Goal: Task Accomplishment & Management: Use online tool/utility

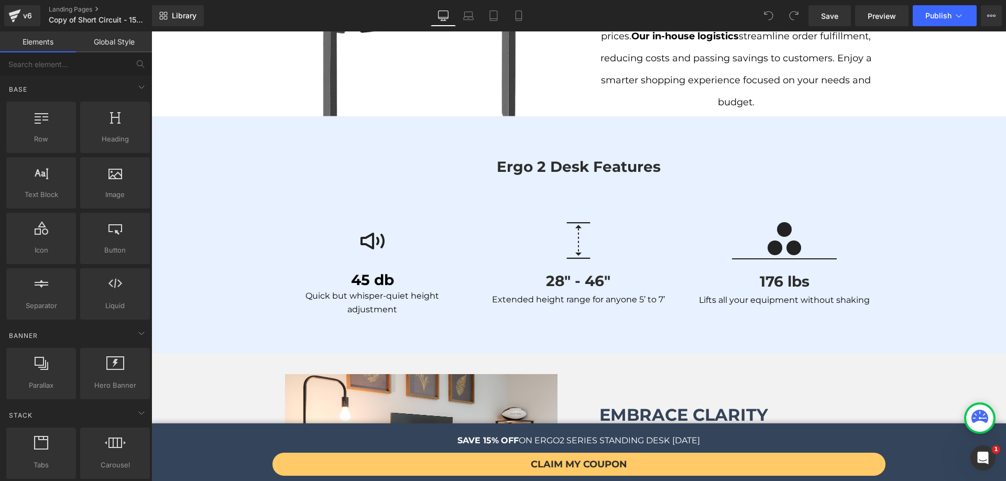
scroll to position [1020, 0]
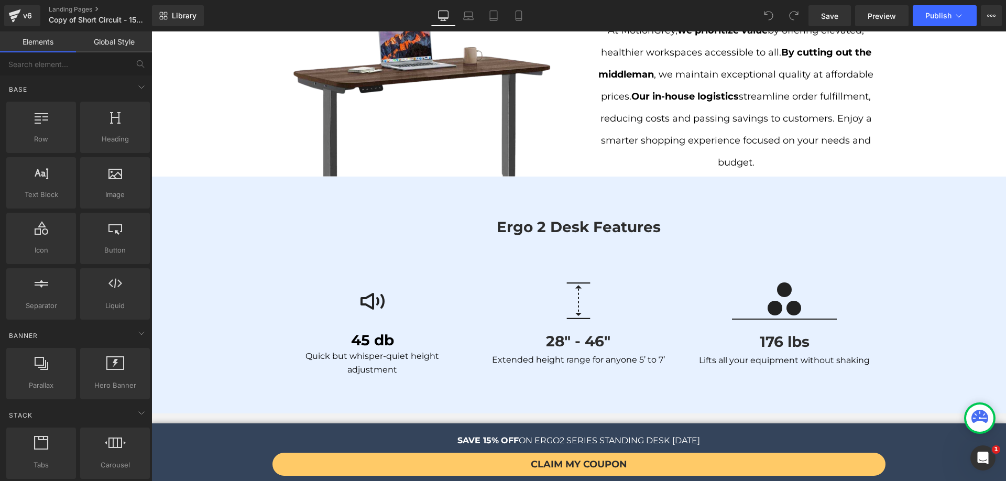
click at [727, 249] on div "ergo 2 desk features Heading Row" at bounding box center [578, 246] width 629 height 62
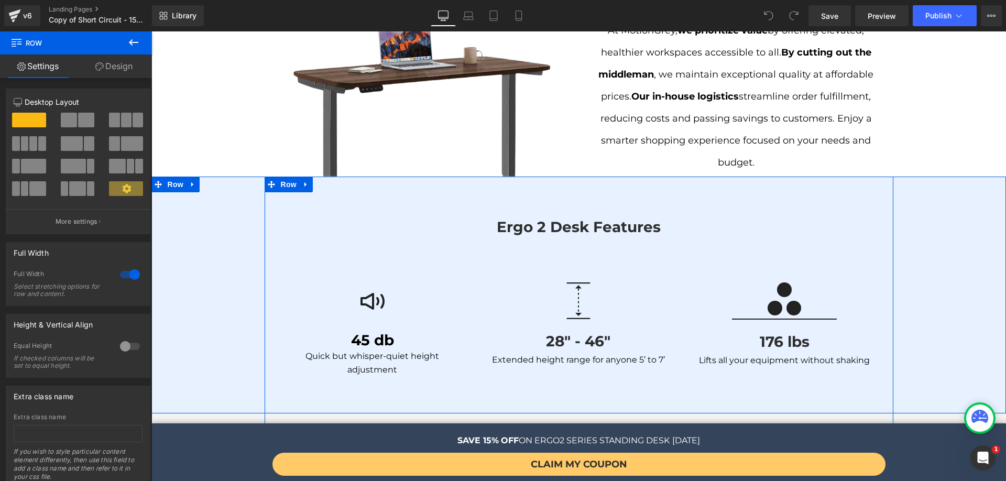
click at [221, 215] on div "ergo 2 desk features Heading Row Image 45 db Heading Quick but whisper-quiet he…" at bounding box center [578, 300] width 855 height 170
click at [207, 182] on div "ergo 2 desk features Heading Row Image 45 db Heading Quick but whisper-quiet he…" at bounding box center [578, 295] width 855 height 237
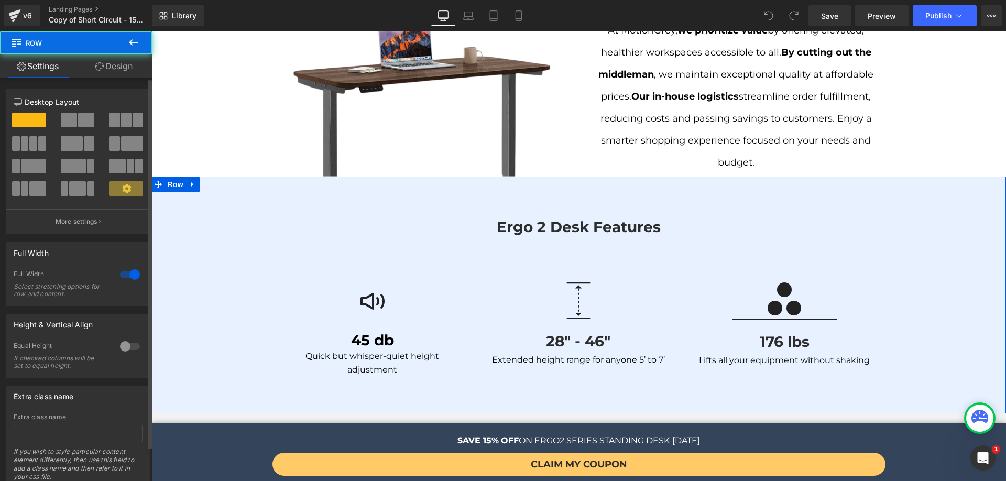
scroll to position [13, 0]
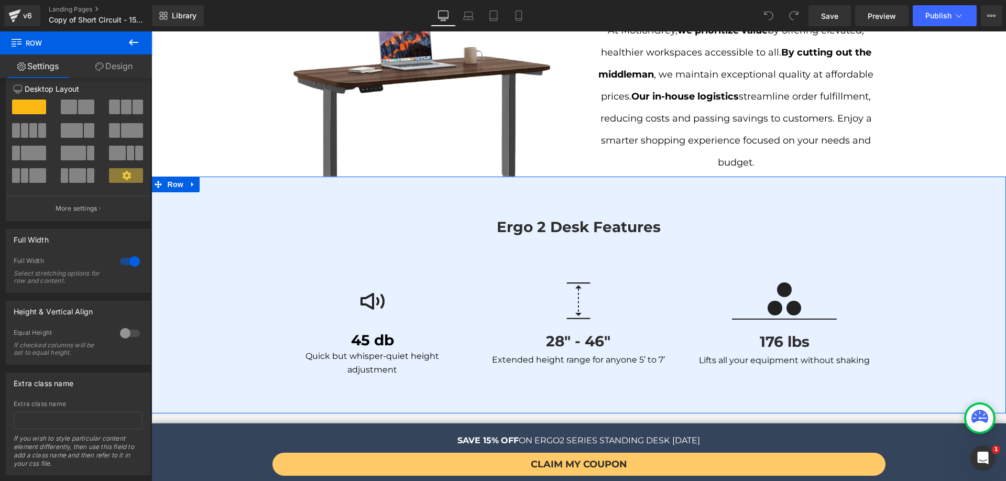
click at [94, 60] on link "Design" at bounding box center [114, 67] width 76 height 24
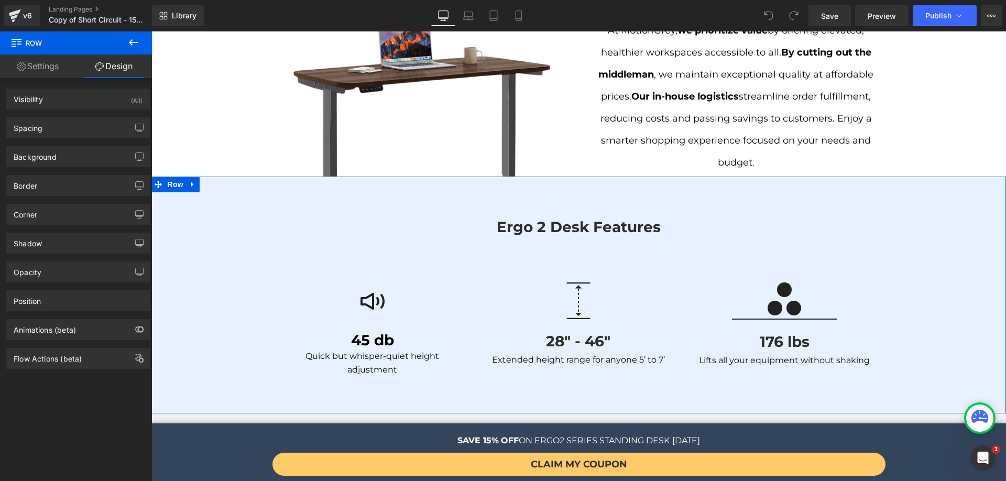
click at [63, 167] on div "Border Border Style Custom Custom Setup Global Style Custom Setup Global Style …" at bounding box center [78, 181] width 157 height 29
click at [59, 155] on div "Background" at bounding box center [78, 157] width 144 height 20
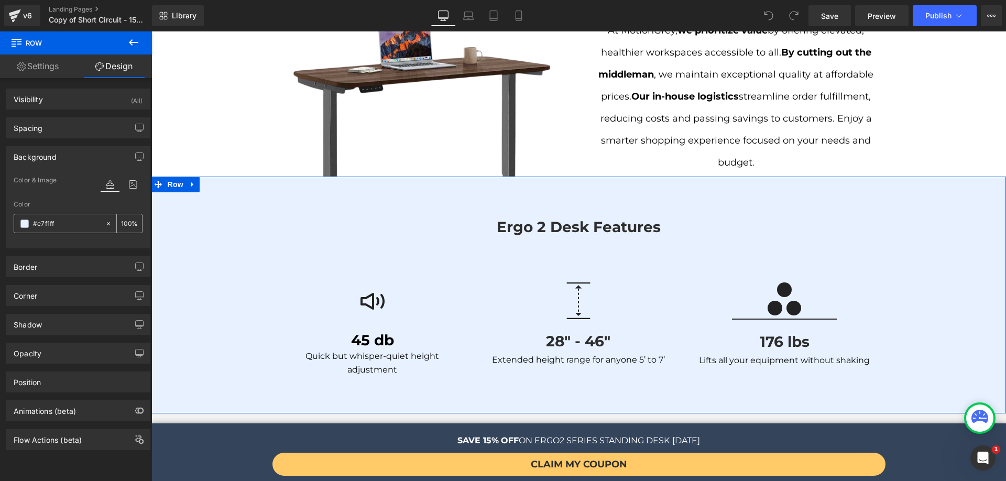
click at [27, 227] on span at bounding box center [24, 224] width 8 height 8
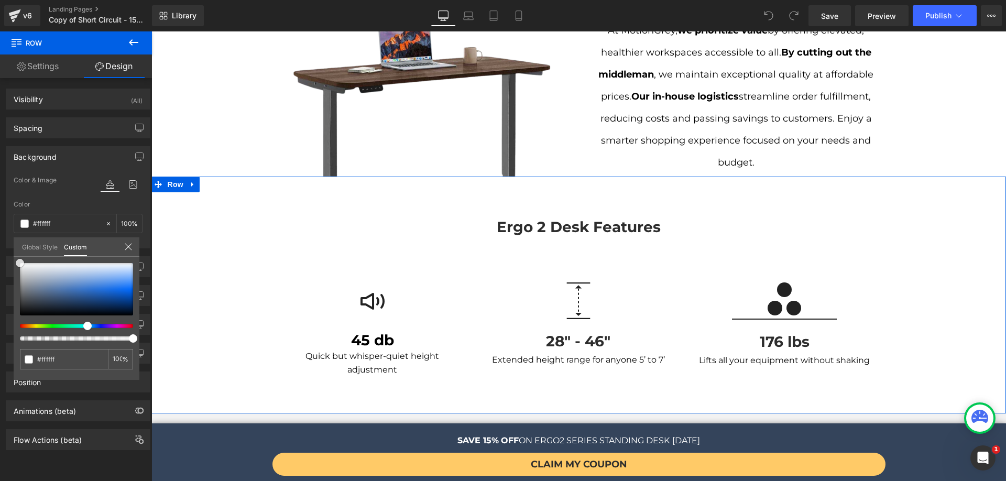
drag, startPoint x: 31, startPoint y: 291, endPoint x: 14, endPoint y: 261, distance: 34.7
click at [14, 261] on div "#e7f1ff 100 %" at bounding box center [77, 263] width 126 height 13
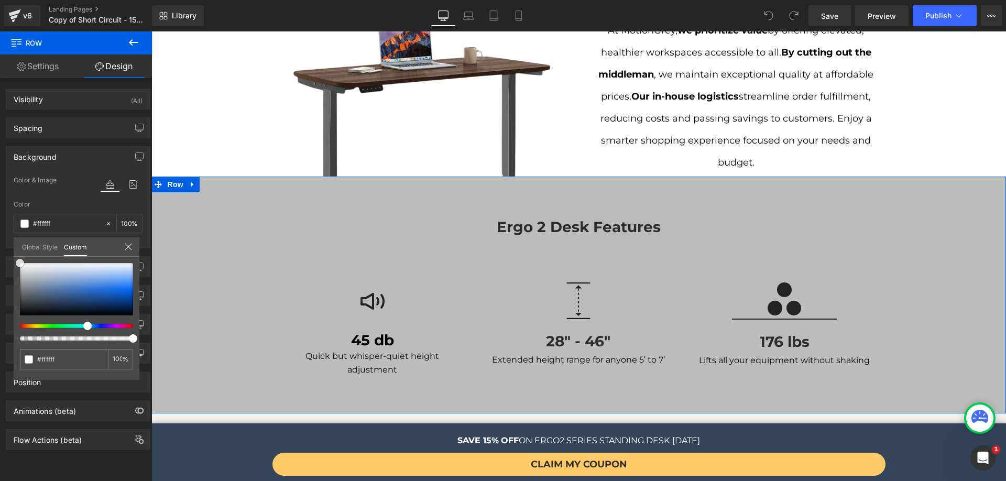
drag, startPoint x: 38, startPoint y: 284, endPoint x: 7, endPoint y: 255, distance: 42.3
click at [7, 248] on div "Background Color & Image color Color #e7f1ff 100 % Image Replace Image Upload i…" at bounding box center [78, 193] width 157 height 110
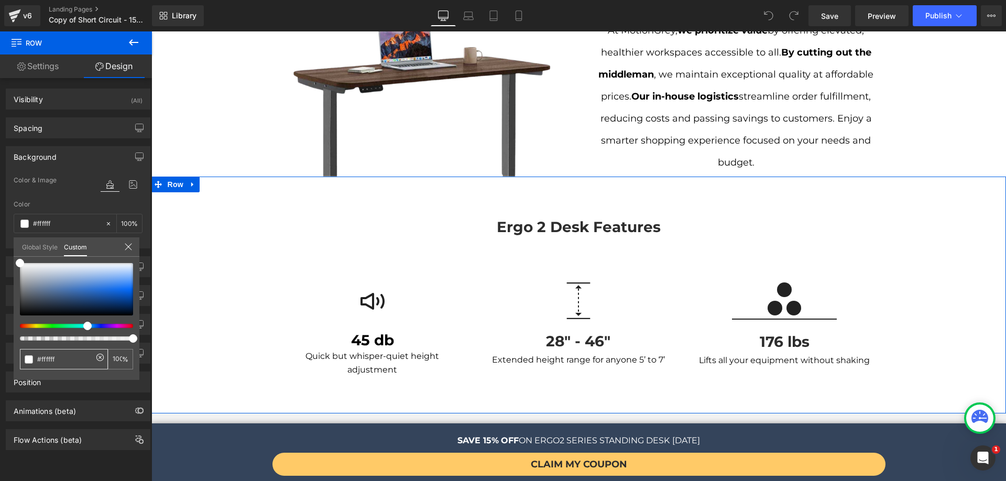
drag, startPoint x: 59, startPoint y: 359, endPoint x: 29, endPoint y: 360, distance: 30.4
click at [29, 360] on div "#e7f1ff" at bounding box center [64, 359] width 88 height 20
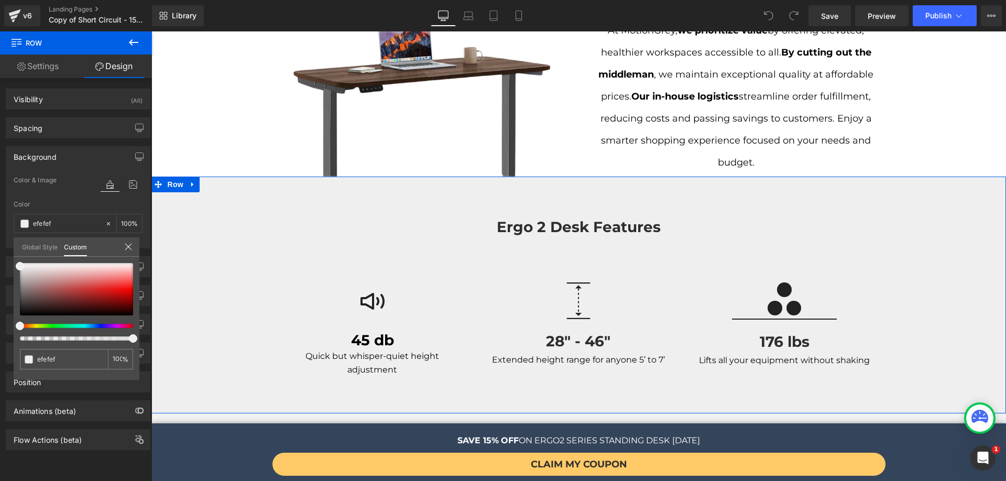
type input "efefe"
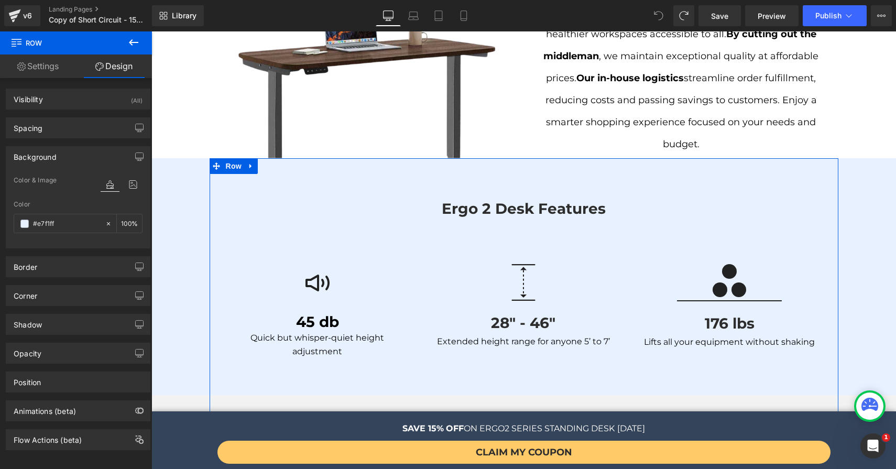
scroll to position [1315, 0]
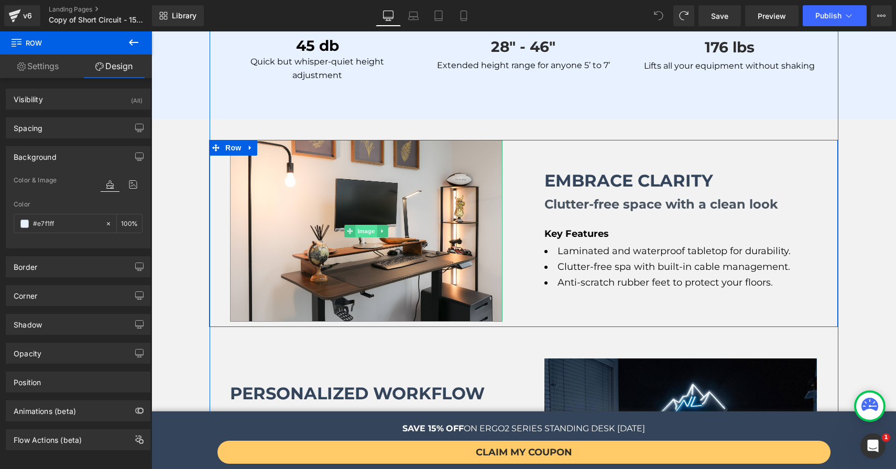
click at [357, 225] on span "Image" at bounding box center [366, 231] width 22 height 13
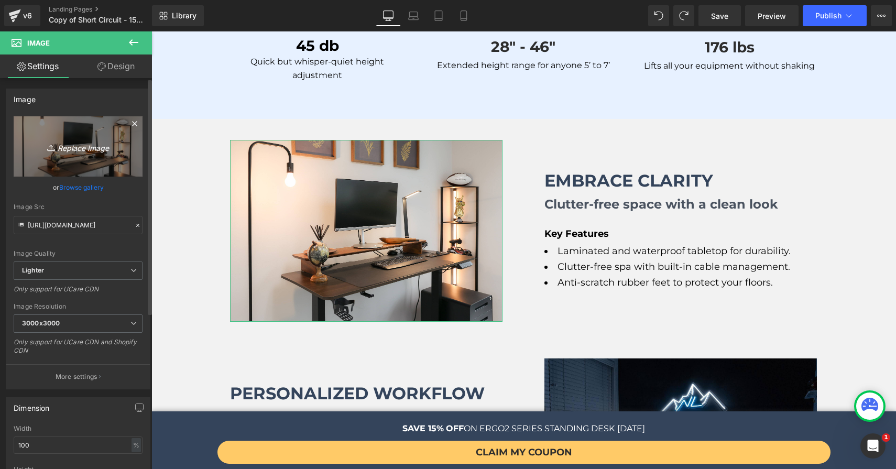
click at [84, 148] on icon "Replace Image" at bounding box center [78, 146] width 84 height 13
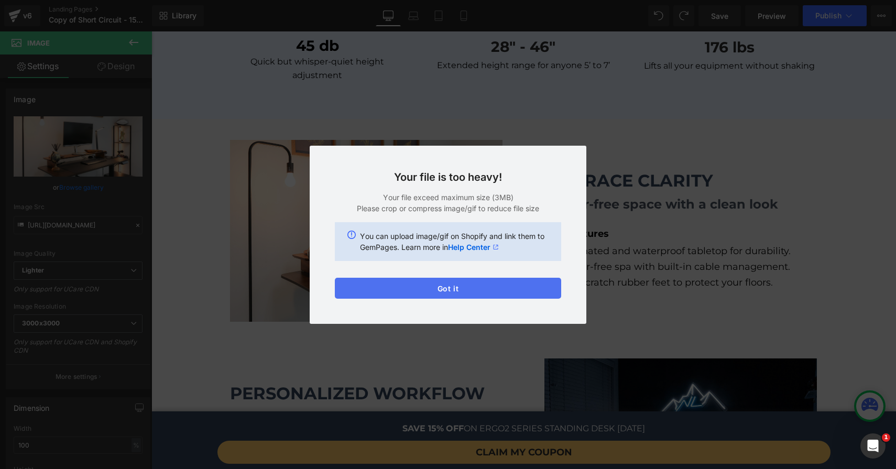
click at [460, 285] on button "Got it" at bounding box center [448, 288] width 226 height 21
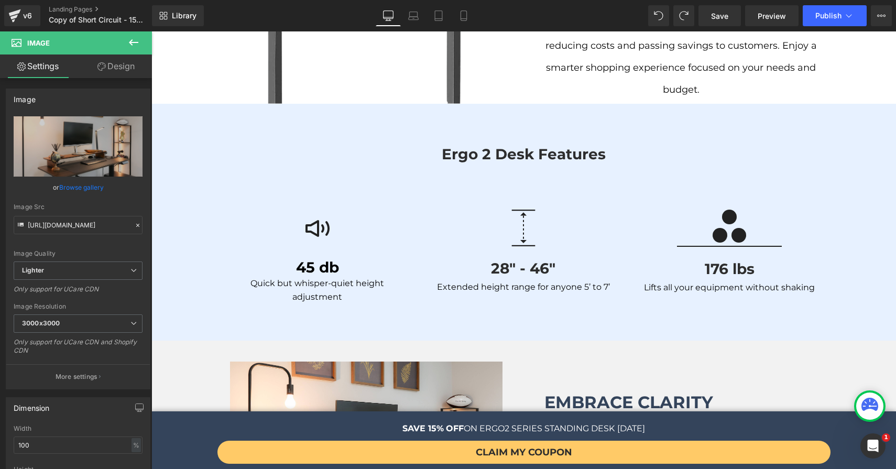
scroll to position [0, 0]
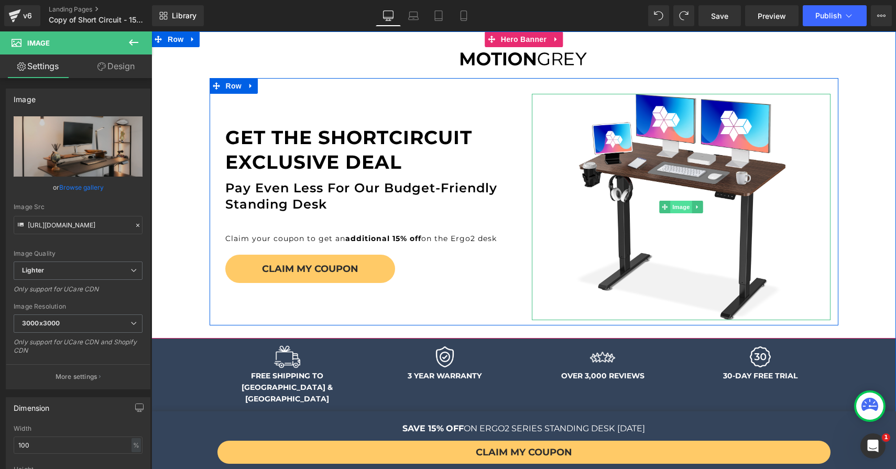
click at [670, 209] on span "Image" at bounding box center [681, 207] width 22 height 13
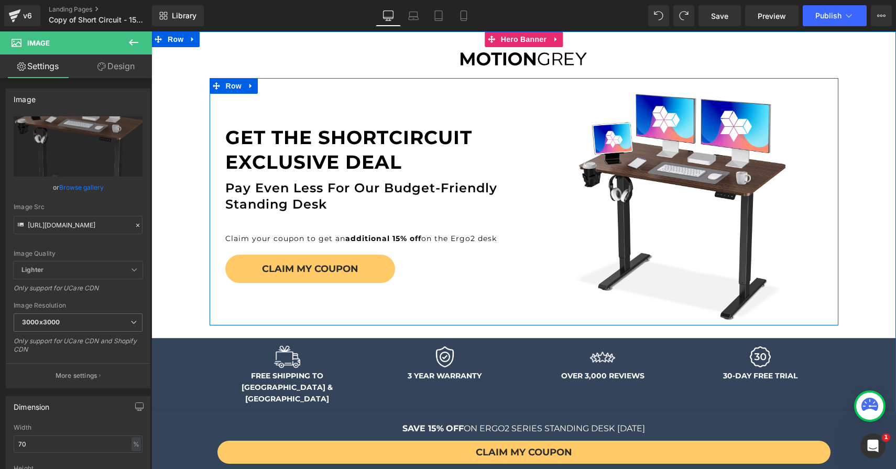
click at [540, 82] on div "GET THE SHORTCIRCUIT EXCLUSIVE DEAL Heading Pay Even Less for our Budget-Friend…" at bounding box center [524, 201] width 629 height 247
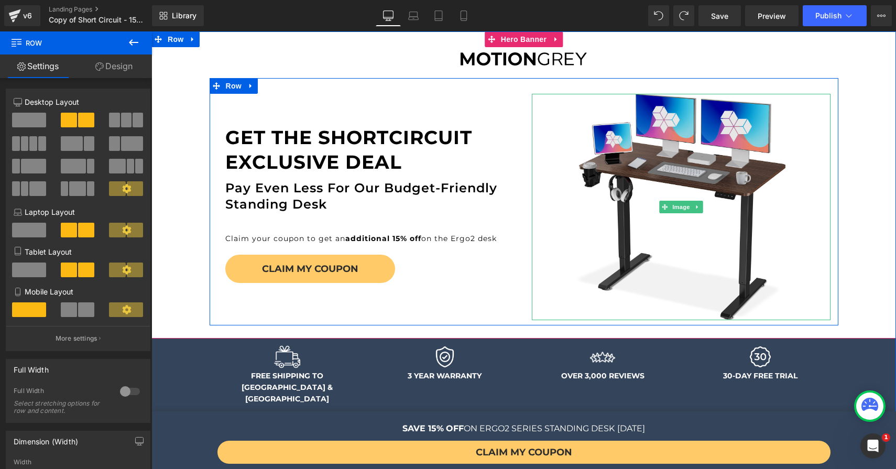
click at [689, 165] on img at bounding box center [681, 207] width 209 height 226
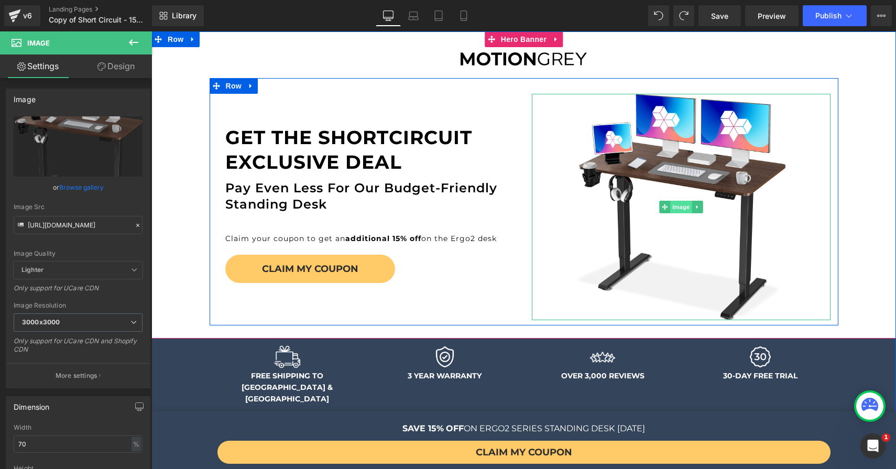
click at [682, 210] on span "Image" at bounding box center [681, 207] width 22 height 13
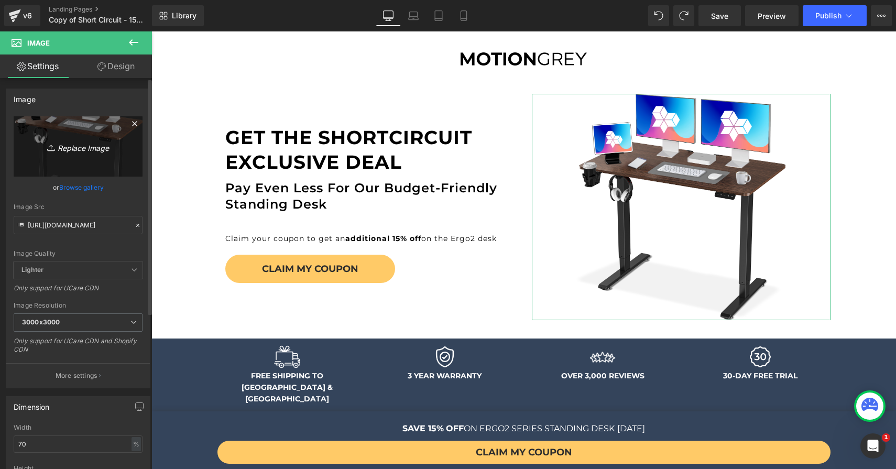
click at [67, 146] on icon "Replace Image" at bounding box center [78, 146] width 84 height 13
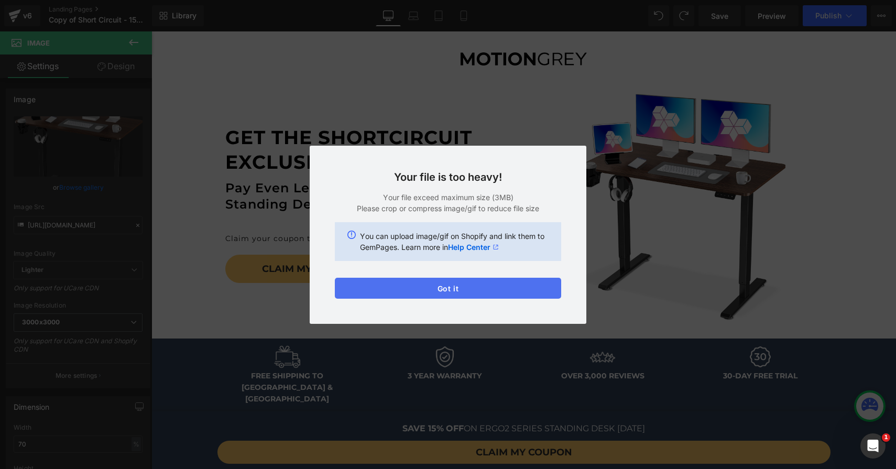
click at [471, 293] on button "Got it" at bounding box center [448, 288] width 226 height 21
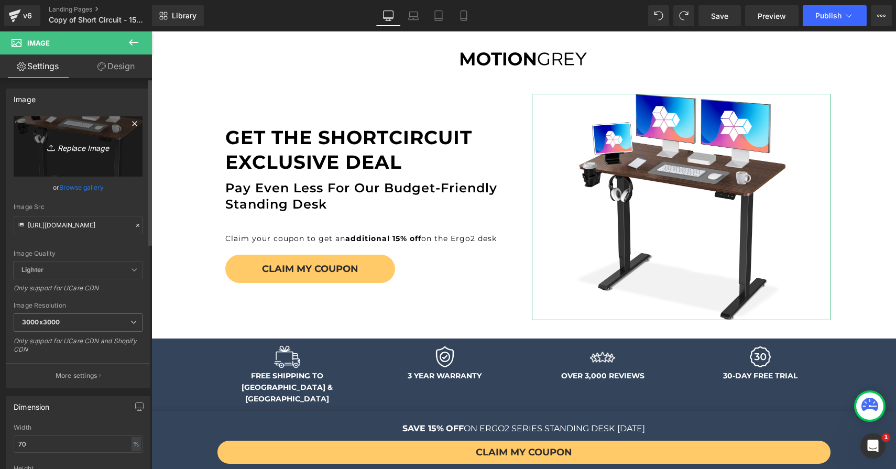
click at [70, 143] on icon "Replace Image" at bounding box center [78, 146] width 84 height 13
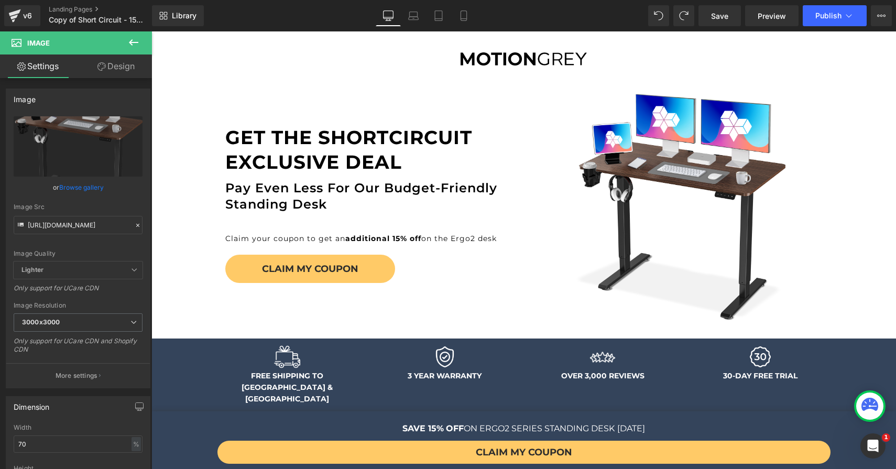
type input "C:\fakepath\Ergo2_Desk_M_Dark_Brown_45S.png"
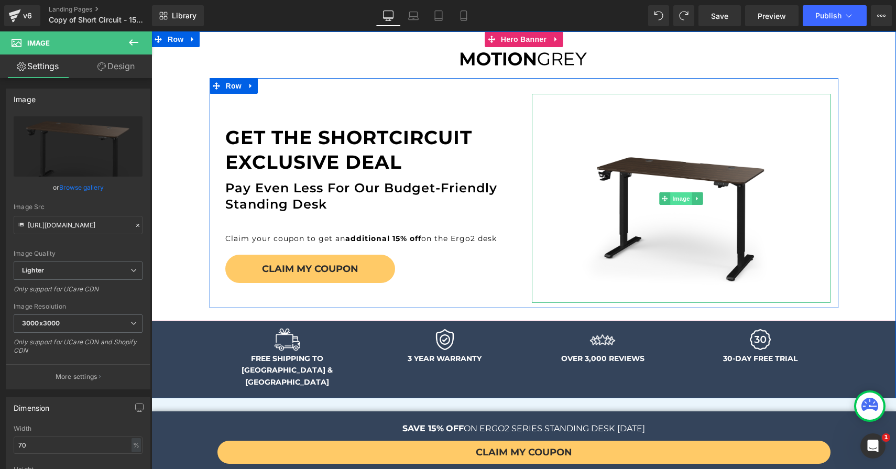
click at [677, 199] on span "Image" at bounding box center [681, 198] width 22 height 13
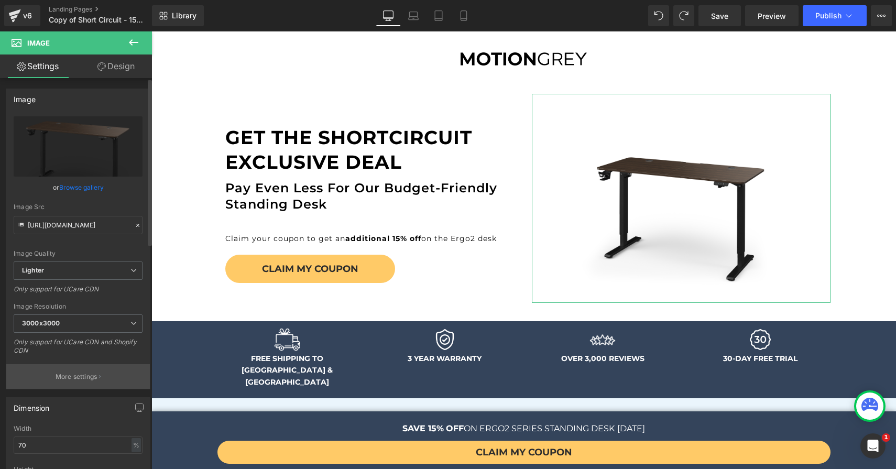
scroll to position [26, 0]
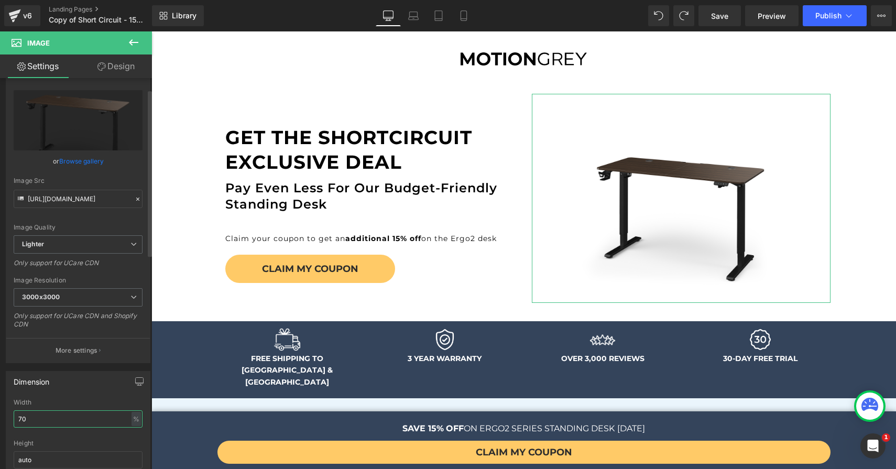
click at [55, 411] on input "70" at bounding box center [78, 418] width 129 height 17
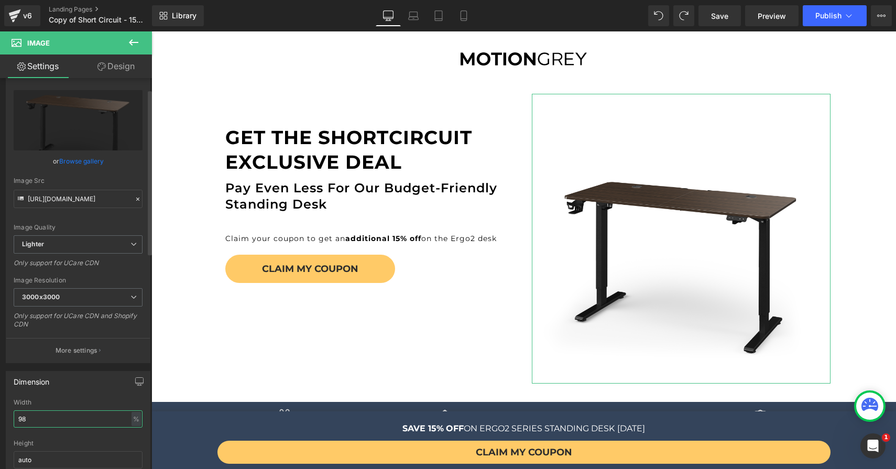
type input "99"
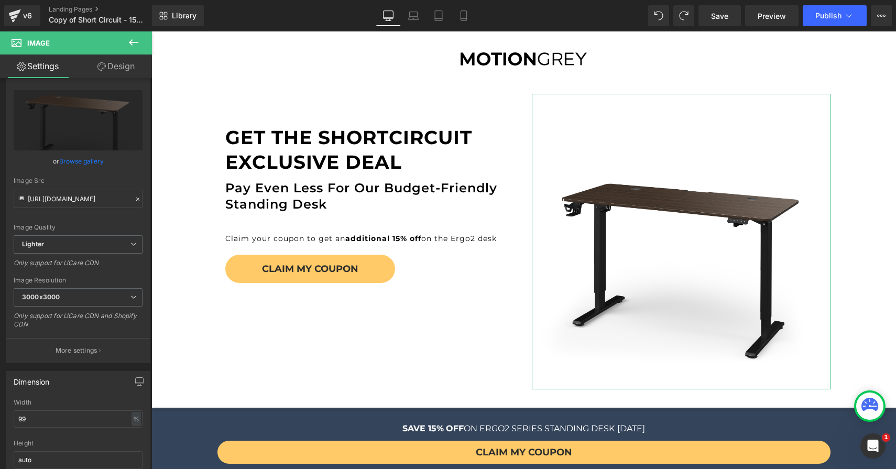
click at [108, 63] on link "Design" at bounding box center [116, 67] width 76 height 24
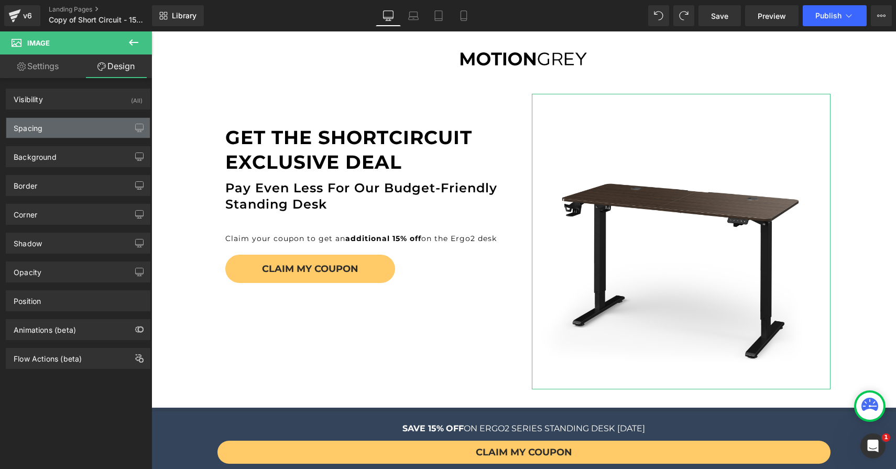
click at [82, 133] on div "Spacing" at bounding box center [78, 128] width 144 height 20
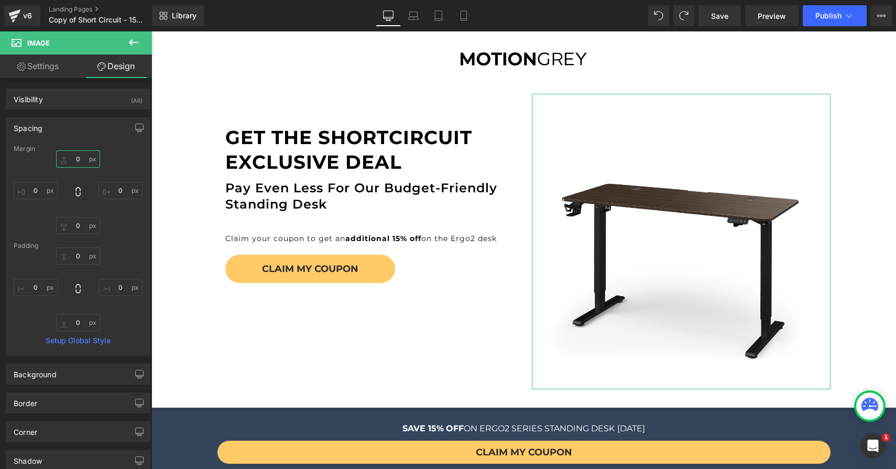
click at [85, 164] on input "0" at bounding box center [78, 158] width 44 height 17
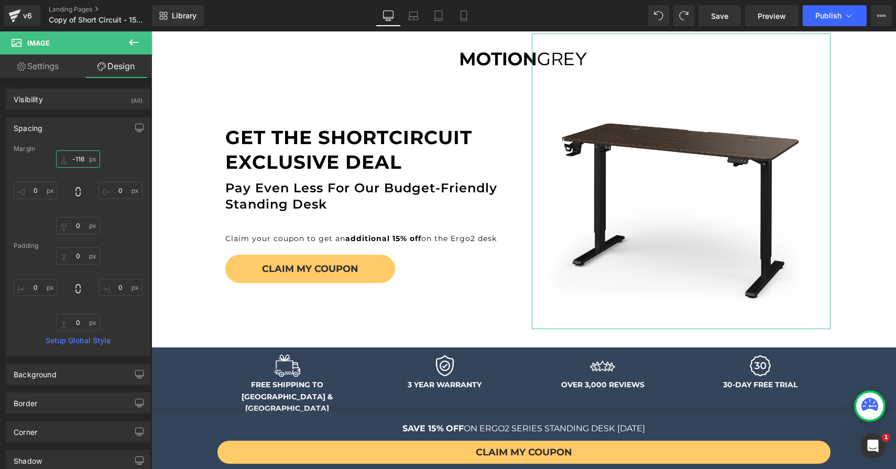
type input "-117"
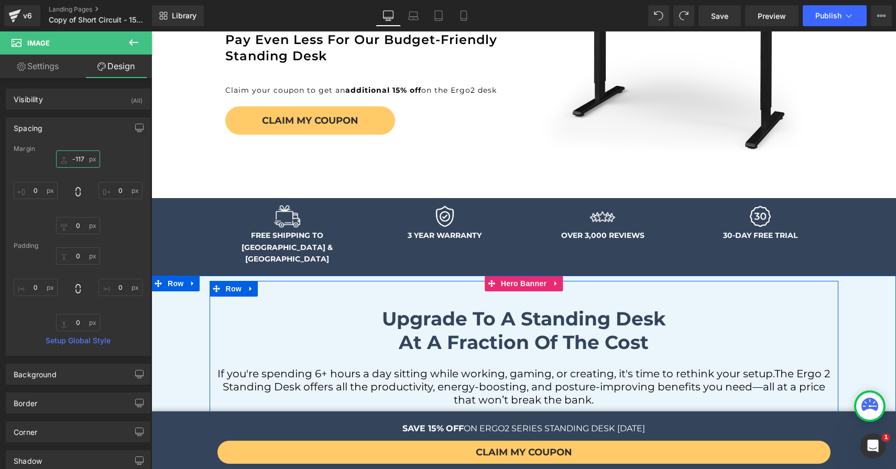
scroll to position [269, 0]
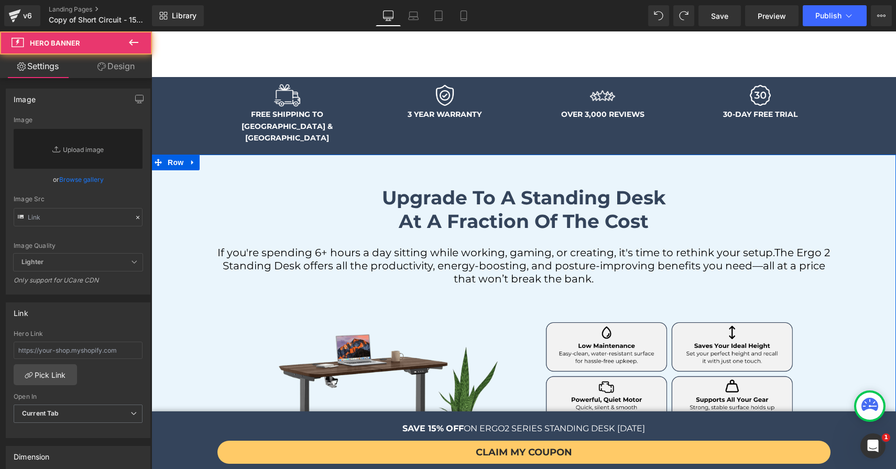
click at [169, 223] on span "Upgrade to a standing desk at a fraction of the cost Heading If you're spending…" at bounding box center [523, 338] width 745 height 357
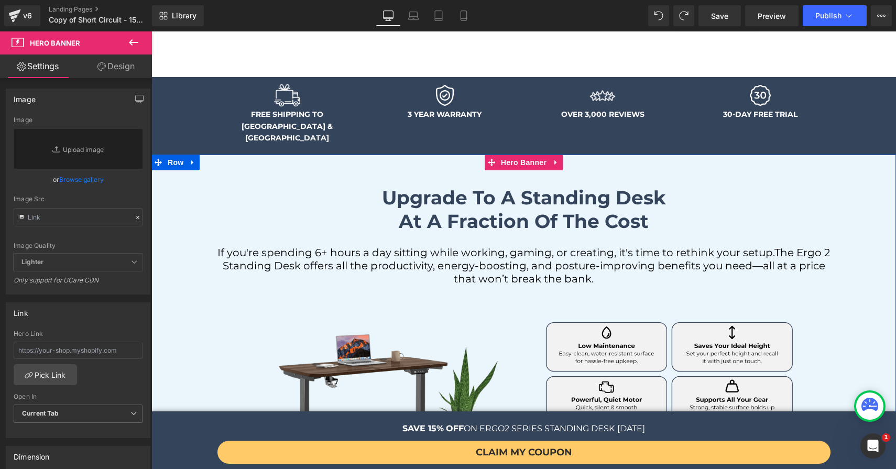
click at [190, 287] on span "Upgrade to a standing desk at a fraction of the cost Heading If you're spending…" at bounding box center [523, 338] width 745 height 357
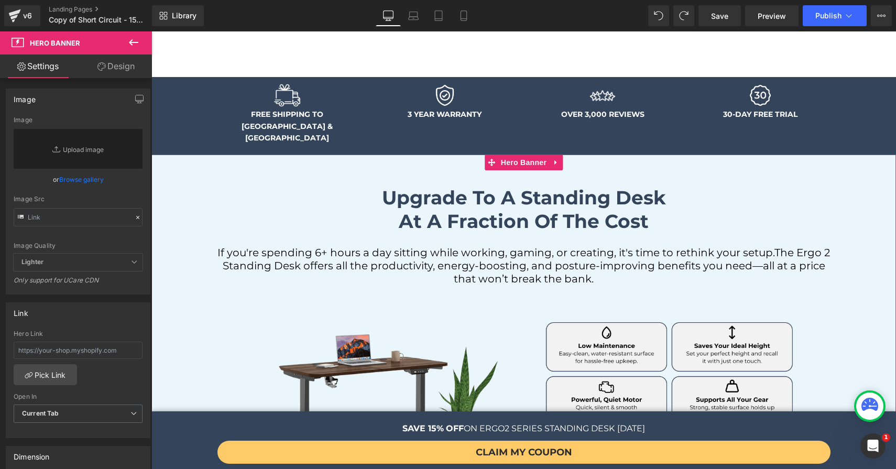
click at [114, 65] on link "Design" at bounding box center [116, 67] width 76 height 24
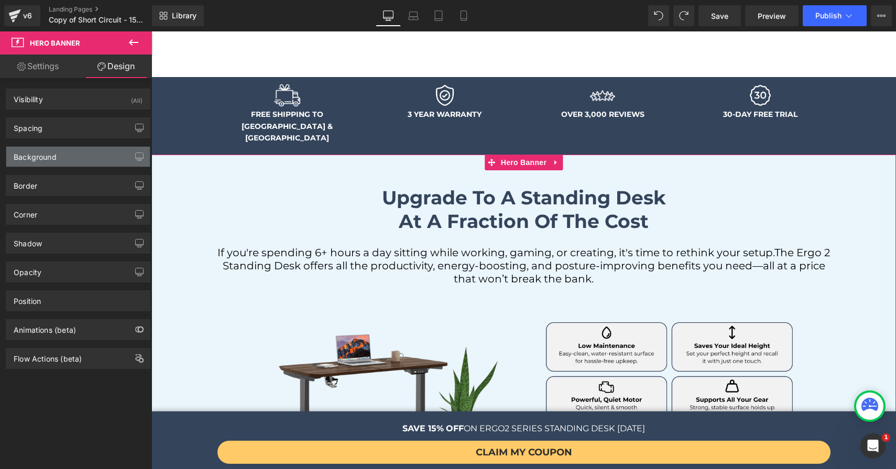
click at [44, 159] on div "Background" at bounding box center [35, 154] width 43 height 15
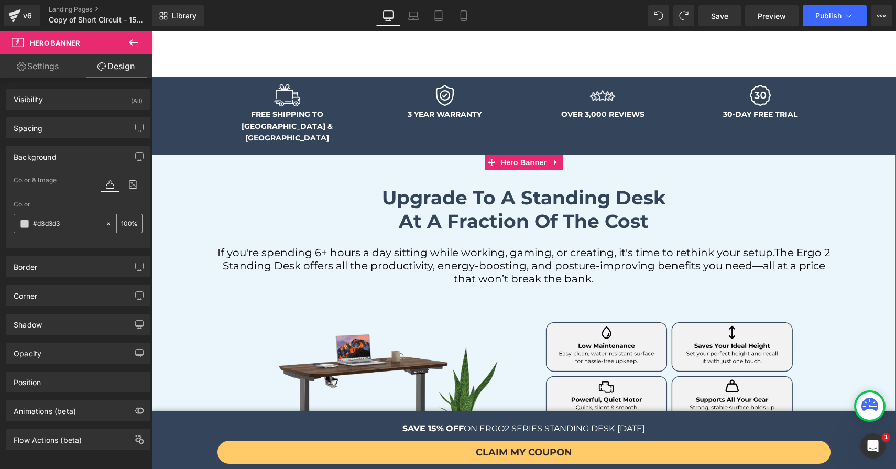
click at [28, 227] on div "#d3d3d3" at bounding box center [59, 223] width 91 height 18
click at [27, 224] on span at bounding box center [24, 224] width 8 height 8
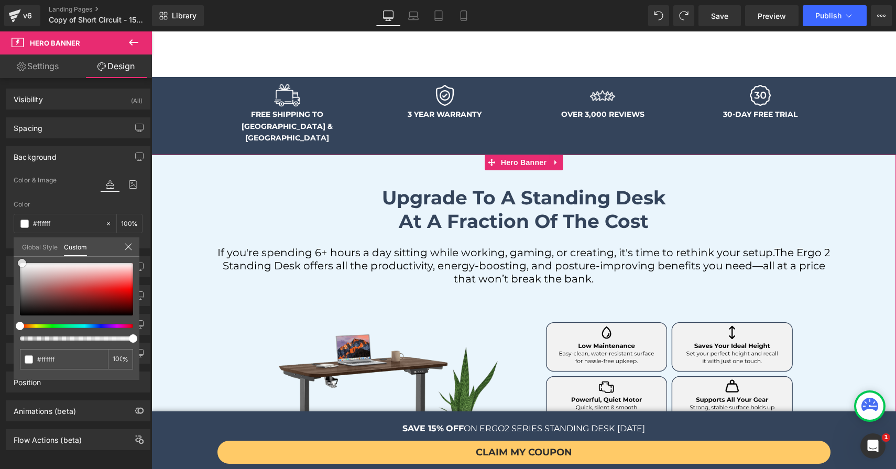
drag, startPoint x: 45, startPoint y: 276, endPoint x: 16, endPoint y: 261, distance: 33.1
click at [20, 263] on div at bounding box center [76, 289] width 113 height 52
drag, startPoint x: 47, startPoint y: 276, endPoint x: 15, endPoint y: 255, distance: 38.7
click at [15, 255] on div "Global Style Custom Setup Global Style #d3d3d3 100 %" at bounding box center [77, 253] width 126 height 32
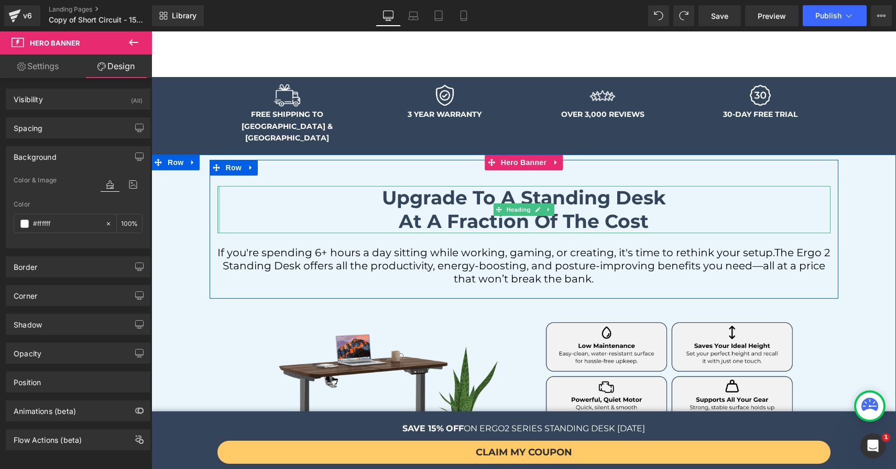
click at [218, 186] on div "Upgrade to a standing desk at a fraction of the cost Heading" at bounding box center [524, 209] width 613 height 47
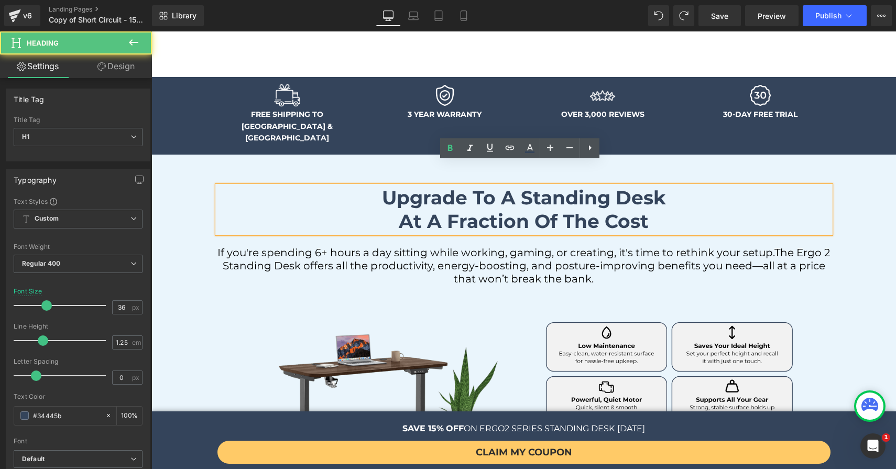
click at [172, 160] on span "Upgrade to a standing desk at a fraction of the cost Heading If you're spending…" at bounding box center [523, 338] width 745 height 357
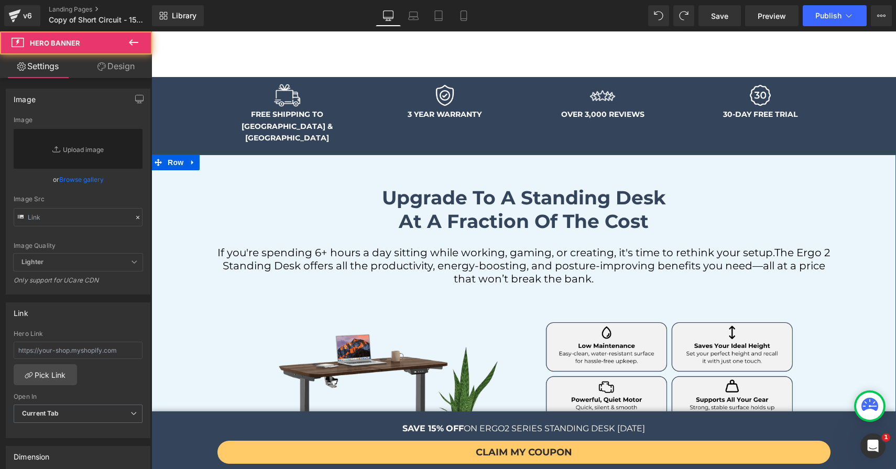
click at [186, 281] on span "Upgrade to a standing desk at a fraction of the cost Heading If you're spending…" at bounding box center [523, 338] width 745 height 357
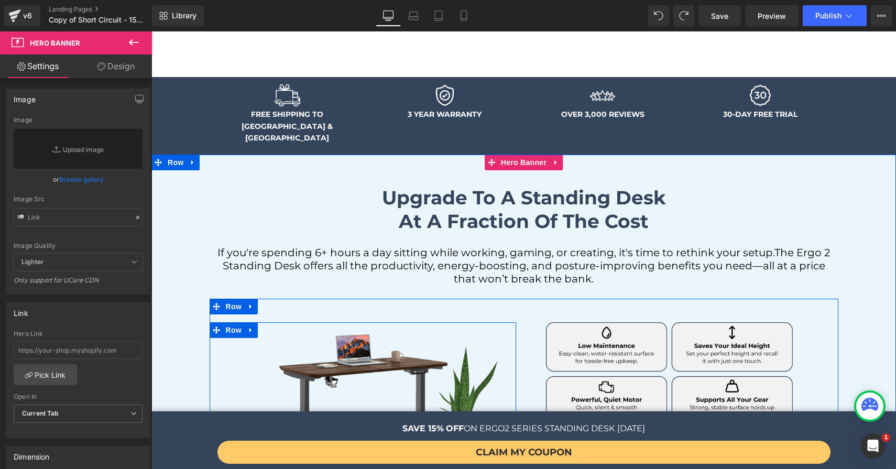
click at [218, 362] on div "Image" at bounding box center [363, 419] width 291 height 194
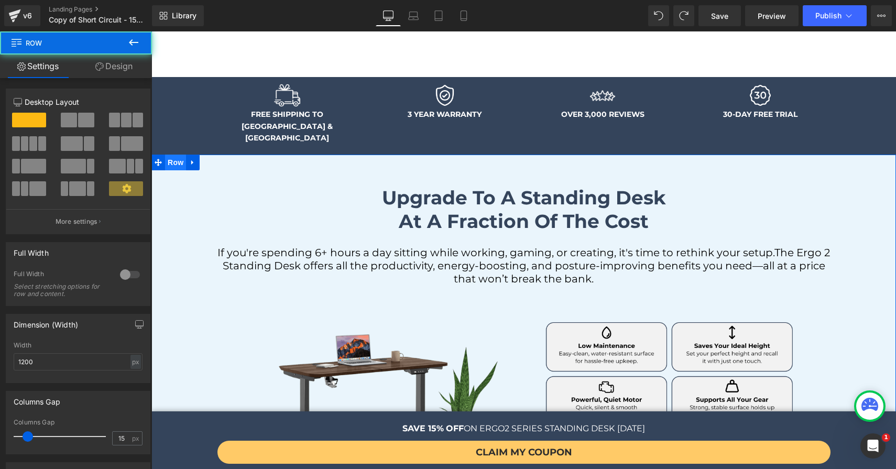
click at [168, 155] on span "Row" at bounding box center [175, 163] width 21 height 16
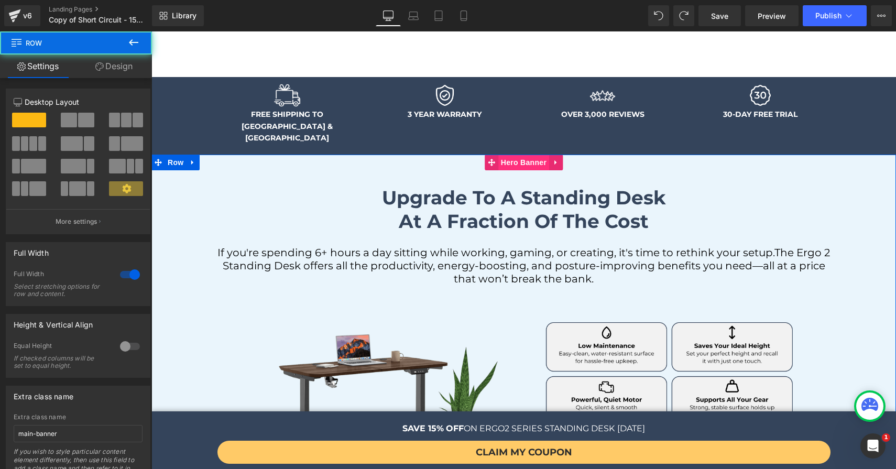
click at [511, 155] on span "Hero Banner" at bounding box center [523, 163] width 51 height 16
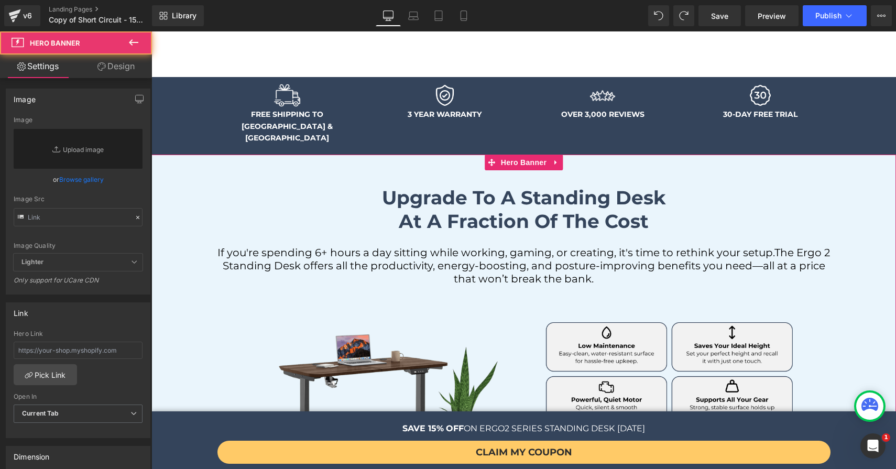
click at [118, 61] on link "Design" at bounding box center [116, 67] width 76 height 24
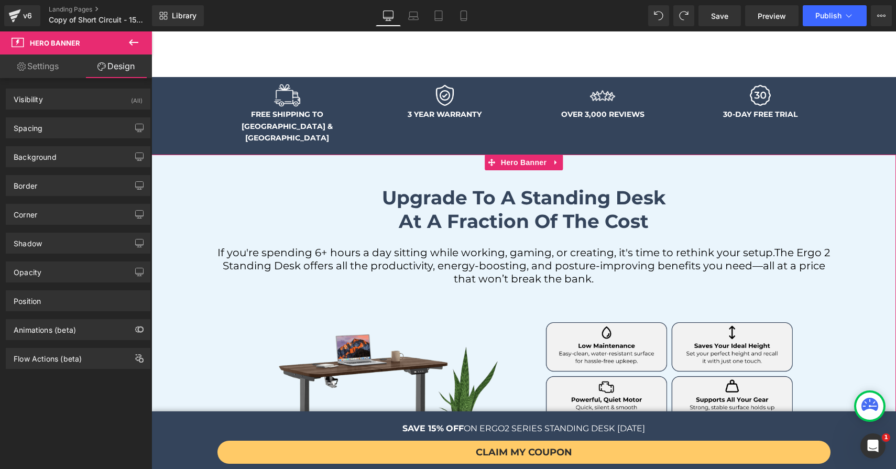
click at [52, 168] on div "Border Border Style Custom Custom Setup Global Style Custom Setup Global Style …" at bounding box center [78, 181] width 157 height 29
click at [54, 164] on div "Background" at bounding box center [78, 157] width 144 height 20
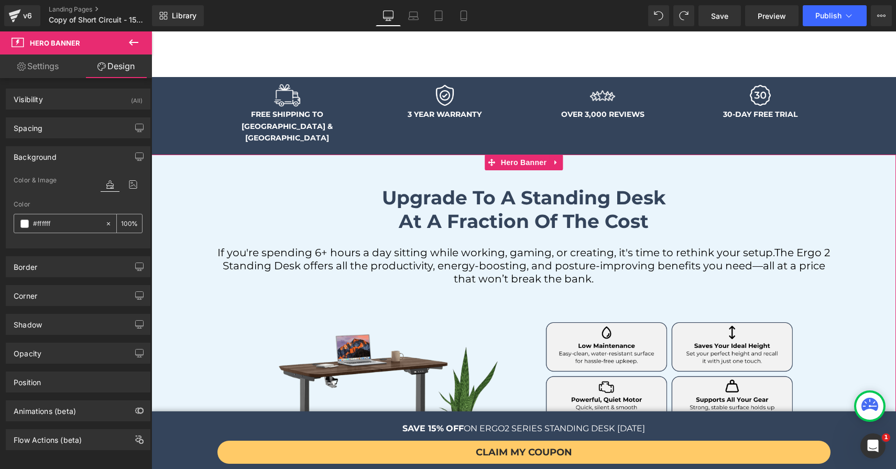
click at [25, 222] on span at bounding box center [24, 224] width 8 height 8
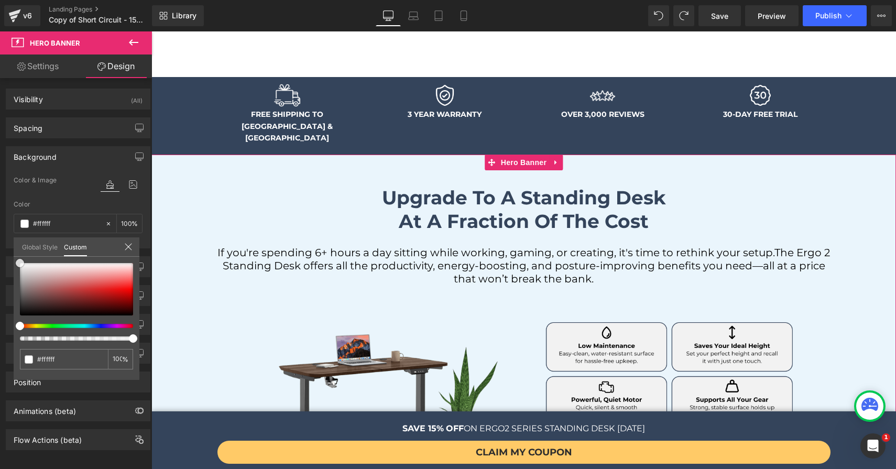
drag, startPoint x: 43, startPoint y: 274, endPoint x: 6, endPoint y: 258, distance: 39.9
click at [6, 248] on div "Background Color & Image color Color #ffffff 100 % Image Replace Image Upload i…" at bounding box center [78, 193] width 157 height 110
drag, startPoint x: 39, startPoint y: 275, endPoint x: 51, endPoint y: 278, distance: 11.8
click at [50, 278] on div at bounding box center [76, 289] width 113 height 52
drag, startPoint x: 23, startPoint y: 264, endPoint x: 9, endPoint y: 260, distance: 13.6
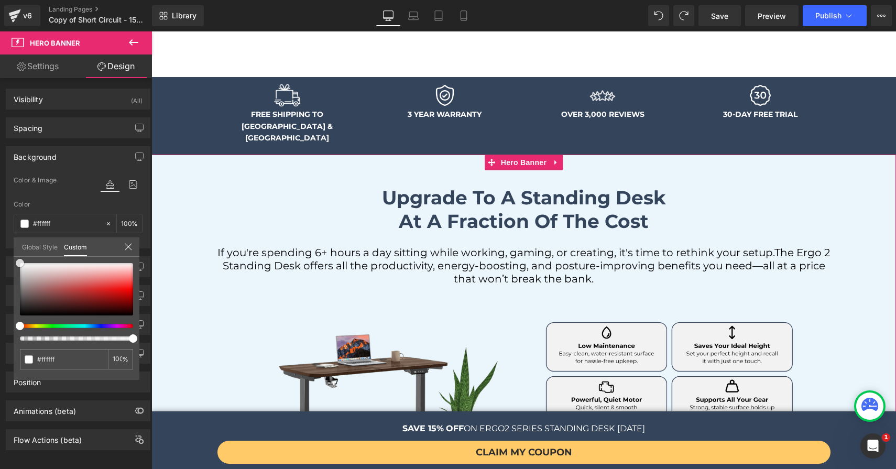
click at [9, 248] on div "Background Color & Image color Color #ffffff 100 % Image Replace Image Upload i…" at bounding box center [78, 193] width 157 height 110
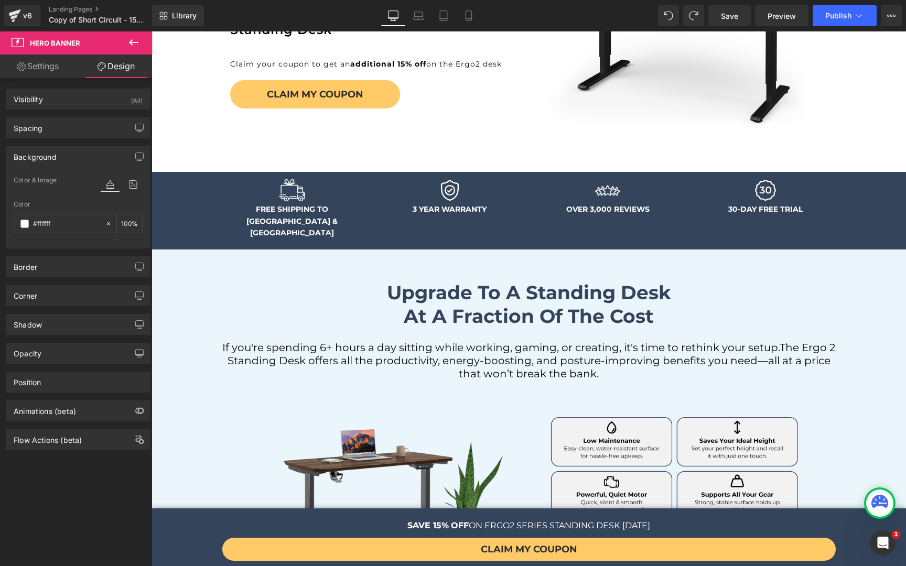
scroll to position [238, 0]
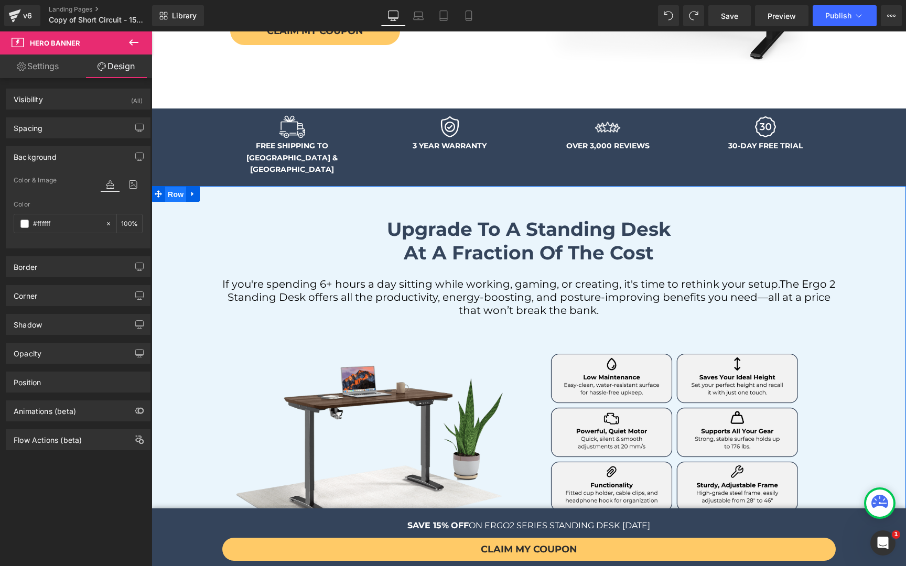
click at [172, 187] on span "Row" at bounding box center [175, 195] width 21 height 16
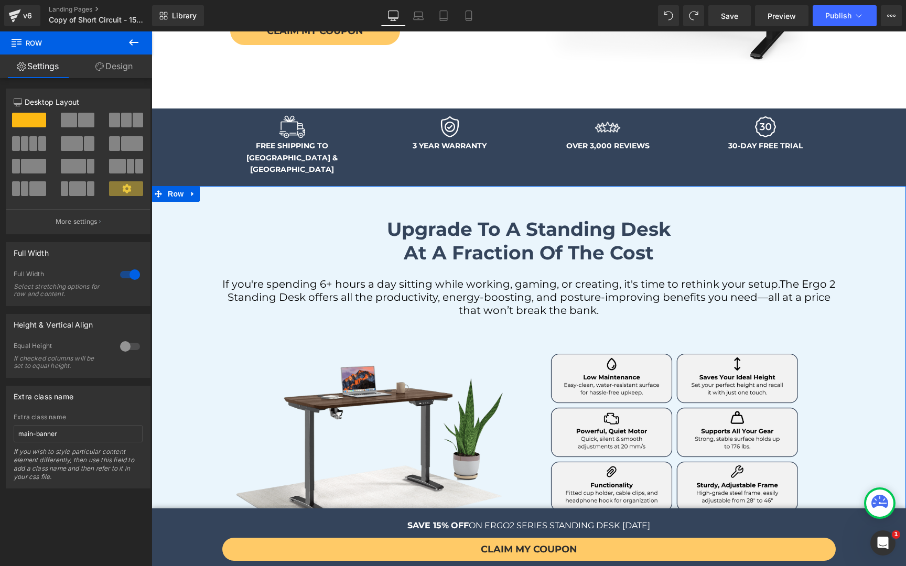
click at [170, 236] on span "Upgrade to a standing desk at a fraction of the cost Heading If you're spending…" at bounding box center [528, 369] width 754 height 357
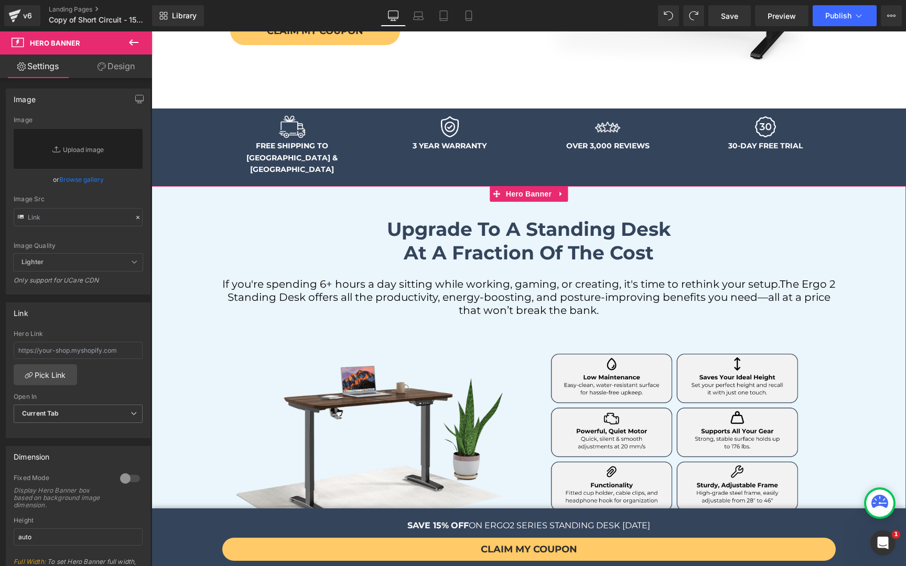
click at [113, 68] on link "Design" at bounding box center [116, 67] width 76 height 24
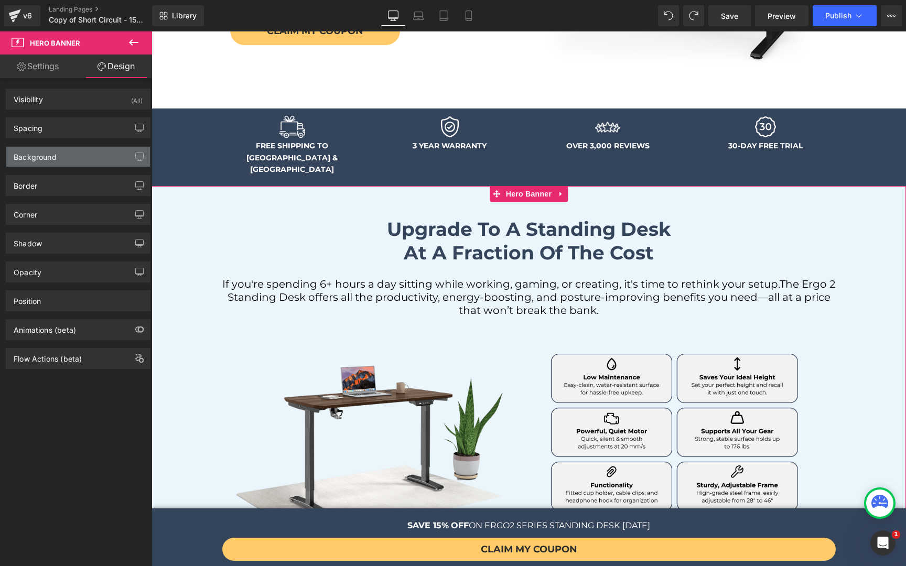
click at [53, 149] on div "Background" at bounding box center [35, 154] width 43 height 15
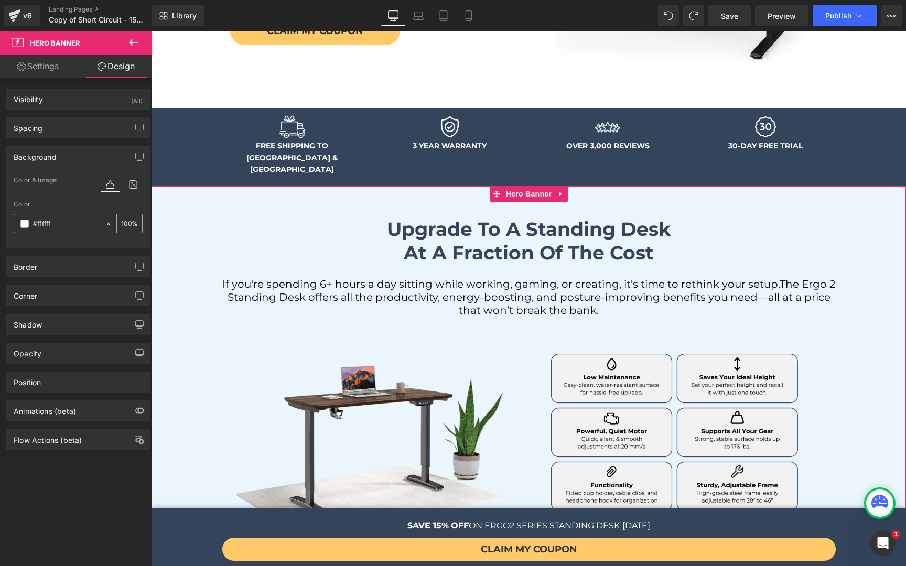
click at [30, 227] on div "#ffffff" at bounding box center [59, 223] width 91 height 18
click at [27, 227] on span at bounding box center [24, 224] width 8 height 8
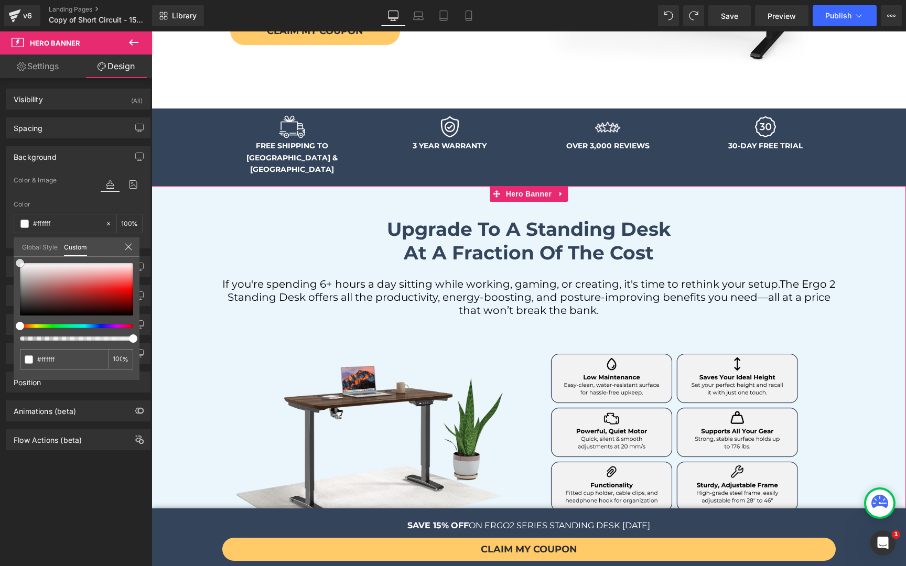
click at [102, 309] on div at bounding box center [76, 289] width 113 height 52
drag, startPoint x: 100, startPoint y: 301, endPoint x: 0, endPoint y: 257, distance: 108.9
click at [0, 248] on div "Background Color & Image color Color #ffffff 100 % Image Replace Image Upload i…" at bounding box center [78, 193] width 157 height 110
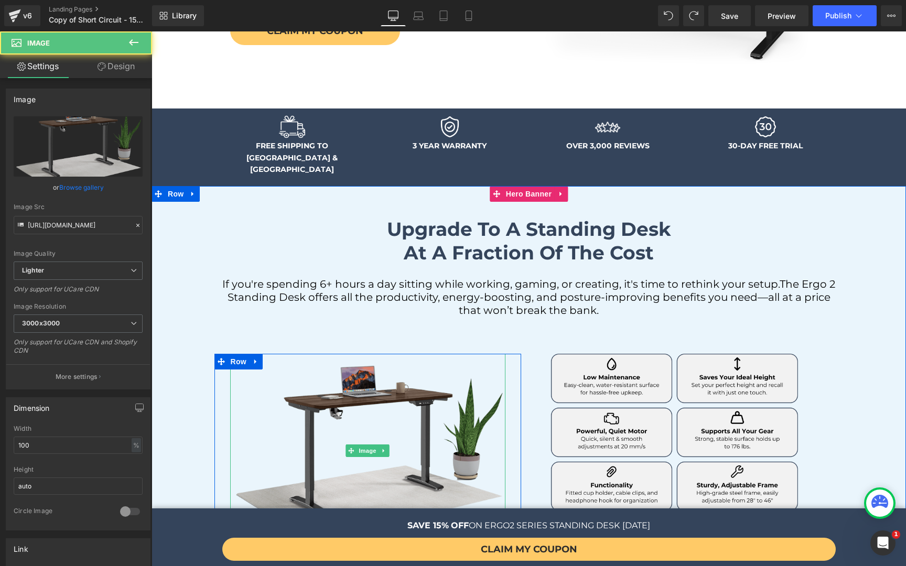
click at [382, 354] on img at bounding box center [367, 451] width 275 height 194
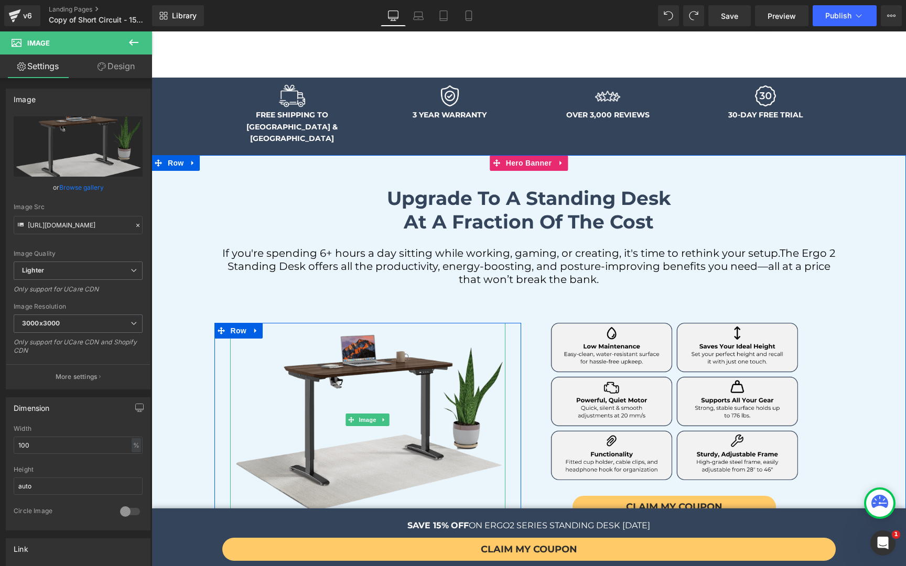
click at [326, 323] on img at bounding box center [367, 420] width 275 height 194
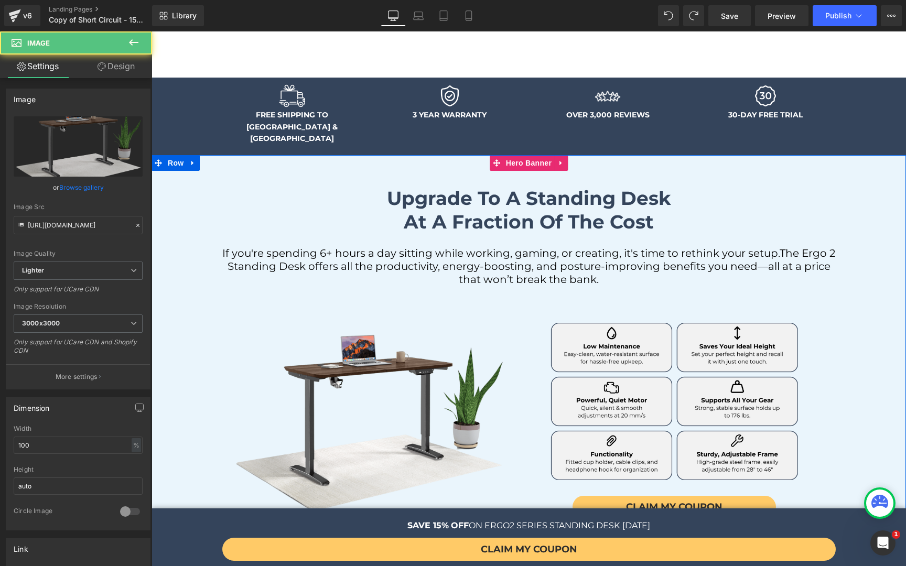
click at [288, 275] on div "Upgrade to a standing desk at a fraction of the cost Heading If you're spending…" at bounding box center [528, 229] width 629 height 139
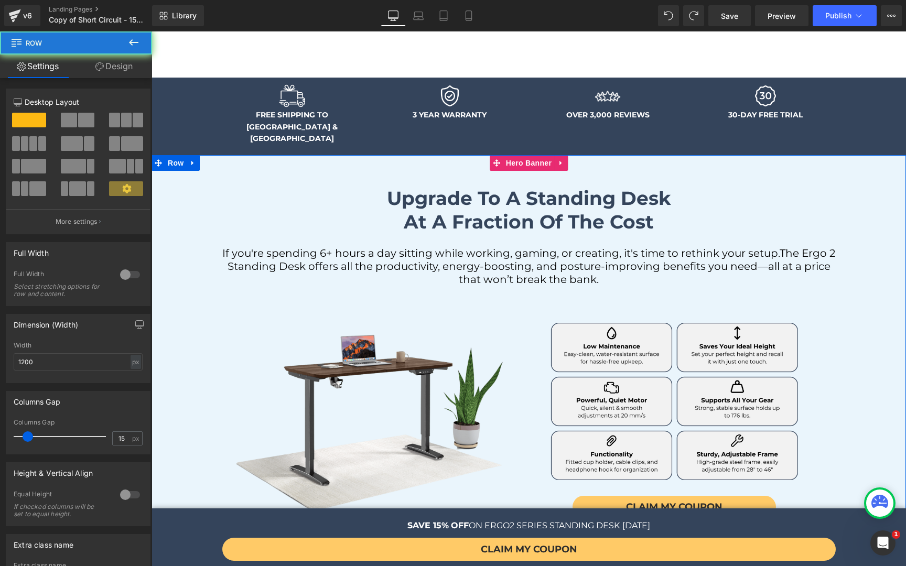
click at [238, 301] on li "Row" at bounding box center [233, 307] width 28 height 13
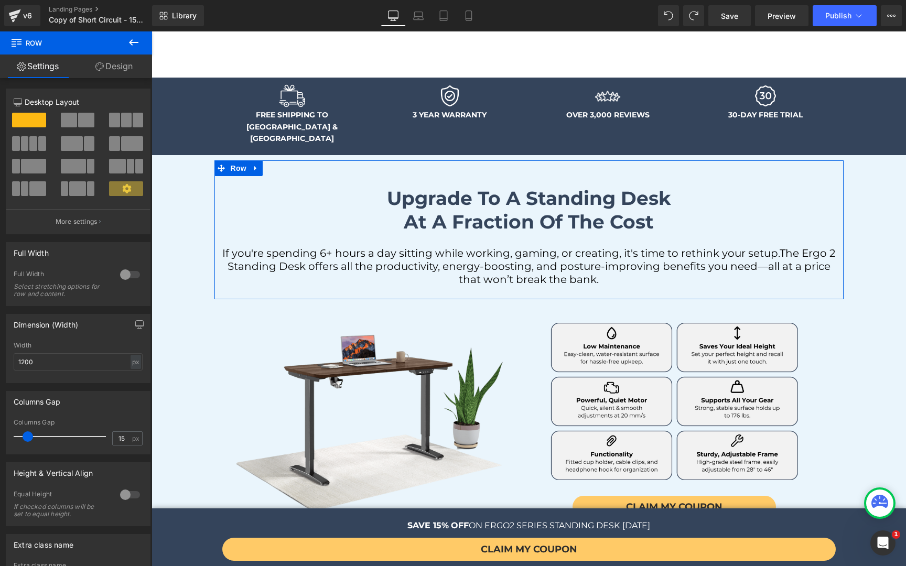
drag, startPoint x: 148, startPoint y: 316, endPoint x: 12, endPoint y: 280, distance: 140.7
click at [148, 316] on div "Dimension (Width) 1200px Width 1200 px % px" at bounding box center [78, 344] width 157 height 77
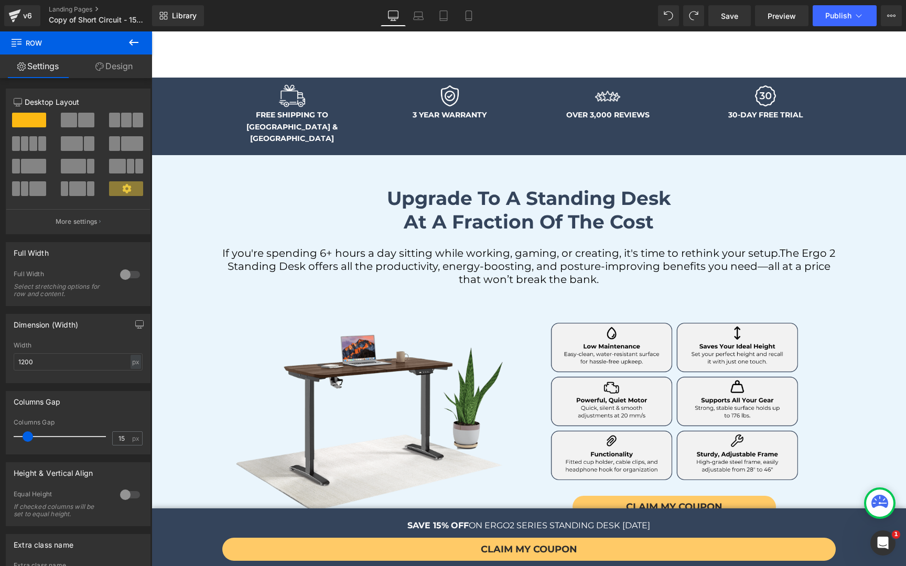
click at [181, 310] on span "Upgrade to a standing desk at a fraction of the cost Heading If you're spending…" at bounding box center [528, 338] width 754 height 357
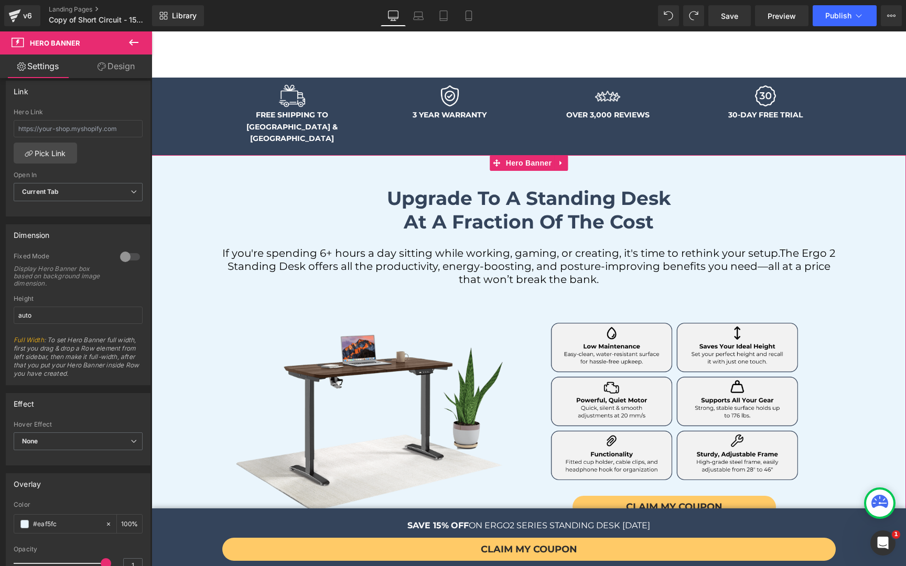
scroll to position [326, 0]
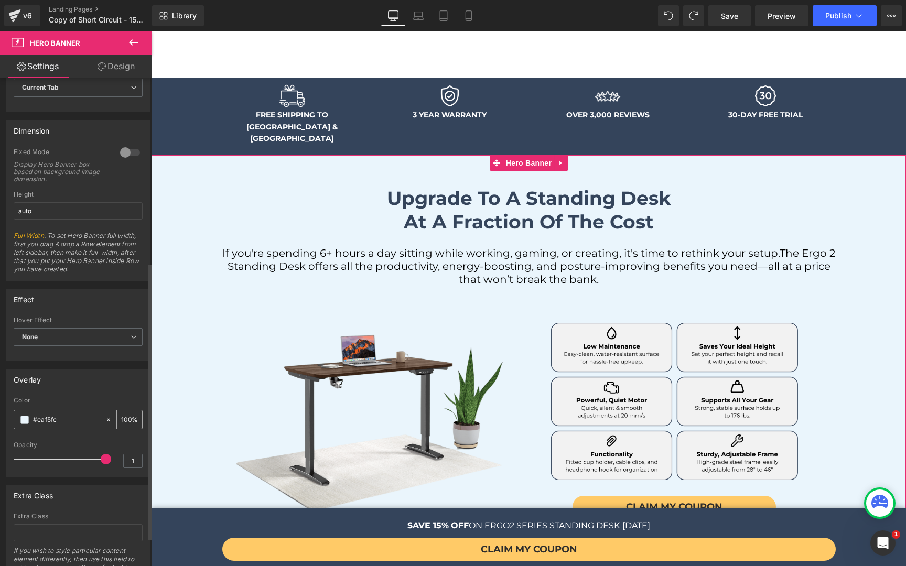
click at [30, 420] on div "#eaf5fc" at bounding box center [59, 419] width 91 height 18
click at [26, 420] on span at bounding box center [24, 420] width 8 height 8
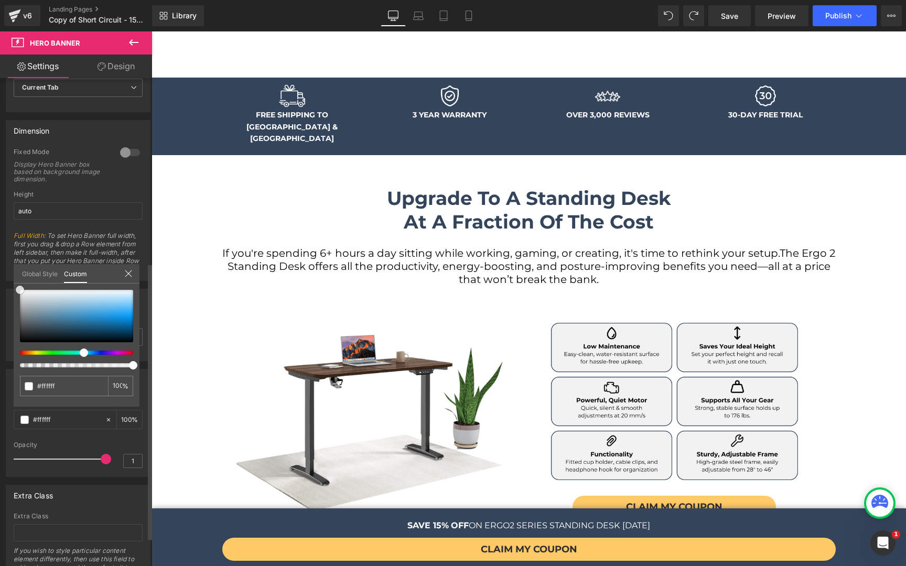
drag, startPoint x: 73, startPoint y: 328, endPoint x: 17, endPoint y: 276, distance: 76.0
click at [17, 276] on div "Global Style Custom Setup Global Style #eaf5fc 100 %" at bounding box center [77, 280] width 126 height 32
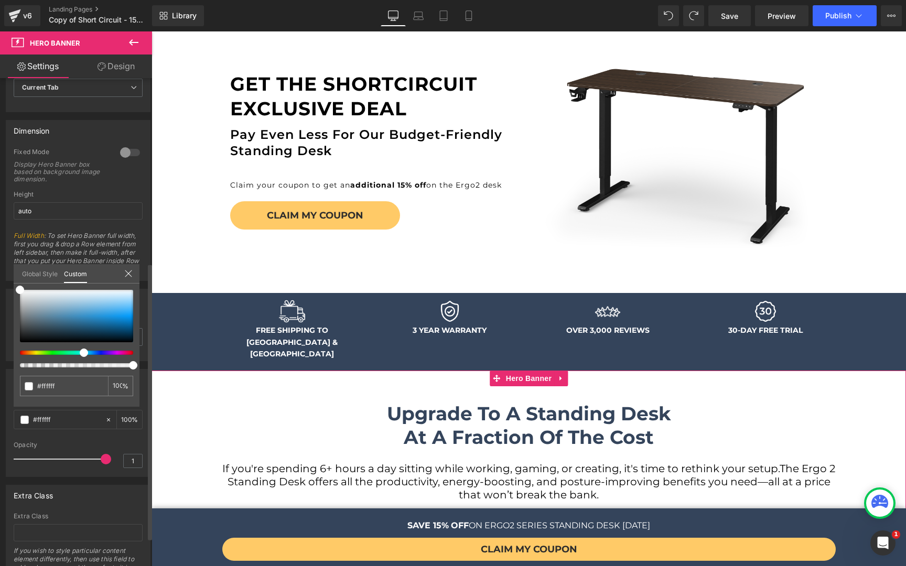
drag, startPoint x: 60, startPoint y: 386, endPoint x: 15, endPoint y: 385, distance: 45.1
click at [15, 385] on div "#eaf5fc 100 %" at bounding box center [77, 348] width 126 height 117
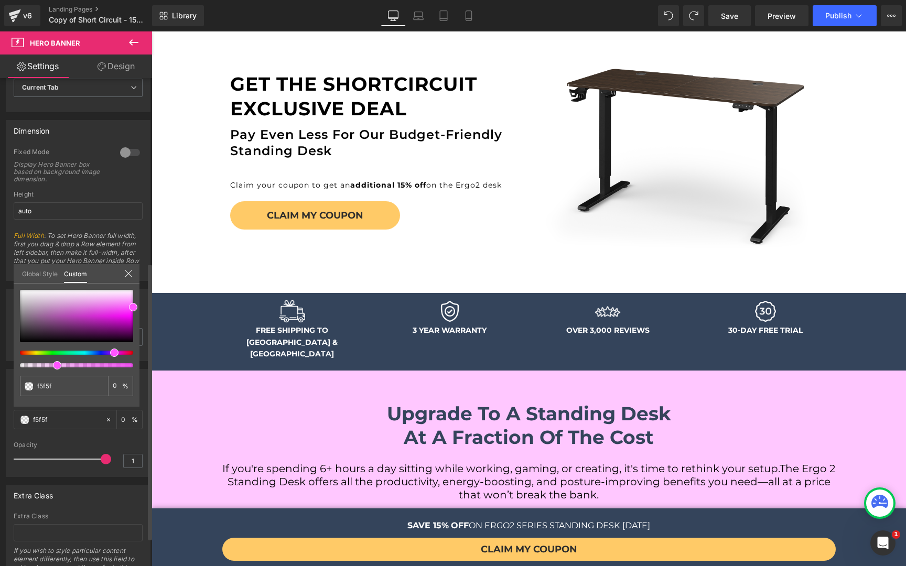
type input "f5f5f5"
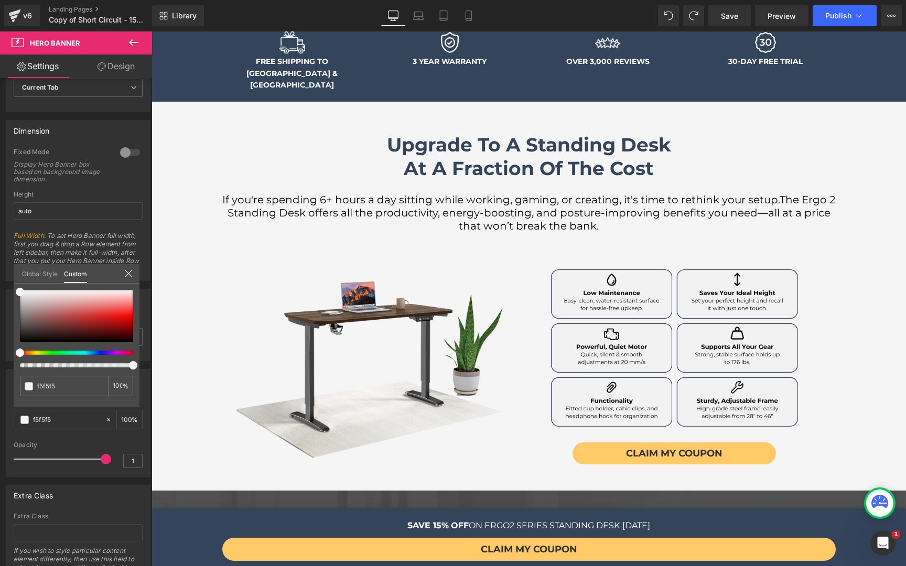
scroll to position [364, 0]
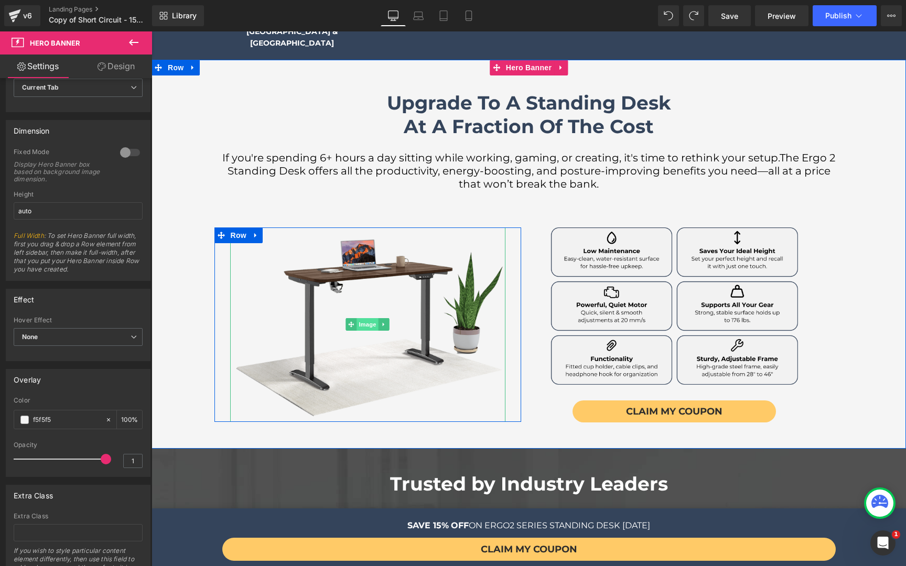
click at [363, 318] on span "Image" at bounding box center [367, 324] width 22 height 13
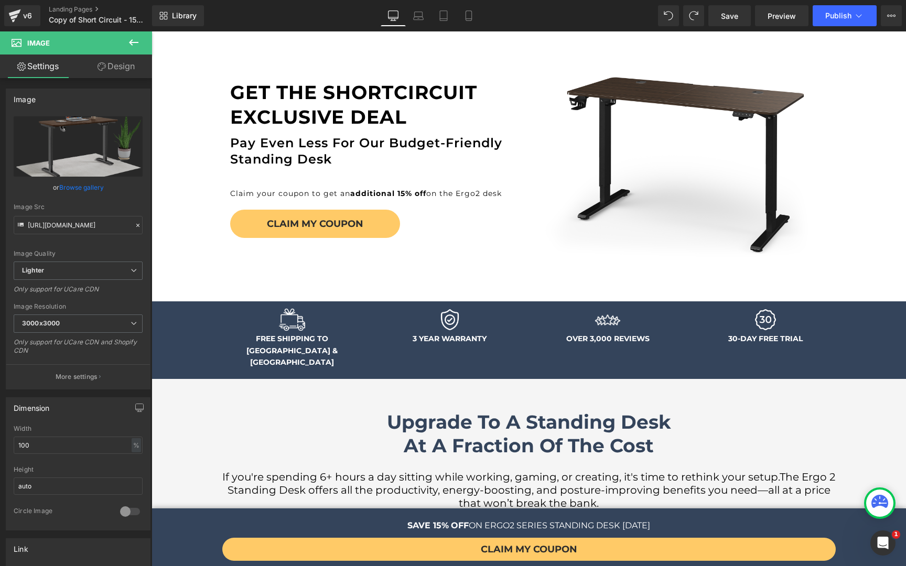
scroll to position [0, 0]
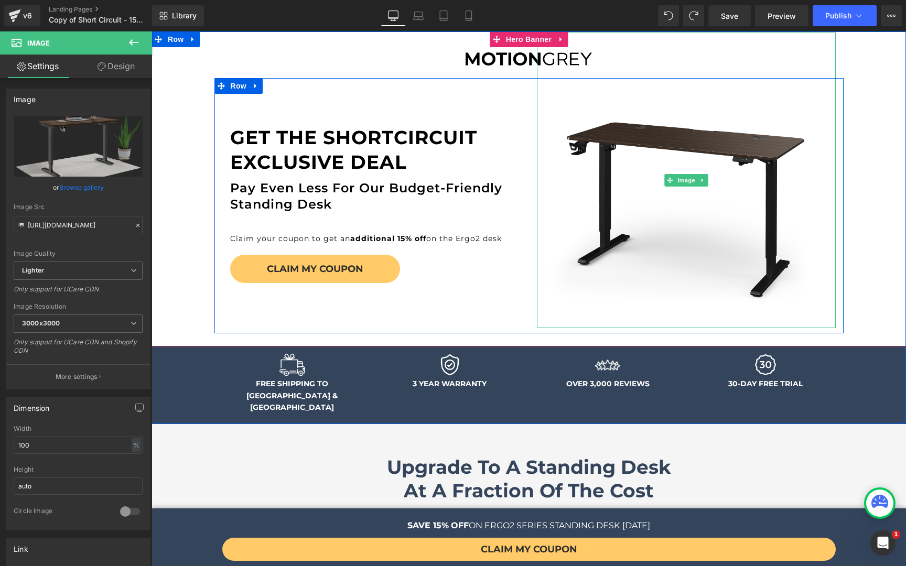
click at [686, 164] on img at bounding box center [686, 180] width 296 height 296
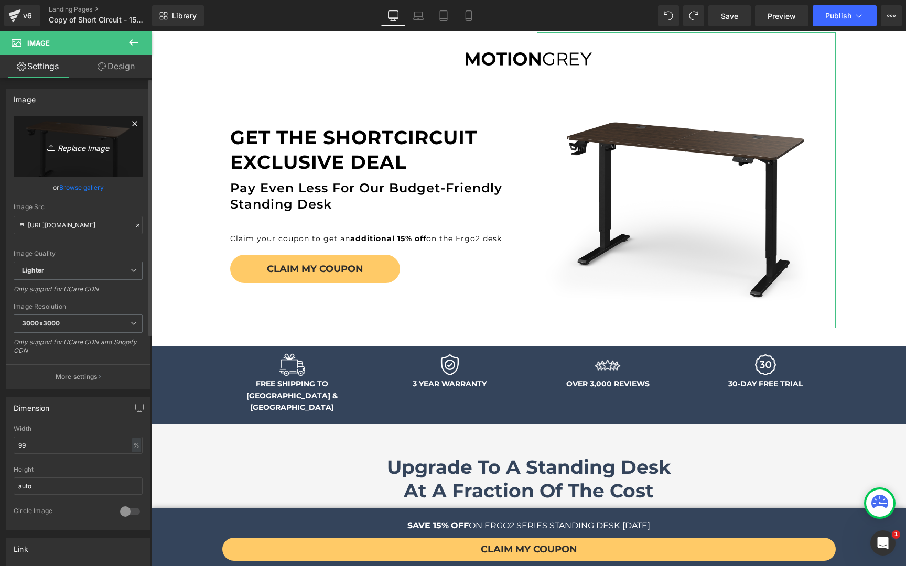
click at [80, 143] on icon "Replace Image" at bounding box center [78, 146] width 84 height 13
type input "C:\fakepath\Ergo2_Desk_M_Light_Brown_45S.png"
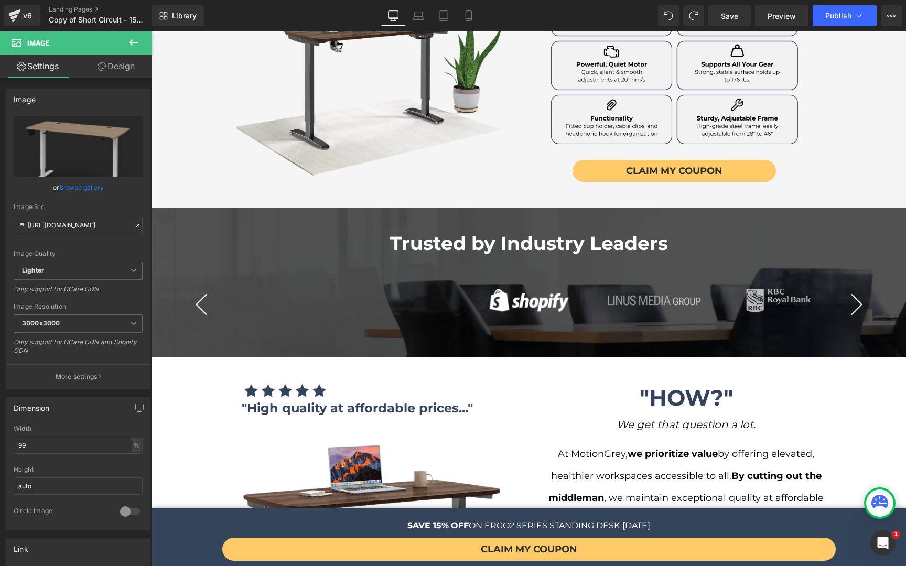
scroll to position [659, 0]
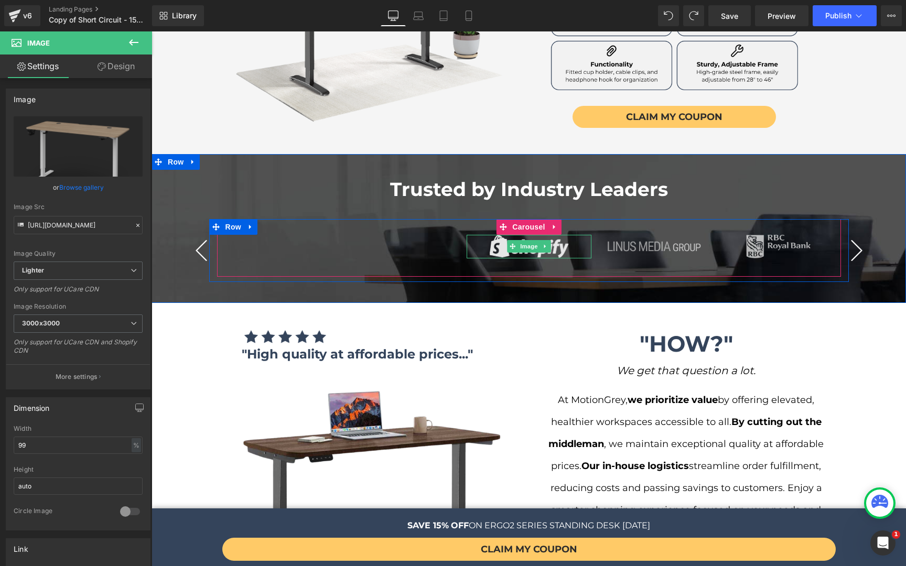
click at [490, 235] on img at bounding box center [529, 247] width 82 height 24
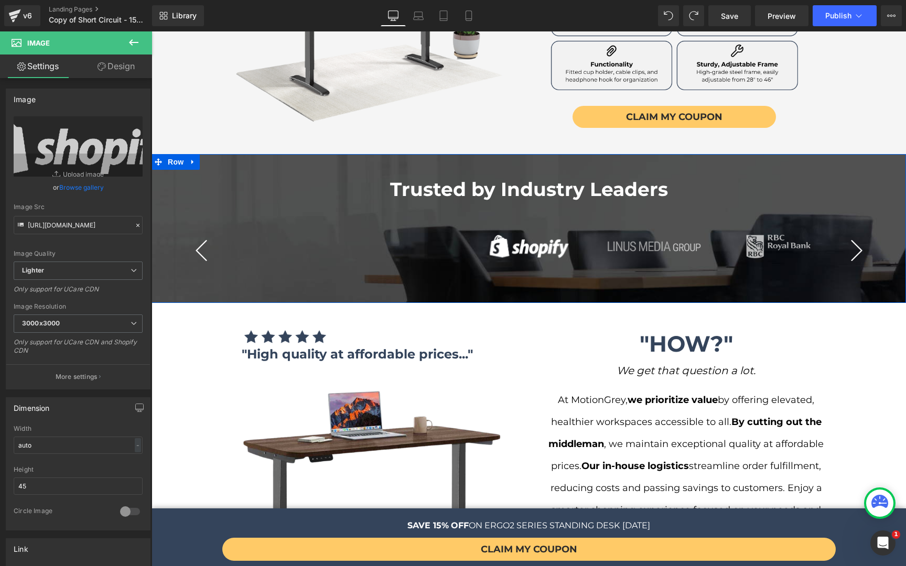
click at [858, 235] on button "›" at bounding box center [856, 250] width 31 height 31
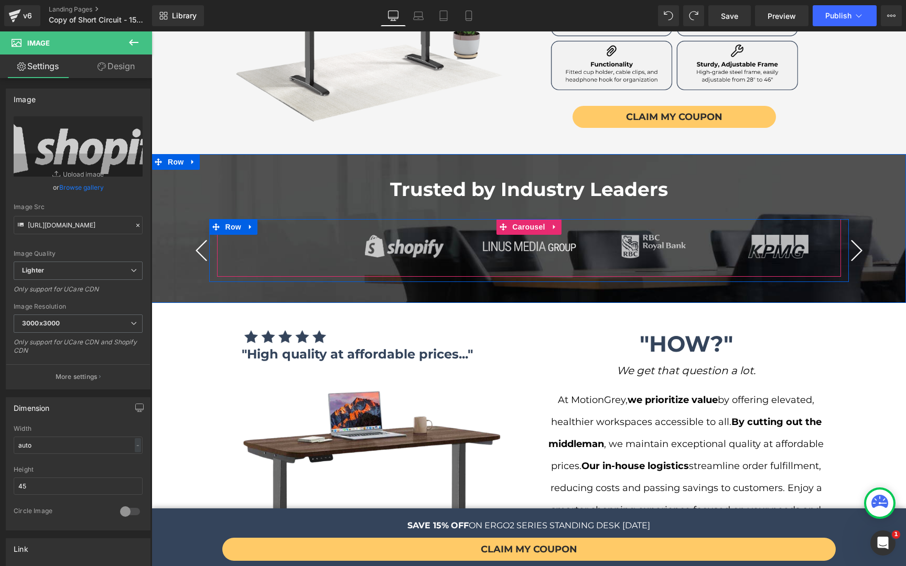
click at [858, 235] on button "›" at bounding box center [856, 250] width 31 height 31
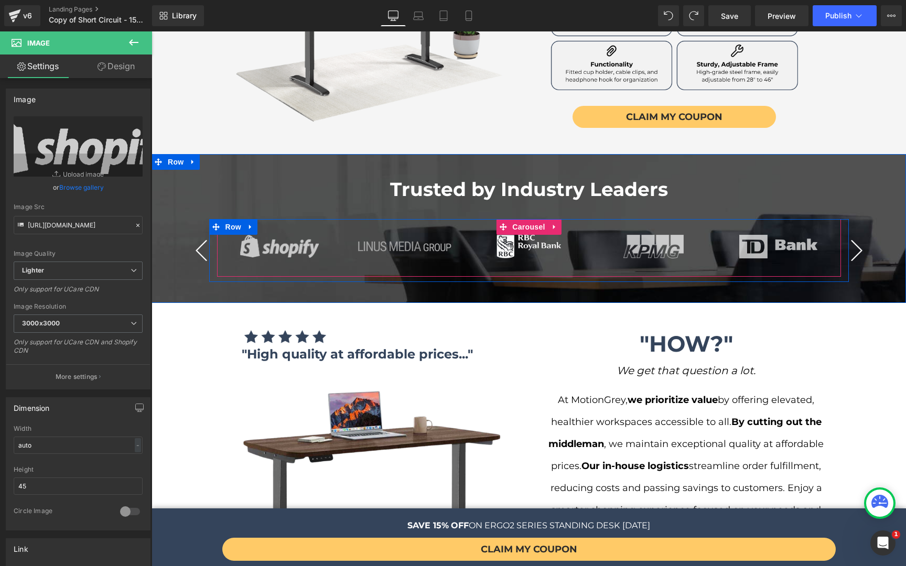
click at [858, 235] on button "›" at bounding box center [856, 250] width 31 height 31
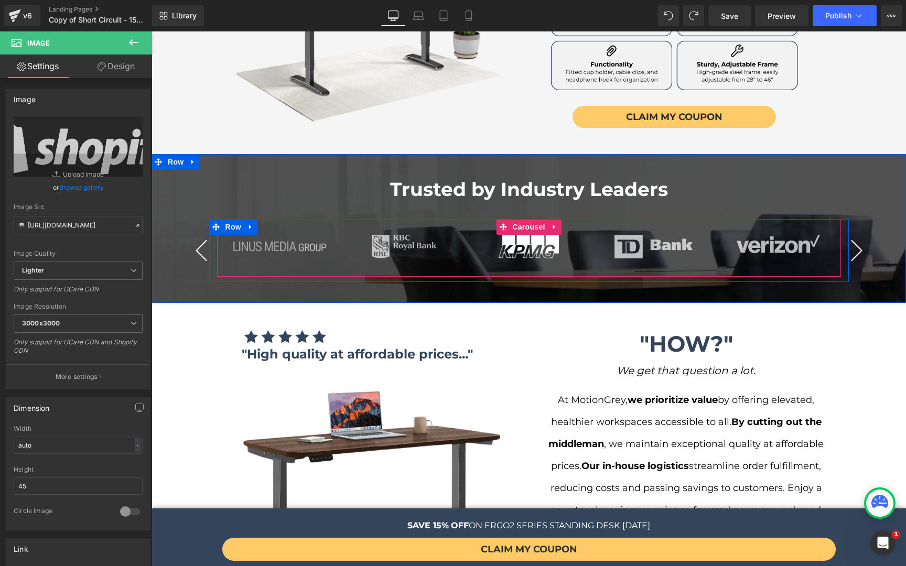
click at [858, 235] on button "›" at bounding box center [856, 250] width 31 height 31
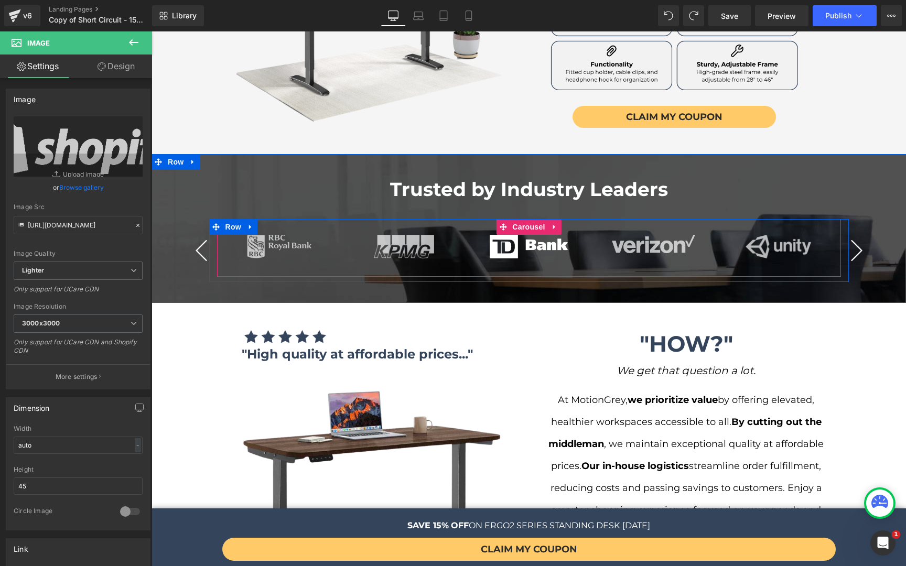
click at [858, 235] on button "›" at bounding box center [856, 250] width 31 height 31
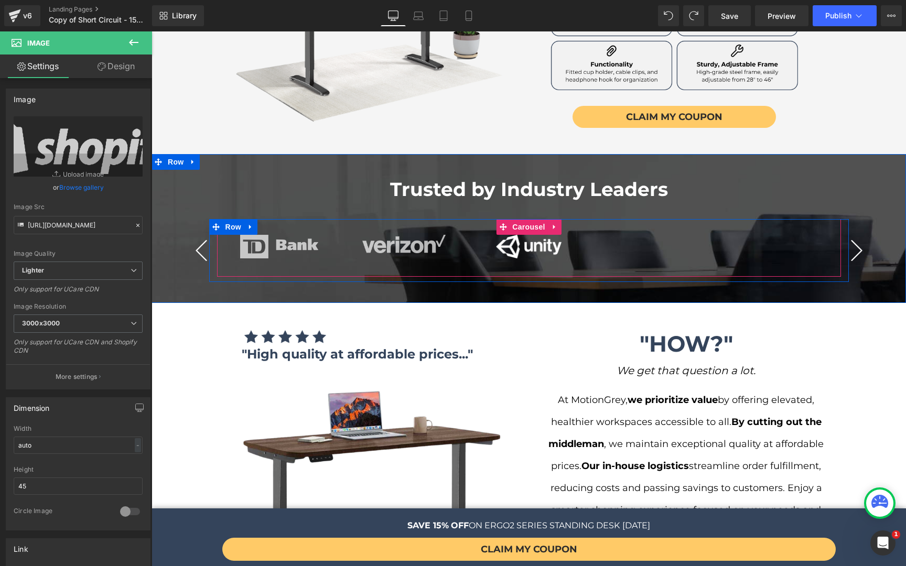
click at [858, 235] on button "›" at bounding box center [856, 250] width 31 height 31
click at [527, 240] on span "Image" at bounding box center [529, 246] width 22 height 13
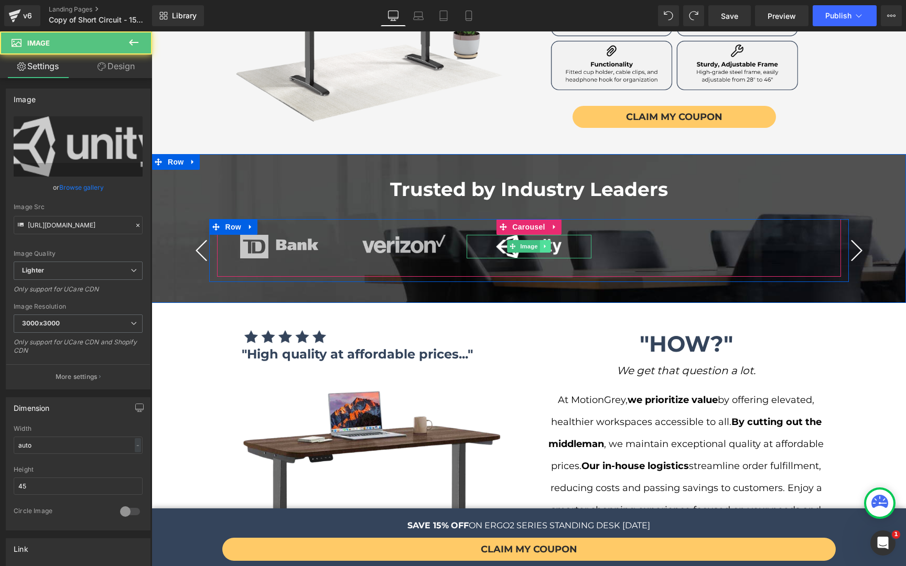
click at [542, 243] on icon at bounding box center [545, 246] width 6 height 6
click at [537, 243] on icon at bounding box center [540, 246] width 6 height 6
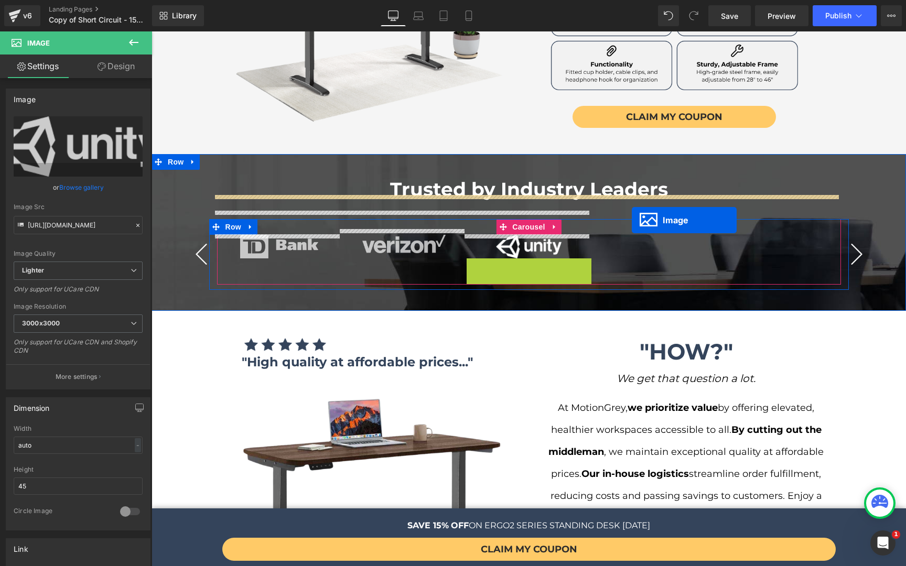
drag, startPoint x: 521, startPoint y: 242, endPoint x: 617, endPoint y: 229, distance: 97.3
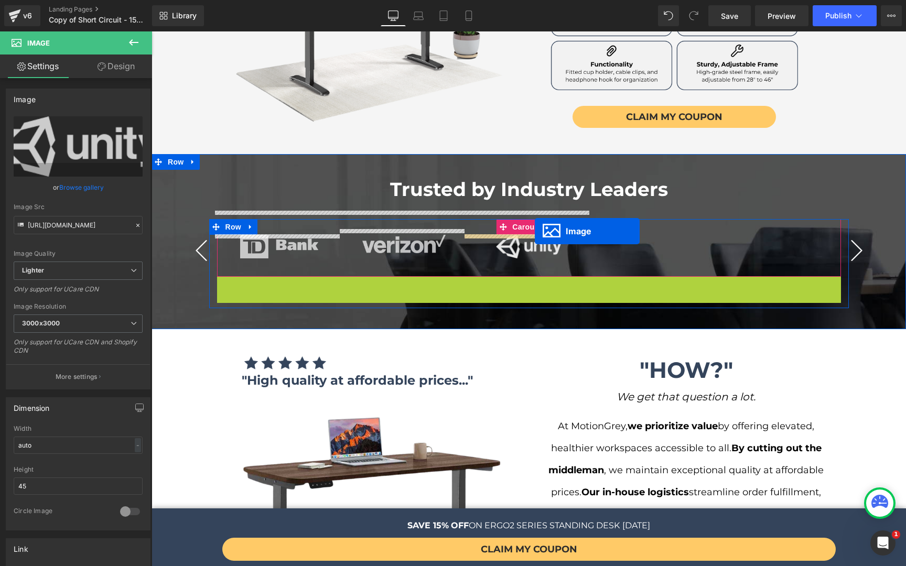
drag, startPoint x: 526, startPoint y: 263, endPoint x: 535, endPoint y: 231, distance: 32.7
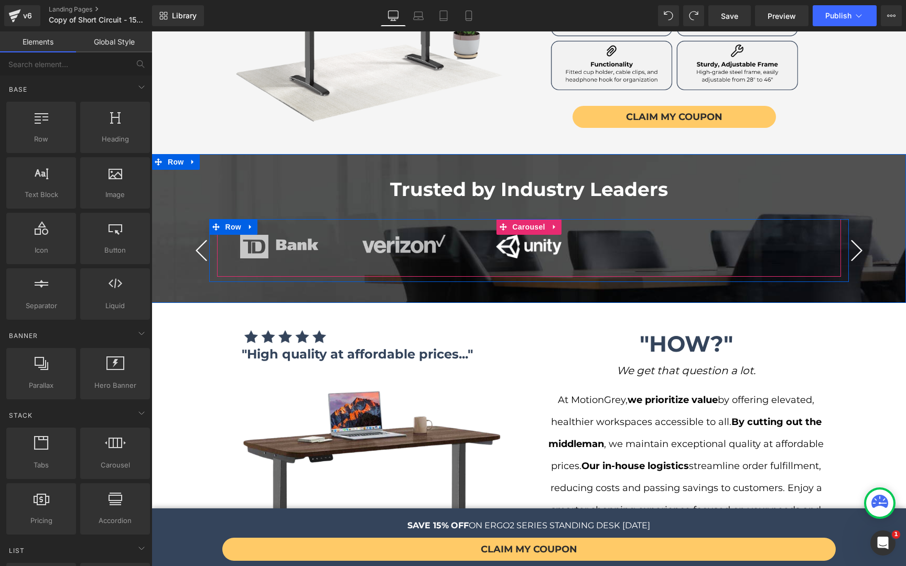
click at [623, 235] on div "Image Image Image Image Image Image" at bounding box center [529, 248] width 624 height 26
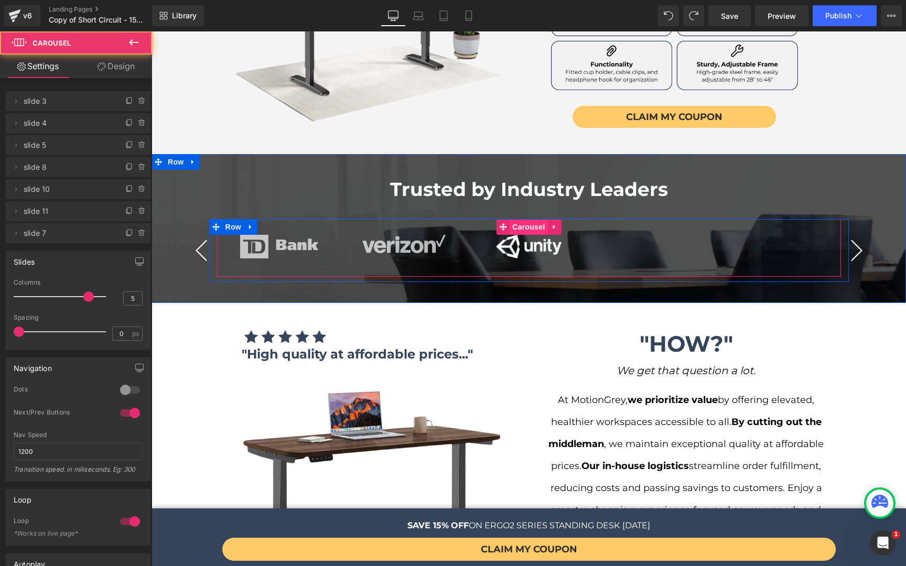
click at [521, 219] on span "Carousel" at bounding box center [528, 227] width 38 height 16
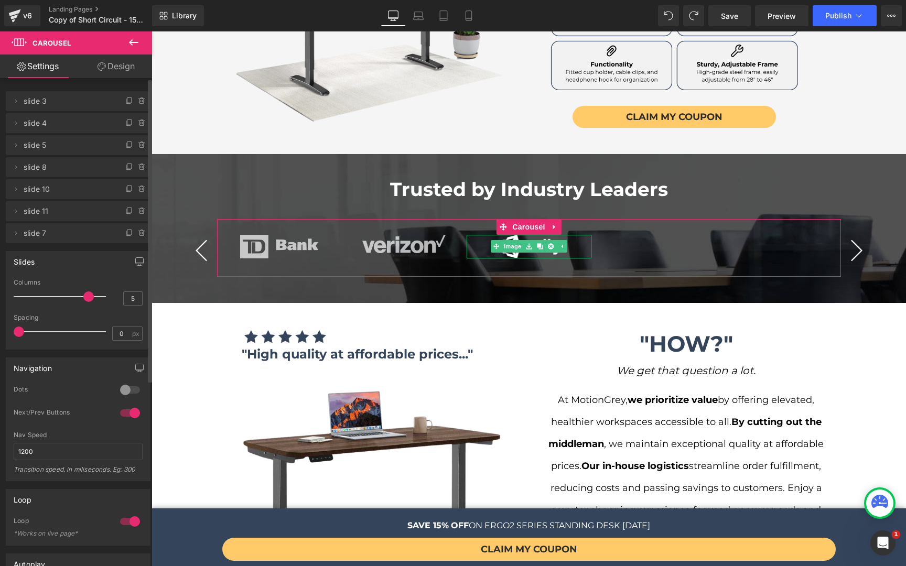
click at [63, 237] on span "slide 7" at bounding box center [68, 233] width 88 height 20
click at [125, 231] on icon at bounding box center [129, 233] width 8 height 8
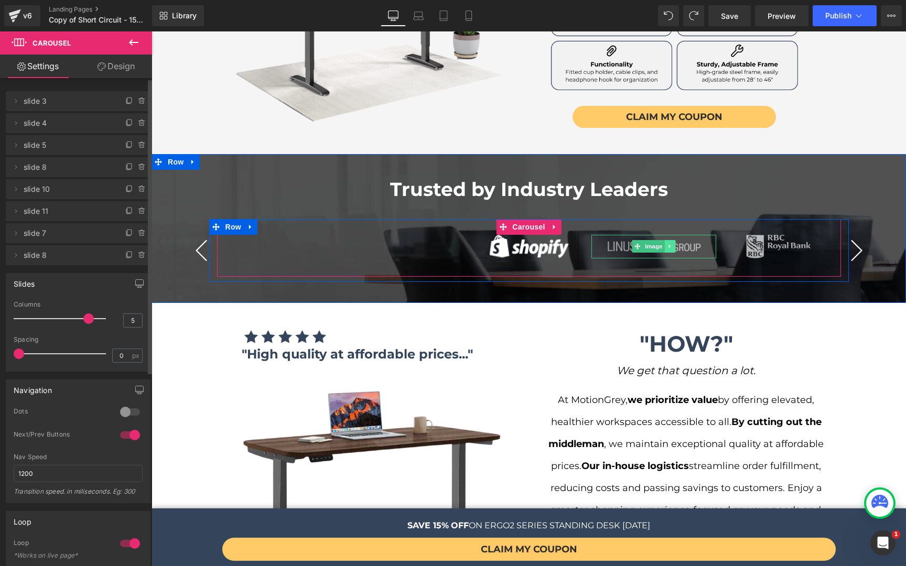
click at [667, 243] on icon at bounding box center [670, 246] width 6 height 6
click at [672, 243] on icon at bounding box center [675, 246] width 6 height 6
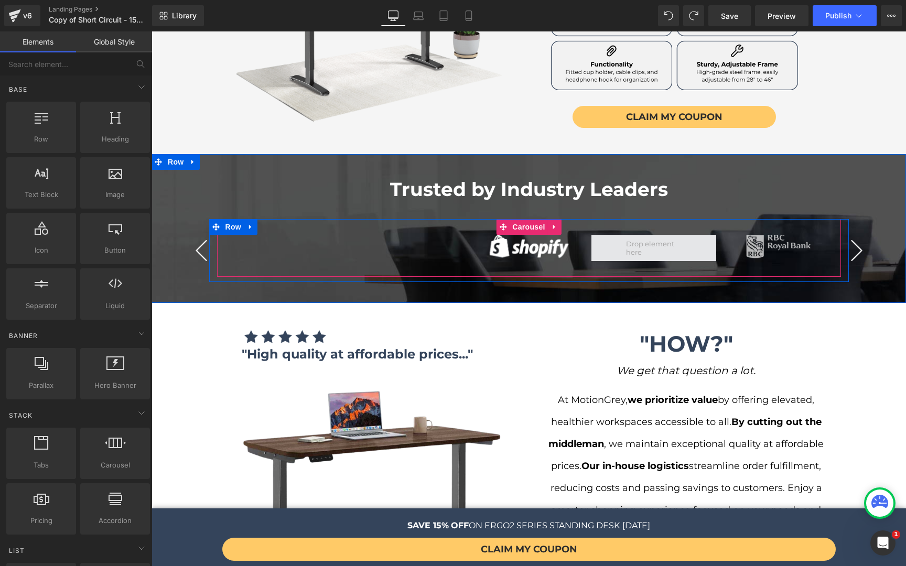
click at [647, 237] on span at bounding box center [653, 248] width 62 height 22
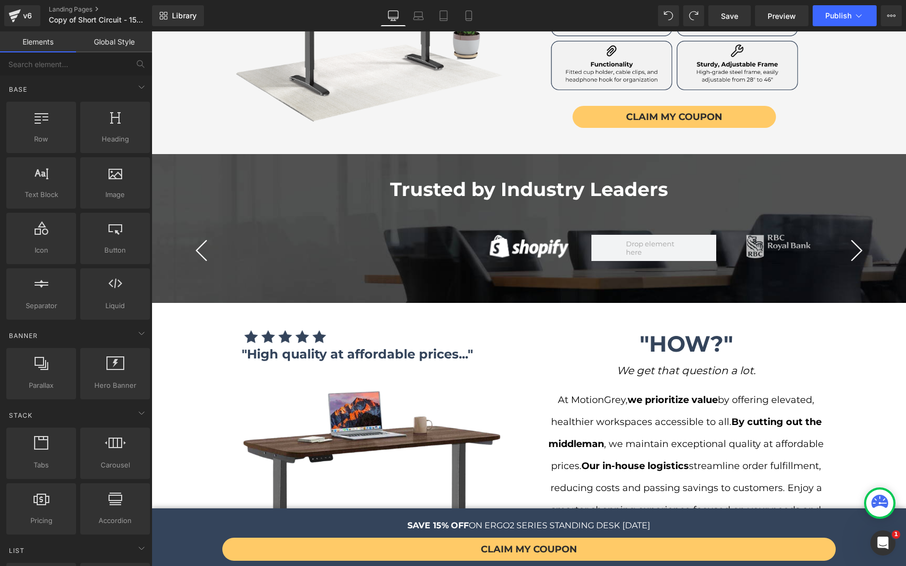
click at [853, 235] on button "›" at bounding box center [856, 250] width 31 height 31
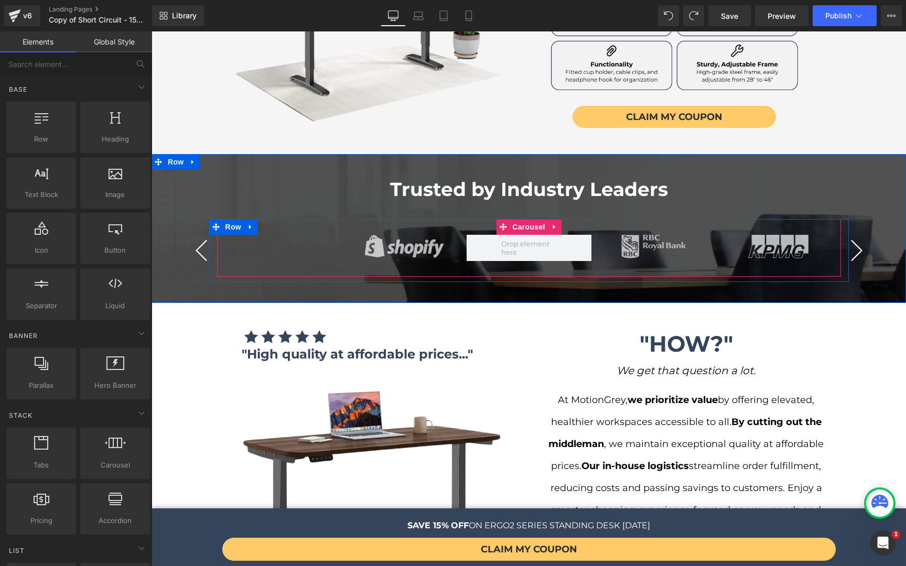
click at [853, 235] on button "›" at bounding box center [856, 250] width 31 height 31
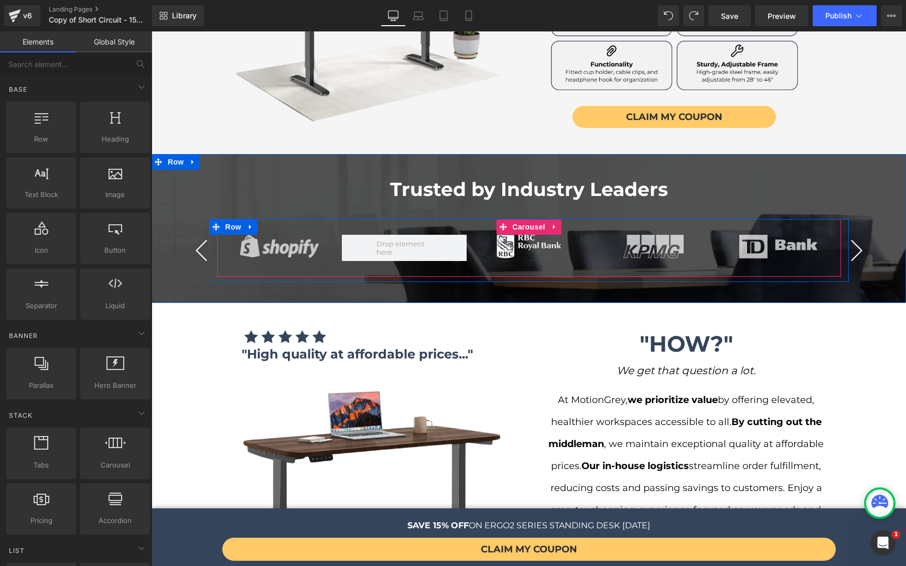
click at [853, 235] on button "›" at bounding box center [856, 250] width 31 height 31
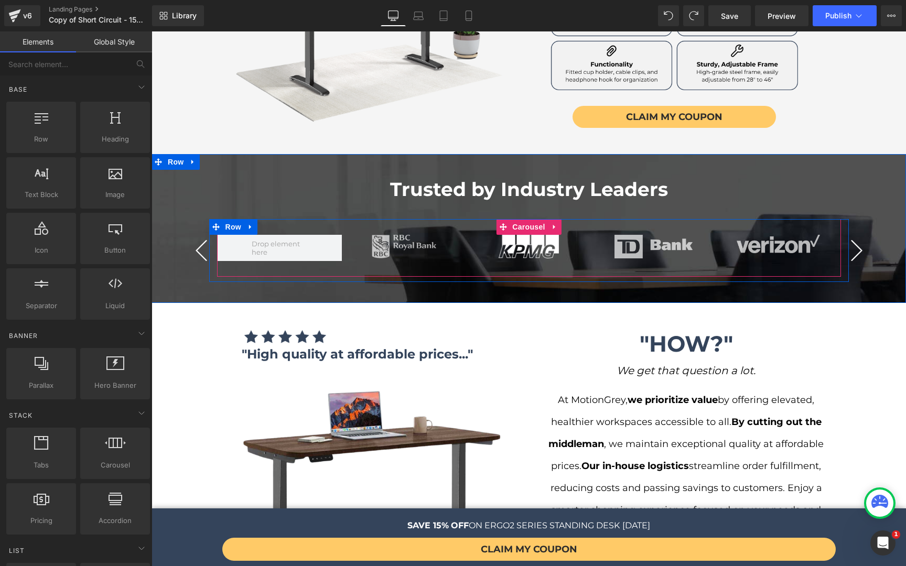
click at [853, 235] on button "›" at bounding box center [856, 250] width 31 height 31
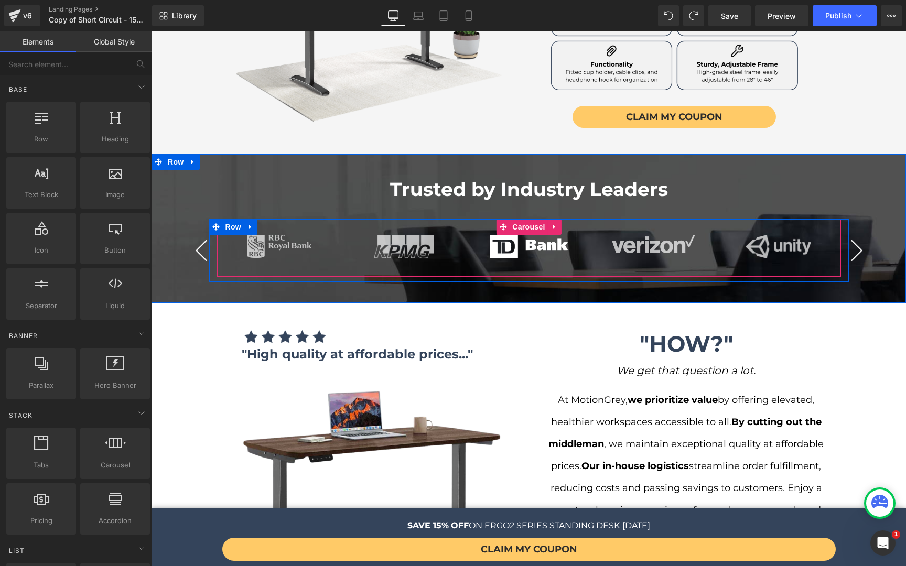
click at [190, 235] on button "‹" at bounding box center [201, 250] width 31 height 31
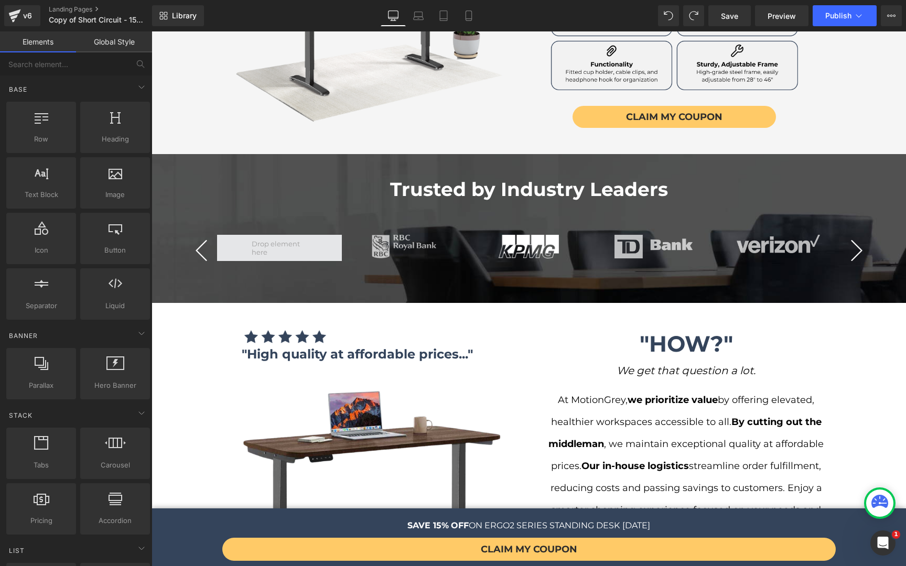
click at [294, 237] on span at bounding box center [279, 248] width 62 height 22
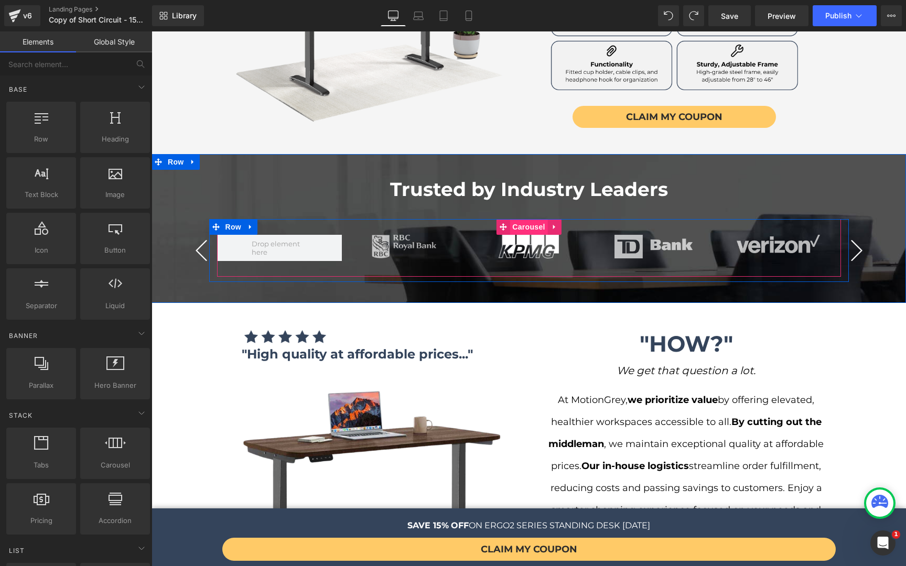
click at [519, 219] on span "Carousel" at bounding box center [528, 227] width 38 height 16
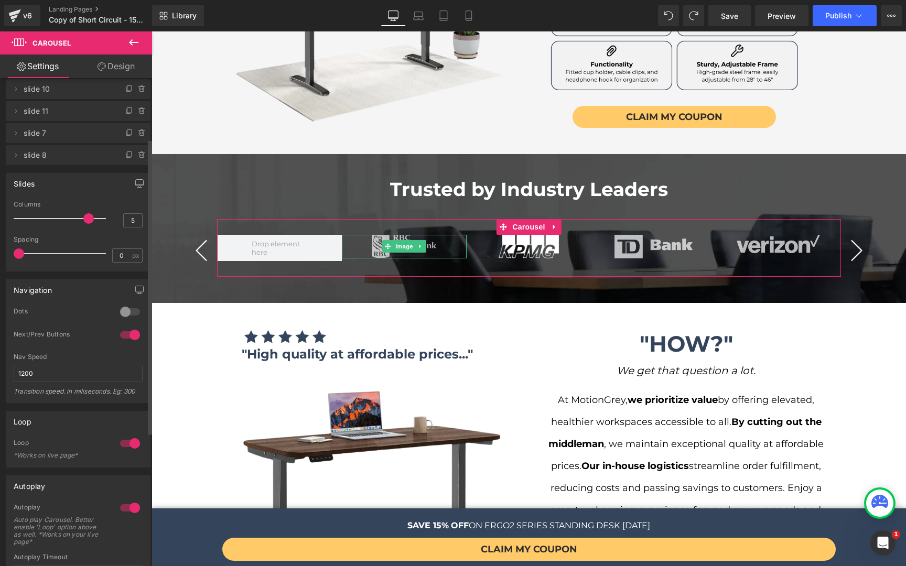
scroll to position [0, 0]
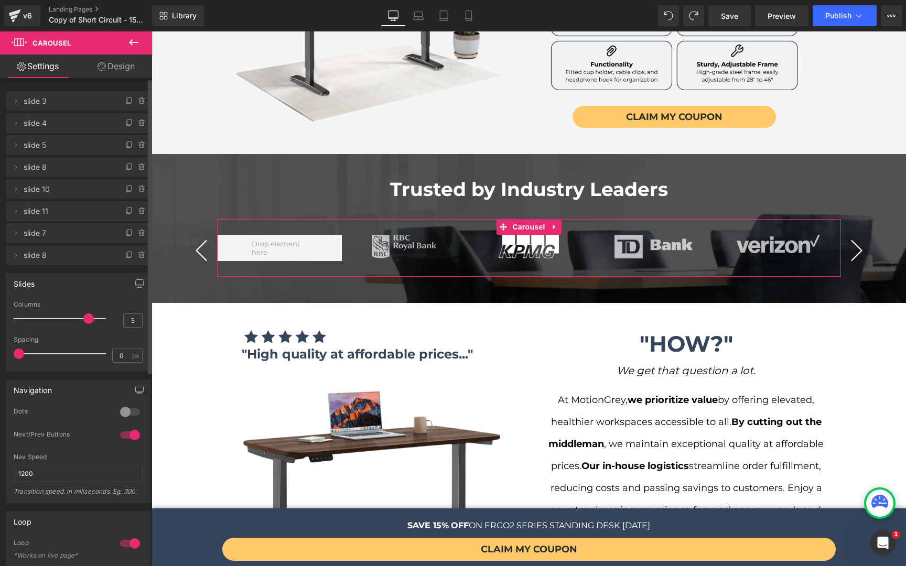
click at [64, 259] on span "slide 8" at bounding box center [68, 255] width 88 height 20
click at [67, 245] on span "slide 8" at bounding box center [68, 255] width 88 height 20
click at [67, 241] on span "slide 7" at bounding box center [68, 233] width 88 height 20
click at [75, 231] on span "slide 7" at bounding box center [68, 233] width 88 height 20
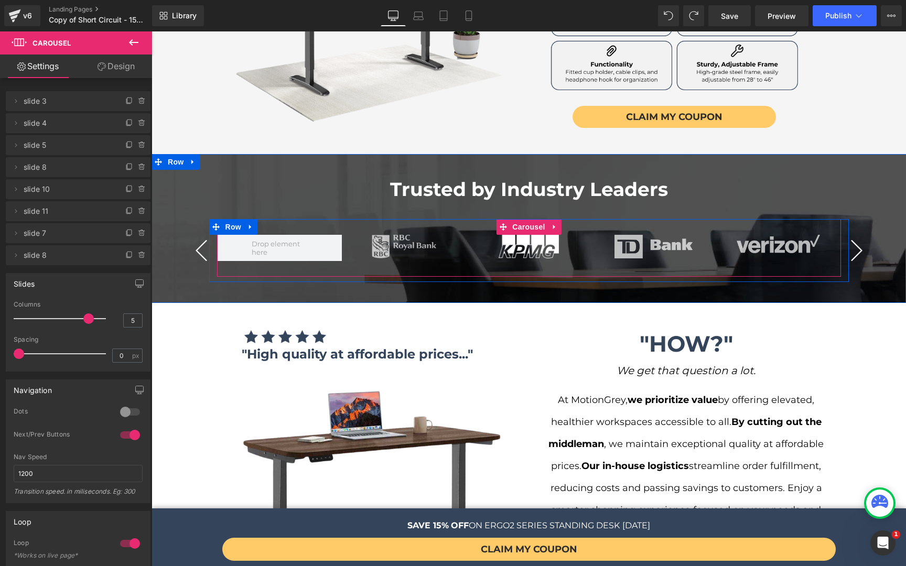
click at [193, 235] on button "‹" at bounding box center [201, 250] width 31 height 31
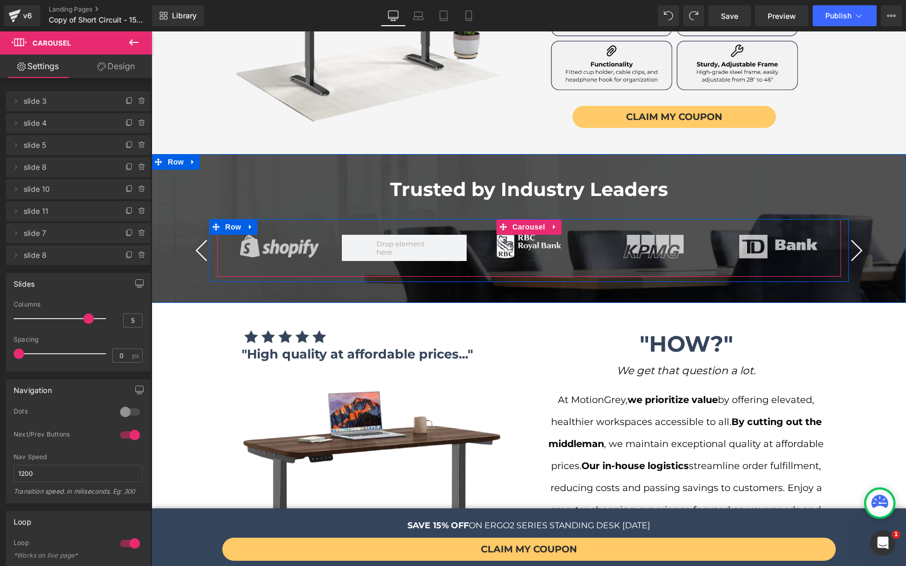
click at [860, 235] on button "›" at bounding box center [856, 250] width 31 height 31
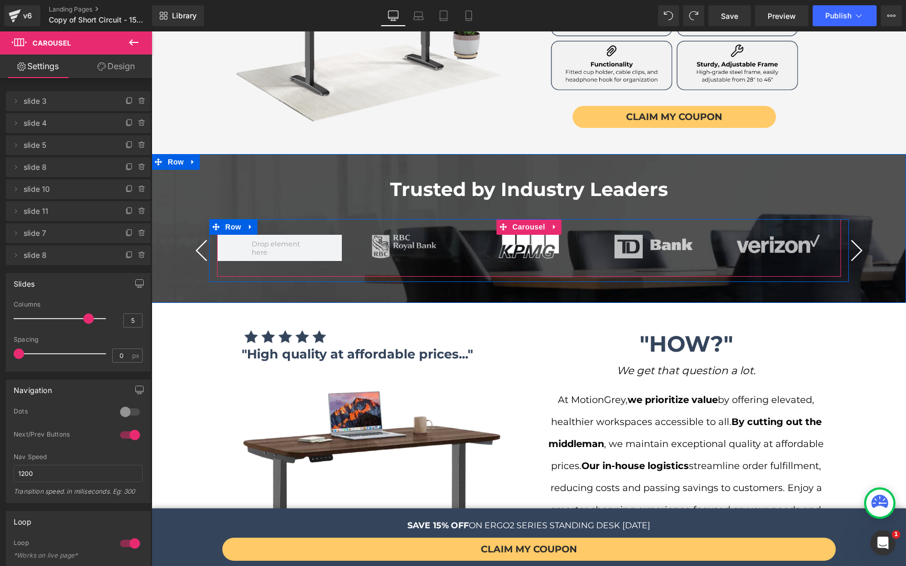
click at [860, 235] on button "›" at bounding box center [856, 250] width 31 height 31
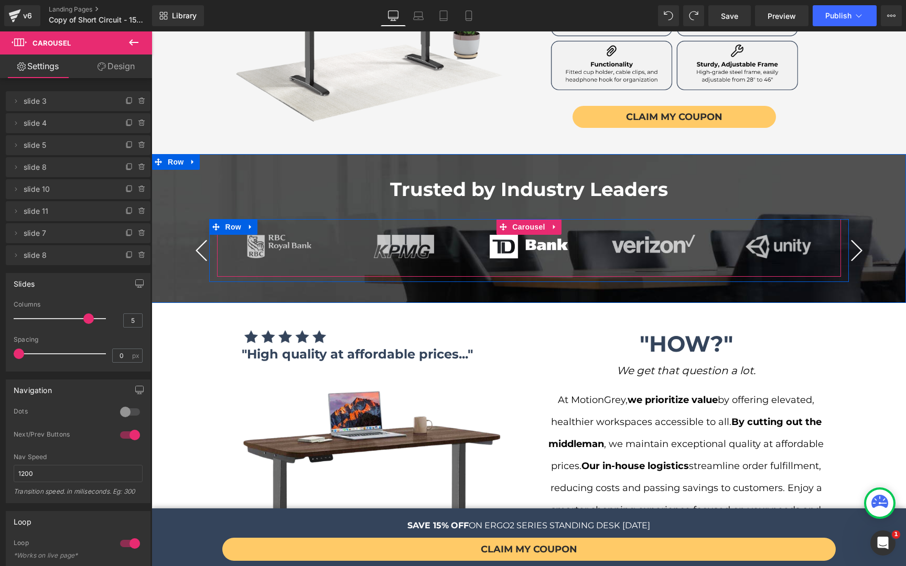
click at [860, 235] on button "›" at bounding box center [856, 250] width 31 height 31
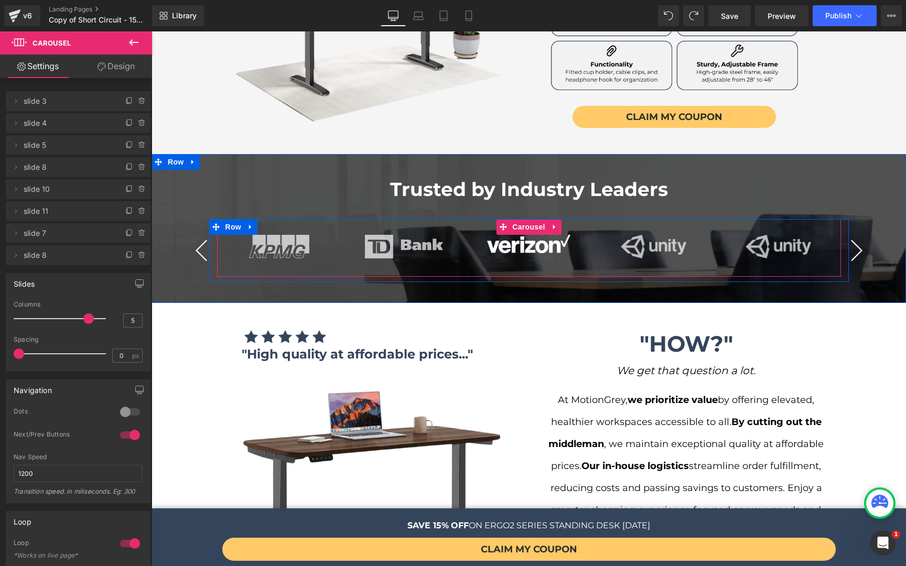
click at [860, 235] on button "›" at bounding box center [856, 250] width 31 height 31
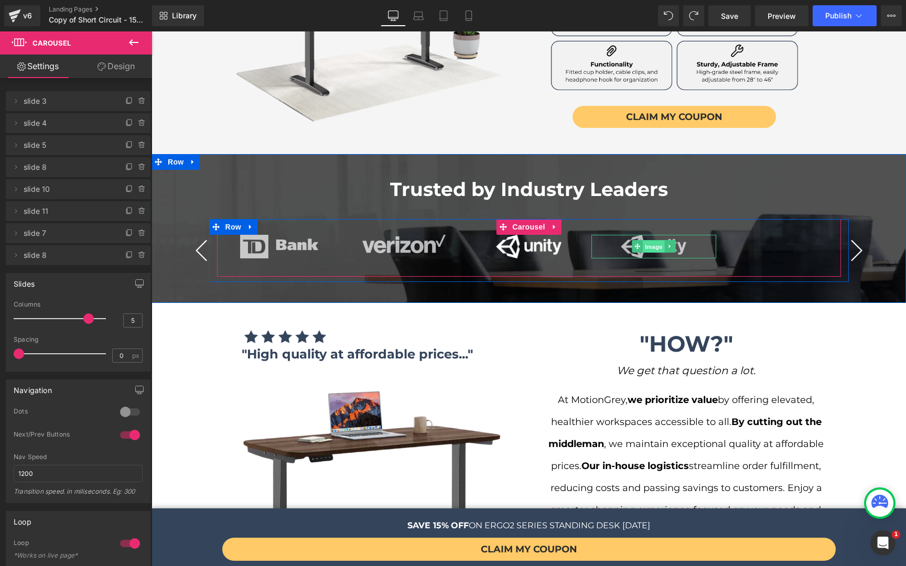
click at [647, 241] on span "Image" at bounding box center [654, 247] width 22 height 13
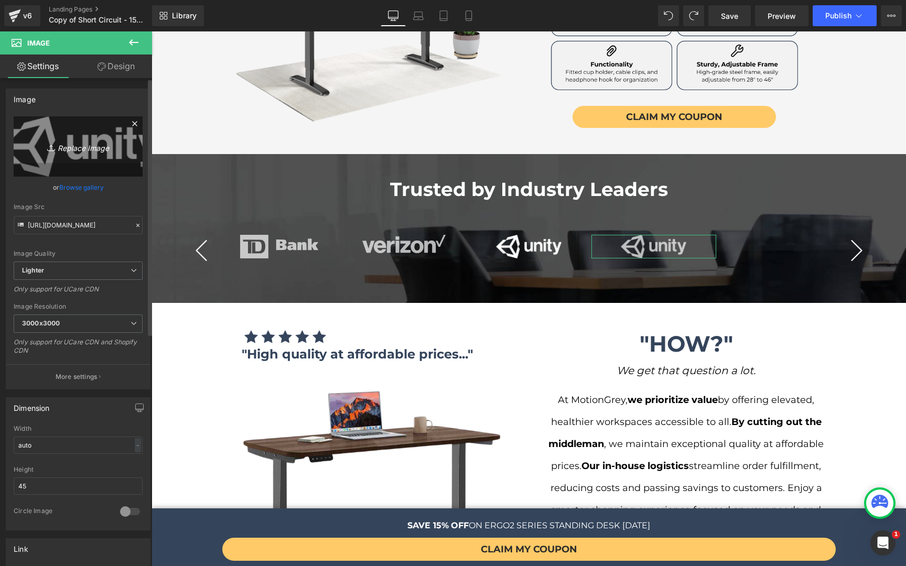
click at [83, 141] on icon "Replace Image" at bounding box center [78, 146] width 84 height 13
type input "C:\fakepath\alida.png"
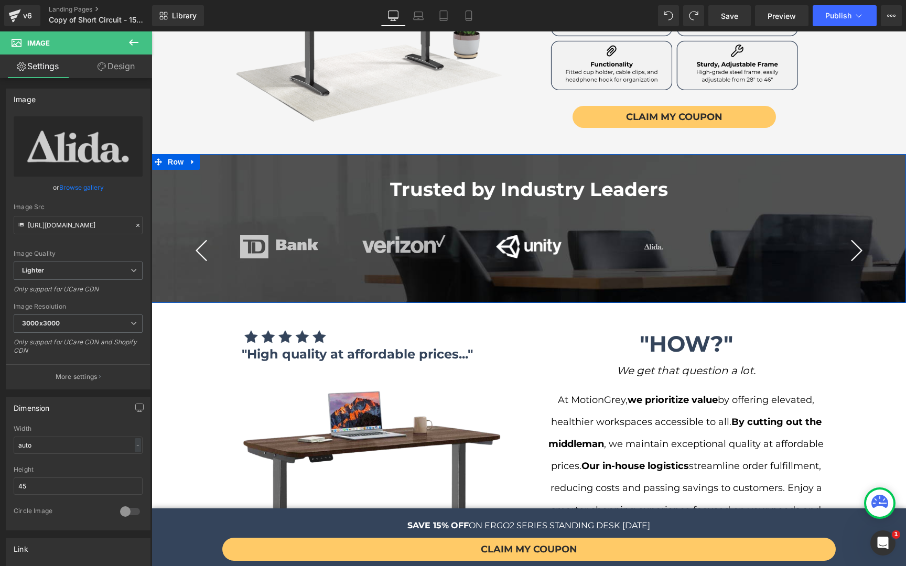
click at [193, 235] on button "‹" at bounding box center [201, 250] width 31 height 31
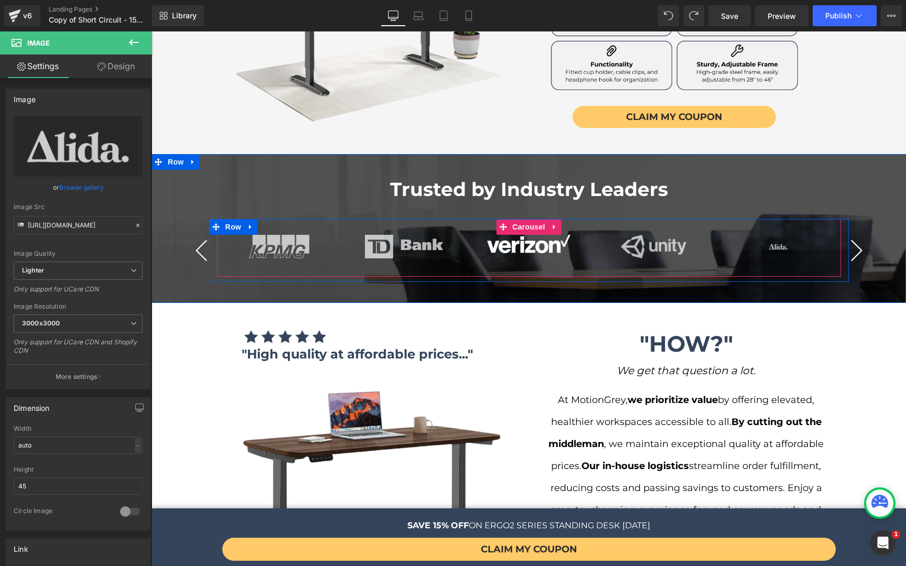
click at [193, 235] on button "‹" at bounding box center [201, 250] width 31 height 31
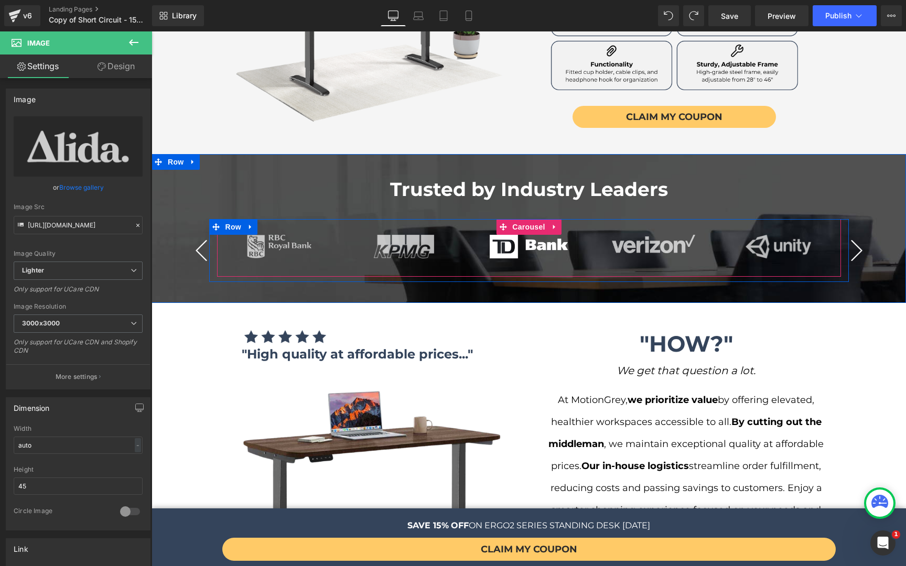
click at [193, 235] on button "‹" at bounding box center [201, 250] width 31 height 31
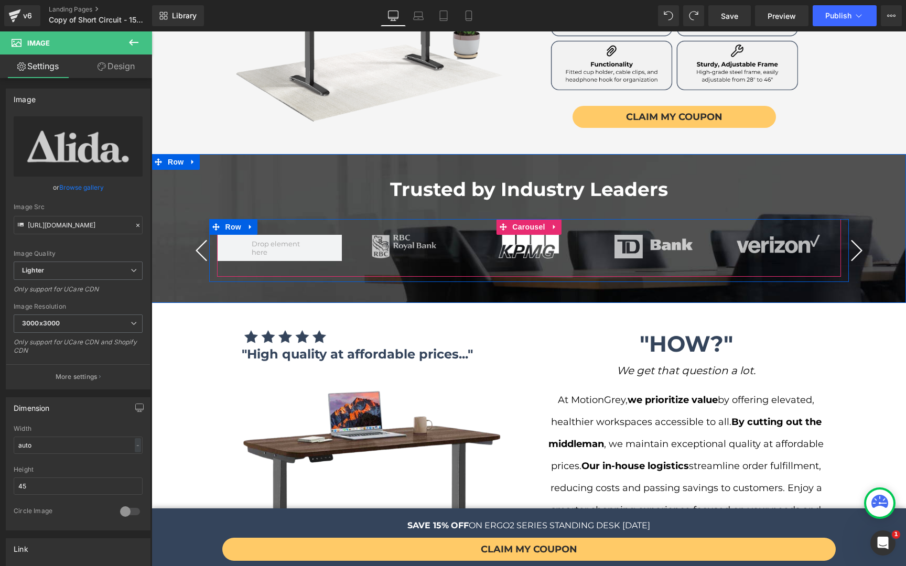
click at [193, 235] on button "‹" at bounding box center [201, 250] width 31 height 31
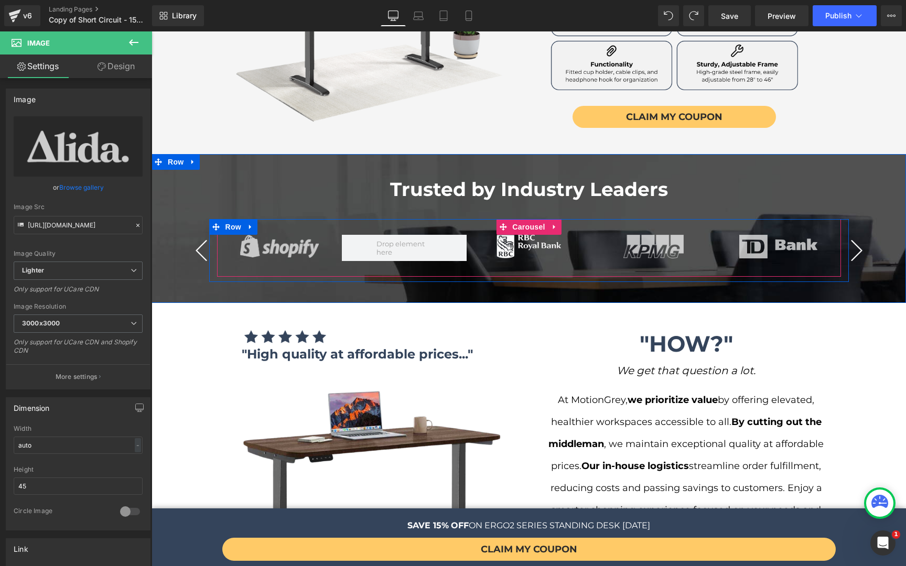
click at [193, 235] on button "‹" at bounding box center [201, 250] width 31 height 31
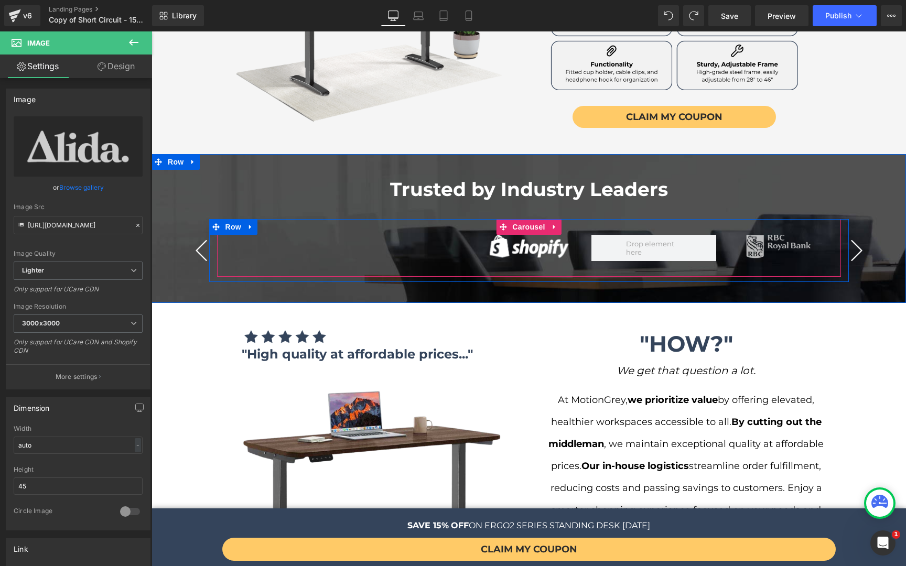
click at [193, 235] on button "‹" at bounding box center [201, 250] width 31 height 31
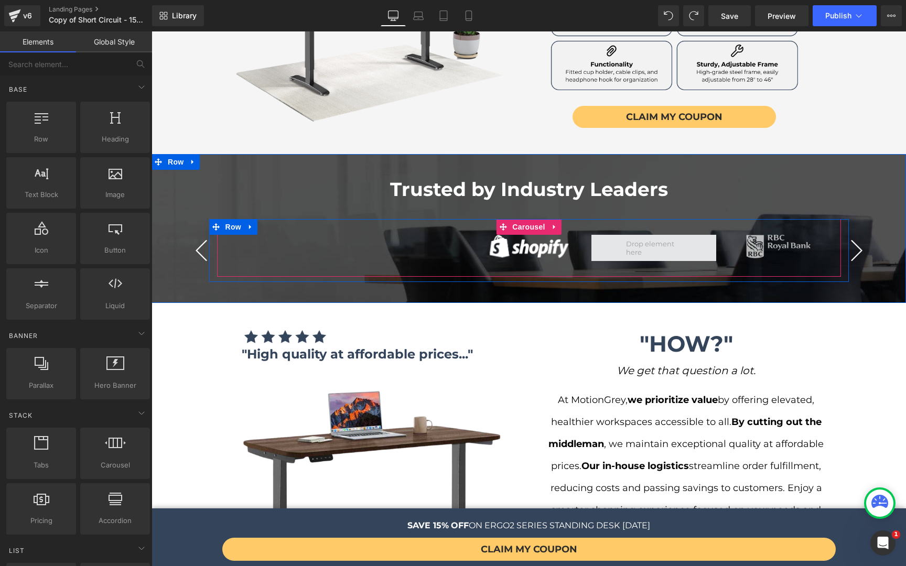
click at [647, 237] on span at bounding box center [653, 248] width 62 height 22
click at [657, 237] on span at bounding box center [653, 248] width 62 height 22
click at [644, 237] on span at bounding box center [653, 248] width 62 height 22
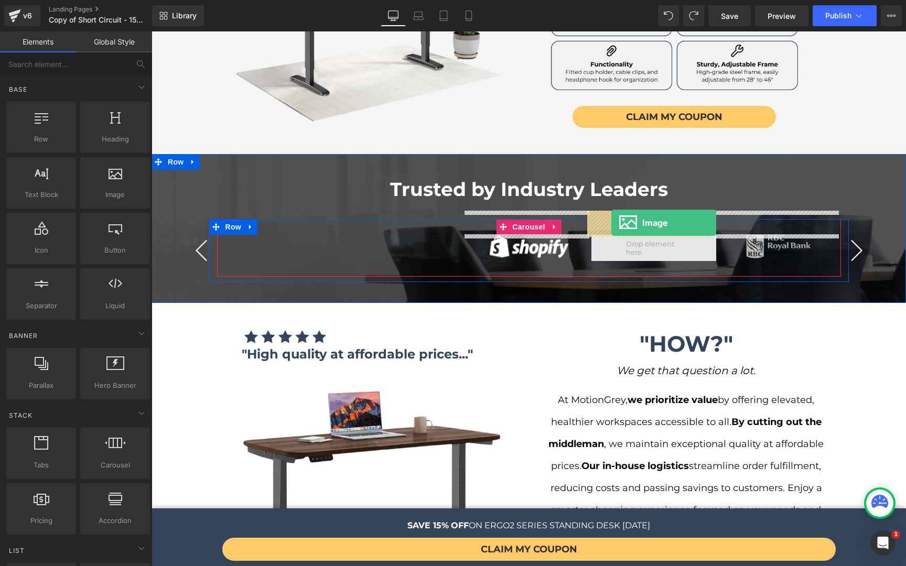
drag, startPoint x: 269, startPoint y: 213, endPoint x: 611, endPoint y: 223, distance: 341.9
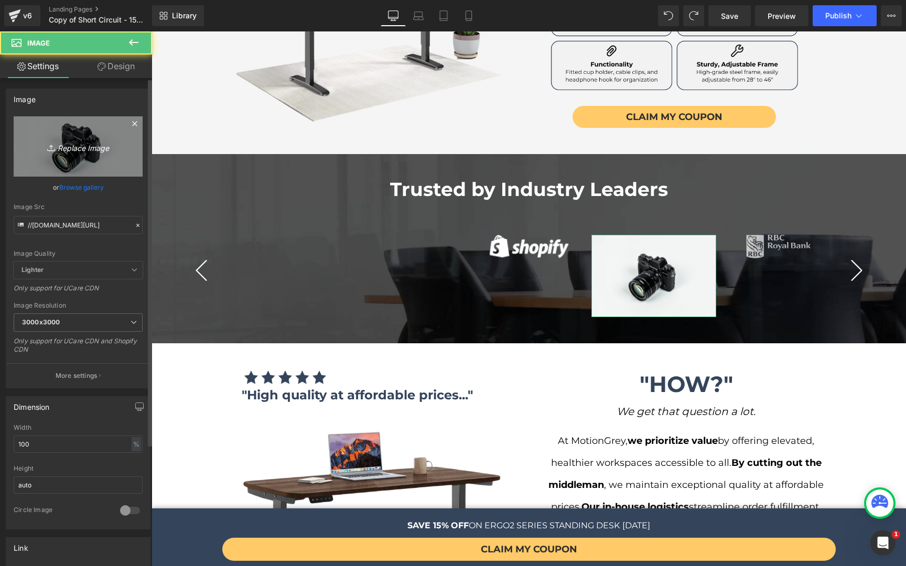
click at [87, 153] on icon "Replace Image" at bounding box center [78, 146] width 84 height 13
type input "C:\fakepath\digital domain.png"
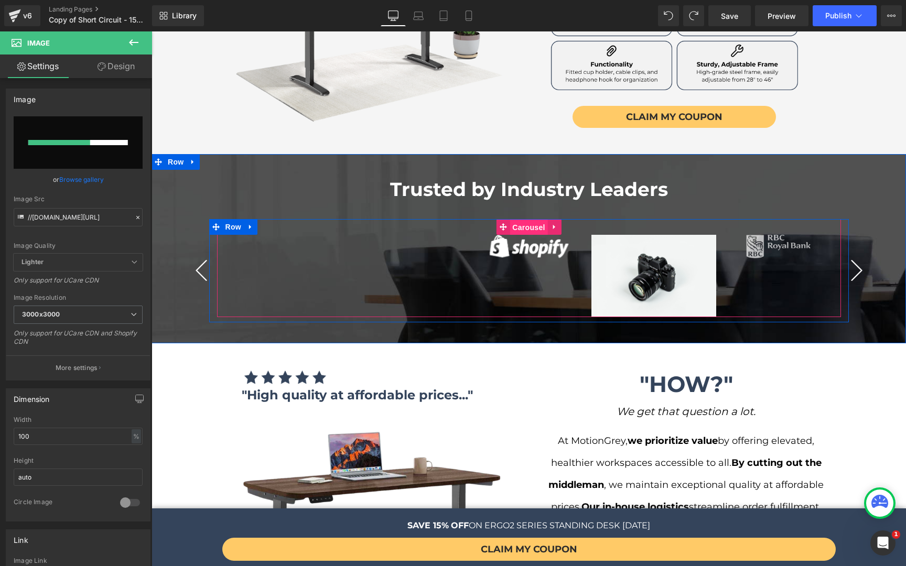
click at [529, 220] on span "Carousel" at bounding box center [528, 228] width 38 height 16
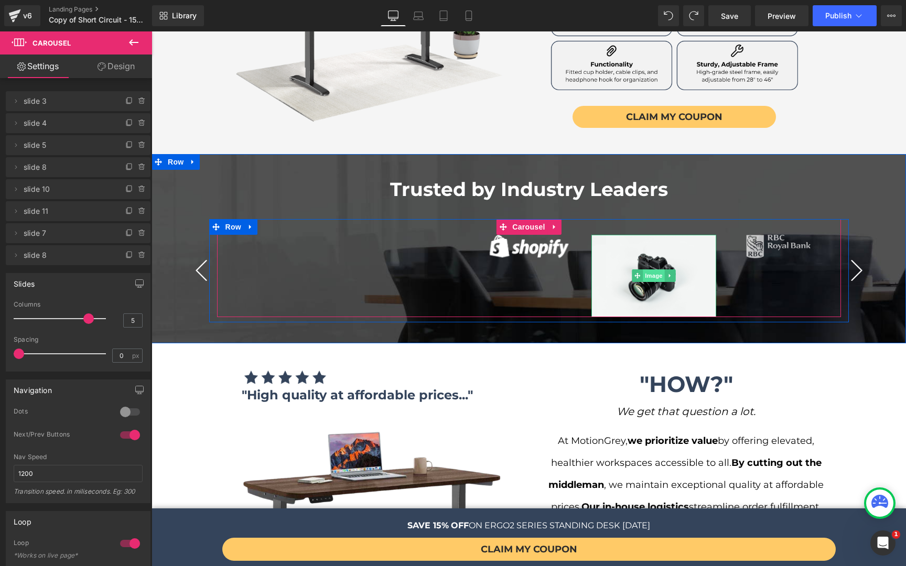
click at [649, 269] on span "Image" at bounding box center [654, 275] width 22 height 13
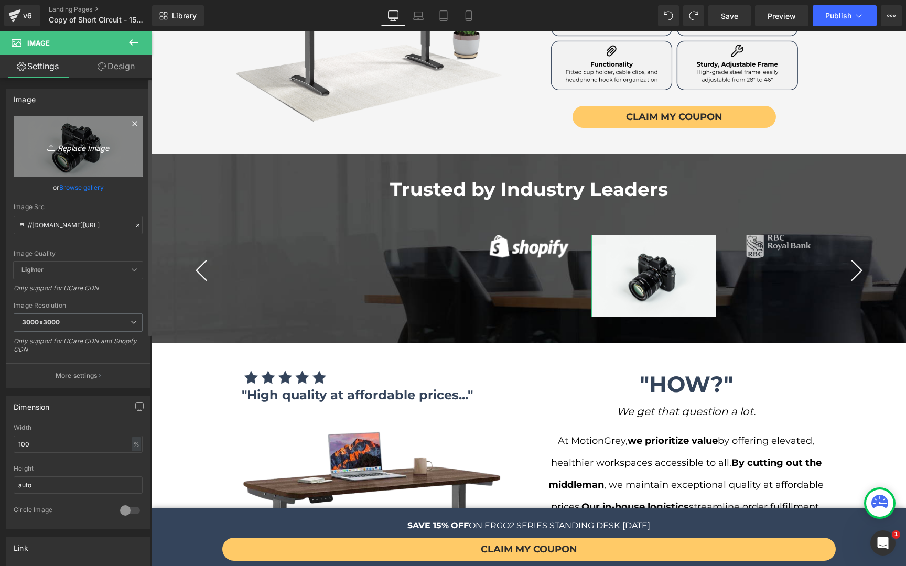
click at [84, 140] on icon "Replace Image" at bounding box center [78, 146] width 84 height 13
click at [62, 154] on link "Replace Image" at bounding box center [78, 146] width 129 height 60
type input "C:\fakepath\digital domain.png"
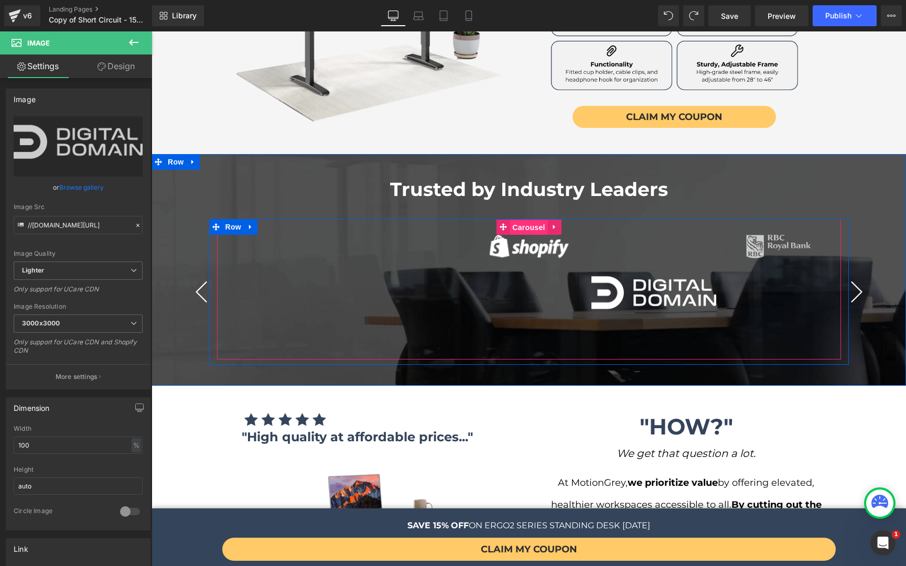
click at [519, 220] on span "Carousel" at bounding box center [528, 228] width 38 height 16
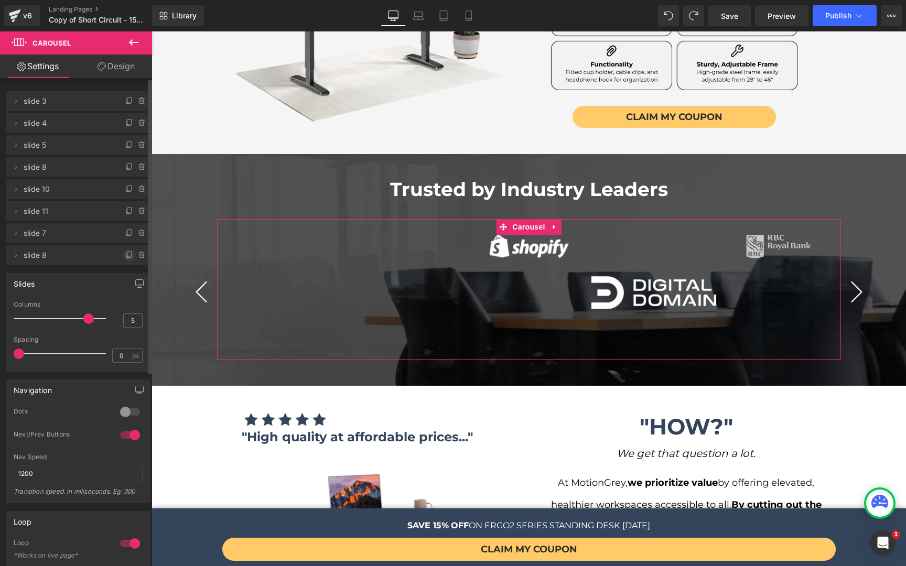
click at [123, 250] on span at bounding box center [129, 255] width 13 height 13
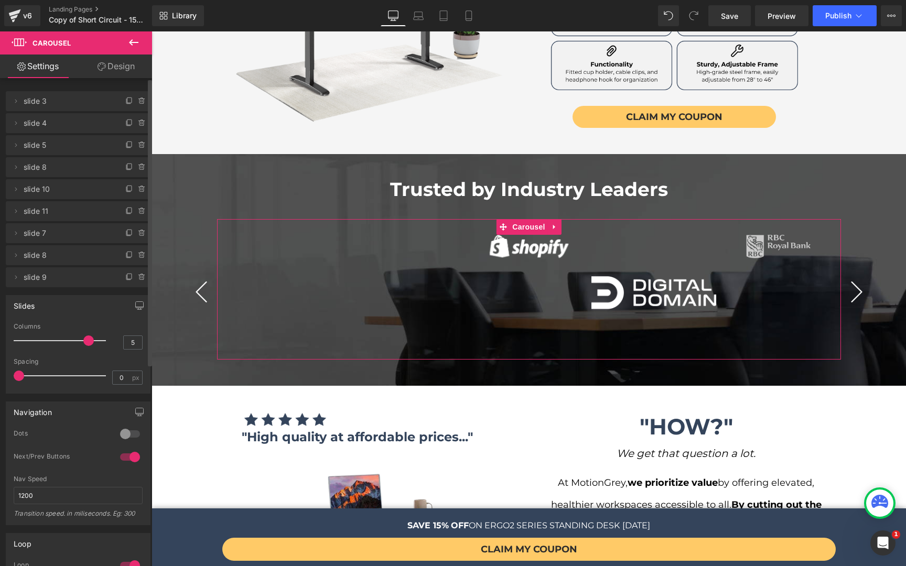
click at [123, 250] on span at bounding box center [129, 255] width 13 height 13
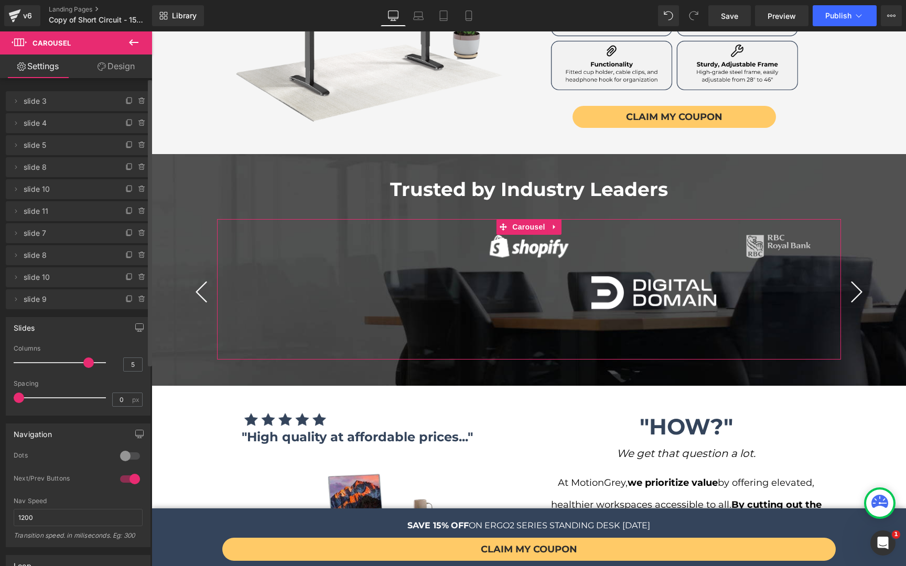
click at [123, 250] on span at bounding box center [129, 255] width 13 height 13
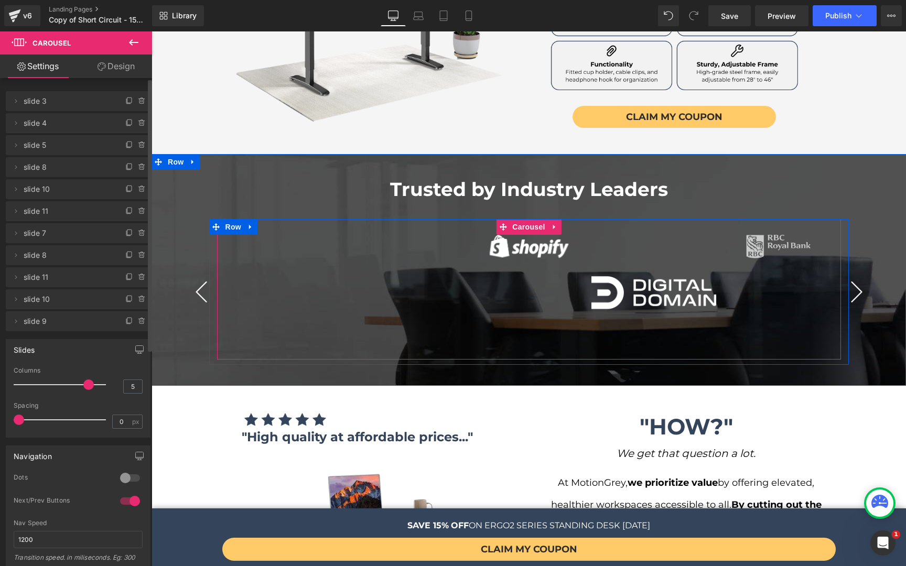
click at [855, 276] on button "›" at bounding box center [856, 291] width 31 height 31
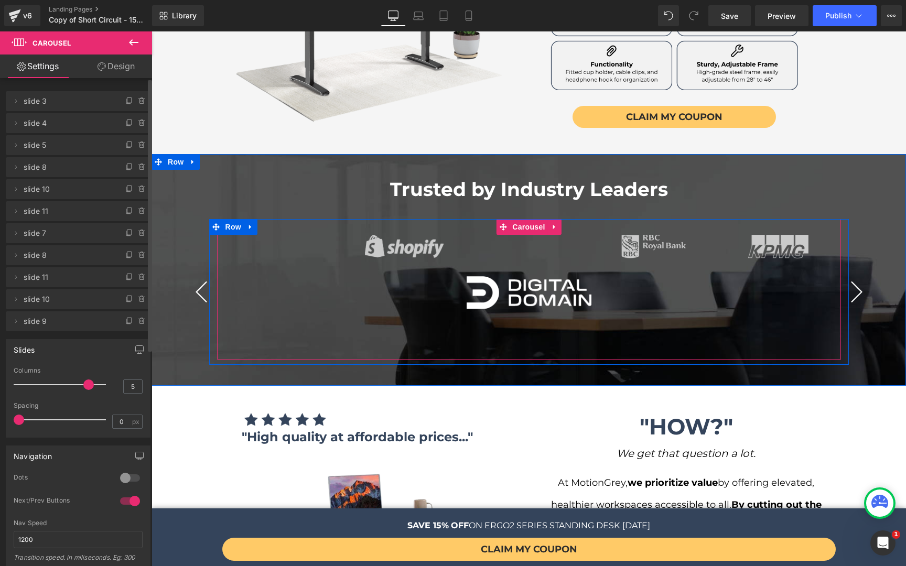
click at [855, 276] on button "›" at bounding box center [856, 291] width 31 height 31
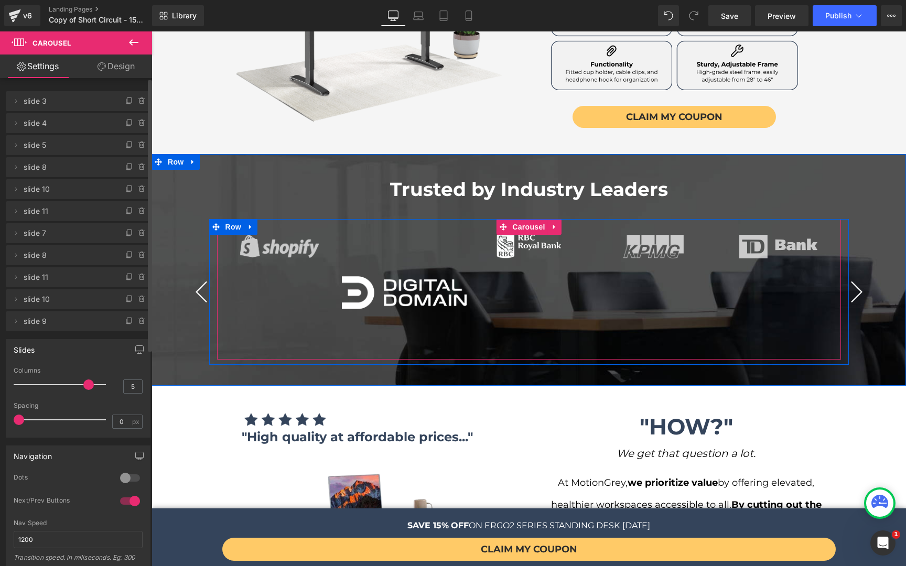
click at [855, 276] on button "›" at bounding box center [856, 291] width 31 height 31
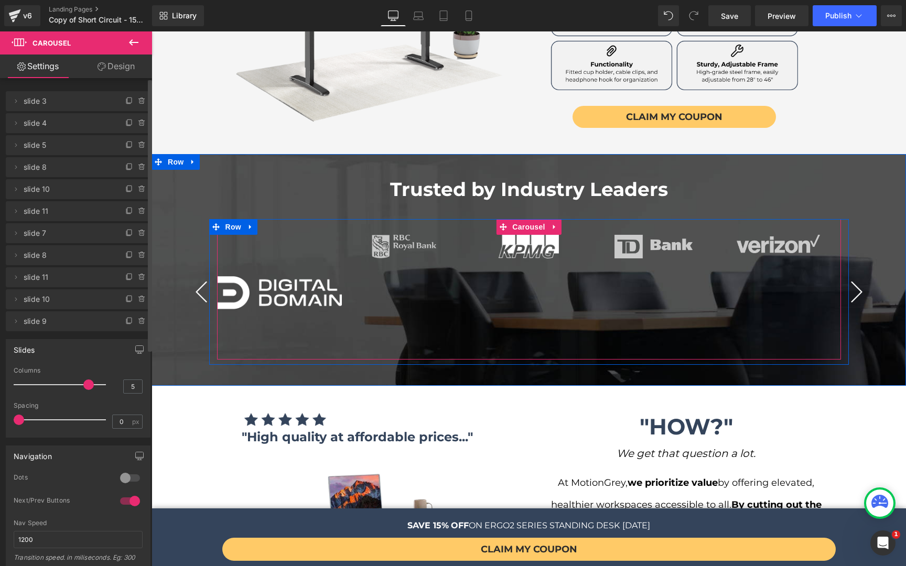
click at [855, 276] on button "›" at bounding box center [856, 291] width 31 height 31
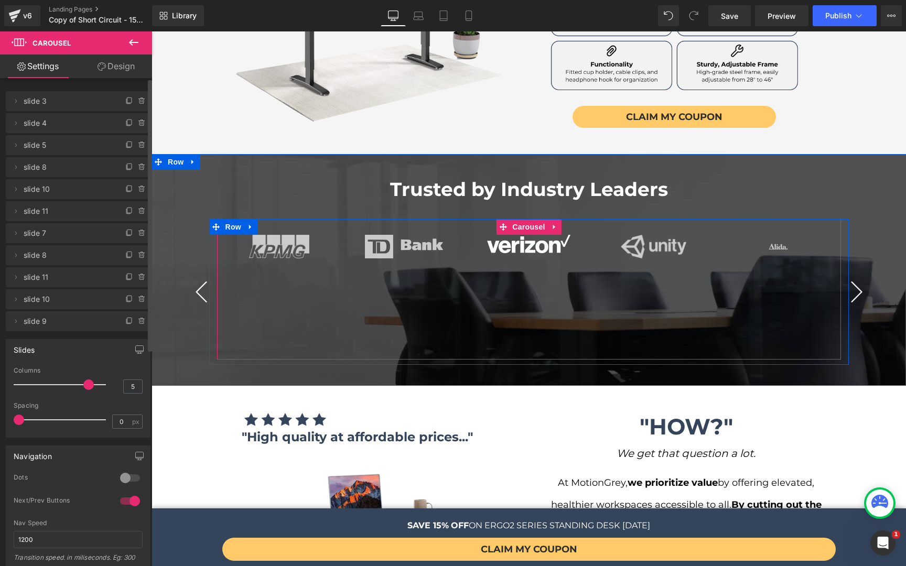
click at [855, 276] on button "›" at bounding box center [856, 291] width 31 height 31
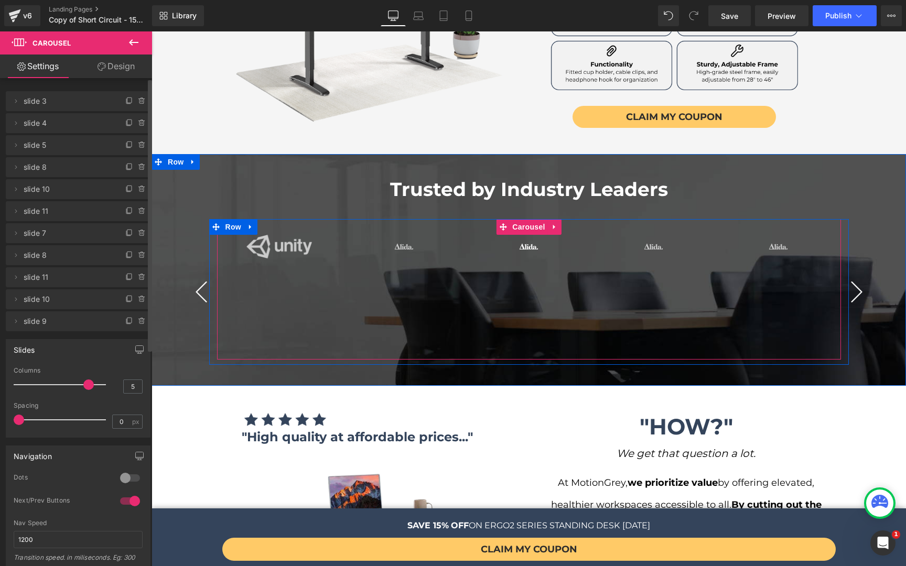
click at [855, 276] on button "›" at bounding box center [856, 291] width 31 height 31
click at [405, 240] on span "Image" at bounding box center [404, 246] width 22 height 13
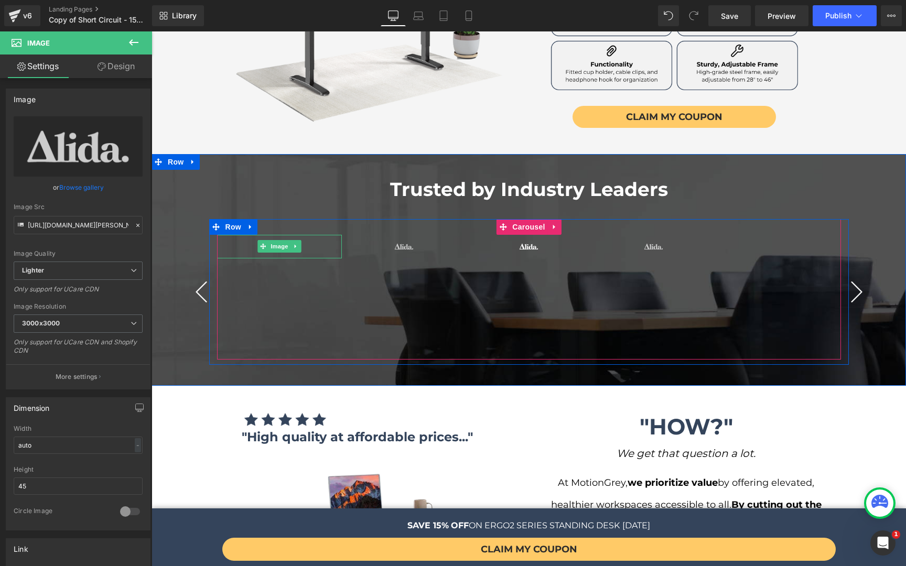
click at [279, 240] on span "Image" at bounding box center [279, 246] width 22 height 13
click at [278, 240] on span "Image" at bounding box center [279, 246] width 22 height 13
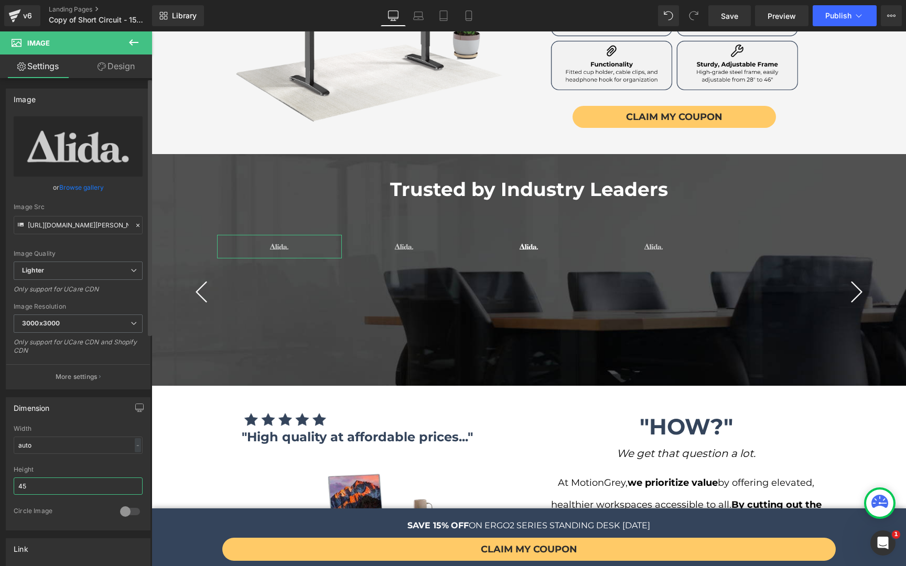
drag, startPoint x: 56, startPoint y: 490, endPoint x: 0, endPoint y: 483, distance: 56.0
click at [0, 481] on div "Dimension auto Width auto - % px 45px Height 45 0 Circle Image" at bounding box center [78, 459] width 157 height 141
click at [199, 276] on button "‹" at bounding box center [201, 291] width 31 height 31
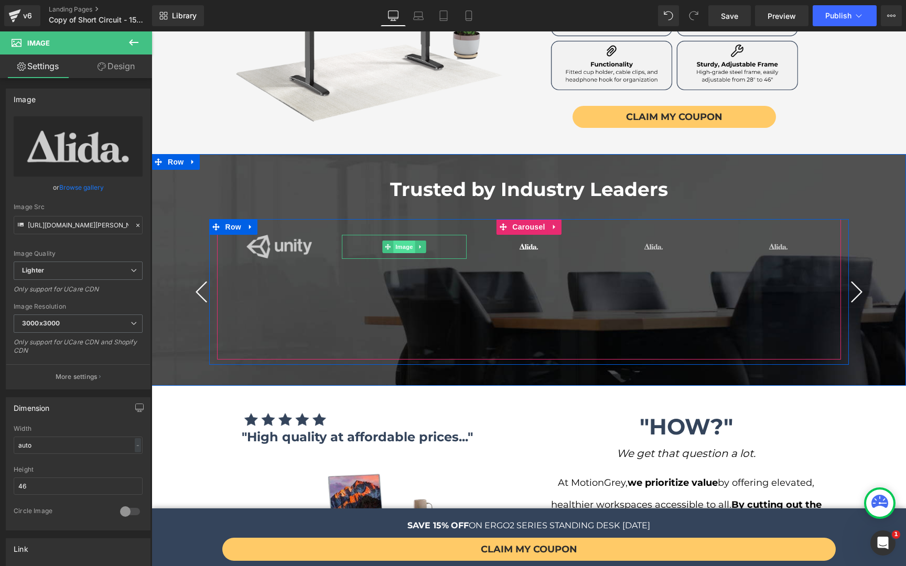
click at [400, 241] on span "Image" at bounding box center [404, 247] width 22 height 13
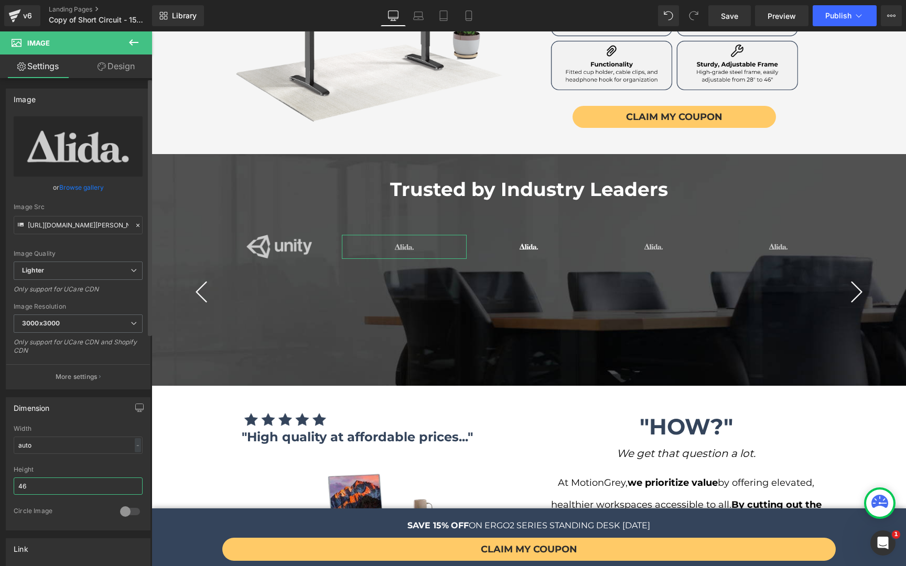
click at [108, 481] on input "46" at bounding box center [78, 486] width 129 height 17
type input "112"
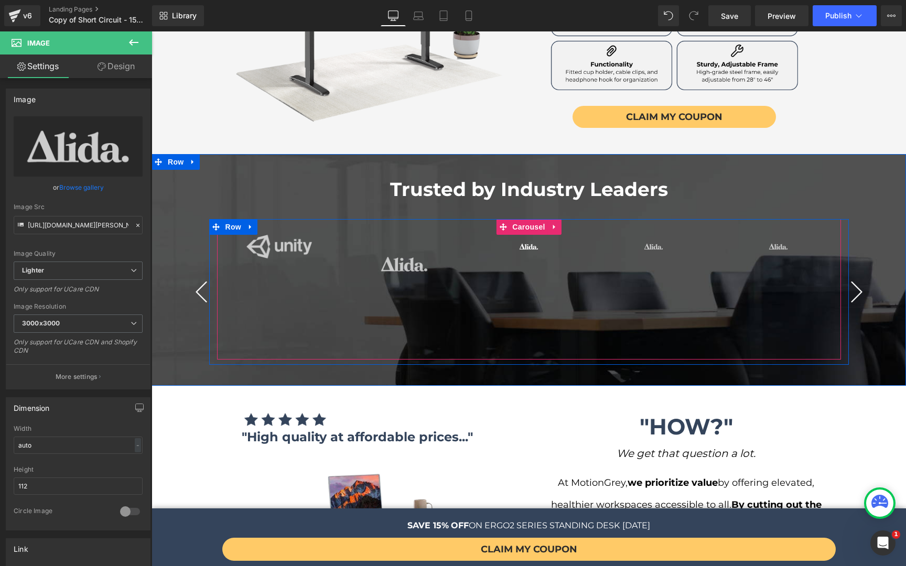
click at [532, 240] on span "Image" at bounding box center [529, 246] width 22 height 13
click at [542, 243] on icon at bounding box center [545, 246] width 6 height 6
click at [548, 243] on icon at bounding box center [550, 246] width 6 height 6
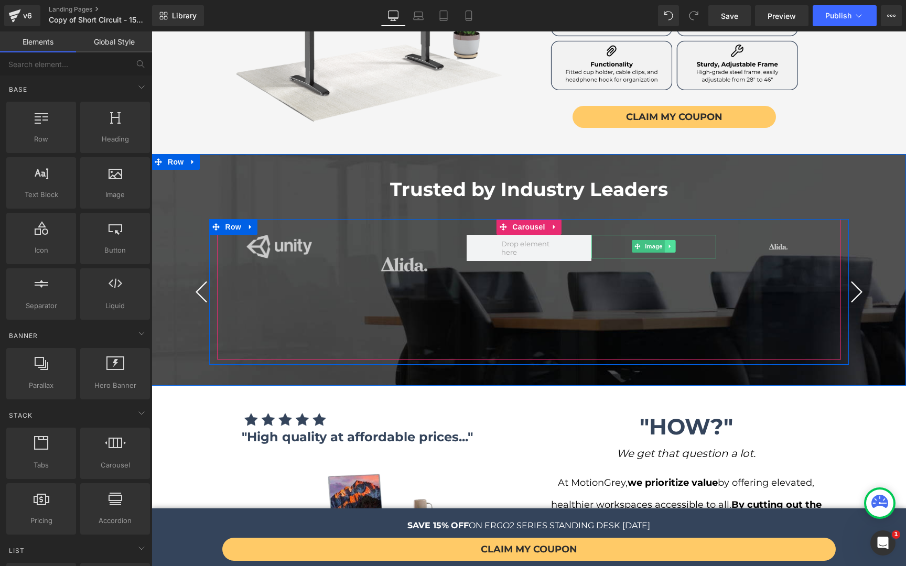
click at [669, 240] on link at bounding box center [669, 246] width 11 height 13
click at [672, 243] on icon at bounding box center [675, 246] width 6 height 6
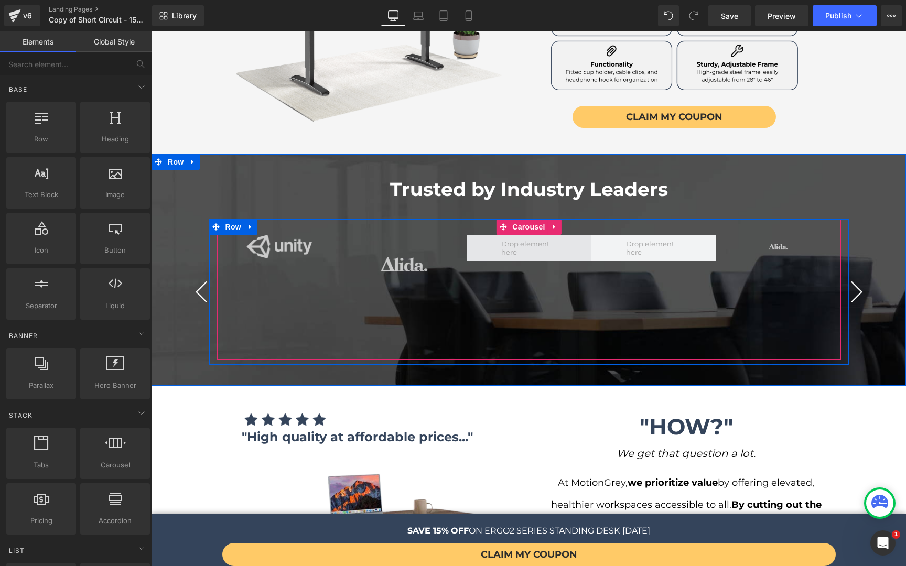
click at [541, 237] on span at bounding box center [528, 248] width 62 height 22
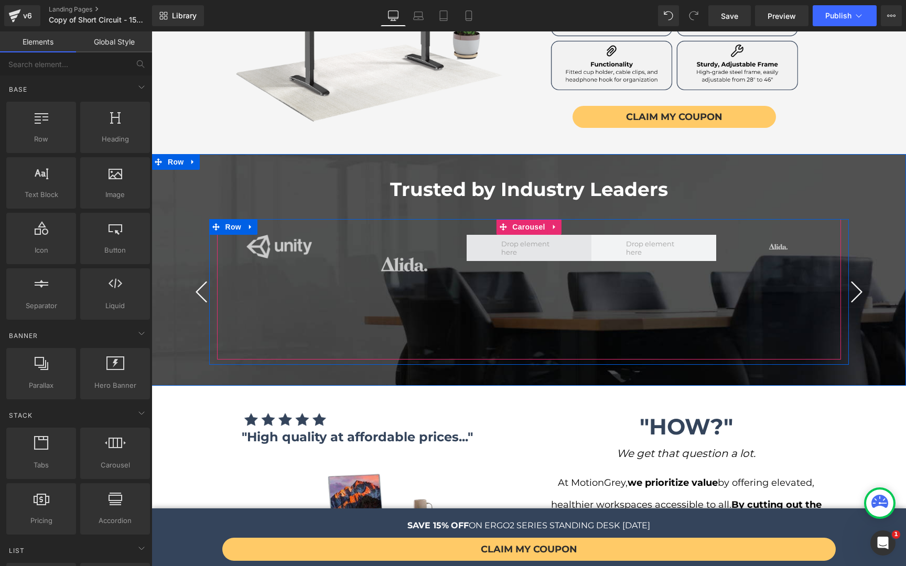
click at [563, 235] on span at bounding box center [529, 248] width 125 height 26
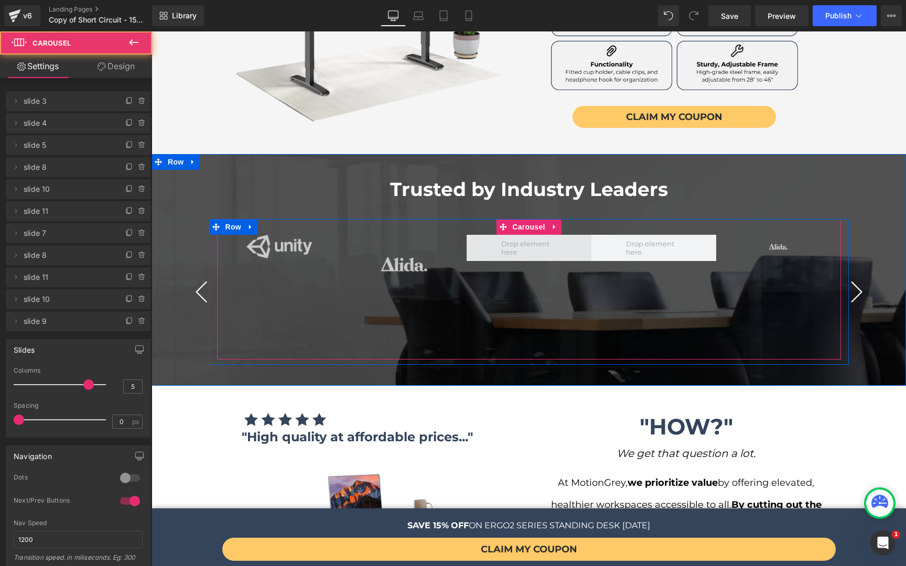
click at [549, 237] on span at bounding box center [528, 248] width 62 height 22
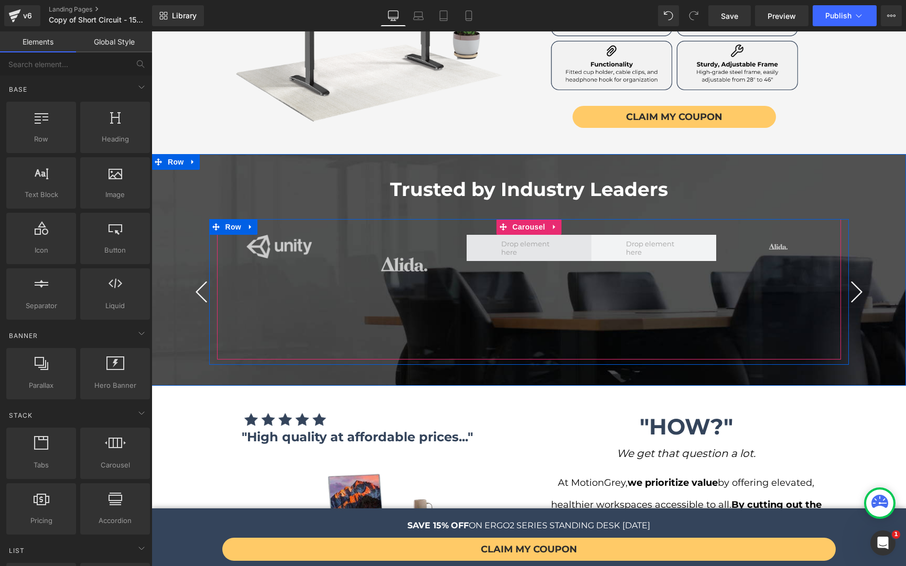
click at [548, 237] on span at bounding box center [528, 248] width 62 height 22
click at [528, 235] on span at bounding box center [529, 248] width 125 height 26
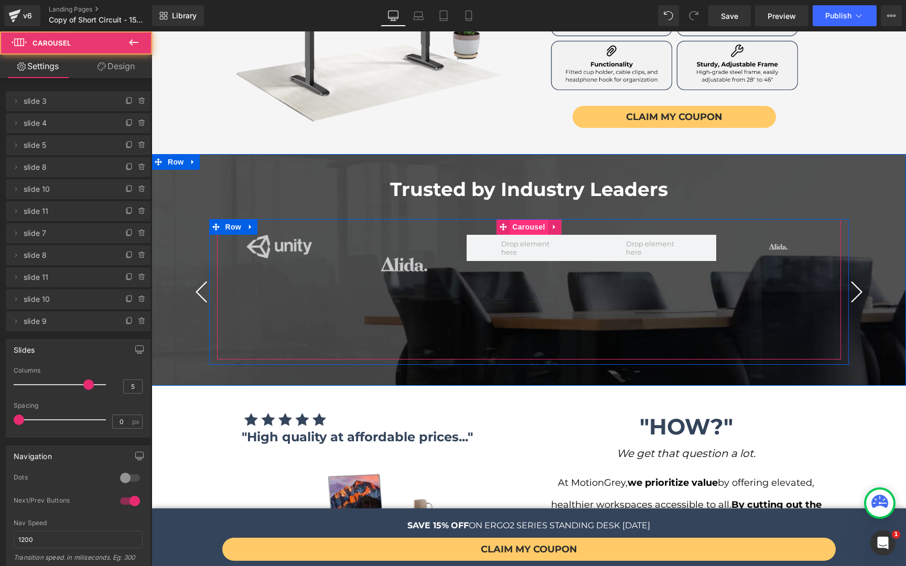
click at [523, 219] on span "Carousel" at bounding box center [528, 227] width 38 height 16
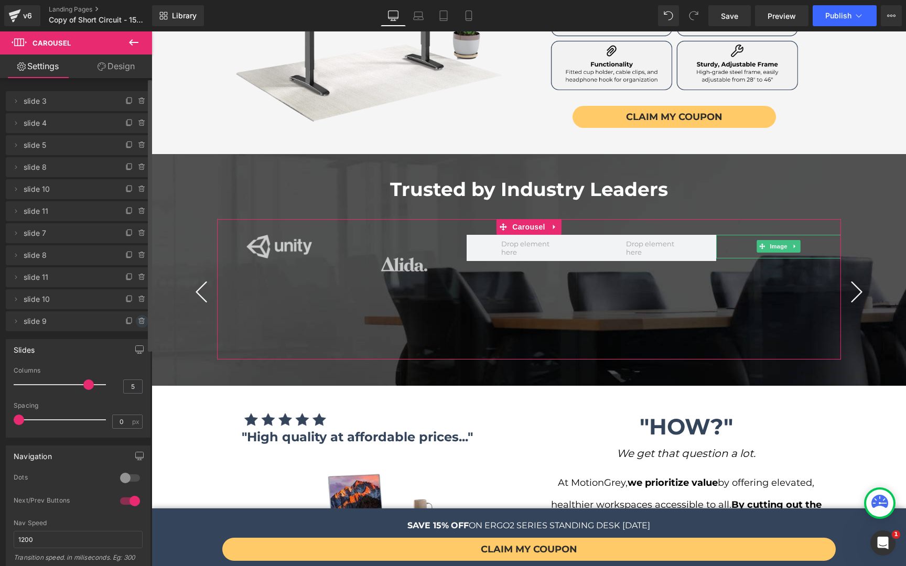
click at [138, 323] on icon at bounding box center [142, 321] width 8 height 8
click at [135, 320] on button "Delete" at bounding box center [130, 322] width 33 height 14
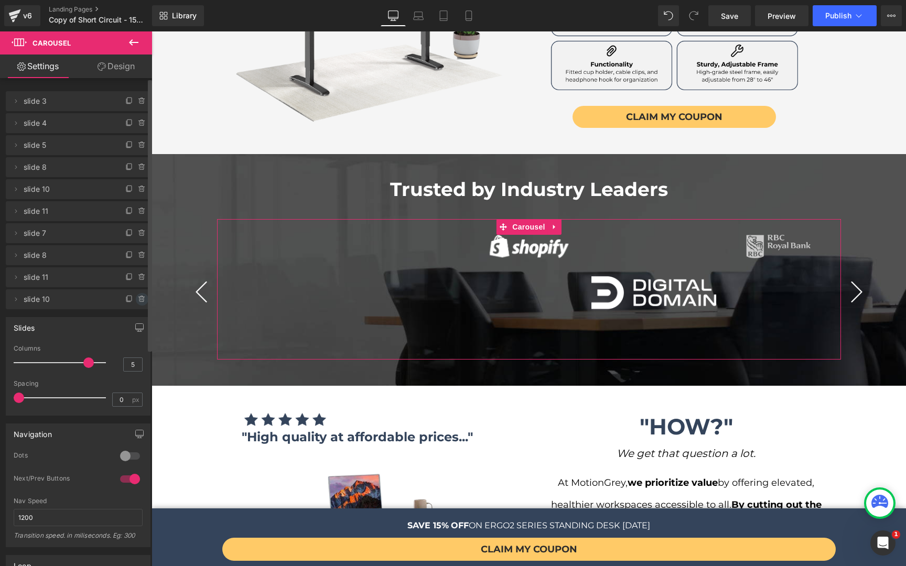
click at [138, 299] on icon at bounding box center [142, 299] width 8 height 8
click at [133, 301] on button "Delete" at bounding box center [130, 300] width 33 height 14
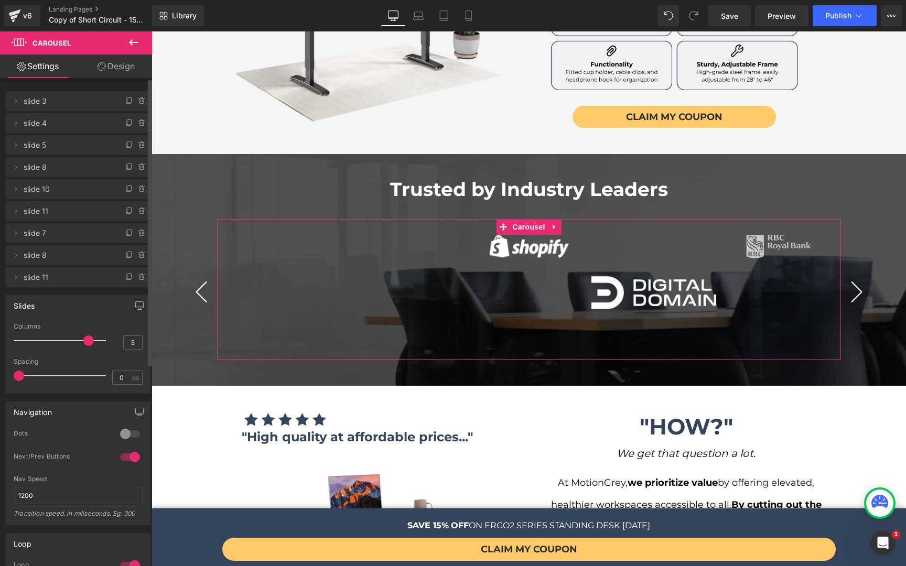
click at [95, 277] on span "slide 11" at bounding box center [68, 277] width 88 height 20
click at [140, 275] on icon at bounding box center [141, 274] width 2 height 1
click at [139, 277] on button "Delete" at bounding box center [130, 278] width 33 height 14
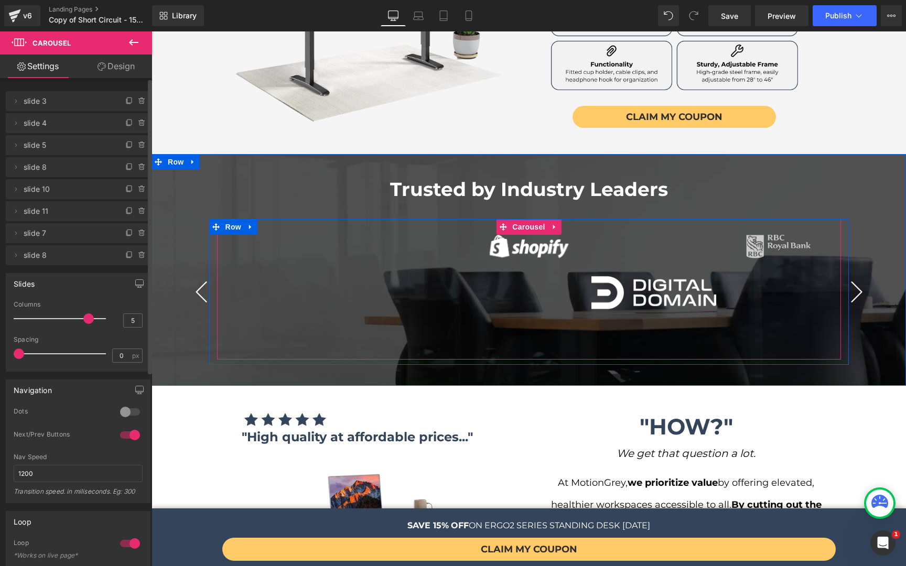
click at [849, 276] on button "›" at bounding box center [856, 291] width 31 height 31
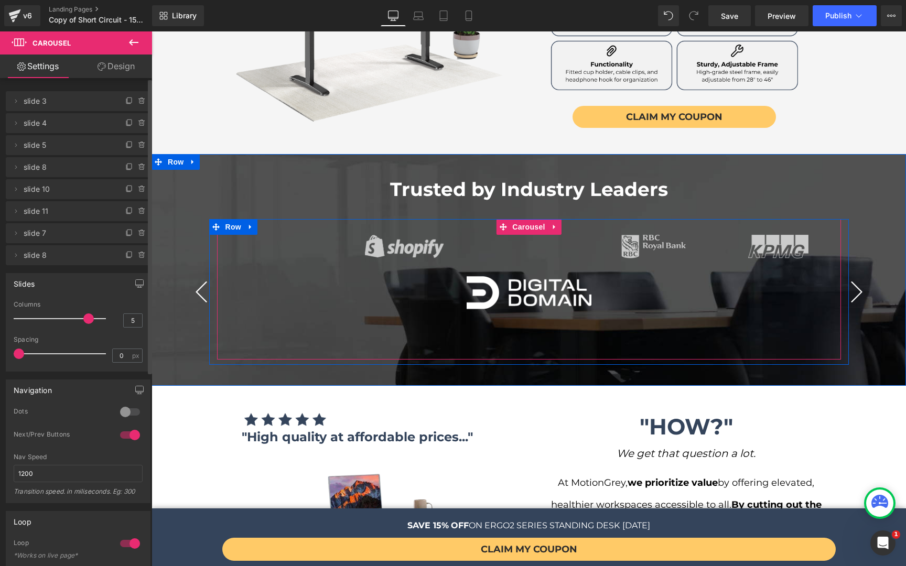
click at [849, 276] on button "›" at bounding box center [856, 291] width 31 height 31
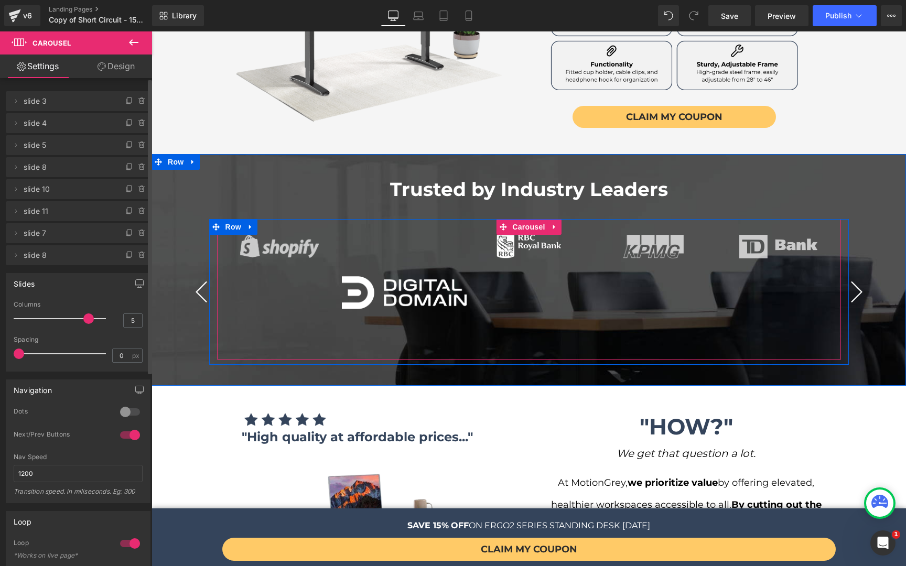
click at [849, 276] on button "›" at bounding box center [856, 291] width 31 height 31
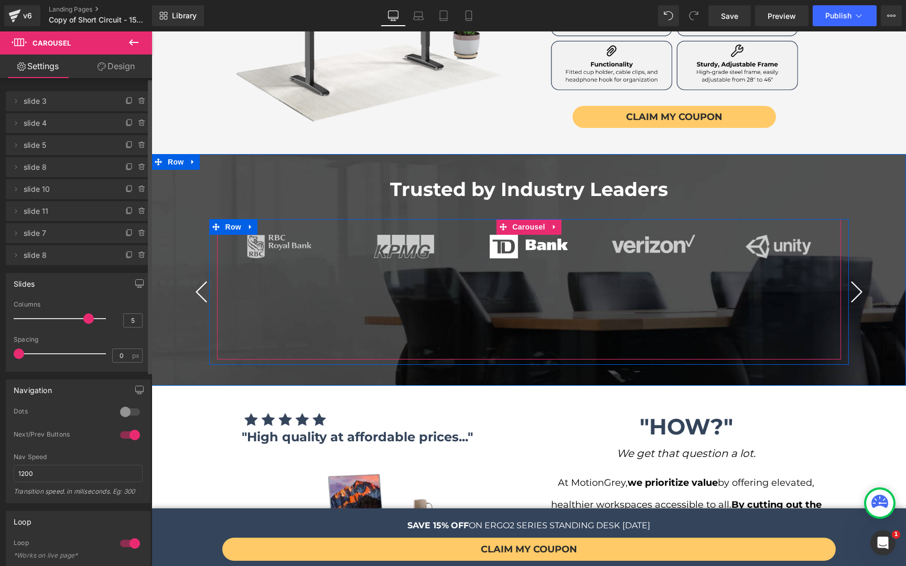
click at [849, 276] on button "›" at bounding box center [856, 291] width 31 height 31
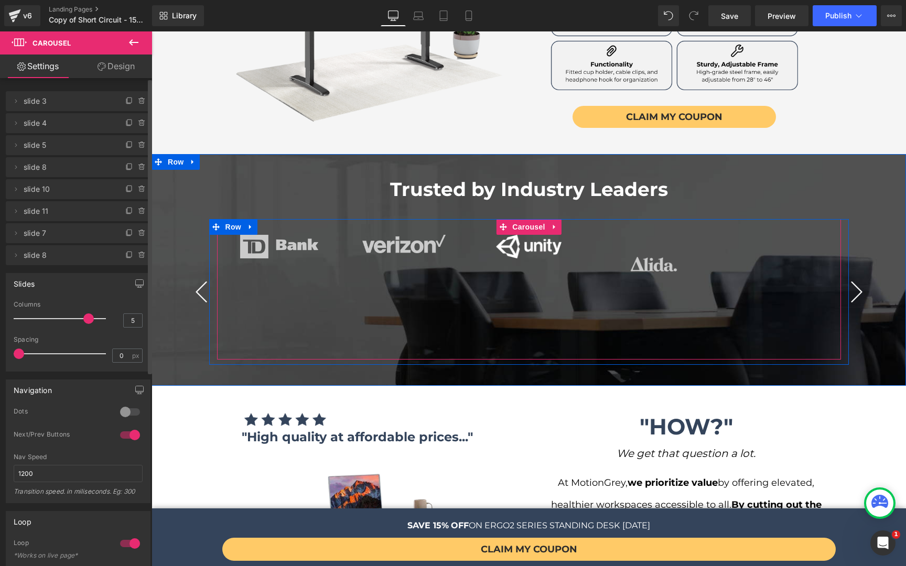
click at [849, 276] on button "›" at bounding box center [856, 291] width 31 height 31
click at [542, 261] on icon at bounding box center [545, 264] width 6 height 6
click at [537, 261] on icon at bounding box center [540, 264] width 6 height 6
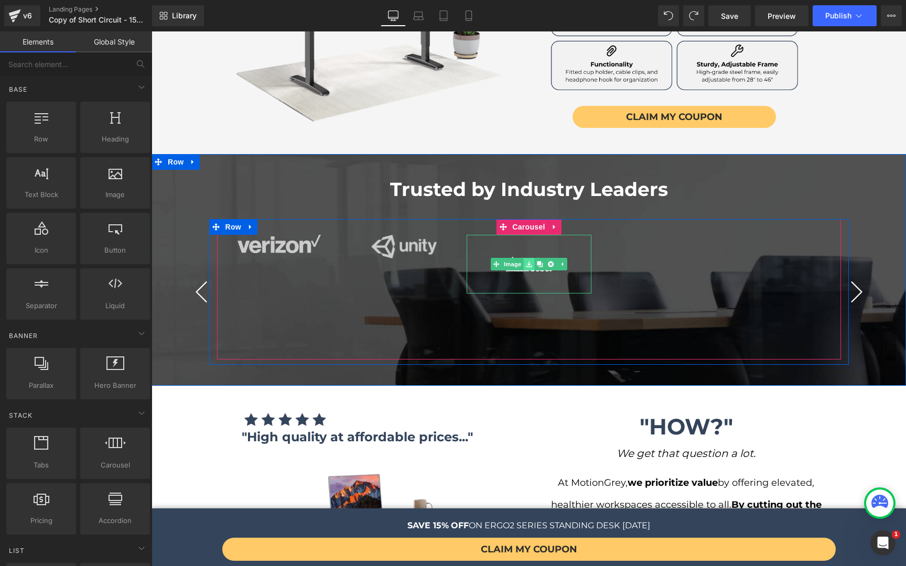
click at [523, 258] on link at bounding box center [528, 264] width 11 height 13
click at [513, 258] on link "Image" at bounding box center [523, 264] width 32 height 13
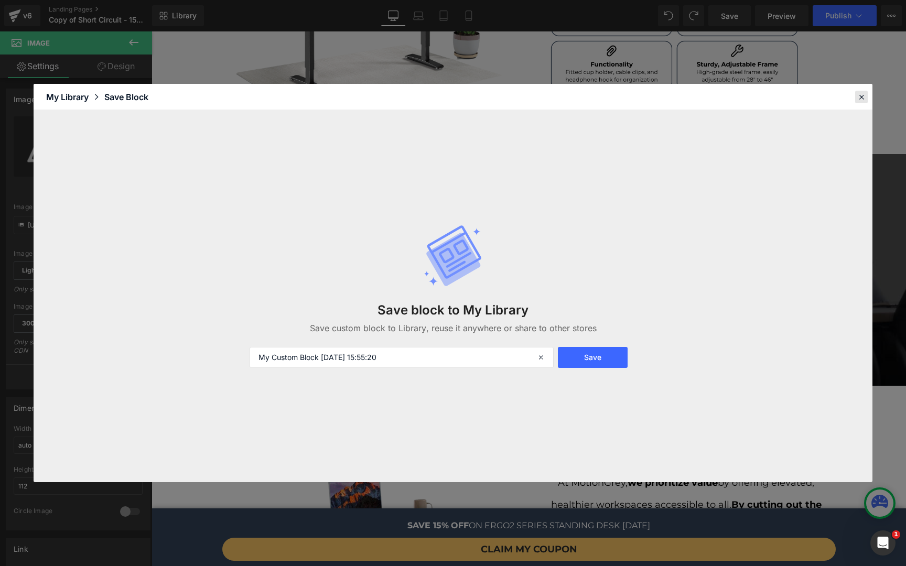
click at [859, 101] on icon at bounding box center [860, 96] width 9 height 9
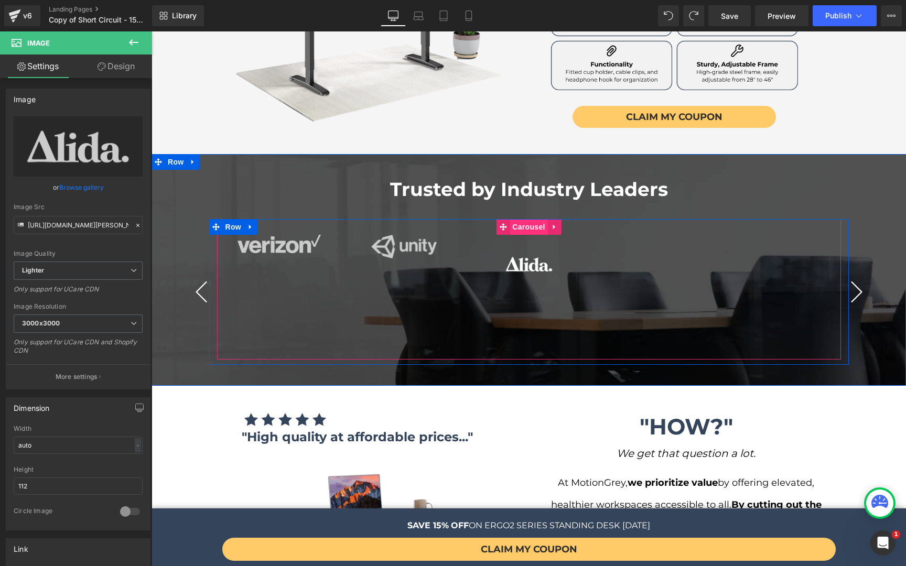
click at [512, 219] on span "Carousel" at bounding box center [528, 227] width 38 height 16
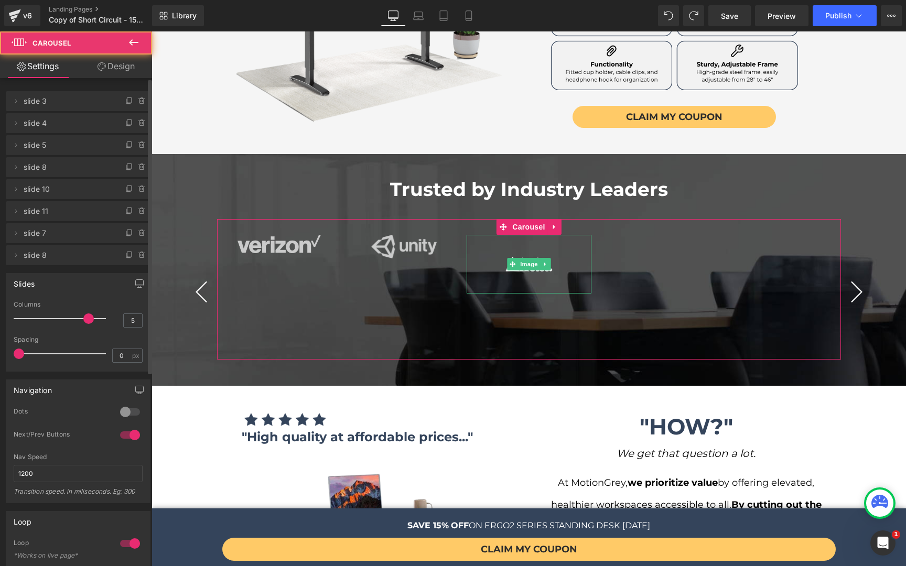
click at [97, 253] on span "slide 8" at bounding box center [68, 255] width 88 height 20
click at [125, 255] on icon at bounding box center [129, 255] width 8 height 8
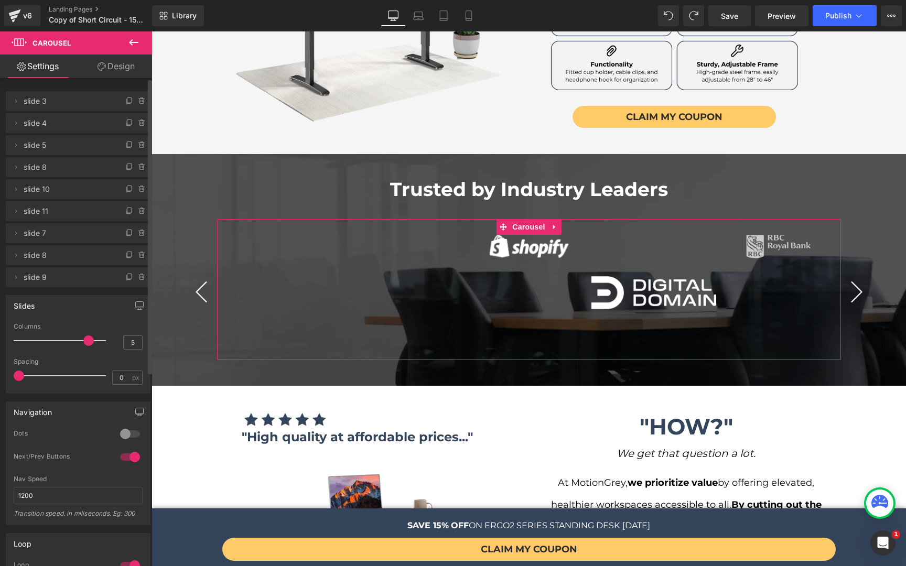
click at [125, 255] on icon at bounding box center [129, 255] width 8 height 8
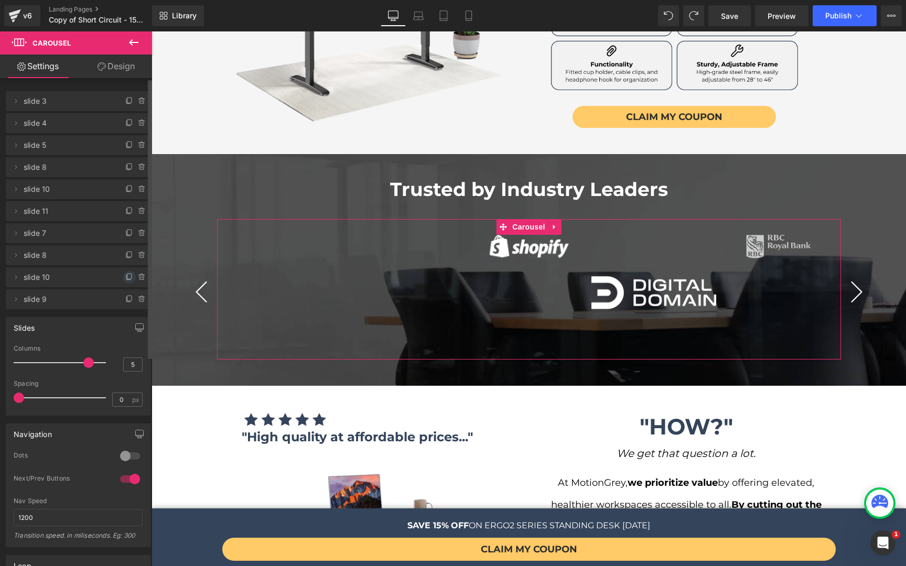
click at [125, 274] on icon at bounding box center [129, 277] width 8 height 8
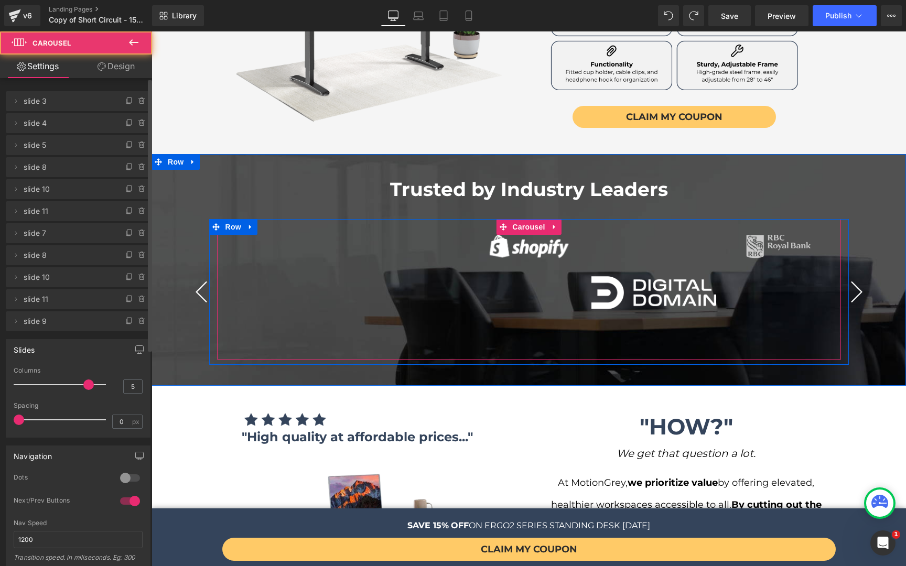
click at [841, 276] on button "›" at bounding box center [856, 291] width 31 height 31
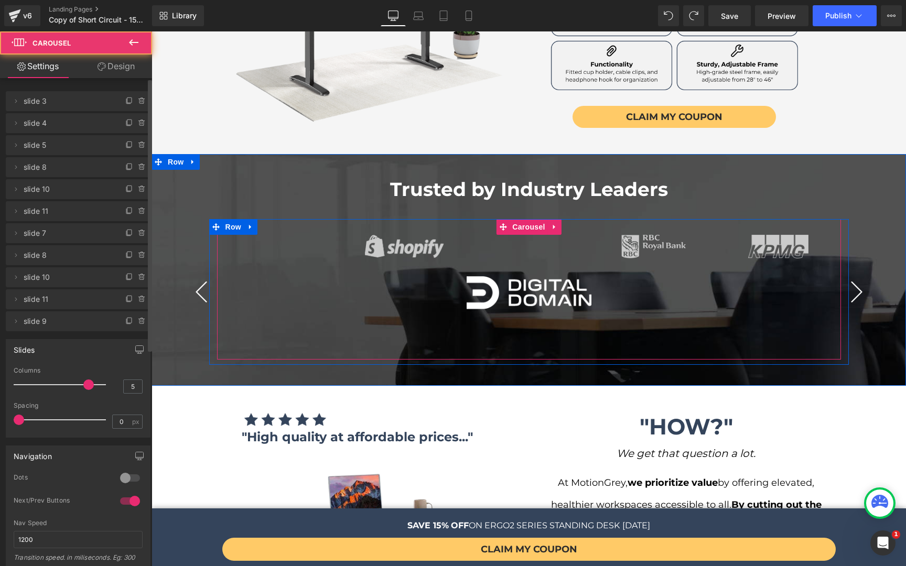
click at [851, 276] on button "›" at bounding box center [856, 291] width 31 height 31
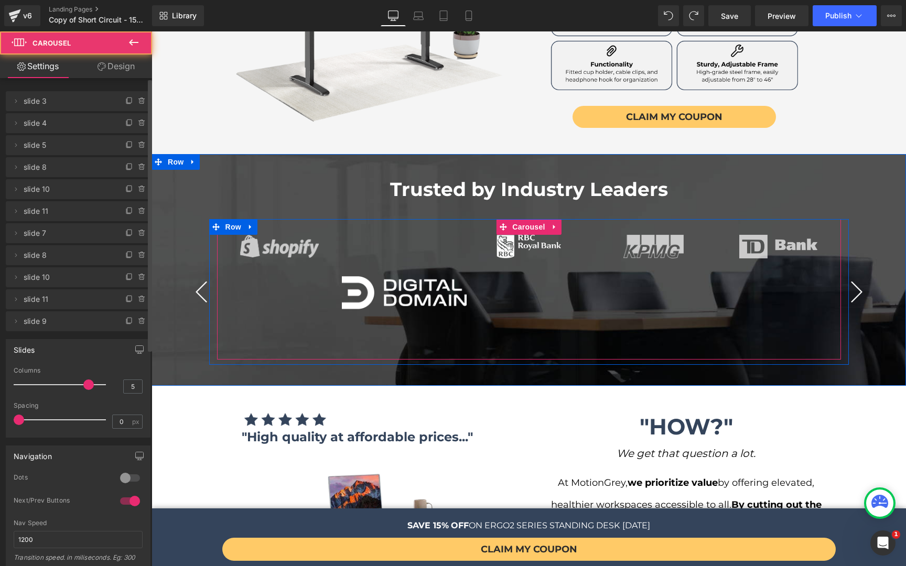
click at [847, 276] on button "›" at bounding box center [856, 291] width 31 height 31
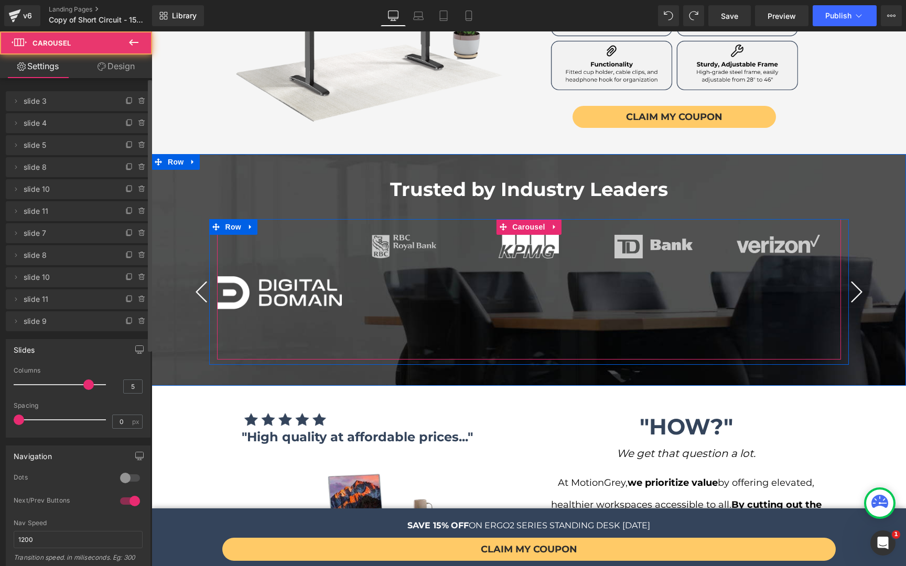
click at [847, 276] on button "›" at bounding box center [856, 291] width 31 height 31
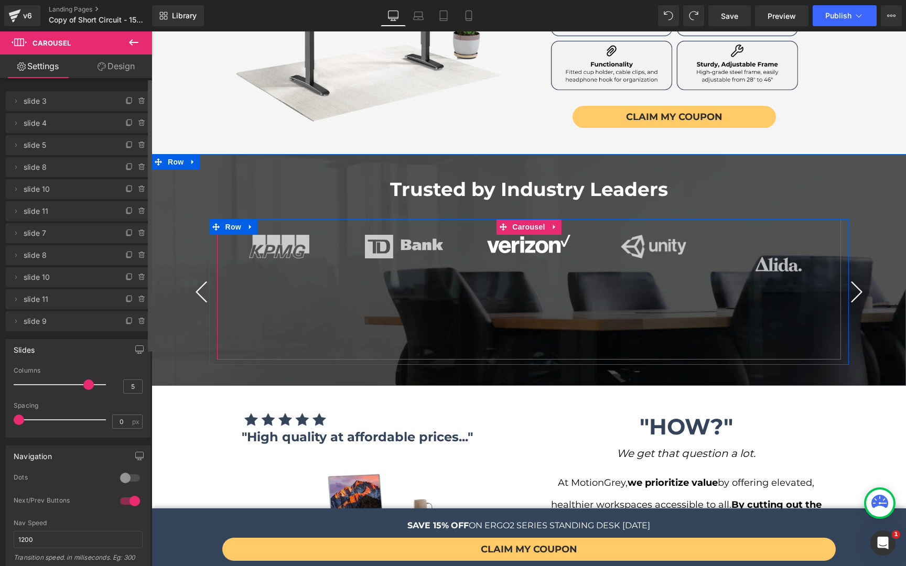
click at [847, 276] on button "›" at bounding box center [856, 291] width 31 height 31
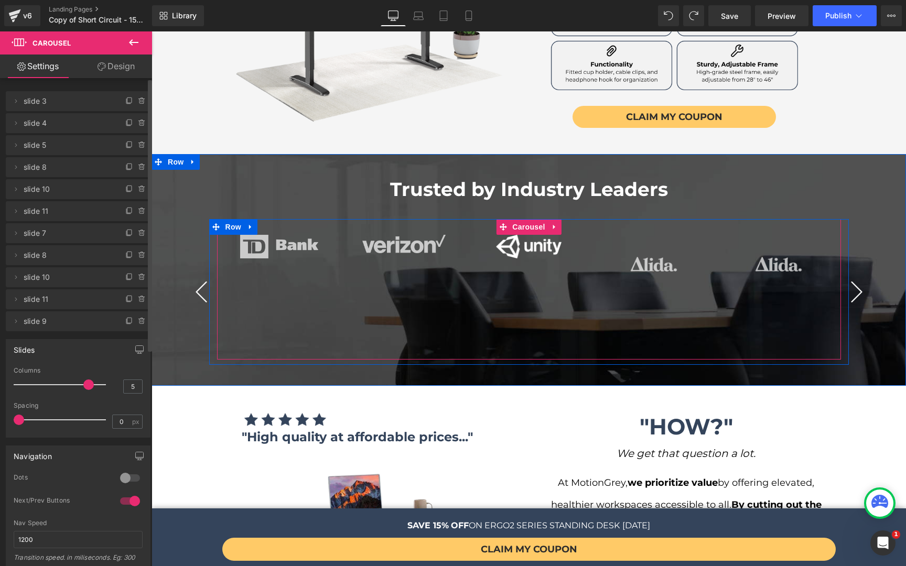
click at [847, 276] on button "›" at bounding box center [856, 291] width 31 height 31
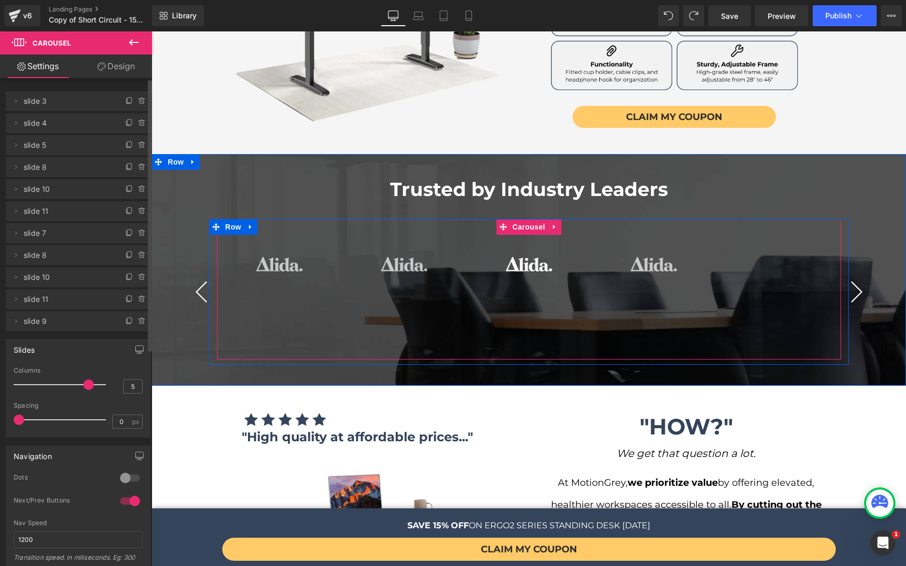
click at [847, 276] on button "›" at bounding box center [856, 291] width 31 height 31
click at [269, 258] on span "Image" at bounding box center [279, 264] width 22 height 13
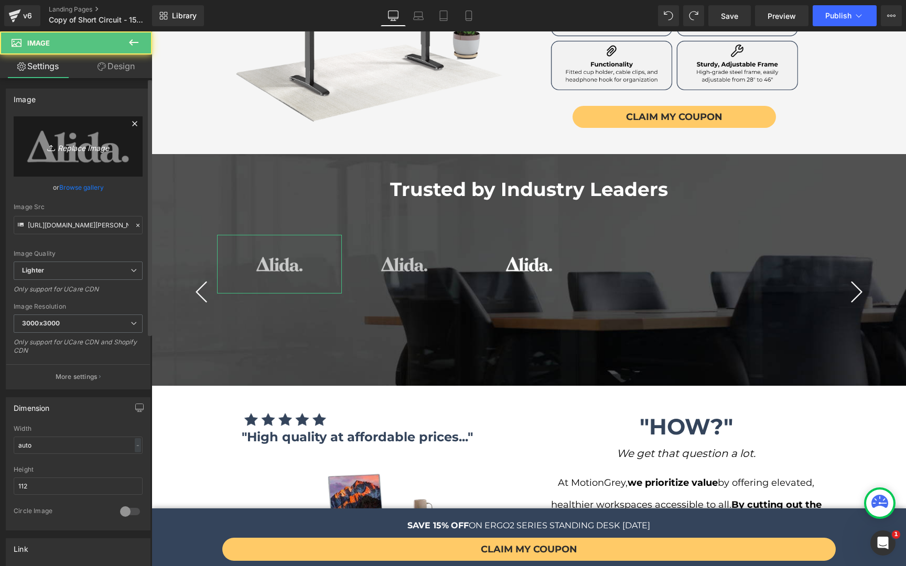
click at [67, 153] on link "Replace Image" at bounding box center [78, 146] width 129 height 60
type input "C:\fakepath\iren.png"
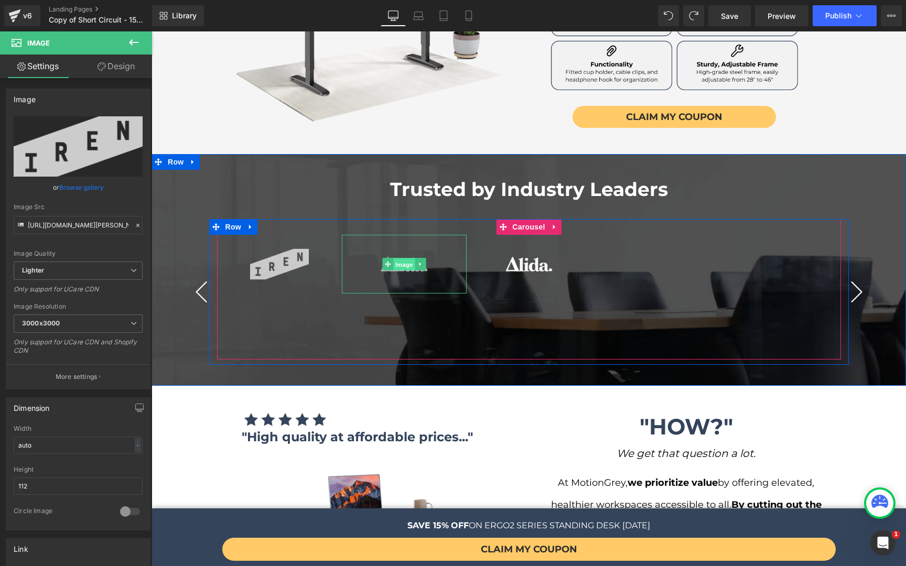
click at [397, 258] on span "Image" at bounding box center [404, 264] width 22 height 13
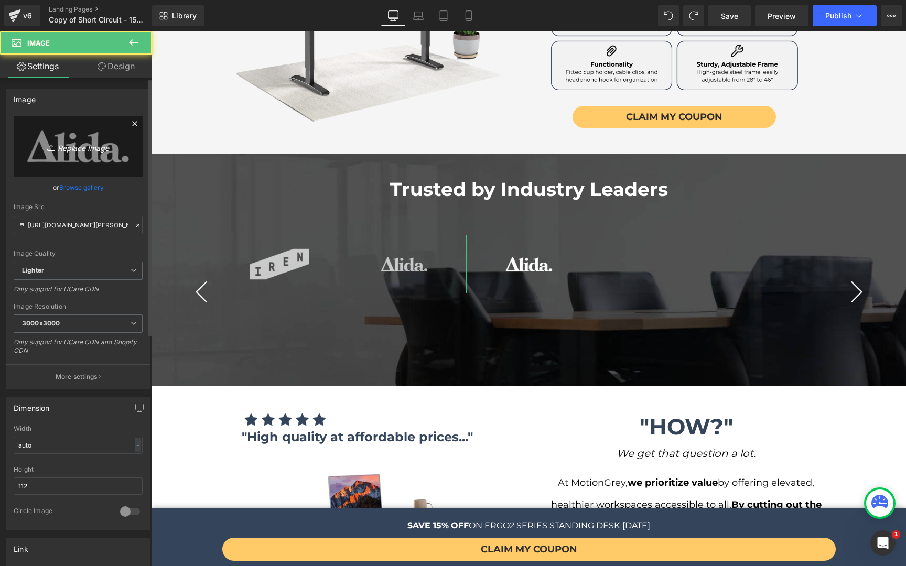
click at [82, 155] on link "Replace Image" at bounding box center [78, 146] width 129 height 60
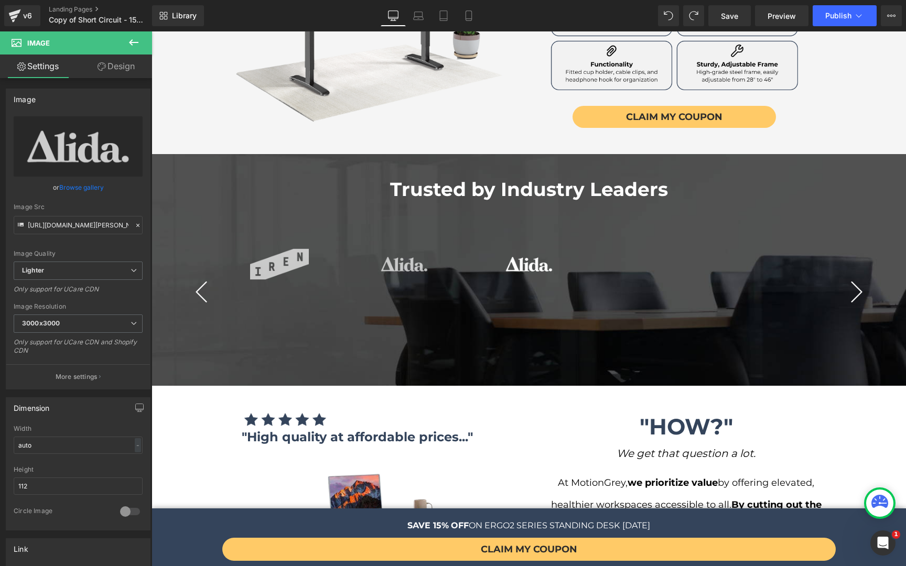
type input "C:\fakepath\mangrove lithium.png"
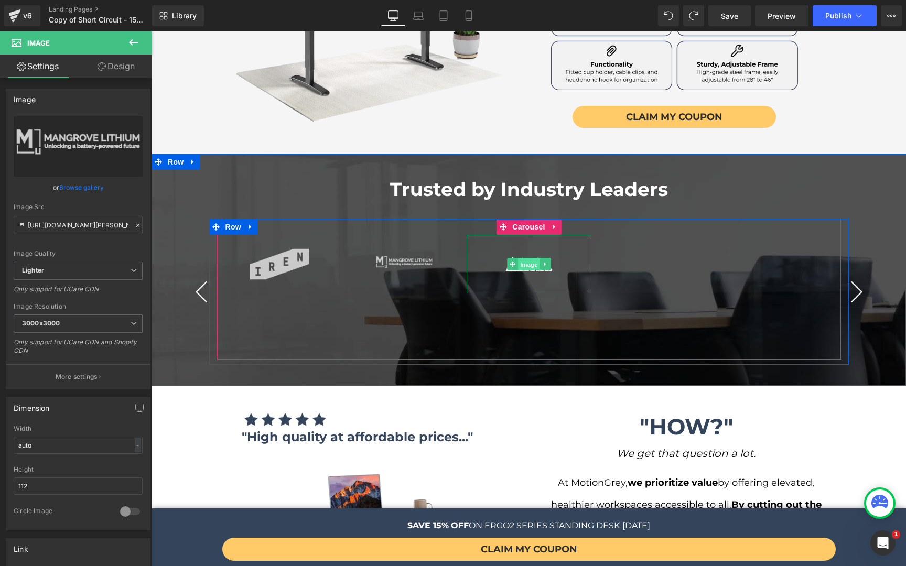
click at [521, 258] on span "Image" at bounding box center [529, 264] width 22 height 13
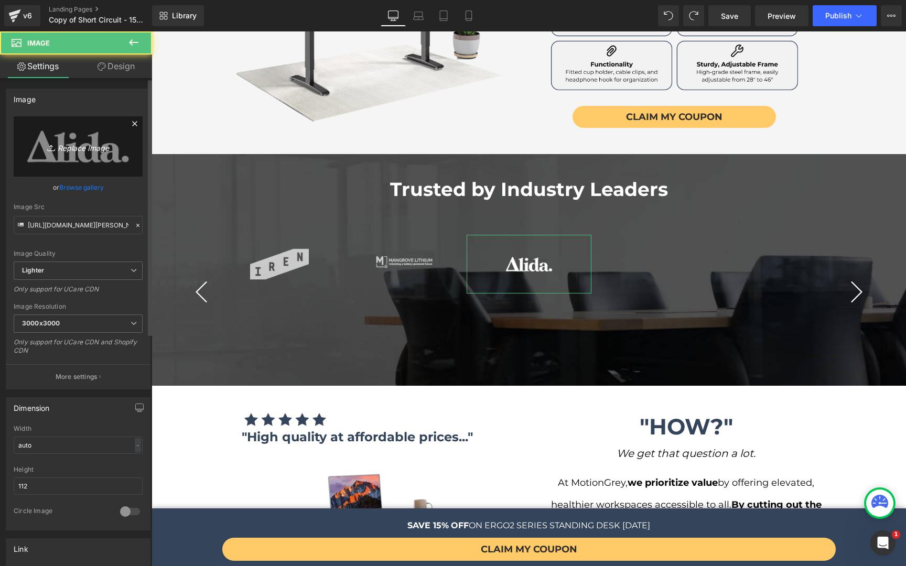
click at [70, 149] on icon "Replace Image" at bounding box center [78, 146] width 84 height 13
type input "C:\fakepath\organika.png"
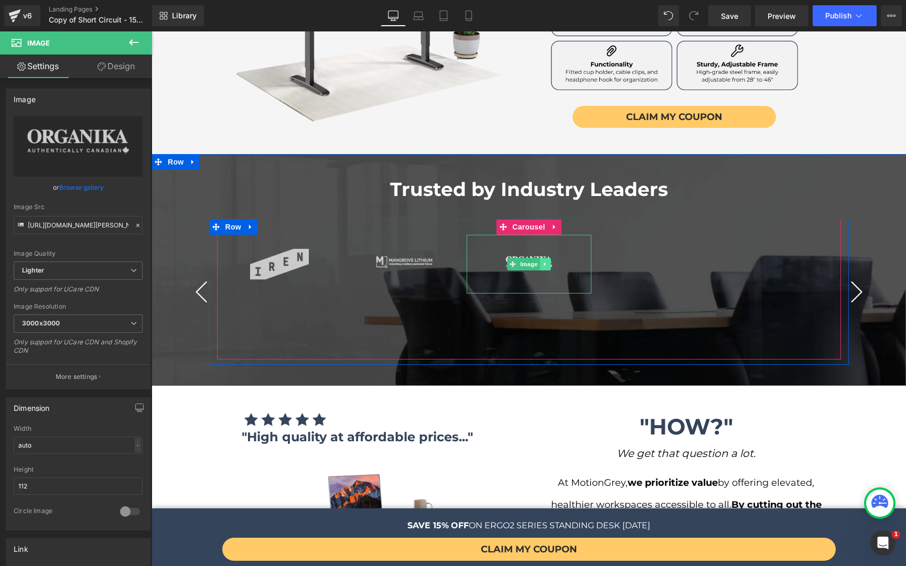
click at [546, 258] on link at bounding box center [544, 264] width 11 height 13
click at [537, 261] on icon at bounding box center [540, 264] width 6 height 6
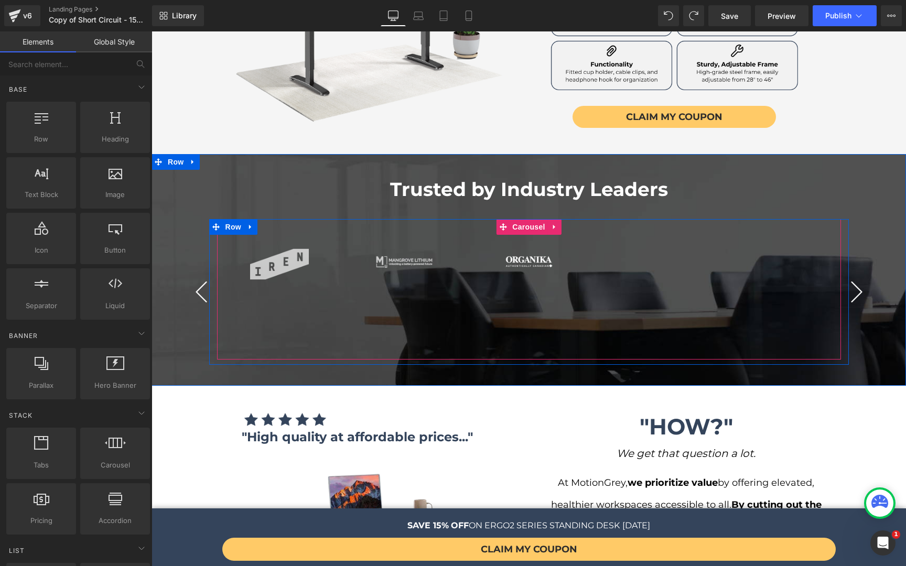
click at [517, 219] on span "Carousel" at bounding box center [528, 227] width 38 height 16
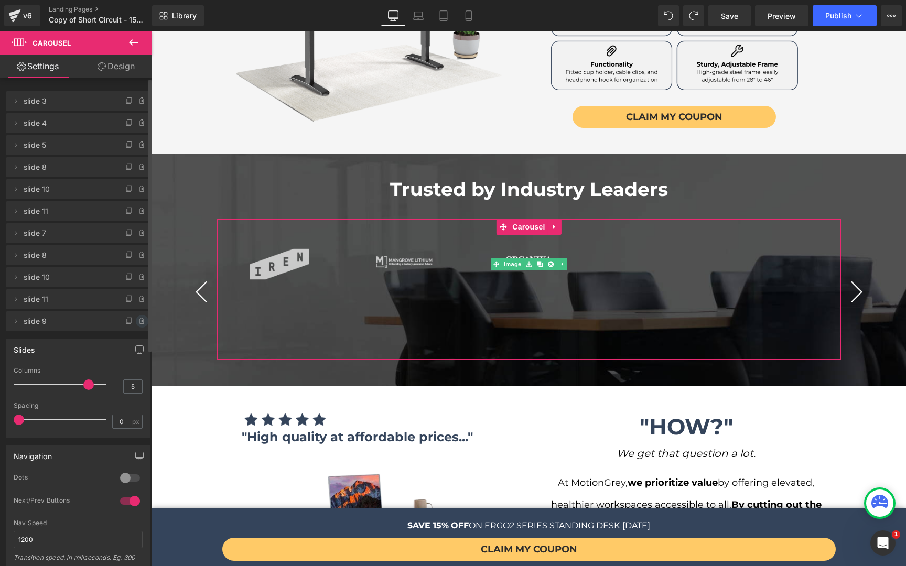
click at [138, 319] on icon at bounding box center [142, 321] width 8 height 8
click at [104, 322] on button "Cancel" at bounding box center [93, 322] width 35 height 14
click at [125, 322] on icon at bounding box center [129, 321] width 8 height 8
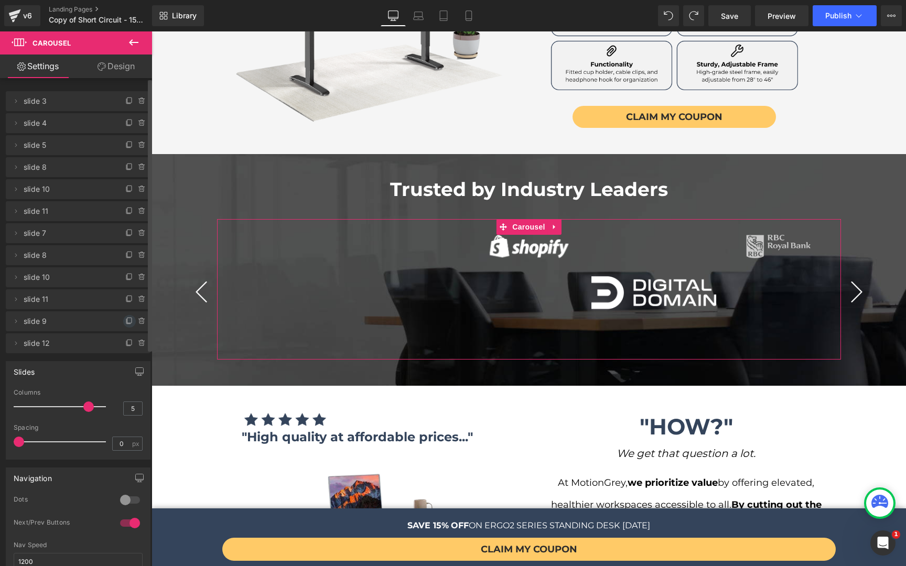
click at [125, 321] on icon at bounding box center [129, 321] width 8 height 8
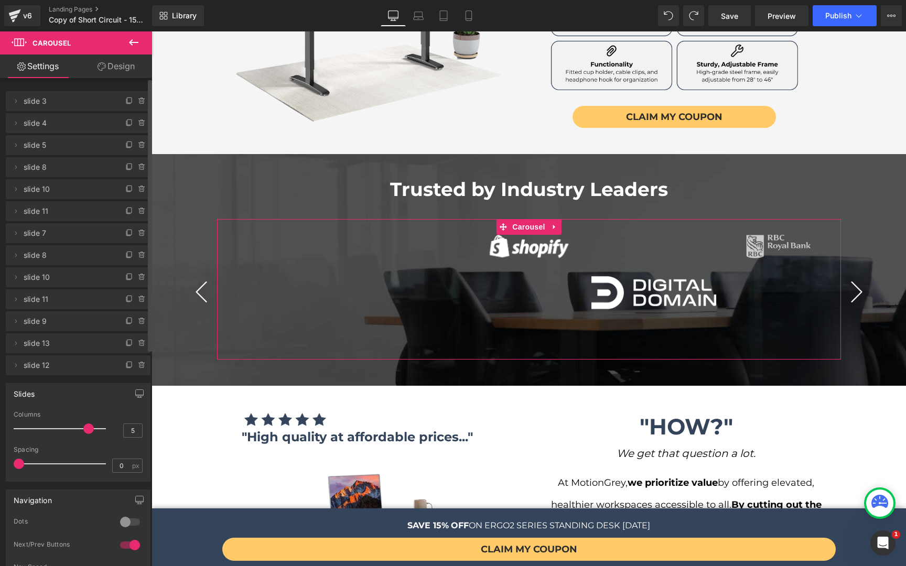
click at [125, 321] on icon at bounding box center [129, 321] width 8 height 8
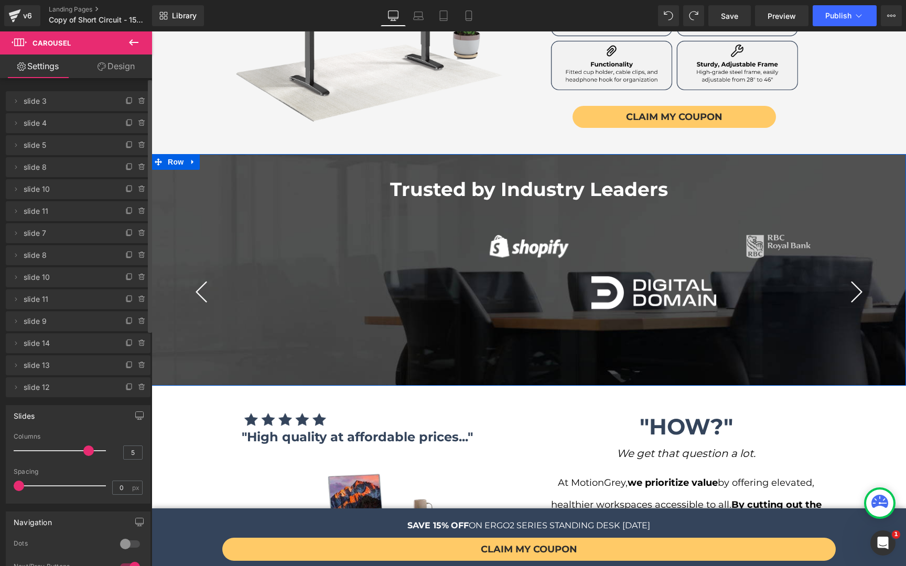
click at [202, 276] on button "‹" at bounding box center [201, 291] width 31 height 31
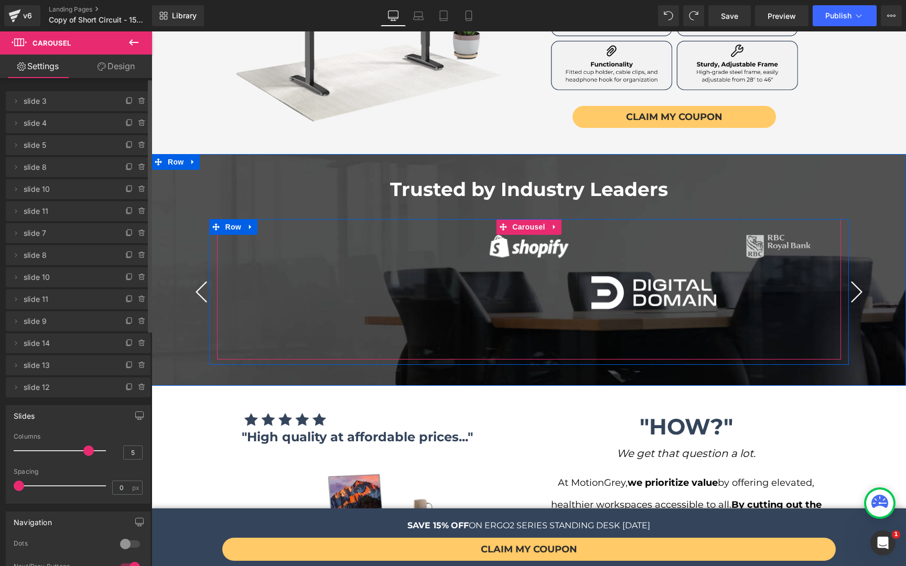
click at [197, 276] on button "‹" at bounding box center [201, 291] width 31 height 31
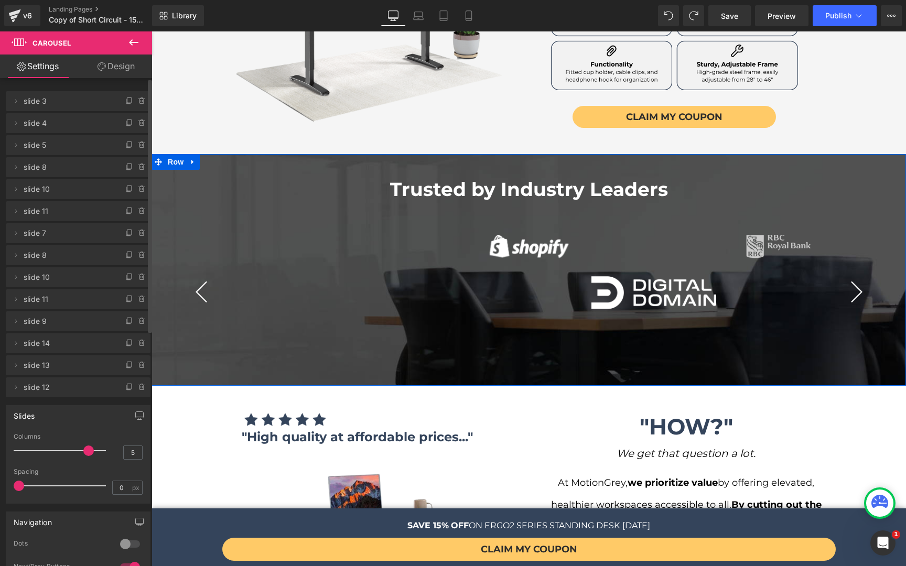
click at [869, 263] on div "Trusted by Industry Leaders Heading Image Image Image Image" at bounding box center [528, 270] width 754 height 190
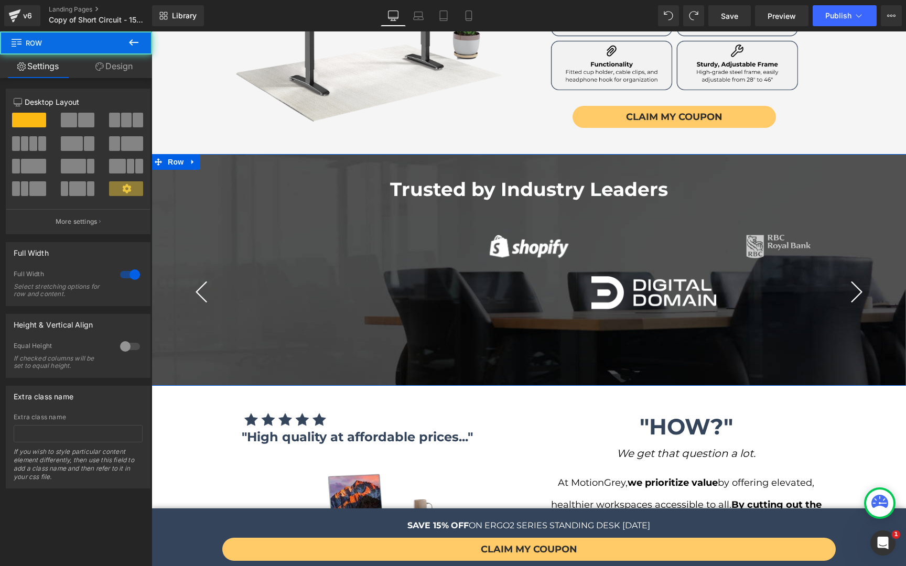
click at [861, 276] on button "›" at bounding box center [856, 291] width 31 height 31
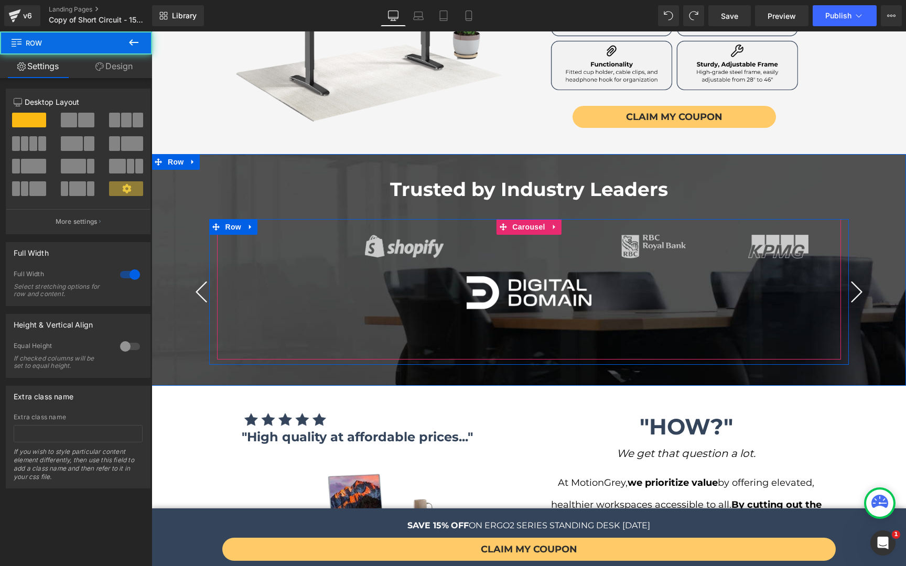
click at [861, 276] on button "›" at bounding box center [856, 291] width 31 height 31
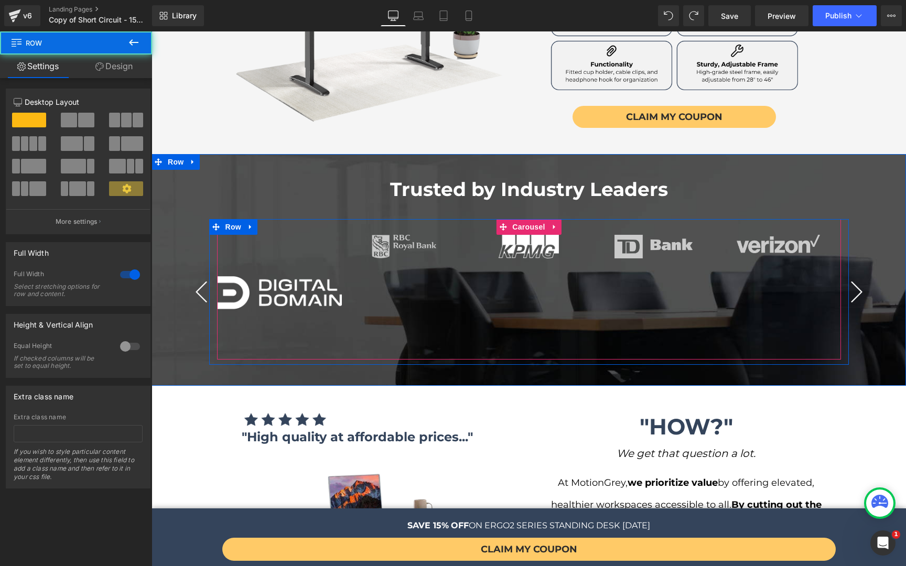
click at [861, 276] on button "›" at bounding box center [856, 291] width 31 height 31
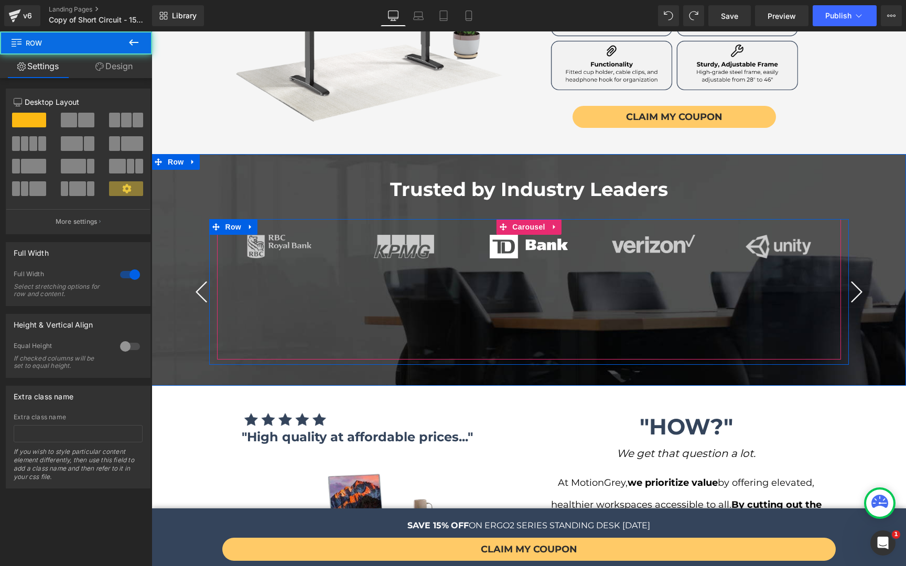
click at [861, 276] on button "›" at bounding box center [856, 291] width 31 height 31
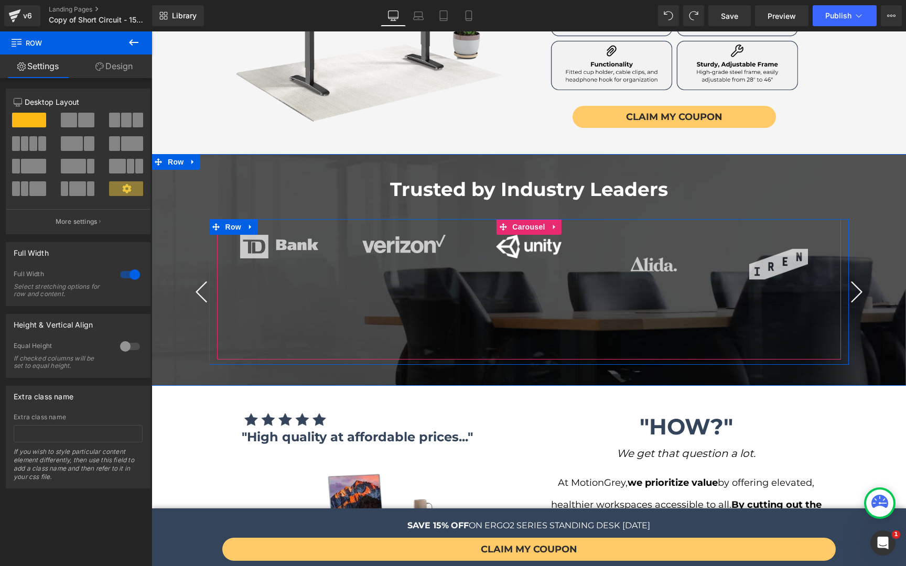
click at [861, 276] on button "›" at bounding box center [856, 291] width 31 height 31
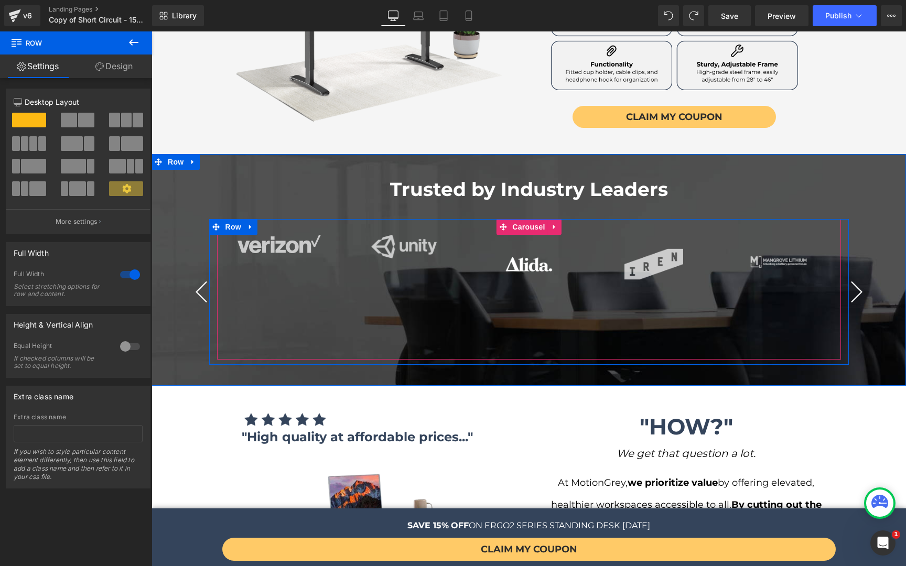
click at [861, 276] on button "›" at bounding box center [856, 291] width 31 height 31
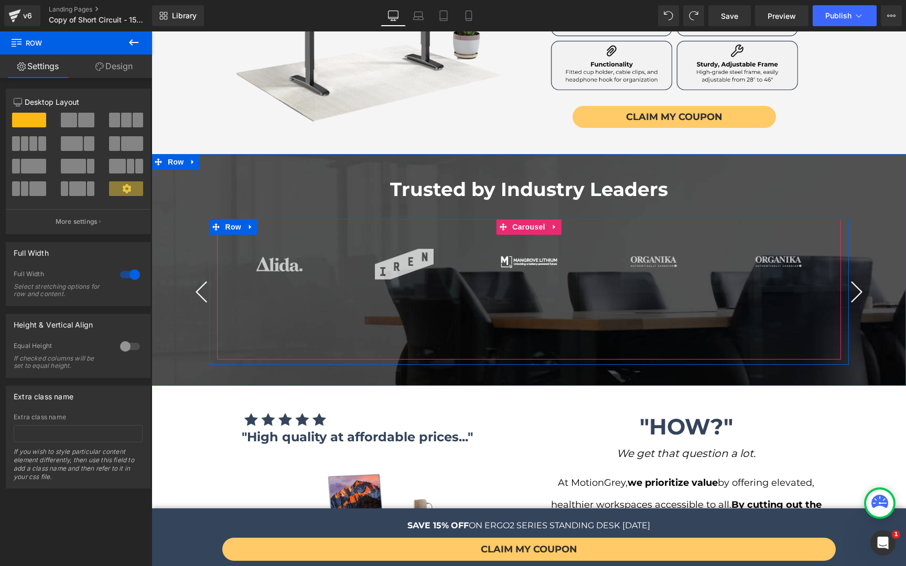
click at [861, 276] on button "›" at bounding box center [856, 291] width 31 height 31
click at [648, 258] on span "Image" at bounding box center [654, 264] width 22 height 13
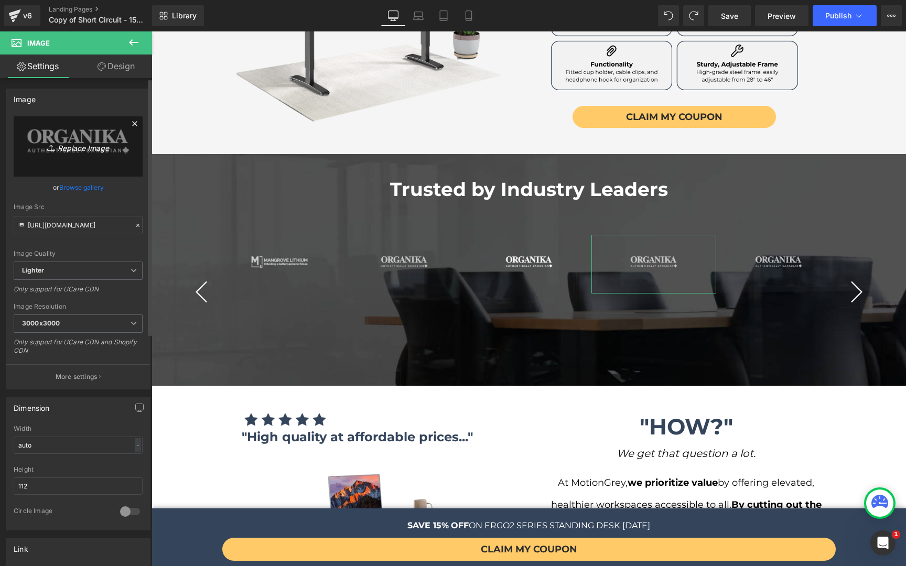
click at [55, 118] on link "Replace Image" at bounding box center [78, 146] width 129 height 60
click at [89, 144] on icon "Replace Image" at bounding box center [78, 146] width 84 height 13
type input "C:\fakepath\svante.png"
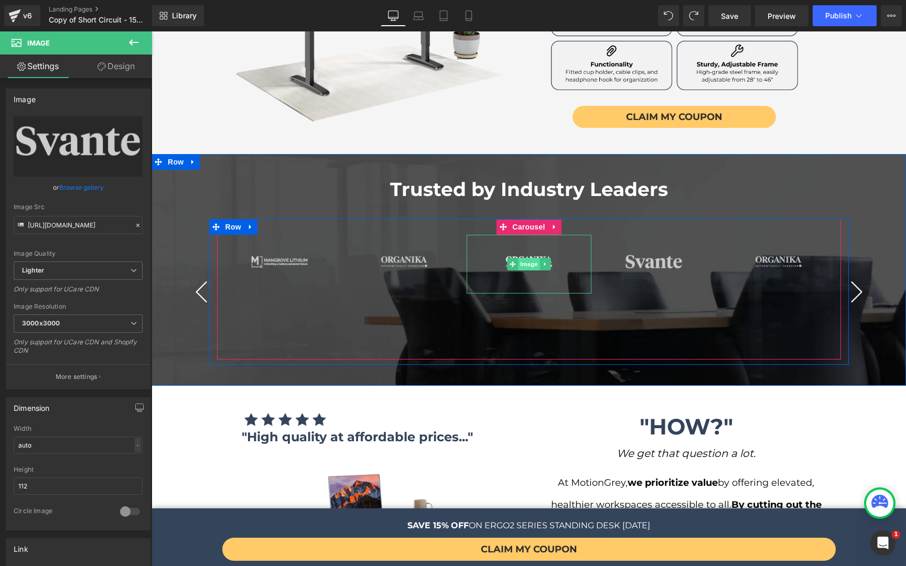
click at [522, 258] on span "Image" at bounding box center [529, 264] width 22 height 13
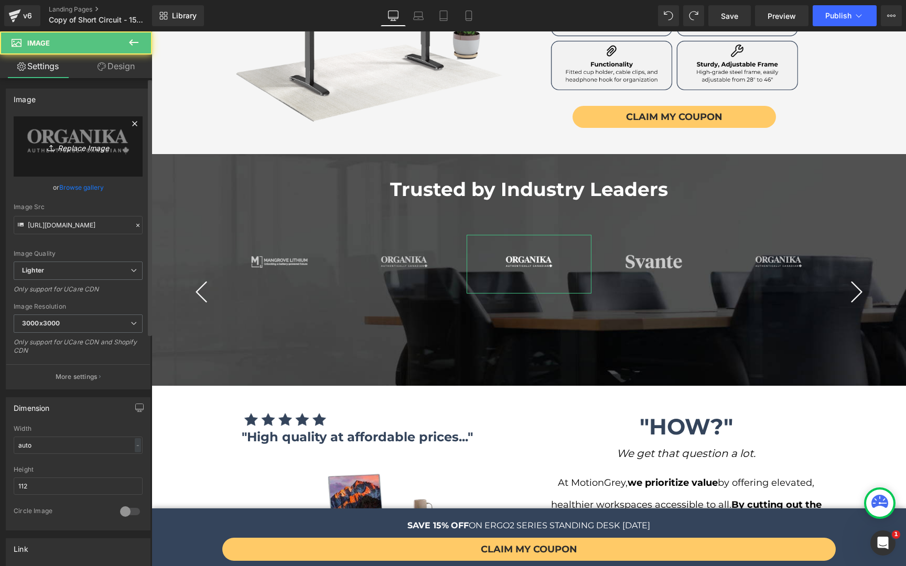
click at [74, 156] on link "Replace Image" at bounding box center [78, 146] width 129 height 60
type input "C:\fakepath\telus.png"
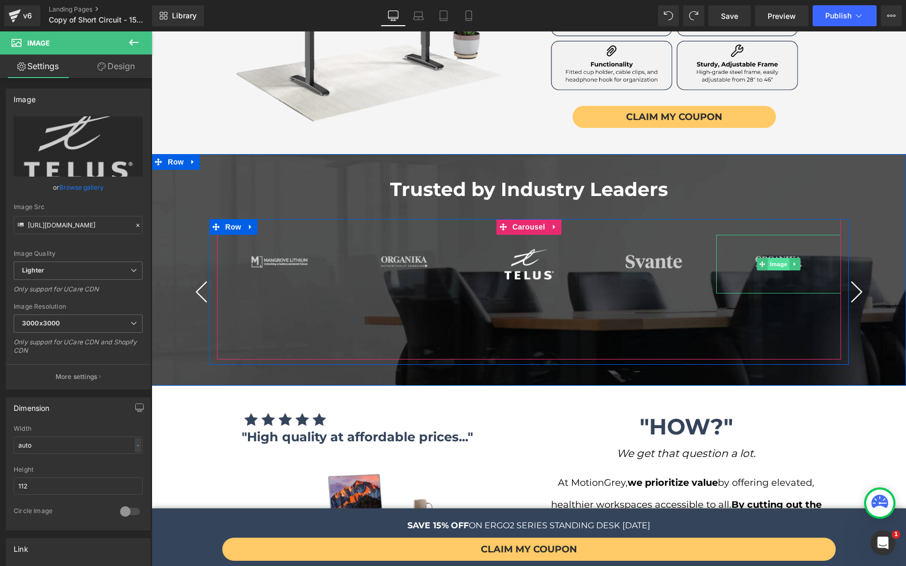
click at [772, 258] on span "Image" at bounding box center [778, 264] width 22 height 13
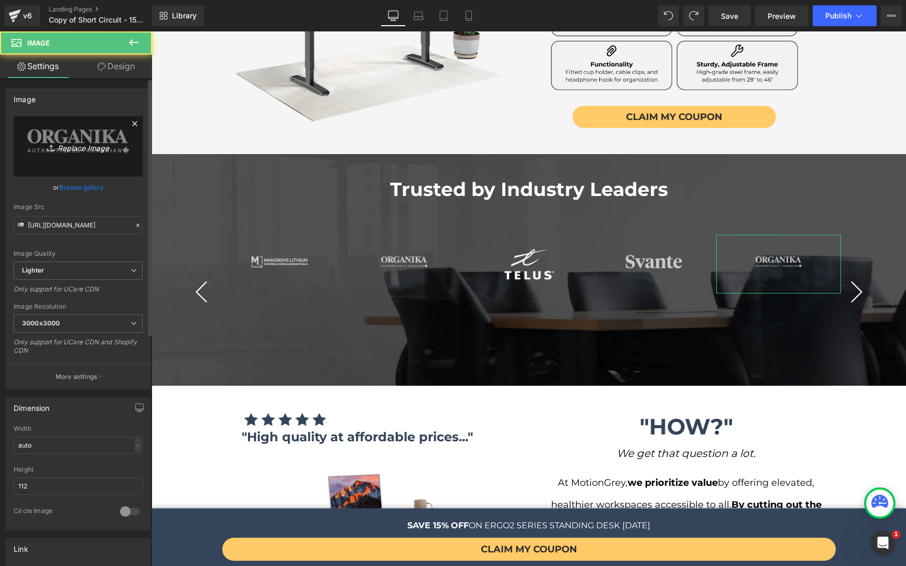
click at [93, 146] on icon "Replace Image" at bounding box center [78, 146] width 84 height 13
type input "C:\fakepath\ubc.png"
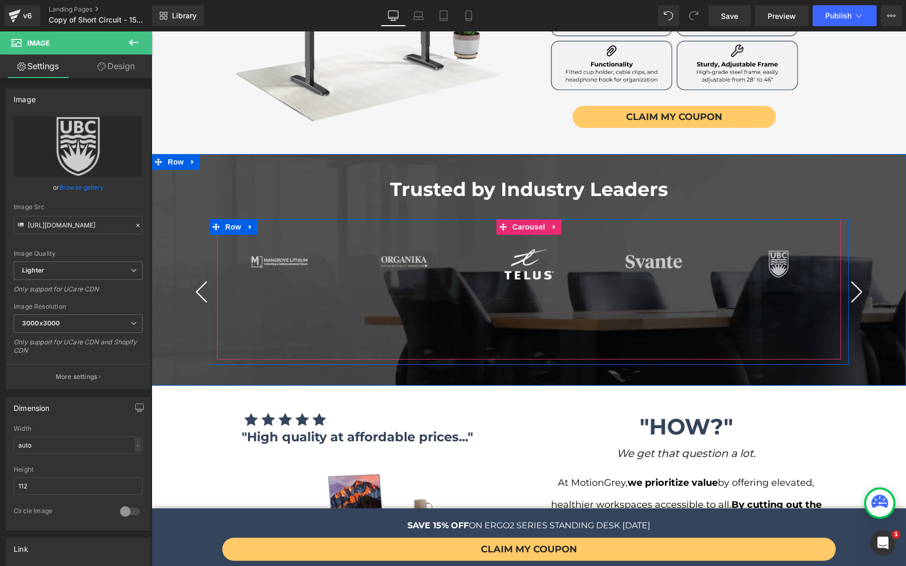
click at [848, 276] on button "›" at bounding box center [856, 291] width 31 height 31
click at [514, 219] on span "Carousel" at bounding box center [528, 227] width 38 height 16
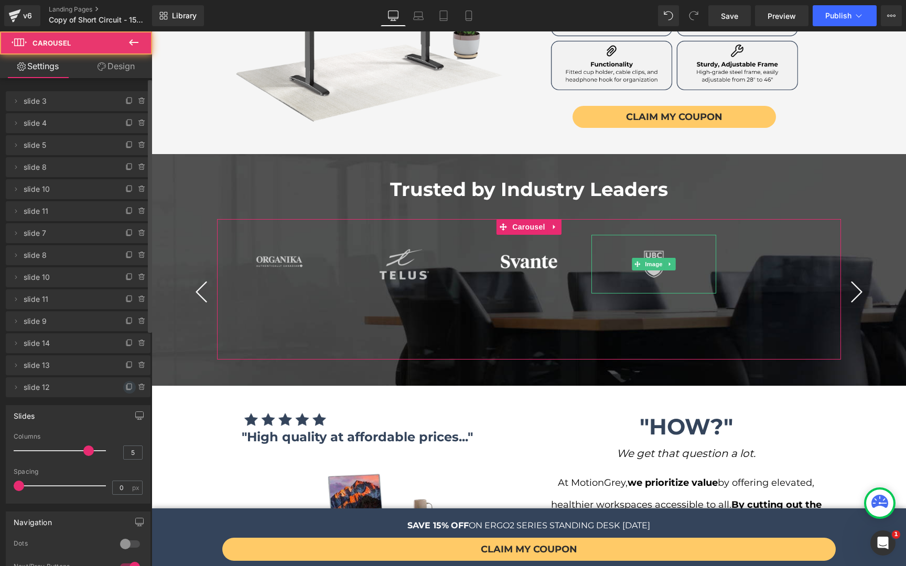
click at [125, 387] on icon at bounding box center [129, 387] width 8 height 8
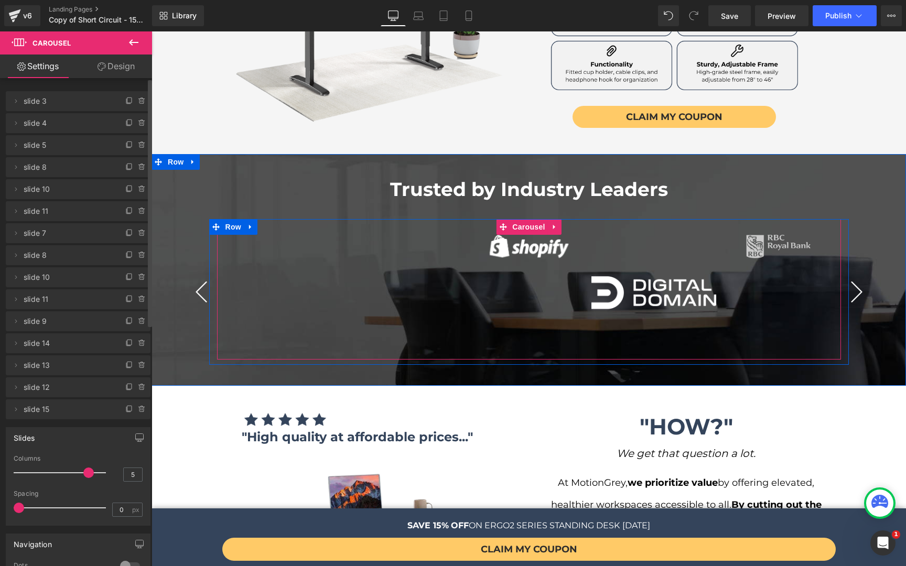
click at [848, 276] on button "›" at bounding box center [856, 291] width 31 height 31
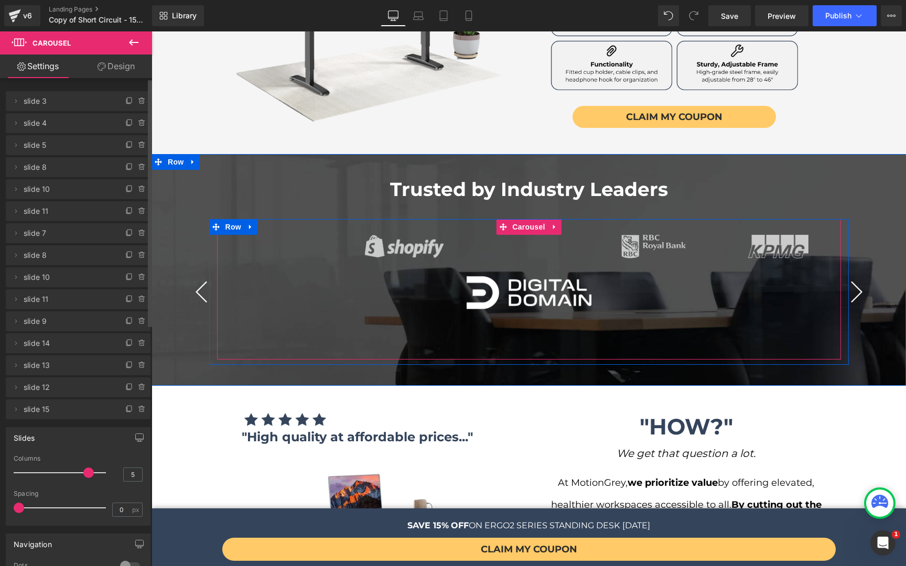
click at [848, 276] on button "›" at bounding box center [856, 291] width 31 height 31
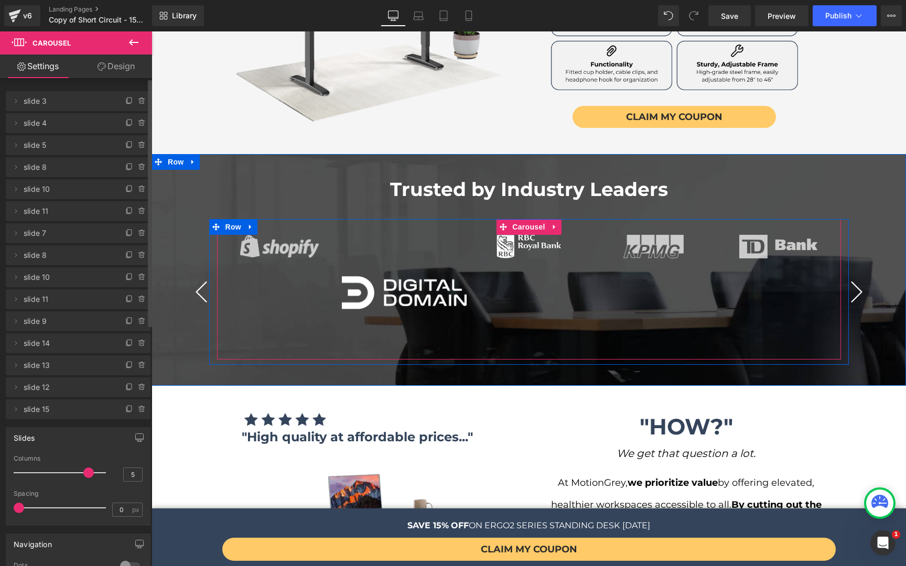
click at [848, 276] on button "›" at bounding box center [856, 291] width 31 height 31
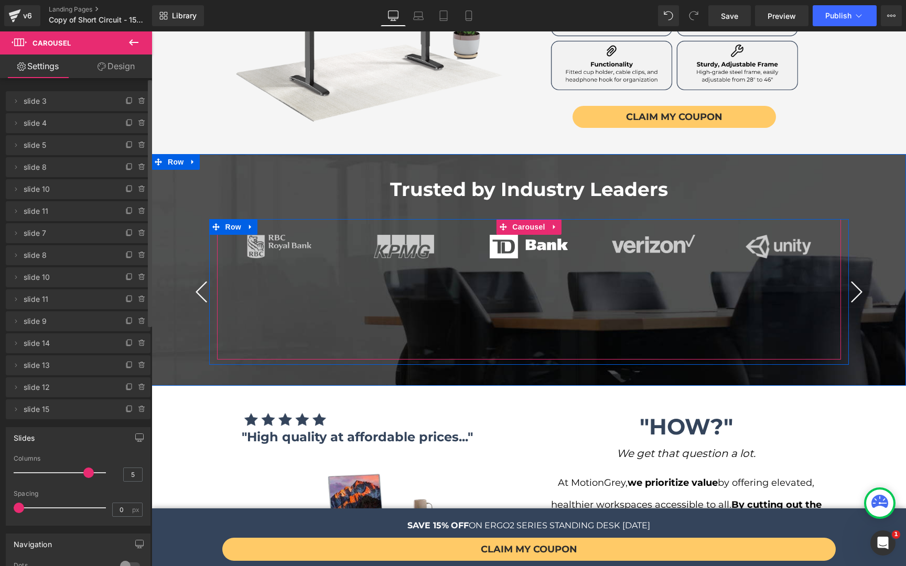
click at [848, 276] on button "›" at bounding box center [856, 291] width 31 height 31
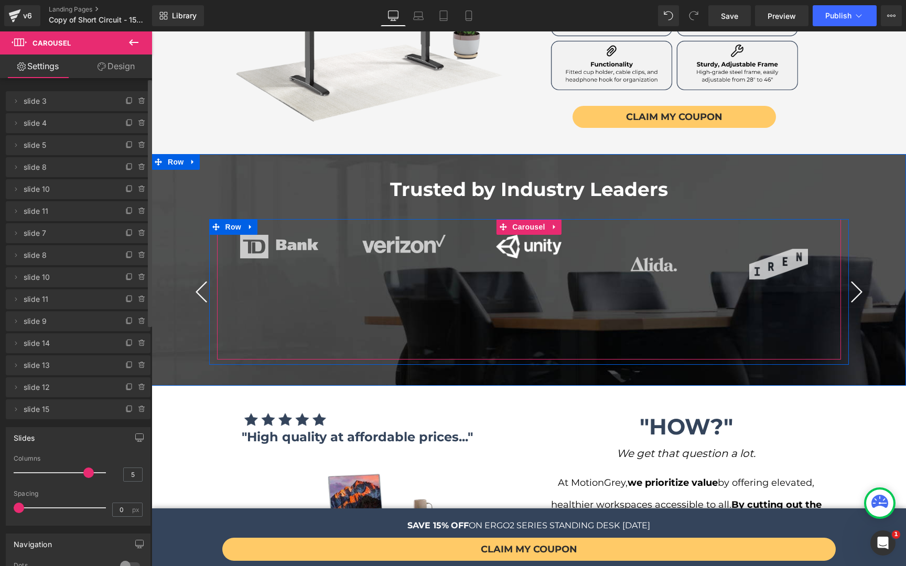
click at [848, 276] on button "›" at bounding box center [856, 291] width 31 height 31
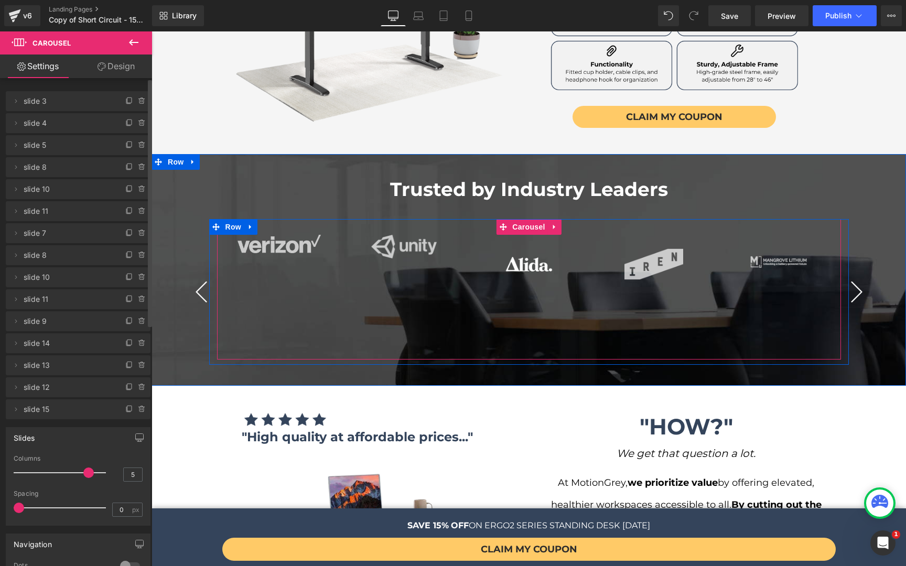
click at [848, 276] on button "›" at bounding box center [856, 291] width 31 height 31
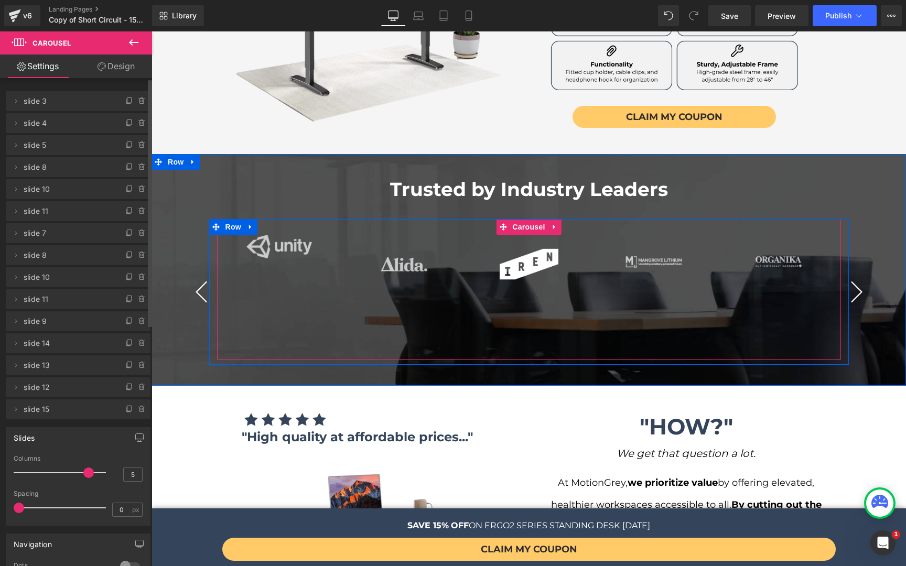
click at [848, 276] on button "›" at bounding box center [856, 291] width 31 height 31
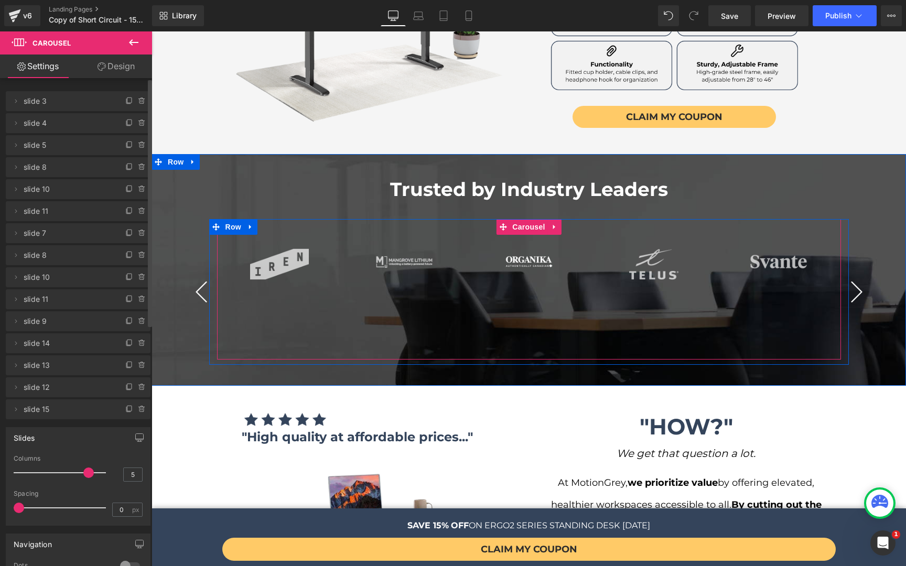
click at [848, 276] on button "›" at bounding box center [856, 291] width 31 height 31
click at [644, 258] on span "Image" at bounding box center [654, 264] width 22 height 13
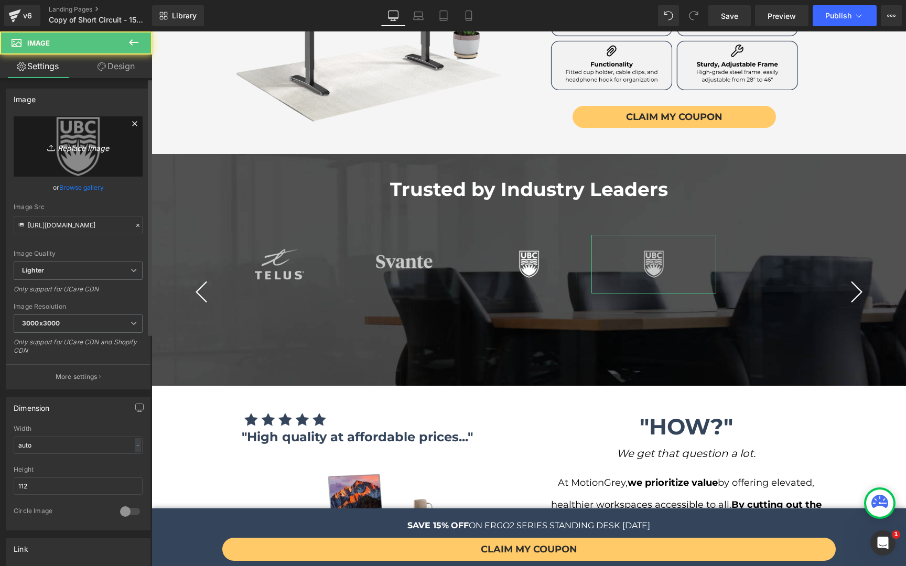
click at [77, 147] on icon "Replace Image" at bounding box center [78, 146] width 84 height 13
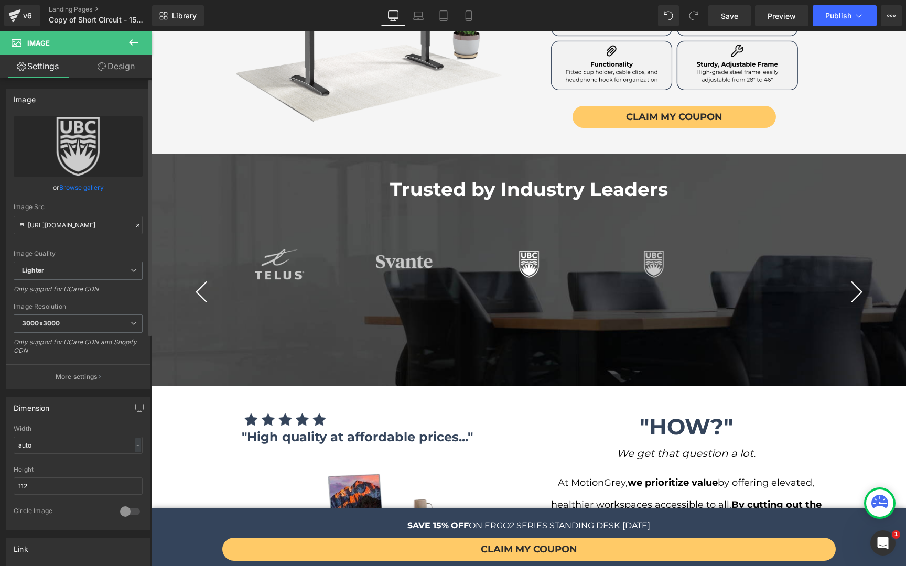
type input "C:\fakepath\xylem.png"
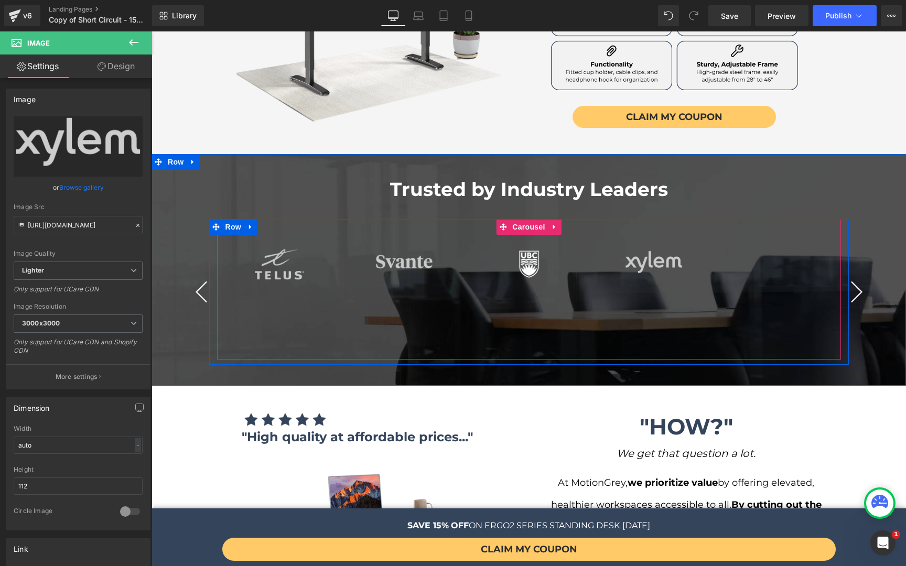
click at [197, 276] on button "‹" at bounding box center [201, 291] width 31 height 31
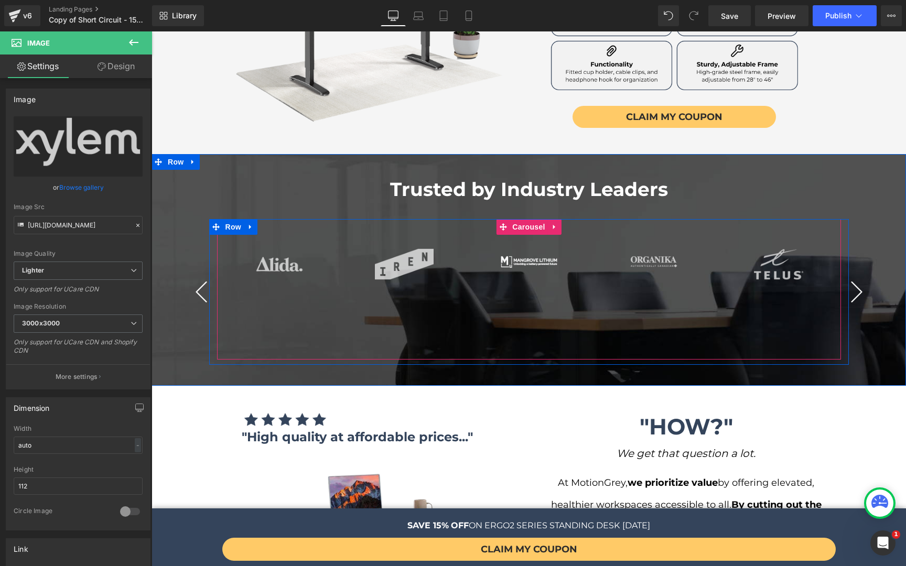
click at [197, 276] on button "‹" at bounding box center [201, 291] width 31 height 31
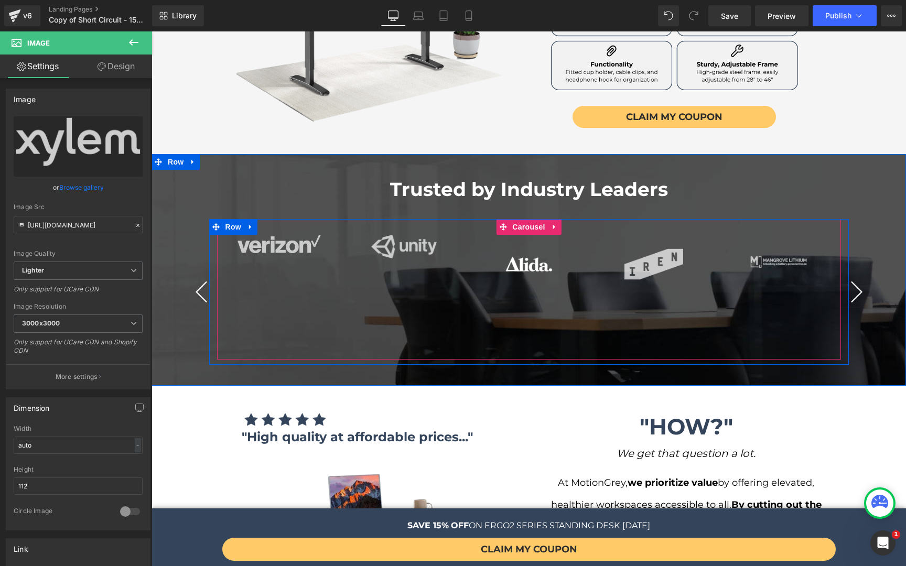
click at [197, 276] on button "‹" at bounding box center [201, 291] width 31 height 31
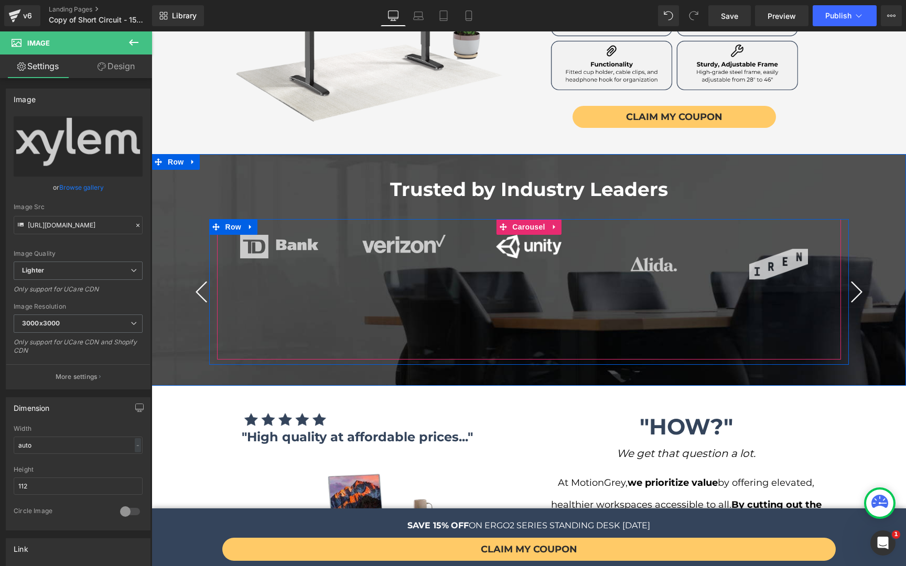
click at [197, 276] on button "‹" at bounding box center [201, 291] width 31 height 31
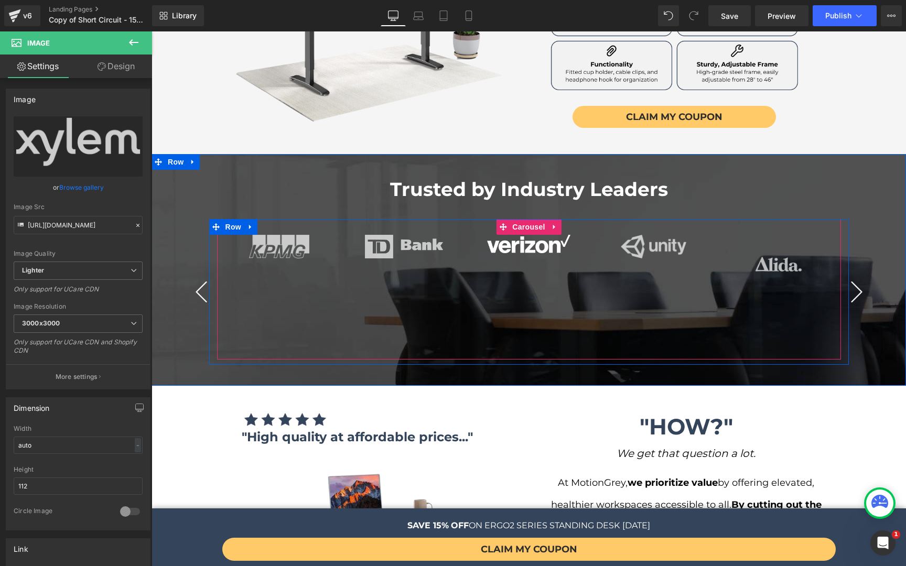
click at [197, 276] on button "‹" at bounding box center [201, 291] width 31 height 31
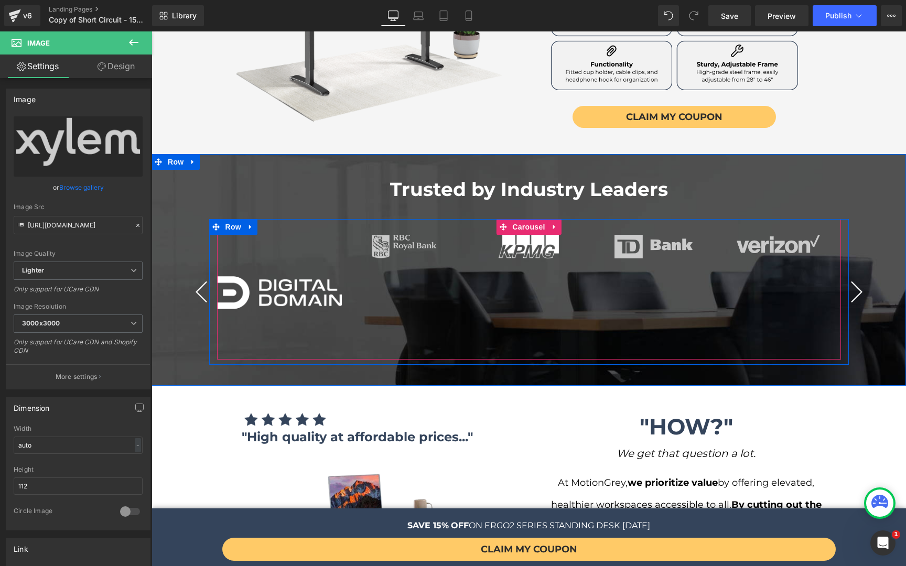
click at [197, 276] on button "‹" at bounding box center [201, 291] width 31 height 31
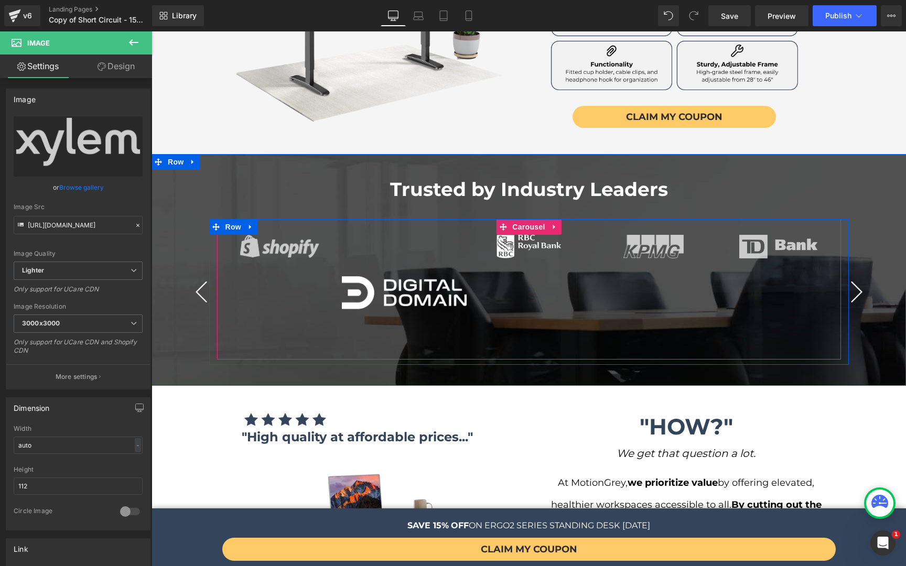
click at [197, 276] on button "‹" at bounding box center [201, 291] width 31 height 31
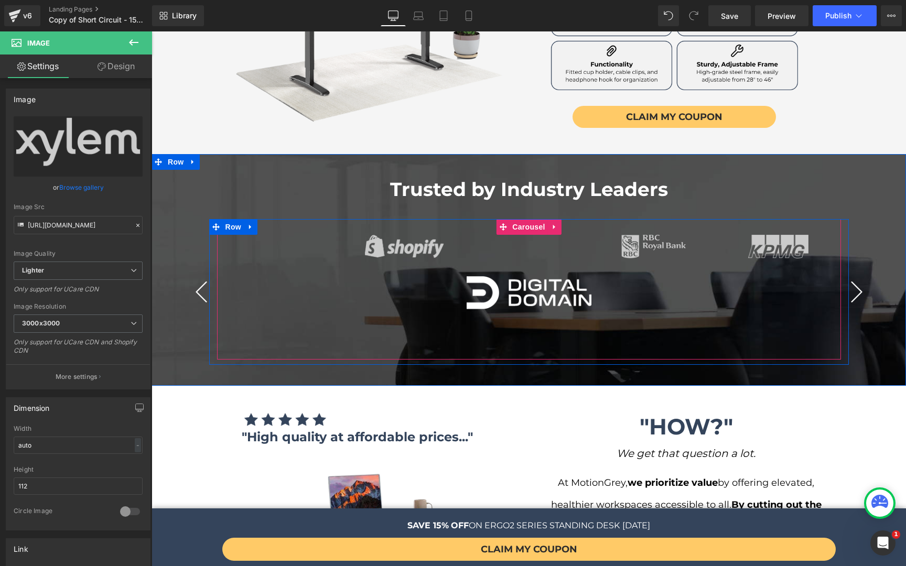
click at [197, 276] on button "‹" at bounding box center [201, 291] width 31 height 31
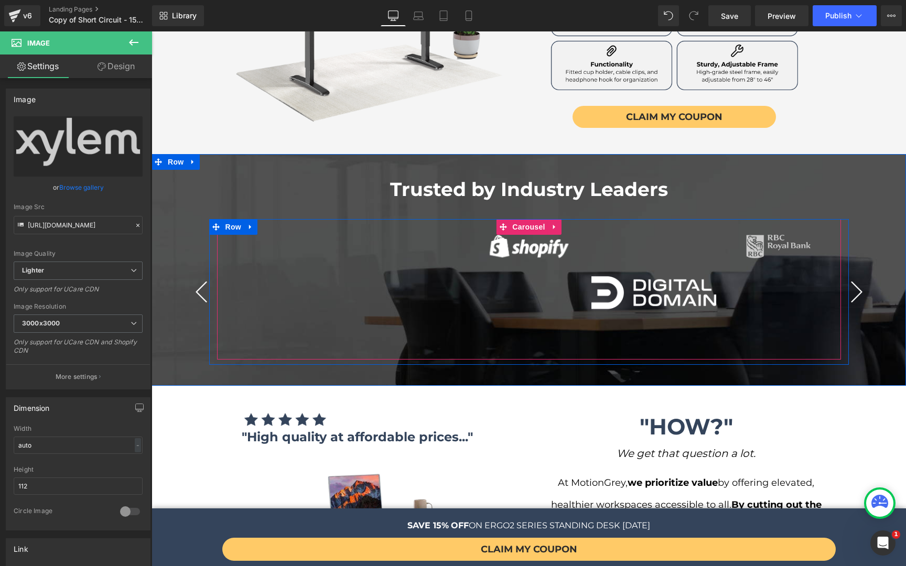
click at [197, 276] on button "‹" at bounding box center [201, 291] width 31 height 31
click at [664, 291] on link at bounding box center [669, 297] width 11 height 13
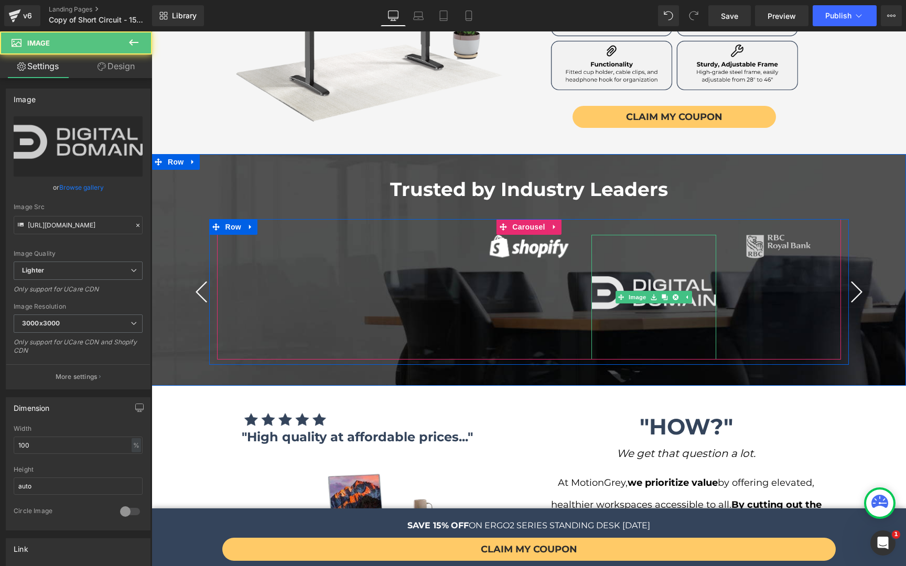
click at [666, 240] on img at bounding box center [653, 297] width 125 height 125
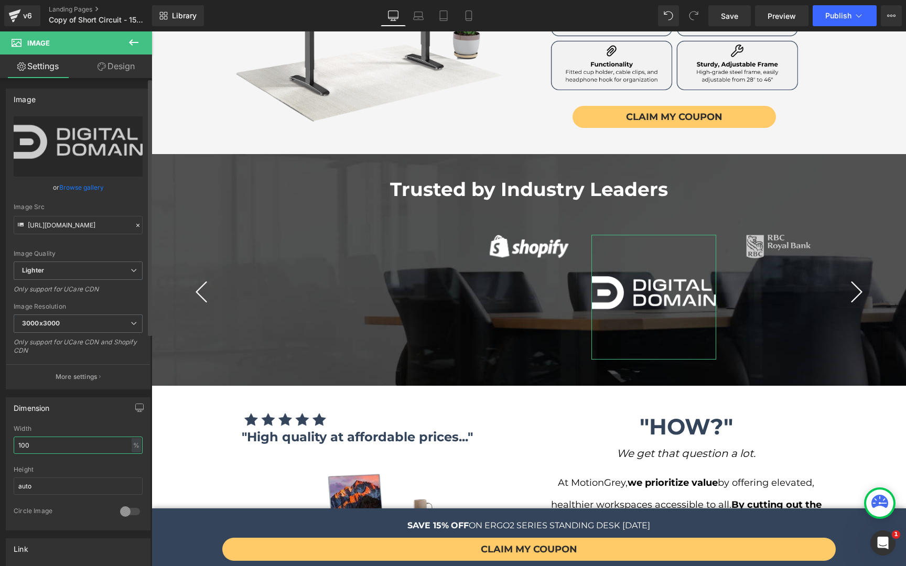
click at [70, 446] on input "100" at bounding box center [78, 445] width 129 height 17
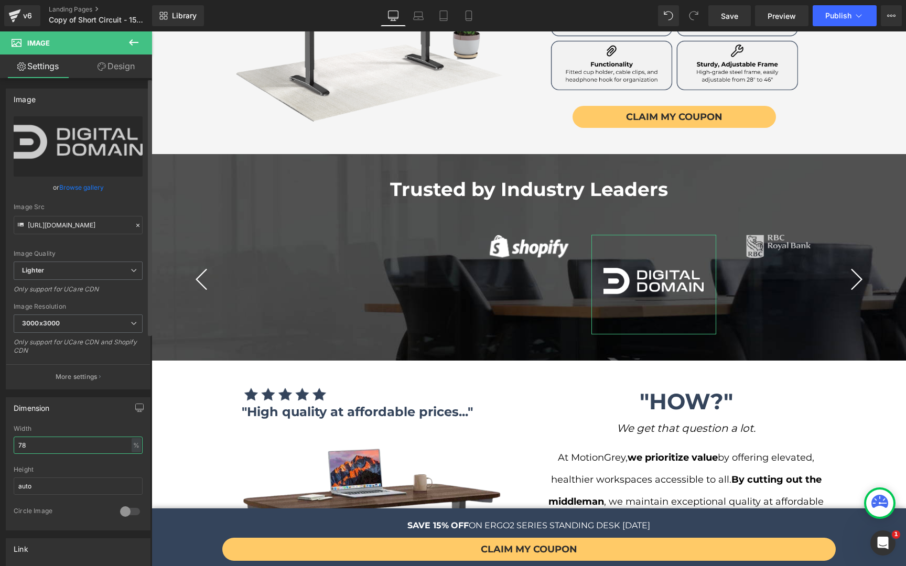
type input "77"
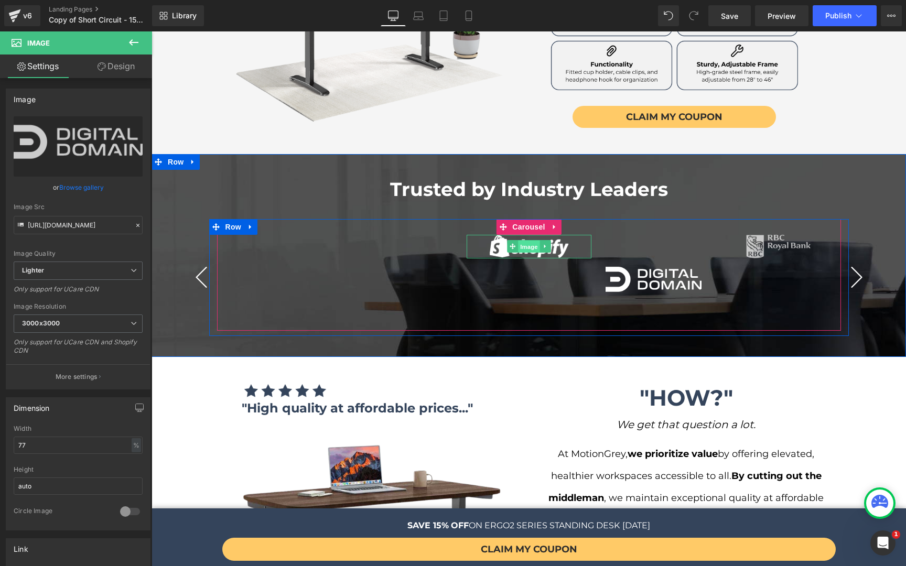
click at [531, 241] on span "Image" at bounding box center [529, 247] width 22 height 13
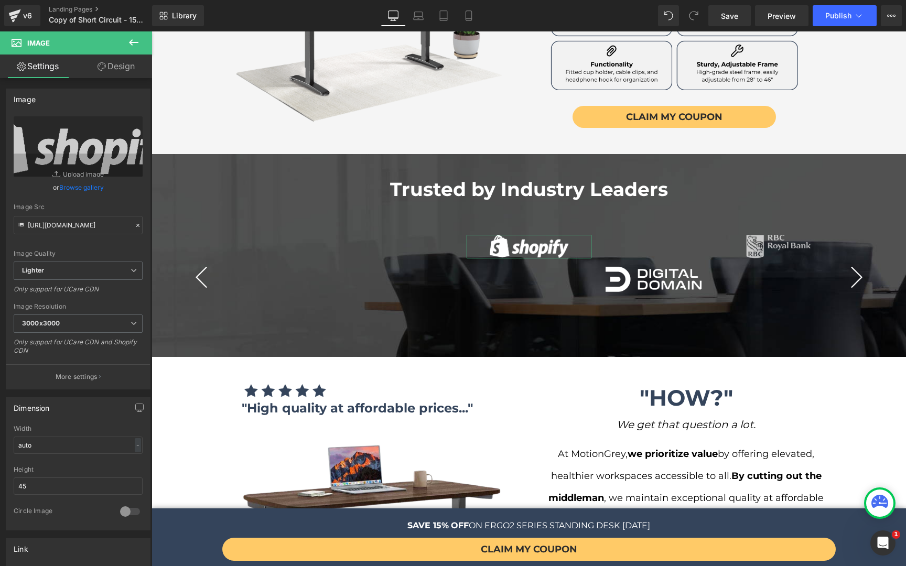
click at [133, 61] on link "Design" at bounding box center [116, 67] width 76 height 24
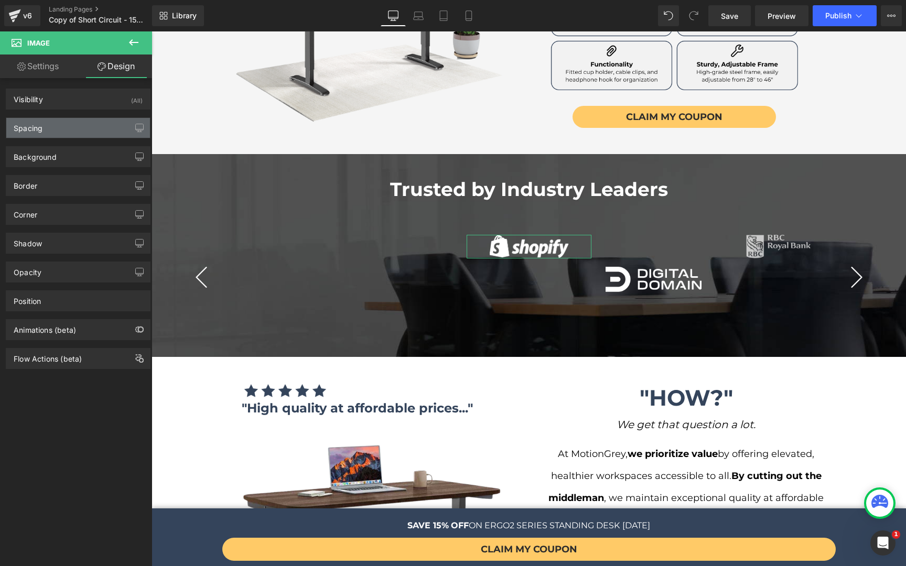
click at [68, 134] on div "Spacing" at bounding box center [78, 128] width 144 height 20
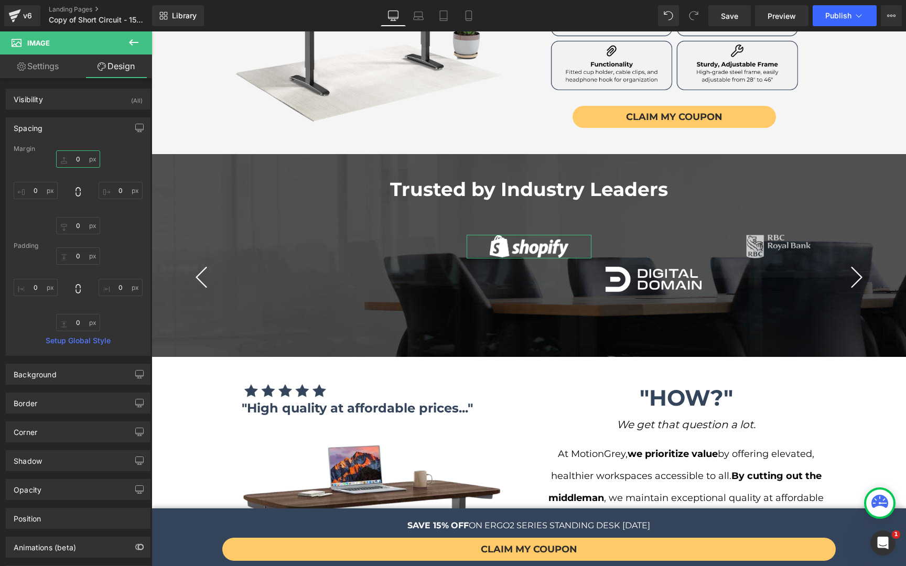
click at [79, 154] on input "0" at bounding box center [78, 158] width 44 height 17
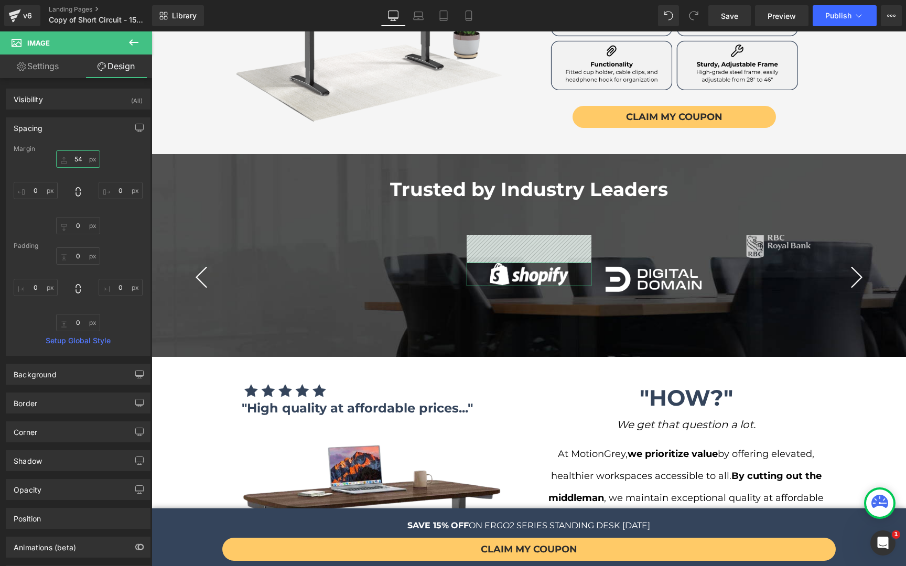
type input "53"
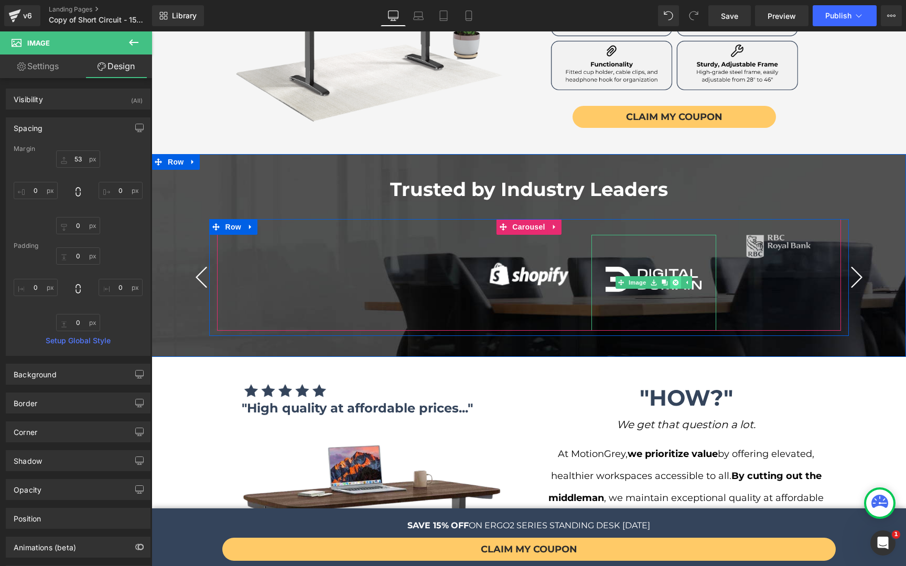
click at [670, 276] on link at bounding box center [675, 282] width 11 height 13
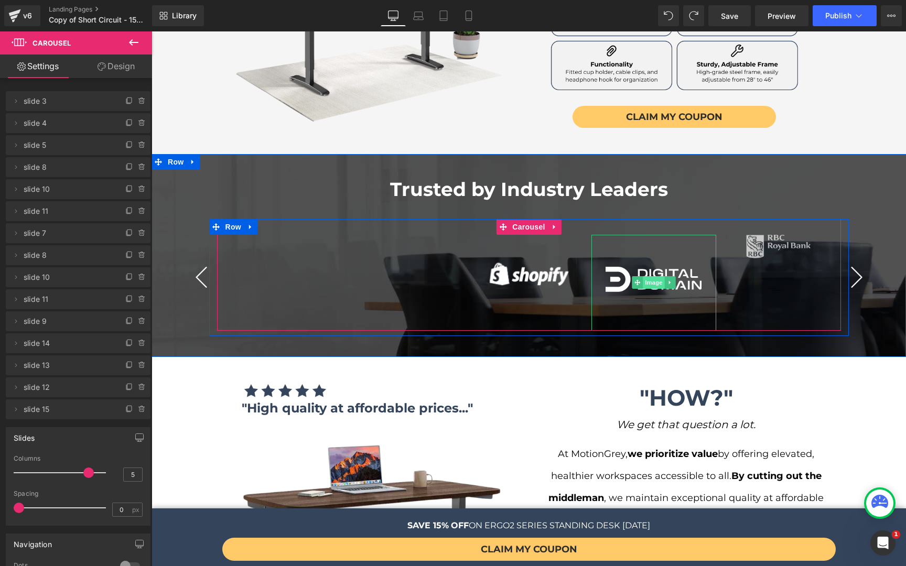
click at [643, 276] on span "Image" at bounding box center [654, 282] width 22 height 13
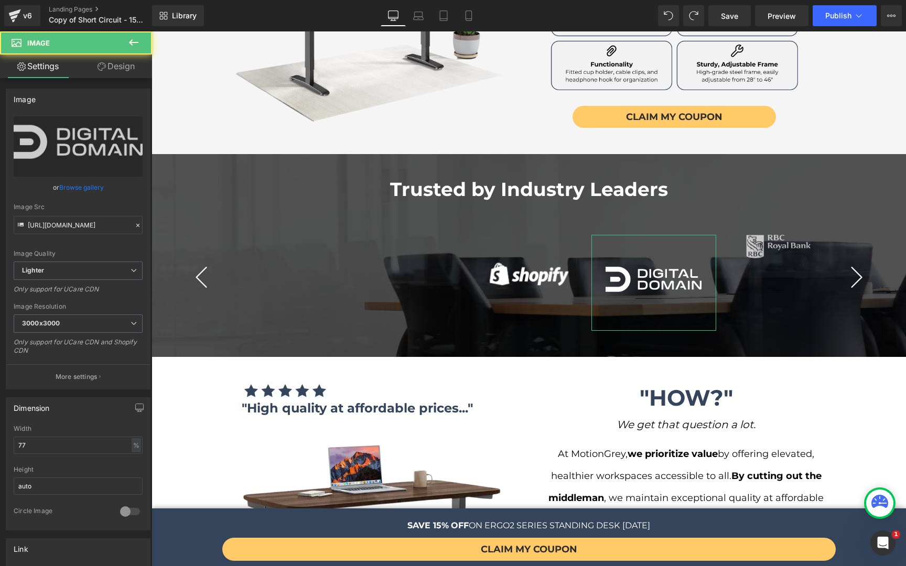
click at [98, 65] on icon at bounding box center [101, 66] width 8 height 8
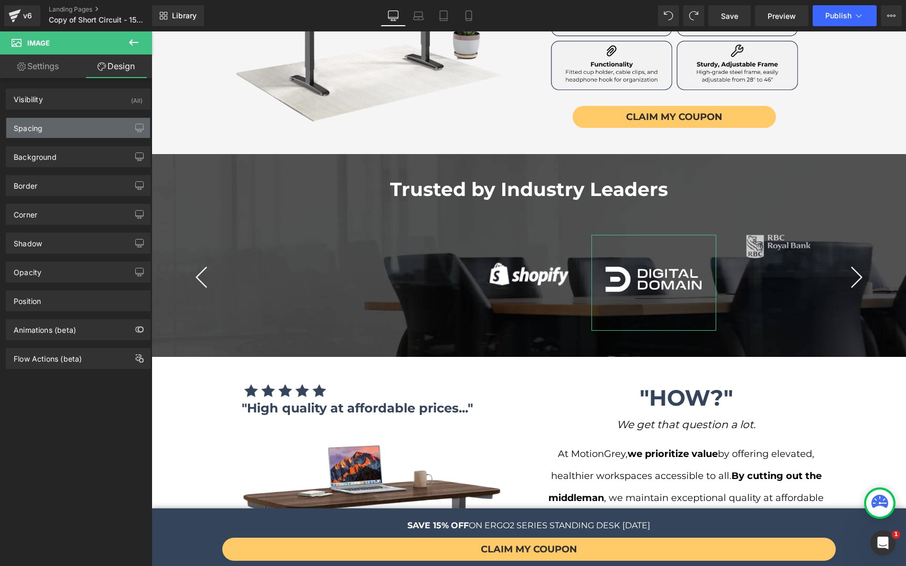
drag, startPoint x: 68, startPoint y: 127, endPoint x: 87, endPoint y: 126, distance: 19.4
click at [67, 127] on div "Spacing" at bounding box center [78, 128] width 144 height 20
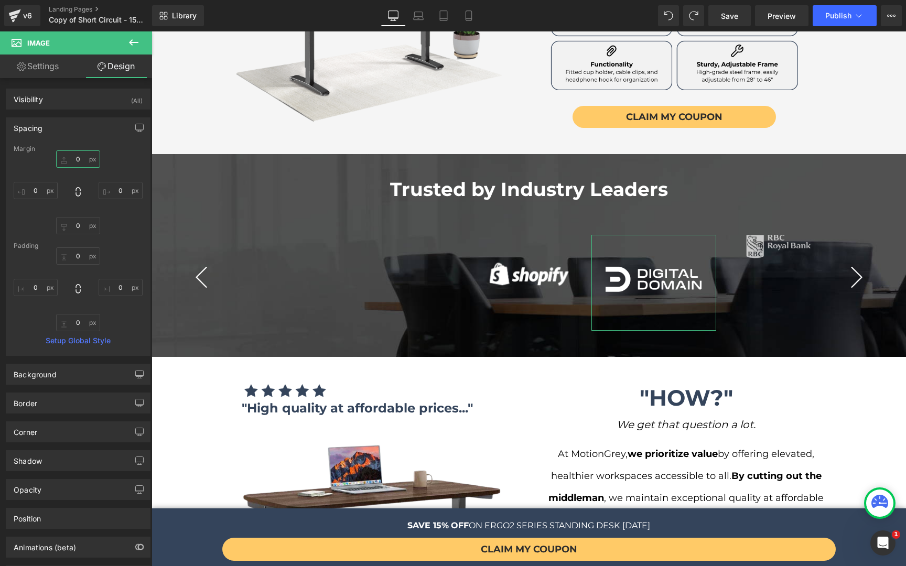
click at [82, 164] on input "0" at bounding box center [78, 158] width 44 height 17
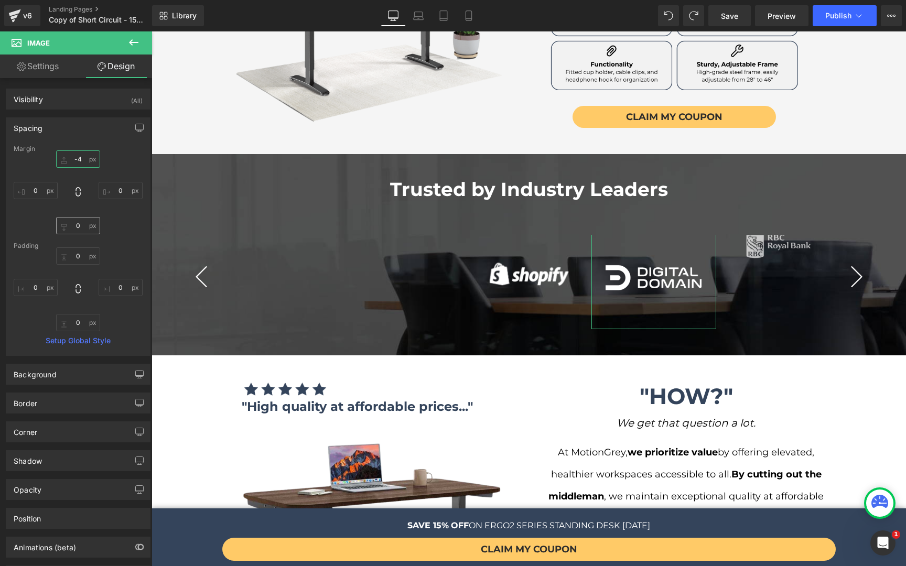
type input "-3"
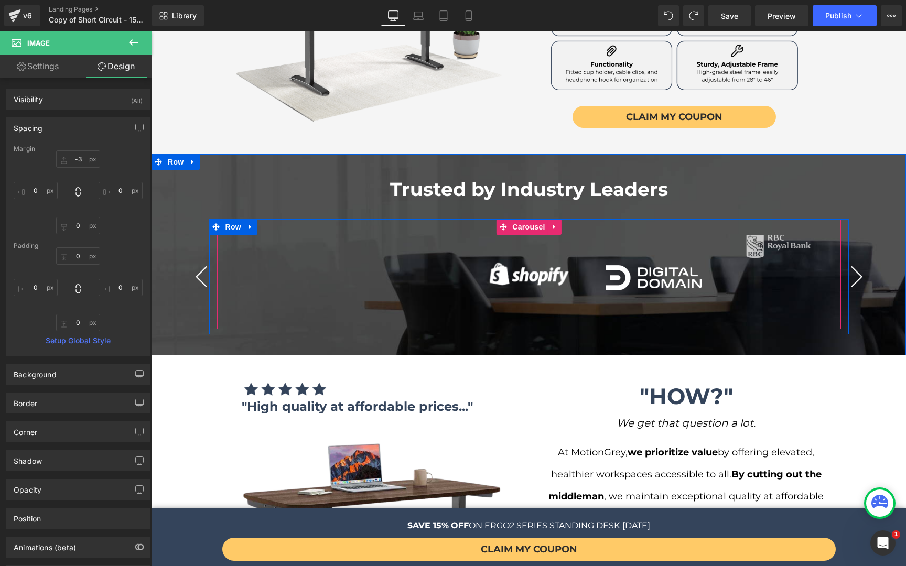
click at [854, 261] on button "›" at bounding box center [856, 276] width 31 height 31
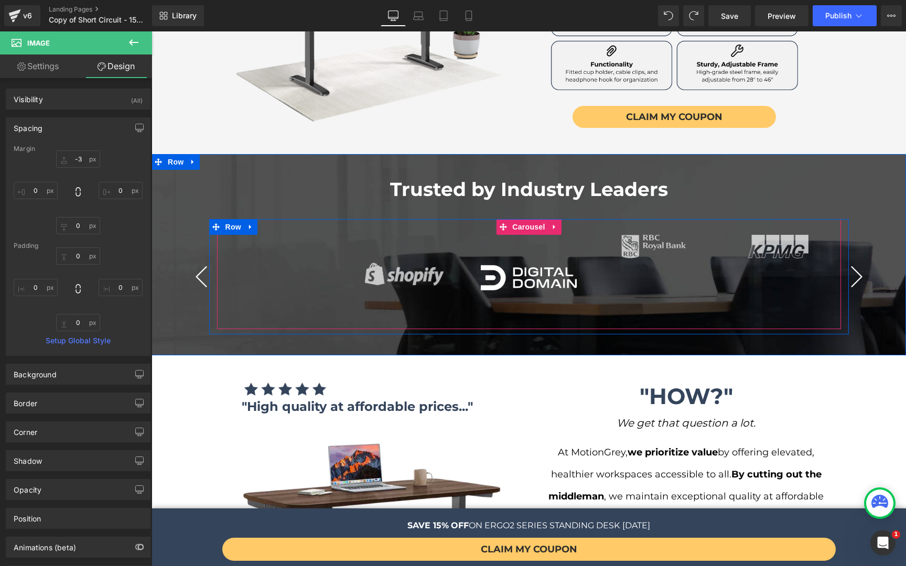
click at [854, 261] on button "›" at bounding box center [856, 276] width 31 height 31
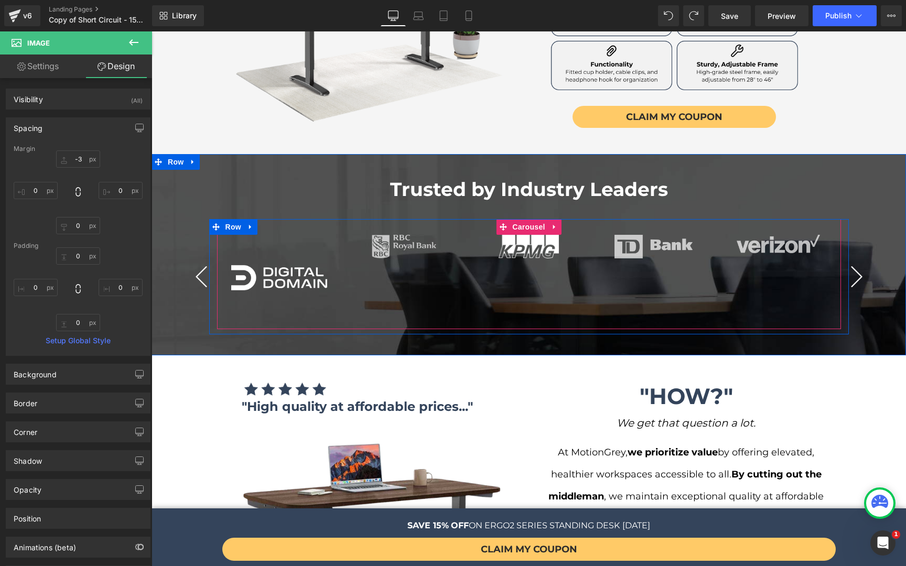
click at [854, 261] on button "›" at bounding box center [856, 276] width 31 height 31
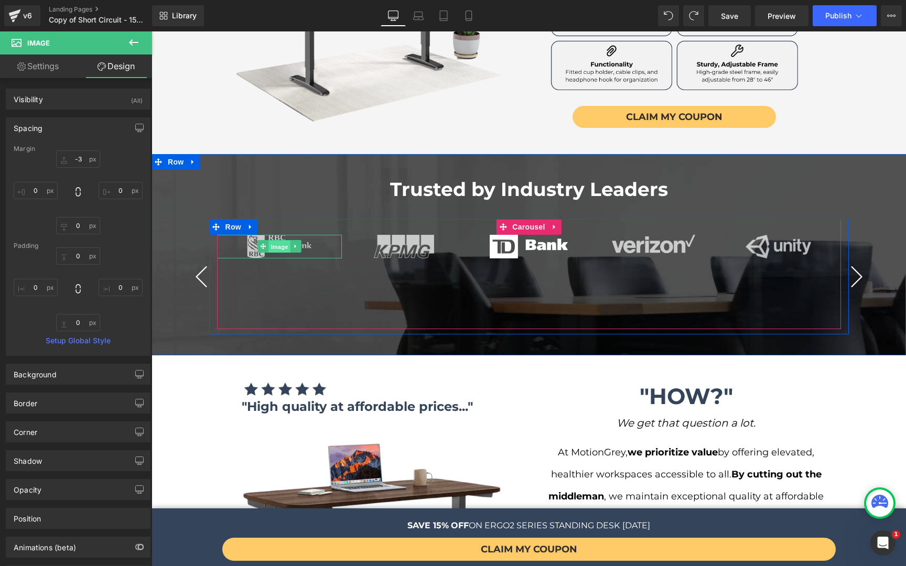
click at [268, 241] on span "Image" at bounding box center [279, 247] width 22 height 13
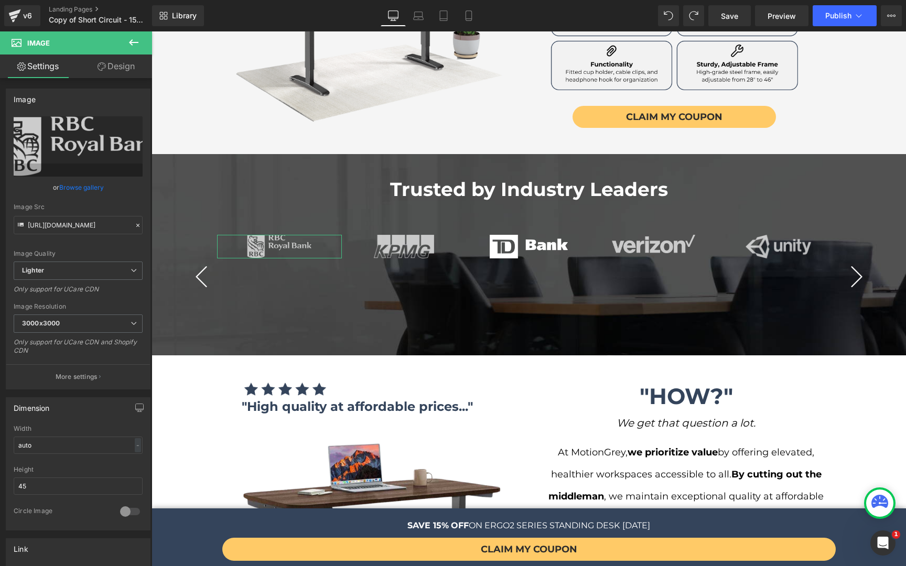
click at [101, 63] on icon at bounding box center [101, 66] width 8 height 8
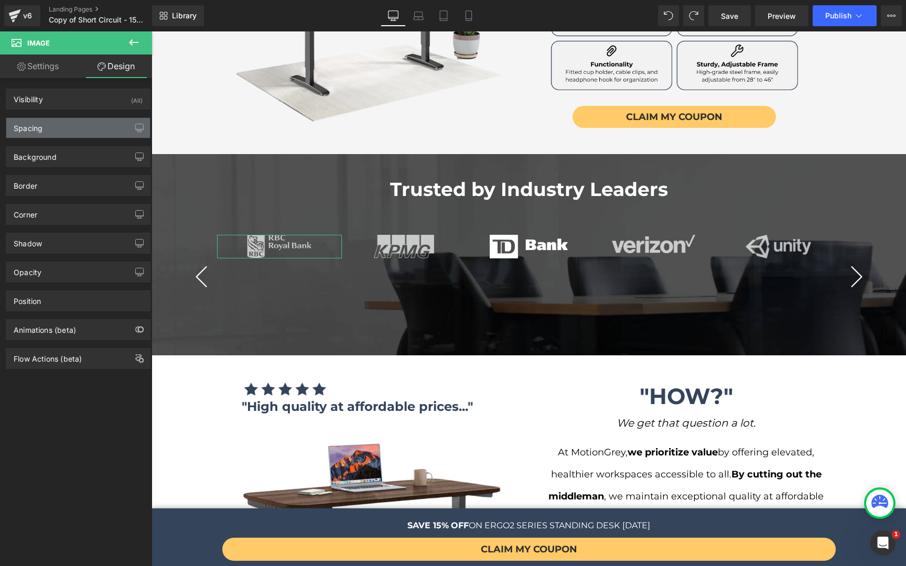
click at [62, 133] on div "Spacing" at bounding box center [78, 128] width 144 height 20
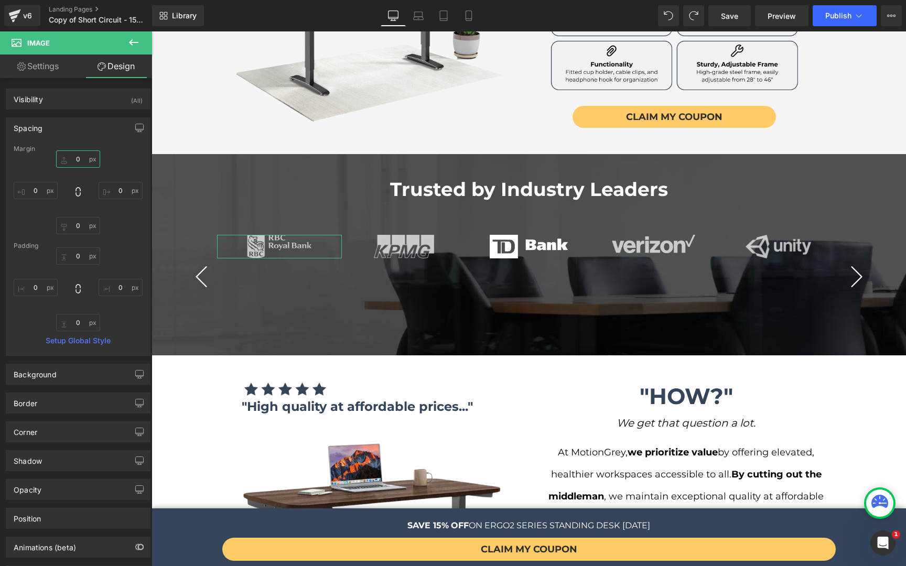
click at [75, 159] on input "0" at bounding box center [78, 158] width 44 height 17
type input "59"
click at [50, 68] on link "Settings" at bounding box center [38, 67] width 76 height 24
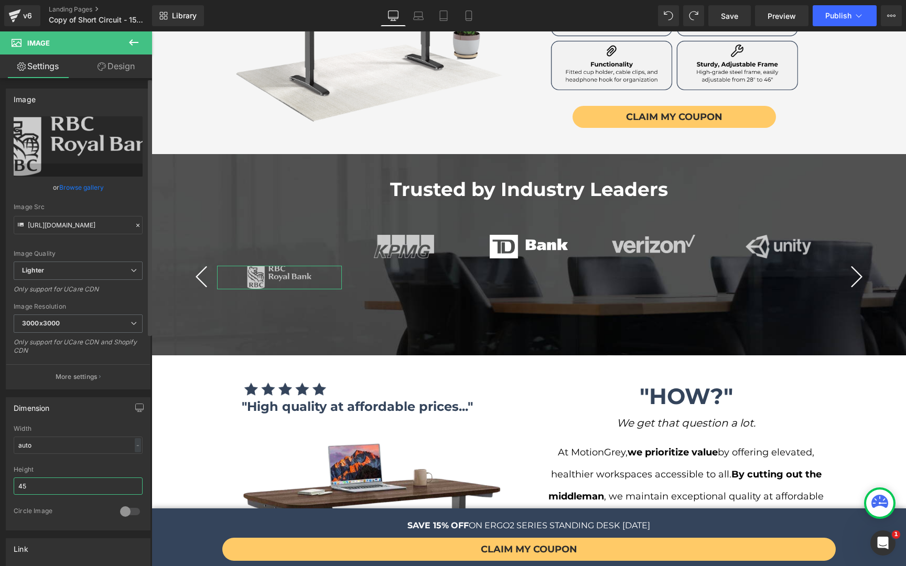
click at [45, 481] on input "45" at bounding box center [78, 486] width 129 height 17
type input "51"
click at [194, 261] on button "‹" at bounding box center [201, 276] width 31 height 31
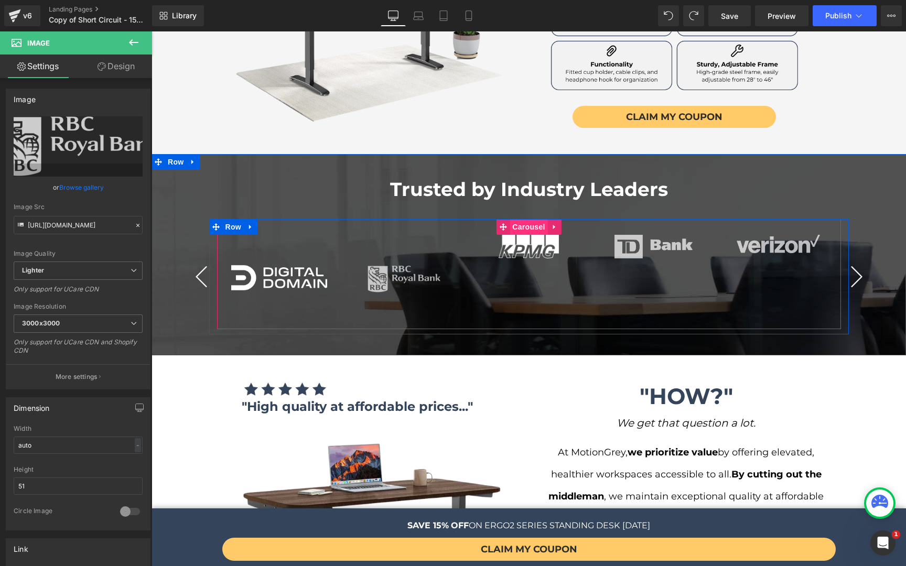
click at [525, 219] on span "Carousel" at bounding box center [528, 227] width 38 height 16
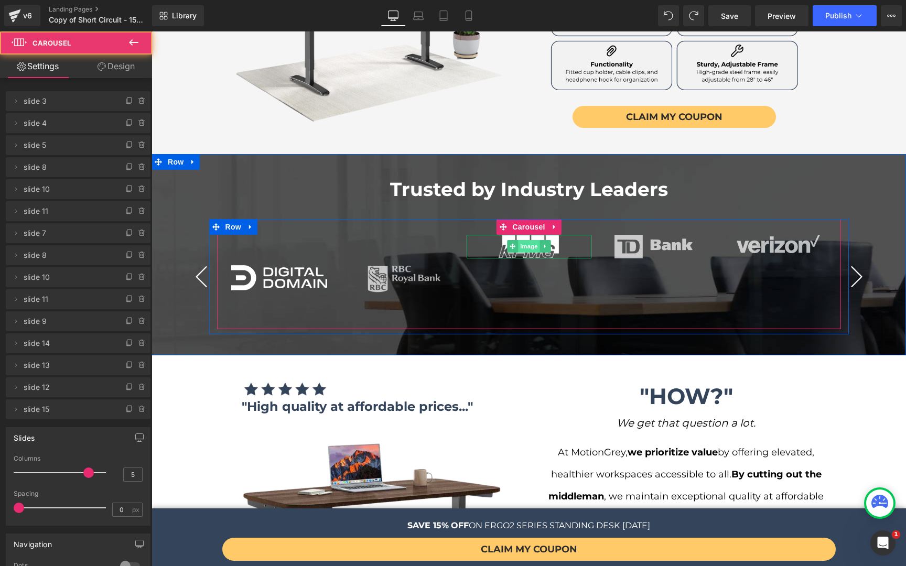
click at [525, 240] on span "Image" at bounding box center [529, 246] width 22 height 13
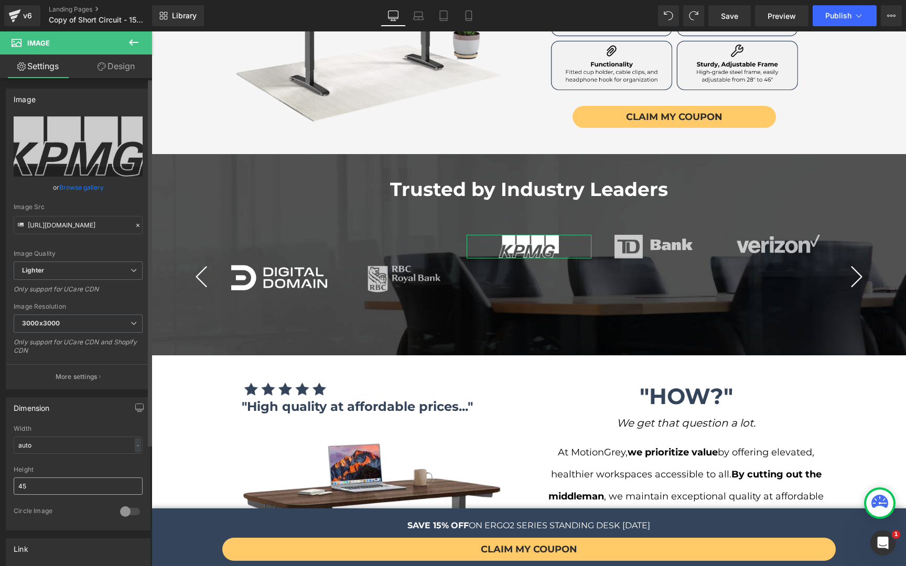
click at [55, 481] on input "45" at bounding box center [78, 486] width 129 height 17
type input "49"
click at [132, 65] on link "Design" at bounding box center [116, 67] width 76 height 24
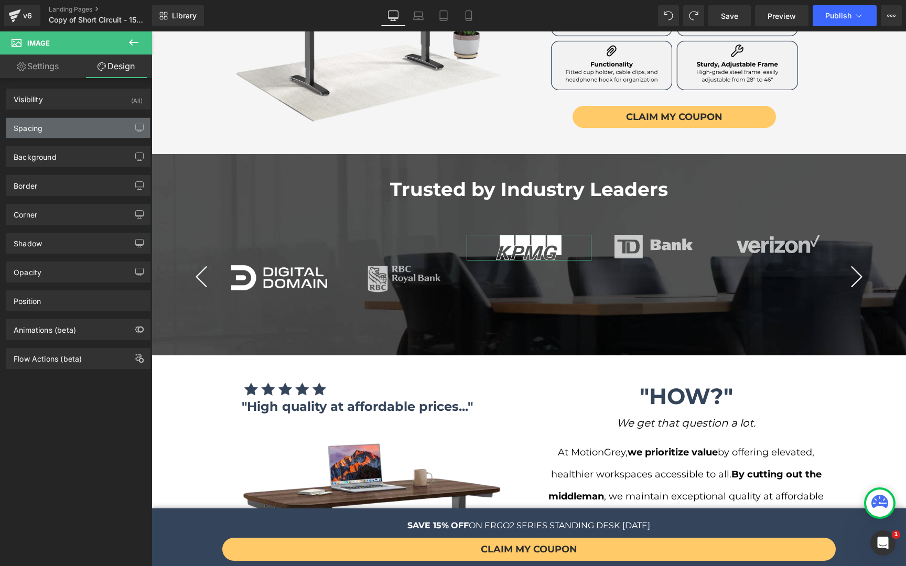
click at [69, 125] on div "Spacing" at bounding box center [78, 128] width 144 height 20
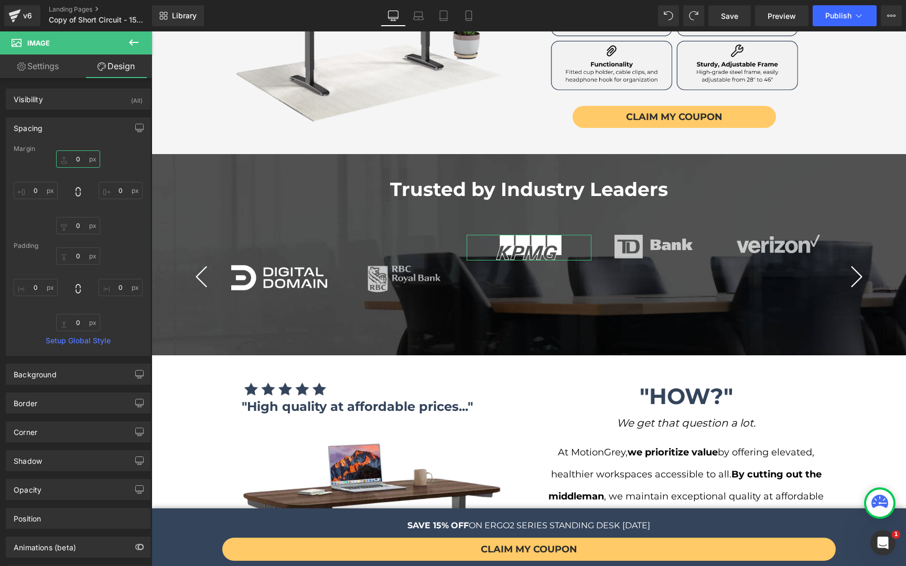
click at [76, 158] on input "text" at bounding box center [78, 158] width 44 height 17
type input "59"
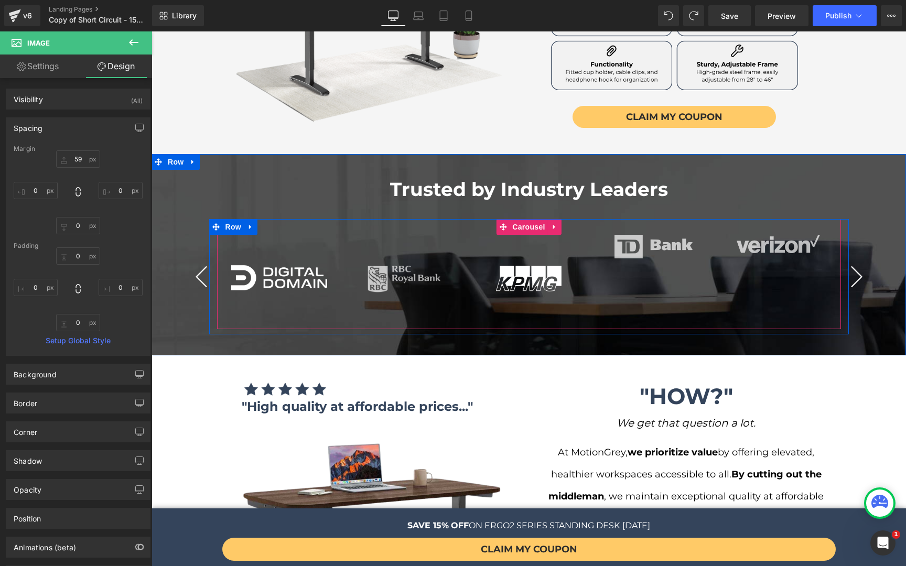
click at [854, 261] on button "›" at bounding box center [856, 276] width 31 height 31
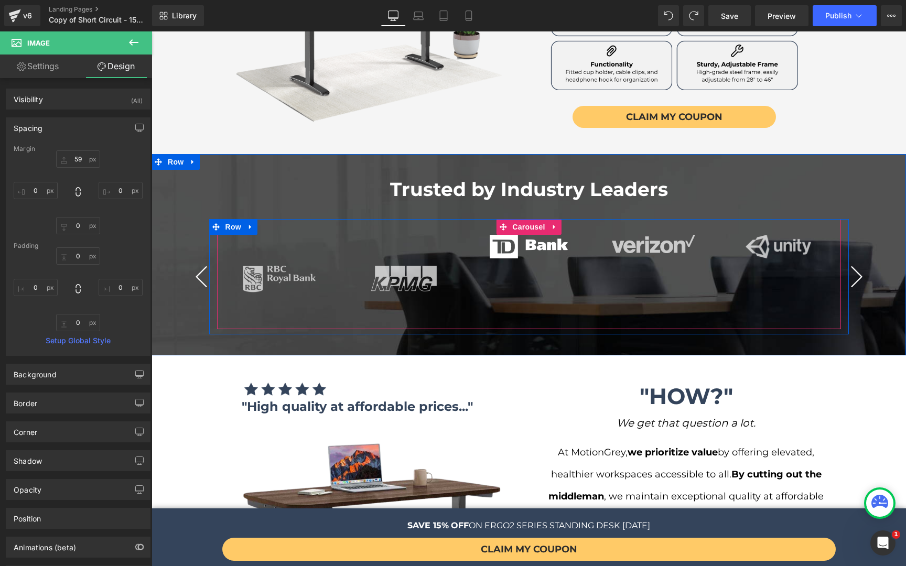
click at [854, 261] on button "›" at bounding box center [856, 276] width 31 height 31
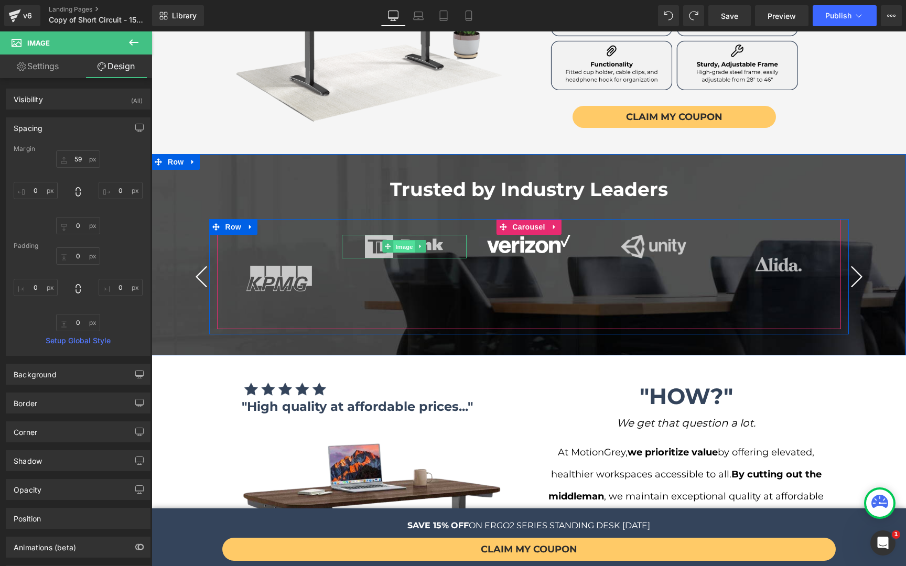
click at [400, 241] on span "Image" at bounding box center [404, 247] width 22 height 13
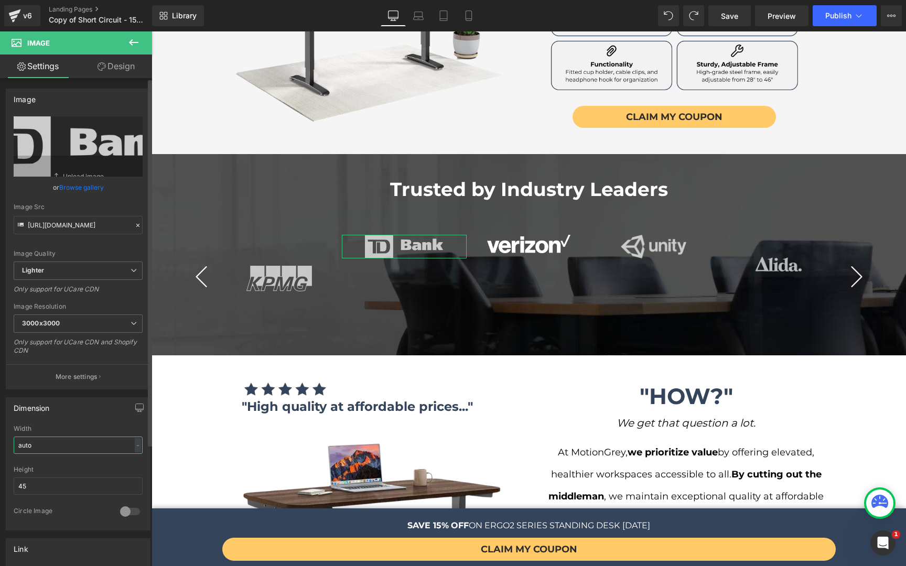
click at [49, 446] on input "auto" at bounding box center [78, 445] width 129 height 17
click at [42, 481] on input "45" at bounding box center [78, 486] width 129 height 17
type input "51"
click at [116, 71] on link "Design" at bounding box center [116, 67] width 76 height 24
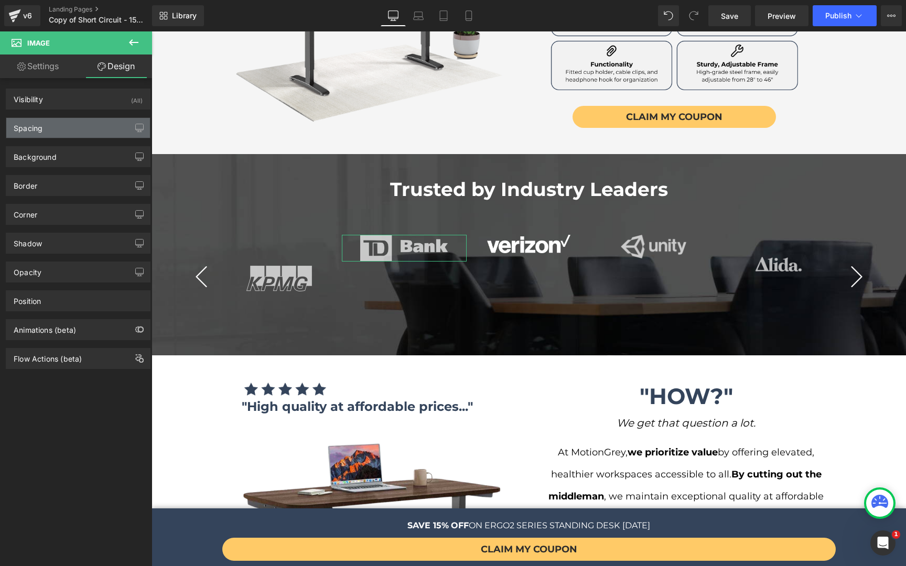
click at [58, 127] on div "Spacing" at bounding box center [78, 128] width 144 height 20
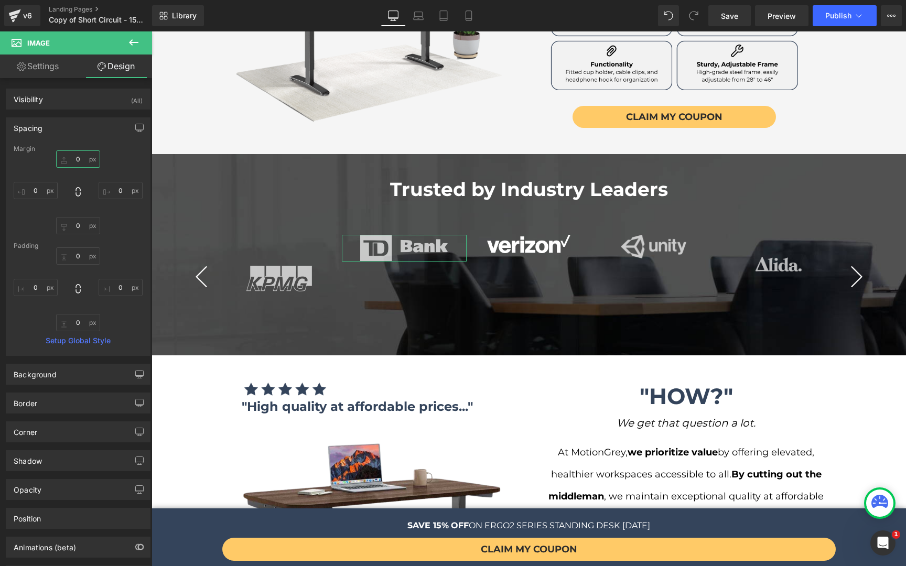
click at [87, 154] on input "0" at bounding box center [78, 158] width 44 height 17
click at [84, 156] on input "0" at bounding box center [78, 158] width 44 height 17
type input "53"
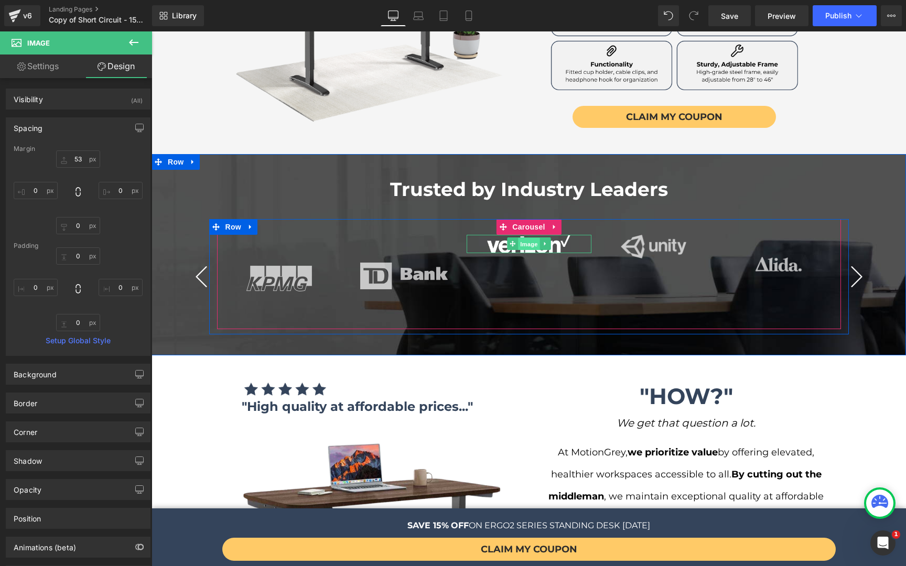
click at [524, 238] on span "Image" at bounding box center [529, 244] width 22 height 13
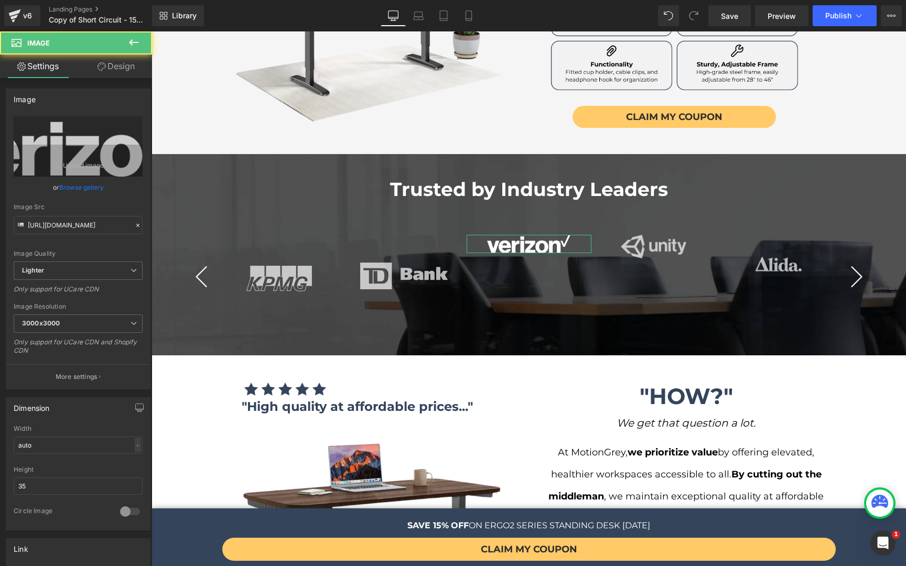
click at [97, 63] on icon at bounding box center [101, 66] width 8 height 8
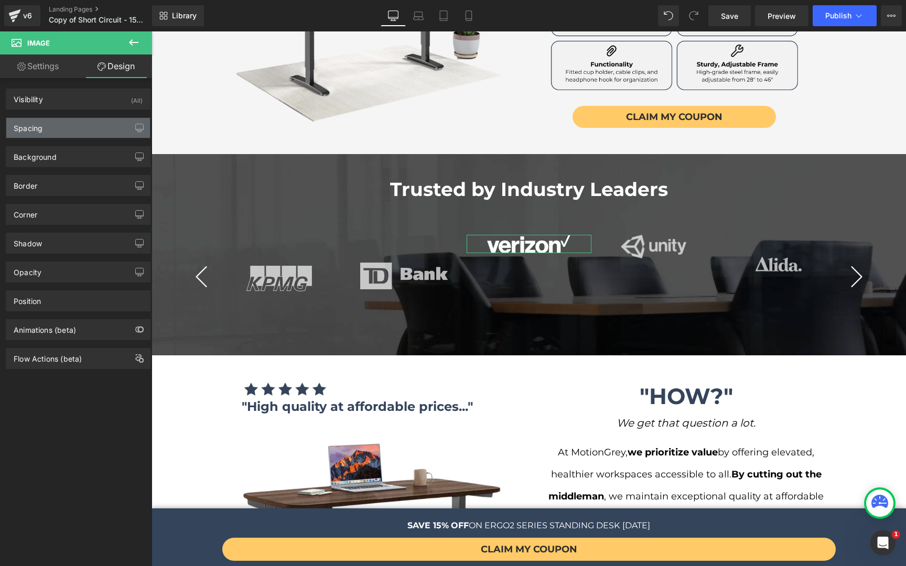
click at [72, 126] on div "Spacing" at bounding box center [78, 128] width 144 height 20
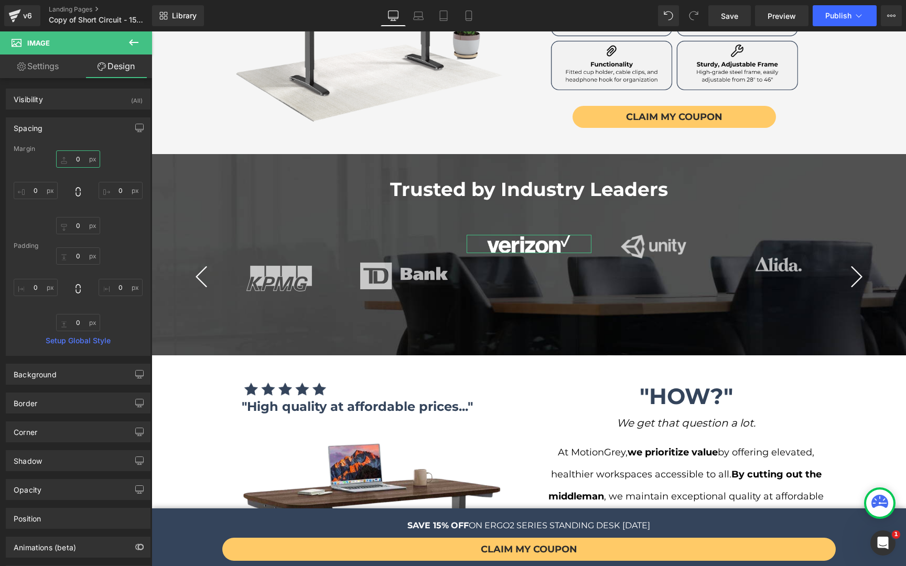
click at [95, 164] on input "0" at bounding box center [78, 158] width 44 height 17
type input "58"
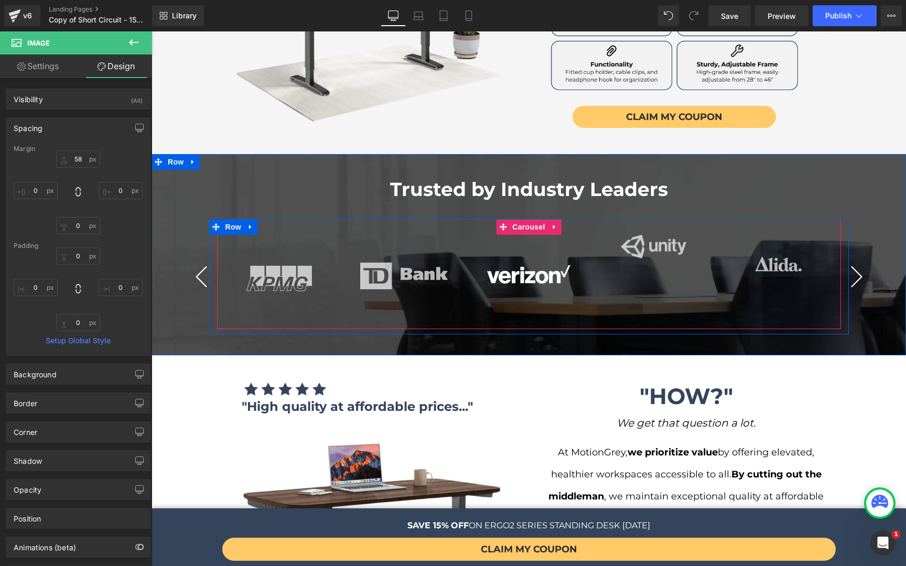
click at [854, 261] on button "›" at bounding box center [856, 276] width 31 height 31
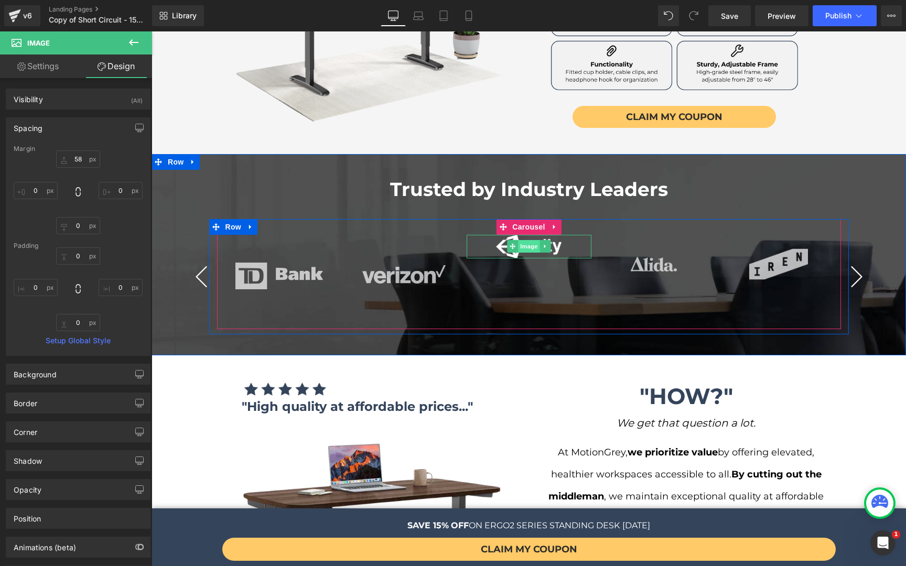
click at [523, 240] on span "Image" at bounding box center [529, 246] width 22 height 13
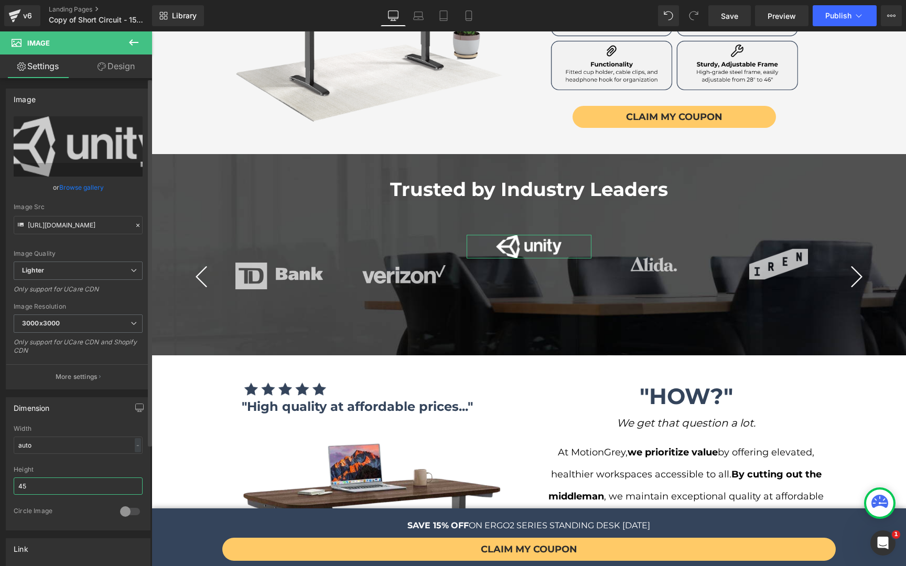
click at [67, 481] on input "45" at bounding box center [78, 486] width 129 height 17
type input "52"
click at [113, 64] on link "Design" at bounding box center [116, 67] width 76 height 24
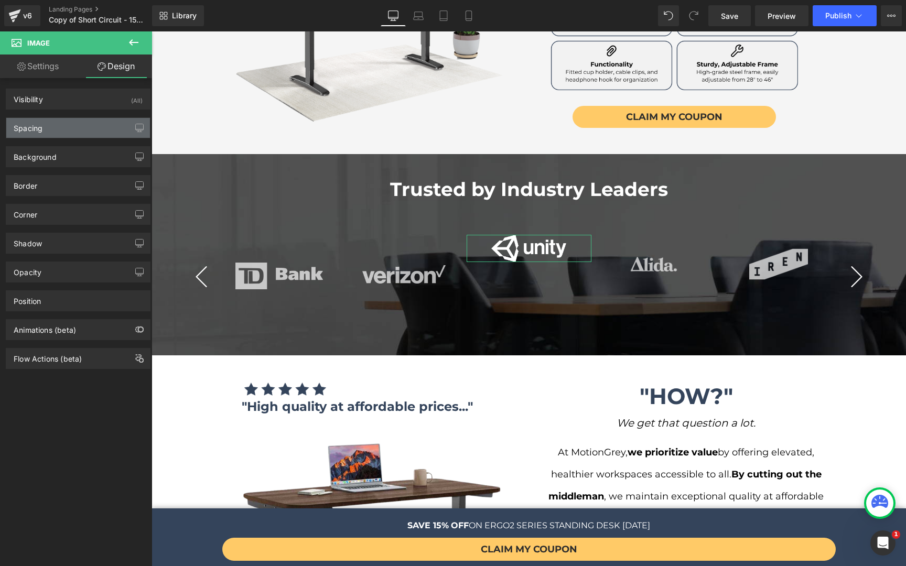
click at [51, 128] on div "Spacing" at bounding box center [78, 128] width 144 height 20
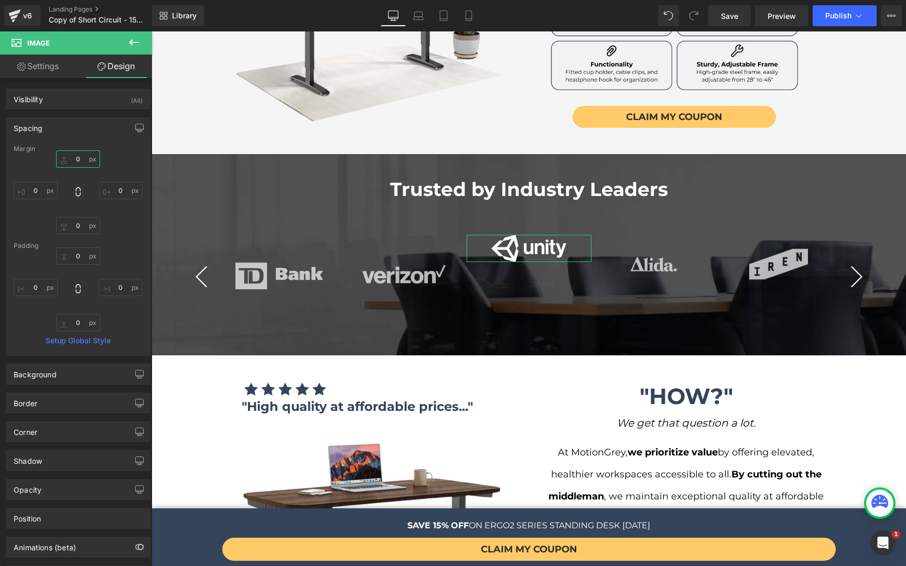
click at [72, 153] on input "0" at bounding box center [78, 158] width 44 height 17
click at [73, 154] on input "-10" at bounding box center [78, 158] width 44 height 17
click at [73, 155] on input "10" at bounding box center [78, 158] width 44 height 17
click at [74, 155] on input "30" at bounding box center [78, 158] width 44 height 17
click at [74, 155] on input "40" at bounding box center [78, 158] width 44 height 17
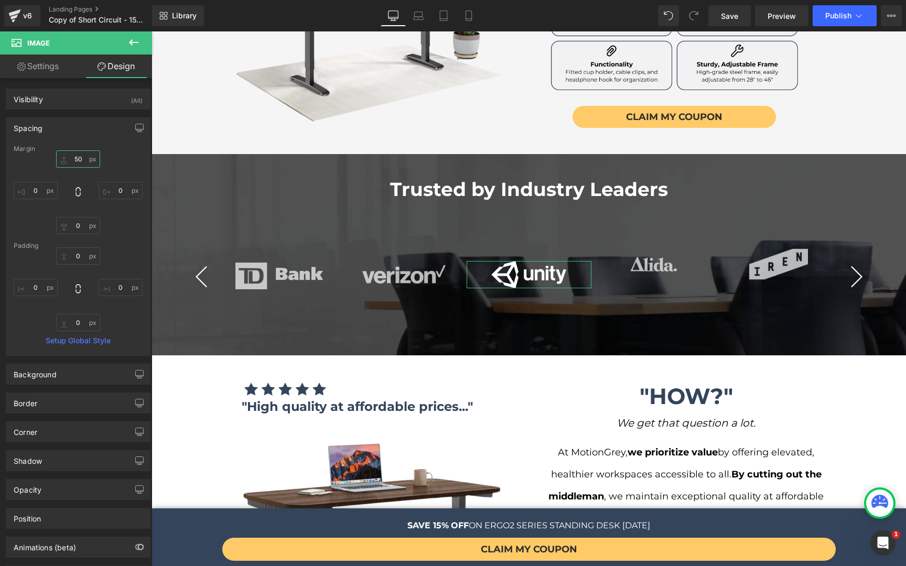
click at [74, 155] on input "50" at bounding box center [78, 158] width 44 height 17
click at [74, 155] on input "60" at bounding box center [78, 158] width 44 height 17
type input "55"
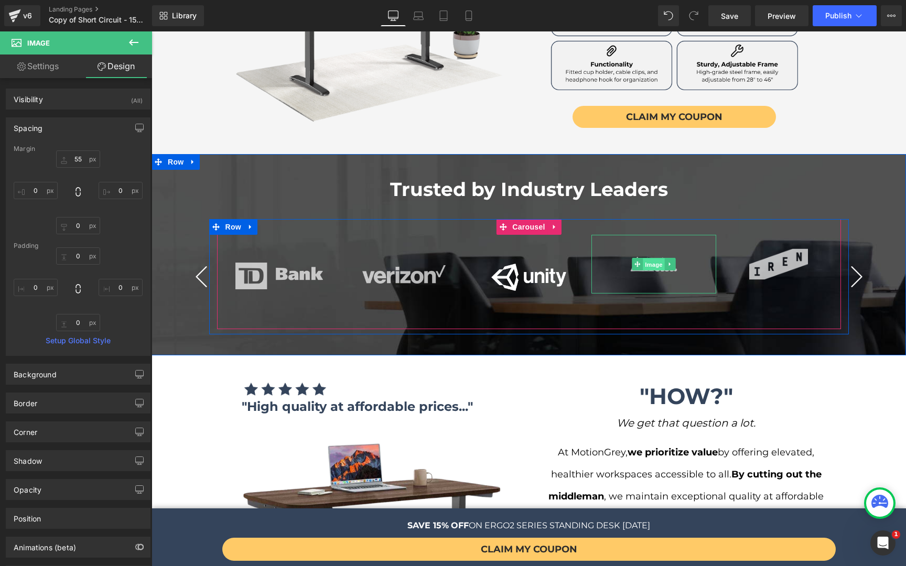
click at [645, 258] on span "Image" at bounding box center [654, 264] width 22 height 13
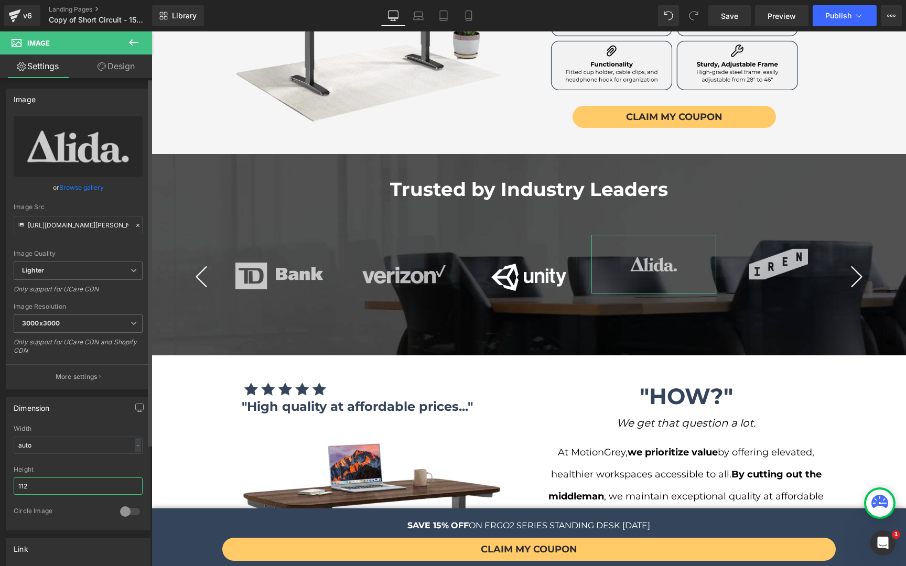
click at [49, 480] on input "112" at bounding box center [78, 486] width 129 height 17
click at [46, 481] on input "112" at bounding box center [78, 486] width 129 height 17
type input "143"
click at [117, 75] on link "Design" at bounding box center [116, 67] width 76 height 24
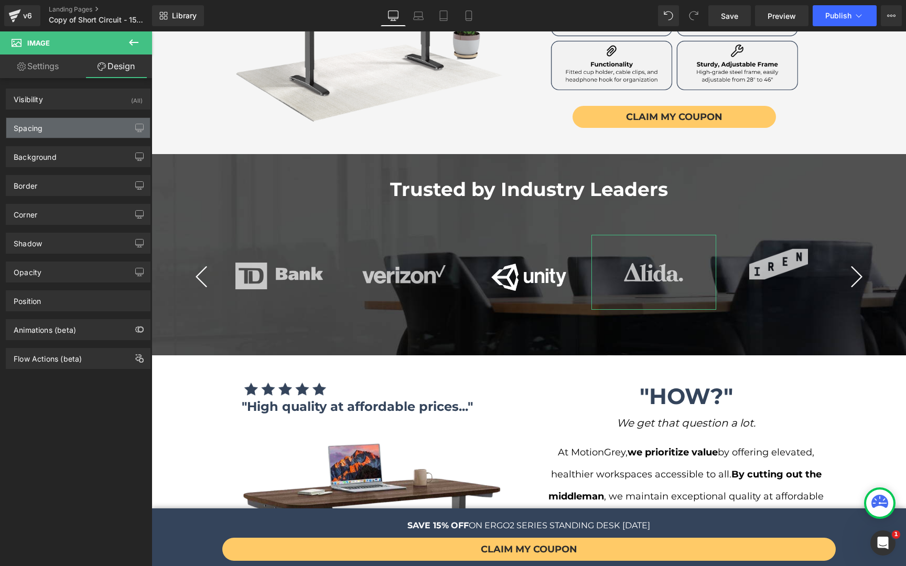
click at [55, 134] on div "Spacing" at bounding box center [78, 128] width 144 height 20
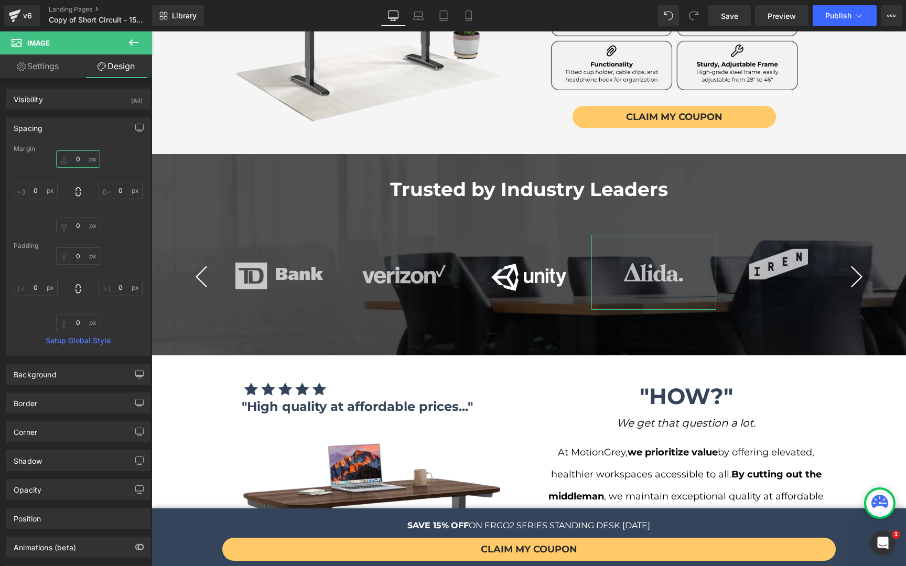
click at [71, 154] on input "text" at bounding box center [78, 158] width 44 height 17
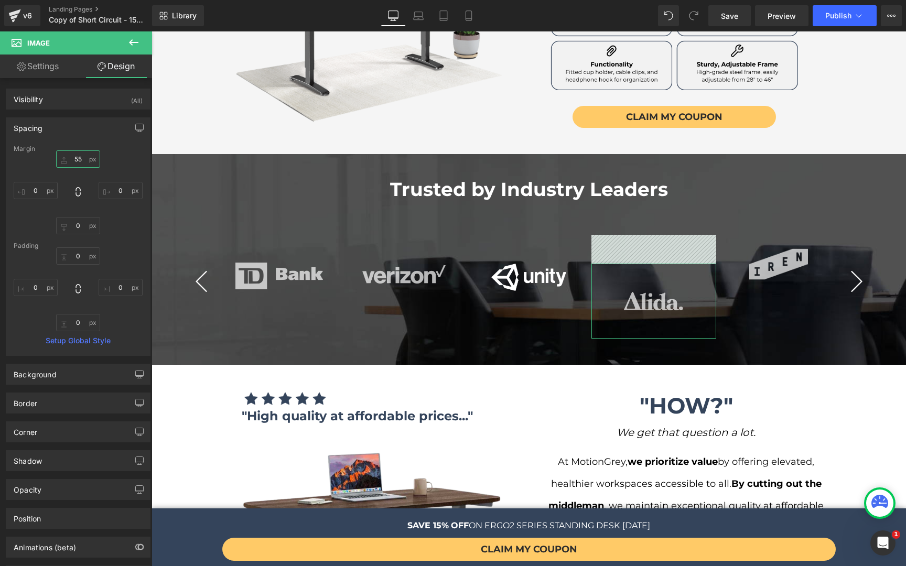
type input "5"
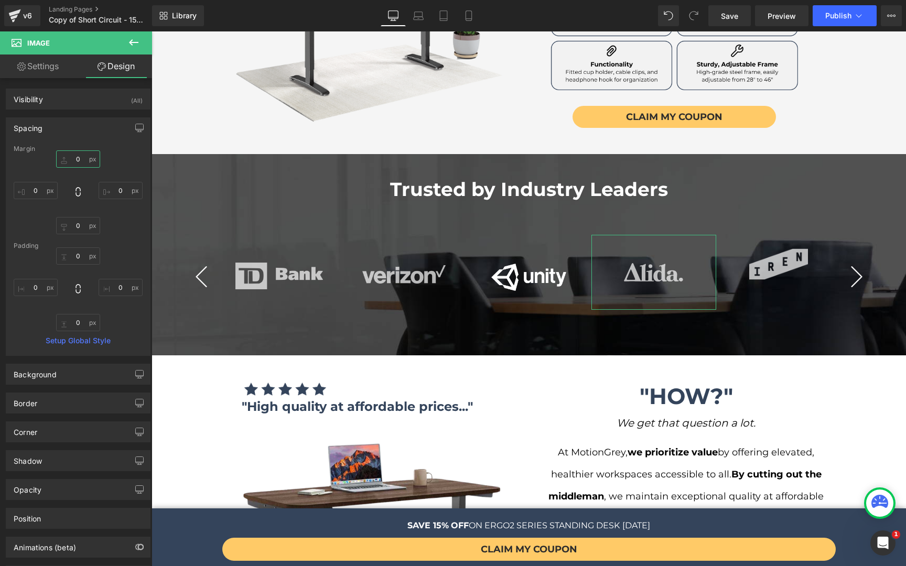
type input "6"
type input "7"
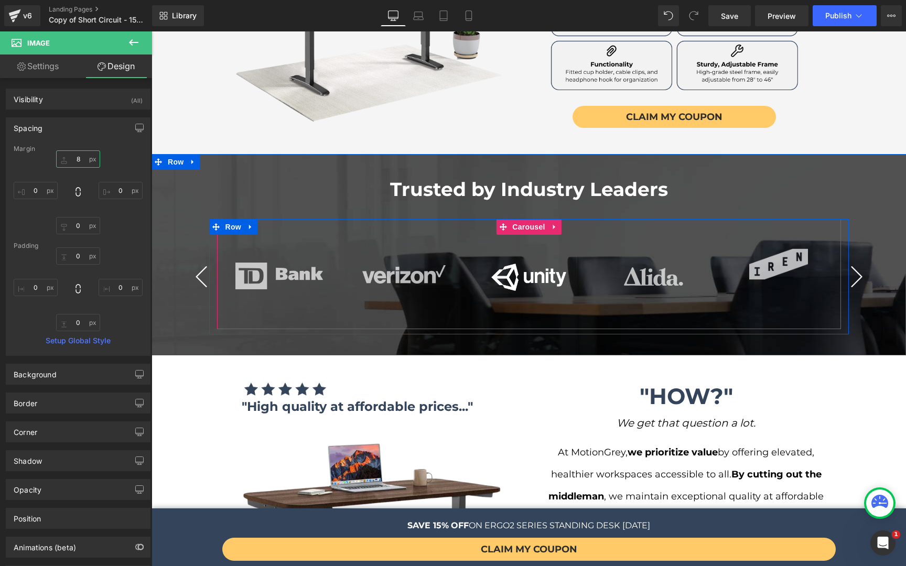
type input "8"
click at [848, 261] on button "›" at bounding box center [856, 276] width 31 height 31
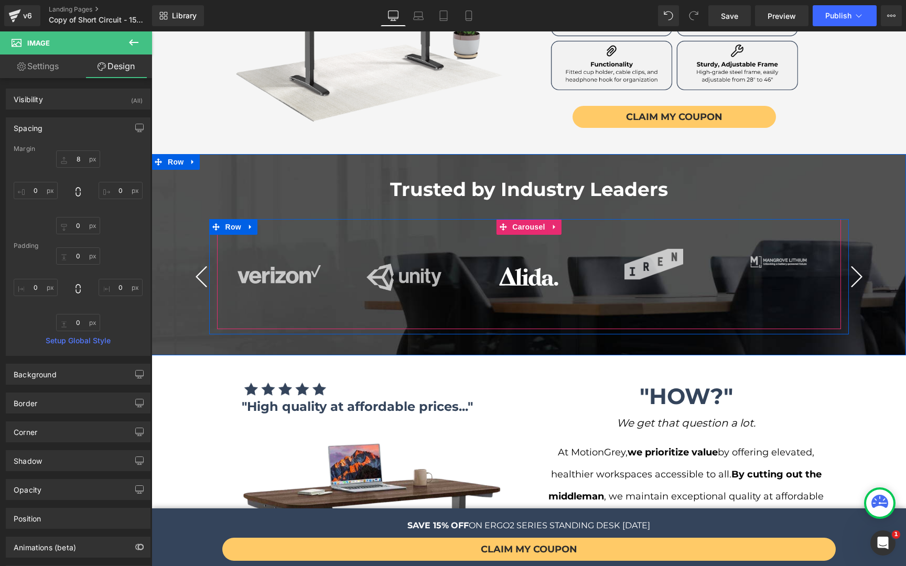
click at [848, 261] on button "›" at bounding box center [856, 276] width 31 height 31
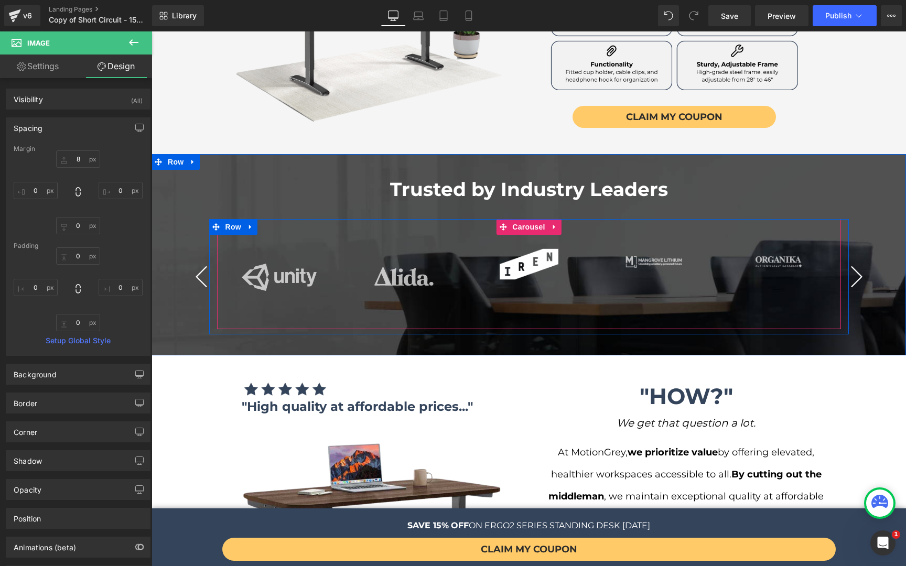
click at [848, 261] on button "›" at bounding box center [856, 276] width 31 height 31
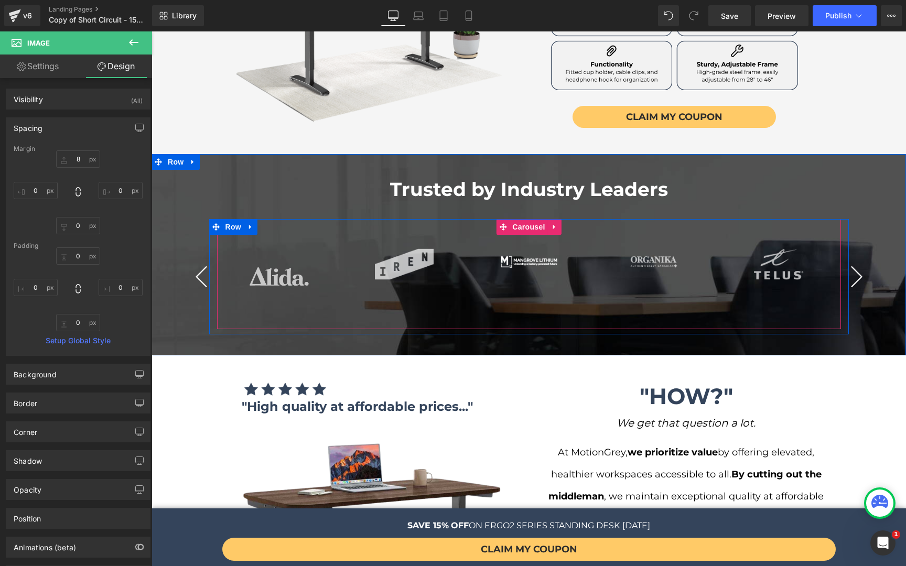
click at [848, 261] on button "›" at bounding box center [856, 276] width 31 height 31
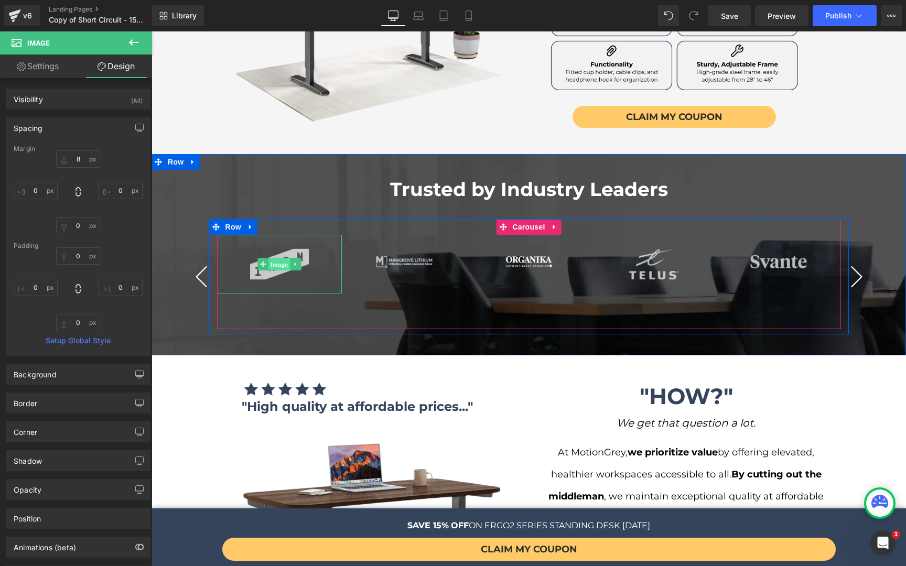
click at [277, 258] on span "Image" at bounding box center [279, 264] width 22 height 13
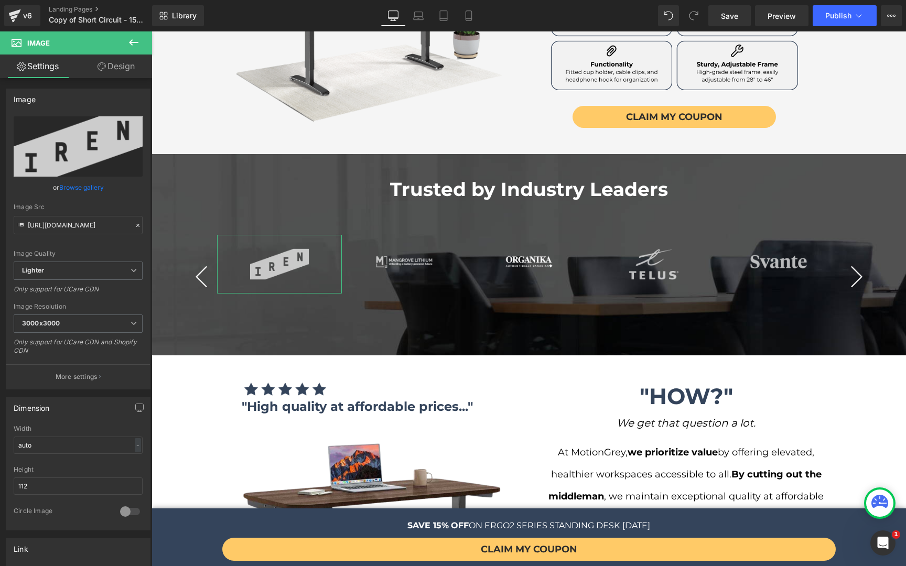
click at [113, 64] on link "Design" at bounding box center [116, 67] width 76 height 24
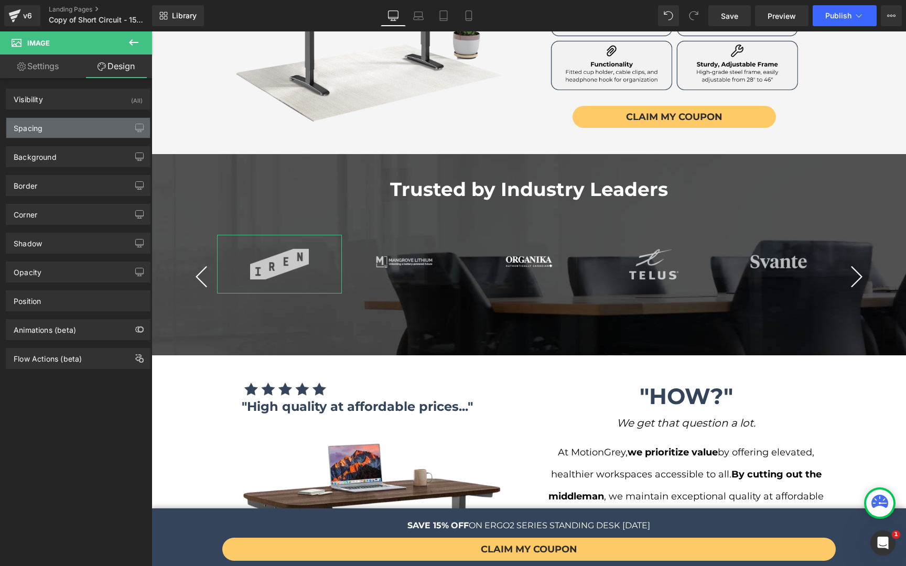
click at [67, 118] on div "Spacing" at bounding box center [78, 128] width 144 height 20
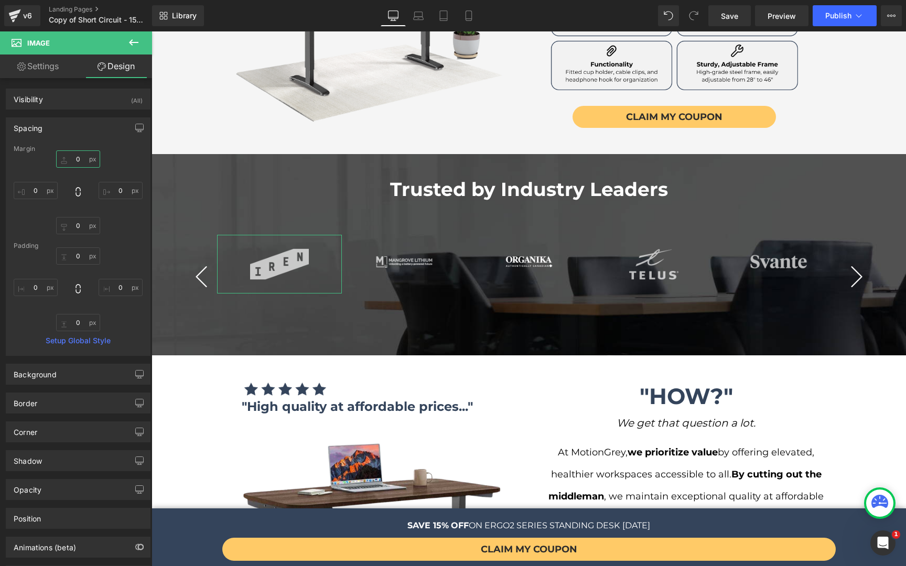
click at [81, 154] on input "0" at bounding box center [78, 158] width 44 height 17
type input "6"
type input "1"
type input "2"
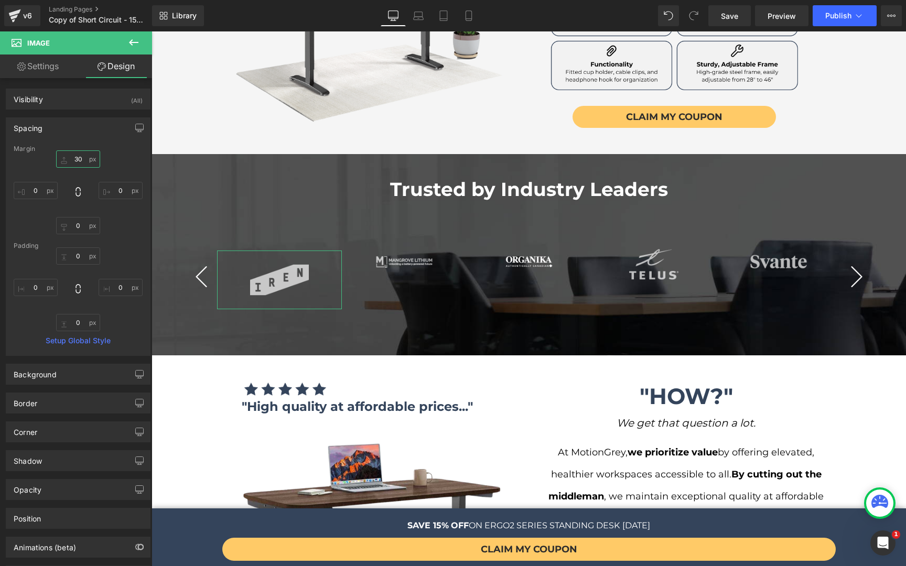
type input "3"
type input "2"
type input "23"
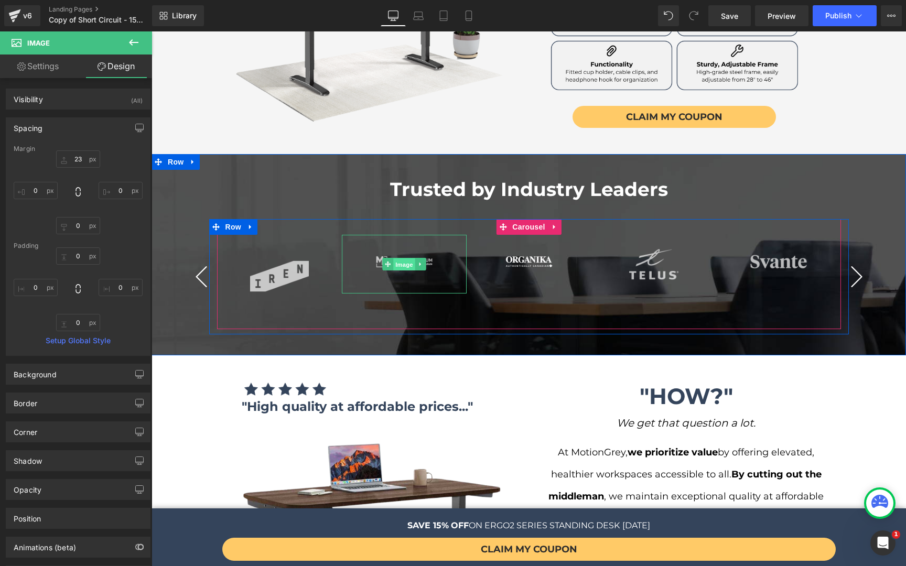
click at [394, 258] on span "Image" at bounding box center [404, 264] width 22 height 13
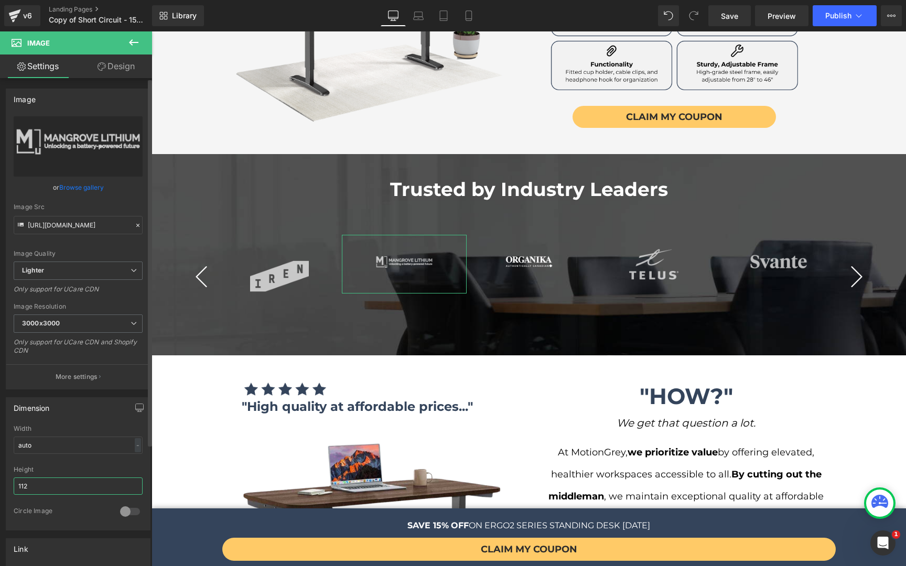
drag, startPoint x: 42, startPoint y: 490, endPoint x: 0, endPoint y: 481, distance: 43.4
click at [0, 481] on div "Dimension auto Width auto - % px 112px Height 112 0 Circle Image" at bounding box center [78, 459] width 157 height 141
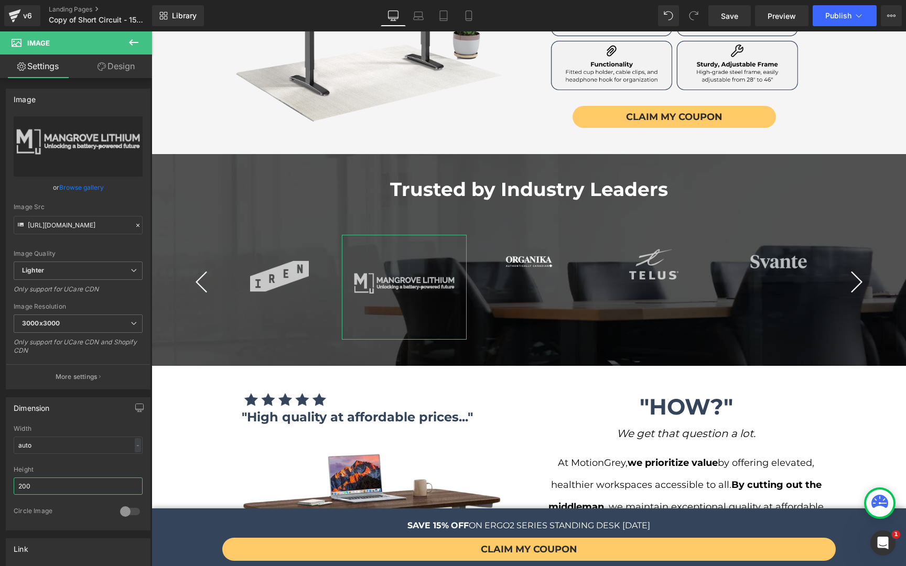
type input "200"
click at [126, 61] on link "Design" at bounding box center [116, 67] width 76 height 24
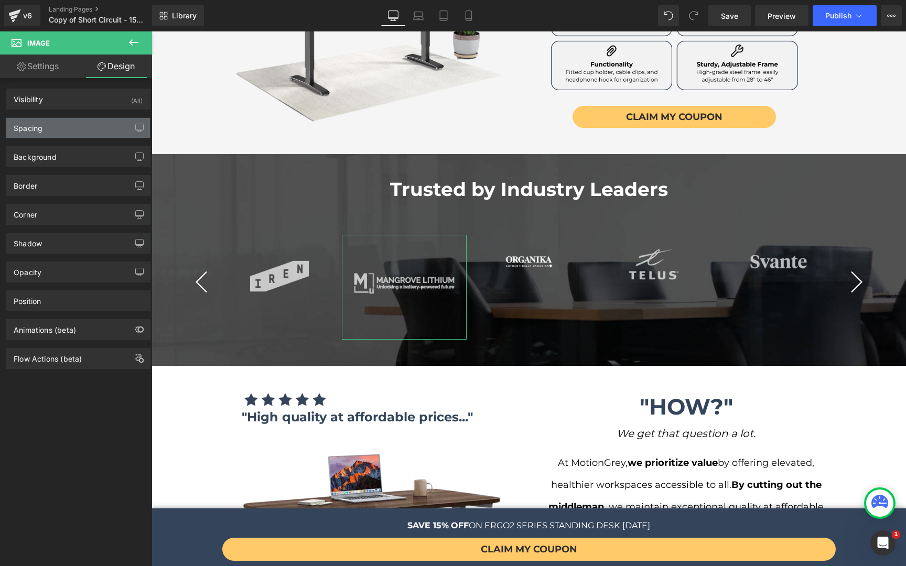
click at [75, 134] on div "Spacing" at bounding box center [78, 128] width 144 height 20
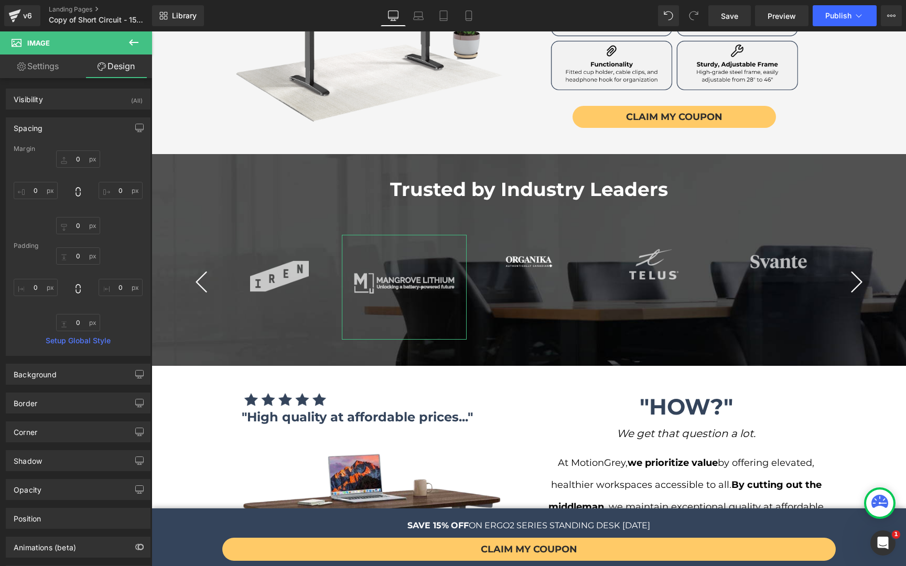
click at [77, 152] on div "Margin" at bounding box center [78, 148] width 129 height 7
click at [79, 160] on input "0" at bounding box center [78, 158] width 44 height 17
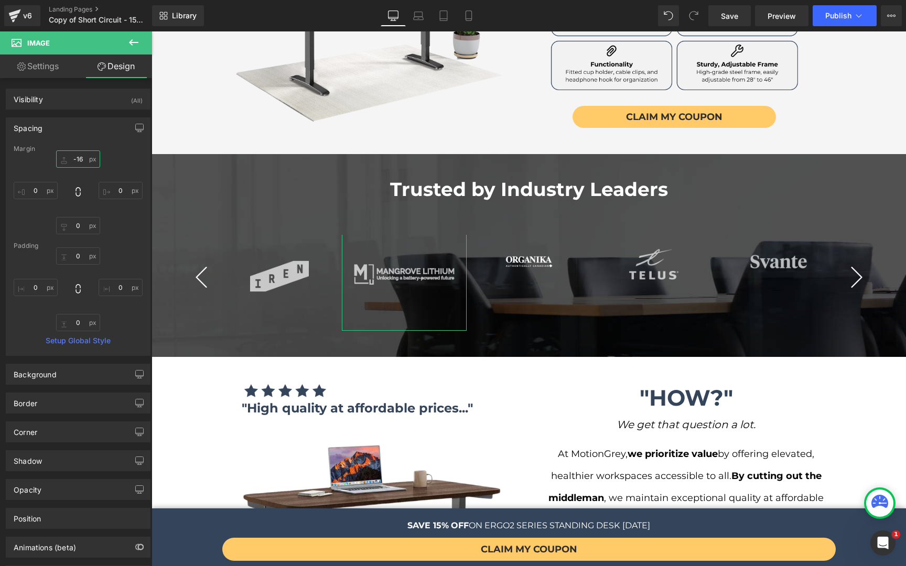
type input "-15"
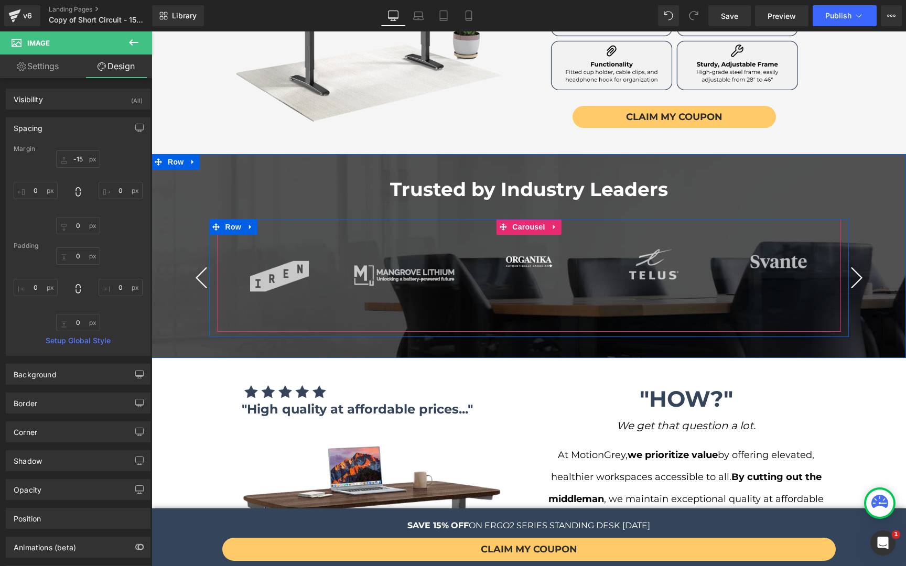
click at [853, 262] on button "›" at bounding box center [856, 277] width 31 height 31
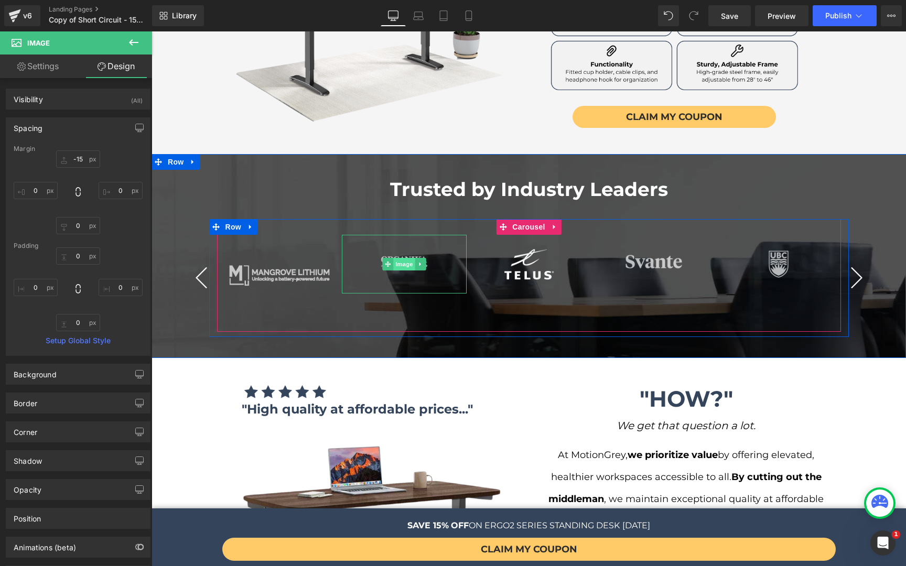
click at [396, 258] on span "Image" at bounding box center [404, 264] width 22 height 13
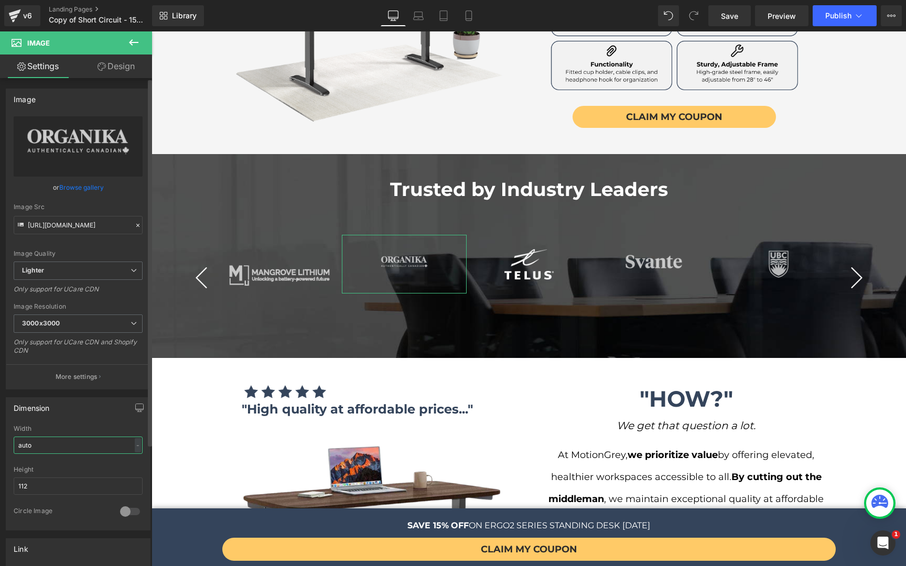
click at [55, 442] on input "auto" at bounding box center [78, 445] width 129 height 17
click at [50, 481] on input "112" at bounding box center [78, 486] width 129 height 17
type input "178"
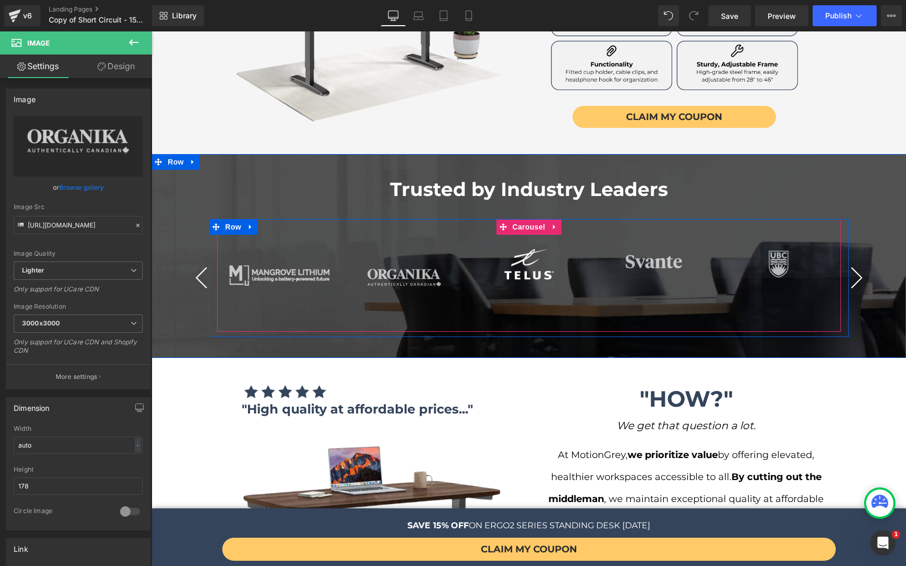
click at [854, 262] on button "›" at bounding box center [856, 277] width 31 height 31
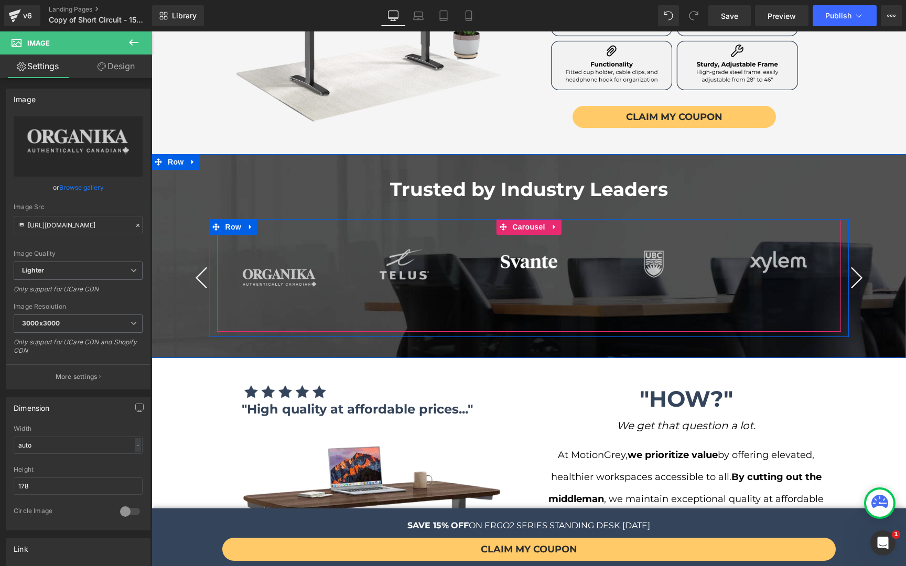
click at [854, 262] on button "›" at bounding box center [856, 277] width 31 height 31
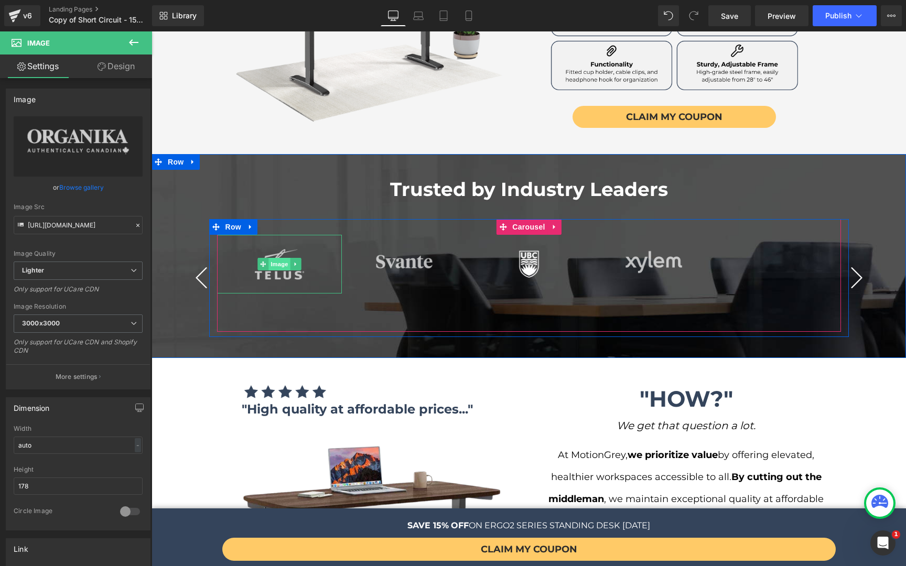
click at [272, 258] on span "Image" at bounding box center [279, 264] width 22 height 13
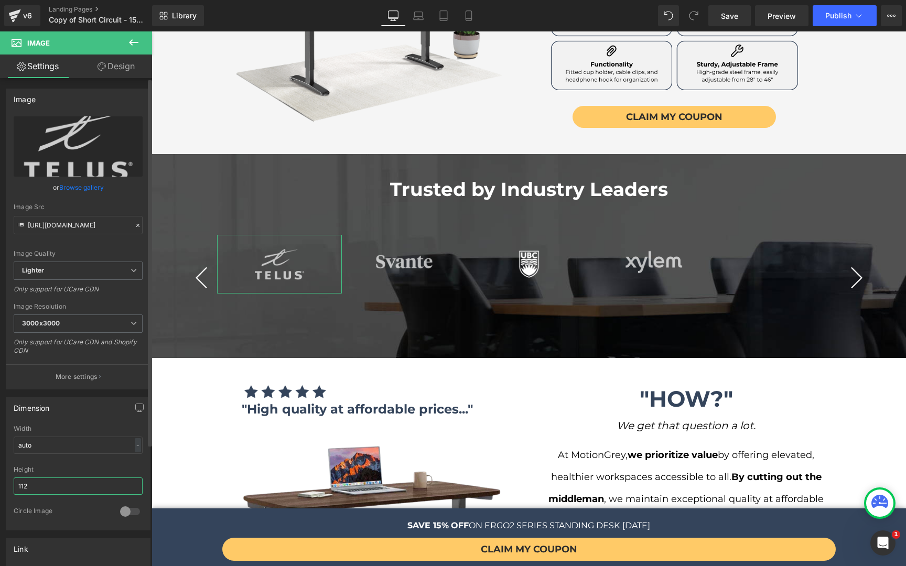
click at [38, 479] on input "112" at bounding box center [78, 486] width 129 height 17
type input "146"
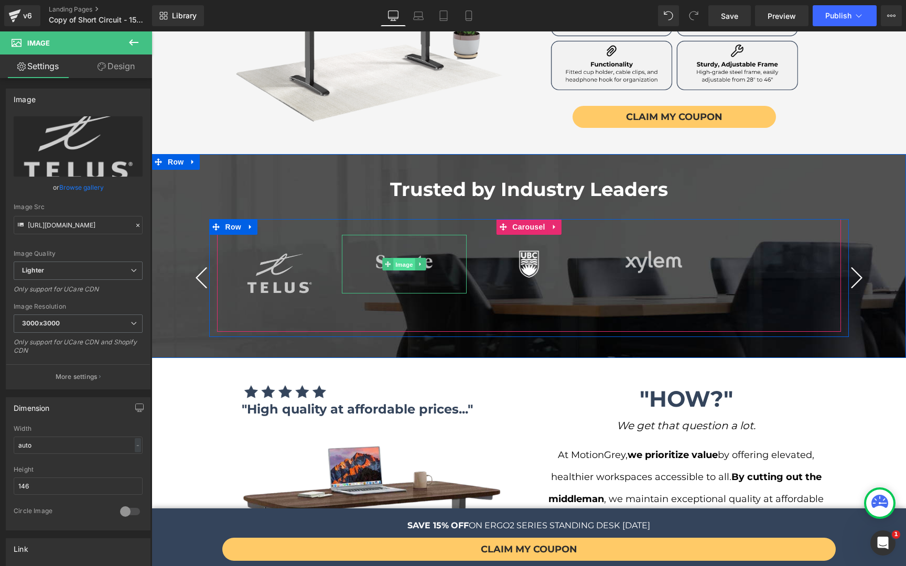
click at [397, 258] on span "Image" at bounding box center [404, 264] width 22 height 13
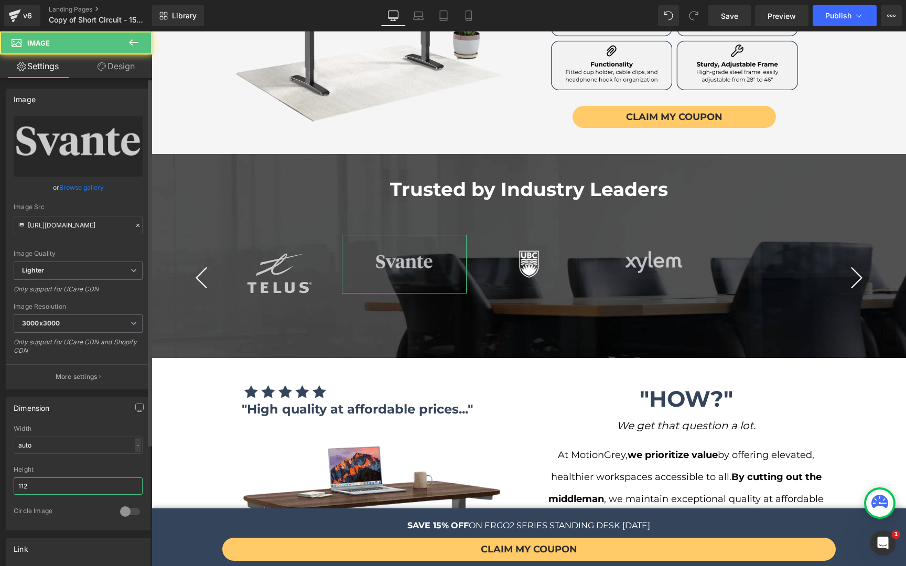
click at [45, 481] on input "112" at bounding box center [78, 486] width 129 height 17
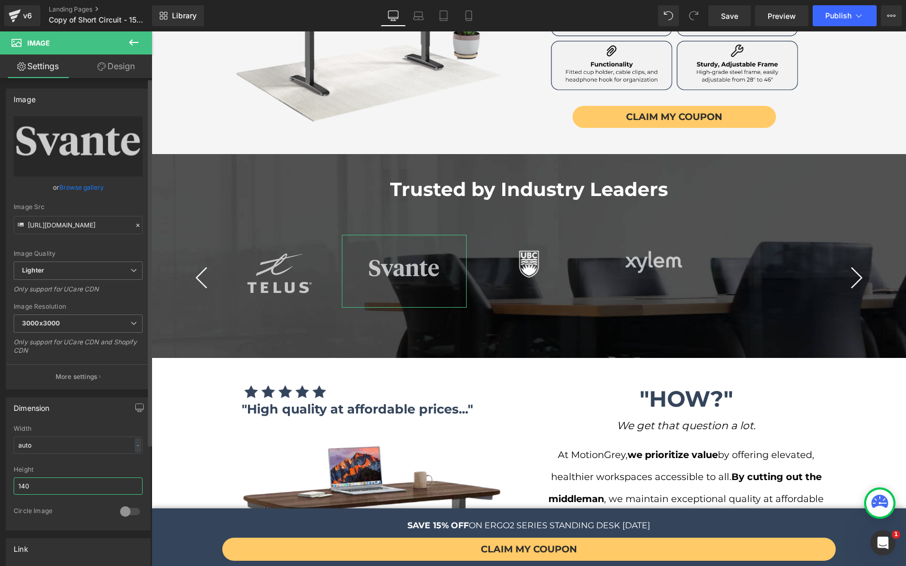
type input "141"
click at [114, 60] on link "Design" at bounding box center [116, 67] width 76 height 24
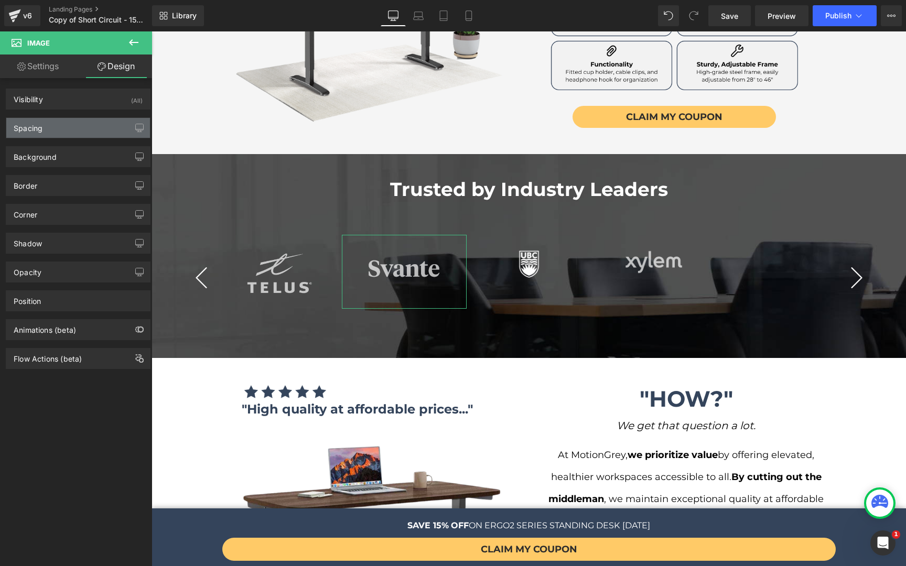
click at [54, 128] on div "Spacing" at bounding box center [78, 128] width 144 height 20
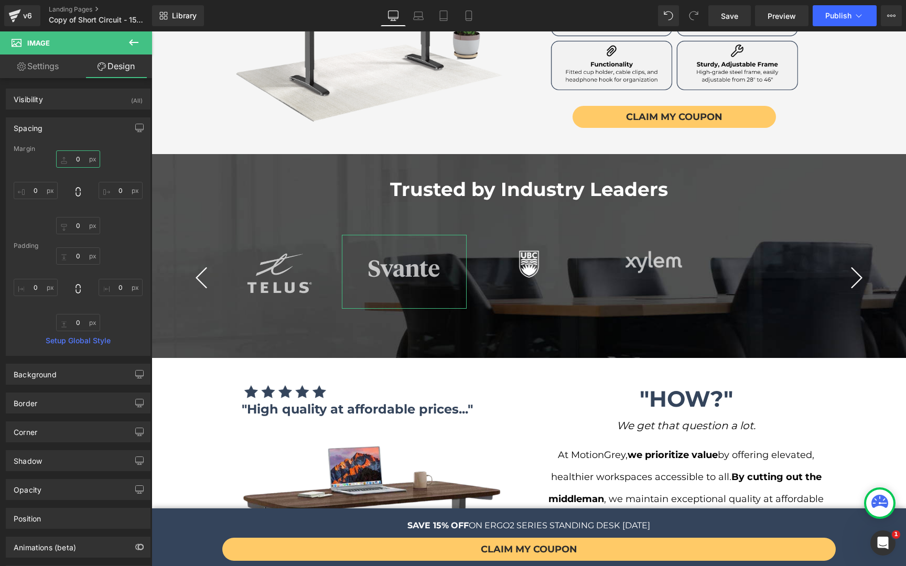
click at [81, 156] on input "text" at bounding box center [78, 158] width 44 height 17
type input "22"
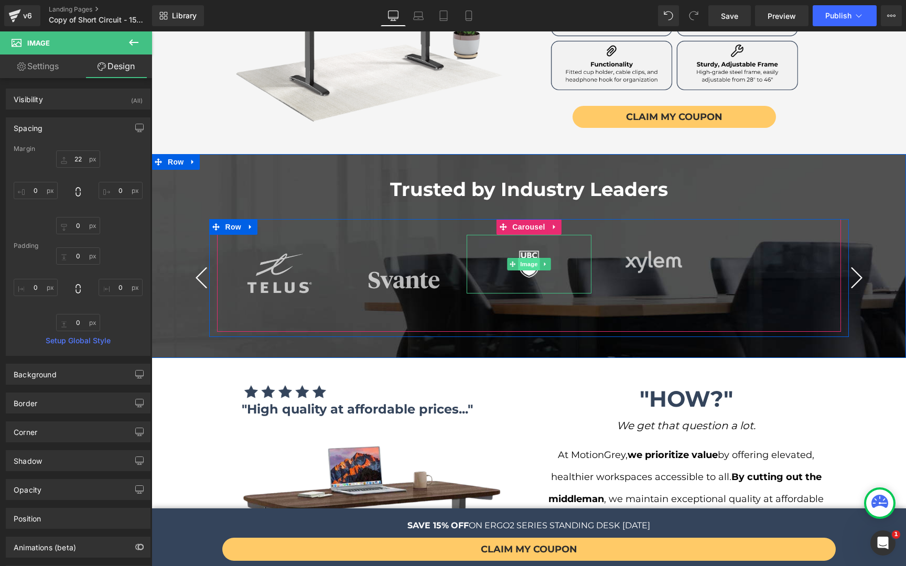
click at [523, 258] on span "Image" at bounding box center [529, 264] width 22 height 13
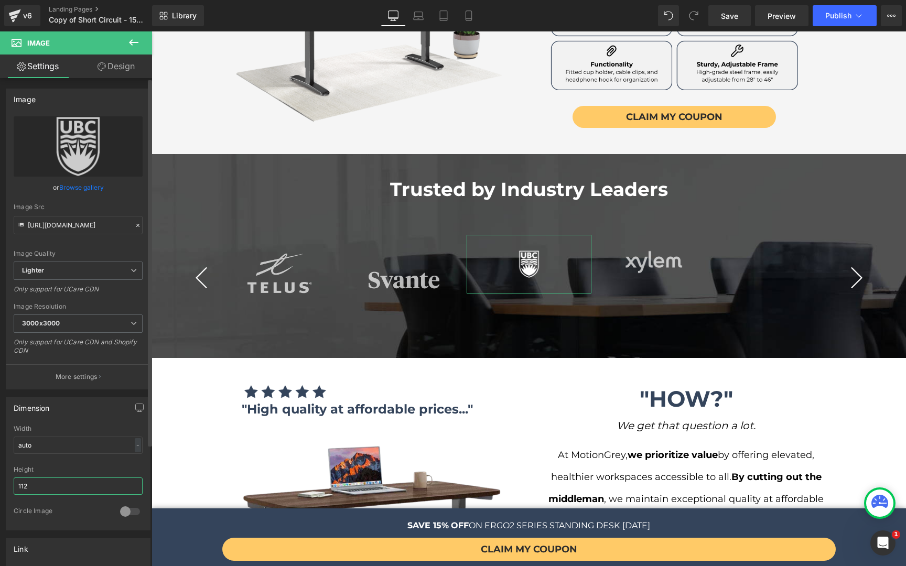
click at [55, 481] on input "112" at bounding box center [78, 486] width 129 height 17
type input "166"
click at [126, 69] on link "Design" at bounding box center [116, 67] width 76 height 24
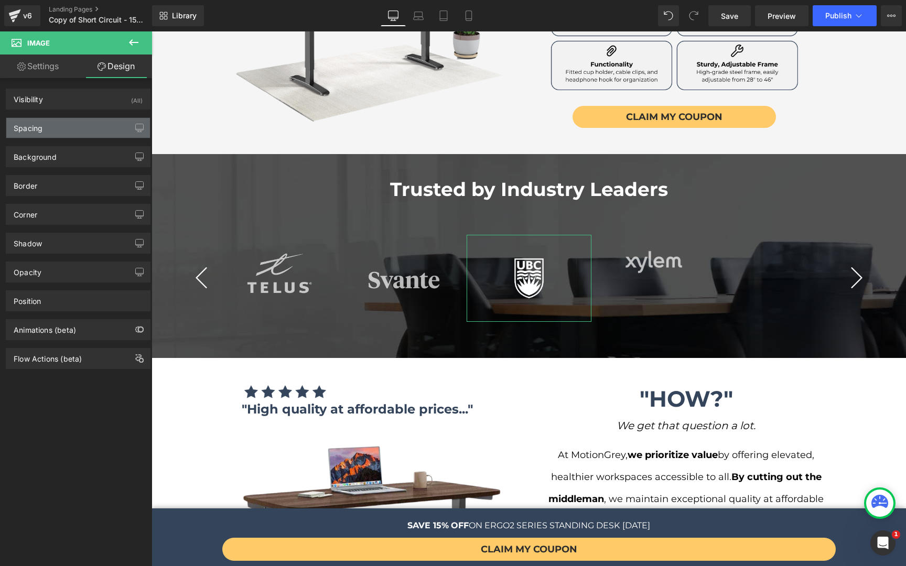
click at [67, 129] on div "Spacing" at bounding box center [78, 128] width 144 height 20
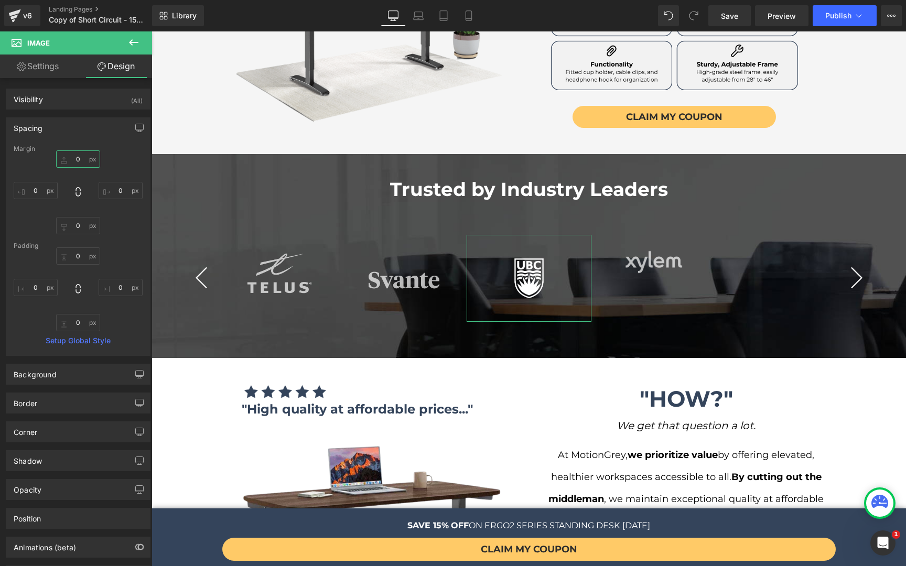
click at [71, 157] on input "0" at bounding box center [78, 158] width 44 height 17
type input "7"
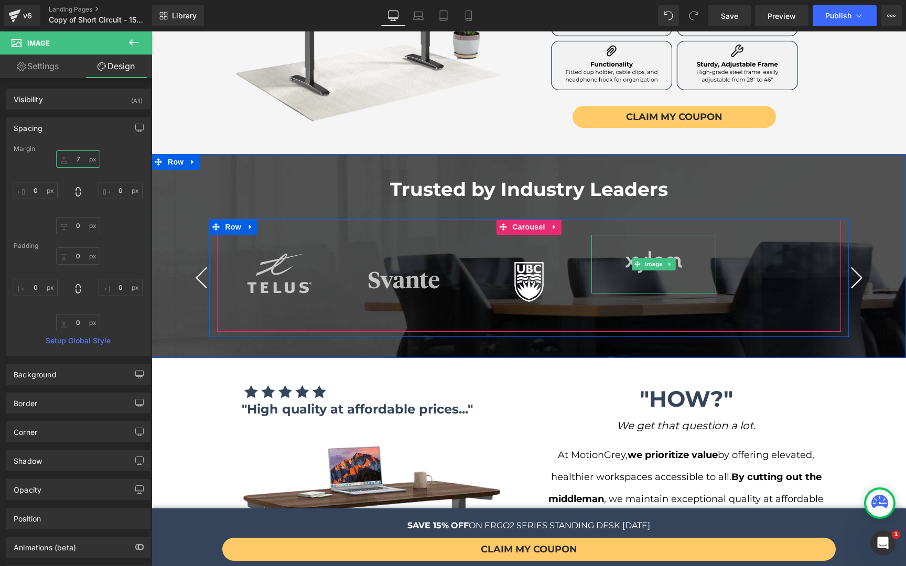
drag, startPoint x: 649, startPoint y: 244, endPoint x: 587, endPoint y: 245, distance: 62.9
click at [649, 258] on span "Image" at bounding box center [654, 264] width 22 height 13
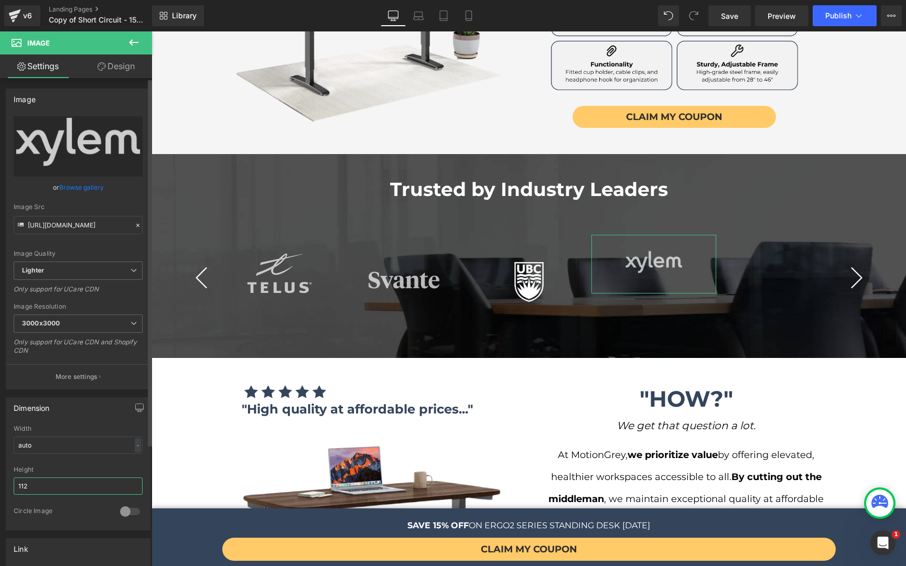
click at [54, 481] on input "112" at bounding box center [78, 486] width 129 height 17
type input "133"
click at [121, 58] on link "Design" at bounding box center [116, 67] width 76 height 24
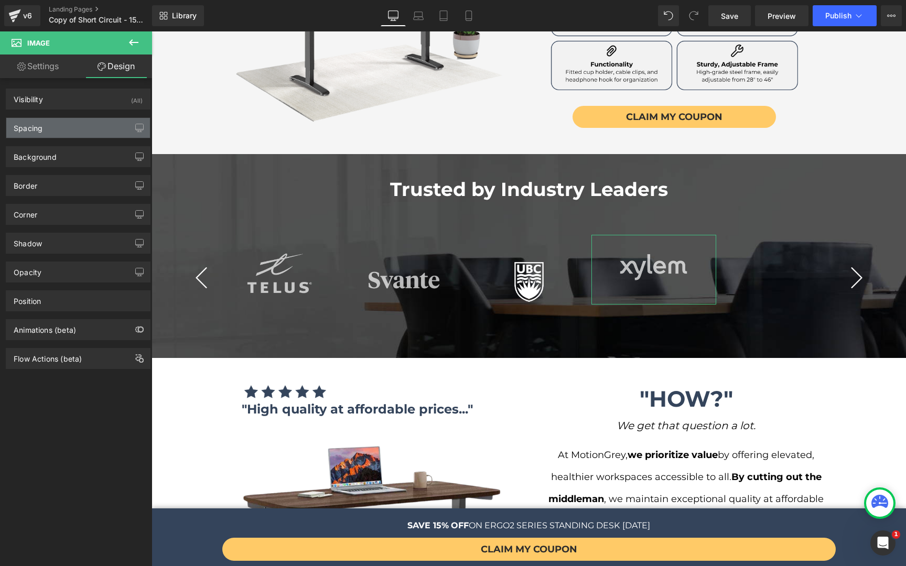
click at [73, 132] on div "Spacing" at bounding box center [78, 128] width 144 height 20
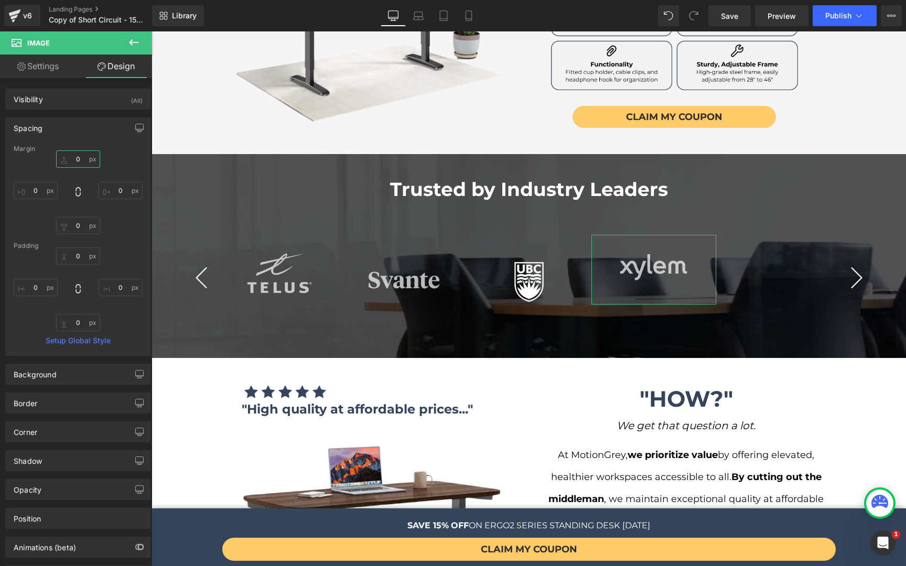
click at [71, 157] on input "text" at bounding box center [78, 158] width 44 height 17
type input "33"
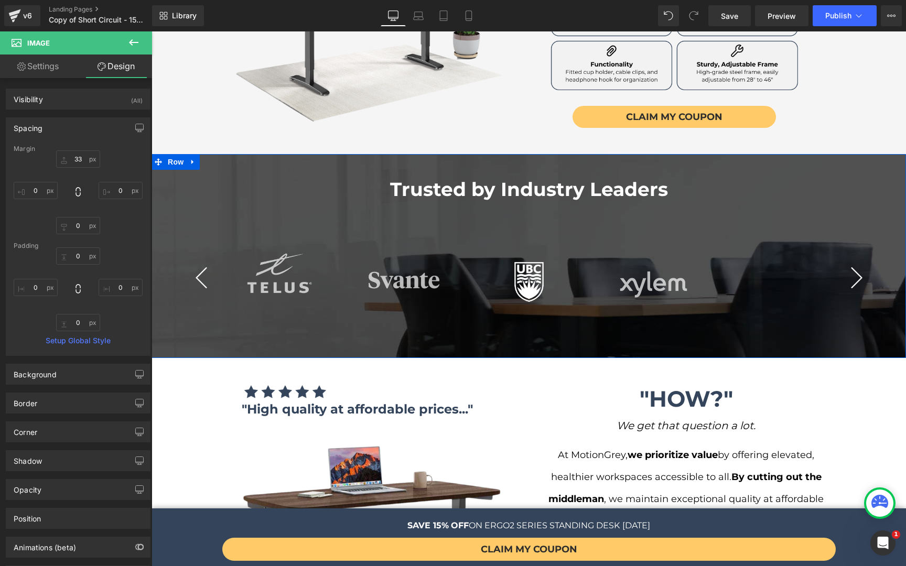
click at [858, 262] on button "›" at bounding box center [856, 277] width 31 height 31
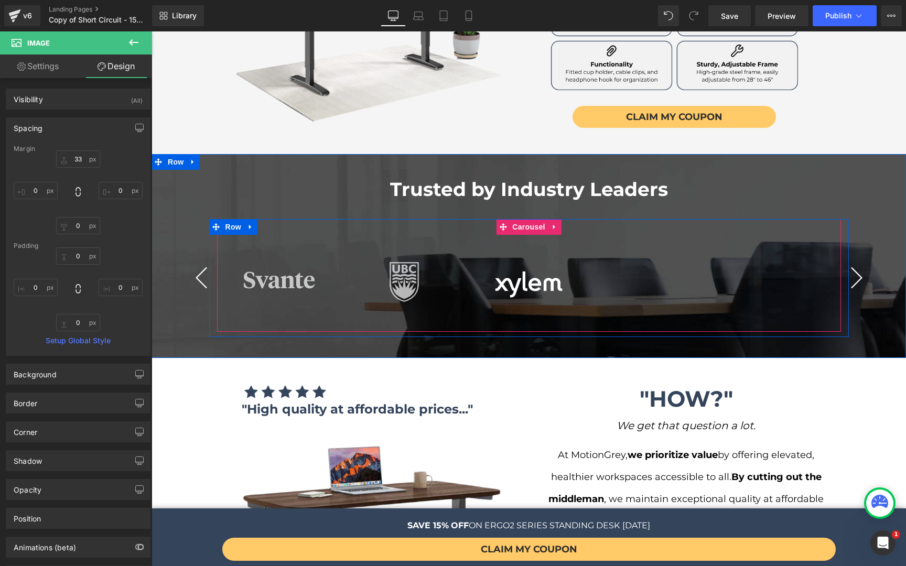
click at [858, 262] on button "›" at bounding box center [856, 277] width 31 height 31
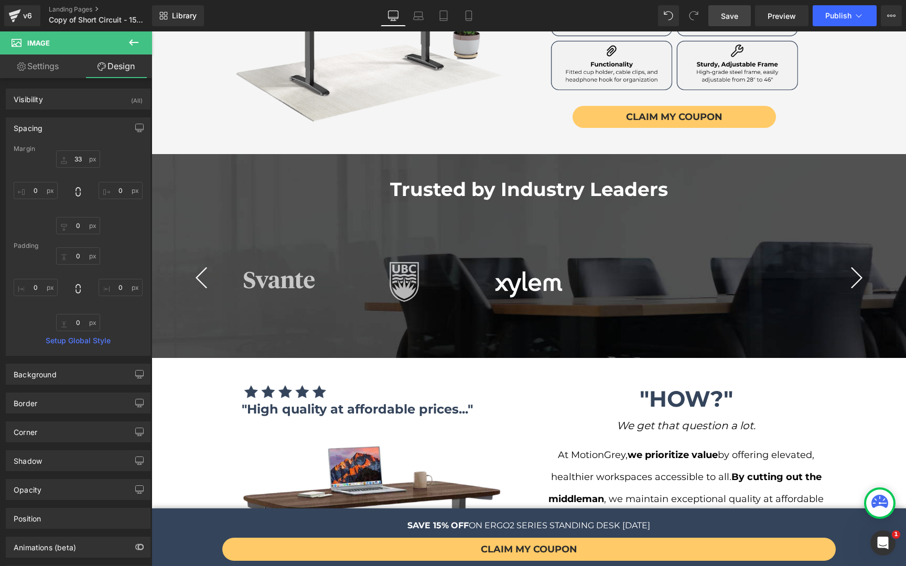
click at [735, 10] on span "Save" at bounding box center [729, 15] width 17 height 11
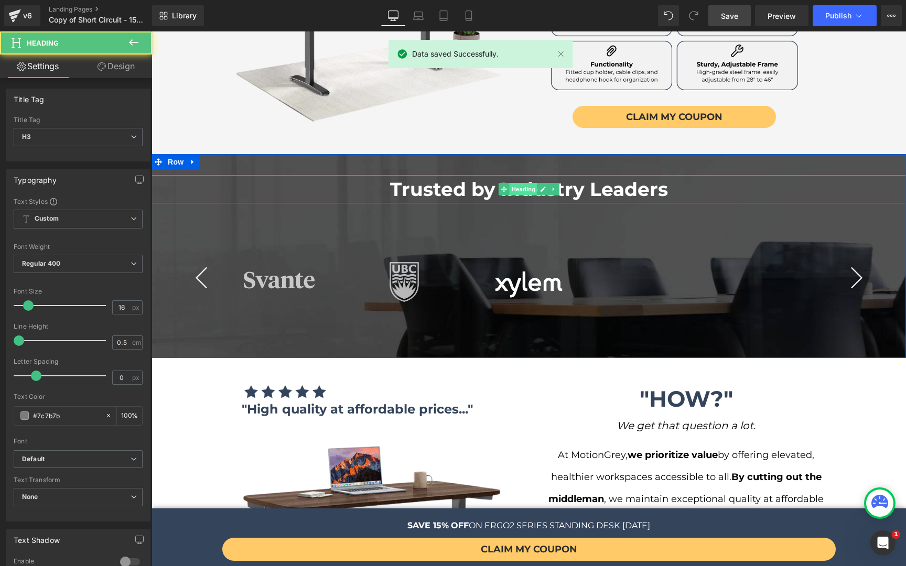
drag, startPoint x: 521, startPoint y: 179, endPoint x: 530, endPoint y: 159, distance: 21.8
click at [530, 175] on div "Trusted by Industry Leaders Heading" at bounding box center [528, 189] width 754 height 28
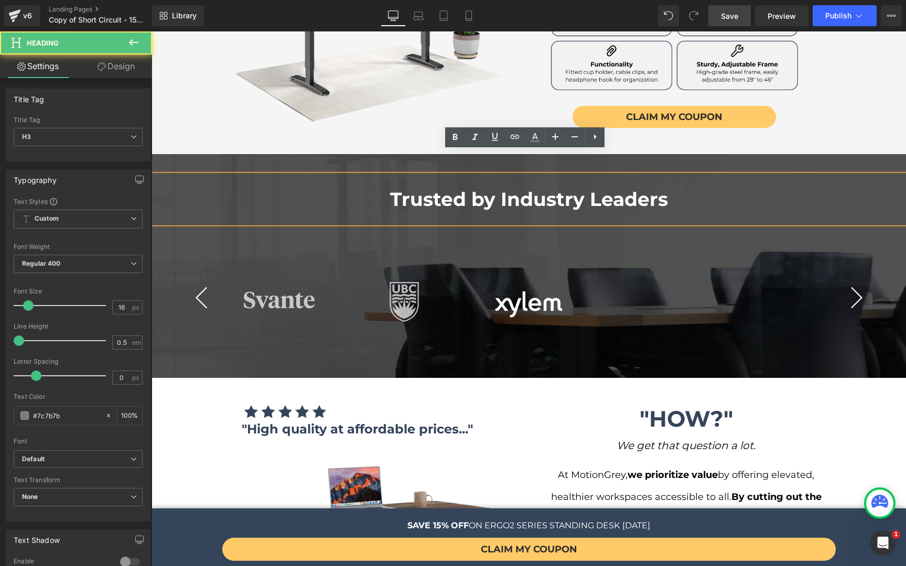
drag, startPoint x: 519, startPoint y: 200, endPoint x: 517, endPoint y: 238, distance: 38.3
click at [517, 238] on div "Trusted by Industry Leaders Heading Image Image Image Image" at bounding box center [528, 266] width 754 height 182
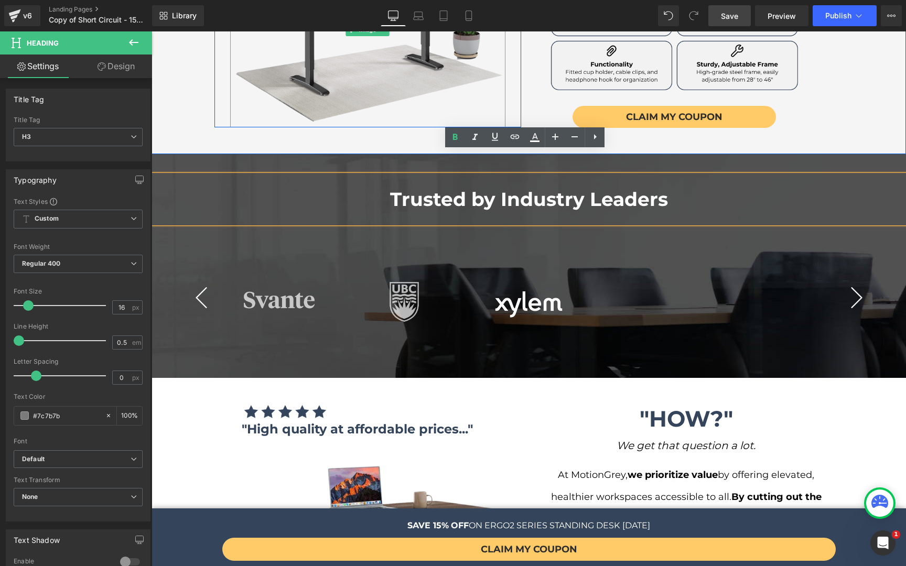
click at [472, 94] on img at bounding box center [367, 30] width 275 height 194
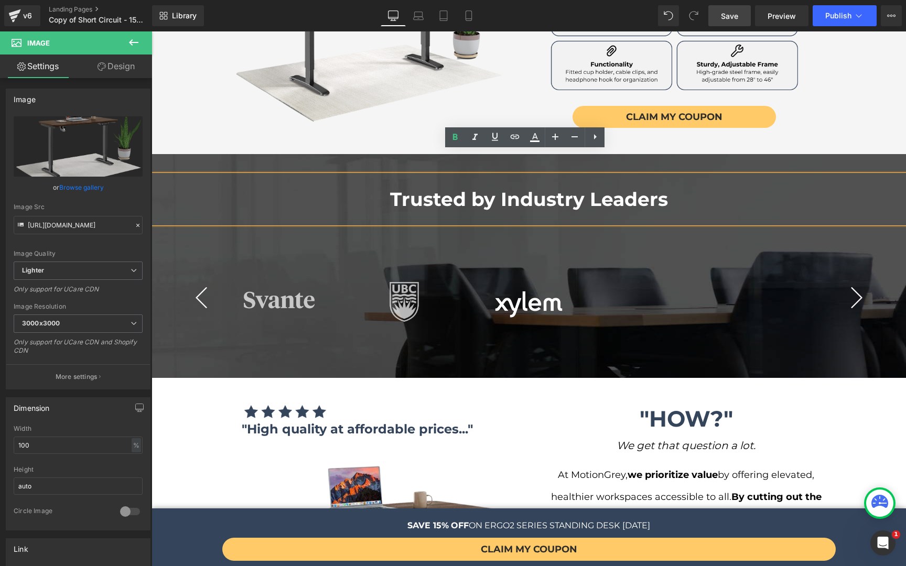
scroll to position [727, 0]
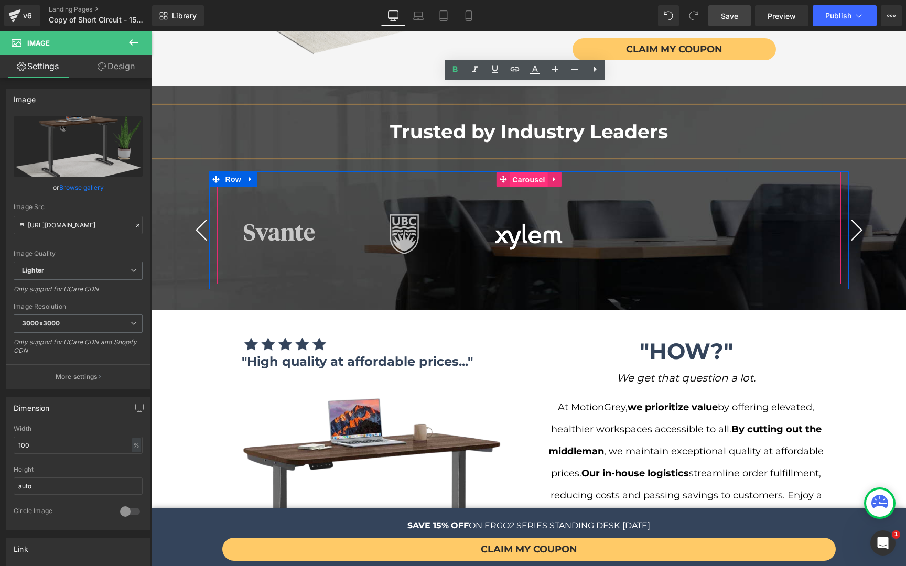
click at [518, 172] on span "Carousel" at bounding box center [528, 180] width 38 height 16
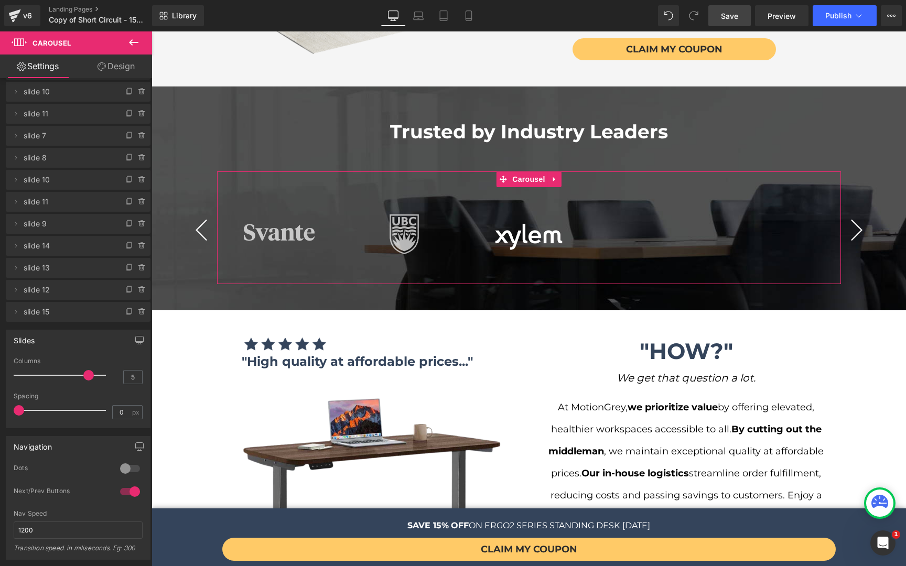
scroll to position [125, 0]
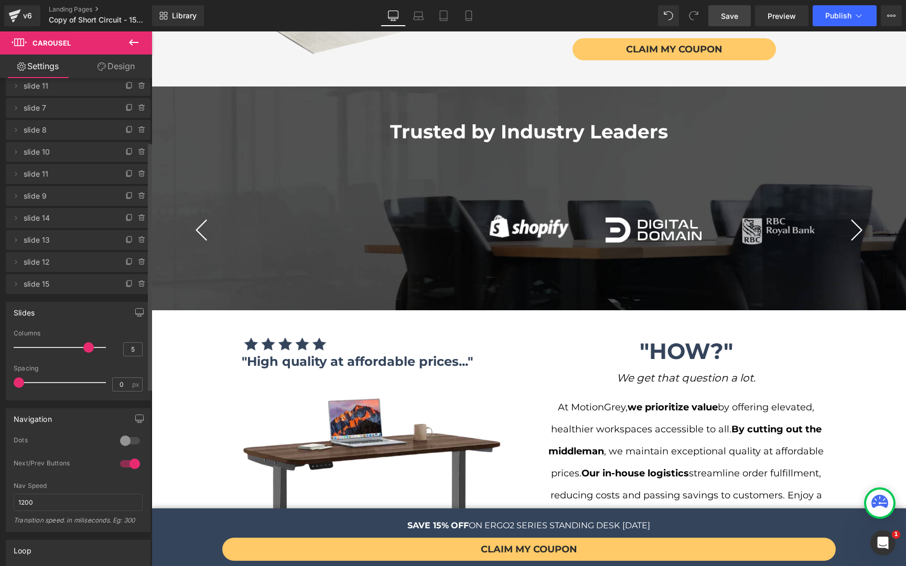
drag, startPoint x: 82, startPoint y: 347, endPoint x: 78, endPoint y: 351, distance: 5.6
click at [78, 351] on div at bounding box center [62, 347] width 87 height 21
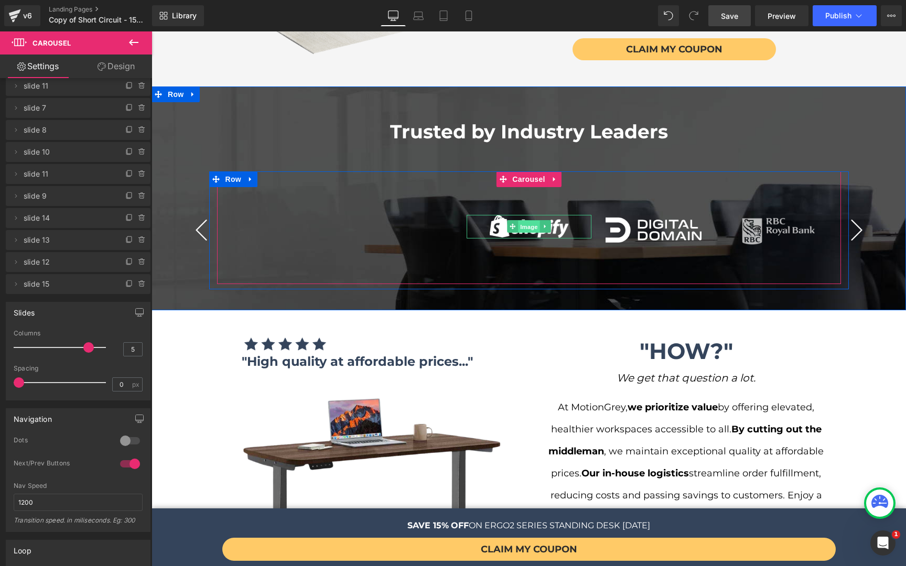
click at [527, 221] on span "Image" at bounding box center [529, 227] width 22 height 13
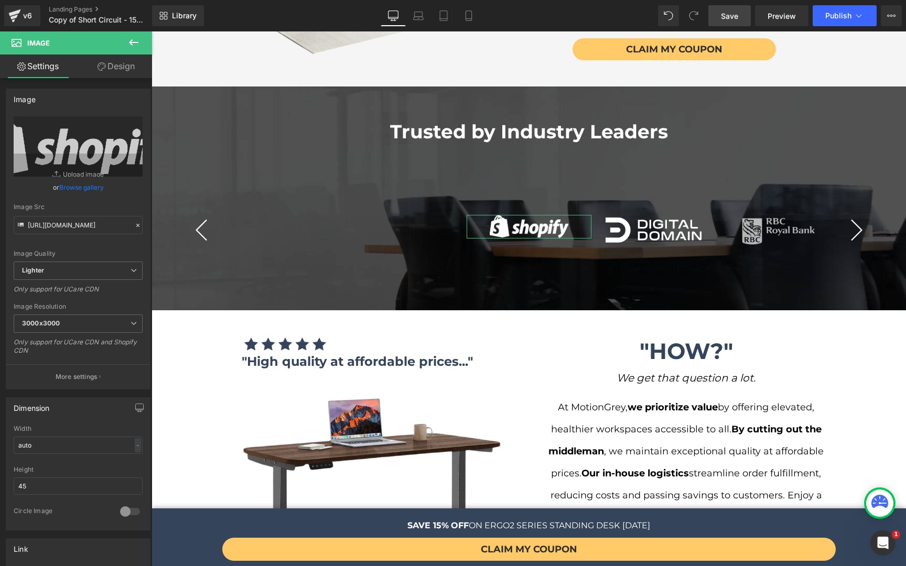
click at [97, 68] on icon at bounding box center [101, 66] width 8 height 8
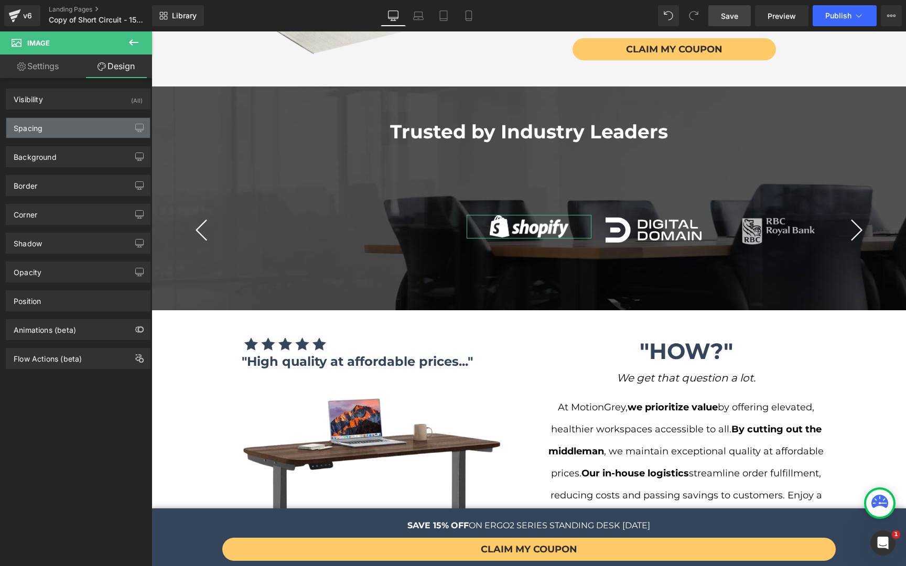
click at [64, 123] on div "Spacing" at bounding box center [78, 128] width 144 height 20
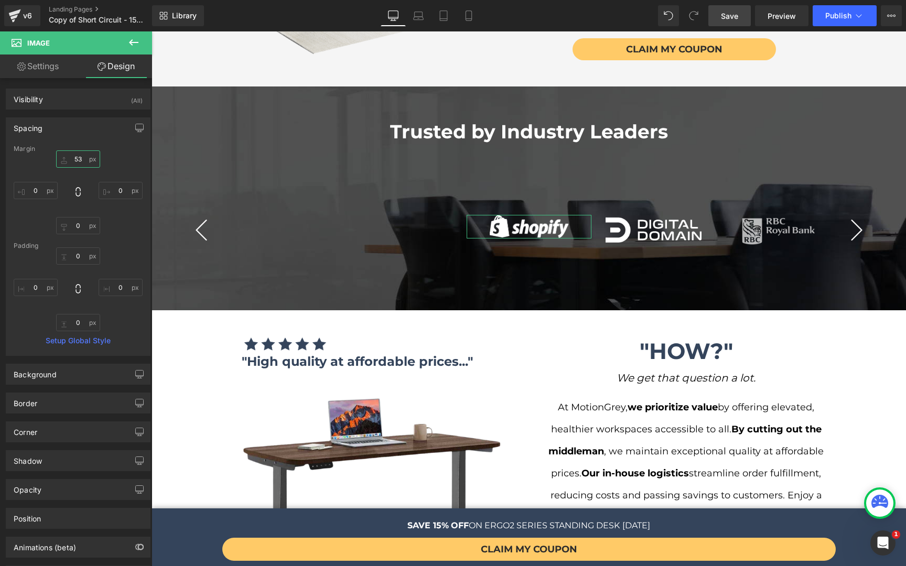
click at [88, 161] on input "53" at bounding box center [78, 158] width 44 height 17
type input "60"
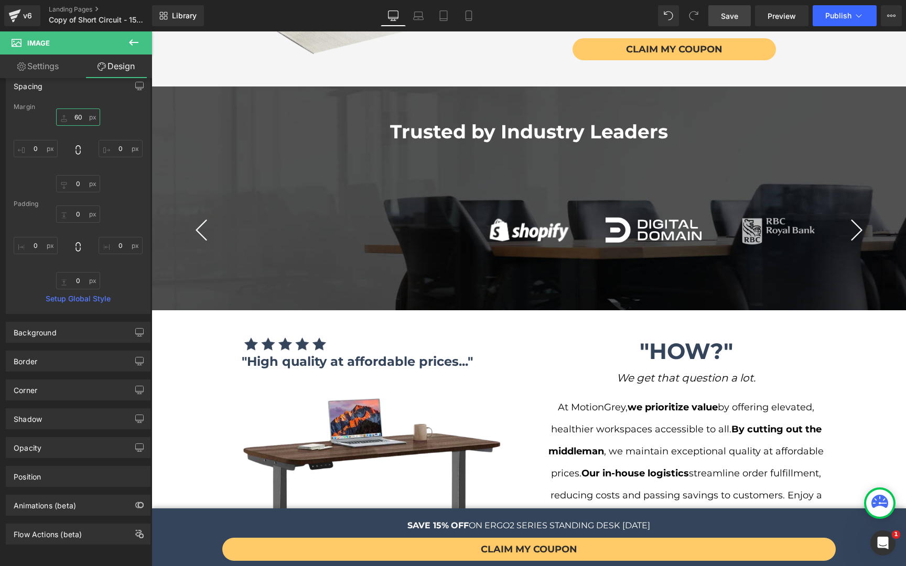
scroll to position [851, 0]
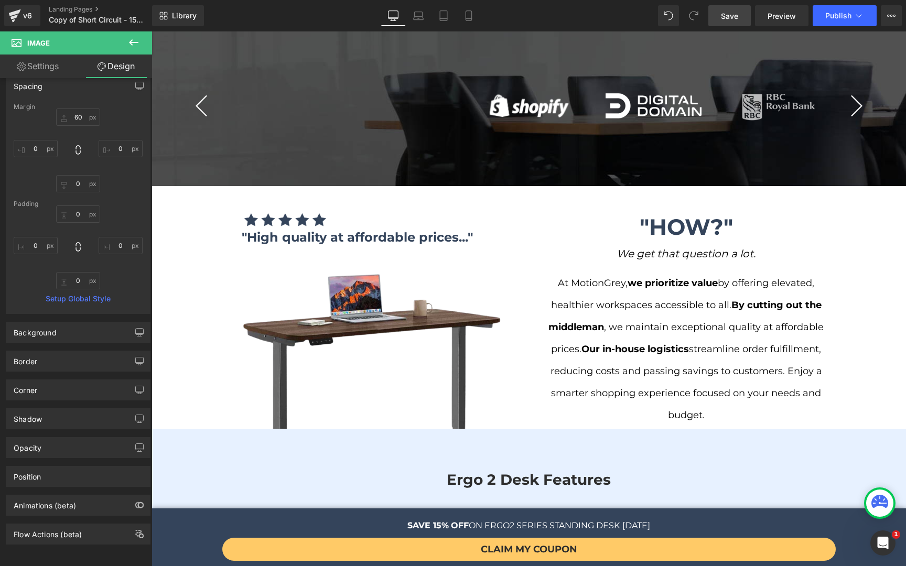
drag, startPoint x: 743, startPoint y: 20, endPoint x: 555, endPoint y: 158, distance: 233.6
click at [743, 20] on link "Save" at bounding box center [729, 15] width 42 height 21
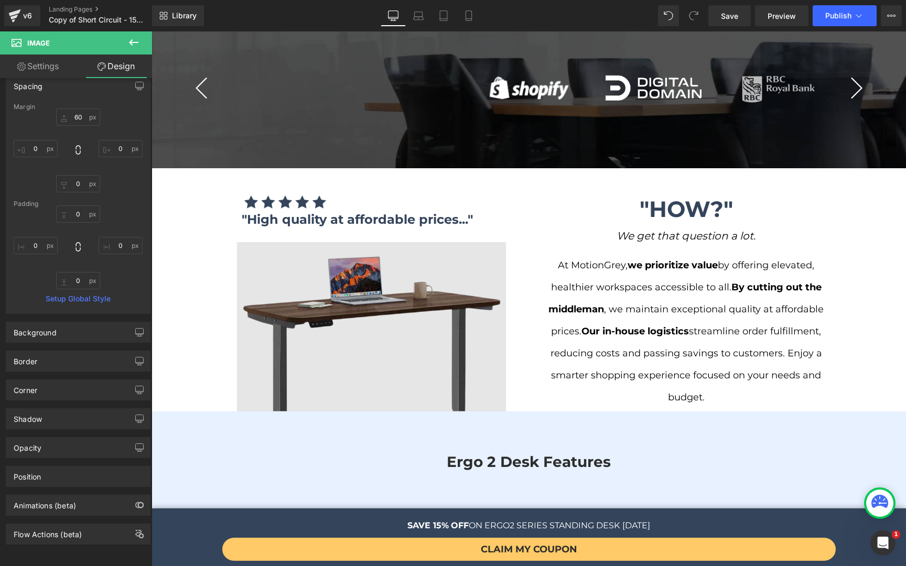
scroll to position [906, 0]
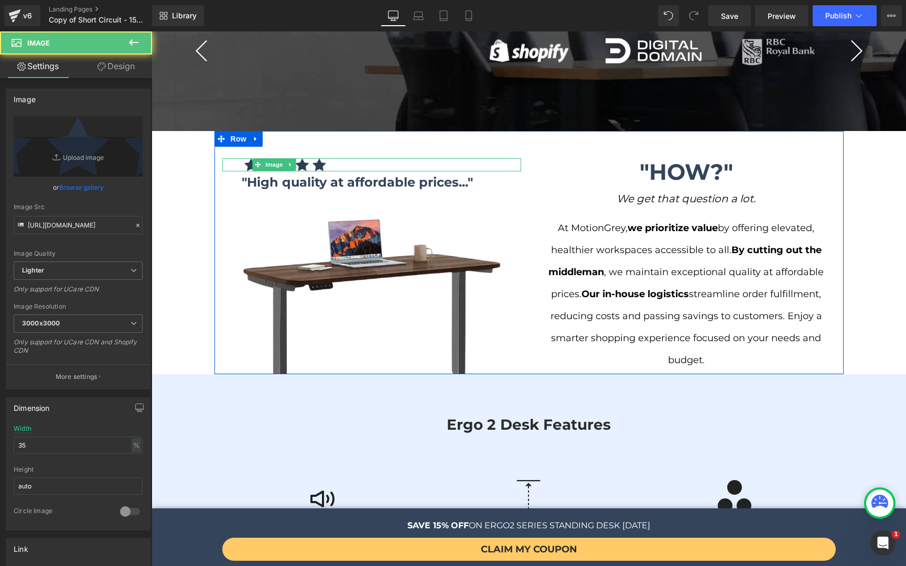
click at [297, 158] on img at bounding box center [274, 164] width 105 height 13
click at [245, 158] on img at bounding box center [274, 164] width 105 height 13
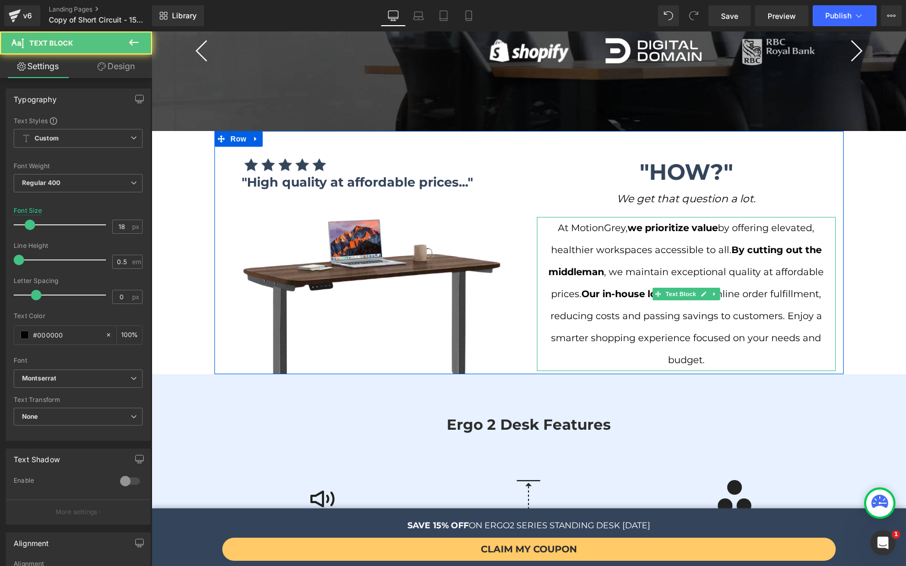
click at [639, 288] on strong "Our in-house logistics" at bounding box center [634, 294] width 107 height 12
click at [777, 249] on font "At MotionGrey, we prioritize value by offering elevated, healthier workspaces a…" at bounding box center [685, 294] width 275 height 144
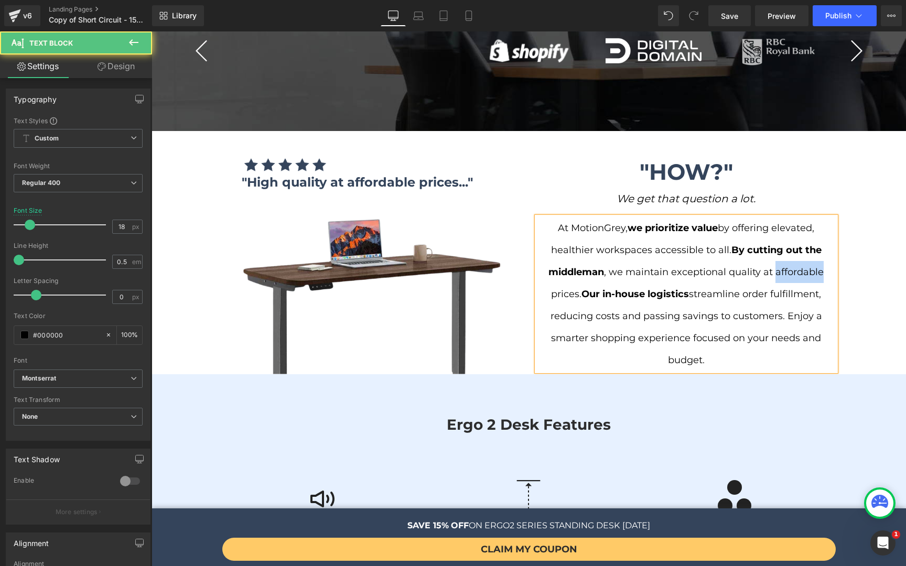
click at [777, 249] on font "At MotionGrey, we prioritize value by offering elevated, healthier workspaces a…" at bounding box center [685, 294] width 275 height 144
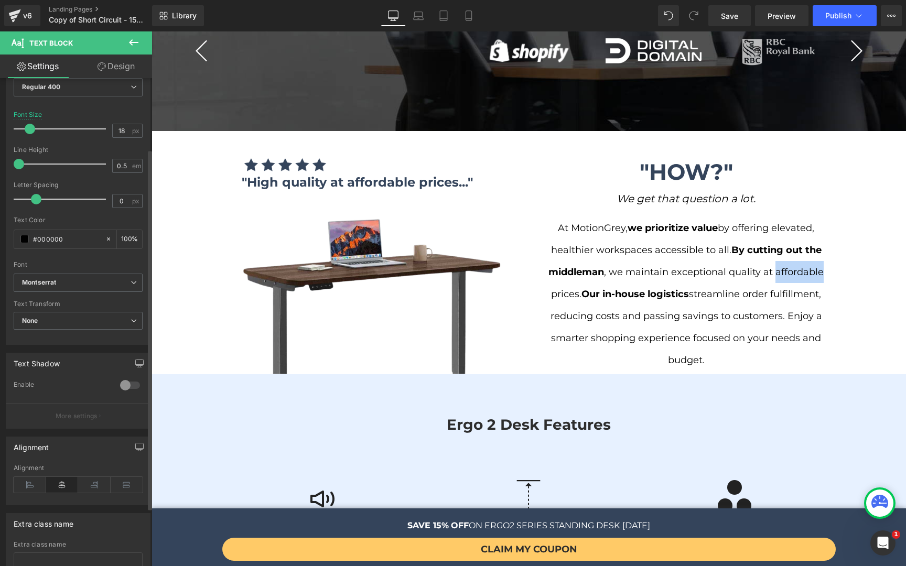
scroll to position [175, 0]
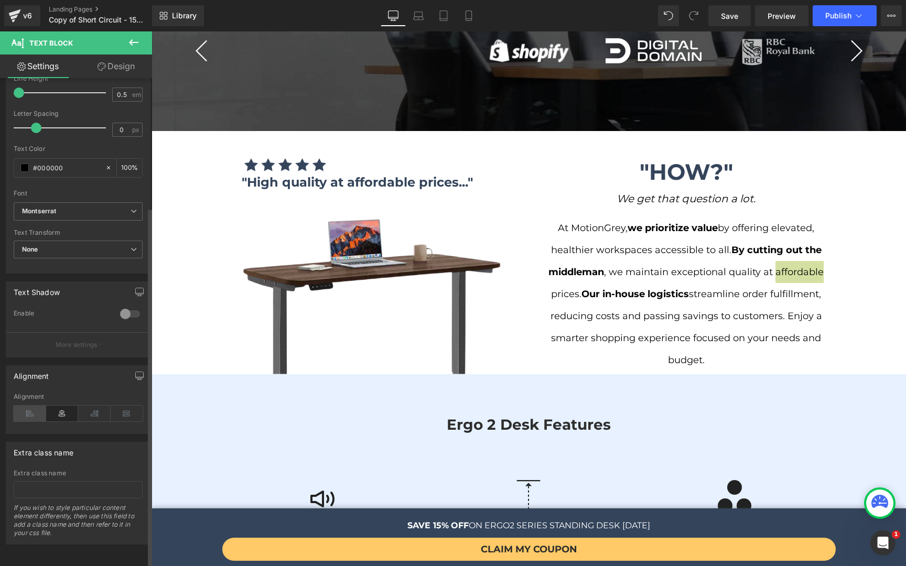
click at [30, 410] on icon at bounding box center [30, 414] width 32 height 16
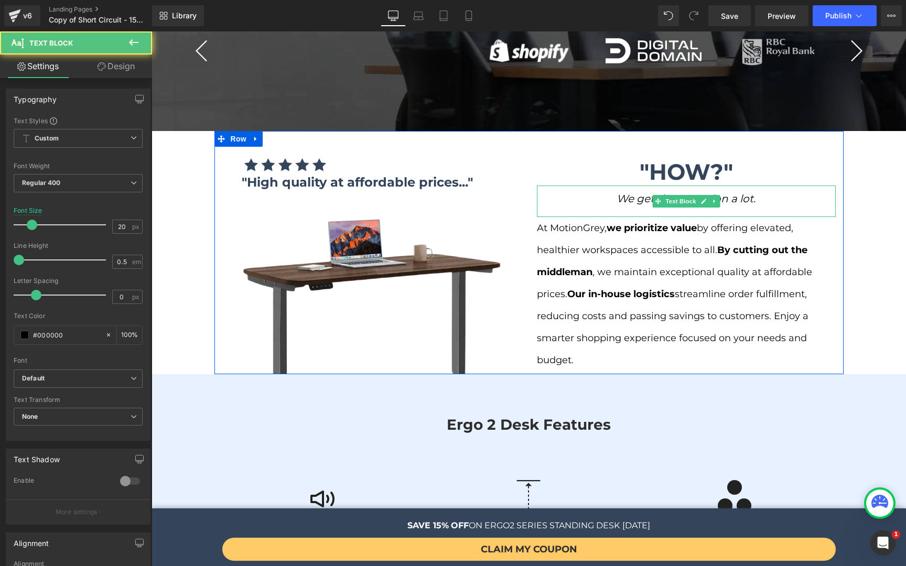
click at [622, 192] on icon "We get that question a lot." at bounding box center [685, 198] width 139 height 13
click at [623, 192] on icon "We get that question a lot." at bounding box center [685, 198] width 139 height 13
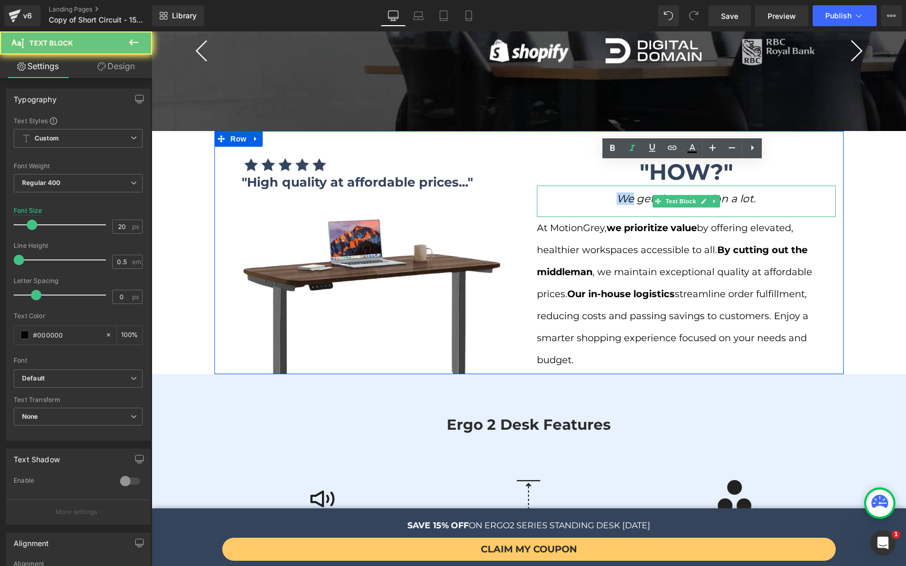
click at [623, 192] on icon "We get that question a lot." at bounding box center [685, 198] width 139 height 13
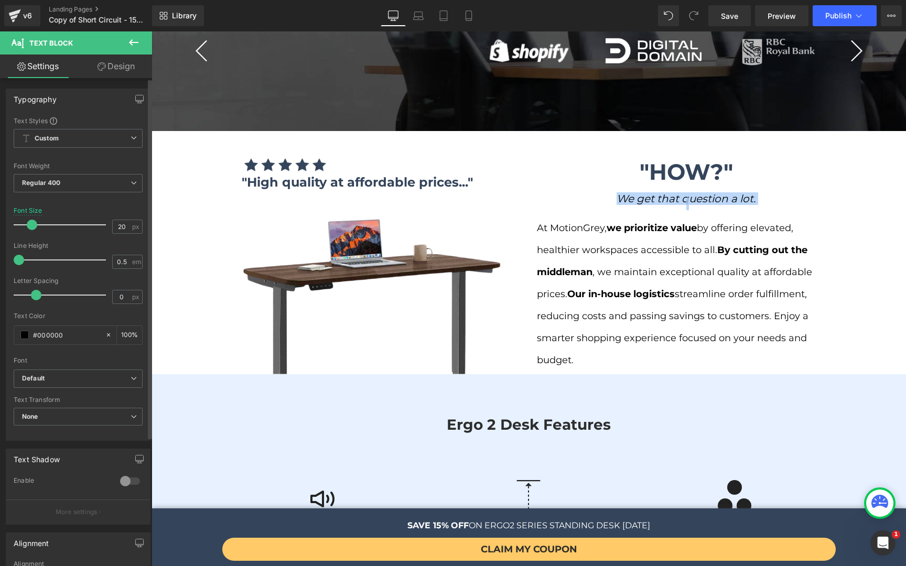
scroll to position [125, 0]
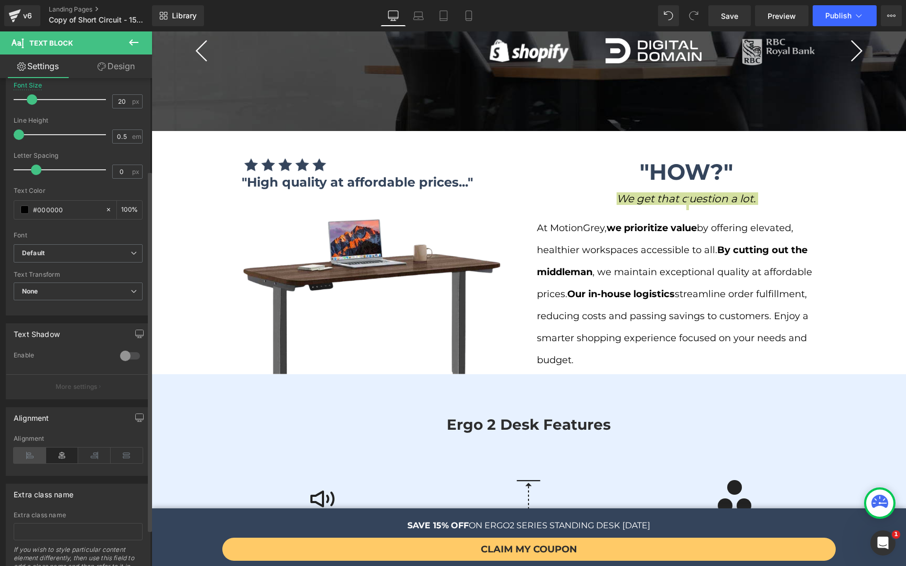
click at [30, 462] on icon at bounding box center [30, 456] width 32 height 16
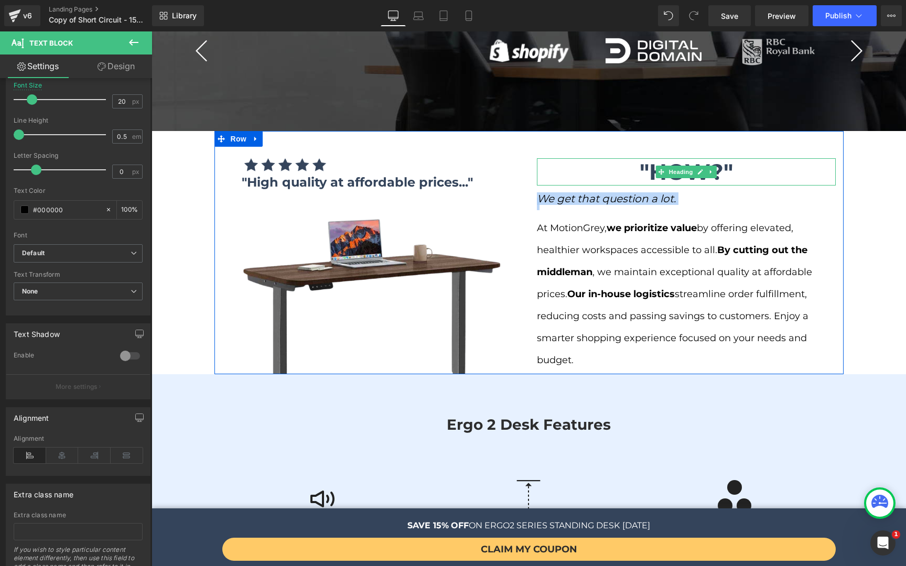
click at [627, 158] on h1 ""HOW?"" at bounding box center [686, 172] width 299 height 28
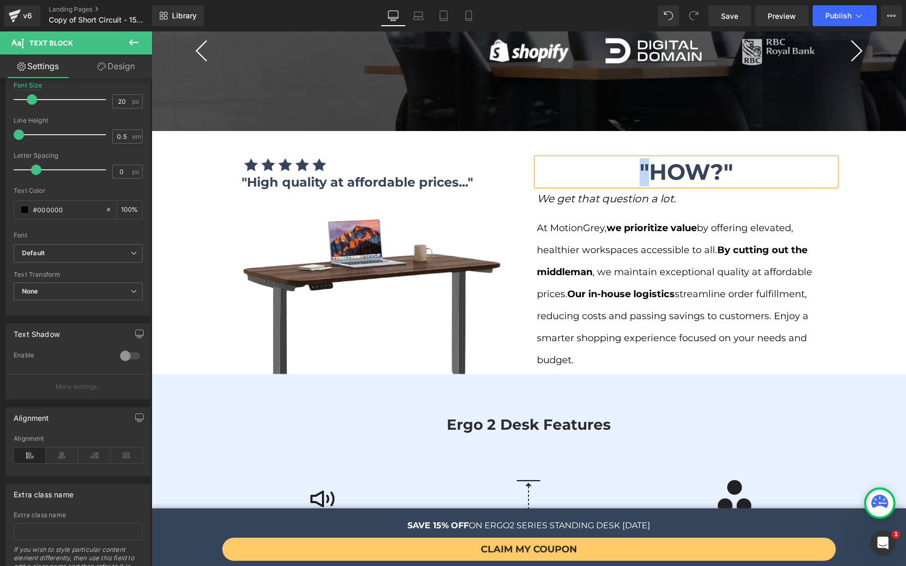
click at [627, 158] on h1 ""HOW?"" at bounding box center [686, 172] width 299 height 28
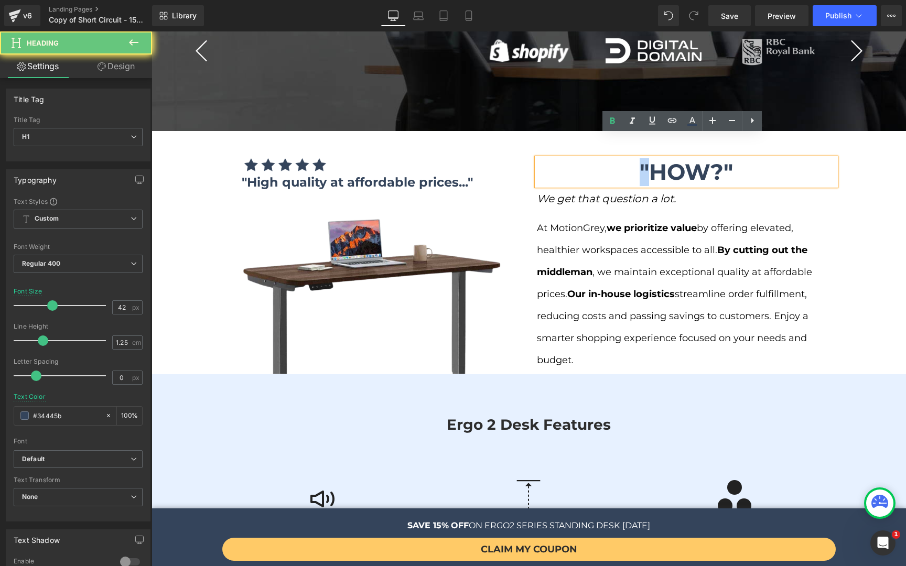
click at [627, 158] on h1 ""HOW?"" at bounding box center [686, 172] width 299 height 28
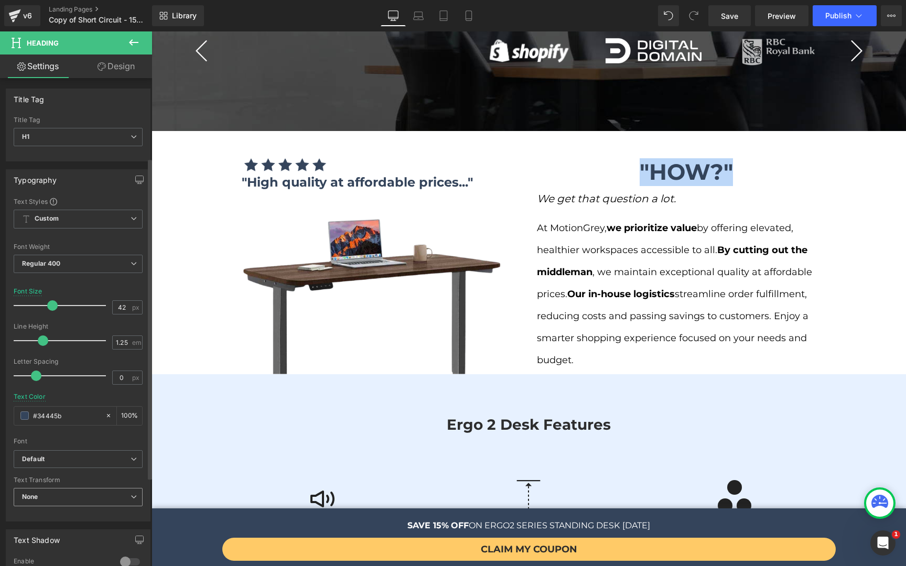
scroll to position [121, 0]
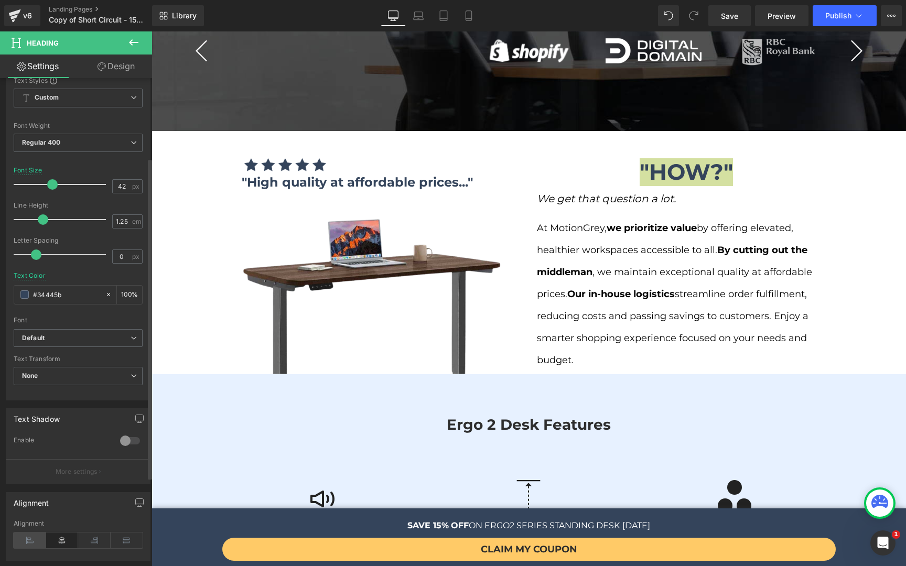
click at [22, 481] on icon at bounding box center [30, 541] width 32 height 16
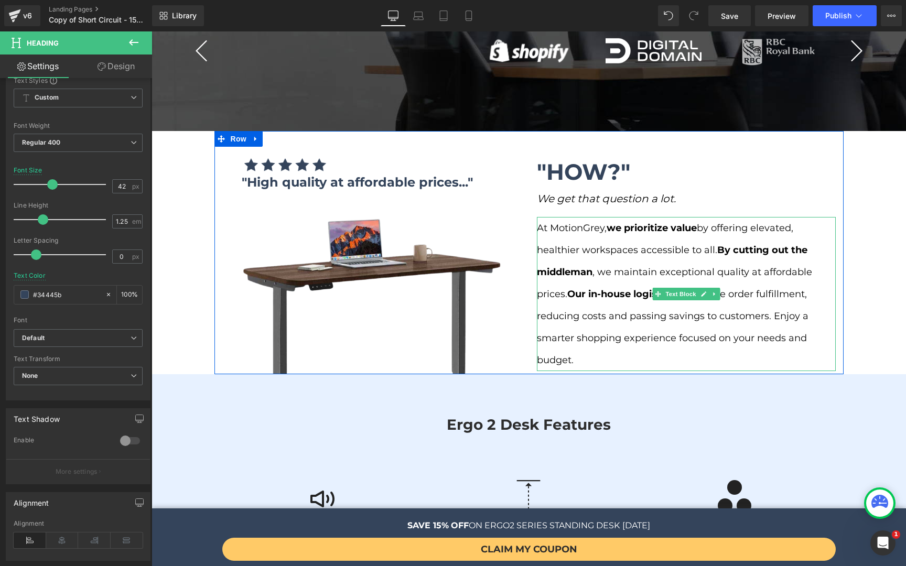
click at [745, 279] on p "At MotionGrey, we prioritize value by offering elevated, healthier workspaces a…" at bounding box center [686, 294] width 299 height 154
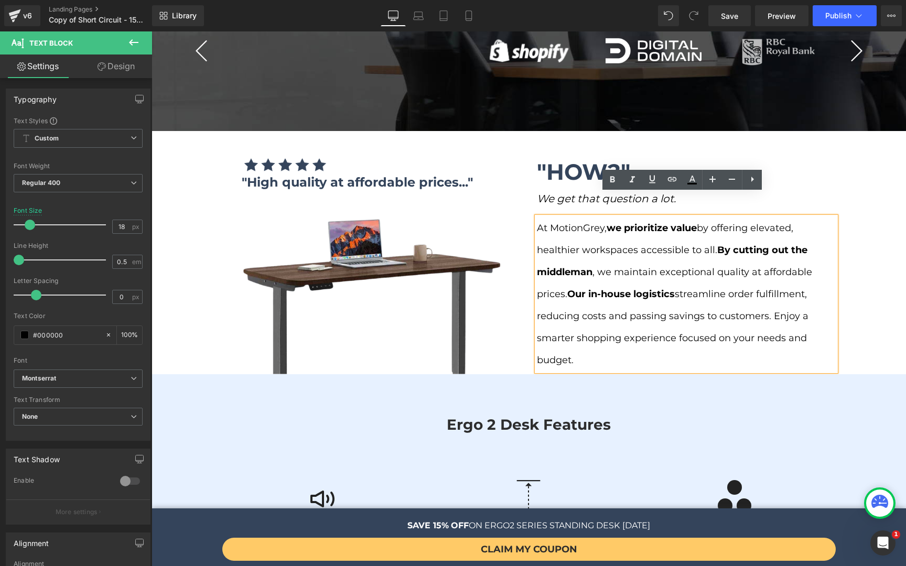
click at [684, 268] on font "At MotionGrey, we prioritize value by offering elevated, healthier workspaces a…" at bounding box center [674, 294] width 275 height 144
click at [536, 134] on div "Image "High quality at affordable prices..." Text Block Image Image "High quali…" at bounding box center [528, 253] width 629 height 244
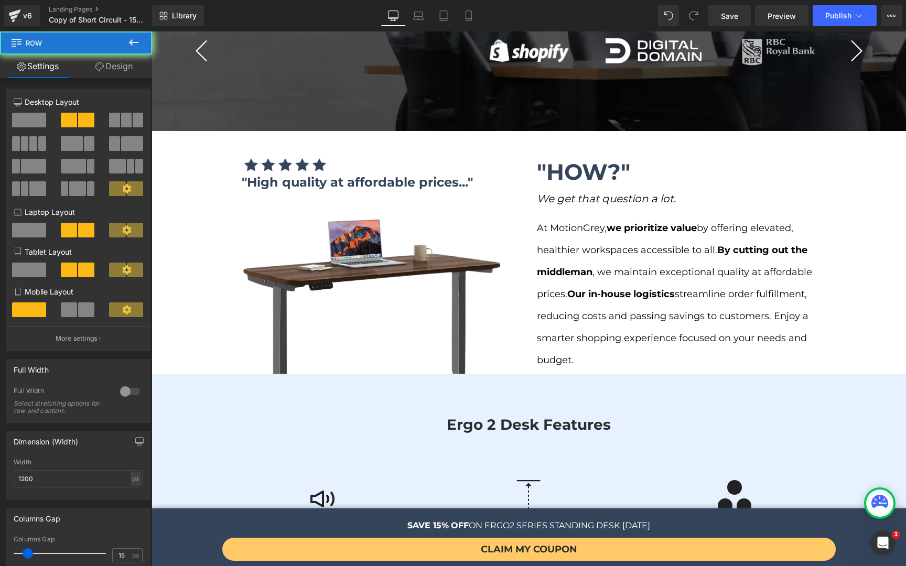
click at [566, 255] on p "At MotionGrey, we prioritize value by offering elevated, healthier workspaces a…" at bounding box center [686, 294] width 299 height 154
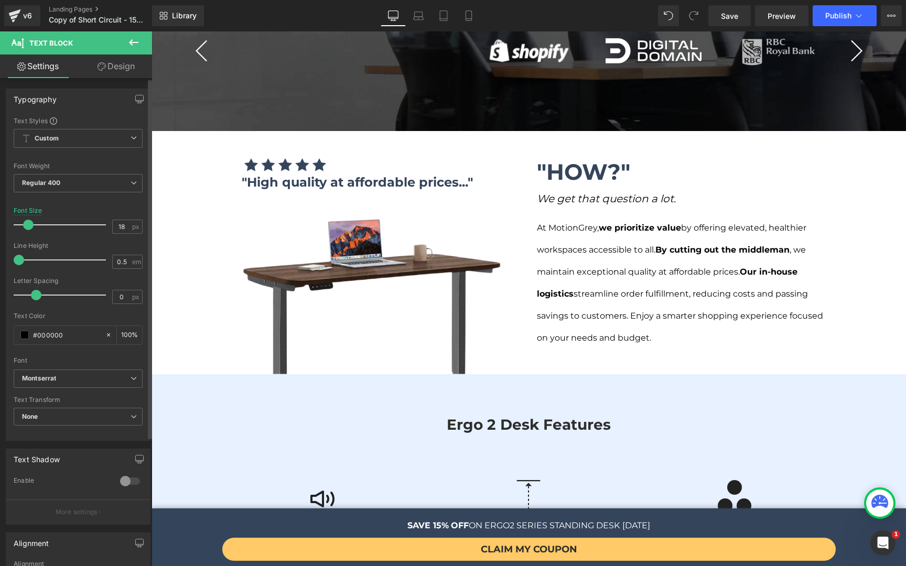
click at [30, 227] on span at bounding box center [28, 225] width 10 height 10
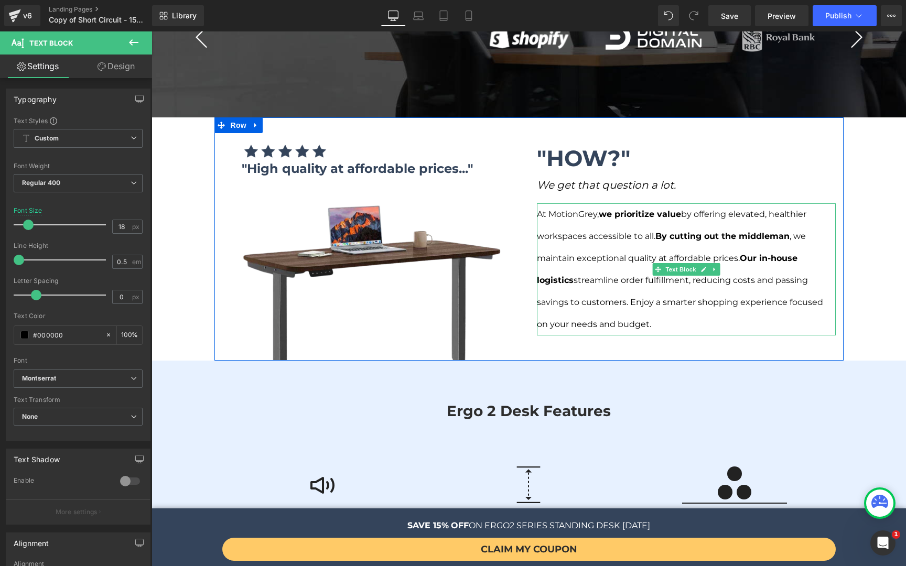
scroll to position [926, 0]
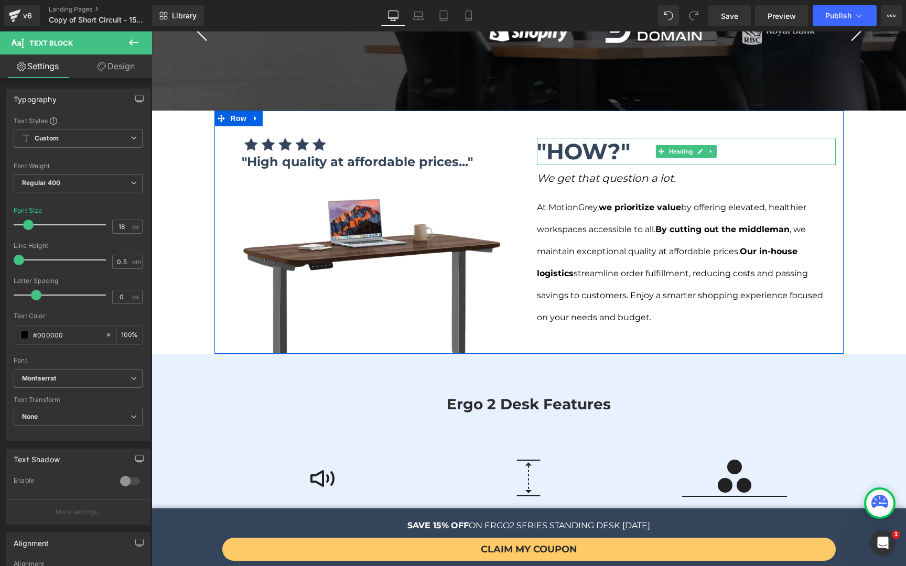
click at [557, 138] on strong ""HOW?"" at bounding box center [583, 151] width 93 height 27
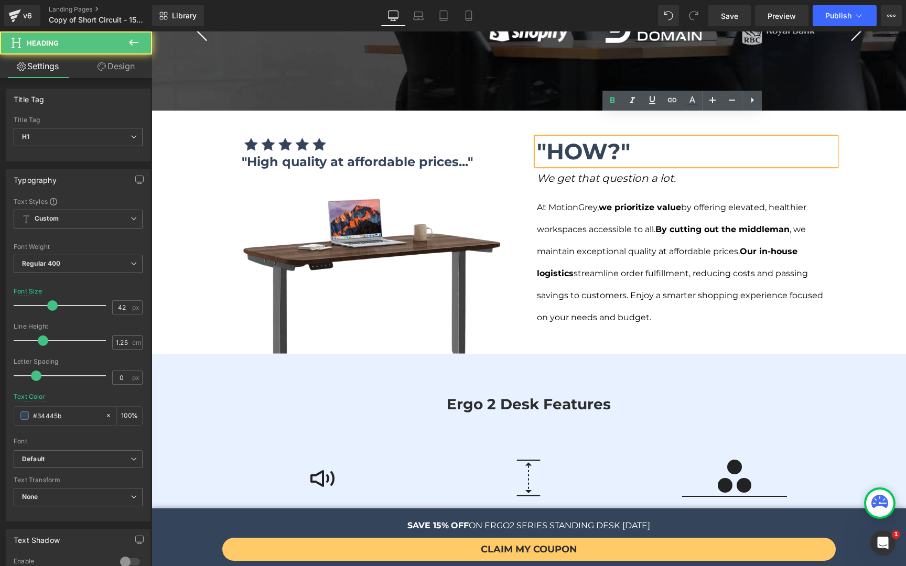
click at [431, 154] on strong ""High quality at affordable prices..."" at bounding box center [357, 161] width 231 height 15
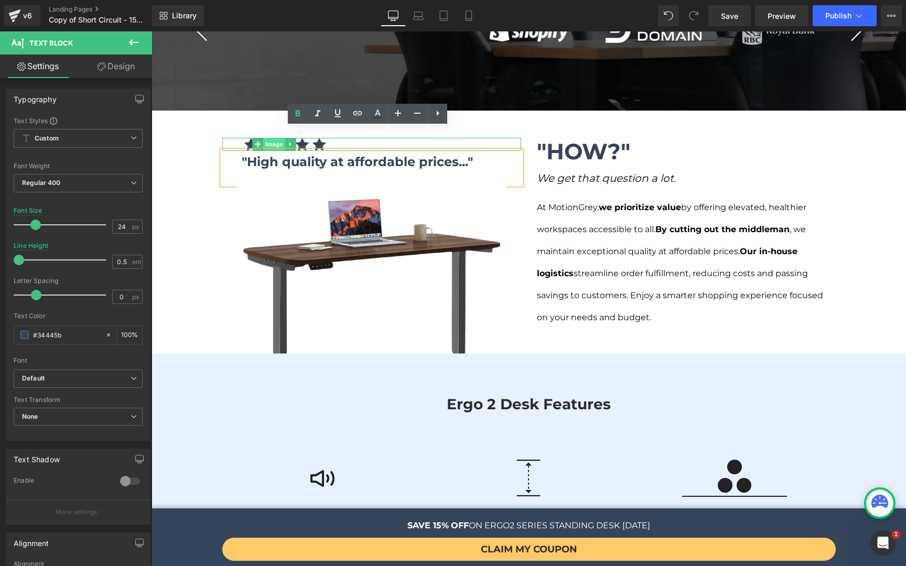
click at [264, 138] on span "Image" at bounding box center [274, 144] width 22 height 13
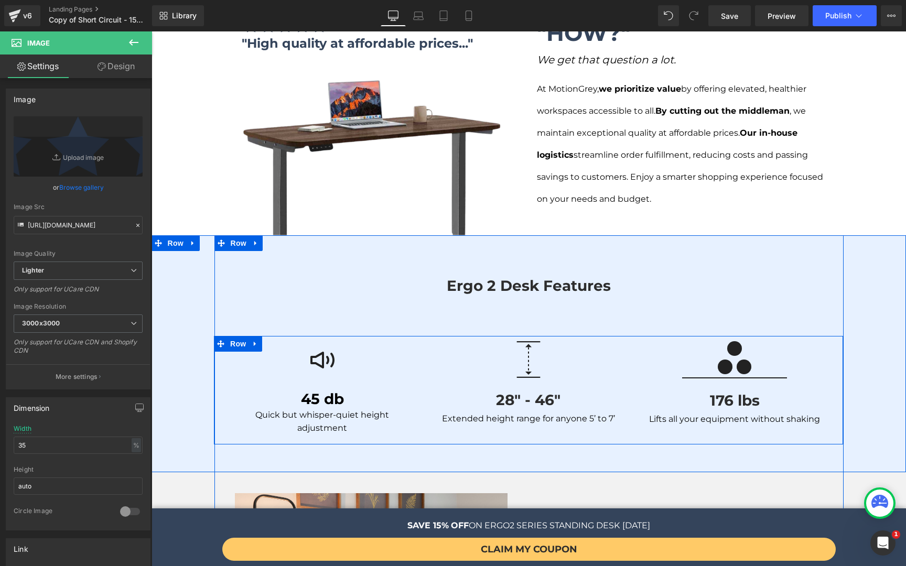
scroll to position [1099, 0]
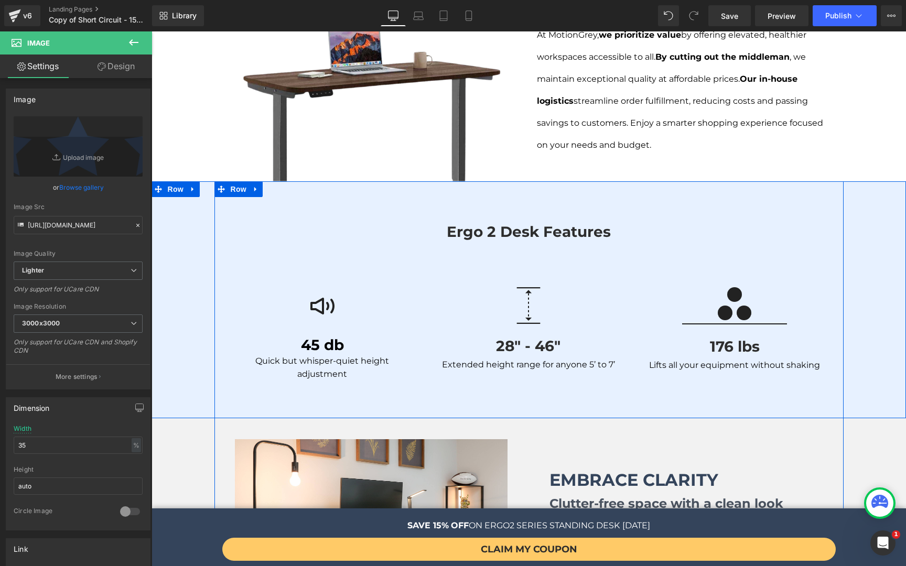
click at [178, 220] on div "ergo 2 desk features Heading Row Image 45 db Heading Quick but whisper-quiet he…" at bounding box center [528, 305] width 754 height 170
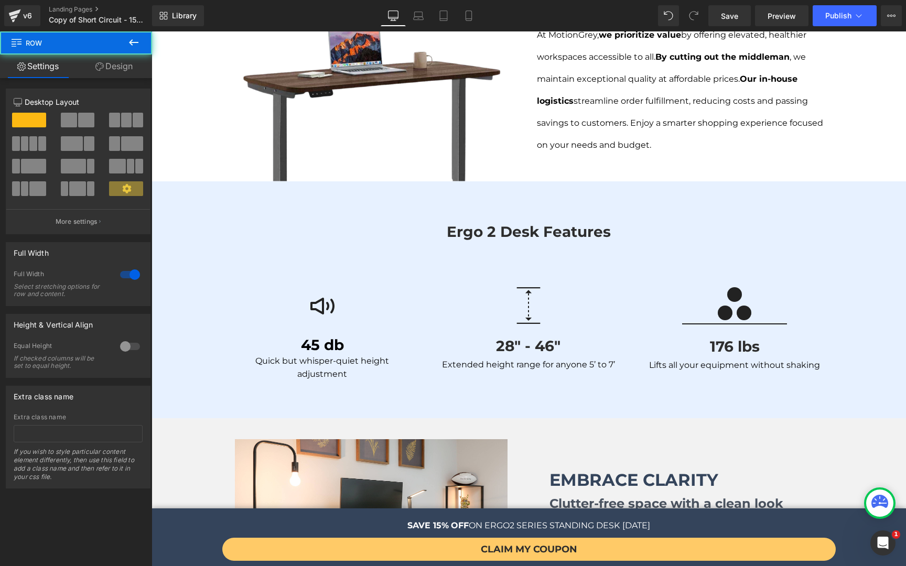
scroll to position [1153, 0]
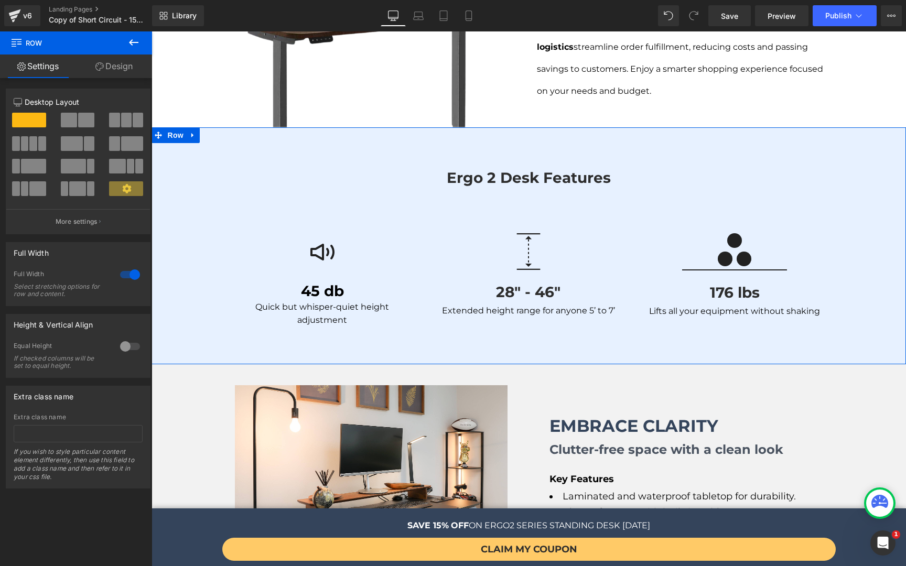
click at [110, 63] on link "Design" at bounding box center [114, 67] width 76 height 24
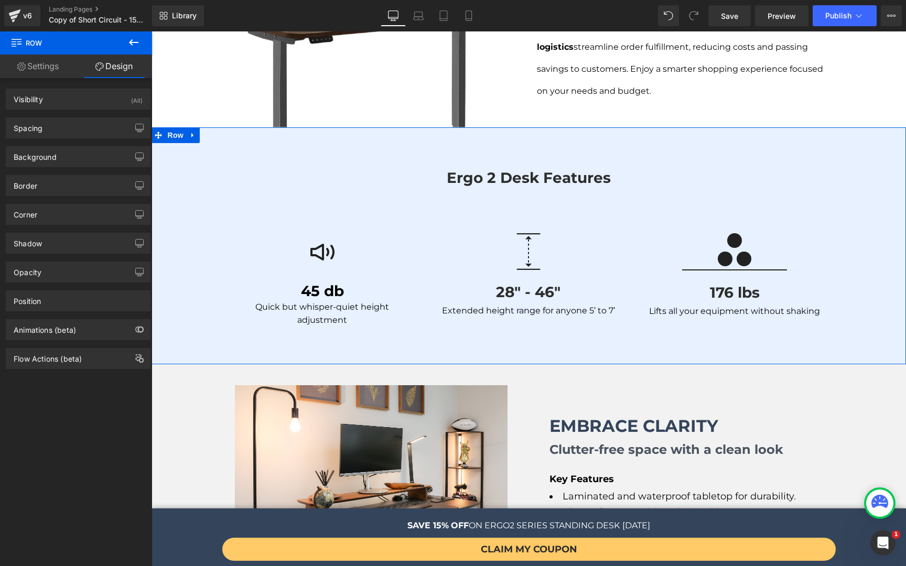
click at [49, 71] on link "Settings" at bounding box center [38, 67] width 76 height 24
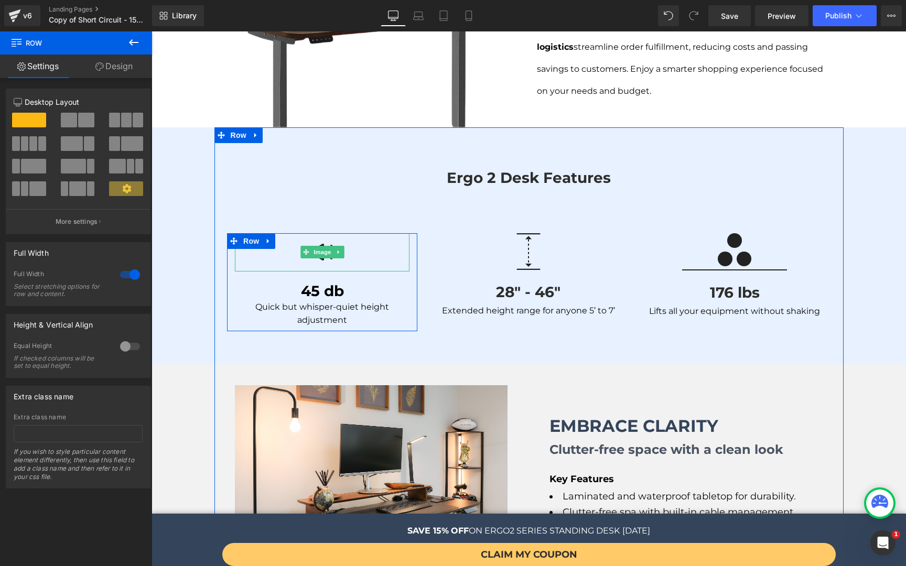
click at [283, 233] on div at bounding box center [322, 252] width 175 height 38
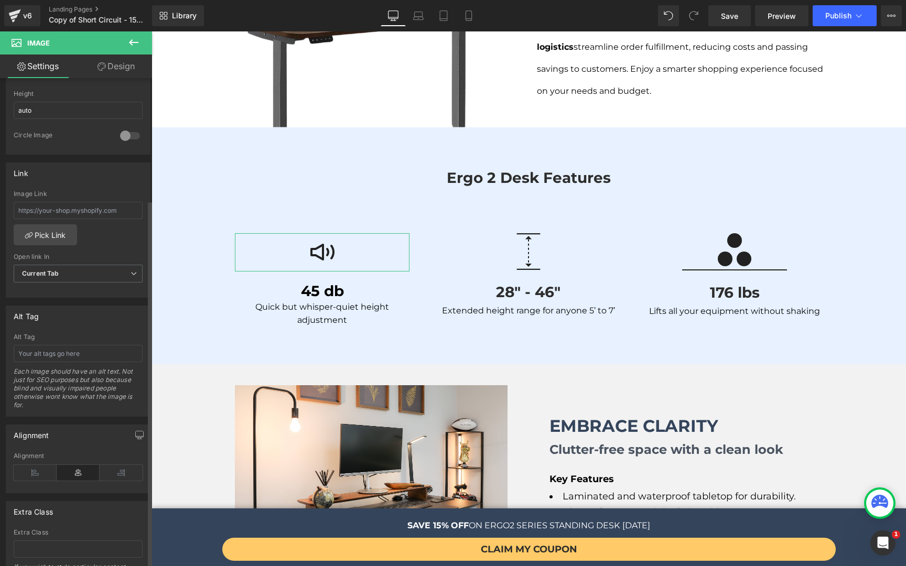
scroll to position [429, 0]
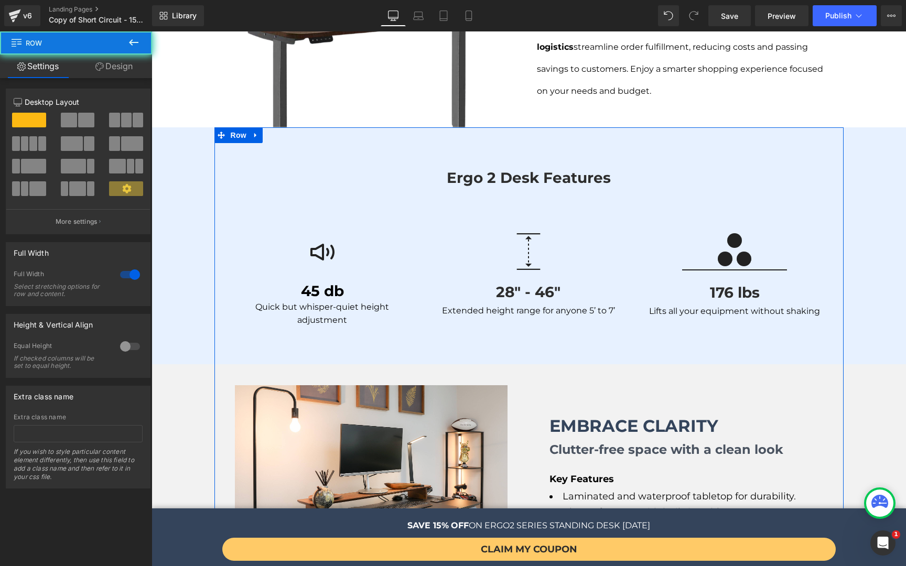
click at [181, 281] on div "ergo 2 desk features Heading Row Image 45 db Heading Quick but whisper-quiet he…" at bounding box center [528, 251] width 754 height 170
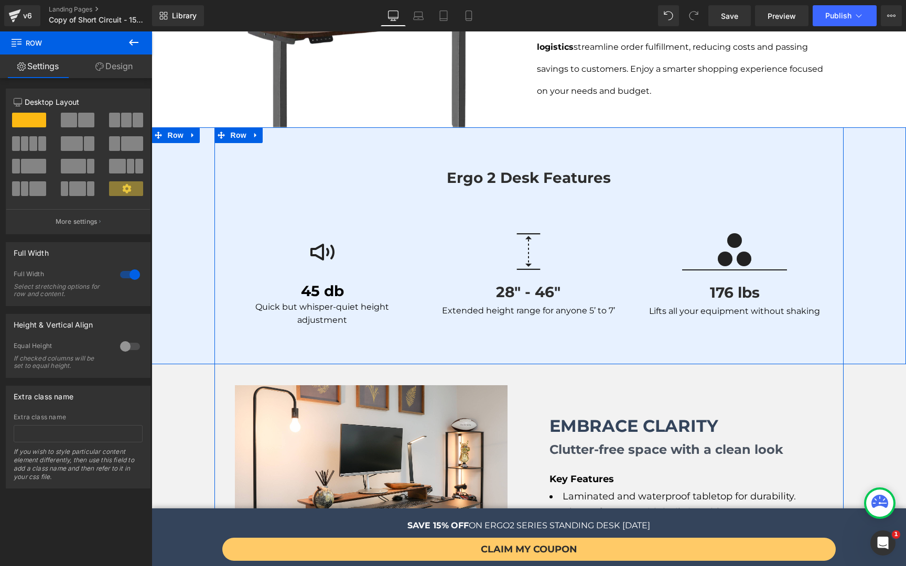
click at [181, 281] on div "ergo 2 desk features Heading Row Image 45 db Heading Quick but whisper-quiet he…" at bounding box center [528, 251] width 754 height 170
click at [250, 166] on p "ergo 2 desk features" at bounding box center [528, 178] width 613 height 24
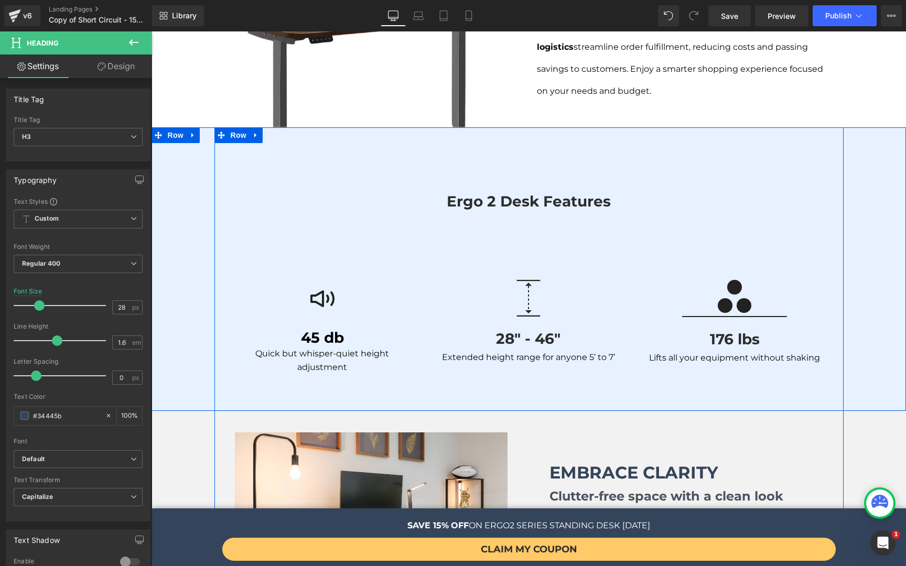
click at [191, 275] on div "ergo 2 desk features Heading Row Image 45 db Heading Quick but whisper-quiet he…" at bounding box center [528, 274] width 754 height 217
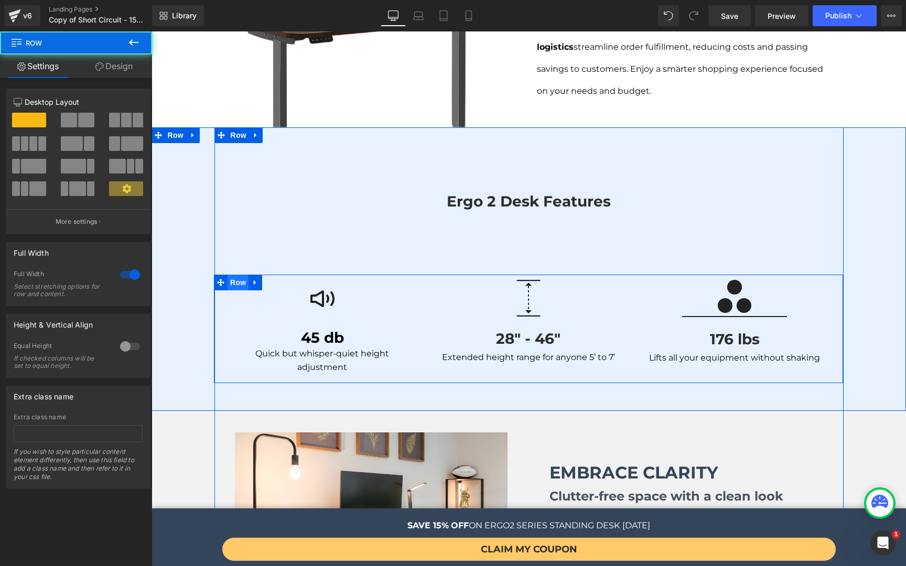
click at [236, 275] on span "Row" at bounding box center [237, 283] width 21 height 16
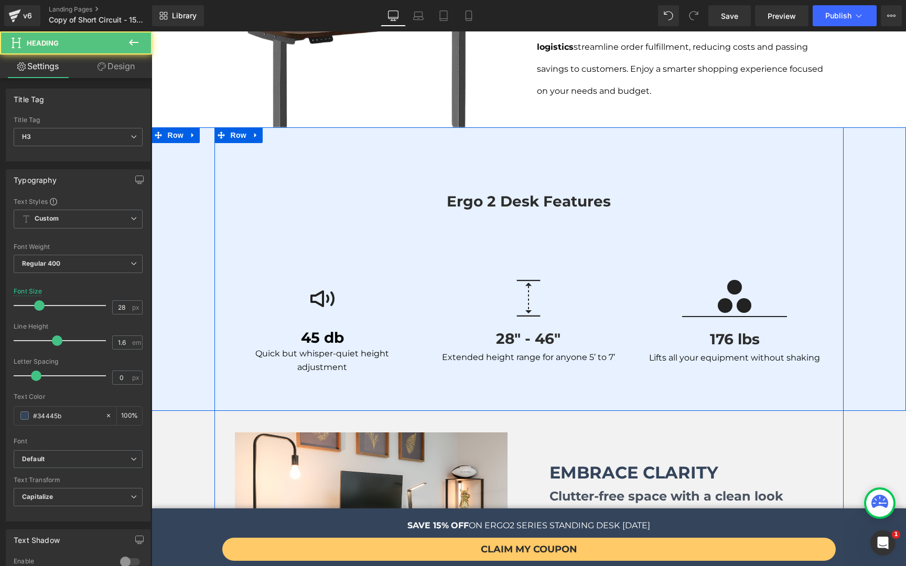
click at [245, 223] on p at bounding box center [528, 235] width 613 height 24
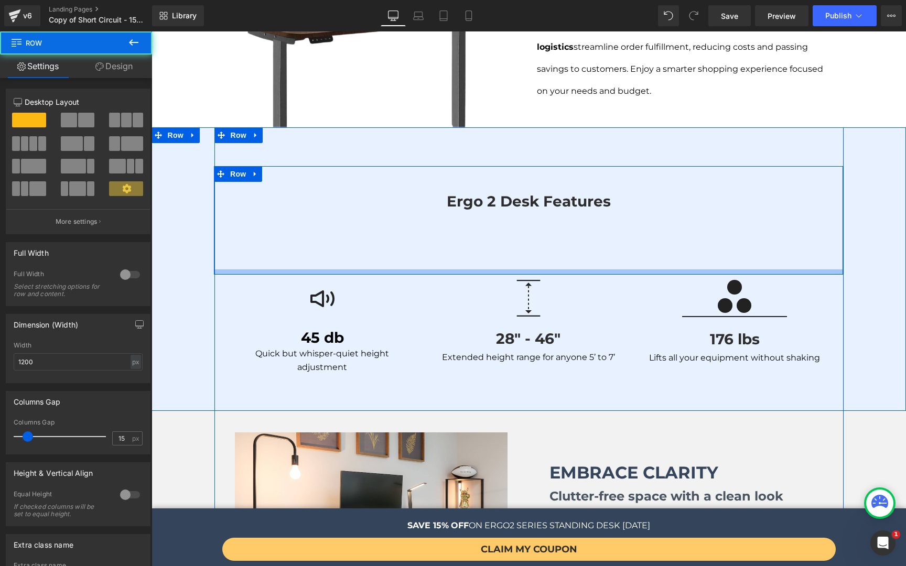
click at [241, 269] on div at bounding box center [528, 271] width 629 height 5
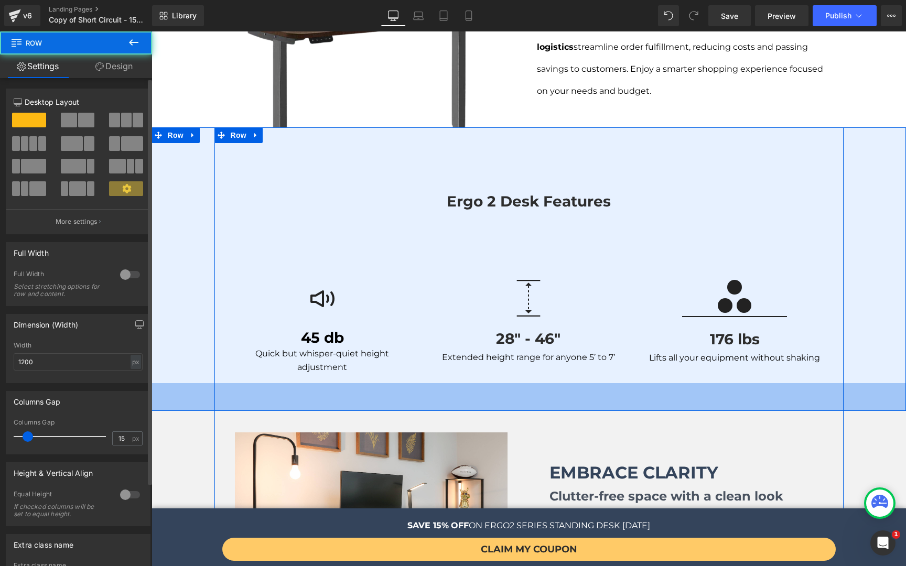
scroll to position [100, 0]
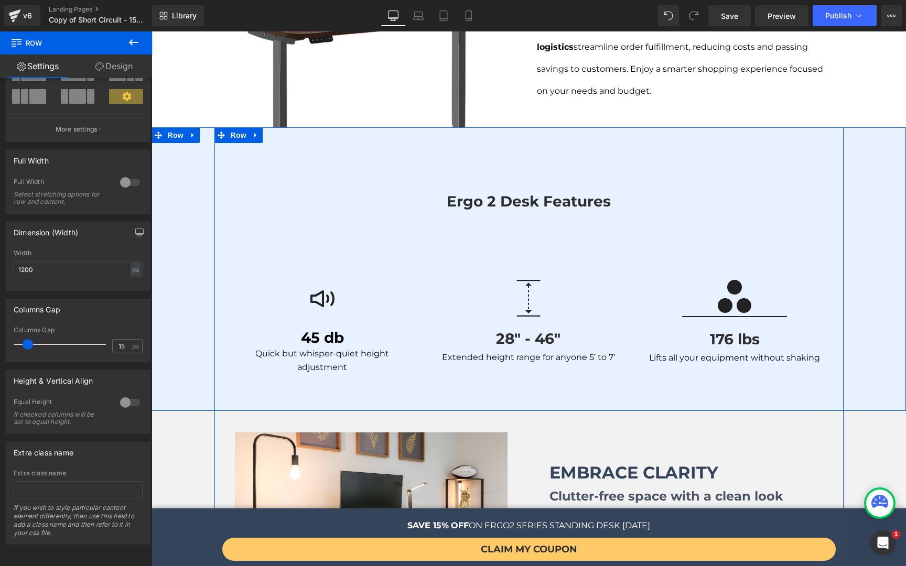
click at [851, 176] on div "ergo 2 desk features Heading Row Image 45 db Heading Quick but whisper-quiet he…" at bounding box center [528, 274] width 754 height 217
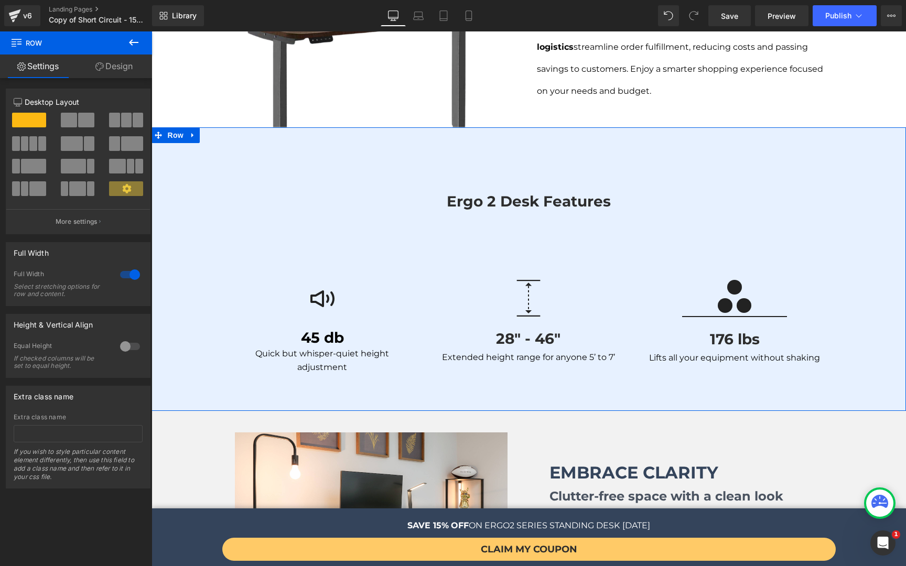
click at [125, 69] on link "Design" at bounding box center [114, 67] width 76 height 24
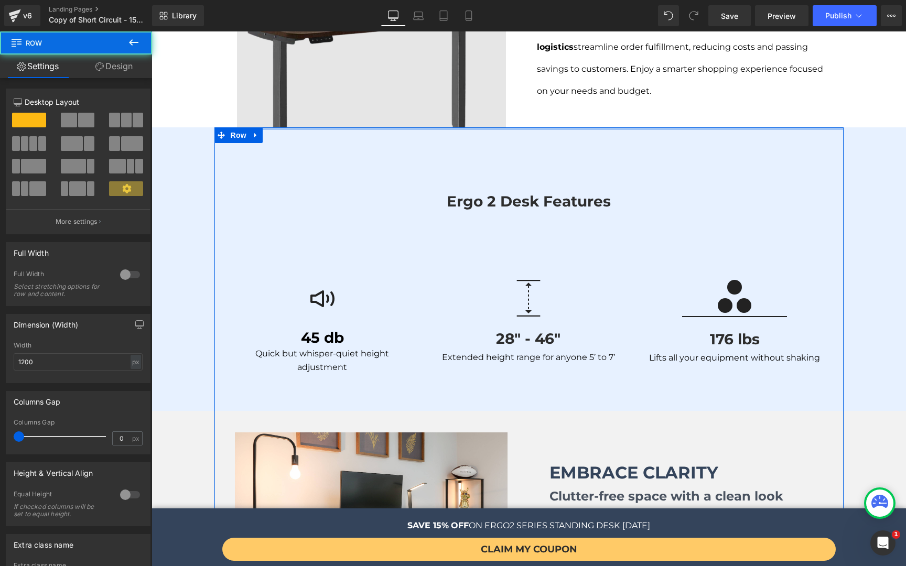
drag, startPoint x: 474, startPoint y: 104, endPoint x: 480, endPoint y: 65, distance: 39.7
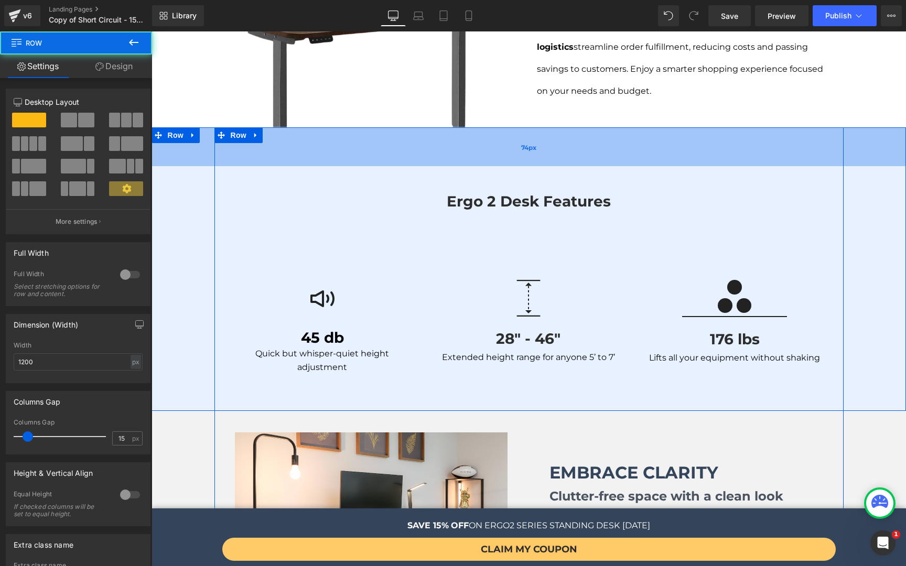
drag, startPoint x: 504, startPoint y: 145, endPoint x: 506, endPoint y: 110, distance: 34.6
click at [506, 127] on div "ergo 2 desk features Heading Row Image 45 db Heading Quick but whisper-quiet he…" at bounding box center [528, 269] width 754 height 284
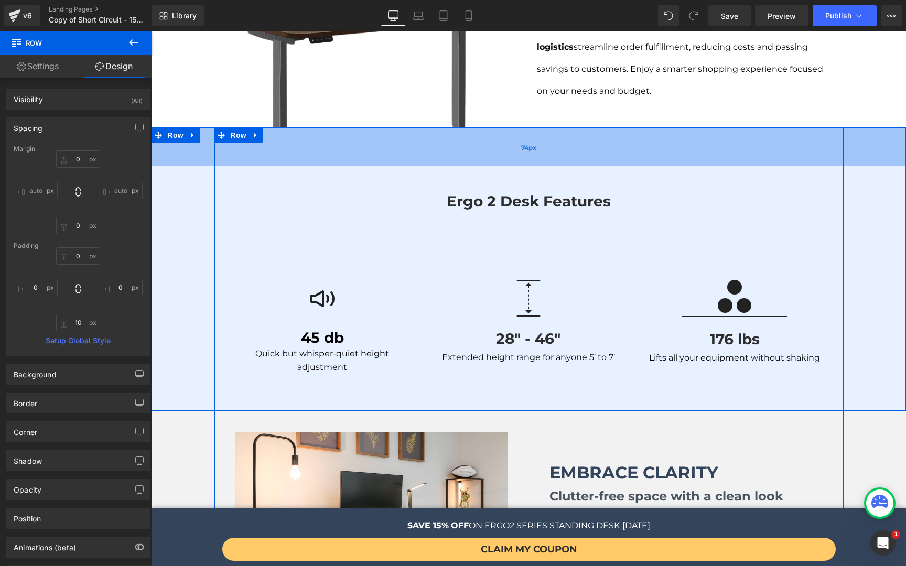
click at [512, 127] on div "74px" at bounding box center [528, 146] width 754 height 39
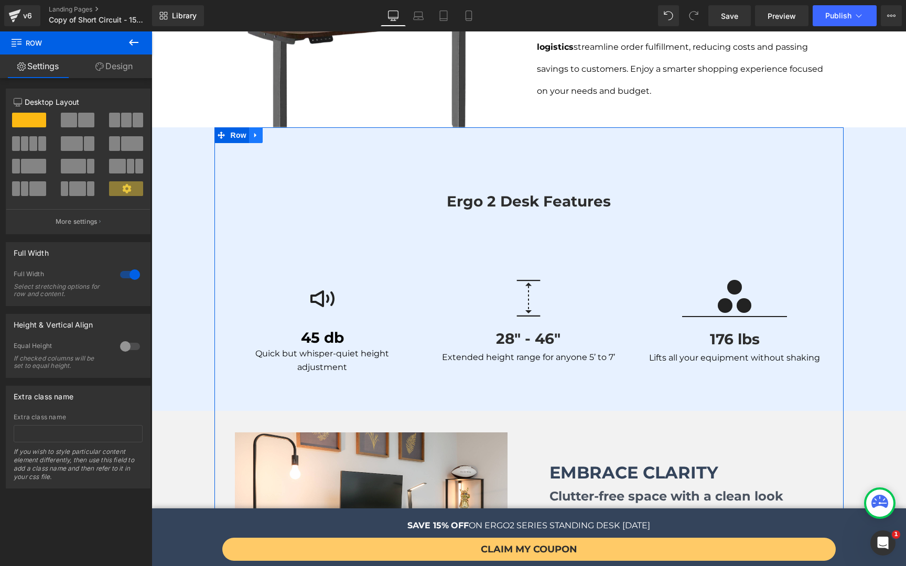
click at [252, 132] on icon at bounding box center [255, 136] width 7 height 8
click at [279, 132] on icon at bounding box center [282, 135] width 7 height 7
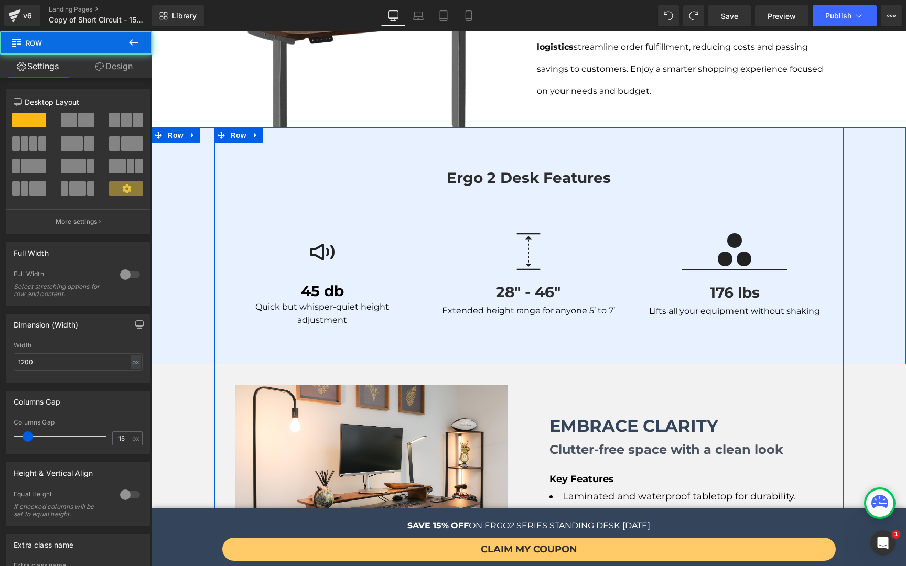
drag, startPoint x: 514, startPoint y: 144, endPoint x: 518, endPoint y: 130, distance: 14.8
click at [518, 130] on div "ergo 2 desk features Heading Row Image 45 db Heading Quick but whisper-quiet he…" at bounding box center [528, 245] width 754 height 237
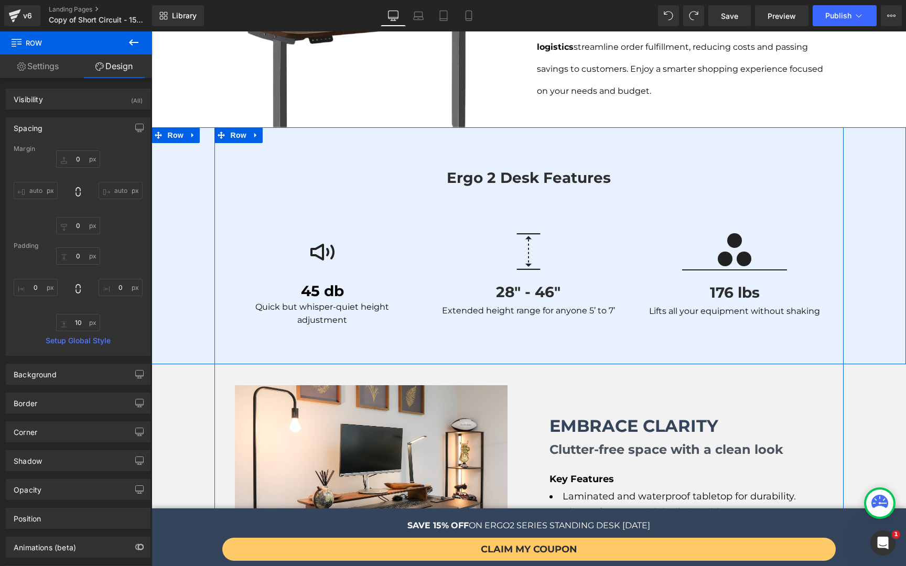
click at [848, 172] on div "ergo 2 desk features Heading Row Image 45 db Heading Quick but whisper-quiet he…" at bounding box center [528, 251] width 754 height 170
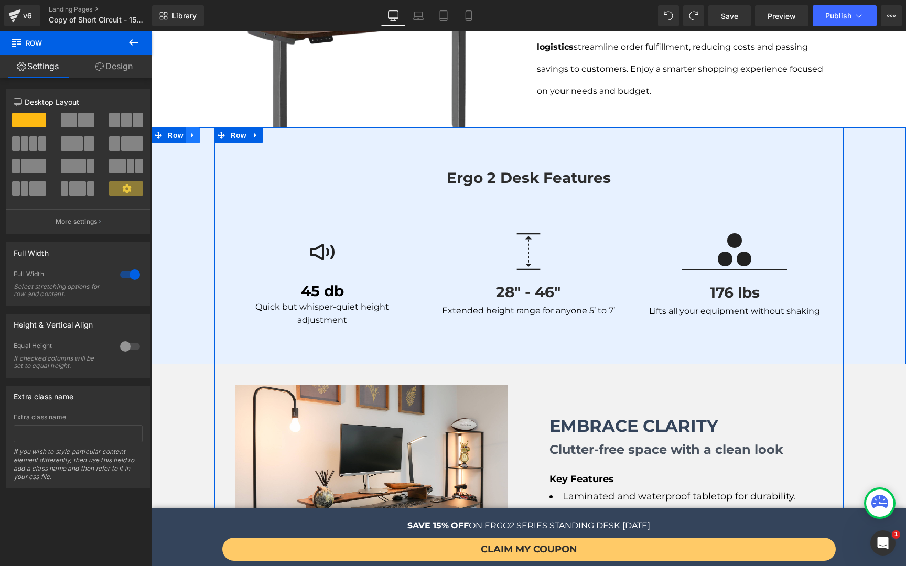
click at [189, 132] on icon at bounding box center [192, 136] width 7 height 8
click at [174, 128] on span "Row" at bounding box center [175, 136] width 21 height 16
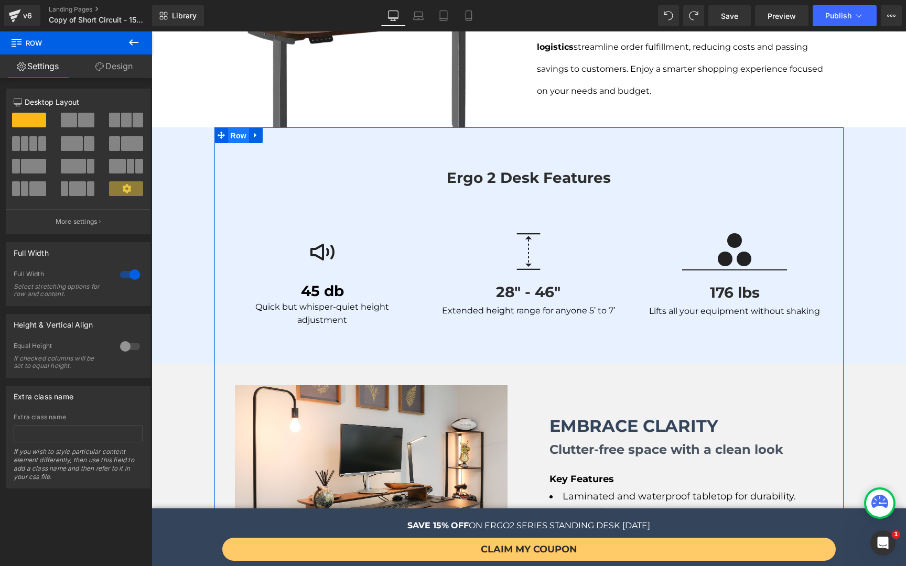
click at [231, 128] on span "Row" at bounding box center [238, 136] width 21 height 16
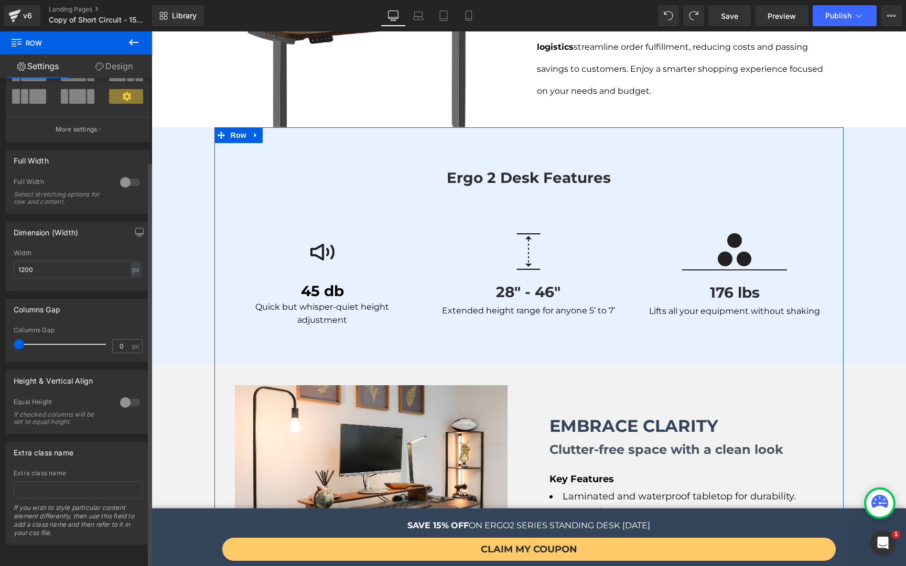
drag, startPoint x: 23, startPoint y: 342, endPoint x: 0, endPoint y: 337, distance: 23.1
click at [0, 337] on div "Columns Gap 0px Columns Gap 0 px" at bounding box center [78, 326] width 157 height 71
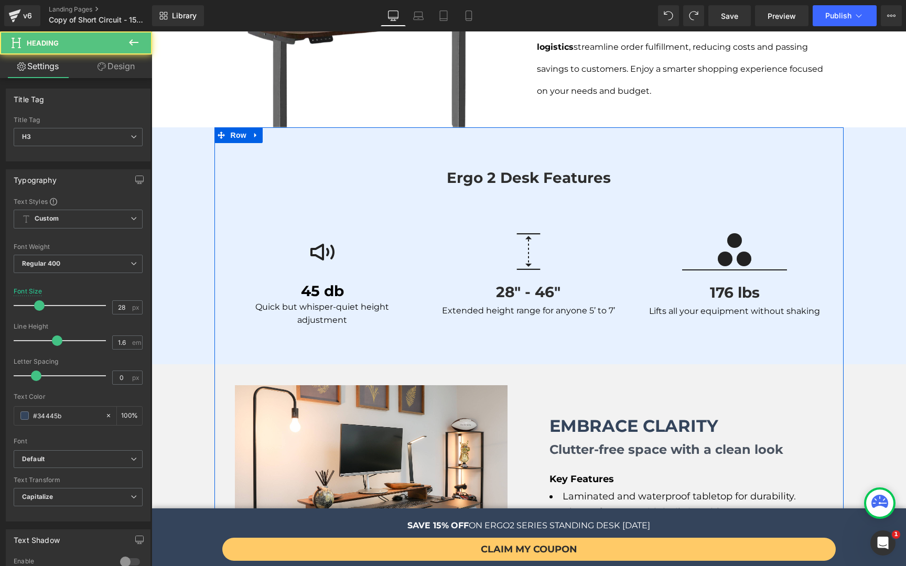
click at [288, 166] on p "ergo 2 desk features" at bounding box center [528, 178] width 613 height 24
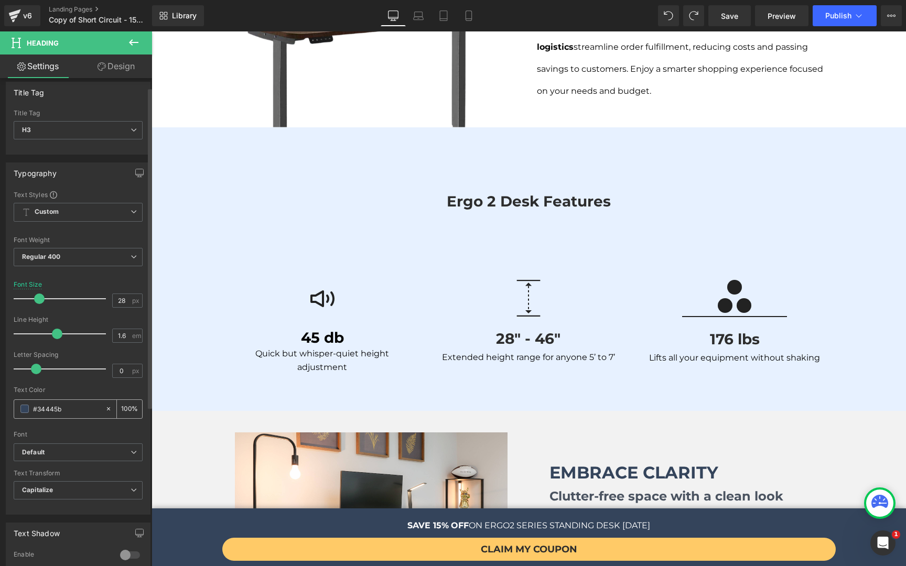
scroll to position [20, 0]
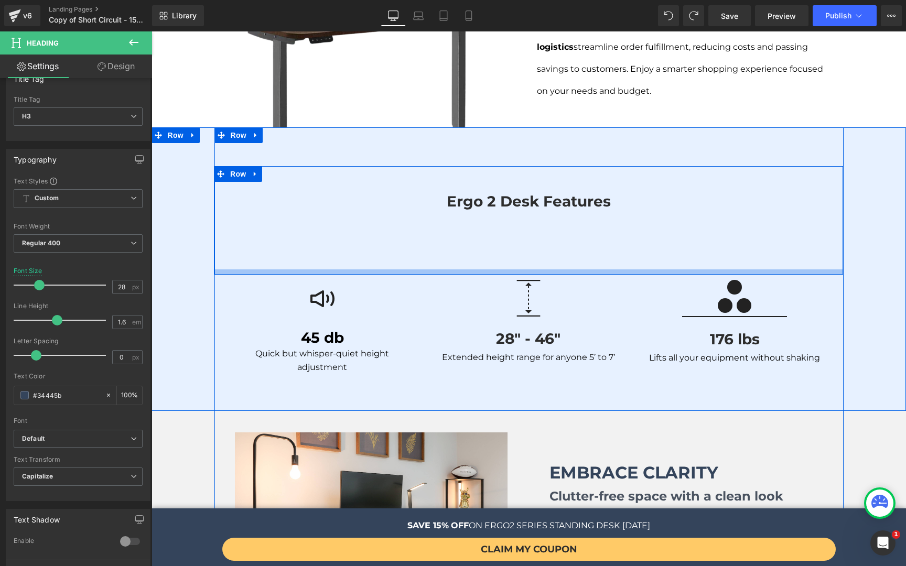
click at [220, 269] on div at bounding box center [528, 271] width 629 height 5
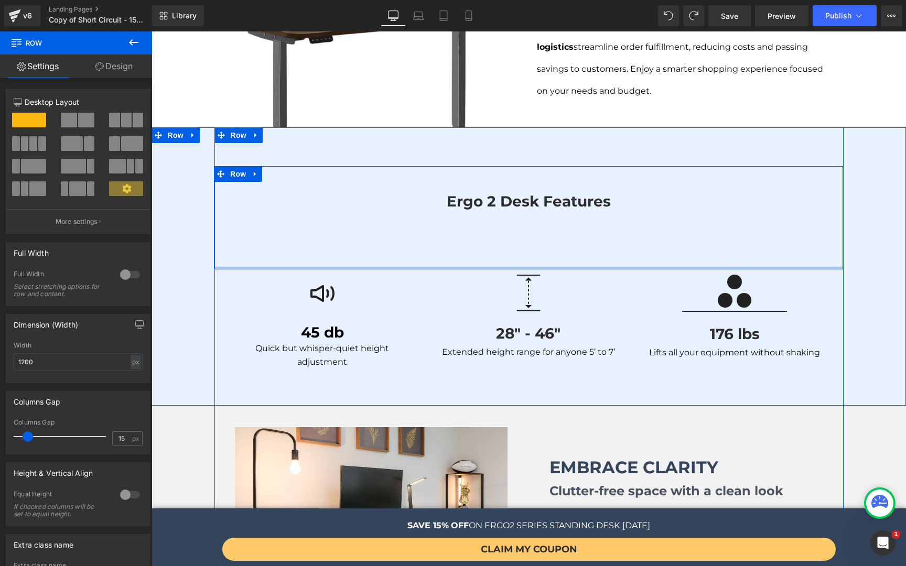
drag, startPoint x: 220, startPoint y: 248, endPoint x: 224, endPoint y: 225, distance: 22.9
click at [224, 225] on div "ergo 2 desk features Heading Row" at bounding box center [528, 217] width 629 height 103
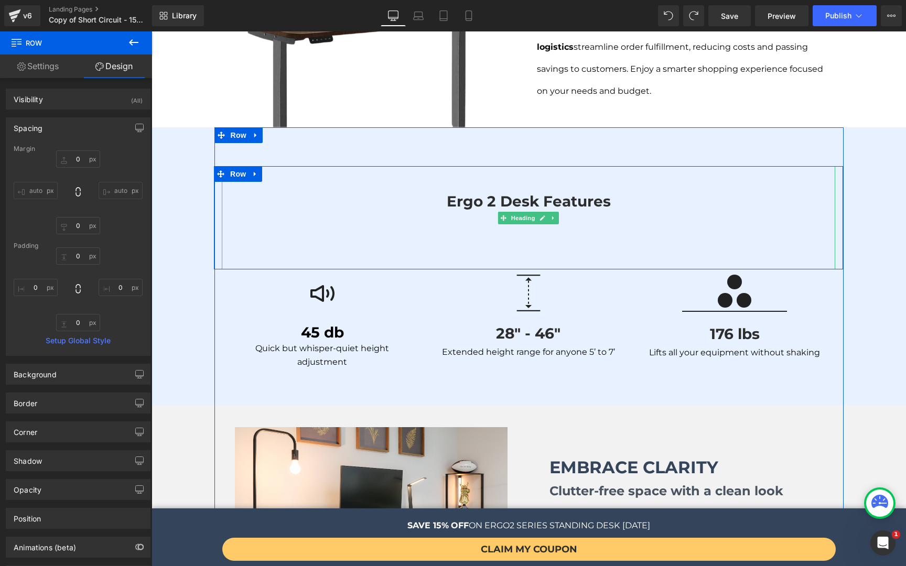
click at [518, 192] on b "ergo 2 desk features" at bounding box center [529, 201] width 164 height 18
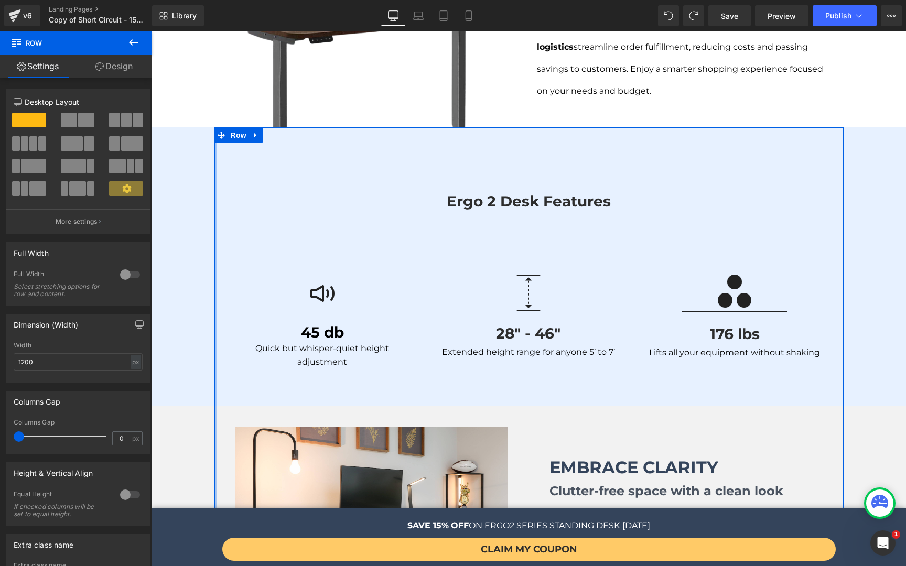
drag, startPoint x: 211, startPoint y: 190, endPoint x: 159, endPoint y: 194, distance: 52.0
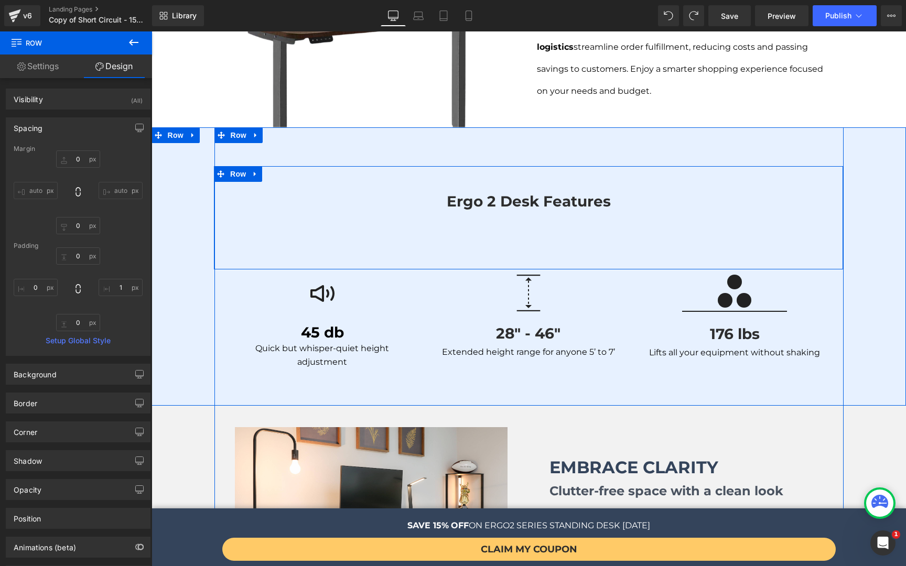
click at [835, 185] on div "ergo 2 desk features Heading" at bounding box center [528, 217] width 629 height 103
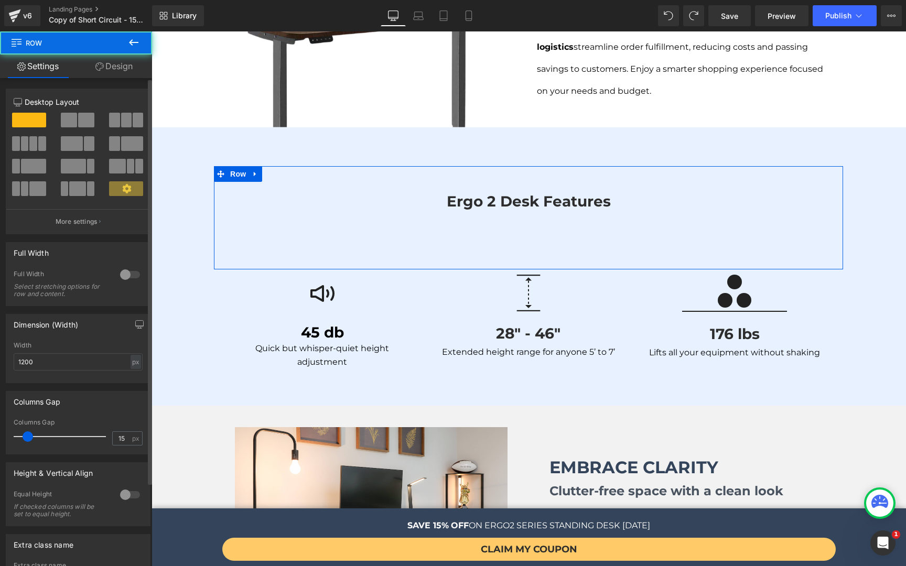
scroll to position [100, 0]
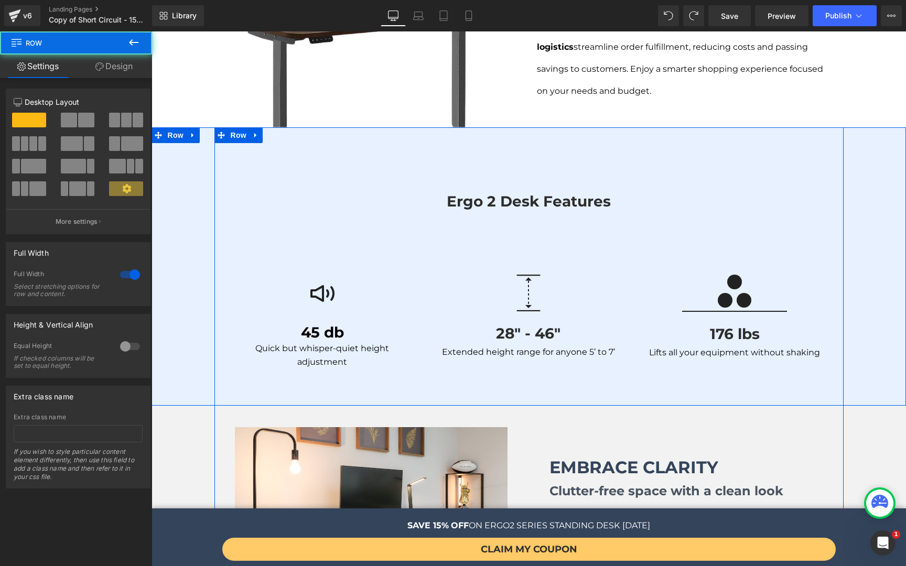
click at [848, 175] on div "ergo 2 desk features Heading Row Image 45 db Heading Quick but whisper-quiet he…" at bounding box center [528, 272] width 754 height 212
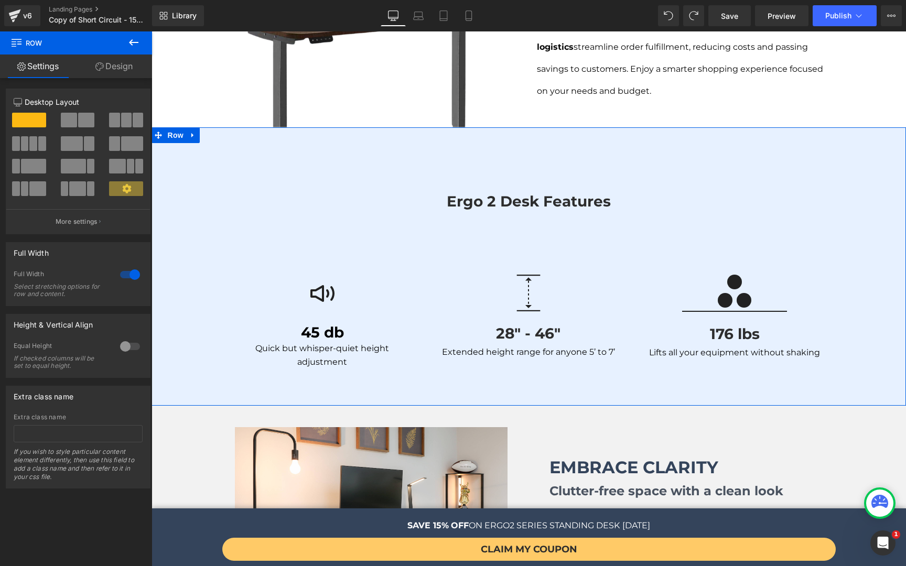
click at [113, 71] on link "Design" at bounding box center [114, 67] width 76 height 24
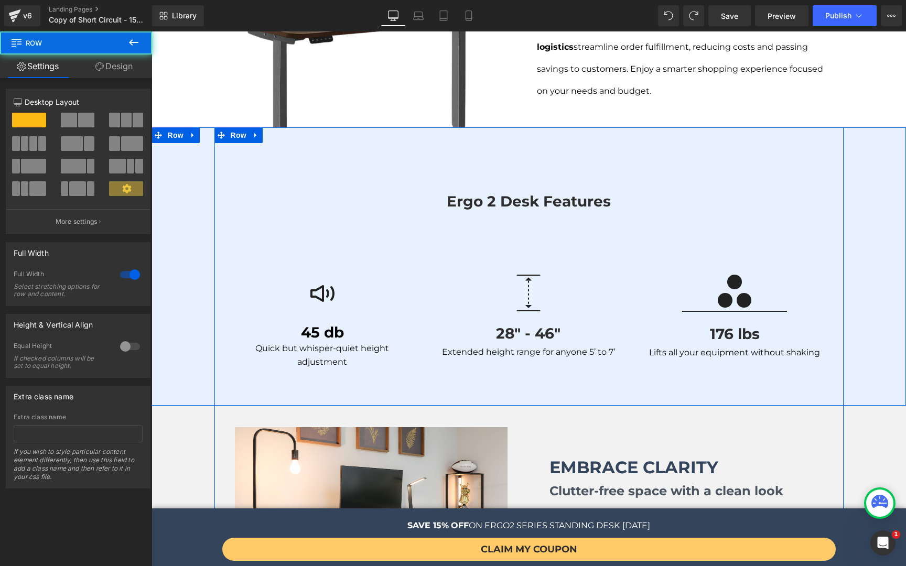
click at [189, 168] on div "ergo 2 desk features Heading Row Image 45 db Heading Quick but whisper-quiet he…" at bounding box center [528, 272] width 754 height 212
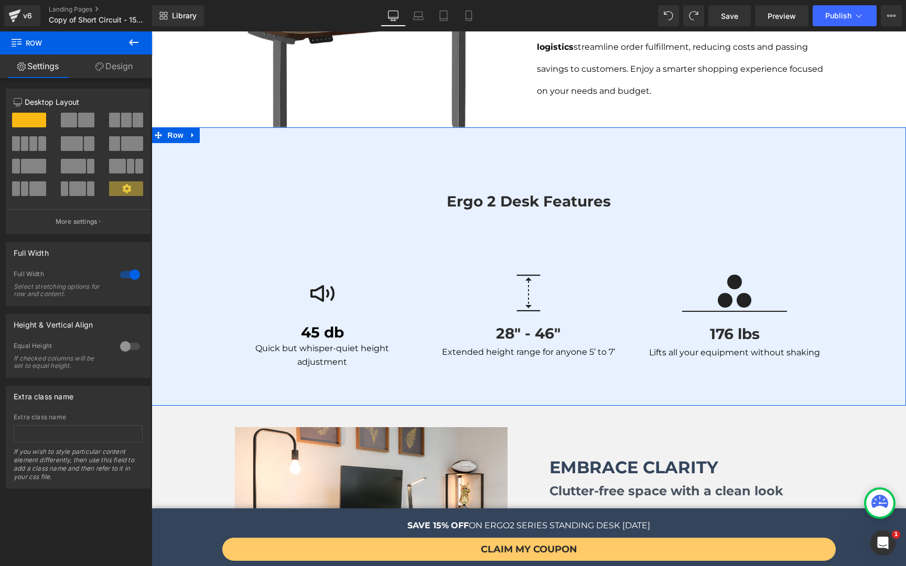
click at [106, 70] on link "Design" at bounding box center [114, 67] width 76 height 24
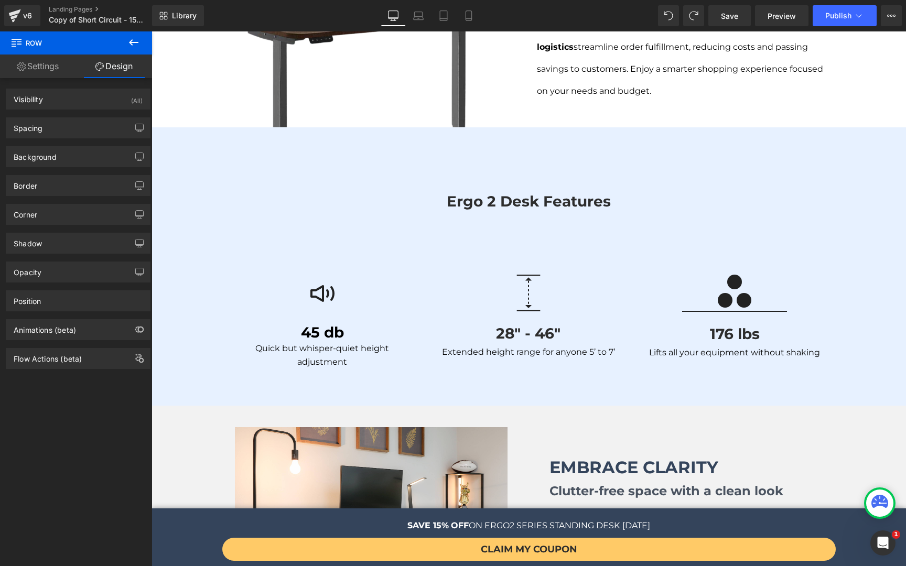
click at [129, 39] on icon at bounding box center [133, 42] width 13 height 13
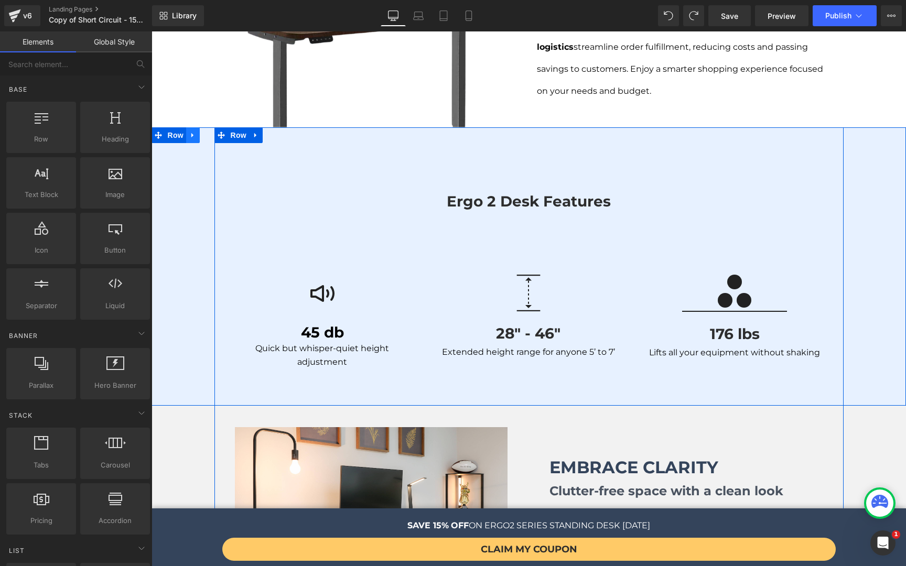
click at [189, 132] on icon at bounding box center [192, 136] width 7 height 8
click at [187, 166] on div "ergo 2 desk features Heading Row Image 45 db Heading Quick but whisper-quiet he…" at bounding box center [528, 272] width 754 height 212
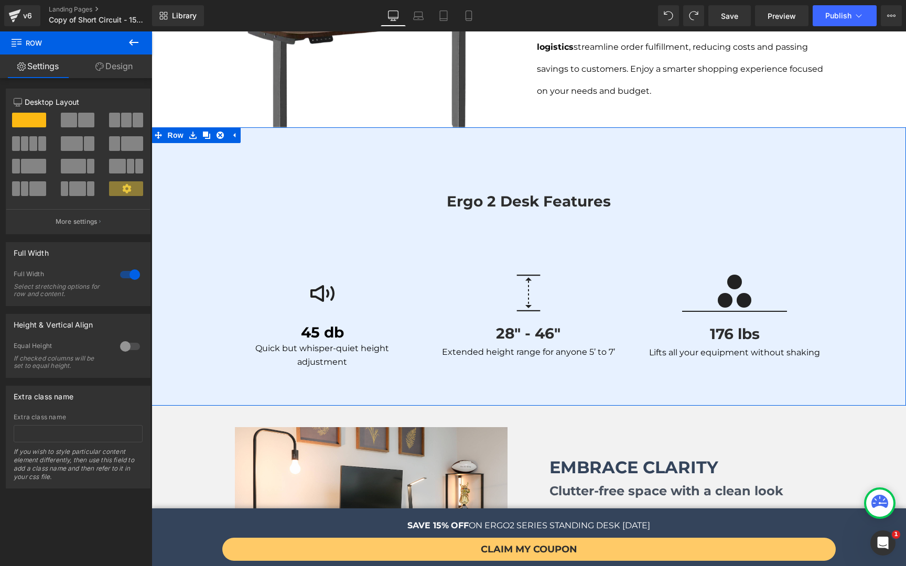
click at [102, 69] on icon at bounding box center [99, 66] width 8 height 8
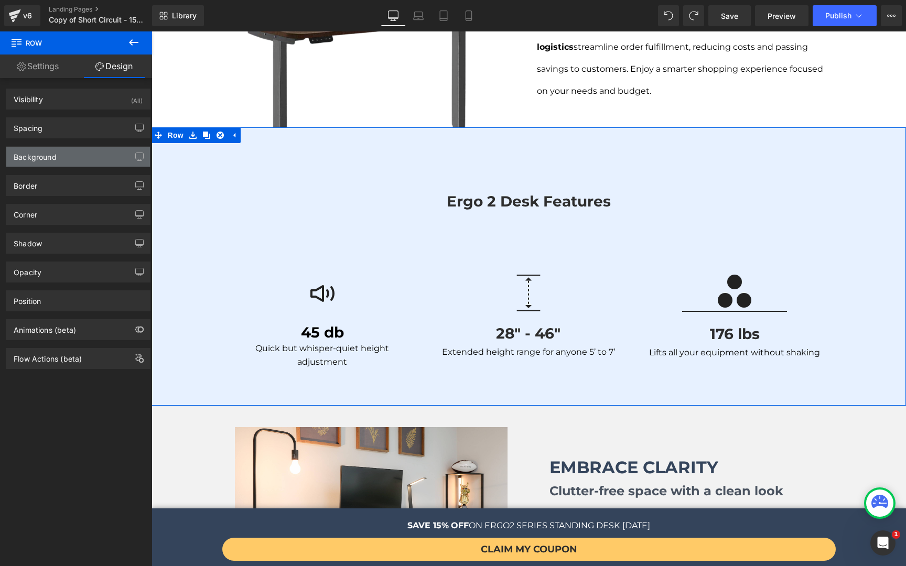
click at [72, 158] on div "Background" at bounding box center [78, 157] width 144 height 20
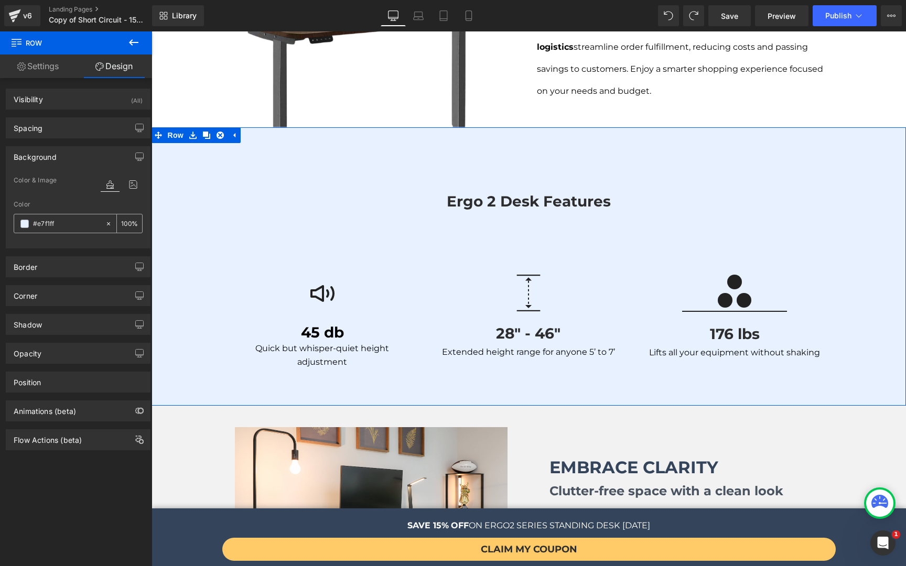
click at [23, 228] on div "#e7f1ff" at bounding box center [59, 223] width 91 height 18
click at [23, 226] on span at bounding box center [24, 224] width 8 height 8
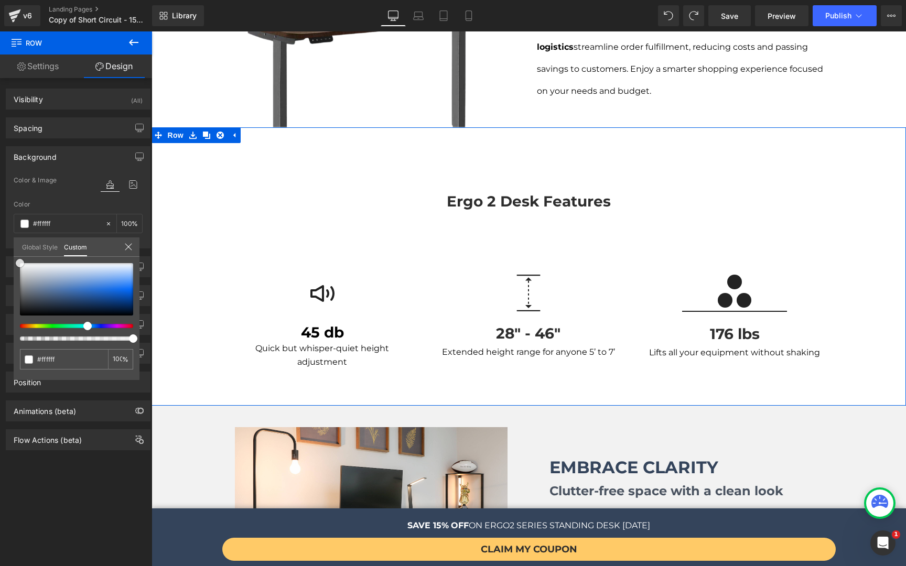
drag, startPoint x: 55, startPoint y: 296, endPoint x: 6, endPoint y: 247, distance: 68.2
click at [6, 247] on div "Background Color & Image color Color #e7f1ff 100 % Image Replace Image Upload i…" at bounding box center [78, 193] width 157 height 110
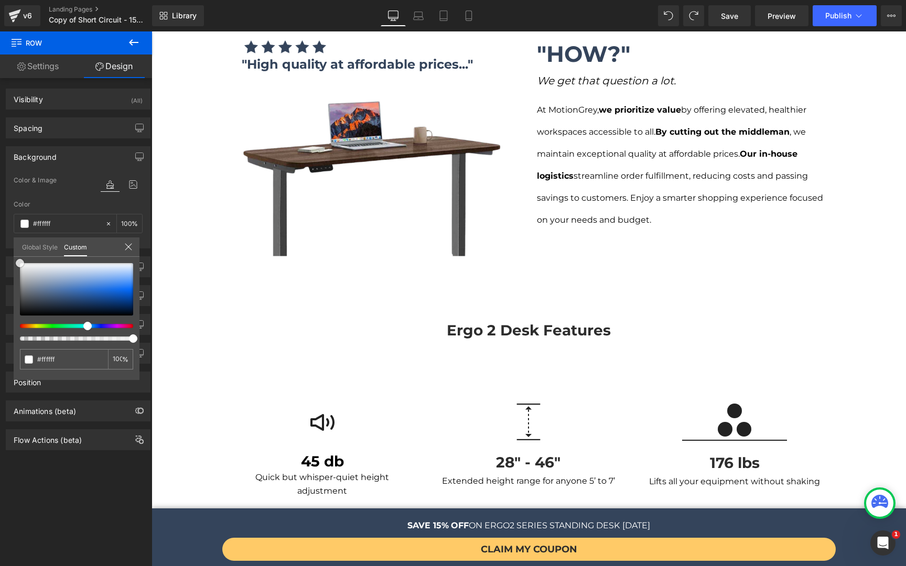
scroll to position [970, 0]
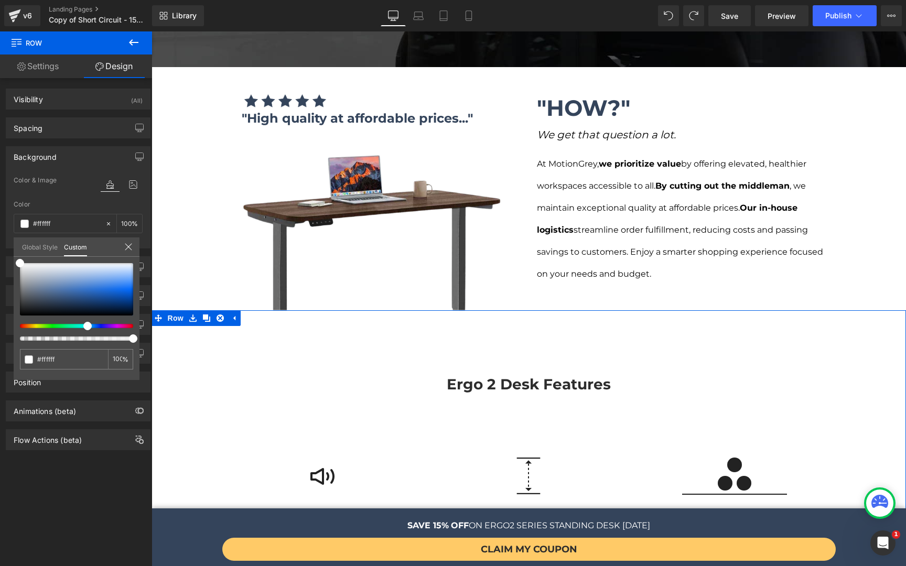
drag, startPoint x: 66, startPoint y: 359, endPoint x: 11, endPoint y: 360, distance: 54.5
click at [11, 248] on div "Background Color & Image color Color #e7f1ff 100 % Image Replace Image Upload i…" at bounding box center [78, 193] width 157 height 110
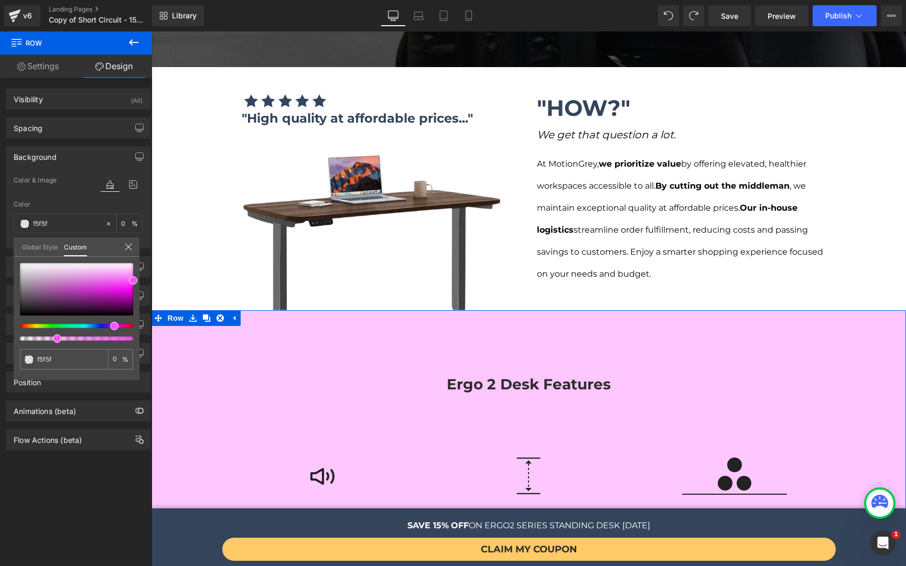
type input "f5f5f5"
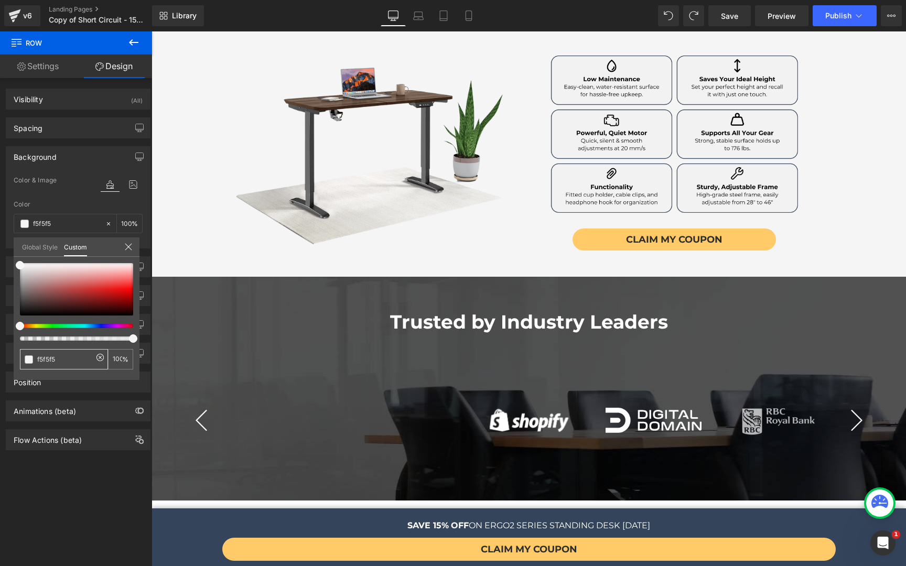
scroll to position [314, 0]
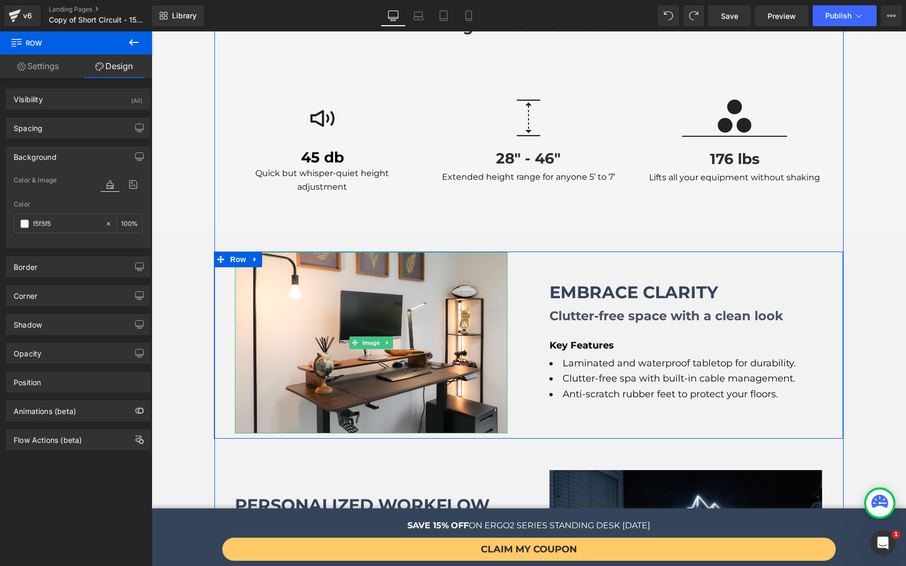
scroll to position [1370, 0]
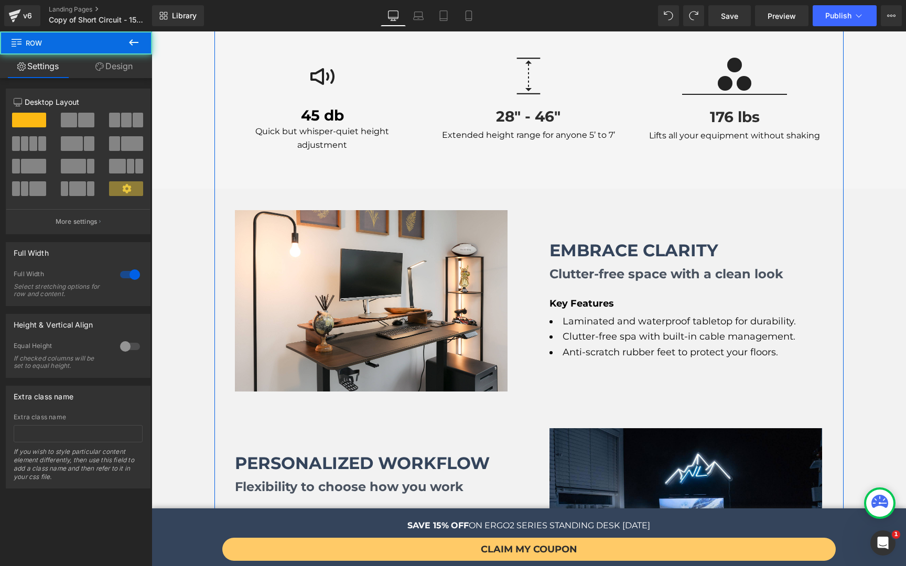
click at [178, 252] on div "Image Embrace Clarity Heading Clutter-free space with a clean look Heading Key …" at bounding box center [528, 508] width 754 height 638
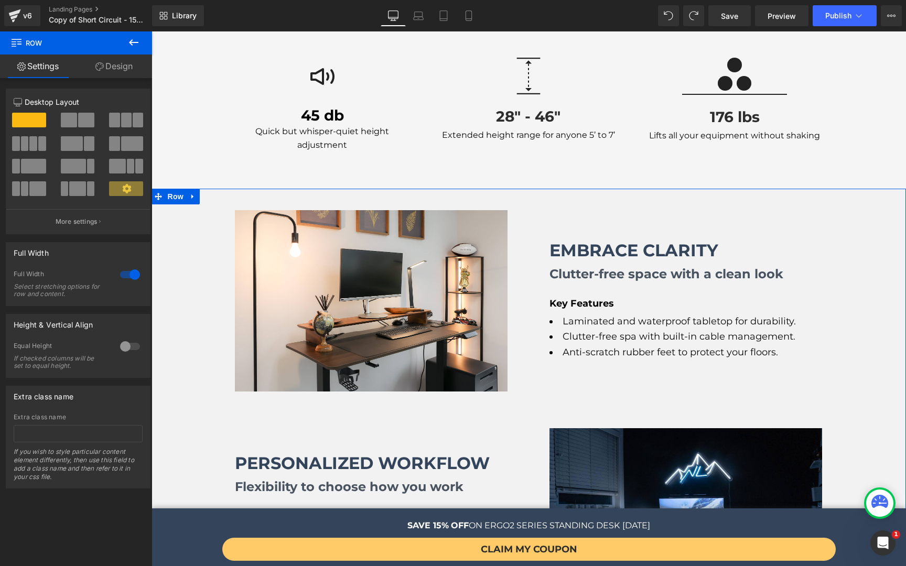
click at [117, 61] on link "Design" at bounding box center [114, 67] width 76 height 24
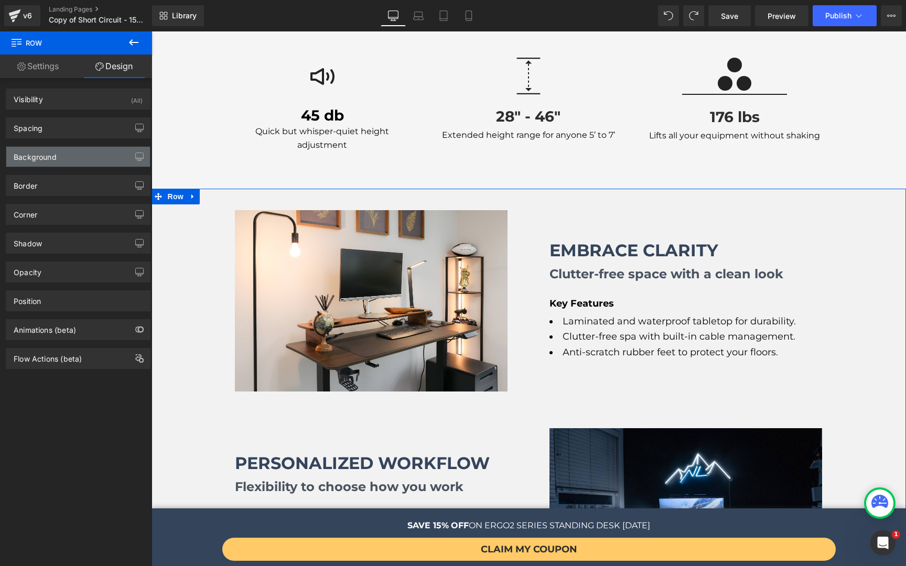
click at [54, 165] on div "Background" at bounding box center [78, 157] width 144 height 20
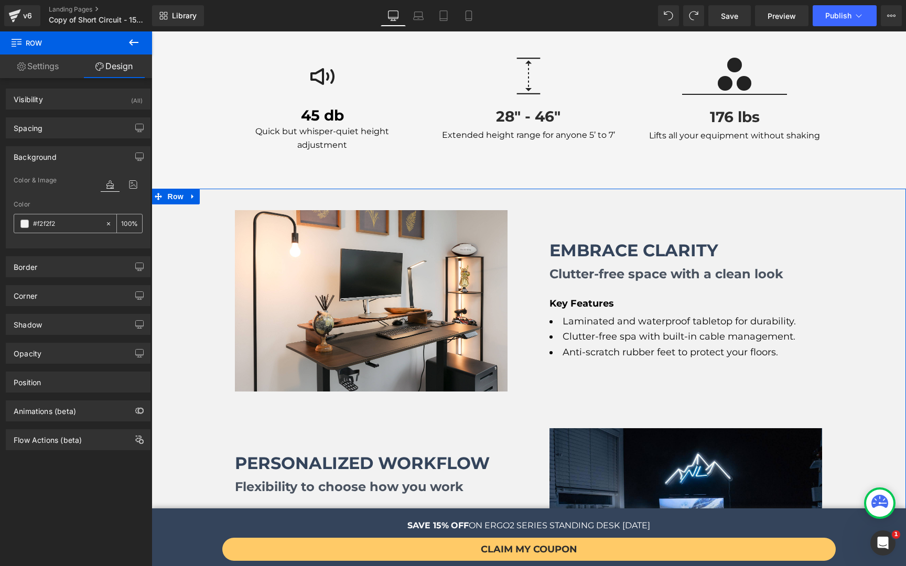
click at [20, 224] on span at bounding box center [24, 224] width 8 height 8
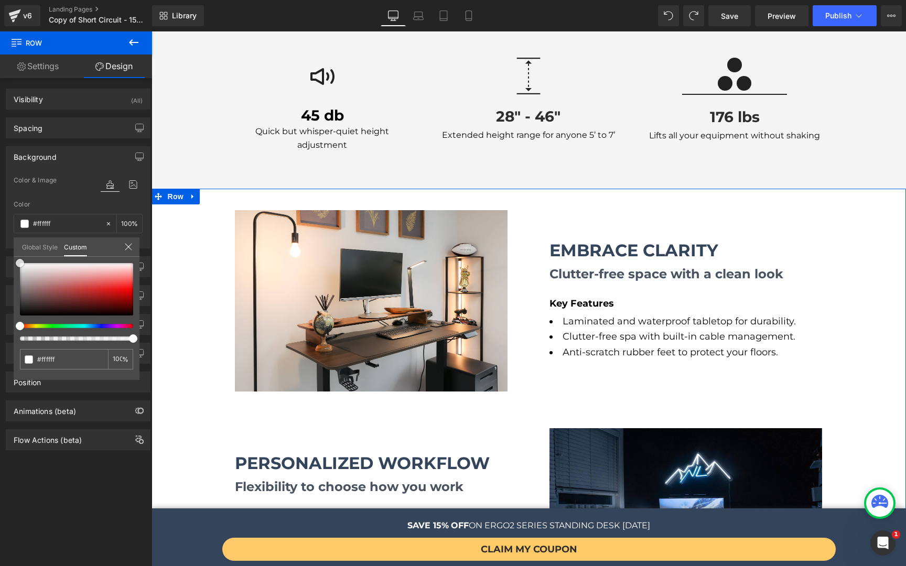
drag, startPoint x: 76, startPoint y: 281, endPoint x: 16, endPoint y: 246, distance: 69.3
click at [16, 246] on div "Global Style Custom Setup Global Style #f2f2f2 100 %" at bounding box center [77, 253] width 126 height 32
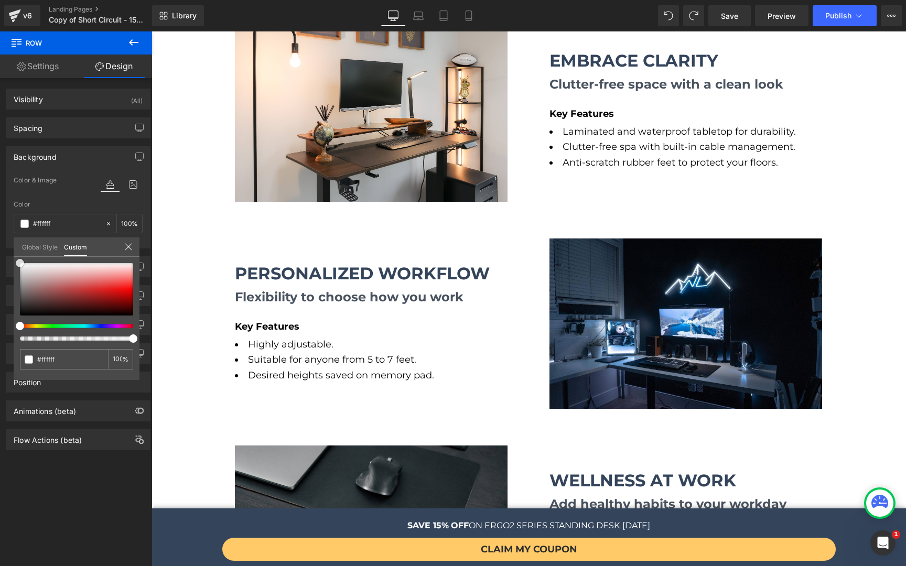
scroll to position [1376, 0]
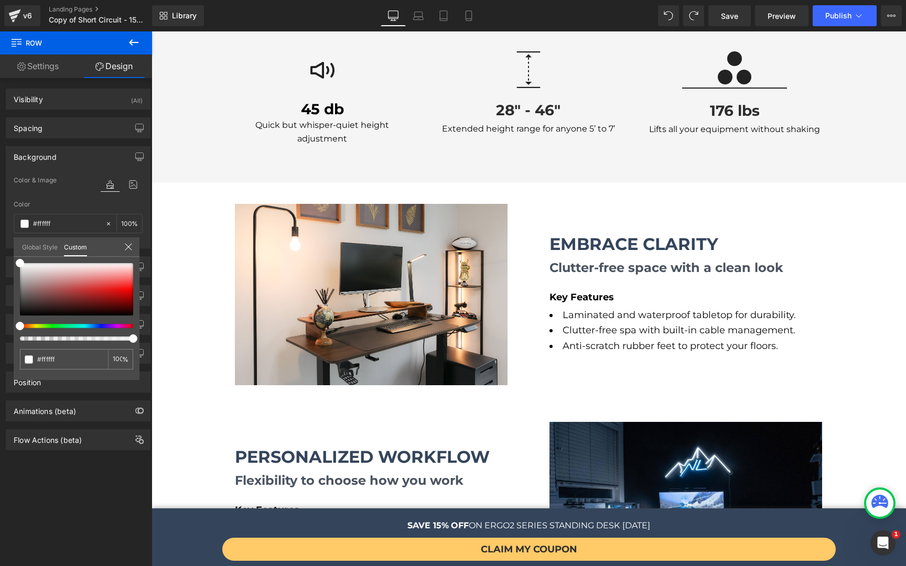
click at [306, 247] on body "Image Row GET THE SHORT CIRCUIT EXCLUSIVE DEAL Heading PAY EVEN LESS FOR OUR BU…" at bounding box center [528, 464] width 754 height 3617
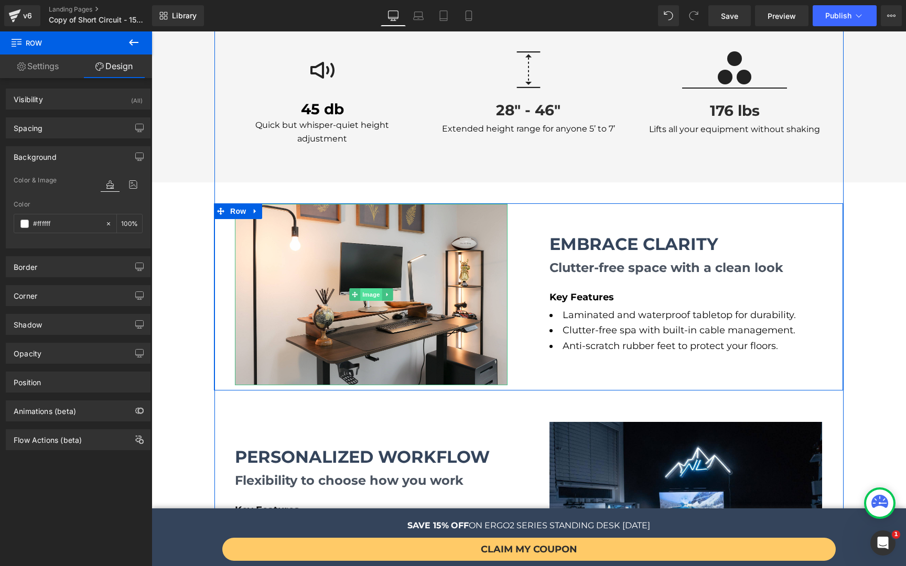
click at [360, 288] on span "Image" at bounding box center [371, 294] width 22 height 13
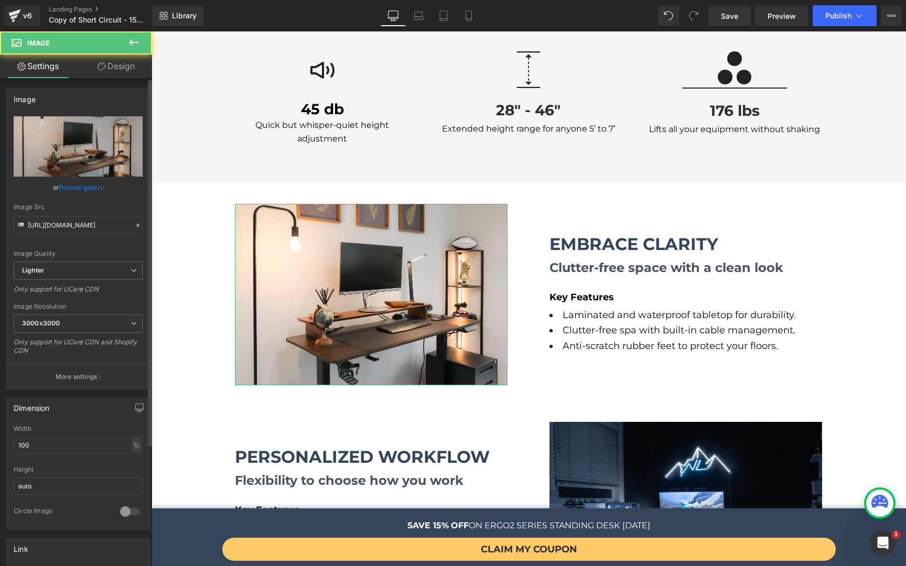
click at [82, 185] on link "Browse gallery" at bounding box center [81, 187] width 45 height 18
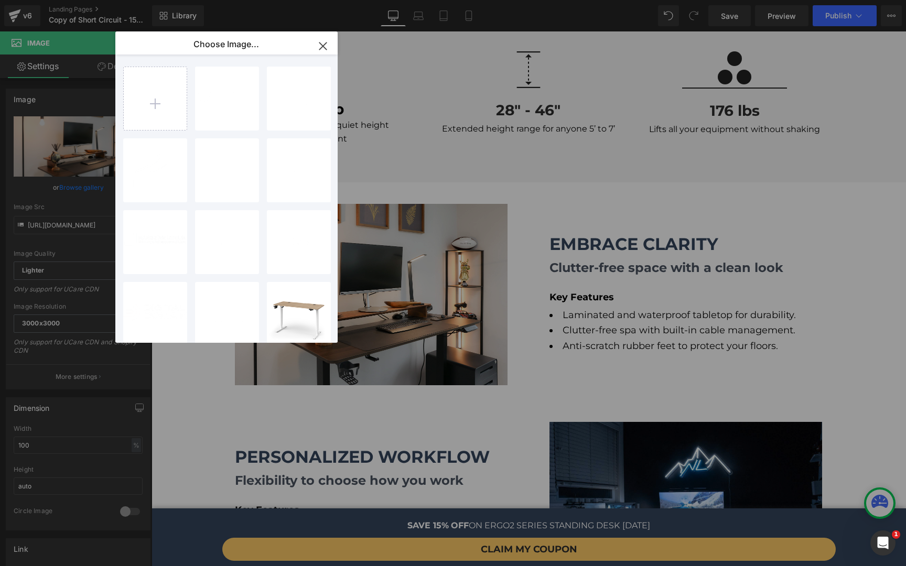
drag, startPoint x: 329, startPoint y: 48, endPoint x: 55, endPoint y: 82, distance: 276.2
click at [329, 48] on icon "button" at bounding box center [323, 46] width 17 height 17
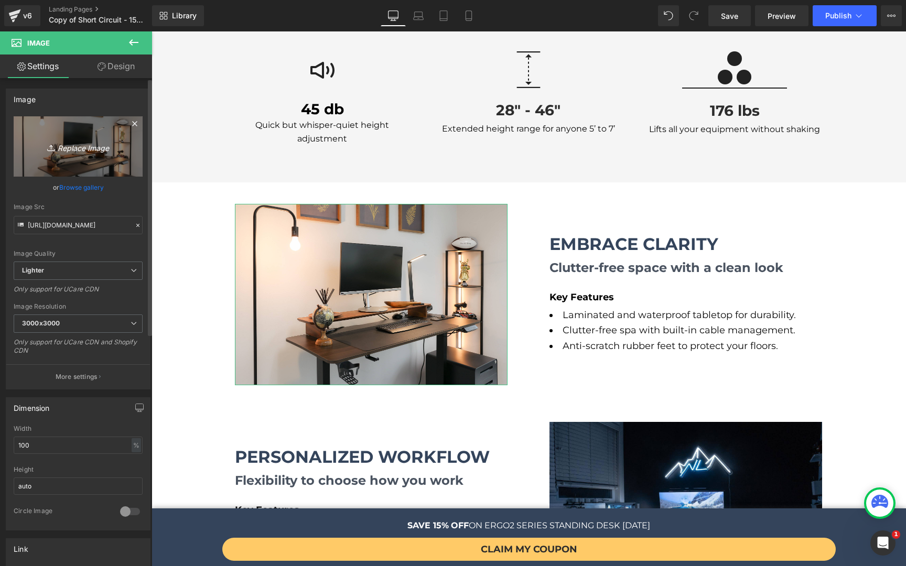
click at [88, 143] on icon "Replace Image" at bounding box center [78, 146] width 84 height 13
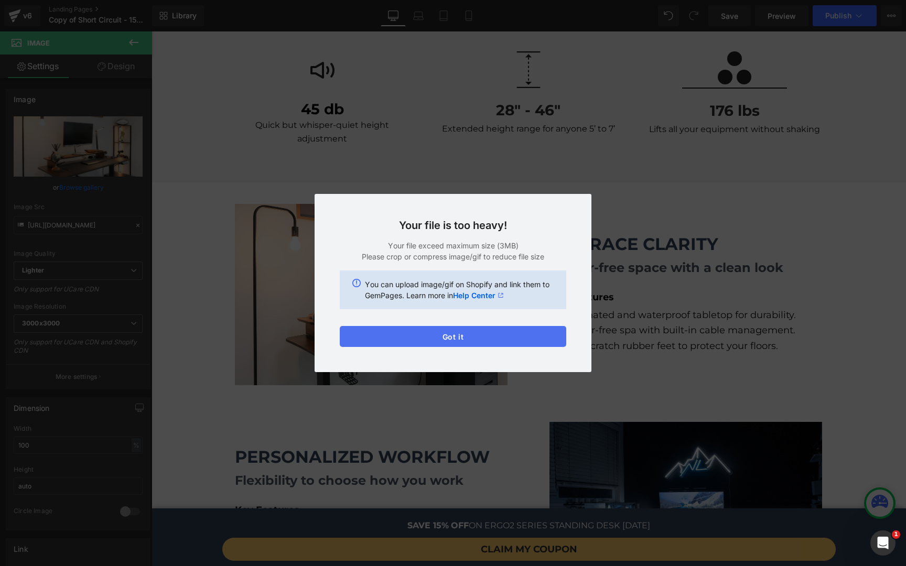
click at [470, 337] on button "Got it" at bounding box center [453, 336] width 226 height 21
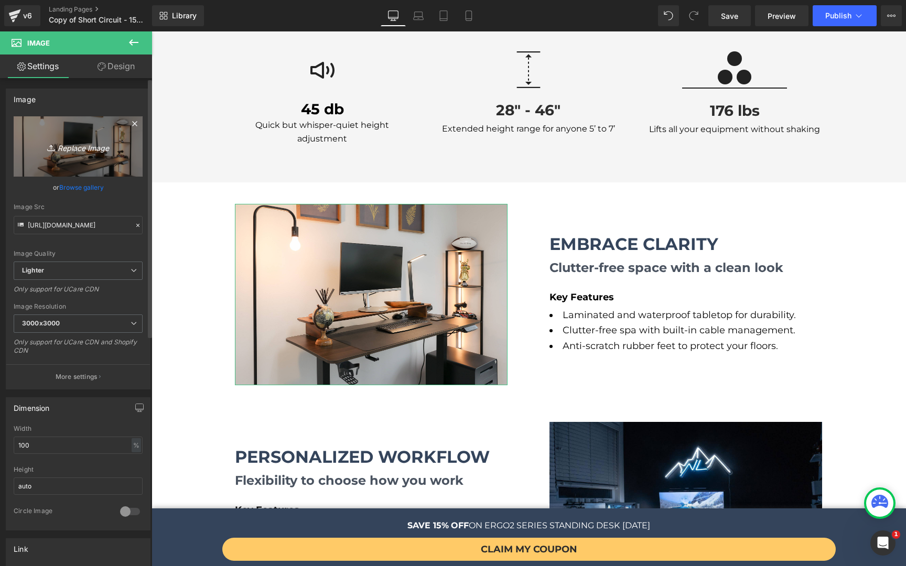
click at [83, 140] on icon "Replace Image" at bounding box center [78, 146] width 84 height 13
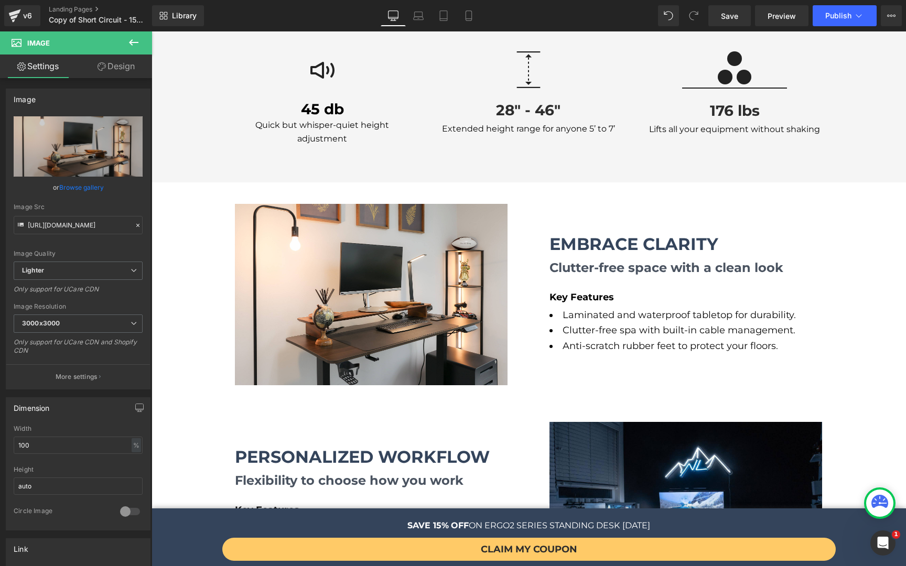
type input "C:\fakepath\DSC_6916-Edit.jpg"
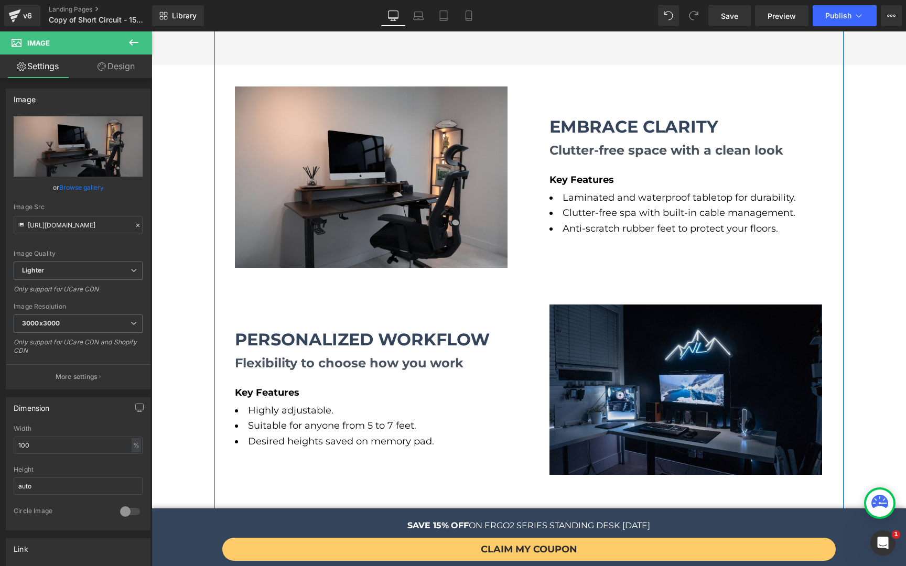
scroll to position [1547, 0]
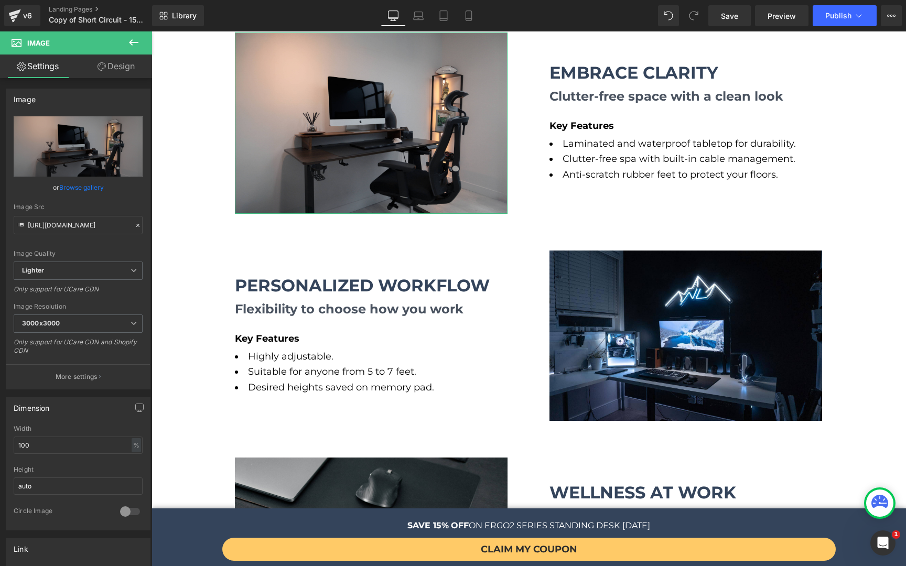
click at [117, 62] on link "Design" at bounding box center [116, 67] width 76 height 24
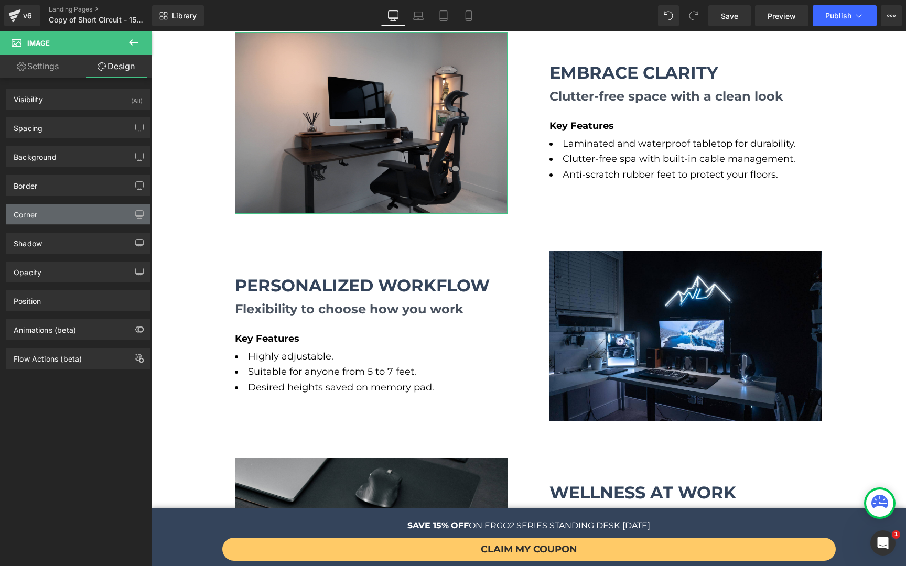
click at [47, 214] on div "Corner" at bounding box center [78, 214] width 144 height 20
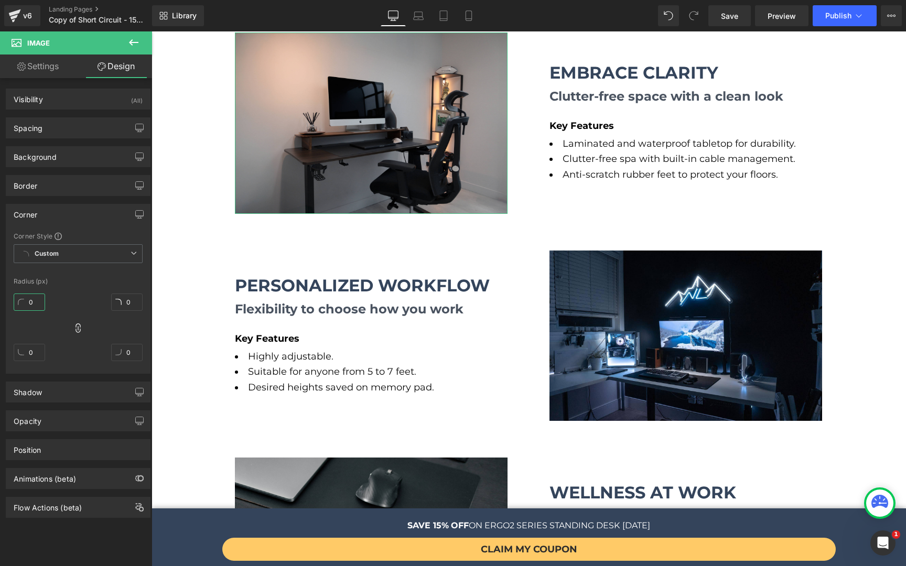
click at [18, 307] on input "0" at bounding box center [29, 302] width 31 height 17
type input "9"
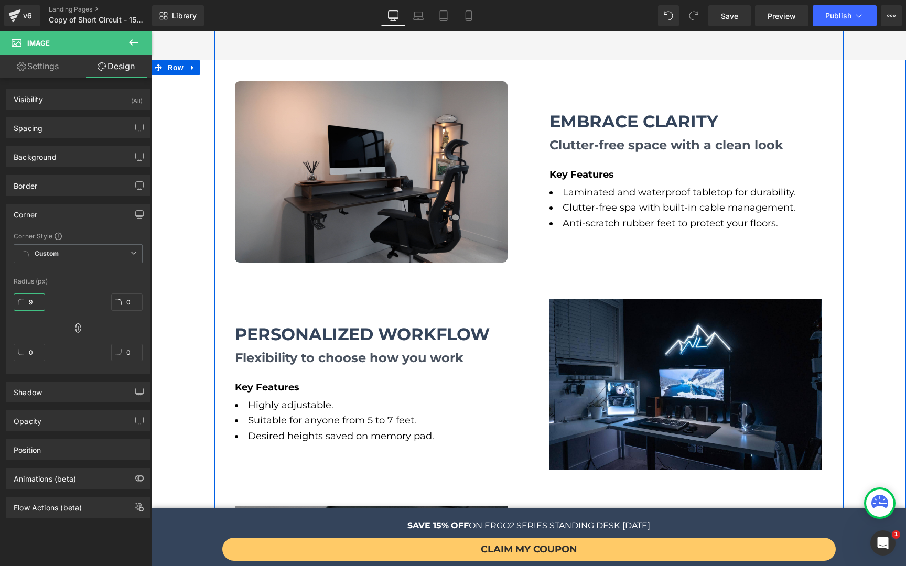
scroll to position [1448, 0]
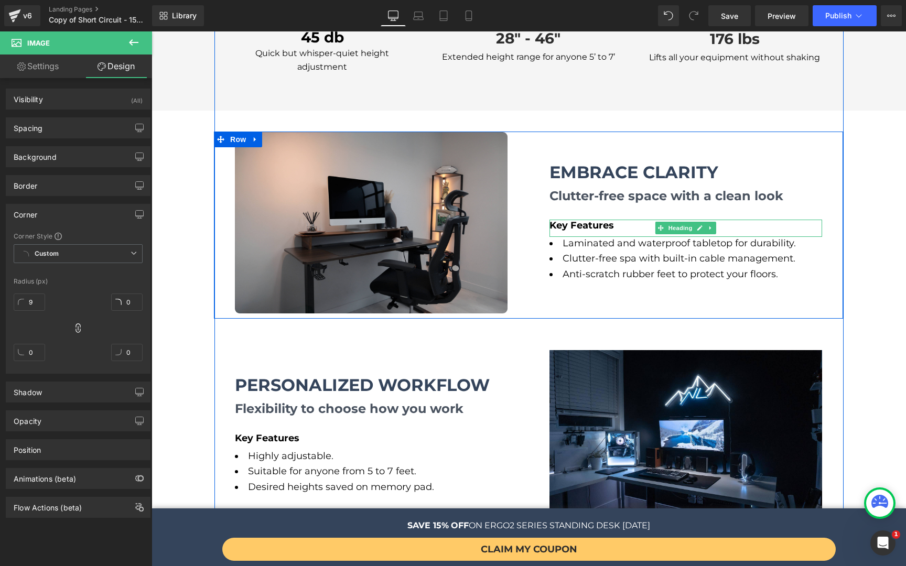
click at [594, 220] on div "Key Features" at bounding box center [685, 228] width 273 height 17
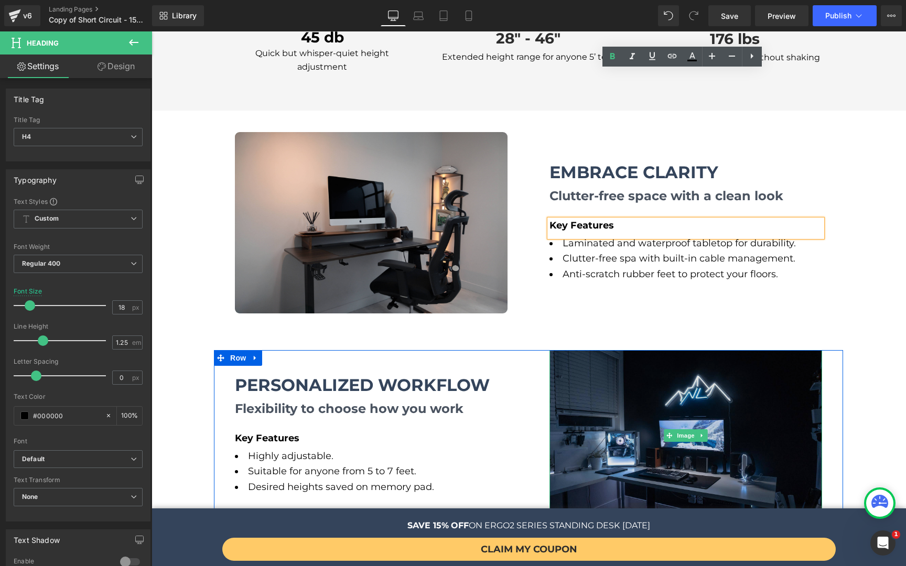
scroll to position [1574, 0]
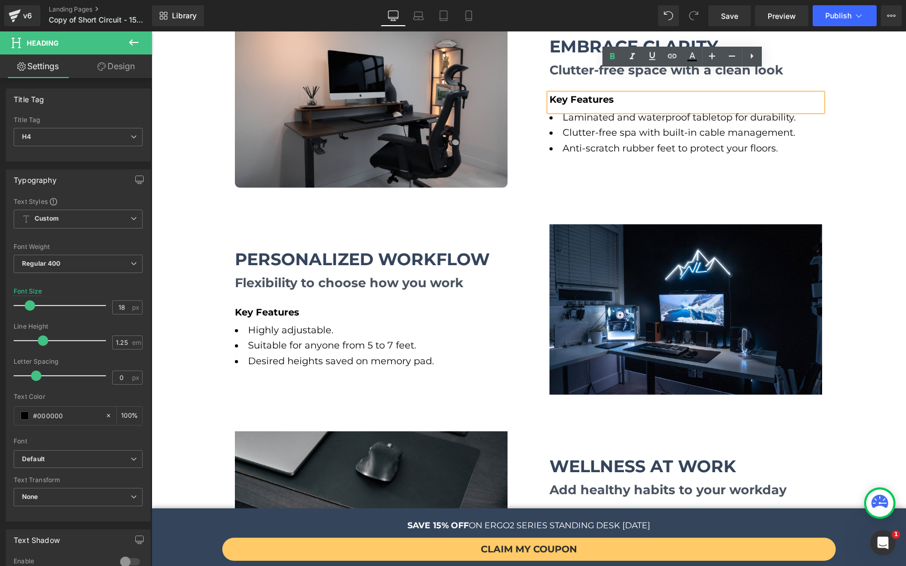
click at [862, 221] on div "Image Embrace Clarity Heading Clutter-free space with a clean look Heading Key …" at bounding box center [528, 304] width 754 height 638
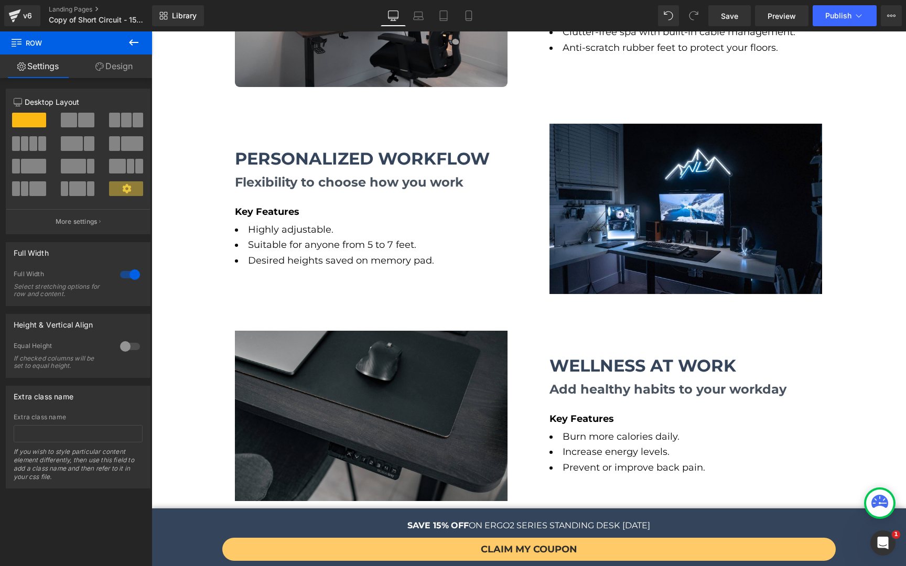
scroll to position [1661, 0]
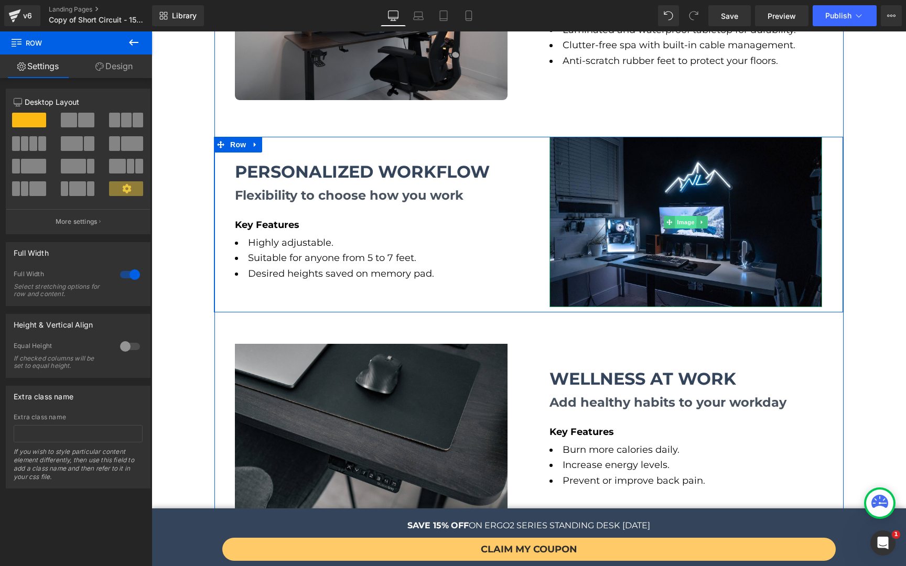
click at [681, 216] on span "Image" at bounding box center [686, 222] width 22 height 13
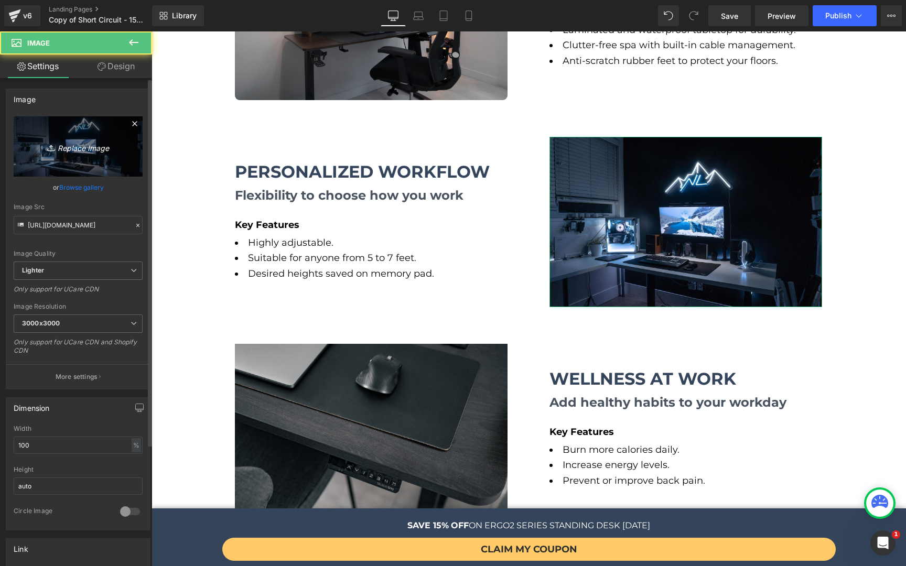
click at [86, 145] on icon "Replace Image" at bounding box center [78, 146] width 84 height 13
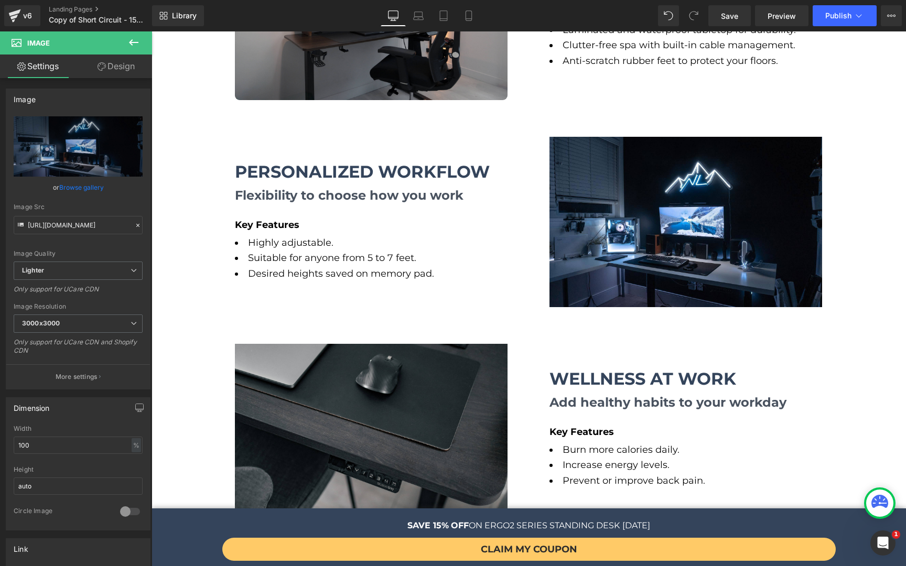
type input "C:\fakepath\Motion Grey April-01 copy.jpg"
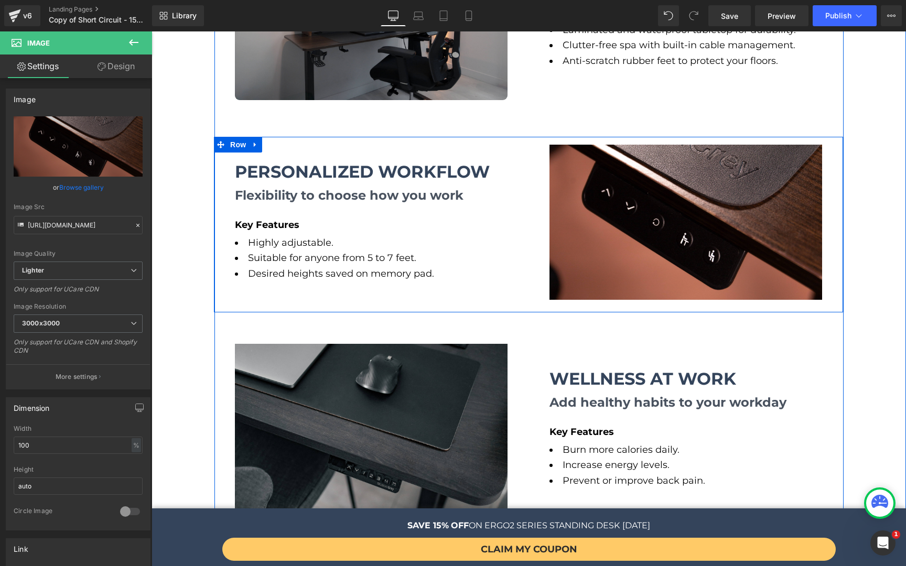
scroll to position [1613, 0]
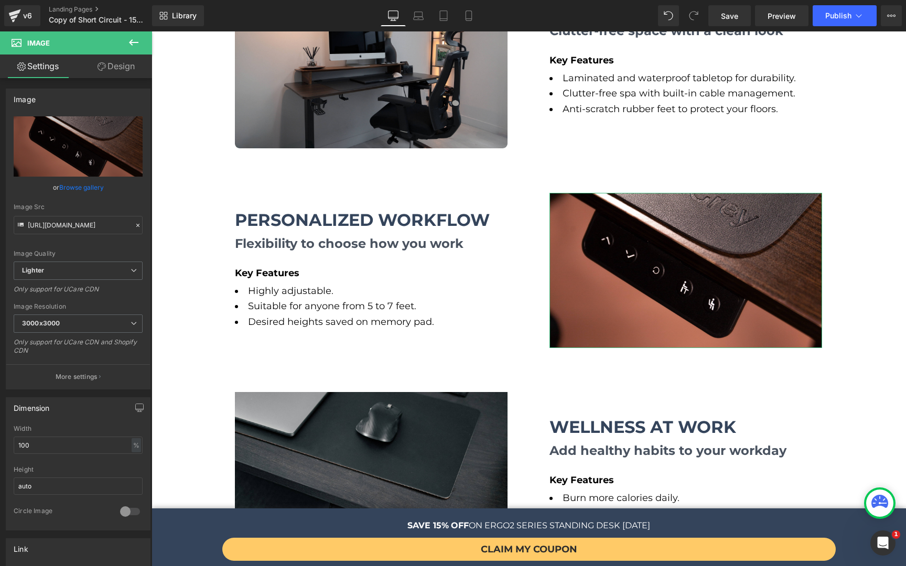
click at [122, 68] on link "Design" at bounding box center [116, 67] width 76 height 24
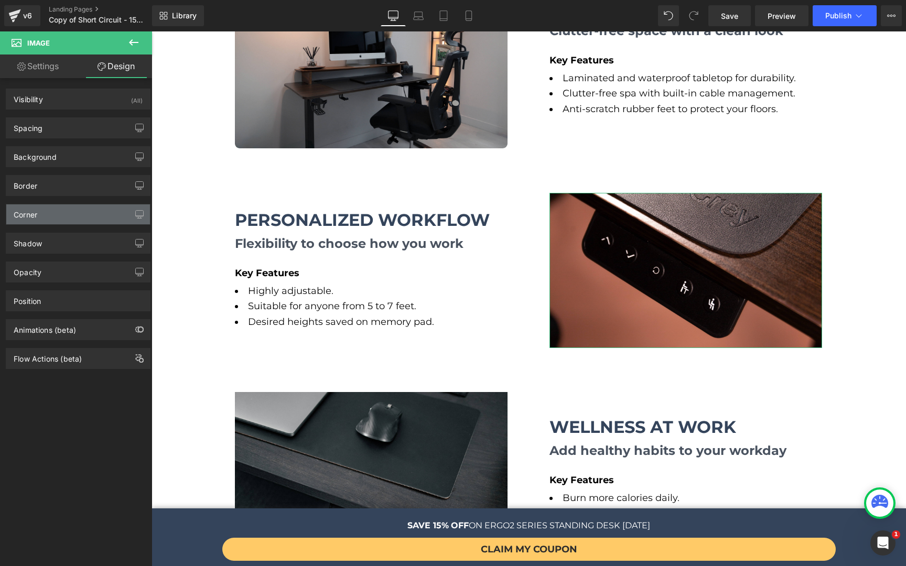
click at [23, 220] on div "Corner" at bounding box center [78, 214] width 144 height 20
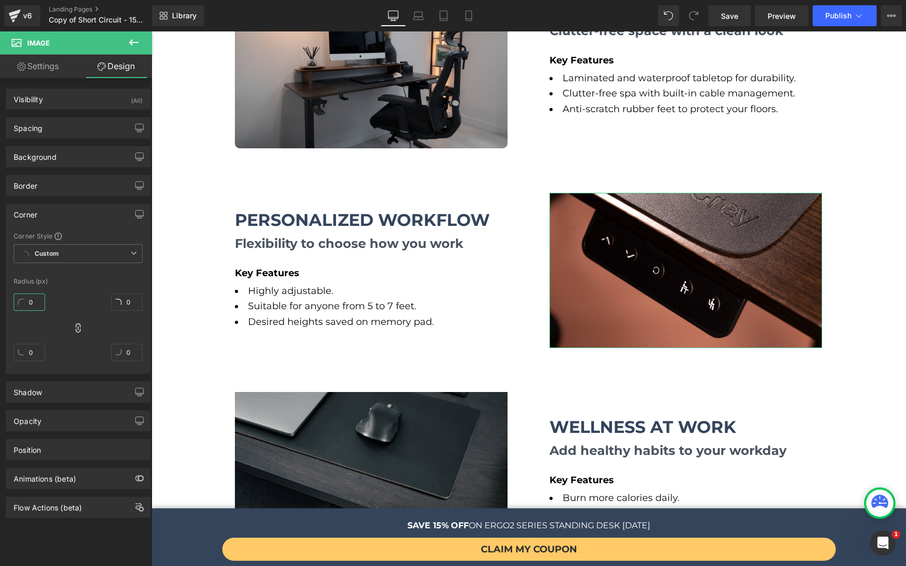
click at [29, 298] on input "0" at bounding box center [29, 302] width 31 height 17
type input "9"
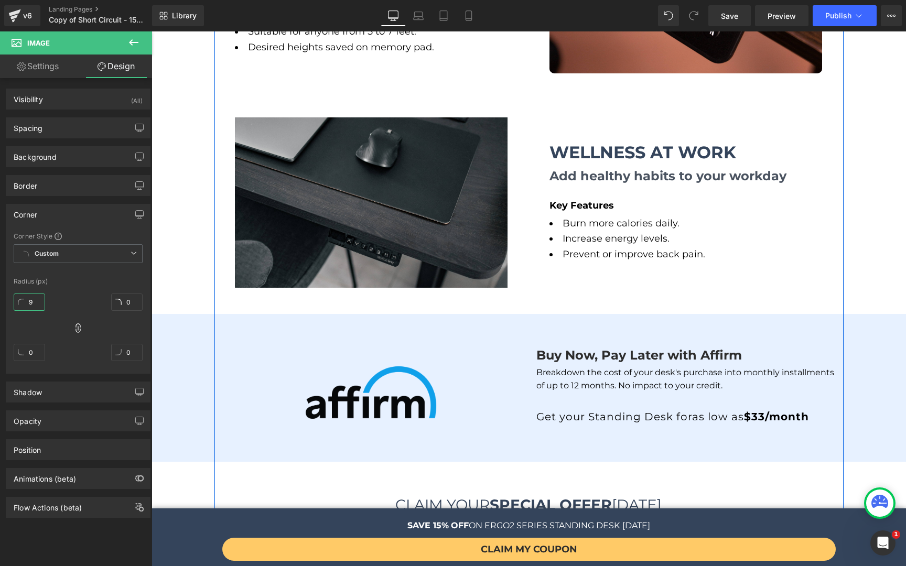
scroll to position [2008, 0]
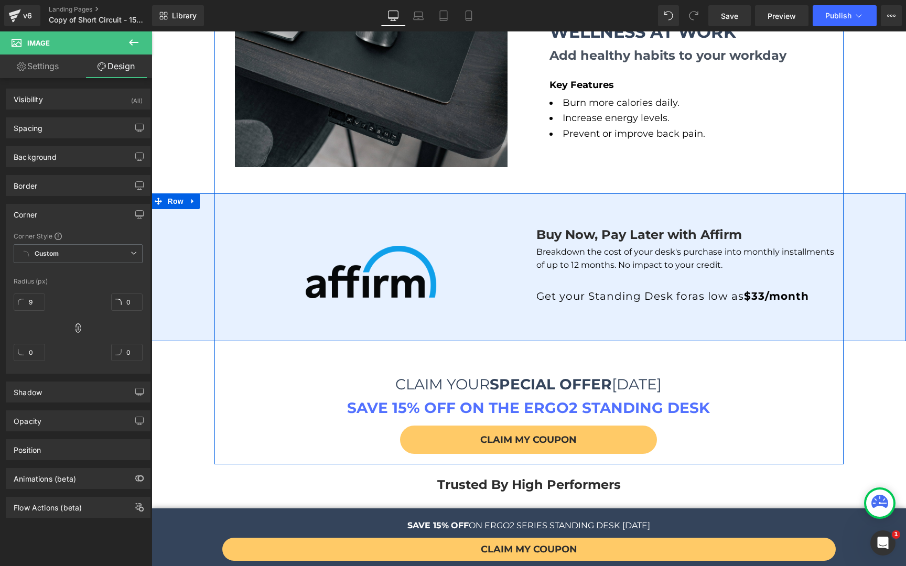
click at [192, 236] on div "Buy Now, Pay Later with Affirm Heading Image Buy Now, Pay Later with Affirm Hea…" at bounding box center [528, 259] width 754 height 101
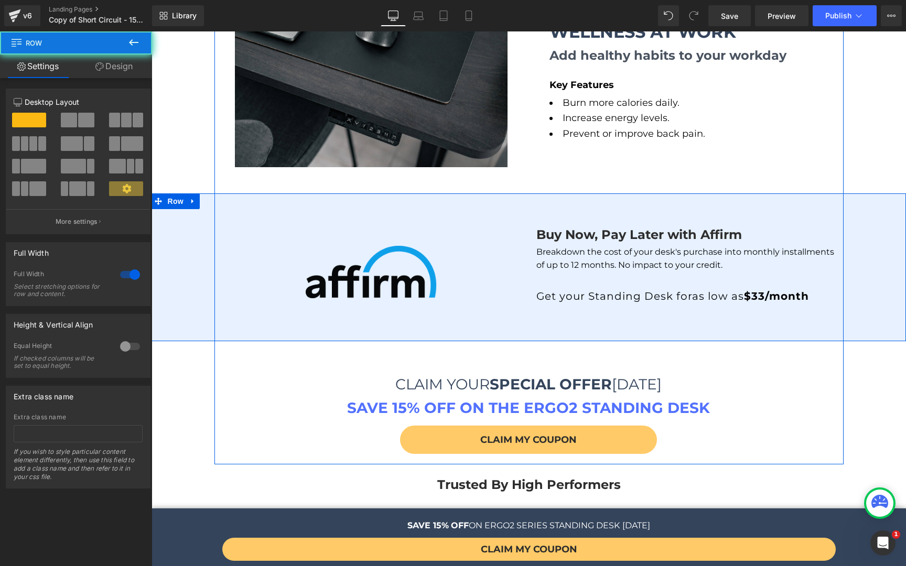
click at [165, 232] on div "Buy Now, Pay Later with Affirm Heading Image Buy Now, Pay Later with Affirm Hea…" at bounding box center [528, 259] width 754 height 101
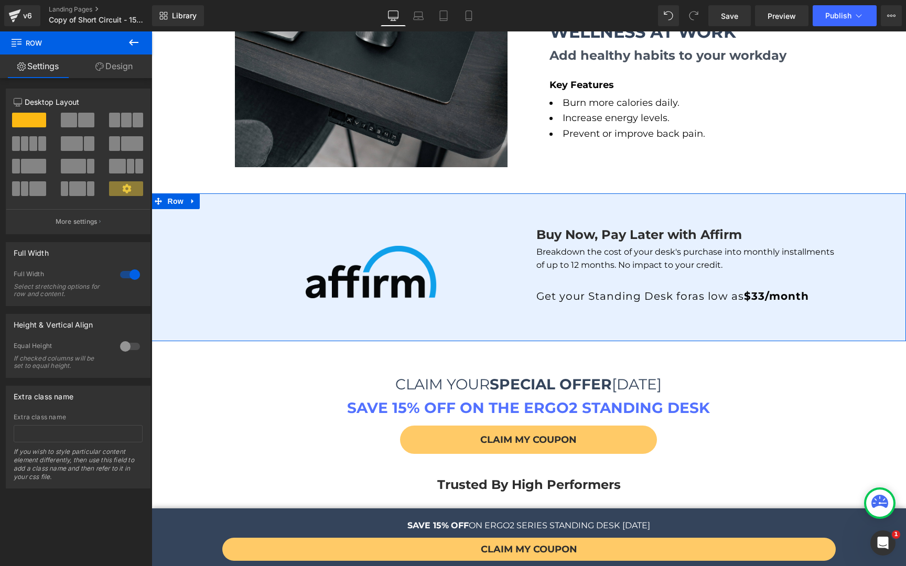
click at [118, 63] on link "Design" at bounding box center [114, 67] width 76 height 24
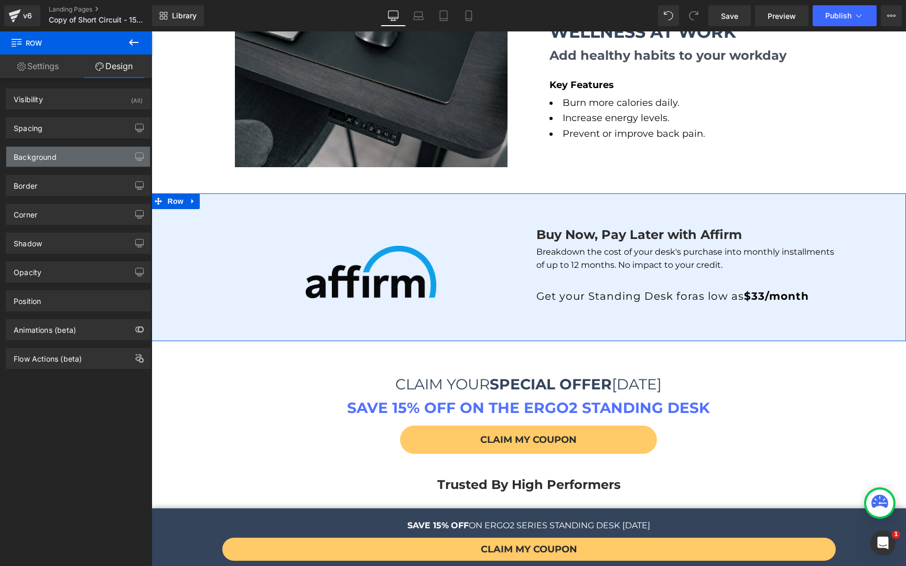
click at [30, 154] on div "Background" at bounding box center [35, 154] width 43 height 15
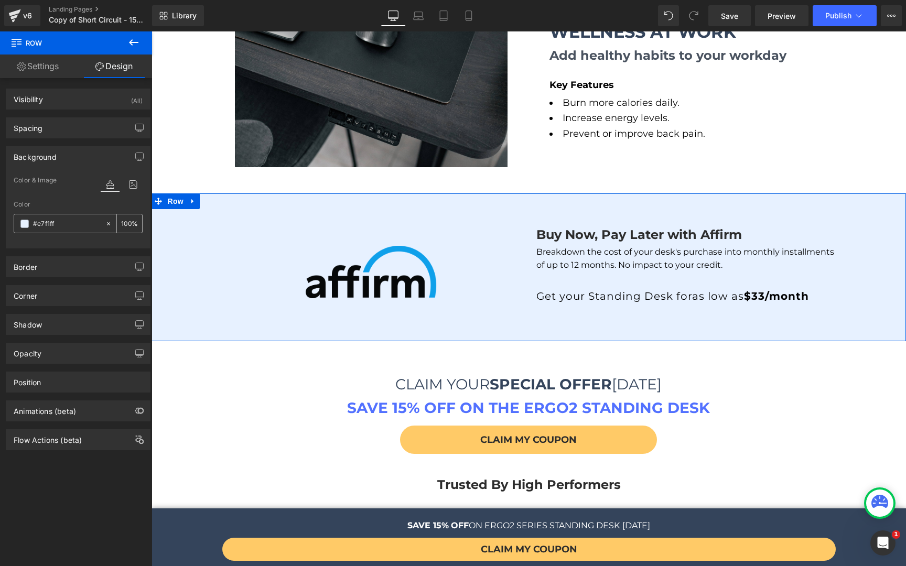
click at [28, 224] on span at bounding box center [24, 224] width 8 height 8
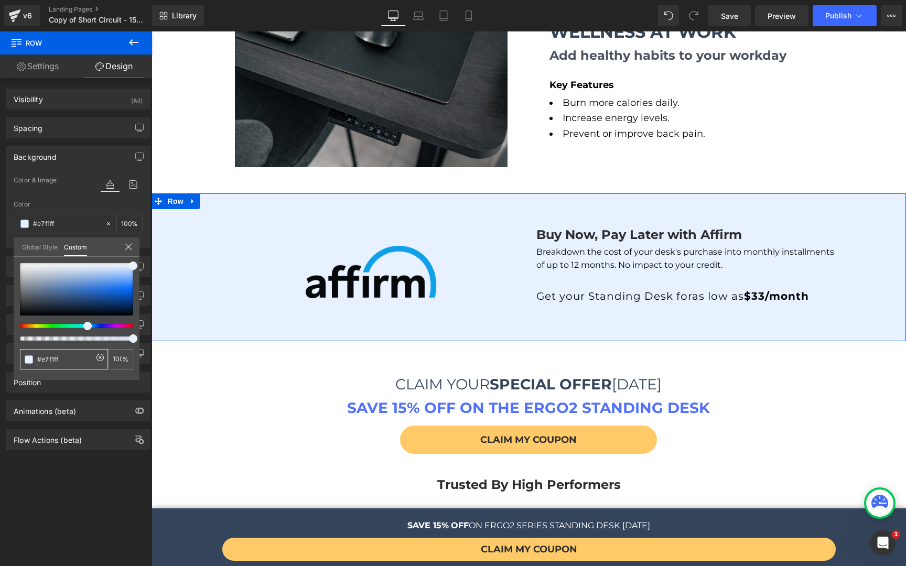
drag, startPoint x: 60, startPoint y: 361, endPoint x: 15, endPoint y: 361, distance: 45.6
click at [15, 361] on div "#e7f1ff 100 %" at bounding box center [77, 321] width 126 height 117
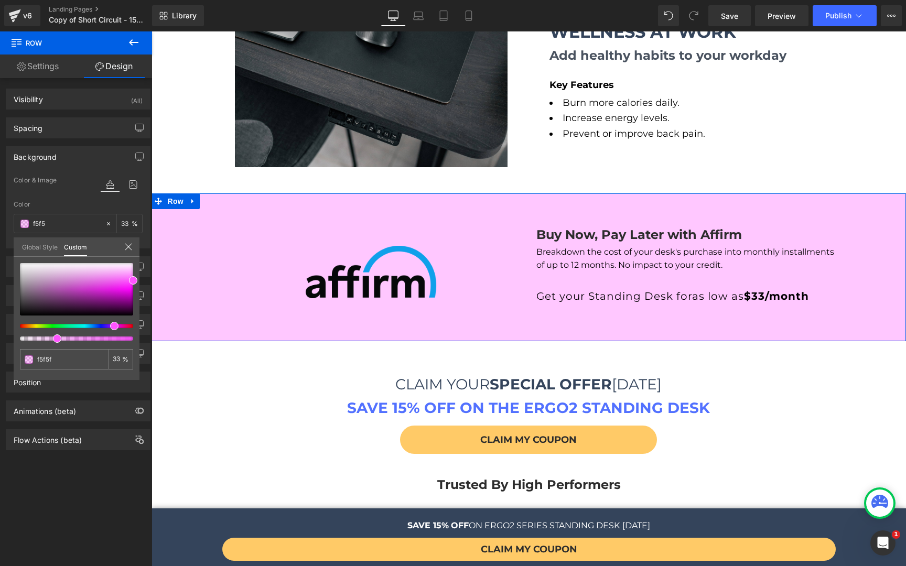
type input "f5f5f5"
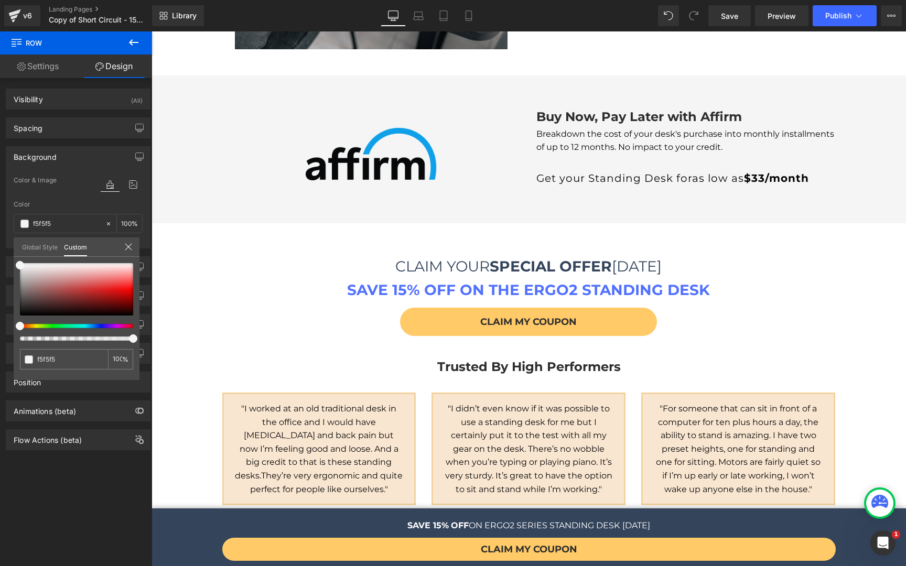
scroll to position [2168, 0]
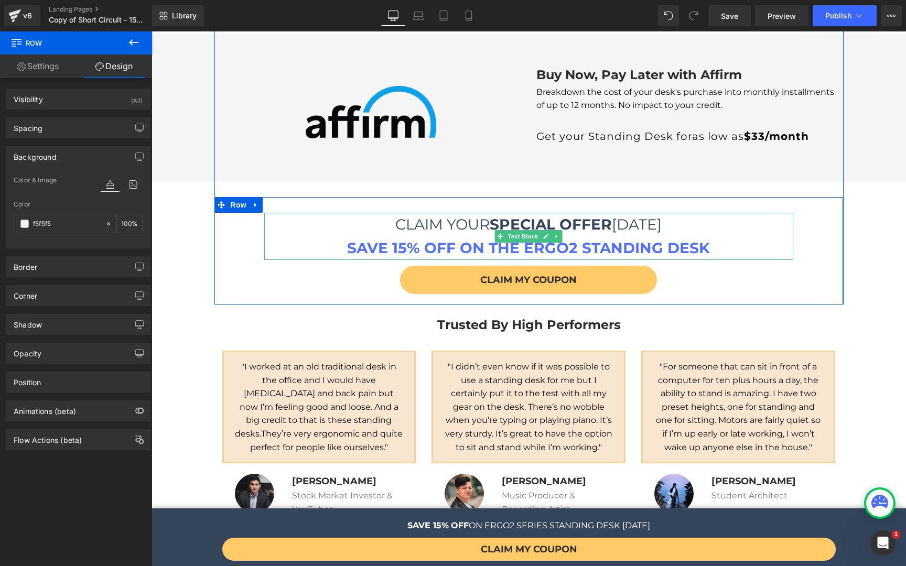
click at [554, 239] on strong "SAVE 15% OFF ON THE ERGO2 STANDING DESK" at bounding box center [528, 248] width 363 height 18
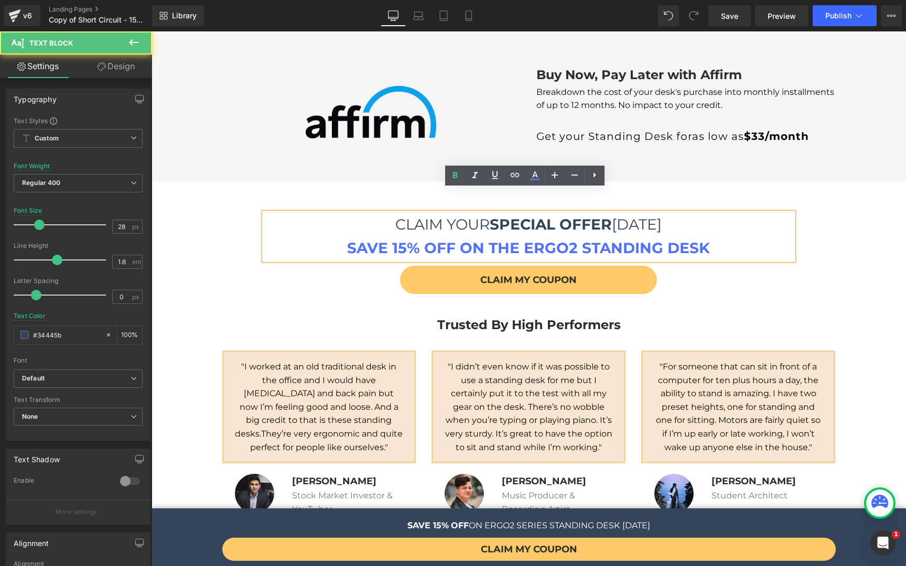
click at [599, 239] on strong "SAVE 15% OFF ON THE ERGO2 STANDING DESK" at bounding box center [528, 248] width 363 height 18
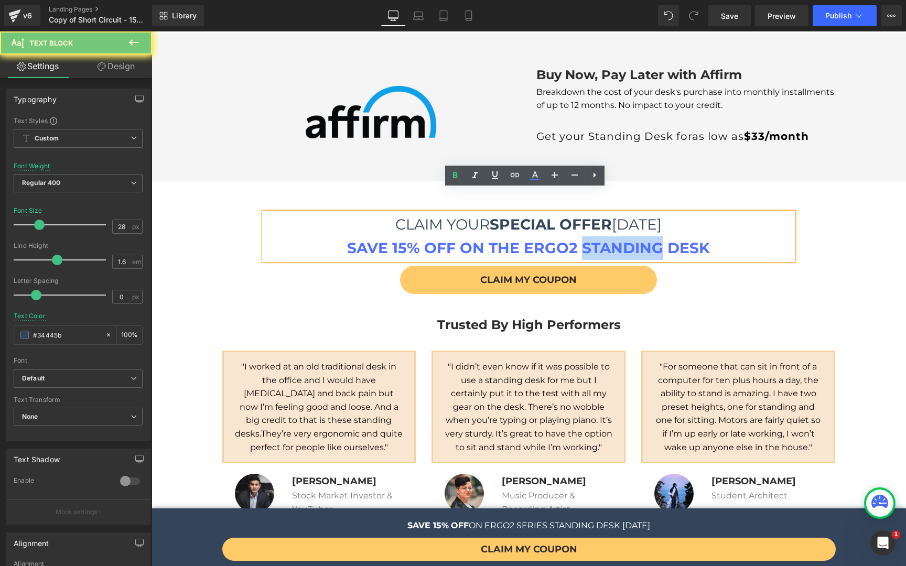
click at [599, 239] on strong "SAVE 15% OFF ON THE ERGO2 STANDING DESK" at bounding box center [528, 248] width 363 height 18
click at [674, 239] on strong "SAVE 15% OFF ON THE ERGO2 STANDING DESK" at bounding box center [528, 248] width 363 height 18
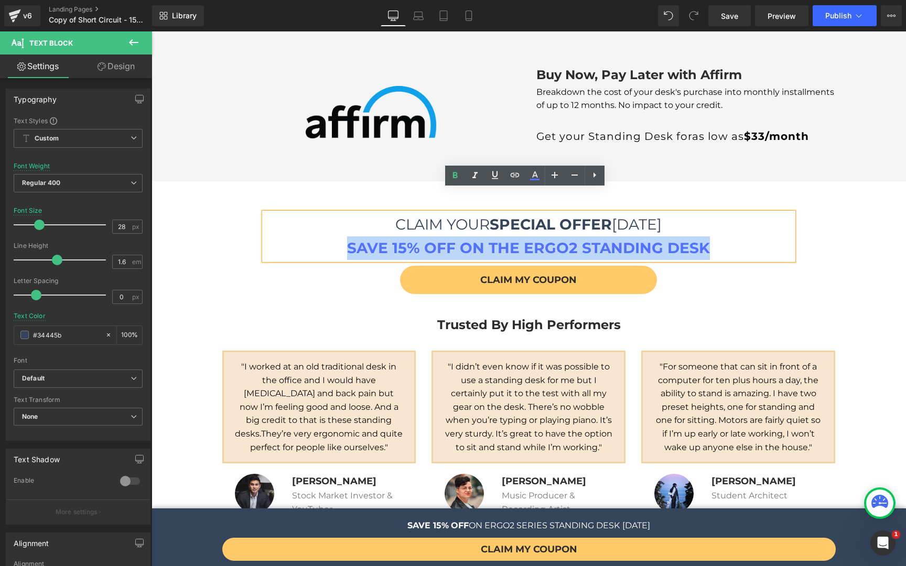
drag, startPoint x: 705, startPoint y: 223, endPoint x: 349, endPoint y: 221, distance: 356.4
click at [349, 236] on p "SAVE 15% OFF ON THE ERGO2 STANDING DESK" at bounding box center [528, 248] width 529 height 24
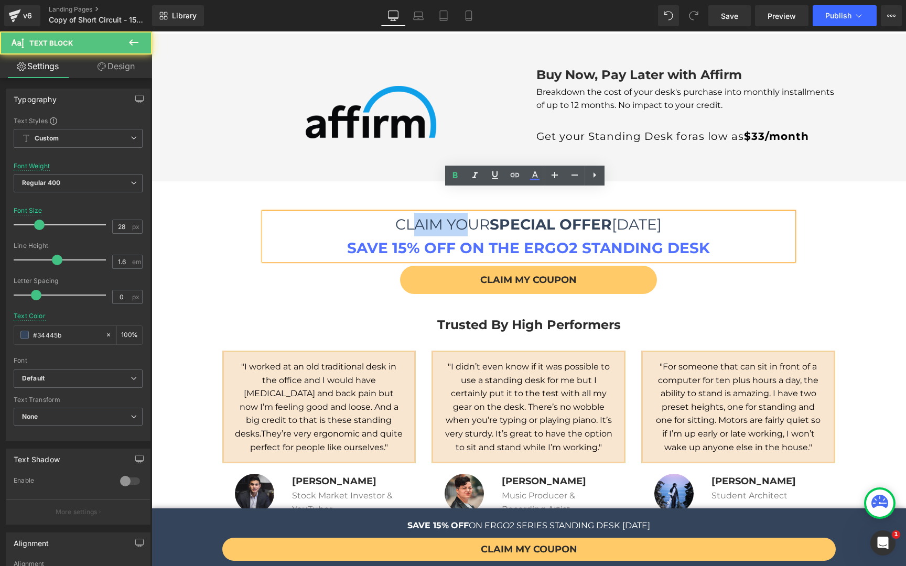
drag, startPoint x: 409, startPoint y: 199, endPoint x: 456, endPoint y: 200, distance: 47.2
click at [456, 213] on p "CLAIM YOUR SPECIAL OFFER TODAY" at bounding box center [528, 225] width 529 height 24
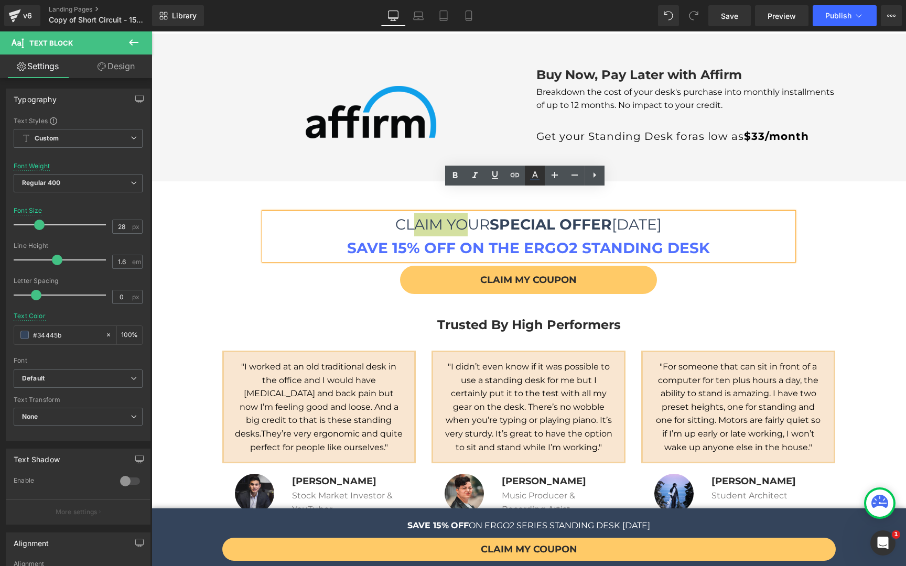
click at [533, 175] on icon at bounding box center [535, 174] width 6 height 6
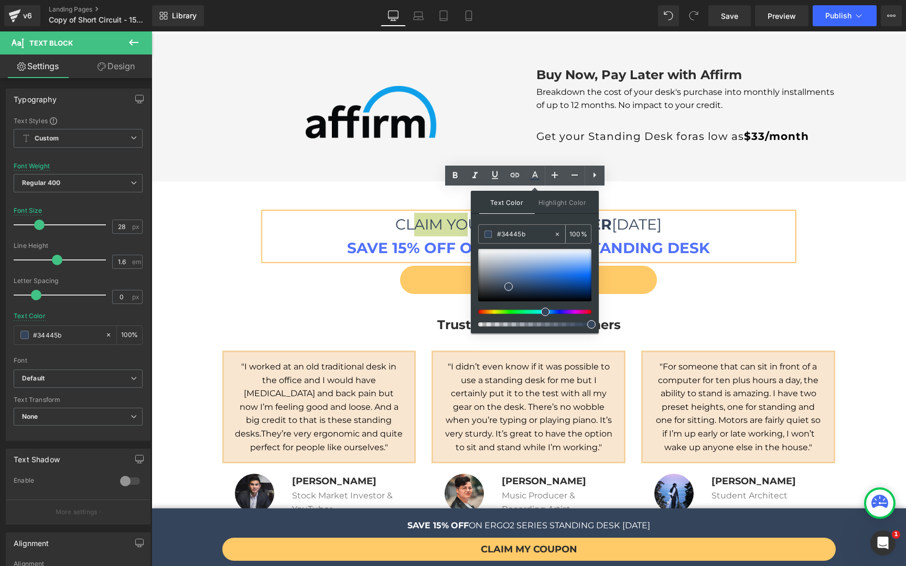
click at [522, 235] on input "#34445b" at bounding box center [525, 235] width 57 height 12
drag, startPoint x: 543, startPoint y: 237, endPoint x: 493, endPoint y: 230, distance: 50.3
click at [493, 230] on div "#34445b" at bounding box center [516, 234] width 75 height 18
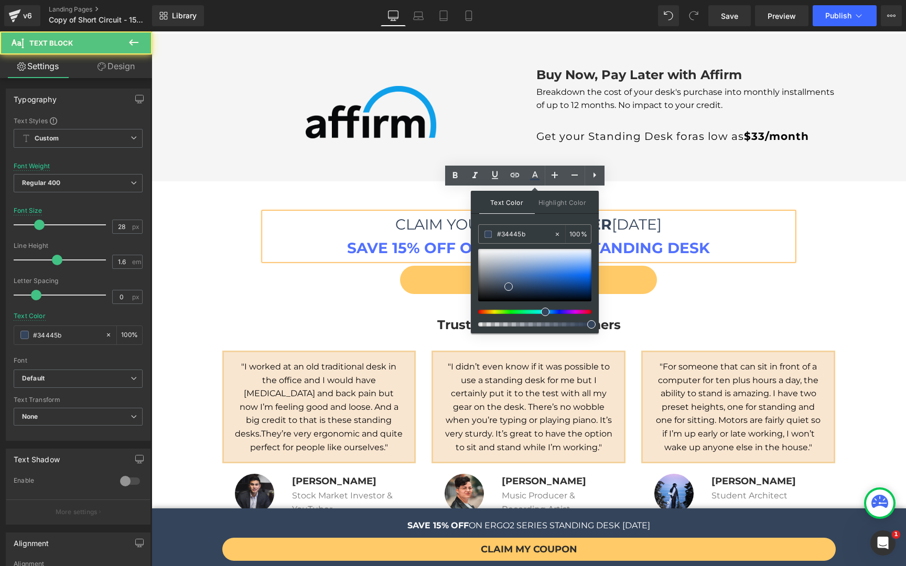
click at [702, 213] on p "CLAIM YOUR SPECIAL OFFER TODAY" at bounding box center [528, 225] width 529 height 24
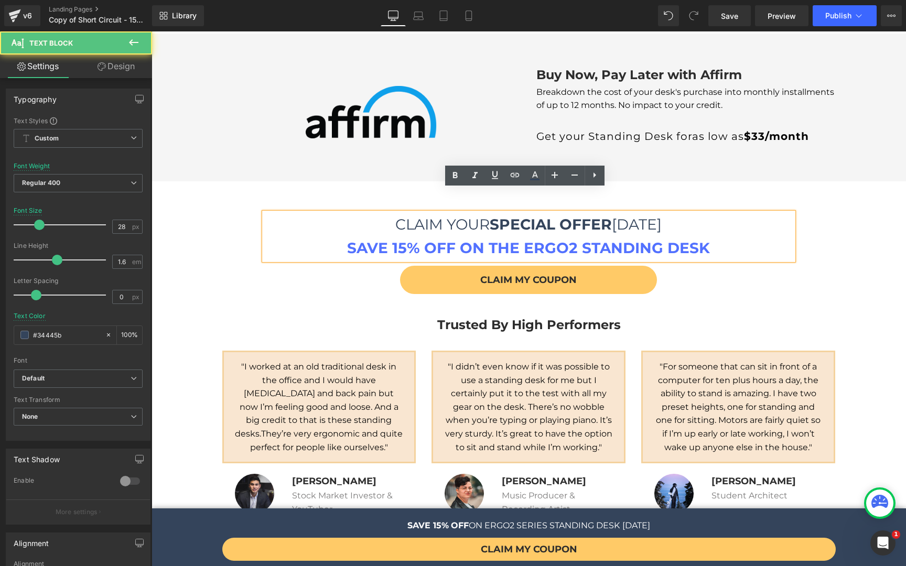
click at [691, 239] on strong "SAVE 15% OFF ON THE ERGO2 STANDING DESK" at bounding box center [528, 248] width 363 height 18
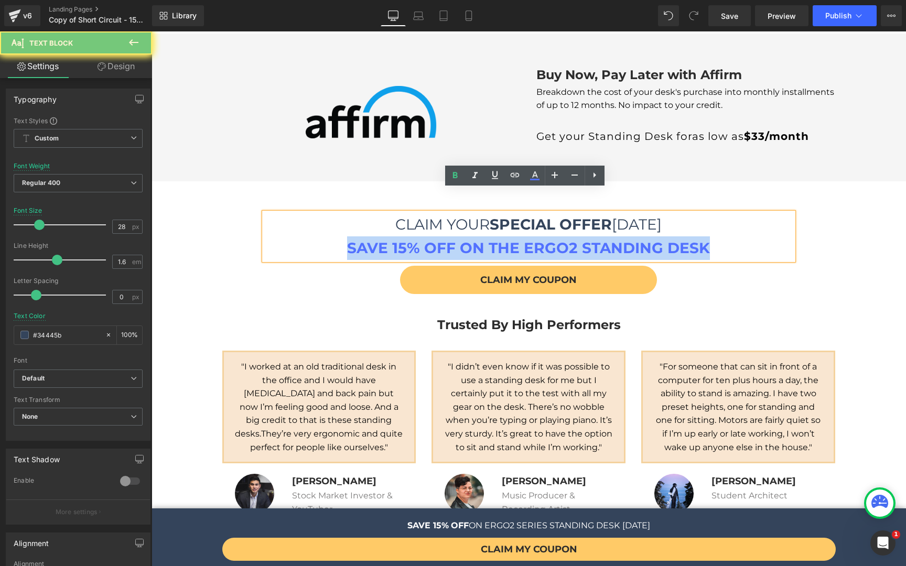
click at [691, 239] on strong "SAVE 15% OFF ON THE ERGO2 STANDING DESK" at bounding box center [528, 248] width 363 height 18
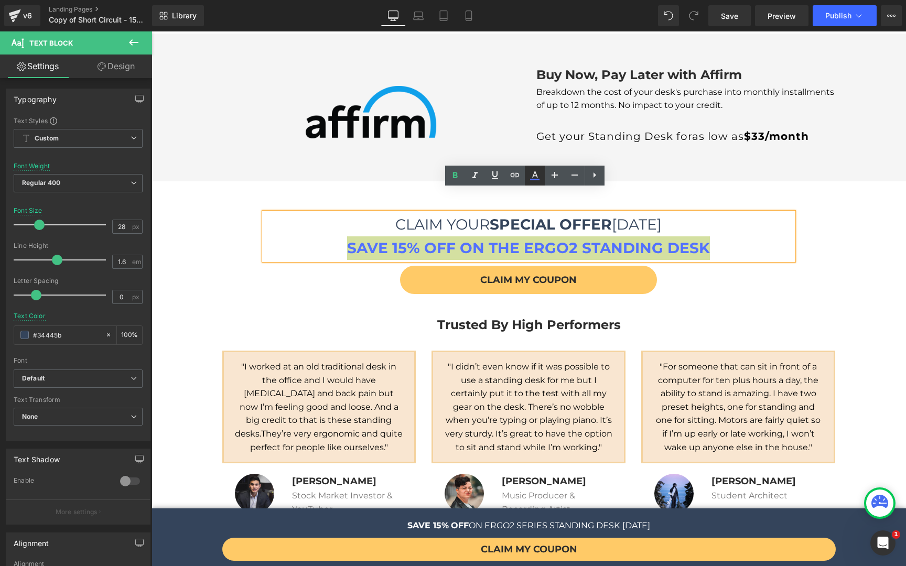
click at [535, 177] on icon at bounding box center [534, 175] width 13 height 13
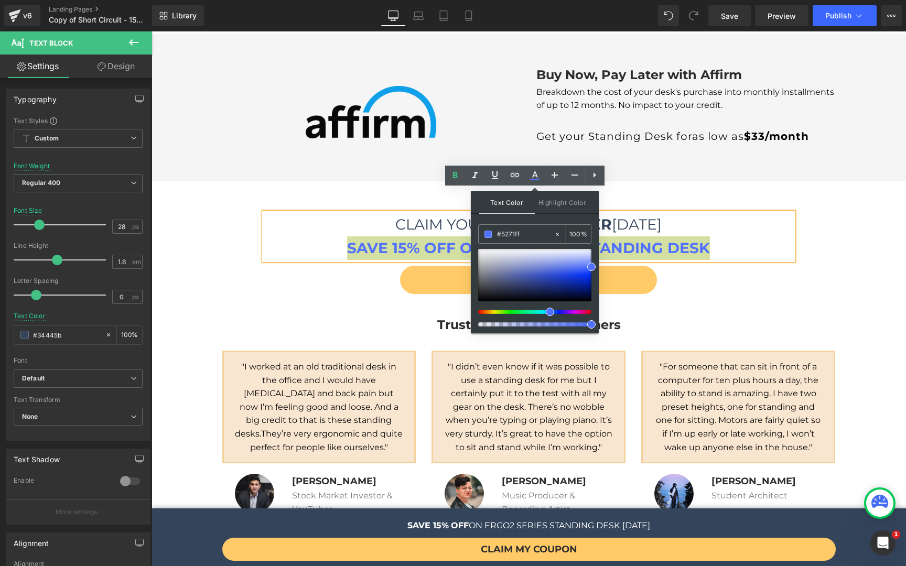
drag, startPoint x: 682, startPoint y: 265, endPoint x: 455, endPoint y: 232, distance: 229.4
paste input "34445b"
type input "#34445b"
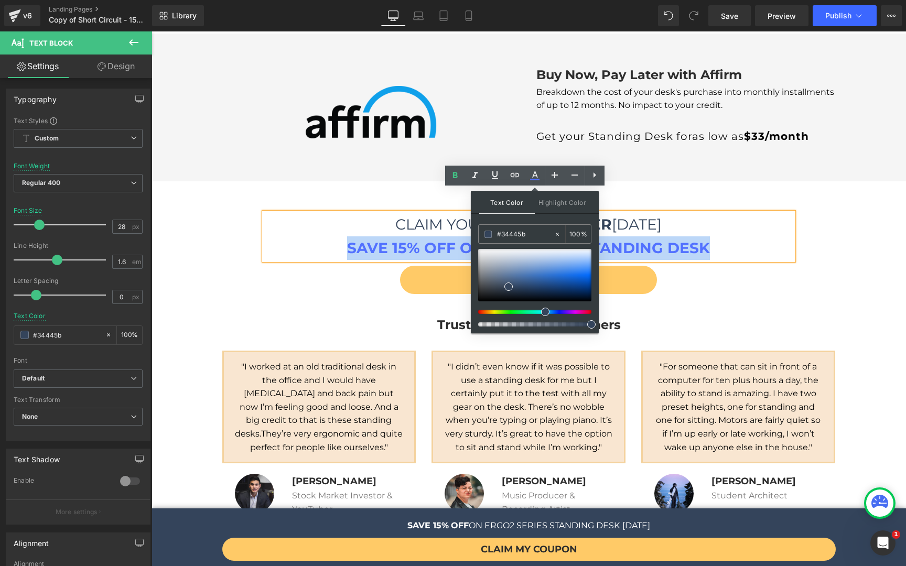
click at [729, 236] on p "SAVE 15% OFF ON THE ERGO2 STANDING DESK" at bounding box center [528, 248] width 529 height 24
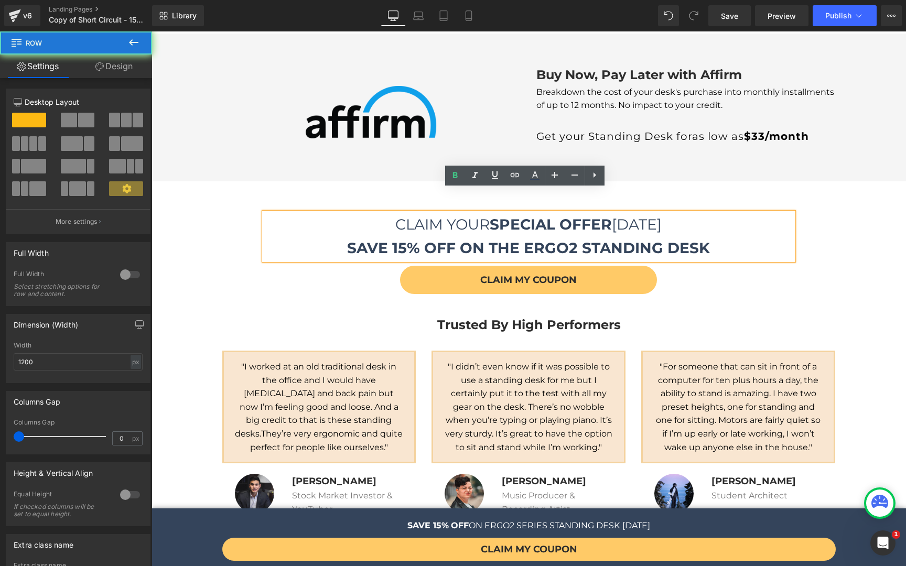
click at [721, 305] on div "Trusted By High Performers Heading "I worked at an old traditional desk in the …" at bounding box center [528, 429] width 629 height 248
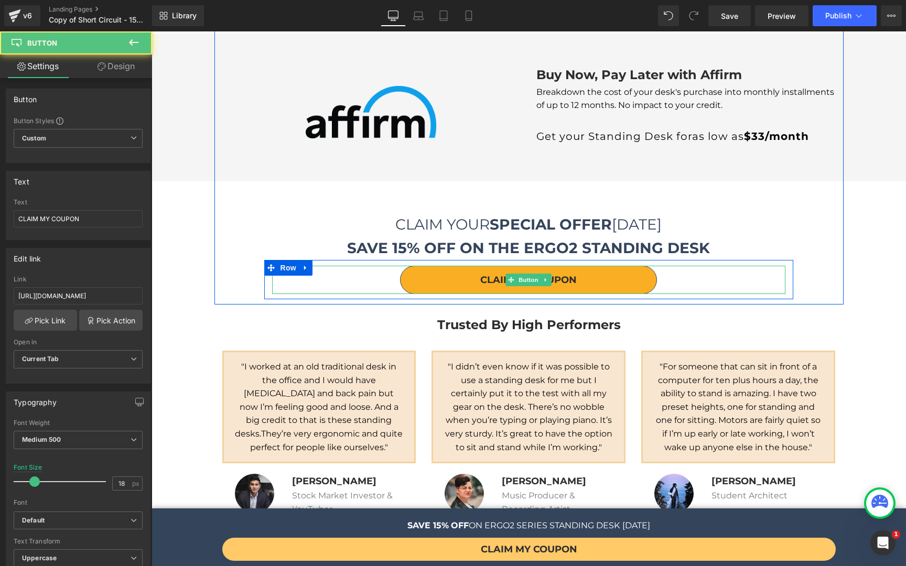
click at [634, 266] on link "CLAIM MY COUPON" at bounding box center [528, 280] width 257 height 28
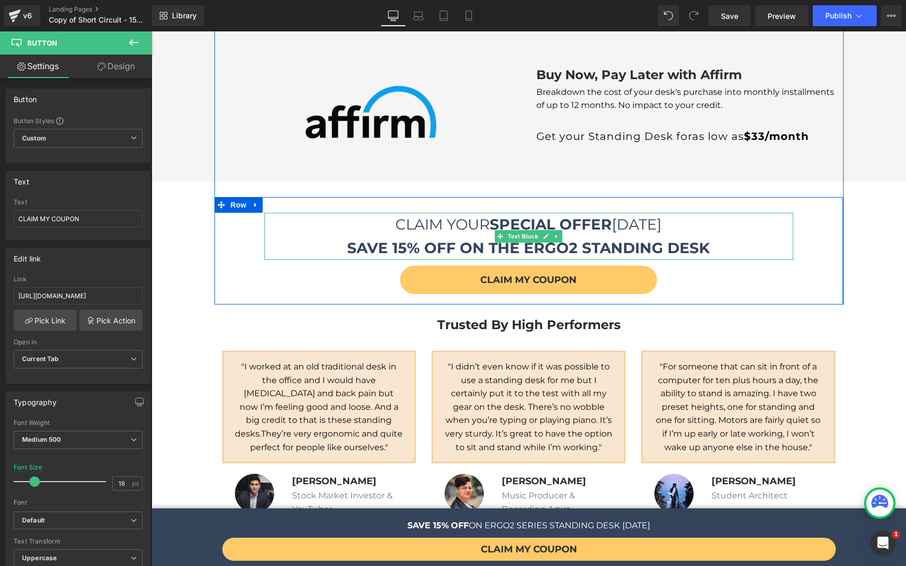
click at [736, 236] on p "SAVE 15% OFF ON THE ERGO2 STANDING DESK" at bounding box center [528, 248] width 529 height 24
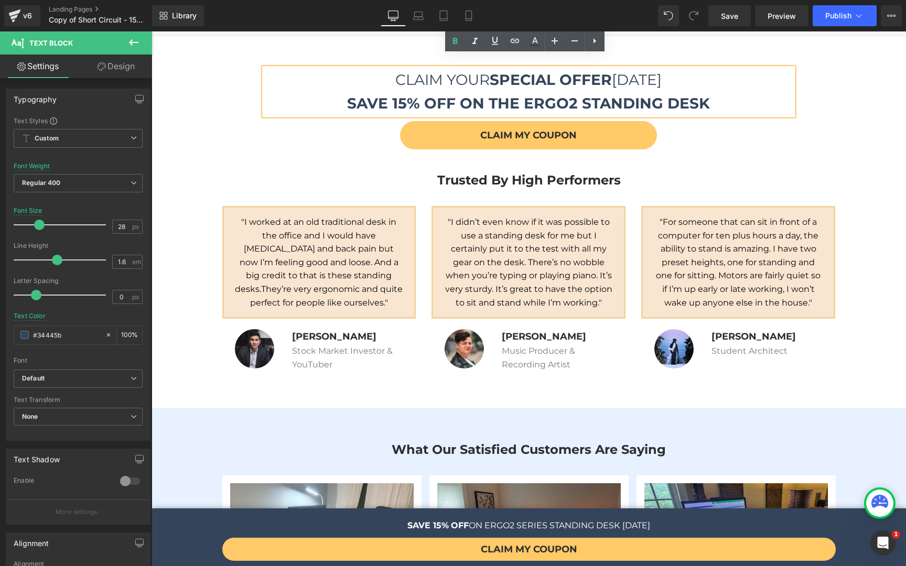
scroll to position [2549, 0]
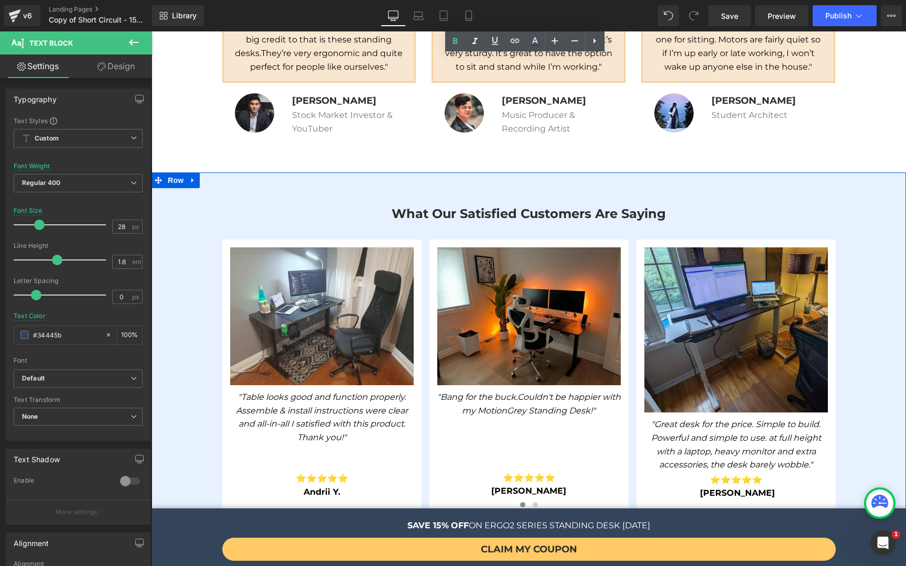
click at [193, 193] on div "What Our Satisfied Customers Are Saying Heading Image "Table looks good and fun…" at bounding box center [528, 357] width 754 height 370
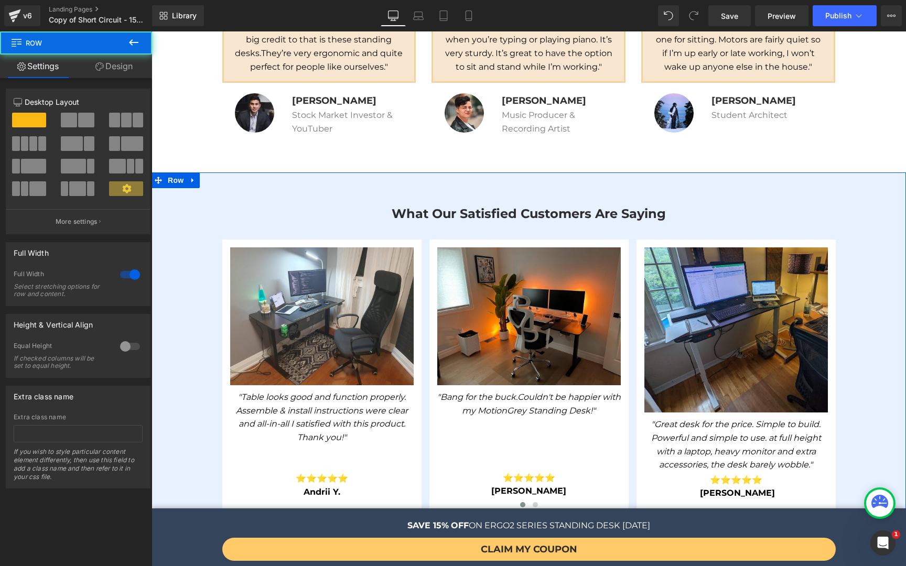
click at [115, 75] on link "Design" at bounding box center [114, 67] width 76 height 24
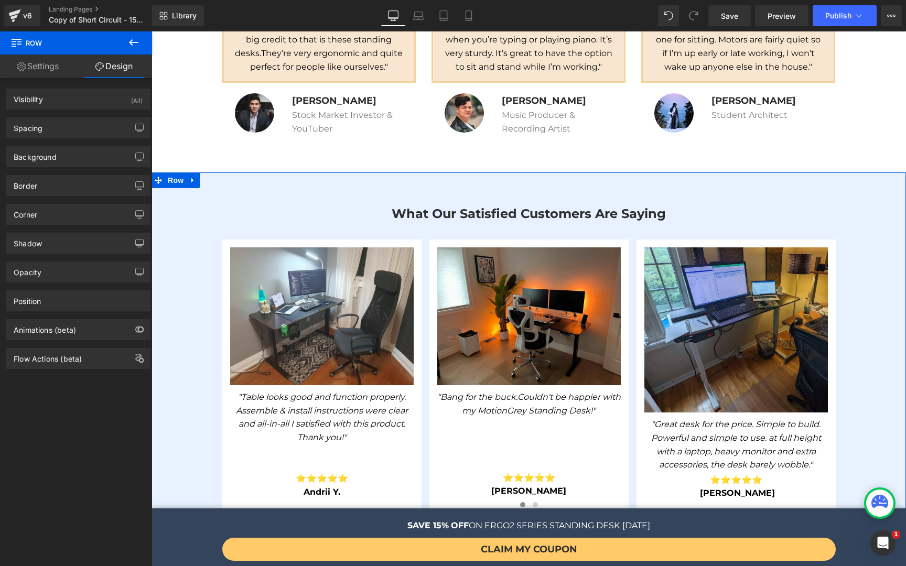
click at [53, 167] on div "Border Border Style Custom Custom Setup Global Style Custom Setup Global Style …" at bounding box center [78, 181] width 157 height 29
click at [54, 163] on div "Background" at bounding box center [78, 157] width 144 height 20
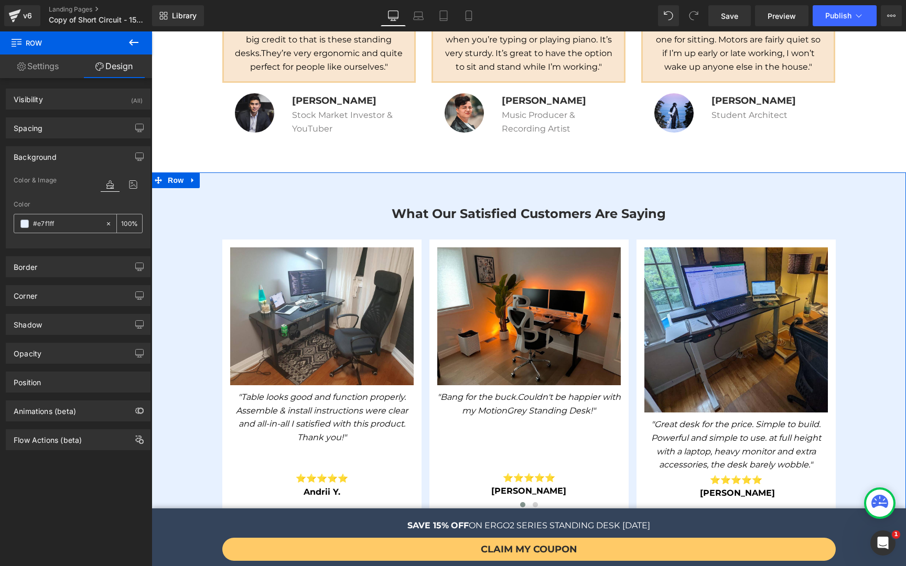
click at [23, 224] on span at bounding box center [24, 224] width 8 height 8
drag, startPoint x: 60, startPoint y: 220, endPoint x: 23, endPoint y: 220, distance: 37.2
click at [46, 223] on input "text" at bounding box center [66, 224] width 67 height 12
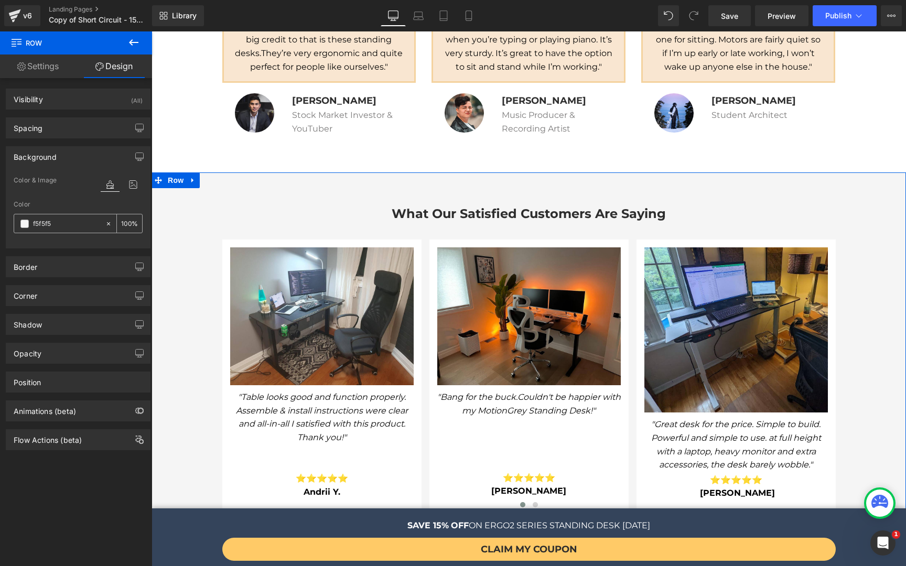
type input "f5f5f5"
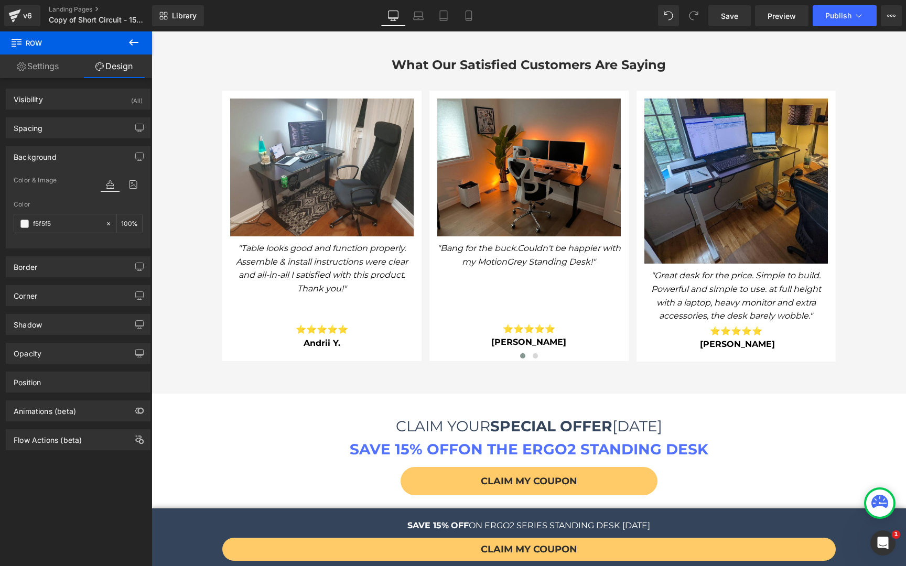
scroll to position [2643, 0]
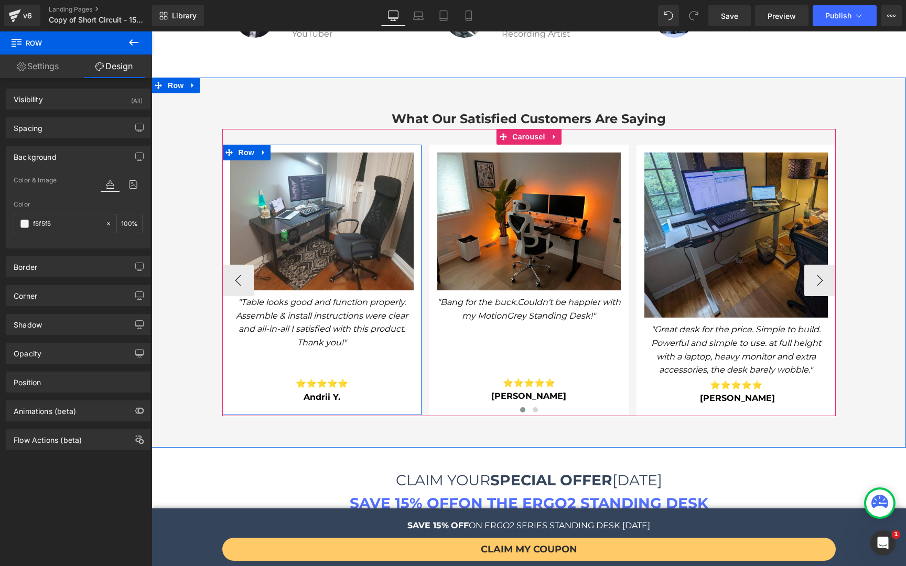
click at [374, 301] on icon ""Table looks good and function properly. Assemble & install instructions were c…" at bounding box center [322, 322] width 172 height 50
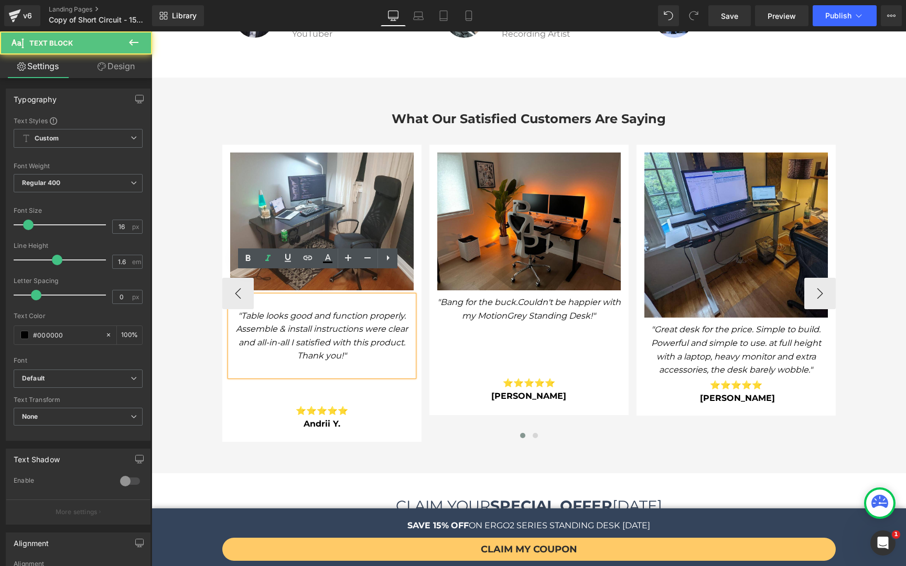
click at [316, 311] on icon ""Table looks good and function properly. Assemble & install instructions were c…" at bounding box center [322, 336] width 172 height 50
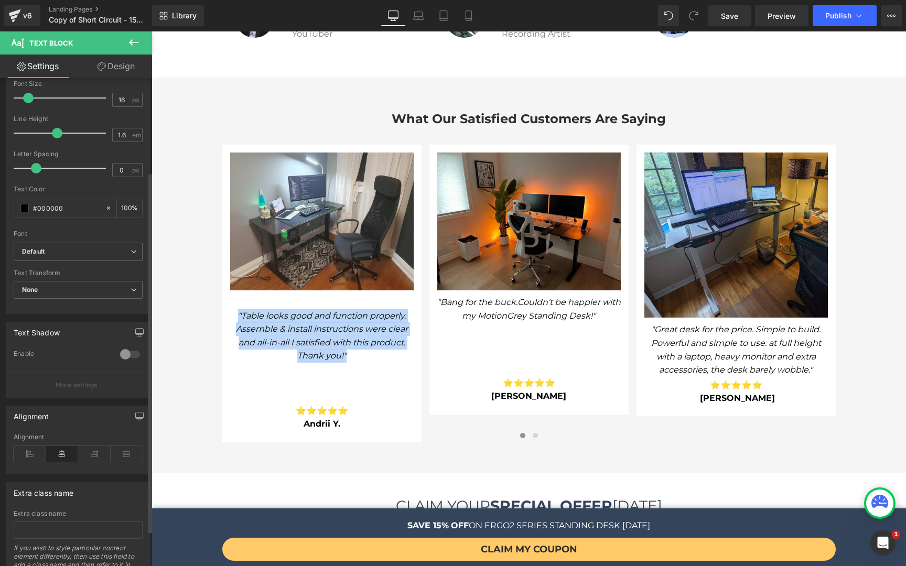
scroll to position [175, 0]
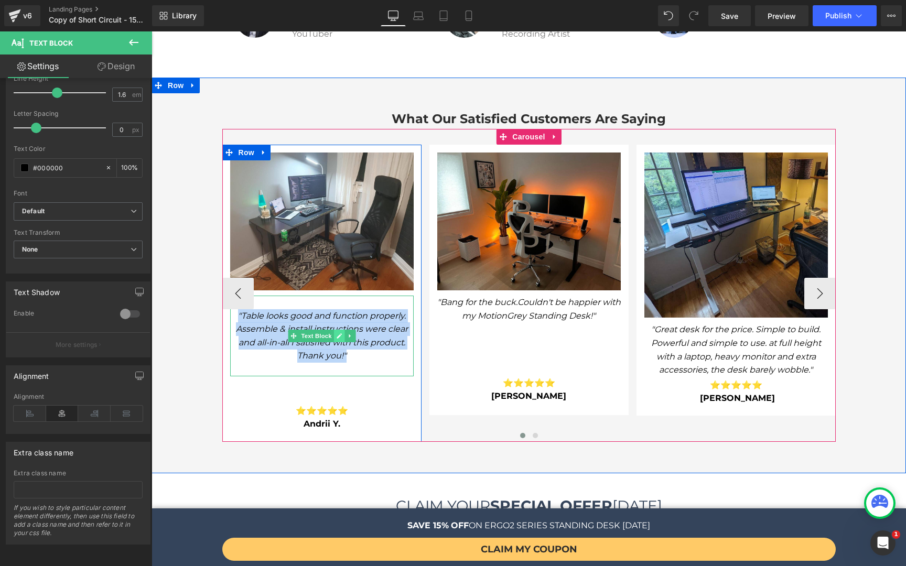
click at [336, 333] on icon at bounding box center [339, 336] width 6 height 6
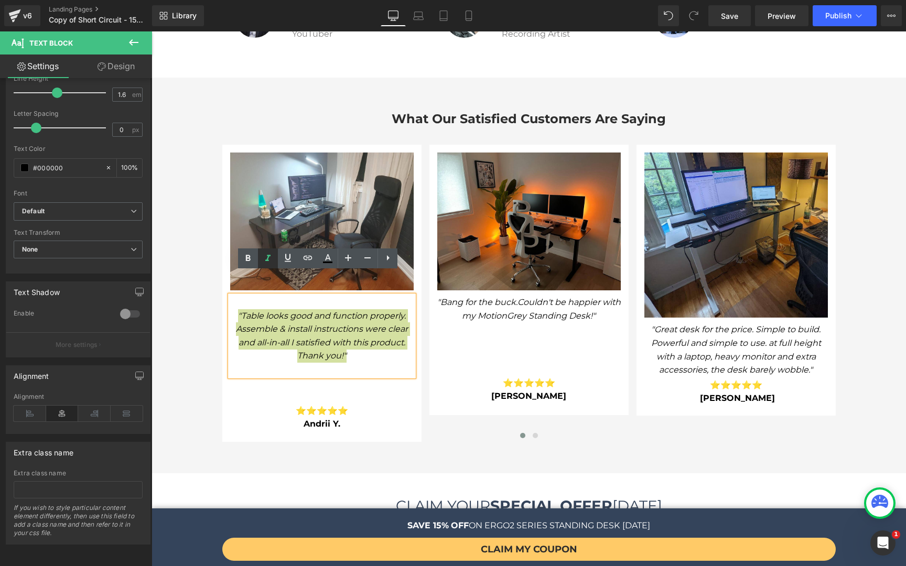
click at [270, 258] on icon at bounding box center [268, 258] width 13 height 13
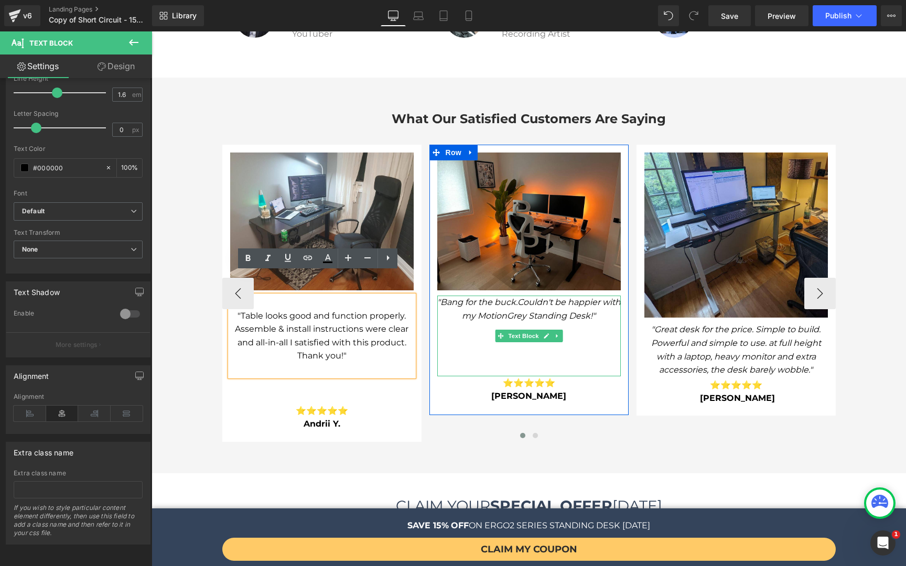
click at [443, 332] on p at bounding box center [528, 339] width 183 height 14
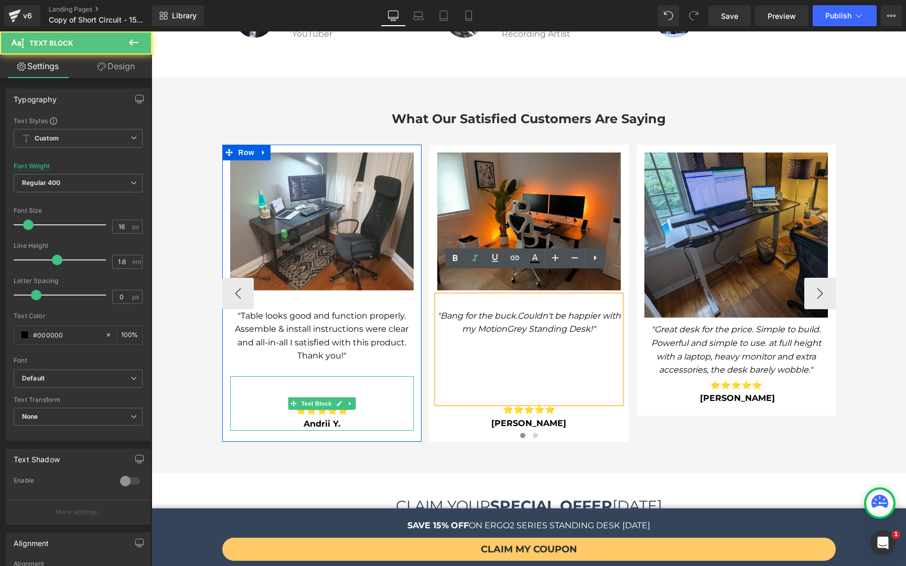
click at [379, 417] on p "Andrii Y." at bounding box center [321, 424] width 183 height 14
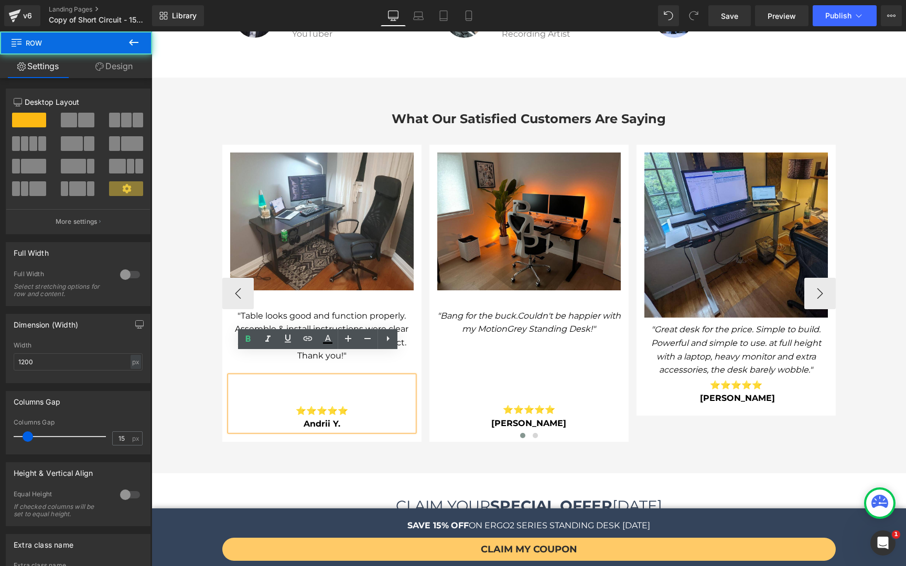
click at [372, 145] on div "Image "Table looks good and function properly. Assemble & install instructions …" at bounding box center [321, 293] width 199 height 297
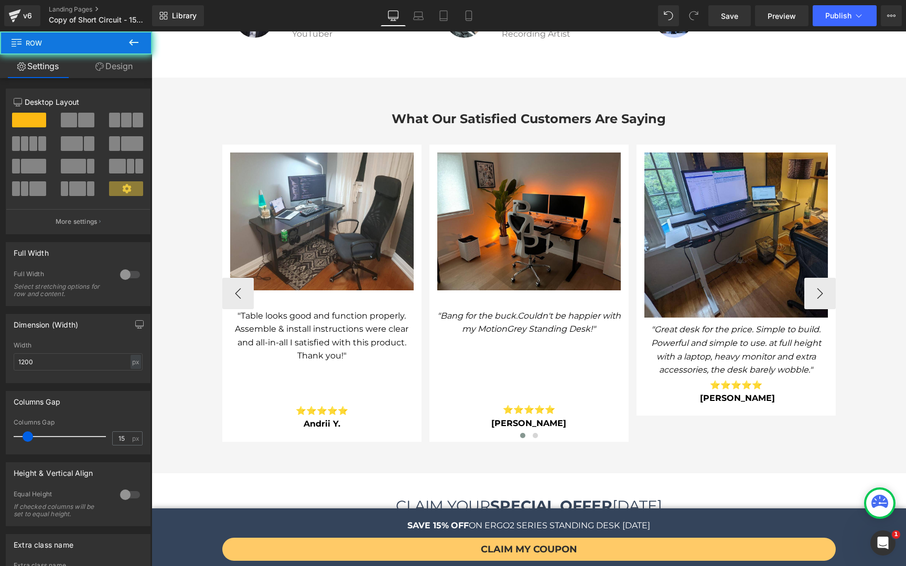
click at [376, 145] on div "Image "Table looks good and function properly. Assemble & install instructions …" at bounding box center [321, 293] width 199 height 297
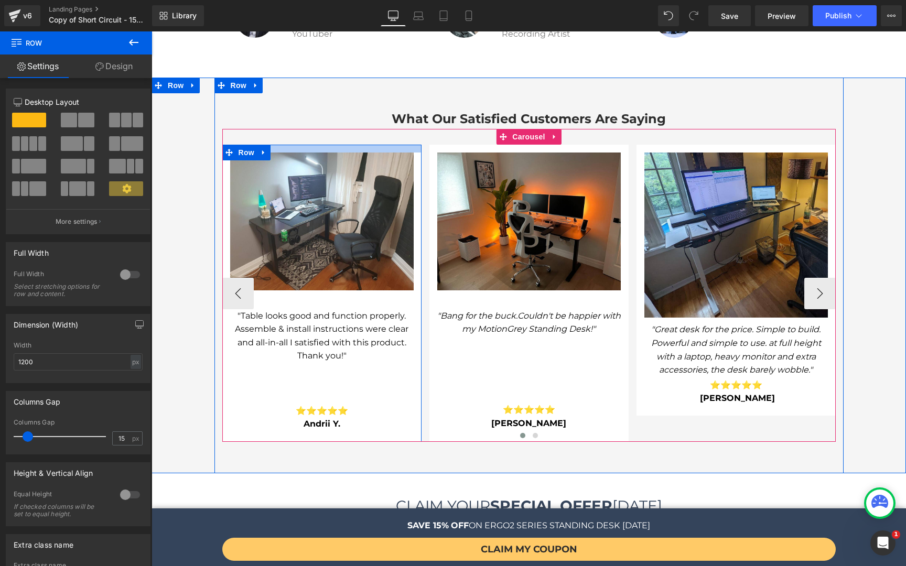
click at [383, 145] on div at bounding box center [321, 149] width 199 height 8
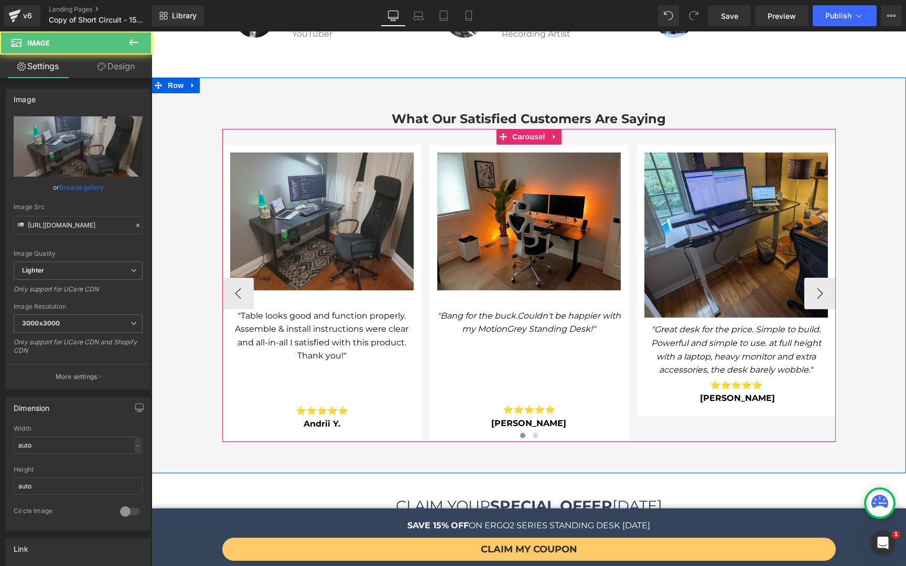
click at [397, 158] on img at bounding box center [321, 222] width 183 height 138
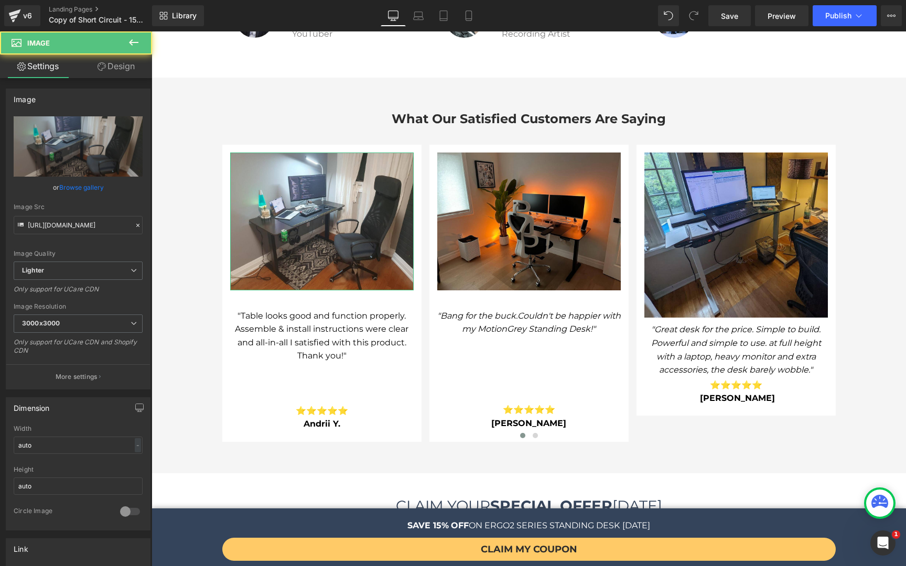
click at [125, 66] on link "Design" at bounding box center [116, 67] width 76 height 24
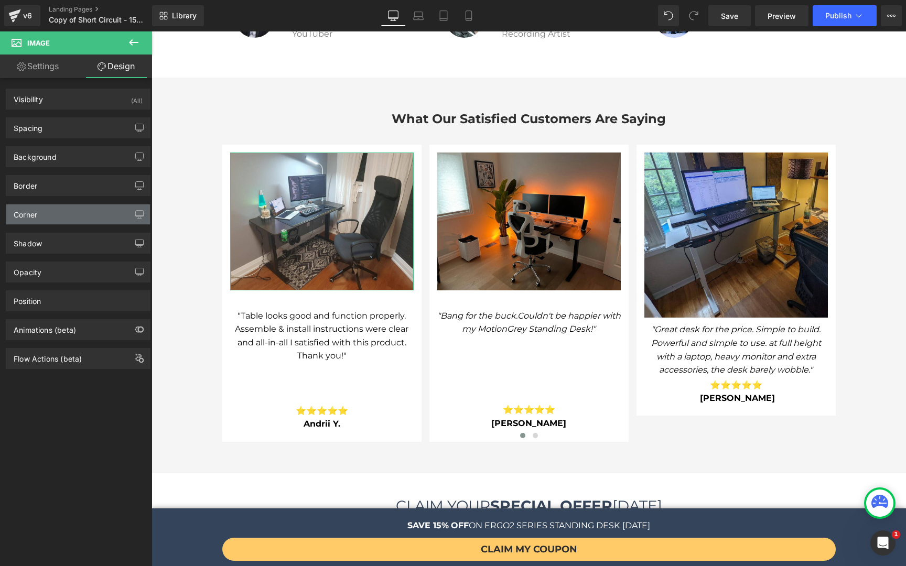
click at [56, 214] on div "Corner" at bounding box center [78, 214] width 144 height 20
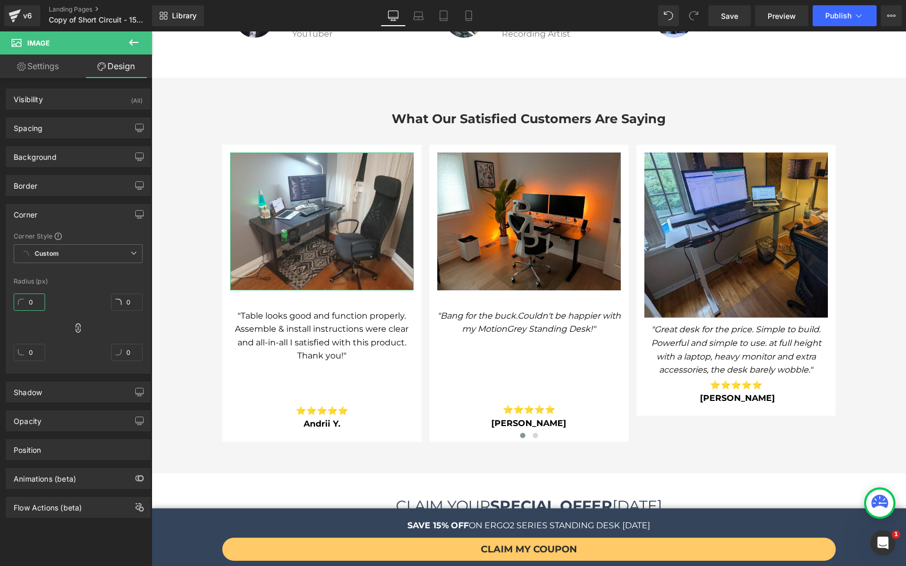
click at [37, 299] on input "0" at bounding box center [29, 302] width 31 height 17
type input "9"
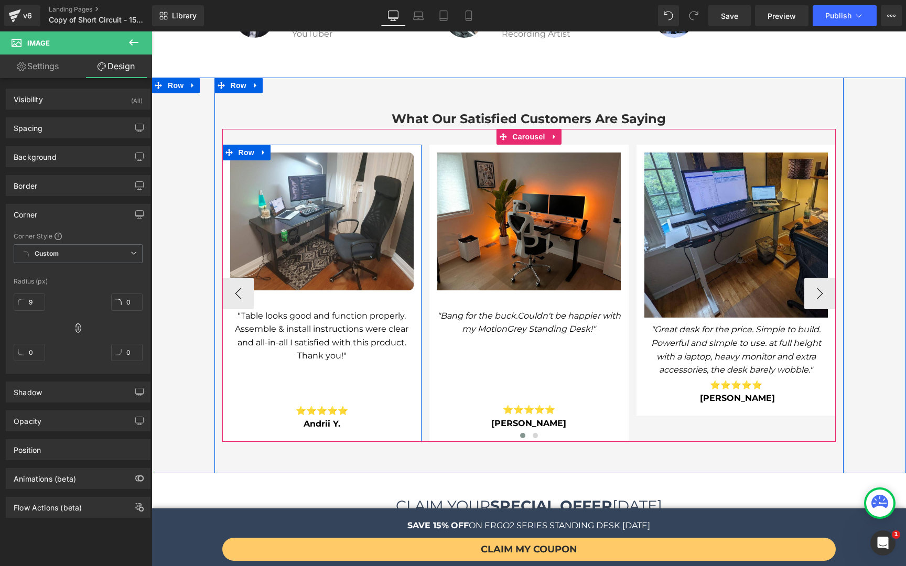
click at [414, 376] on div "Image "Table looks good and function properly. Assemble & install instructions …" at bounding box center [321, 292] width 199 height 278
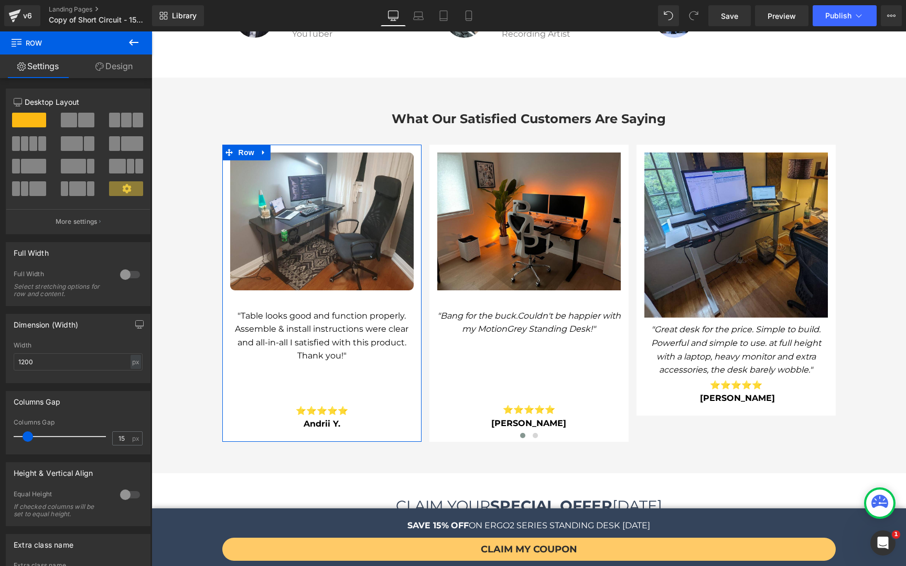
click at [104, 64] on link "Design" at bounding box center [114, 67] width 76 height 24
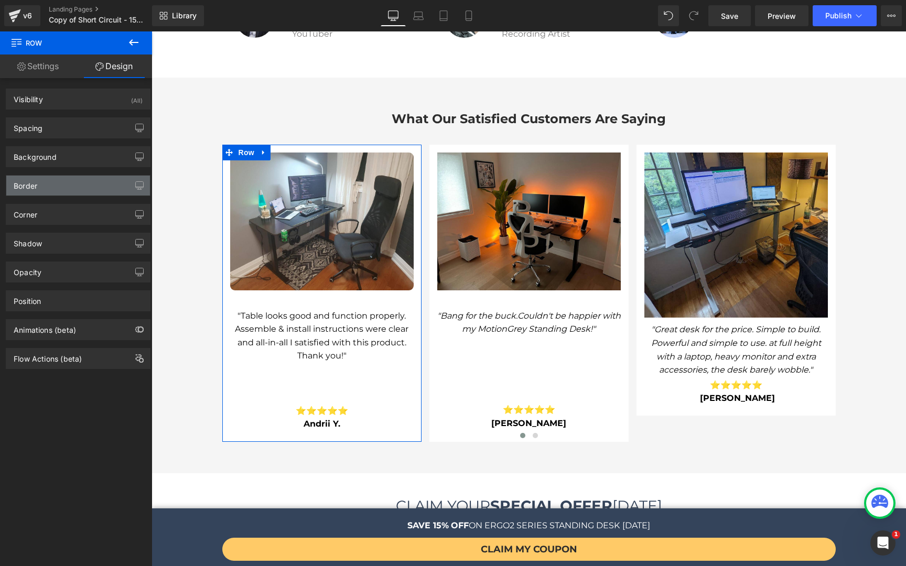
click at [44, 188] on div "Border" at bounding box center [78, 186] width 144 height 20
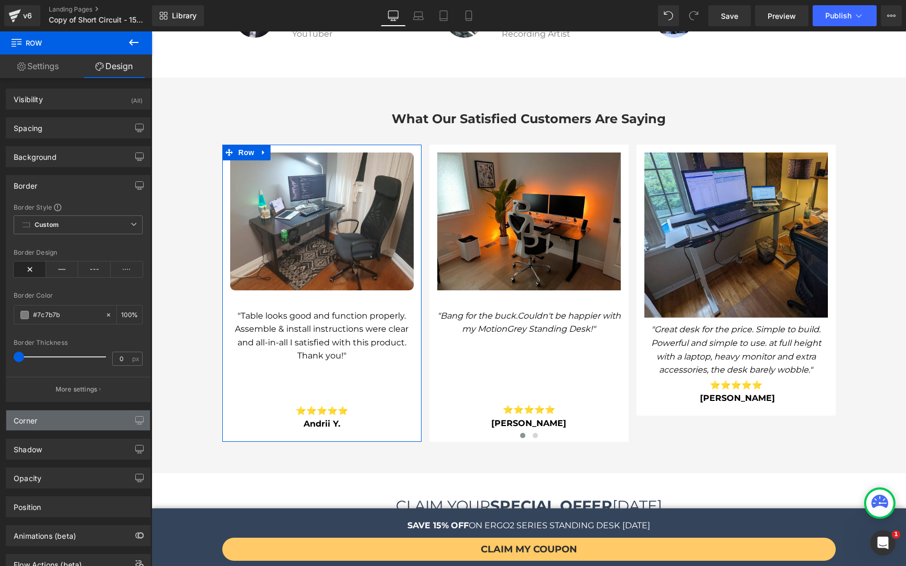
click at [47, 426] on div "Corner" at bounding box center [78, 420] width 144 height 20
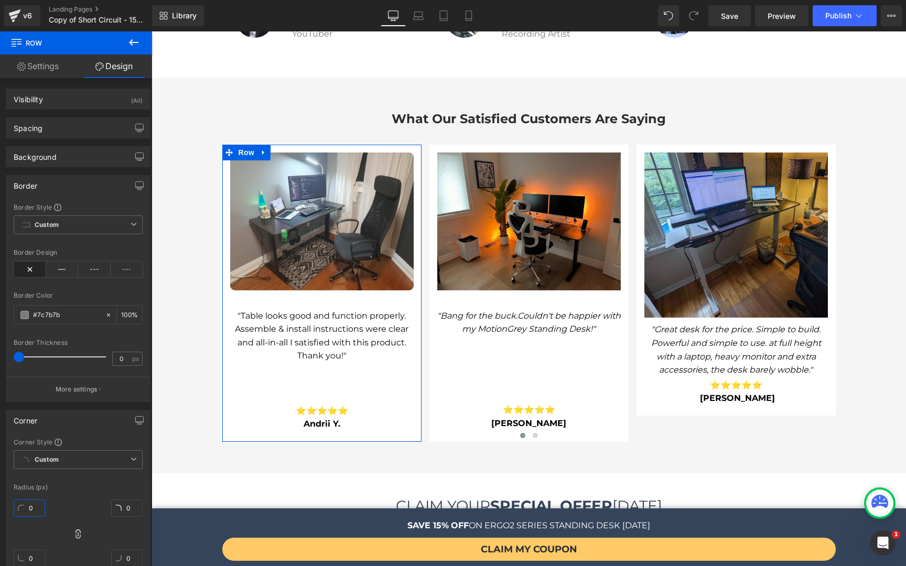
click at [31, 481] on input "0" at bounding box center [29, 508] width 31 height 17
type input "9"
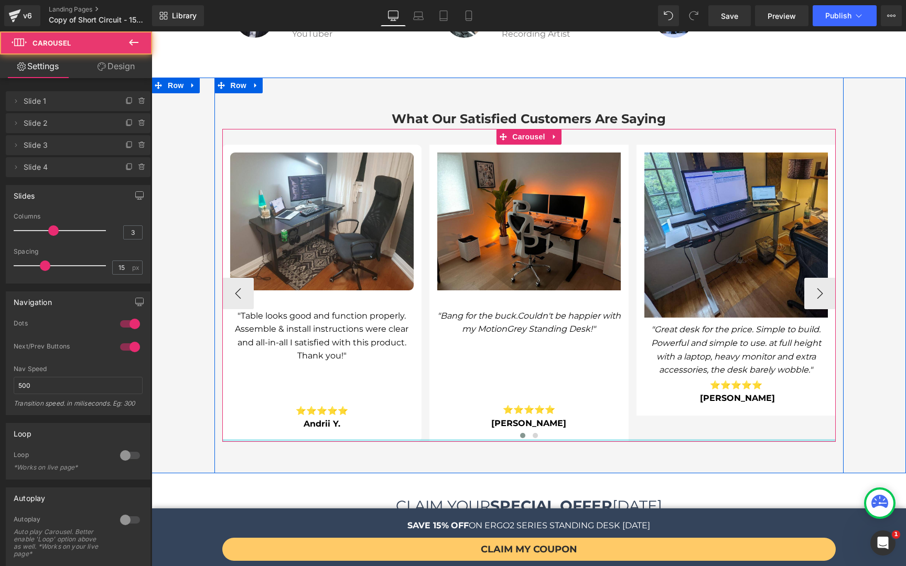
click at [430, 439] on div at bounding box center [528, 440] width 613 height 3
click at [151, 31] on div at bounding box center [151, 31] width 0 height 0
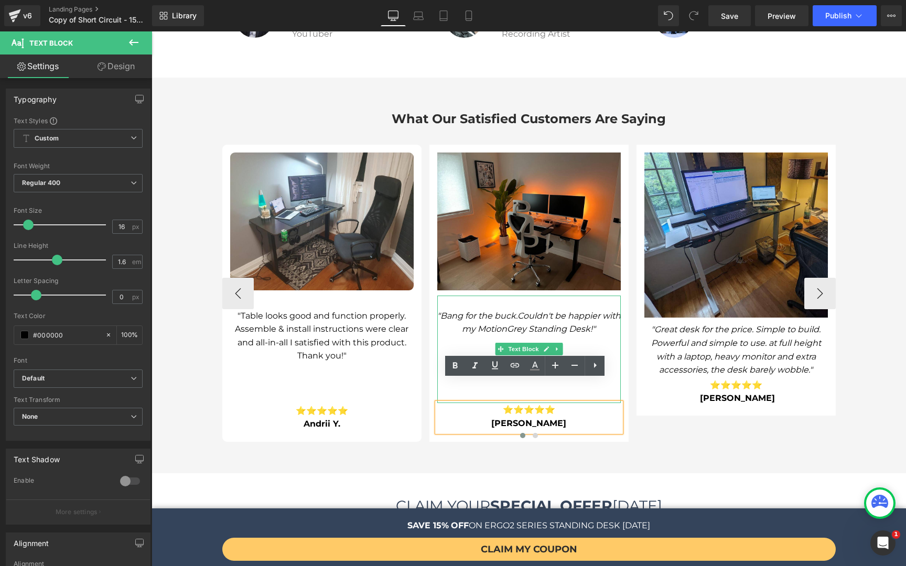
click at [437, 320] on span ""Bang for the buck. Couldn't be happier with my MotionGrey Standing Desk!"" at bounding box center [528, 334] width 183 height 50
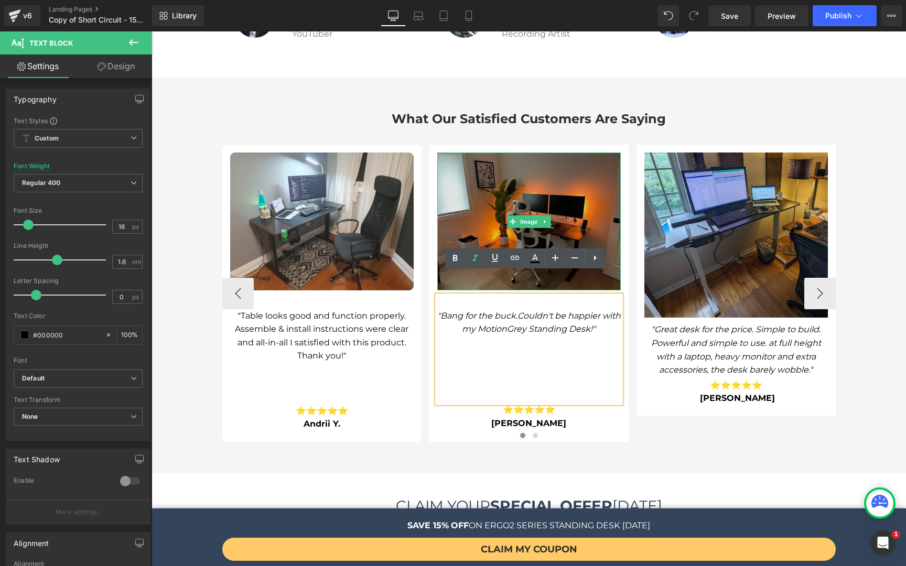
click at [456, 194] on img at bounding box center [528, 222] width 183 height 138
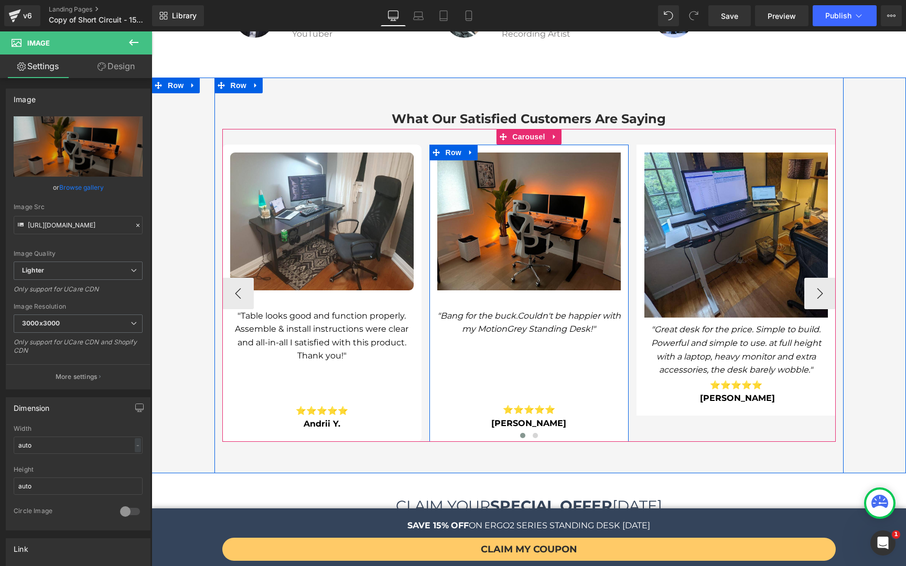
click at [429, 145] on span at bounding box center [436, 153] width 14 height 16
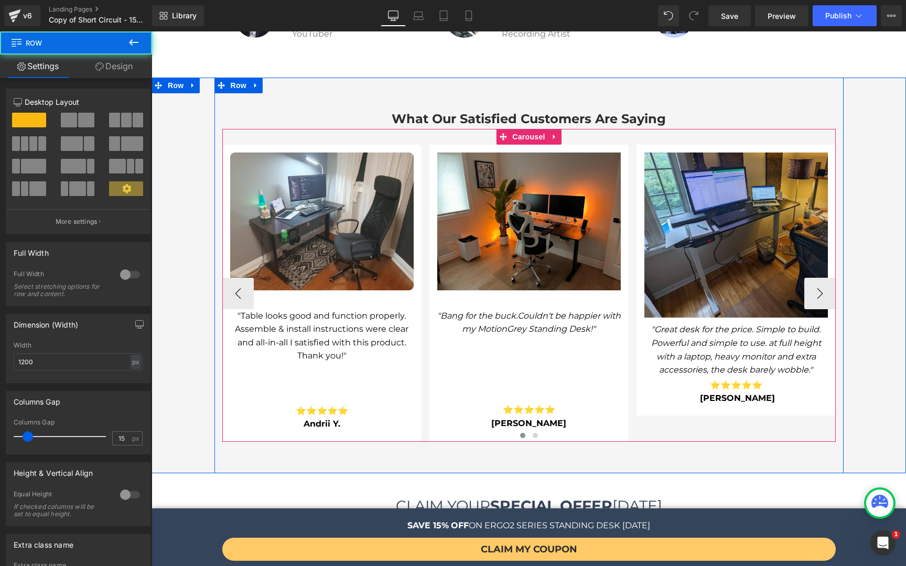
click at [151, 31] on div at bounding box center [151, 31] width 0 height 0
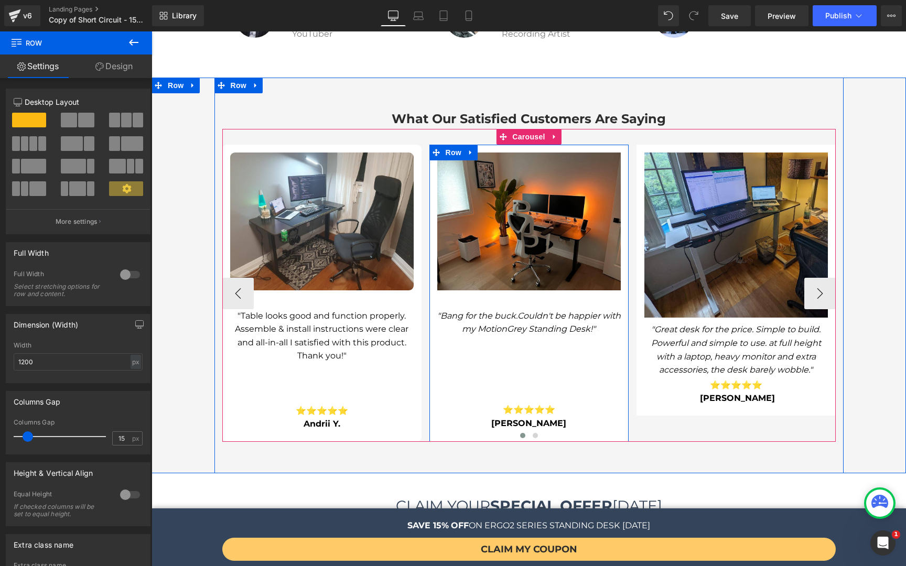
click at [560, 145] on div at bounding box center [528, 149] width 199 height 8
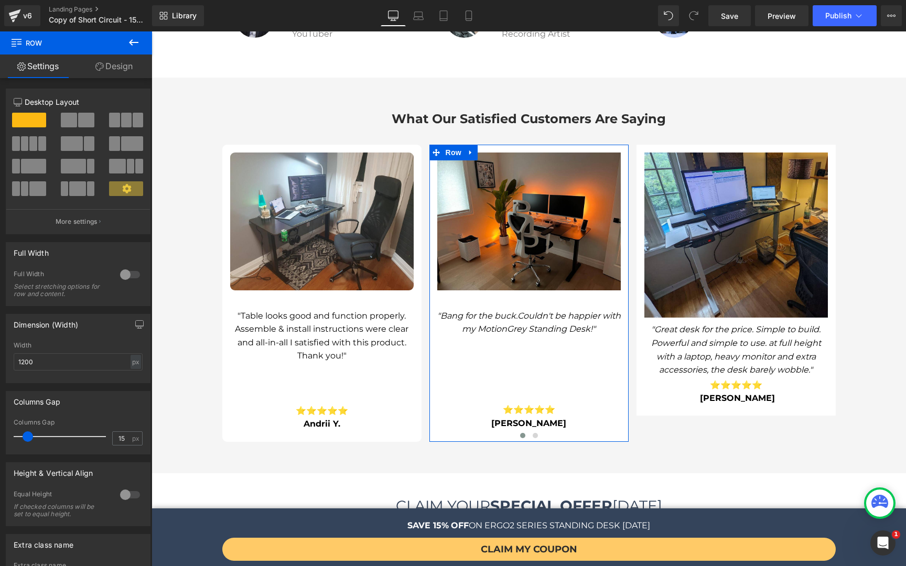
click at [129, 65] on link "Design" at bounding box center [114, 67] width 76 height 24
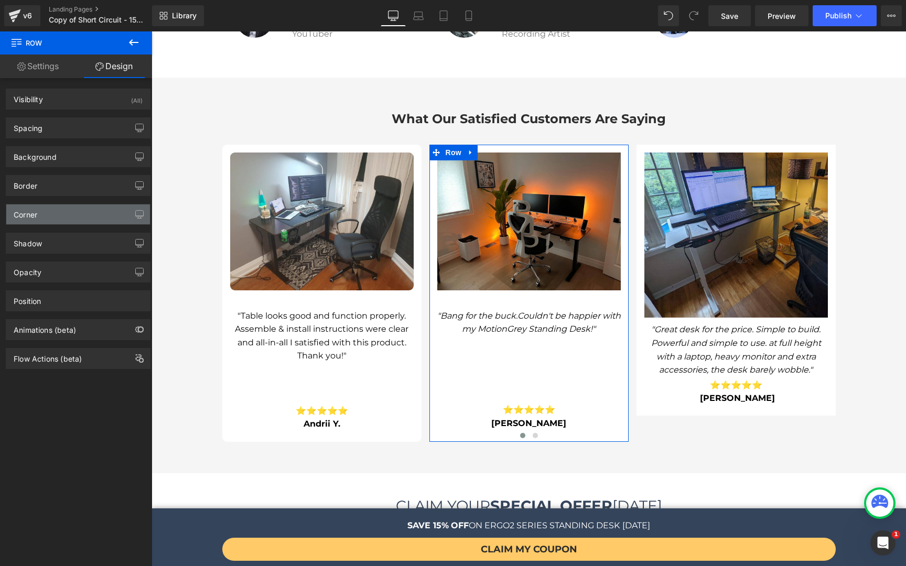
click at [52, 217] on div "Corner" at bounding box center [78, 214] width 144 height 20
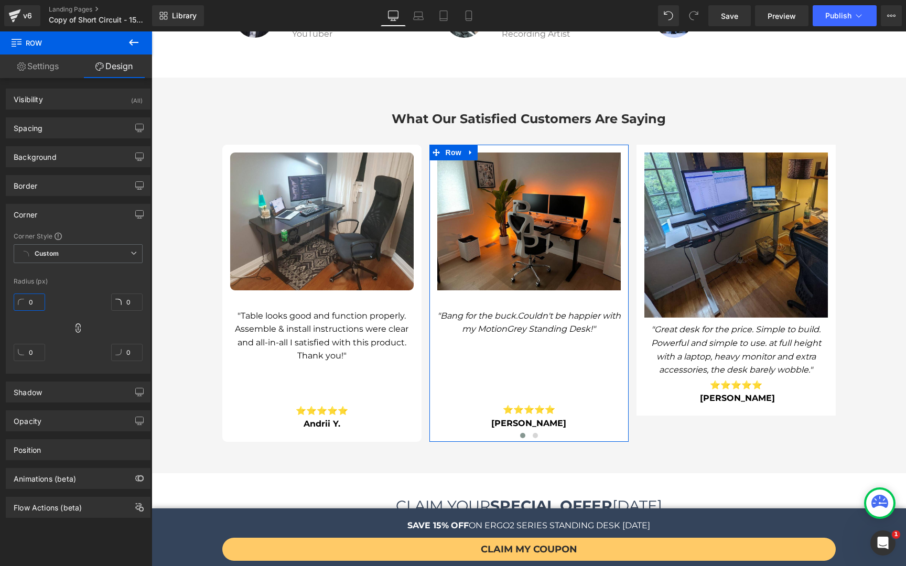
click at [31, 307] on input "0" at bounding box center [29, 302] width 31 height 17
type input "9"
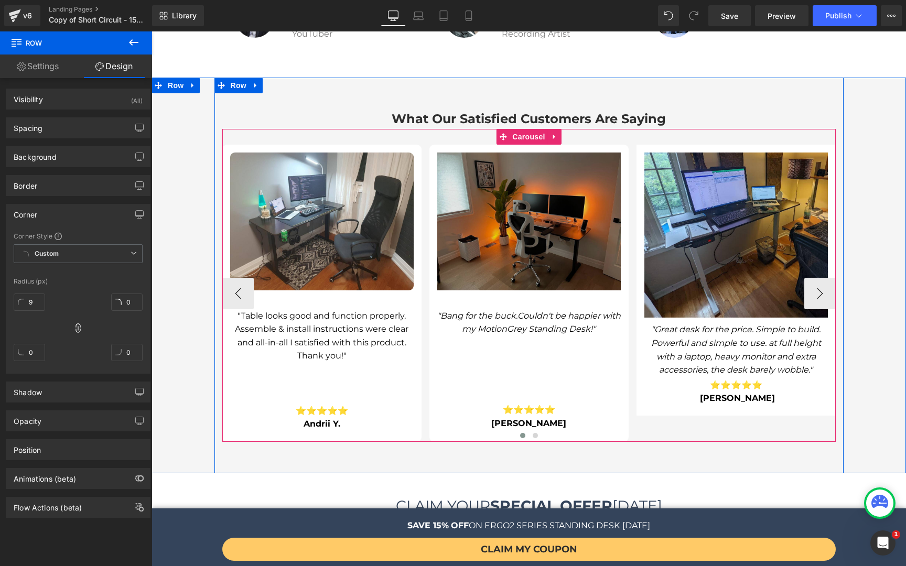
click at [528, 227] on img at bounding box center [528, 222] width 183 height 138
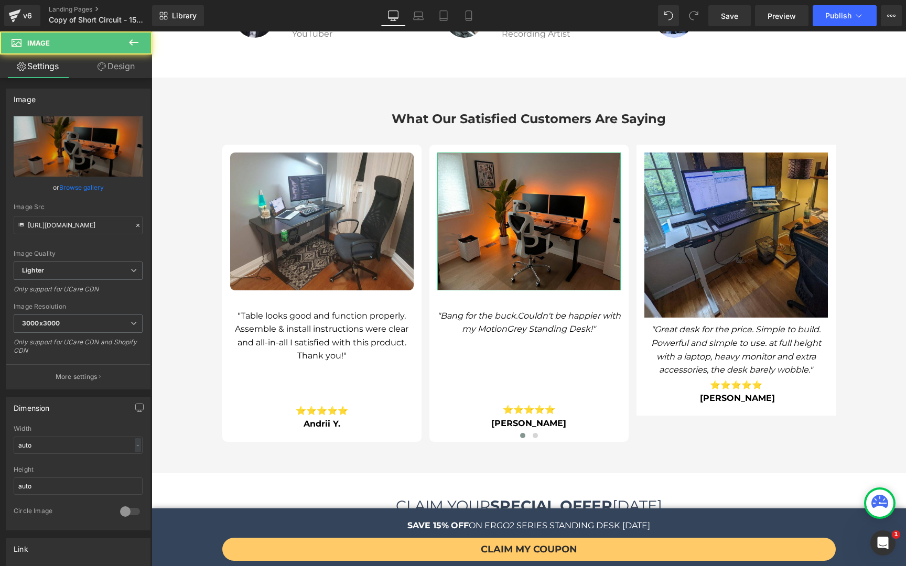
click at [119, 67] on link "Design" at bounding box center [116, 67] width 76 height 24
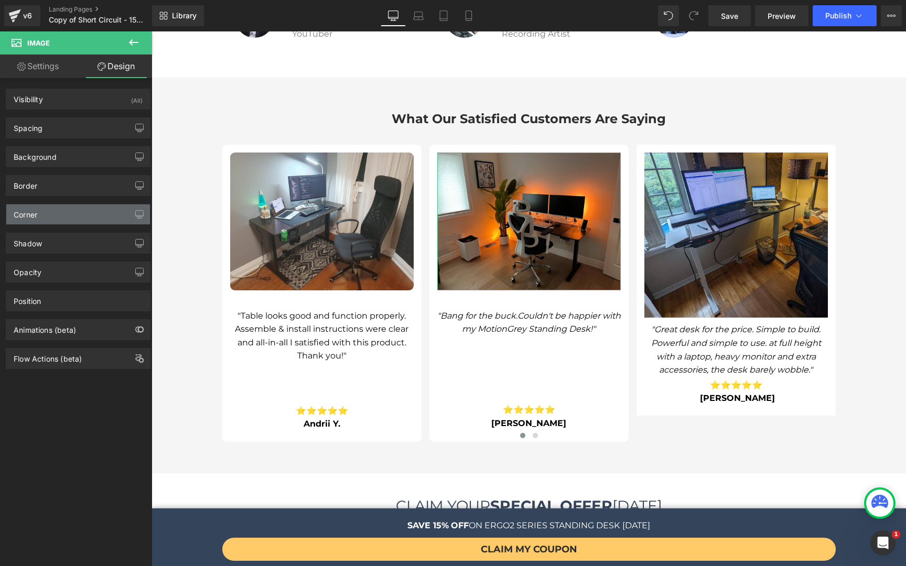
click at [37, 213] on div "Corner" at bounding box center [26, 211] width 24 height 15
click at [50, 216] on div "Corner" at bounding box center [78, 214] width 144 height 20
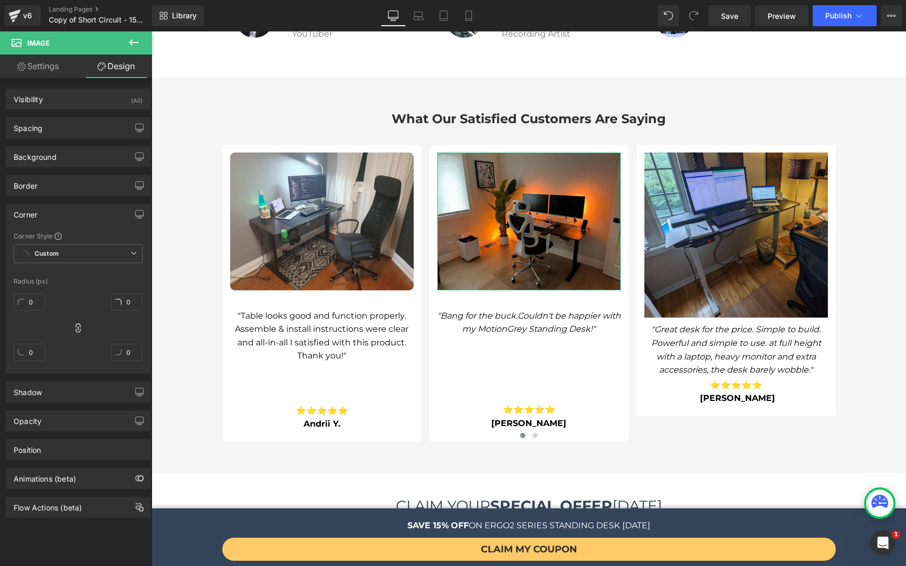
click at [35, 312] on div "0" at bounding box center [29, 306] width 31 height 34
click at [36, 302] on input "0" at bounding box center [29, 302] width 31 height 17
type input "9"
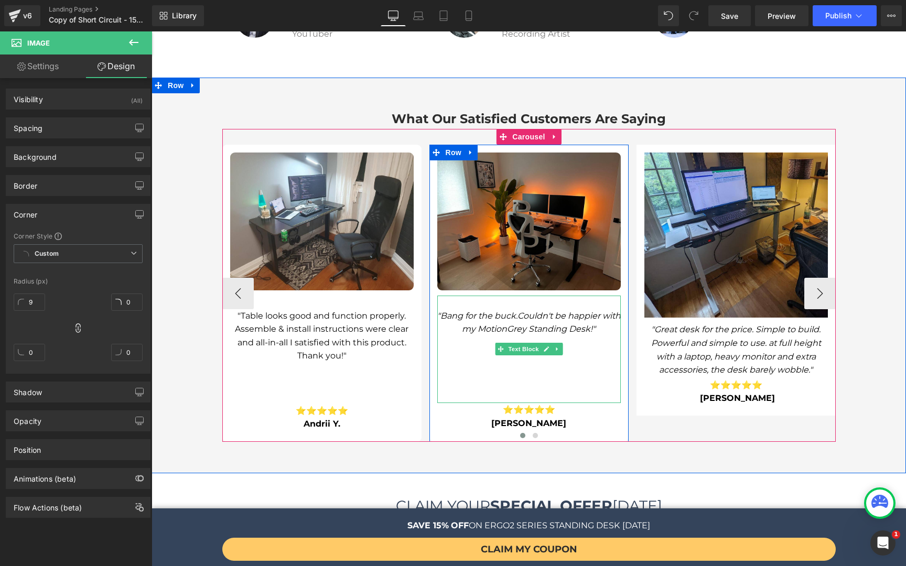
click at [559, 311] on icon "Couldn't be happier with my MotionGrey Standing Desk!"" at bounding box center [541, 323] width 159 height 24
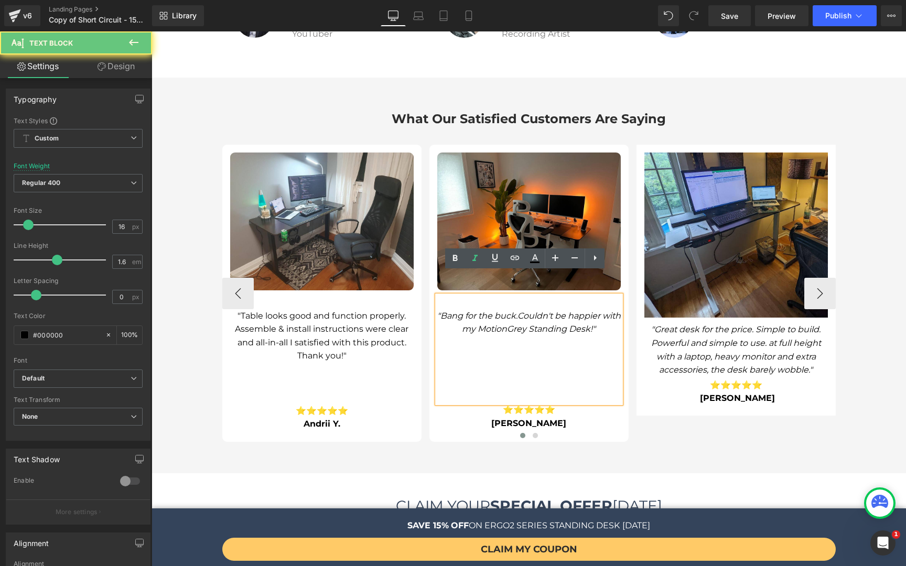
click at [544, 311] on icon "Couldn't be happier with my MotionGrey Standing Desk!"" at bounding box center [541, 323] width 159 height 24
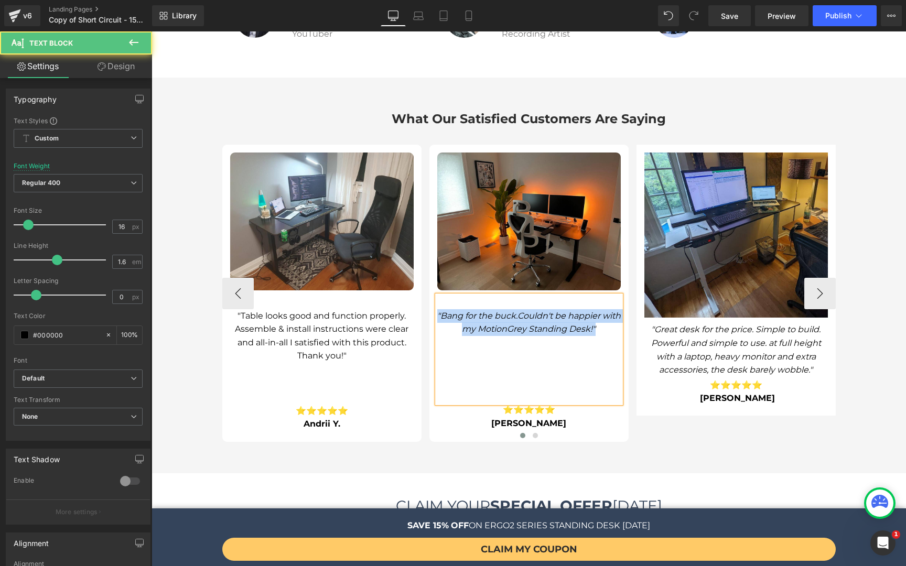
click at [517, 311] on icon "Couldn't be happier with my MotionGrey Standing Desk!"" at bounding box center [541, 323] width 159 height 24
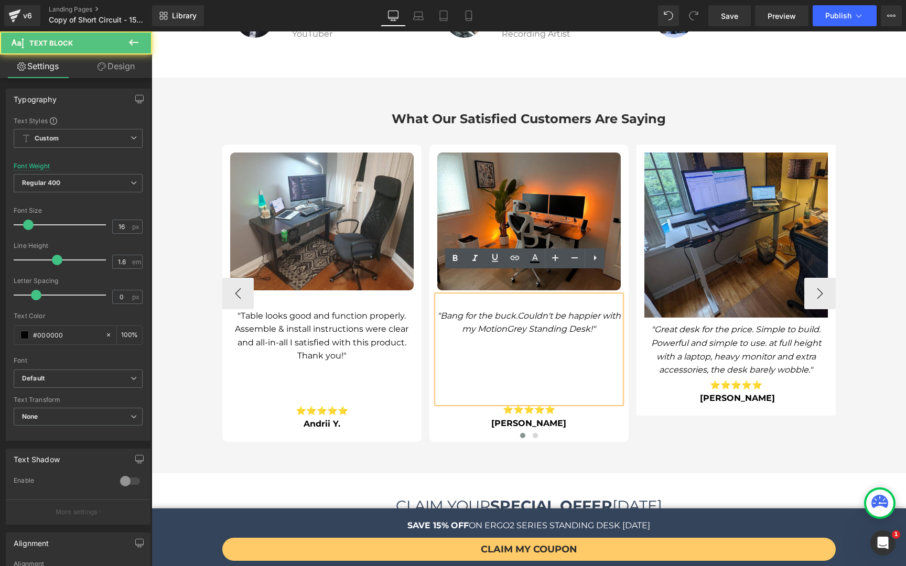
click at [518, 311] on icon "Couldn't be happier with my MotionGrey Standing Desk!"" at bounding box center [541, 323] width 159 height 24
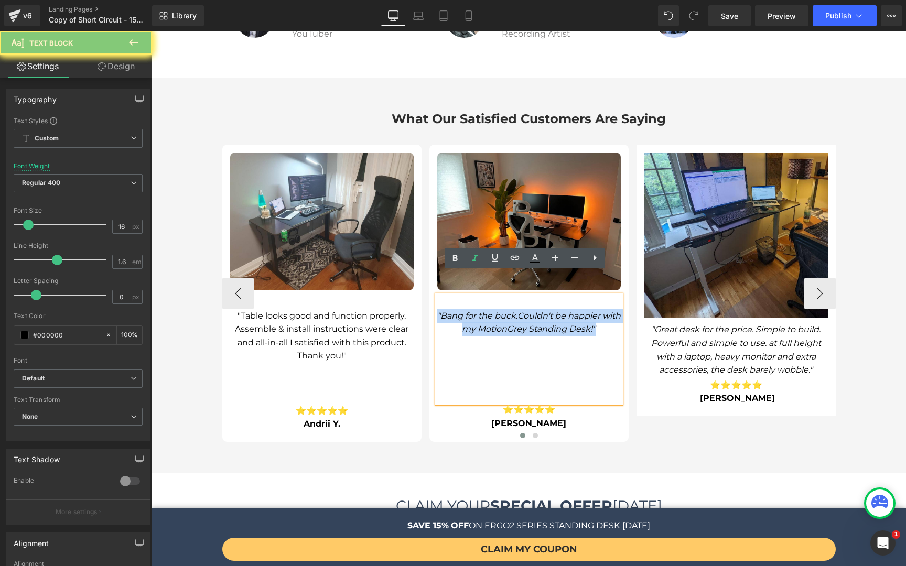
click at [518, 311] on icon "Couldn't be happier with my MotionGrey Standing Desk!"" at bounding box center [541, 323] width 159 height 24
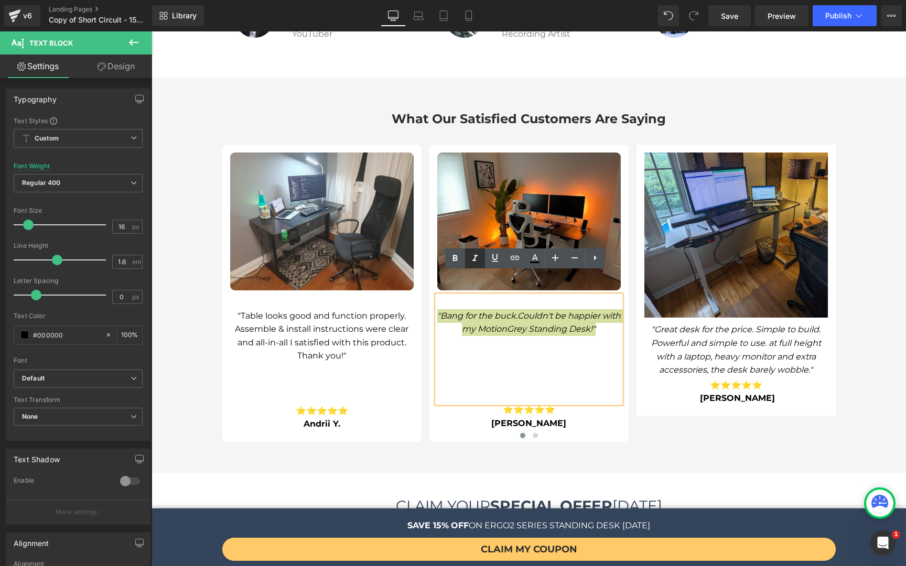
click at [473, 259] on icon at bounding box center [475, 258] width 13 height 13
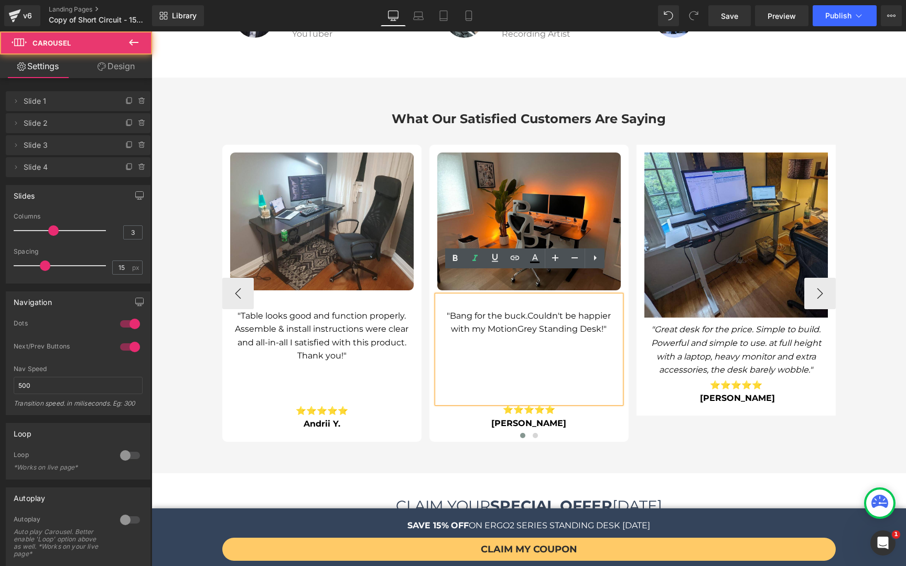
click at [603, 430] on div at bounding box center [528, 436] width 613 height 13
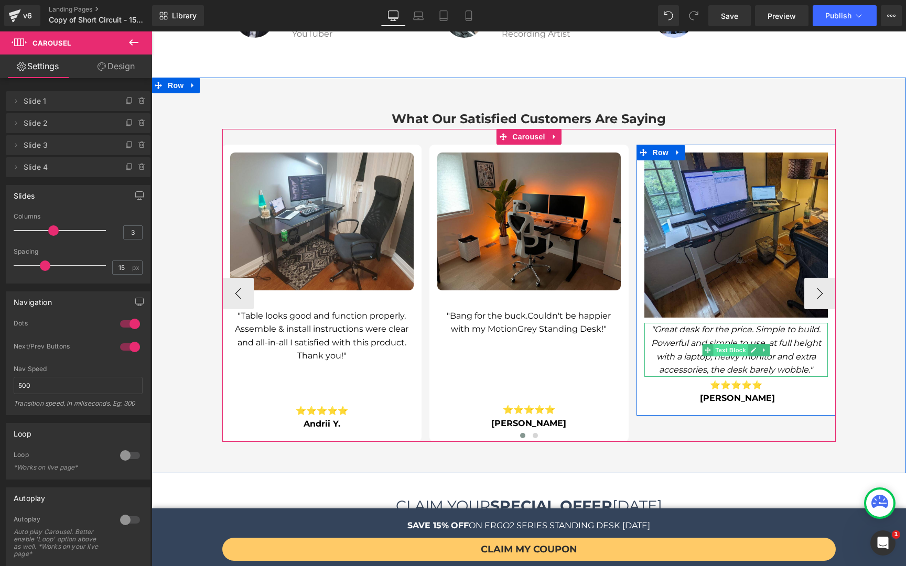
click at [738, 344] on span "Text Block" at bounding box center [730, 350] width 35 height 13
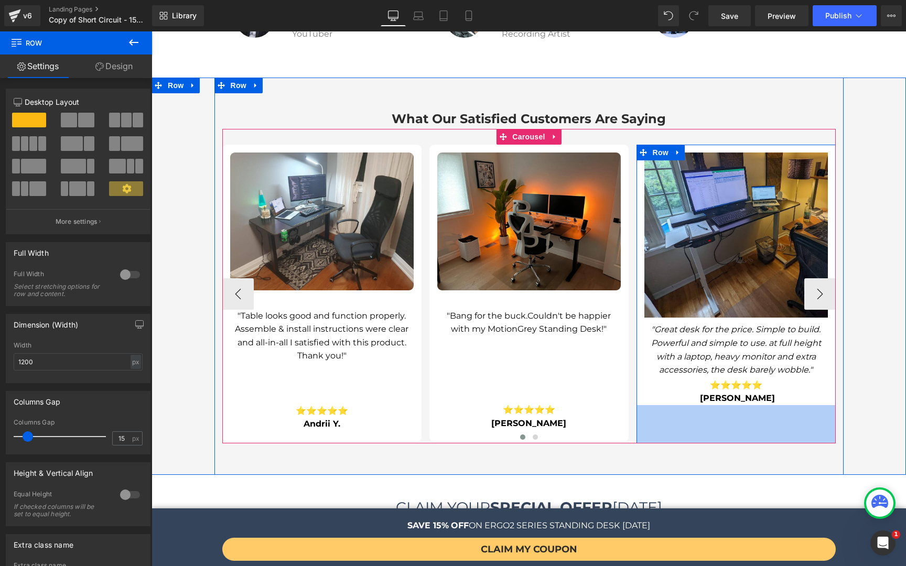
drag, startPoint x: 676, startPoint y: 393, endPoint x: 670, endPoint y: 420, distance: 28.4
click at [670, 420] on div "Image "Table looks good and function properly. Assemble & install instructions …" at bounding box center [528, 286] width 613 height 315
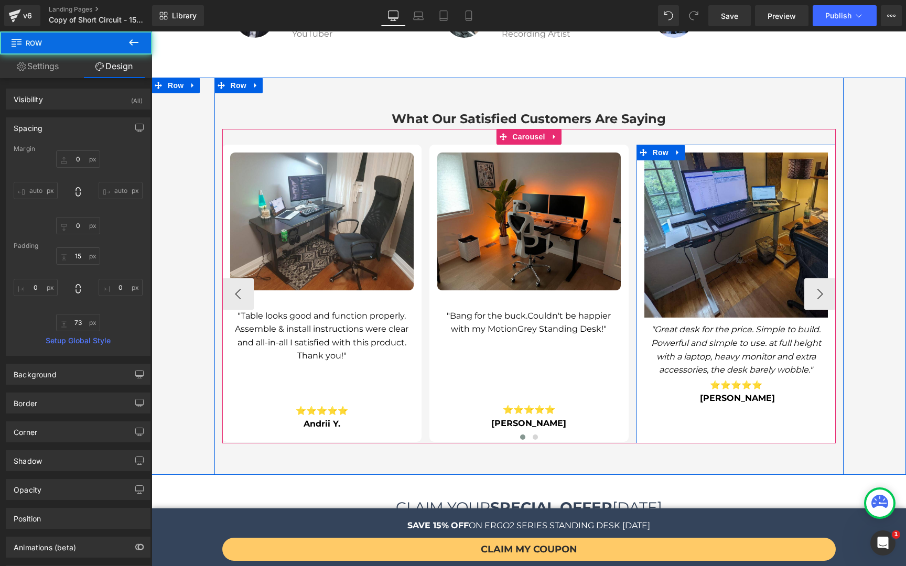
click at [735, 393] on b "[PERSON_NAME]" at bounding box center [737, 398] width 75 height 10
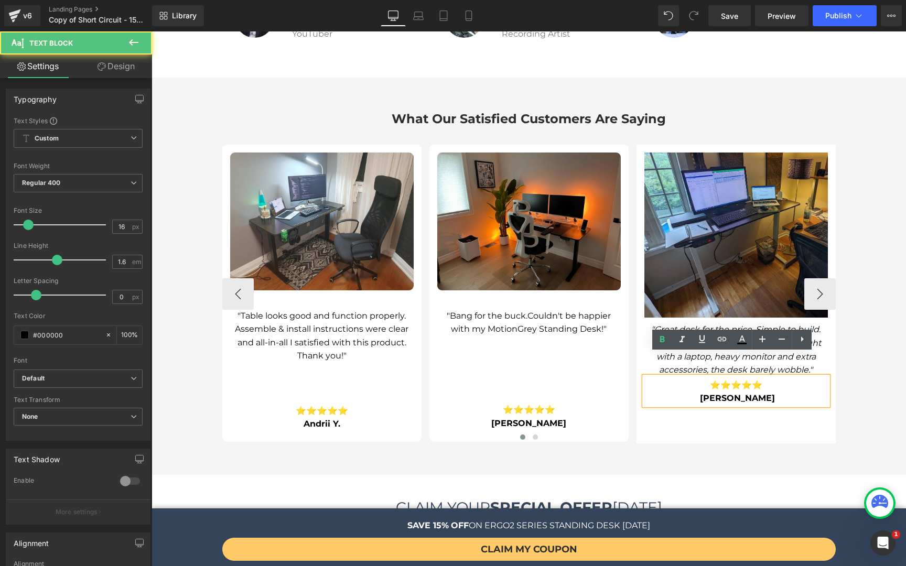
drag, startPoint x: 732, startPoint y: 377, endPoint x: 733, endPoint y: 408, distance: 30.4
click at [733, 408] on div "Image "Great desk for the price. Simple to build. Powerful and simple to use. a…" at bounding box center [735, 294] width 199 height 299
click at [644, 377] on div "⭐⭐⭐⭐⭐ Louis-Charles G." at bounding box center [735, 391] width 183 height 28
drag, startPoint x: 639, startPoint y: 351, endPoint x: 644, endPoint y: 368, distance: 17.6
click at [644, 377] on div "⭐⭐⭐⭐⭐ Louis-Charles G." at bounding box center [735, 391] width 183 height 28
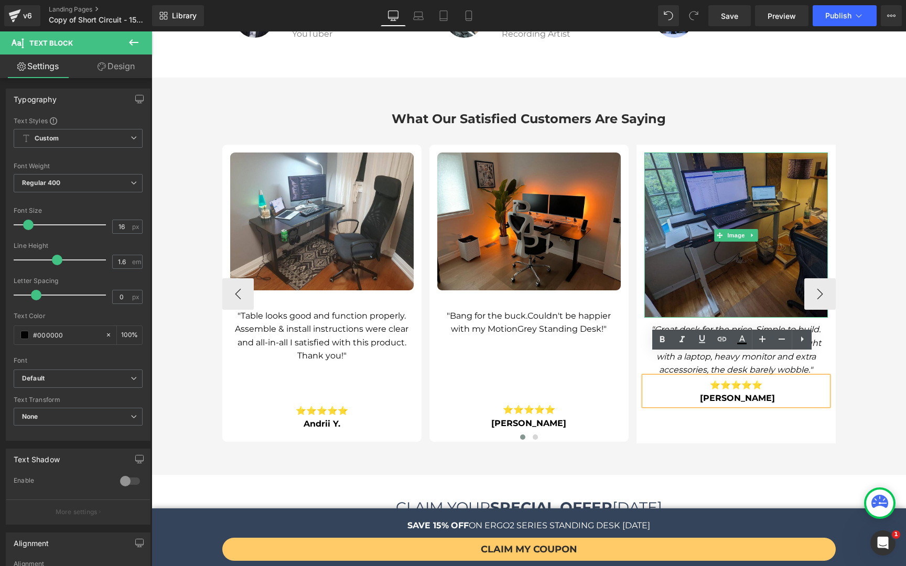
click at [739, 156] on img at bounding box center [735, 235] width 183 height 165
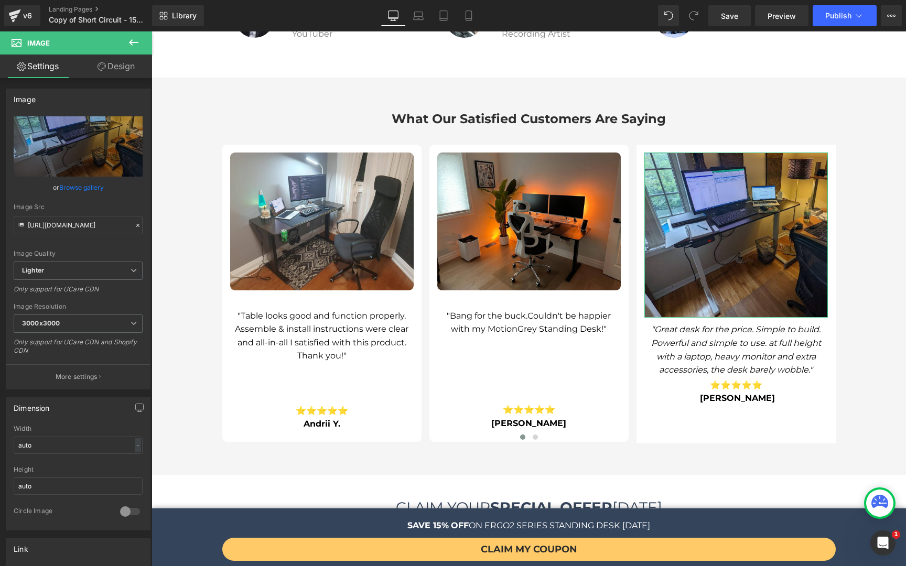
click at [121, 74] on link "Design" at bounding box center [116, 67] width 76 height 24
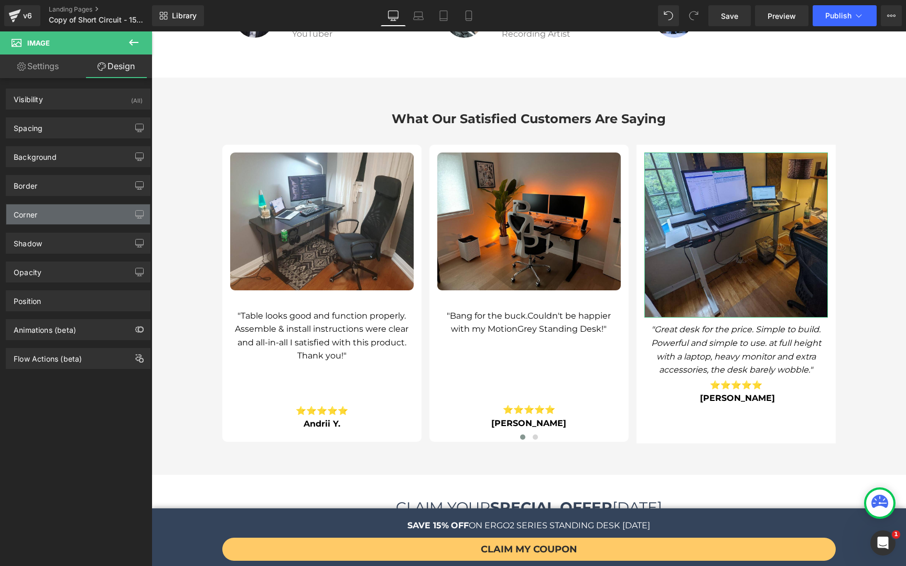
click at [59, 212] on div "Corner" at bounding box center [78, 214] width 144 height 20
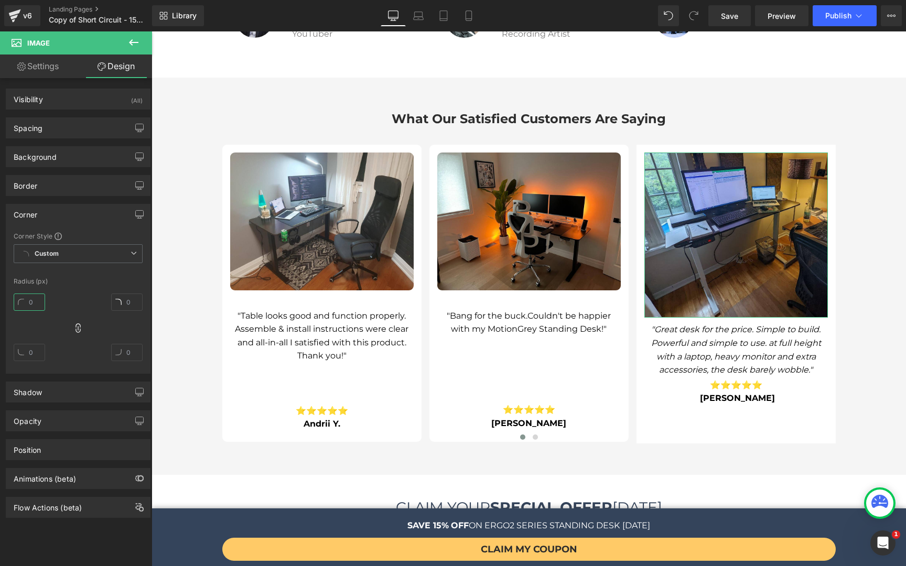
click at [29, 300] on input "text" at bounding box center [29, 302] width 31 height 17
type input "9"
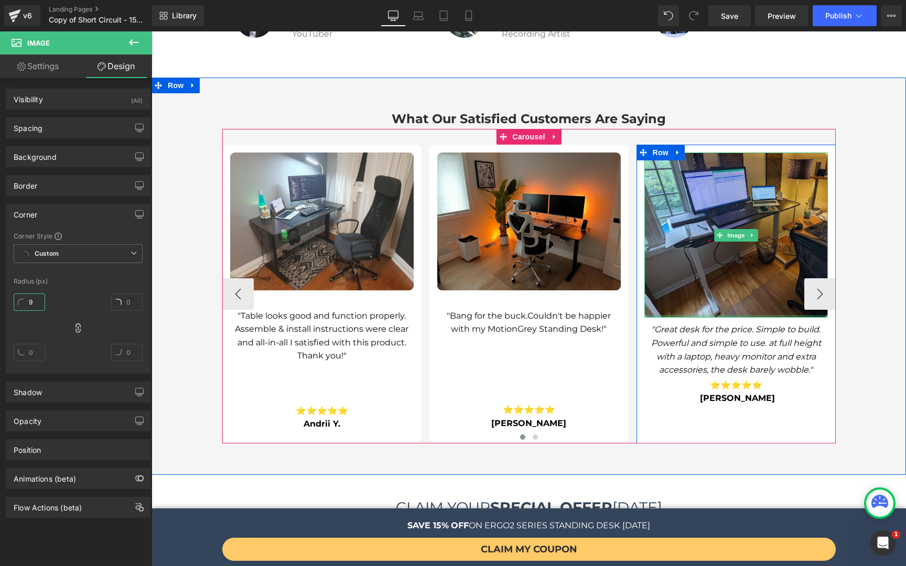
click at [733, 315] on div at bounding box center [735, 316] width 183 height 3
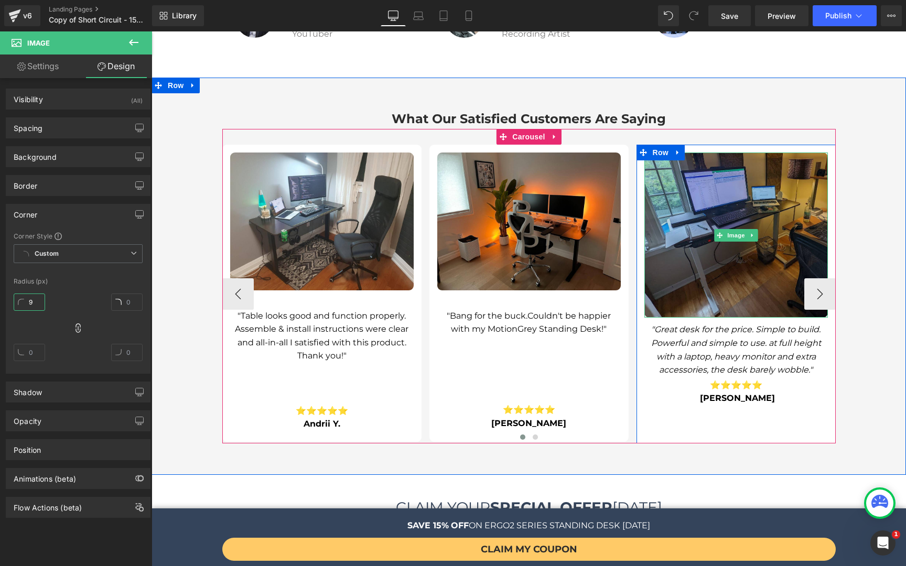
drag, startPoint x: 735, startPoint y: 294, endPoint x: 730, endPoint y: 261, distance: 32.9
click at [730, 261] on div "Image" at bounding box center [735, 235] width 183 height 165
drag, startPoint x: 646, startPoint y: 292, endPoint x: 648, endPoint y: 264, distance: 28.4
click at [648, 264] on div "Image" at bounding box center [735, 235] width 183 height 165
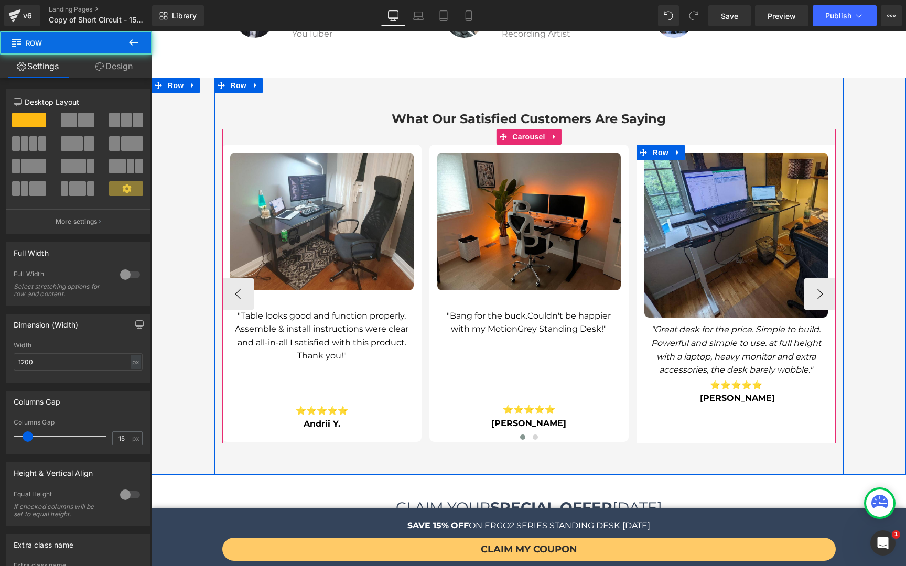
click at [636, 218] on div "Image "Great desk for the price. Simple to build. Powerful and simple to use. a…" at bounding box center [735, 279] width 199 height 253
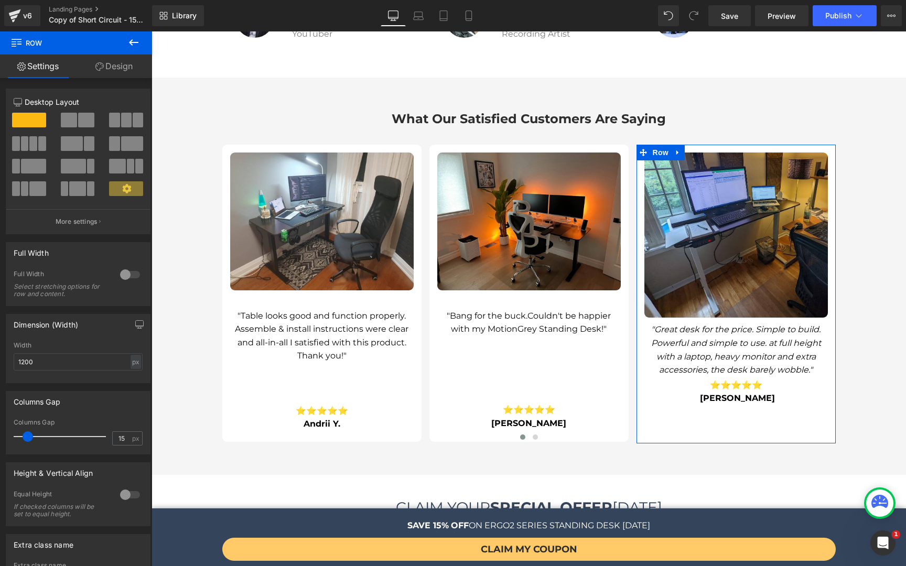
click at [86, 68] on link "Design" at bounding box center [114, 67] width 76 height 24
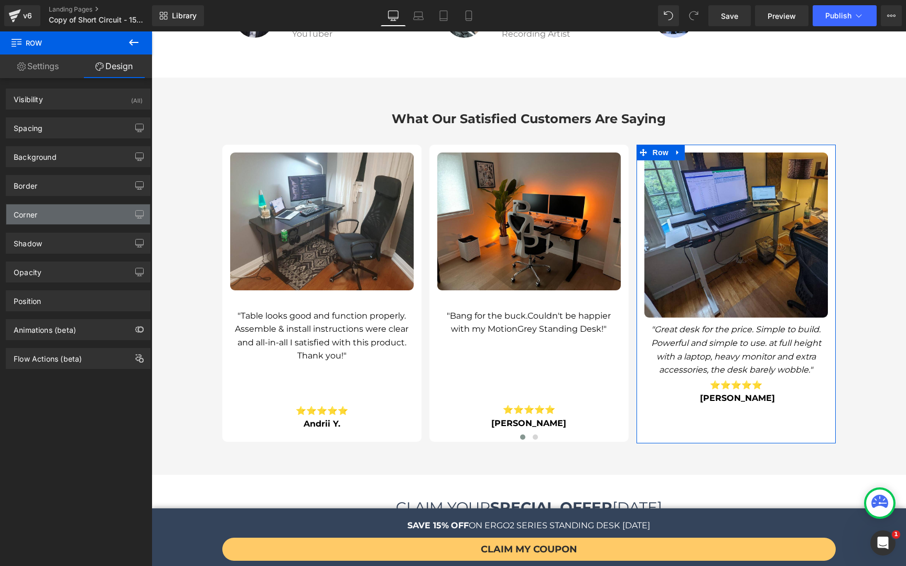
click at [61, 214] on div "Corner" at bounding box center [78, 214] width 144 height 20
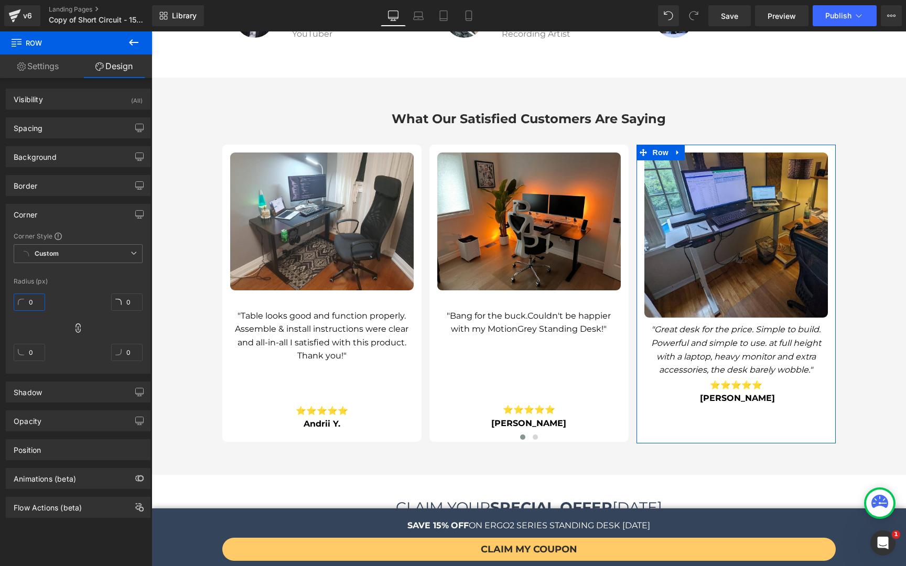
click at [39, 304] on input "0" at bounding box center [29, 302] width 31 height 17
type input "9"
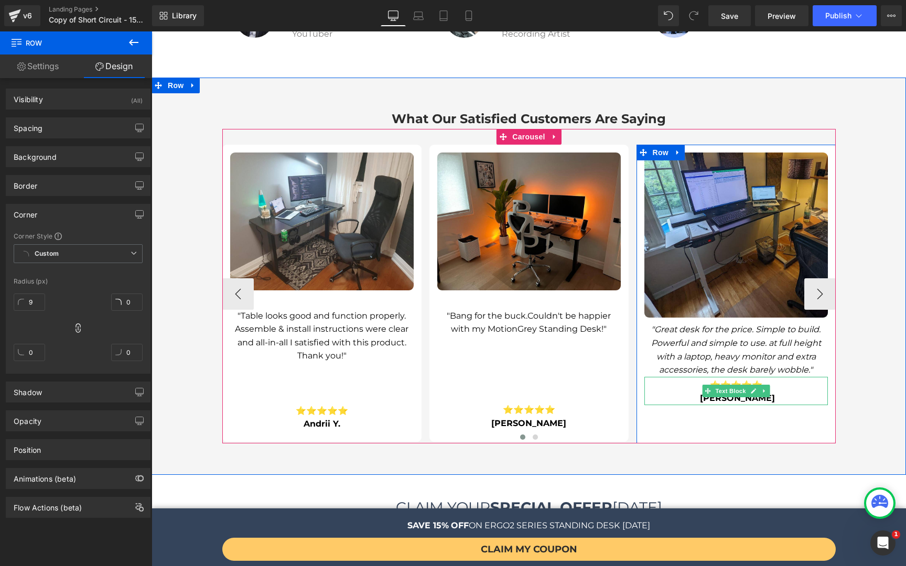
click at [723, 380] on strong "⭐⭐⭐⭐⭐" at bounding box center [736, 385] width 52 height 10
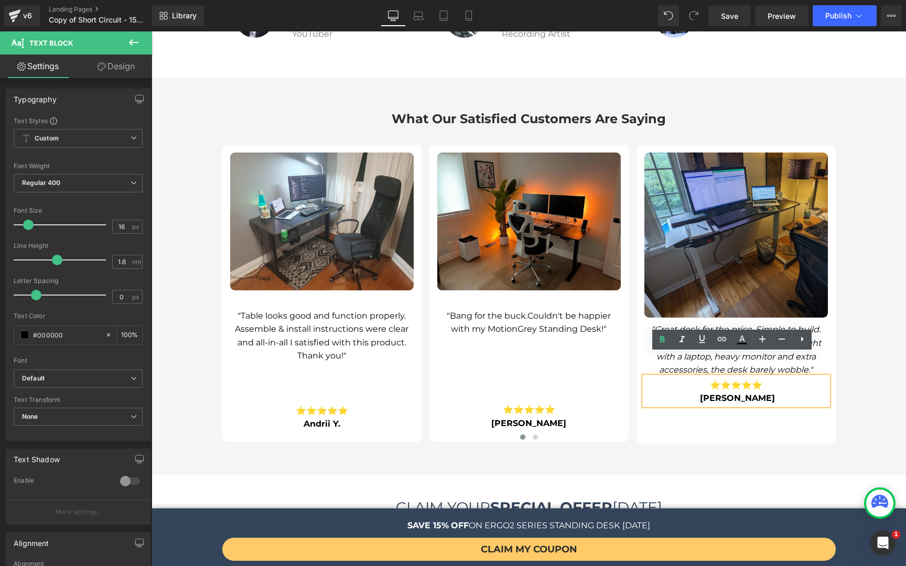
click at [852, 390] on div "What Our Satisfied Customers Are Saying Heading Image "Table looks good and fun…" at bounding box center [528, 276] width 754 height 397
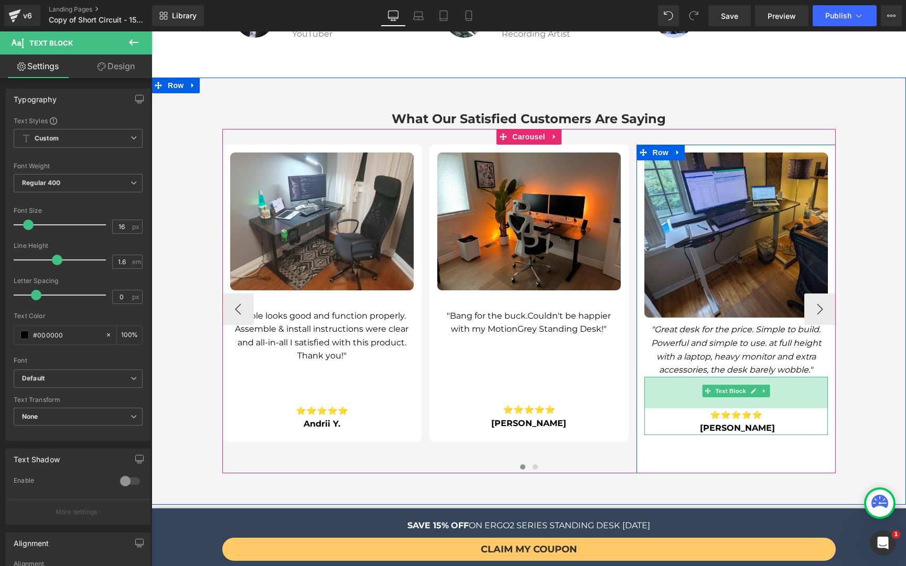
drag, startPoint x: 738, startPoint y: 353, endPoint x: 741, endPoint y: 383, distance: 30.0
click at [741, 383] on div "60px" at bounding box center [735, 392] width 183 height 31
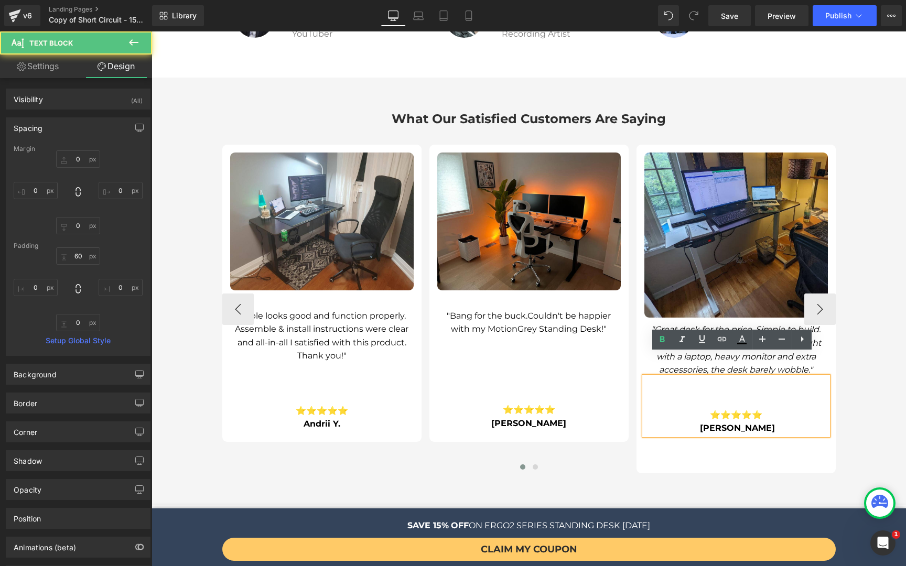
click at [700, 462] on div at bounding box center [528, 468] width 613 height 13
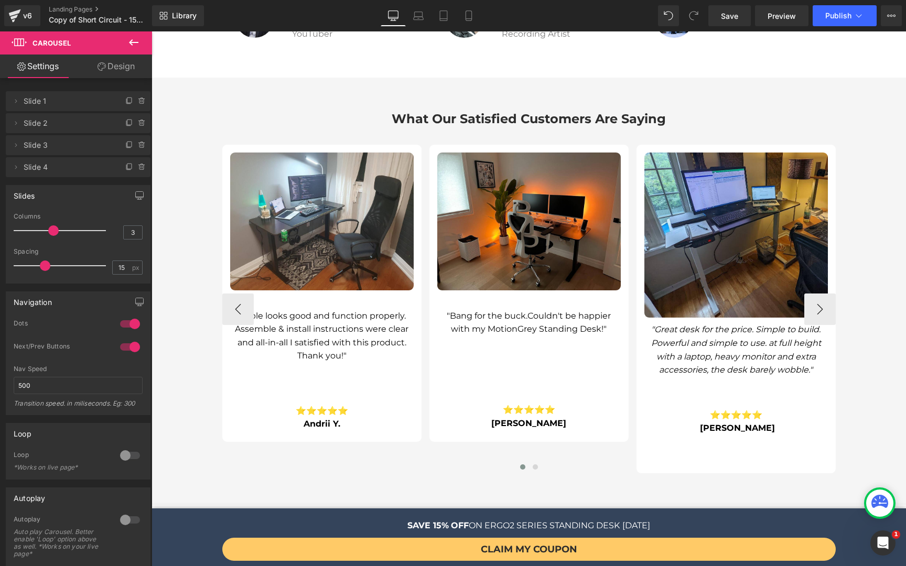
click at [707, 449] on div "Image "Table looks good and function properly. Assemble & install instructions …" at bounding box center [528, 301] width 613 height 344
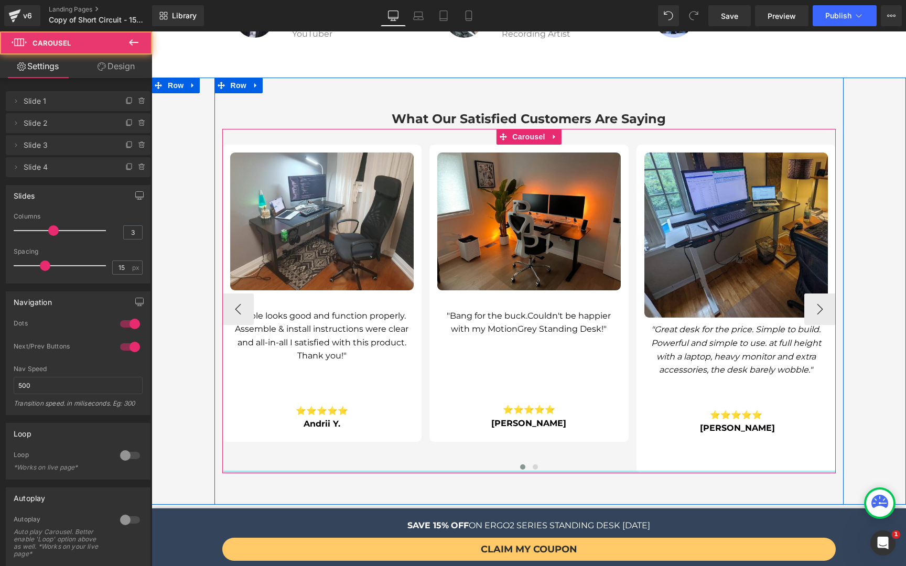
click at [707, 471] on div at bounding box center [528, 472] width 613 height 3
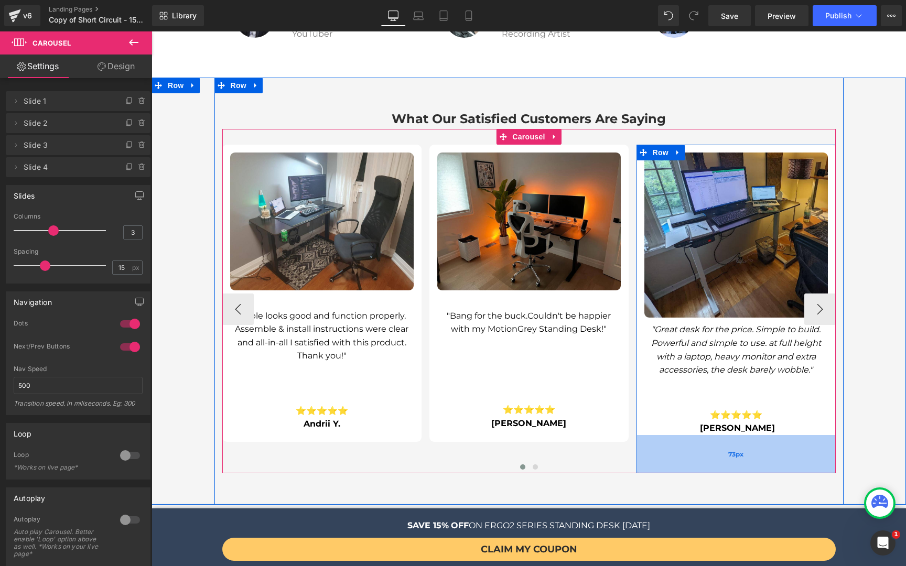
drag, startPoint x: 707, startPoint y: 449, endPoint x: 709, endPoint y: 429, distance: 20.0
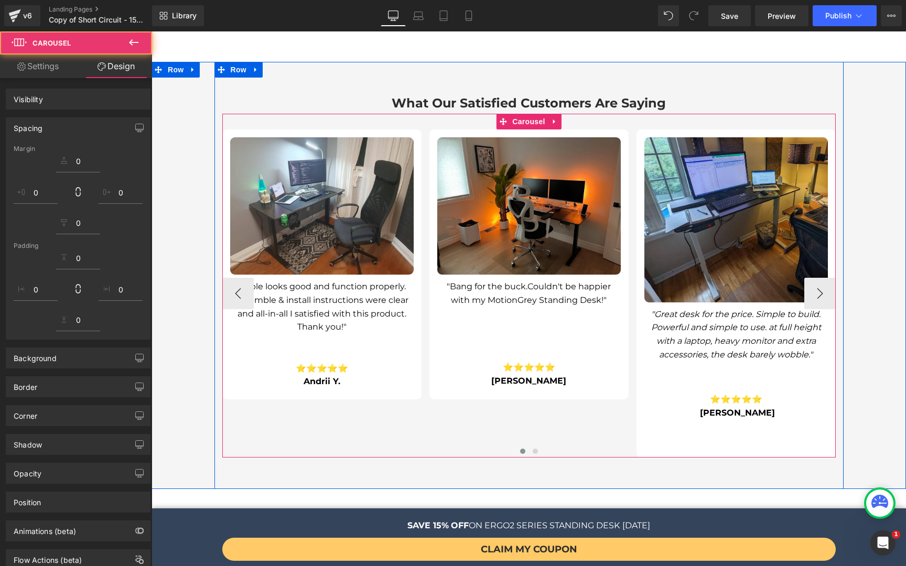
scroll to position [2628, 0]
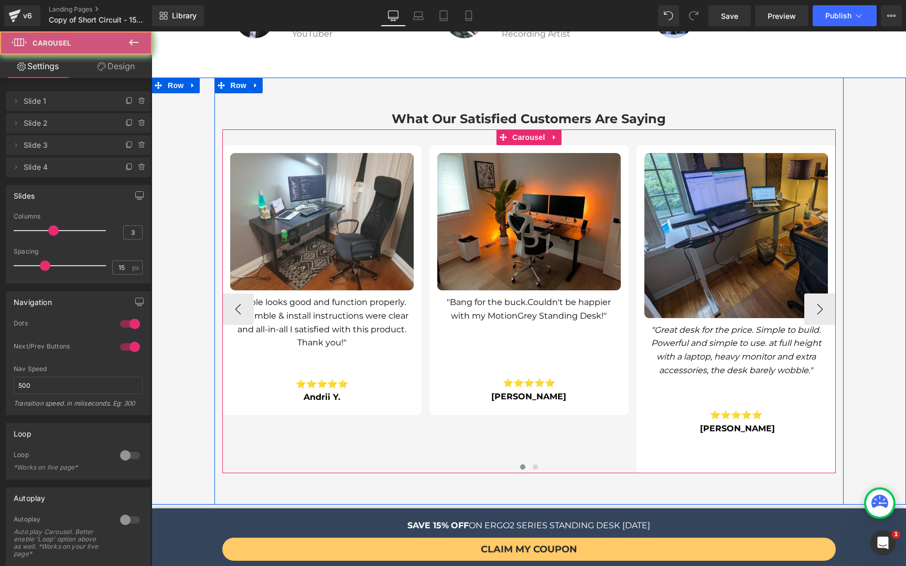
click at [635, 462] on div at bounding box center [528, 468] width 613 height 13
click at [630, 462] on div at bounding box center [528, 468] width 613 height 13
click at [633, 462] on div at bounding box center [528, 468] width 613 height 13
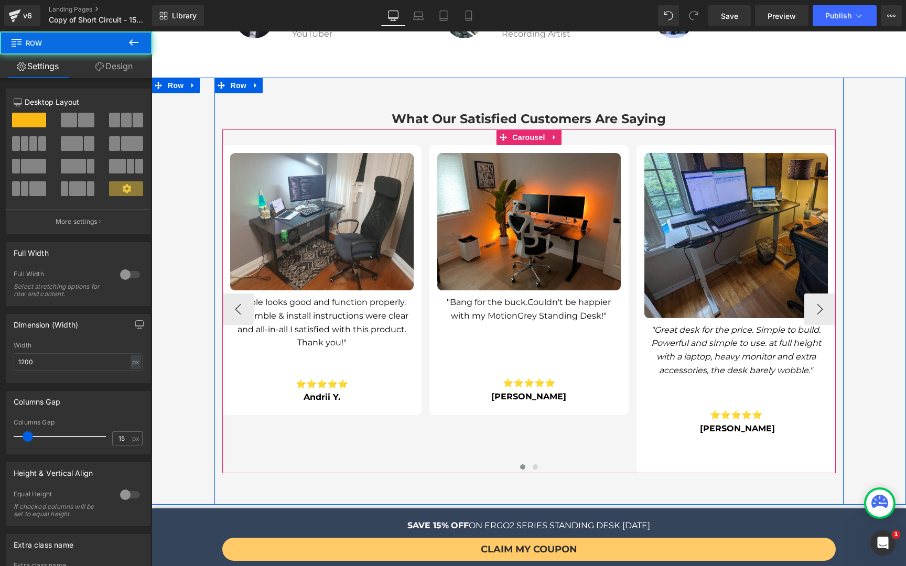
click at [639, 438] on div "Image "Great desk for the price. Simple to build. Powerful and simple to use. a…" at bounding box center [735, 309] width 199 height 329
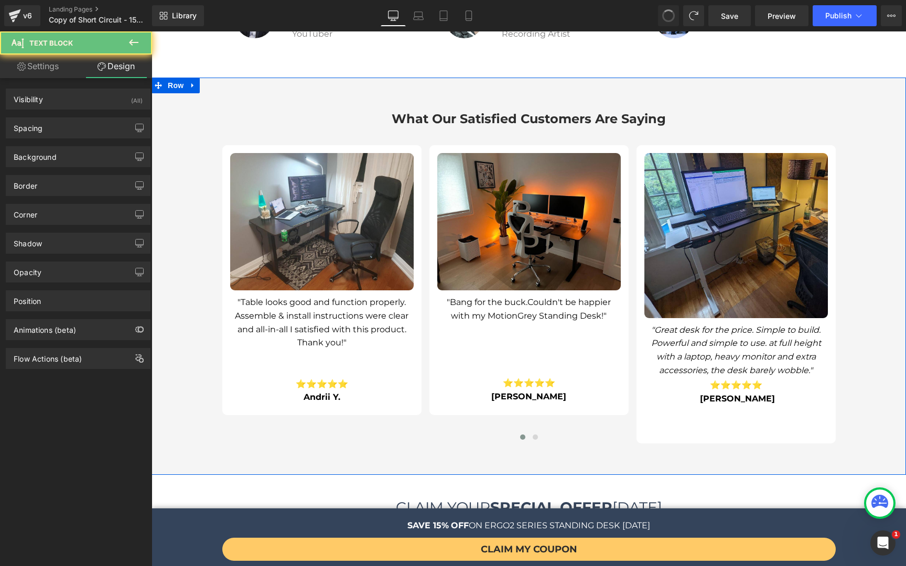
click at [882, 257] on div "What Our Satisfied Customers Are Saying Heading Image "Table looks good and fun…" at bounding box center [528, 276] width 754 height 397
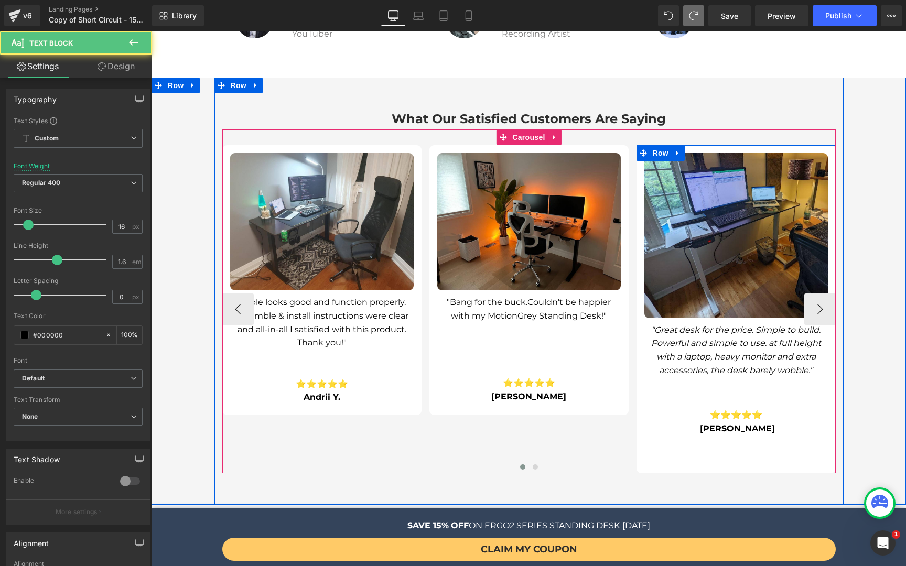
drag, startPoint x: 739, startPoint y: 353, endPoint x: 738, endPoint y: 297, distance: 56.1
click at [738, 297] on div "Image "Great desk for the price. Simple to build. Powerful and simple to use. a…" at bounding box center [735, 294] width 199 height 283
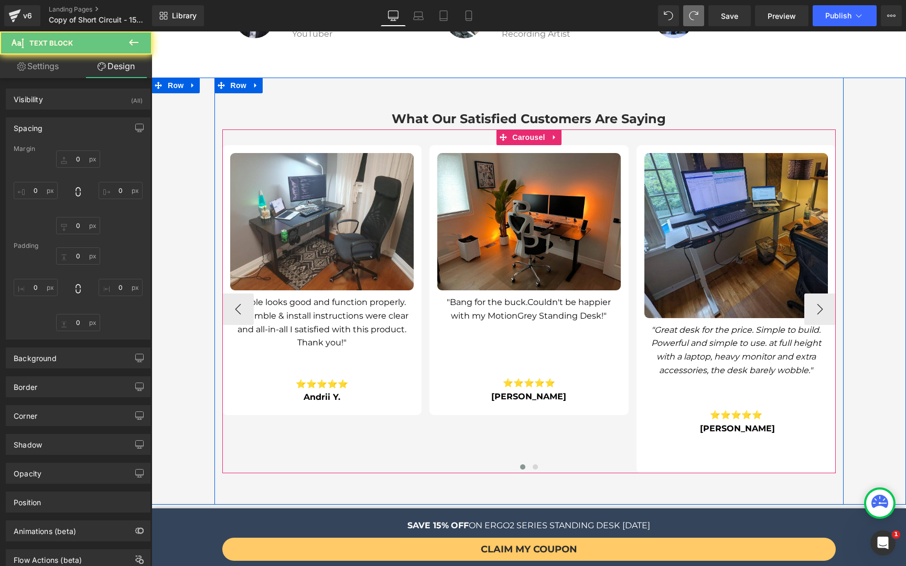
type input "10"
type input "0"
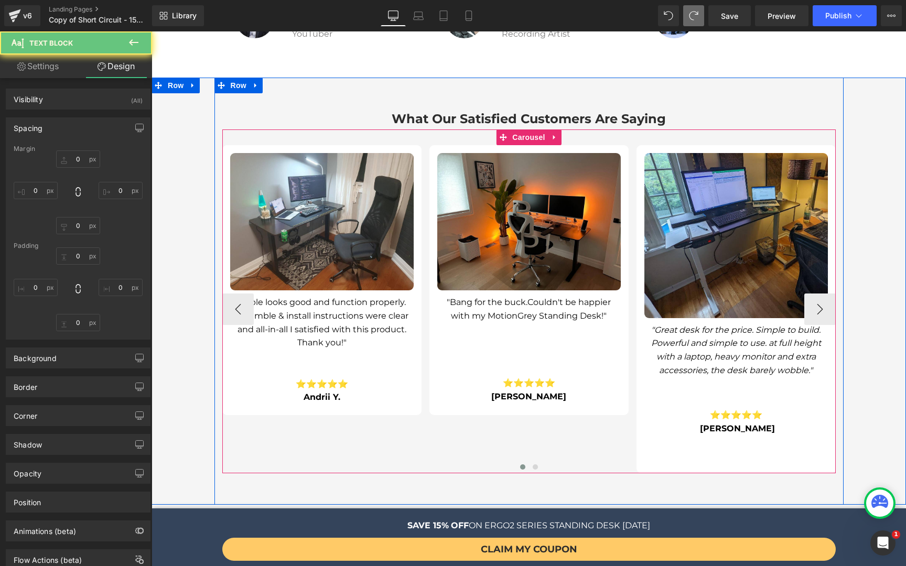
type input "0"
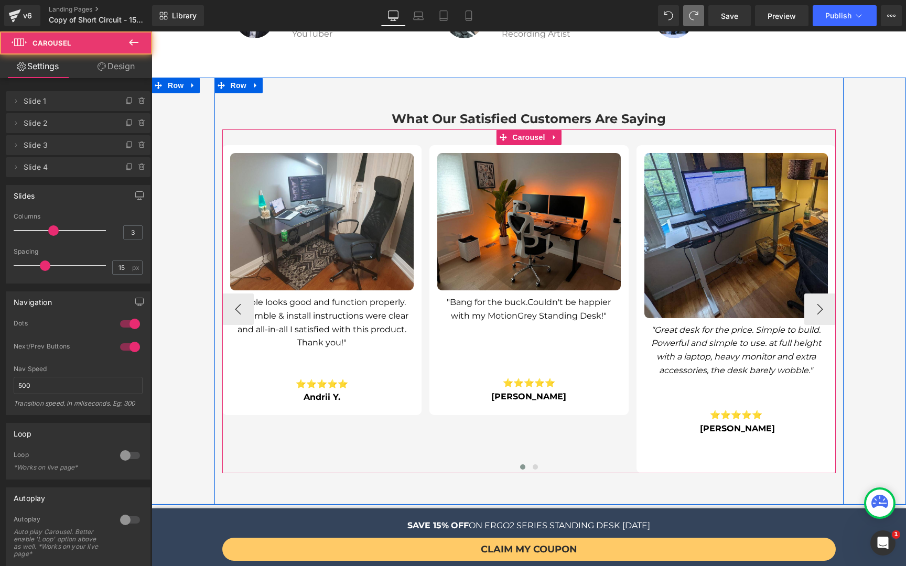
drag, startPoint x: 729, startPoint y: 449, endPoint x: 728, endPoint y: 392, distance: 56.6
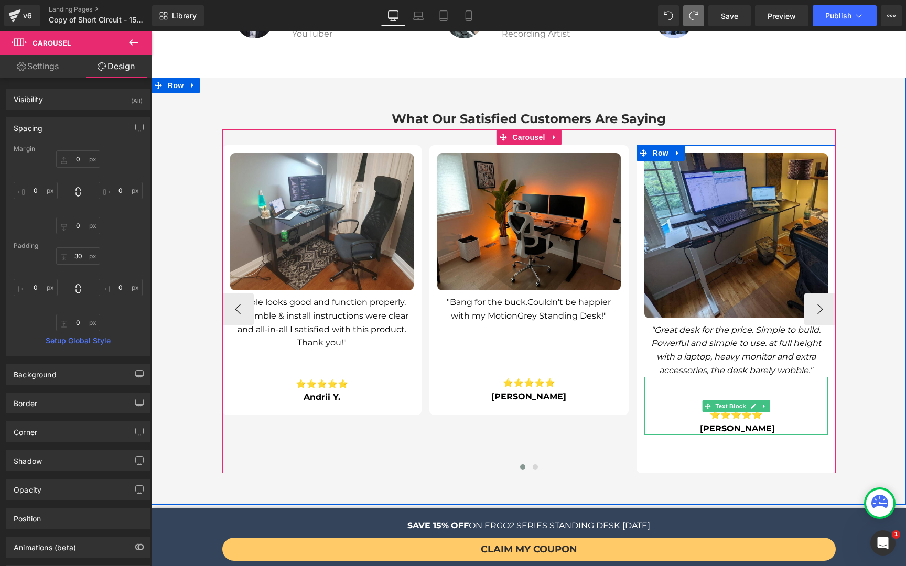
click at [730, 424] on b "[PERSON_NAME]" at bounding box center [737, 429] width 75 height 10
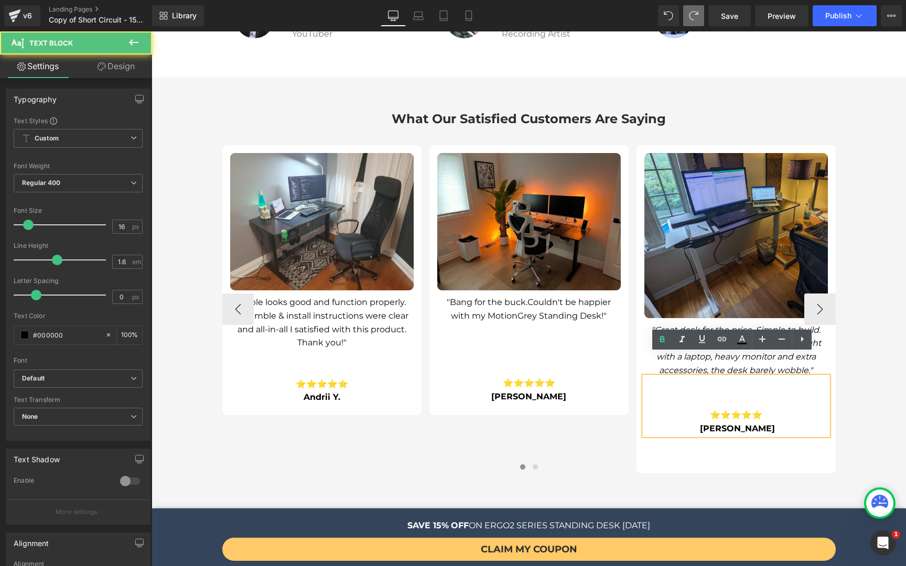
click at [730, 416] on div "Image "Great desk for the price. Simple to build. Powerful and simple to use. a…" at bounding box center [735, 309] width 199 height 329
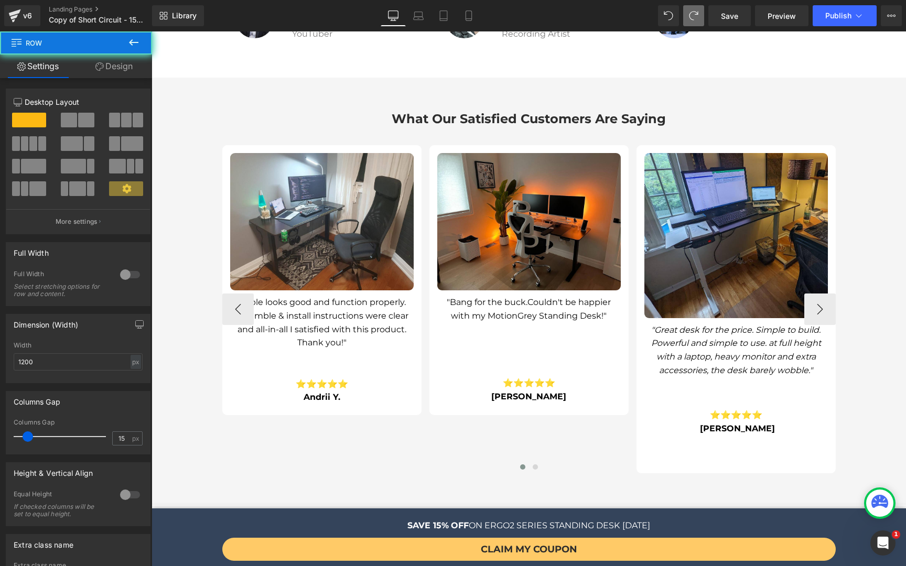
click at [730, 415] on div "Image "Great desk for the price. Simple to build. Powerful and simple to use. a…" at bounding box center [735, 309] width 199 height 329
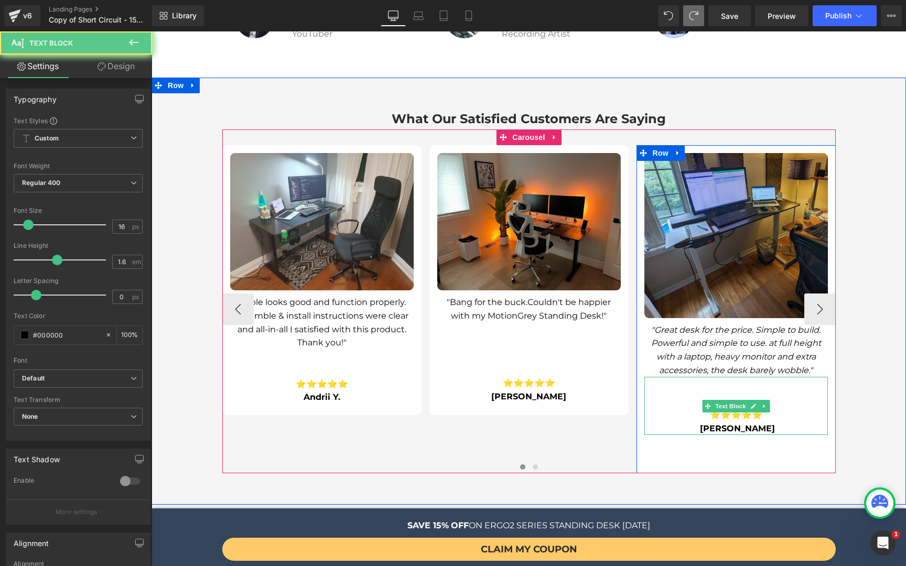
click at [728, 410] on strong "⭐⭐⭐⭐⭐" at bounding box center [736, 415] width 52 height 10
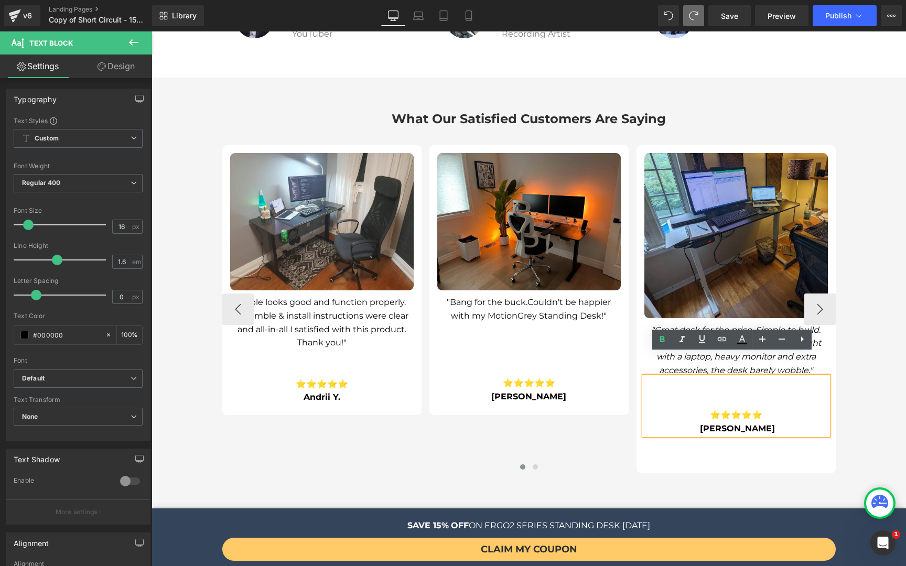
click at [650, 377] on div "⭐⭐⭐⭐⭐ Louis-Charles G." at bounding box center [735, 406] width 183 height 58
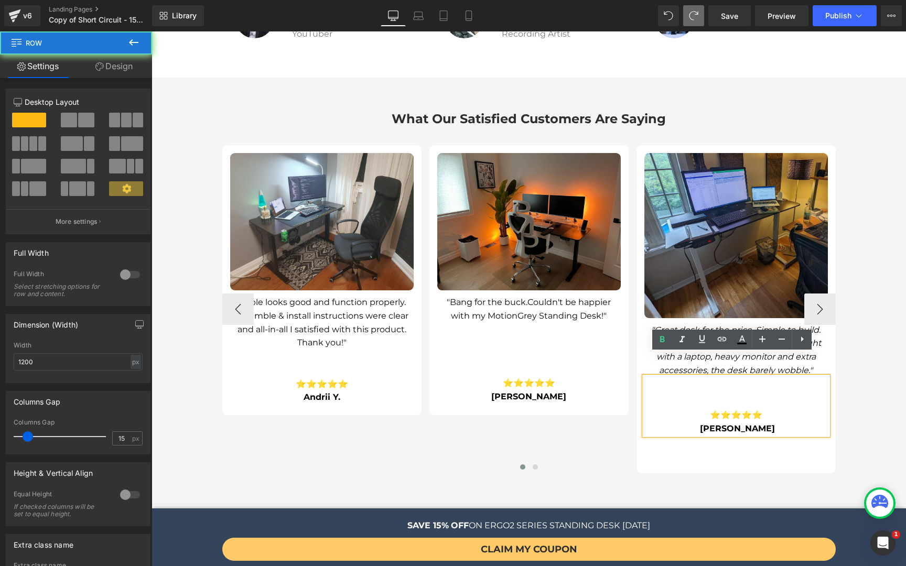
click at [682, 415] on div "Image "Great desk for the price. Simple to build. Powerful and simple to use. a…" at bounding box center [735, 309] width 199 height 329
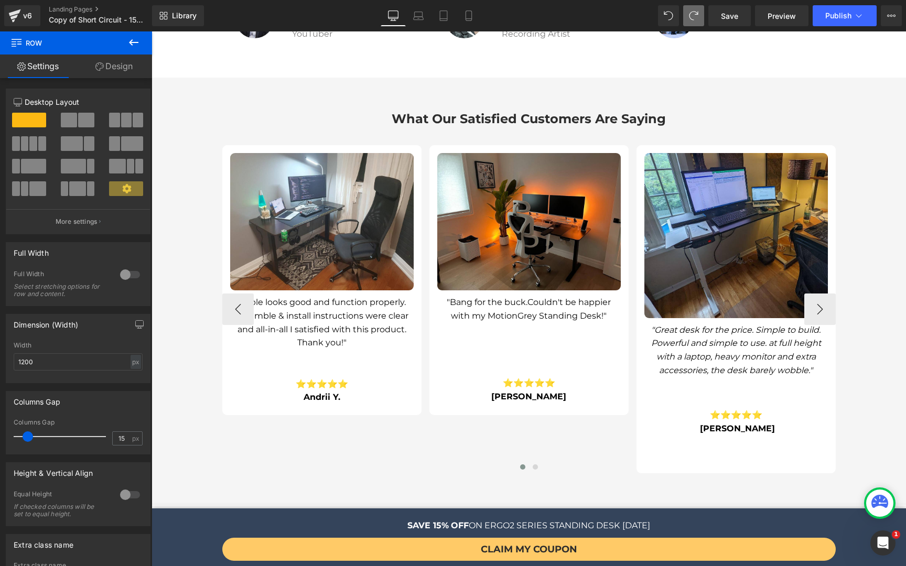
click at [828, 419] on div "Image "Great desk for the price. Simple to build. Powerful and simple to use. a…" at bounding box center [735, 309] width 199 height 329
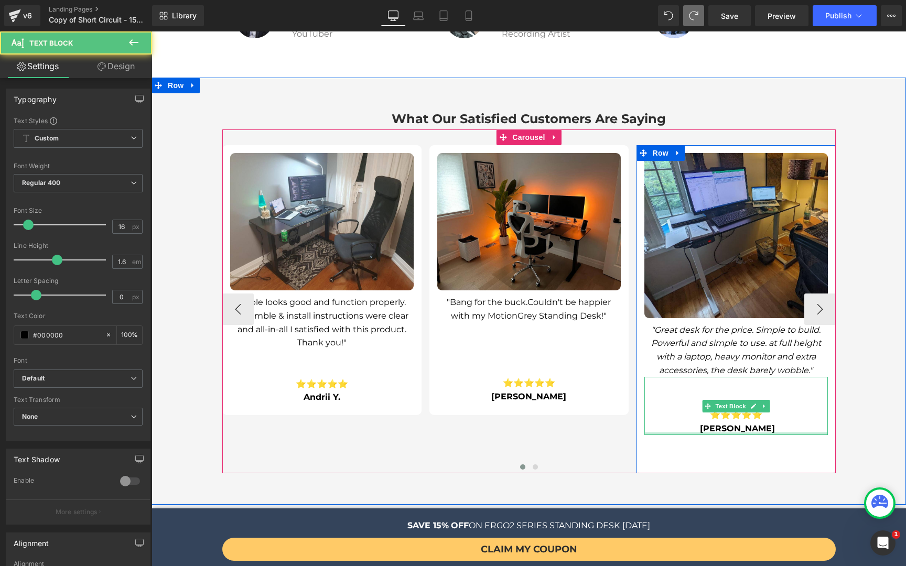
drag, startPoint x: 744, startPoint y: 411, endPoint x: 744, endPoint y: 397, distance: 14.2
click at [744, 397] on div "⭐⭐⭐⭐⭐ Louis-Charles G. Text Block" at bounding box center [735, 406] width 183 height 58
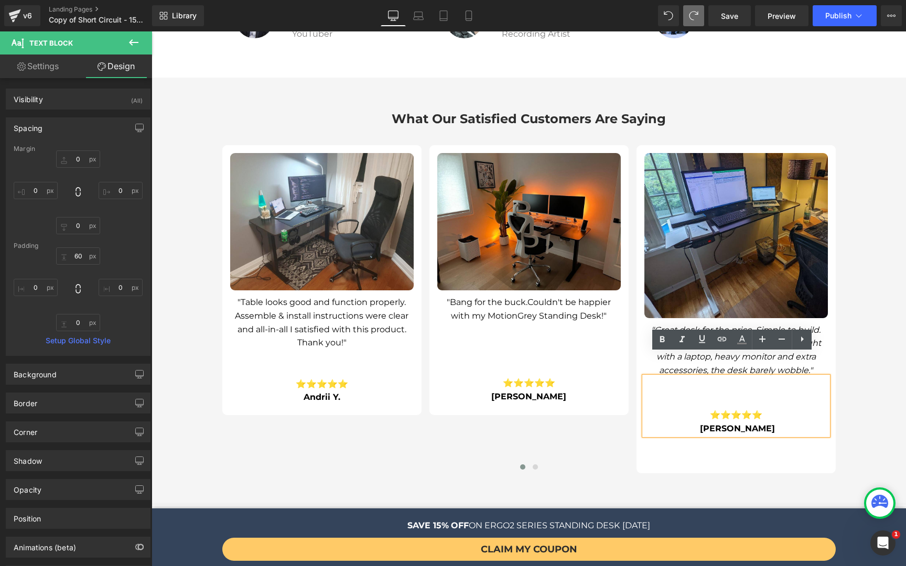
click at [732, 451] on div "What Our Satisfied Customers Are Saying Heading Image "Table looks good and fun…" at bounding box center [528, 291] width 629 height 427
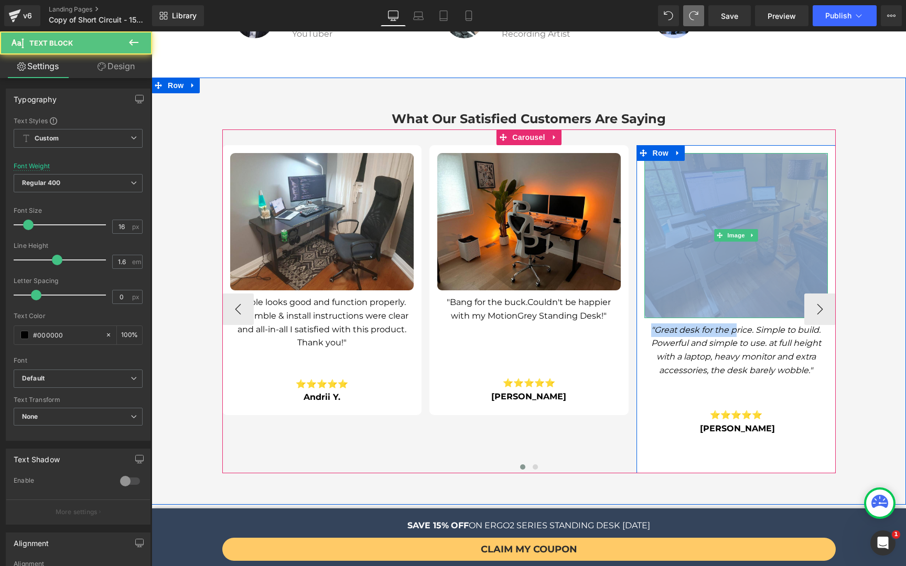
drag, startPoint x: 731, startPoint y: 307, endPoint x: 728, endPoint y: 283, distance: 24.3
click at [728, 283] on div "Image "Great desk for the price. Simple to build. Powerful and simple to use. a…" at bounding box center [735, 294] width 199 height 283
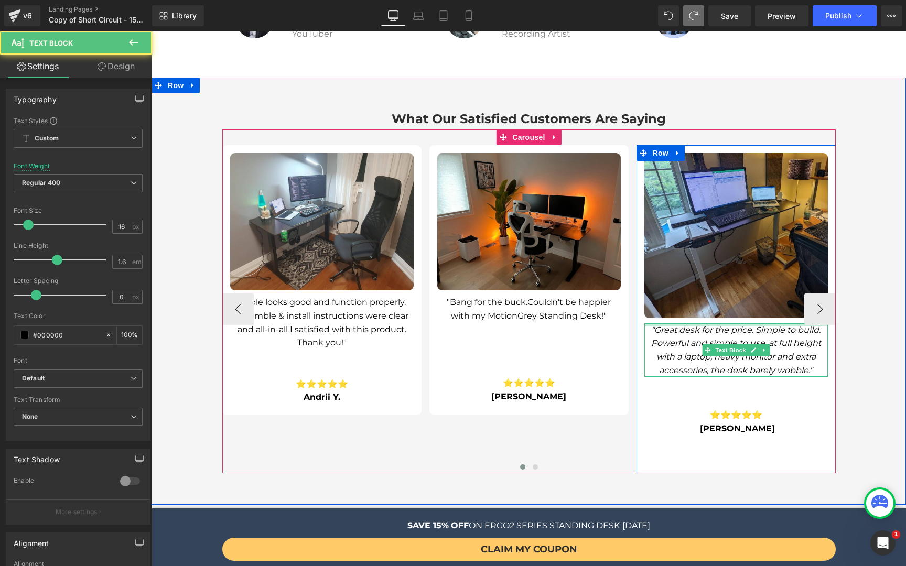
click at [749, 323] on div ""Great desk for the price. Simple to build. Powerful and simple to use. at full…" at bounding box center [735, 349] width 183 height 53
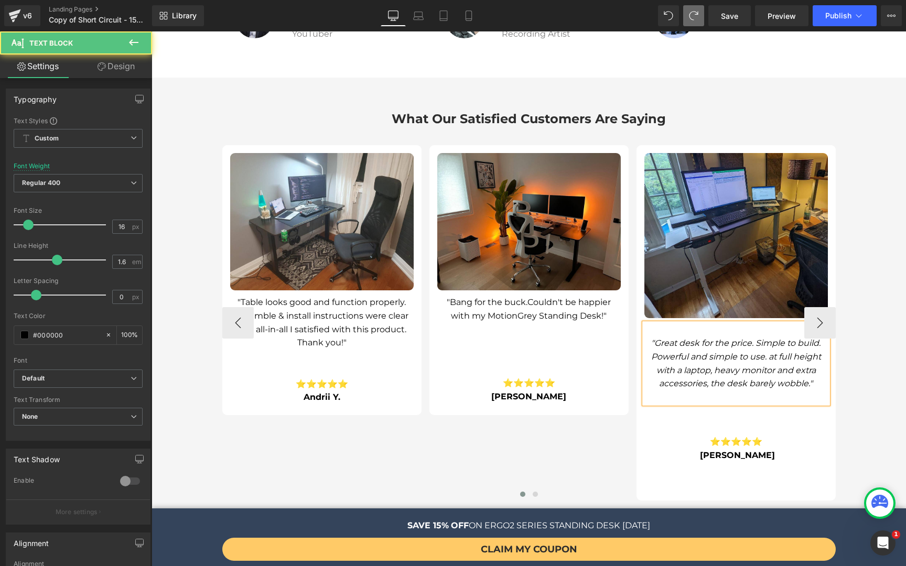
click at [732, 323] on div ""Great desk for the price. Simple to build. Powerful and simple to use. at full…" at bounding box center [735, 363] width 183 height 81
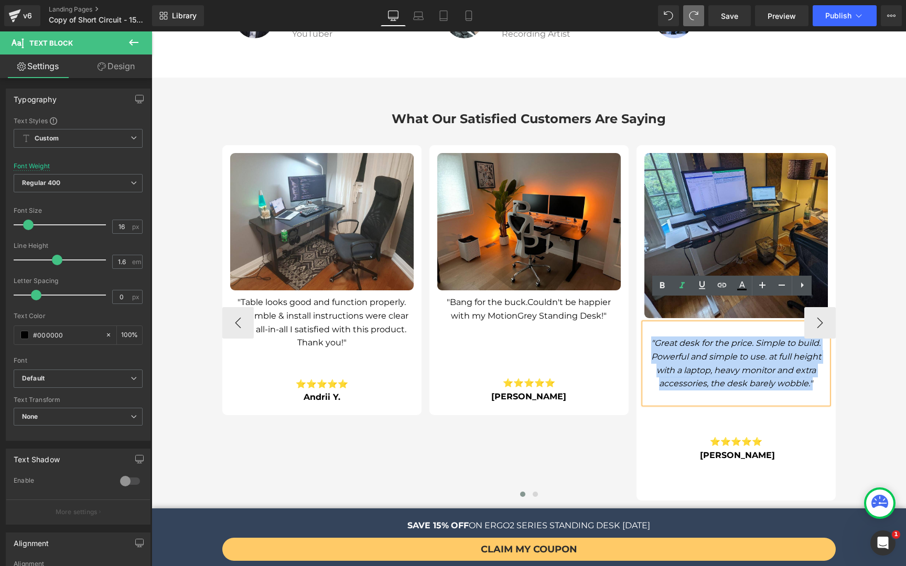
drag, startPoint x: 735, startPoint y: 298, endPoint x: 735, endPoint y: 312, distance: 14.7
click at [735, 323] on div ""Great desk for the price. Simple to build. Powerful and simple to use. at full…" at bounding box center [735, 363] width 183 height 81
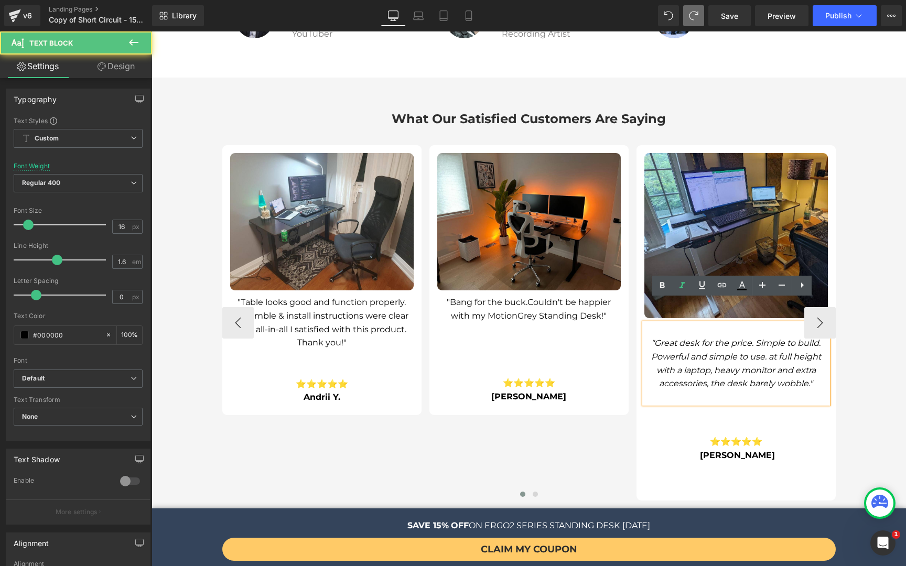
click at [735, 323] on div ""Great desk for the price. Simple to build. Powerful and simple to use. at full…" at bounding box center [735, 363] width 183 height 81
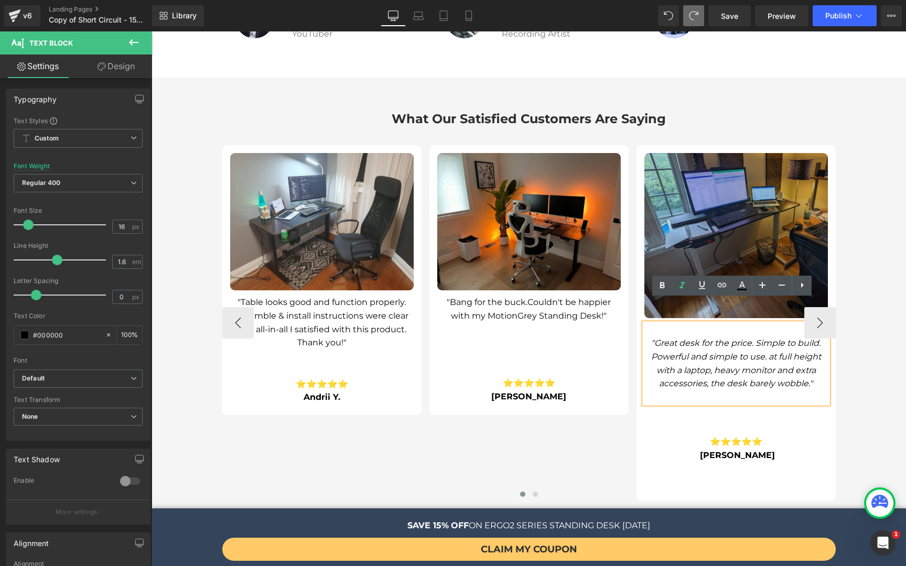
click at [674, 216] on img at bounding box center [735, 235] width 183 height 165
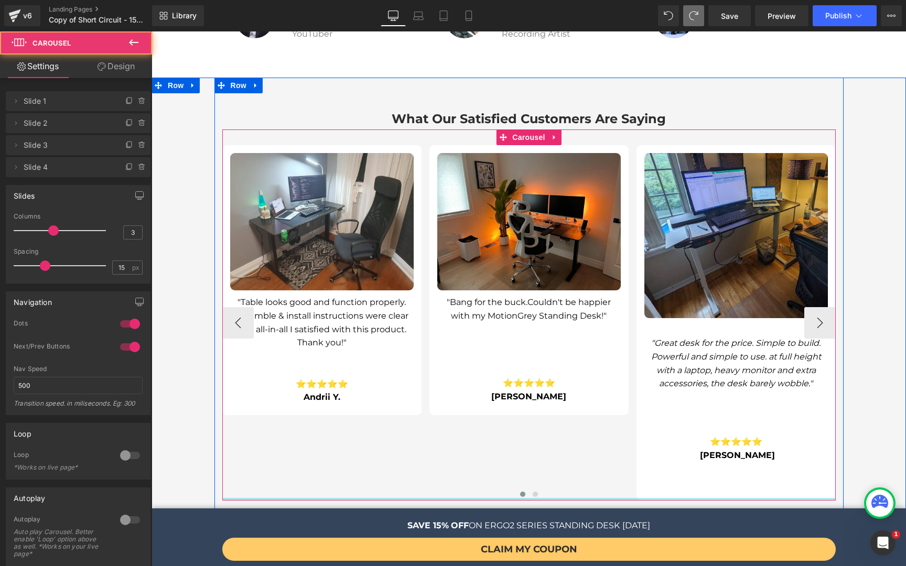
click at [638, 498] on div at bounding box center [528, 499] width 613 height 3
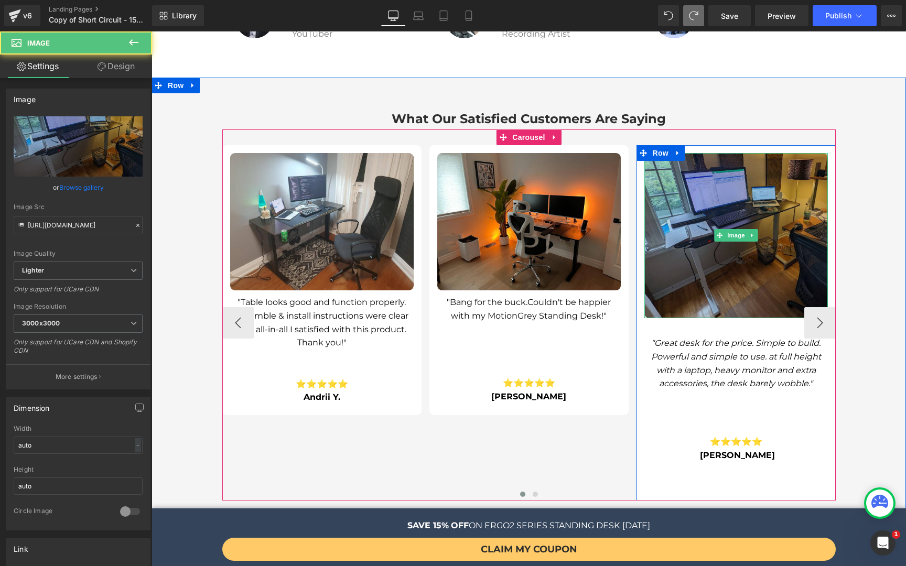
click at [720, 291] on img at bounding box center [735, 235] width 183 height 165
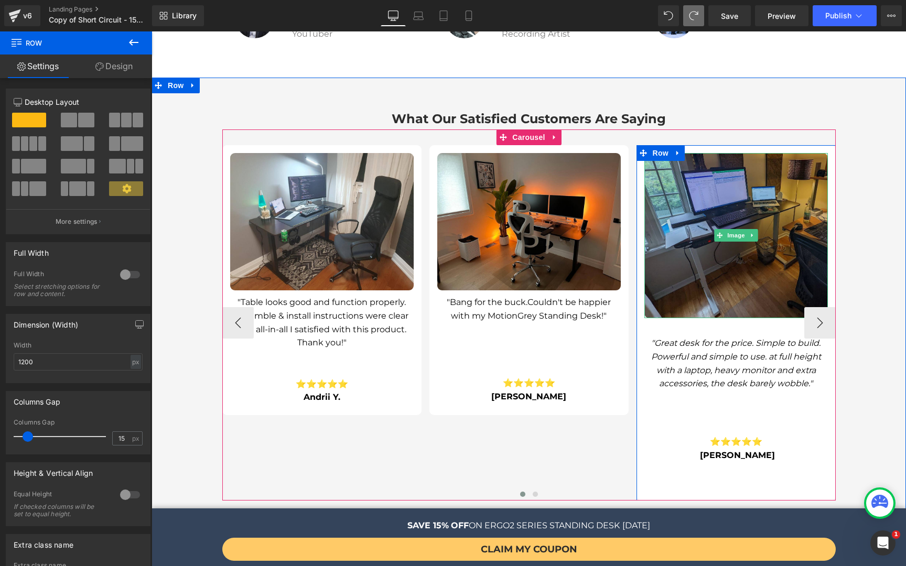
drag, startPoint x: 719, startPoint y: 295, endPoint x: 715, endPoint y: 258, distance: 36.4
click at [715, 258] on div "Image "Great desk for the price. Simple to build. Powerful and simple to use. a…" at bounding box center [735, 307] width 199 height 309
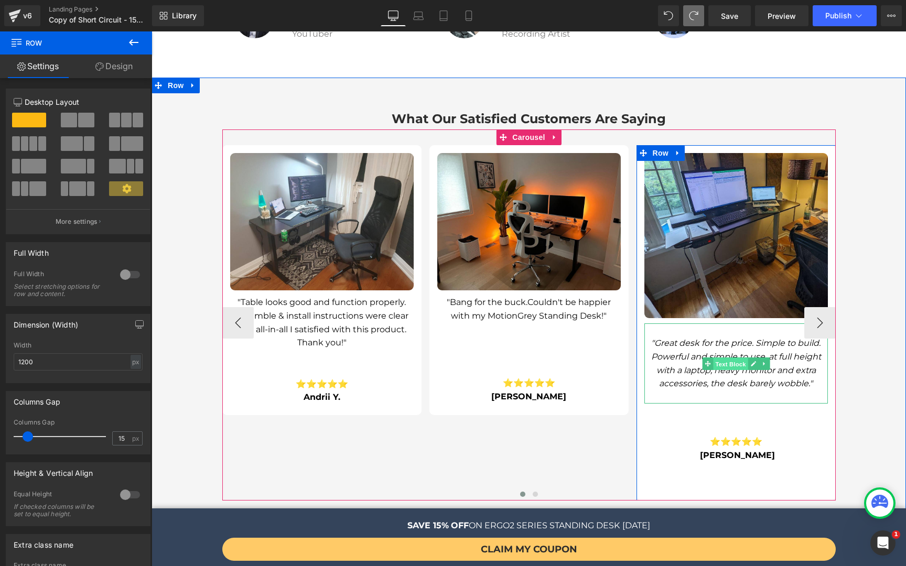
click at [715, 357] on span "Text Block" at bounding box center [730, 363] width 35 height 13
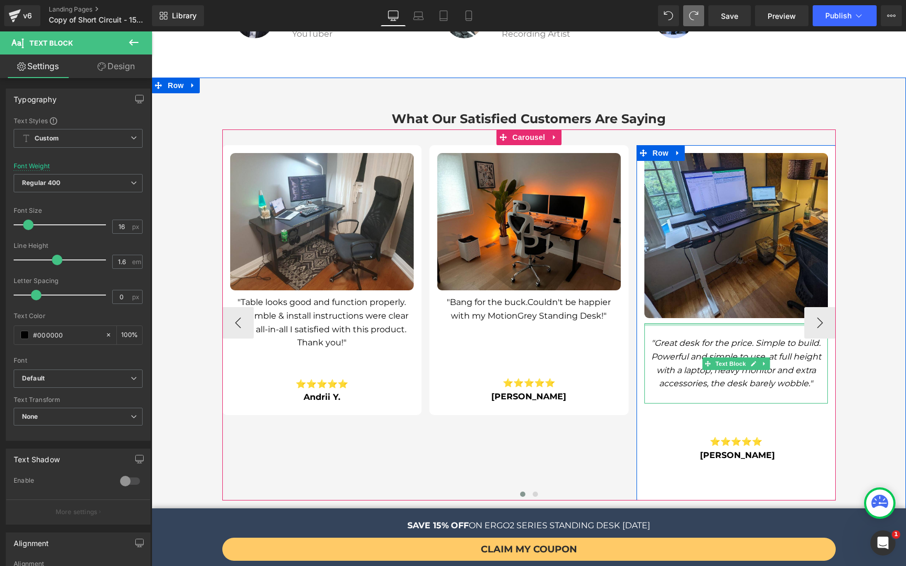
click at [735, 323] on div at bounding box center [735, 324] width 183 height 3
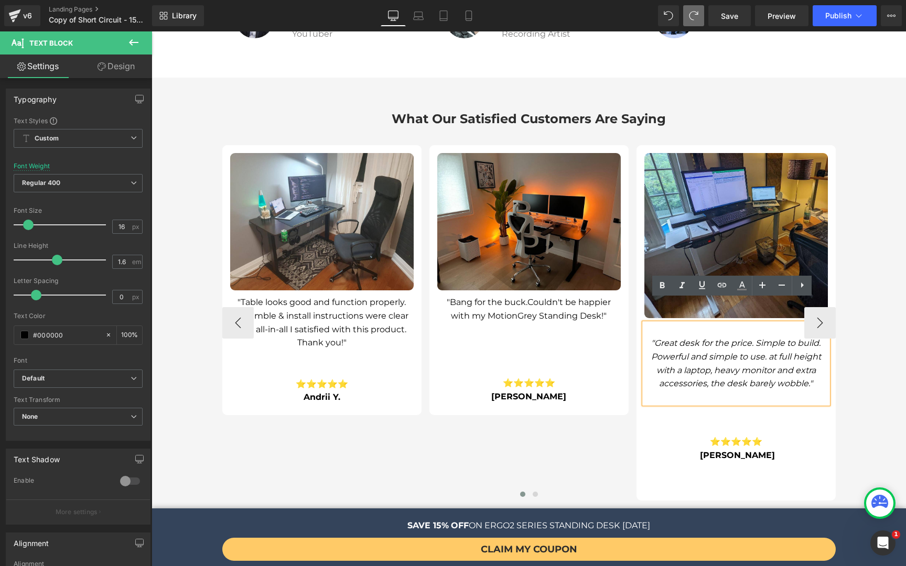
click at [736, 323] on div ""Great desk for the price. Simple to build. Powerful and simple to use. at full…" at bounding box center [735, 363] width 183 height 81
click at [745, 338] on icon ""Great desk for the price. Simple to build. Powerful and simple to use. at full…" at bounding box center [736, 363] width 170 height 50
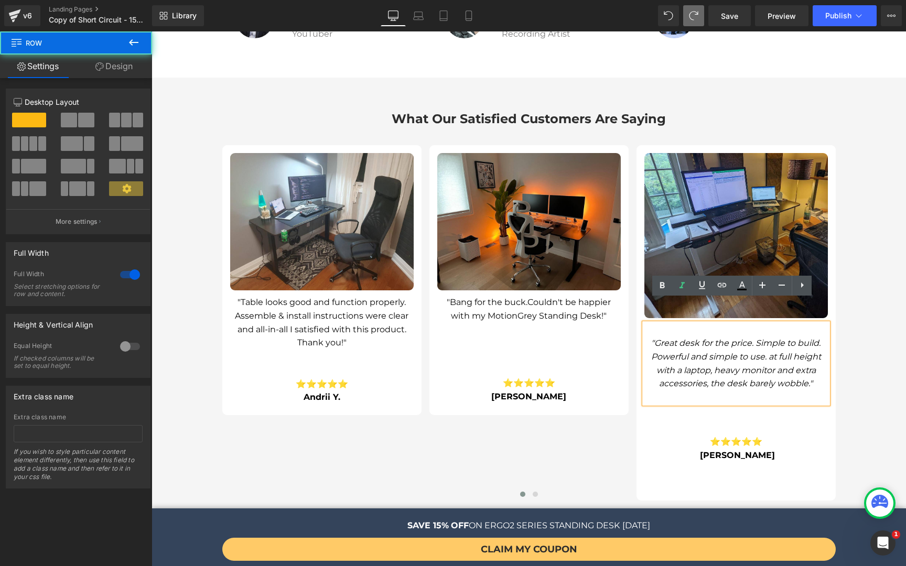
click at [888, 265] on div "What Our Satisfied Customers Are Saying Heading Image "Table looks good and fun…" at bounding box center [528, 305] width 754 height 454
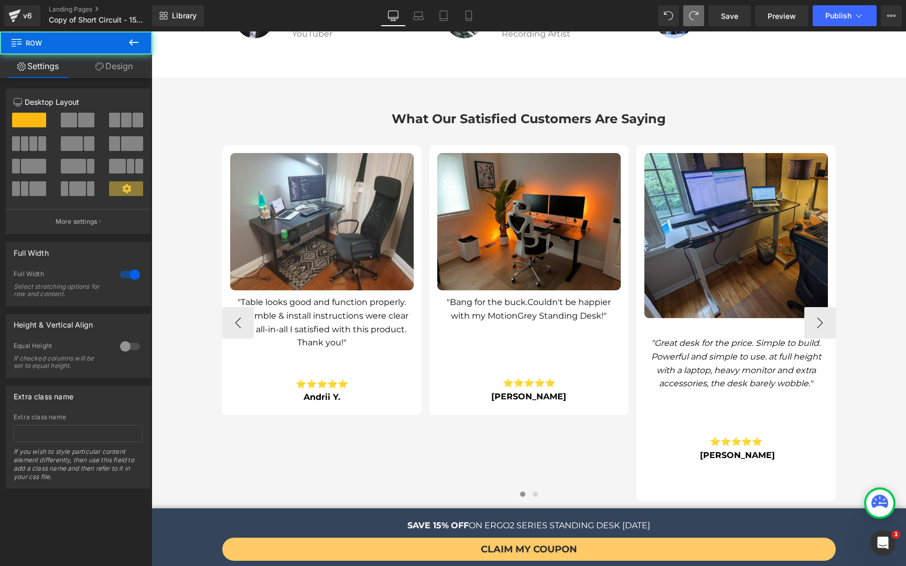
click at [780, 342] on icon ""Great desk for the price. Simple to build. Powerful and simple to use. at full…" at bounding box center [736, 363] width 170 height 50
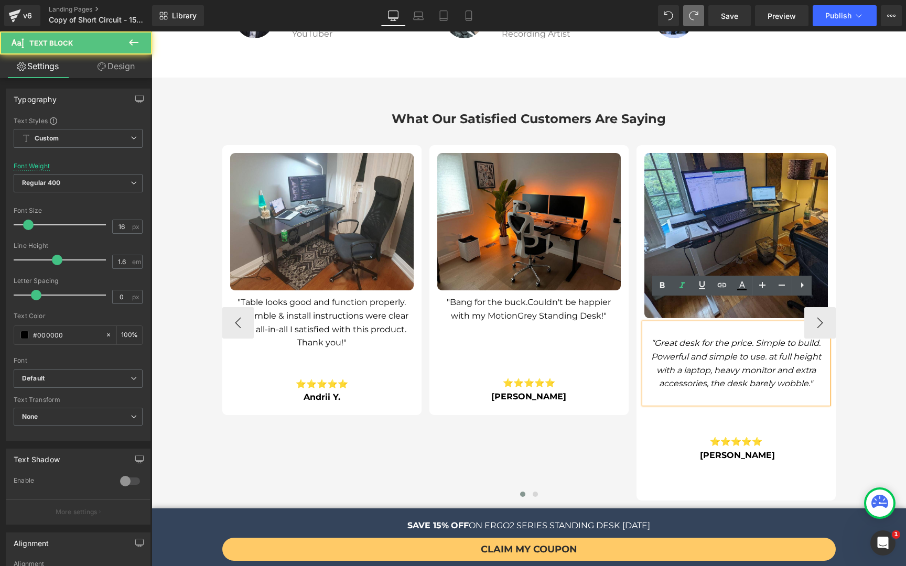
click at [732, 323] on div ""Great desk for the price. Simple to build. Powerful and simple to use. at full…" at bounding box center [735, 363] width 183 height 81
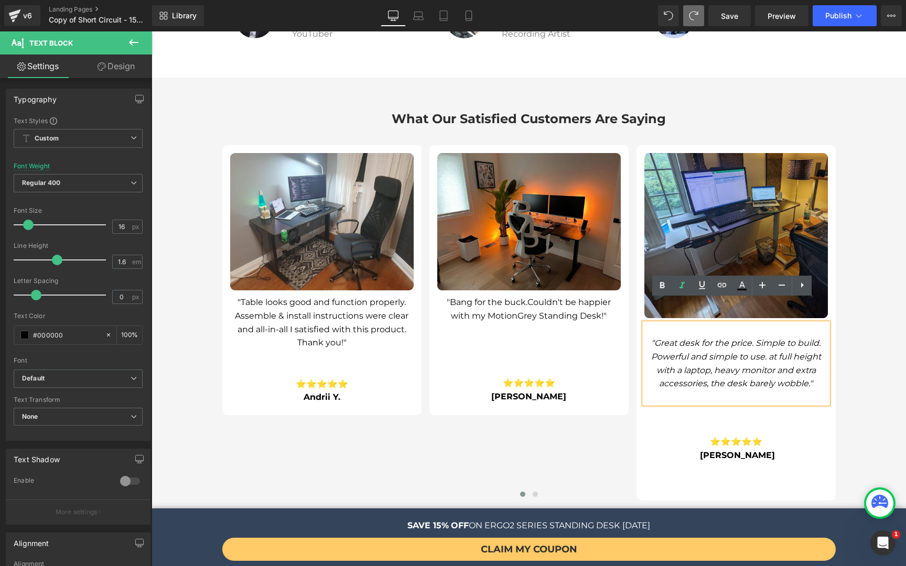
click at [884, 380] on div "What Our Satisfied Customers Are Saying Heading Image "Table looks good and fun…" at bounding box center [528, 305] width 754 height 454
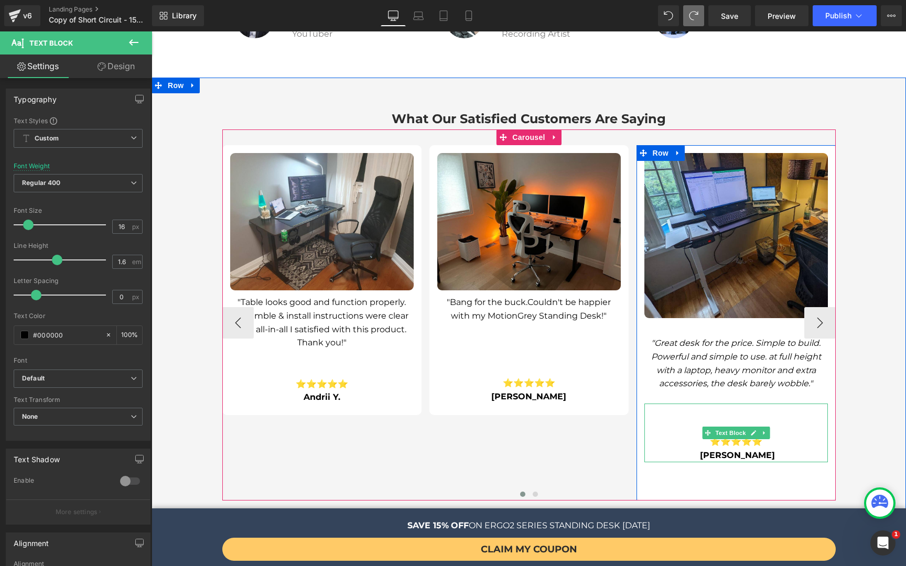
drag, startPoint x: 746, startPoint y: 380, endPoint x: 741, endPoint y: 378, distance: 6.1
click at [746, 423] on div "Image "Great desk for the price. Simple to build. Powerful and simple to use. a…" at bounding box center [735, 307] width 199 height 309
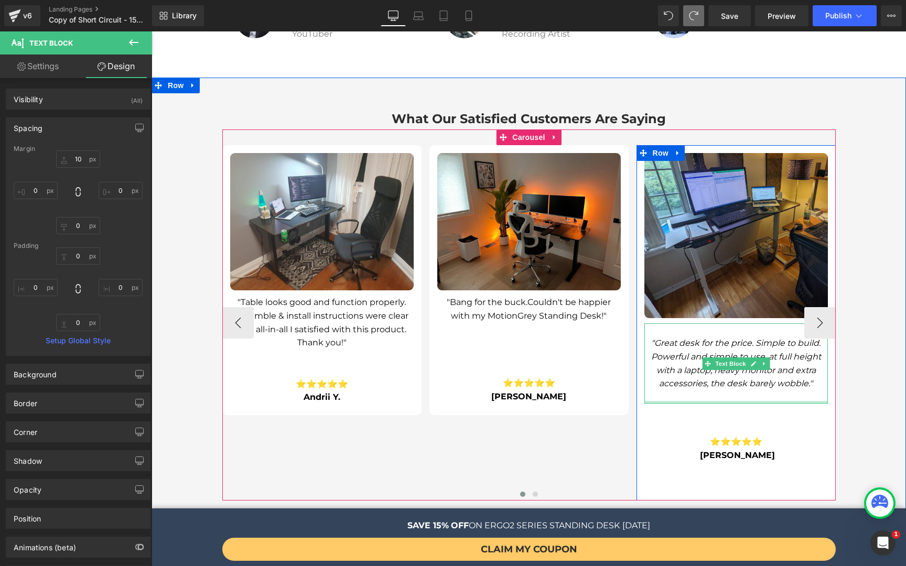
type input "0px"
drag, startPoint x: 742, startPoint y: 379, endPoint x: 738, endPoint y: 352, distance: 27.6
click at [738, 352] on div ""Great desk for the price. Simple to build. Powerful and simple to use. at full…" at bounding box center [735, 363] width 183 height 81
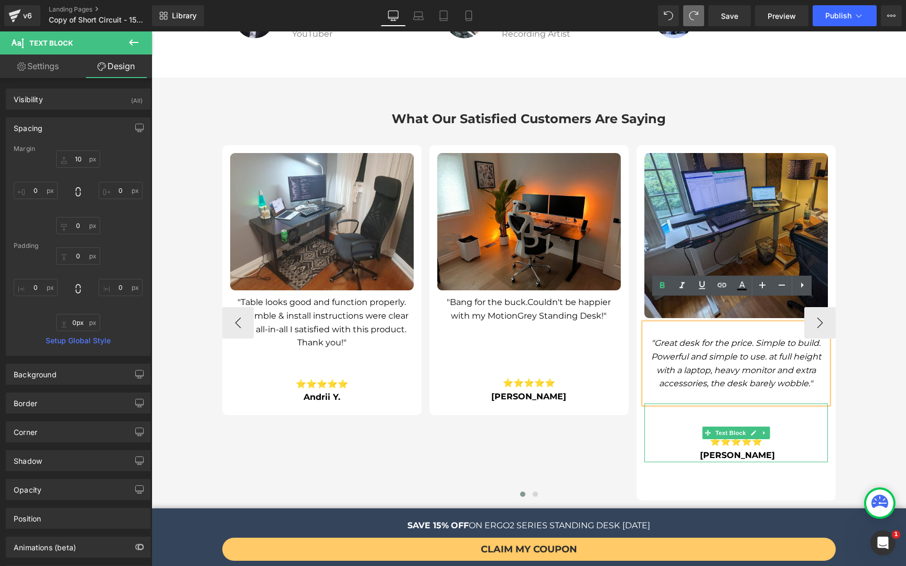
click at [736, 404] on div "⭐⭐⭐⭐⭐ Louis-Charles G." at bounding box center [735, 433] width 183 height 58
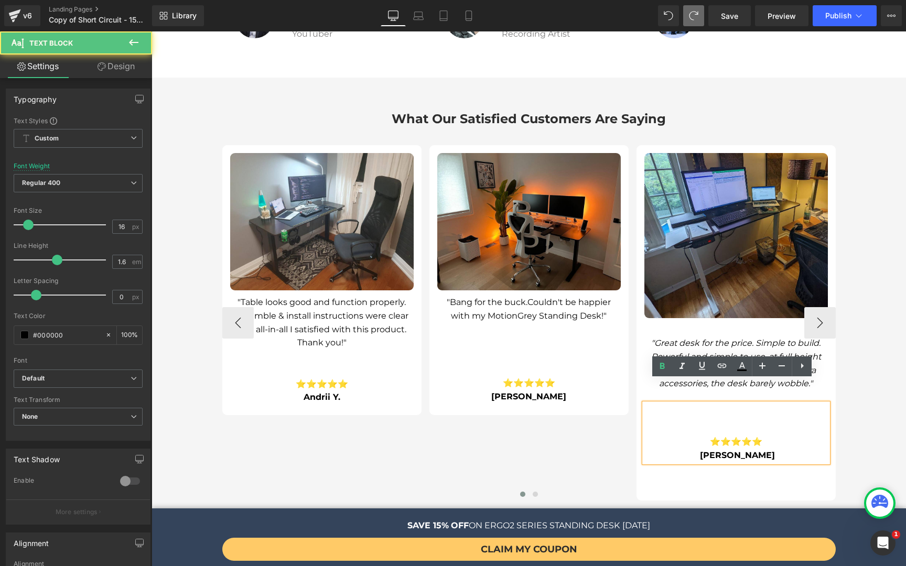
drag, startPoint x: 730, startPoint y: 377, endPoint x: 729, endPoint y: 402, distance: 24.6
click at [729, 402] on div "Image "Great desk for the price. Simple to build. Powerful and simple to use. a…" at bounding box center [735, 307] width 199 height 309
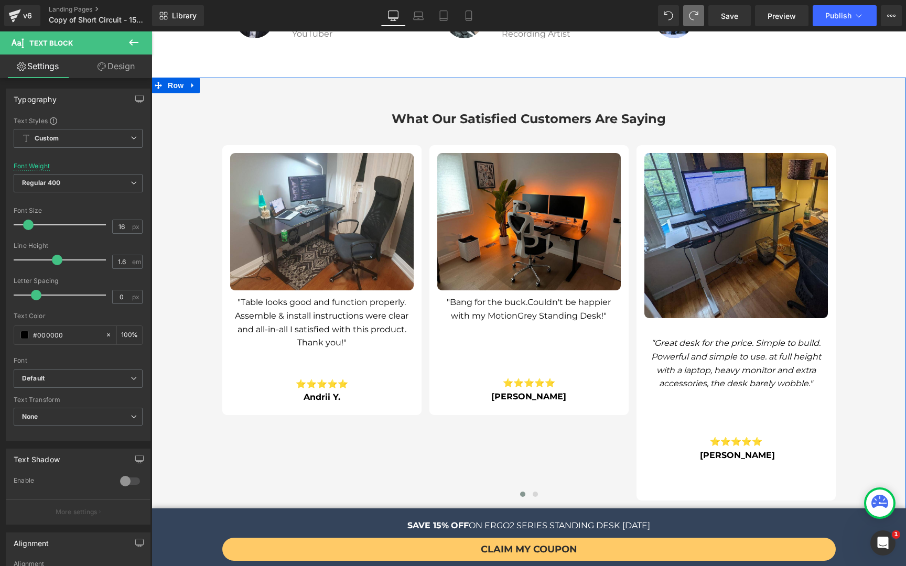
click at [860, 376] on div "What Our Satisfied Customers Are Saying Heading Image "Table looks good and fun…" at bounding box center [528, 305] width 754 height 454
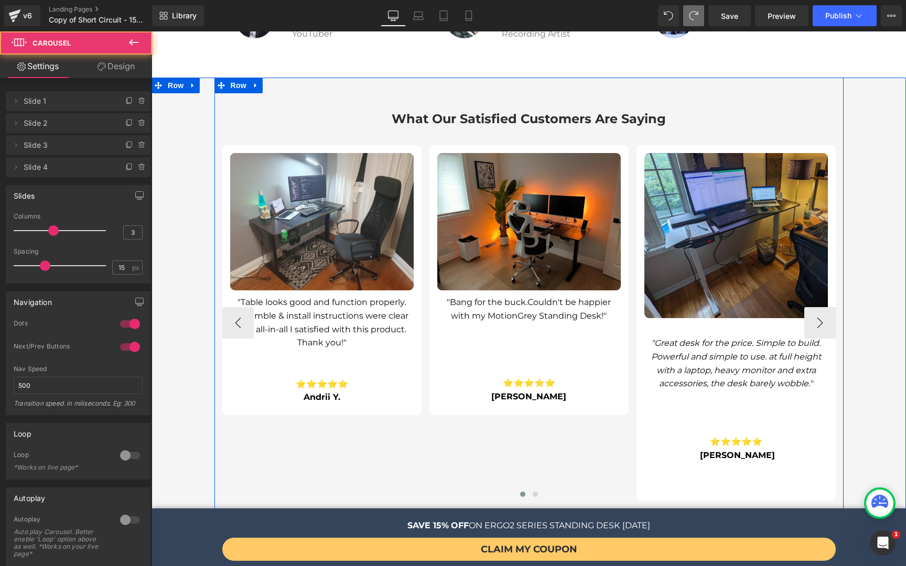
click at [643, 489] on div at bounding box center [528, 495] width 613 height 13
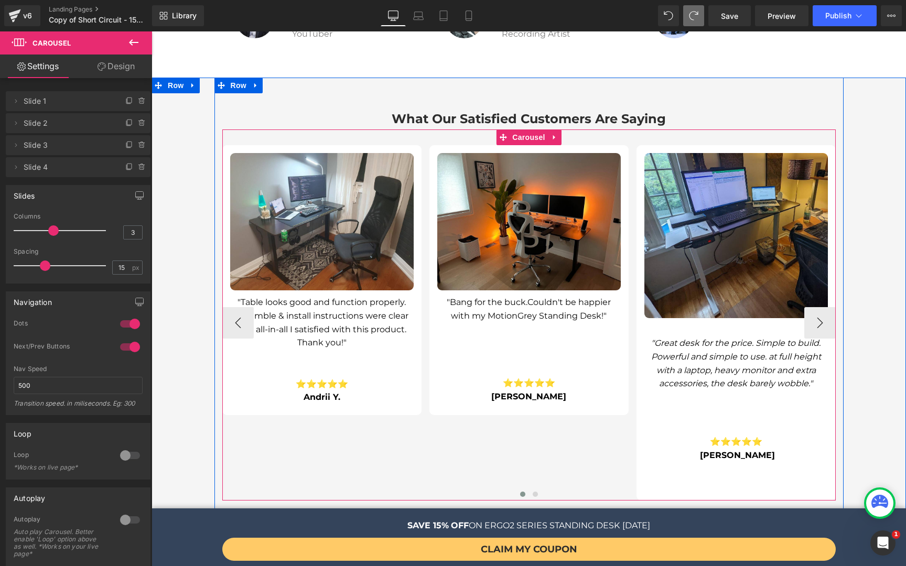
drag, startPoint x: 639, startPoint y: 477, endPoint x: 639, endPoint y: 438, distance: 39.3
click at [639, 438] on div "Image "Table looks good and function properly. Assemble & install instructions …" at bounding box center [528, 322] width 613 height 355
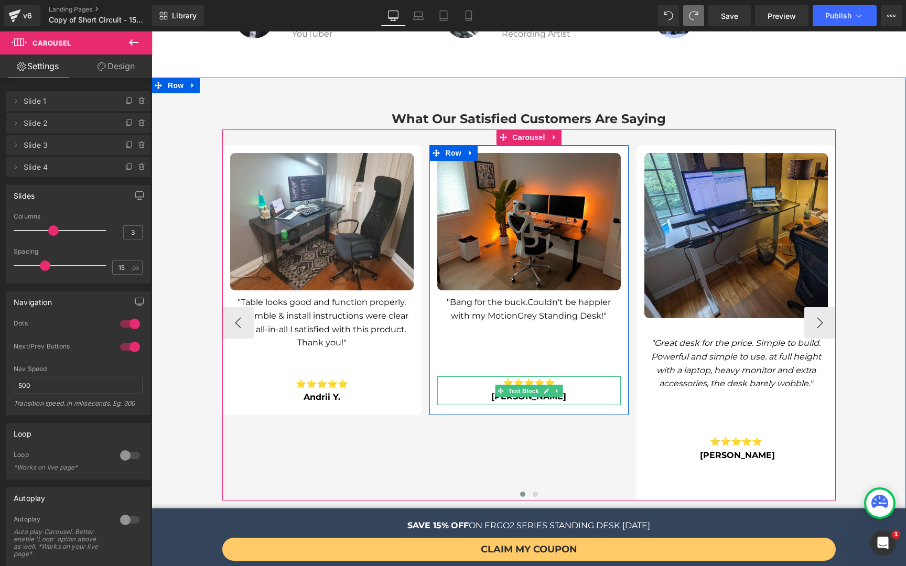
click at [575, 390] on p "[PERSON_NAME]" at bounding box center [528, 397] width 183 height 14
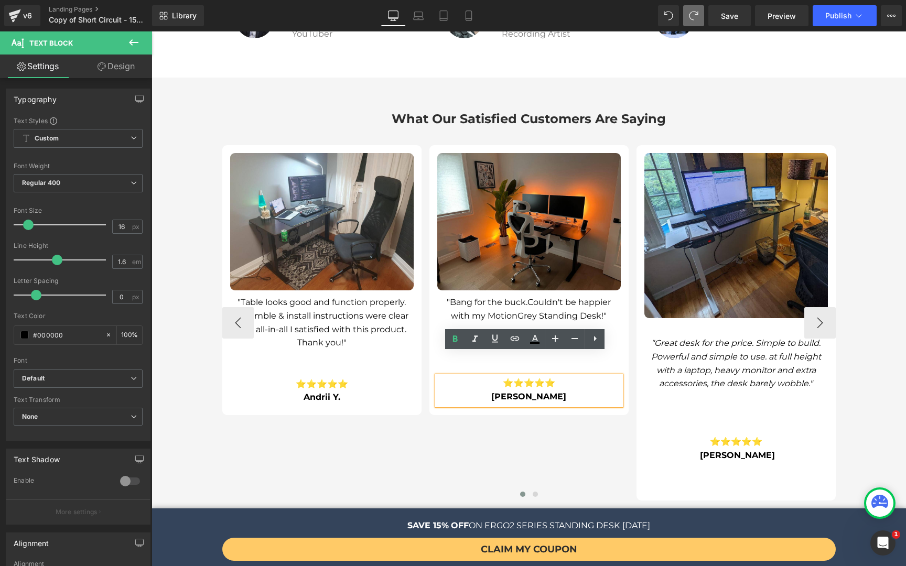
click at [573, 393] on div "Image "Table looks good and function properly. Assemble & install instructions …" at bounding box center [636, 322] width 828 height 355
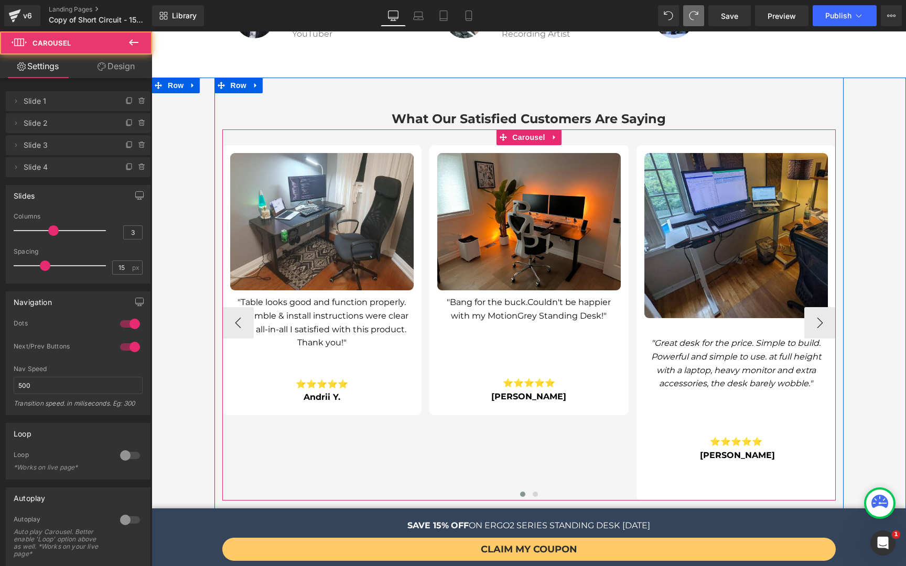
click at [583, 393] on div "Image "Table looks good and function properly. Assemble & install instructions …" at bounding box center [636, 322] width 828 height 355
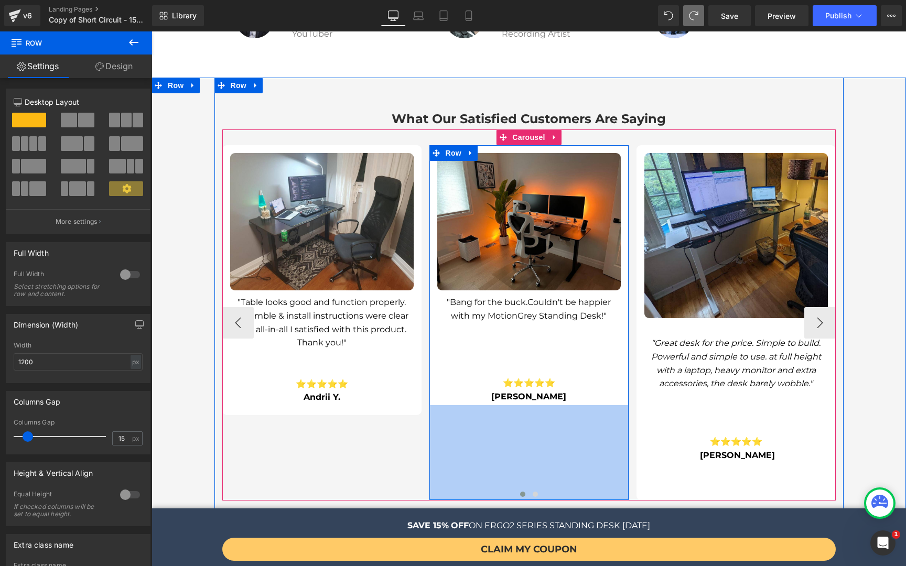
drag, startPoint x: 585, startPoint y: 391, endPoint x: 569, endPoint y: 475, distance: 85.8
click at [569, 475] on div "Image "Table looks good and function properly. Assemble & install instructions …" at bounding box center [528, 314] width 613 height 371
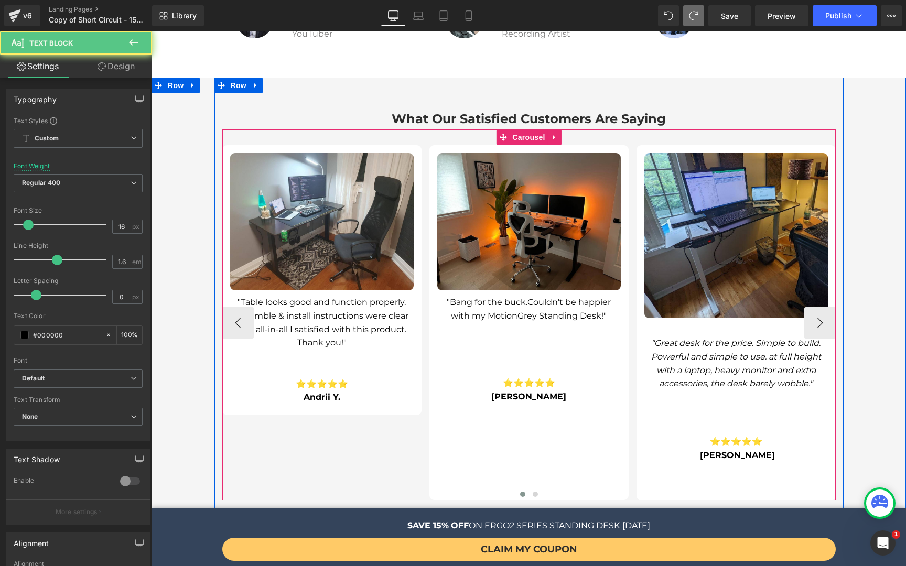
click at [151, 31] on div at bounding box center [151, 31] width 0 height 0
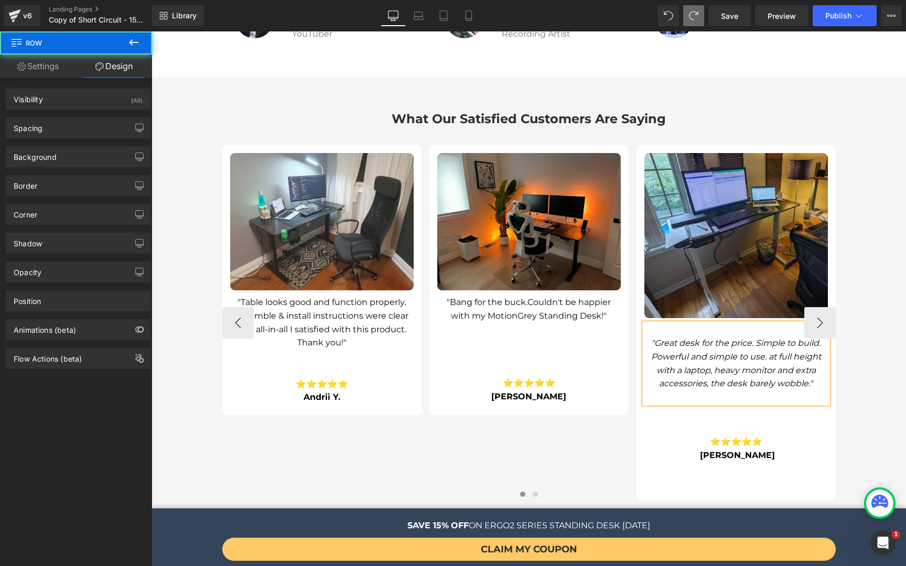
click at [812, 489] on div at bounding box center [528, 495] width 613 height 13
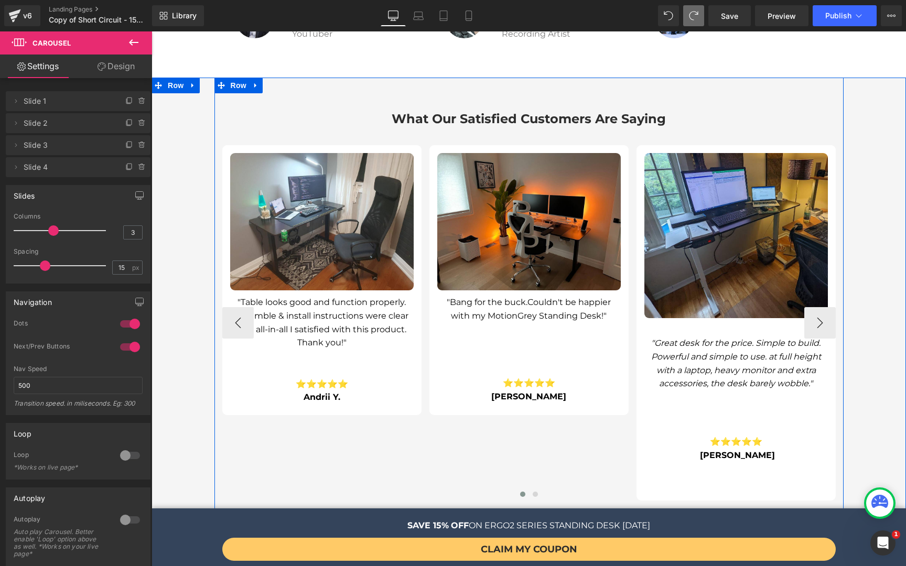
click at [827, 476] on div "Image "Table looks good and function properly. Assemble & install instructions …" at bounding box center [528, 314] width 613 height 371
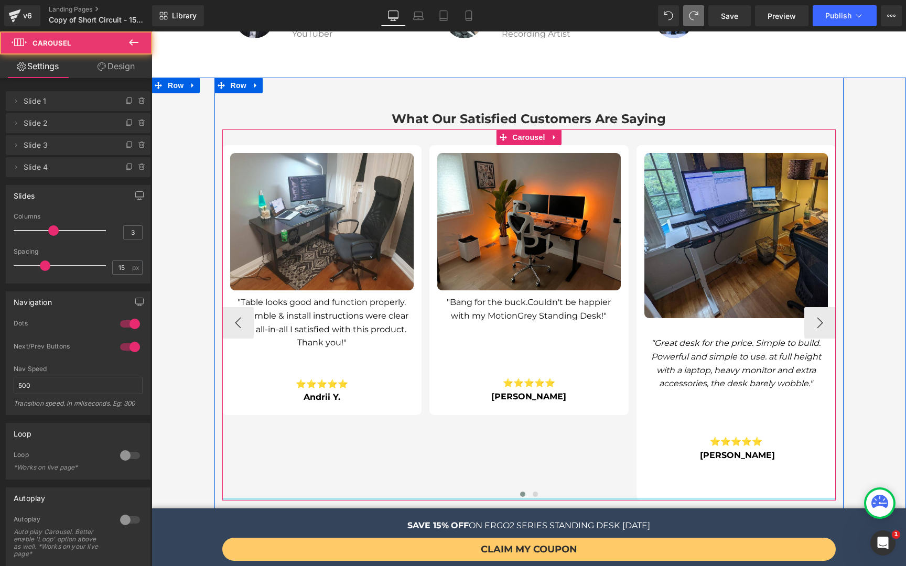
click at [827, 498] on div at bounding box center [528, 499] width 613 height 3
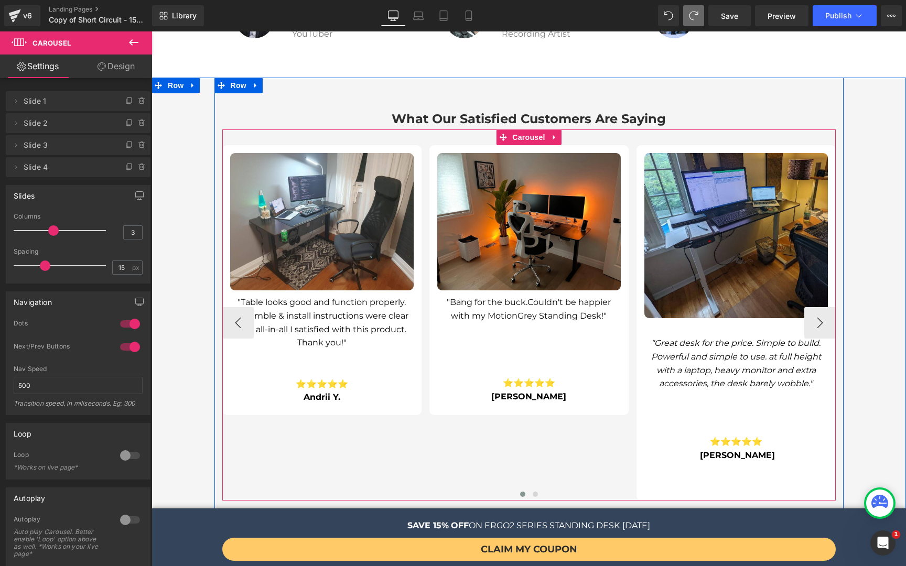
click at [811, 459] on div "Image "Great desk for the price. Simple to build. Powerful and simple to use. a…" at bounding box center [735, 322] width 199 height 355
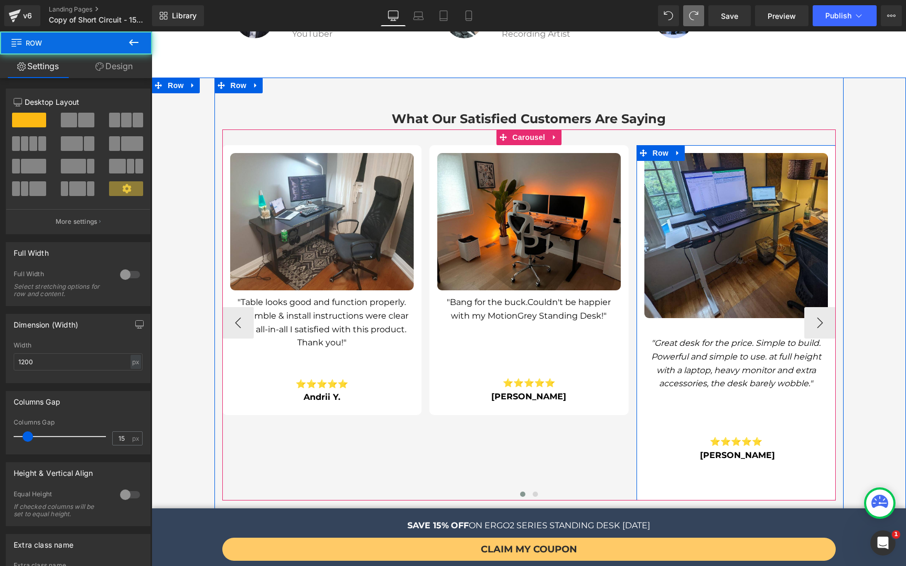
click at [811, 459] on div "Image "Great desk for the price. Simple to build. Powerful and simple to use. a…" at bounding box center [735, 322] width 199 height 355
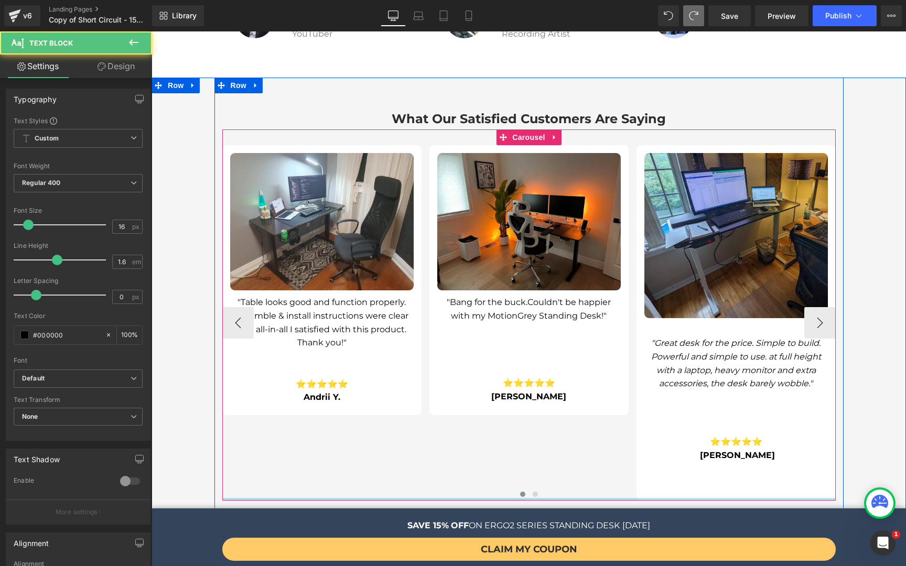
click at [644, 438] on div "⭐⭐⭐⭐⭐ Louis-Charles G. Text Block" at bounding box center [735, 433] width 183 height 58
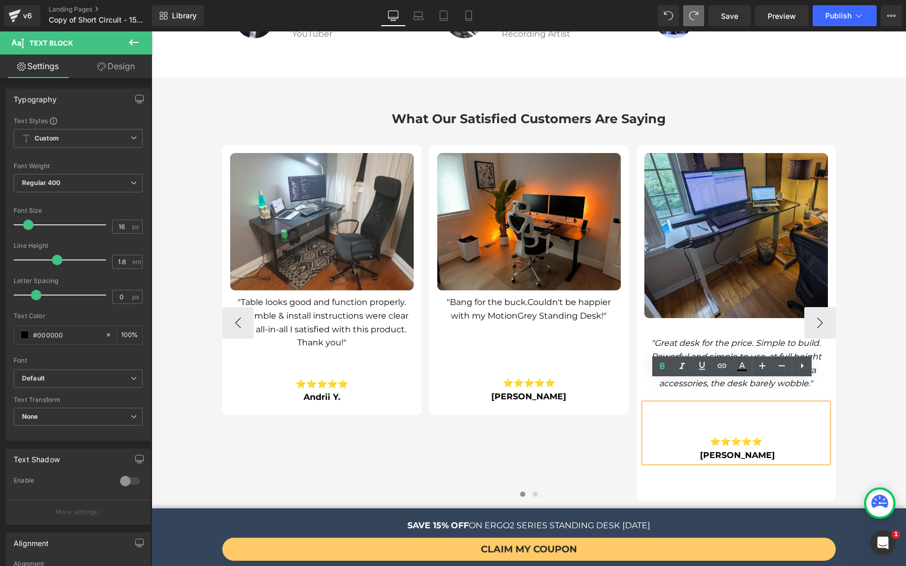
click at [636, 145] on div "Image "Great desk for the price. Simple to build. Powerful and simple to use. a…" at bounding box center [735, 322] width 199 height 355
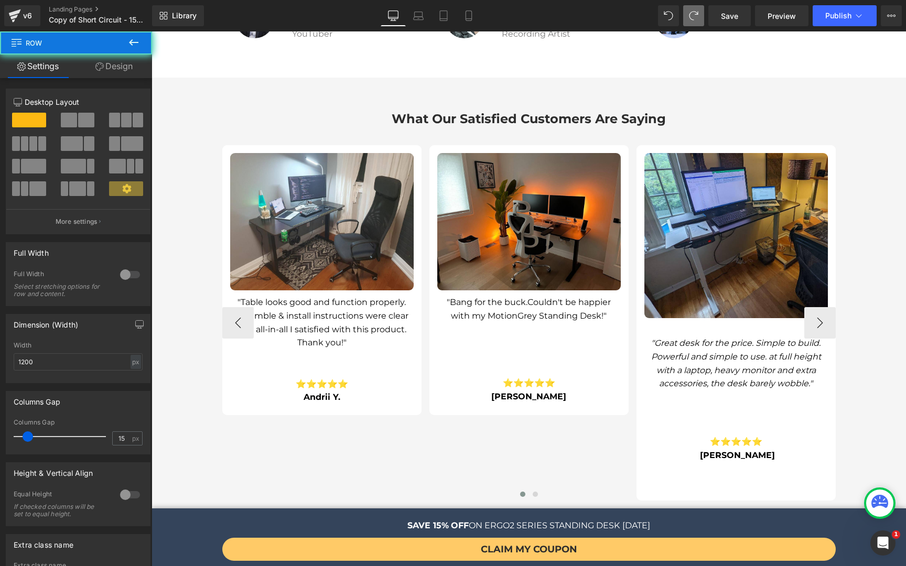
click at [636, 145] on div "Image "Great desk for the price. Simple to build. Powerful and simple to use. a…" at bounding box center [735, 322] width 199 height 355
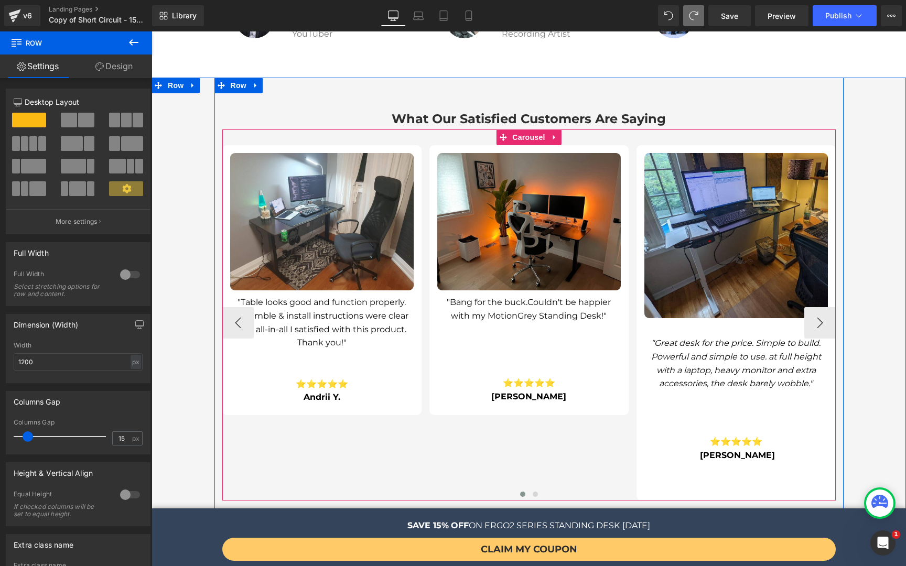
click at [635, 489] on div at bounding box center [528, 495] width 613 height 13
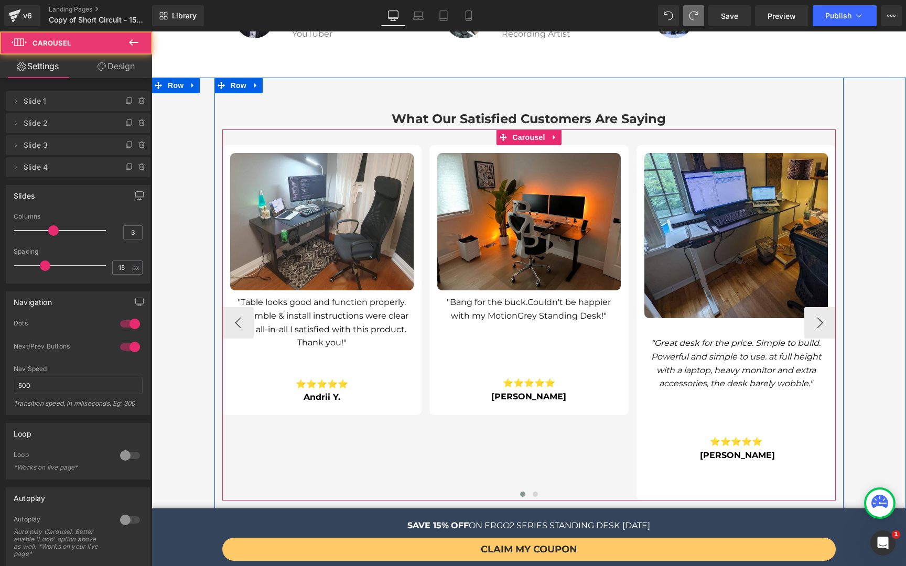
click at [632, 489] on div at bounding box center [528, 495] width 613 height 13
click at [151, 31] on div at bounding box center [151, 31] width 0 height 0
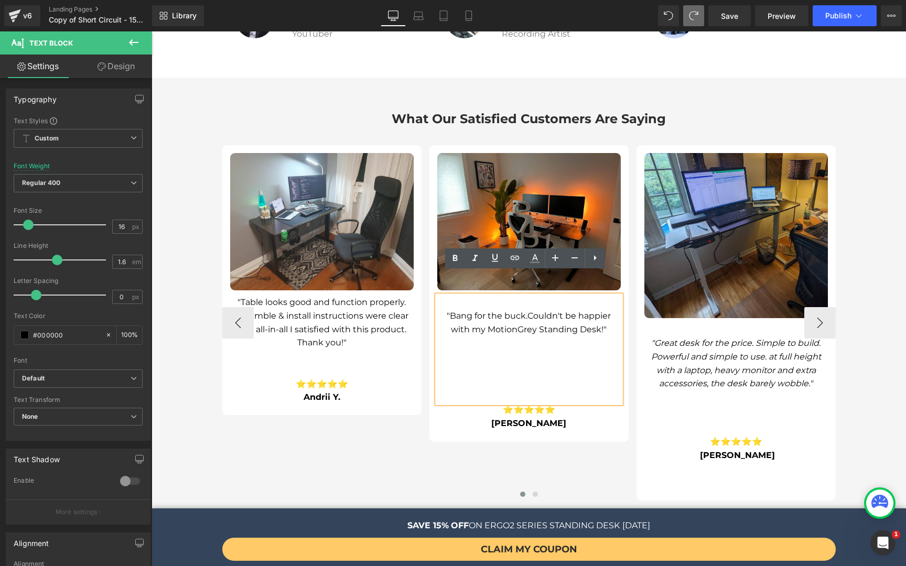
click at [612, 414] on div "Image "Bang for the buck. Couldn't be happier with my MotionGrey Standing Desk!…" at bounding box center [528, 293] width 199 height 297
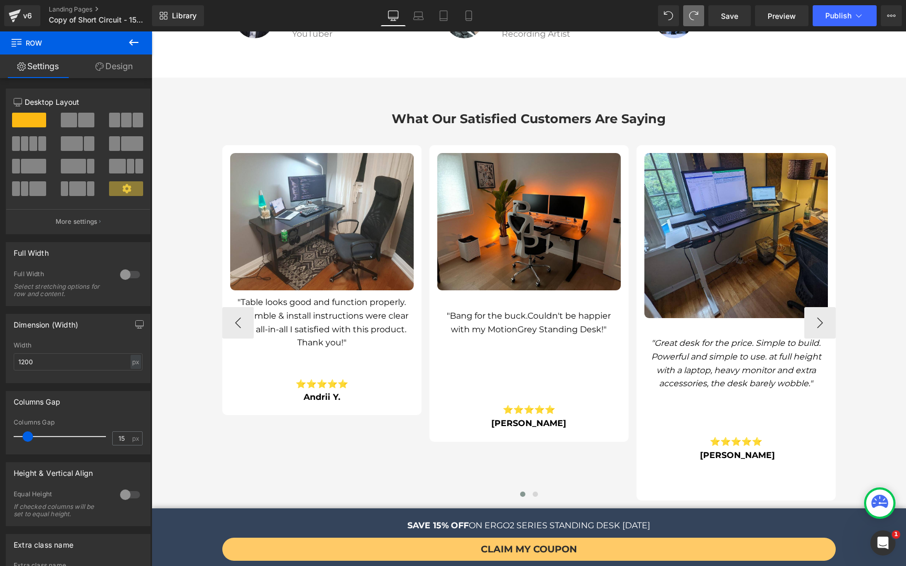
click at [681, 351] on icon ""Great desk for the price. Simple to build. Powerful and simple to use. at full…" at bounding box center [736, 363] width 170 height 50
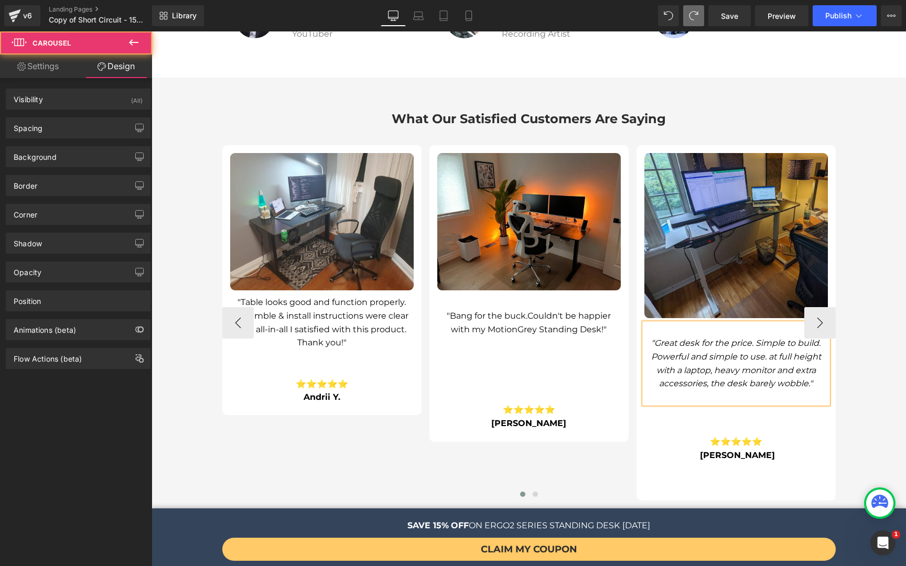
click at [625, 400] on div "Image "Table looks good and function properly. Assemble & install instructions …" at bounding box center [636, 322] width 828 height 355
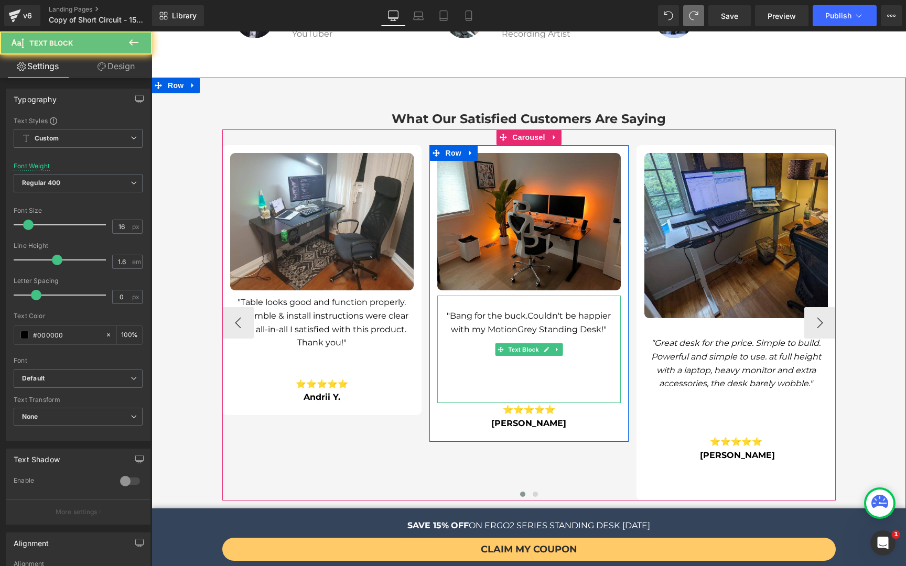
click at [550, 311] on span "Couldn't be happier with my MotionGrey Standing Desk!"" at bounding box center [531, 323] width 160 height 24
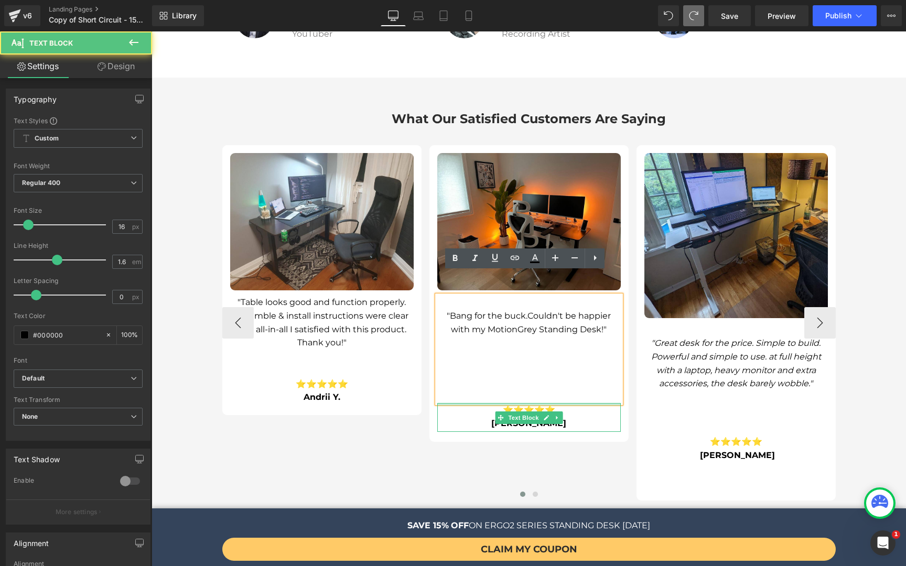
drag, startPoint x: 546, startPoint y: 381, endPoint x: 551, endPoint y: 327, distance: 54.2
click at [551, 327] on div "Image "Bang for the buck. Couldn't be happier with my MotionGrey Standing Desk!…" at bounding box center [528, 292] width 199 height 279
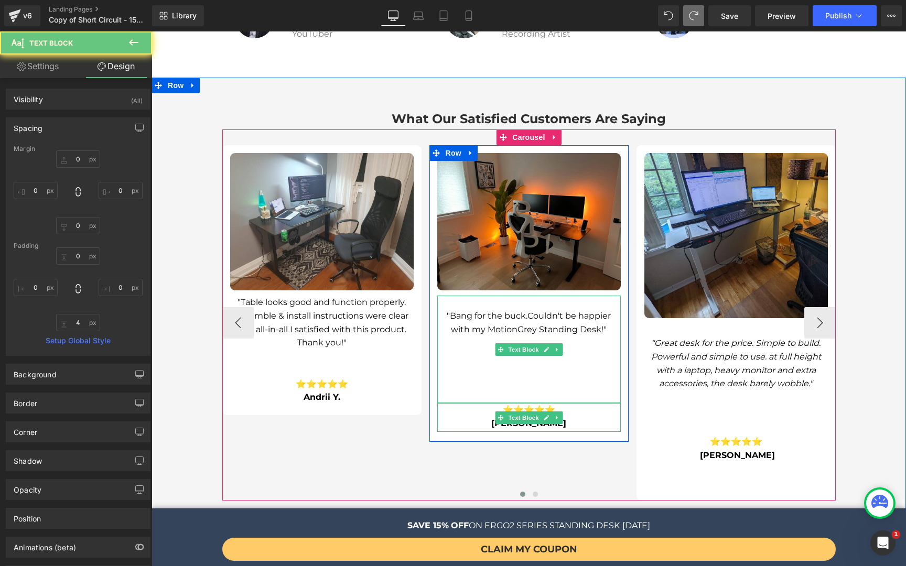
click at [585, 367] on div ""Bang for the buck. Couldn't be happier with my MotionGrey Standing Desk!"" at bounding box center [528, 349] width 183 height 107
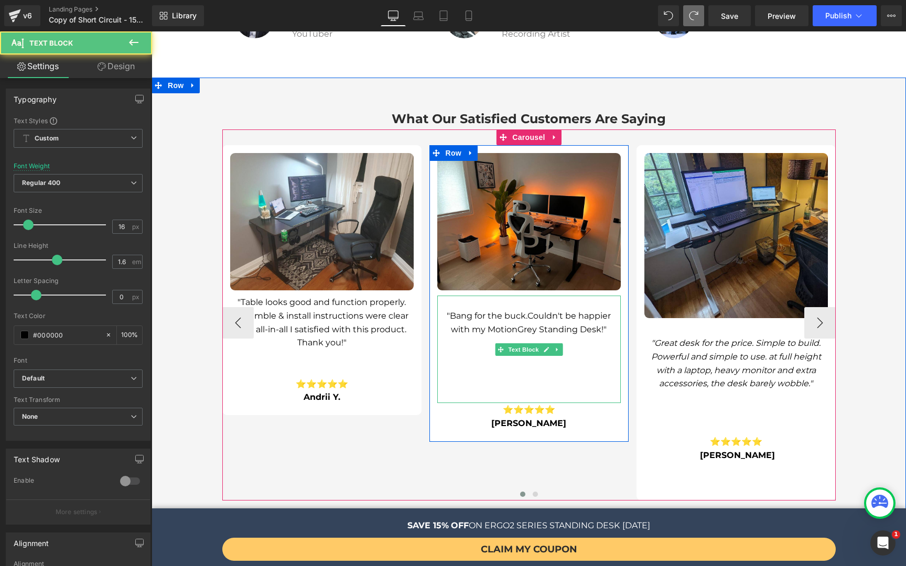
click at [612, 377] on div ""Bang for the buck. Couldn't be happier with my MotionGrey Standing Desk!"" at bounding box center [528, 349] width 183 height 107
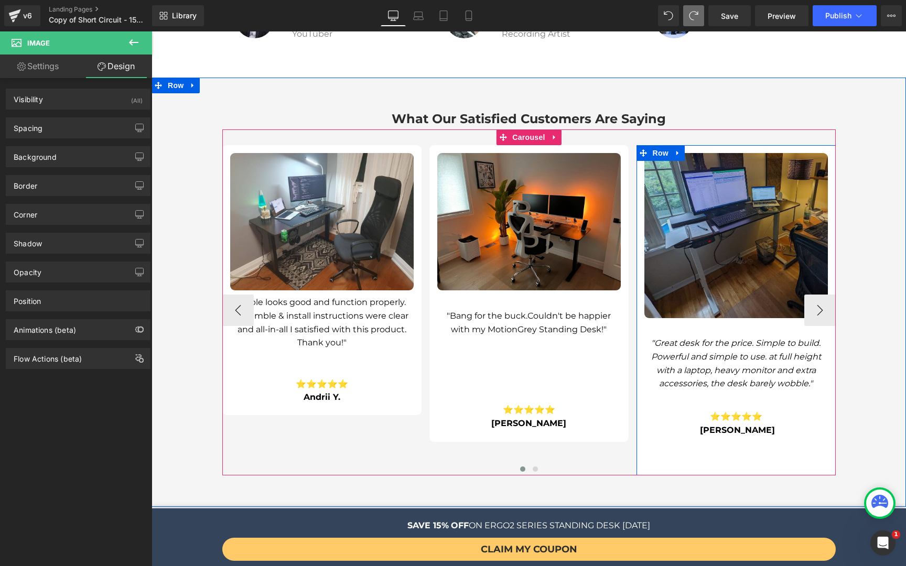
drag, startPoint x: 733, startPoint y: 295, endPoint x: 740, endPoint y: 264, distance: 31.3
click at [740, 264] on div "Image" at bounding box center [735, 235] width 183 height 165
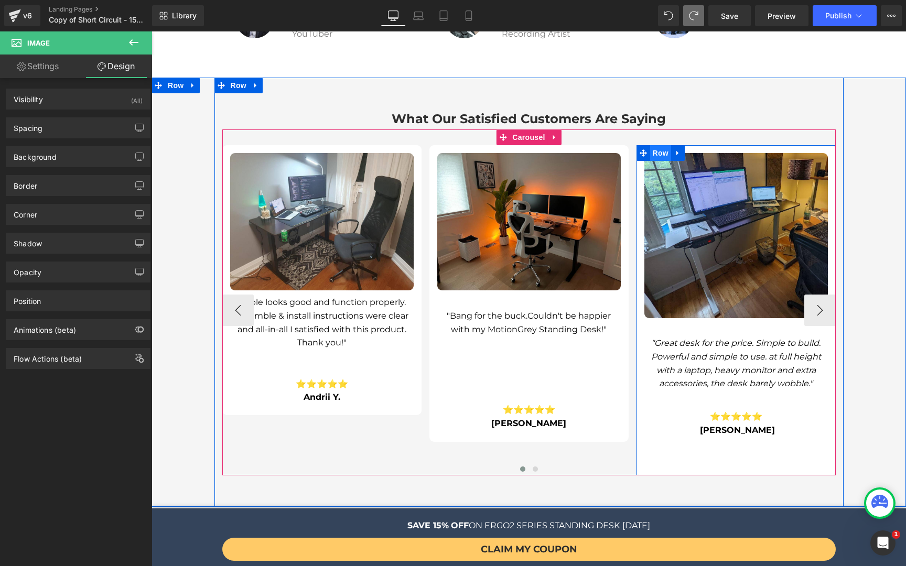
click at [652, 145] on span "Row" at bounding box center [660, 153] width 21 height 16
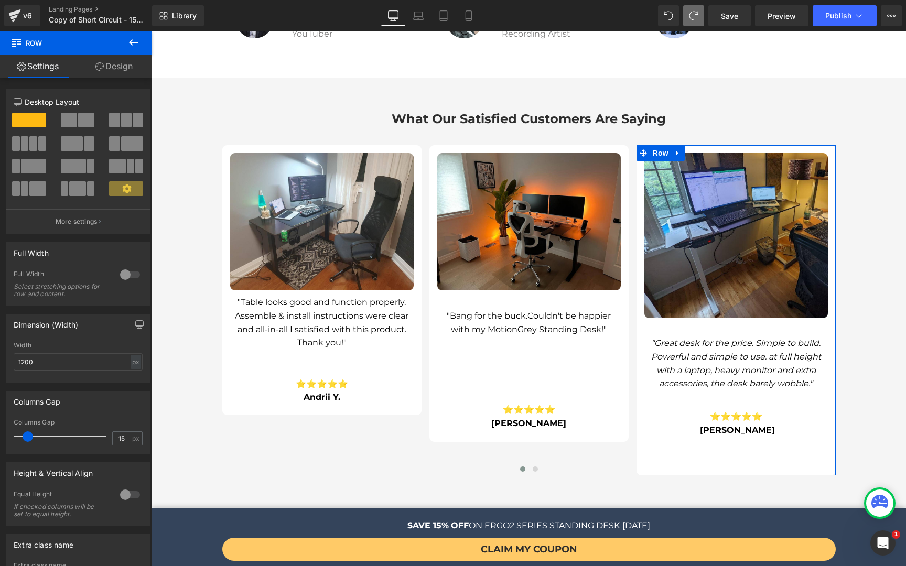
click at [28, 148] on button at bounding box center [29, 143] width 35 height 15
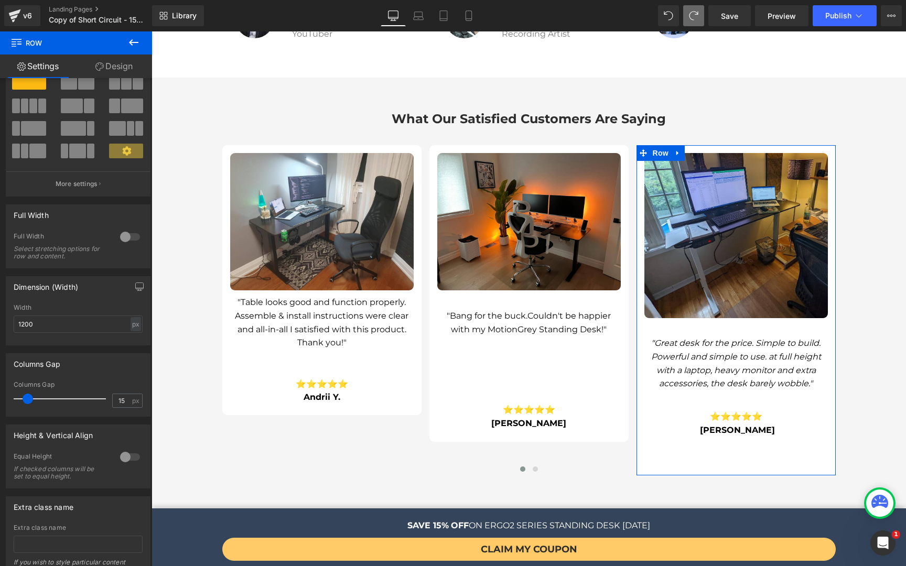
scroll to position [75, 0]
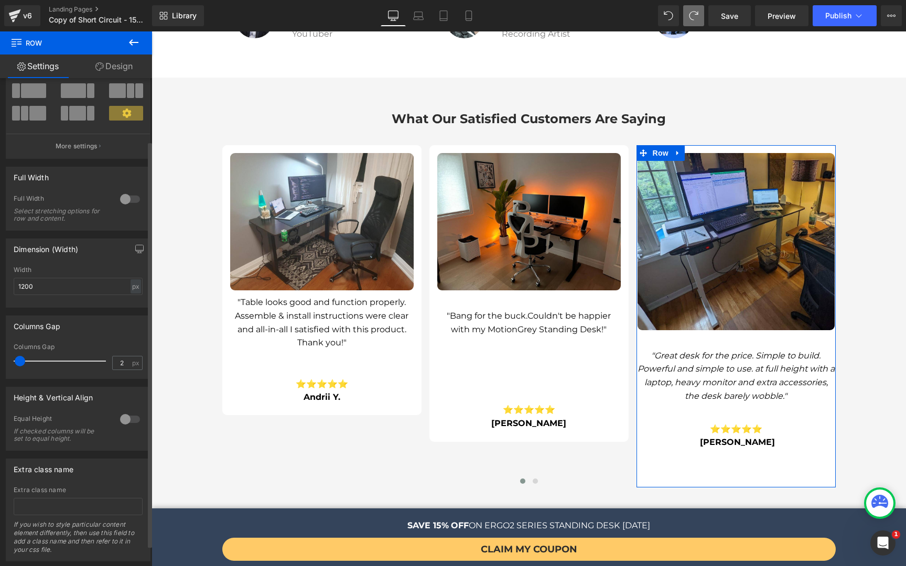
drag, startPoint x: 28, startPoint y: 357, endPoint x: 21, endPoint y: 361, distance: 8.2
click at [21, 361] on span at bounding box center [20, 361] width 10 height 10
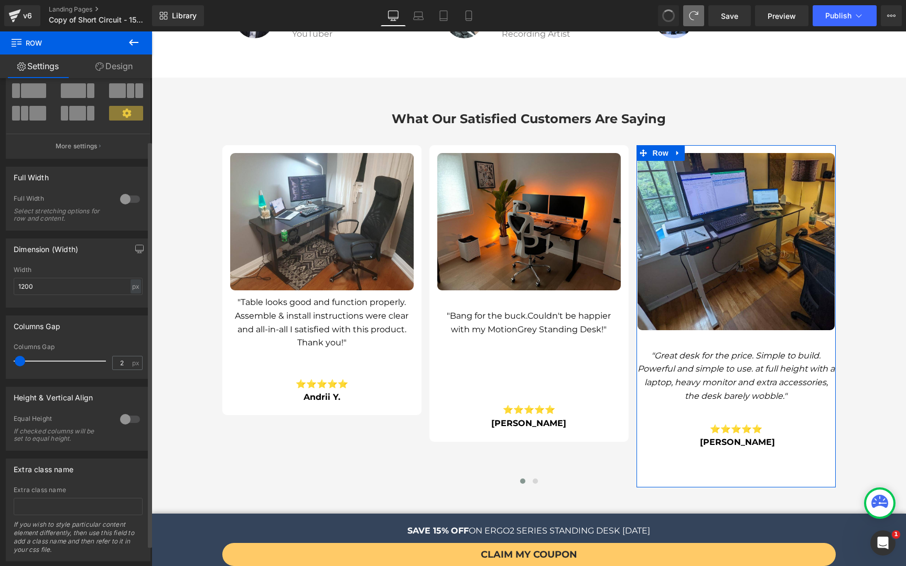
type input "15"
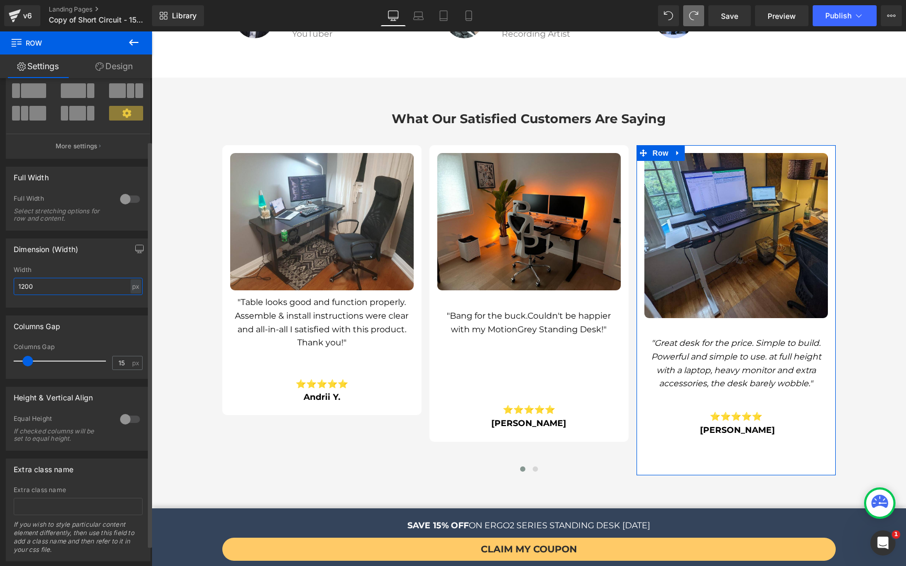
click at [49, 278] on input "1200" at bounding box center [78, 286] width 129 height 17
click at [44, 291] on input "1200" at bounding box center [78, 286] width 129 height 17
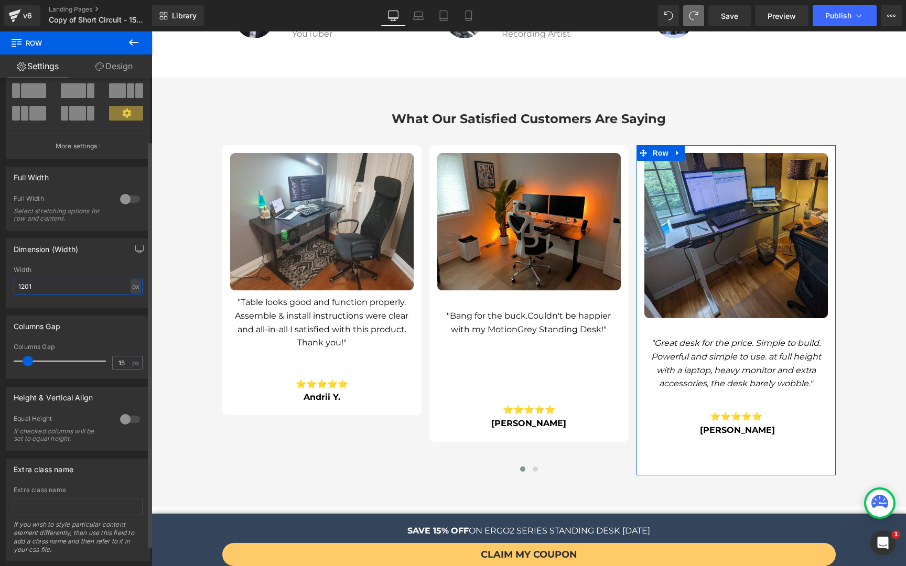
type input "1200"
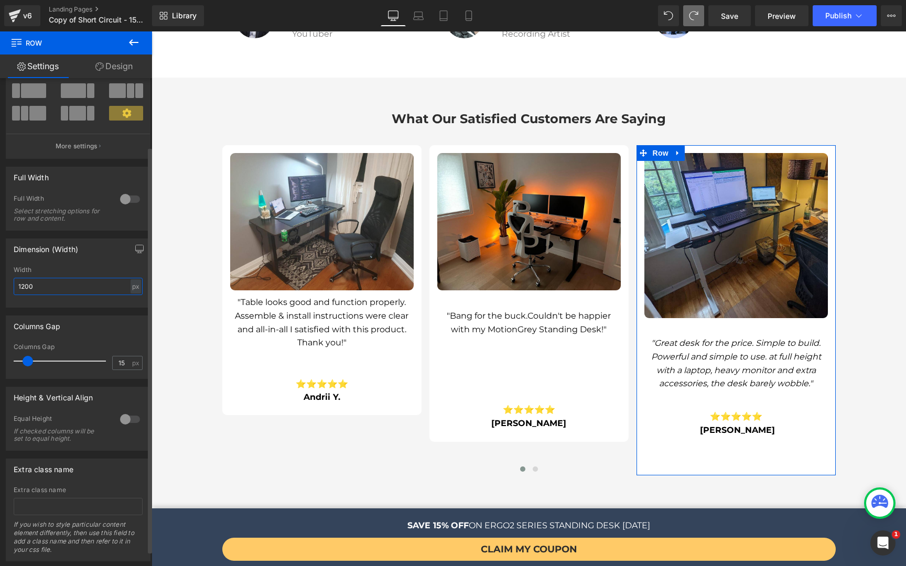
scroll to position [100, 0]
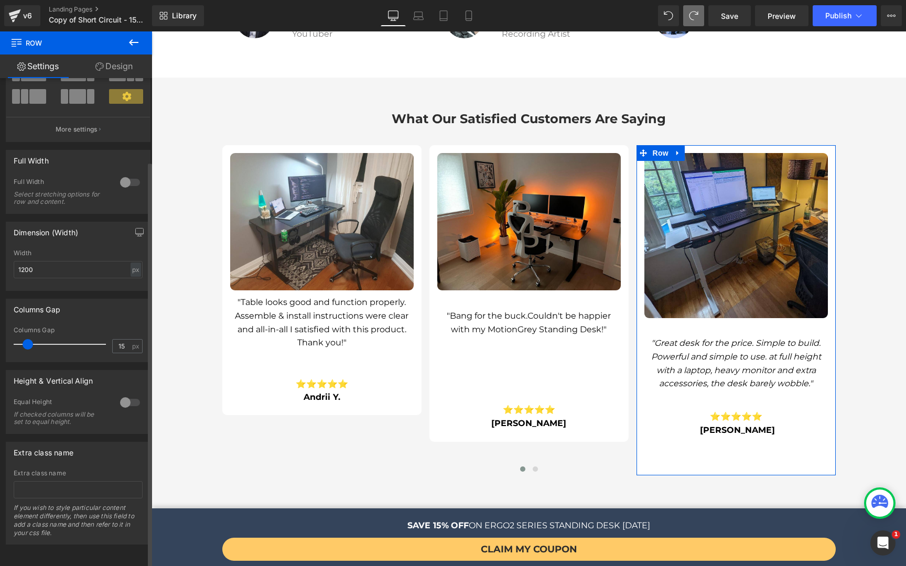
click at [127, 398] on div at bounding box center [129, 402] width 25 height 17
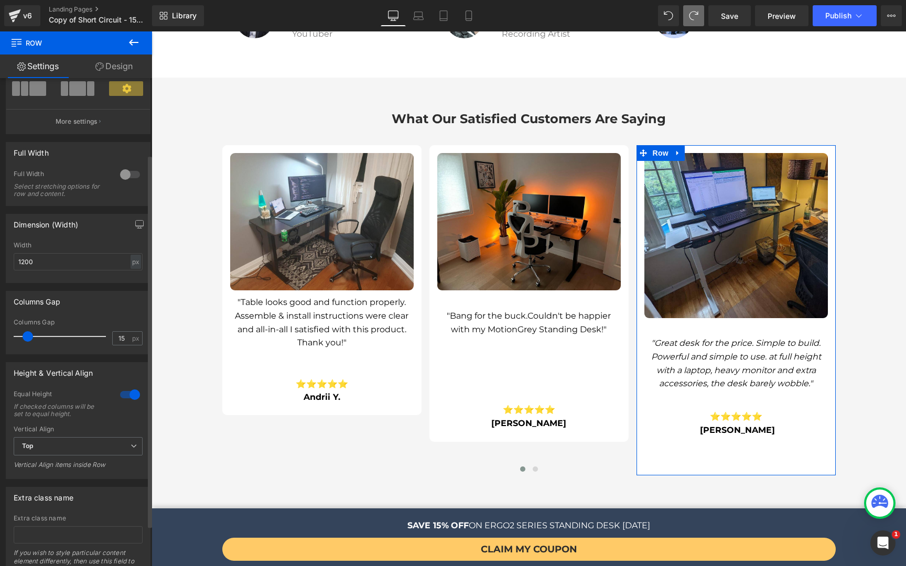
click at [127, 398] on div at bounding box center [129, 394] width 25 height 17
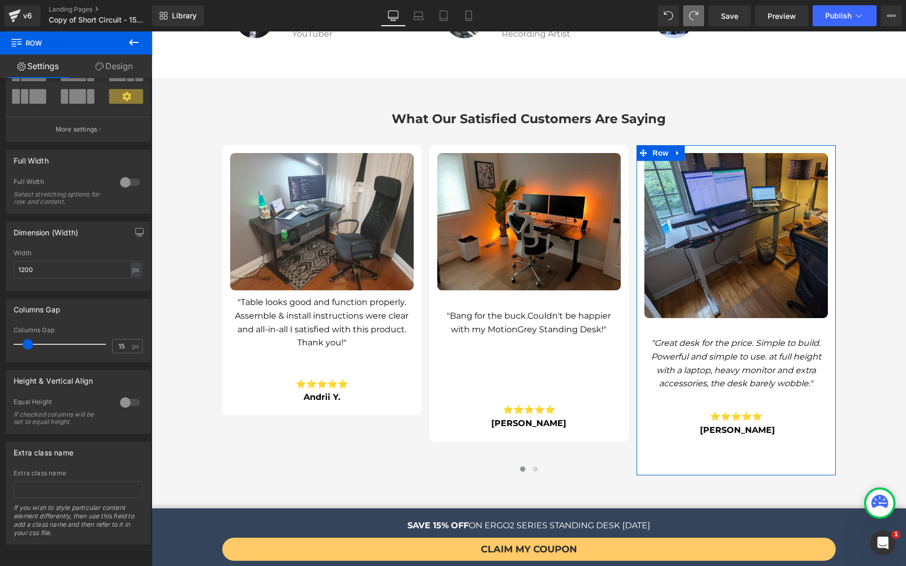
click at [116, 69] on link "Design" at bounding box center [114, 67] width 76 height 24
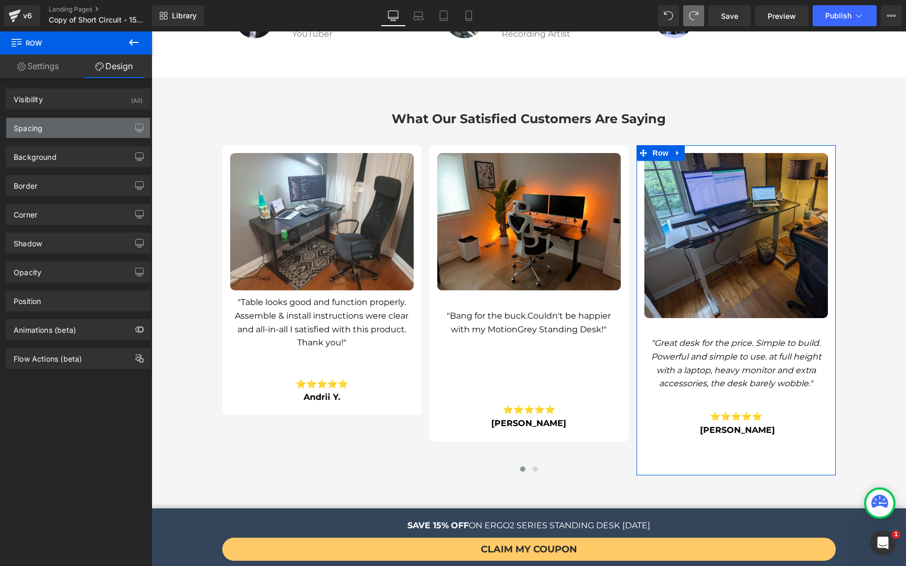
click at [59, 128] on div "Spacing" at bounding box center [78, 128] width 144 height 20
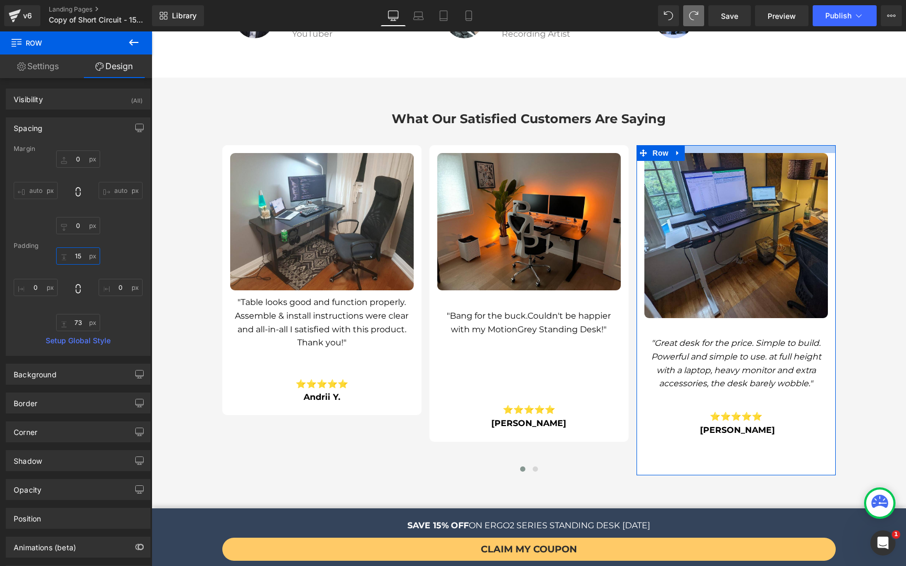
click at [84, 259] on input "15" at bounding box center [78, 255] width 44 height 17
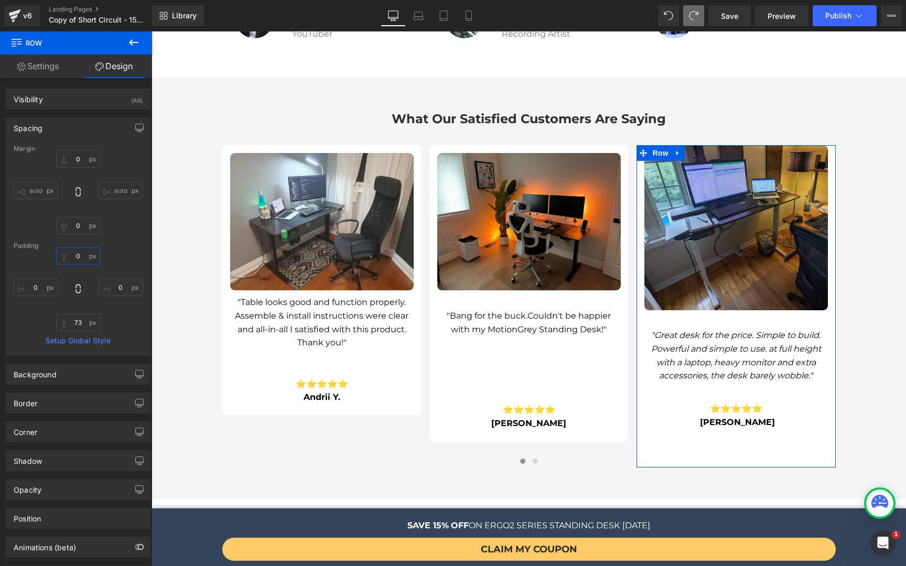
type input "0"
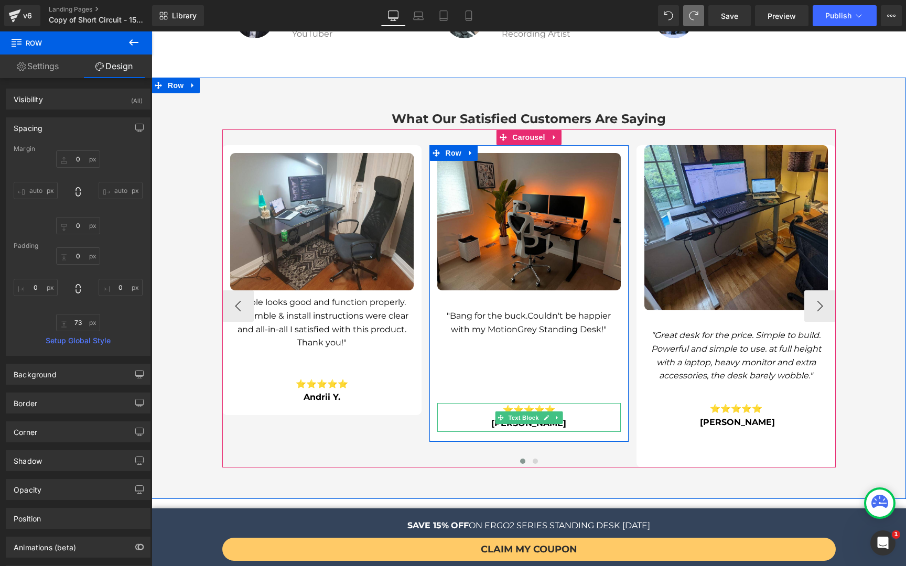
click at [450, 417] on p "[PERSON_NAME]" at bounding box center [528, 424] width 183 height 14
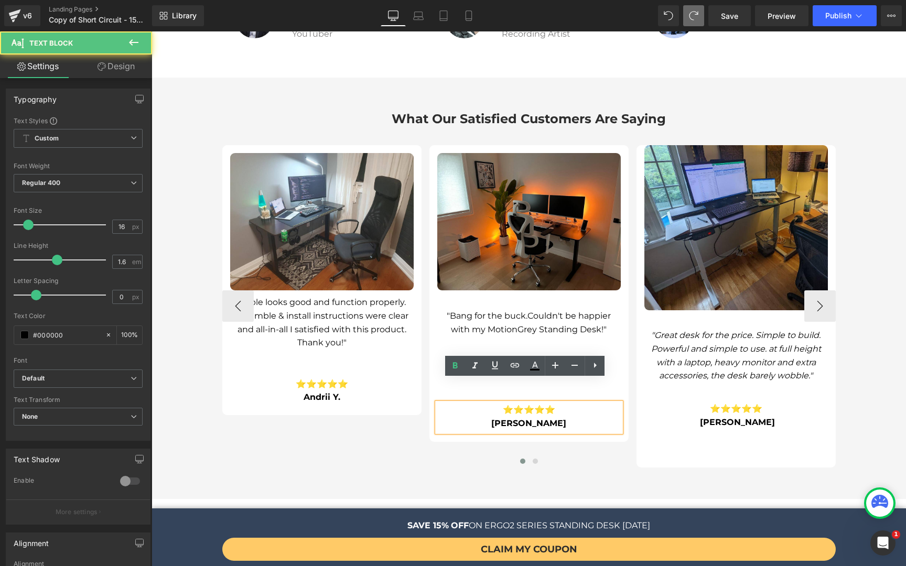
click at [450, 416] on div "Image "Bang for the buck. Couldn't be happier with my MotionGrey Standing Desk!…" at bounding box center [528, 293] width 199 height 297
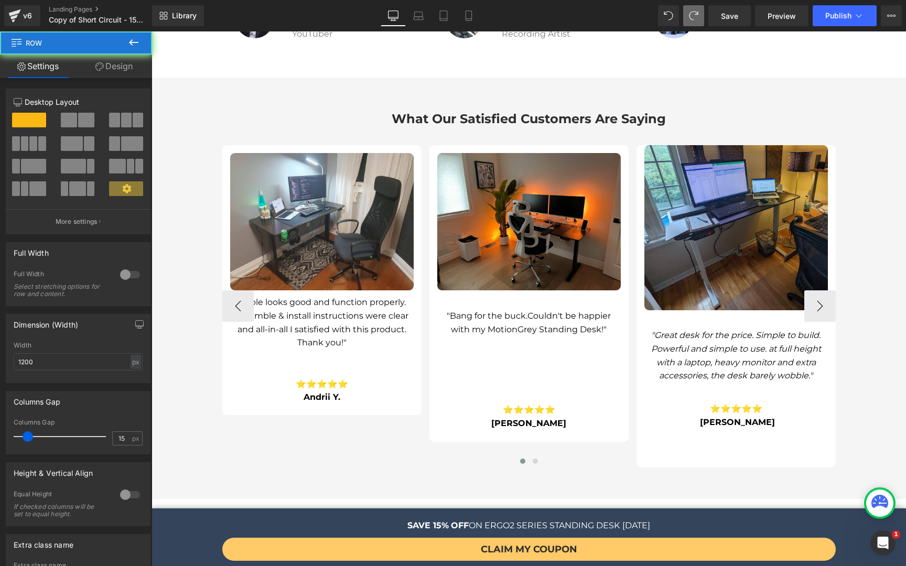
click at [449, 420] on div "Image "Table looks good and function properly. Assemble & install instructions …" at bounding box center [636, 306] width 828 height 322
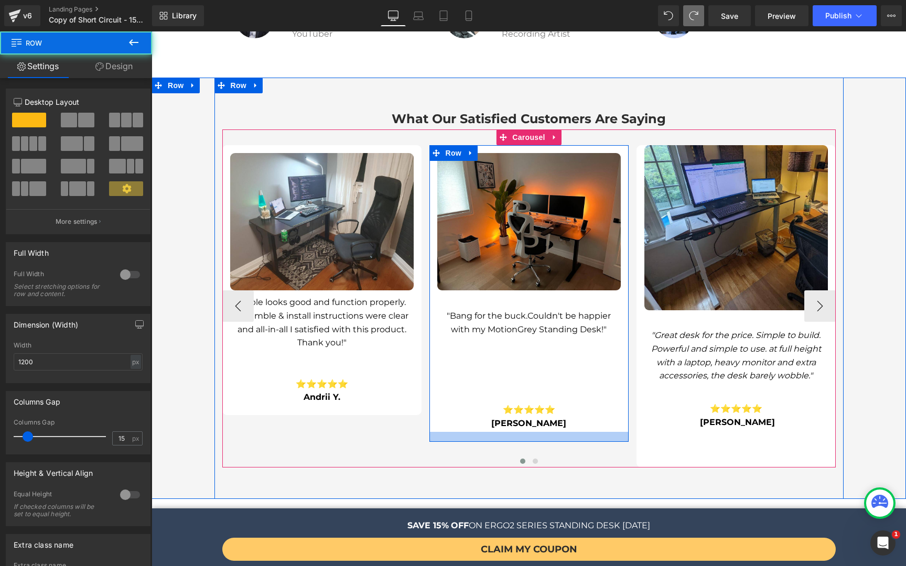
click at [453, 432] on div at bounding box center [528, 437] width 199 height 10
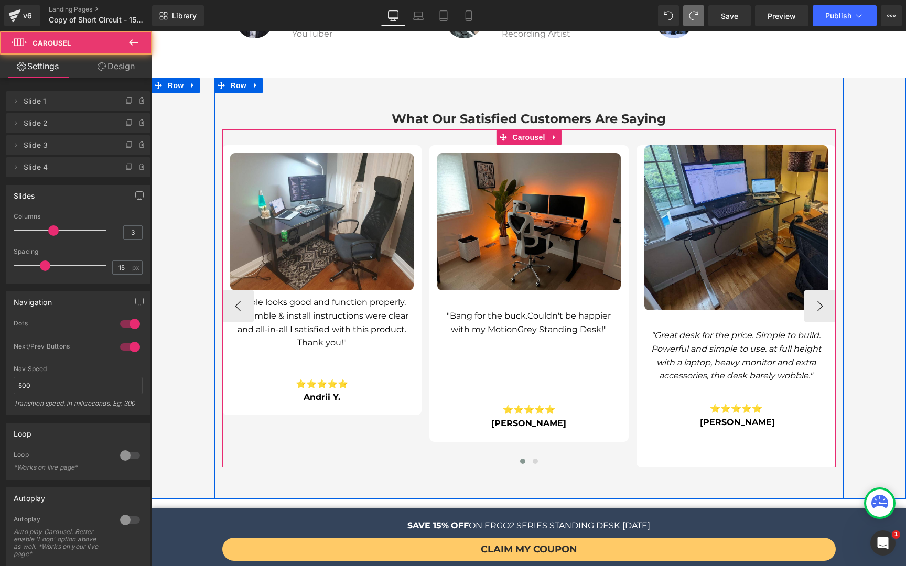
click at [699, 456] on div at bounding box center [528, 462] width 613 height 13
click at [697, 465] on div at bounding box center [528, 466] width 613 height 3
click at [698, 456] on div at bounding box center [528, 462] width 613 height 13
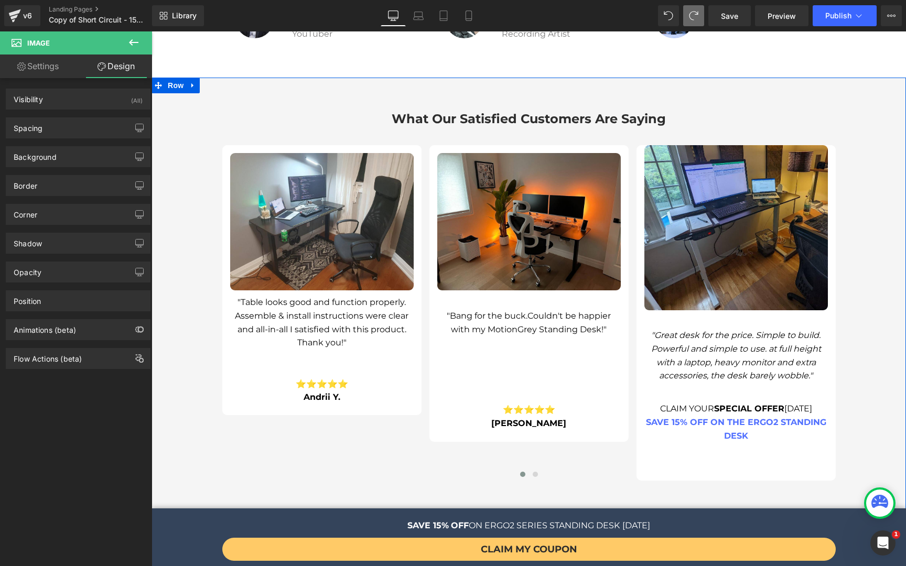
click at [858, 145] on div "What Our Satisfied Customers Are Saying Heading Image "Table looks good and fun…" at bounding box center [528, 295] width 754 height 435
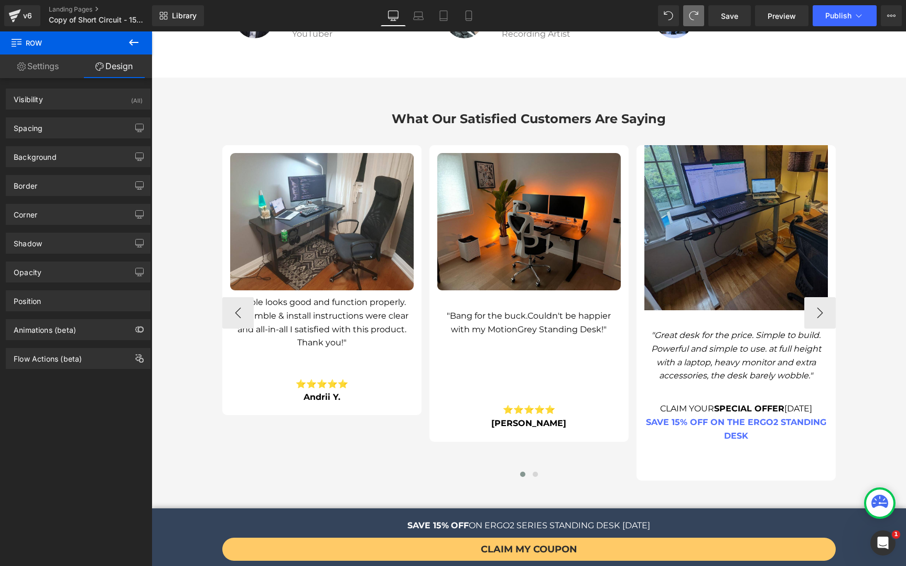
click at [709, 186] on img at bounding box center [735, 227] width 183 height 165
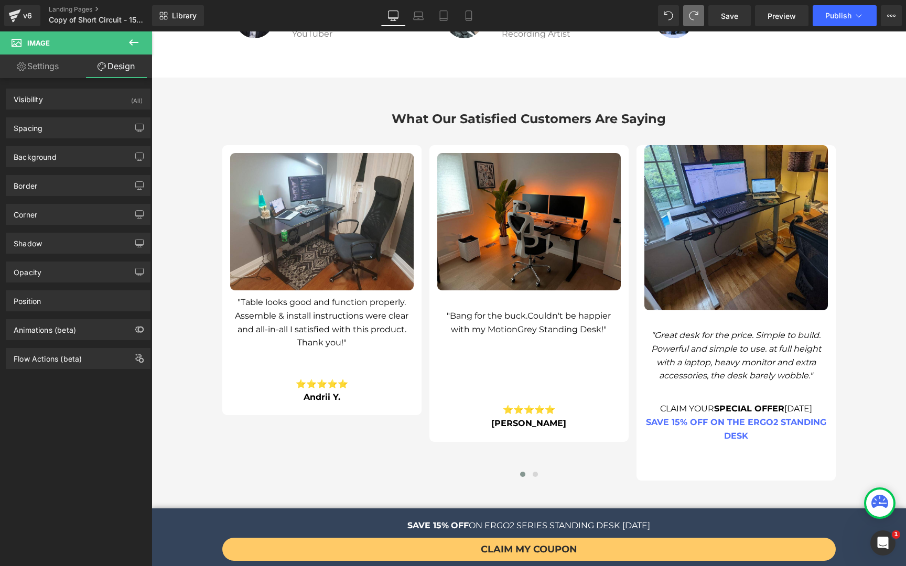
click at [700, 17] on button at bounding box center [693, 15] width 21 height 21
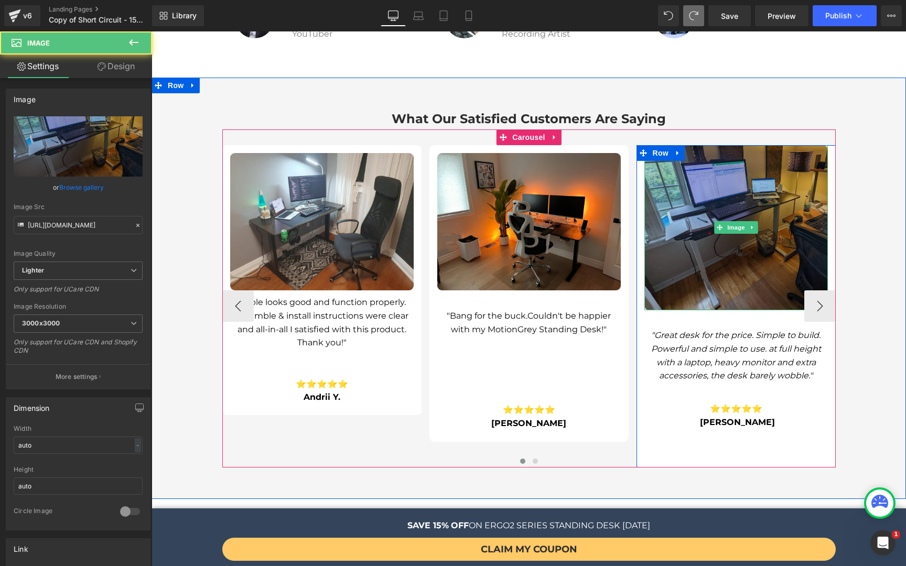
click at [697, 198] on img at bounding box center [735, 227] width 183 height 165
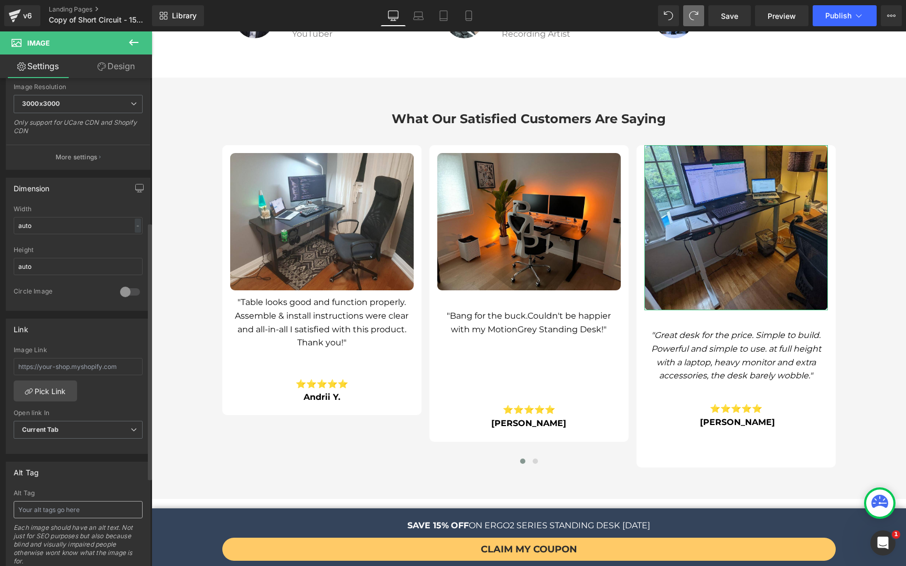
scroll to position [274, 0]
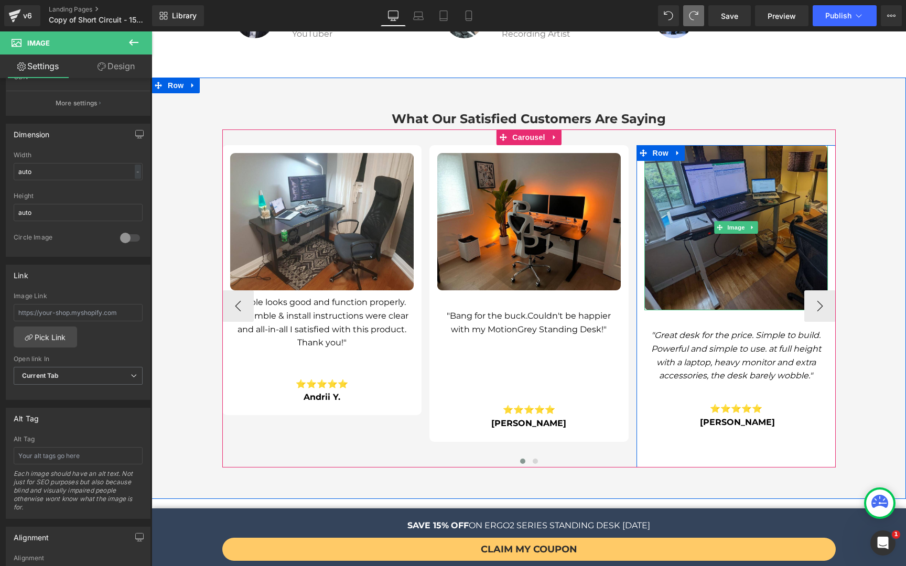
click at [728, 231] on img at bounding box center [735, 227] width 183 height 165
click at [703, 234] on img at bounding box center [735, 227] width 183 height 165
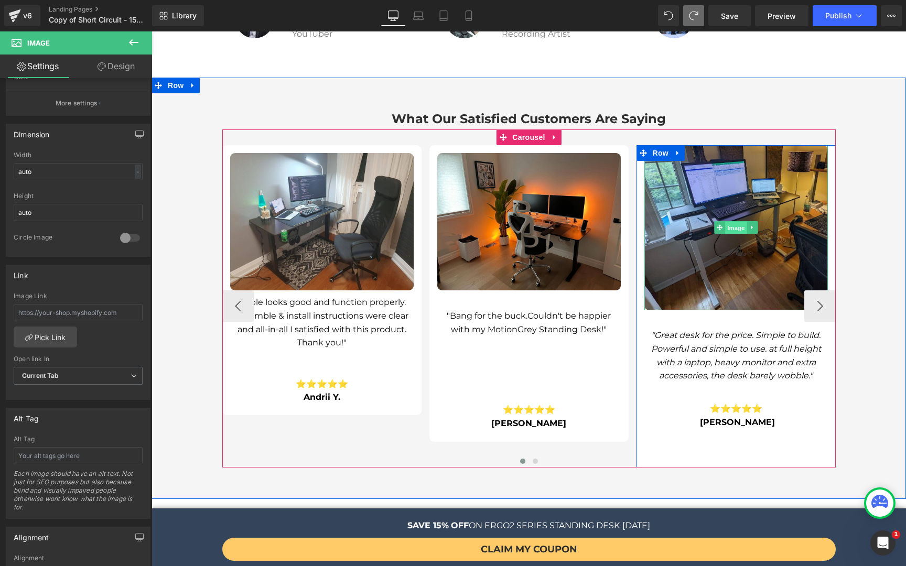
click at [729, 222] on span "Image" at bounding box center [736, 228] width 22 height 13
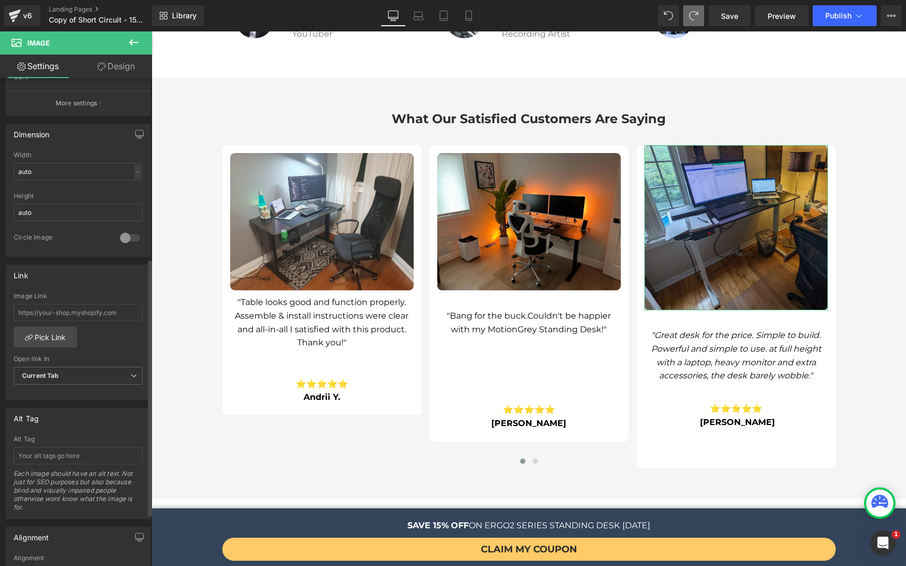
scroll to position [442, 0]
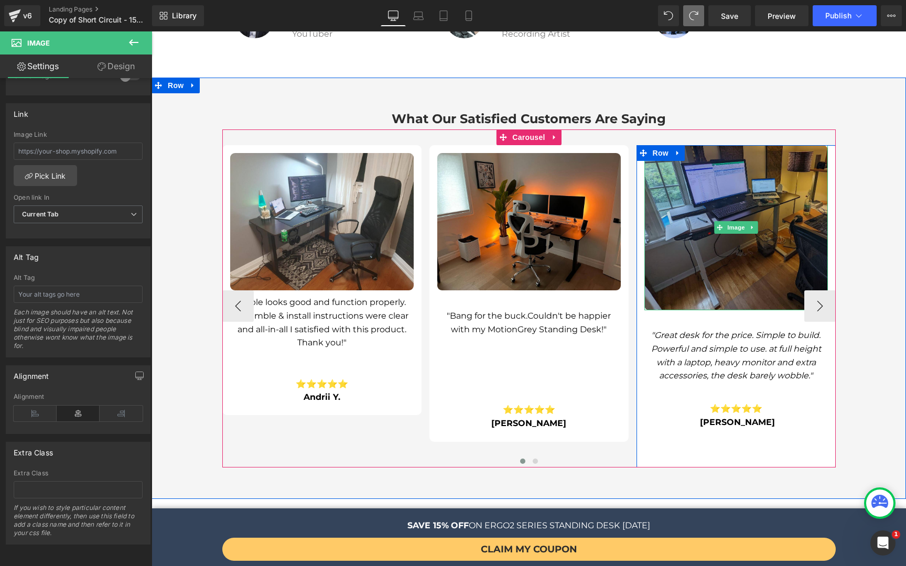
click at [734, 236] on img at bounding box center [735, 227] width 183 height 165
click at [732, 236] on img at bounding box center [735, 227] width 183 height 165
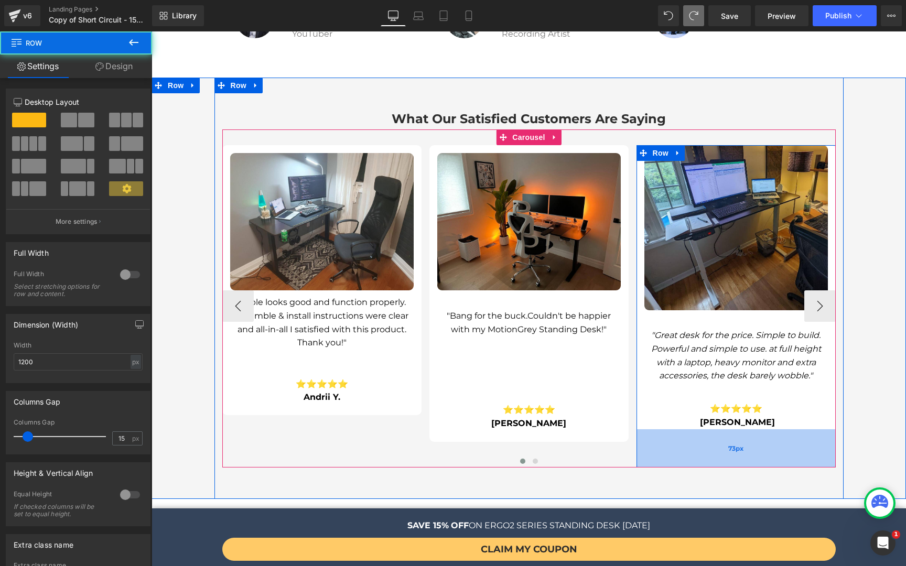
click at [728, 444] on span "73px" at bounding box center [735, 448] width 15 height 8
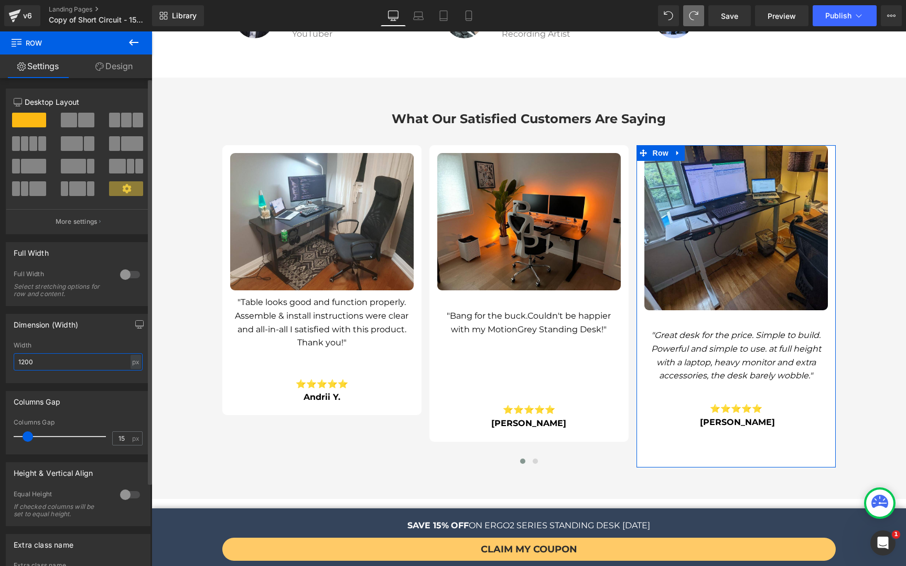
click at [50, 363] on input "1200" at bounding box center [78, 361] width 129 height 17
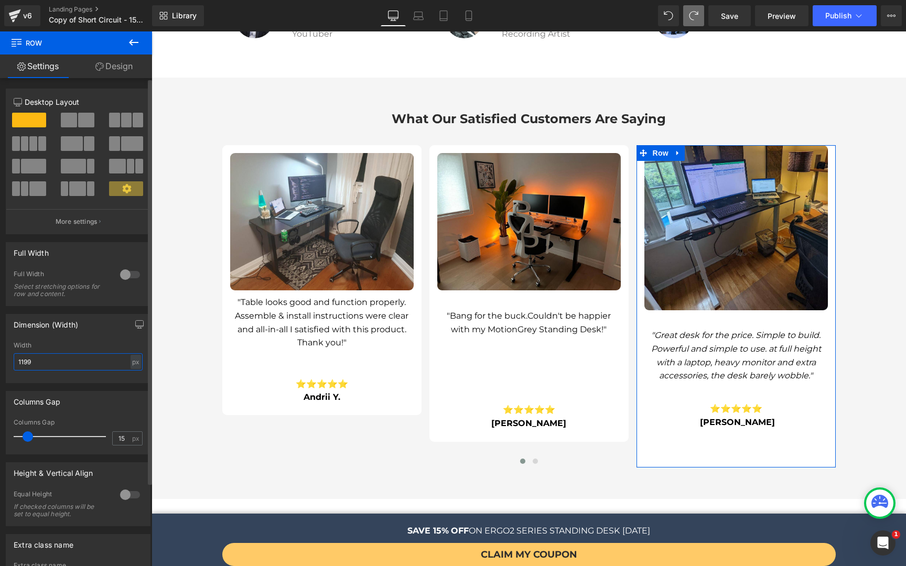
type input "1200"
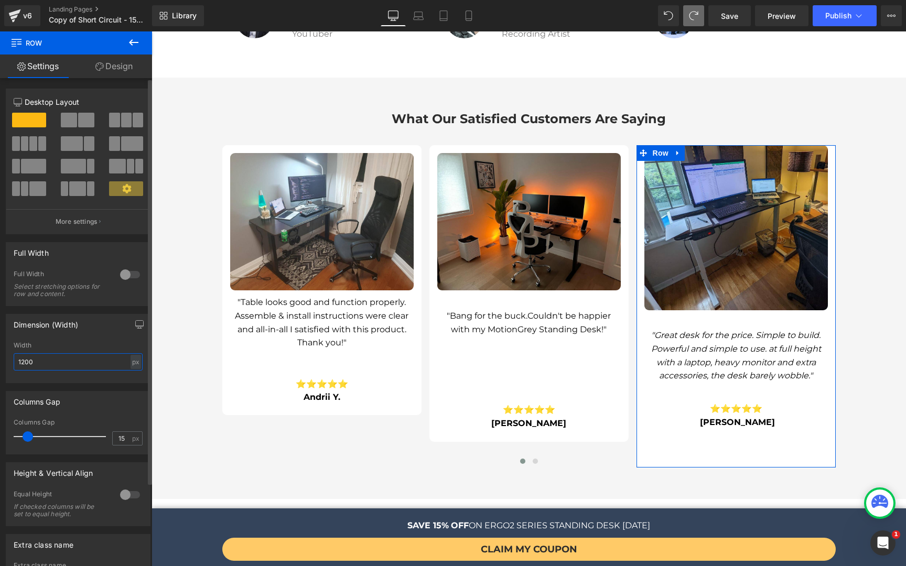
scroll to position [100, 0]
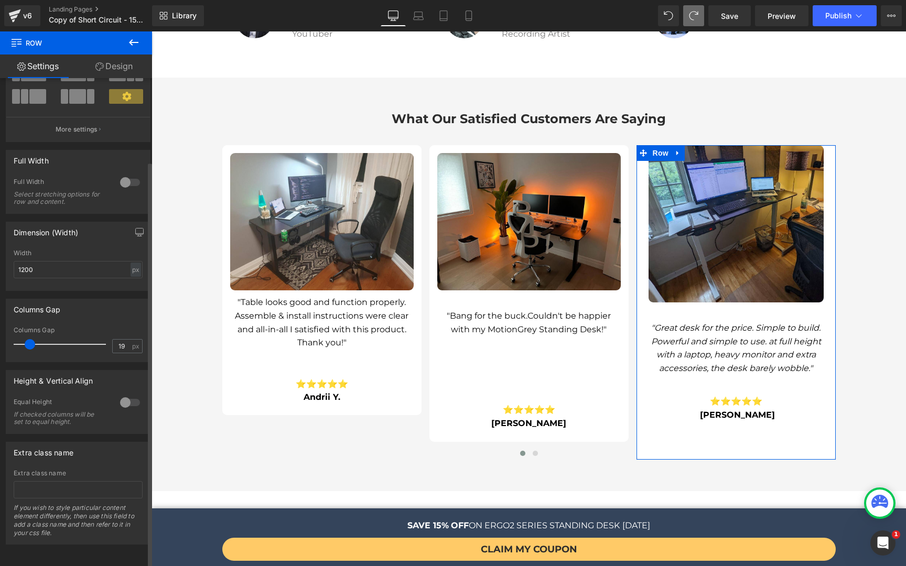
type input "18"
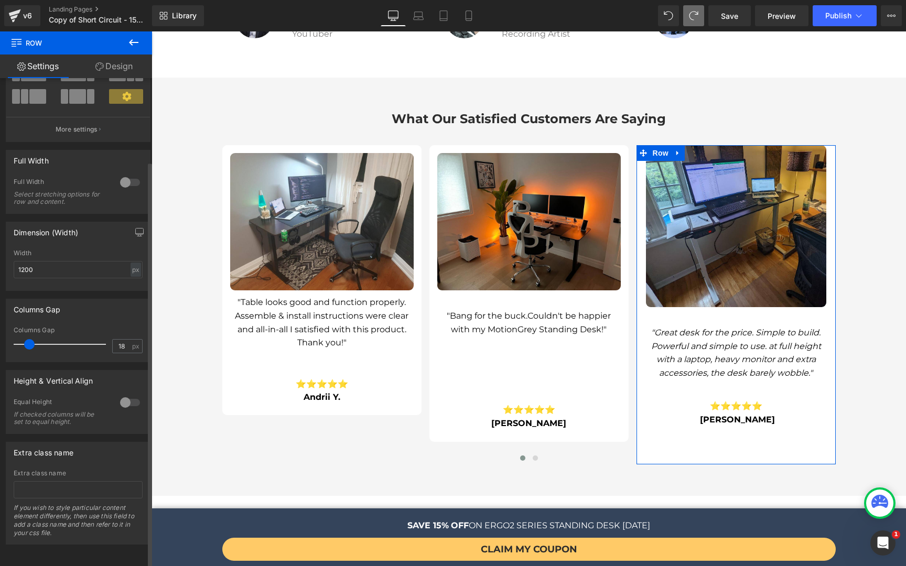
drag, startPoint x: 25, startPoint y: 337, endPoint x: 27, endPoint y: 342, distance: 5.5
click at [27, 342] on div at bounding box center [62, 344] width 87 height 21
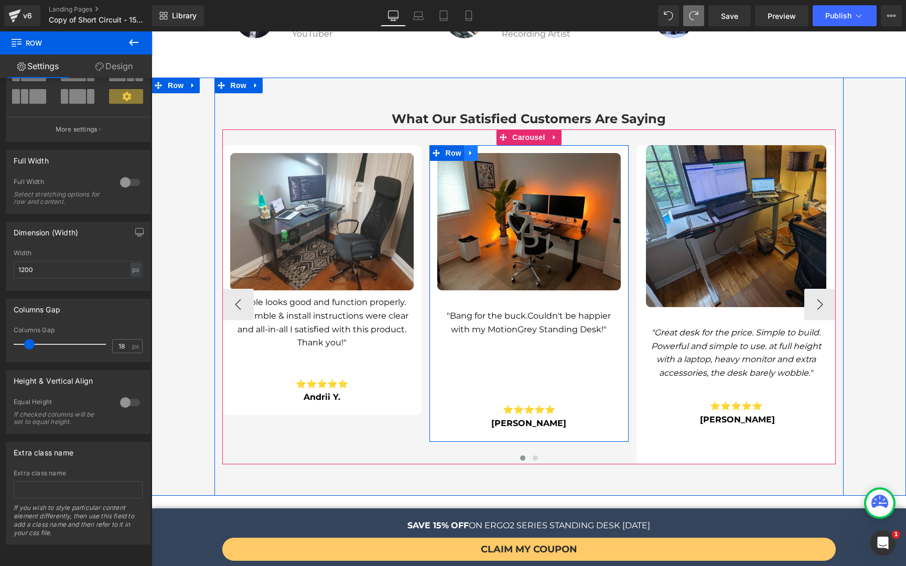
click at [467, 149] on icon at bounding box center [470, 153] width 7 height 8
click at [482, 149] on icon at bounding box center [484, 152] width 7 height 7
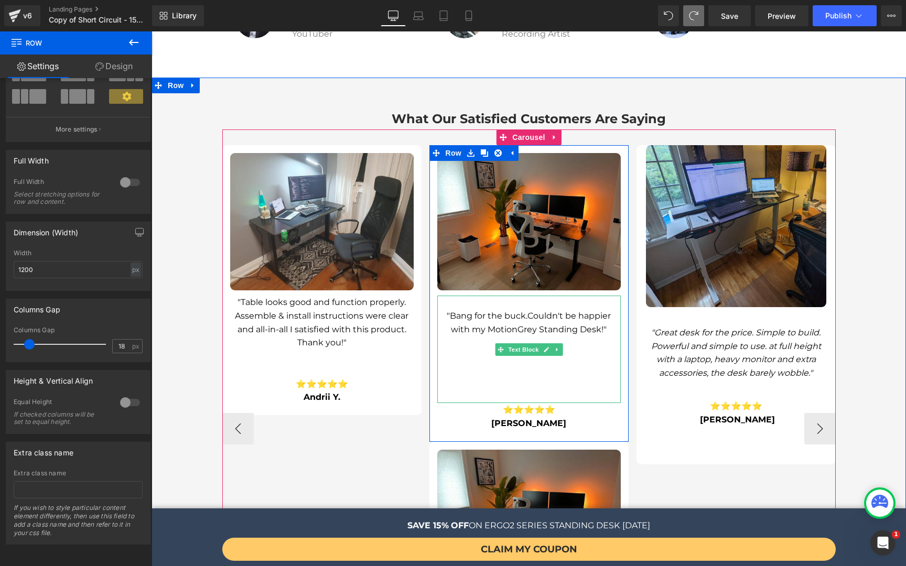
scroll to position [2697, 0]
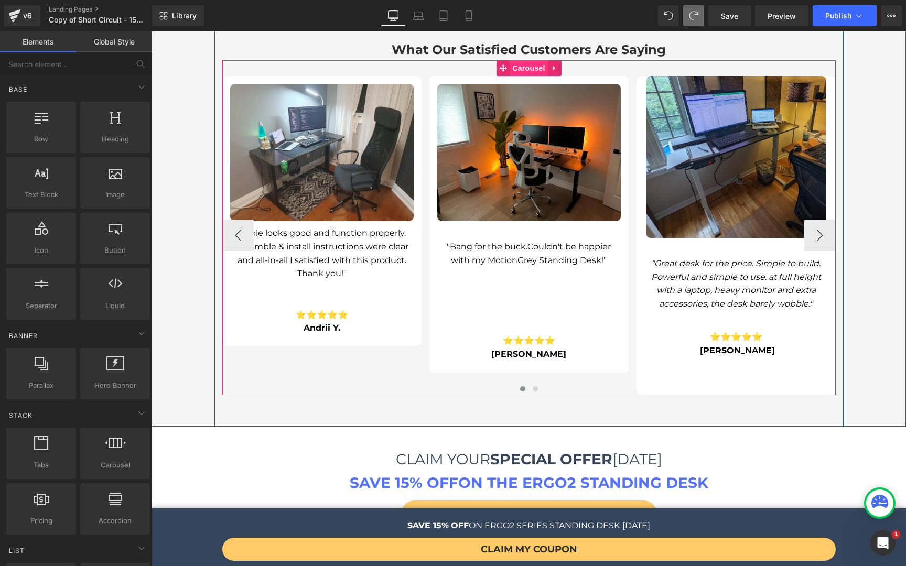
click at [519, 60] on span "Carousel" at bounding box center [528, 68] width 38 height 16
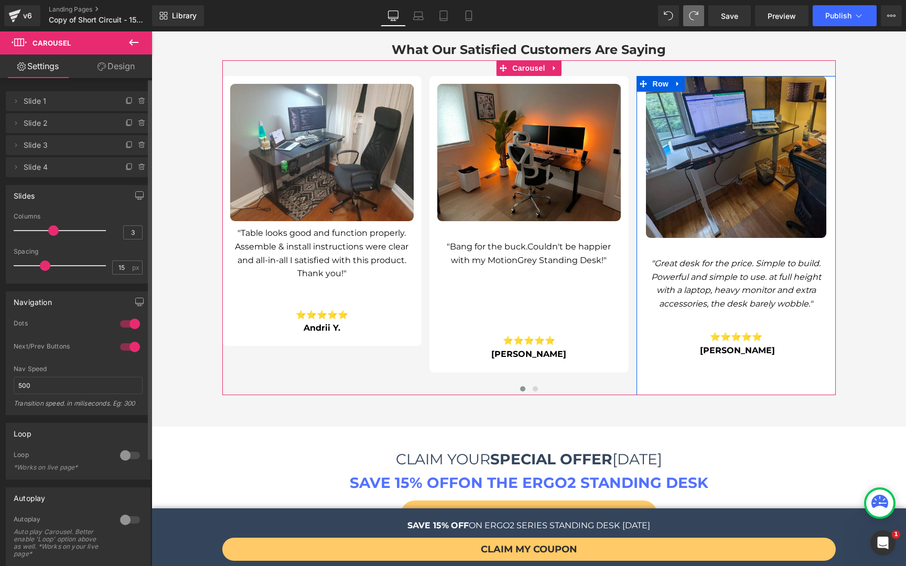
click at [110, 144] on li "Delete Cancel Slide 3 Slide 3 Name Slide 3" at bounding box center [78, 145] width 145 height 20
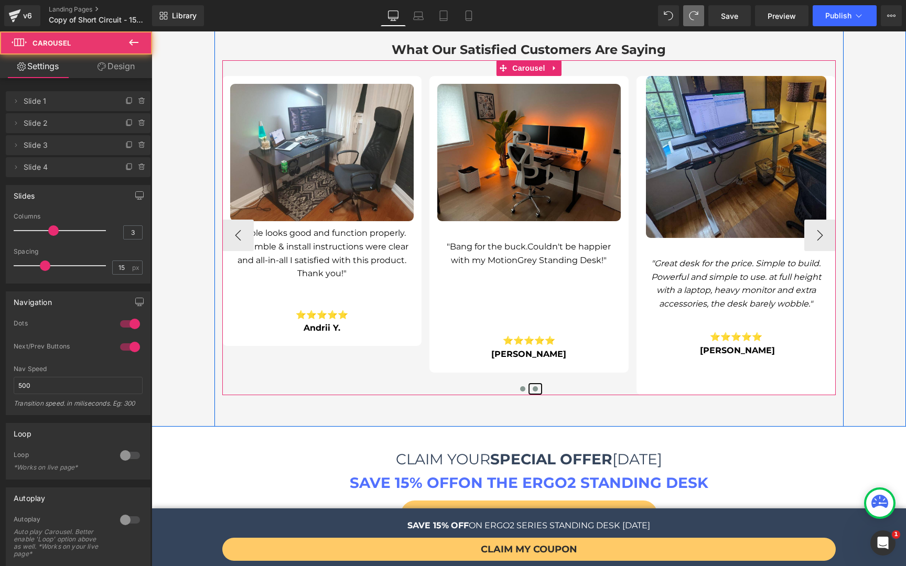
click at [533, 386] on span at bounding box center [535, 388] width 5 height 5
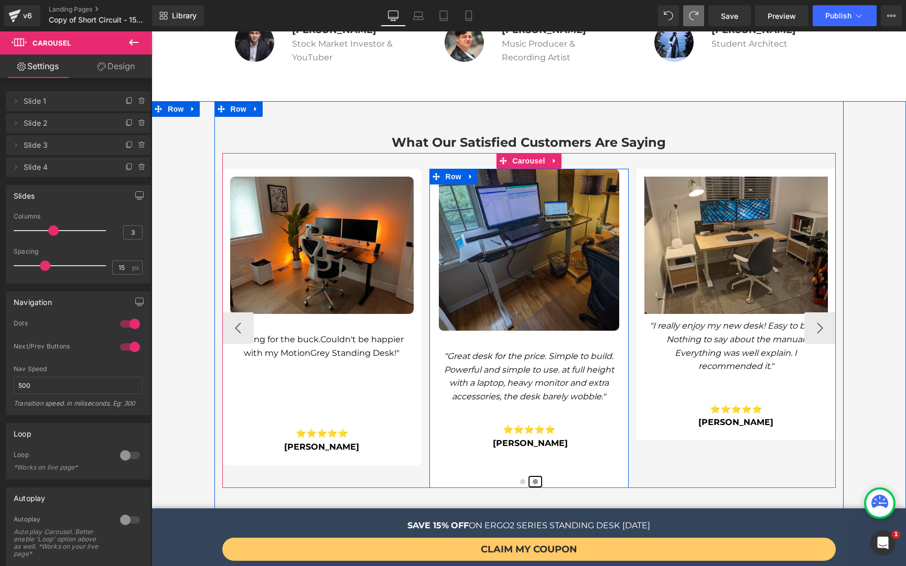
scroll to position [2611, 0]
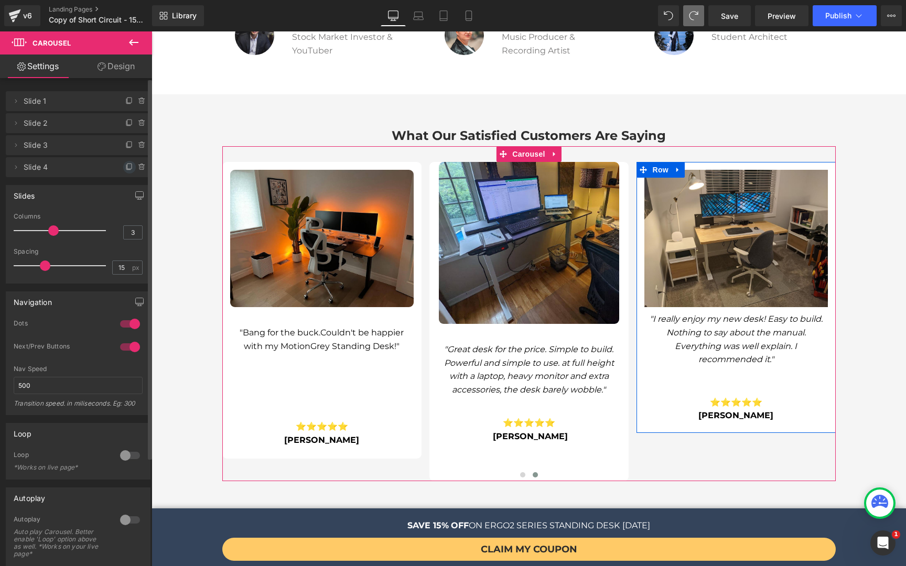
click at [126, 167] on icon at bounding box center [129, 167] width 8 height 8
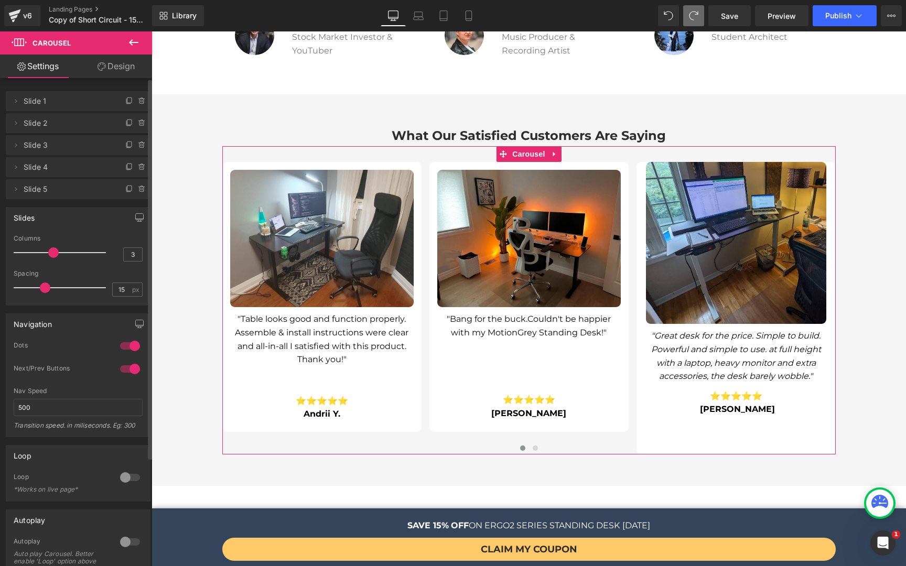
scroll to position [2598, 0]
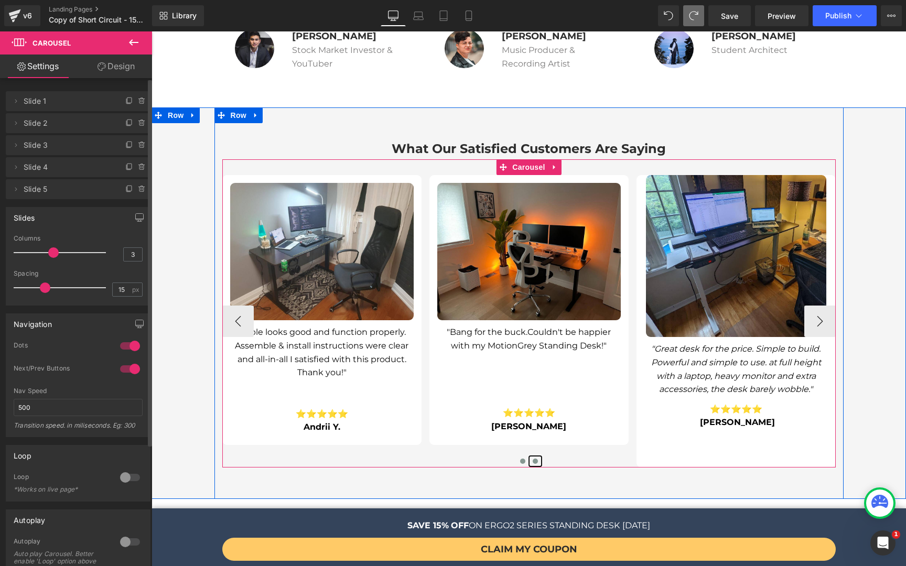
click at [533, 459] on span at bounding box center [535, 461] width 5 height 5
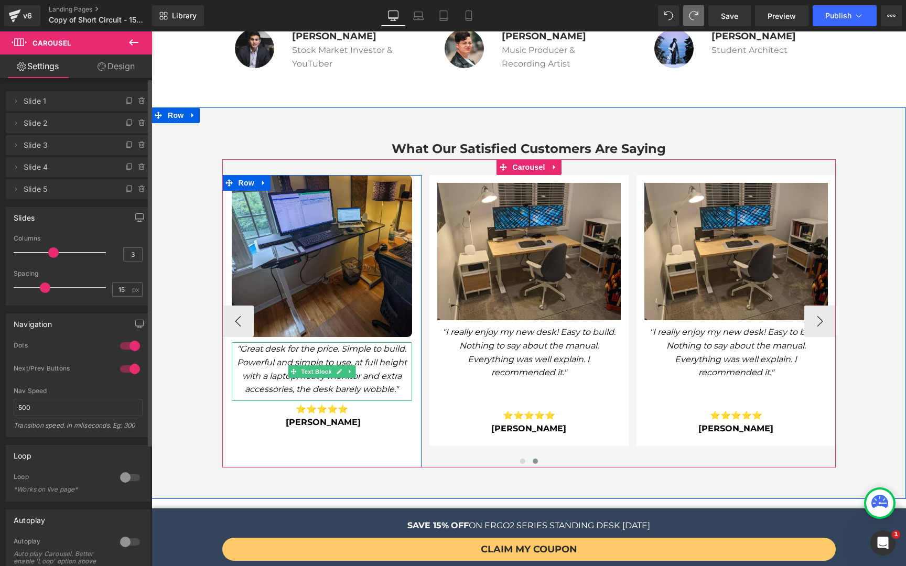
click at [309, 344] on div ""Great desk for the price. Simple to build. Powerful and simple to use. at full…" at bounding box center [322, 371] width 180 height 58
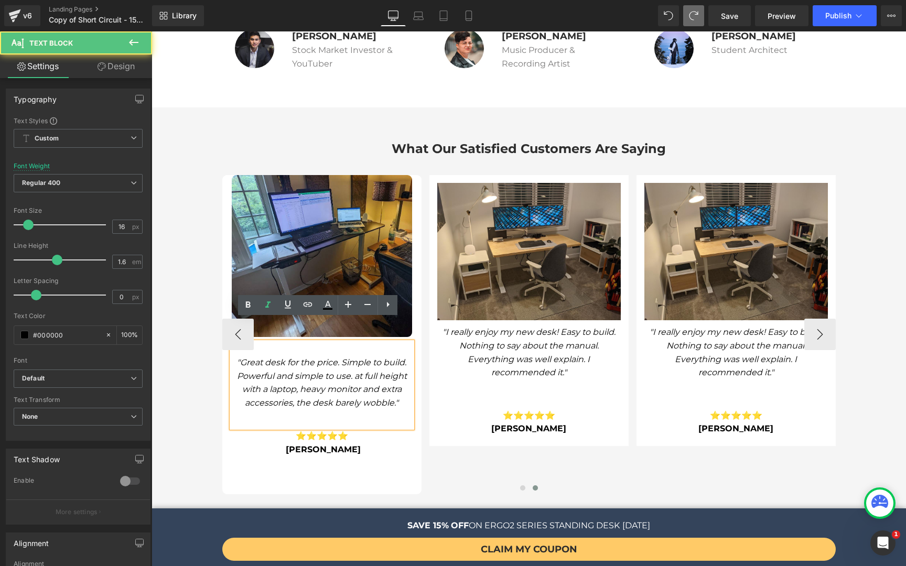
click at [309, 356] on p ""Great desk for the price. Simple to build. Powerful and simple to use. at full…" at bounding box center [322, 382] width 180 height 53
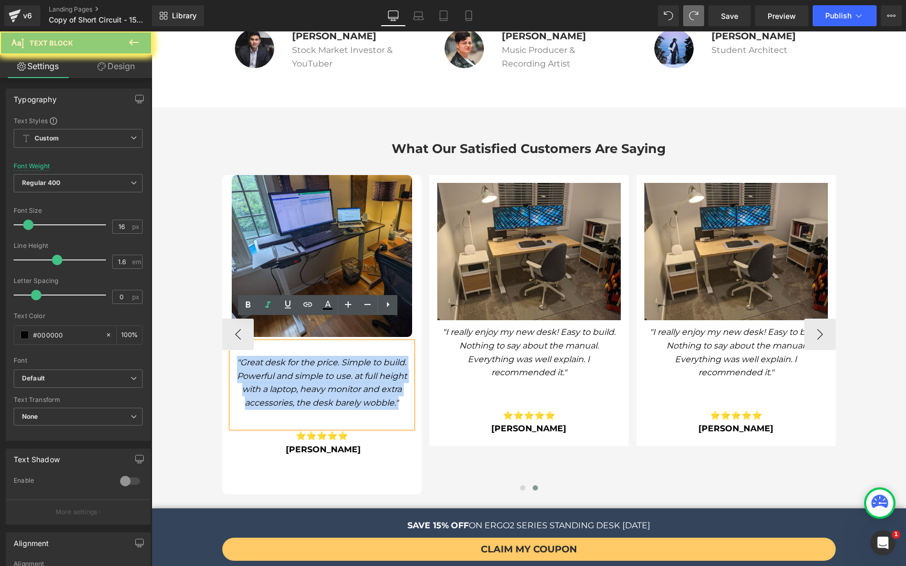
click at [309, 356] on p ""Great desk for the price. Simple to build. Powerful and simple to use. at full…" at bounding box center [322, 382] width 180 height 53
copy icon ""Great desk for the price. Simple to build. Powerful and simple to use. at full…"
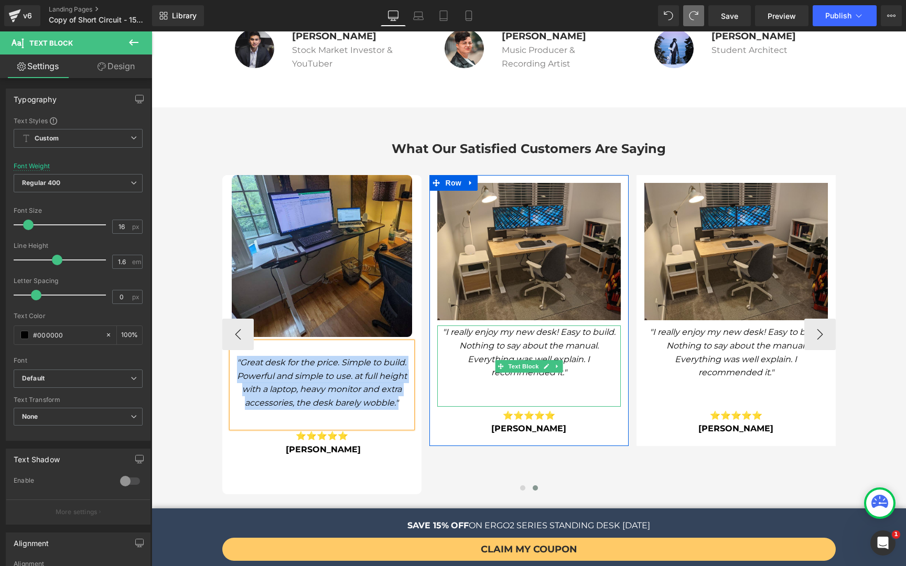
click at [490, 327] on icon ""I really enjoy my new desk! Easy to build. Nothing to say about the manual. Ev…" at bounding box center [528, 352] width 173 height 50
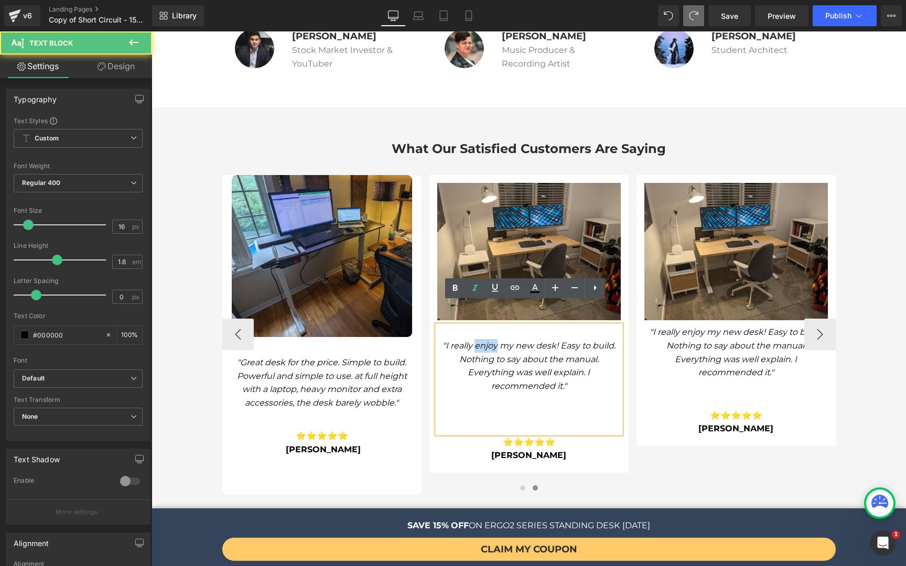
click at [490, 341] on icon ""I really enjoy my new desk! Easy to build. Nothing to say about the manual. Ev…" at bounding box center [528, 366] width 173 height 50
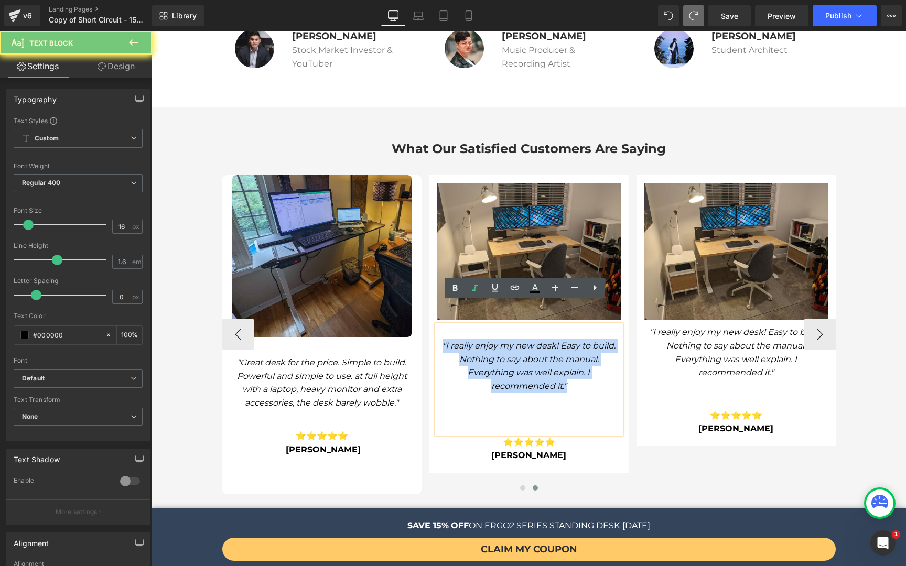
click at [490, 341] on icon ""I really enjoy my new desk! Easy to build. Nothing to say about the manual. Ev…" at bounding box center [528, 366] width 173 height 50
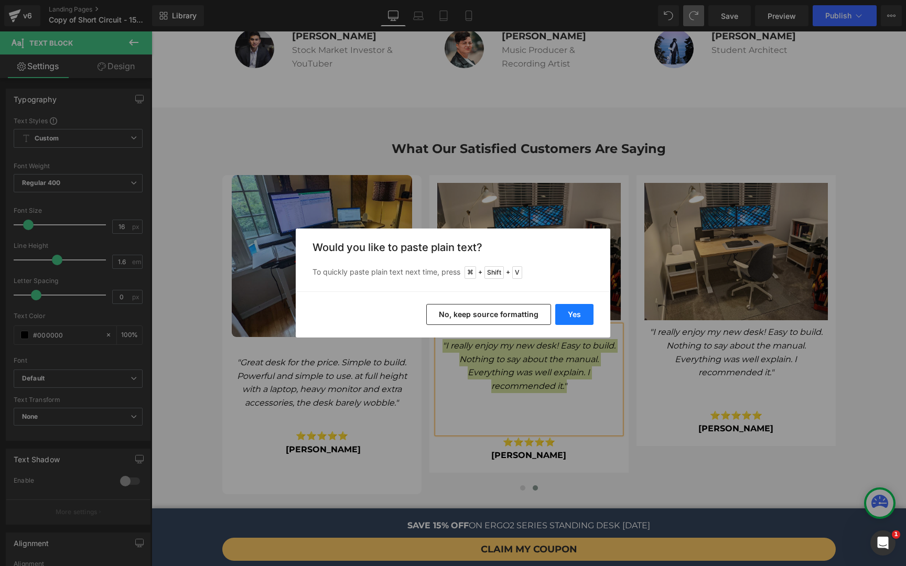
click at [563, 315] on button "Yes" at bounding box center [574, 314] width 38 height 21
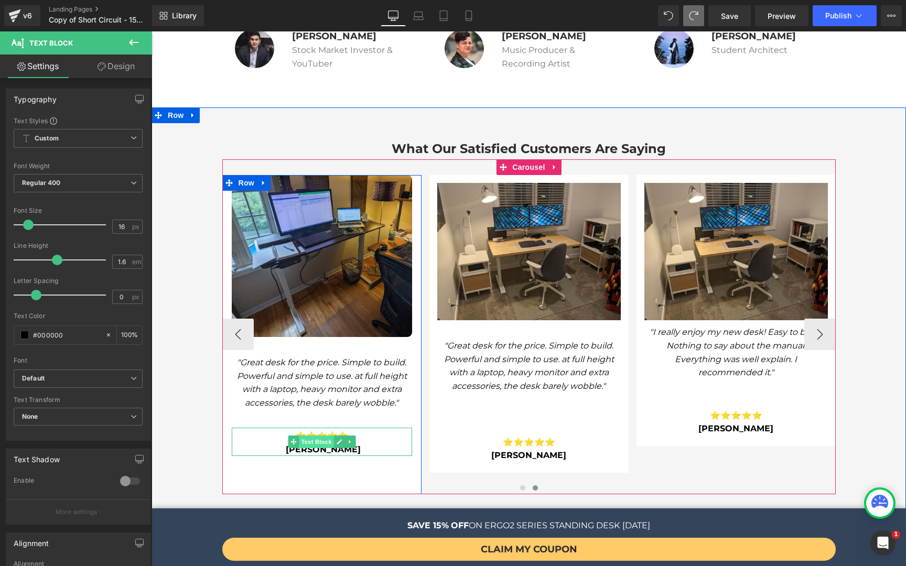
click at [318, 436] on span "Text Block" at bounding box center [316, 442] width 35 height 13
click at [359, 443] on p "[PERSON_NAME]" at bounding box center [322, 450] width 180 height 14
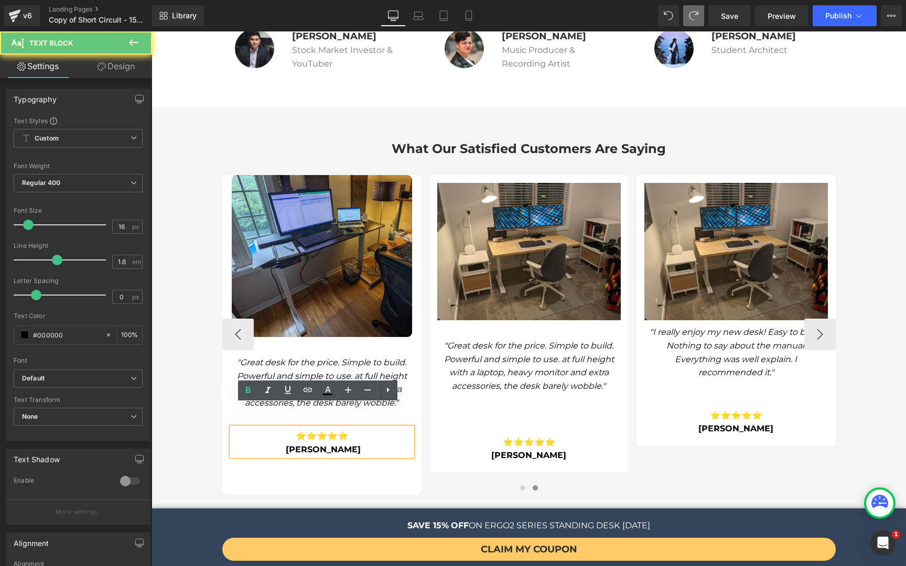
click at [359, 443] on p "[PERSON_NAME]" at bounding box center [322, 450] width 180 height 14
drag, startPoint x: 357, startPoint y: 427, endPoint x: 249, endPoint y: 420, distance: 108.7
click at [249, 443] on p "[PERSON_NAME]" at bounding box center [322, 450] width 180 height 14
copy p "[PERSON_NAME]"
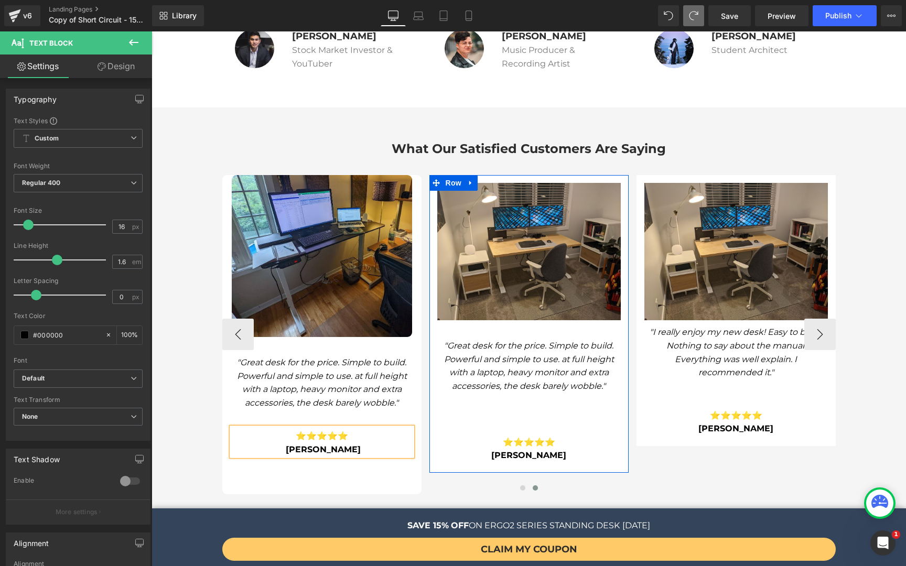
click at [547, 450] on b "[PERSON_NAME]" at bounding box center [528, 455] width 75 height 10
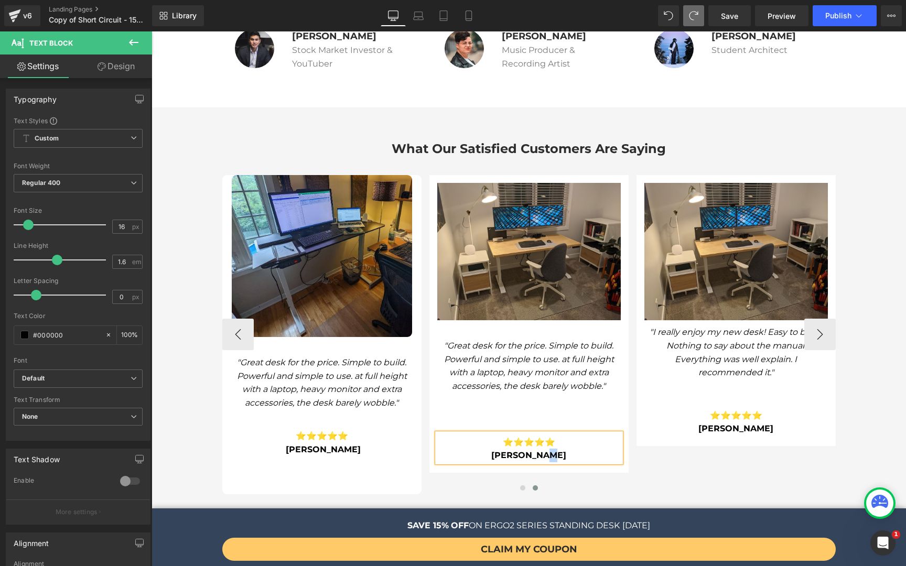
click at [547, 450] on b "[PERSON_NAME]" at bounding box center [528, 455] width 75 height 10
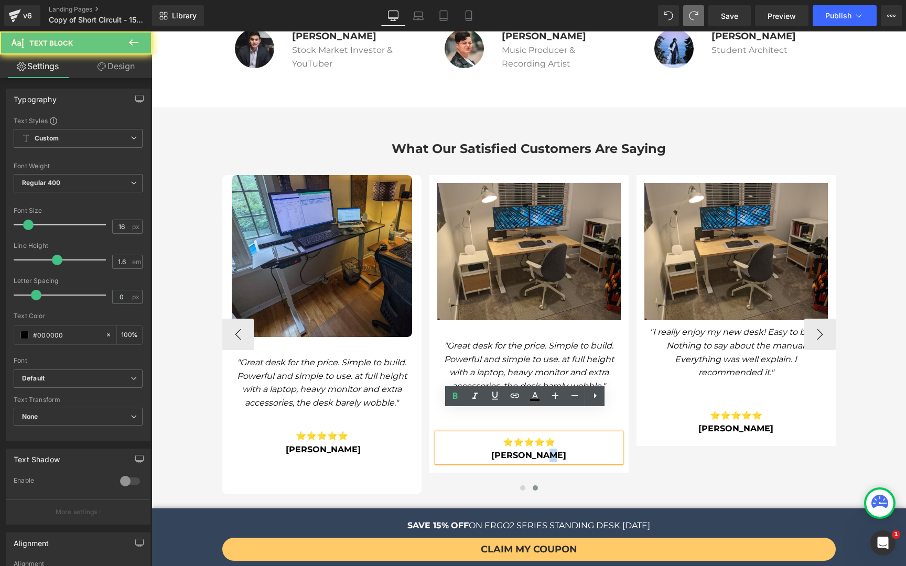
click at [548, 450] on b "[PERSON_NAME]" at bounding box center [528, 455] width 75 height 10
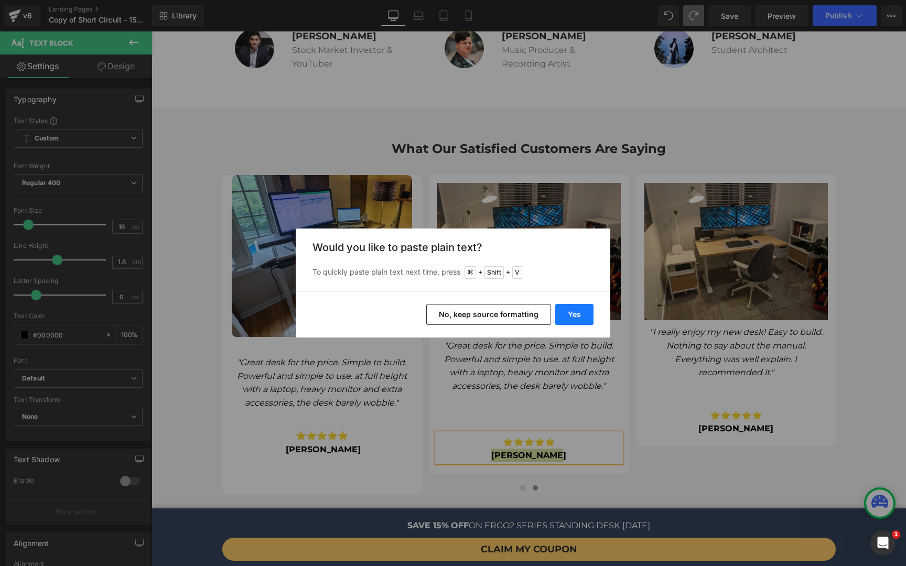
click at [569, 313] on button "Yes" at bounding box center [574, 314] width 38 height 21
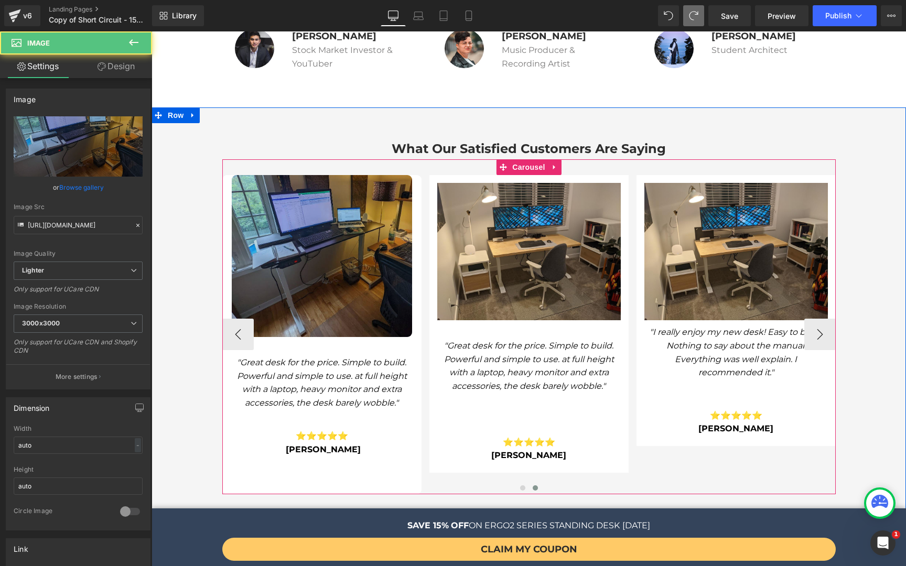
click at [344, 263] on img at bounding box center [322, 256] width 180 height 162
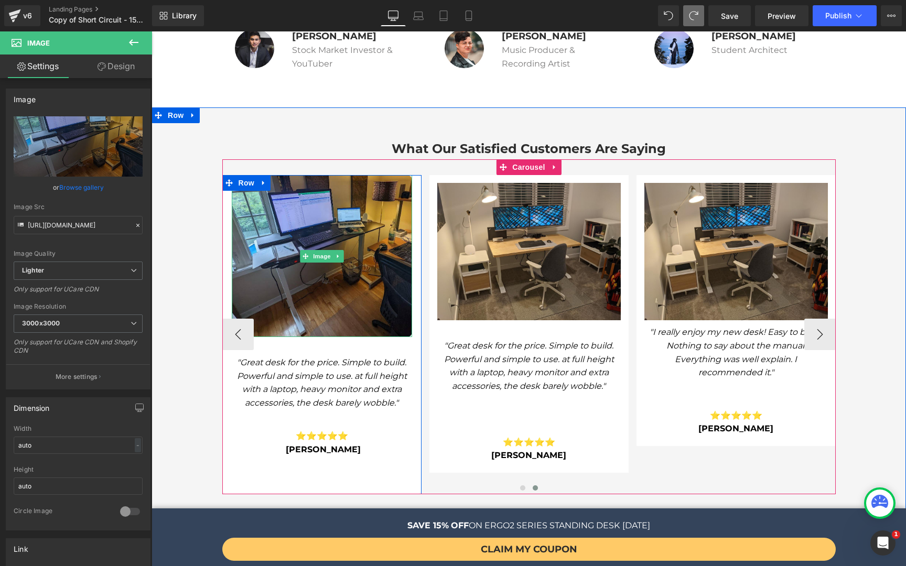
click at [527, 223] on div "Image" at bounding box center [528, 252] width 183 height 138
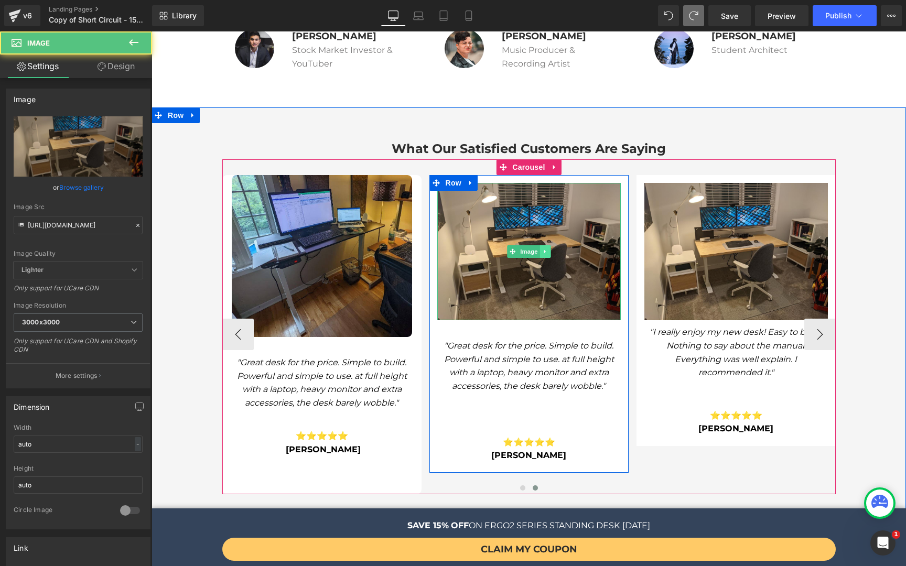
click at [542, 248] on icon at bounding box center [545, 251] width 6 height 6
click at [540, 245] on link at bounding box center [539, 251] width 11 height 13
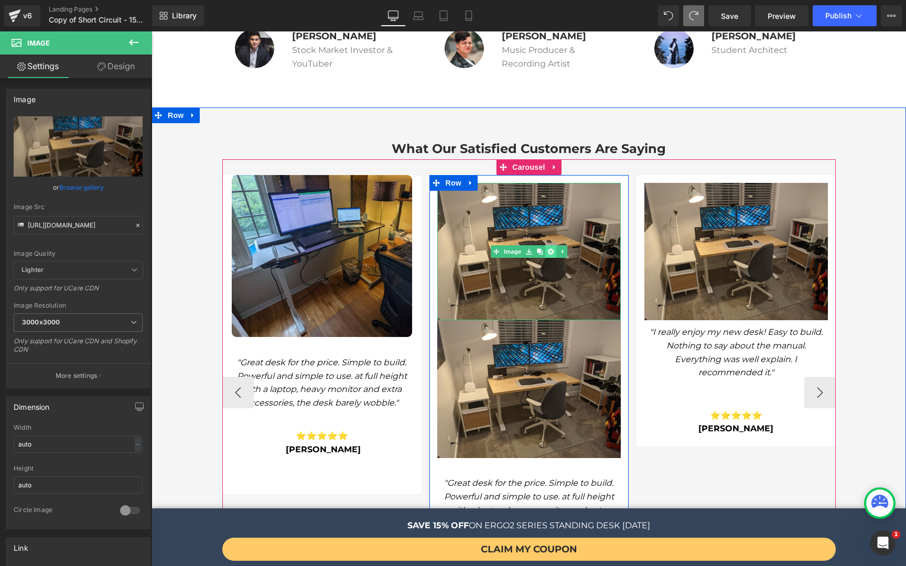
scroll to position [2585, 0]
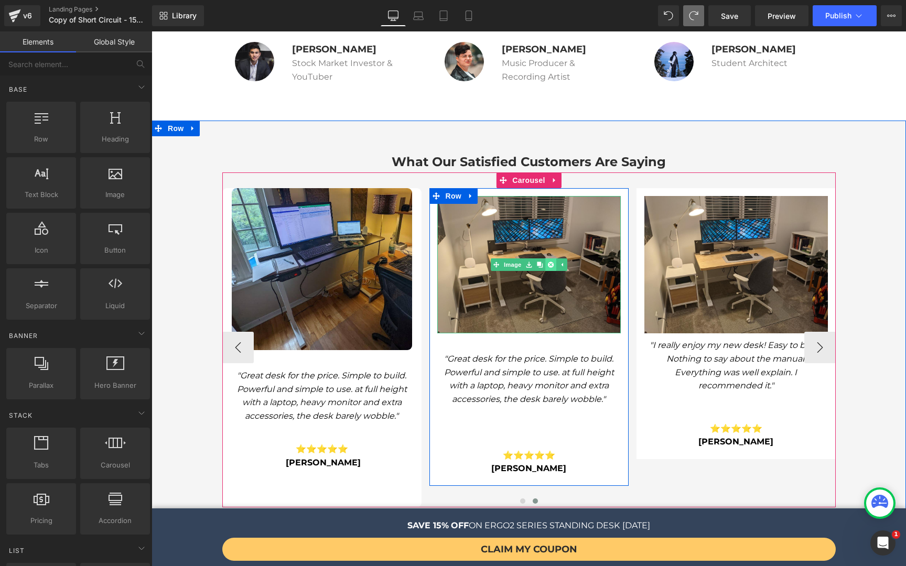
click at [547, 262] on icon at bounding box center [550, 265] width 6 height 6
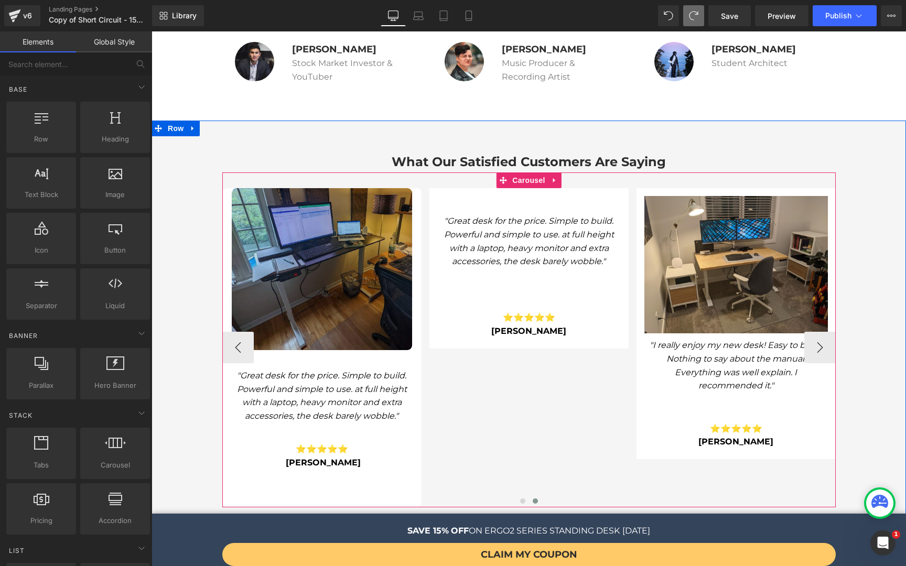
scroll to position [2572, 0]
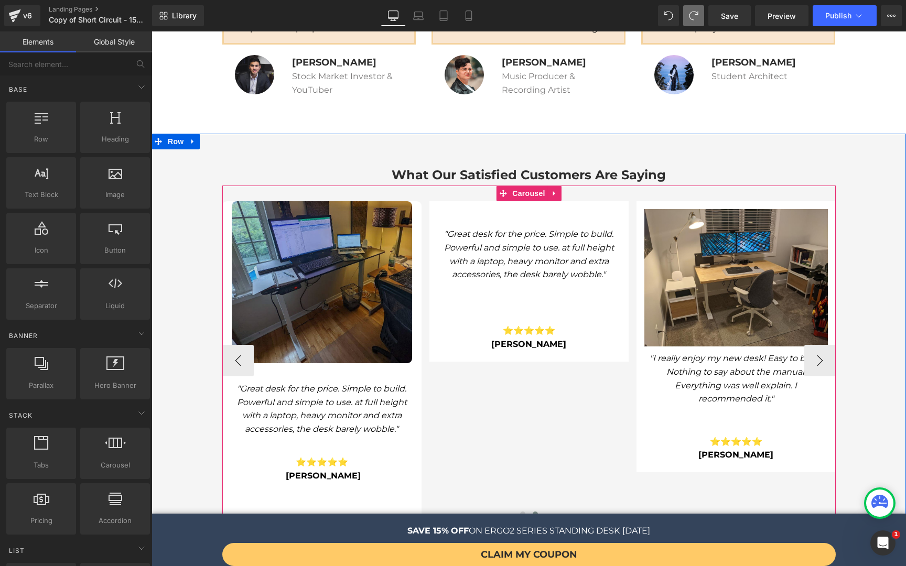
click at [367, 247] on img at bounding box center [322, 282] width 180 height 162
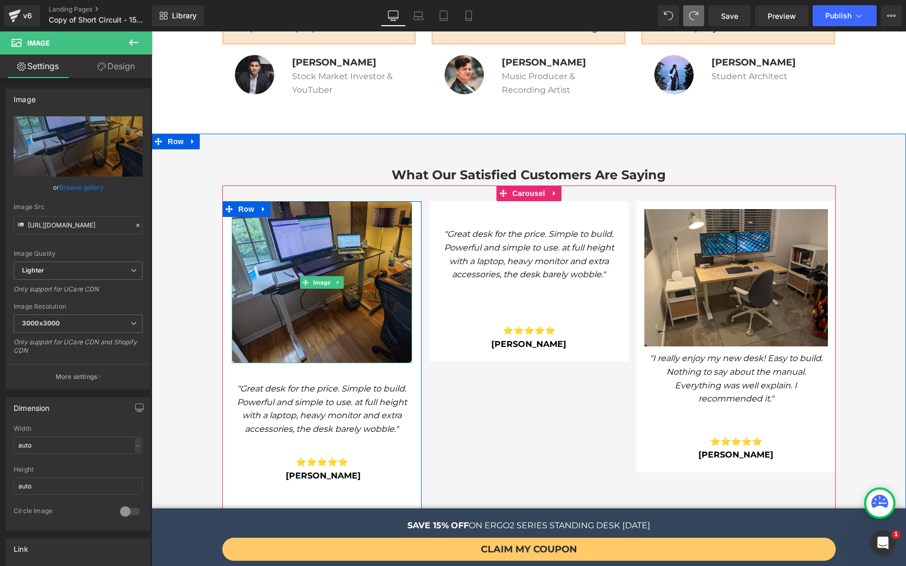
click at [539, 209] on div ""Great desk for the price. Simple to build. Powerful and simple to use. at full…" at bounding box center [528, 280] width 199 height 142
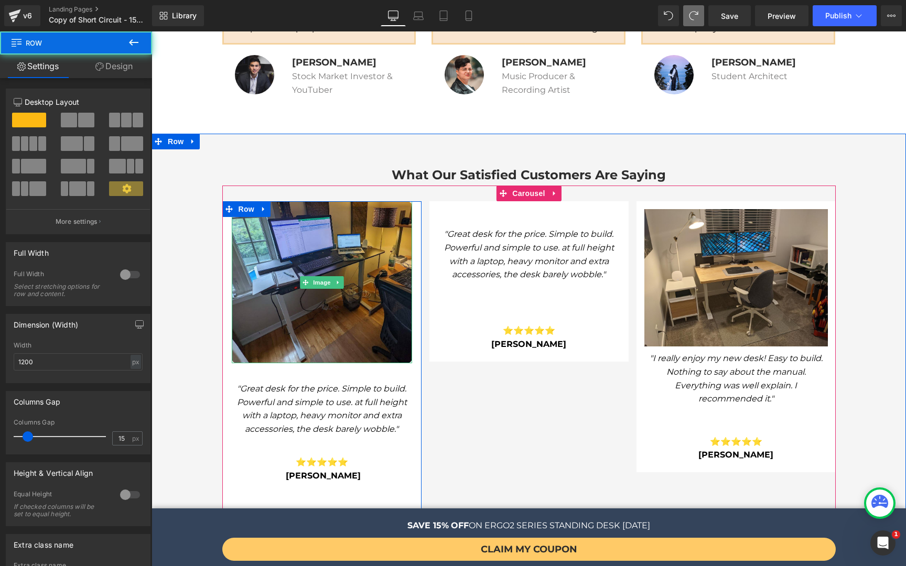
click at [526, 214] on div ""Great desk for the price. Simple to build. Powerful and simple to use. at full…" at bounding box center [528, 268] width 183 height 108
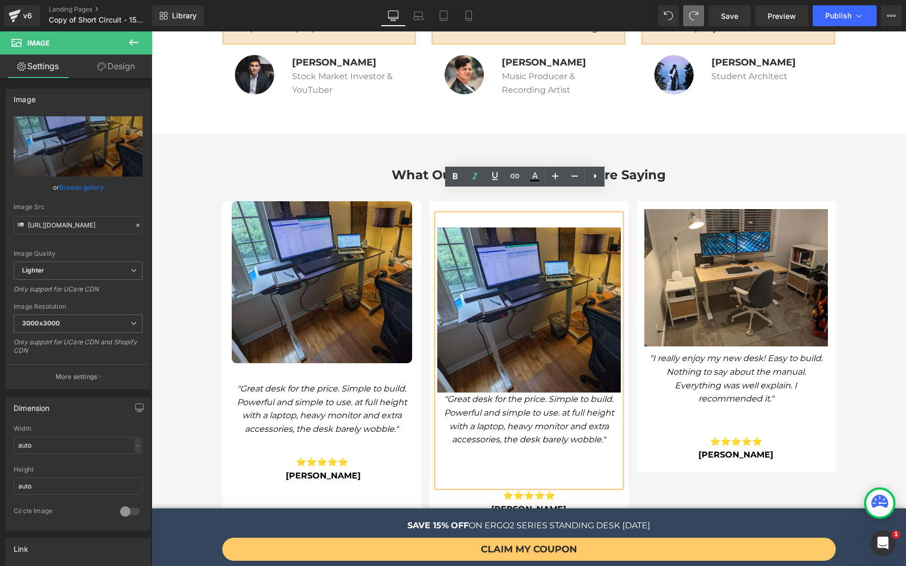
click at [659, 136] on div "What Our Satisfied Customers Are Saying Heading Image "Table looks good and fun…" at bounding box center [528, 346] width 629 height 424
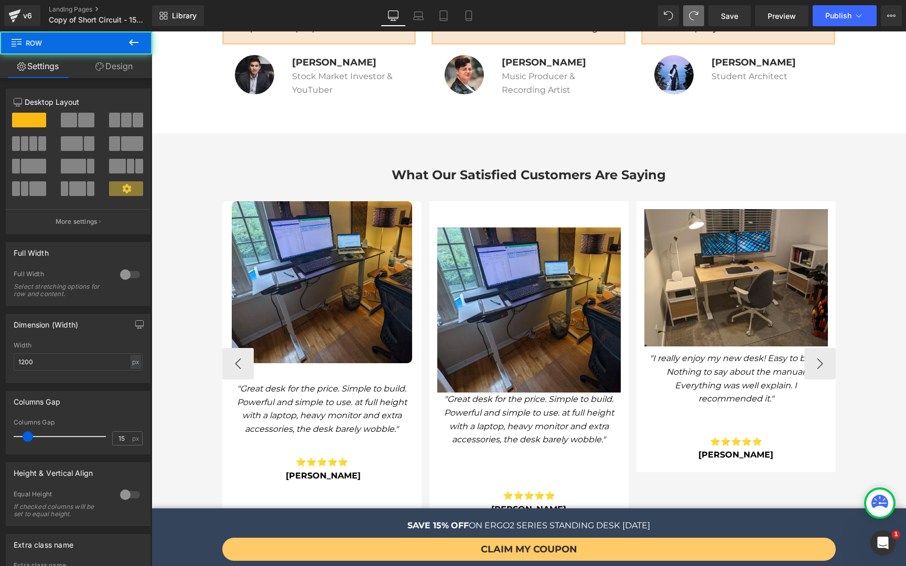
click at [588, 236] on img at bounding box center [528, 309] width 183 height 165
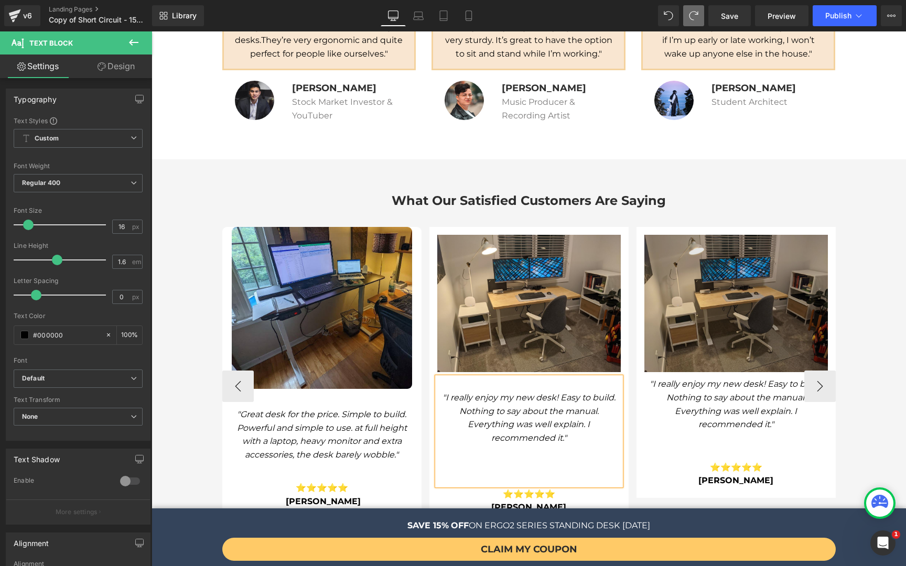
scroll to position [2672, 0]
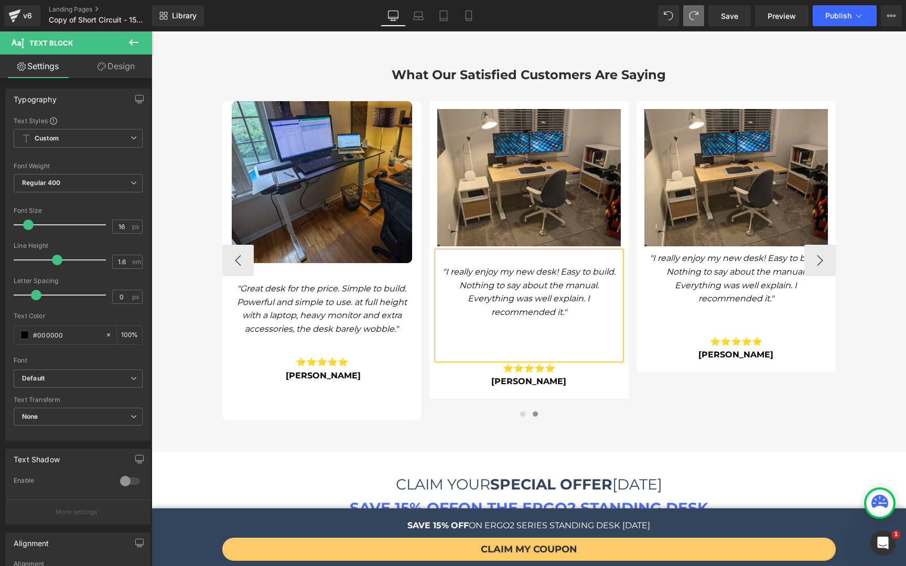
click at [361, 301] on icon ""Great desk for the price. Simple to build. Powerful and simple to use. at full…" at bounding box center [322, 309] width 170 height 50
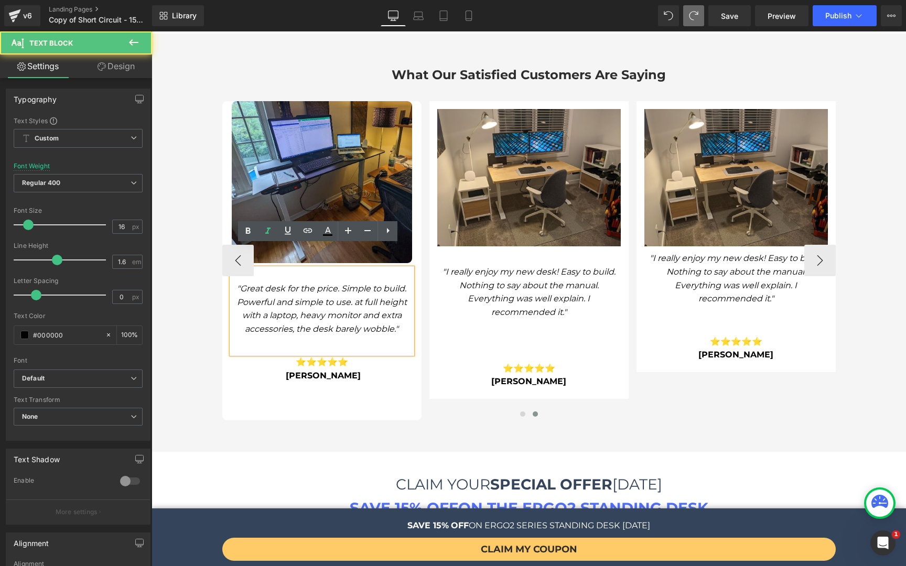
click at [361, 299] on p ""Great desk for the price. Simple to build. Powerful and simple to use. at full…" at bounding box center [322, 308] width 180 height 53
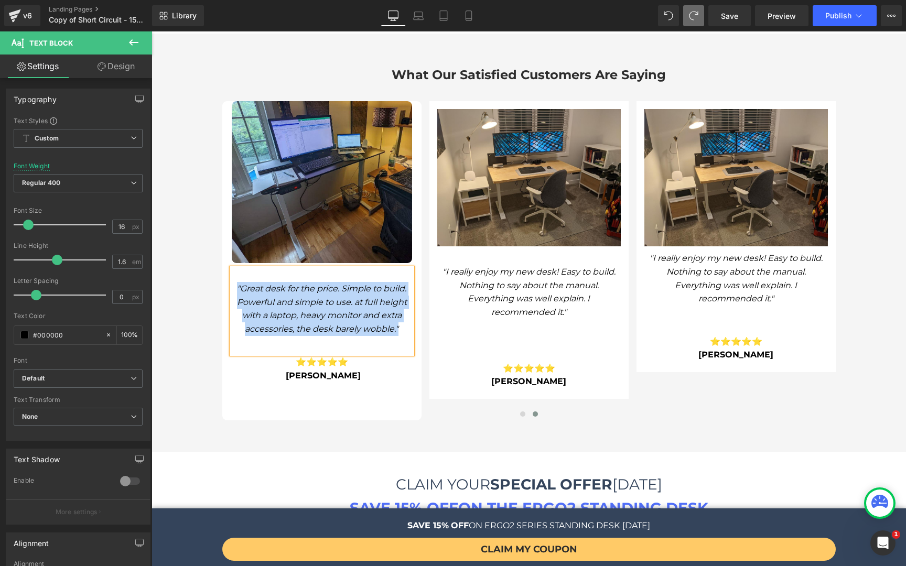
copy icon ""Great desk for the price. Simple to build. Powerful and simple to use. at full…"
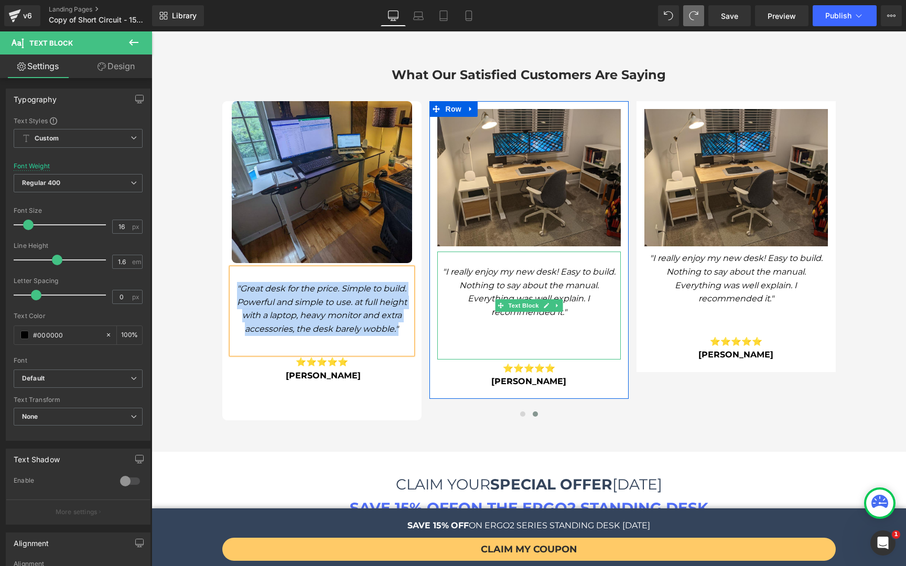
click at [566, 270] on icon ""I really enjoy my new desk! Easy to build. Nothing to say about the manual. Ev…" at bounding box center [528, 292] width 173 height 50
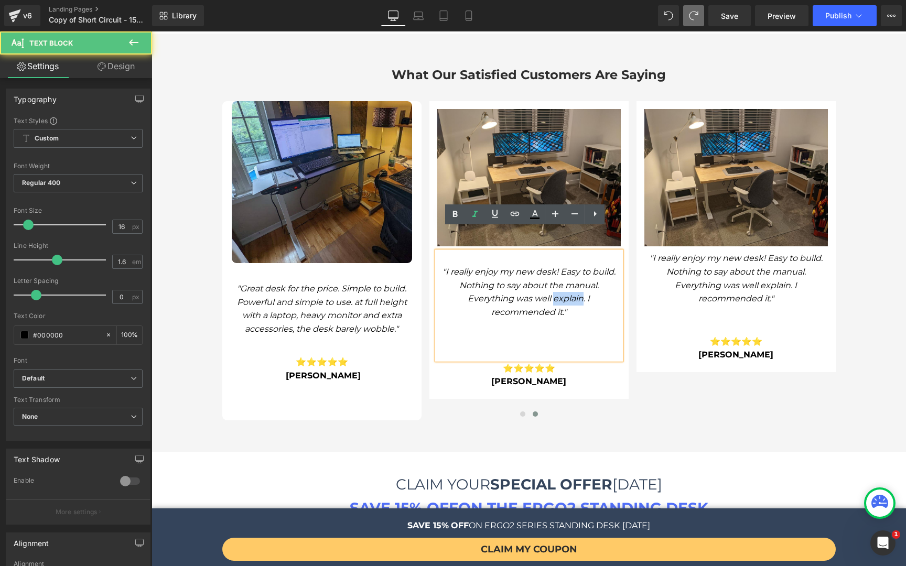
click at [566, 270] on icon ""I really enjoy my new desk! Easy to build. Nothing to say about the manual. Ev…" at bounding box center [528, 292] width 173 height 50
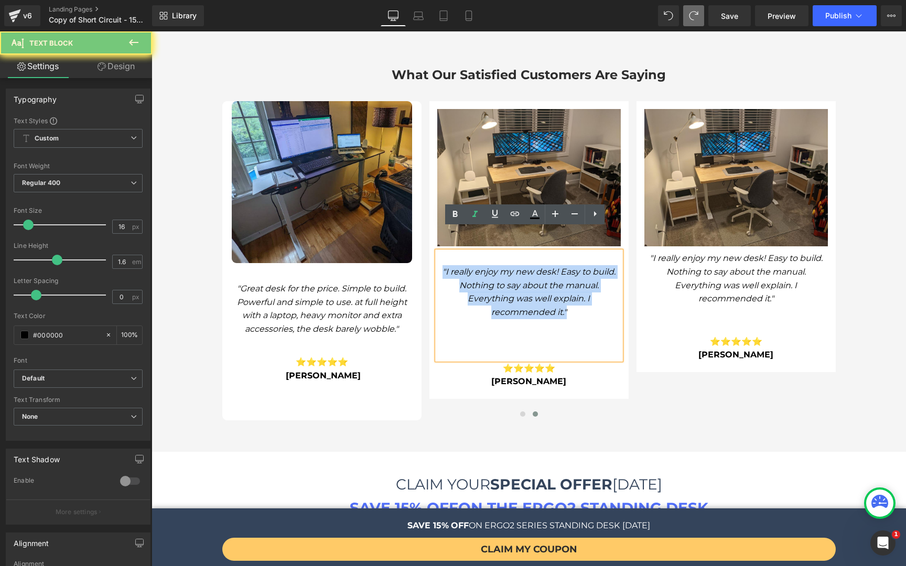
click at [566, 270] on icon ""I really enjoy my new desk! Easy to build. Nothing to say about the manual. Ev…" at bounding box center [528, 292] width 173 height 50
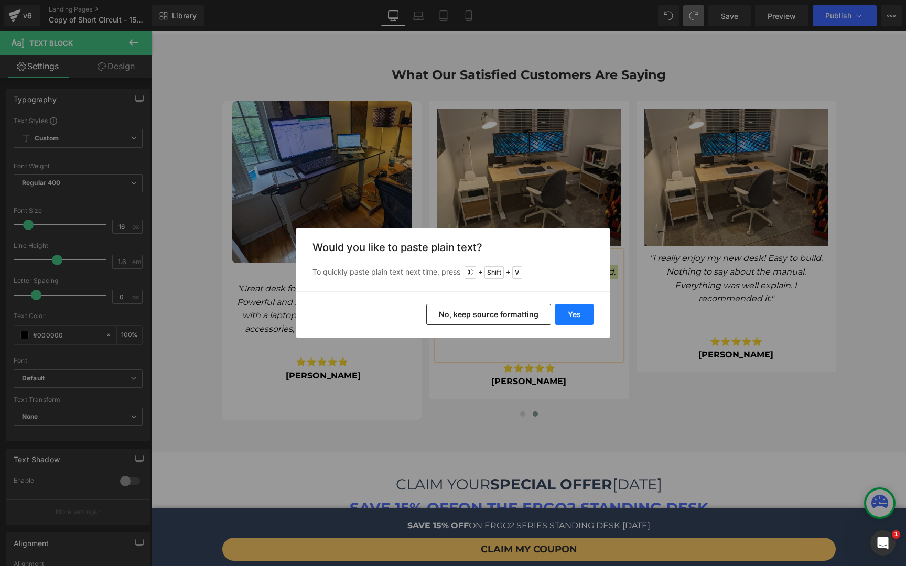
click at [583, 316] on button "Yes" at bounding box center [574, 314] width 38 height 21
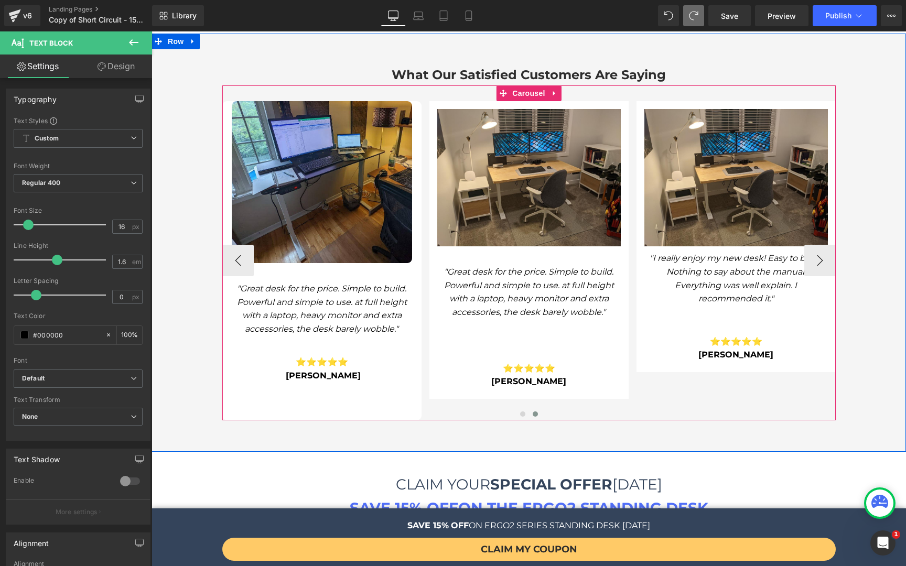
click at [335, 356] on div "⭐⭐⭐⭐⭐ Louis-Charles G. Text Block" at bounding box center [322, 368] width 180 height 28
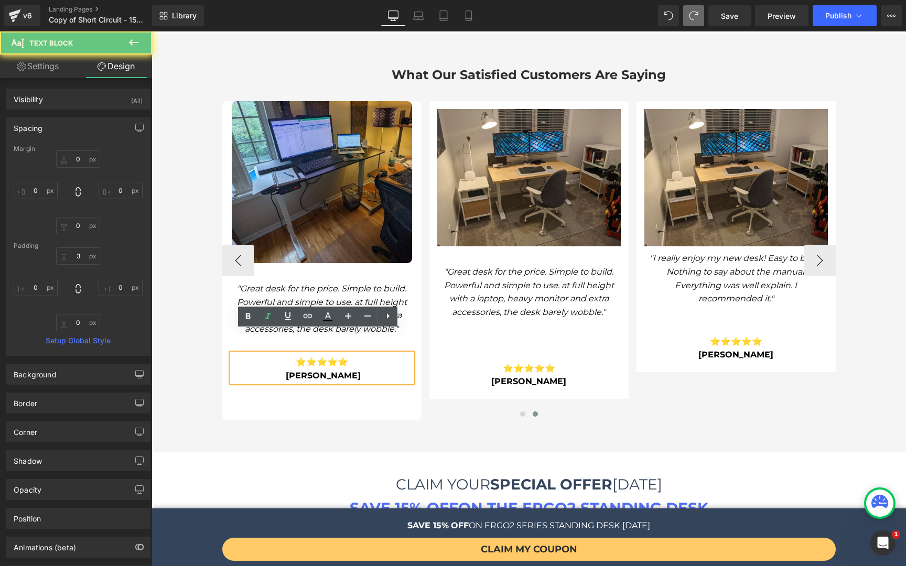
click at [338, 371] on b "[PERSON_NAME]" at bounding box center [323, 376] width 75 height 10
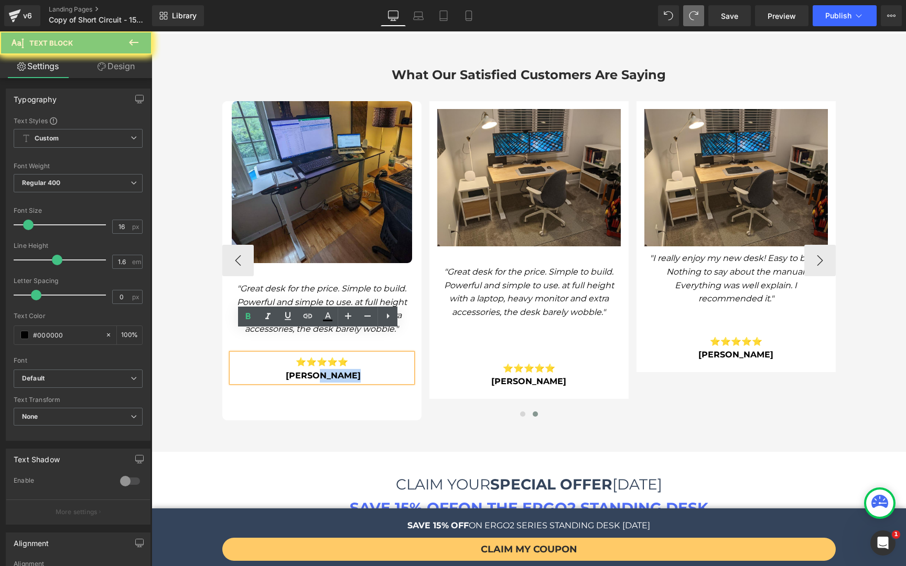
click at [338, 371] on b "[PERSON_NAME]" at bounding box center [323, 376] width 75 height 10
copy p "[PERSON_NAME]"
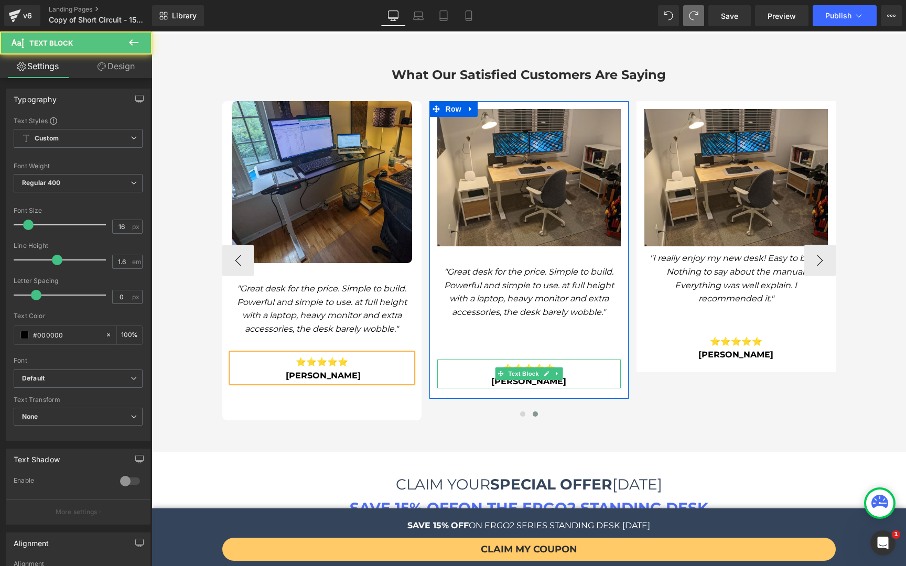
click at [530, 376] on b "[PERSON_NAME]" at bounding box center [528, 381] width 75 height 10
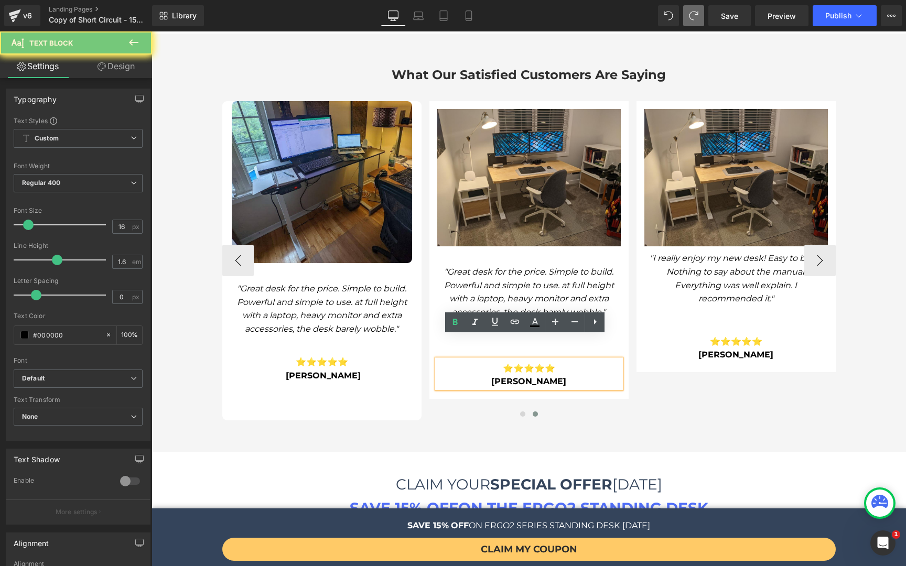
click at [530, 376] on b "[PERSON_NAME]" at bounding box center [528, 381] width 75 height 10
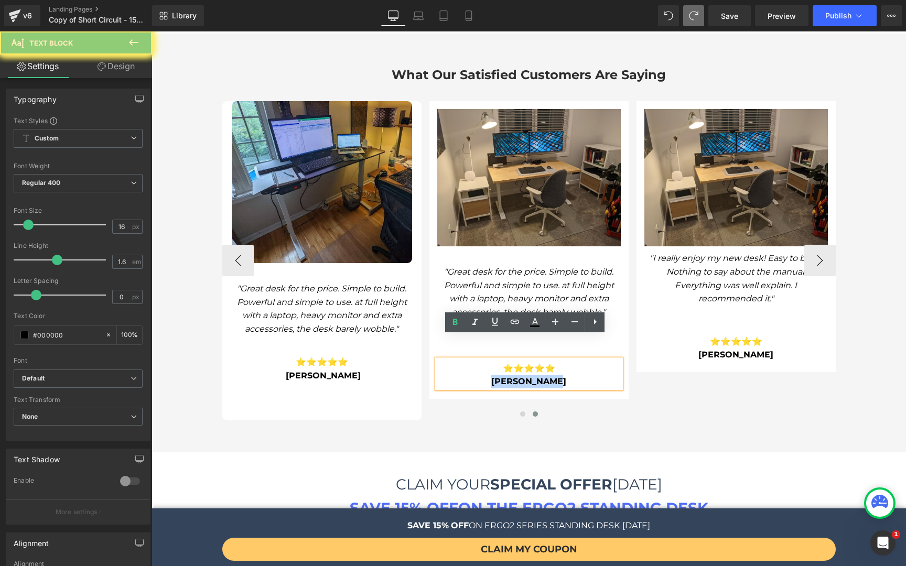
click at [530, 376] on b "[PERSON_NAME]" at bounding box center [528, 381] width 75 height 10
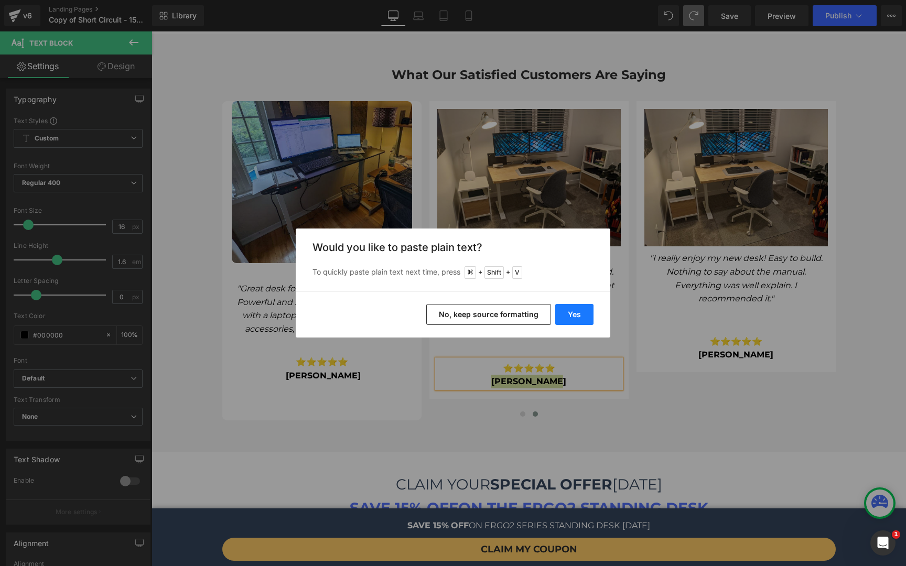
click at [585, 314] on button "Yes" at bounding box center [574, 314] width 38 height 21
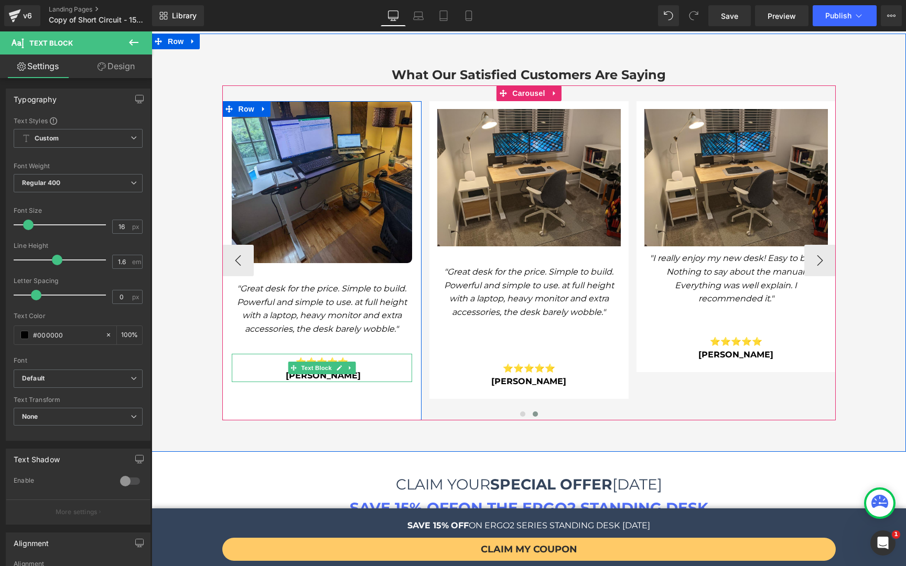
scroll to position [2640, 0]
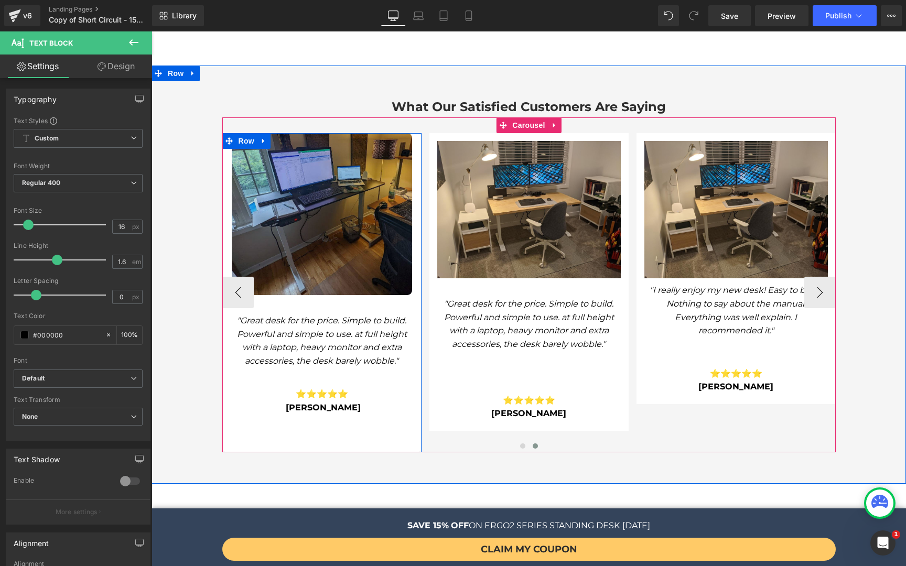
click at [373, 222] on img at bounding box center [322, 214] width 180 height 162
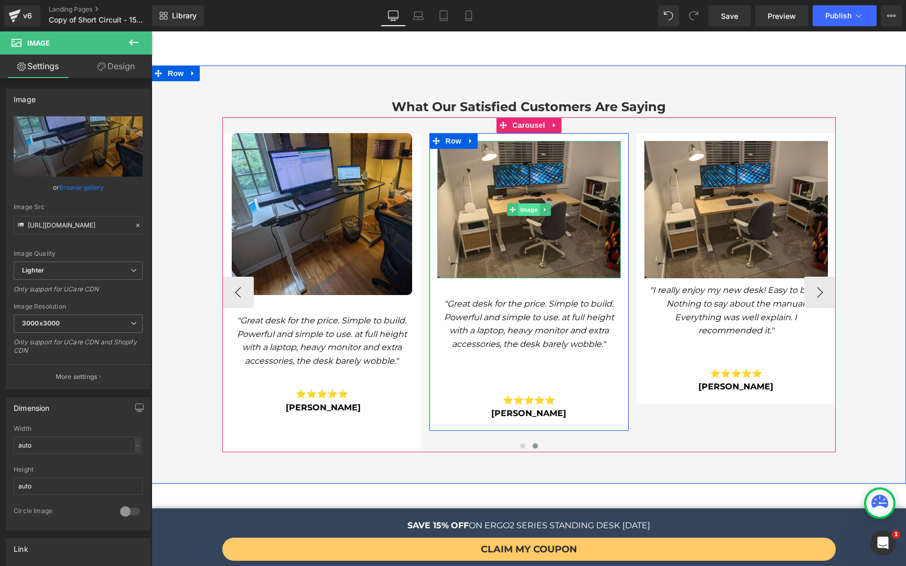
click at [523, 203] on span "Image" at bounding box center [529, 209] width 22 height 13
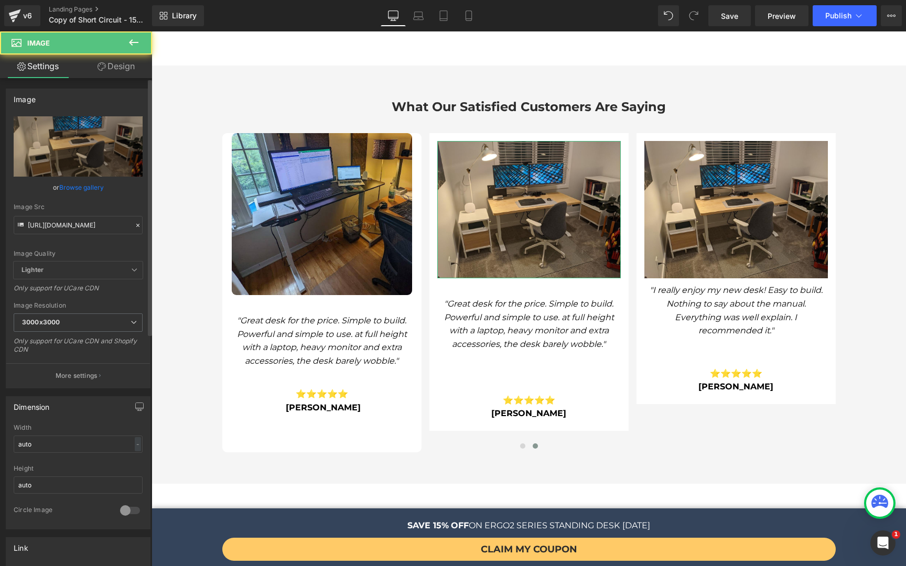
click at [68, 185] on link "Browse gallery" at bounding box center [81, 187] width 45 height 18
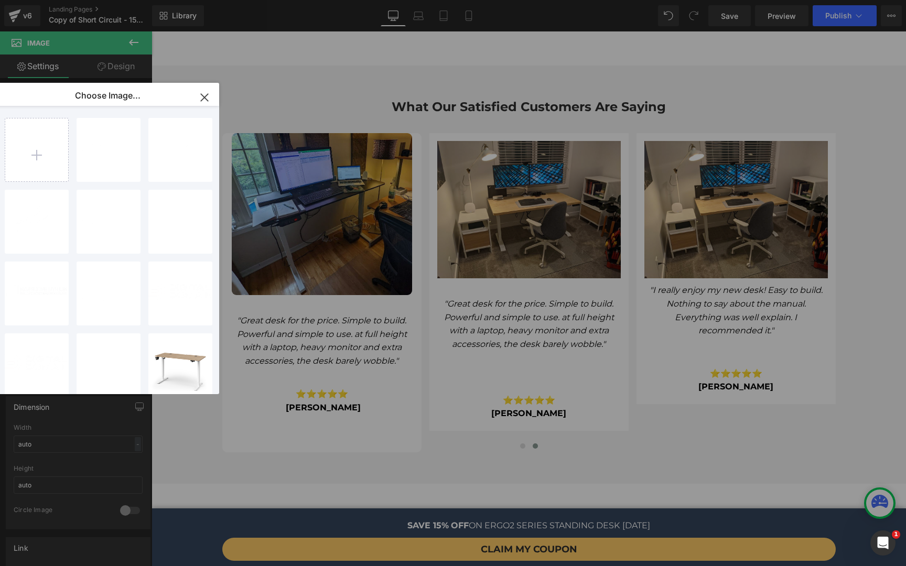
drag, startPoint x: 289, startPoint y: 47, endPoint x: 226, endPoint y: 95, distance: 78.5
click at [219, 95] on div "Choose Image..." at bounding box center [108, 96] width 222 height 27
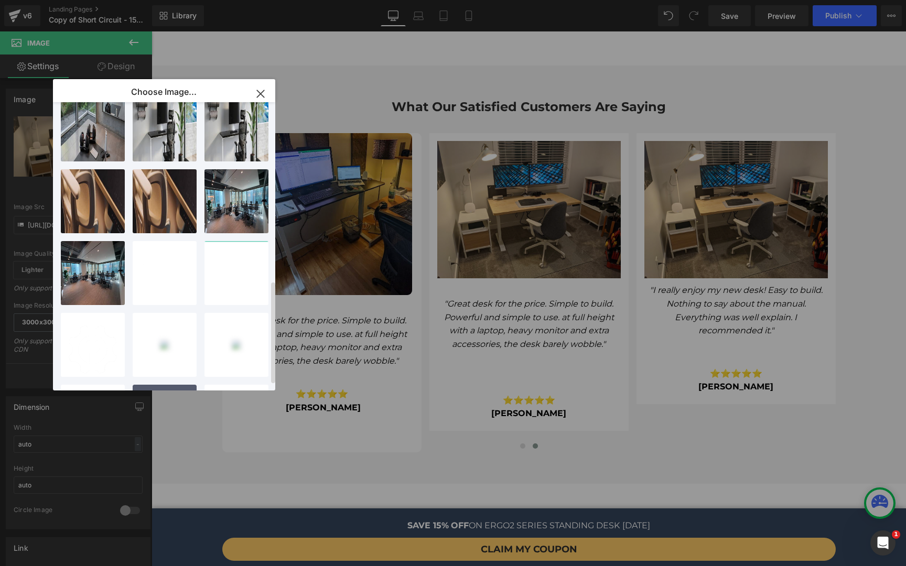
scroll to position [517, 0]
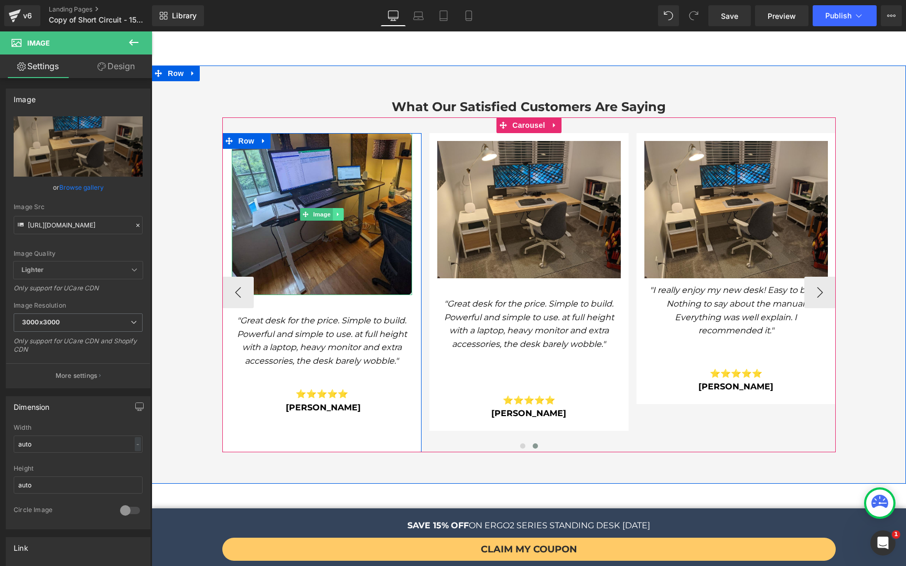
click at [335, 211] on icon at bounding box center [338, 214] width 6 height 6
click at [319, 211] on icon at bounding box center [322, 214] width 6 height 6
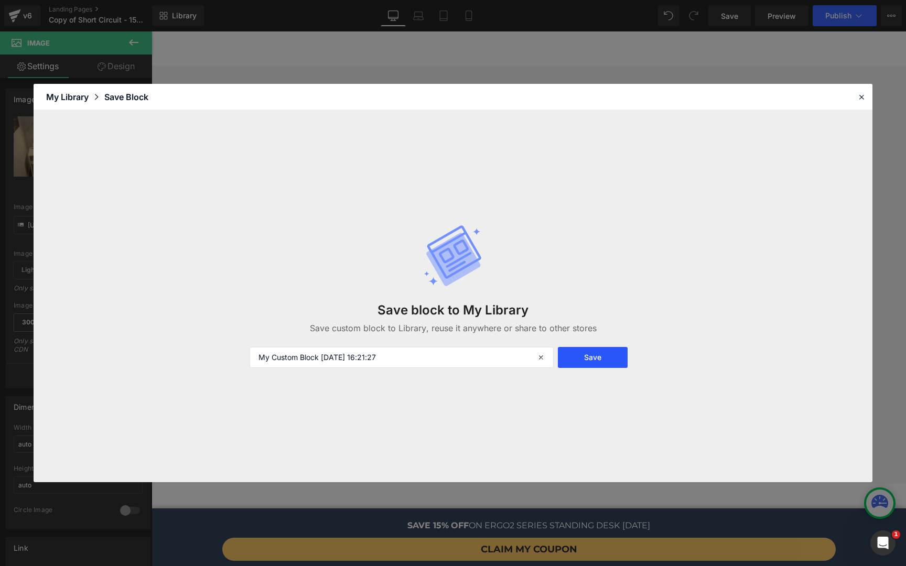
click at [568, 361] on button "Save" at bounding box center [593, 357] width 70 height 21
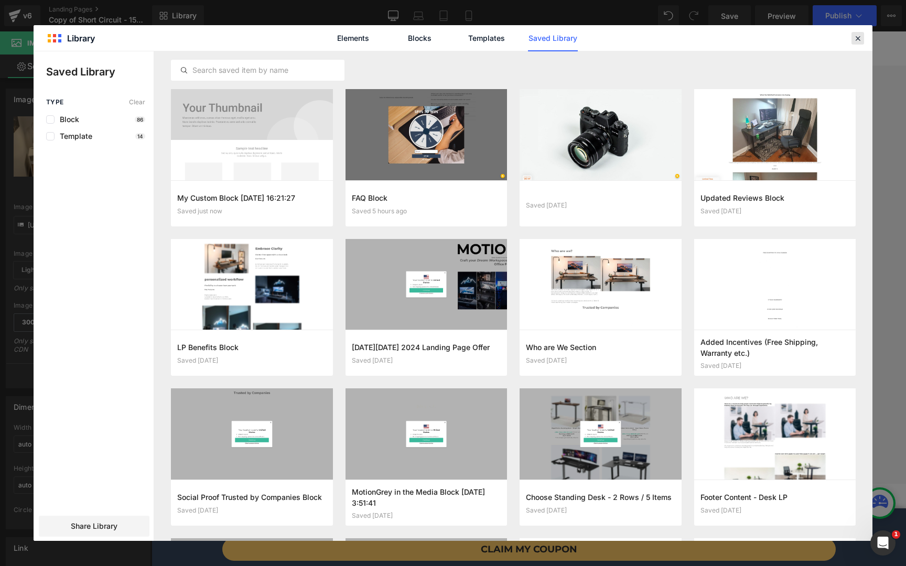
click at [860, 40] on icon at bounding box center [857, 38] width 9 height 9
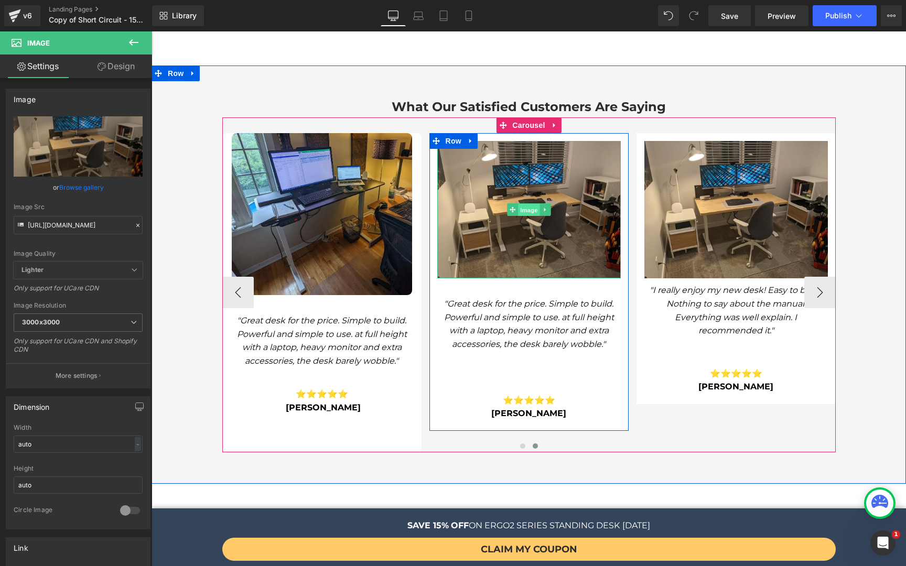
click at [520, 204] on span "Image" at bounding box center [529, 210] width 22 height 13
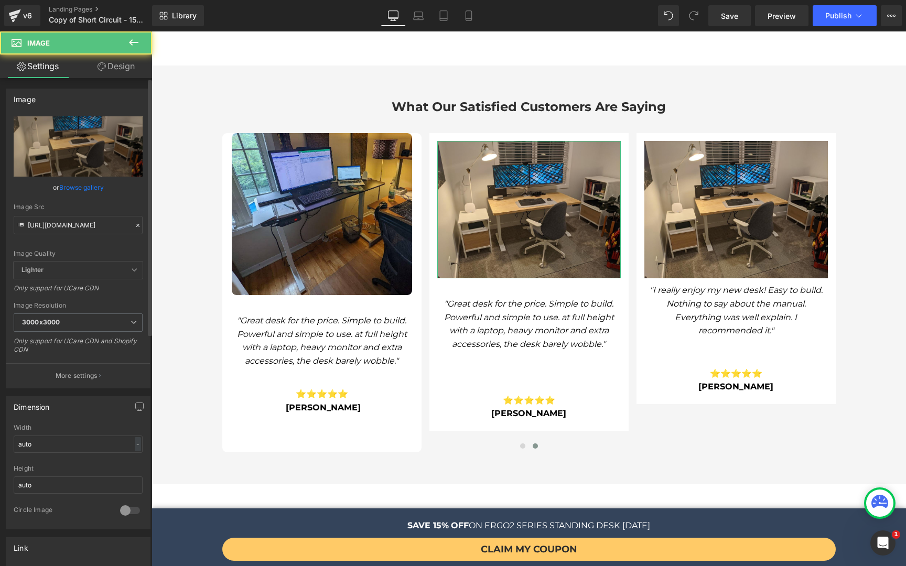
click at [81, 182] on link "Browse gallery" at bounding box center [81, 187] width 45 height 18
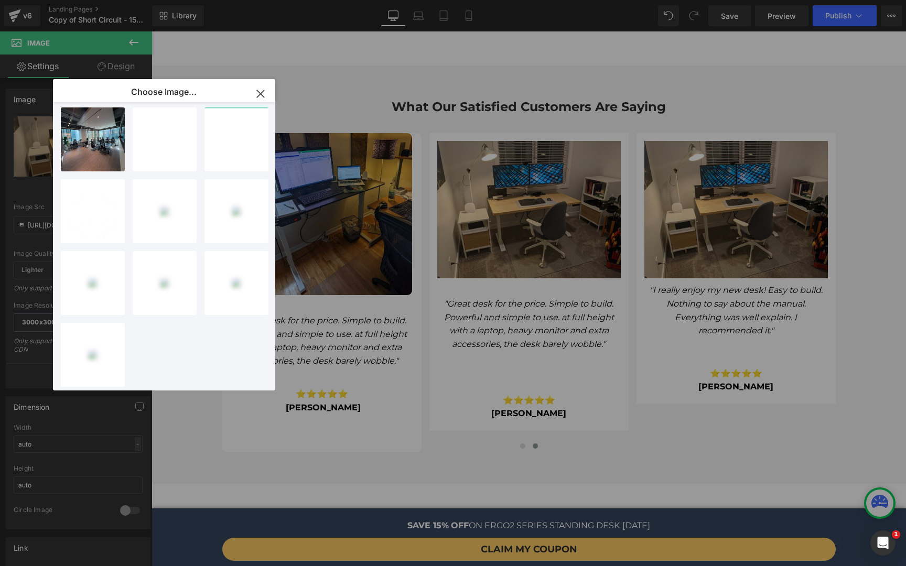
click at [262, 96] on icon "button" at bounding box center [260, 93] width 17 height 17
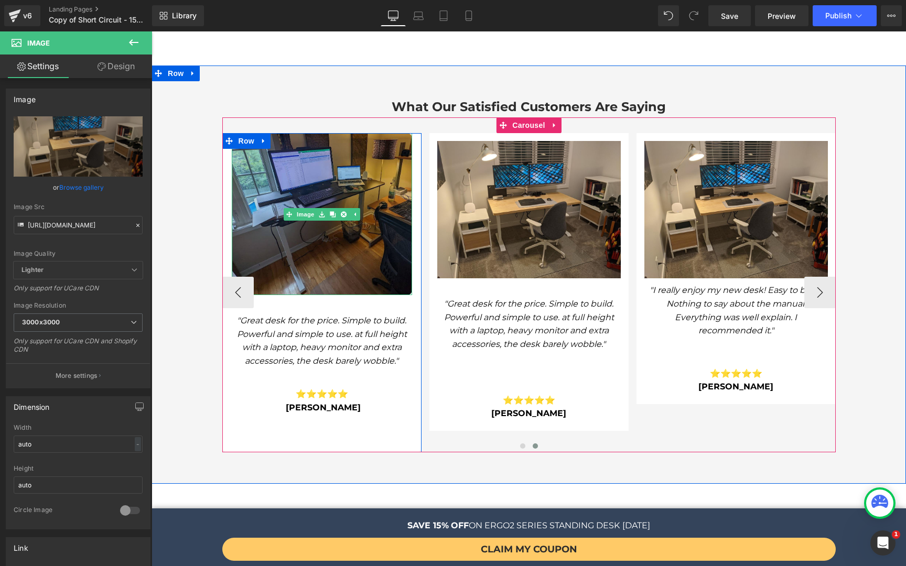
click at [327, 155] on img at bounding box center [322, 214] width 180 height 162
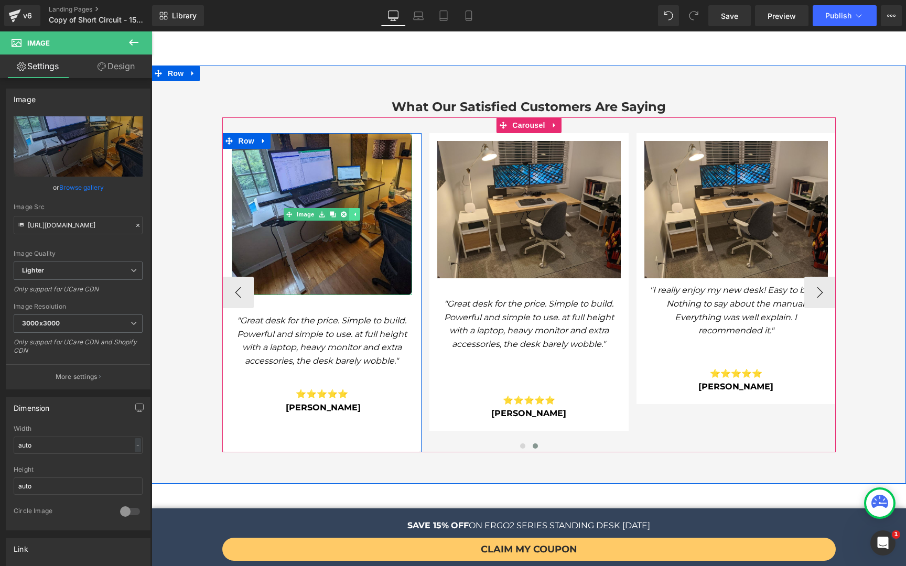
click at [351, 211] on icon at bounding box center [354, 214] width 6 height 6
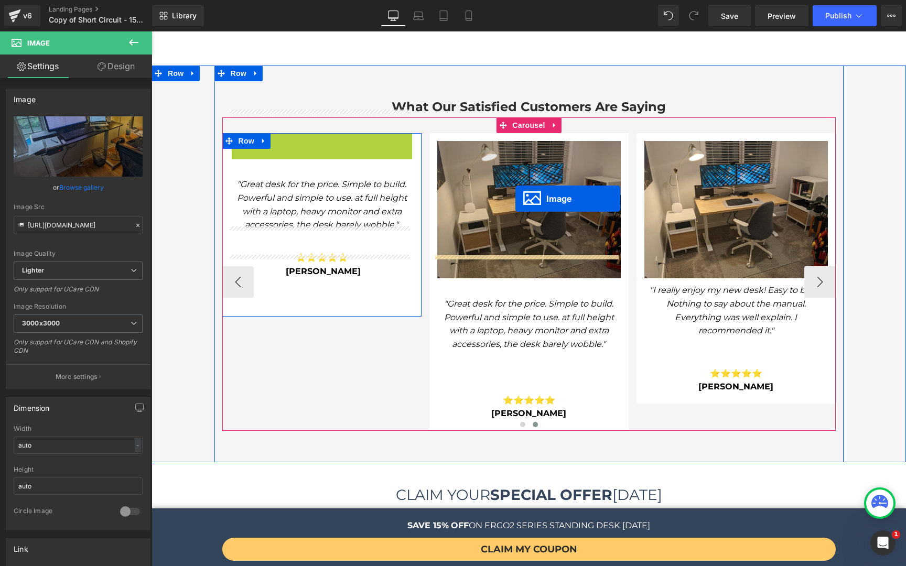
drag, startPoint x: 300, startPoint y: 191, endPoint x: 515, endPoint y: 199, distance: 215.6
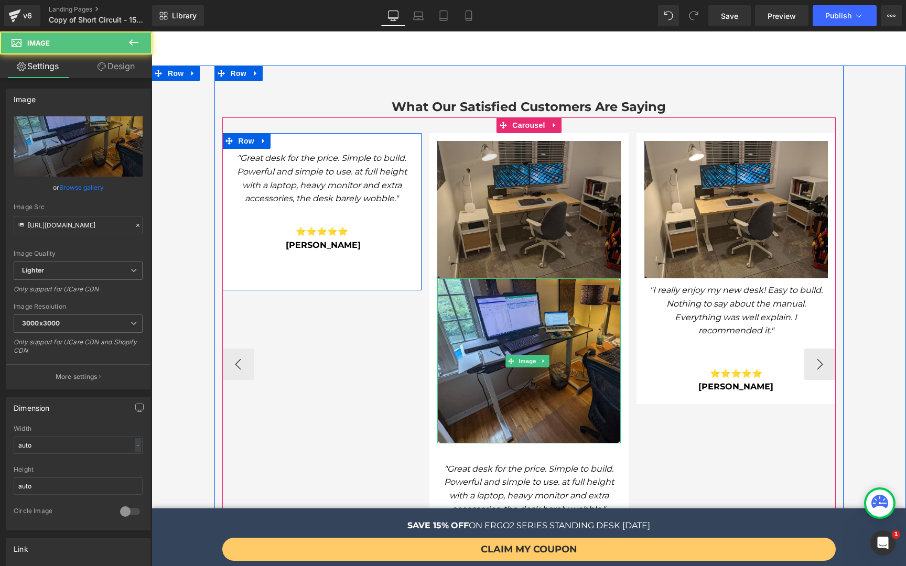
click at [502, 202] on img at bounding box center [528, 210] width 183 height 138
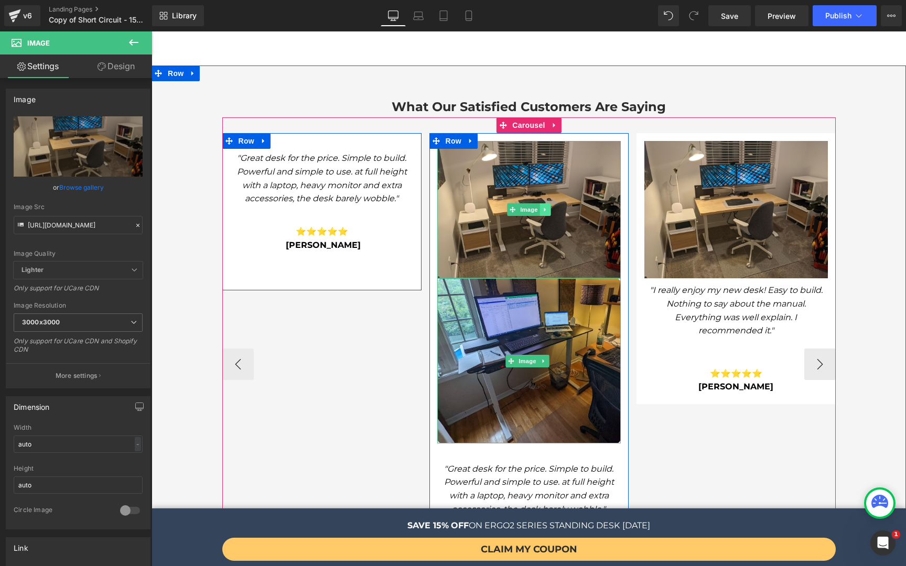
click at [542, 207] on icon at bounding box center [545, 210] width 6 height 6
click at [547, 207] on icon at bounding box center [550, 210] width 6 height 6
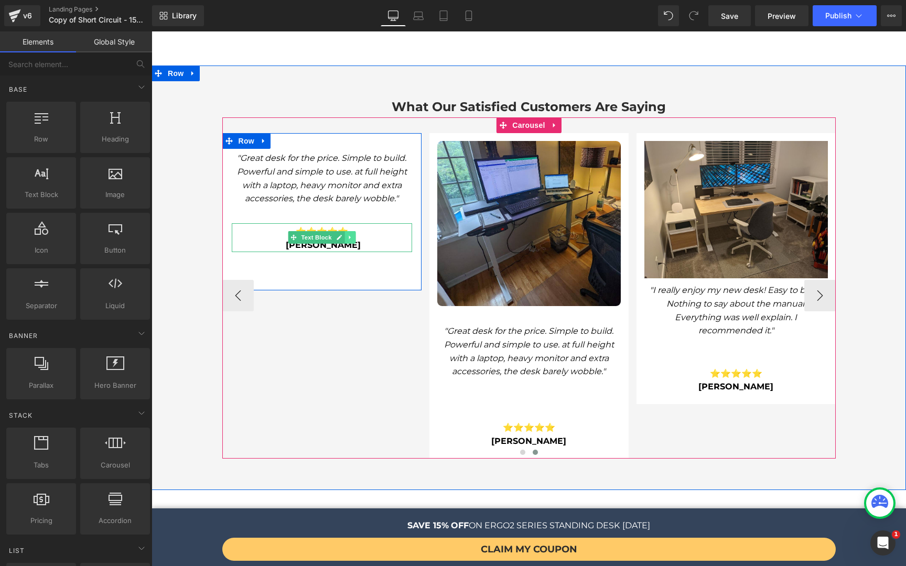
click at [347, 234] on icon at bounding box center [350, 237] width 6 height 6
click at [352, 235] on icon at bounding box center [355, 238] width 6 height 6
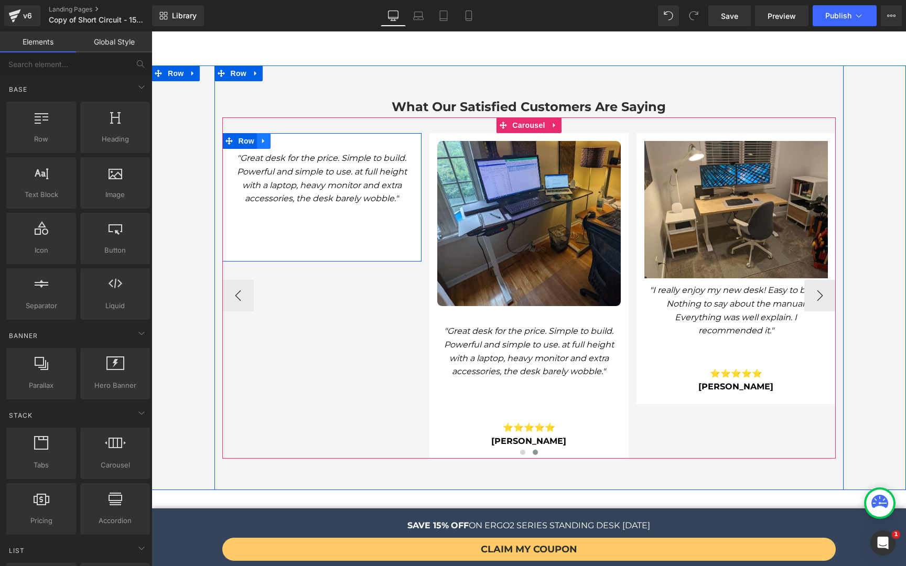
click at [260, 137] on icon at bounding box center [263, 141] width 7 height 8
click at [287, 137] on icon at bounding box center [290, 140] width 7 height 7
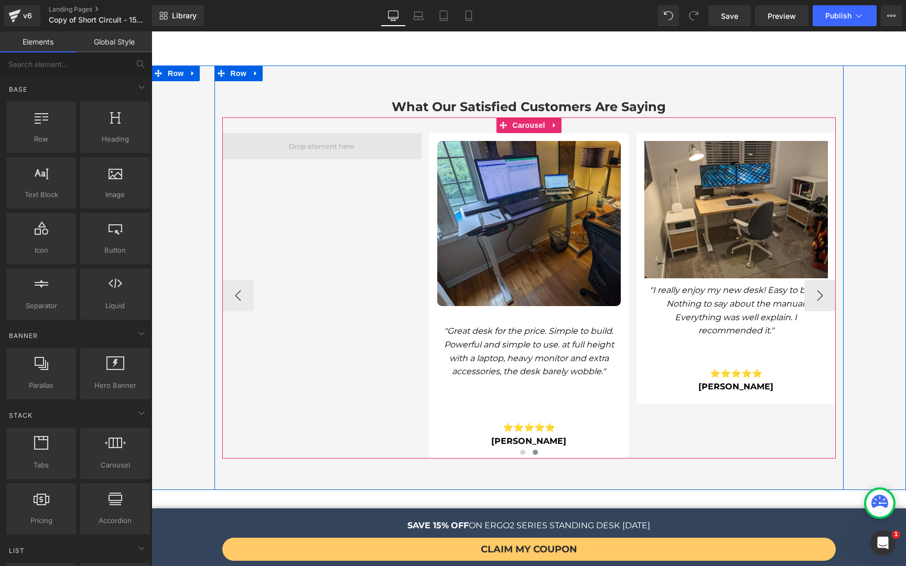
click at [329, 139] on span at bounding box center [321, 146] width 73 height 14
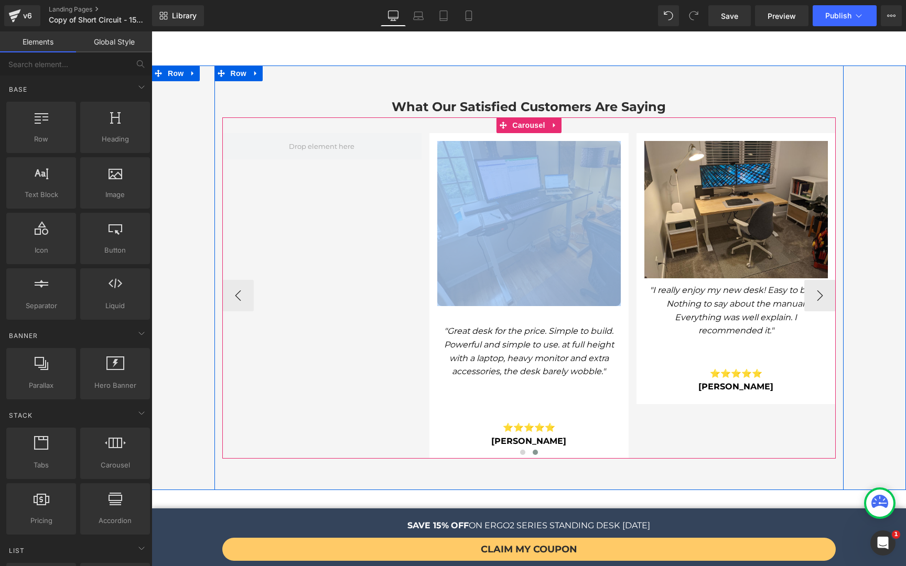
drag, startPoint x: 343, startPoint y: 117, endPoint x: 335, endPoint y: 239, distance: 122.4
click at [335, 239] on div "Image "Table looks good and function properly. Assemble & install instructions …" at bounding box center [325, 296] width 1035 height 326
click at [320, 133] on span at bounding box center [321, 146] width 199 height 26
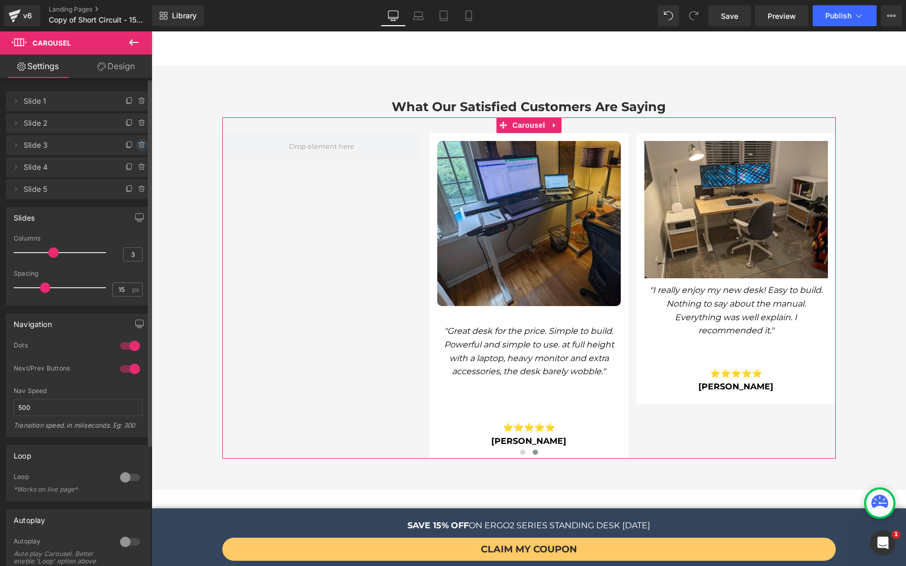
click at [139, 144] on icon at bounding box center [141, 145] width 4 height 5
click at [134, 146] on button "Delete" at bounding box center [130, 146] width 33 height 14
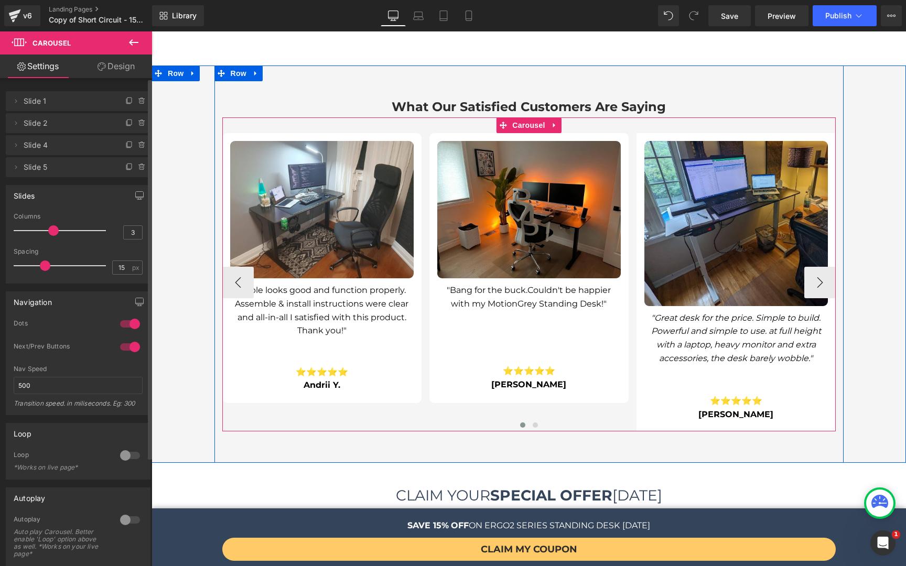
click at [646, 420] on div at bounding box center [528, 426] width 613 height 13
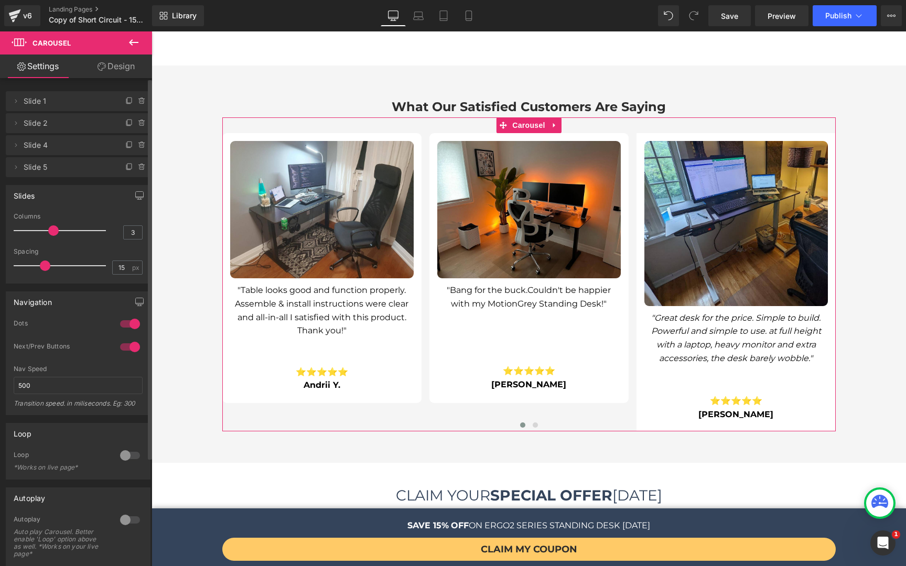
click at [133, 70] on link "Design" at bounding box center [116, 67] width 76 height 24
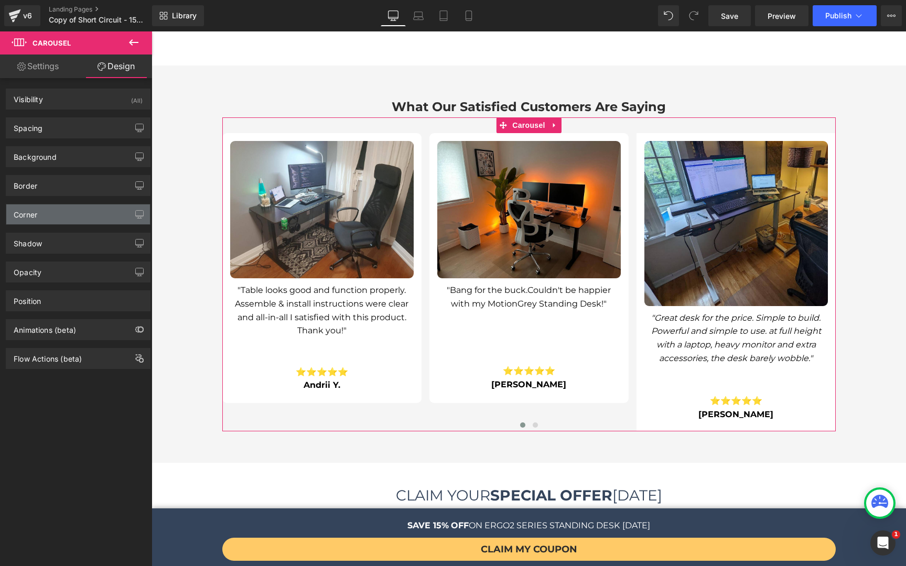
click at [73, 208] on div "Corner" at bounding box center [78, 214] width 144 height 20
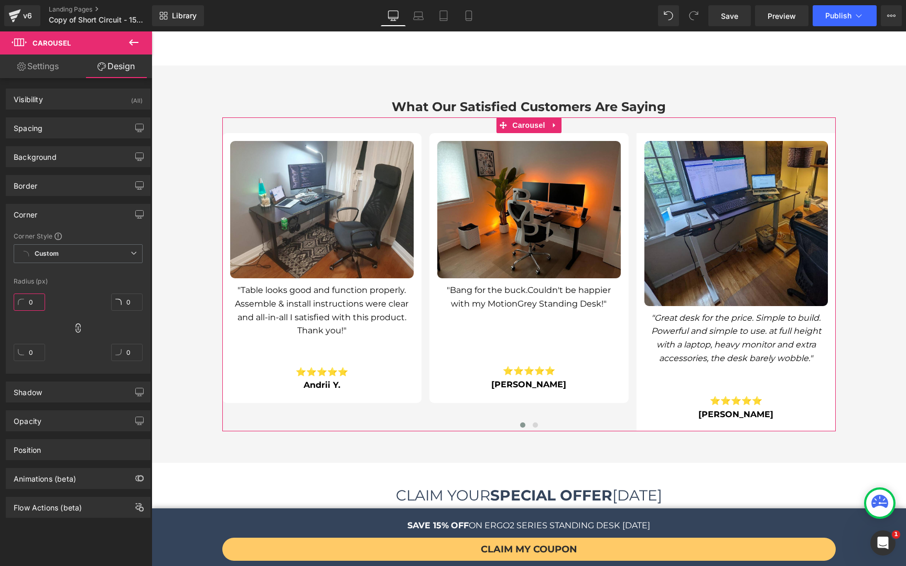
click at [38, 299] on input "0" at bounding box center [29, 302] width 31 height 17
type input "9"
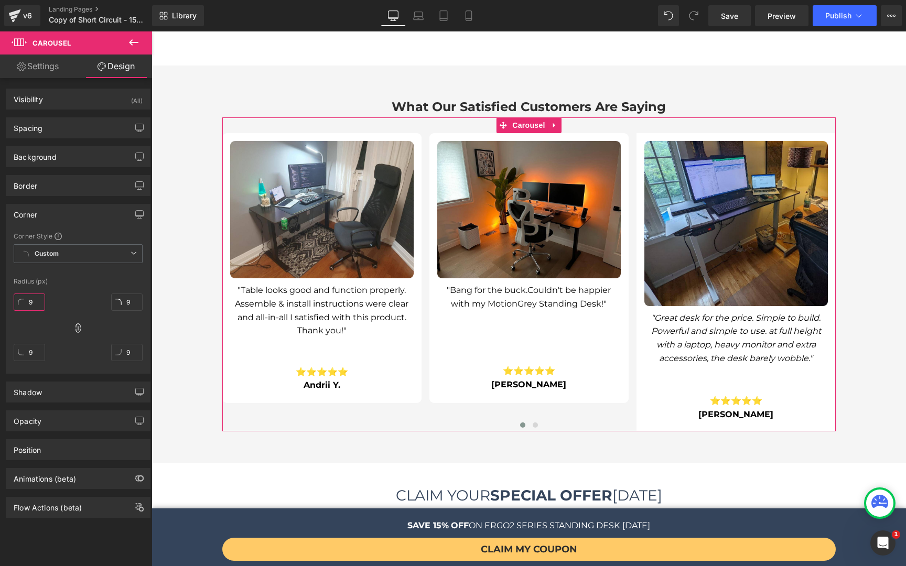
type input "9"
click at [135, 356] on input "9" at bounding box center [126, 352] width 31 height 17
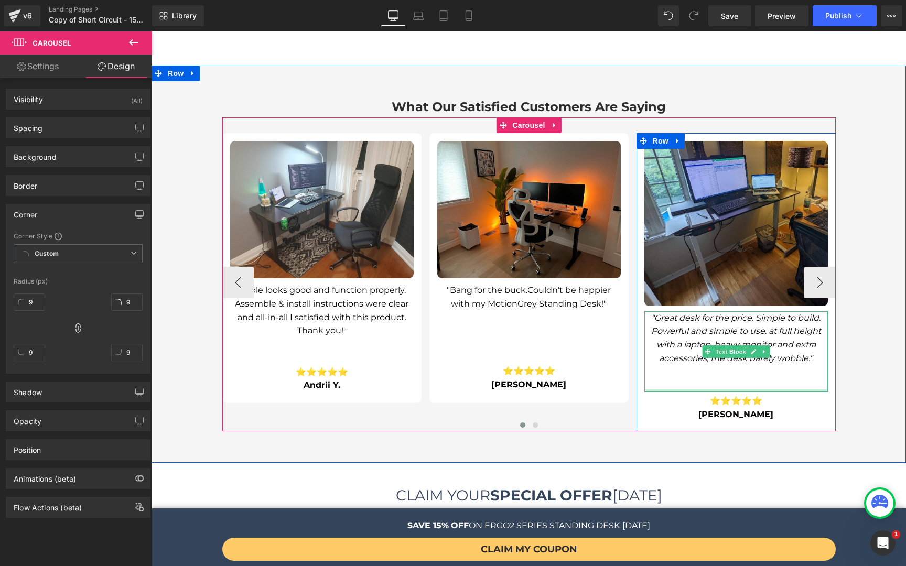
click at [656, 389] on div at bounding box center [735, 390] width 183 height 3
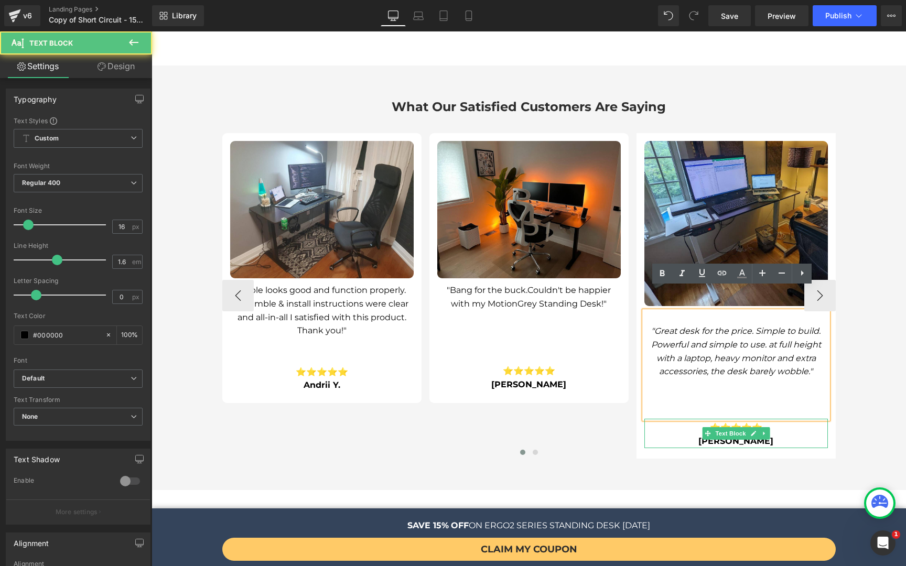
click at [646, 435] on p "[PERSON_NAME]" at bounding box center [735, 442] width 183 height 14
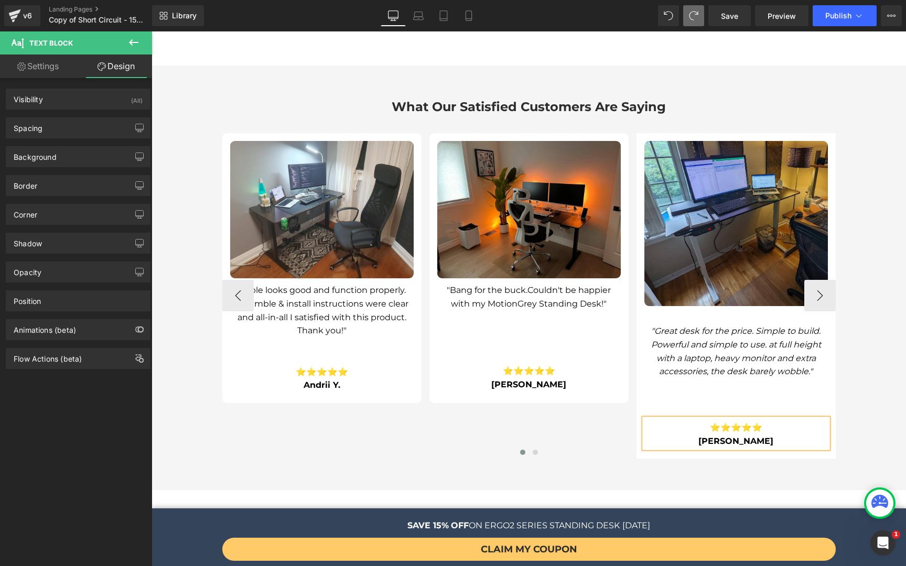
click at [637, 133] on div "Image "Great desk for the price. Simple to build. Powerful and simple to use. a…" at bounding box center [735, 296] width 199 height 326
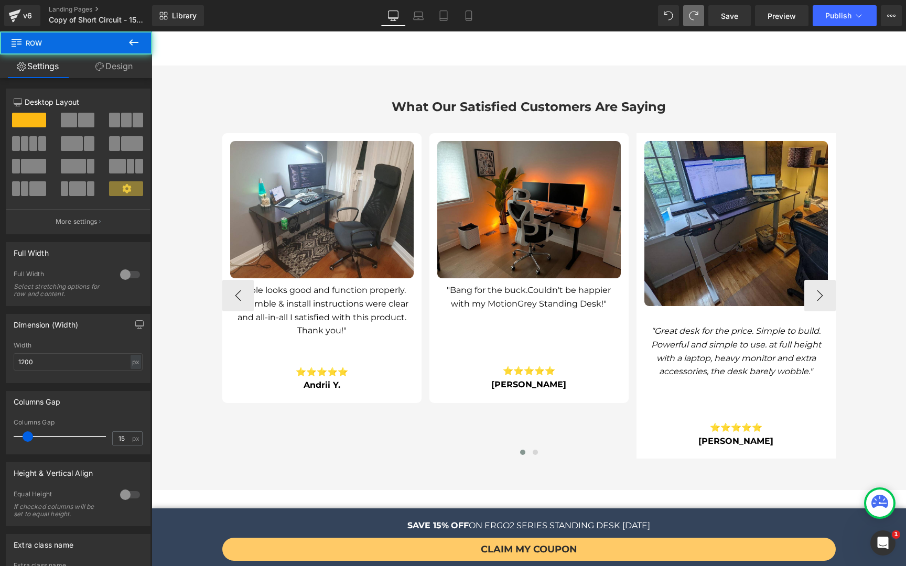
click at [637, 133] on div "Image "Great desk for the price. Simple to build. Powerful and simple to use. a…" at bounding box center [735, 296] width 199 height 326
click at [644, 138] on icon at bounding box center [647, 141] width 6 height 6
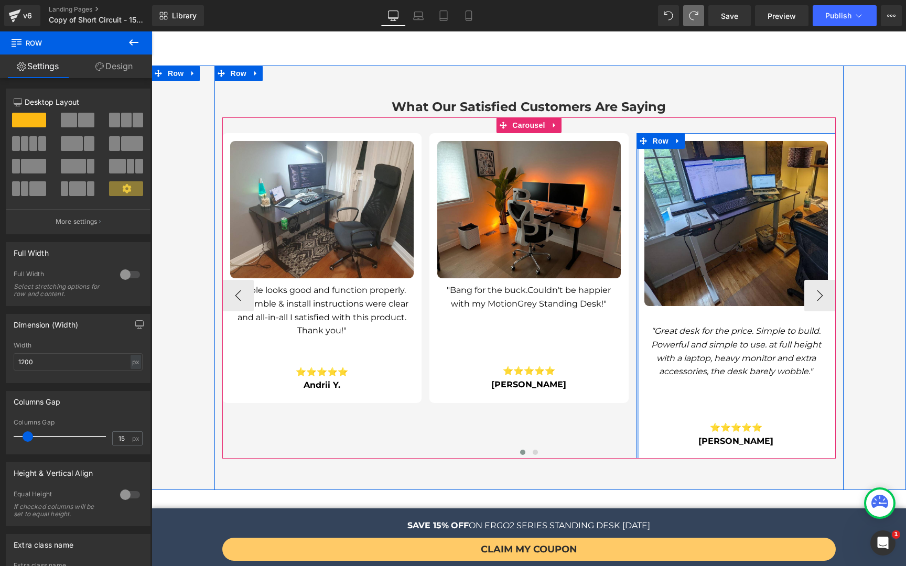
click at [636, 174] on div at bounding box center [637, 296] width 3 height 326
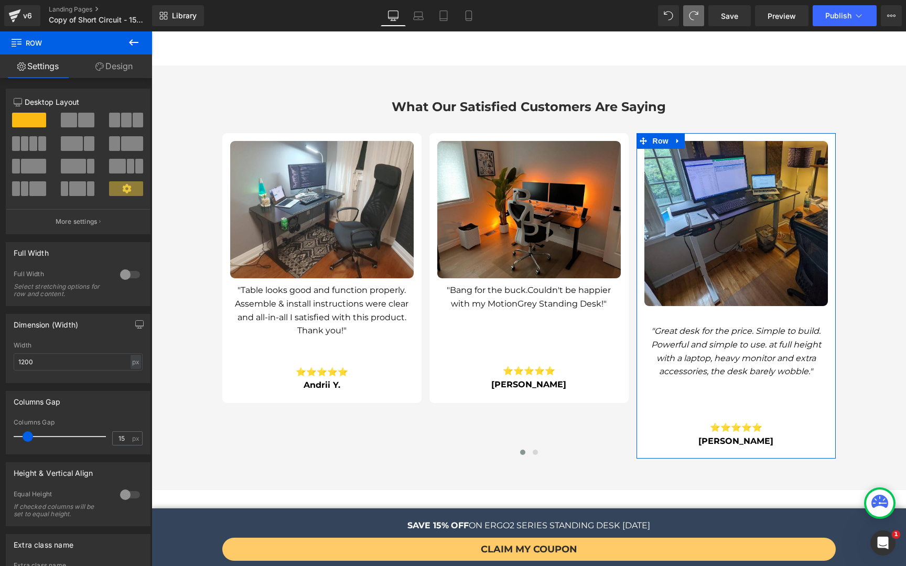
click at [146, 69] on link "Design" at bounding box center [114, 67] width 76 height 24
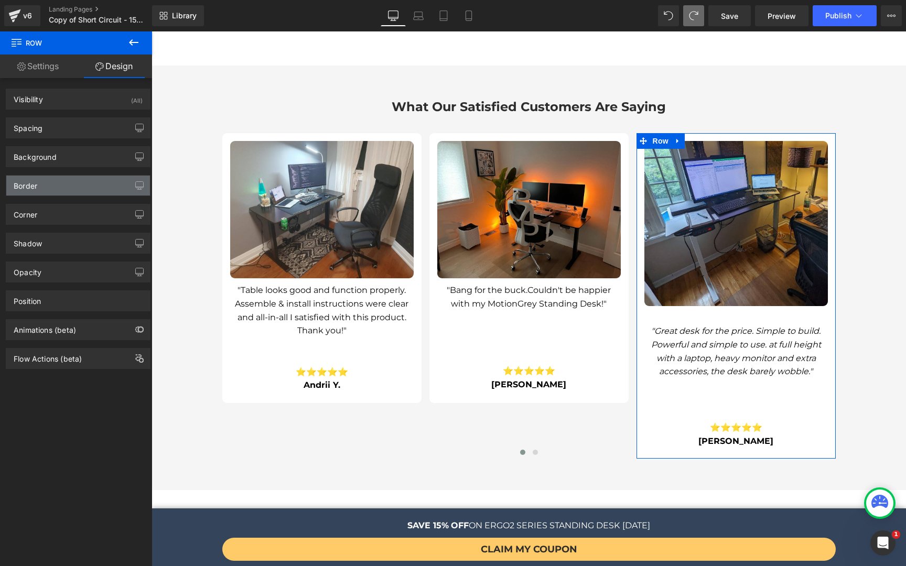
click at [46, 193] on div "Border" at bounding box center [78, 186] width 144 height 20
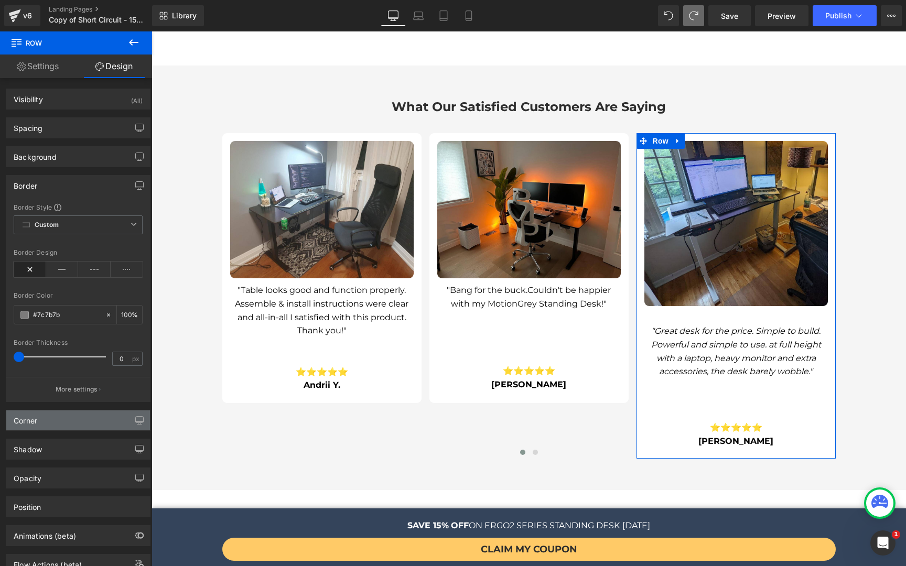
click at [45, 423] on div "Corner" at bounding box center [78, 420] width 144 height 20
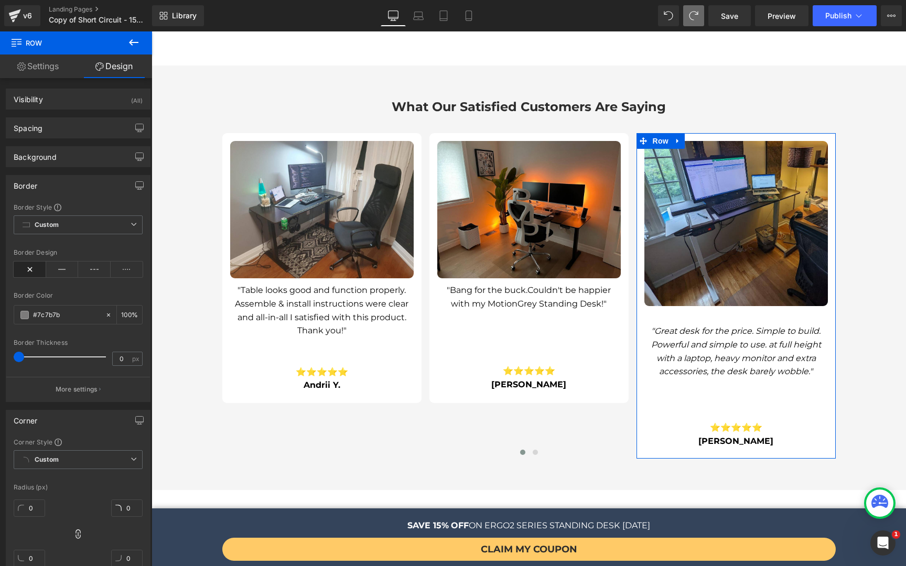
scroll to position [72, 0]
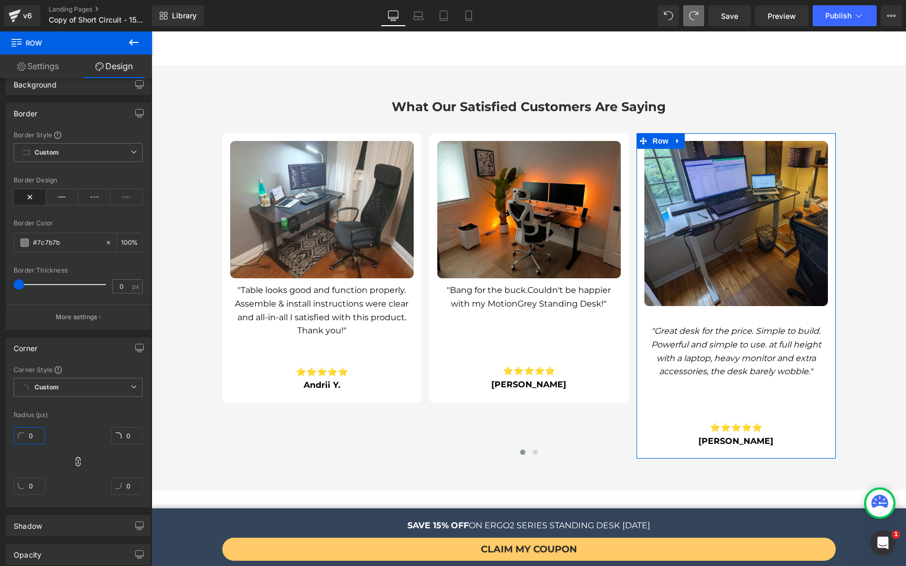
click at [32, 434] on input "0" at bounding box center [29, 435] width 31 height 17
type input "9"
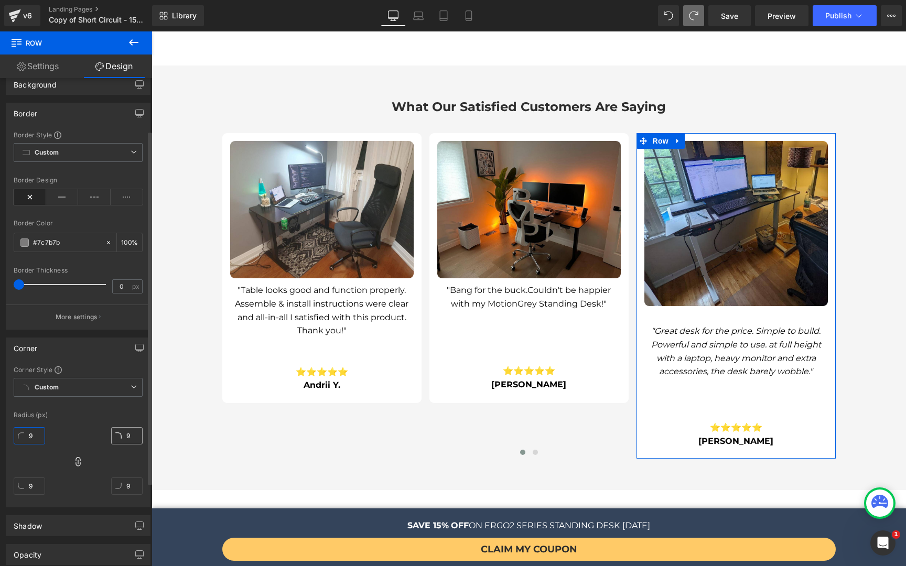
type input "9"
click at [123, 437] on input "9" at bounding box center [126, 435] width 31 height 17
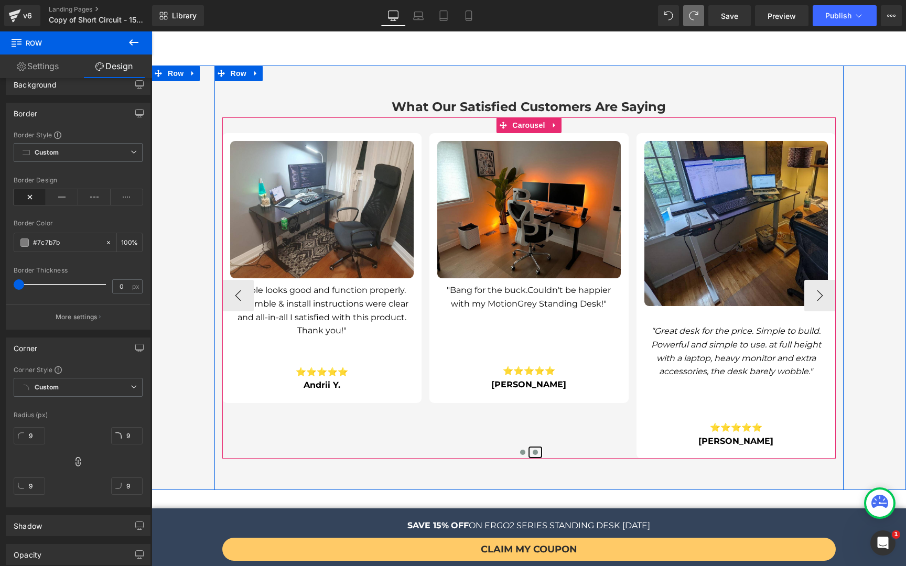
click at [533, 450] on span at bounding box center [535, 452] width 5 height 5
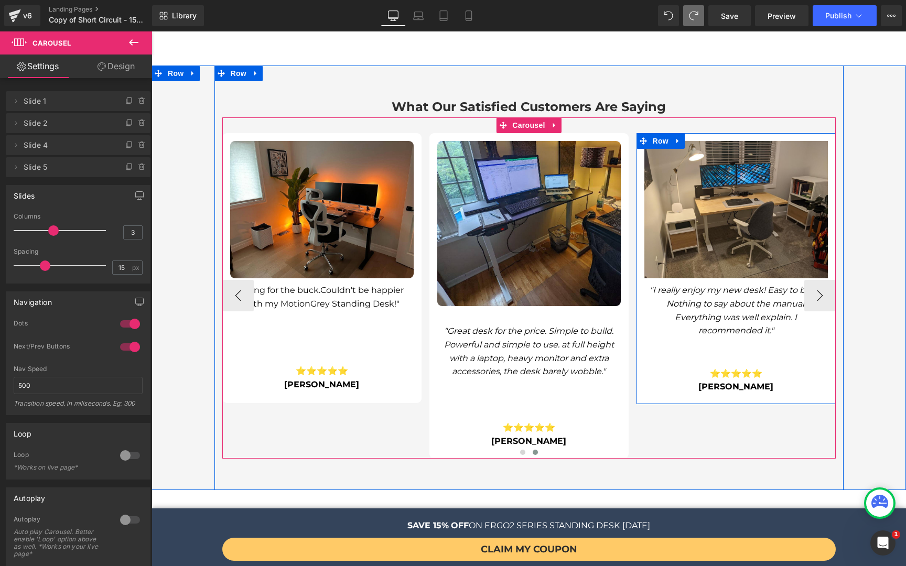
click at [658, 373] on div "Image "I really enjoy my new desk! Easy to build. Nothing to say about the manu…" at bounding box center [735, 268] width 199 height 271
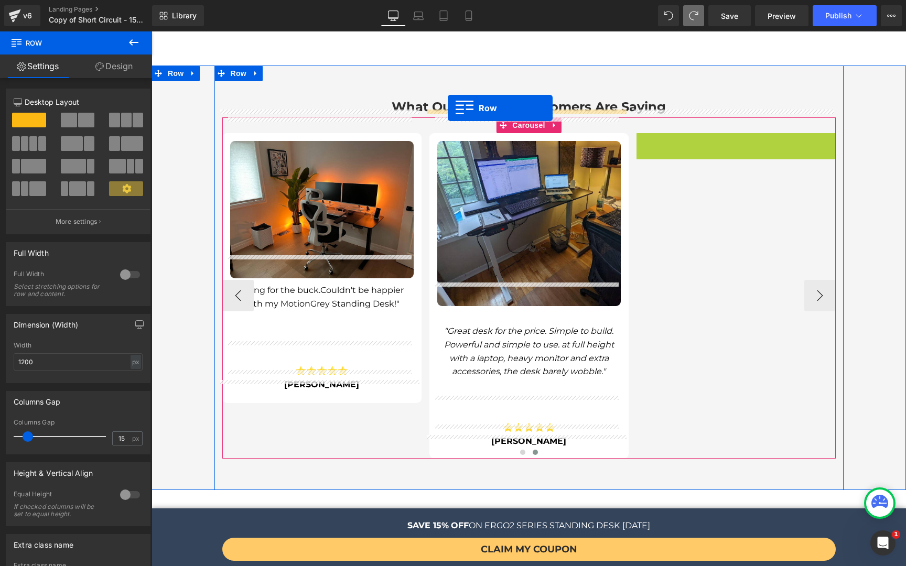
drag, startPoint x: 643, startPoint y: 120, endPoint x: 448, endPoint y: 108, distance: 195.3
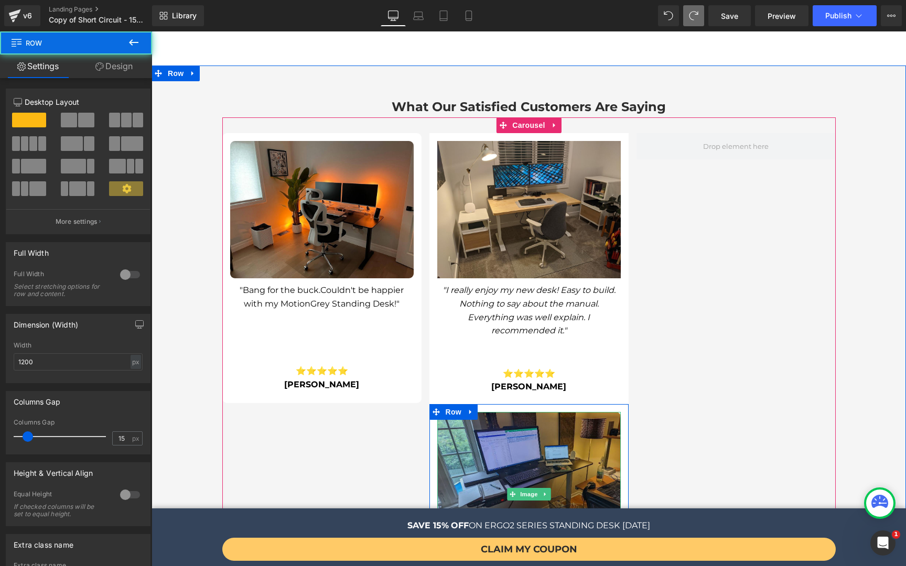
click at [449, 412] on img at bounding box center [528, 494] width 183 height 165
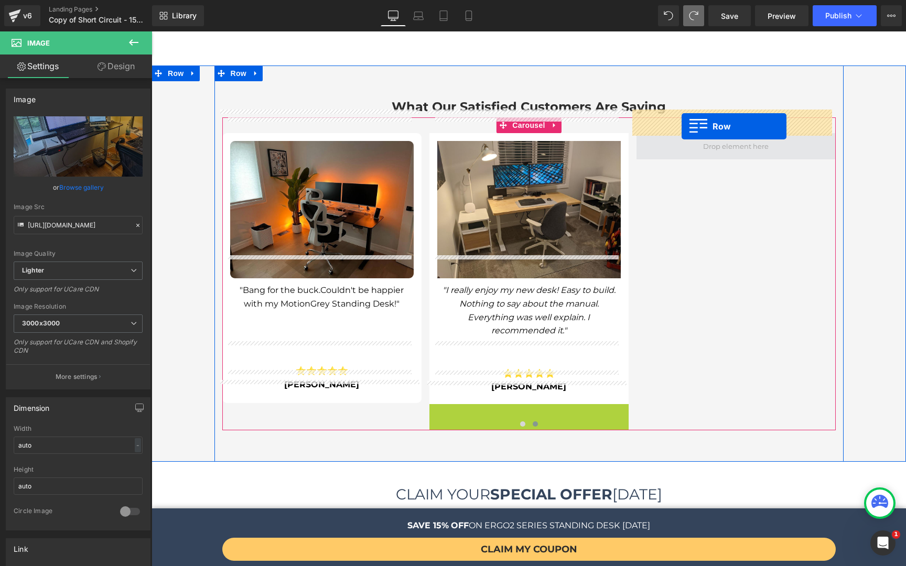
drag, startPoint x: 448, startPoint y: 388, endPoint x: 681, endPoint y: 126, distance: 351.2
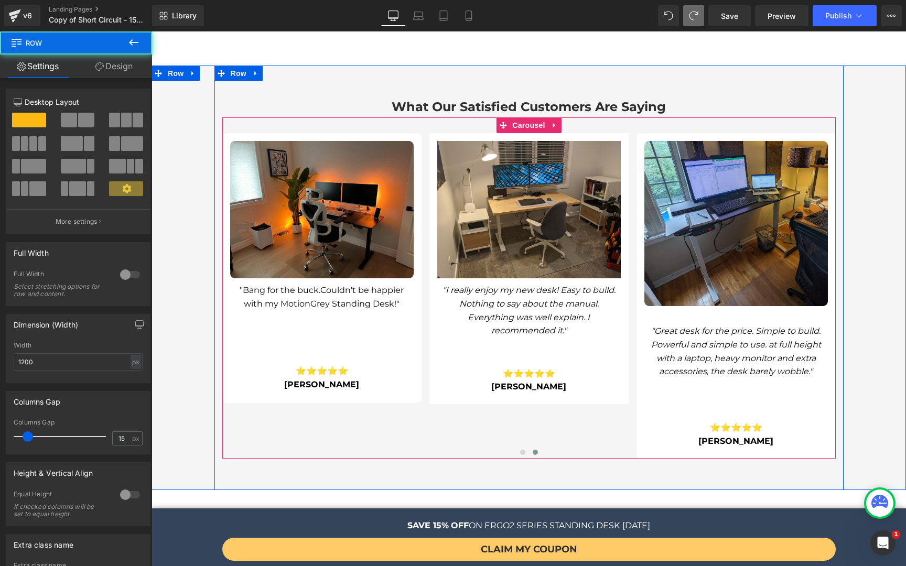
click at [151, 31] on div at bounding box center [151, 31] width 0 height 0
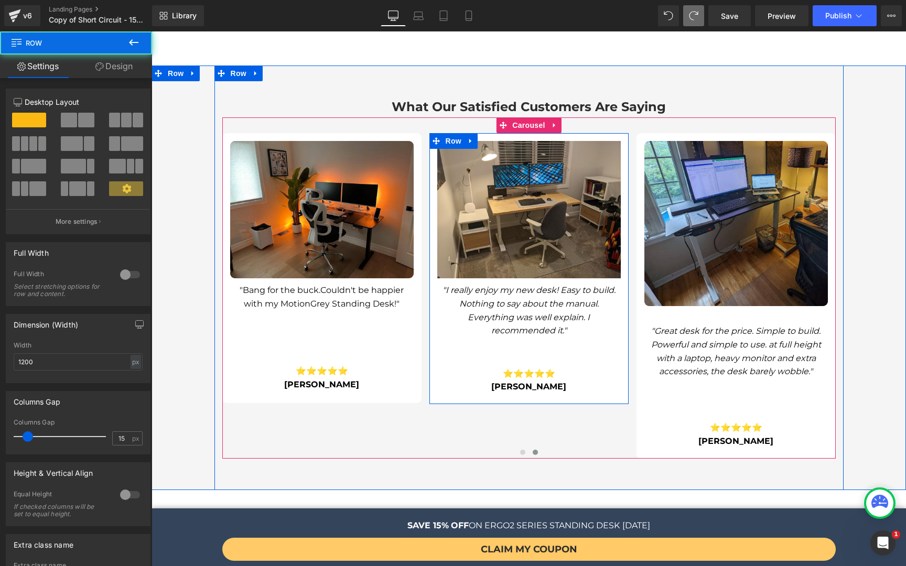
click at [602, 394] on div at bounding box center [528, 399] width 199 height 10
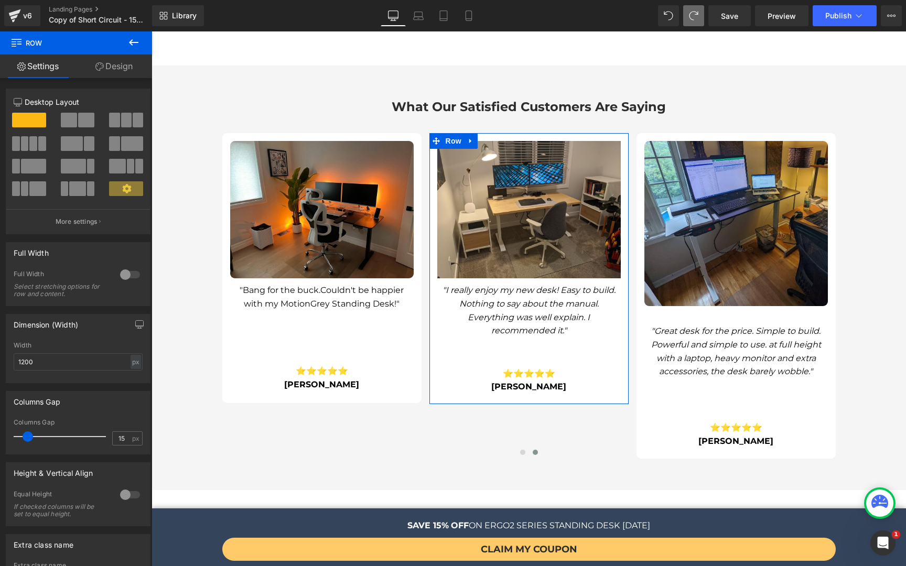
click at [97, 71] on link "Design" at bounding box center [114, 67] width 76 height 24
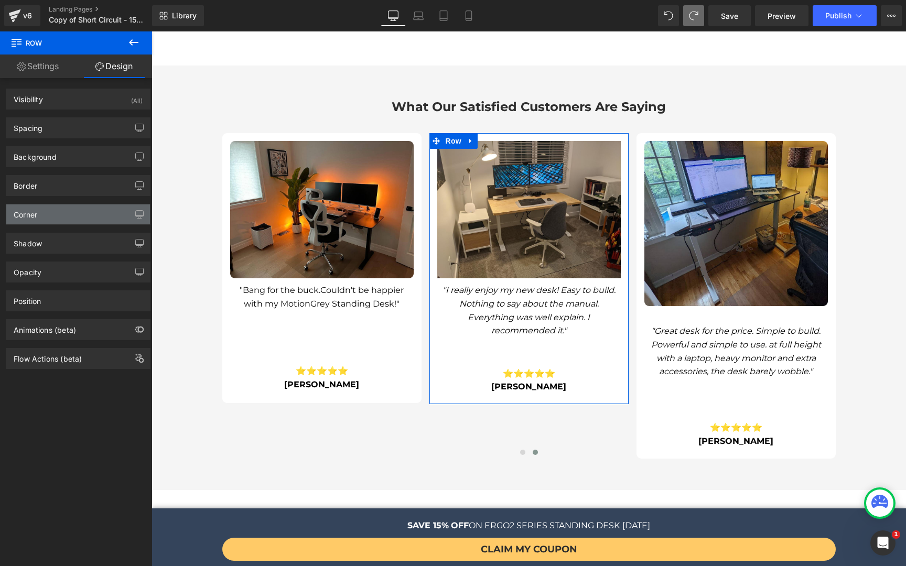
click at [43, 213] on div "Corner" at bounding box center [78, 214] width 144 height 20
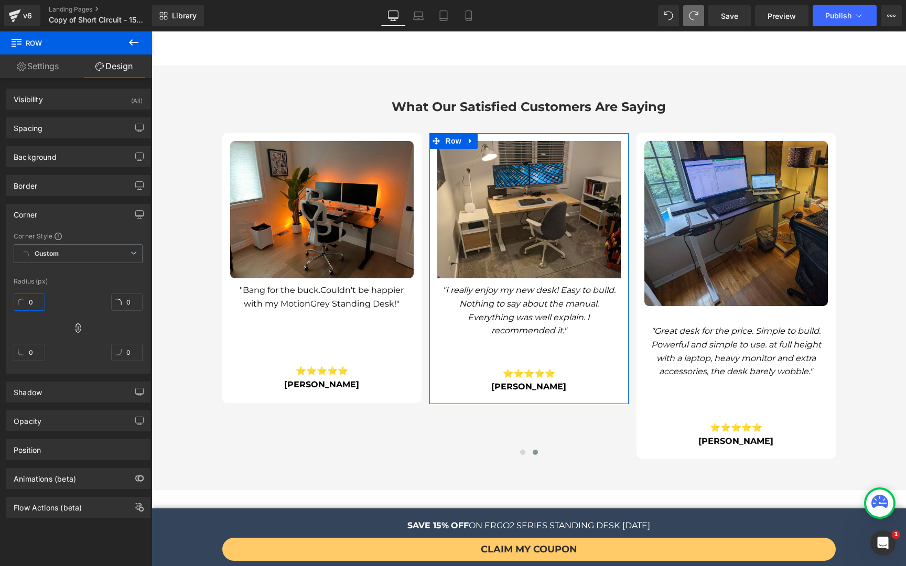
click at [41, 300] on input "0" at bounding box center [29, 302] width 31 height 17
type input "9"
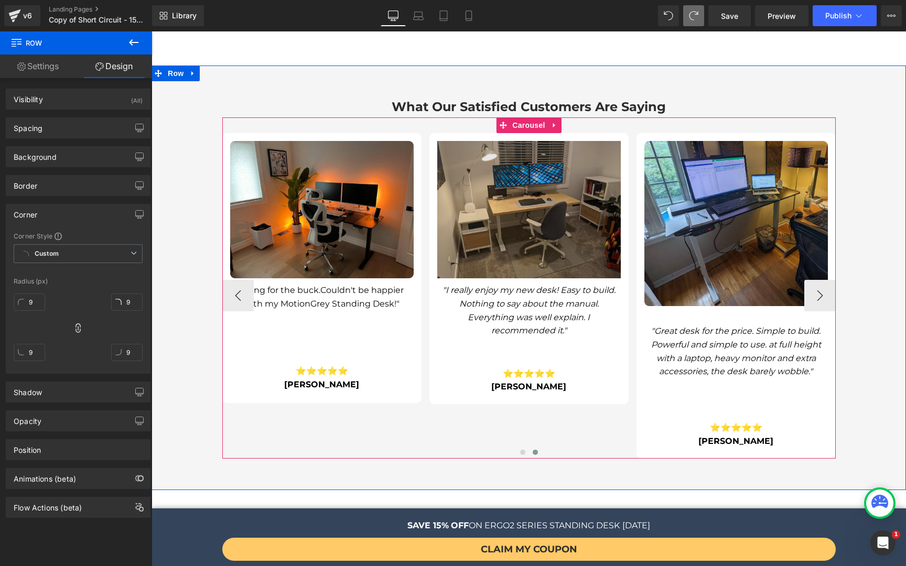
click at [453, 211] on img at bounding box center [528, 210] width 183 height 138
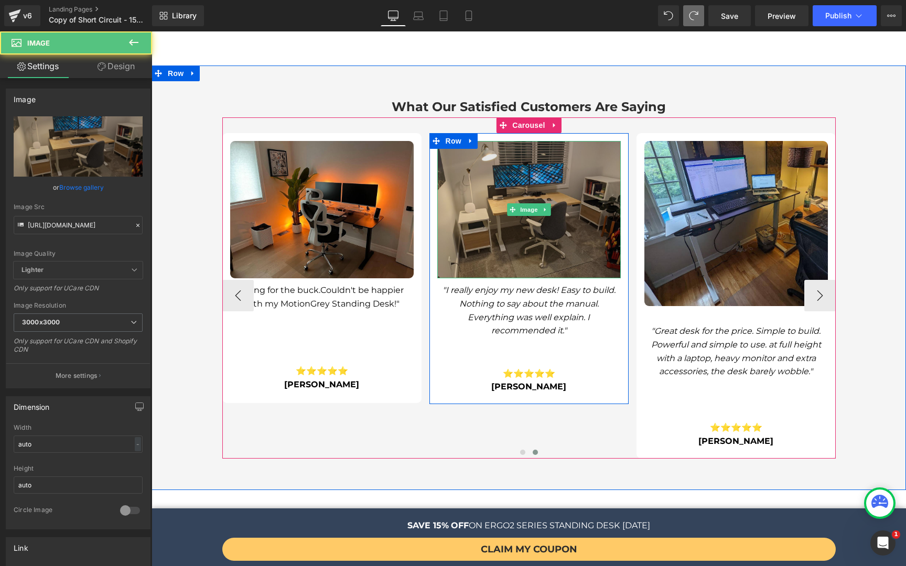
click at [453, 229] on img at bounding box center [528, 210] width 183 height 138
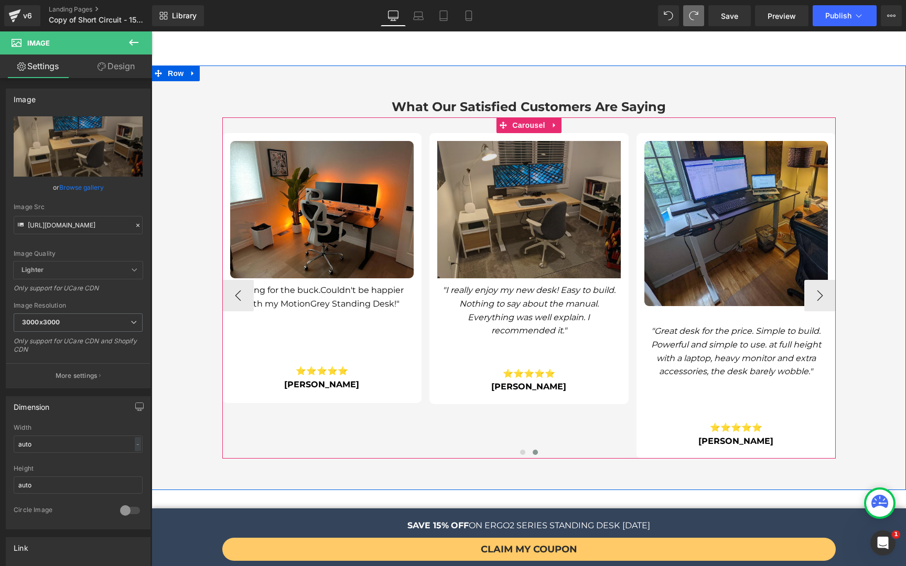
click at [494, 221] on img at bounding box center [528, 210] width 183 height 138
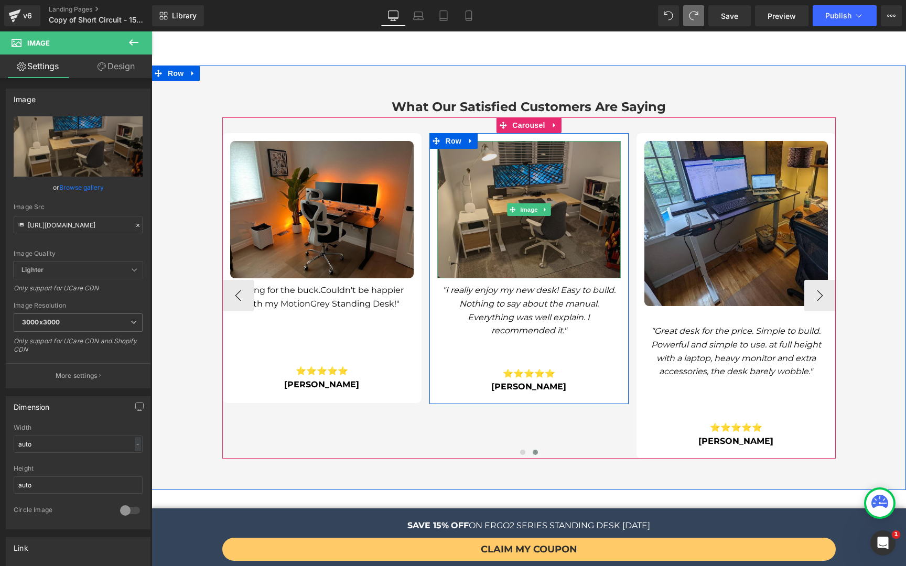
click at [494, 221] on img at bounding box center [528, 210] width 183 height 138
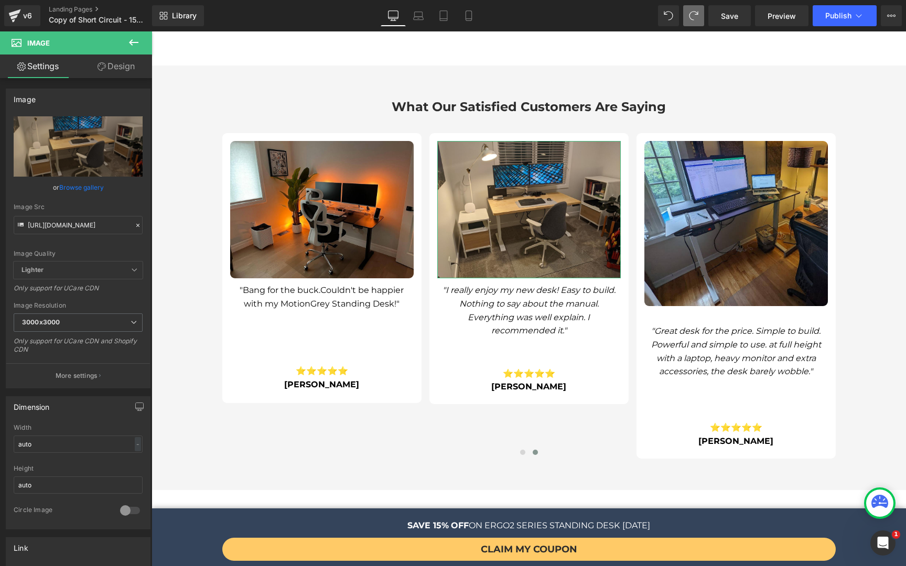
click at [112, 63] on link "Design" at bounding box center [116, 67] width 76 height 24
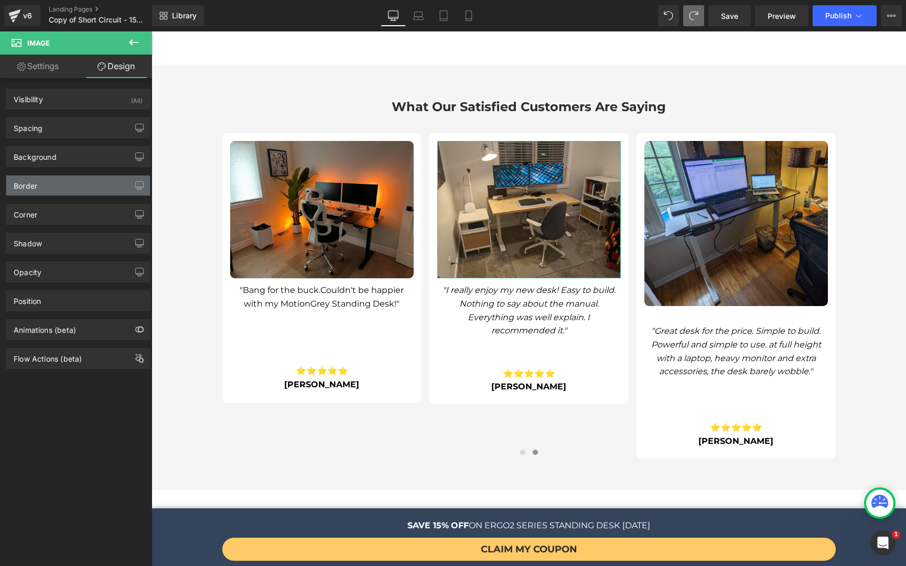
type input "0"
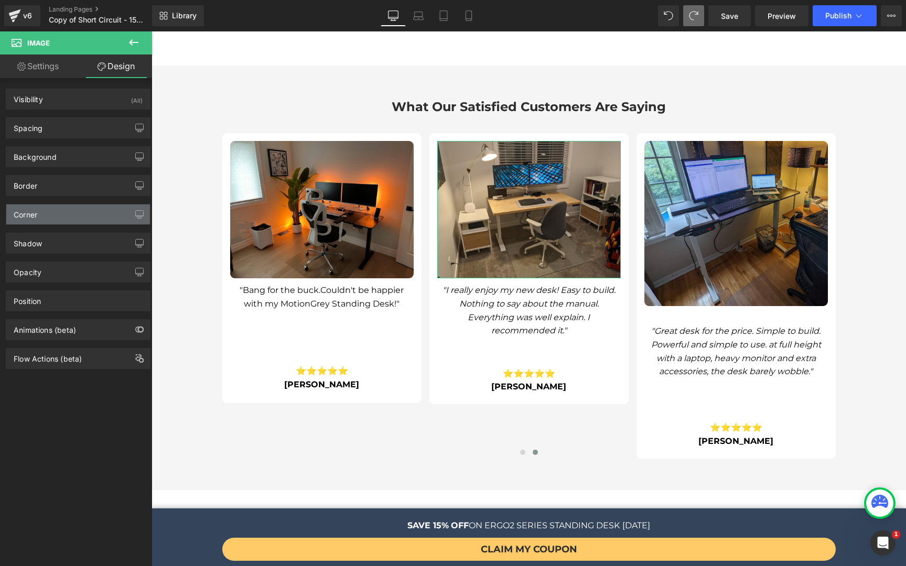
click at [49, 219] on div "Corner" at bounding box center [78, 214] width 144 height 20
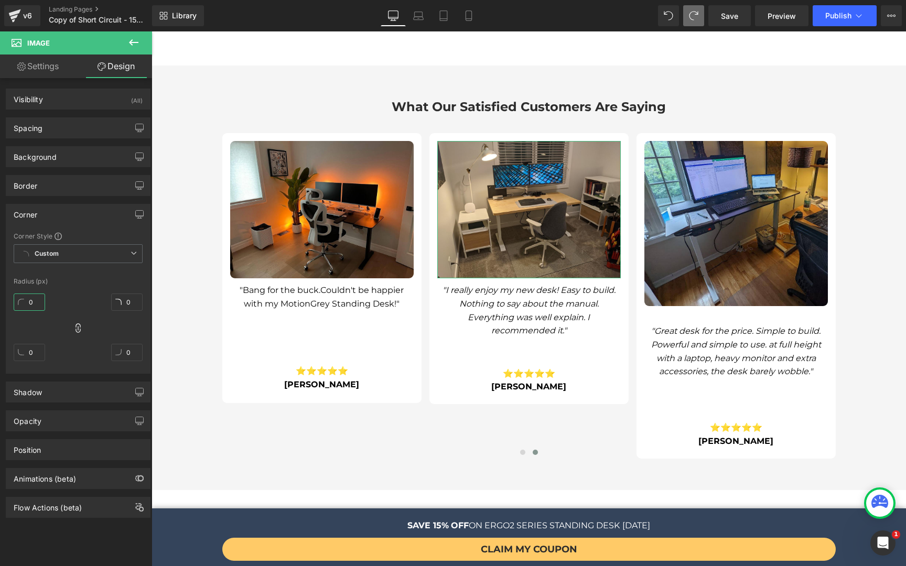
click at [32, 302] on input "0" at bounding box center [29, 302] width 31 height 17
type input "9"
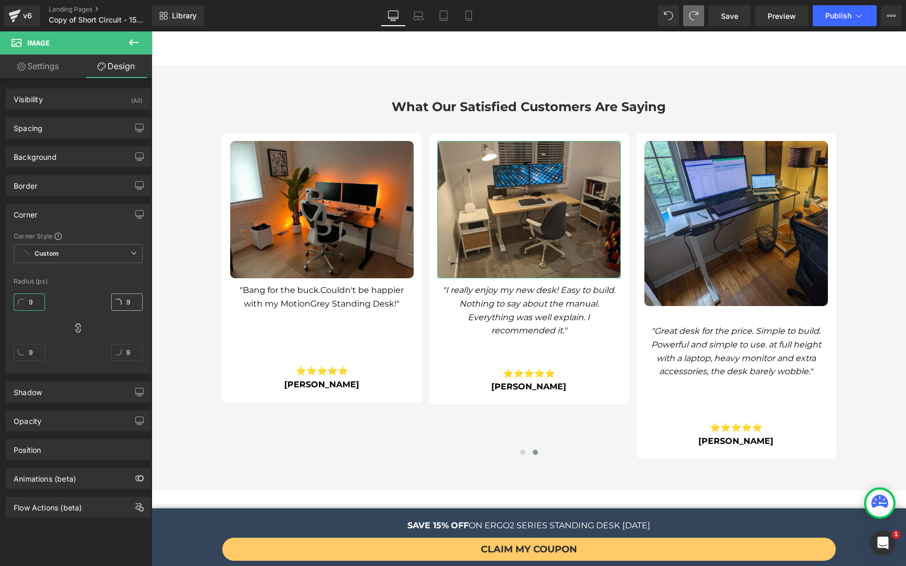
type input "9"
drag, startPoint x: 119, startPoint y: 306, endPoint x: 124, endPoint y: 311, distance: 6.7
click at [119, 306] on input "9" at bounding box center [126, 302] width 31 height 17
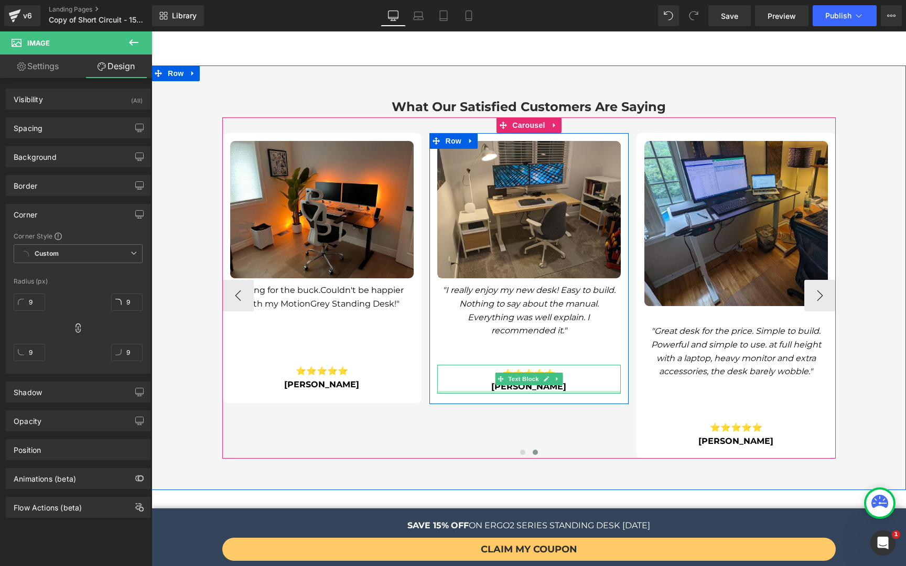
click at [446, 367] on p "⭐⭐⭐⭐⭐" at bounding box center [528, 374] width 183 height 14
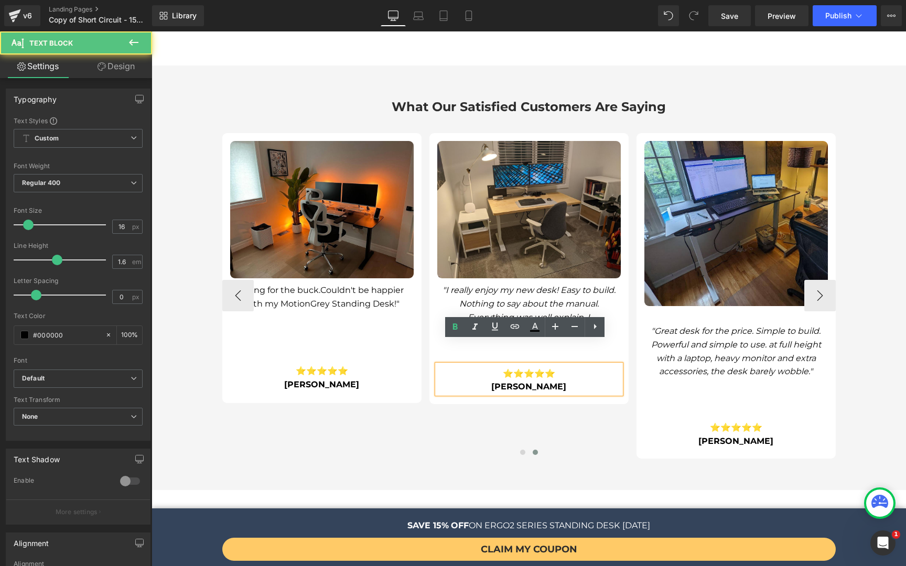
click at [451, 411] on div "Image "Table looks good and function properly. Assemble & install instructions …" at bounding box center [429, 296] width 828 height 326
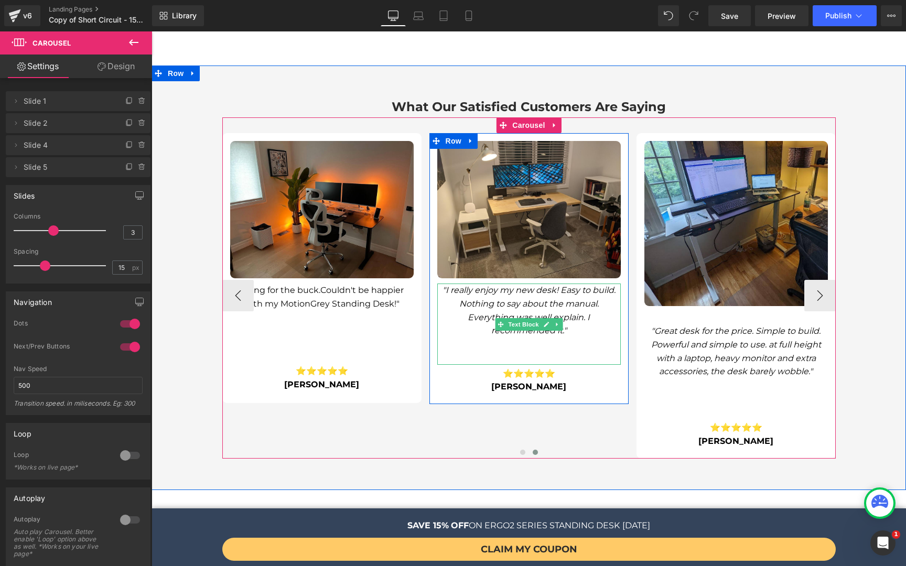
click at [528, 285] on icon ""I really enjoy my new desk! Easy to build. Nothing to say about the manual. Ev…" at bounding box center [528, 310] width 173 height 50
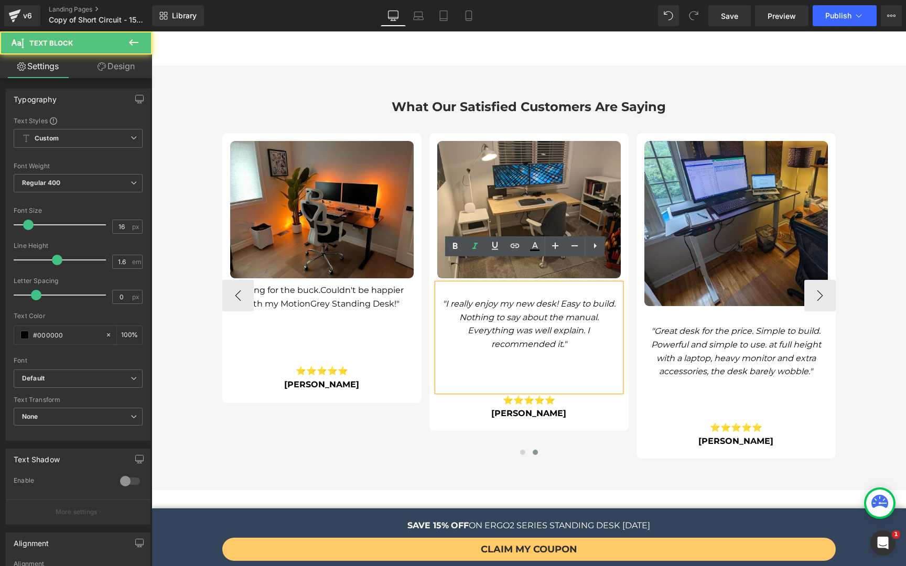
click at [526, 284] on div ""I really enjoy my new desk! Easy to build. Nothing to say about the manual. Ev…" at bounding box center [528, 338] width 183 height 108
click at [519, 299] on icon ""I really enjoy my new desk! Easy to build. Nothing to say about the manual. Ev…" at bounding box center [528, 324] width 173 height 50
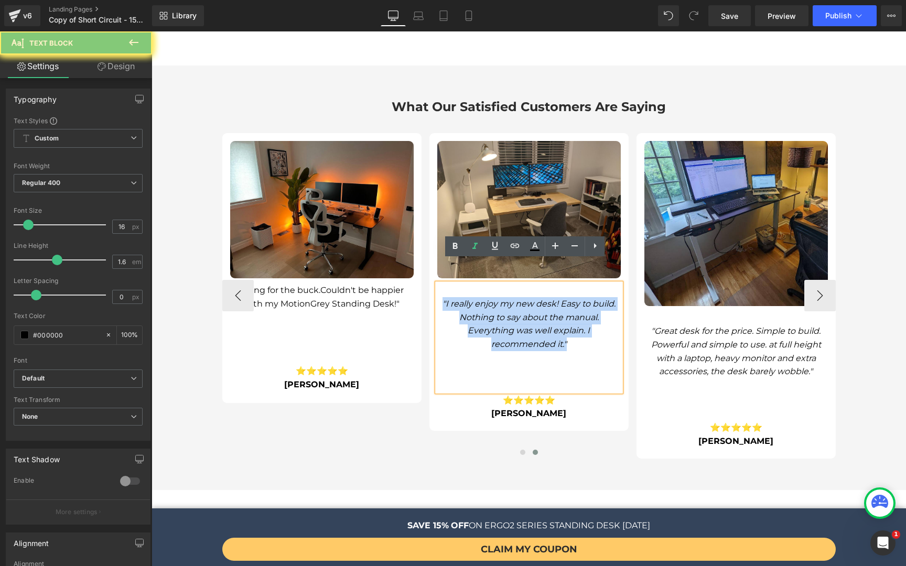
click at [519, 299] on icon ""I really enjoy my new desk! Easy to build. Nothing to say about the manual. Ev…" at bounding box center [528, 324] width 173 height 50
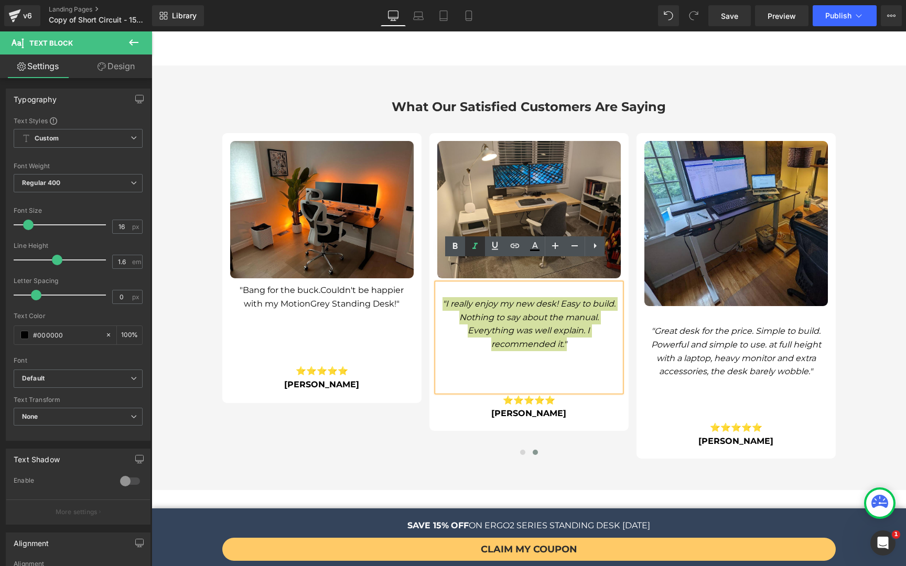
click at [475, 243] on icon at bounding box center [474, 246] width 5 height 6
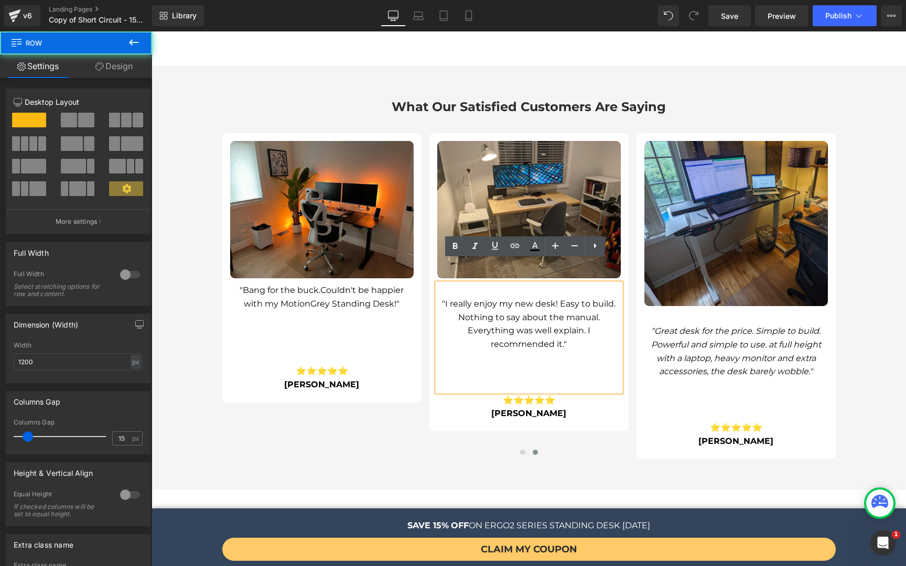
click at [392, 448] on div "What Our Satisfied Customers Are Saying Heading Image "Table looks good and fun…" at bounding box center [528, 278] width 629 height 424
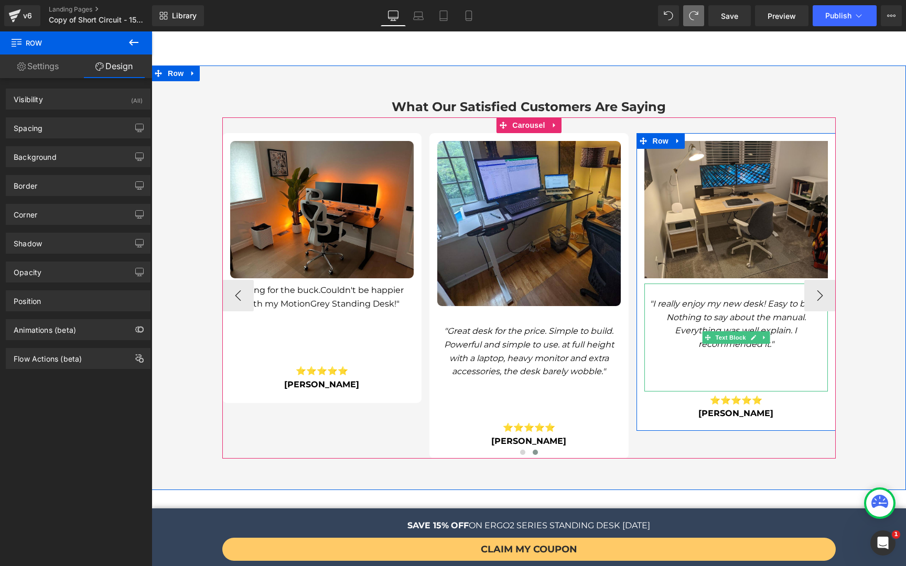
click at [694, 299] on icon ""I really enjoy my new desk! Easy to build. Nothing to say about the manual. Ev…" at bounding box center [735, 324] width 173 height 50
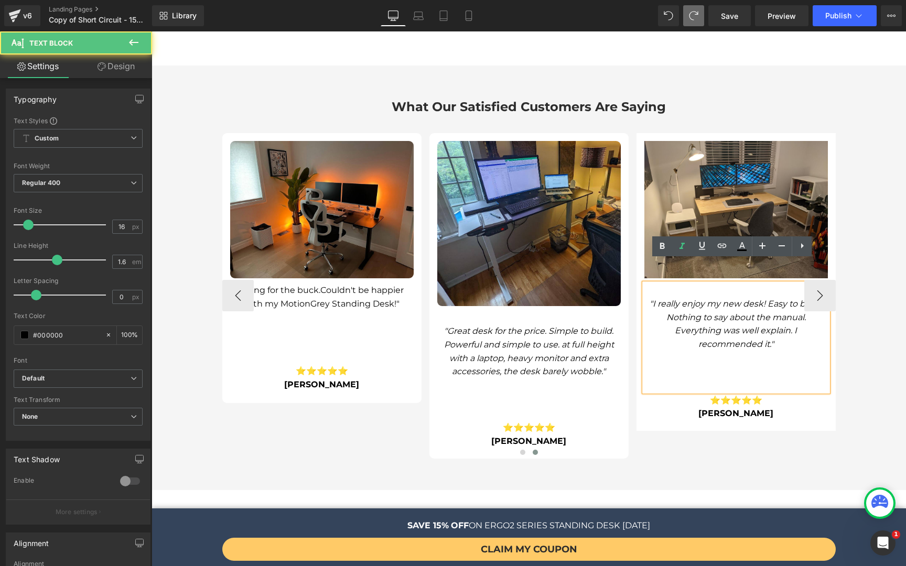
click at [709, 284] on div ""I really enjoy my new desk! Easy to build. Nothing to say about the manual. Ev…" at bounding box center [735, 338] width 183 height 108
click at [730, 323] on icon ""I really enjoy my new desk! Easy to build. Nothing to say about the manual. Ev…" at bounding box center [735, 324] width 173 height 50
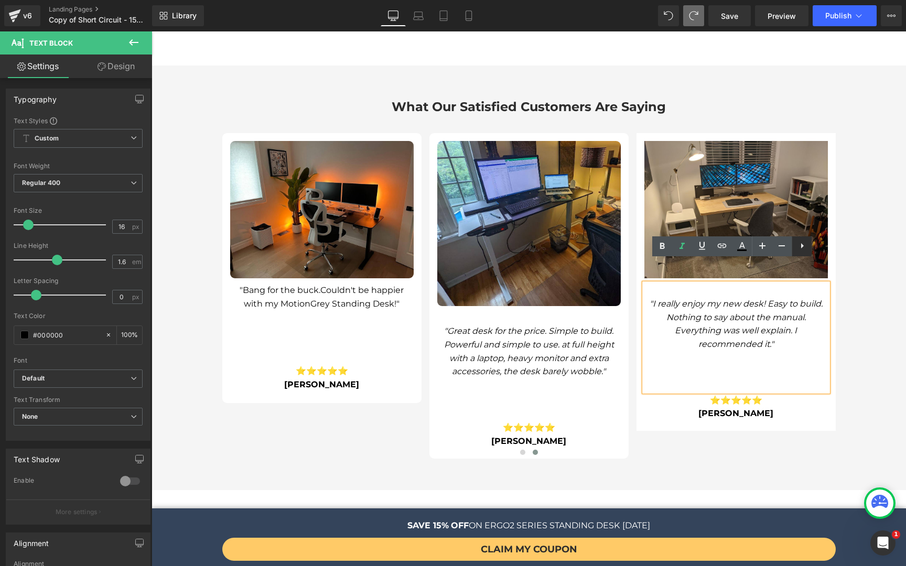
click at [792, 254] on link at bounding box center [801, 246] width 20 height 20
click at [757, 245] on icon at bounding box center [761, 246] width 13 height 13
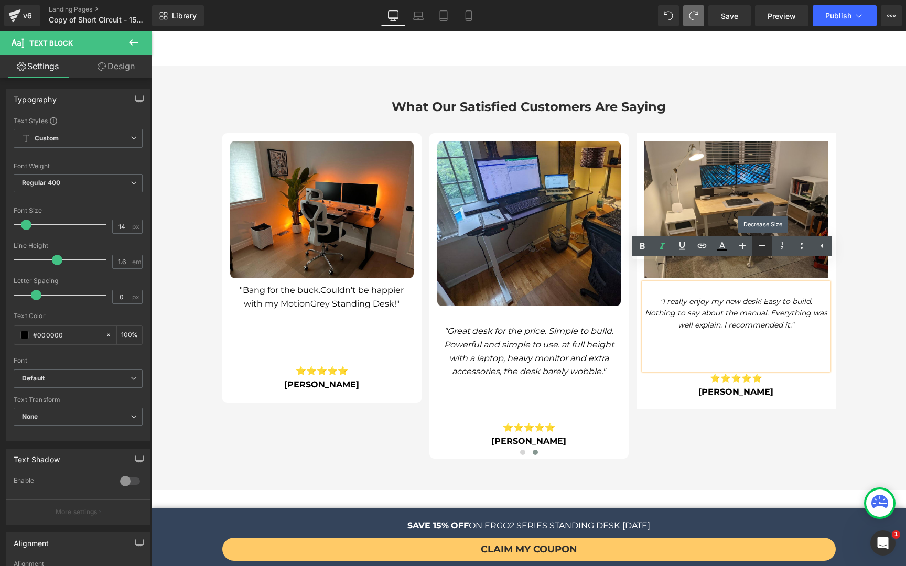
click at [757, 245] on icon at bounding box center [761, 246] width 13 height 13
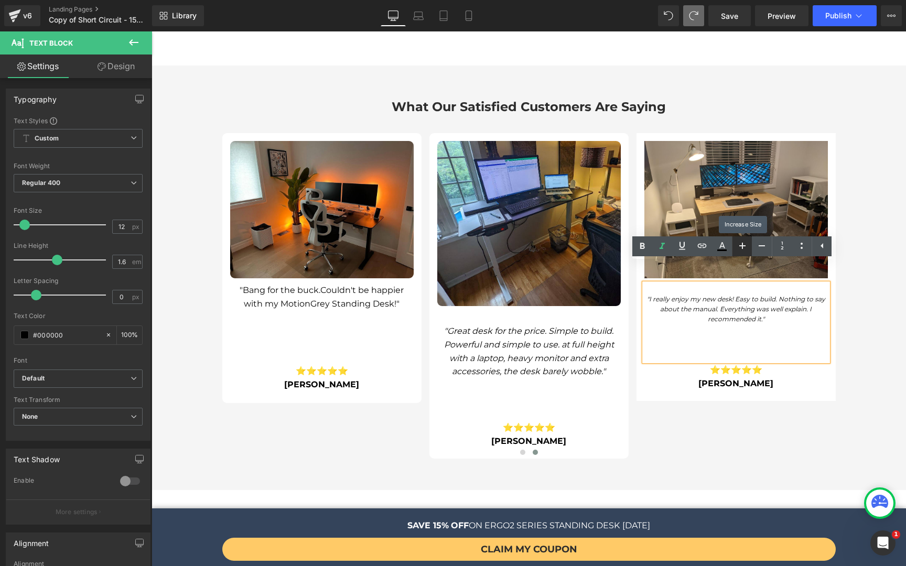
click at [746, 246] on icon at bounding box center [742, 246] width 13 height 13
type input "16"
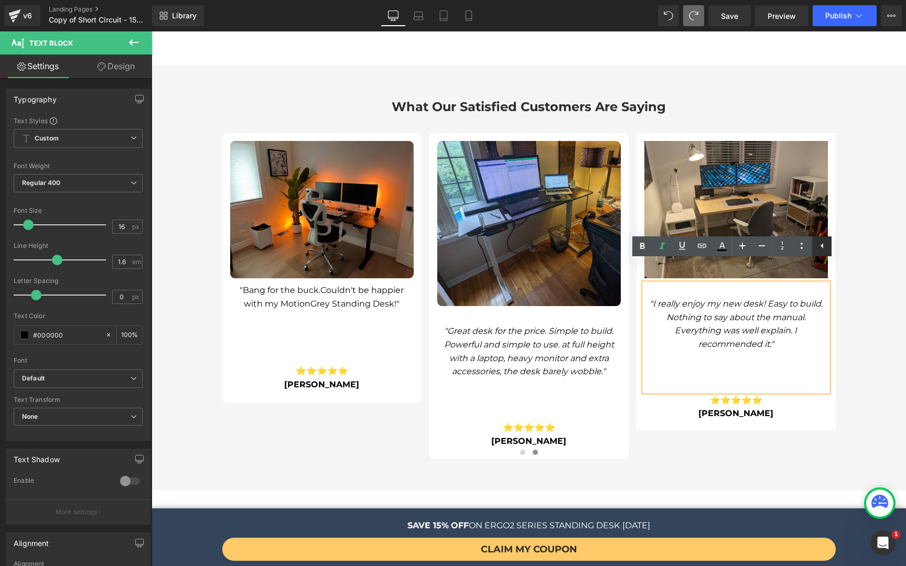
click at [817, 246] on icon at bounding box center [822, 246] width 13 height 13
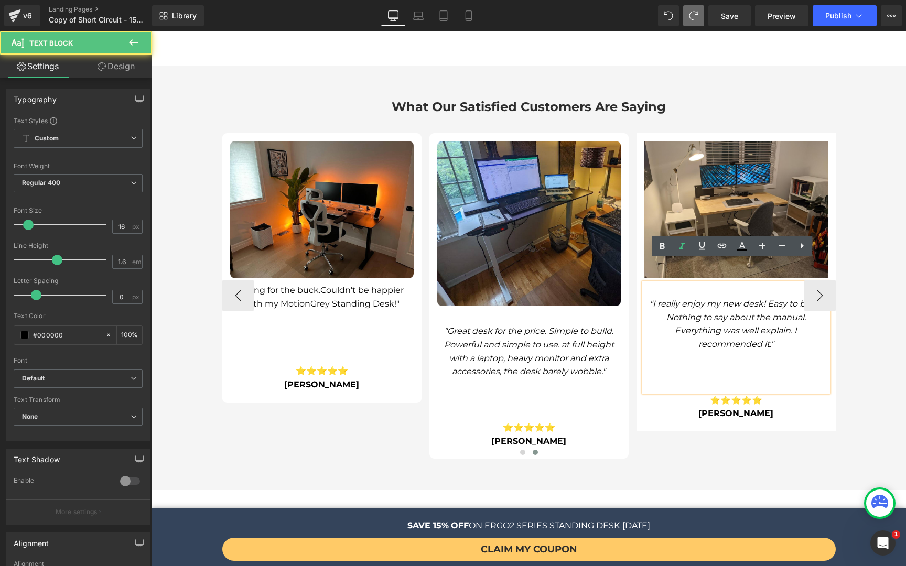
click at [731, 337] on div ""I really enjoy my new desk! Easy to build. Nothing to say about the manual. Ev…" at bounding box center [735, 338] width 183 height 108
click at [735, 315] on p ""I really enjoy my new desk! Easy to build. Nothing to say about the manual. Ev…" at bounding box center [735, 323] width 183 height 53
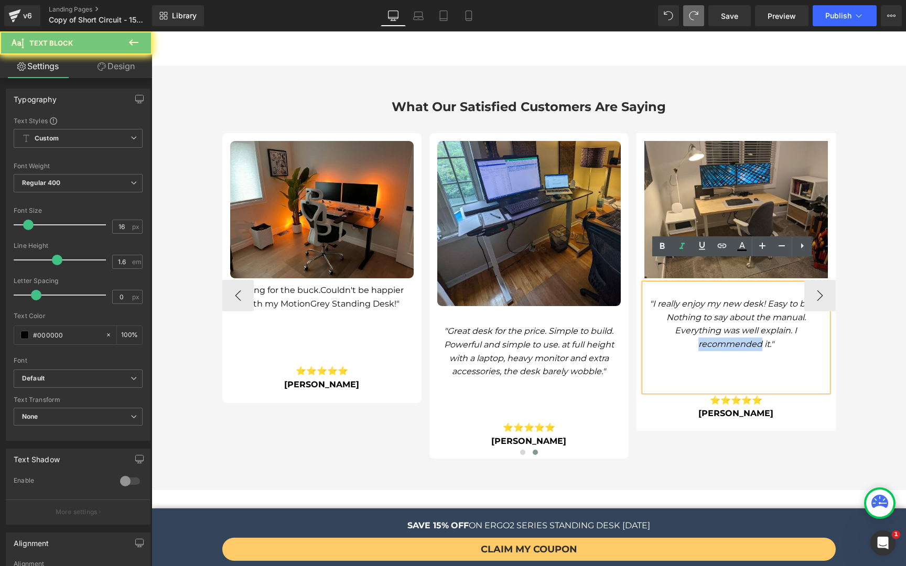
click at [735, 315] on p ""I really enjoy my new desk! Easy to build. Nothing to say about the manual. Ev…" at bounding box center [735, 323] width 183 height 53
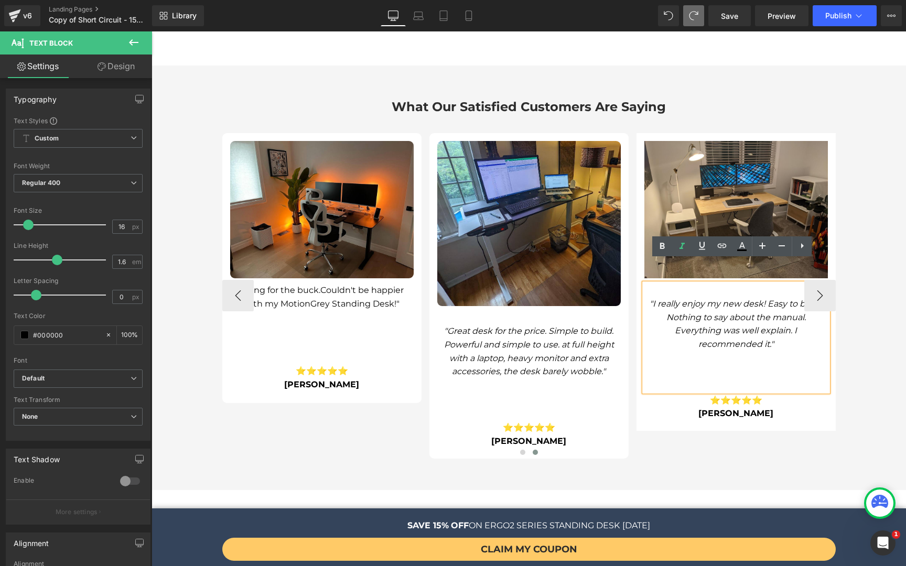
click at [754, 329] on div ""I really enjoy my new desk! Easy to build. Nothing to say about the manual. Ev…" at bounding box center [735, 338] width 183 height 108
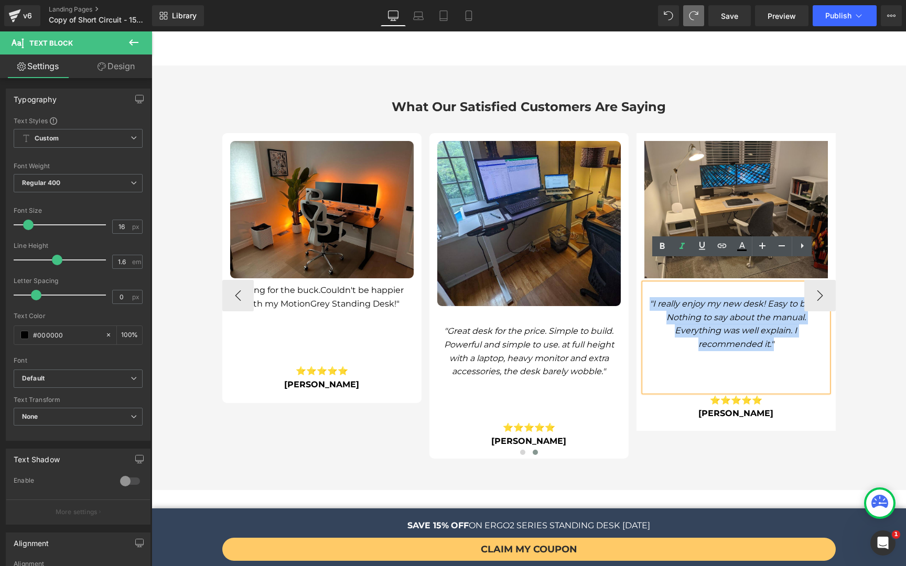
drag, startPoint x: 770, startPoint y: 328, endPoint x: 830, endPoint y: 283, distance: 75.0
click at [644, 284] on div ""I really enjoy my new desk! Easy to build. Nothing to say about the manual. Ev…" at bounding box center [735, 338] width 183 height 108
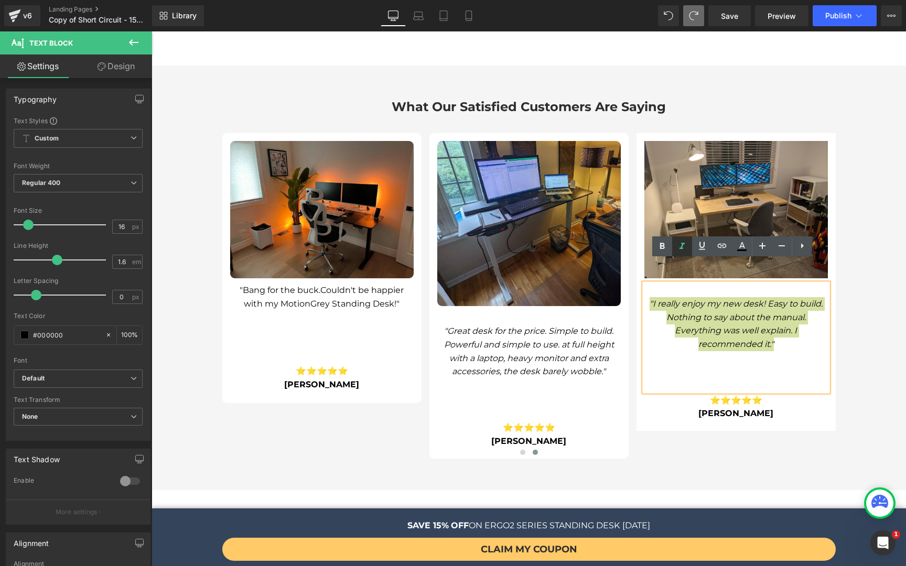
click at [681, 250] on icon at bounding box center [682, 246] width 13 height 13
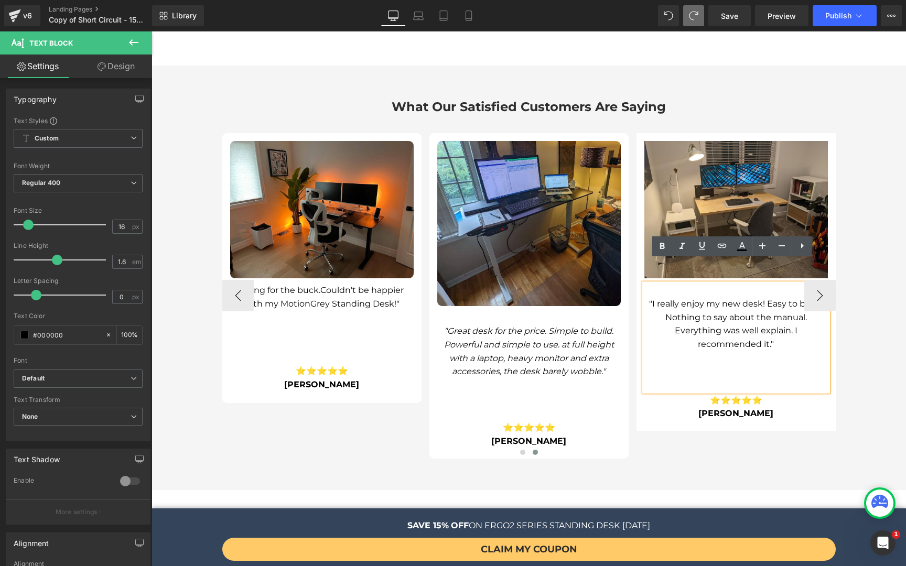
click at [774, 347] on div ""I really enjoy my new desk! Easy to build. Nothing to say about the manual. Ev…" at bounding box center [735, 338] width 183 height 108
drag, startPoint x: 712, startPoint y: 369, endPoint x: 701, endPoint y: 372, distance: 10.8
click at [712, 392] on div at bounding box center [735, 393] width 183 height 3
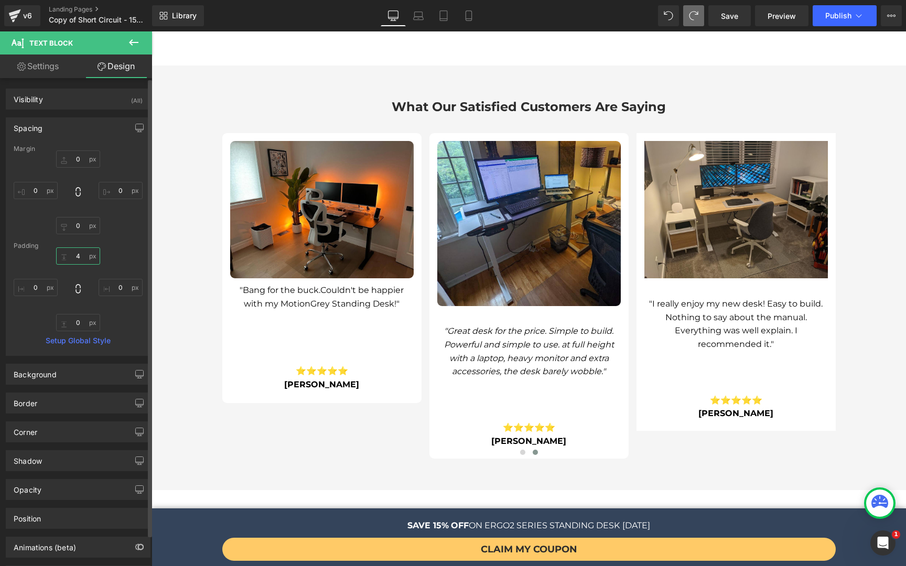
click at [83, 259] on input "4" at bounding box center [78, 255] width 44 height 17
type input "0"
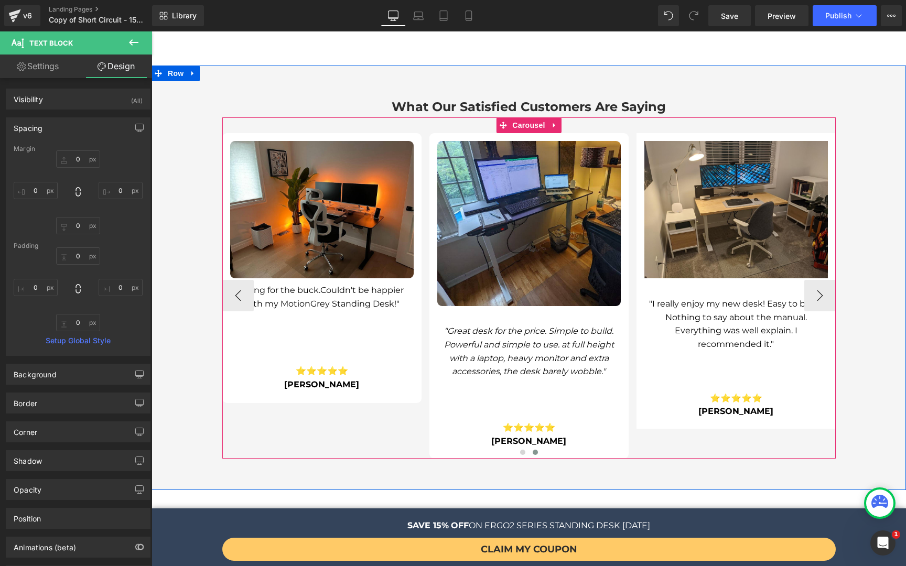
click at [736, 331] on span "Text Block" at bounding box center [730, 337] width 35 height 13
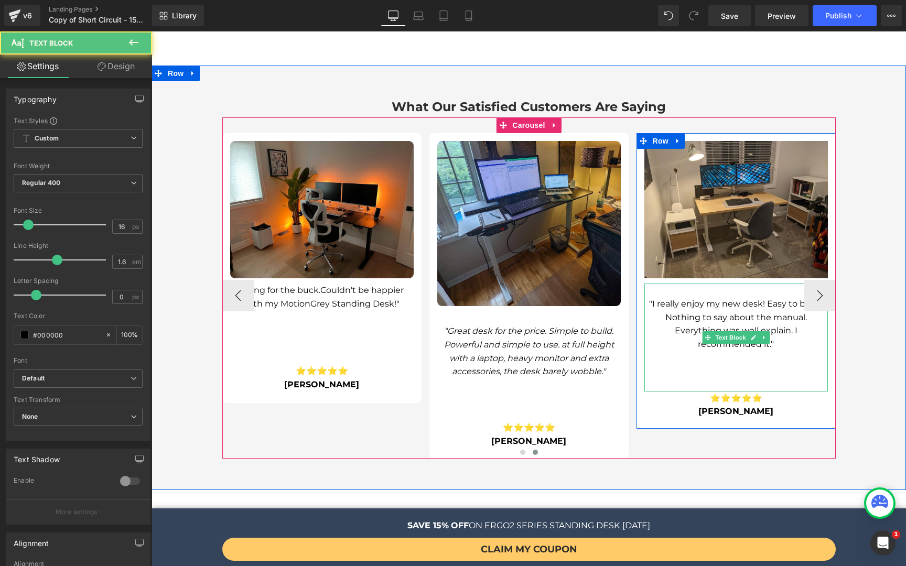
click at [742, 297] on p ""I really enjoy my new desk! Easy to build. Nothing to say about the manual. Ev…" at bounding box center [735, 323] width 183 height 53
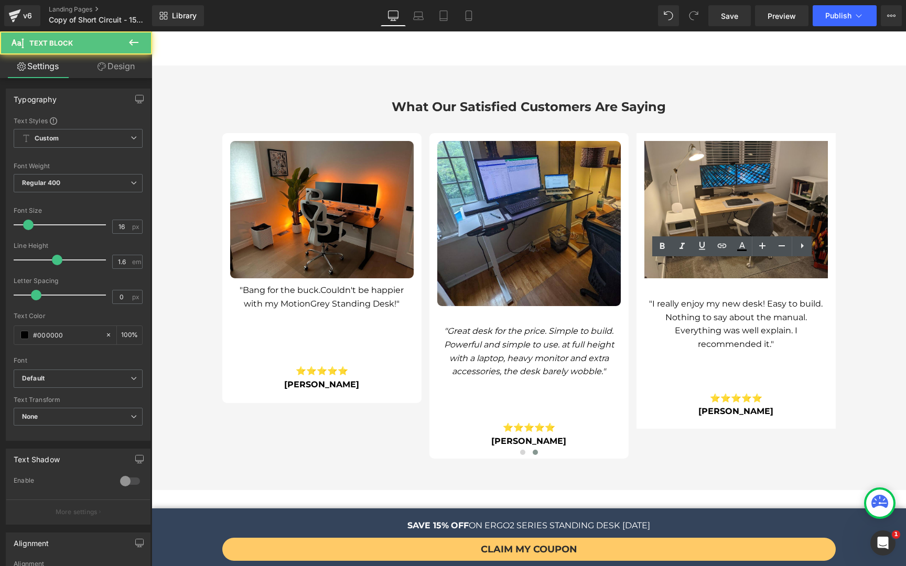
click at [105, 56] on link "Design" at bounding box center [116, 67] width 76 height 24
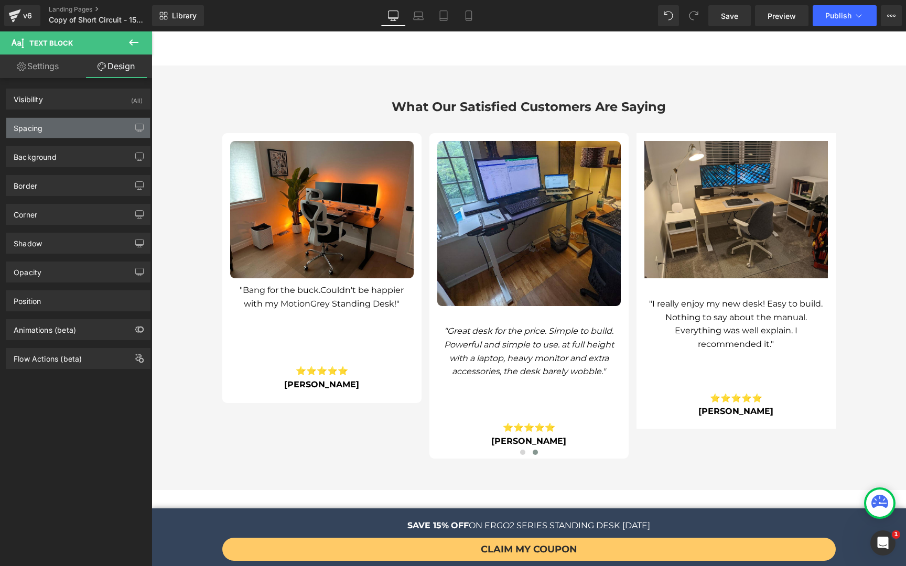
click at [49, 136] on div "Spacing" at bounding box center [78, 128] width 144 height 20
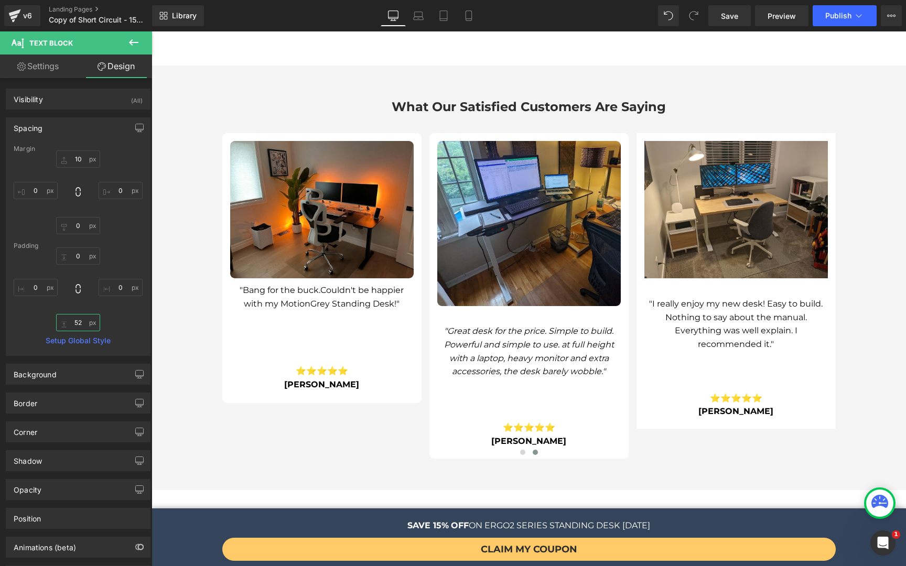
click at [79, 321] on input "52" at bounding box center [78, 322] width 44 height 17
type input "22"
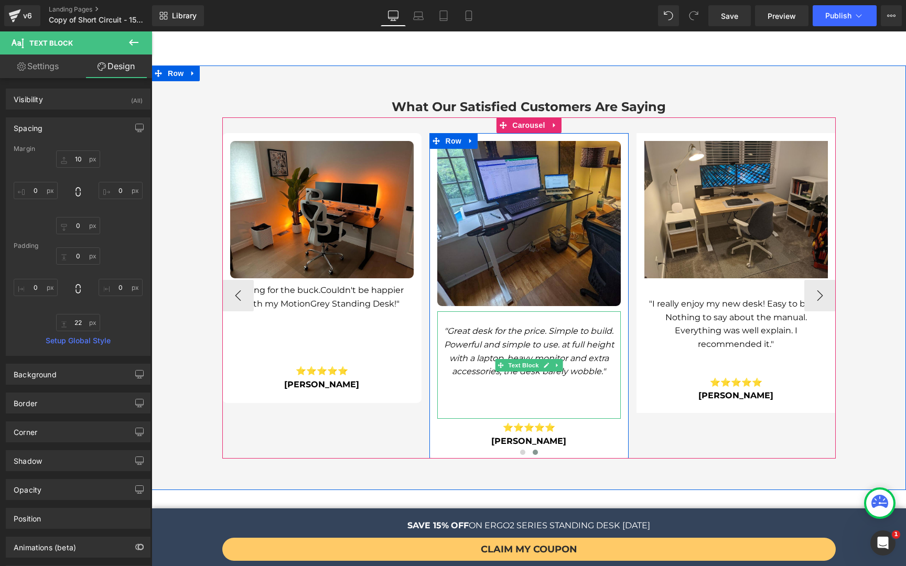
click at [544, 356] on div ""Great desk for the price. Simple to build. Powerful and simple to use. at full…" at bounding box center [528, 365] width 183 height 108
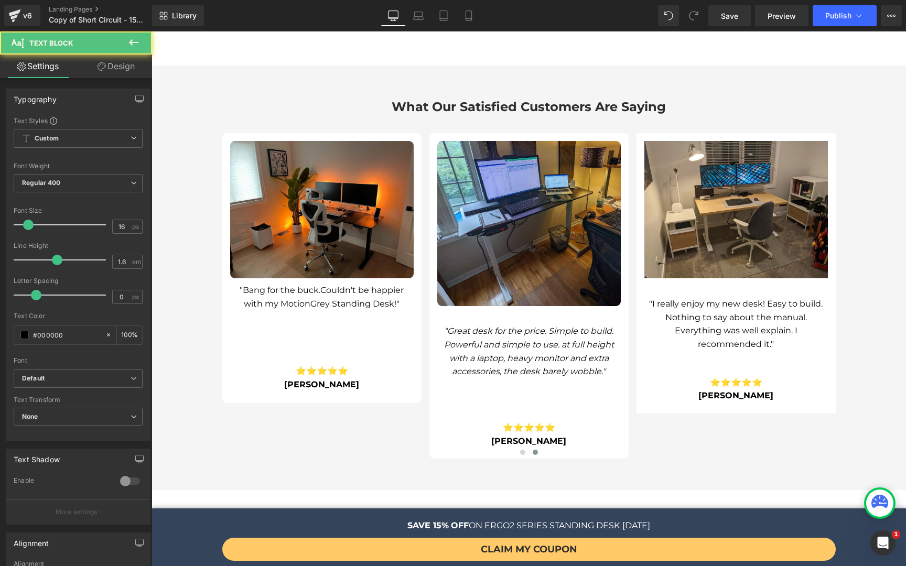
click at [105, 63] on link "Design" at bounding box center [116, 67] width 76 height 24
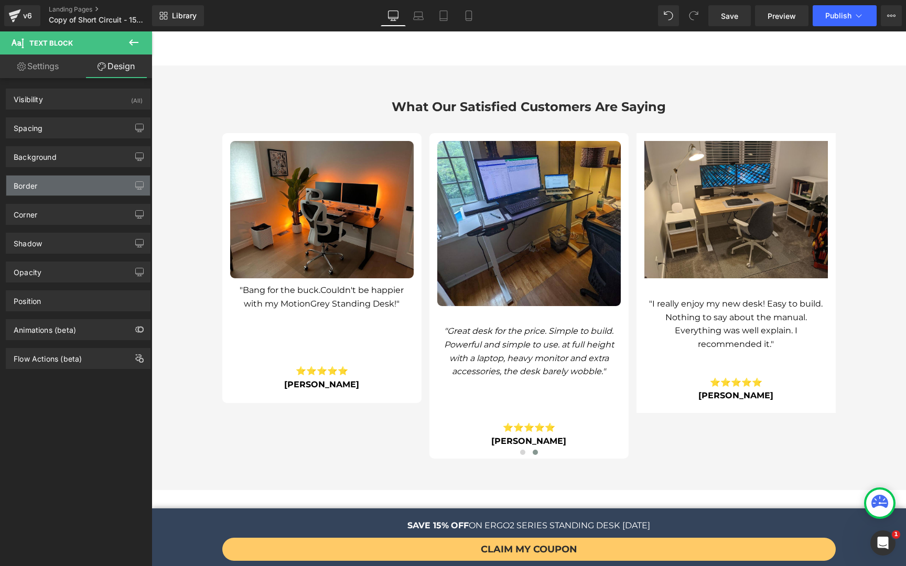
type input "10"
type input "0"
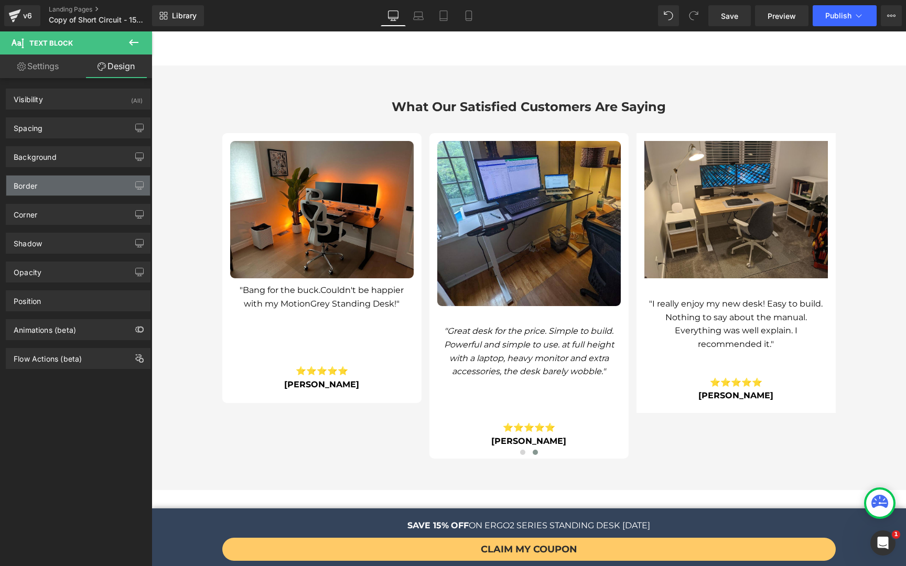
type input "0"
type input "52"
type input "0"
click at [60, 138] on div "Background Color & Image color transparent Color transparent 0 % Image Replace …" at bounding box center [78, 152] width 157 height 29
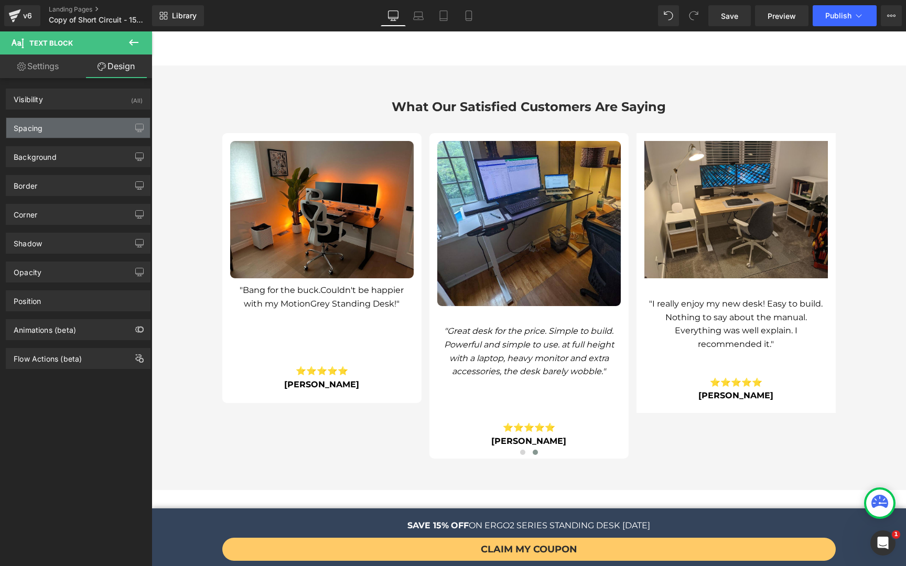
click at [68, 132] on div "Spacing" at bounding box center [78, 128] width 144 height 20
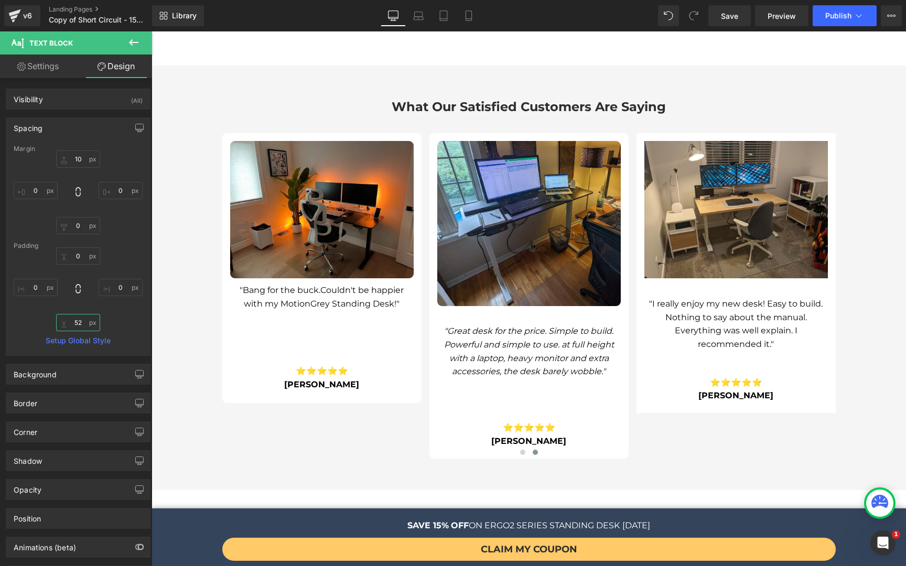
click at [75, 323] on input "52" at bounding box center [78, 322] width 44 height 17
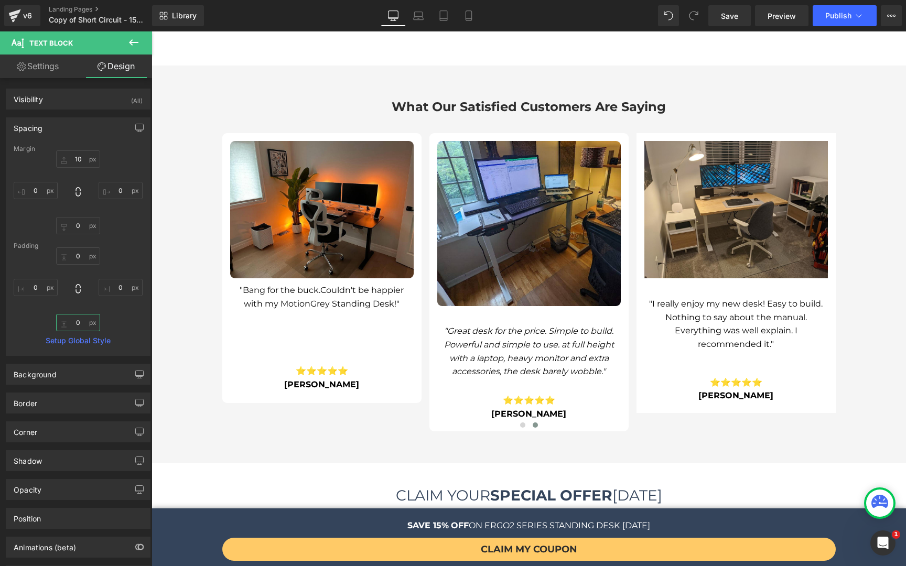
type input "0"
type input "0-"
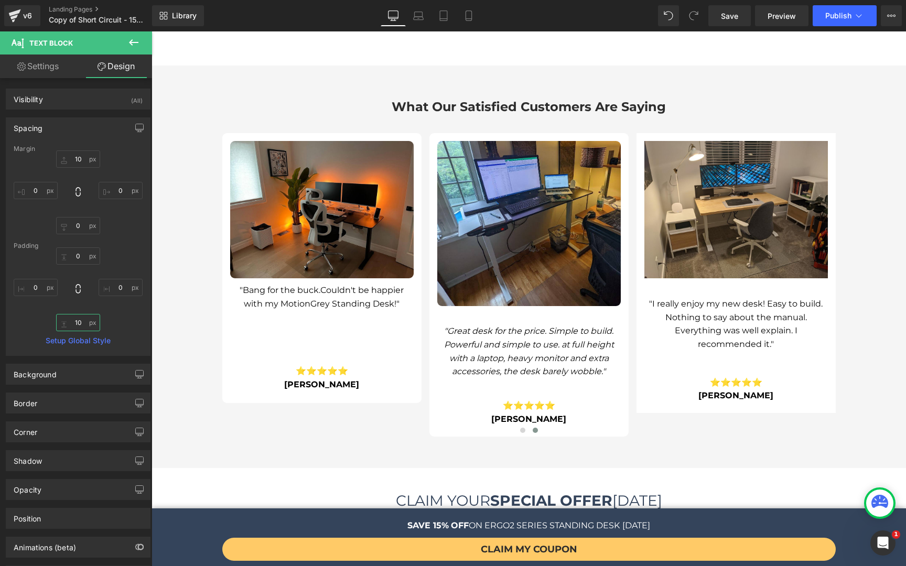
type input "1"
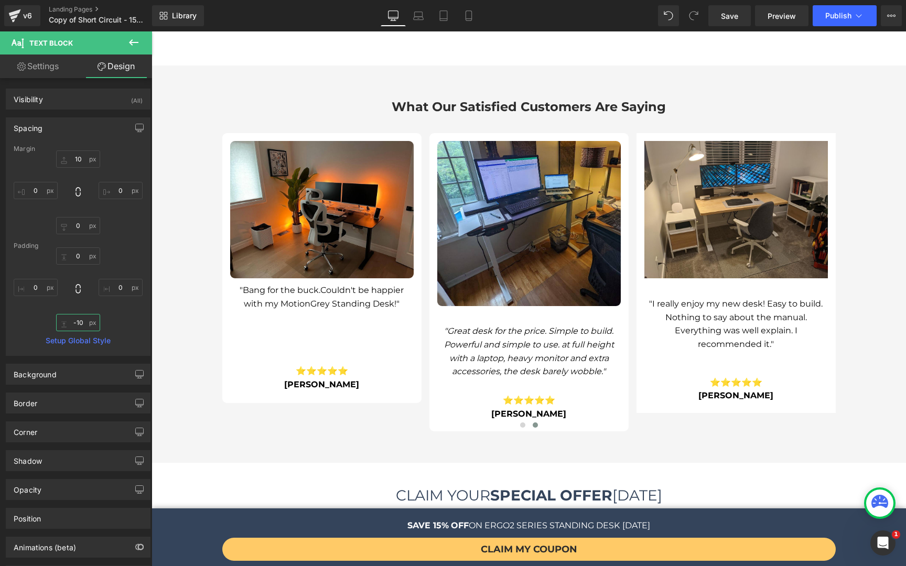
click at [88, 321] on input "-10" at bounding box center [78, 322] width 44 height 17
click at [86, 325] on input "-10" at bounding box center [78, 322] width 44 height 17
type input "-30"
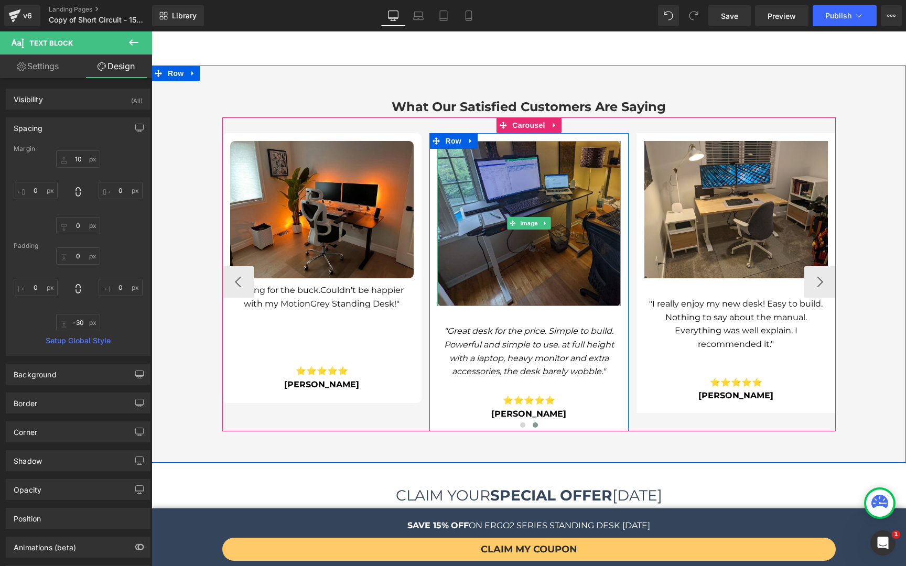
click at [537, 257] on img at bounding box center [528, 223] width 183 height 165
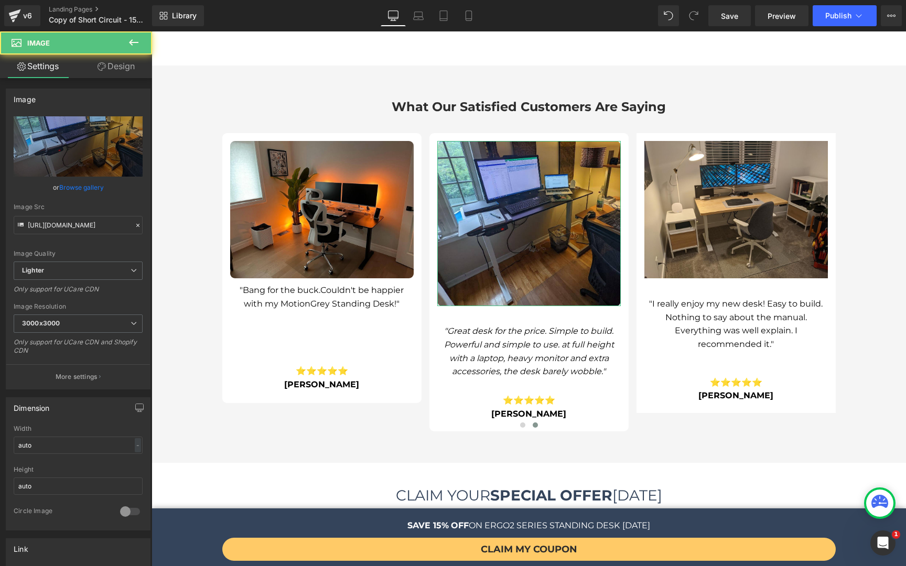
click at [113, 70] on link "Design" at bounding box center [116, 67] width 76 height 24
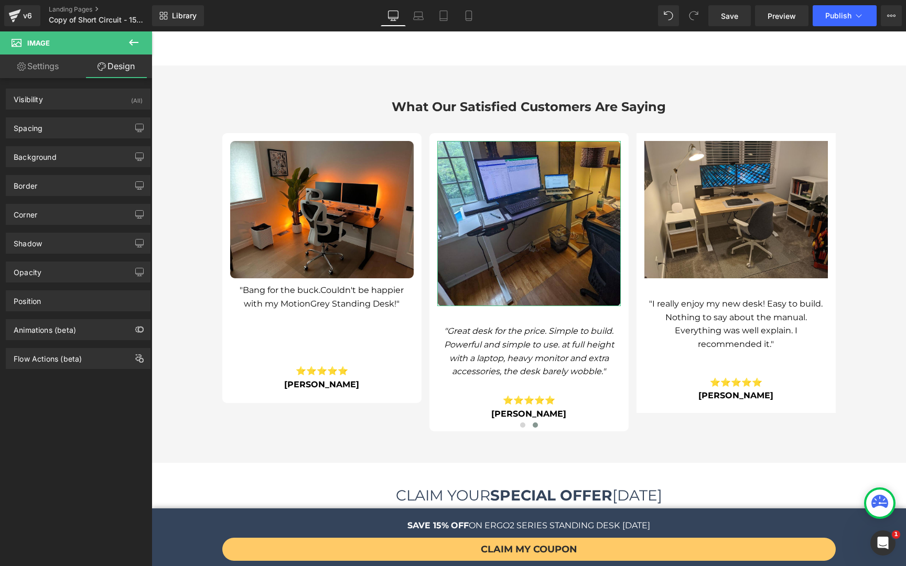
drag, startPoint x: 52, startPoint y: 134, endPoint x: 50, endPoint y: 148, distance: 14.2
click at [52, 134] on div "Spacing" at bounding box center [78, 128] width 144 height 20
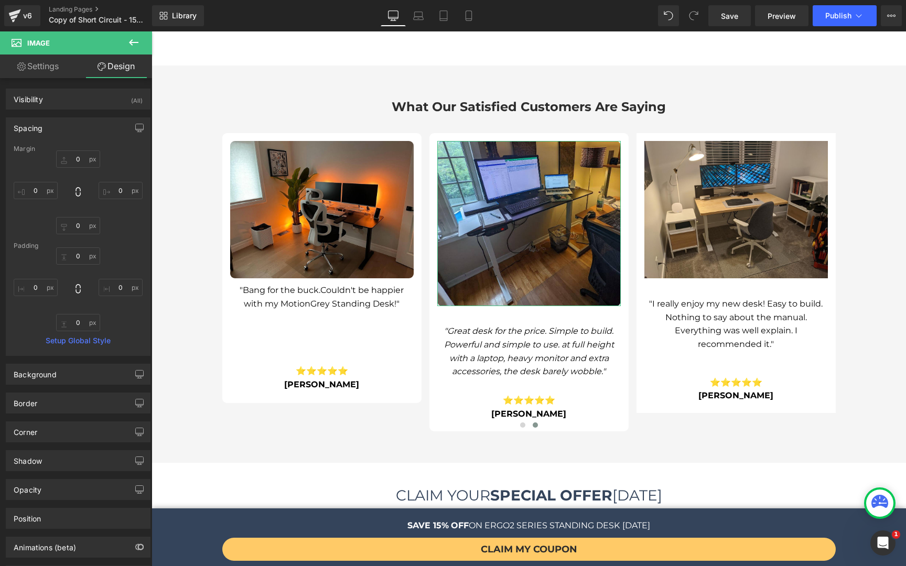
click at [85, 332] on div "Margin 0px 0 0px 0 0px 0 0px 0 Padding 0px 0 0px 0 0px 0 0px 0 Setup Global Sty…" at bounding box center [78, 250] width 144 height 210
click at [83, 329] on input "0" at bounding box center [78, 322] width 44 height 17
type input "0"
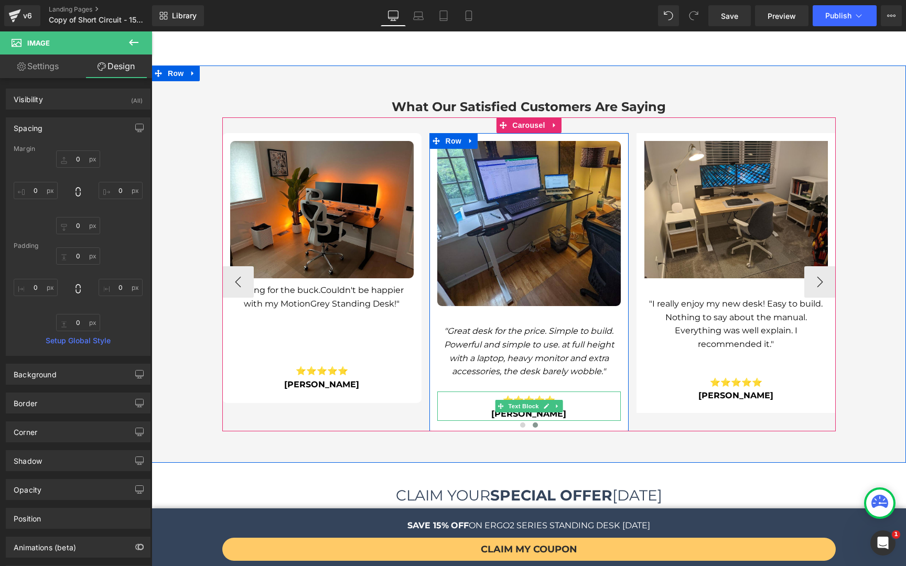
click at [559, 409] on span "[PERSON_NAME]" at bounding box center [528, 414] width 75 height 10
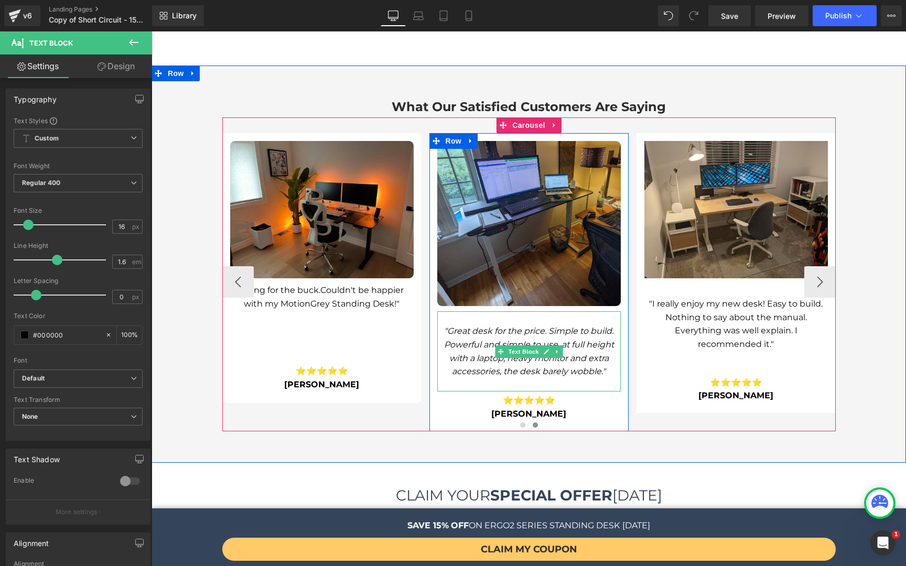
click at [571, 324] on p ""Great desk for the price. Simple to build. Powerful and simple to use. at full…" at bounding box center [528, 350] width 183 height 53
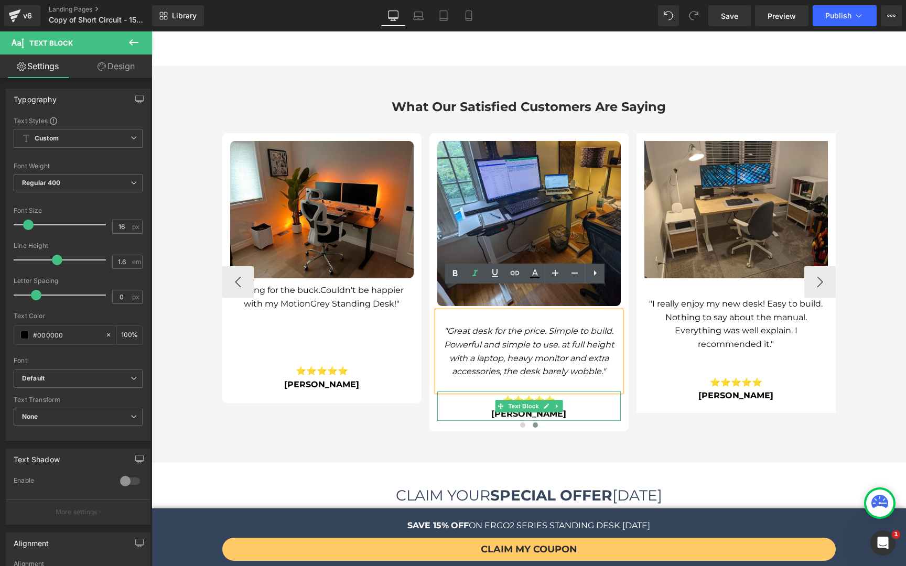
click at [566, 394] on p "⭐⭐⭐⭐⭐" at bounding box center [528, 401] width 183 height 14
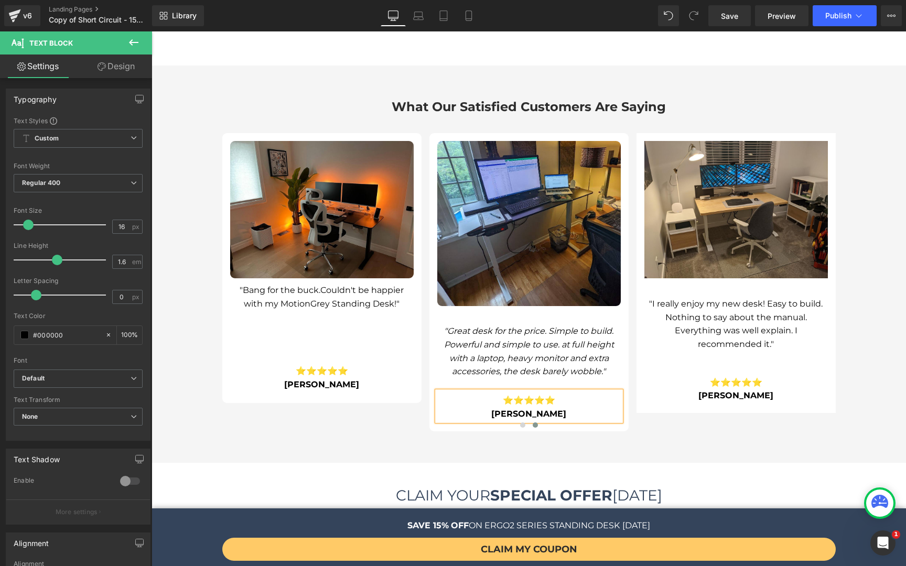
click at [136, 75] on link "Design" at bounding box center [116, 67] width 76 height 24
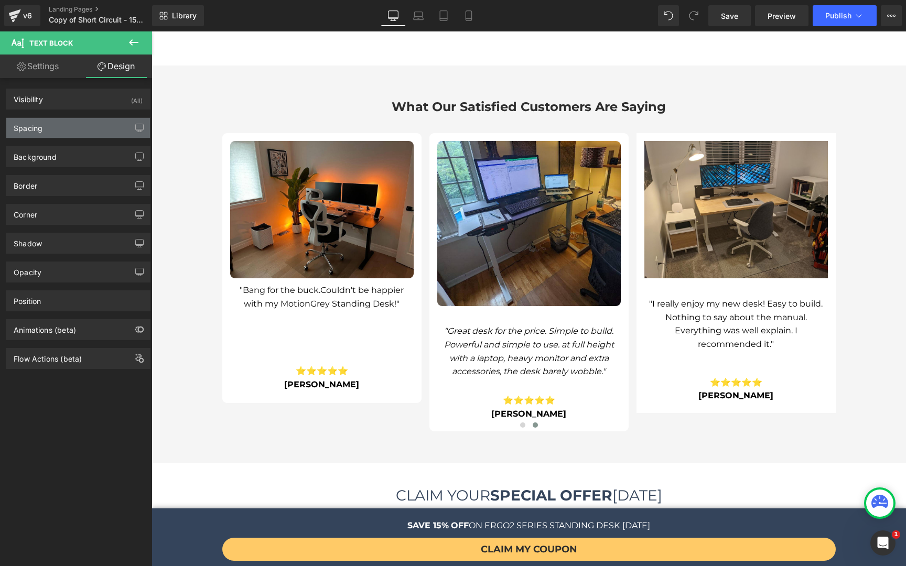
click at [90, 125] on div "Spacing" at bounding box center [78, 128] width 144 height 20
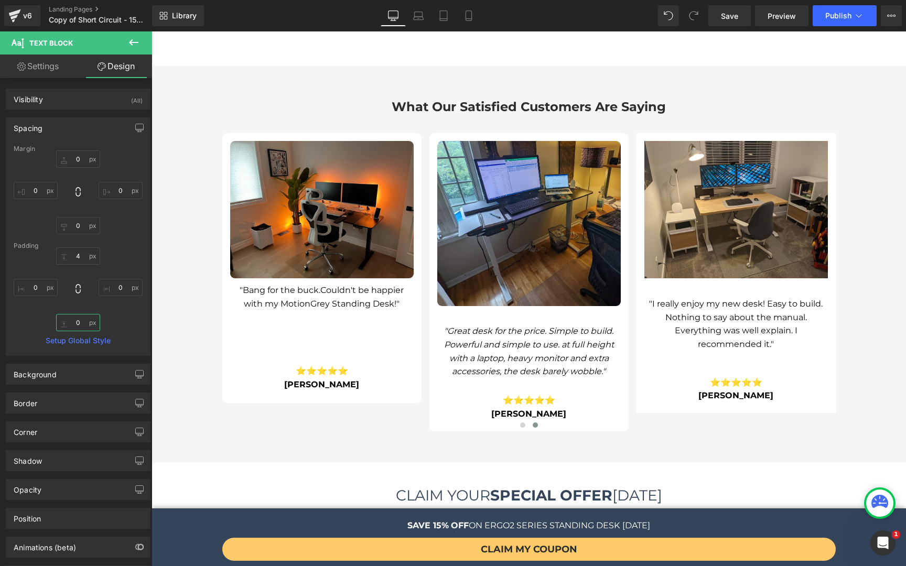
click at [79, 327] on input "0" at bounding box center [78, 322] width 44 height 17
type input "20"
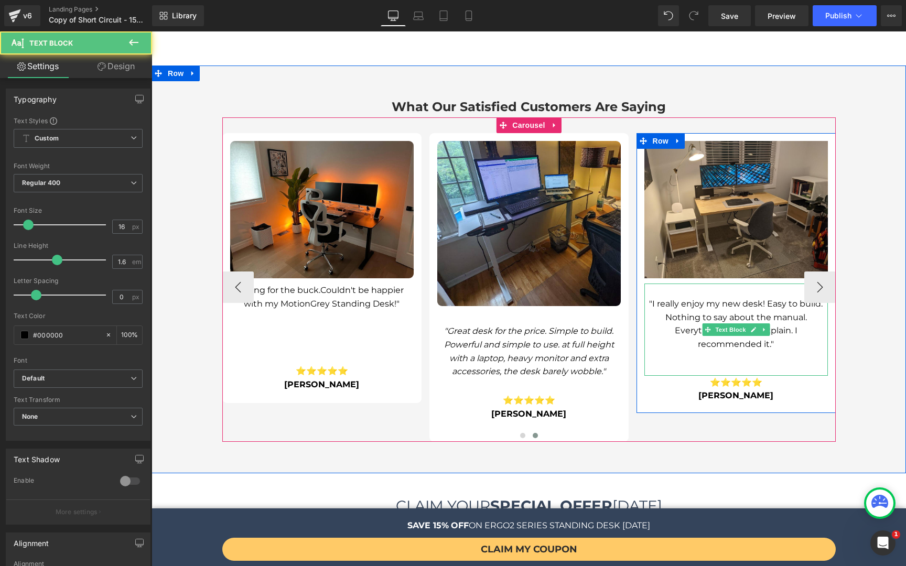
click at [648, 377] on div "⭐⭐⭐⭐⭐ Alexandre P. Text Block" at bounding box center [735, 389] width 183 height 27
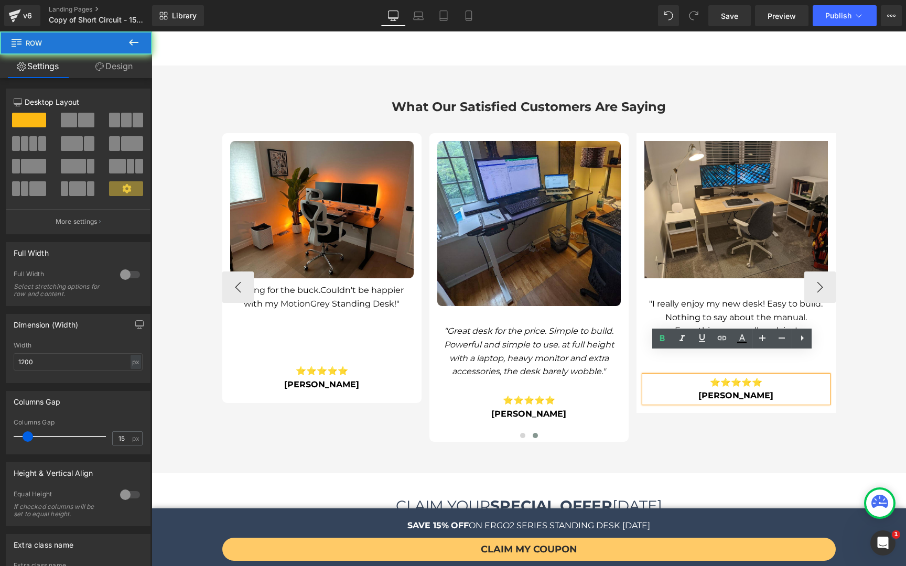
click at [636, 386] on div "Image "I really enjoy my new desk! Easy to build. Nothing to say about the manu…" at bounding box center [735, 273] width 199 height 280
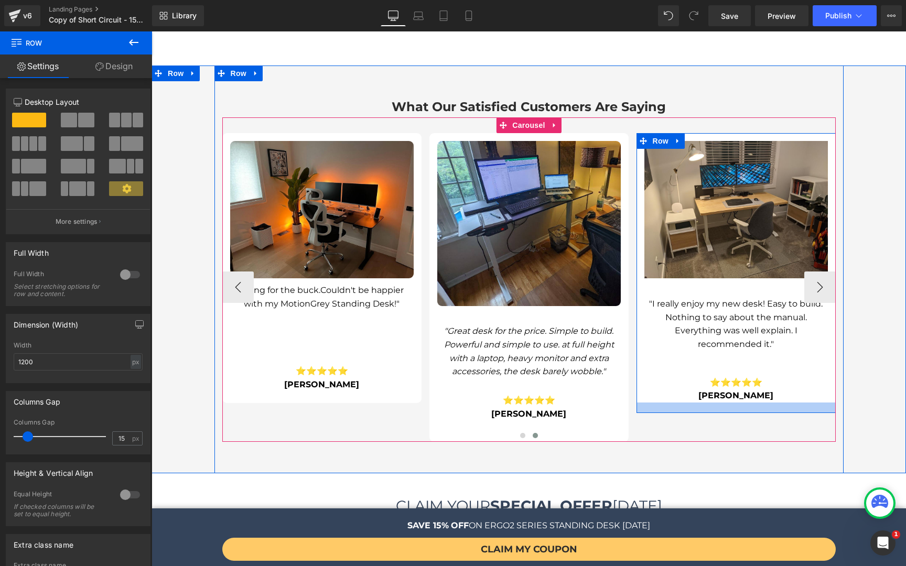
click at [636, 386] on div "Image "I really enjoy my new desk! Easy to build. Nothing to say about the manu…" at bounding box center [735, 273] width 199 height 280
click at [636, 403] on div at bounding box center [735, 408] width 199 height 10
click at [658, 133] on span "Row" at bounding box center [660, 141] width 21 height 16
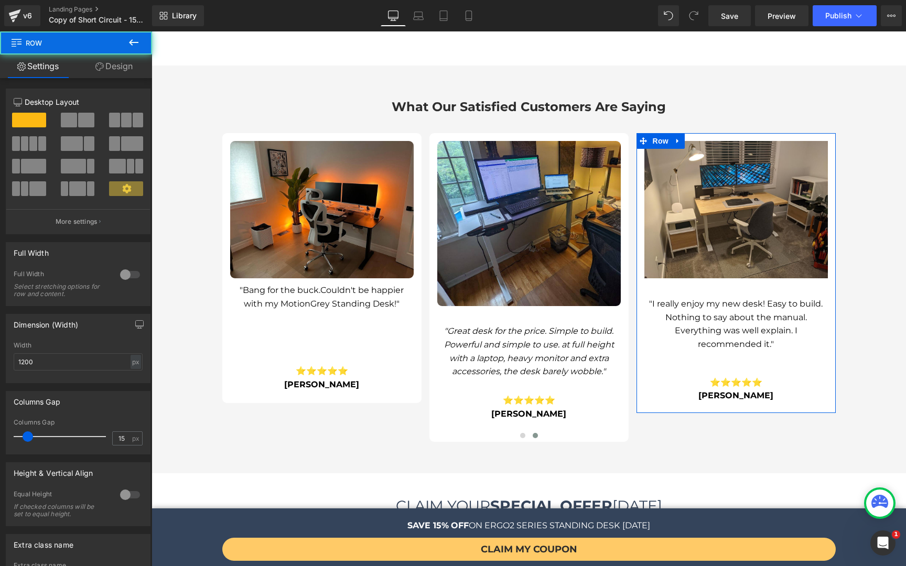
click at [110, 65] on link "Design" at bounding box center [114, 67] width 76 height 24
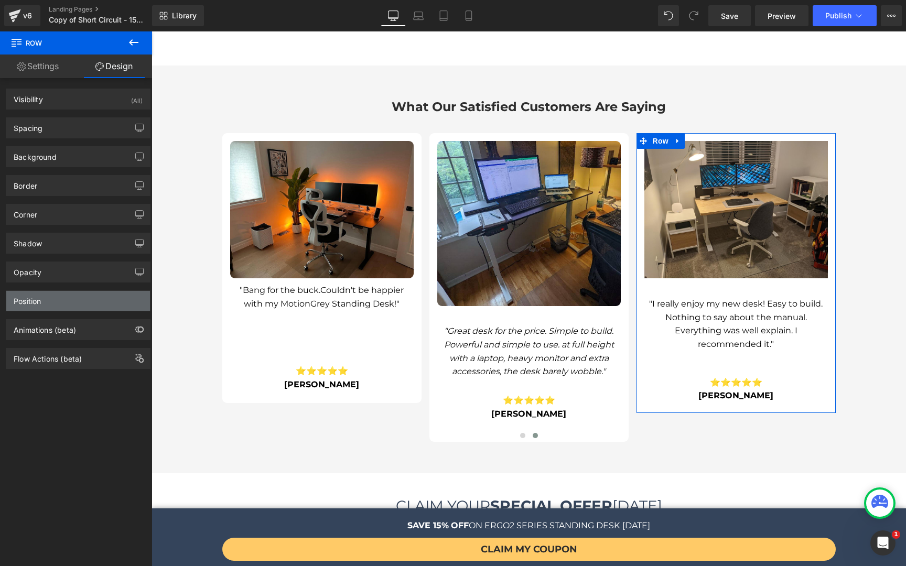
type input "0"
type input "#333333"
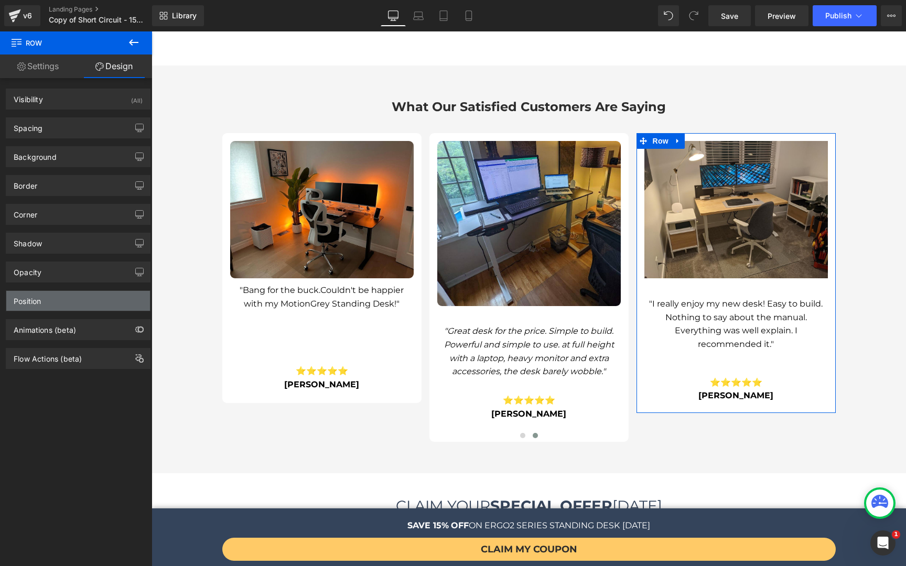
type input "100"
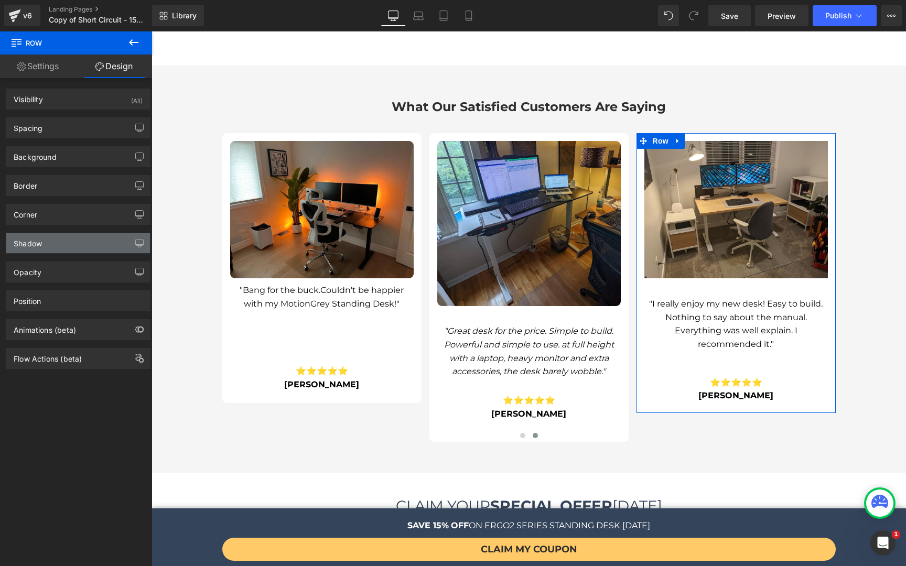
click at [41, 241] on div "Shadow" at bounding box center [28, 240] width 28 height 15
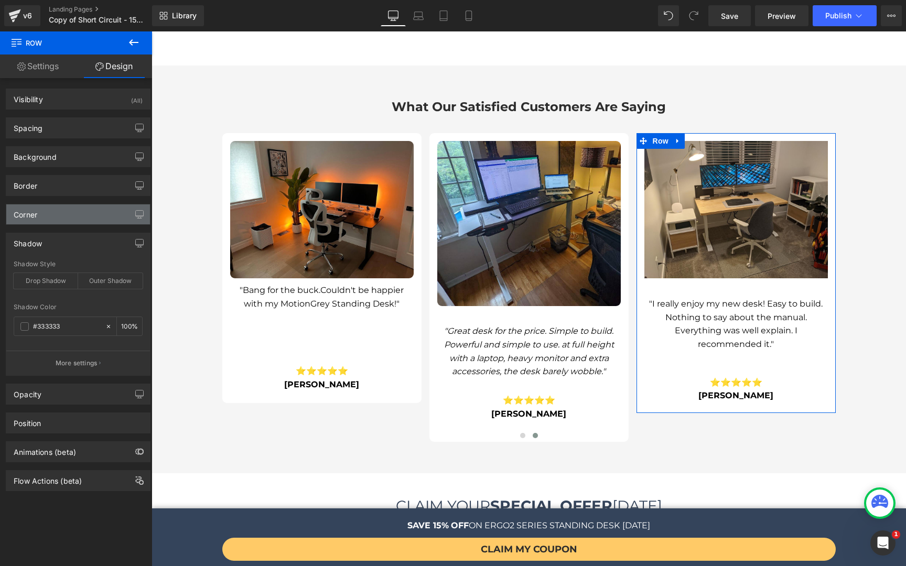
click at [52, 220] on div "Corner" at bounding box center [78, 214] width 144 height 20
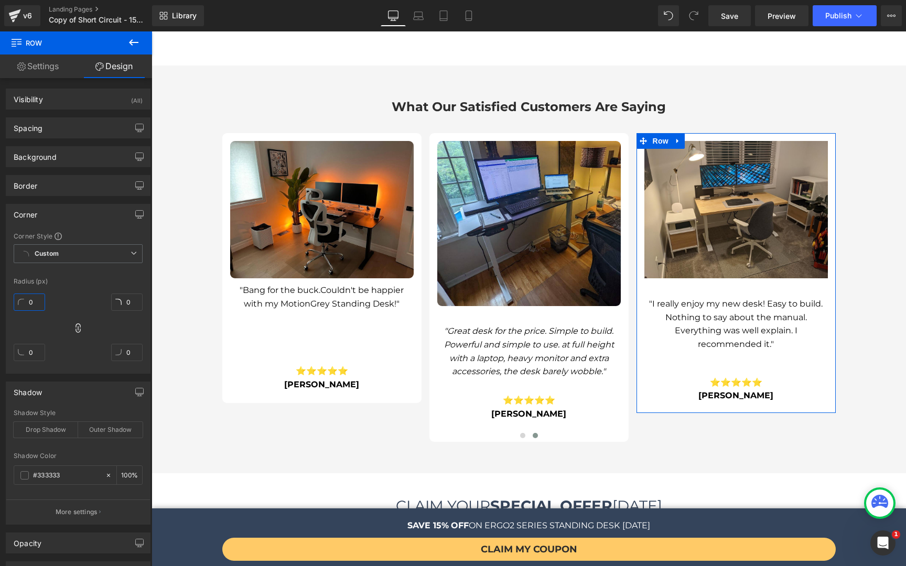
click at [26, 302] on input "0" at bounding box center [29, 302] width 31 height 17
type input "9"
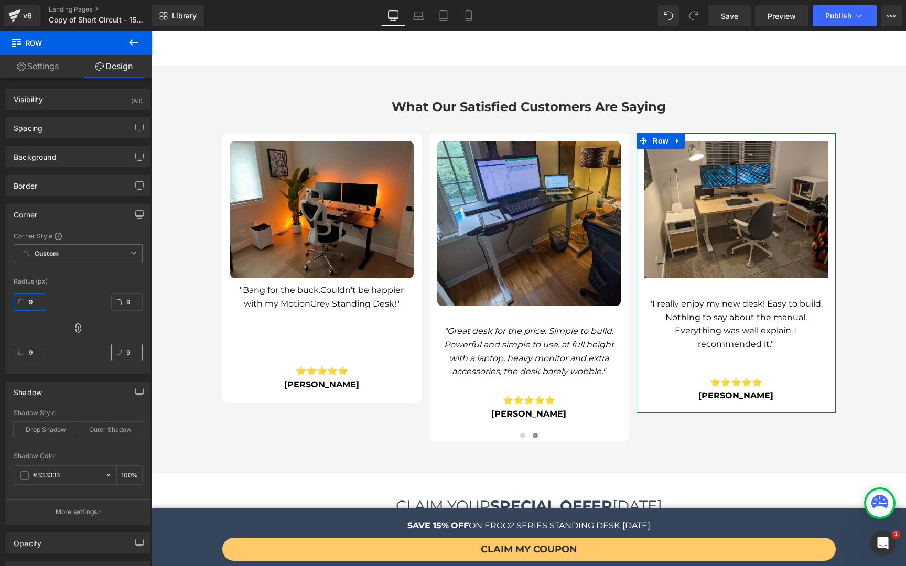
type input "9"
click at [131, 344] on input "9" at bounding box center [126, 352] width 31 height 17
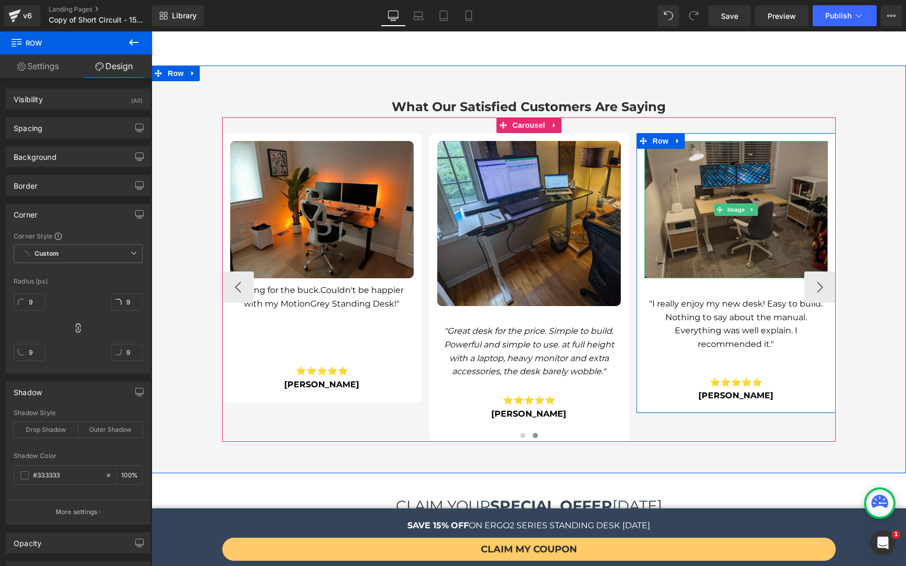
click at [697, 231] on img at bounding box center [735, 210] width 183 height 138
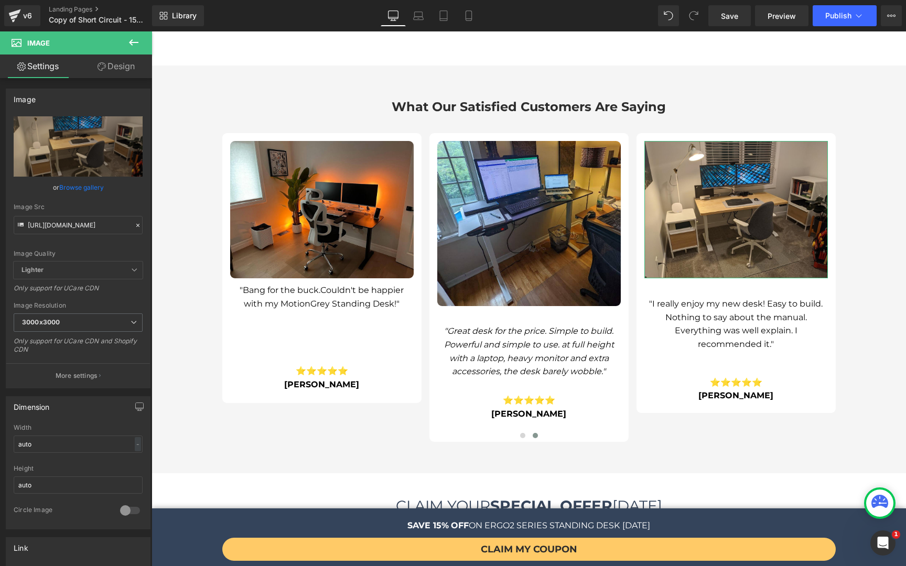
click at [99, 58] on link "Design" at bounding box center [116, 67] width 76 height 24
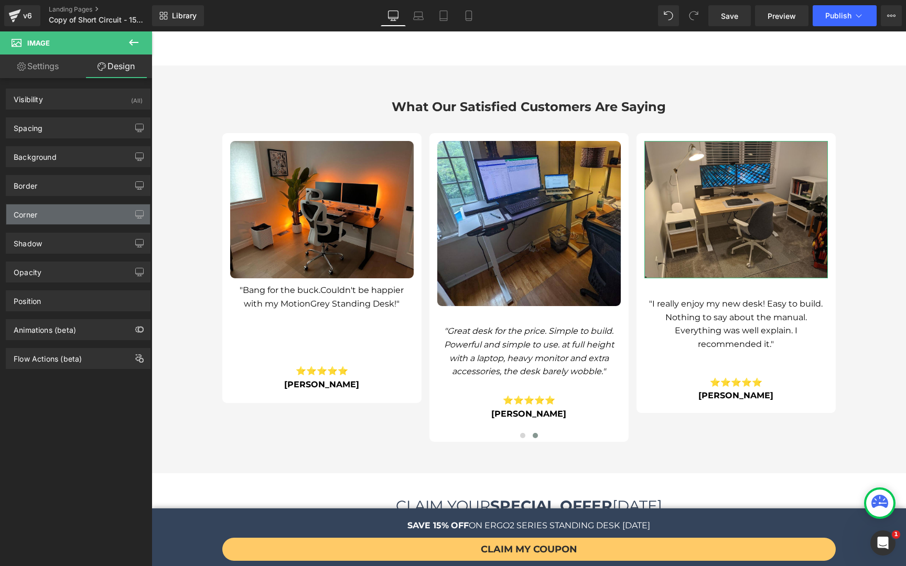
click at [39, 211] on div "Corner" at bounding box center [78, 214] width 144 height 20
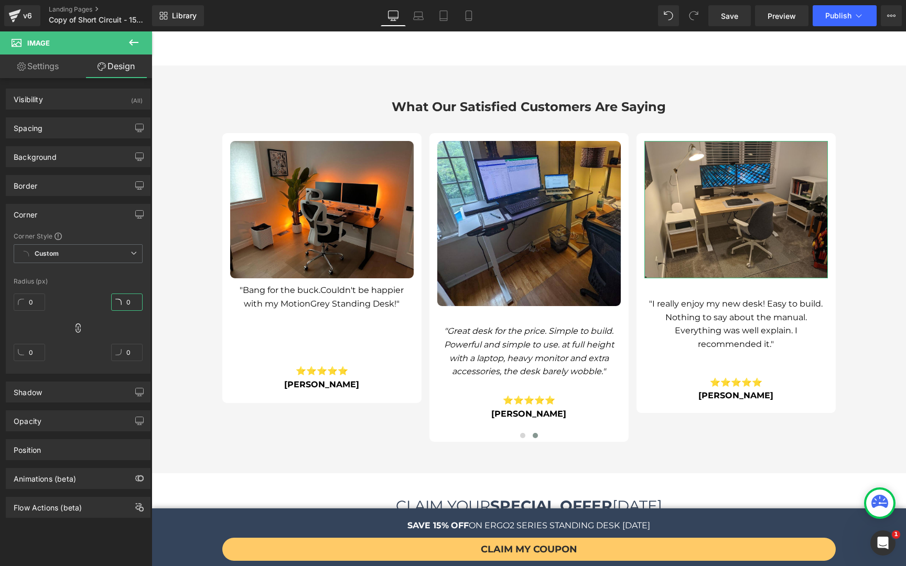
click at [114, 295] on input "0" at bounding box center [126, 302] width 31 height 17
type input "9"
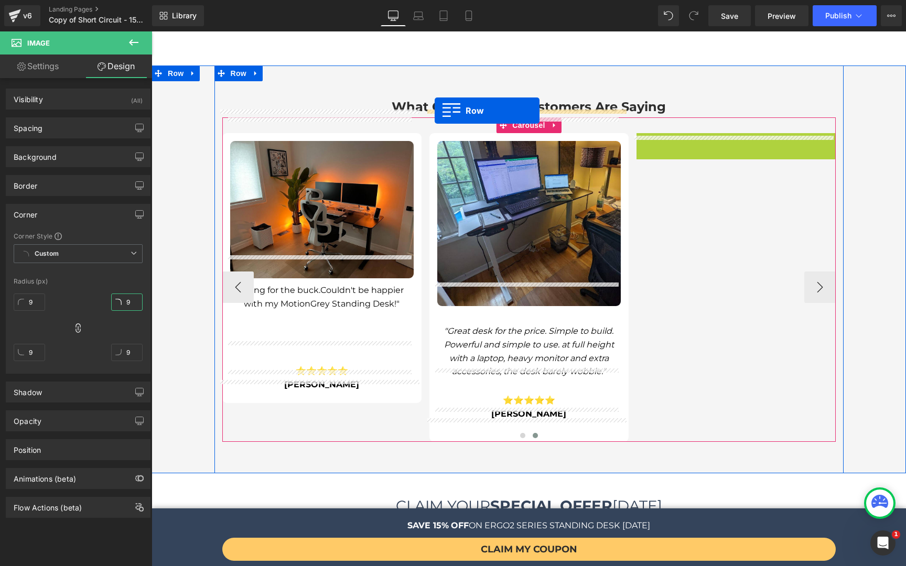
drag, startPoint x: 652, startPoint y: 117, endPoint x: 435, endPoint y: 111, distance: 217.6
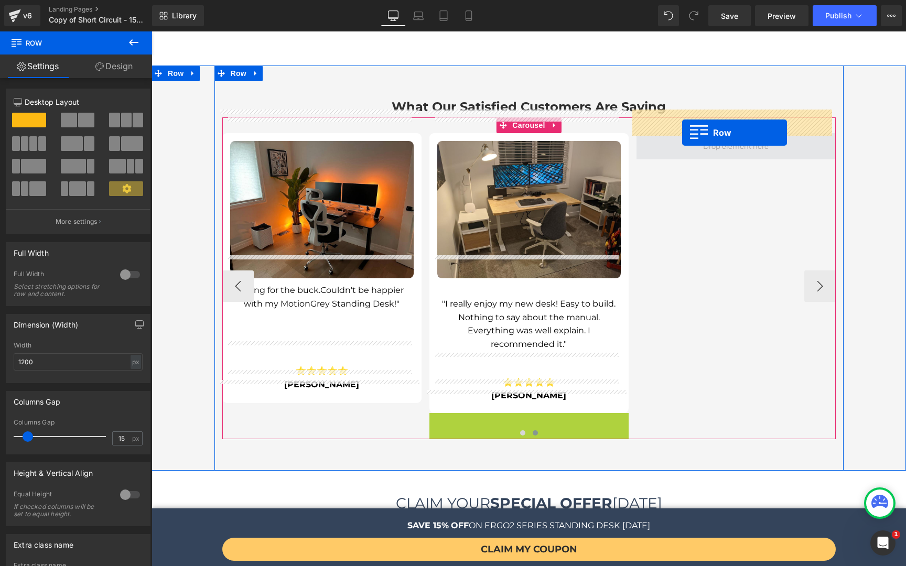
drag, startPoint x: 448, startPoint y: 399, endPoint x: 682, endPoint y: 133, distance: 354.3
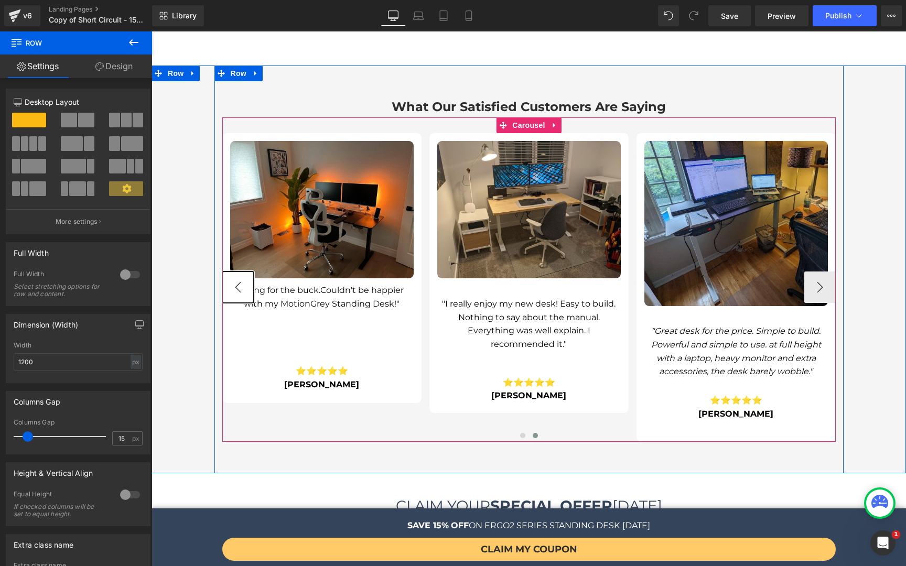
click at [229, 272] on button "‹" at bounding box center [237, 287] width 31 height 31
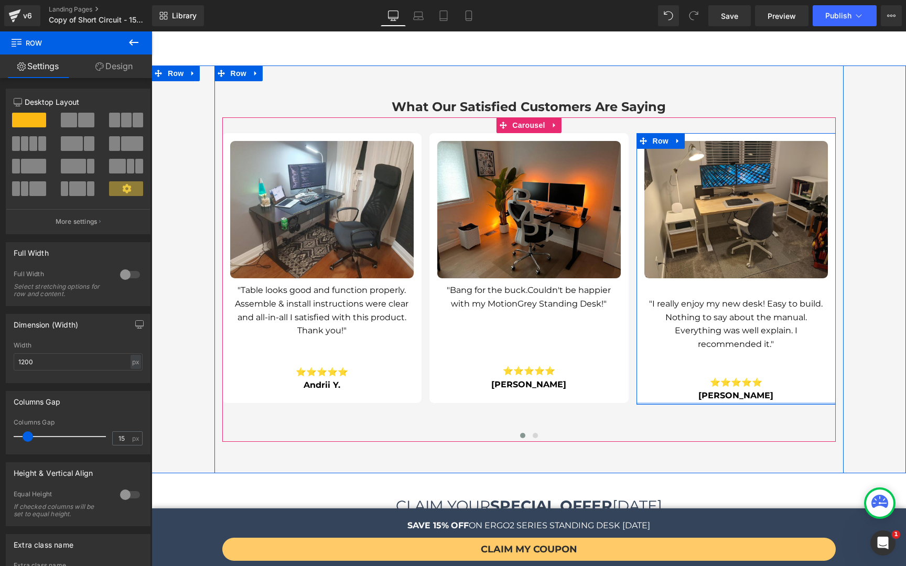
drag, startPoint x: 697, startPoint y: 387, endPoint x: 701, endPoint y: 378, distance: 9.6
click at [701, 378] on div "Image "I really enjoy my new desk! Easy to build. Nothing to say about the manu…" at bounding box center [735, 269] width 199 height 272
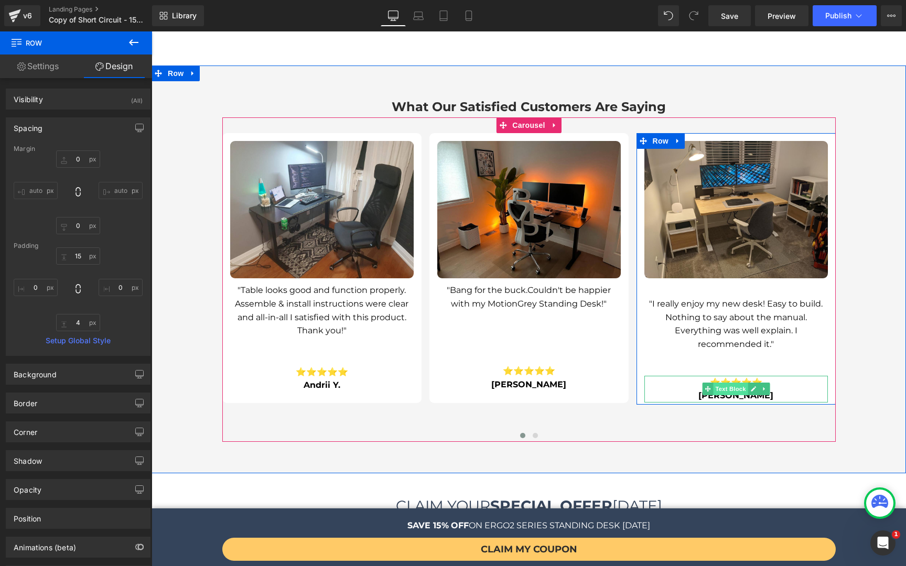
click at [731, 383] on span "Text Block" at bounding box center [730, 389] width 35 height 13
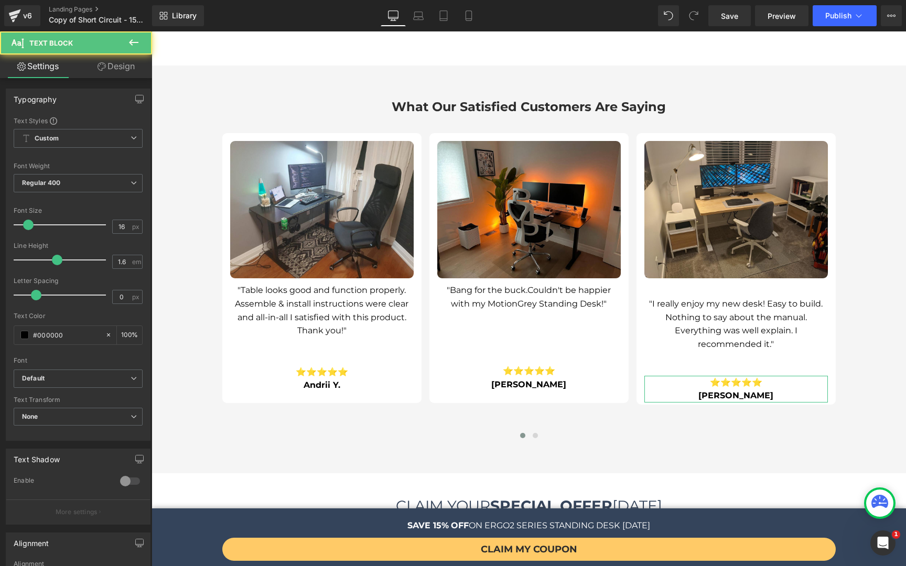
click at [125, 62] on link "Design" at bounding box center [116, 67] width 76 height 24
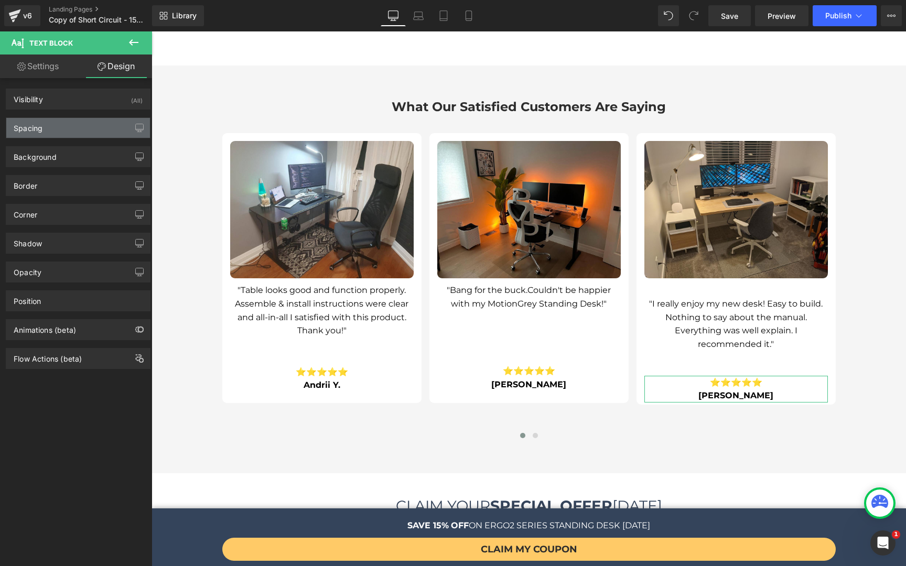
click at [50, 136] on div "Spacing" at bounding box center [78, 128] width 144 height 20
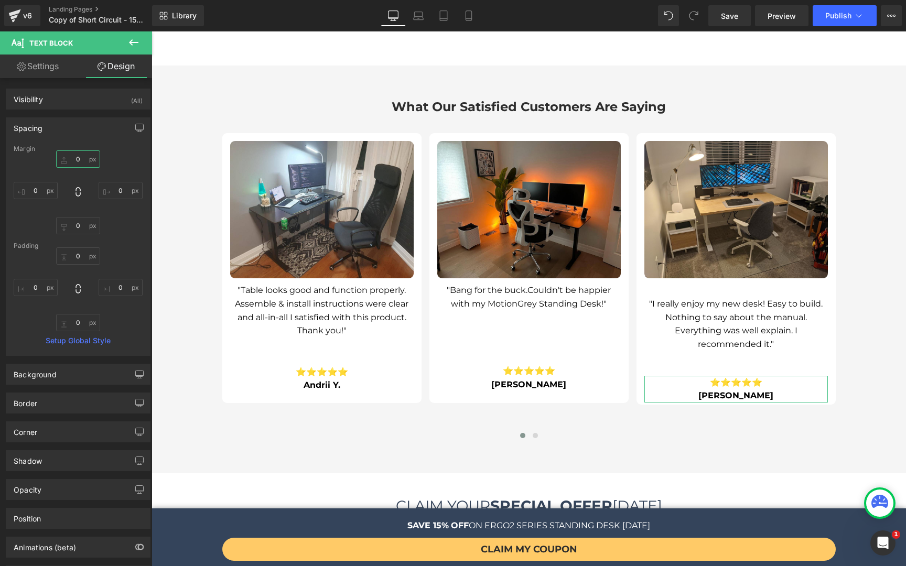
click at [73, 161] on input "0" at bounding box center [78, 158] width 44 height 17
type input "-13"
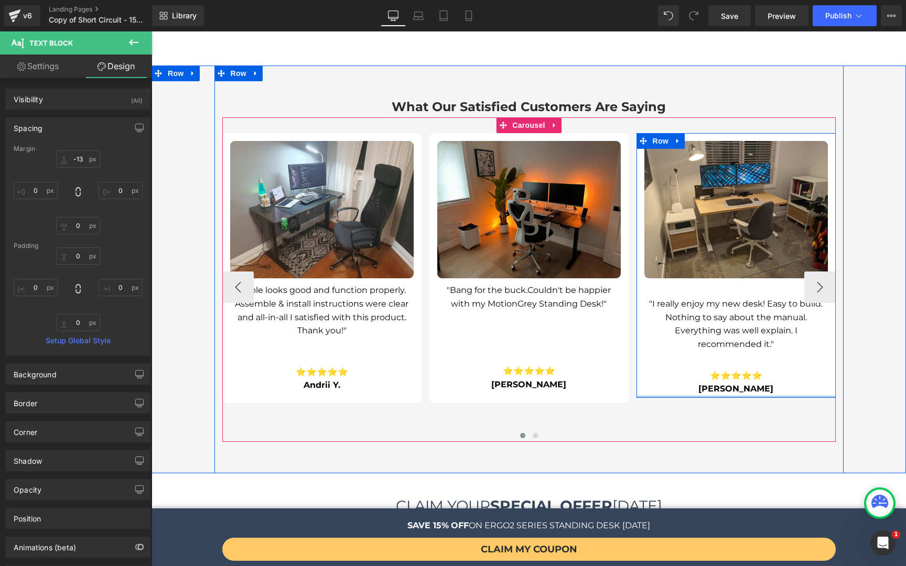
click at [640, 396] on div at bounding box center [735, 397] width 199 height 2
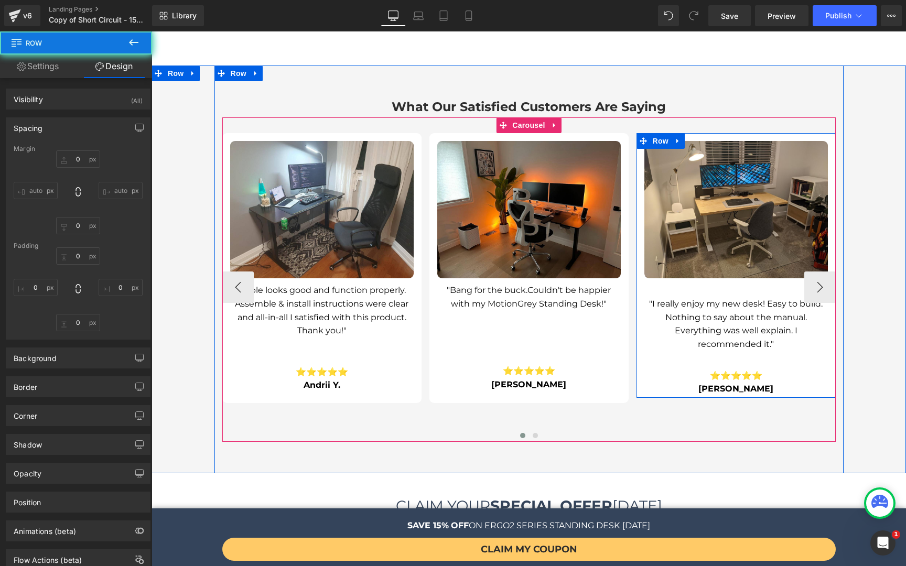
type input "0"
type input "15"
type input "0"
type input "4"
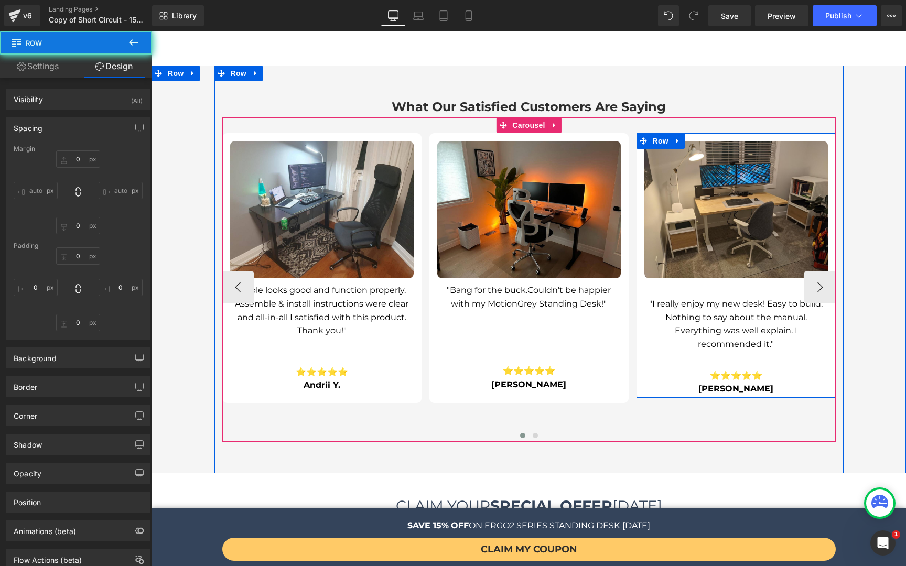
type input "0"
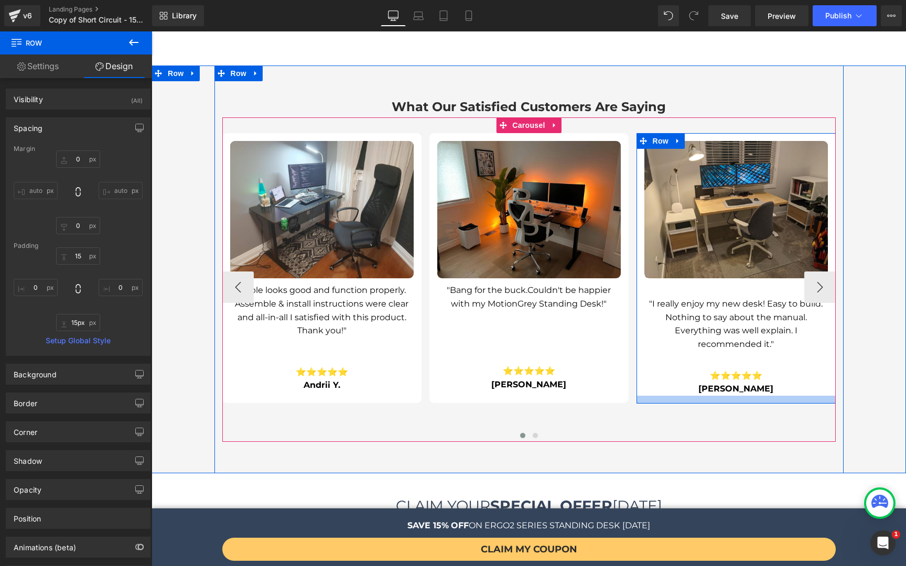
type input "16px"
drag, startPoint x: 644, startPoint y: 373, endPoint x: 641, endPoint y: 380, distance: 7.3
click at [641, 396] on div at bounding box center [735, 400] width 199 height 8
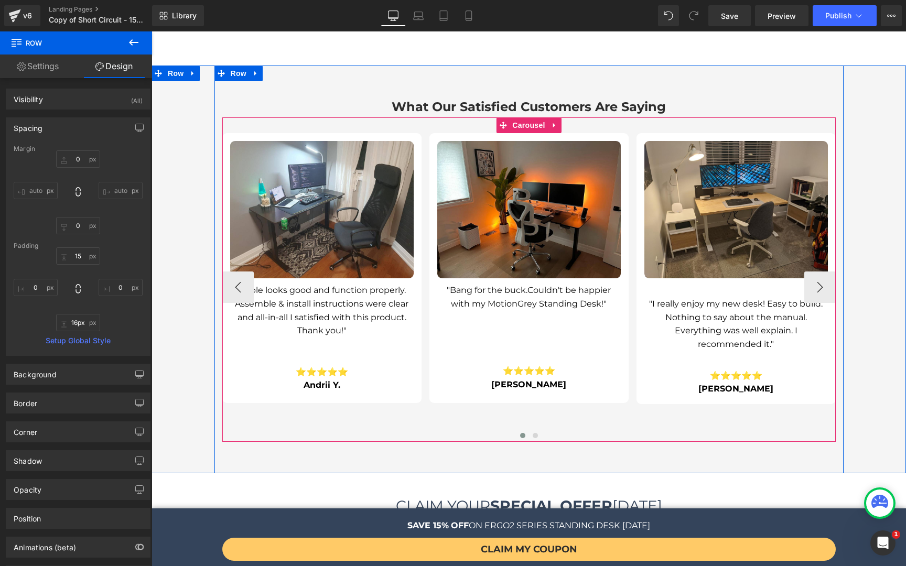
click at [688, 391] on div "Image "Table looks good and function properly. Assemble & install instructions …" at bounding box center [636, 287] width 828 height 309
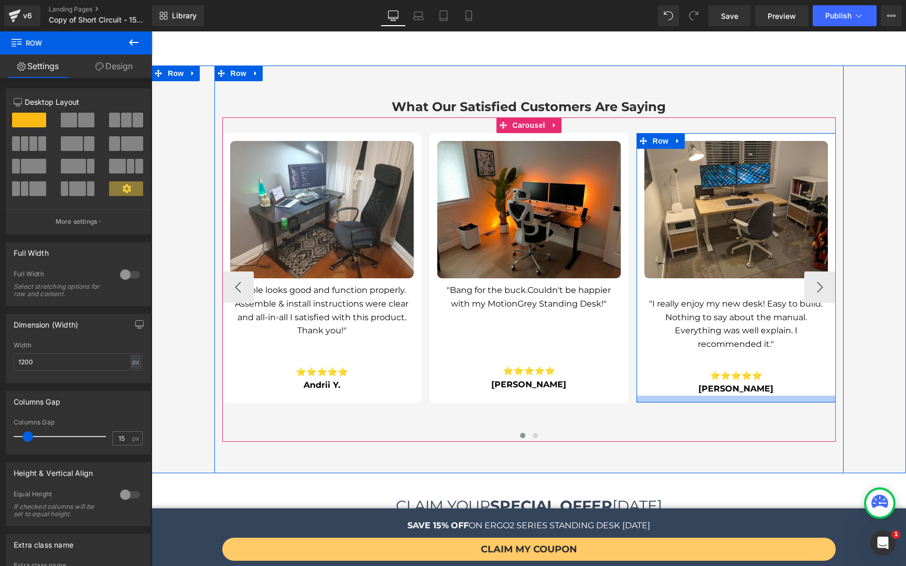
click at [662, 396] on div at bounding box center [735, 399] width 199 height 7
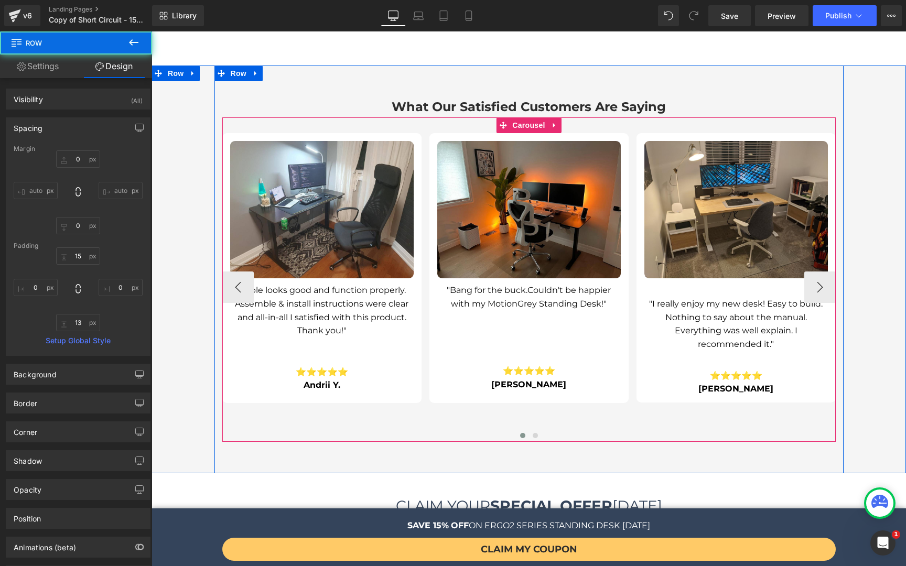
click at [685, 394] on div "Image "Table looks good and function properly. Assemble & install instructions …" at bounding box center [636, 287] width 828 height 309
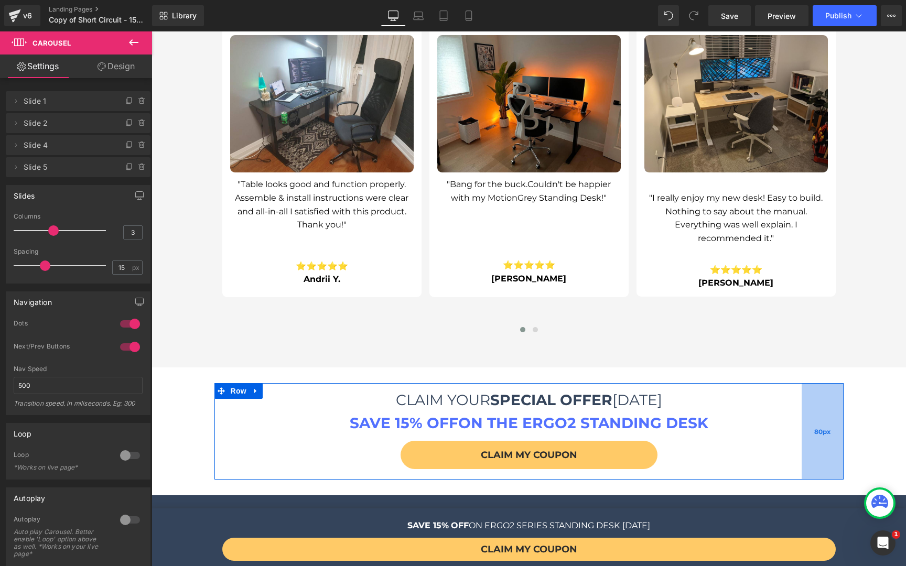
scroll to position [2790, 0]
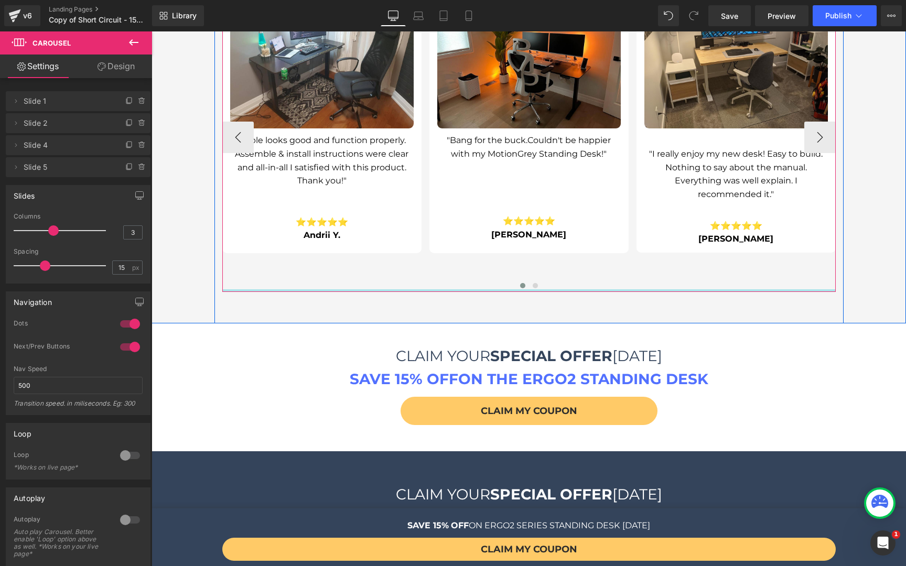
click at [528, 289] on div at bounding box center [528, 290] width 613 height 3
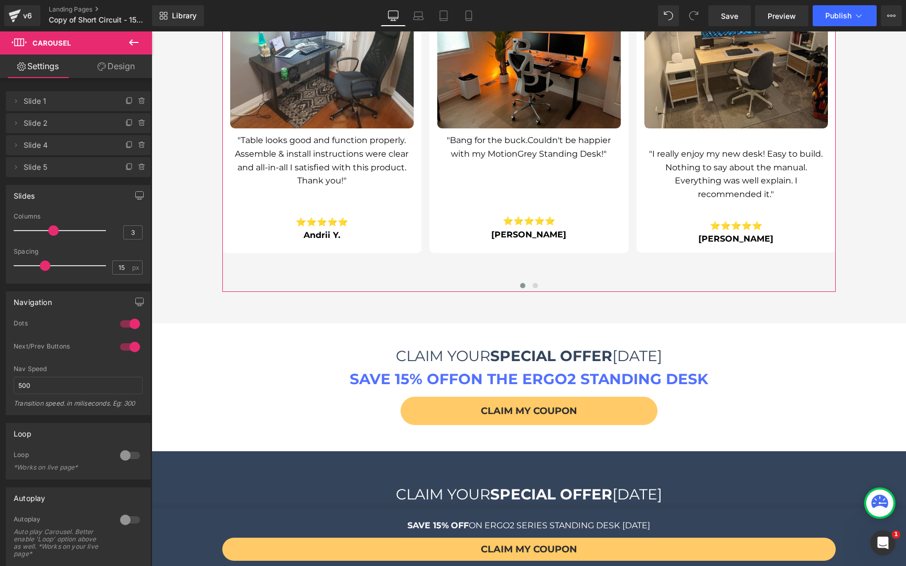
click at [126, 347] on div at bounding box center [129, 347] width 25 height 17
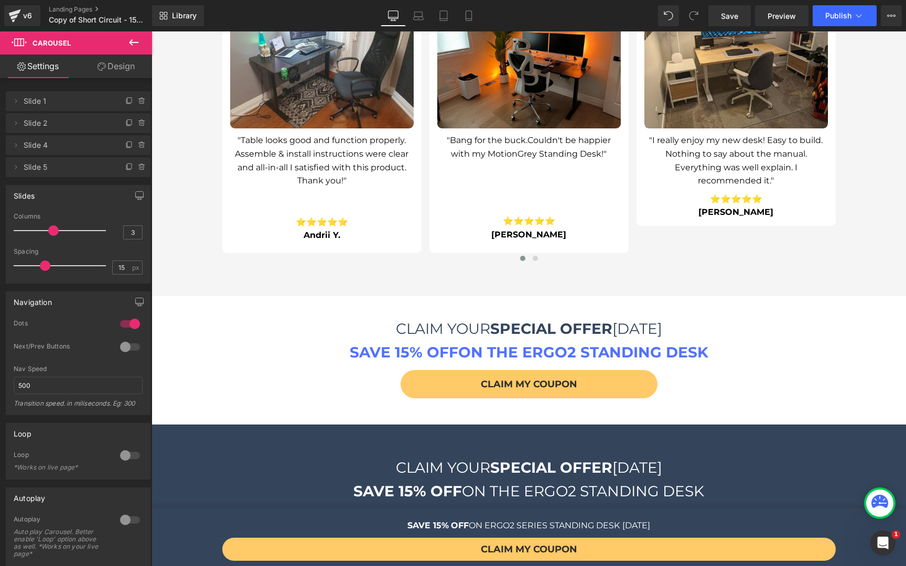
click at [128, 343] on div at bounding box center [129, 347] width 25 height 17
click at [128, 345] on div at bounding box center [129, 347] width 25 height 17
click at [127, 349] on div at bounding box center [129, 347] width 25 height 17
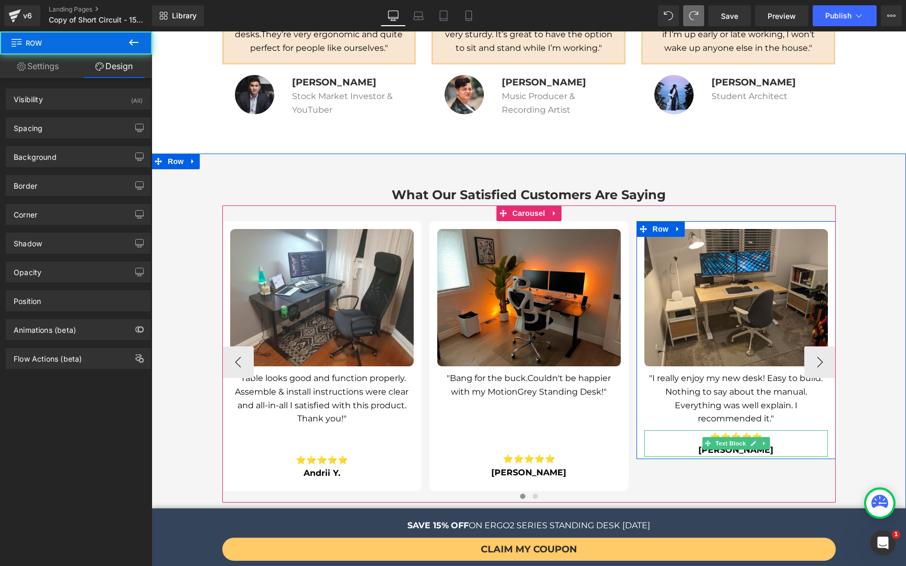
scroll to position [2565, 0]
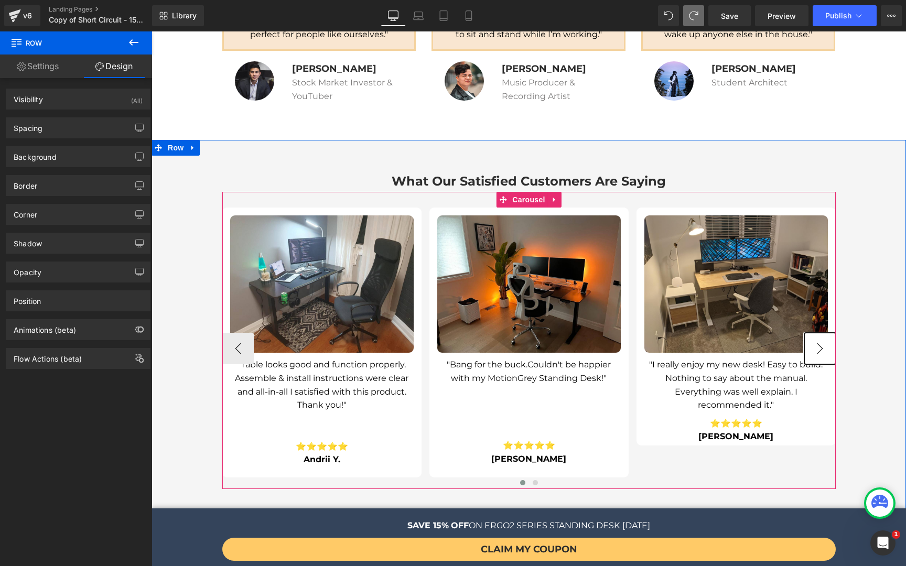
click at [819, 333] on button "›" at bounding box center [819, 348] width 31 height 31
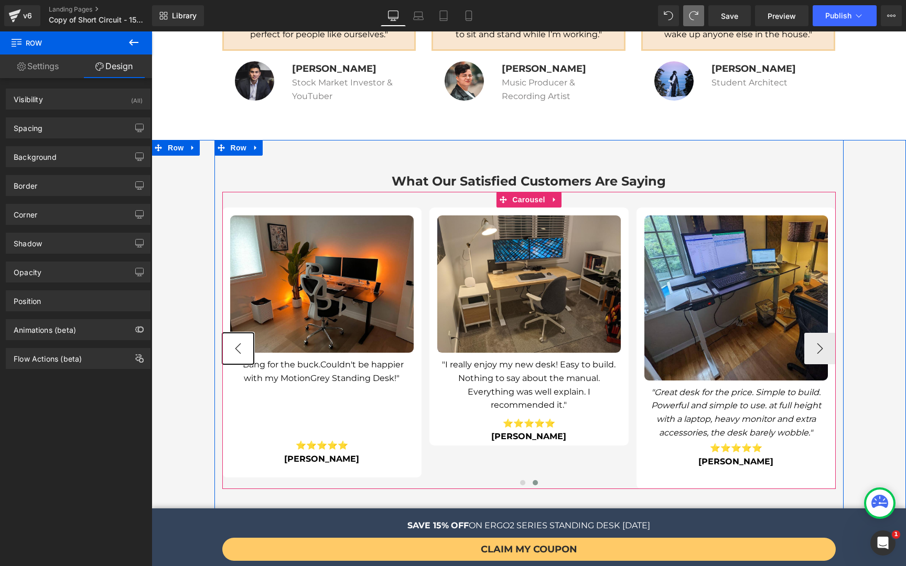
click at [225, 333] on button "‹" at bounding box center [237, 348] width 31 height 31
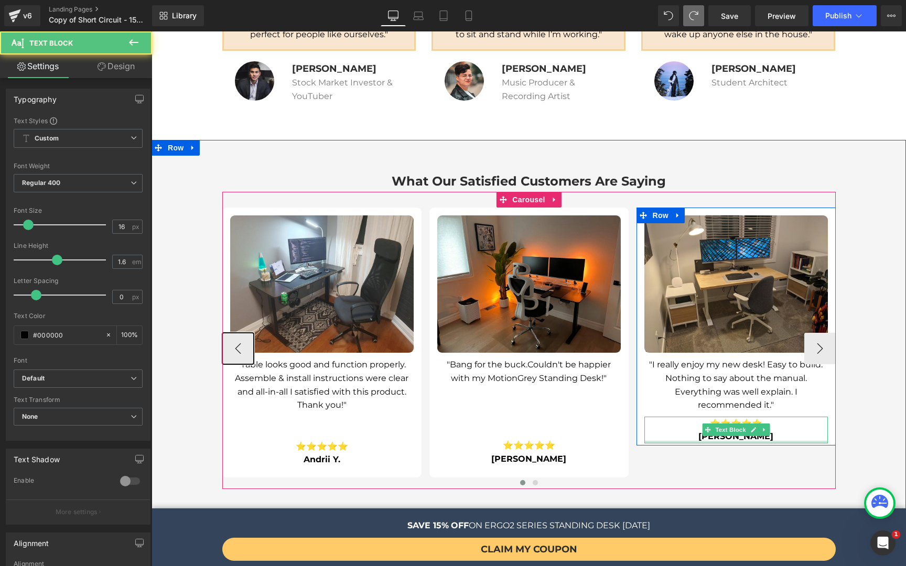
click at [670, 441] on div at bounding box center [735, 442] width 183 height 3
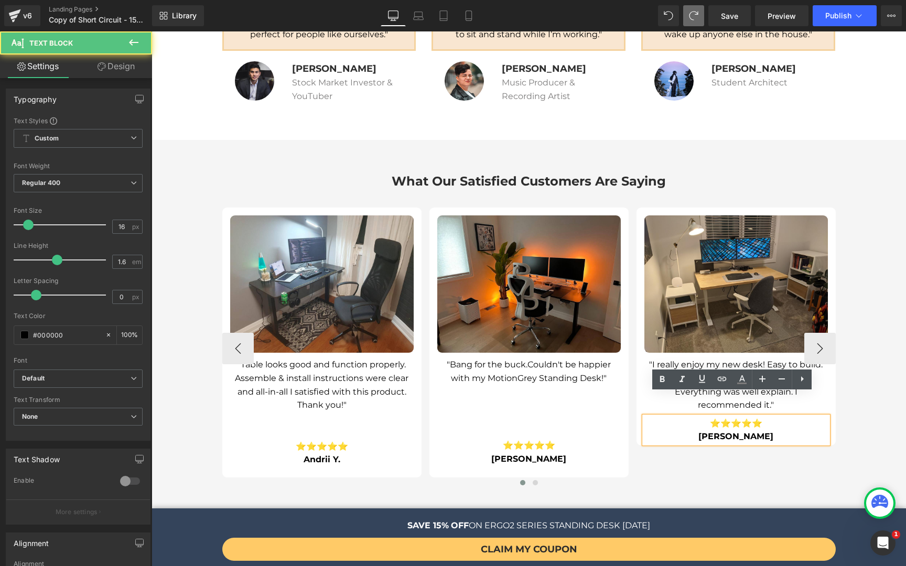
click at [668, 433] on div "Image "Table looks good and function properly. Assemble & install instructions …" at bounding box center [636, 349] width 828 height 282
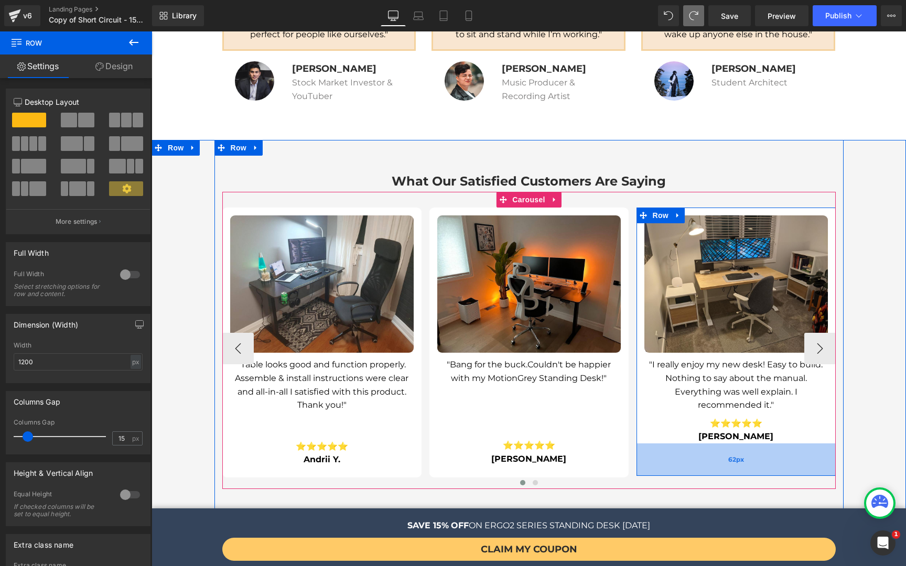
drag, startPoint x: 666, startPoint y: 421, endPoint x: 663, endPoint y: 451, distance: 30.6
click at [663, 451] on div "62px" at bounding box center [735, 459] width 199 height 32
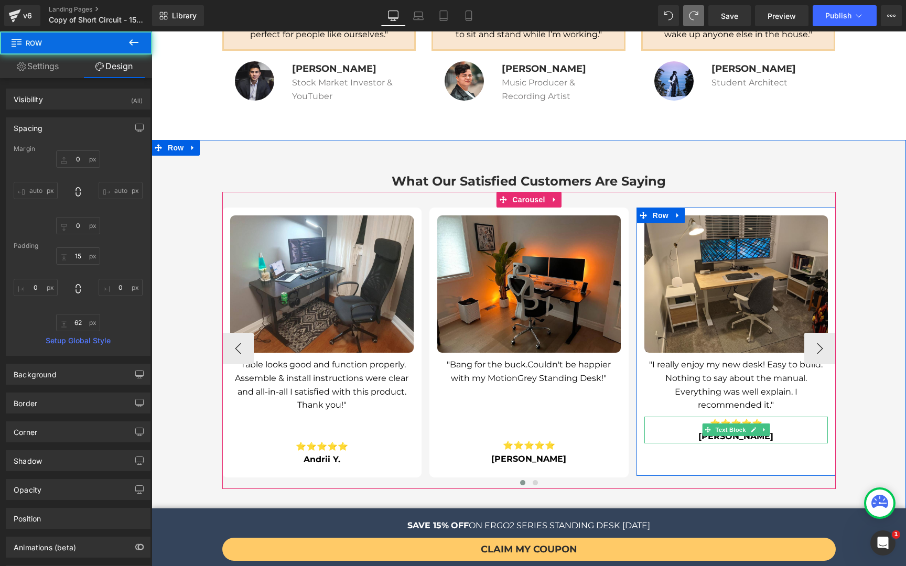
click at [730, 424] on span "Text Block" at bounding box center [730, 430] width 35 height 13
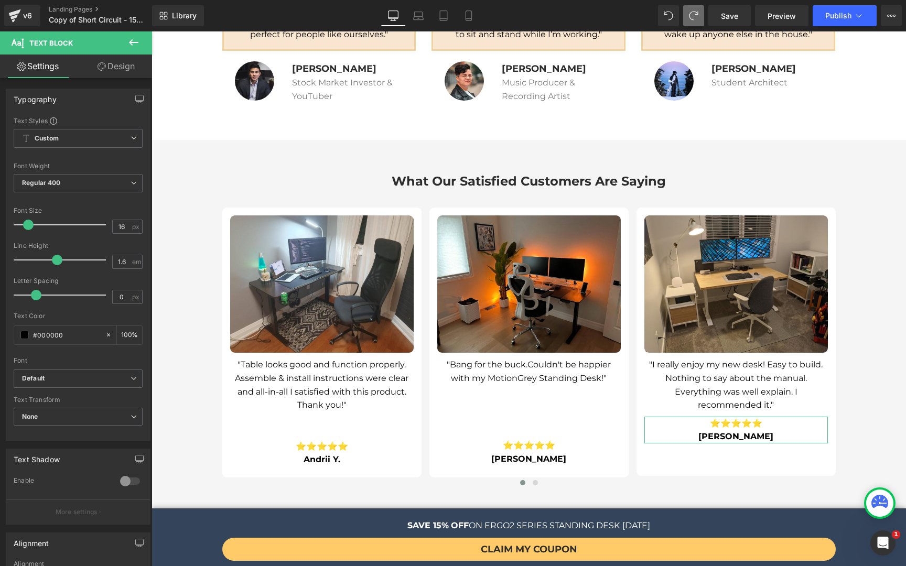
click at [113, 72] on link "Design" at bounding box center [116, 67] width 76 height 24
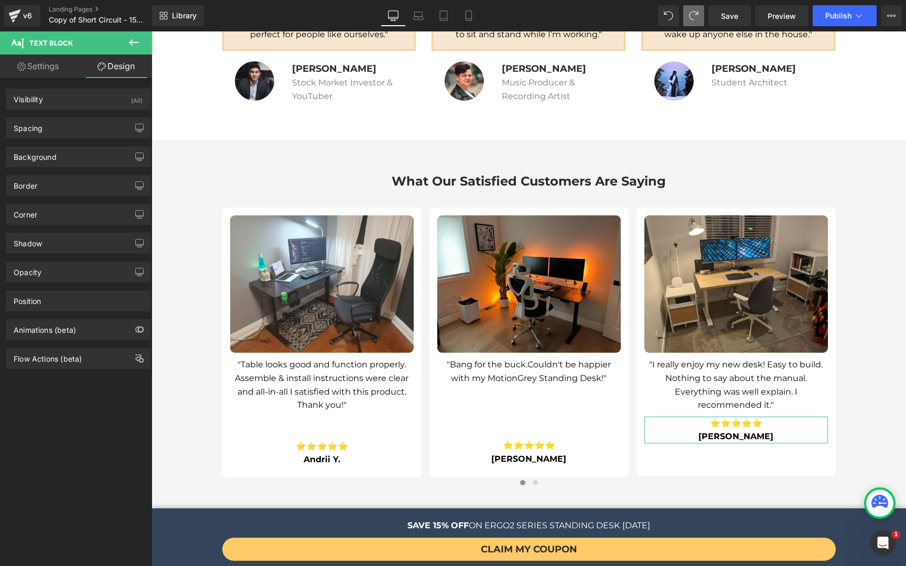
click at [84, 138] on div "Spacing Margin -13px -13 0px 0 0px 0 0px 0 Padding 0px 0 0px 0 0px 0 0px 0 Setu…" at bounding box center [78, 127] width 145 height 21
click at [85, 134] on div "Spacing" at bounding box center [78, 128] width 144 height 20
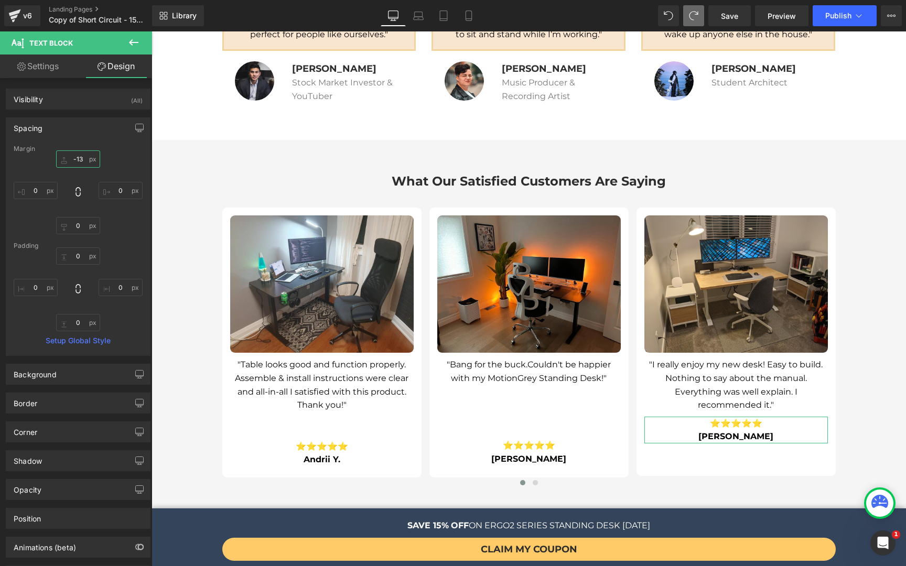
click at [82, 155] on input "-13" at bounding box center [78, 158] width 44 height 17
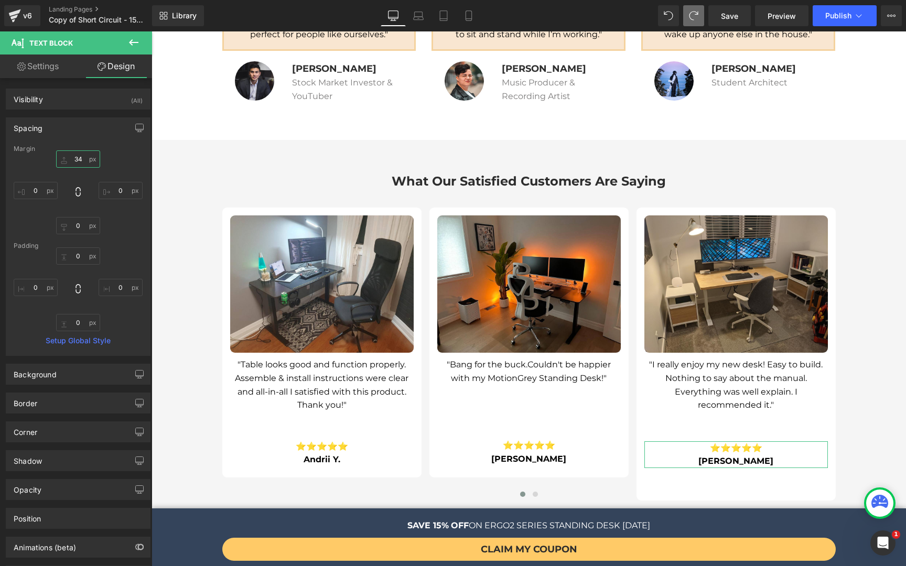
type input "35"
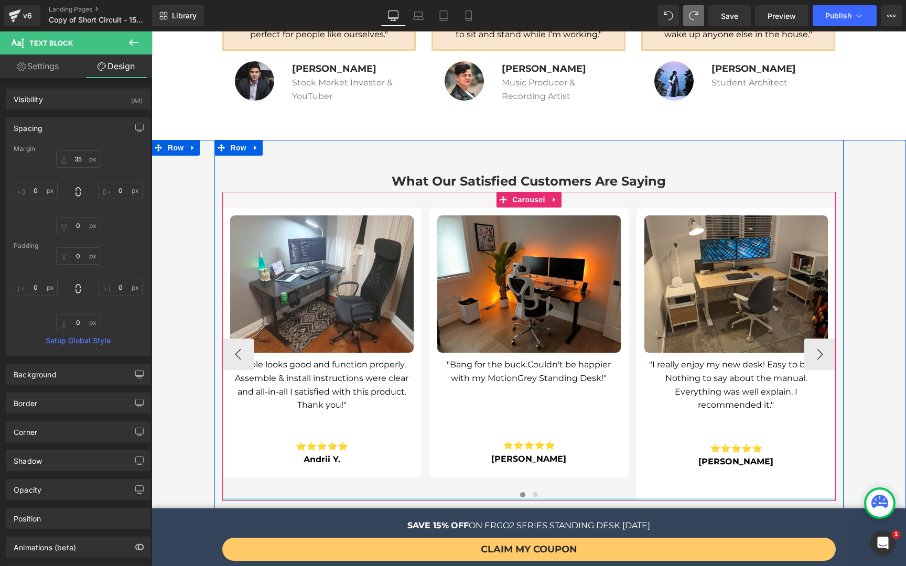
click at [658, 498] on div at bounding box center [528, 499] width 613 height 3
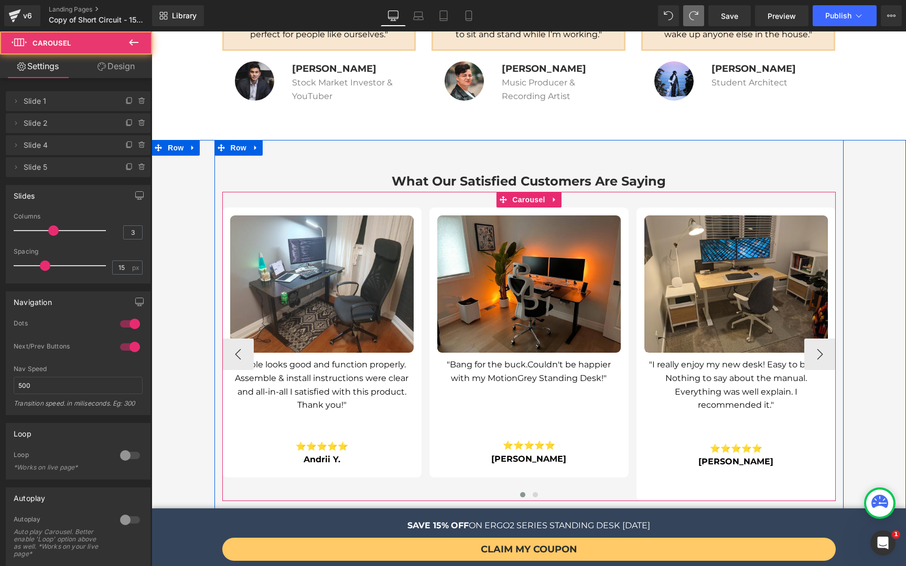
click at [657, 490] on div at bounding box center [528, 496] width 613 height 13
click at [151, 31] on div "62px" at bounding box center [151, 31] width 0 height 0
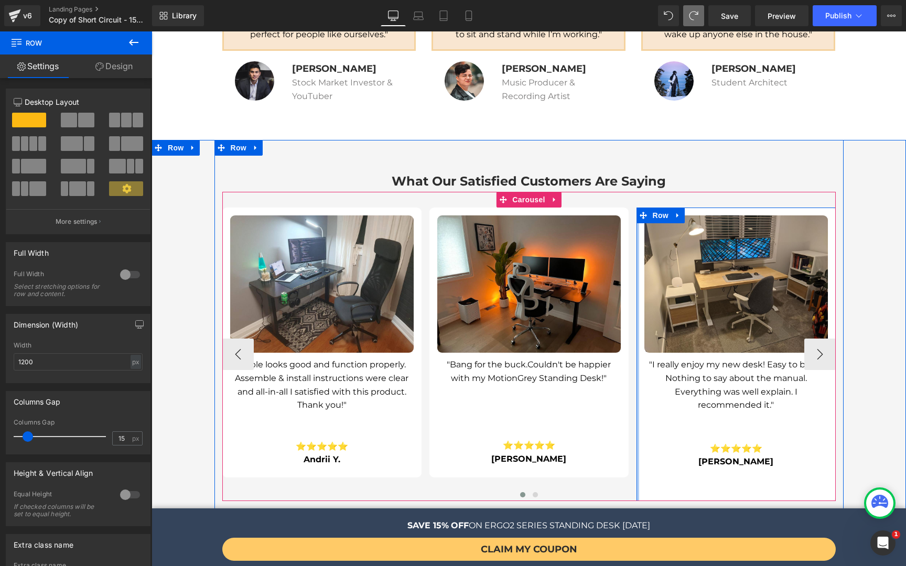
click at [636, 466] on div at bounding box center [637, 355] width 3 height 294
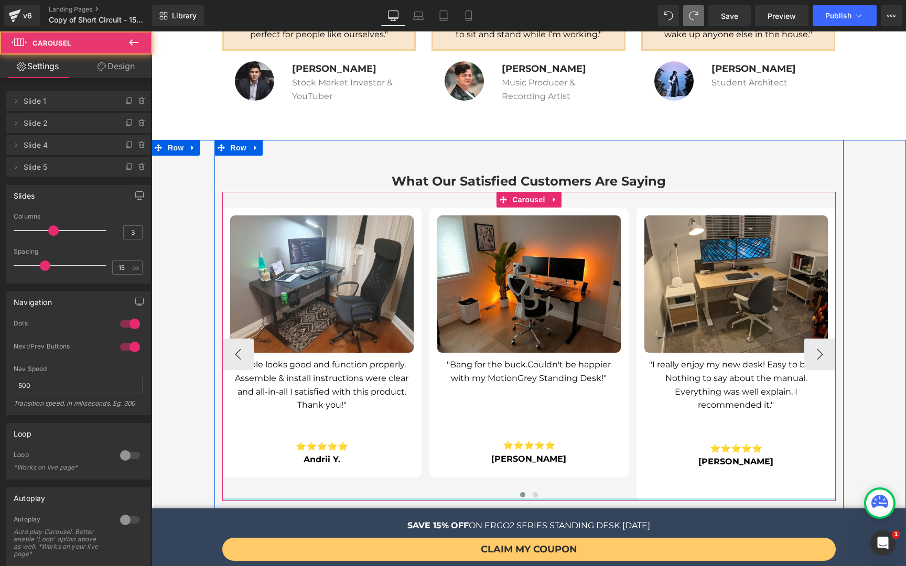
click at [686, 498] on div at bounding box center [528, 499] width 613 height 3
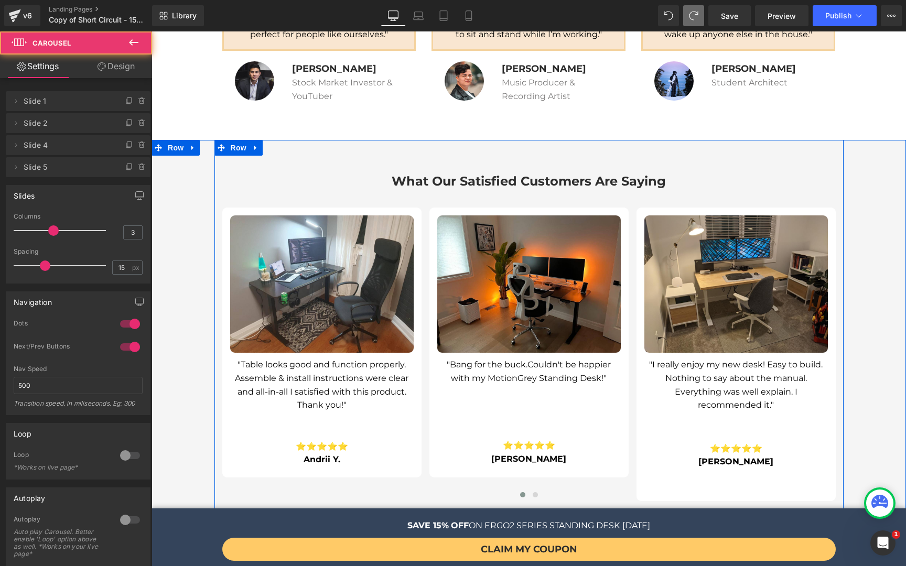
click at [739, 491] on div "What Our Satisfied Customers Are Saying Heading Image "Table looks good and fun…" at bounding box center [528, 336] width 629 height 392
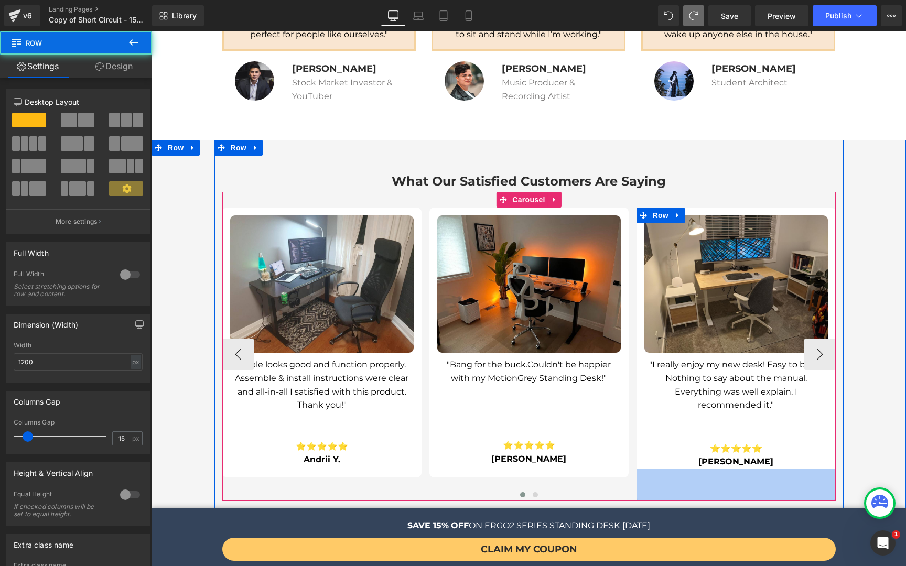
click at [808, 464] on div "Image "I really enjoy my new desk! Easy to build. Nothing to say about the manu…" at bounding box center [735, 355] width 199 height 294
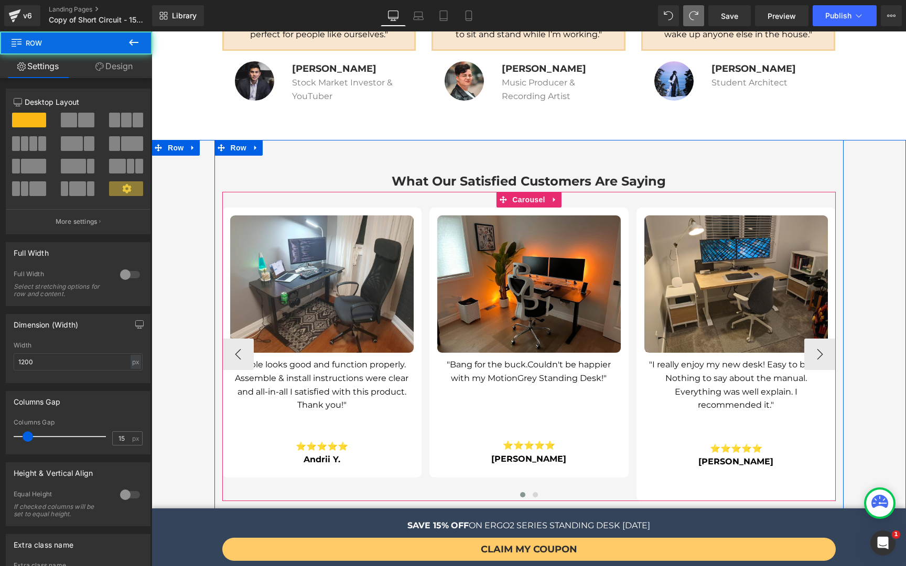
click at [819, 490] on div at bounding box center [528, 496] width 613 height 13
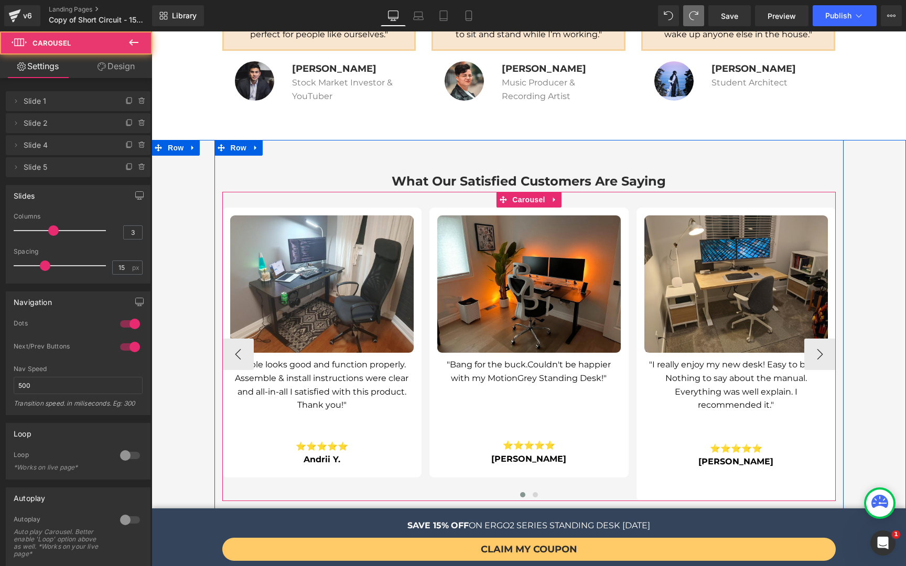
click at [819, 490] on div at bounding box center [528, 496] width 613 height 13
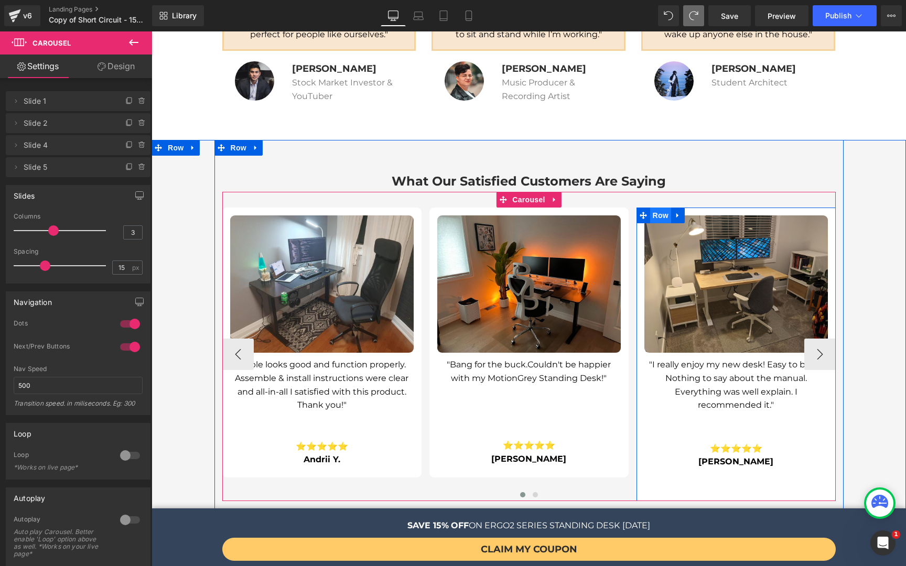
click at [650, 208] on span "Row" at bounding box center [660, 216] width 21 height 16
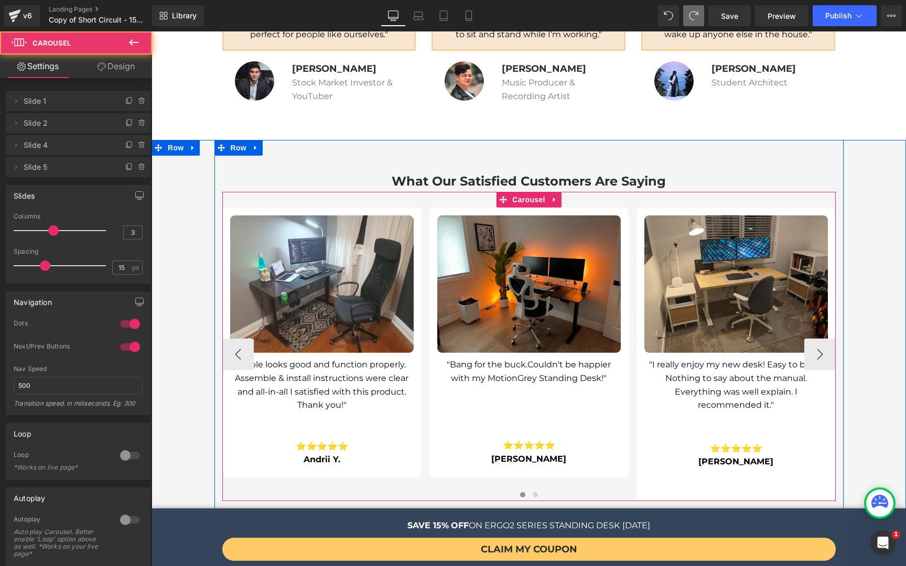
drag, startPoint x: 713, startPoint y: 476, endPoint x: 713, endPoint y: 467, distance: 10.0
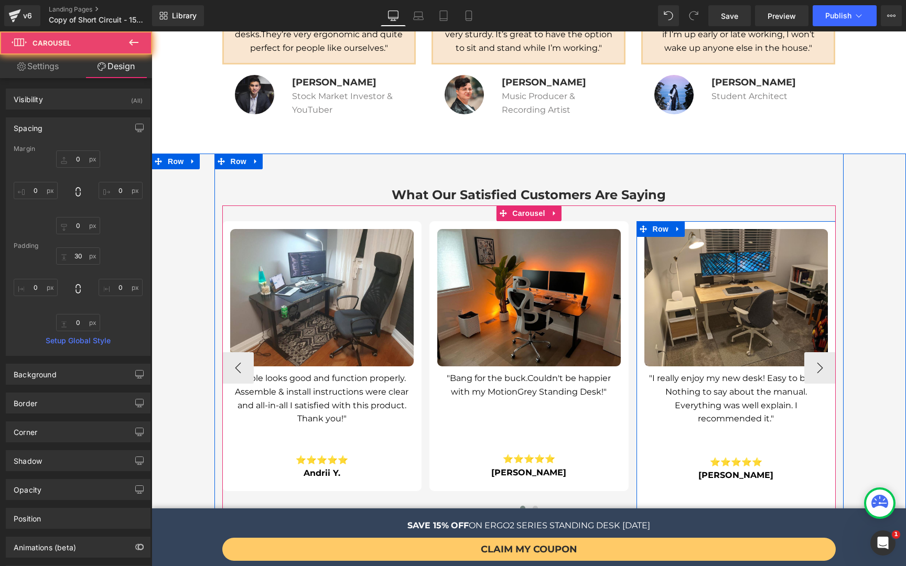
click at [639, 475] on div "Image "I really enjoy my new desk! Easy to build. Nothing to say about the manu…" at bounding box center [735, 368] width 199 height 294
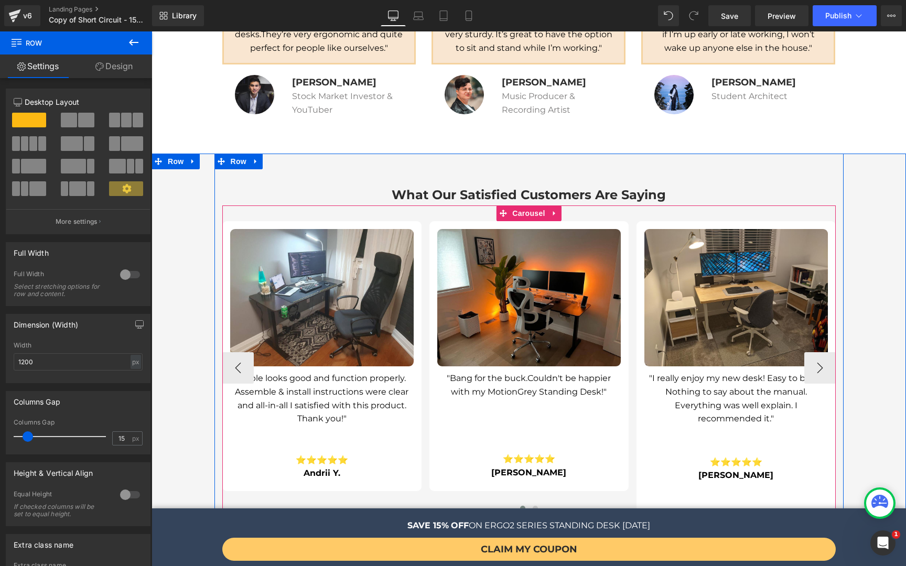
scroll to position [2682, 0]
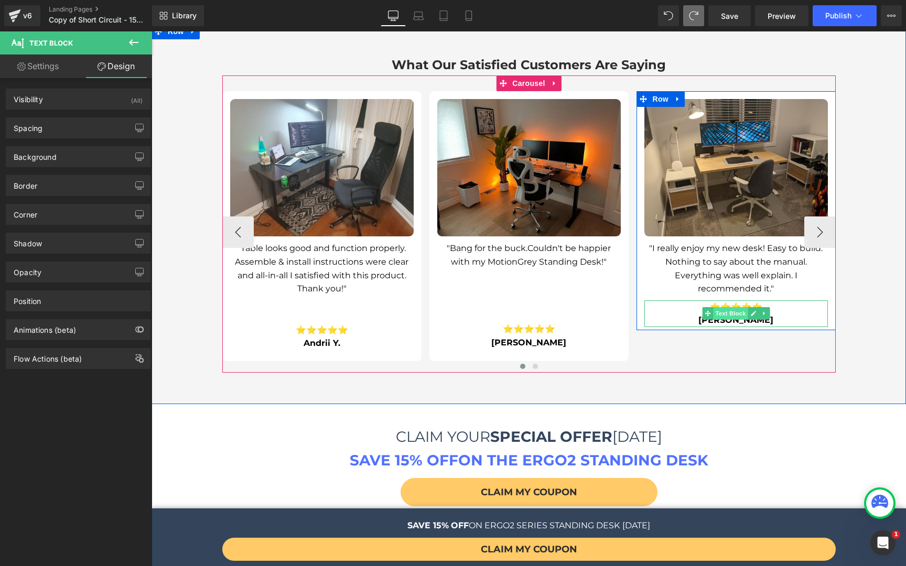
click at [732, 307] on span "Text Block" at bounding box center [730, 313] width 35 height 13
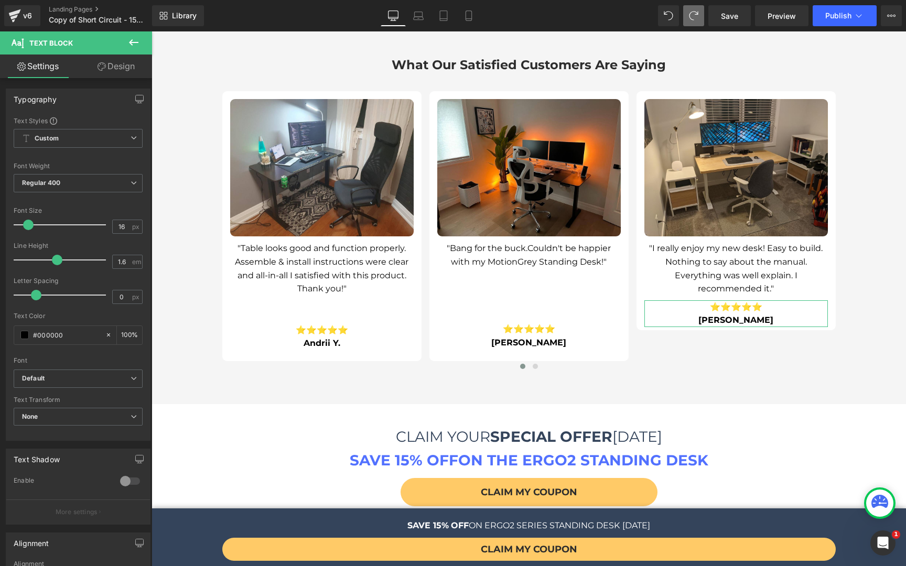
click at [125, 68] on link "Design" at bounding box center [116, 67] width 76 height 24
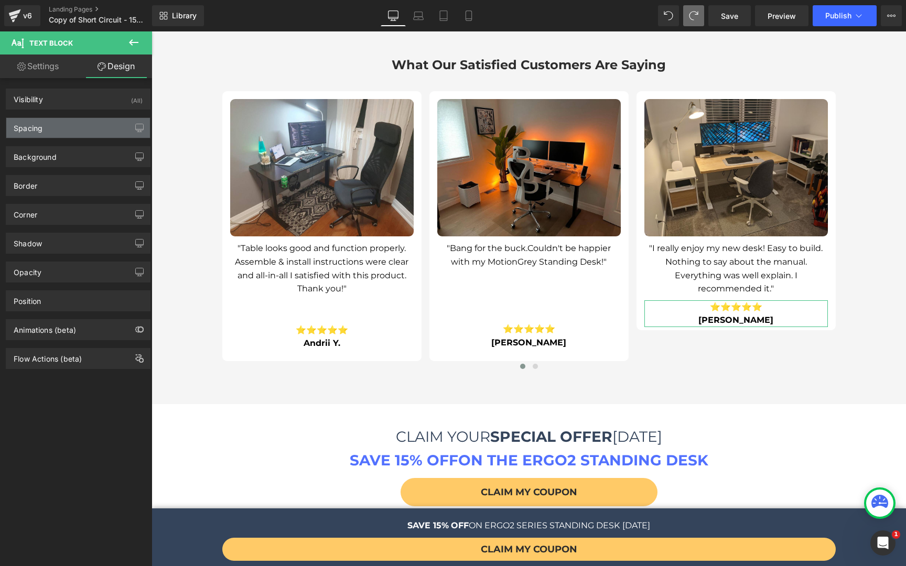
type input "-13"
type input "0"
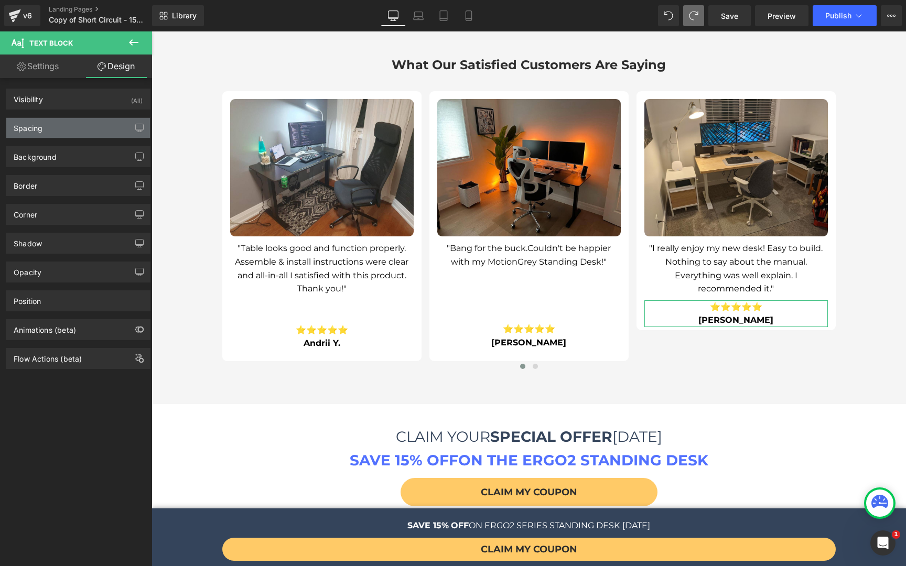
type input "0"
click at [78, 133] on div "Spacing" at bounding box center [78, 128] width 144 height 20
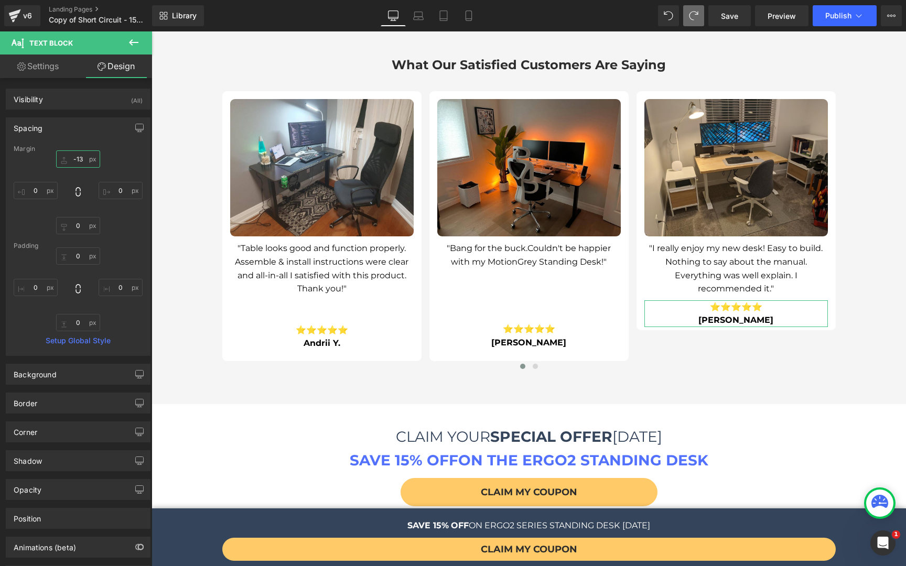
click at [82, 159] on input "-13" at bounding box center [78, 158] width 44 height 17
type input "31"
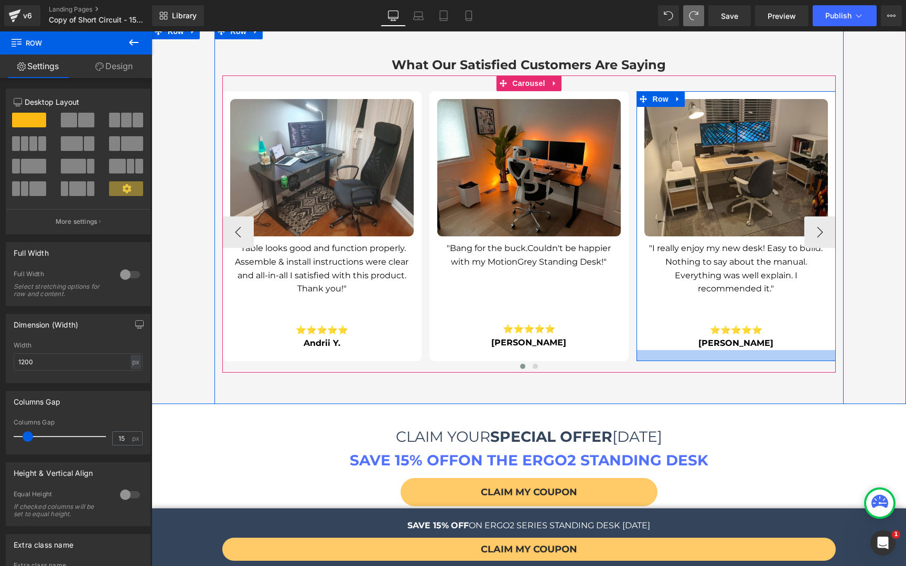
drag, startPoint x: 681, startPoint y: 329, endPoint x: 681, endPoint y: 337, distance: 7.4
click at [681, 350] on div at bounding box center [735, 355] width 199 height 11
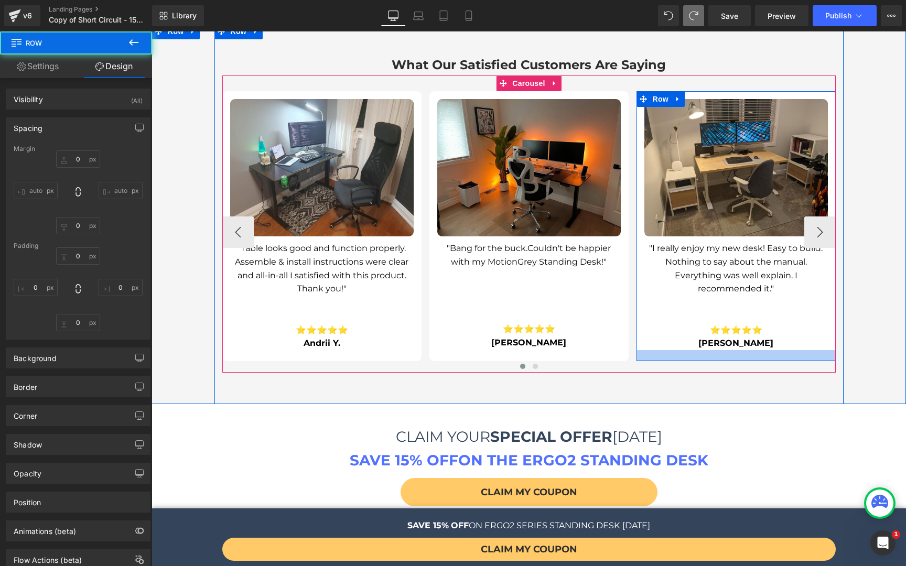
type input "0"
type input "15"
type input "0"
type input "21"
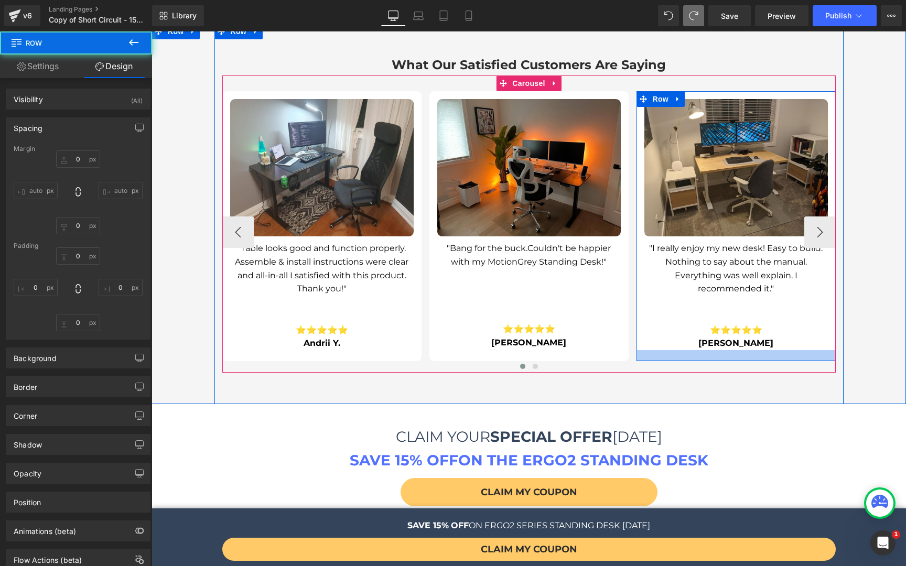
type input "0"
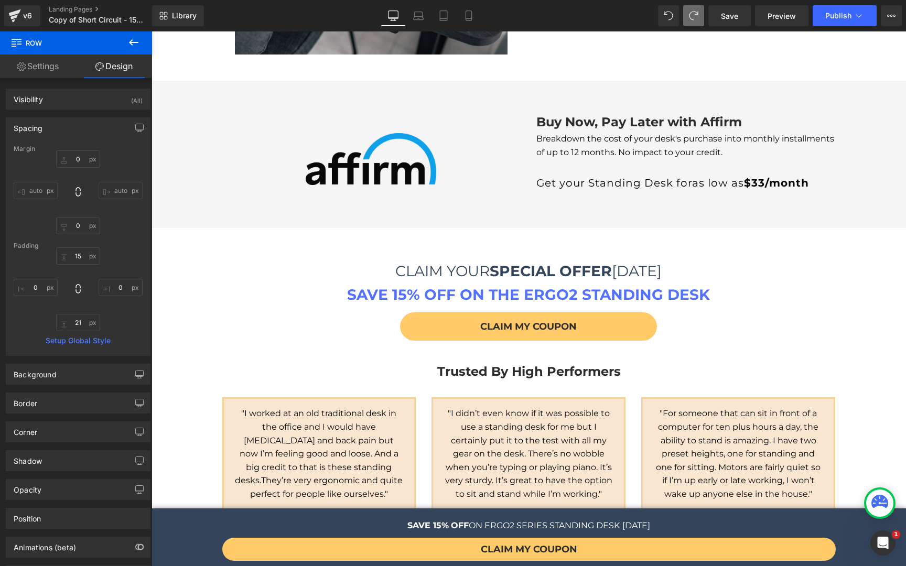
scroll to position [2159, 0]
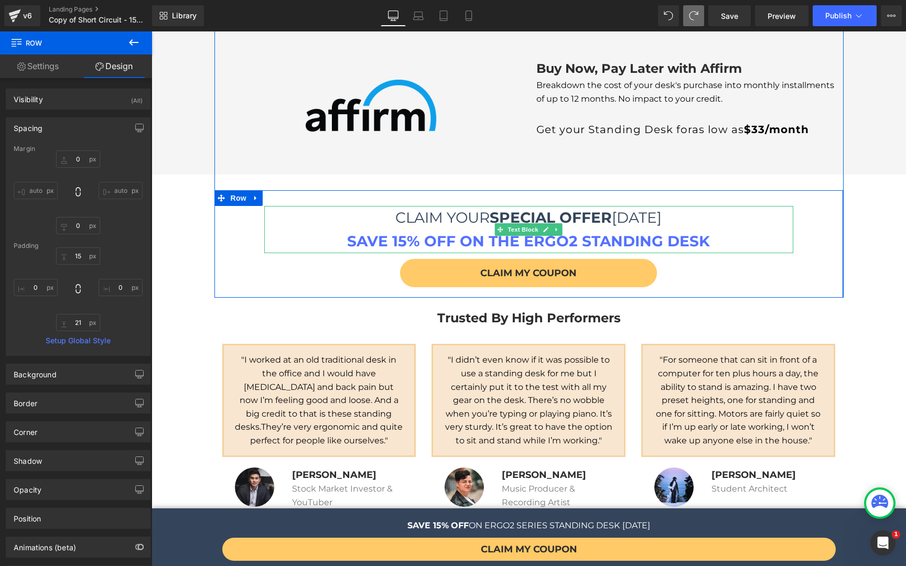
click at [587, 232] on strong "SAVE 15% OFF ON THE ERGO2 STANDING DESK" at bounding box center [528, 241] width 363 height 18
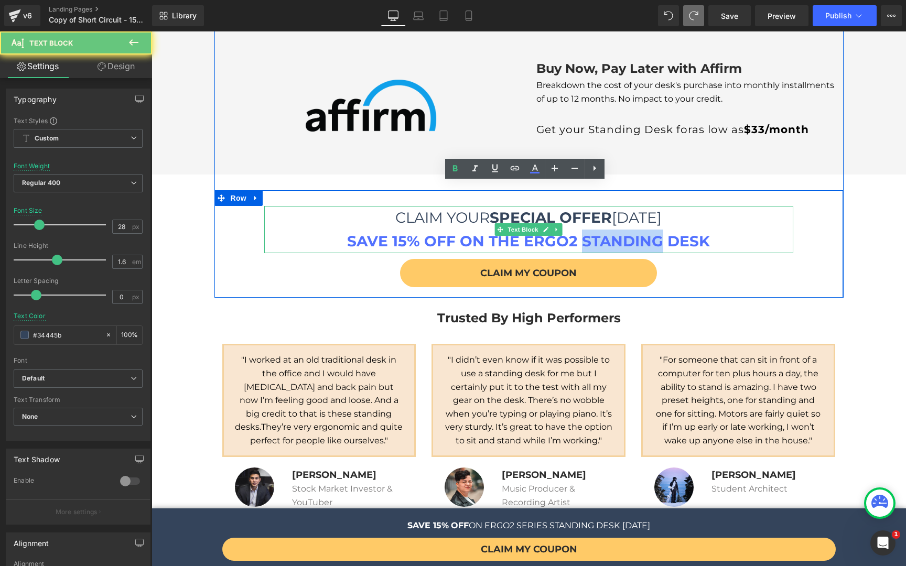
click at [587, 232] on strong "SAVE 15% OFF ON THE ERGO2 STANDING DESK" at bounding box center [528, 241] width 363 height 18
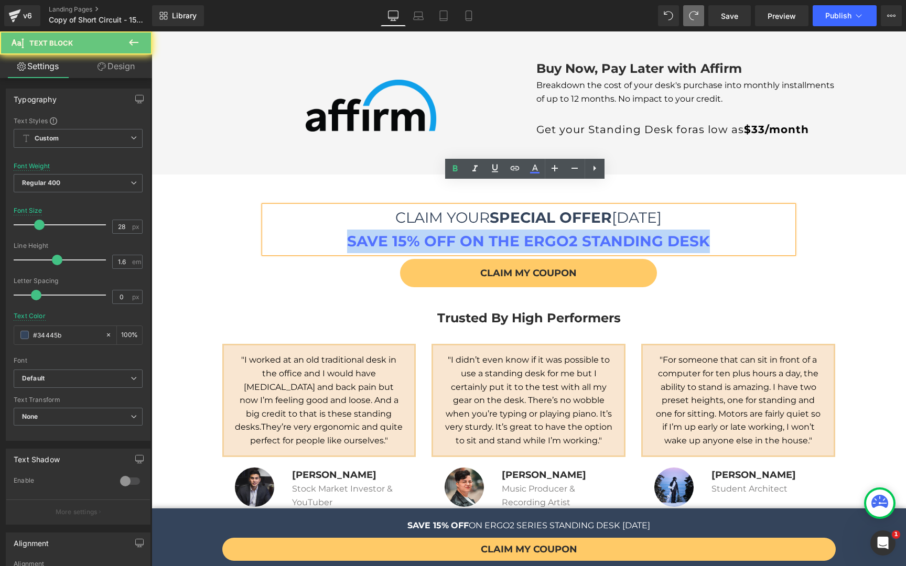
click at [587, 232] on strong "SAVE 15% OFF ON THE ERGO2 STANDING DESK" at bounding box center [528, 241] width 363 height 18
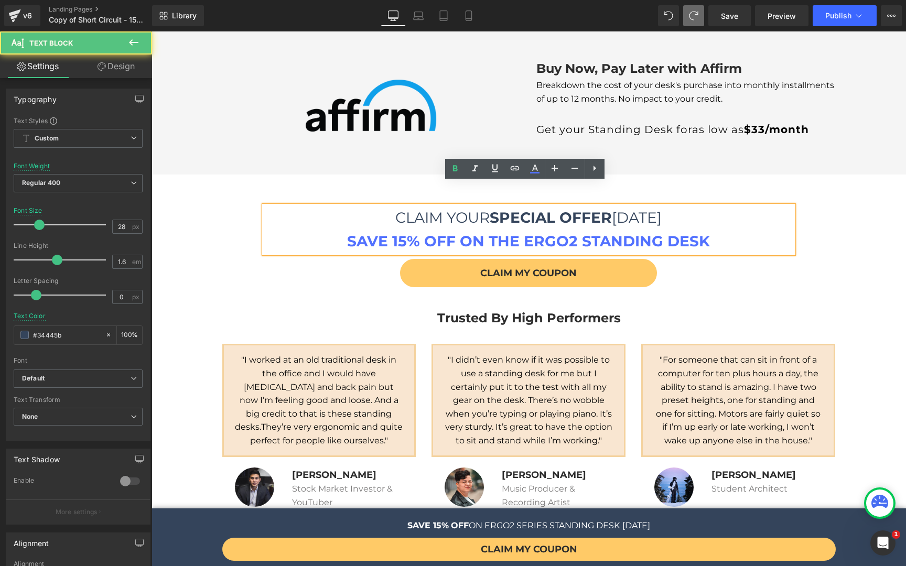
click at [514, 209] on strong "SPECIAL OFFER" at bounding box center [551, 218] width 122 height 18
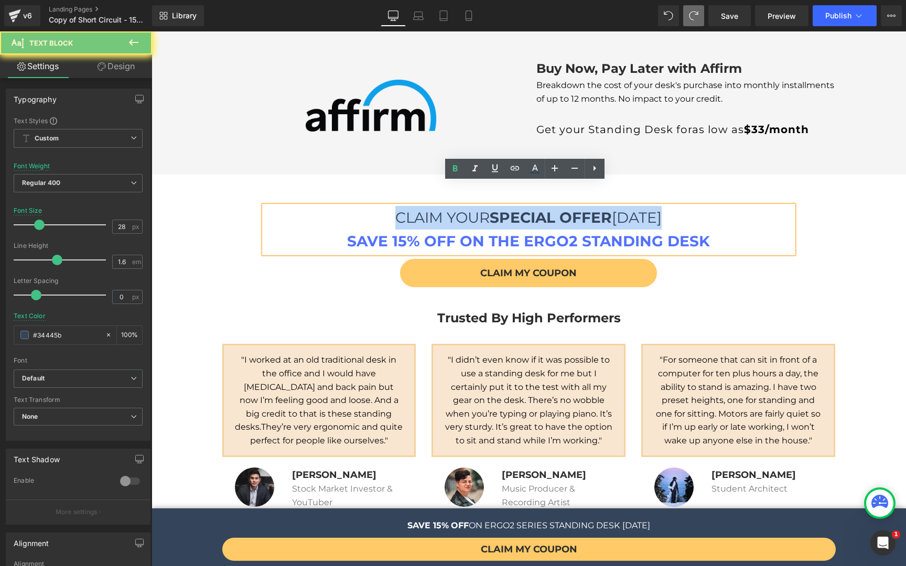
click at [514, 209] on strong "SPECIAL OFFER" at bounding box center [551, 218] width 122 height 18
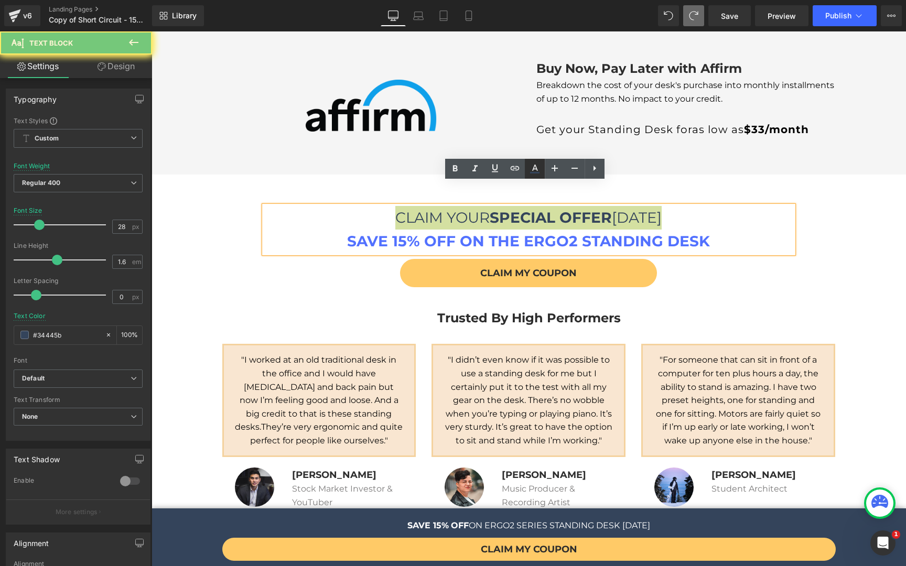
click at [530, 173] on icon at bounding box center [534, 173] width 9 height 2
type input "100"
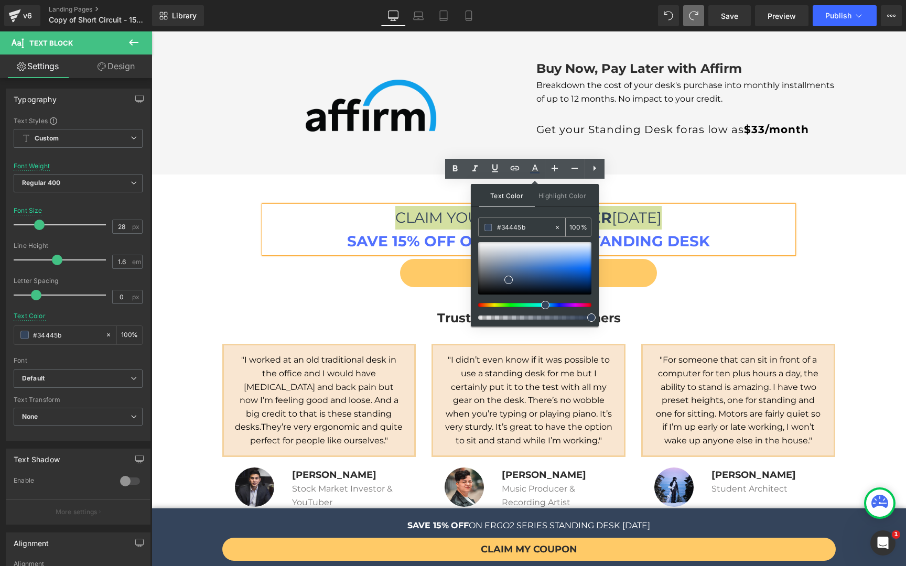
drag, startPoint x: 525, startPoint y: 230, endPoint x: 491, endPoint y: 226, distance: 34.3
click at [491, 226] on div "#34445b" at bounding box center [516, 227] width 75 height 18
click at [720, 230] on p "SAVE 15% OFF ON THE ERGO2 STANDING DESK" at bounding box center [528, 242] width 529 height 24
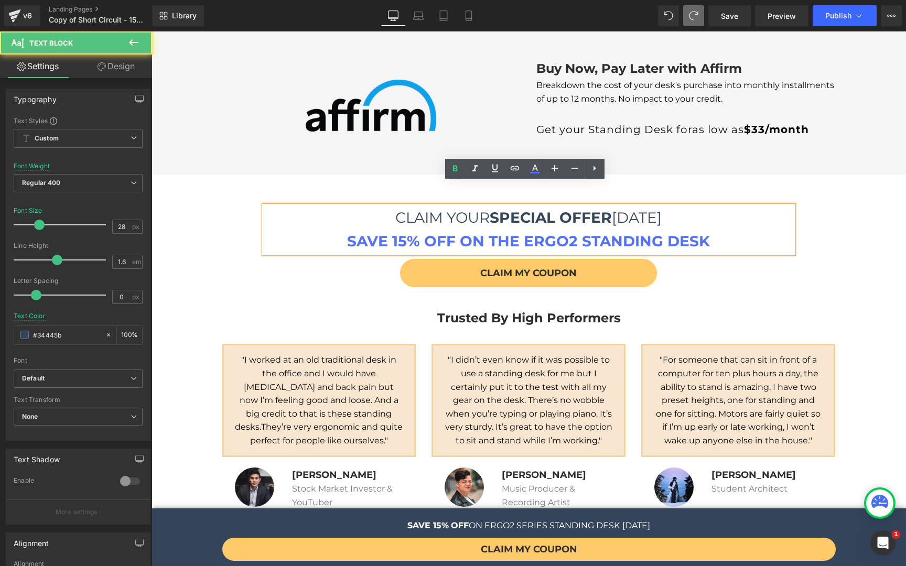
click at [720, 230] on p "SAVE 15% OFF ON THE ERGO2 STANDING DESK" at bounding box center [528, 242] width 529 height 24
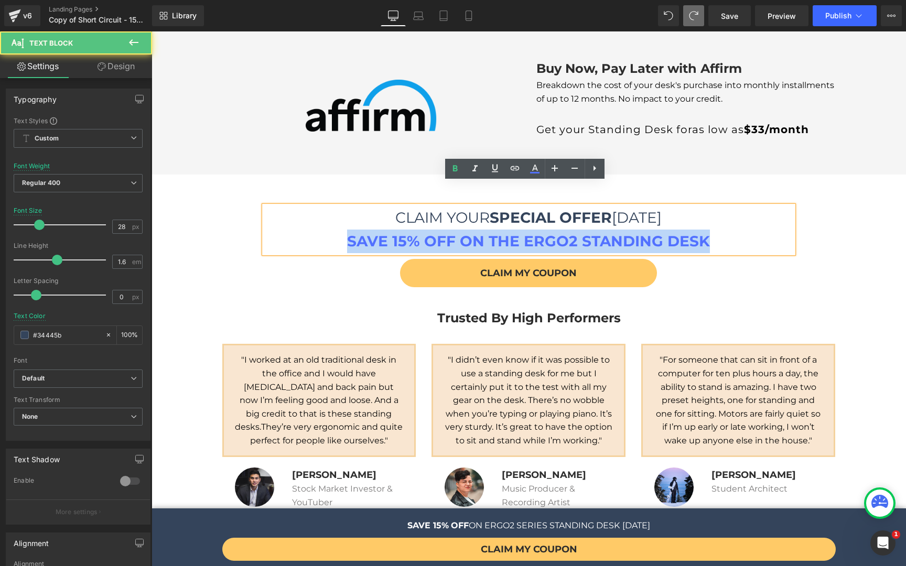
click at [720, 230] on p "SAVE 15% OFF ON THE ERGO2 STANDING DESK" at bounding box center [528, 242] width 529 height 24
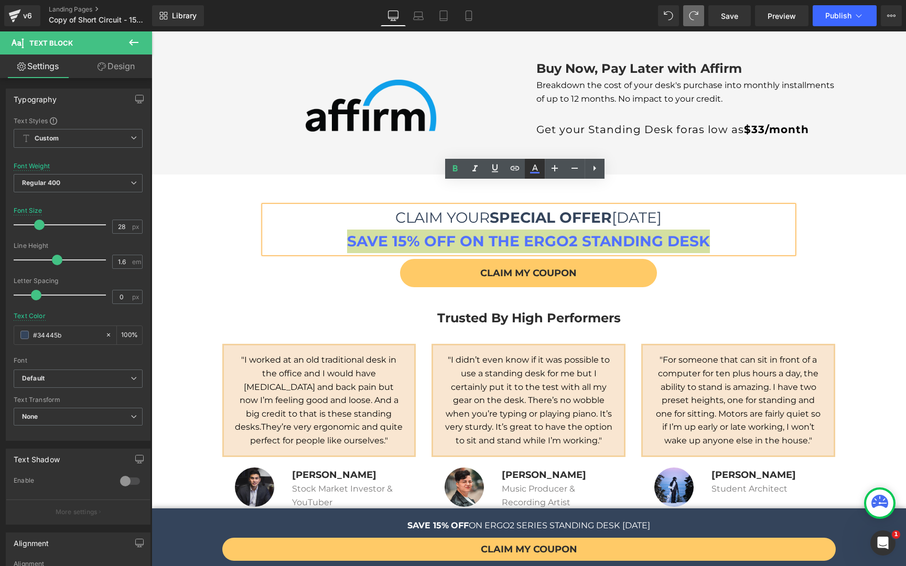
click at [528, 174] on icon at bounding box center [534, 168] width 13 height 13
type input "#5271ff"
type input "100"
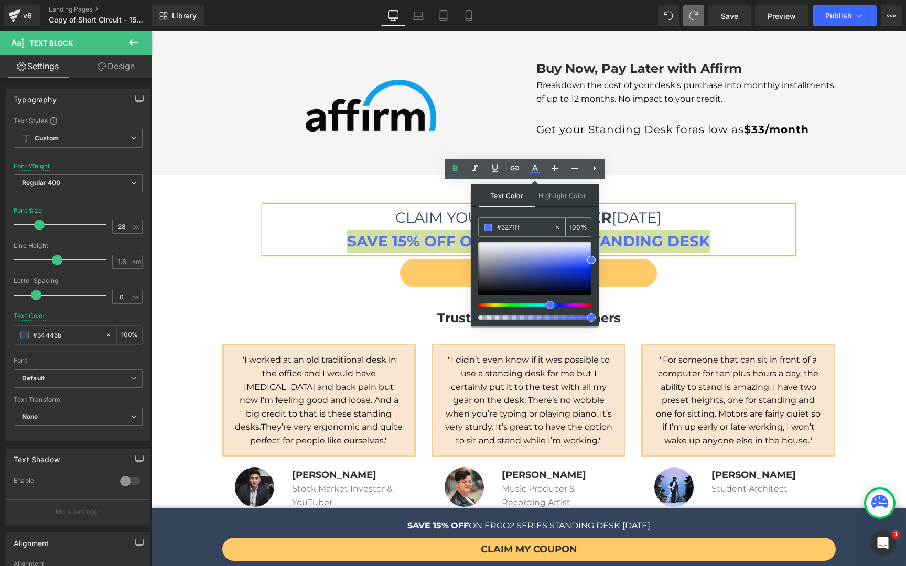
click at [506, 227] on input "#5271ff" at bounding box center [525, 228] width 57 height 12
paste input "34445b"
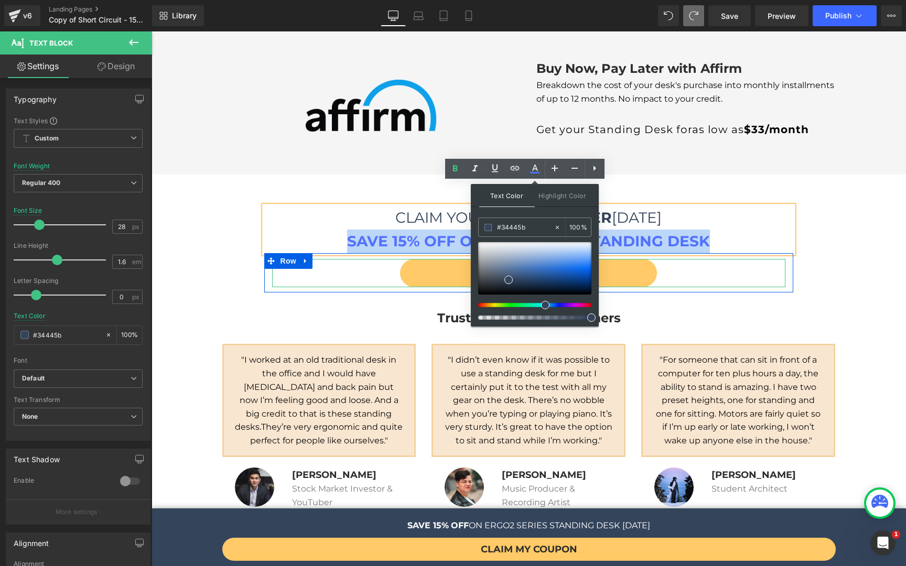
drag, startPoint x: 711, startPoint y: 260, endPoint x: 707, endPoint y: 253, distance: 7.7
click at [711, 260] on div "CLAIM MY COUPON" at bounding box center [528, 273] width 513 height 28
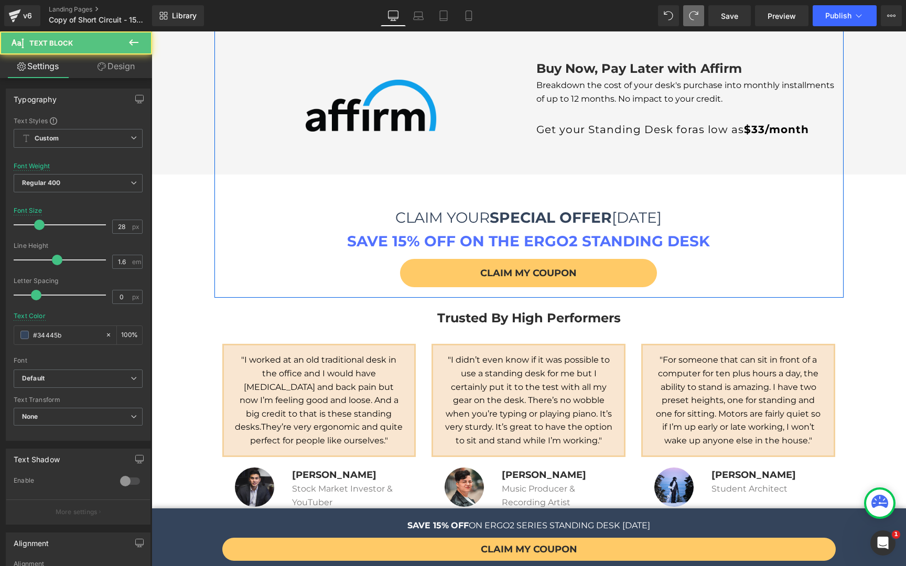
click at [679, 232] on strong "SAVE 15% OFF ON THE ERGO2 STANDING DESK" at bounding box center [528, 241] width 363 height 18
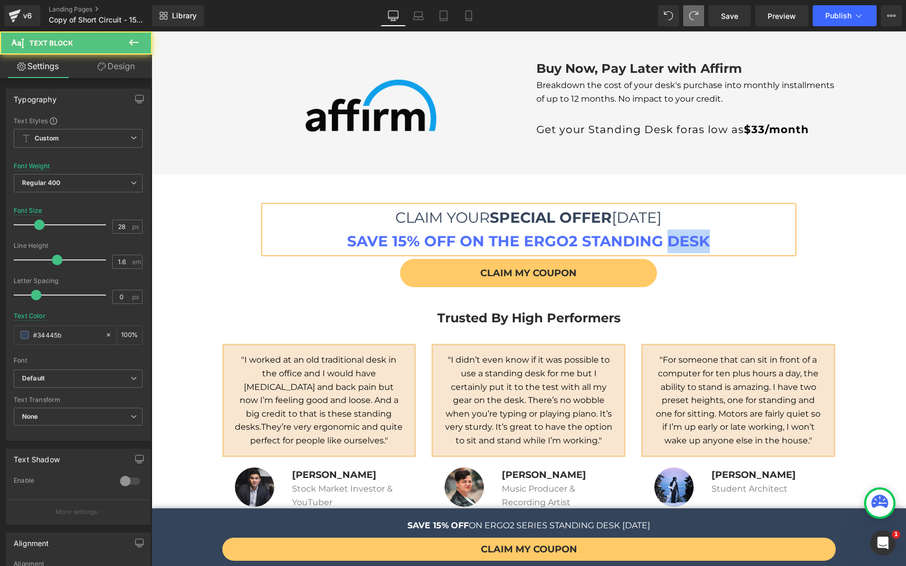
click at [679, 232] on strong "SAVE 15% OFF ON THE ERGO2 STANDING DESK" at bounding box center [528, 241] width 363 height 18
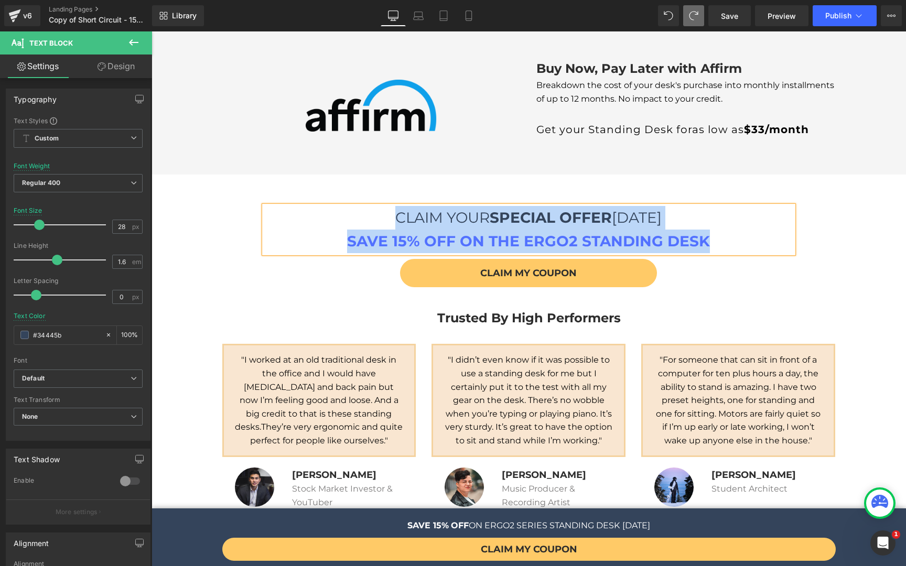
click at [530, 232] on strong "SAVE 15% OFF ON THE ERGO2 STANDING DESK" at bounding box center [528, 241] width 363 height 18
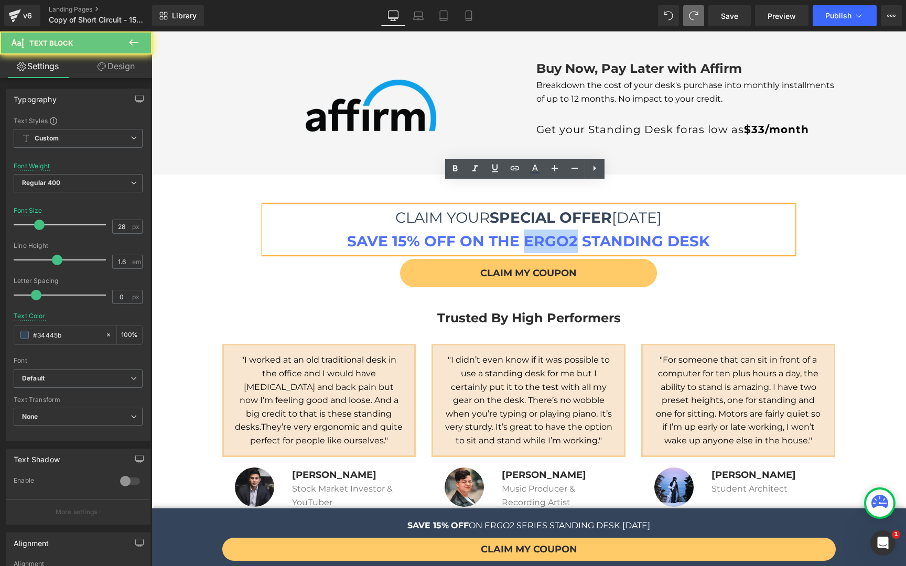
click at [530, 232] on strong "SAVE 15% OFF ON THE ERGO2 STANDING DESK" at bounding box center [528, 241] width 363 height 18
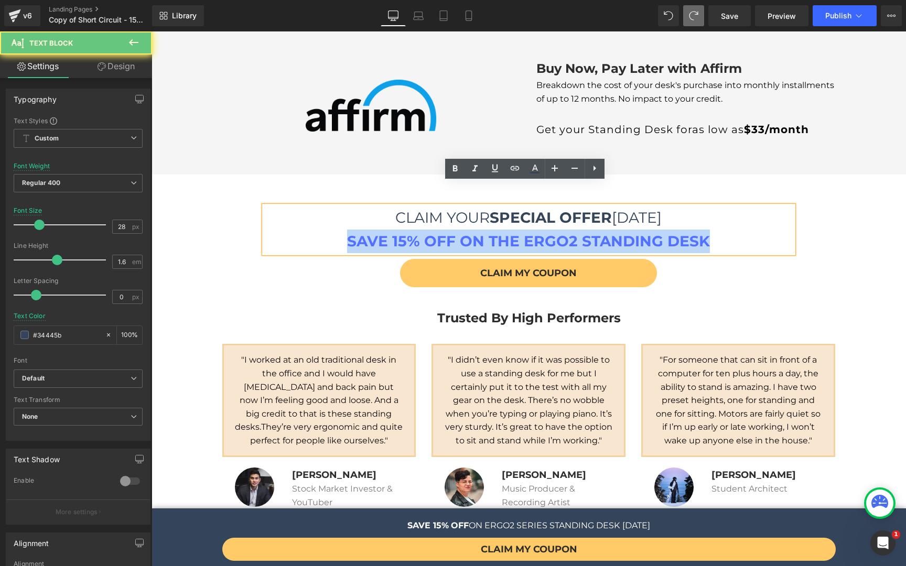
click at [530, 232] on strong "SAVE 15% OFF ON THE ERGO2 STANDING DESK" at bounding box center [528, 241] width 363 height 18
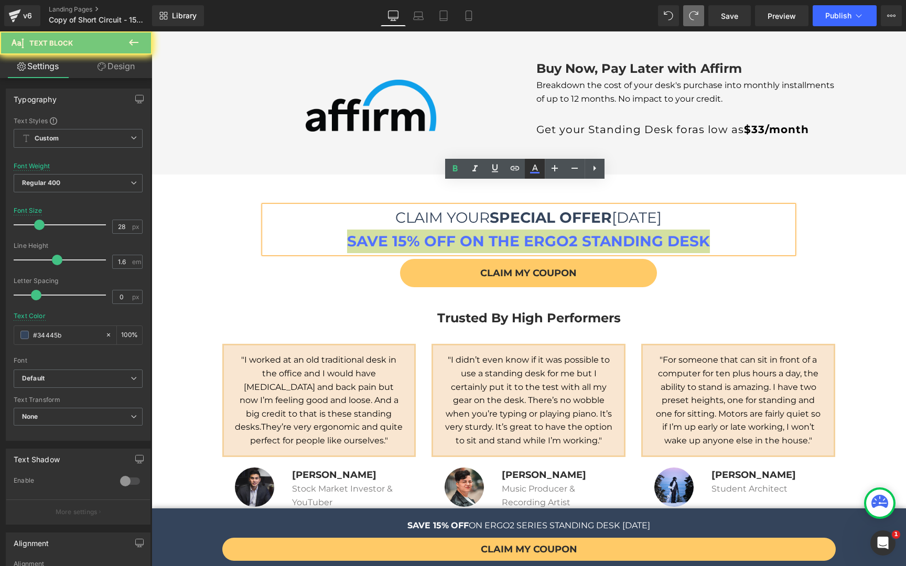
click at [529, 169] on icon at bounding box center [534, 168] width 13 height 13
type input "#5271ff"
type input "100"
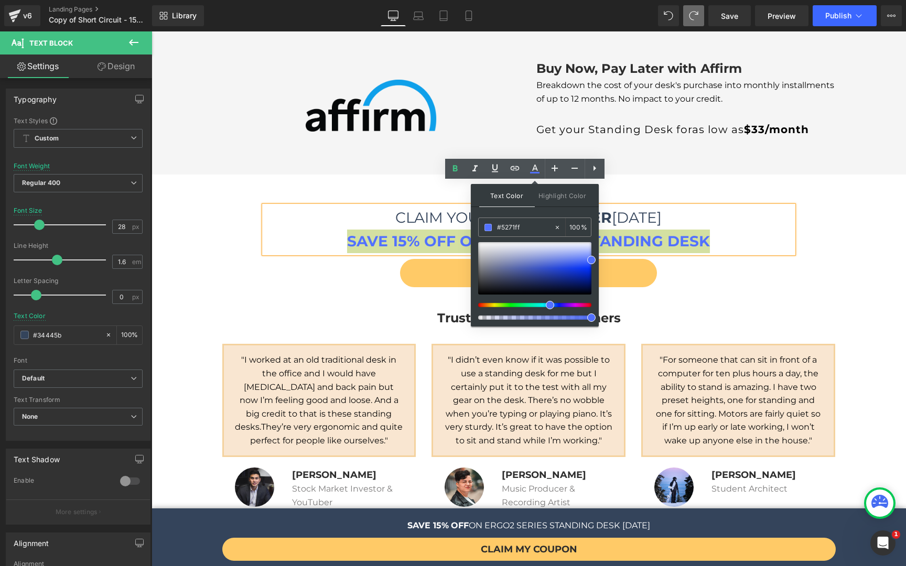
drag, startPoint x: 524, startPoint y: 229, endPoint x: 474, endPoint y: 226, distance: 49.8
click at [474, 226] on div "Text Color Highlight Color rgba(82, 113, 255, 1) #5271ff 100 % transparent tran…" at bounding box center [535, 255] width 128 height 143
paste input "34445b"
click at [503, 231] on input "#34445b" at bounding box center [525, 228] width 57 height 12
click at [502, 231] on input "#34445b" at bounding box center [525, 228] width 57 height 12
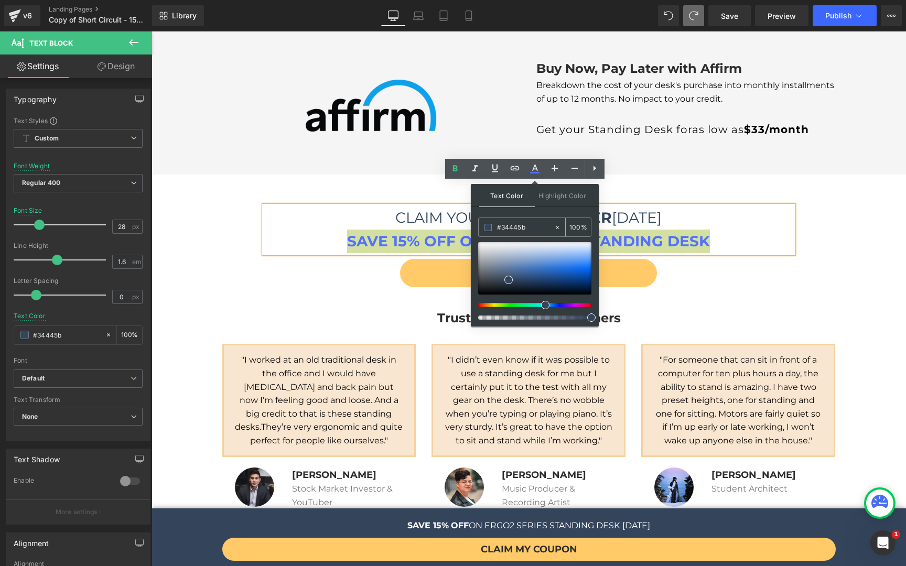
click at [502, 229] on input "#34445b" at bounding box center [525, 228] width 57 height 12
click at [720, 230] on p "SAVE 15% OFF ON THE ERGO2 STANDING DESK" at bounding box center [528, 242] width 529 height 24
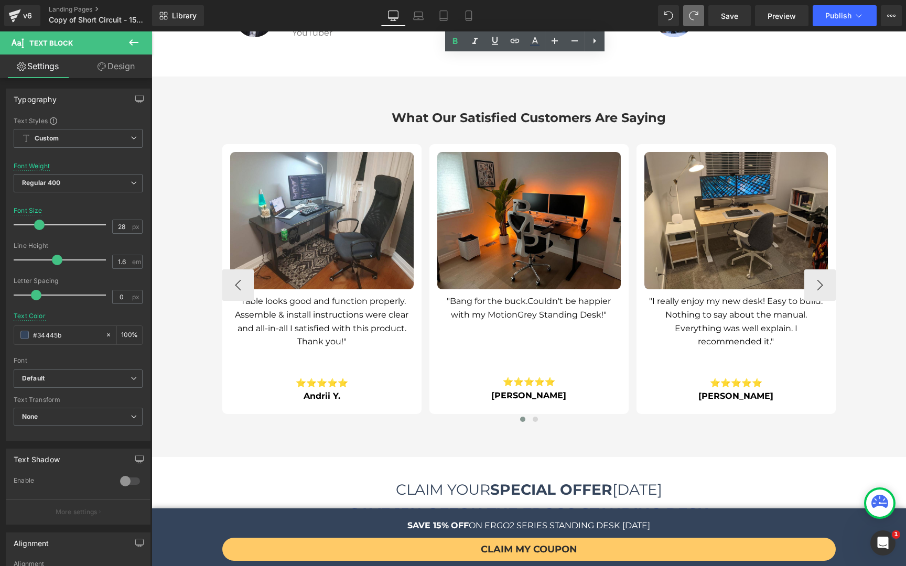
scroll to position [2851, 0]
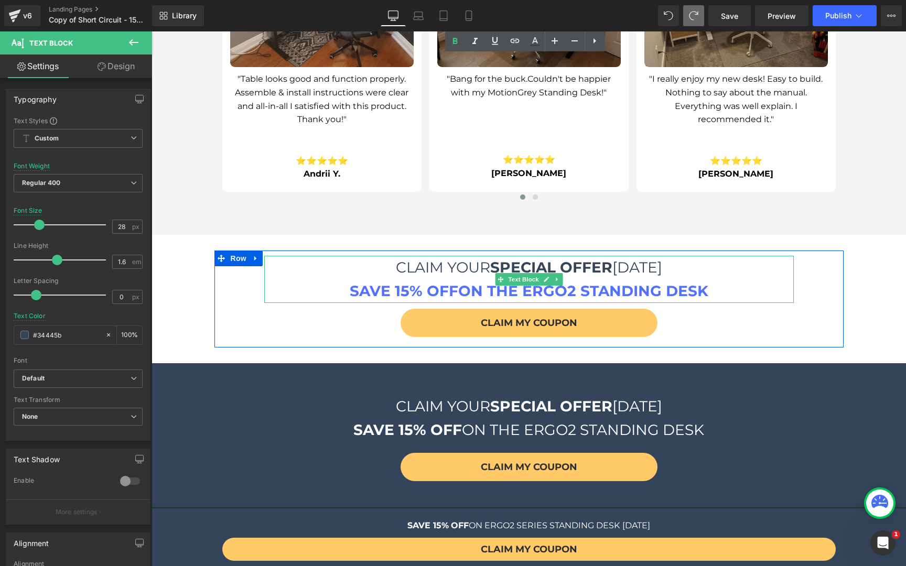
click at [546, 282] on strong "ON THE ERGO2 STANDING DESK" at bounding box center [583, 291] width 250 height 18
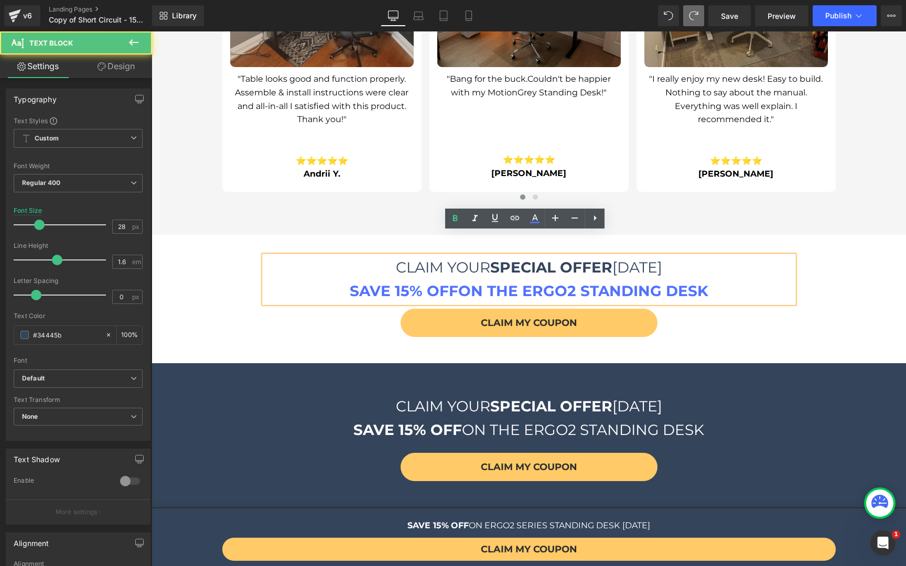
click at [546, 282] on strong "ON THE ERGO2 STANDING DESK" at bounding box center [583, 291] width 250 height 18
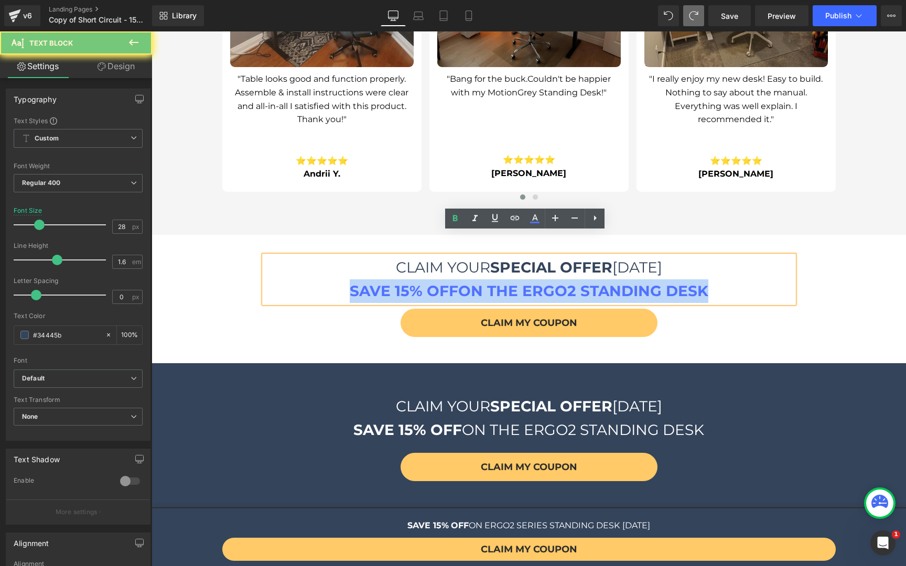
click at [546, 282] on strong "ON THE ERGO2 STANDING DESK" at bounding box center [583, 291] width 250 height 18
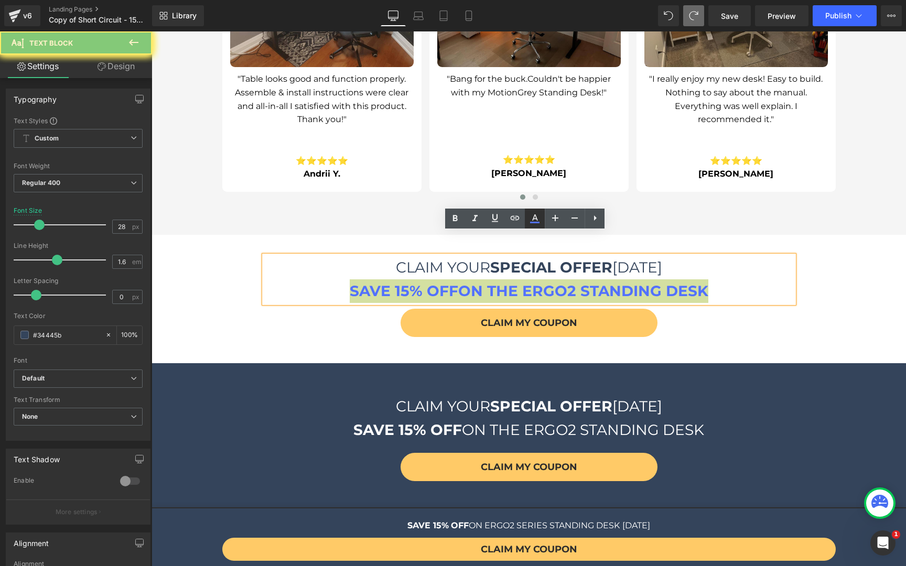
click at [535, 225] on link at bounding box center [535, 219] width 20 height 20
type input "#5271ff"
type input "100"
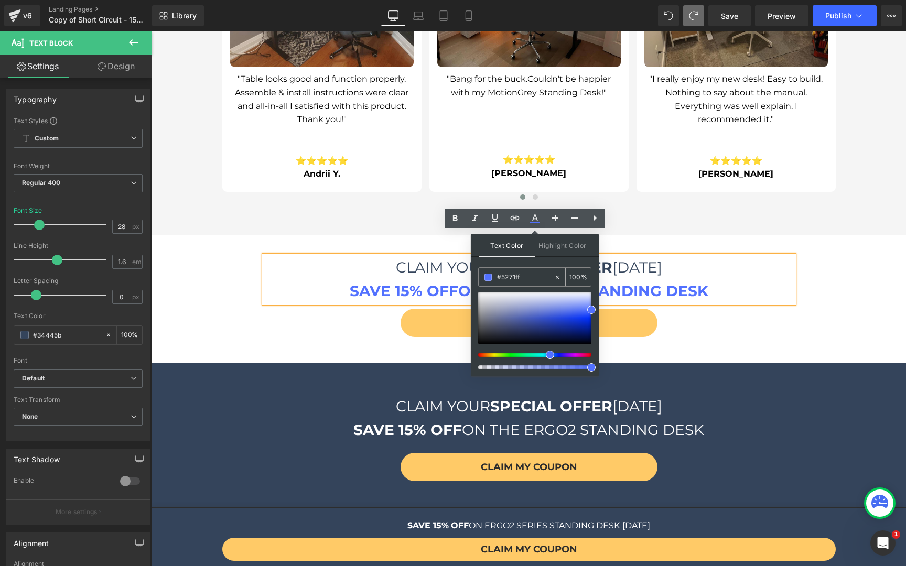
drag, startPoint x: 515, startPoint y: 275, endPoint x: 523, endPoint y: 277, distance: 8.1
click at [515, 275] on input "#5271ff" at bounding box center [525, 278] width 57 height 12
drag, startPoint x: 524, startPoint y: 276, endPoint x: 497, endPoint y: 278, distance: 27.3
click at [497, 278] on input "#5271ff" at bounding box center [525, 278] width 57 height 12
paste input "34445b"
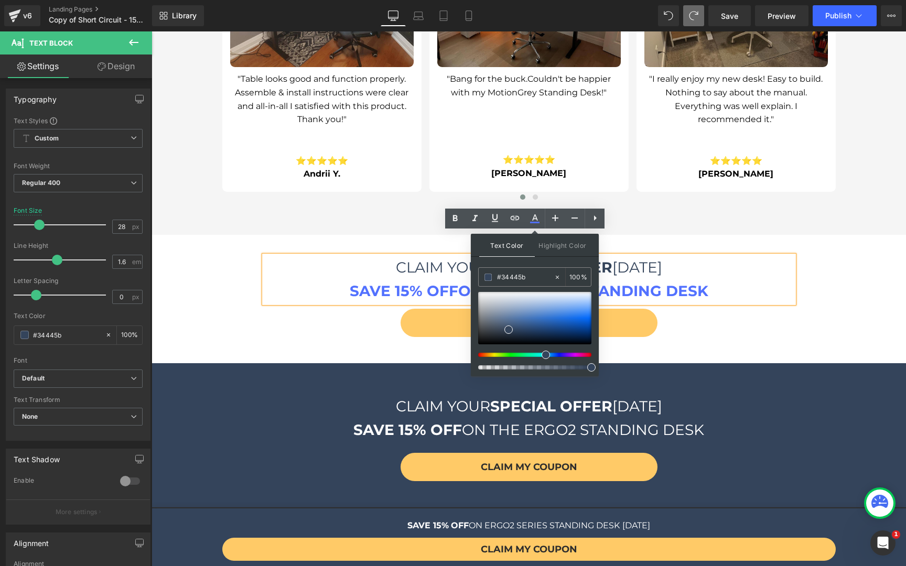
type input "#34445b"
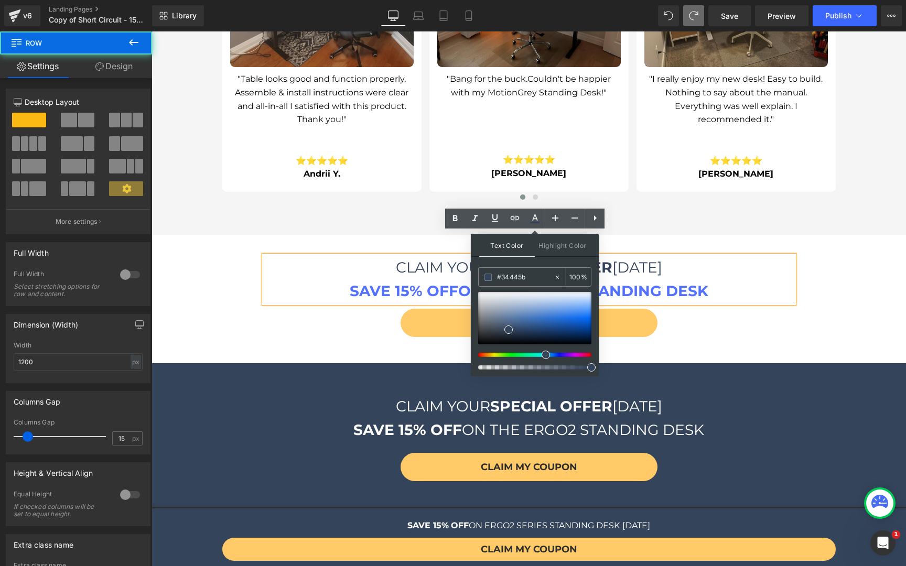
click at [764, 303] on div "CLAIM MY COUPON Button Row" at bounding box center [528, 322] width 529 height 39
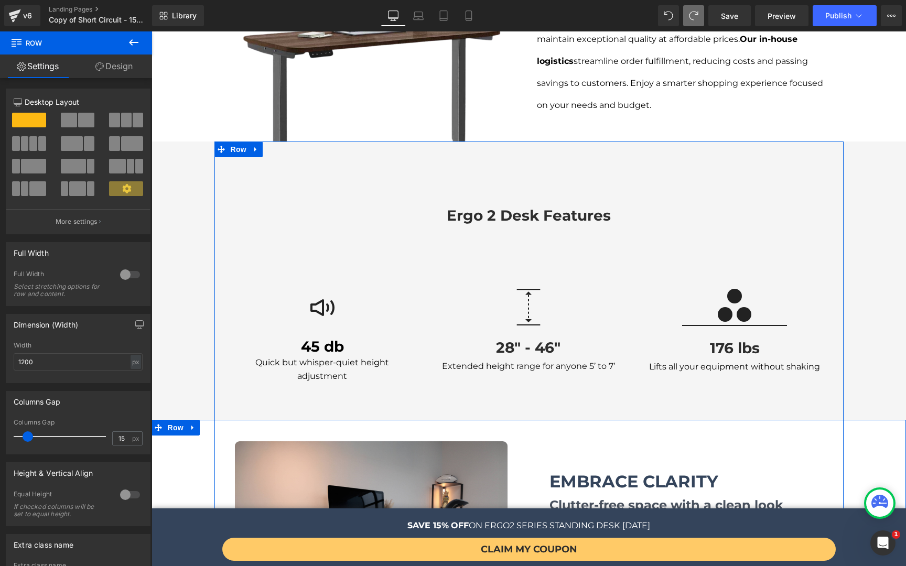
scroll to position [1067, 0]
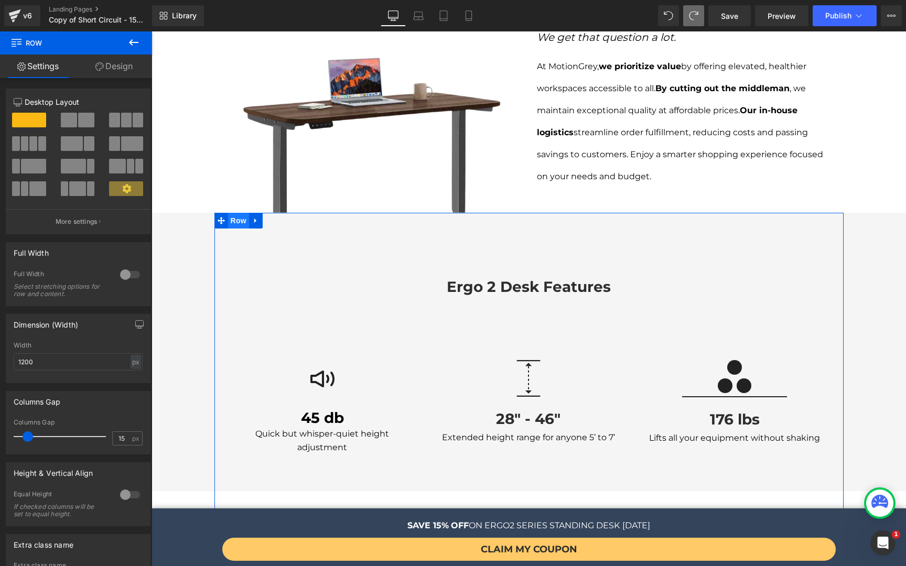
click at [229, 213] on span "Row" at bounding box center [238, 221] width 21 height 16
click at [95, 63] on icon at bounding box center [99, 66] width 8 height 8
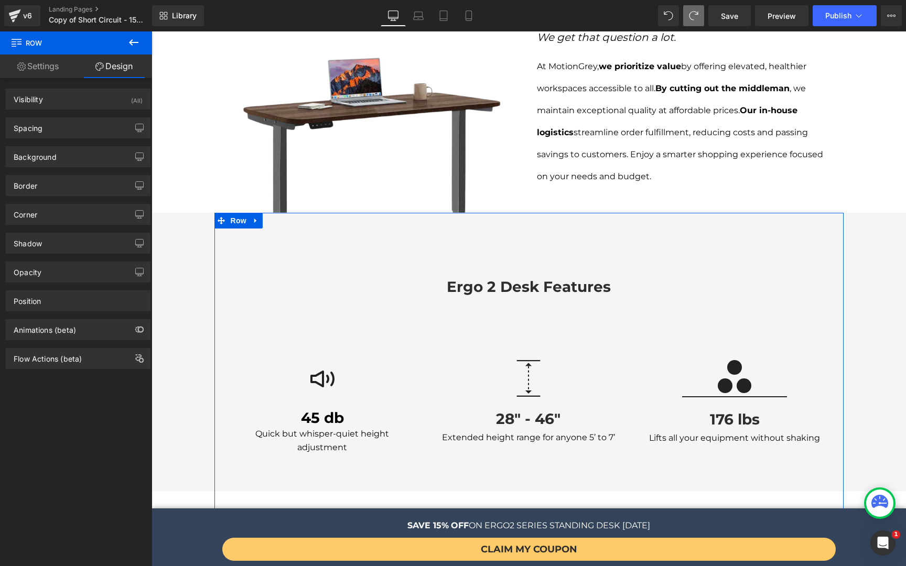
click at [59, 139] on div "Background Color & Image color transparent Color transparent 0 % Image Replace …" at bounding box center [78, 152] width 157 height 29
click at [64, 131] on div "Spacing" at bounding box center [78, 128] width 144 height 20
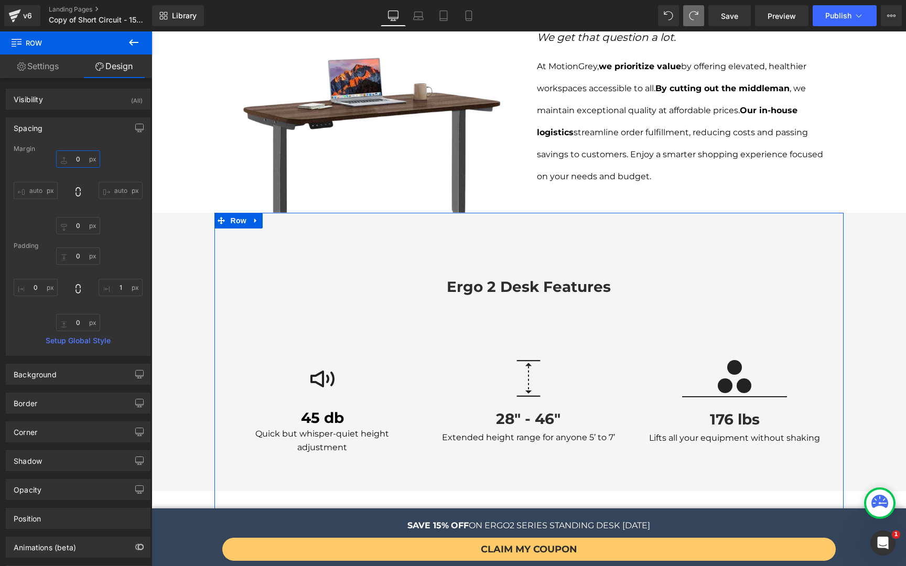
click at [74, 161] on input "0" at bounding box center [78, 158] width 44 height 17
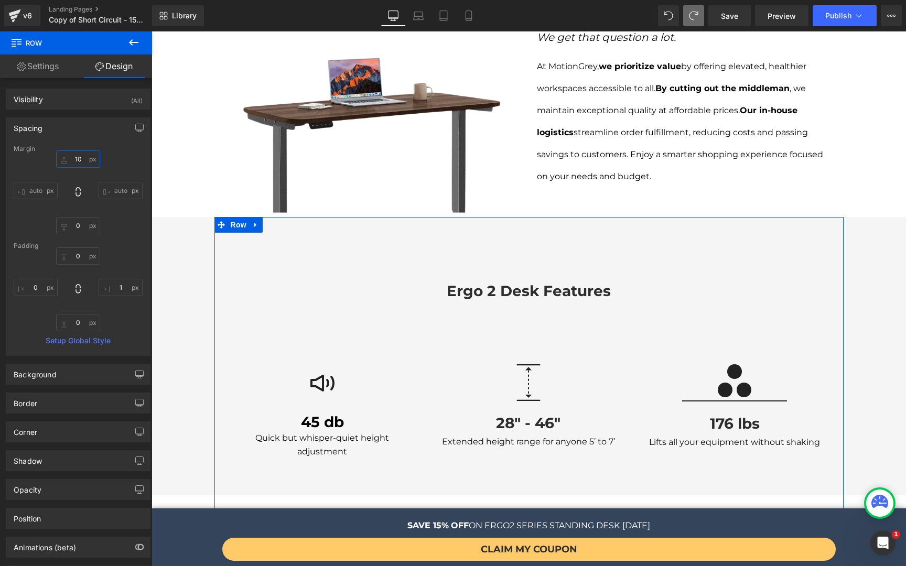
type input "11"
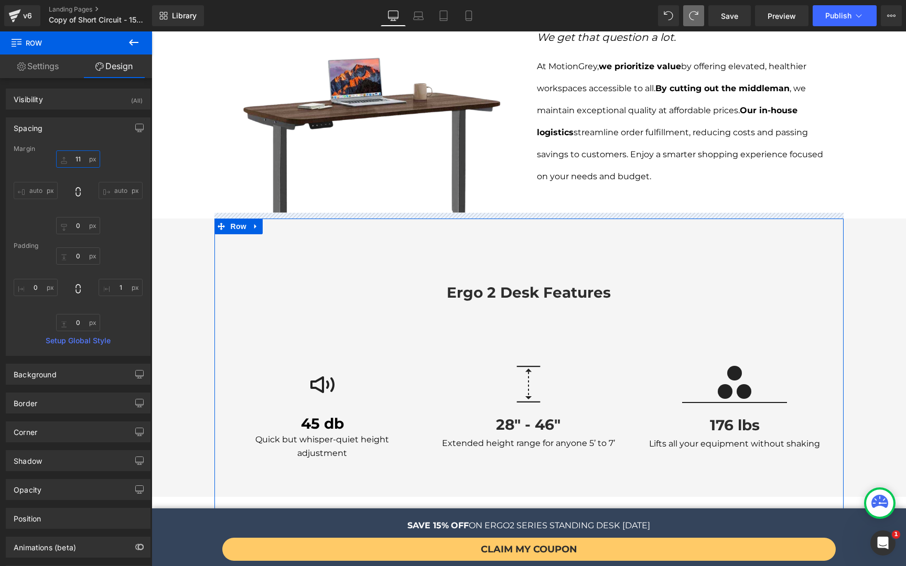
click at [77, 157] on input "11" at bounding box center [78, 158] width 44 height 17
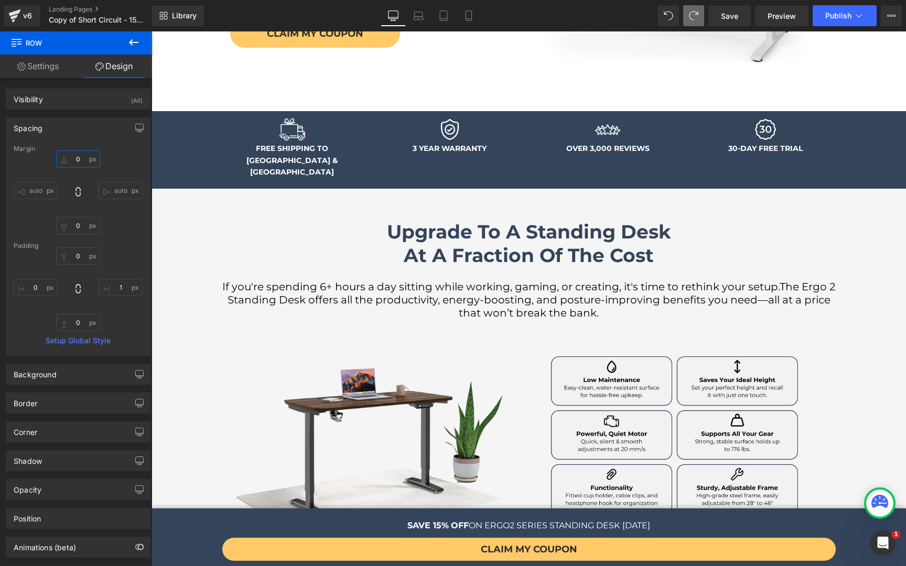
scroll to position [127, 0]
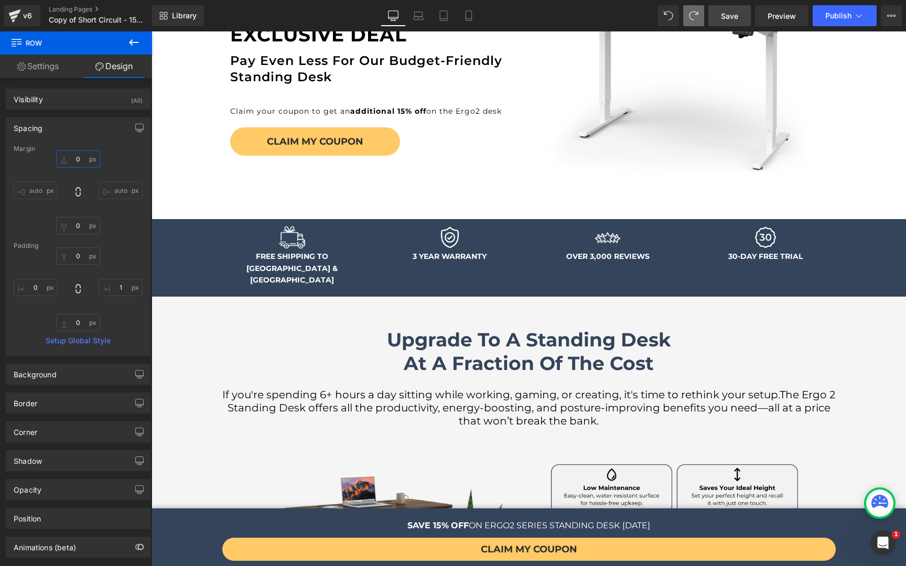
type input "0"
click at [734, 16] on span "Save" at bounding box center [729, 15] width 17 height 11
click at [779, 16] on span "Preview" at bounding box center [781, 15] width 28 height 11
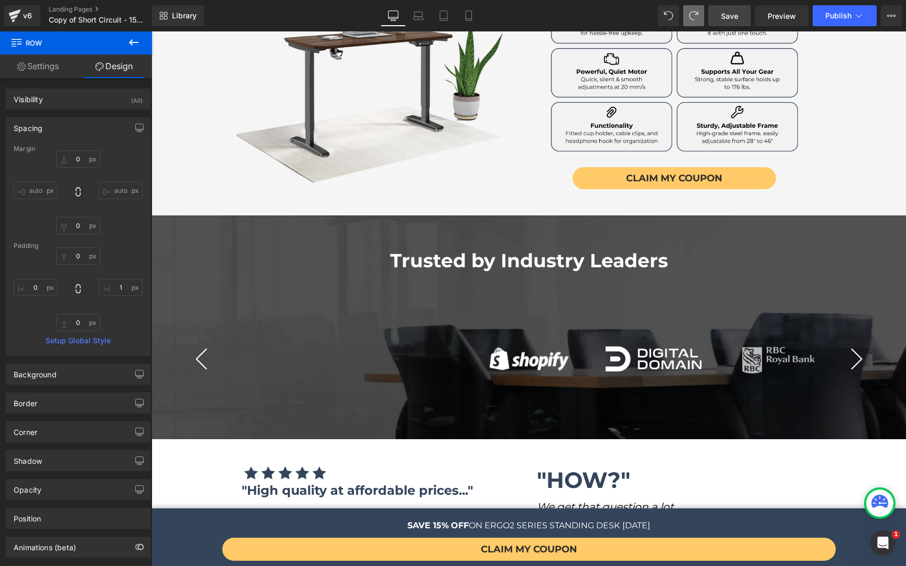
scroll to position [652, 0]
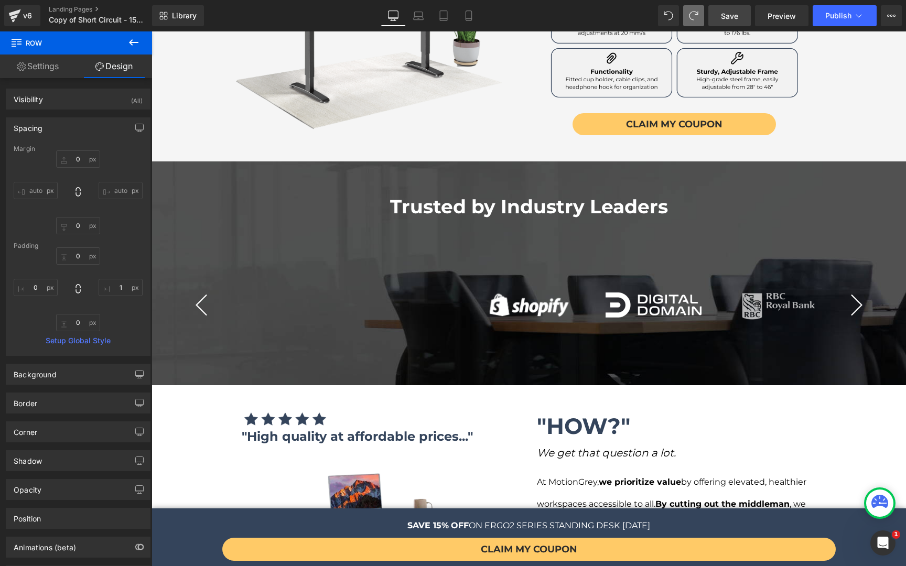
click at [326, 262] on div "Image Image Image Image Image" at bounding box center [529, 310] width 624 height 97
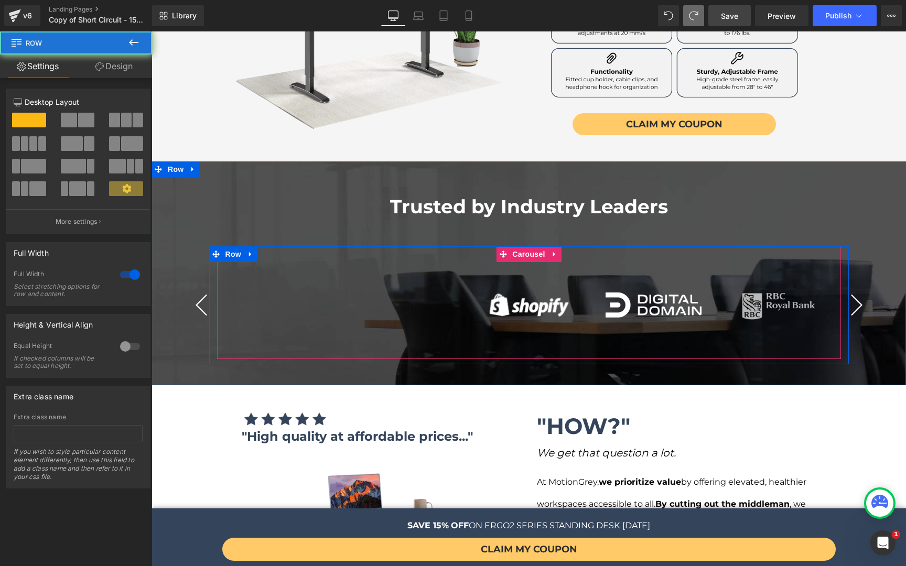
click at [317, 214] on div "Trusted by Industry Leaders Heading Image Image Image Image" at bounding box center [528, 273] width 754 height 182
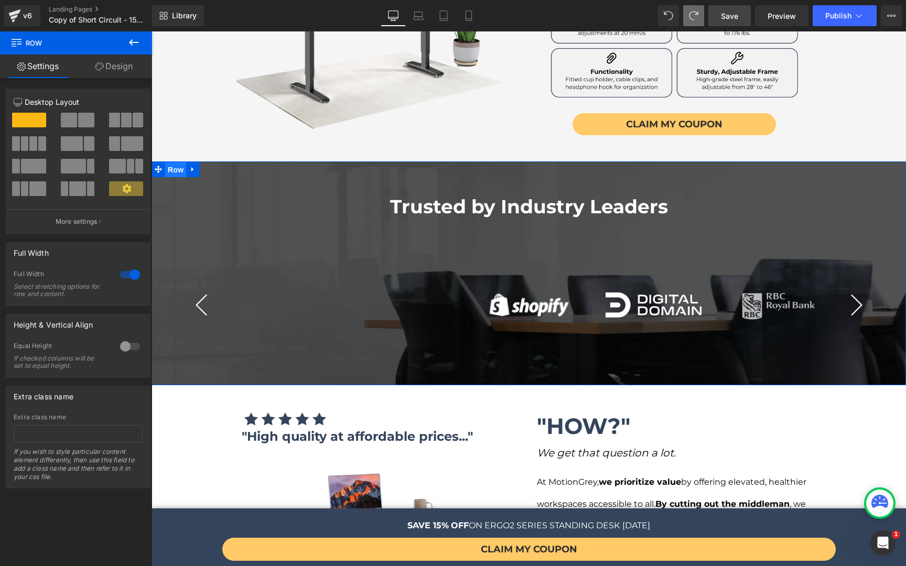
click at [171, 162] on span "Row" at bounding box center [175, 170] width 21 height 16
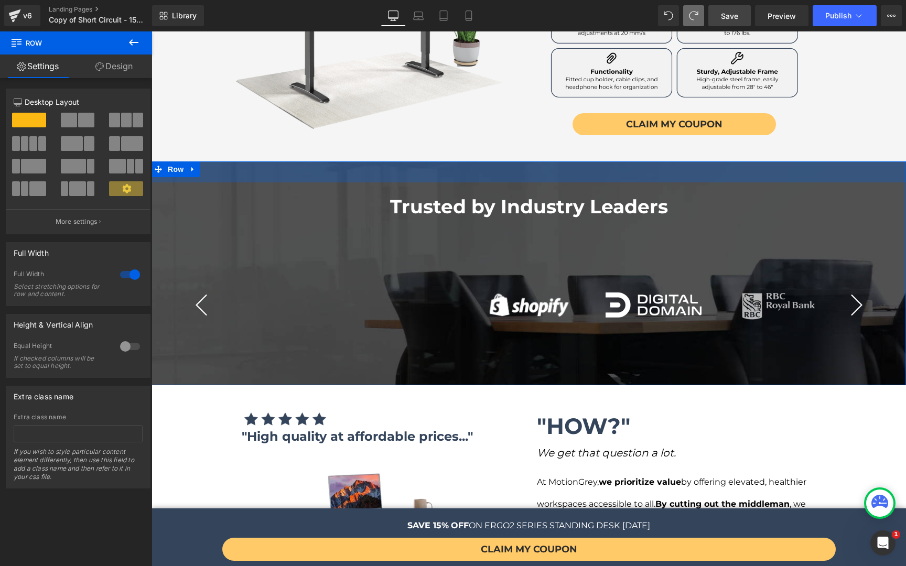
click at [326, 182] on div "Trusted by Industry Leaders Heading" at bounding box center [528, 206] width 754 height 48
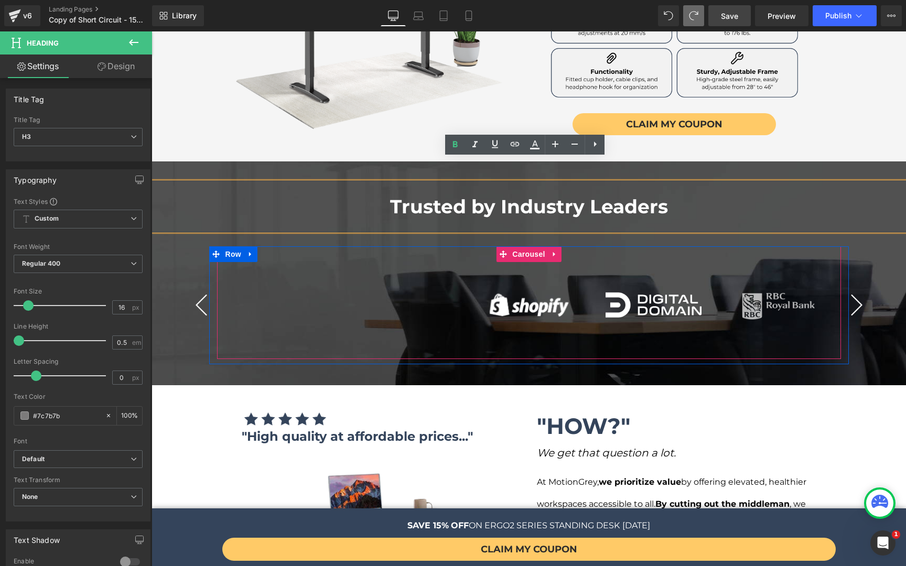
click at [286, 262] on div "Image Image Image Image Image" at bounding box center [529, 310] width 624 height 97
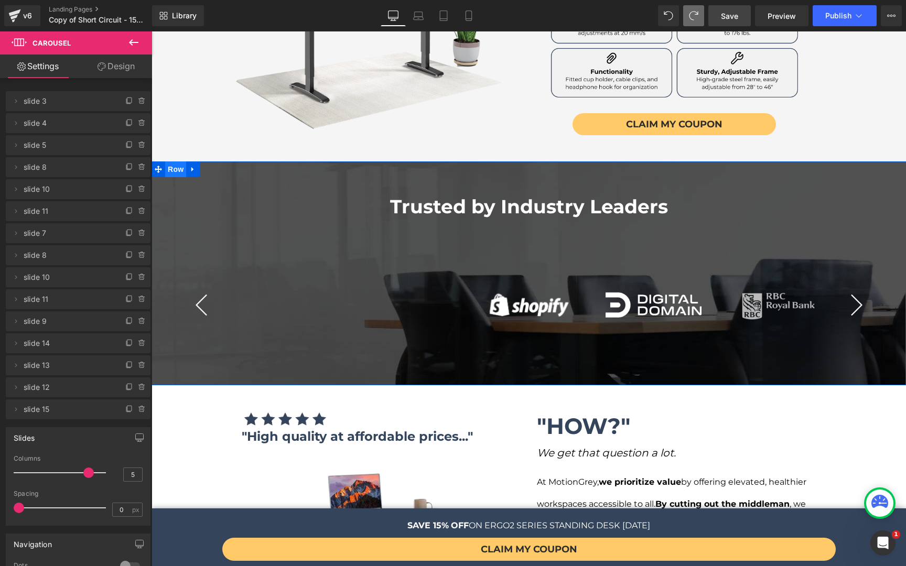
click at [172, 161] on span "Row" at bounding box center [175, 169] width 21 height 16
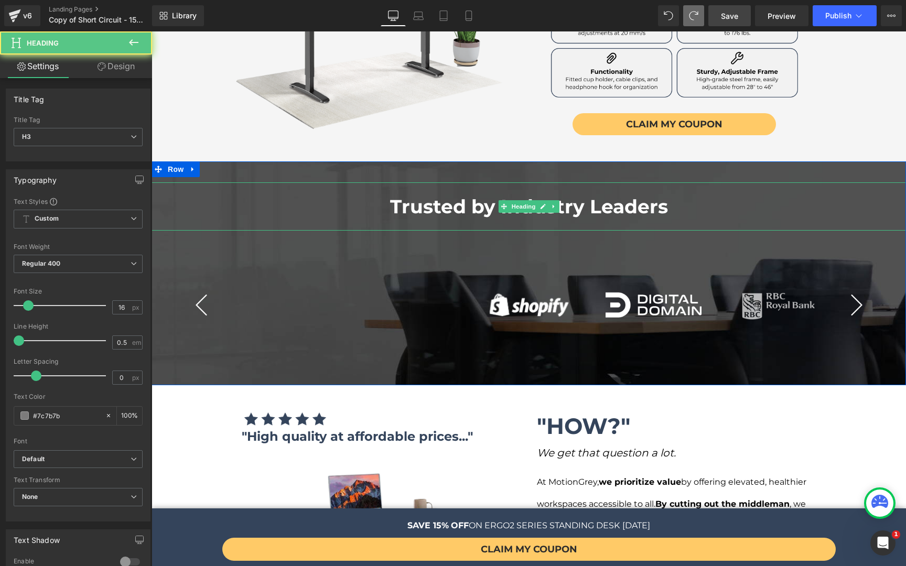
click at [331, 192] on h1 "Trusted by Industry Leaders" at bounding box center [528, 206] width 754 height 28
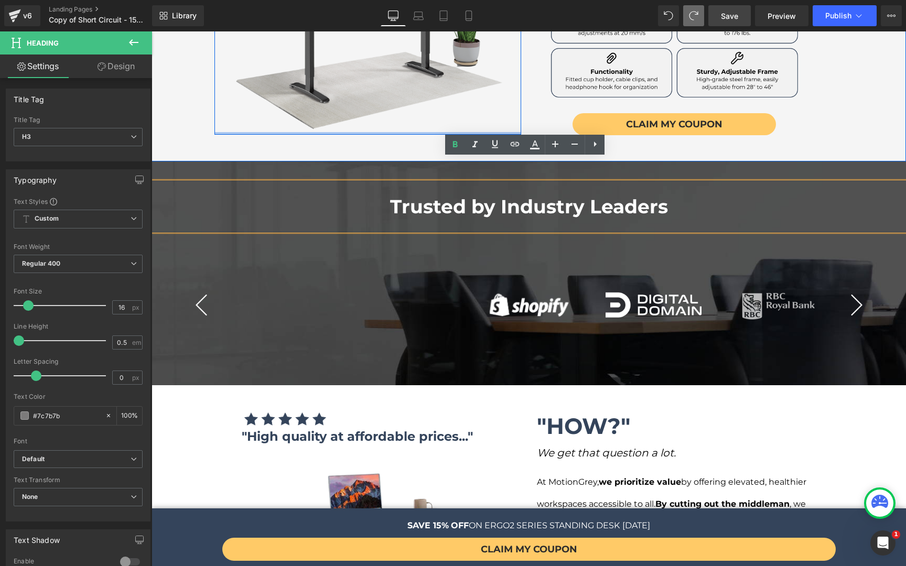
click at [295, 110] on div "Image Row" at bounding box center [367, 37] width 291 height 194
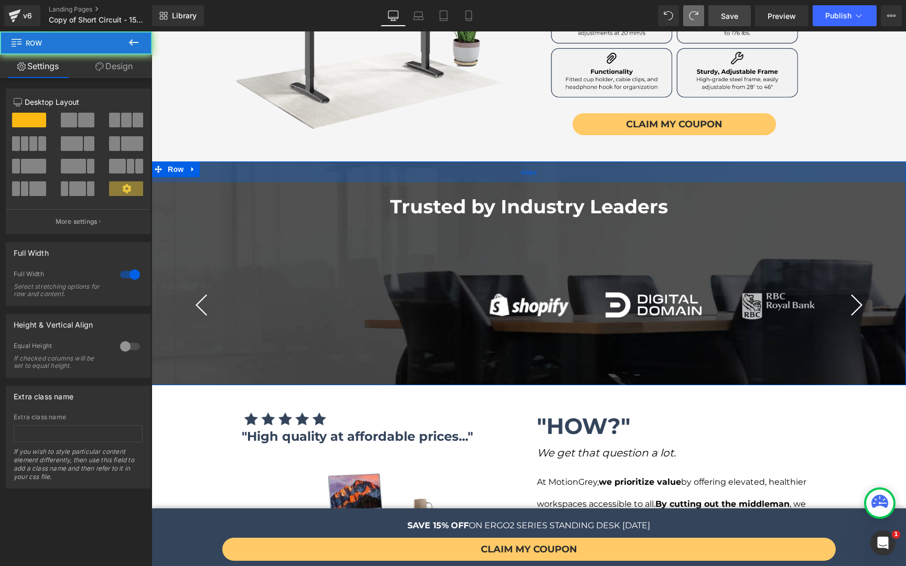
click at [271, 161] on div "40px" at bounding box center [528, 171] width 754 height 21
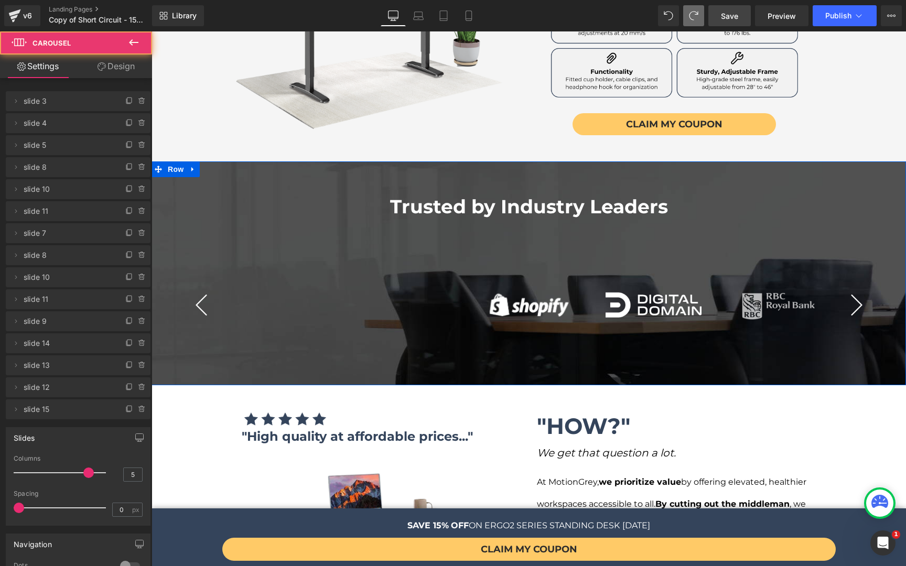
click at [303, 283] on div "Image Image Image Image Image" at bounding box center [529, 310] width 624 height 97
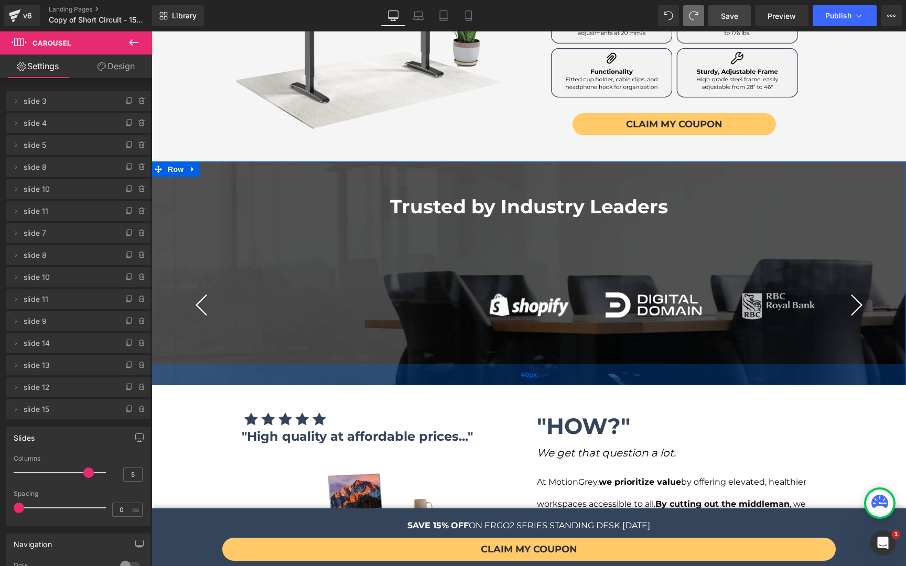
click at [188, 364] on div "40px" at bounding box center [528, 374] width 754 height 21
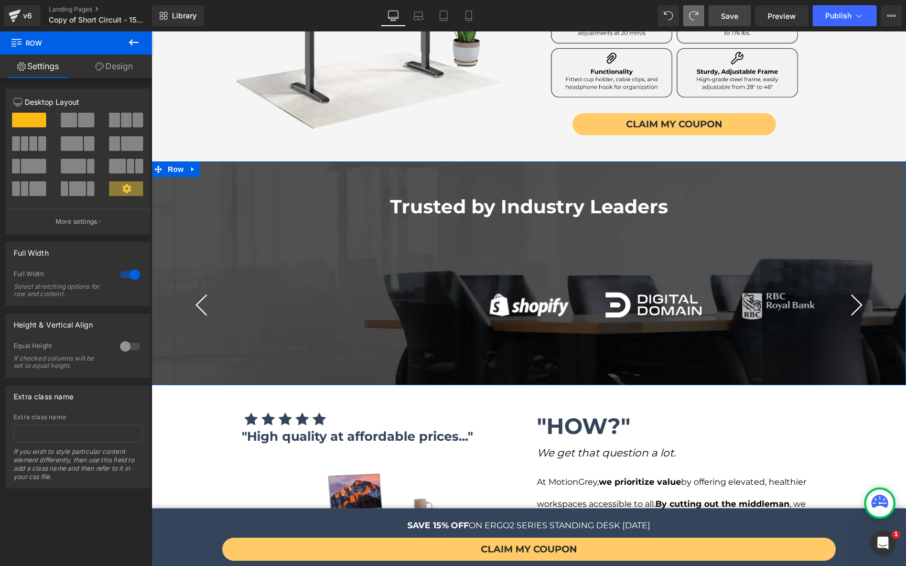
click at [179, 337] on div "Trusted by Industry Leaders Heading Image Image Image Image" at bounding box center [528, 273] width 754 height 182
click at [174, 327] on div "Trusted by Industry Leaders Heading Image Image Image Image" at bounding box center [528, 273] width 754 height 182
click at [171, 317] on div "Trusted by Industry Leaders Heading Image Image Image Image" at bounding box center [528, 273] width 754 height 182
click at [110, 61] on link "Design" at bounding box center [114, 67] width 76 height 24
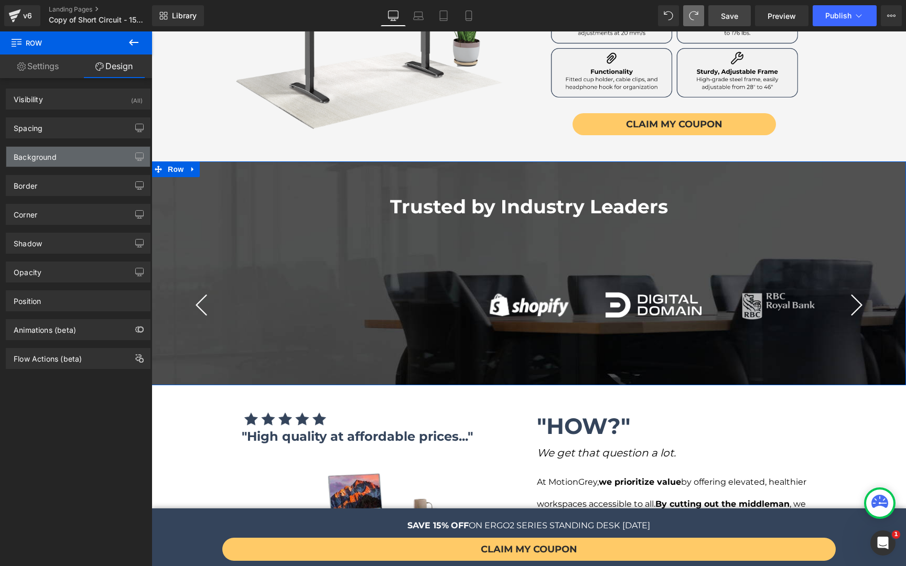
click at [81, 162] on div "Background" at bounding box center [78, 157] width 144 height 20
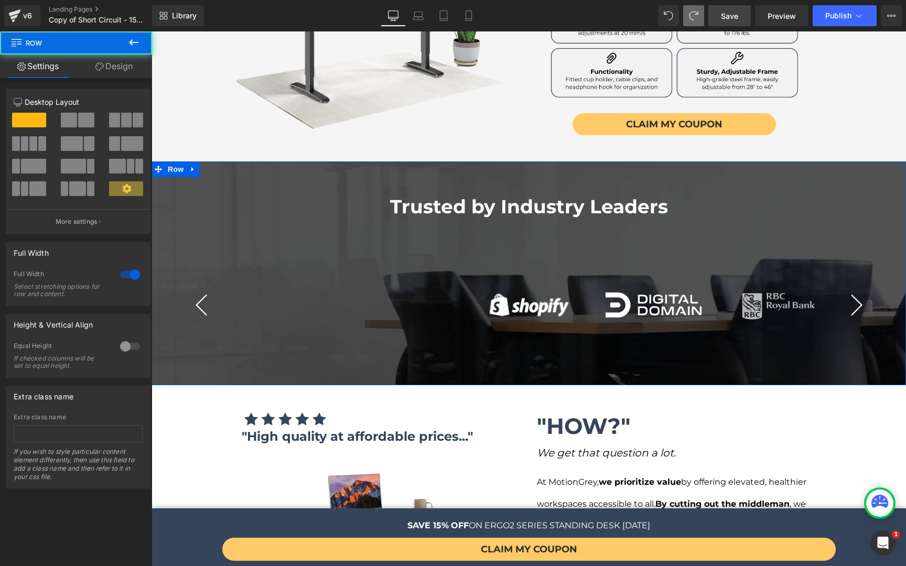
click at [166, 322] on div "Trusted by Industry Leaders Heading Image Image Image Image" at bounding box center [528, 273] width 754 height 182
click at [113, 71] on link "Design" at bounding box center [114, 67] width 76 height 24
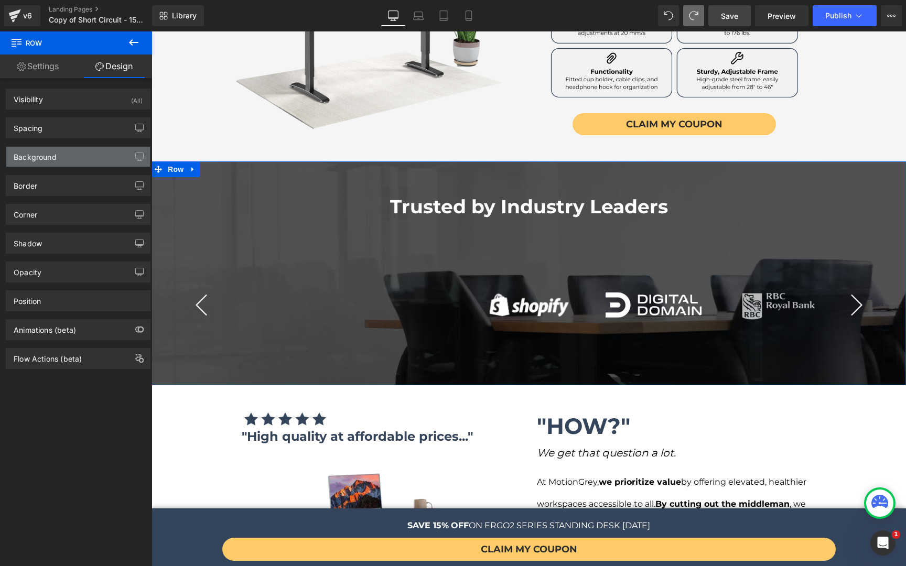
click at [78, 164] on div "Background" at bounding box center [78, 157] width 144 height 20
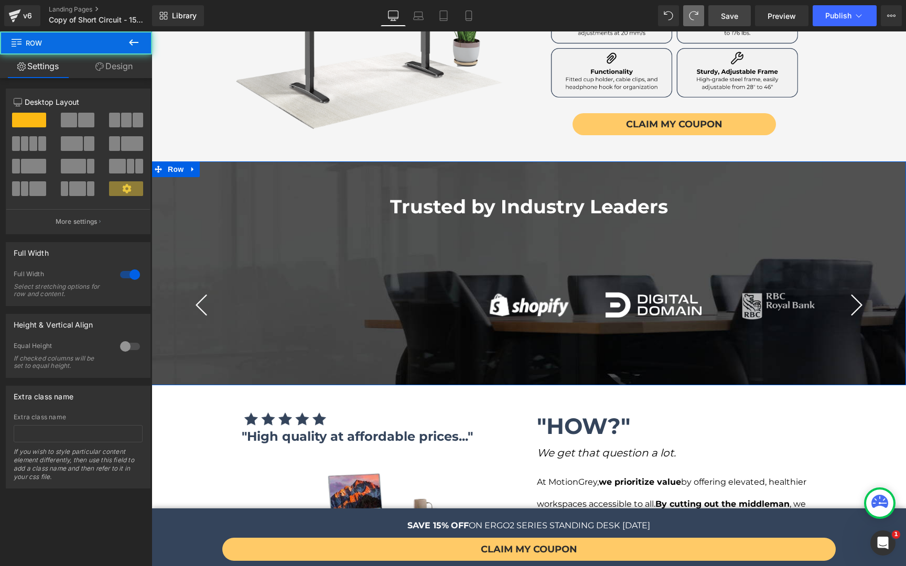
drag, startPoint x: 182, startPoint y: 247, endPoint x: 329, endPoint y: 242, distance: 147.4
click at [329, 242] on div "Trusted by Industry Leaders Heading Image Image Image Image" at bounding box center [528, 273] width 754 height 182
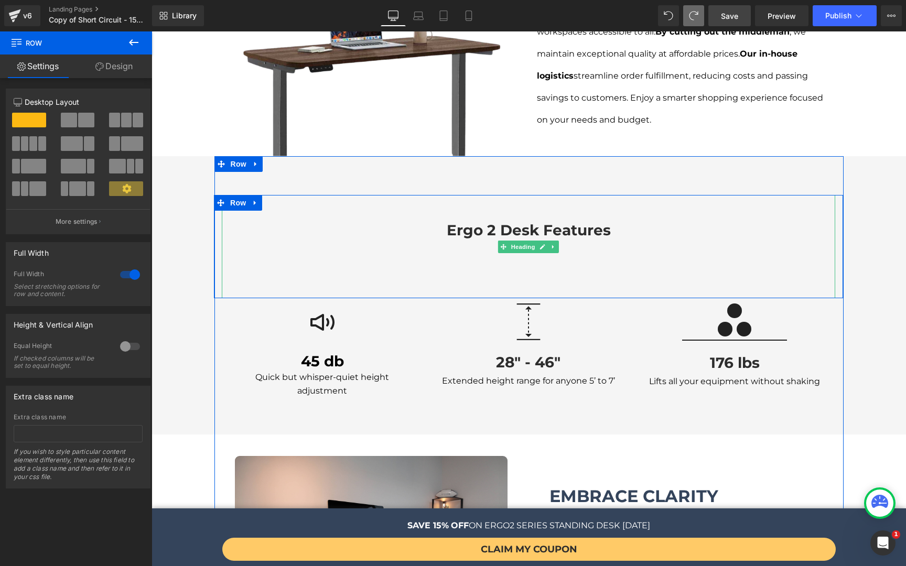
scroll to position [1197, 0]
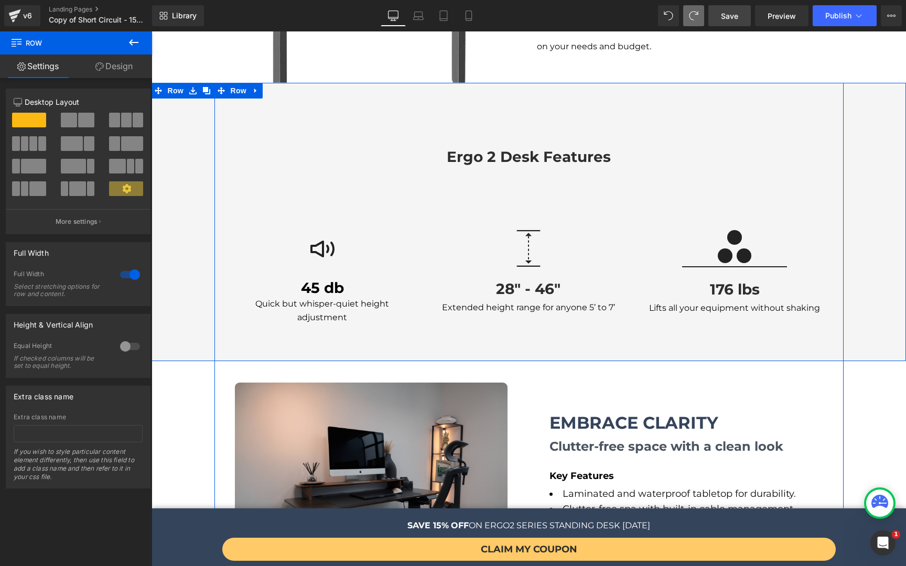
click at [866, 299] on div "ergo 2 desk features Heading Row Image 45 db Heading Quick but whisper-quiet he…" at bounding box center [528, 228] width 754 height 212
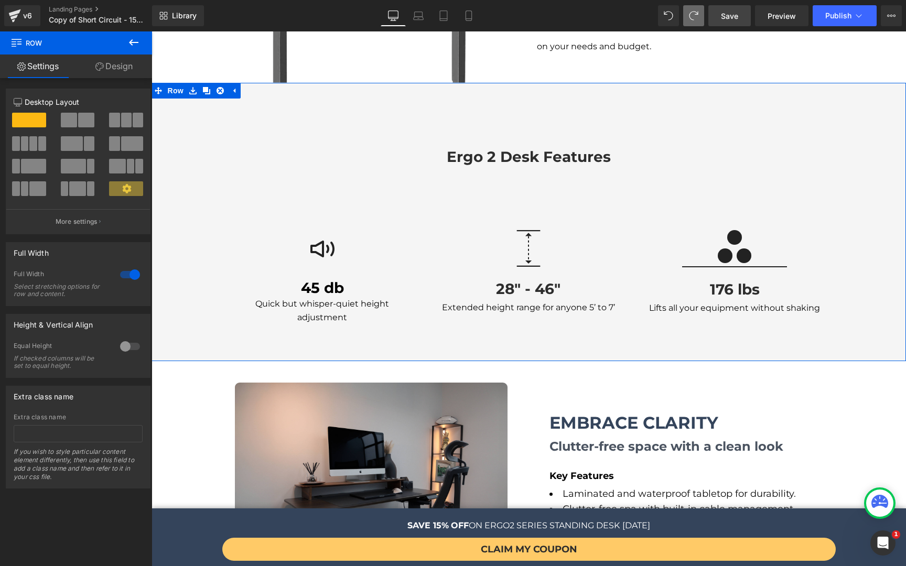
click at [127, 71] on link "Design" at bounding box center [114, 67] width 76 height 24
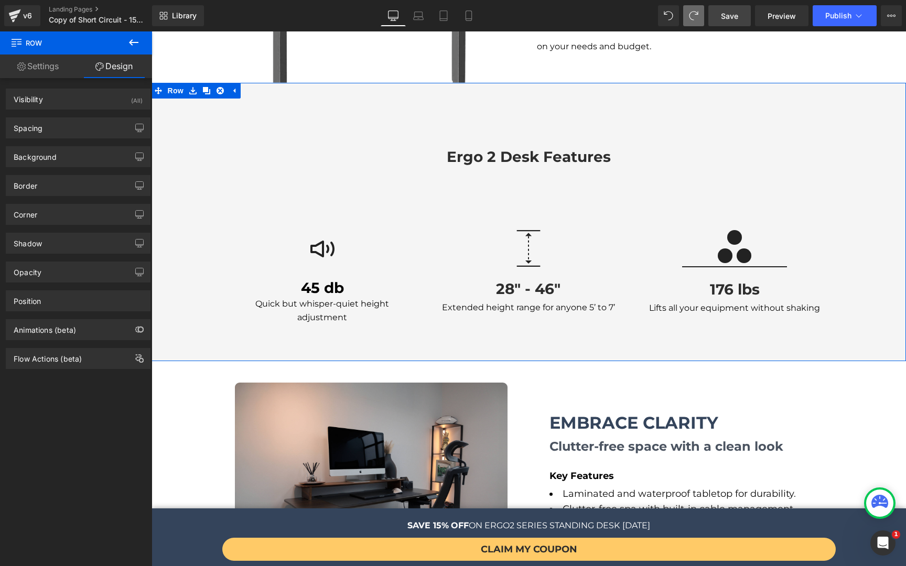
click at [57, 66] on link "Settings" at bounding box center [38, 67] width 76 height 24
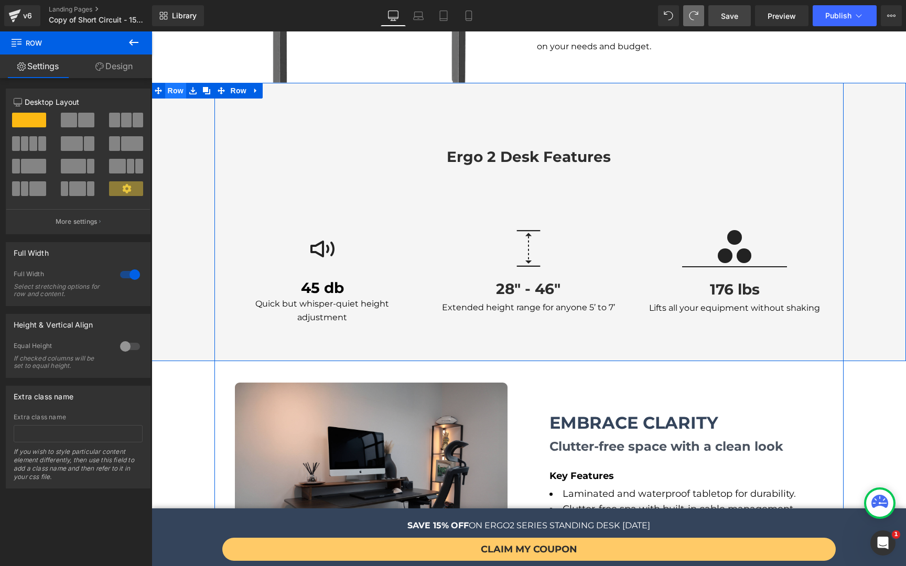
click at [170, 83] on span "Row" at bounding box center [175, 91] width 21 height 16
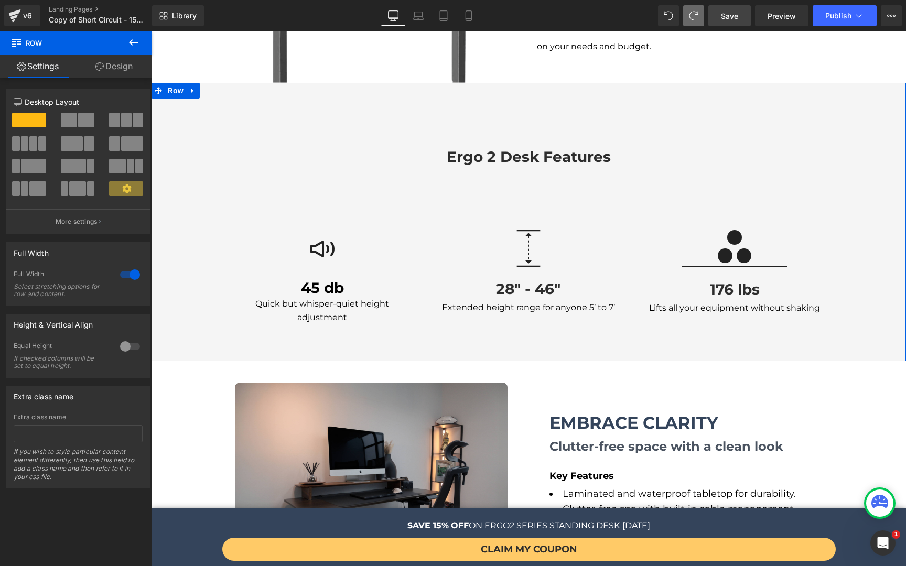
click at [74, 123] on span at bounding box center [69, 120] width 16 height 15
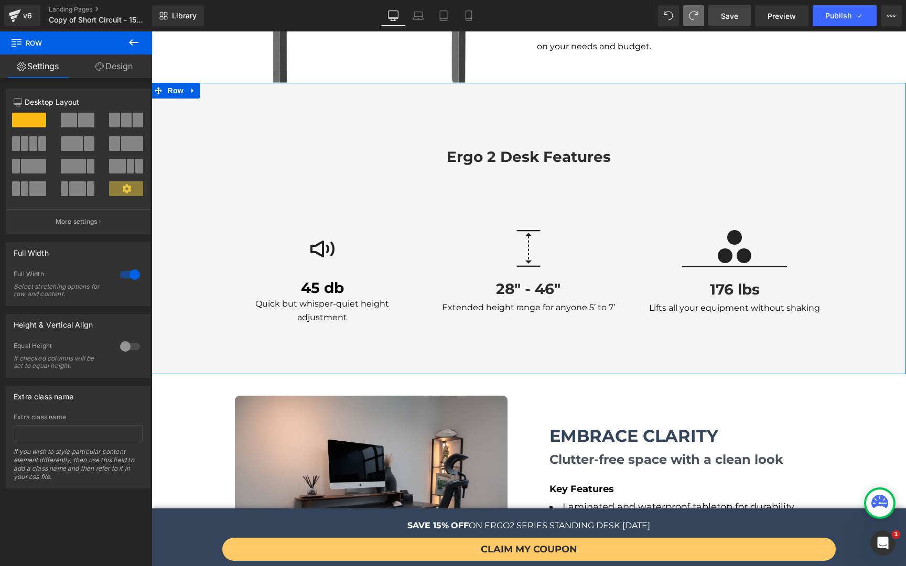
click at [29, 136] on div at bounding box center [29, 125] width 49 height 24
click at [29, 143] on span at bounding box center [33, 143] width 8 height 15
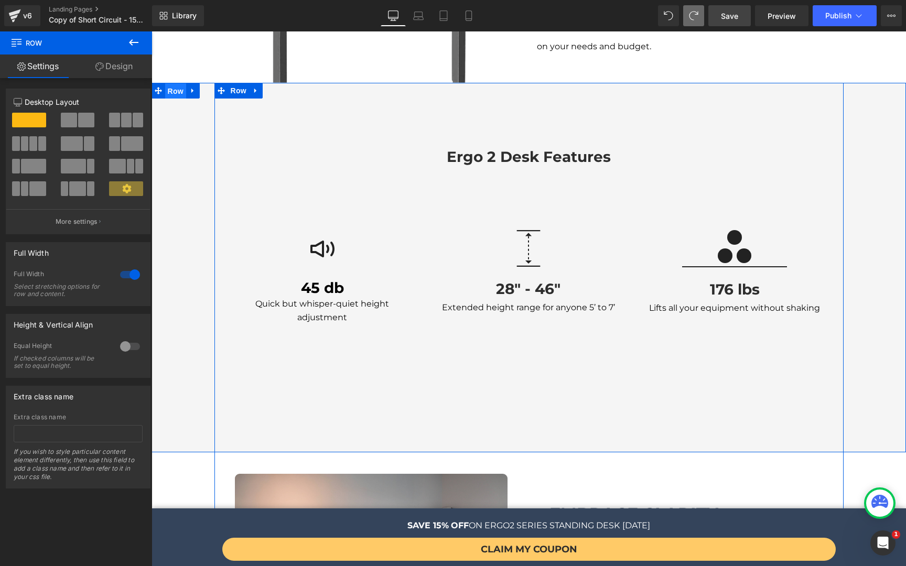
click at [175, 83] on span "Row" at bounding box center [175, 91] width 21 height 16
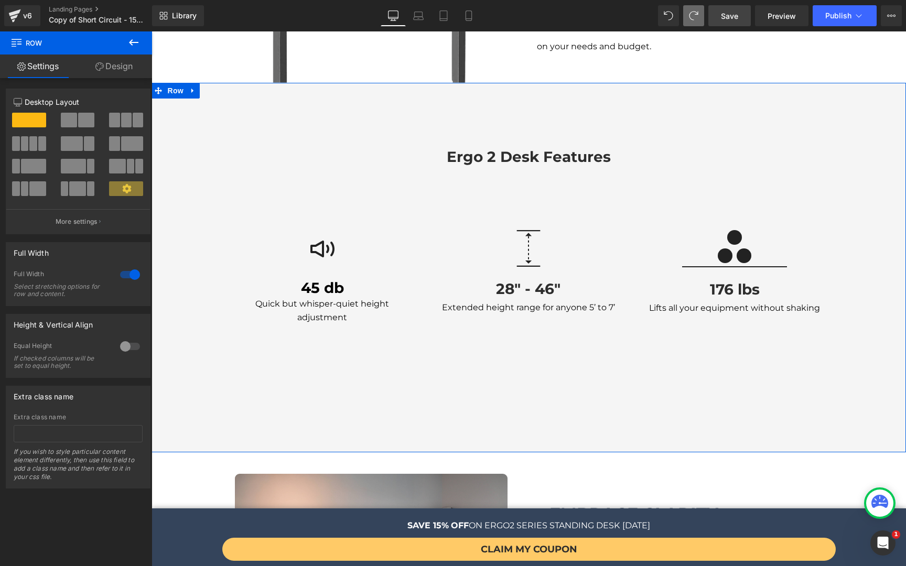
click at [114, 66] on link "Design" at bounding box center [114, 67] width 76 height 24
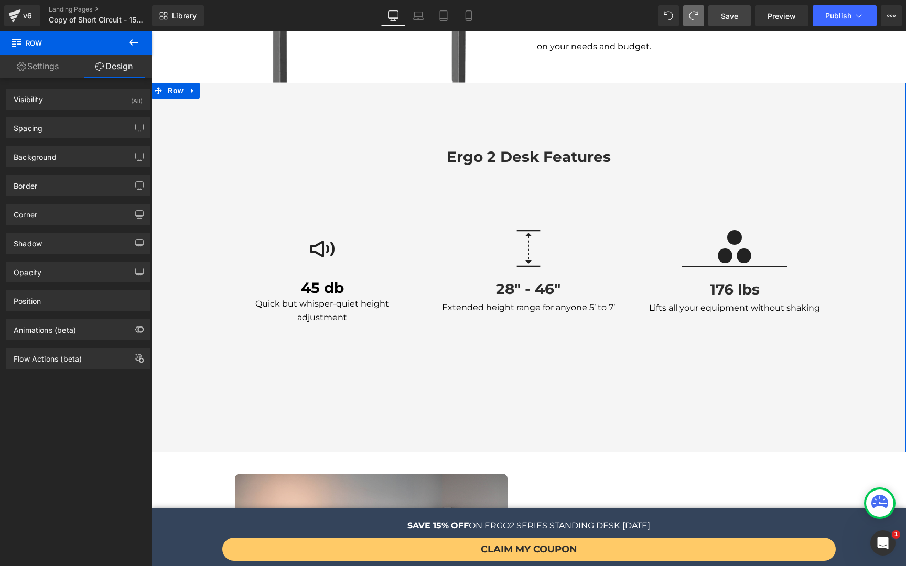
click at [59, 66] on link "Settings" at bounding box center [38, 67] width 76 height 24
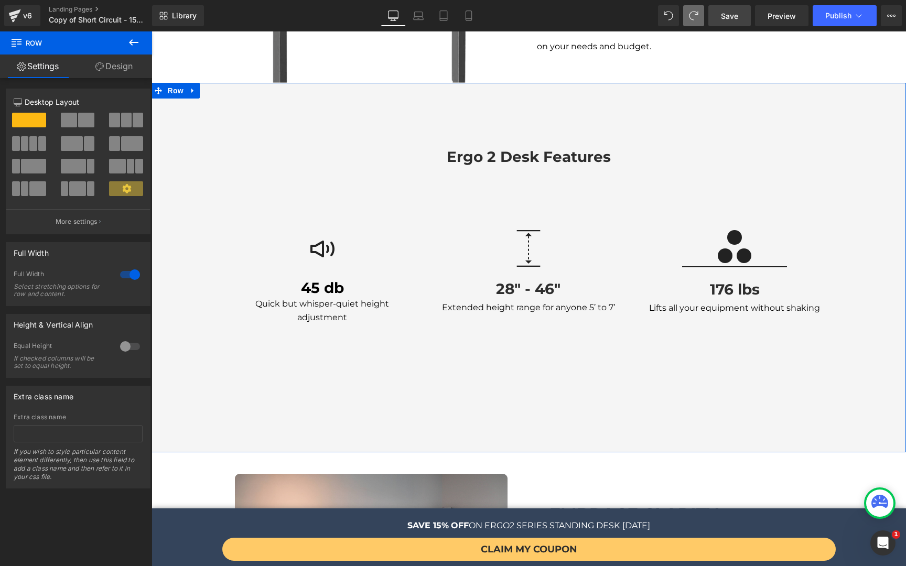
click at [127, 277] on div at bounding box center [129, 274] width 25 height 17
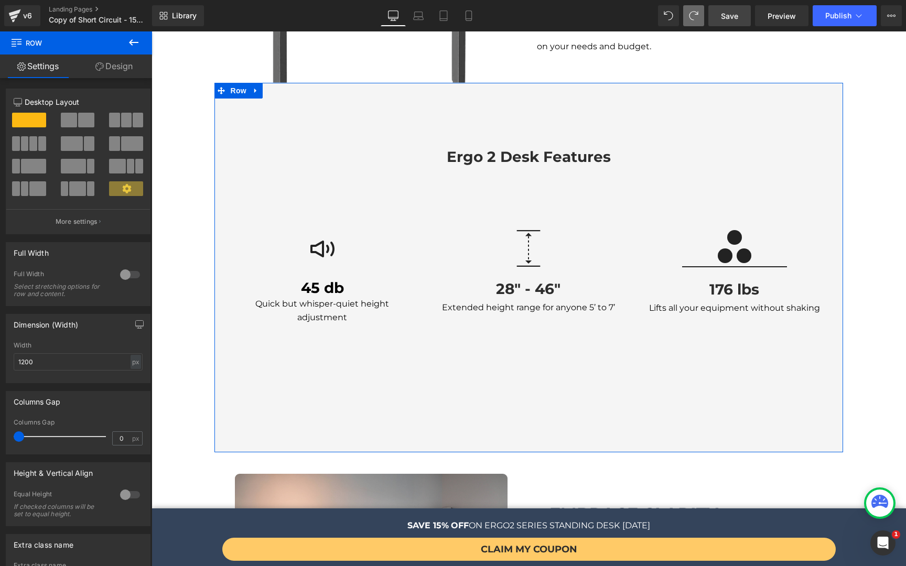
click at [127, 277] on div at bounding box center [129, 274] width 25 height 17
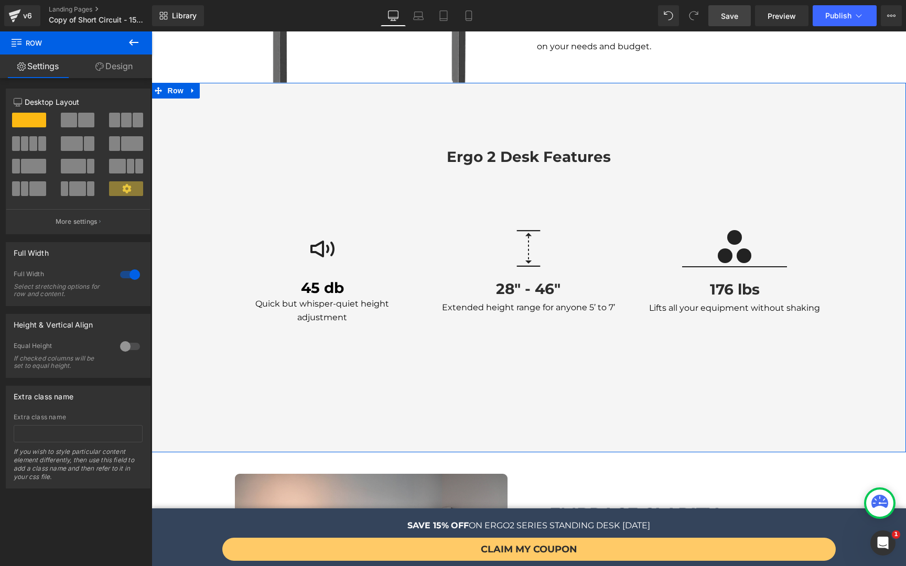
click at [127, 348] on div at bounding box center [129, 346] width 25 height 17
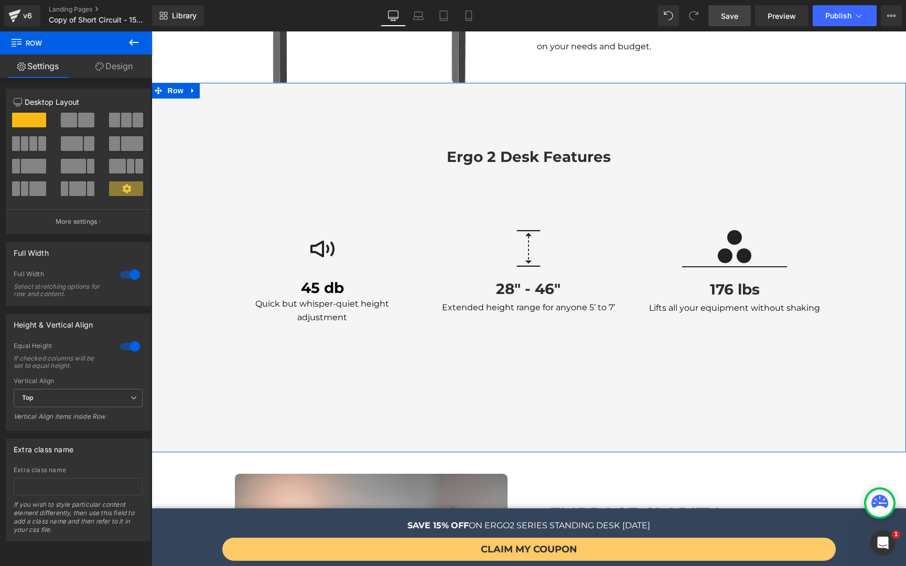
click at [125, 348] on div at bounding box center [129, 346] width 25 height 17
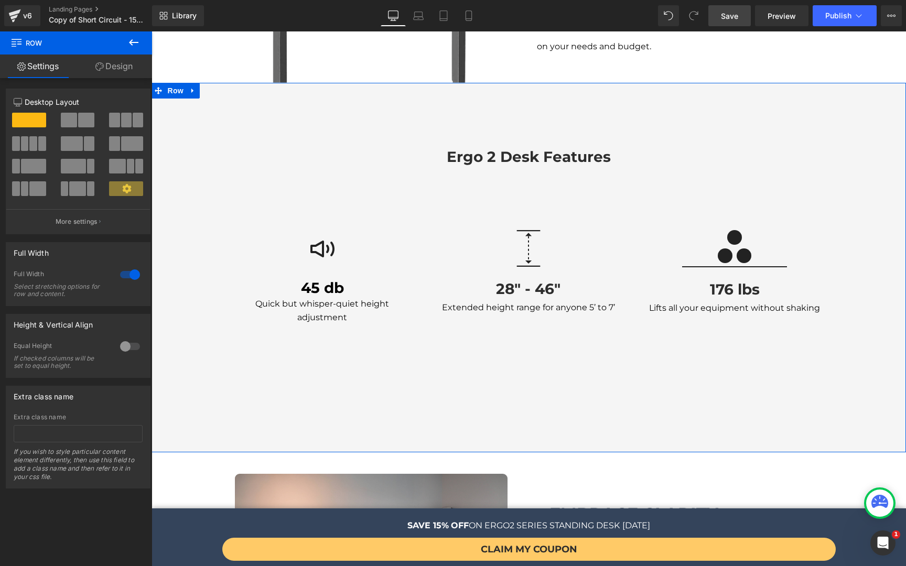
click at [117, 74] on link "Design" at bounding box center [114, 67] width 76 height 24
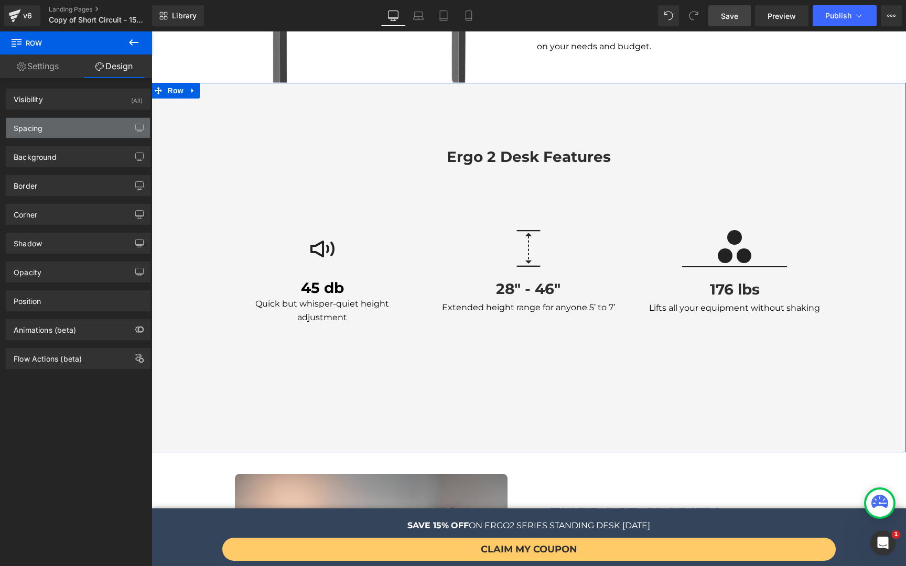
click at [57, 126] on div "Spacing" at bounding box center [78, 128] width 144 height 20
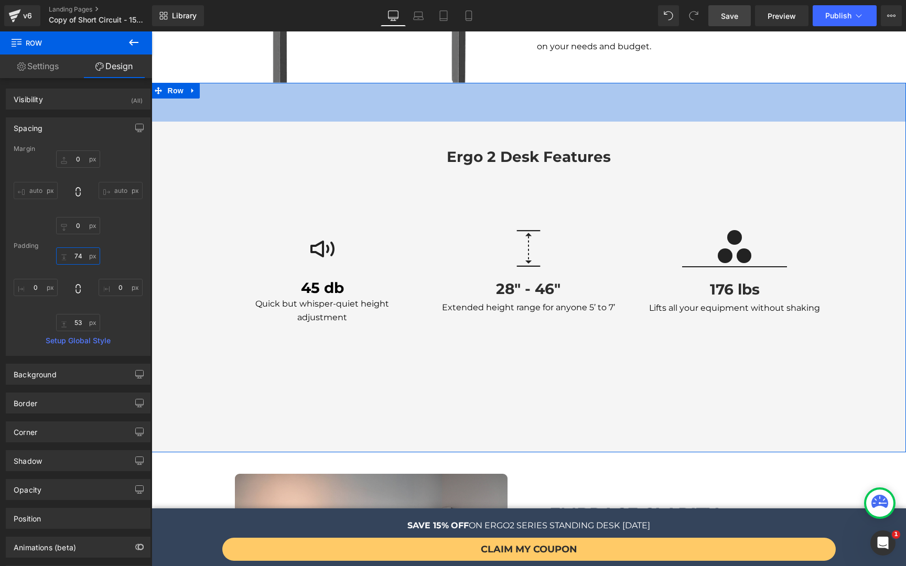
click at [81, 258] on input "74" at bounding box center [78, 255] width 44 height 17
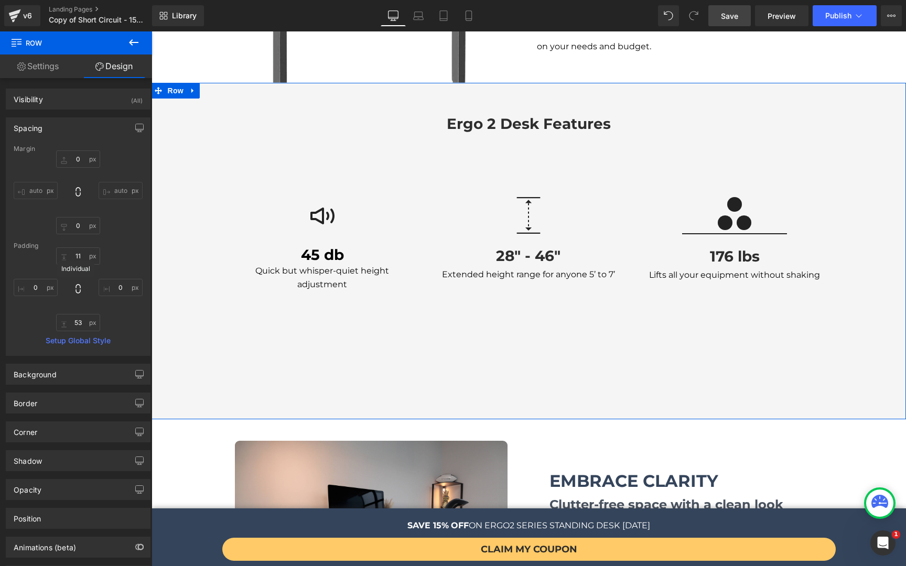
click at [74, 290] on icon at bounding box center [78, 289] width 10 height 10
type input "0"
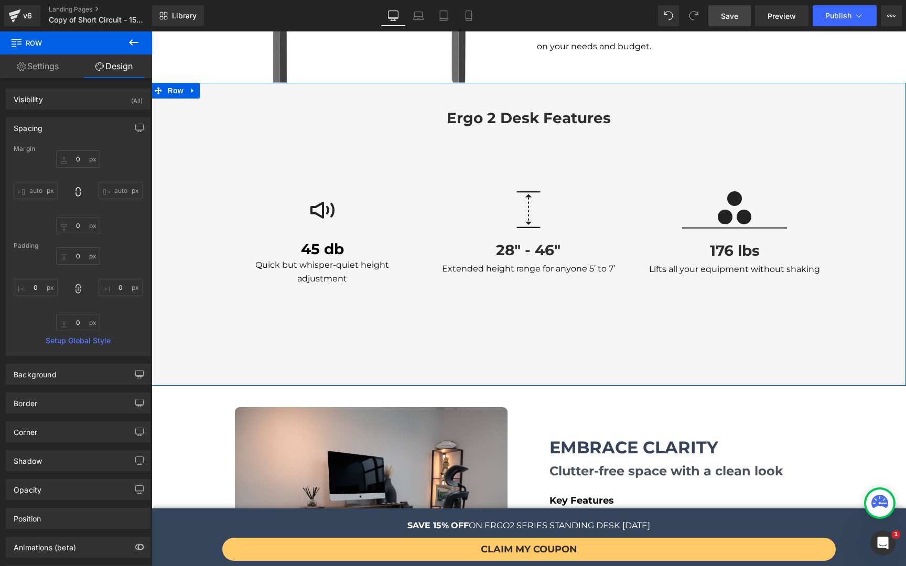
click at [81, 289] on icon at bounding box center [78, 289] width 10 height 10
click at [77, 319] on input "0" at bounding box center [78, 322] width 44 height 17
type input "0-"
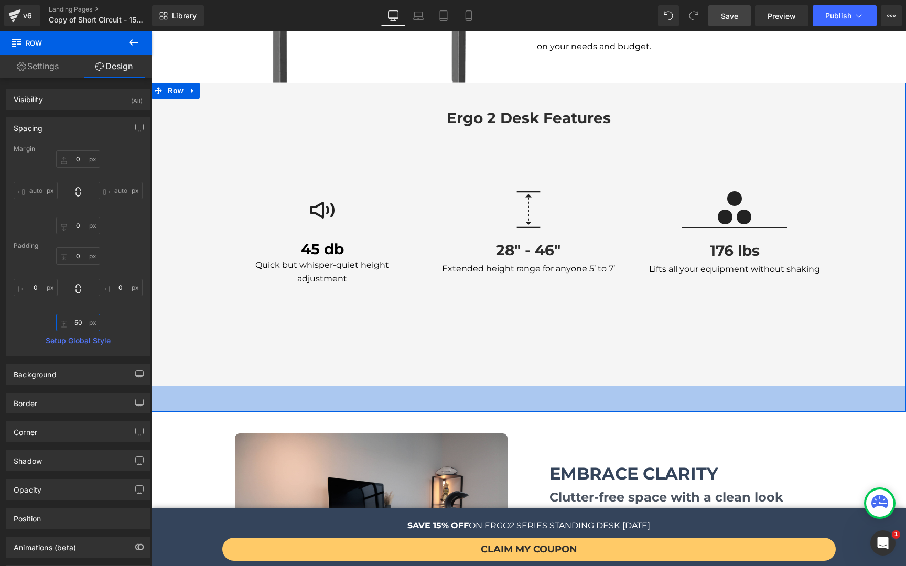
click at [69, 324] on input "50" at bounding box center [78, 322] width 44 height 17
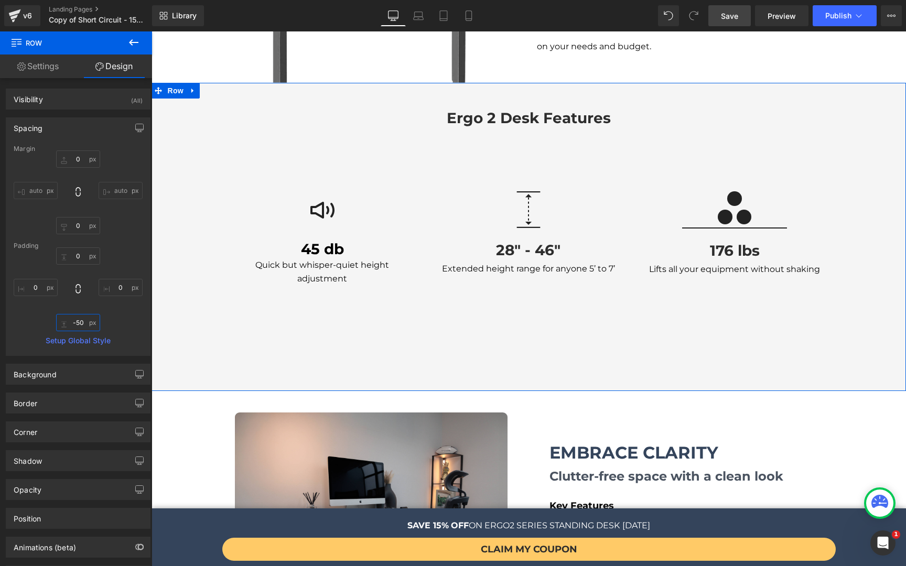
click at [78, 323] on input "-50" at bounding box center [78, 322] width 44 height 17
type input "0"
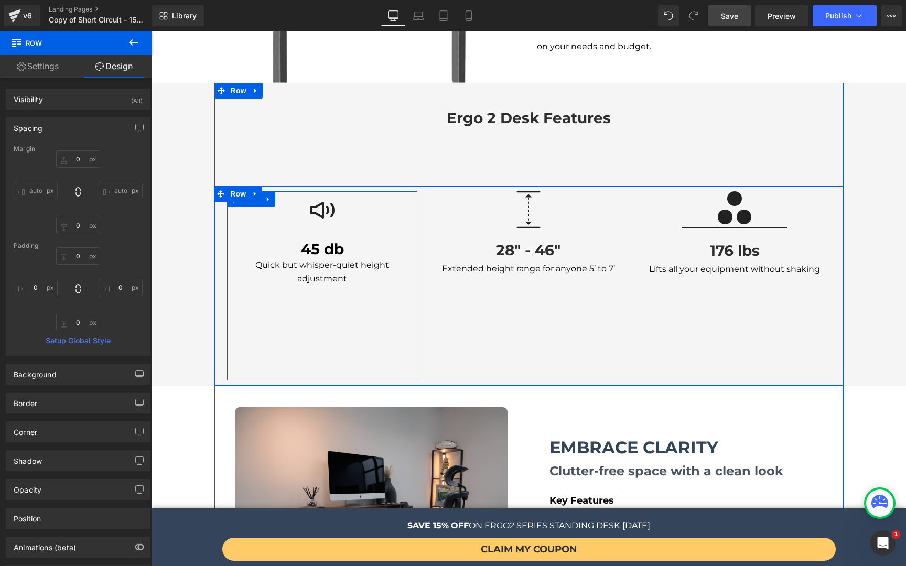
click at [302, 311] on div "Image 45 db Heading Quick but whisper-quiet height adjustment Text Block Row" at bounding box center [322, 285] width 190 height 189
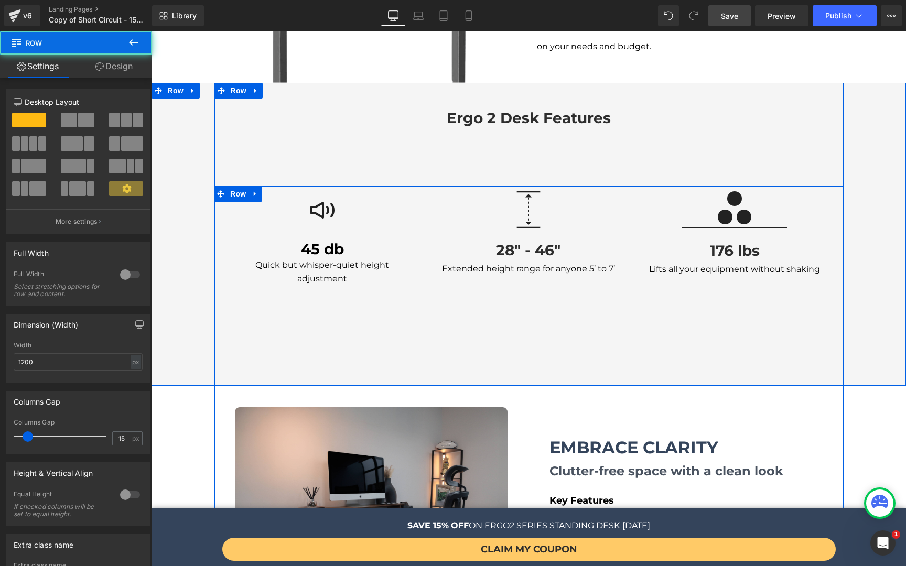
click at [521, 357] on div "Image 45 db Heading Quick but whisper-quiet height adjustment Text Block Row Im…" at bounding box center [528, 286] width 629 height 200
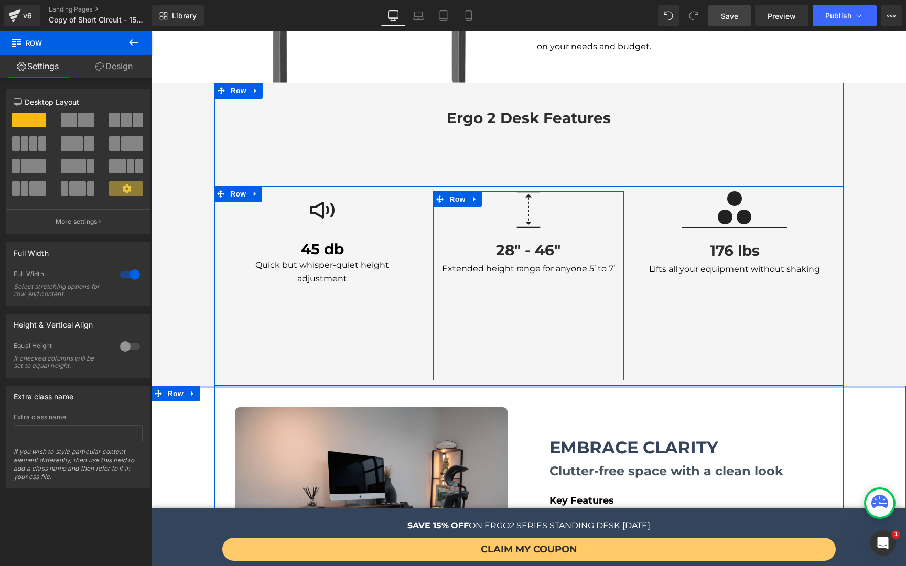
drag, startPoint x: 518, startPoint y: 363, endPoint x: 524, endPoint y: 343, distance: 20.2
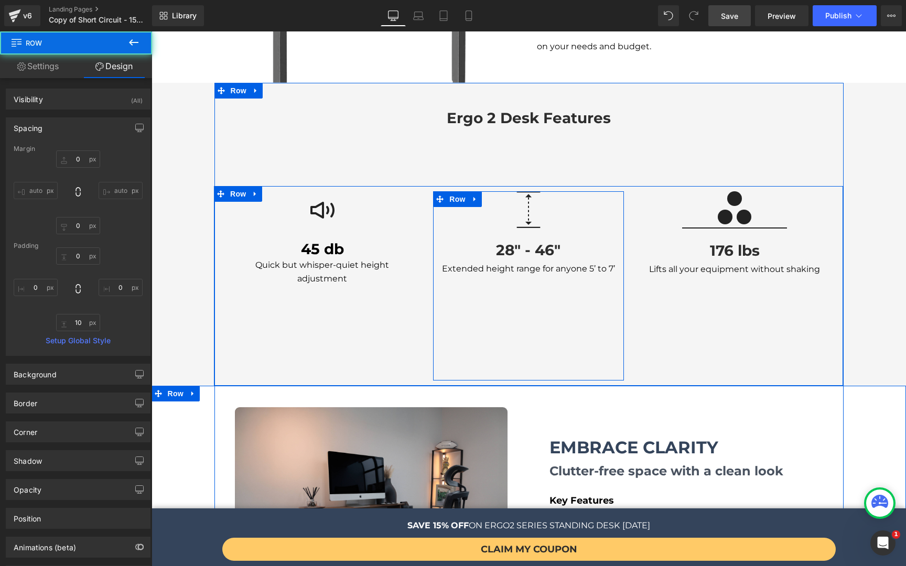
click at [523, 263] on div "Image 28" - 46" Heading Extended height range for anyone 5’ to 7’ Text Block Row" at bounding box center [528, 285] width 190 height 189
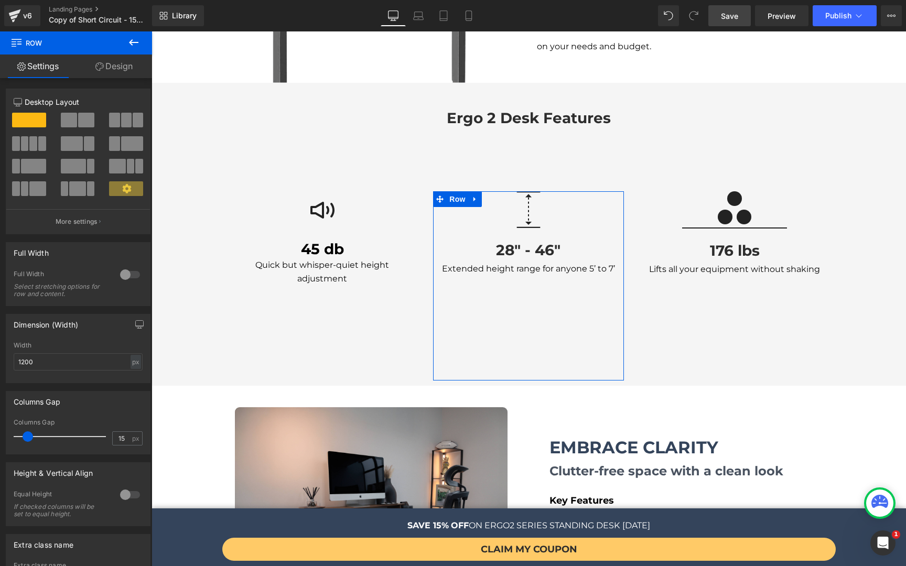
click at [118, 64] on link "Design" at bounding box center [114, 67] width 76 height 24
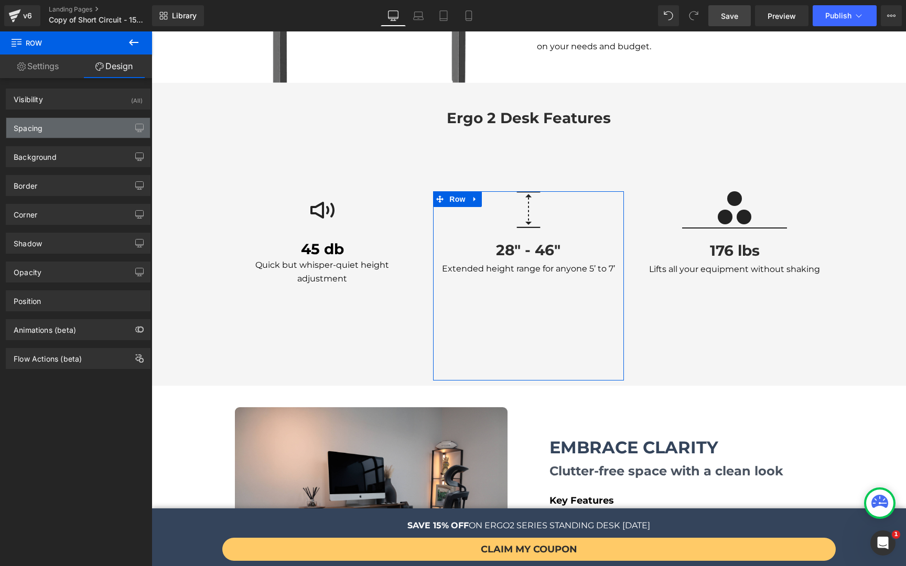
click at [88, 132] on div "Spacing" at bounding box center [78, 128] width 144 height 20
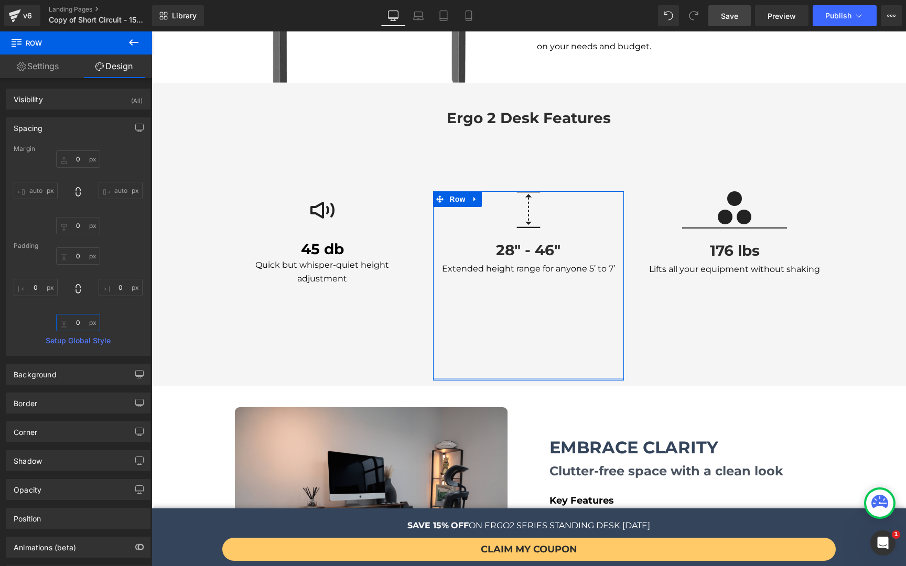
click at [81, 327] on input "0" at bounding box center [78, 322] width 44 height 17
type input "0"
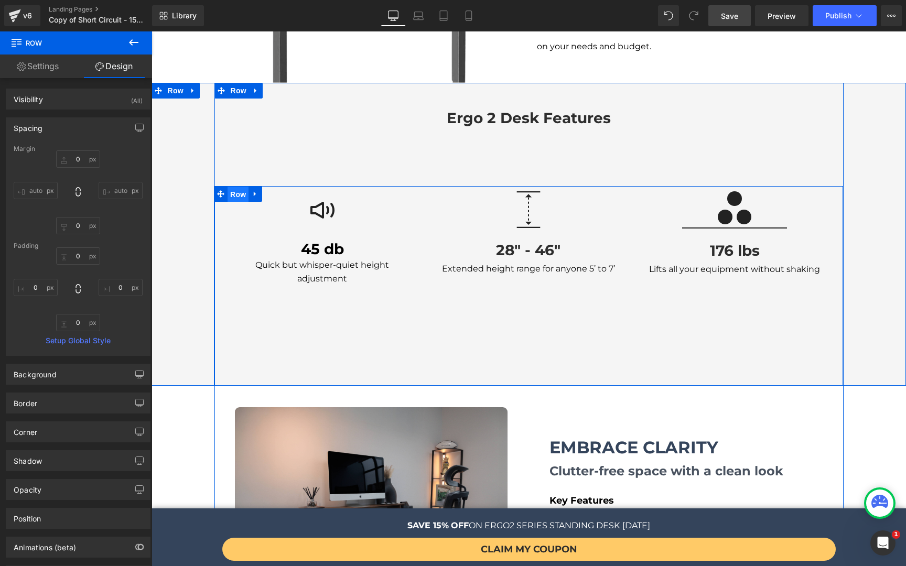
click at [240, 187] on span "Row" at bounding box center [237, 195] width 21 height 16
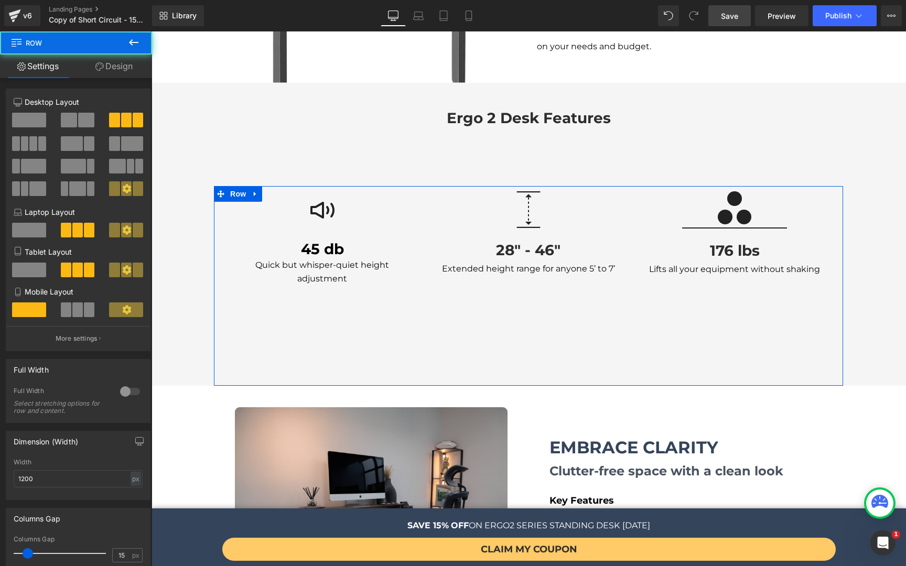
click at [115, 67] on link "Design" at bounding box center [114, 67] width 76 height 24
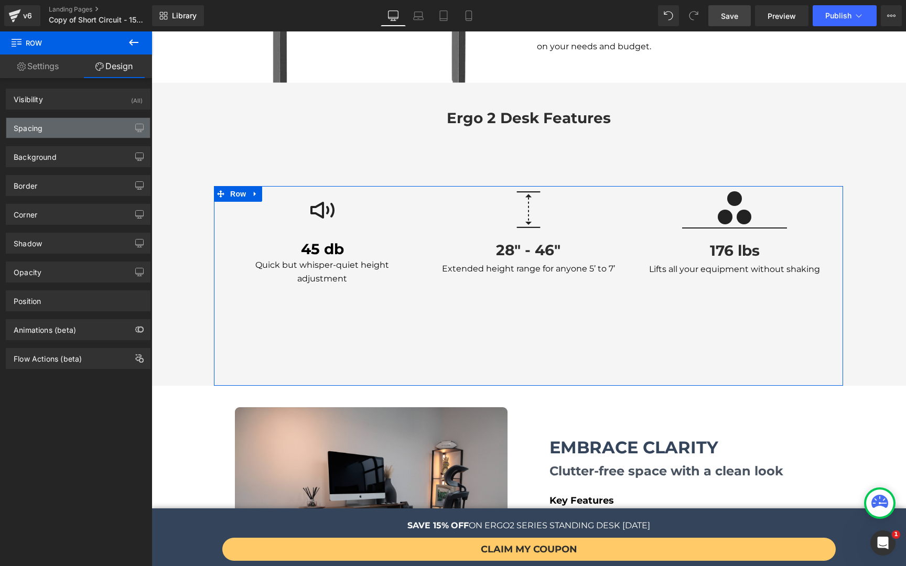
click at [72, 129] on div "Spacing" at bounding box center [78, 128] width 144 height 20
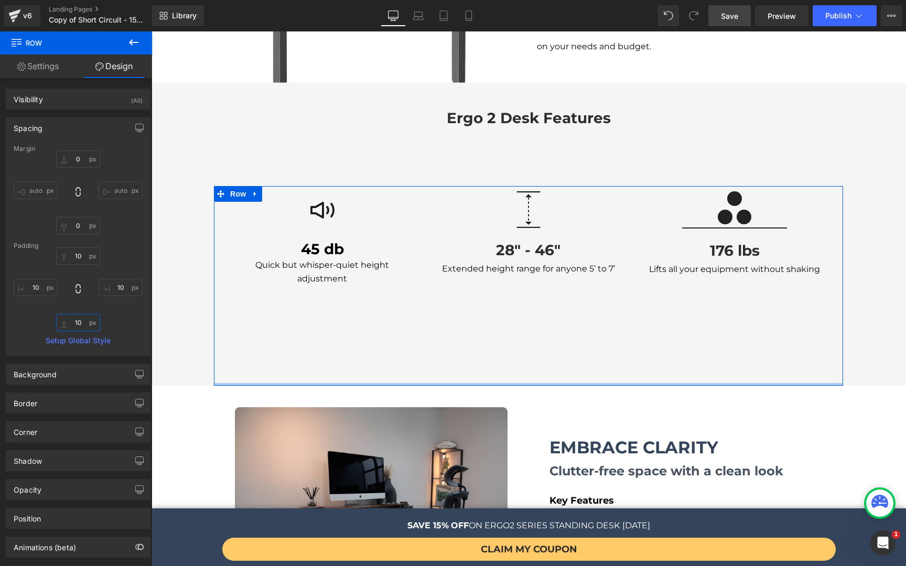
click at [79, 321] on input "10" at bounding box center [78, 322] width 44 height 17
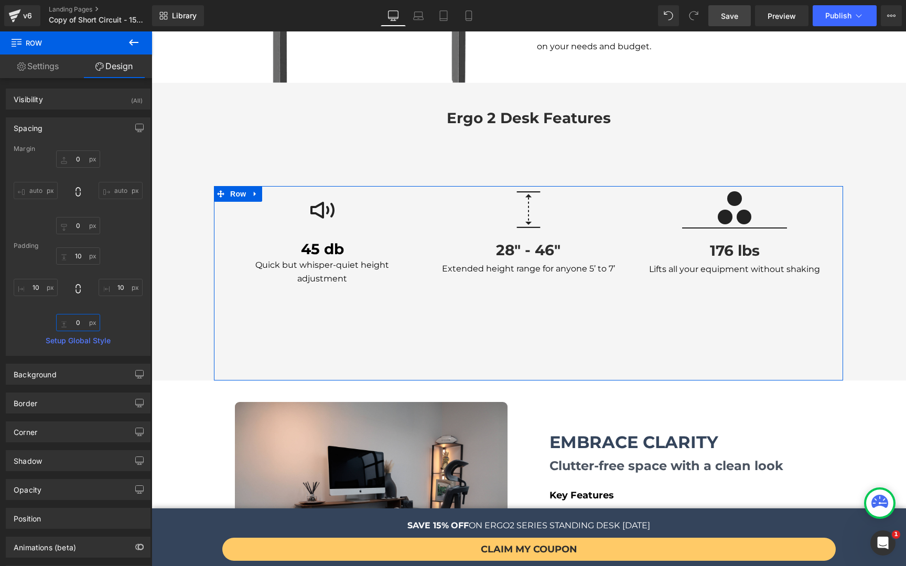
type input "0-"
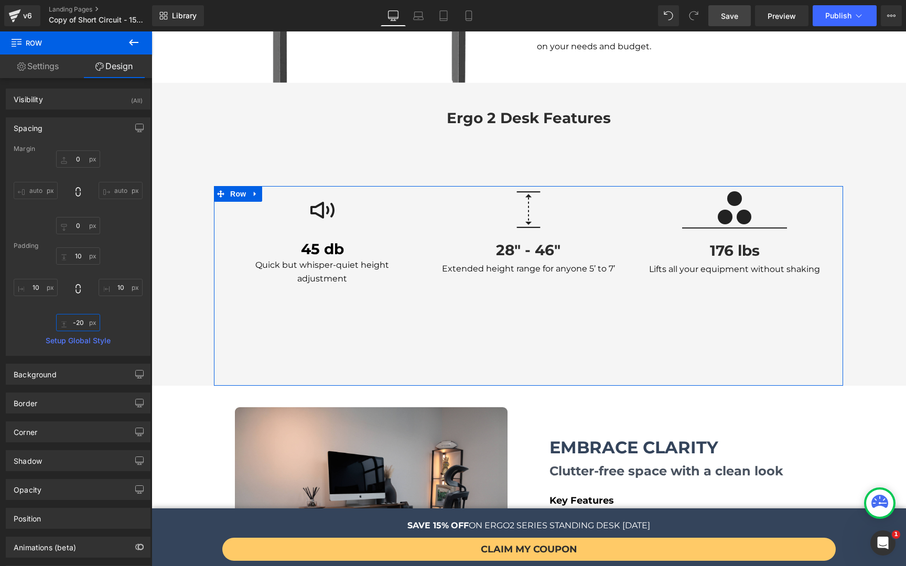
type input "0"
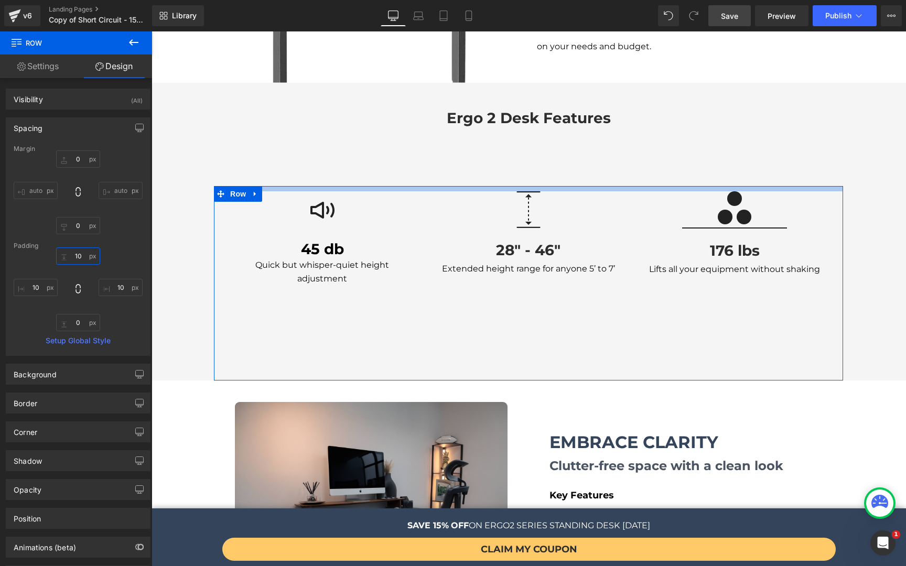
click at [75, 258] on input "10" at bounding box center [78, 255] width 44 height 17
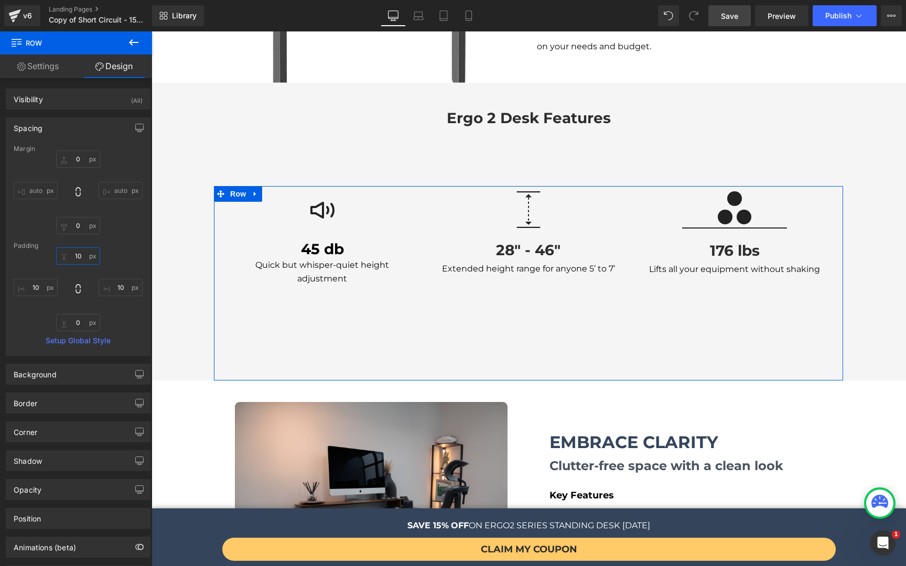
type input "o"
type input "1"
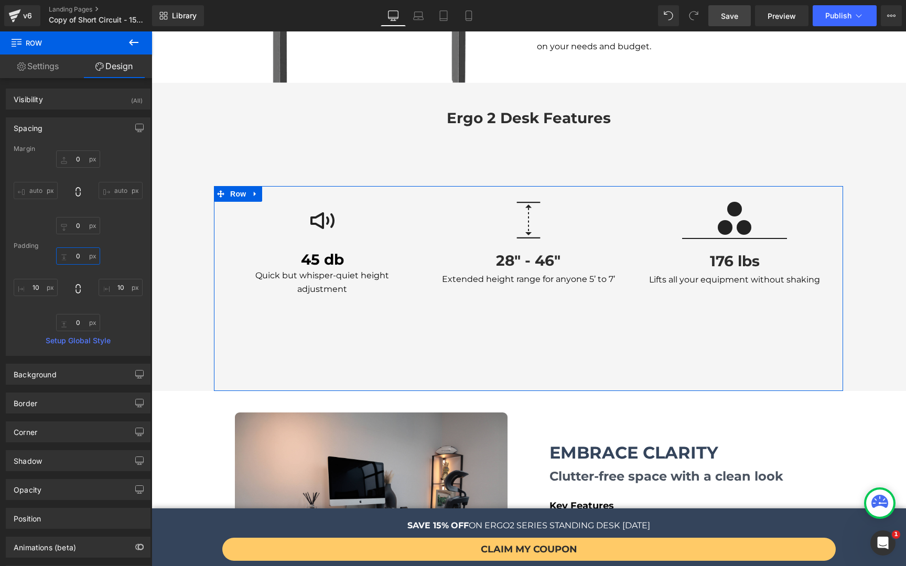
type input "1"
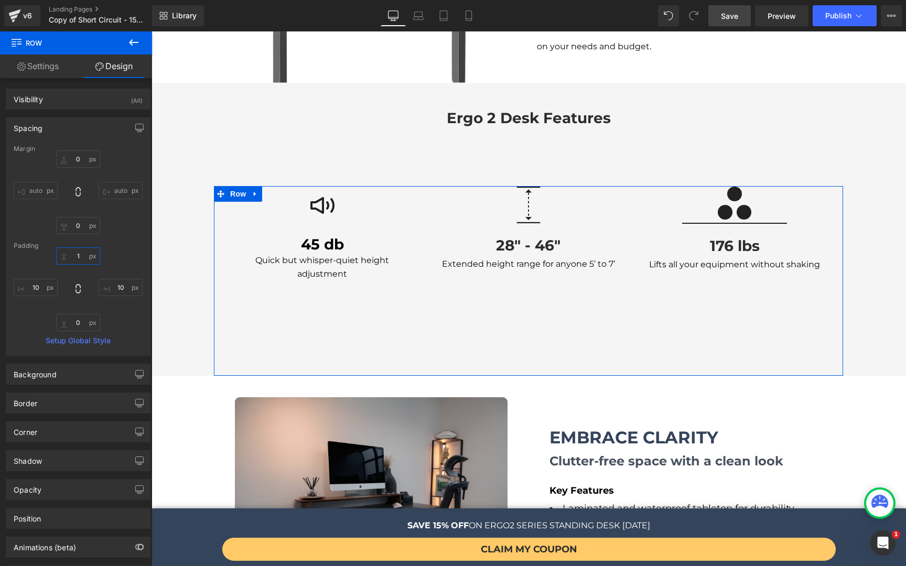
type input "1o"
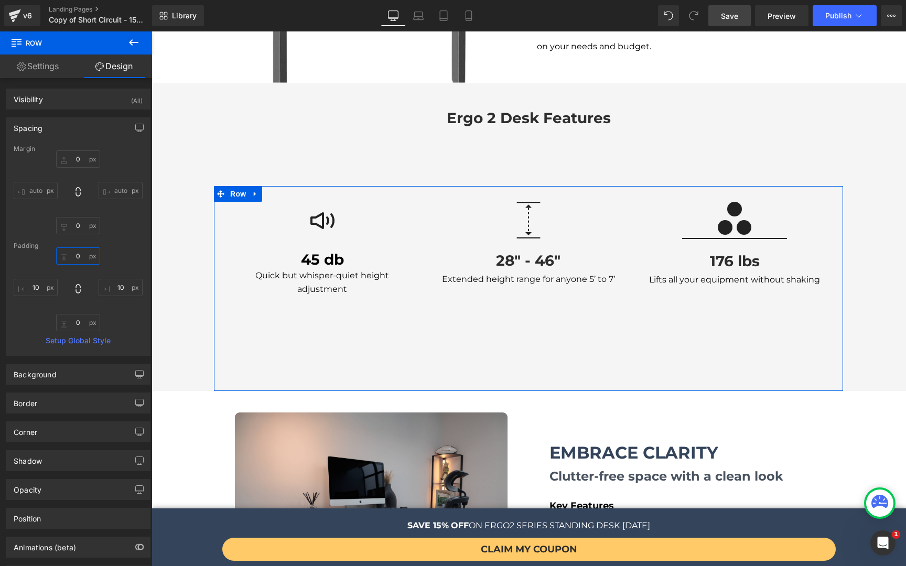
type input "1"
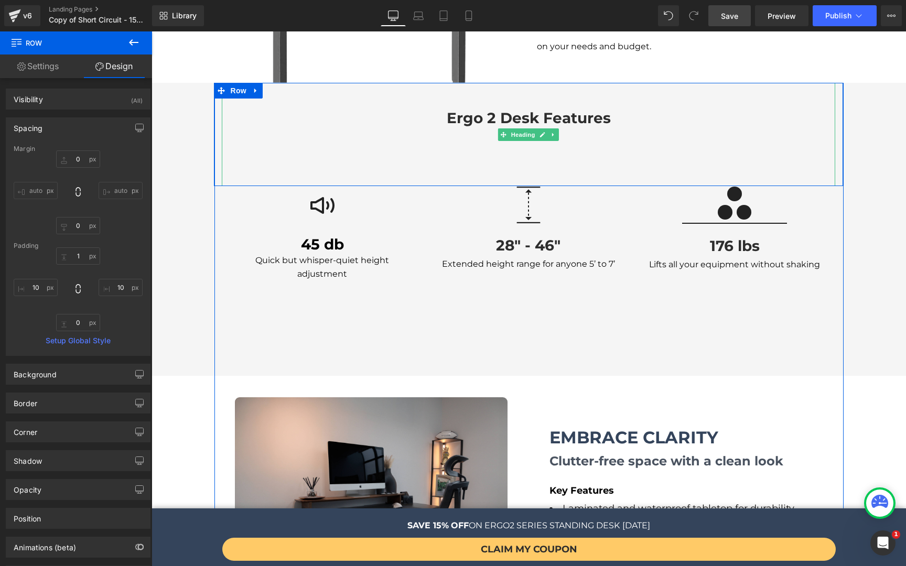
click at [521, 109] on b "ergo 2 desk features" at bounding box center [529, 118] width 164 height 18
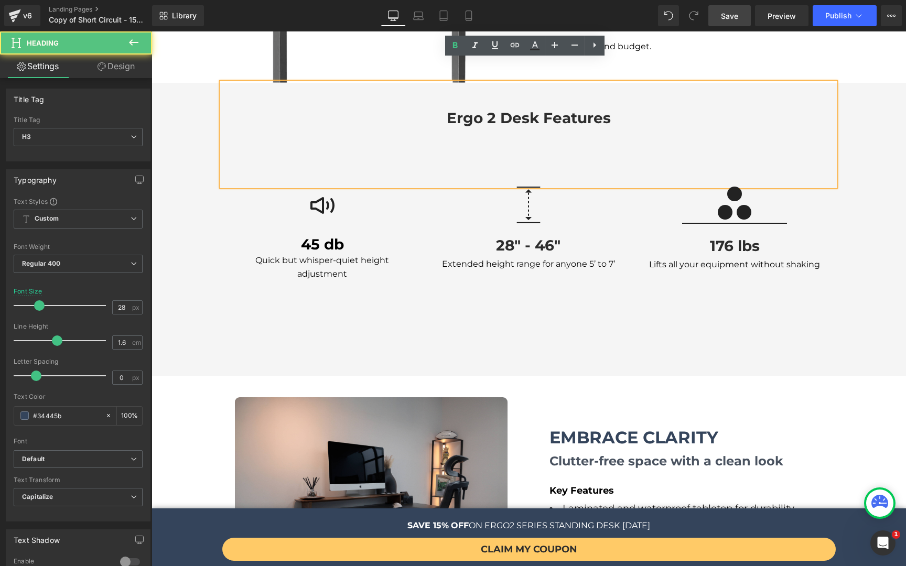
click at [286, 139] on p at bounding box center [528, 151] width 613 height 24
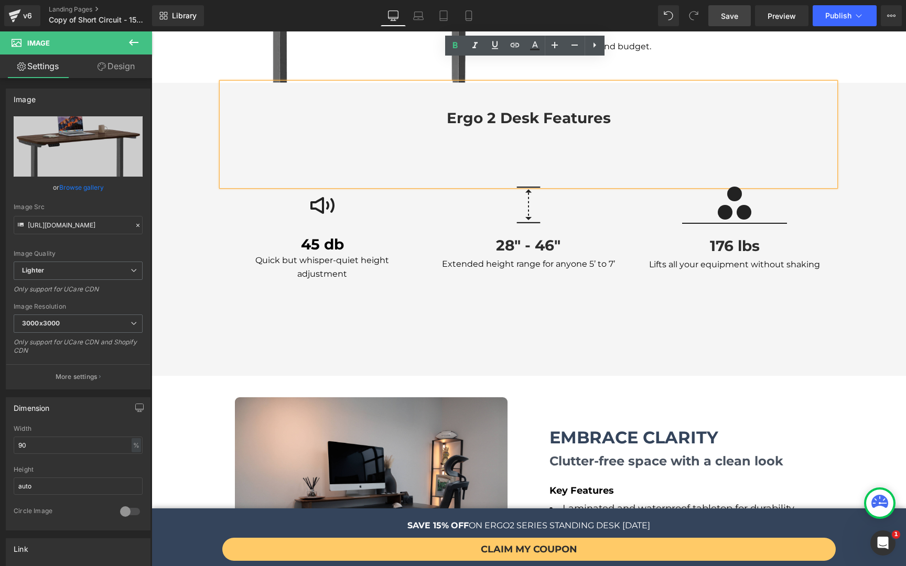
click at [305, 83] on div "ergo 2 desk features" at bounding box center [528, 134] width 613 height 103
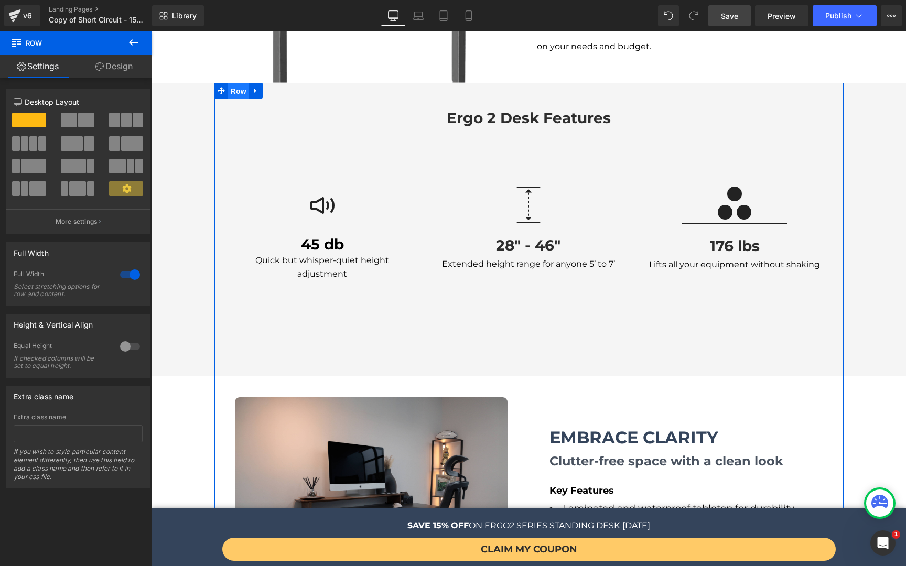
click at [231, 83] on span "Row" at bounding box center [238, 91] width 21 height 16
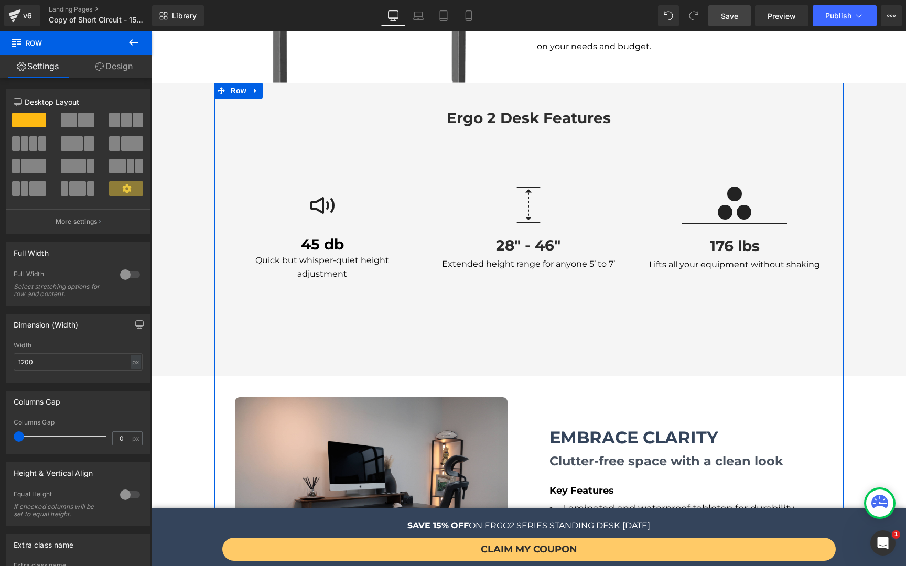
click at [105, 71] on link "Design" at bounding box center [114, 67] width 76 height 24
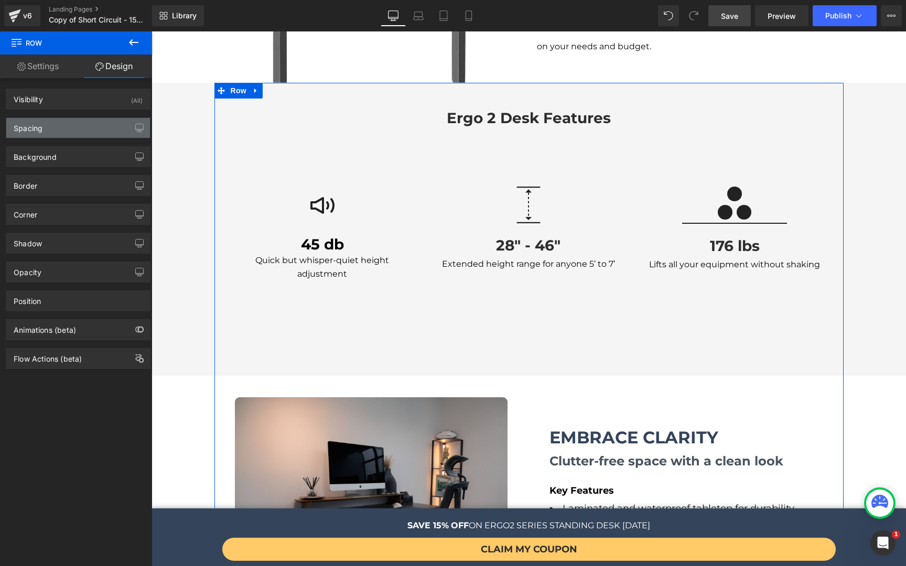
click at [69, 122] on div "Spacing" at bounding box center [78, 128] width 144 height 20
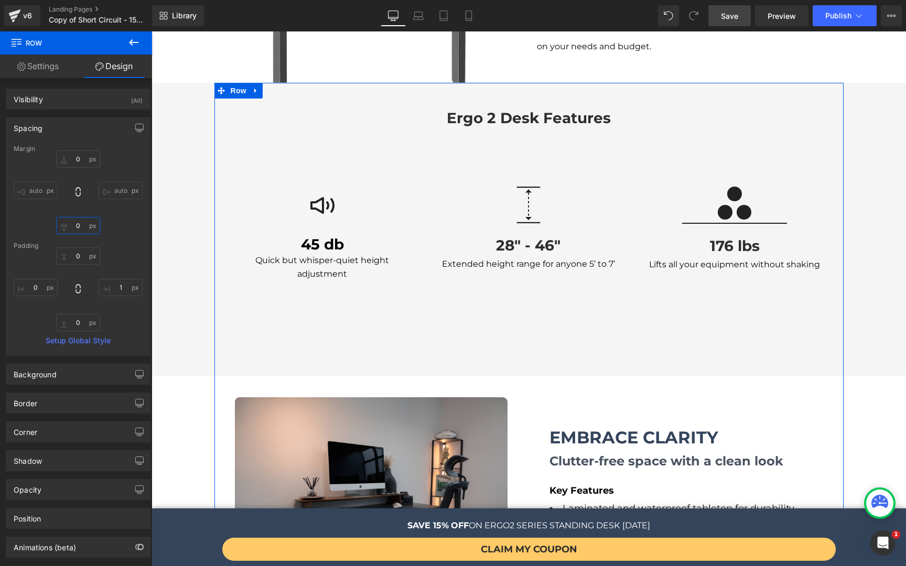
click at [83, 224] on input "0" at bounding box center [78, 225] width 44 height 17
type input "a7"
type input "0"
click at [52, 72] on link "Settings" at bounding box center [38, 67] width 76 height 24
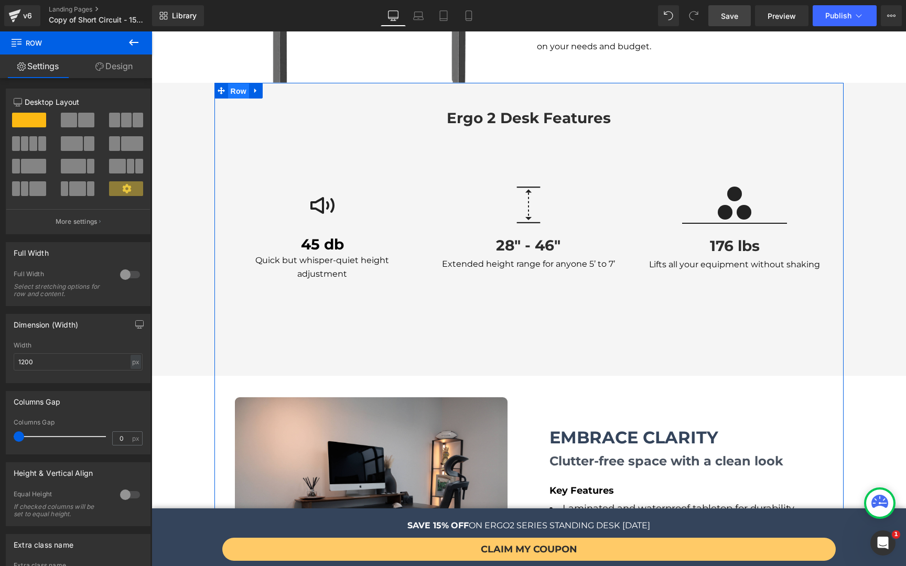
click at [238, 83] on span "Row" at bounding box center [238, 91] width 21 height 16
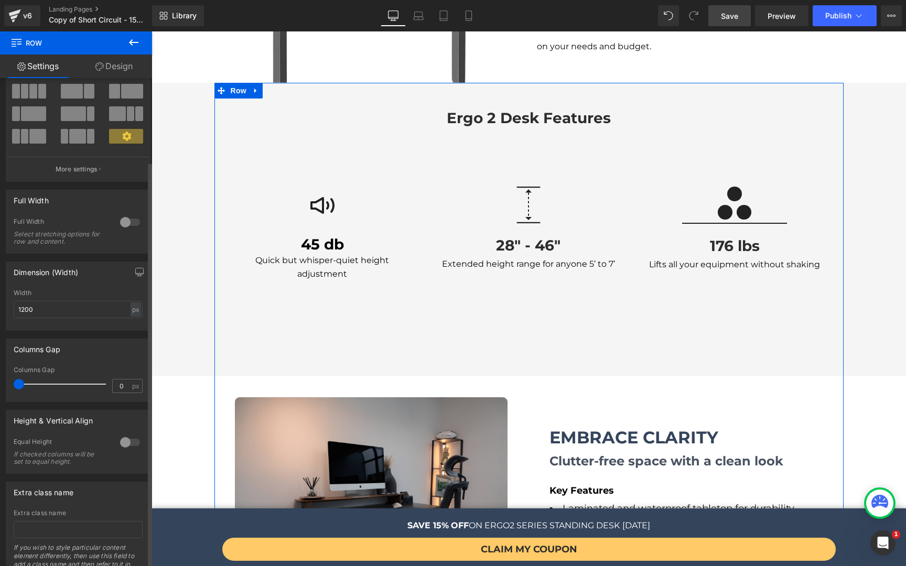
scroll to position [100, 0]
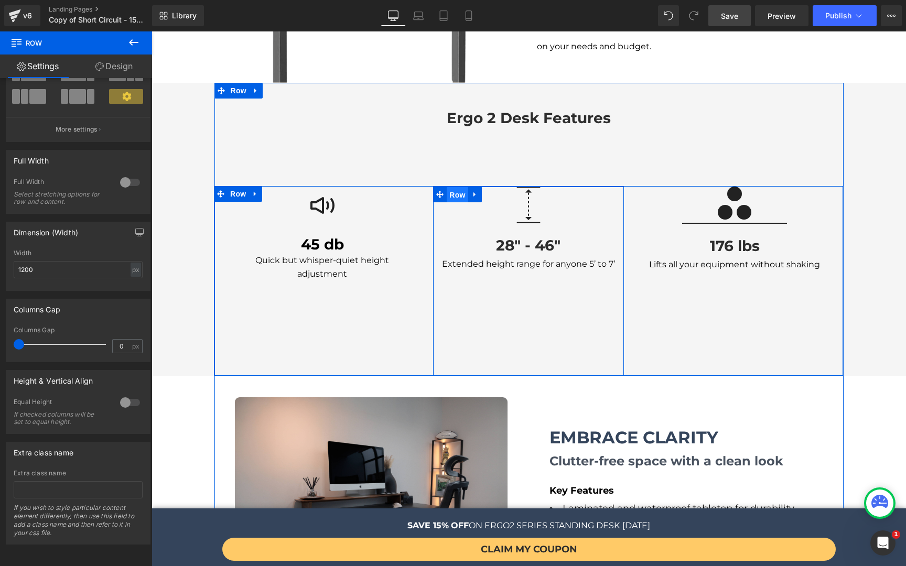
click at [452, 187] on span "Row" at bounding box center [457, 195] width 21 height 16
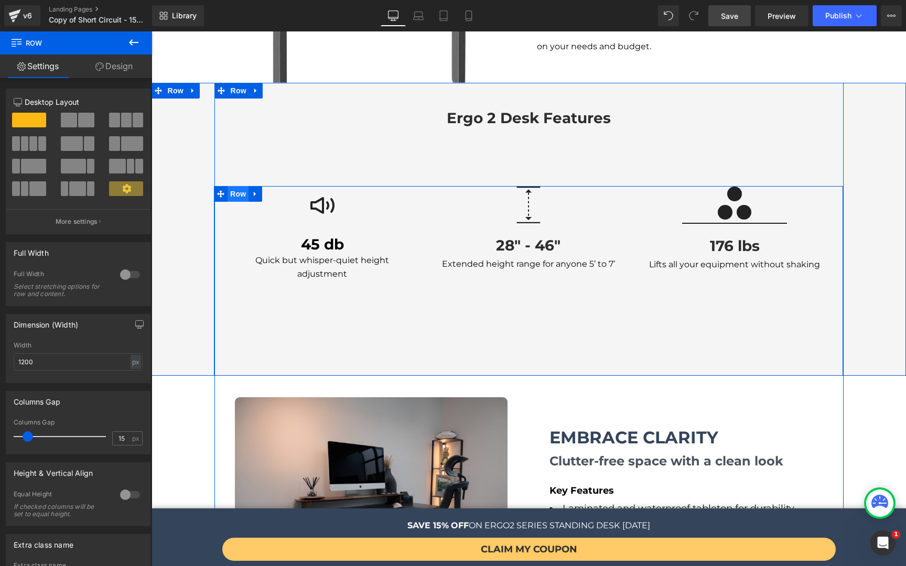
click at [234, 186] on span "Row" at bounding box center [237, 194] width 21 height 16
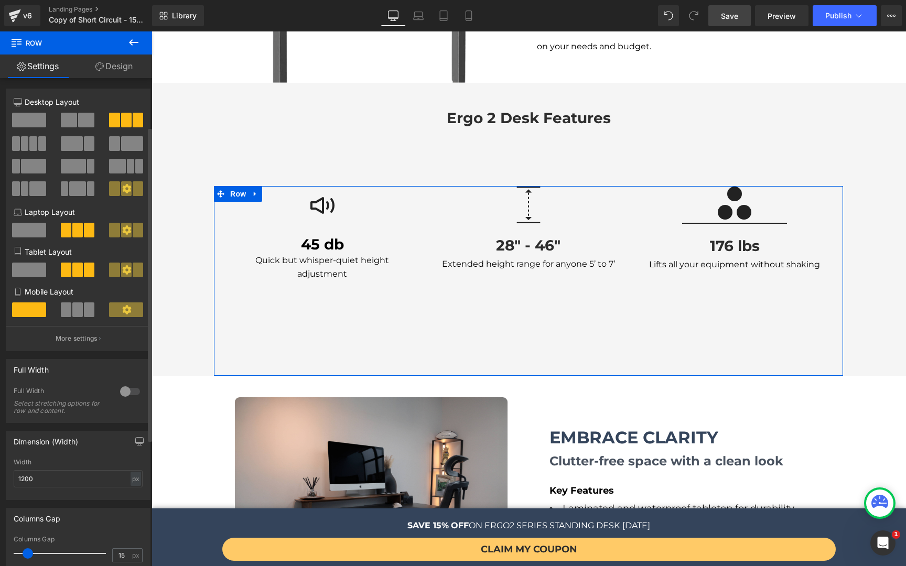
scroll to position [183, 0]
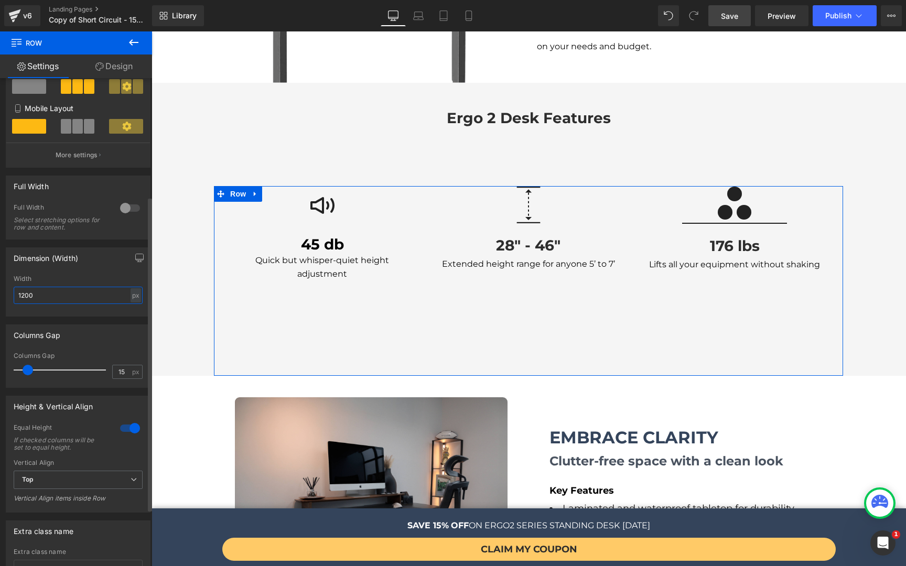
click at [95, 292] on input "1200" at bounding box center [78, 295] width 129 height 17
drag, startPoint x: 96, startPoint y: 291, endPoint x: 56, endPoint y: 303, distance: 42.0
click at [56, 303] on input "1195" at bounding box center [78, 295] width 129 height 17
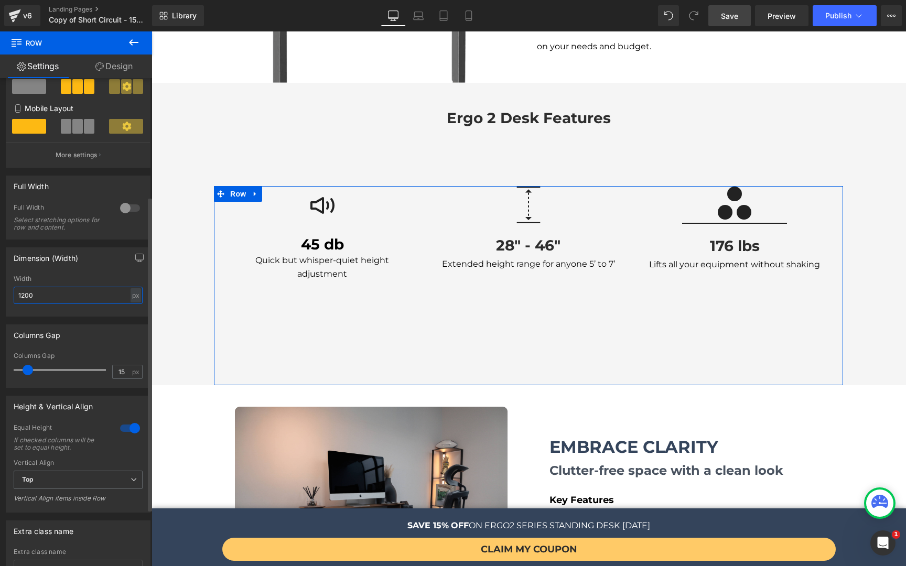
type input "1200"
type input "55"
drag, startPoint x: 31, startPoint y: 373, endPoint x: 53, endPoint y: 375, distance: 22.1
click at [53, 375] on div at bounding box center [62, 370] width 87 height 21
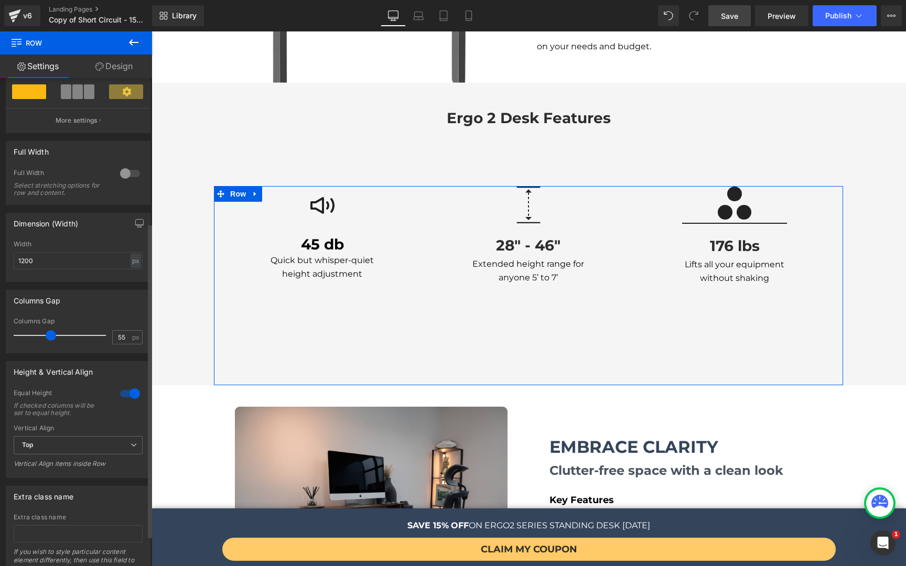
scroll to position [225, 0]
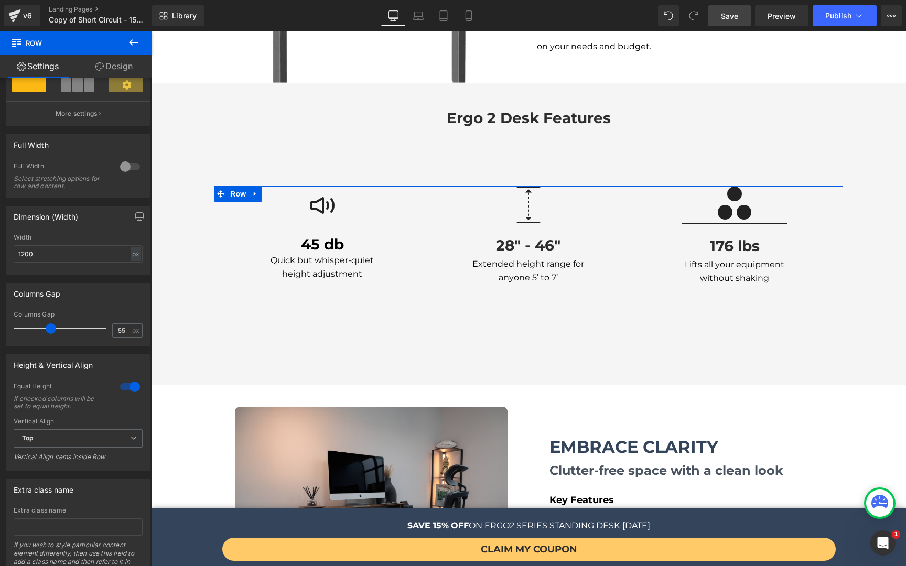
click at [109, 63] on link "Design" at bounding box center [114, 67] width 76 height 24
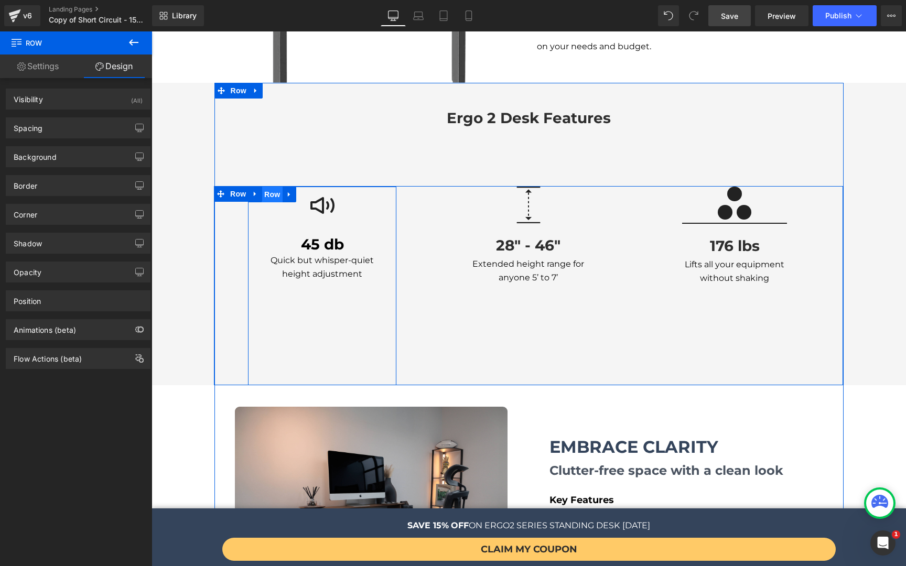
click at [267, 187] on span "Row" at bounding box center [272, 195] width 21 height 16
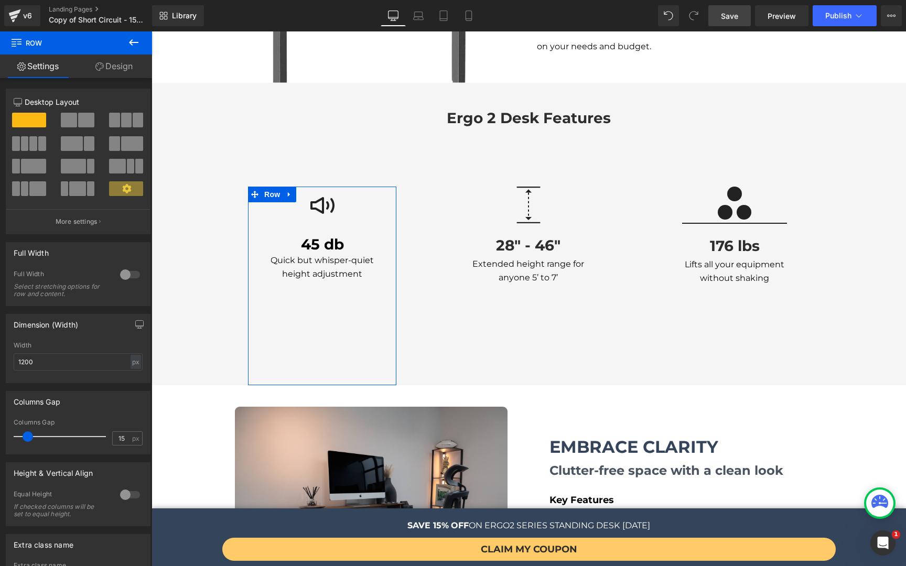
scroll to position [100, 0]
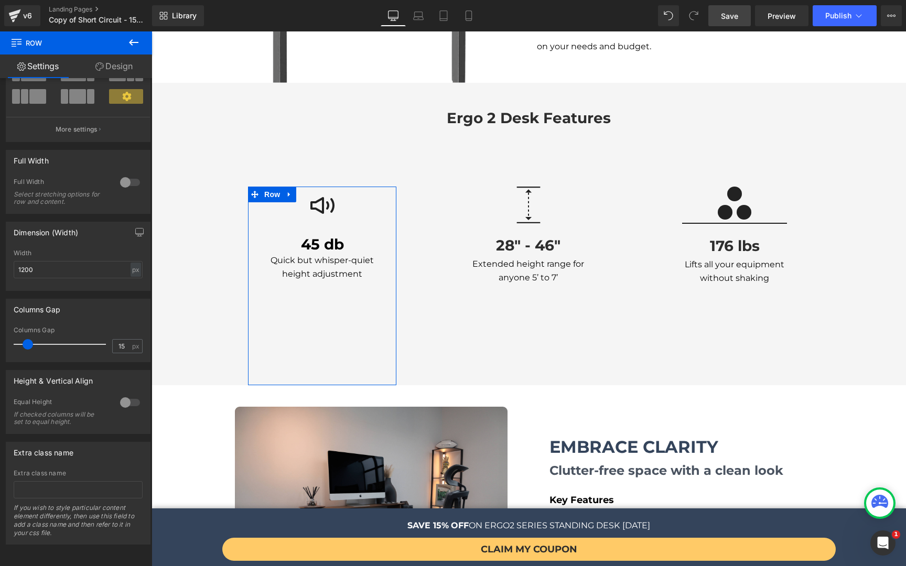
click at [113, 63] on link "Design" at bounding box center [114, 67] width 76 height 24
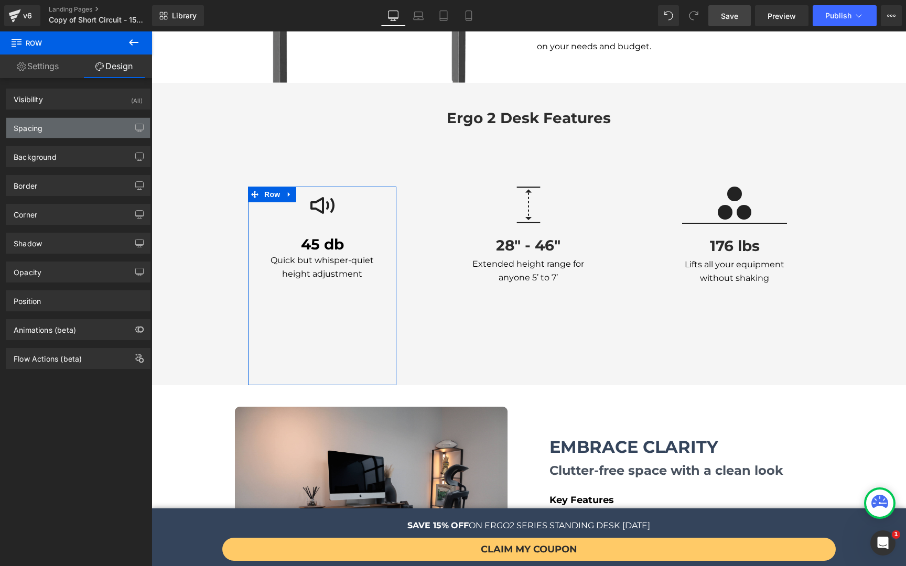
click at [83, 122] on div "Spacing" at bounding box center [78, 128] width 144 height 20
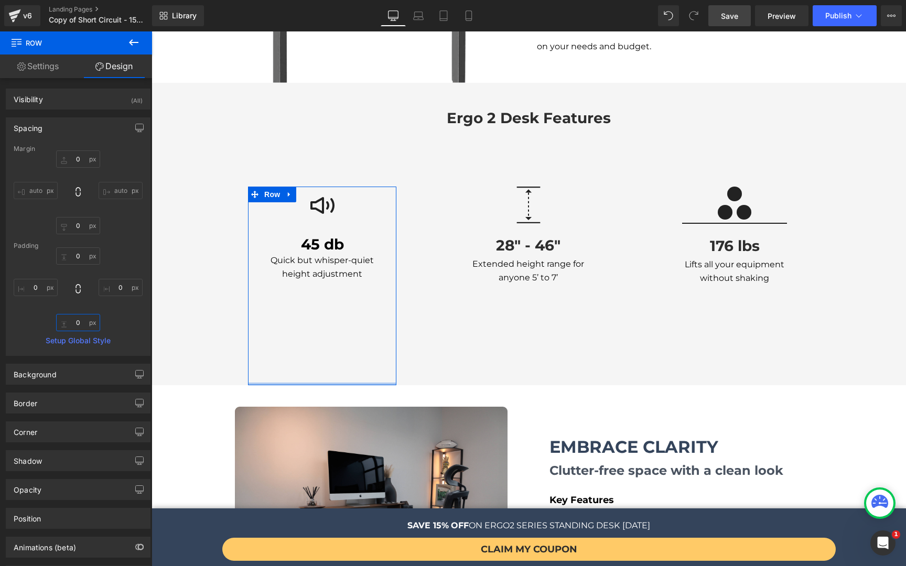
click at [82, 322] on input "0" at bounding box center [78, 322] width 44 height 17
type input "0"
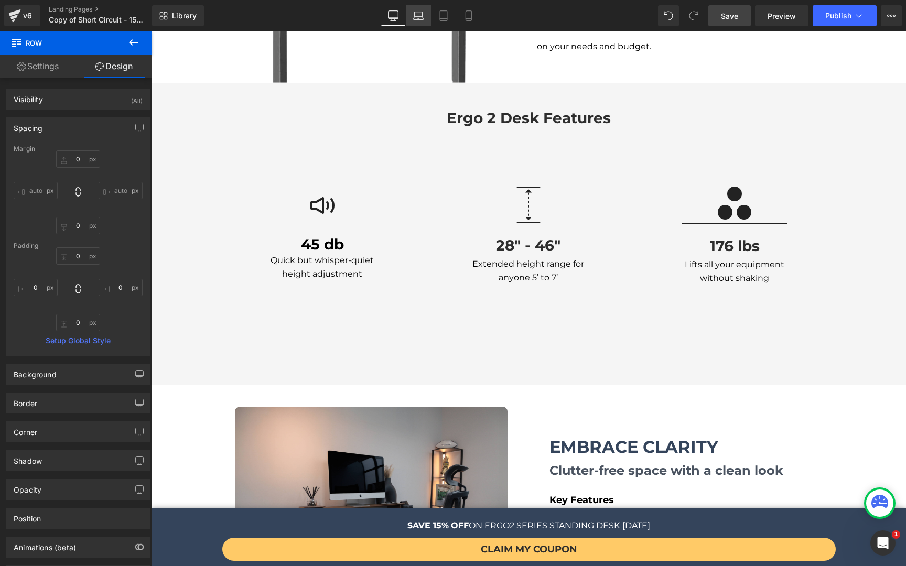
click at [418, 24] on link "Laptop" at bounding box center [418, 15] width 25 height 21
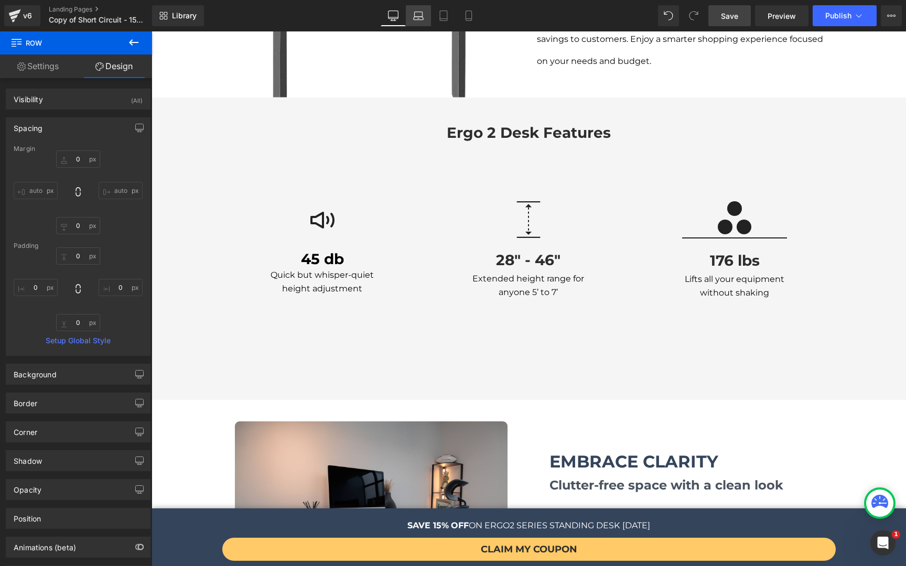
type input "0"
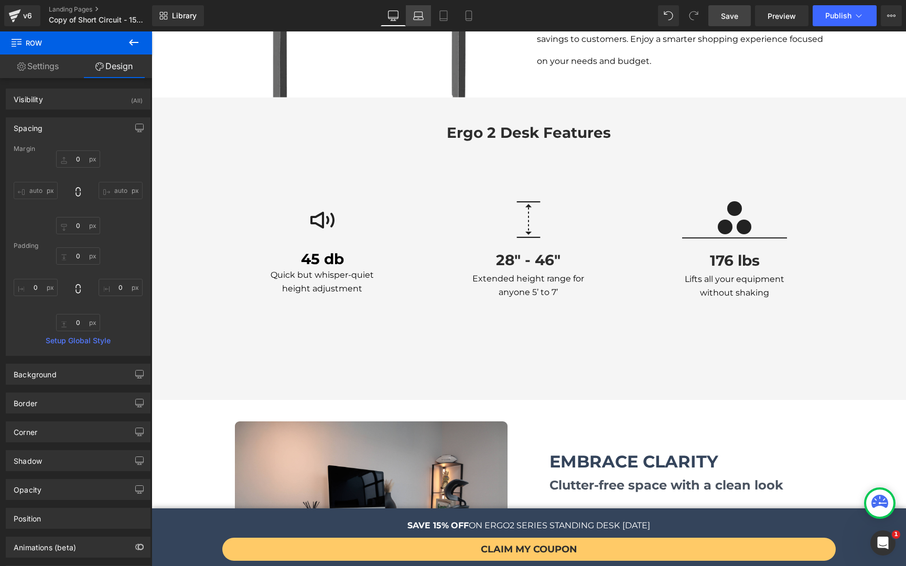
type input "0"
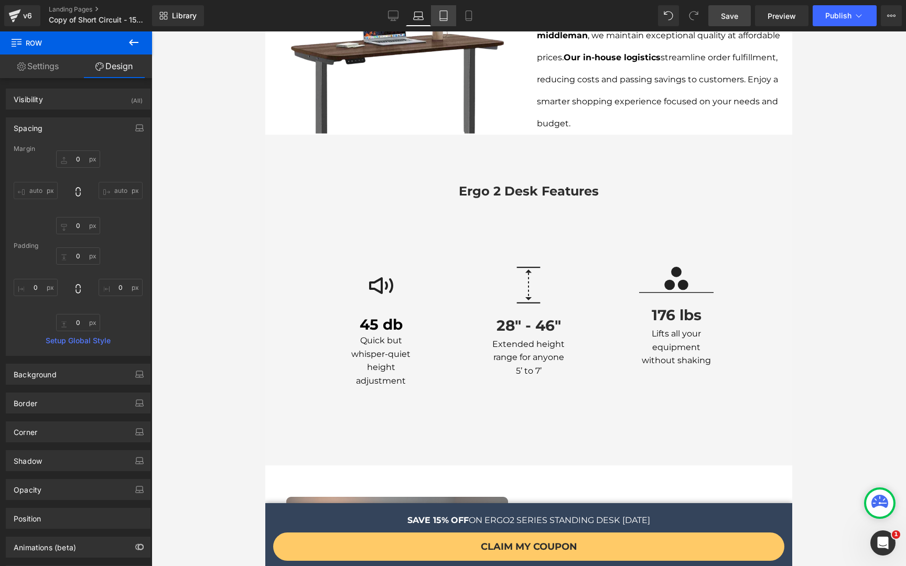
click at [437, 18] on link "Tablet" at bounding box center [443, 15] width 25 height 21
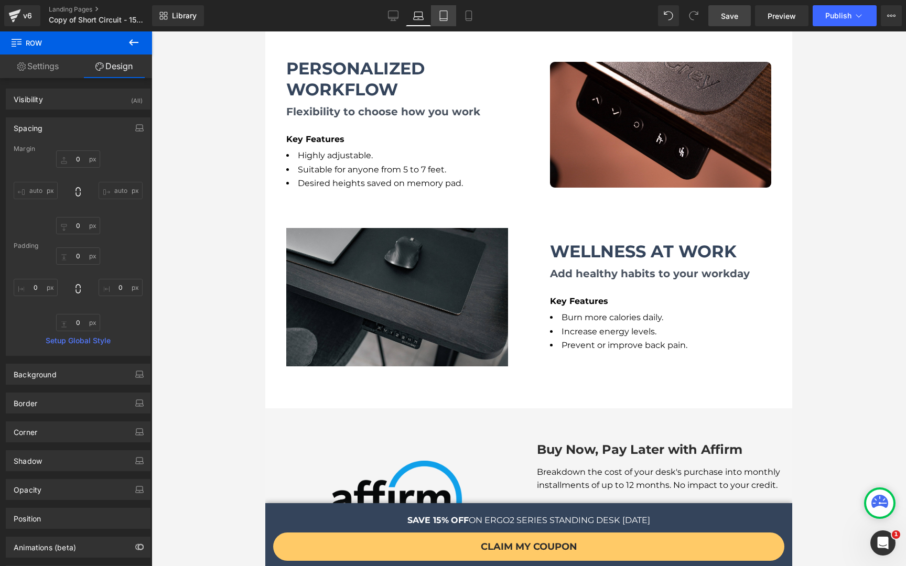
type input "0"
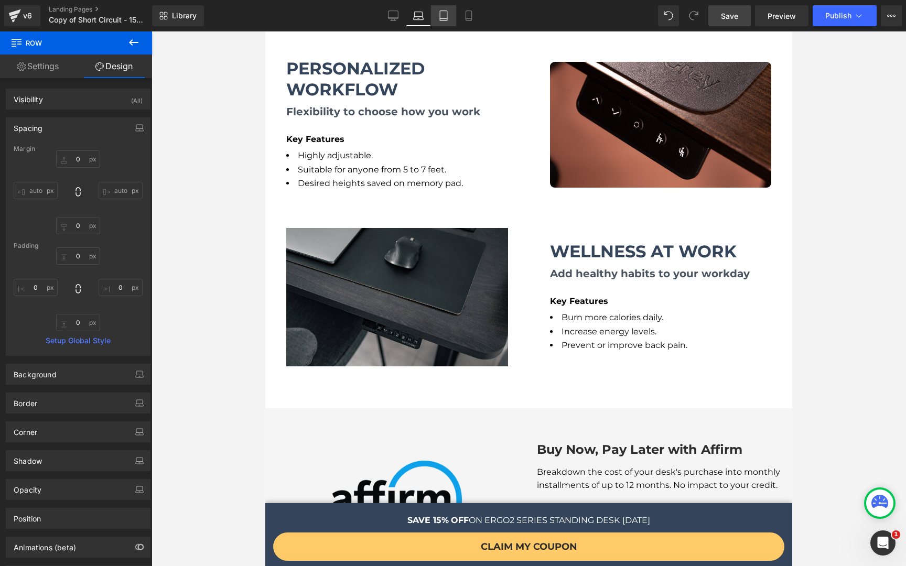
type input "0"
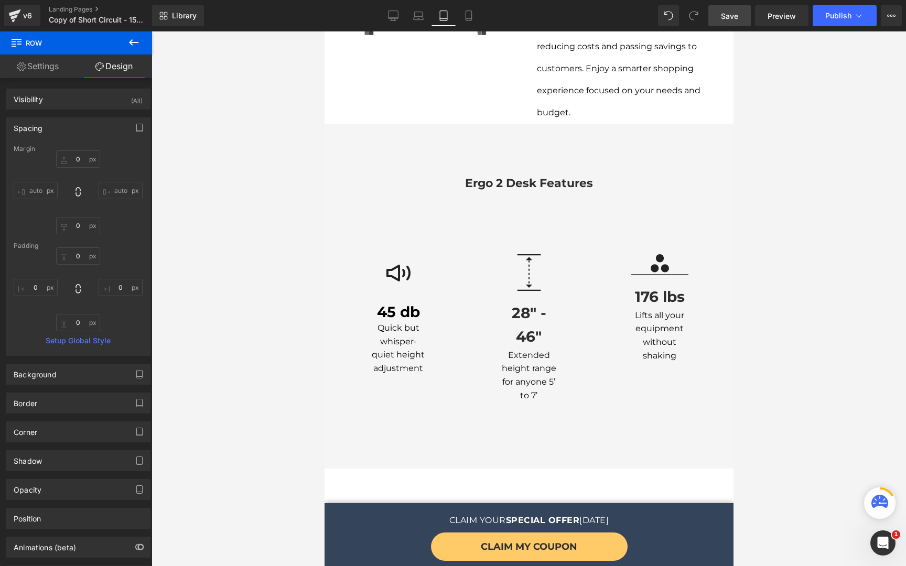
scroll to position [1697, 0]
click at [469, 13] on icon at bounding box center [468, 15] width 10 height 10
type input "0"
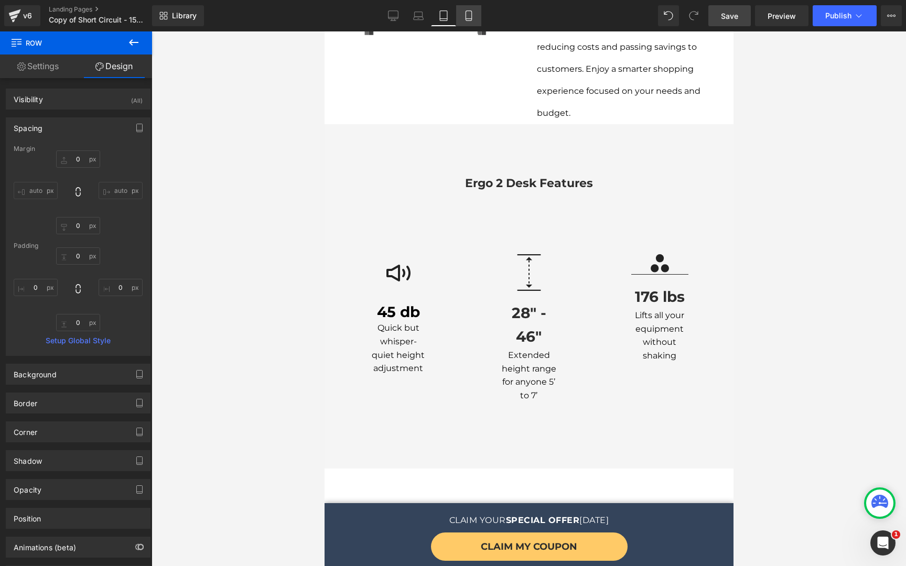
type input "0"
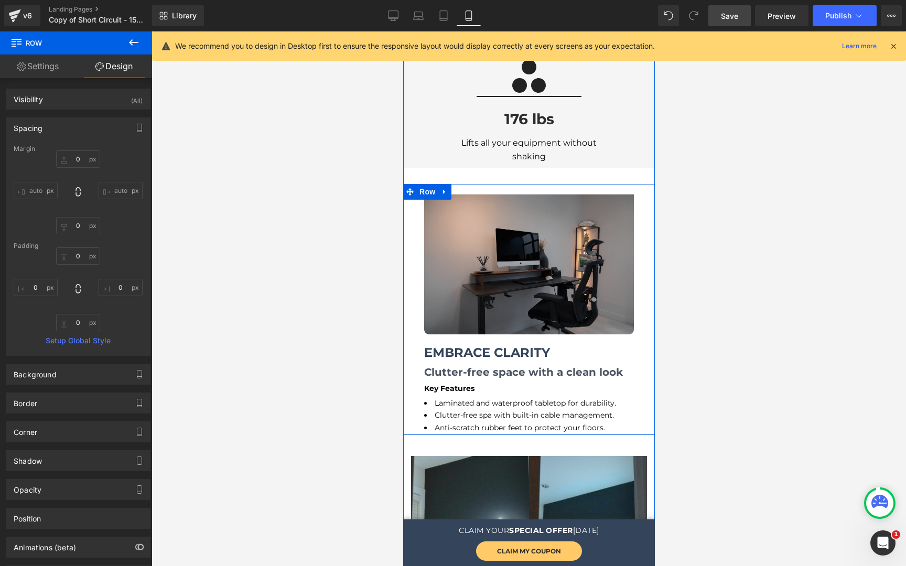
scroll to position [2097, 0]
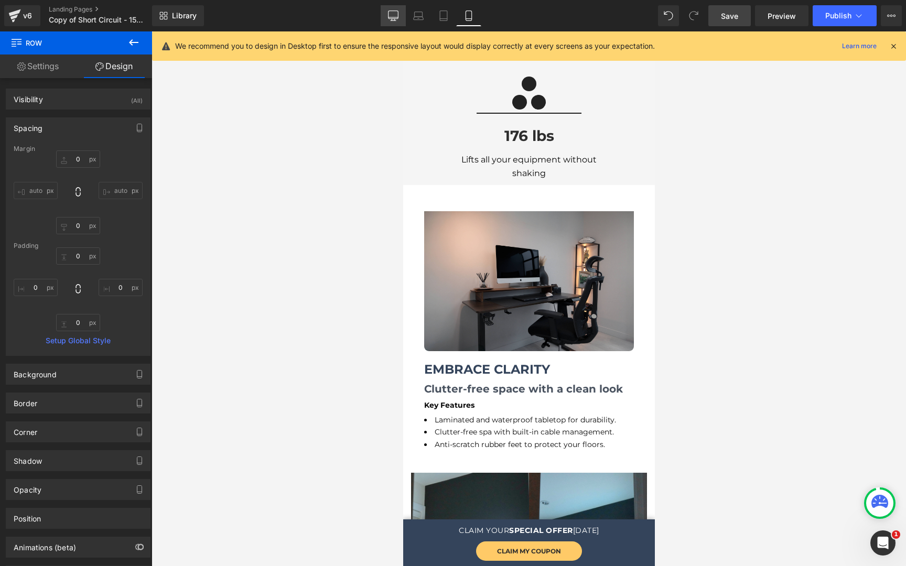
click at [385, 12] on link "Desktop" at bounding box center [393, 15] width 25 height 21
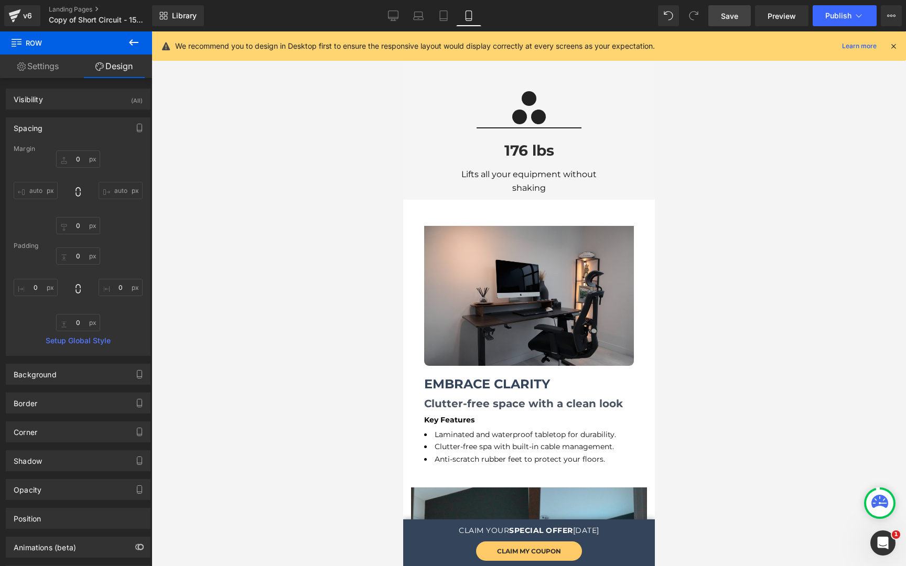
type input "0"
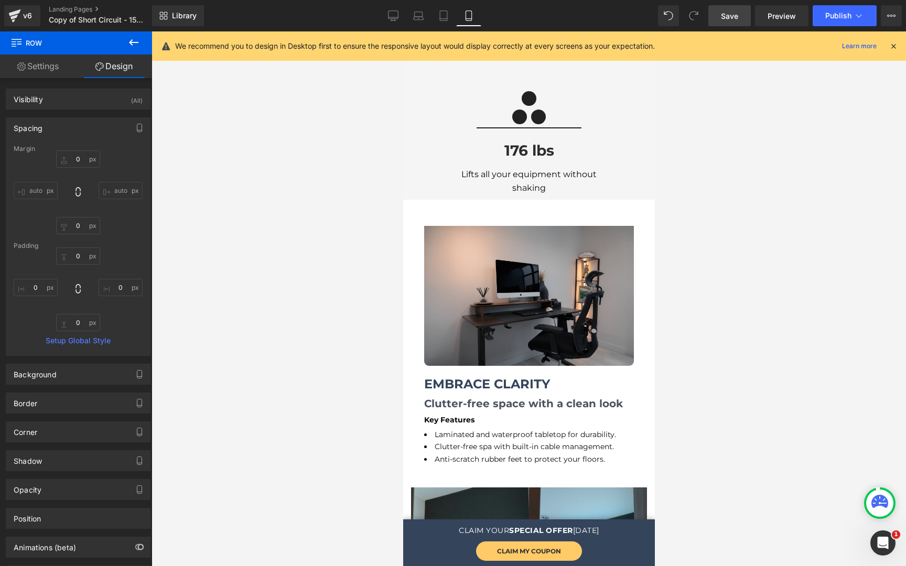
type input "0"
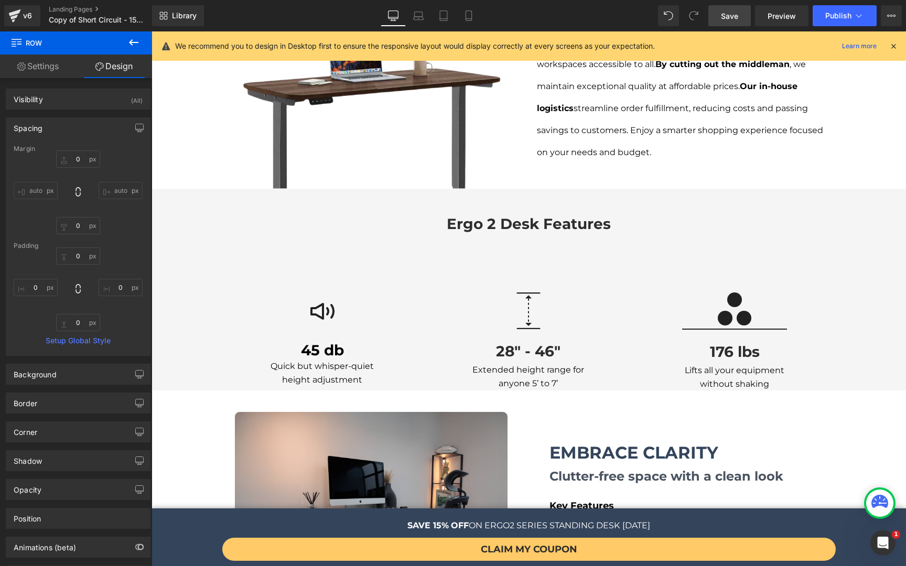
scroll to position [1072, 0]
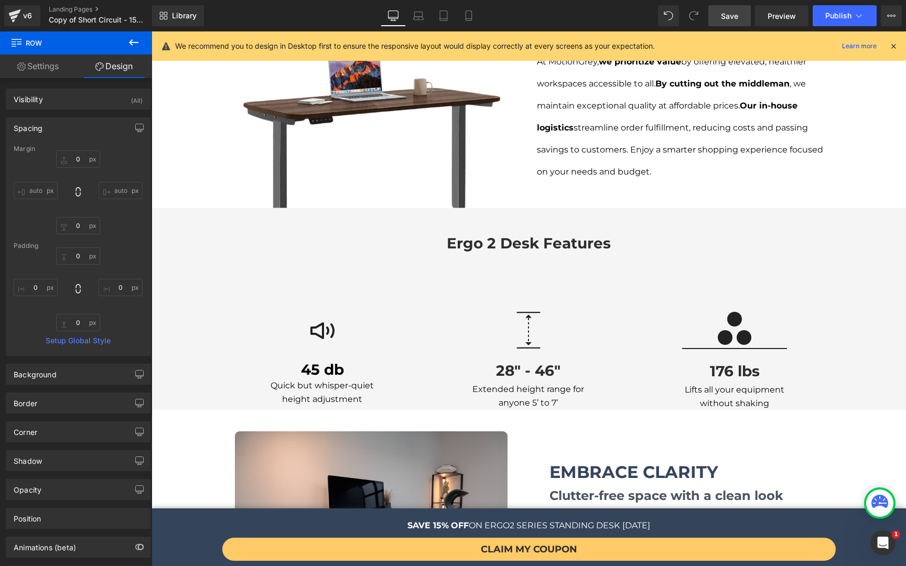
click at [721, 16] on span "Save" at bounding box center [729, 15] width 17 height 11
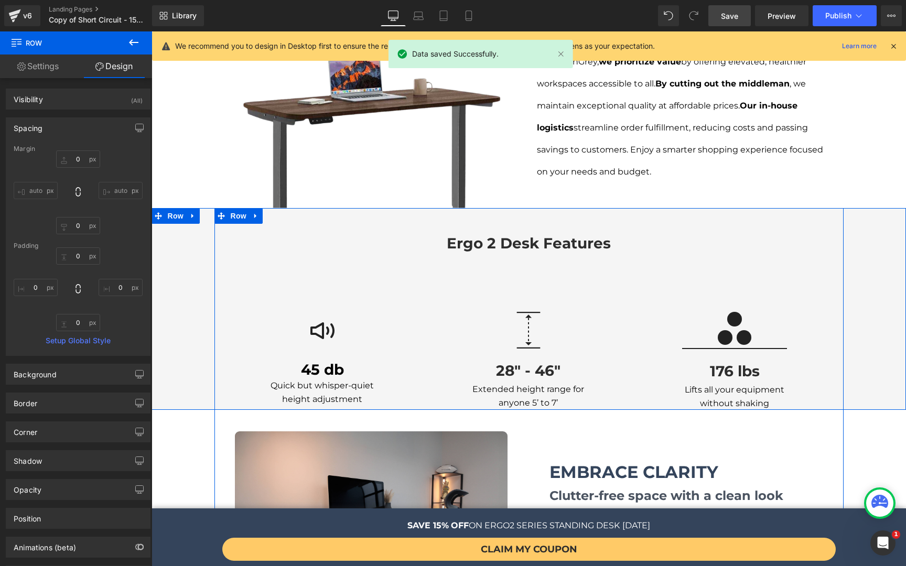
click at [202, 245] on div "ergo 2 desk features Heading Row Image 45 db Heading Quick but whisper-quiet he…" at bounding box center [528, 309] width 754 height 202
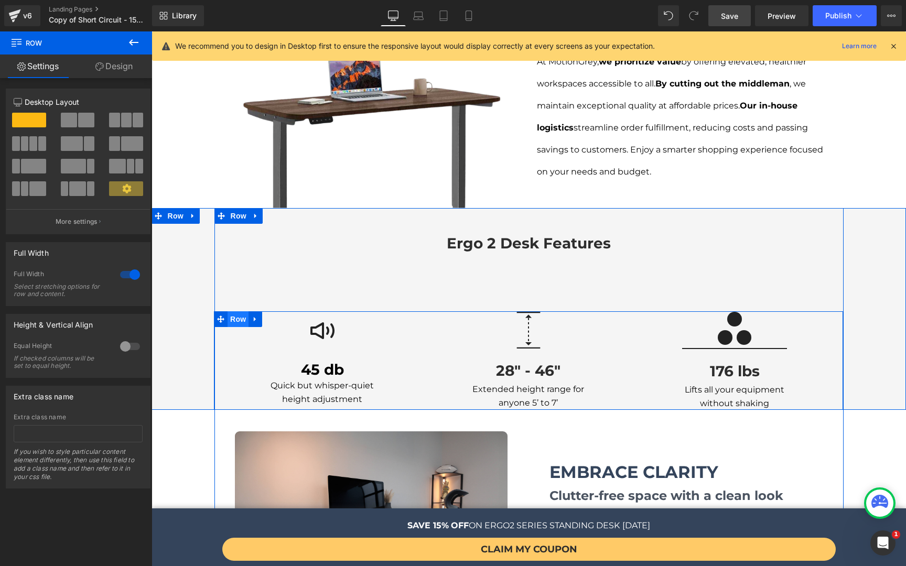
click at [235, 311] on span "Row" at bounding box center [237, 319] width 21 height 16
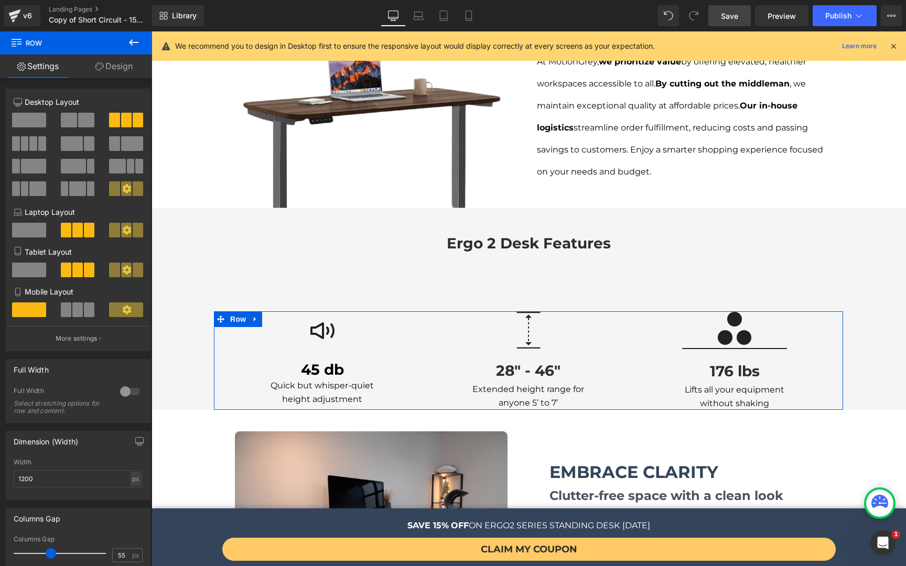
click at [109, 66] on link "Design" at bounding box center [114, 67] width 76 height 24
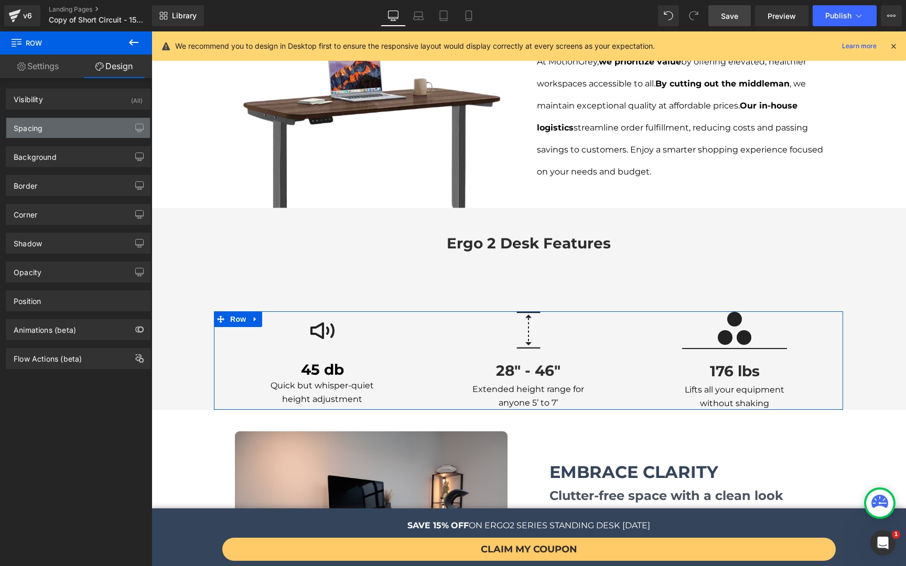
click at [77, 129] on div "Spacing" at bounding box center [78, 128] width 144 height 20
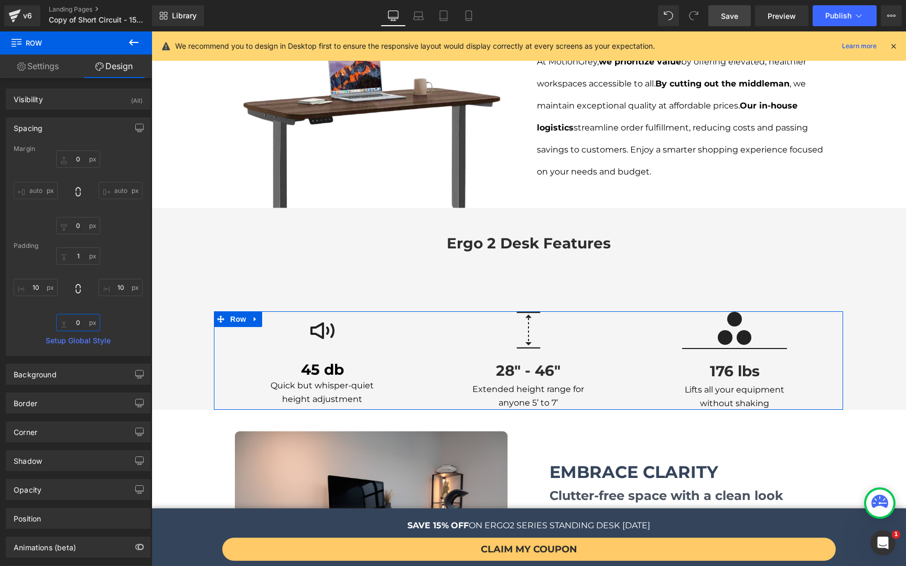
click at [84, 325] on input "0" at bounding box center [78, 322] width 44 height 17
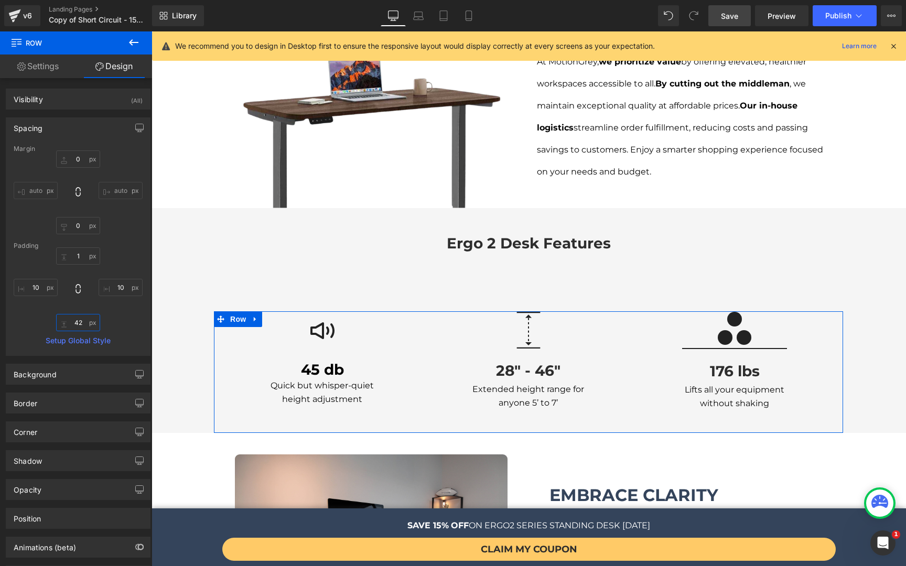
type input "41"
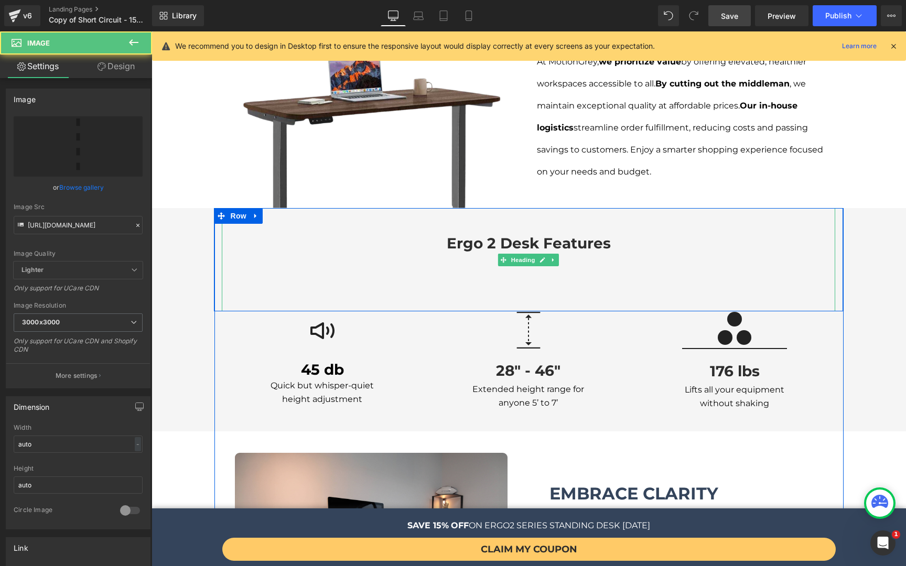
click at [505, 312] on div "Image 28" - 46" Heading Extended height range for anyone 5’ to 7’ Text Block Row" at bounding box center [528, 361] width 148 height 98
click at [516, 273] on div "ergo 2 desk features" at bounding box center [528, 259] width 613 height 103
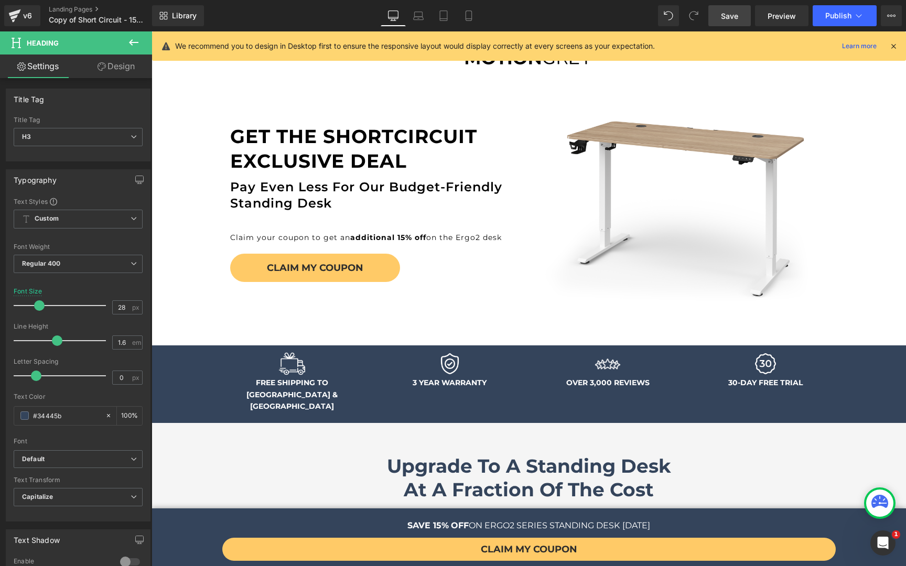
scroll to position [0, 0]
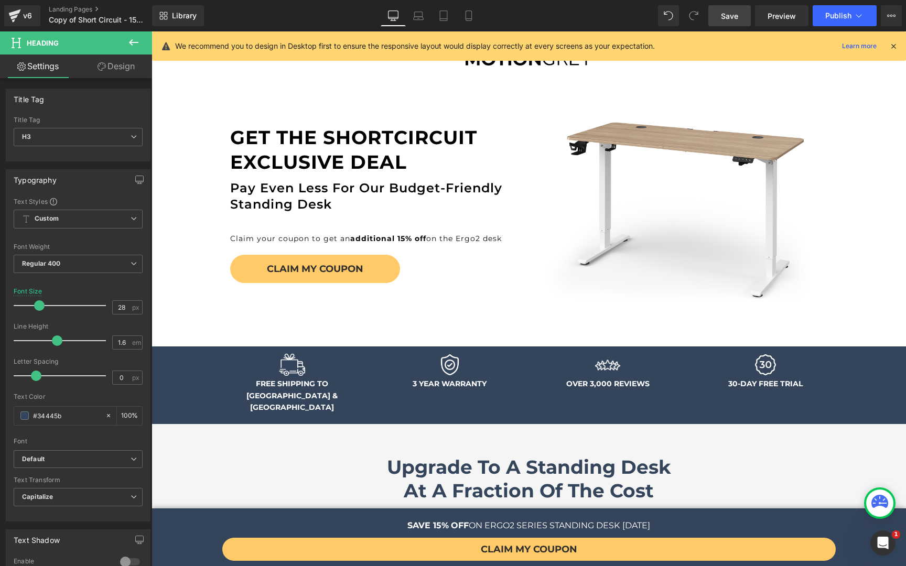
click at [897, 50] on icon at bounding box center [892, 45] width 9 height 9
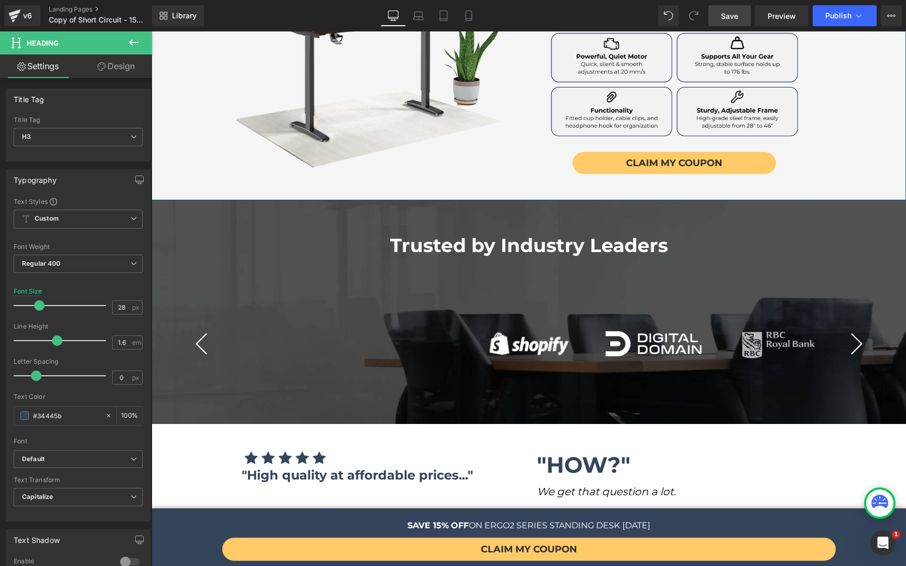
scroll to position [614, 0]
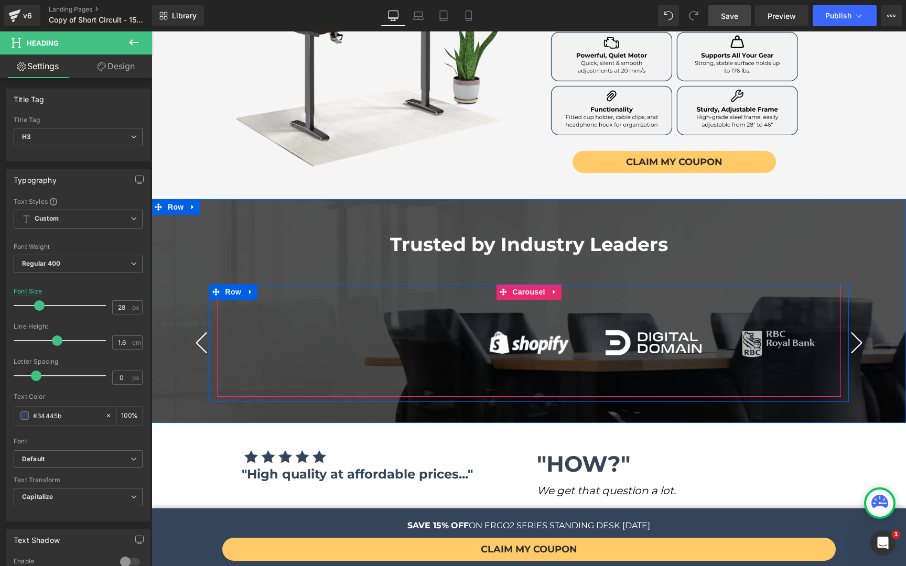
click at [856, 330] on button "›" at bounding box center [856, 342] width 31 height 31
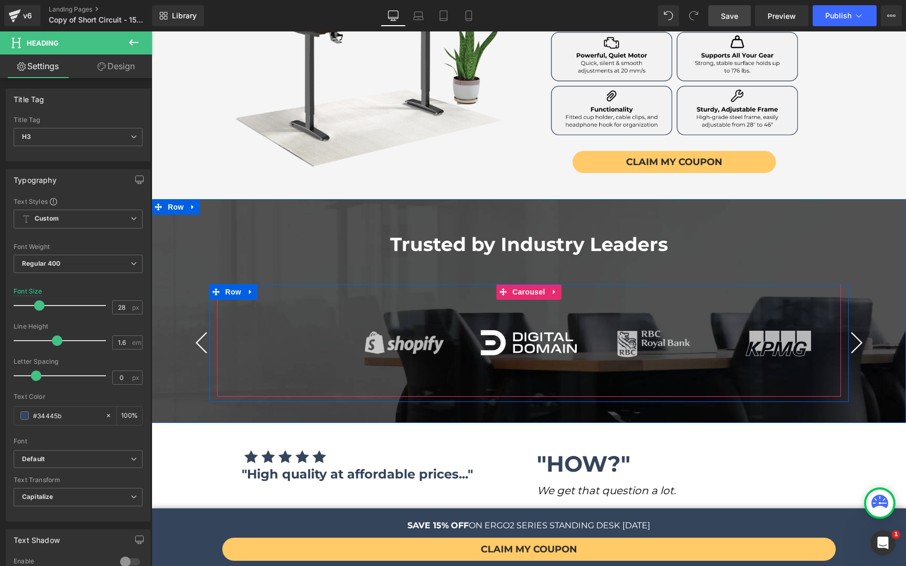
click at [853, 327] on button "›" at bounding box center [856, 342] width 31 height 31
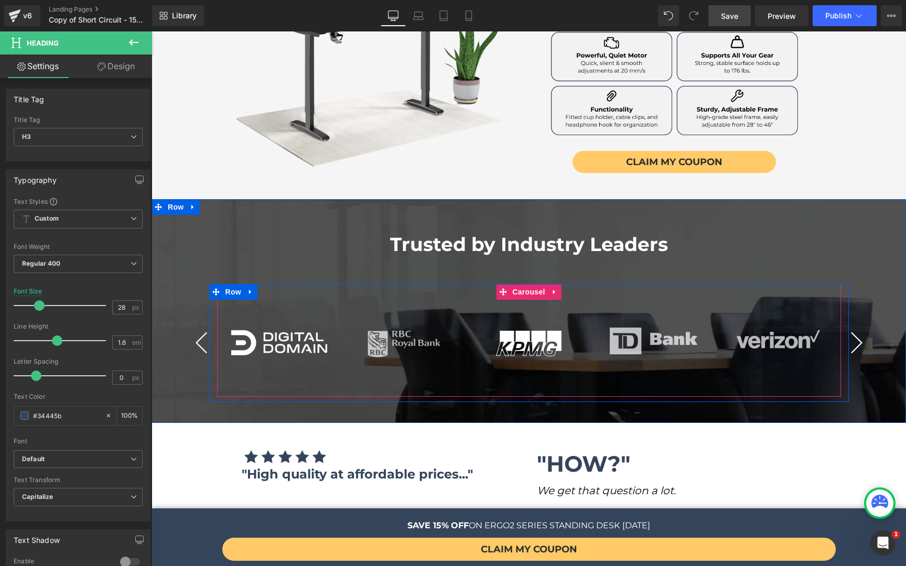
click at [853, 327] on button "›" at bounding box center [856, 342] width 31 height 31
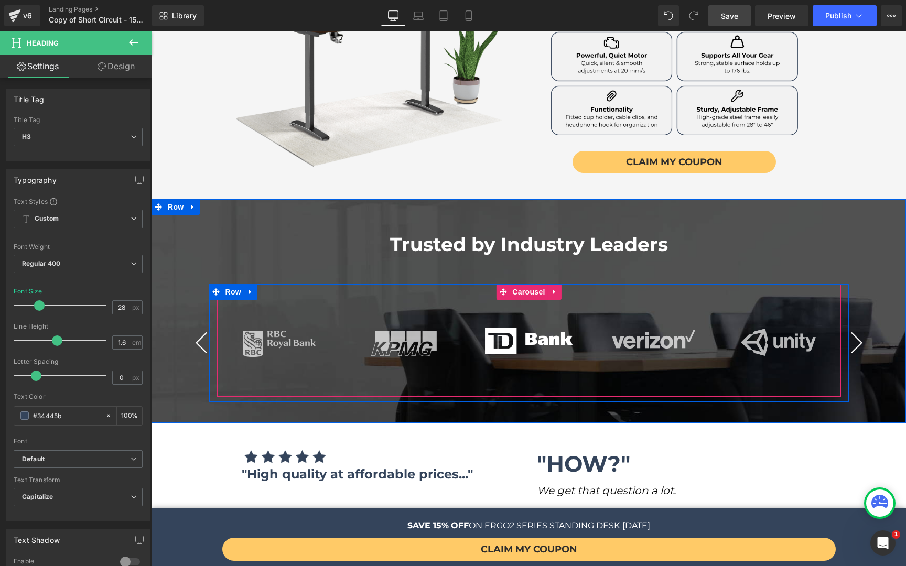
click at [853, 327] on button "›" at bounding box center [856, 342] width 31 height 31
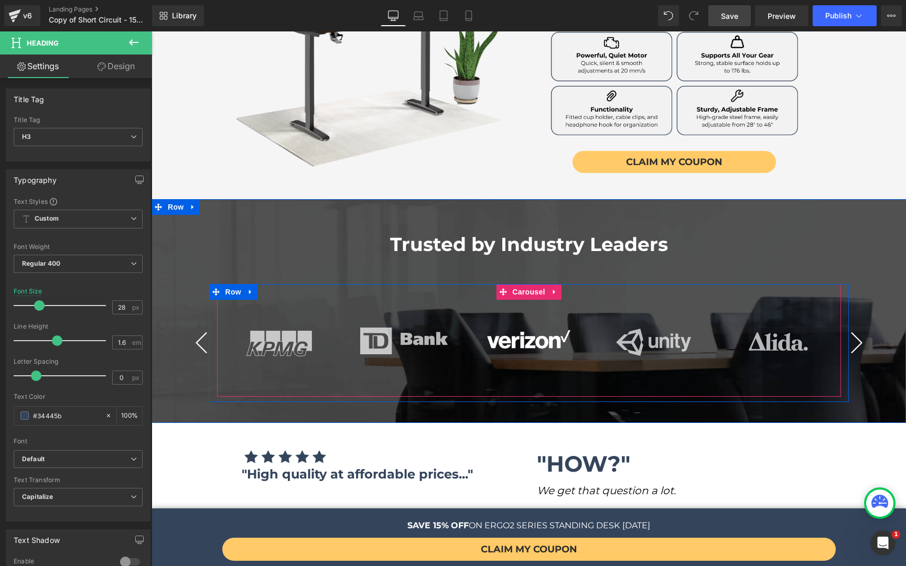
click at [853, 327] on button "›" at bounding box center [856, 342] width 31 height 31
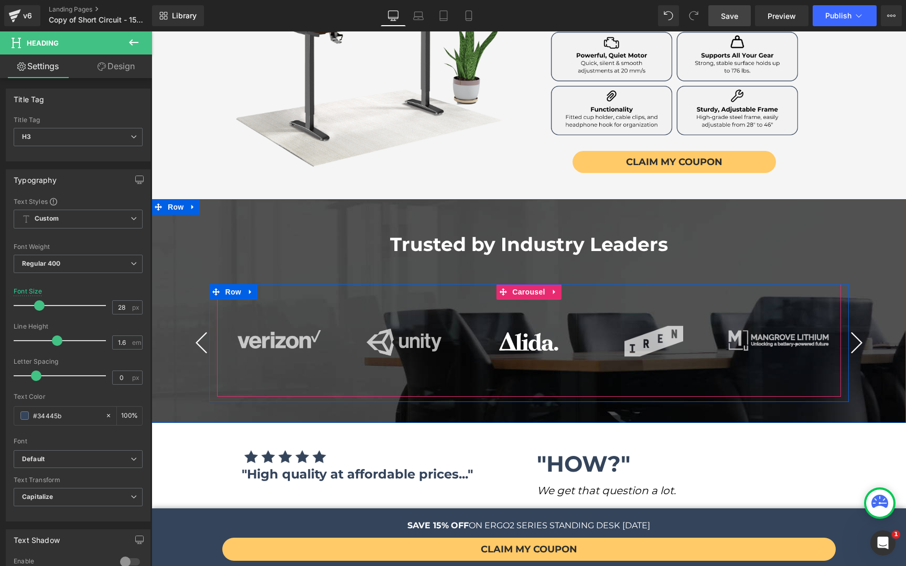
click at [853, 327] on button "›" at bounding box center [856, 342] width 31 height 31
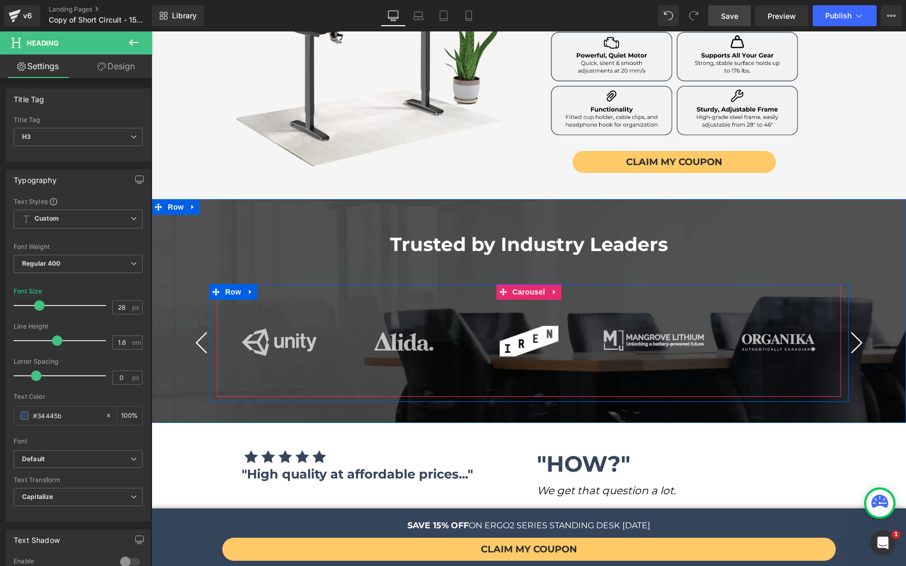
click at [853, 327] on button "›" at bounding box center [856, 342] width 31 height 31
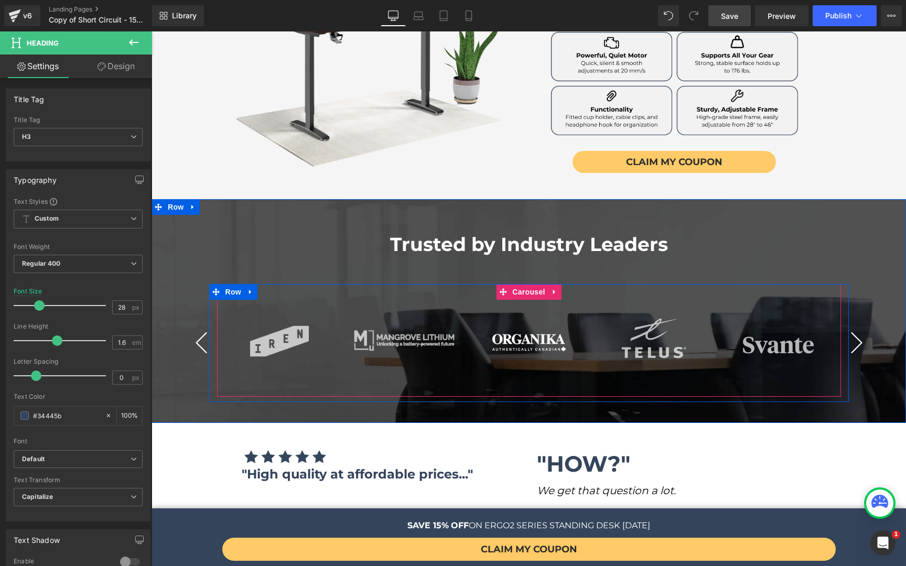
click at [853, 327] on button "›" at bounding box center [856, 342] width 31 height 31
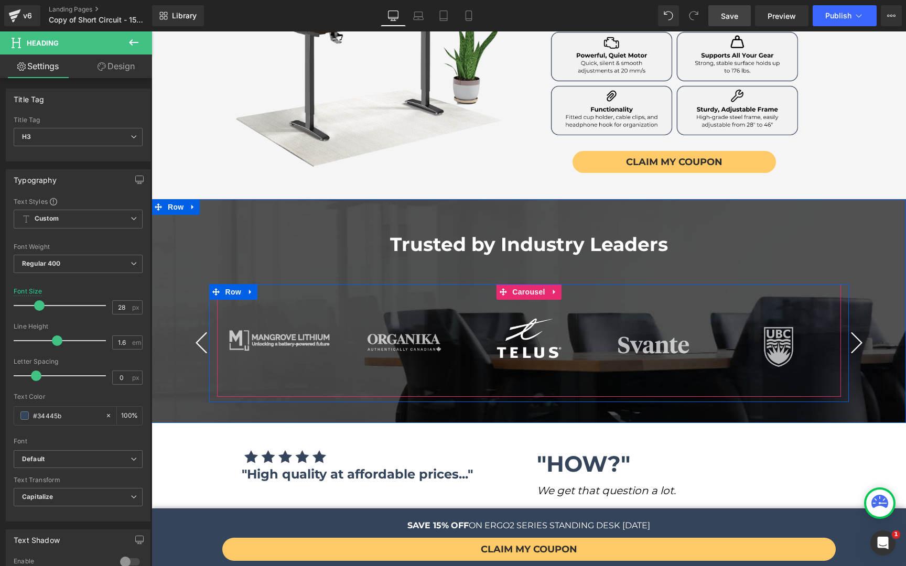
click at [853, 327] on button "›" at bounding box center [856, 342] width 31 height 31
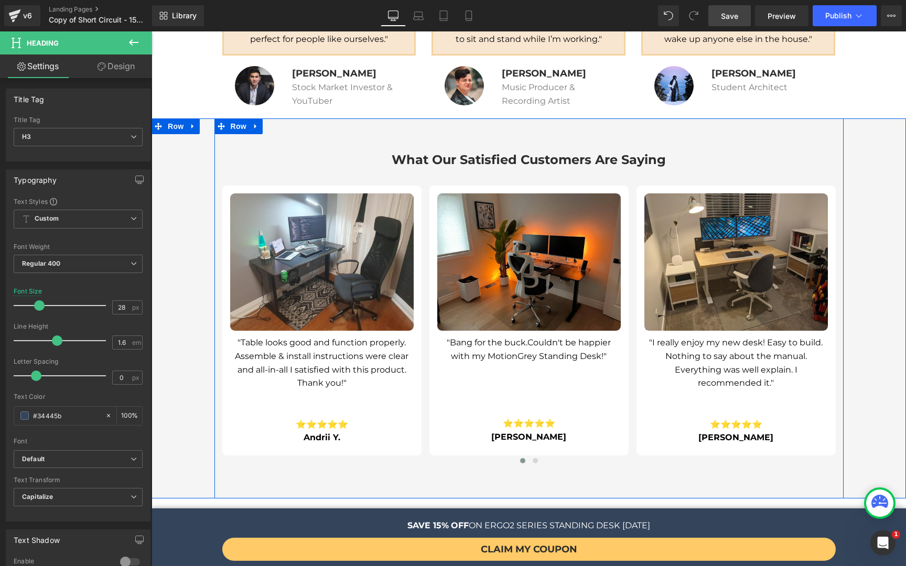
scroll to position [2509, 0]
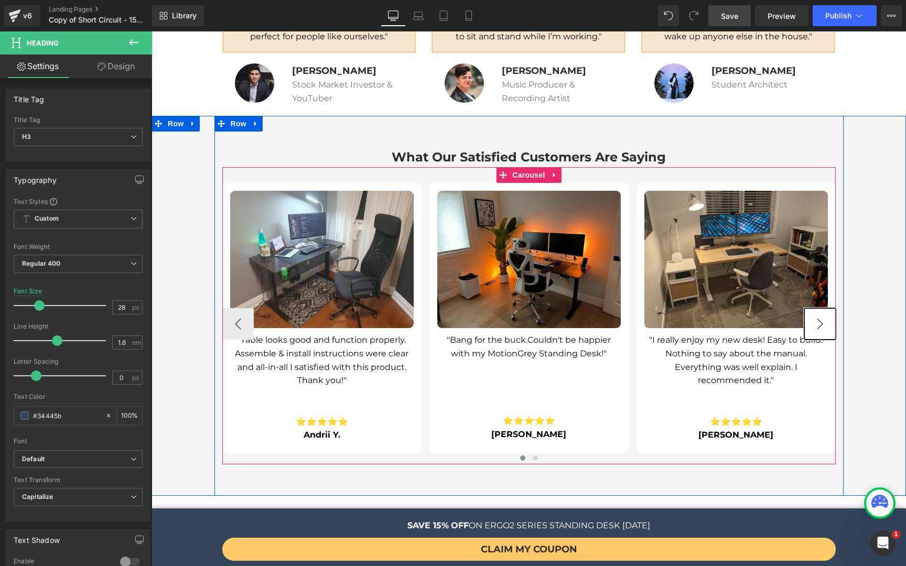
click at [815, 308] on button "›" at bounding box center [819, 323] width 31 height 31
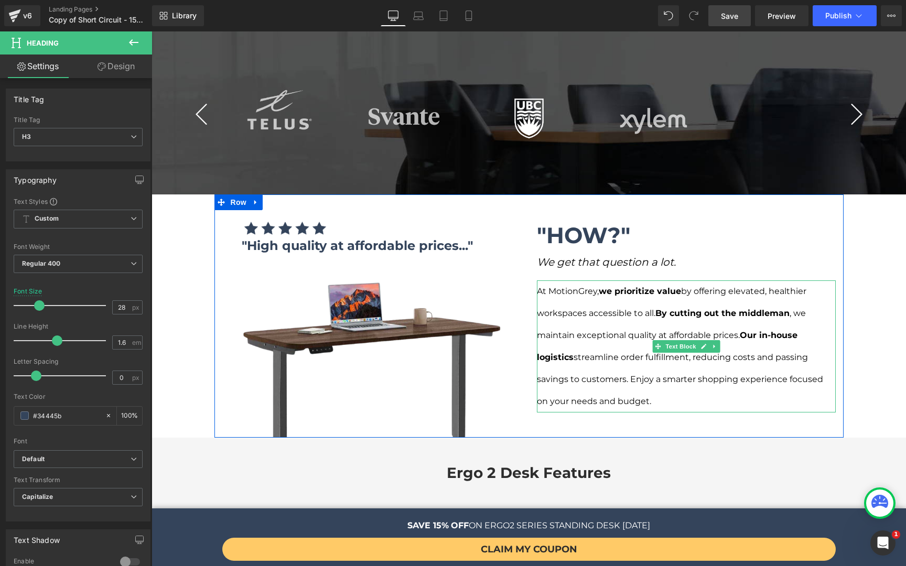
scroll to position [847, 0]
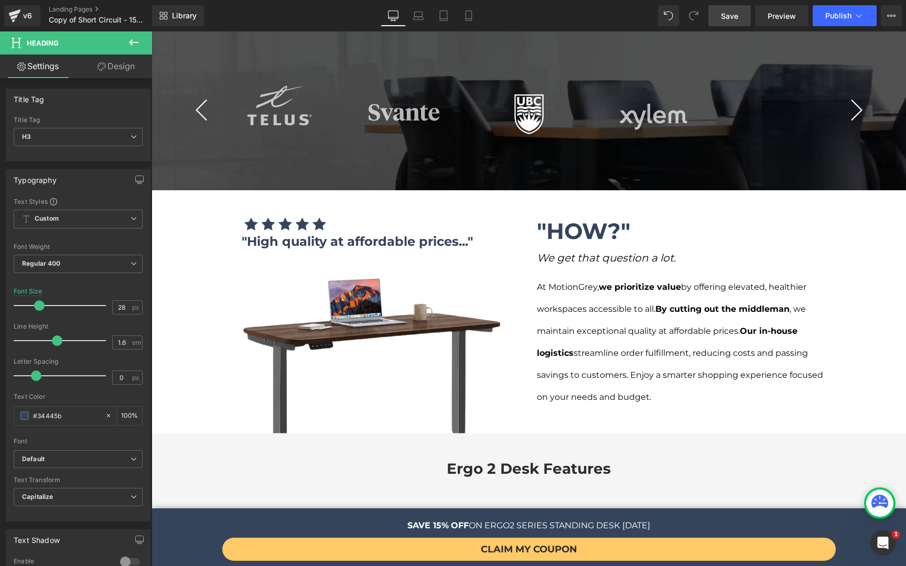
click at [725, 24] on link "Save" at bounding box center [729, 15] width 42 height 21
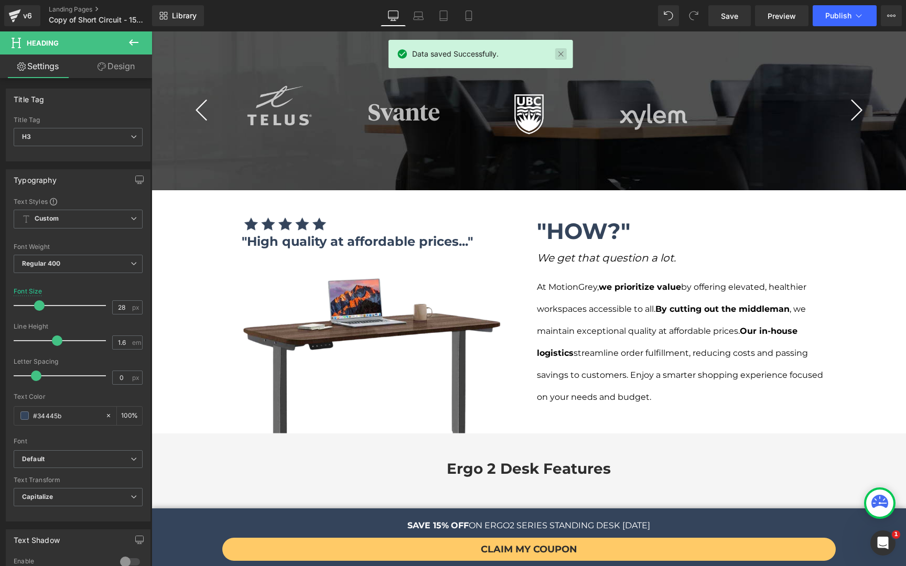
click at [563, 56] on link at bounding box center [561, 54] width 12 height 12
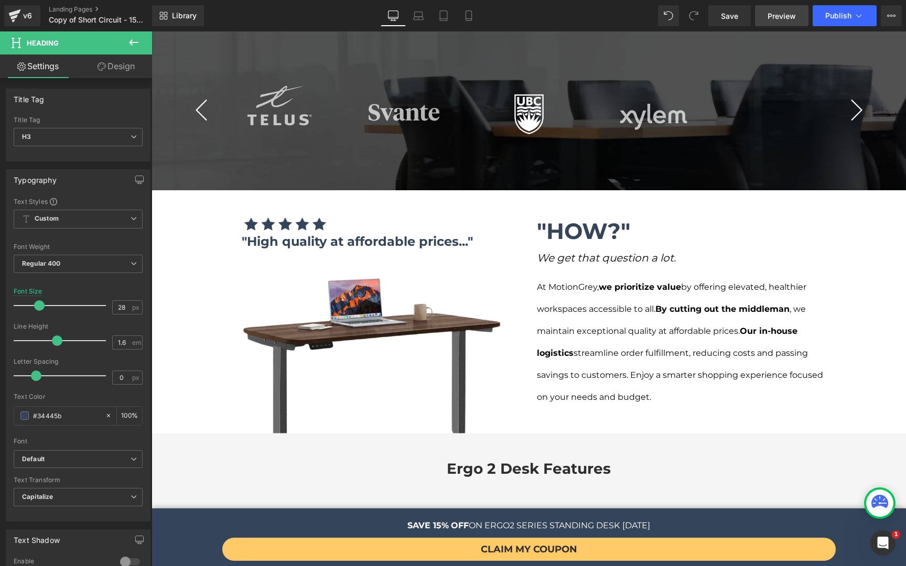
click at [777, 20] on span "Preview" at bounding box center [781, 15] width 28 height 11
click at [443, 20] on icon at bounding box center [443, 16] width 7 height 10
type input "22"
type input "100"
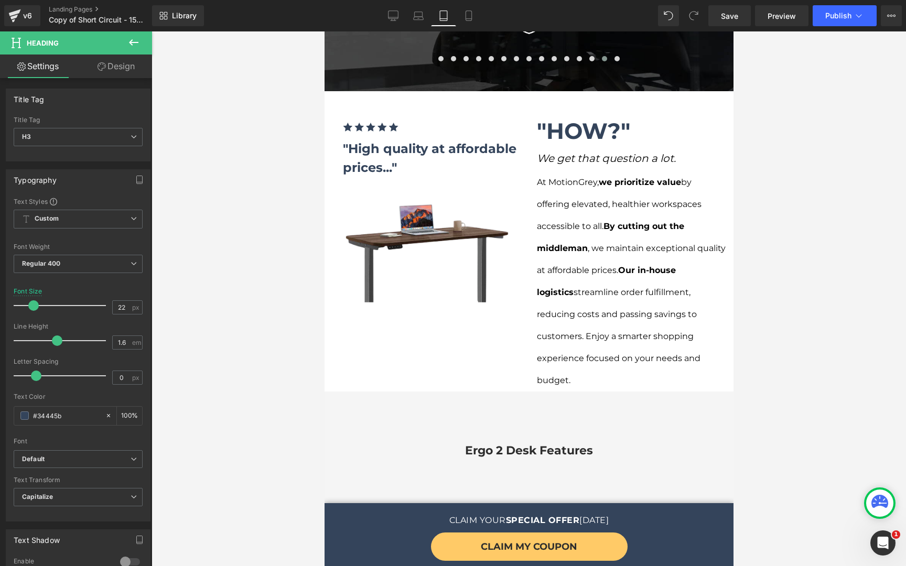
scroll to position [1222, 0]
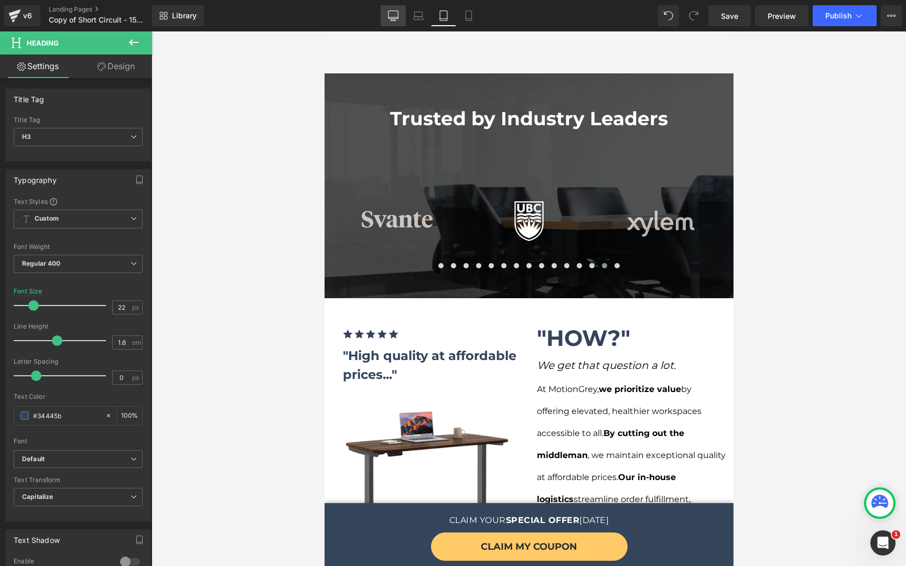
click at [395, 19] on icon at bounding box center [393, 15] width 10 height 10
type input "28"
type input "100"
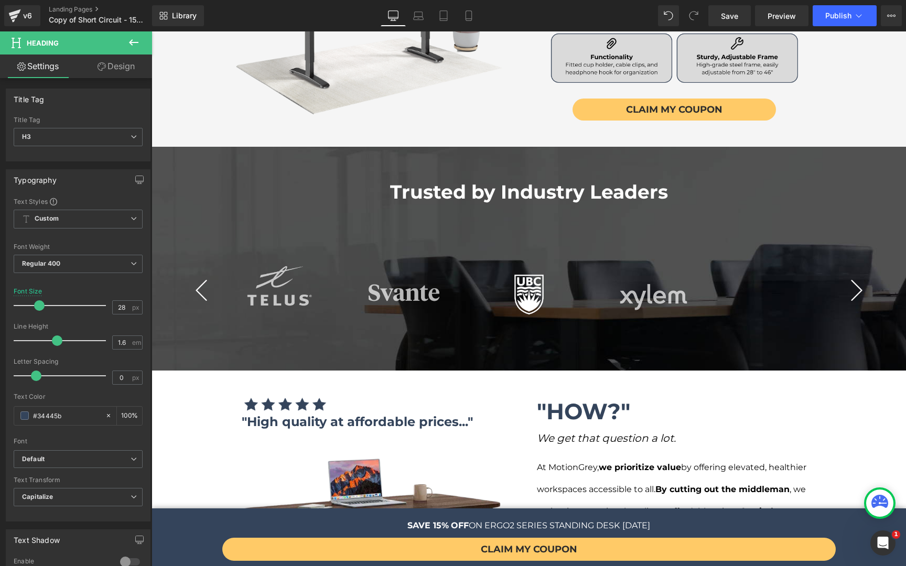
scroll to position [0, 0]
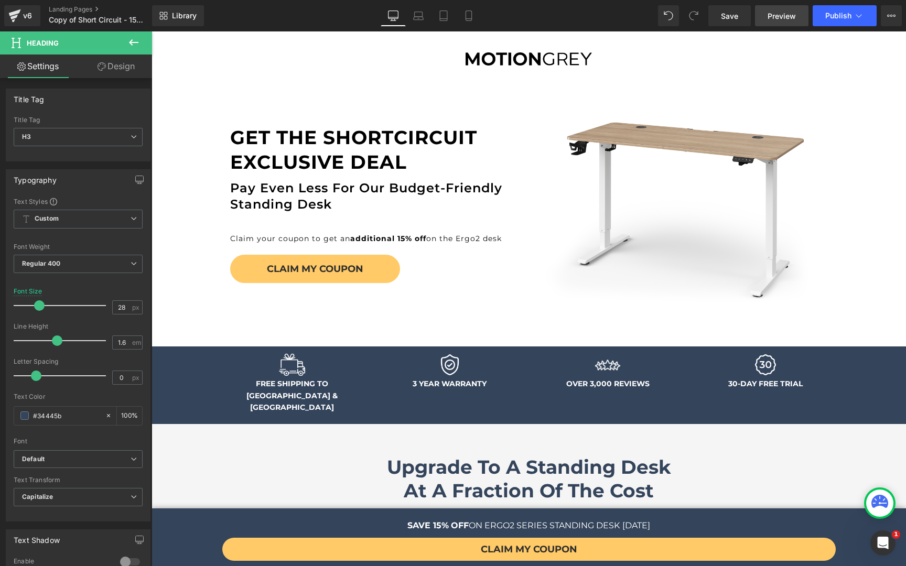
click at [782, 24] on link "Preview" at bounding box center [781, 15] width 53 height 21
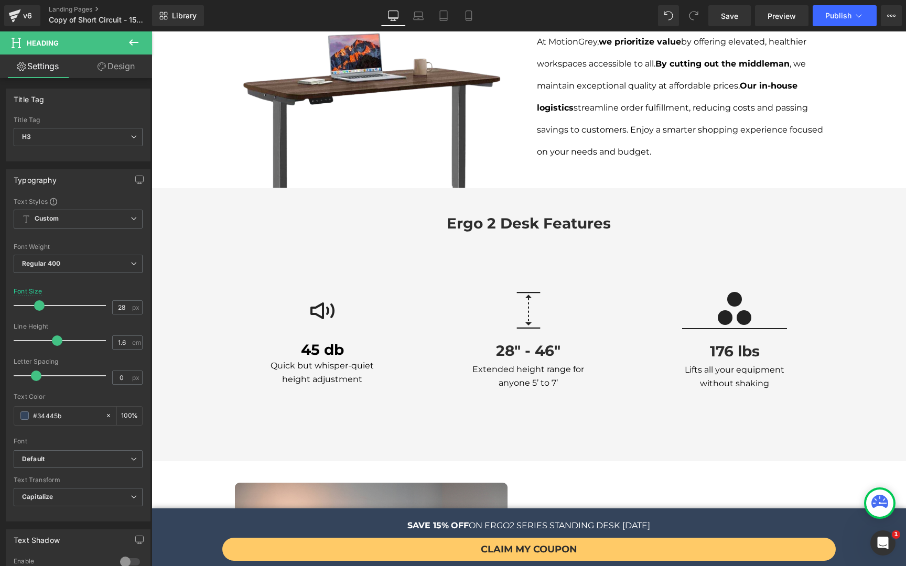
scroll to position [1145, 0]
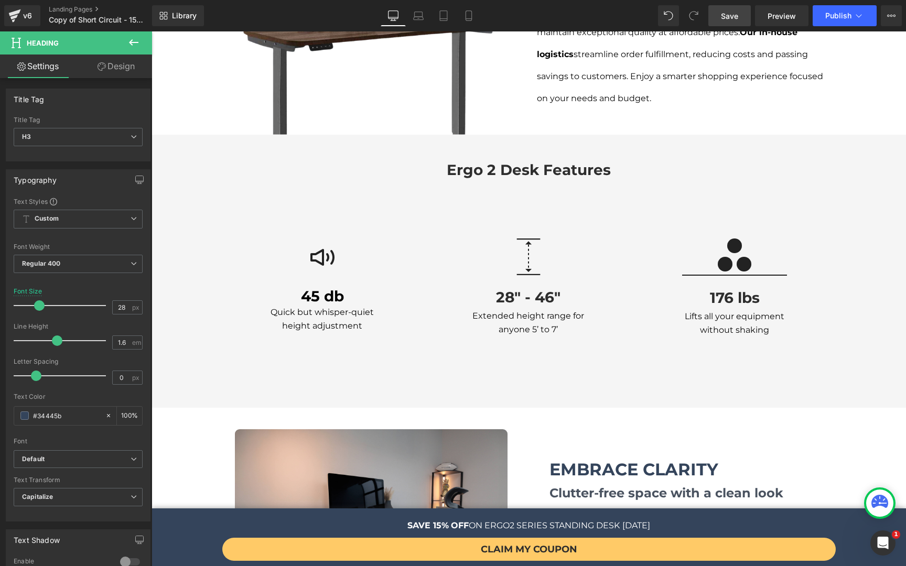
click at [733, 14] on span "Save" at bounding box center [729, 15] width 17 height 11
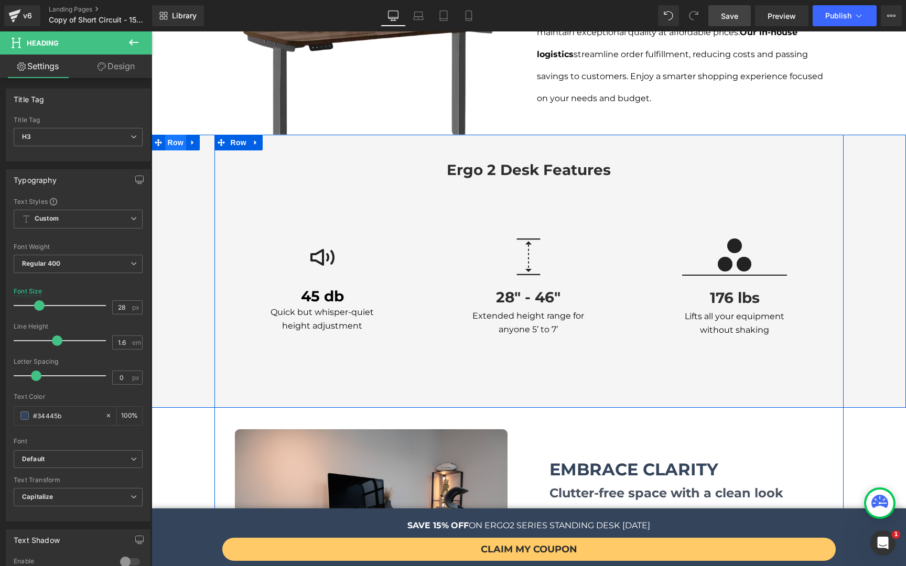
click at [175, 135] on span "Row" at bounding box center [175, 143] width 21 height 16
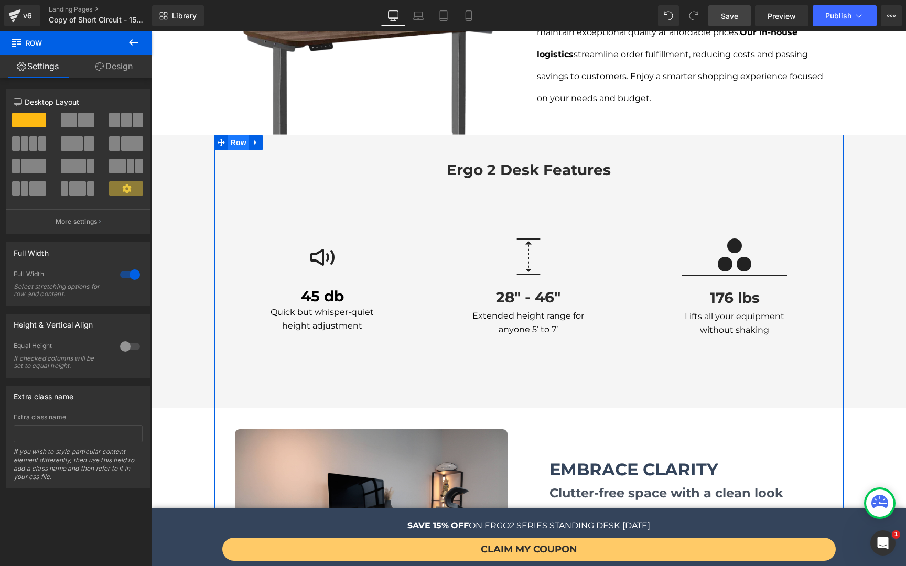
click at [238, 135] on span "Row" at bounding box center [238, 143] width 21 height 16
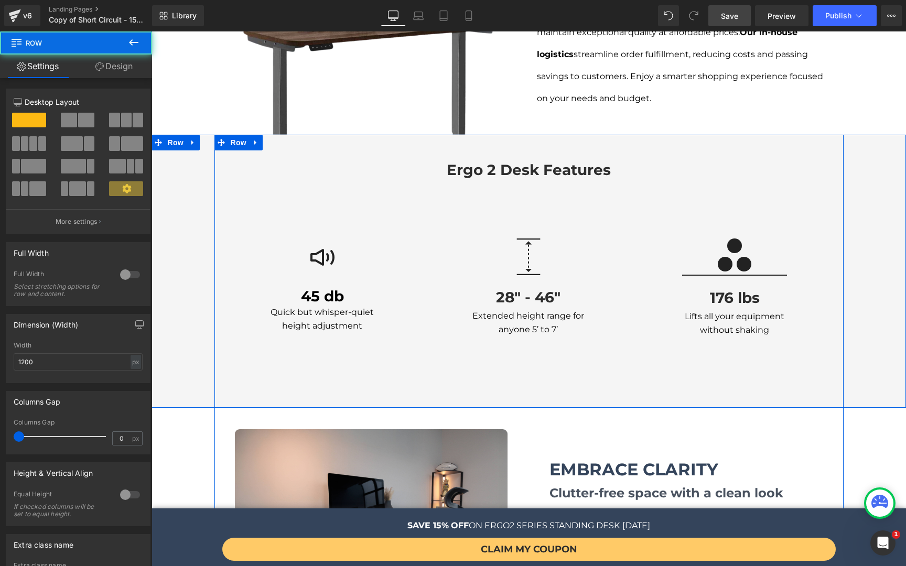
click at [186, 246] on div "ergo 2 desk features Heading Row Image 45 db Heading Quick but whisper-quiet he…" at bounding box center [528, 271] width 754 height 273
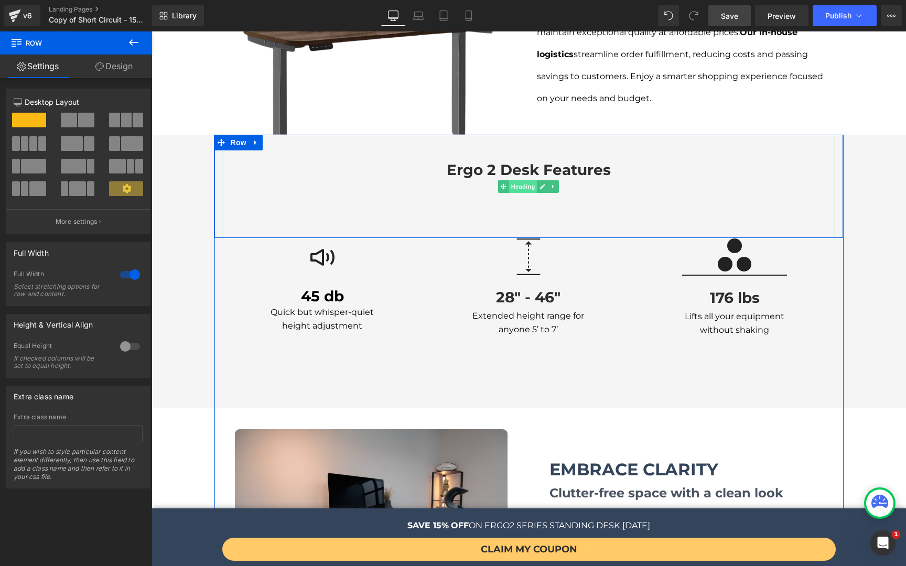
click at [518, 180] on span "Heading" at bounding box center [523, 186] width 28 height 13
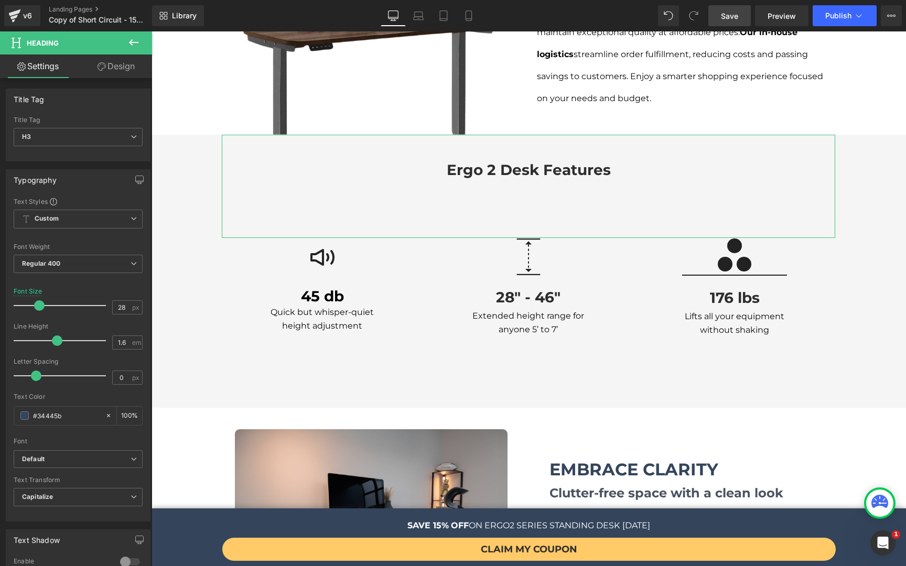
click at [118, 67] on link "Design" at bounding box center [116, 67] width 76 height 24
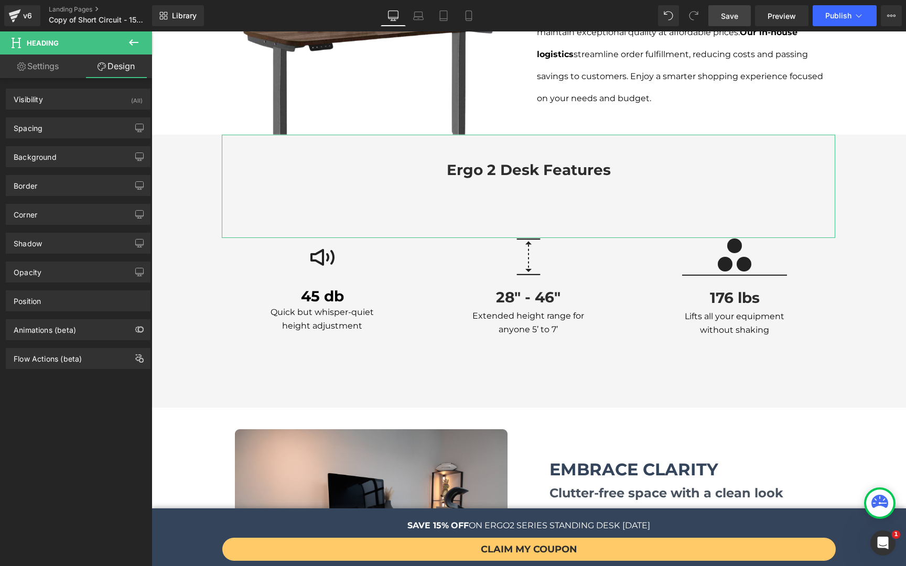
type input "0"
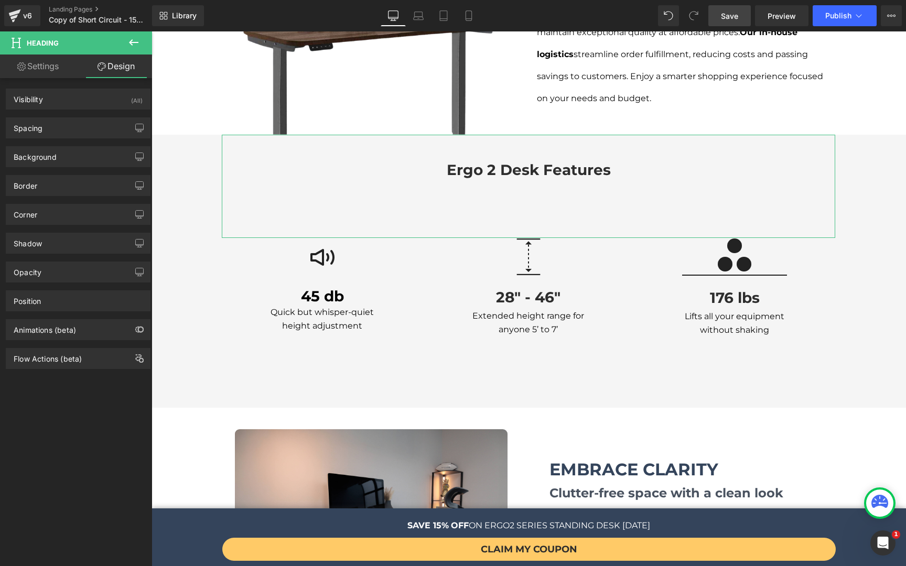
type input "0"
click at [85, 136] on div "Spacing" at bounding box center [78, 128] width 144 height 20
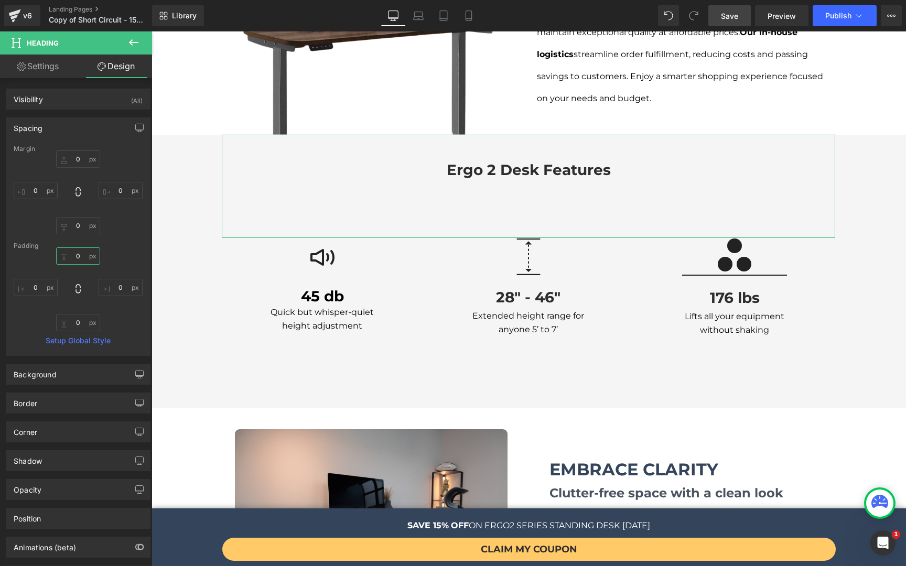
click at [74, 262] on input "0" at bounding box center [78, 255] width 44 height 17
type input "0"
click at [85, 324] on input "0" at bounding box center [78, 322] width 44 height 17
click at [83, 323] on input "0" at bounding box center [78, 322] width 44 height 17
type input "0"
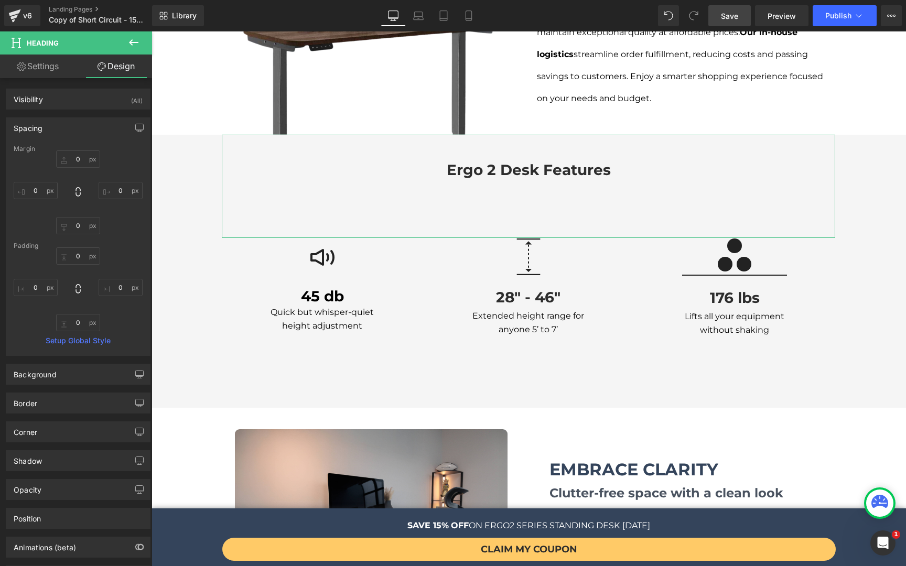
click at [22, 72] on link "Settings" at bounding box center [38, 67] width 76 height 24
type input "100"
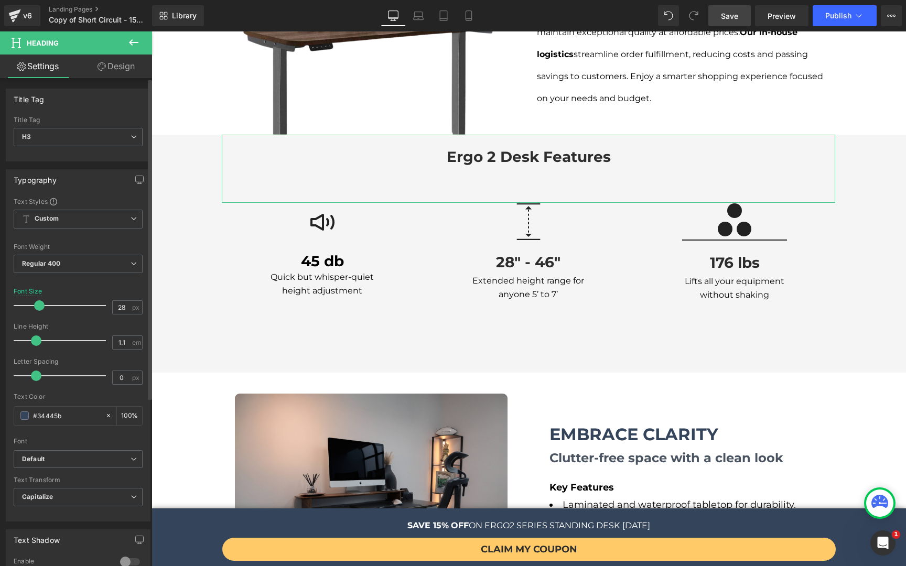
type input "1.2"
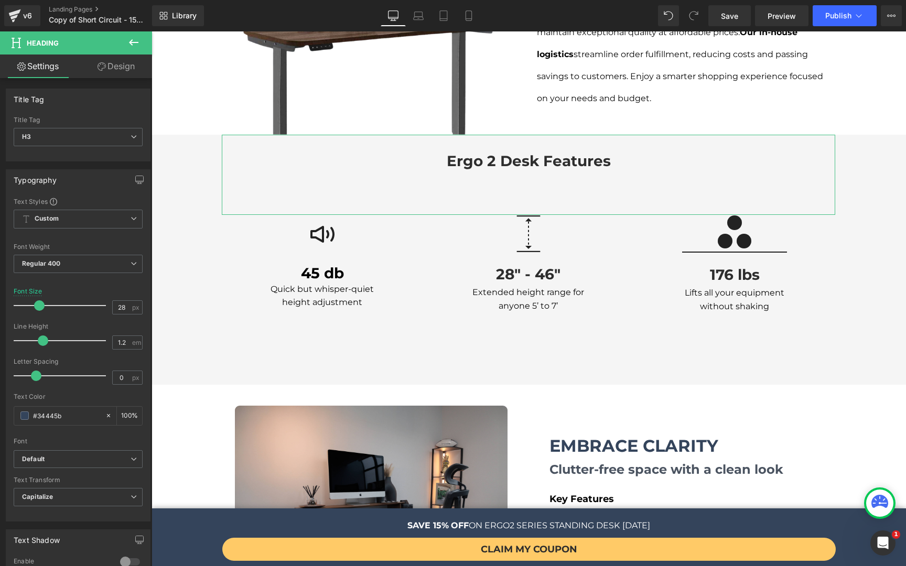
click at [39, 343] on span at bounding box center [43, 340] width 10 height 10
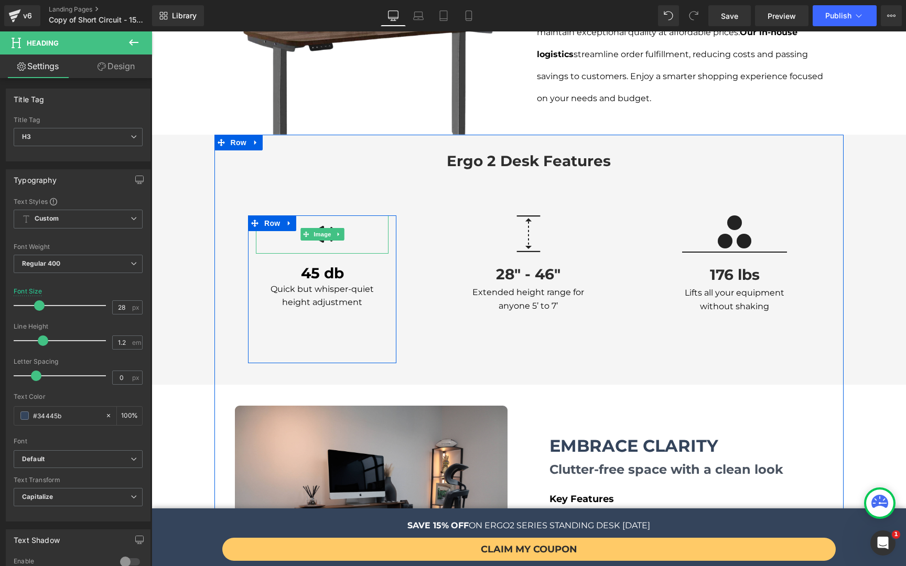
click at [320, 224] on img at bounding box center [322, 234] width 24 height 38
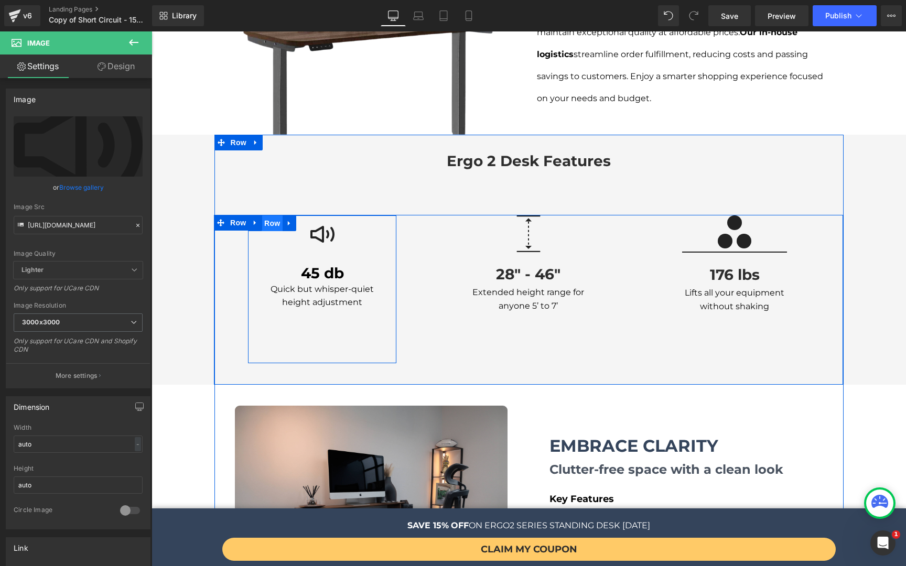
click at [263, 215] on span "Row" at bounding box center [272, 223] width 21 height 16
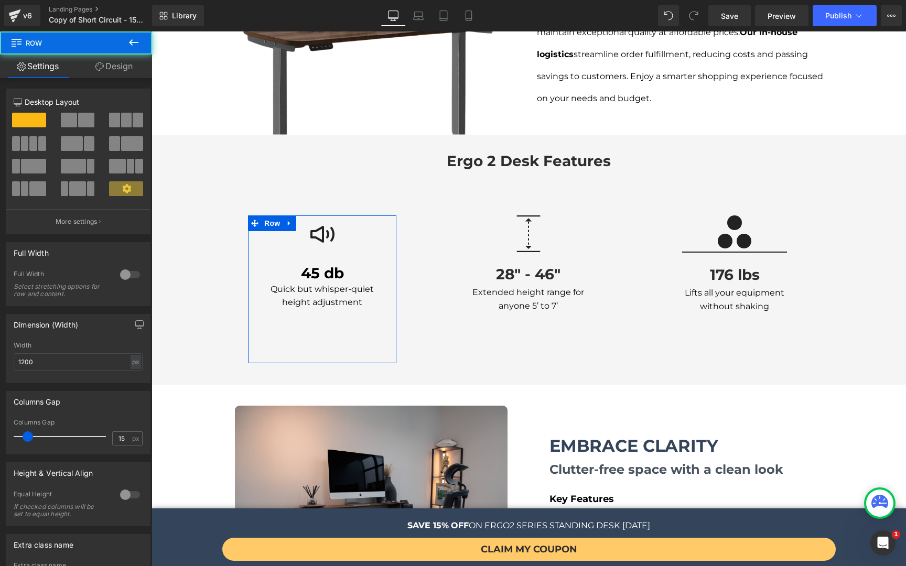
scroll to position [85, 0]
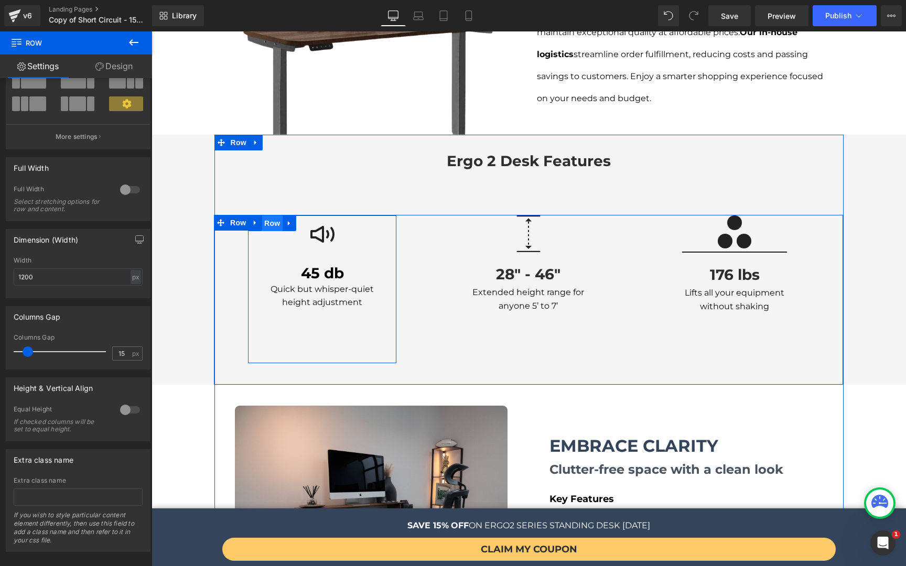
click at [268, 215] on span "Row" at bounding box center [272, 223] width 21 height 16
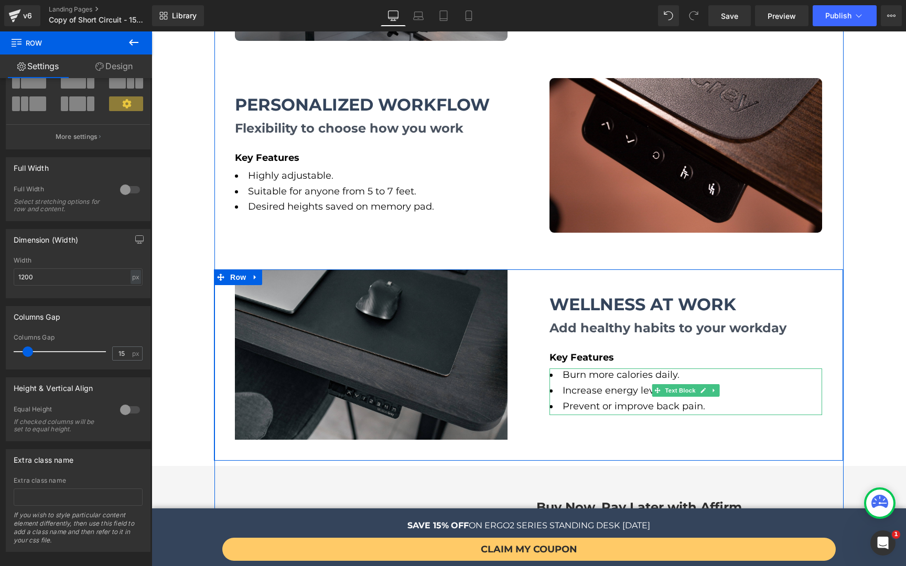
scroll to position [1872, 0]
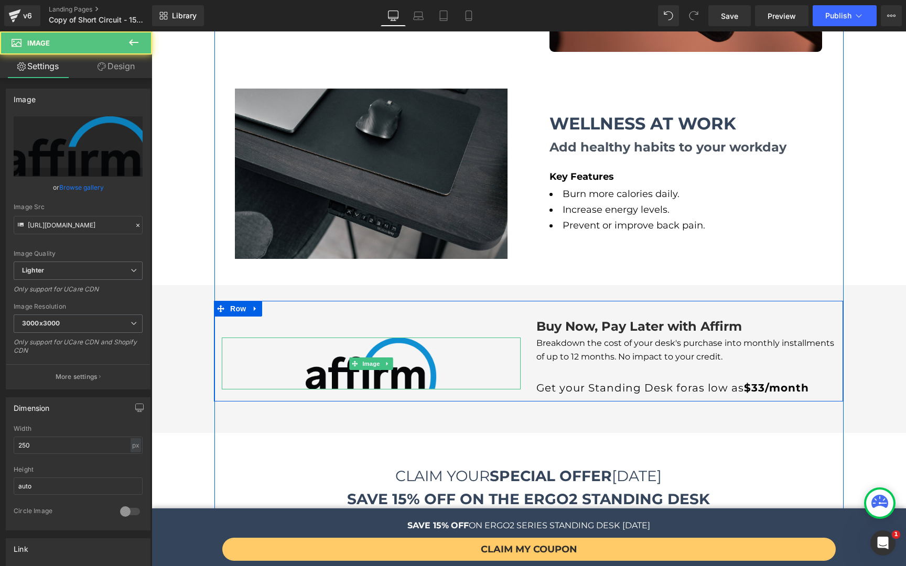
click at [378, 348] on img at bounding box center [371, 364] width 131 height 52
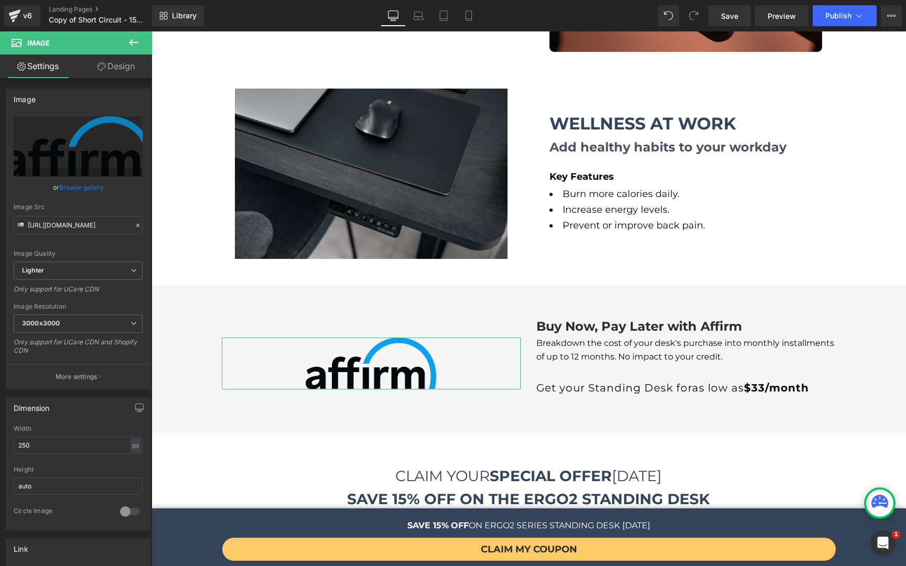
click at [109, 66] on link "Design" at bounding box center [116, 67] width 76 height 24
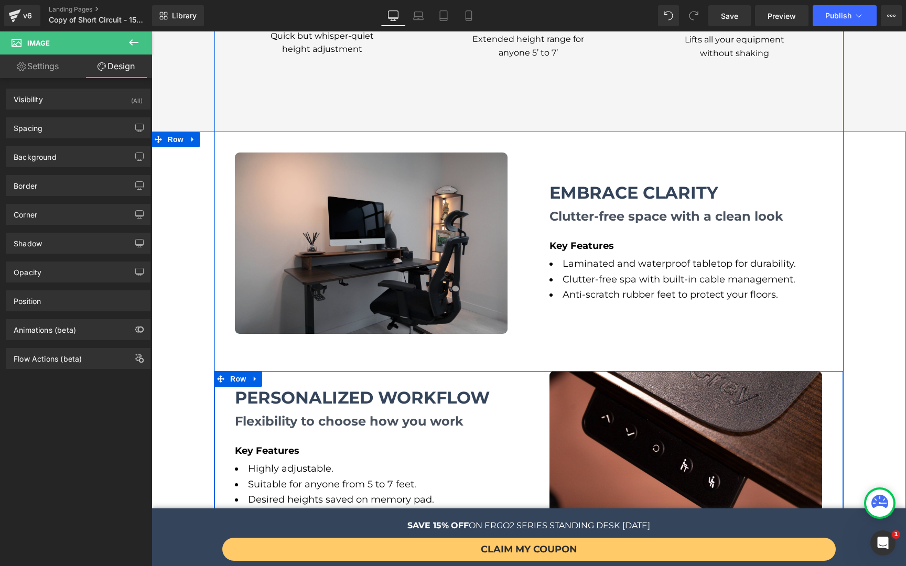
scroll to position [1573, 0]
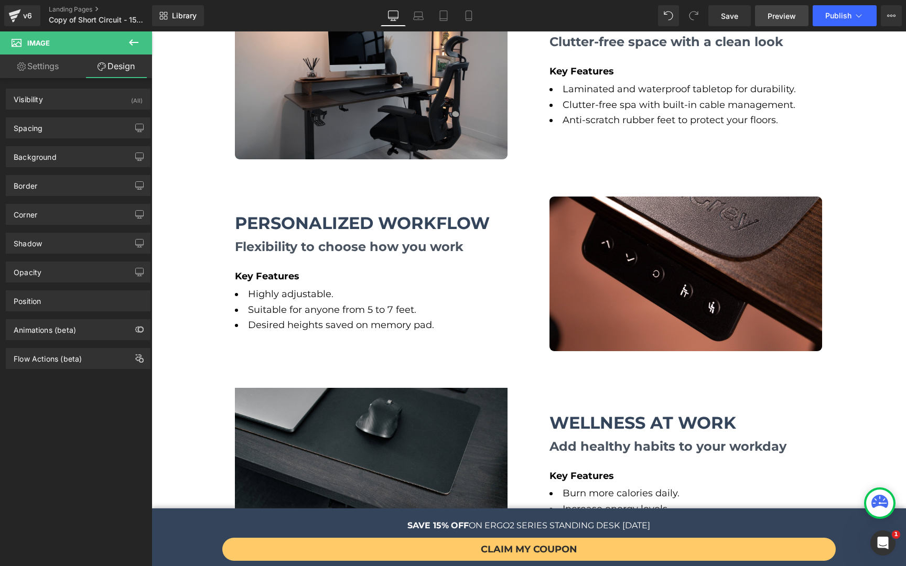
click at [765, 15] on link "Preview" at bounding box center [781, 15] width 53 height 21
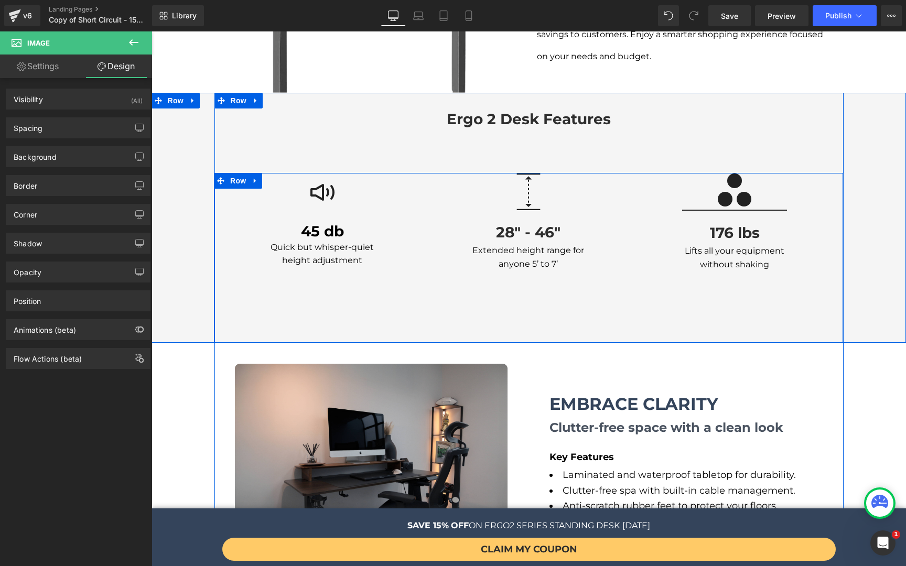
scroll to position [1181, 0]
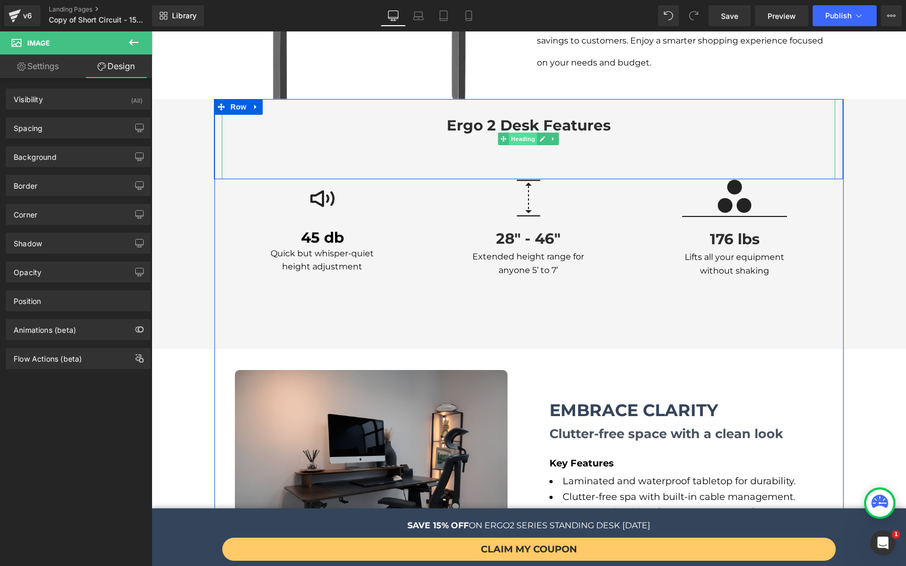
click at [517, 133] on span "Heading" at bounding box center [523, 139] width 28 height 13
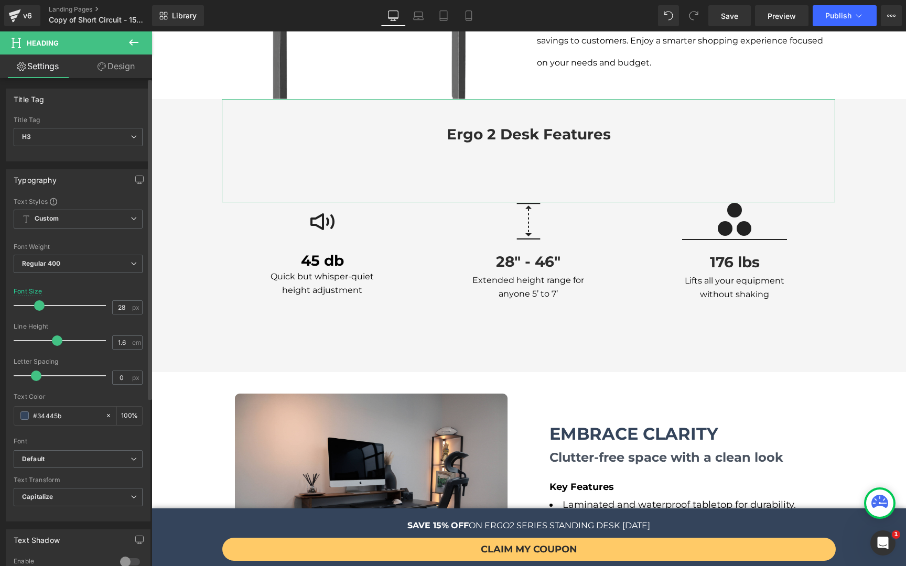
type input "1.7"
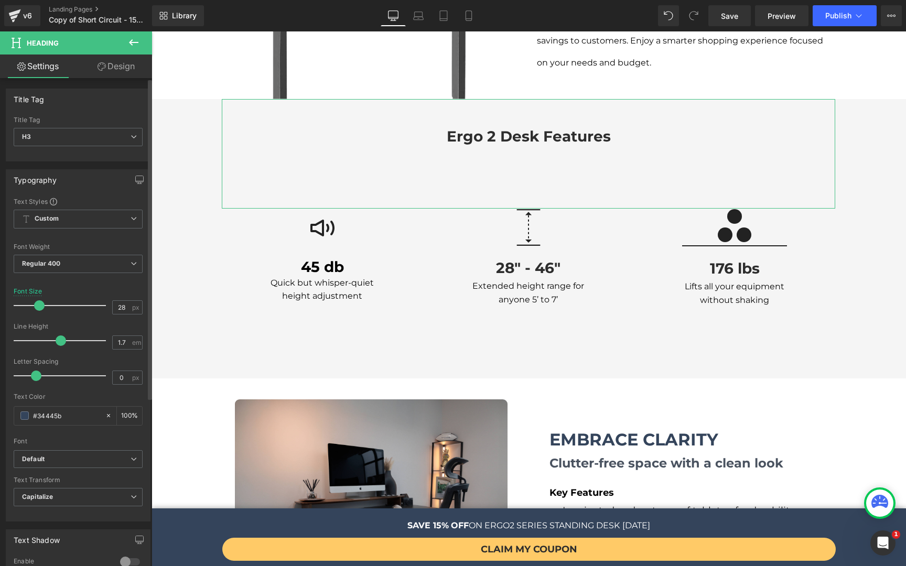
drag, startPoint x: 45, startPoint y: 342, endPoint x: 60, endPoint y: 344, distance: 15.8
click at [60, 344] on span at bounding box center [61, 340] width 10 height 10
click at [731, 20] on span "Save" at bounding box center [729, 15] width 17 height 11
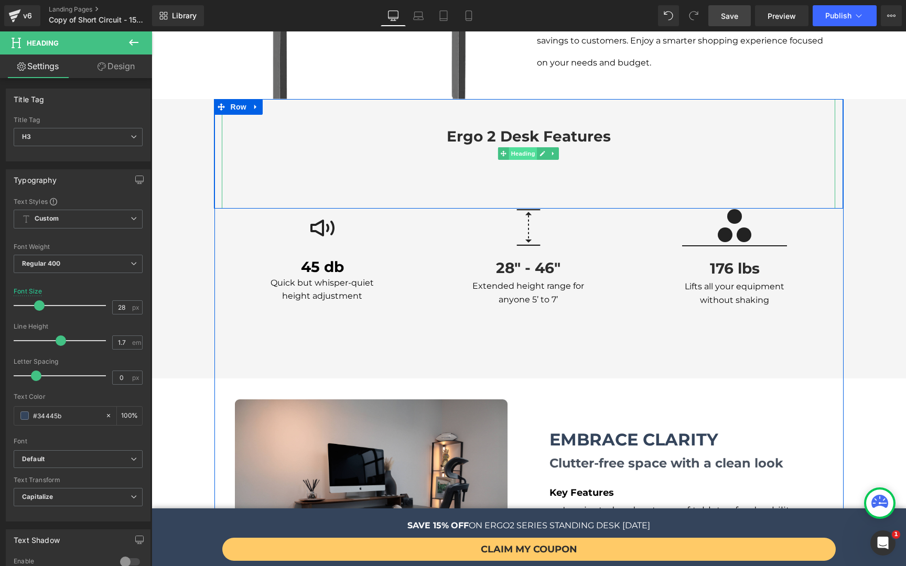
click at [514, 147] on span "Heading" at bounding box center [523, 153] width 28 height 13
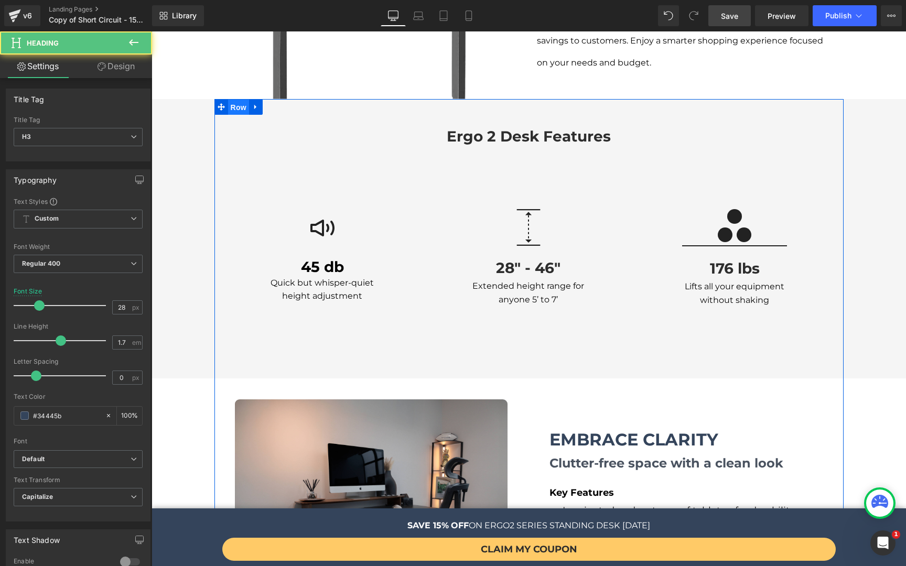
click at [237, 100] on span "Row" at bounding box center [238, 108] width 21 height 16
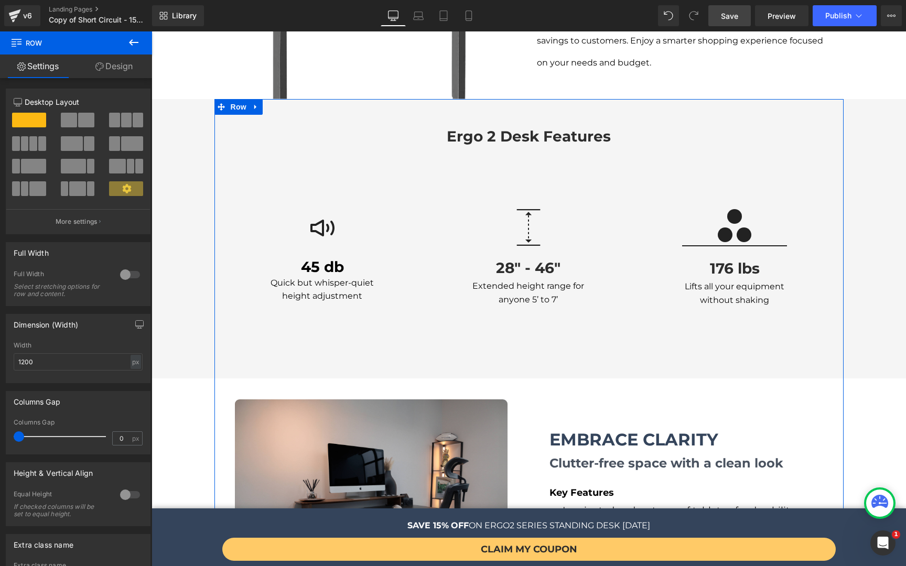
click at [114, 61] on link "Design" at bounding box center [114, 67] width 76 height 24
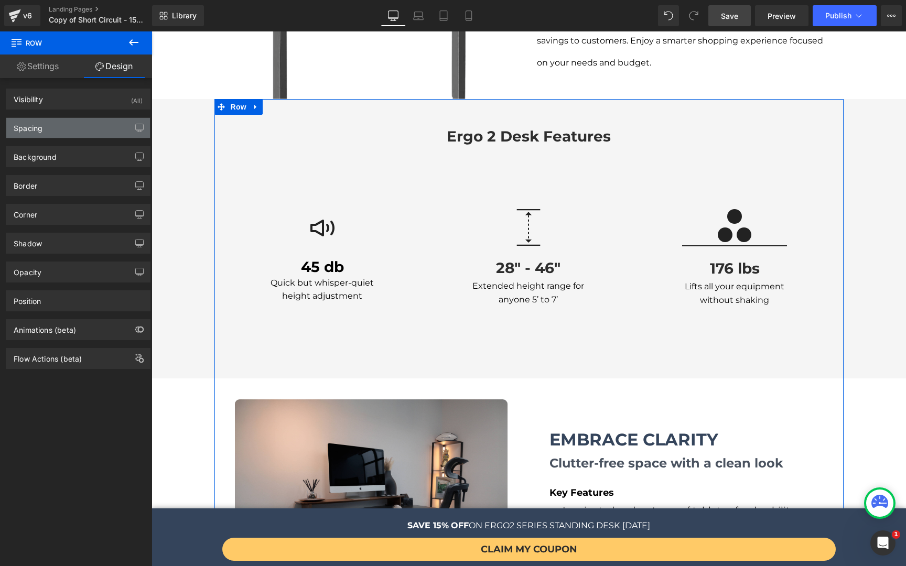
click at [66, 133] on div "Spacing" at bounding box center [78, 128] width 144 height 20
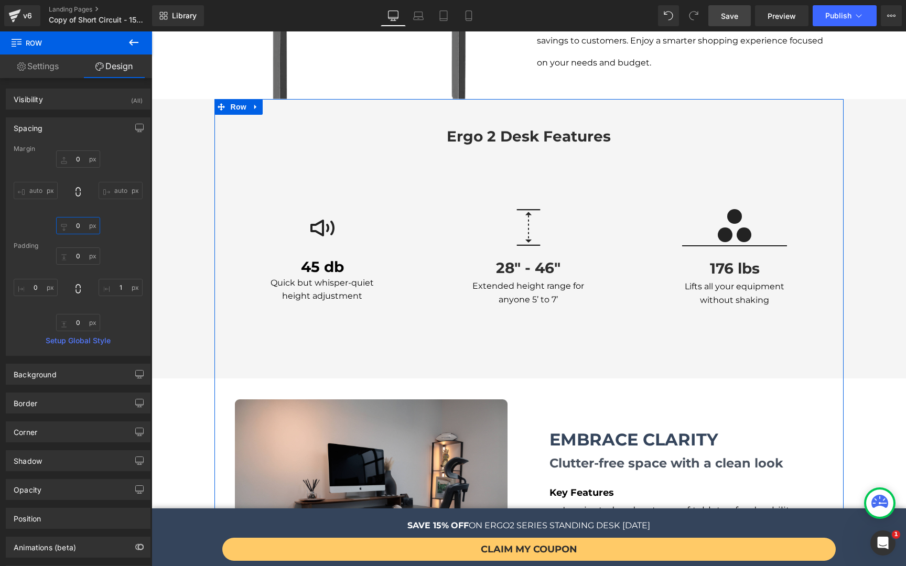
click at [77, 221] on input "0" at bounding box center [78, 225] width 44 height 17
click at [85, 259] on input "0" at bounding box center [78, 255] width 44 height 17
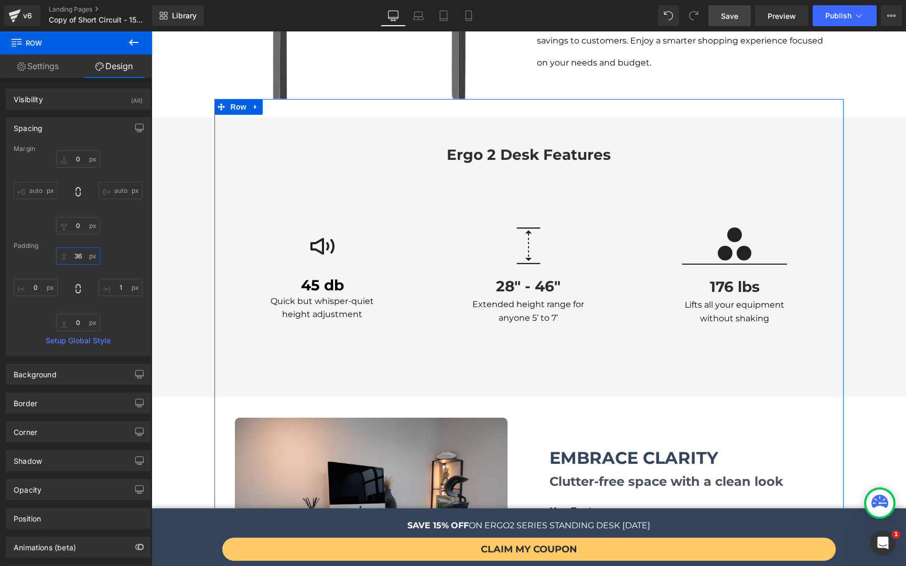
type input "37"
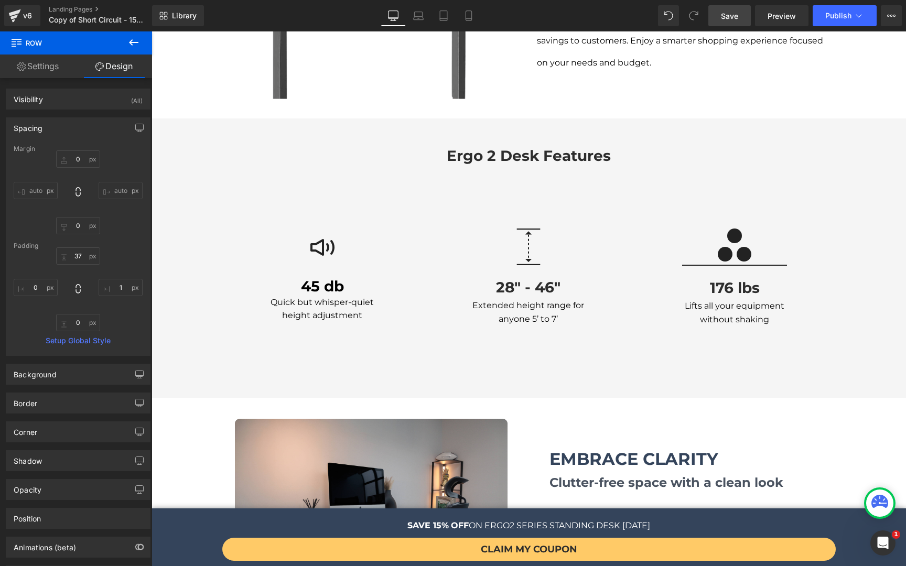
click at [728, 25] on link "Save" at bounding box center [729, 15] width 42 height 21
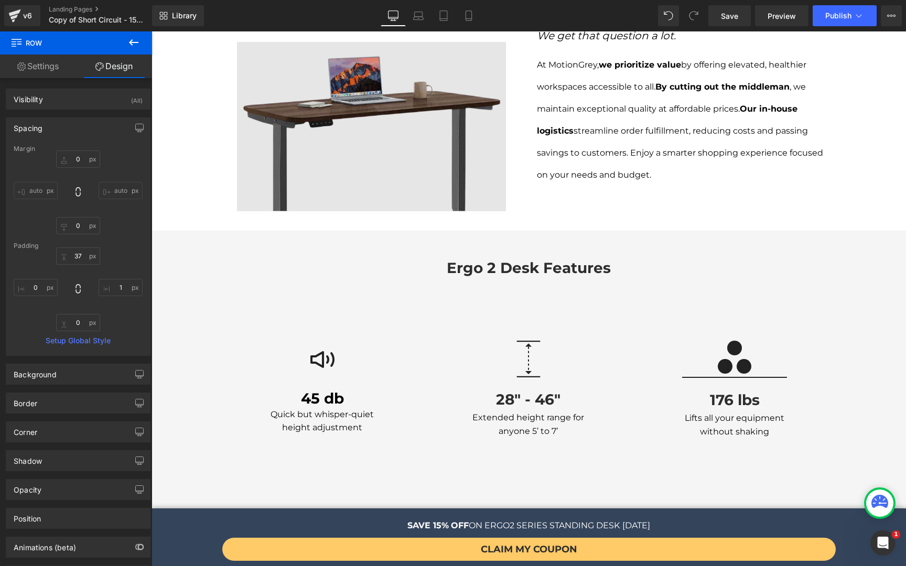
click at [429, 152] on img at bounding box center [371, 126] width 269 height 169
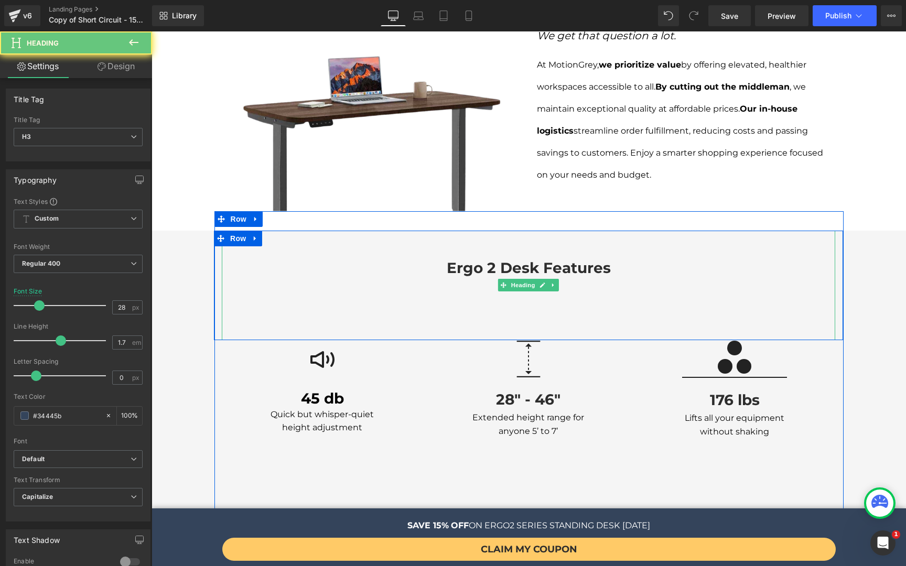
click at [508, 264] on div "ergo 2 desk features Heading" at bounding box center [528, 285] width 613 height 109
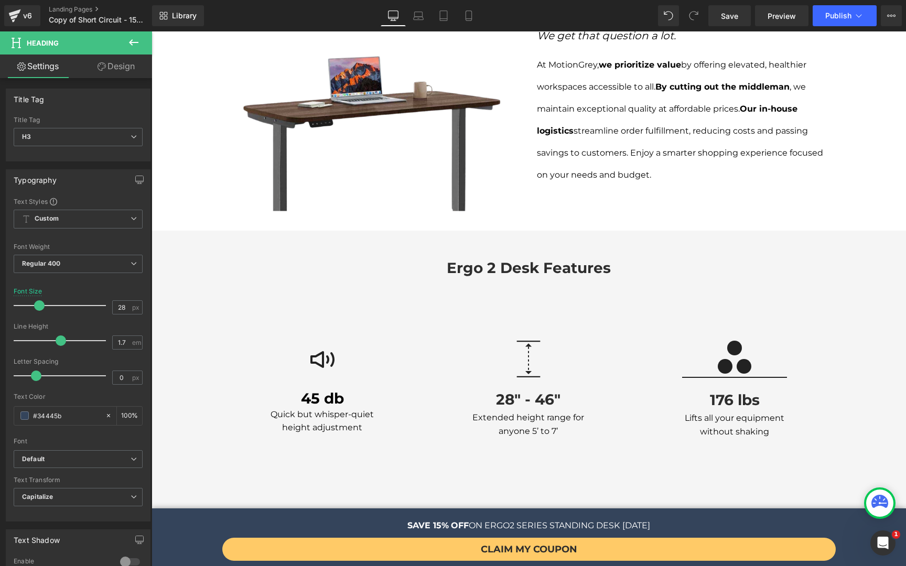
click at [122, 65] on link "Design" at bounding box center [116, 67] width 76 height 24
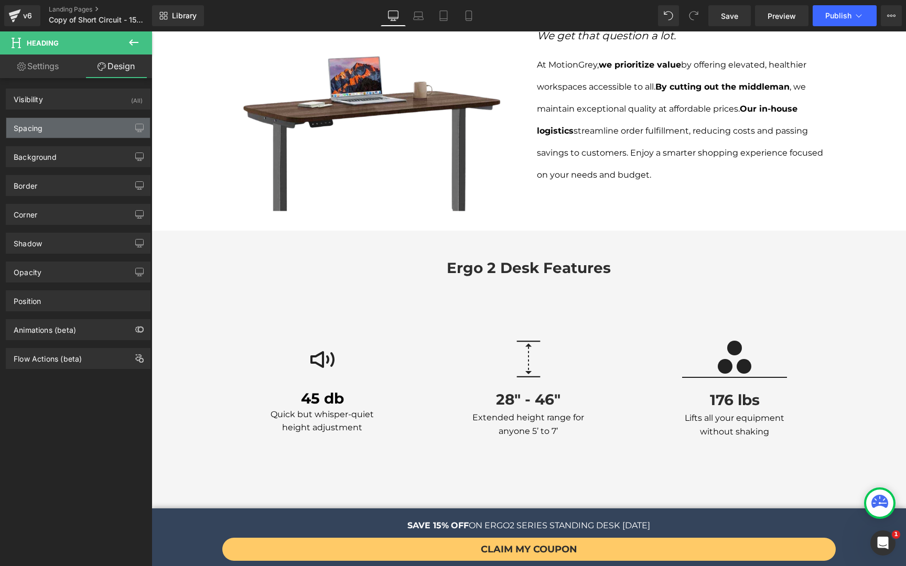
click at [70, 132] on div "Spacing" at bounding box center [78, 128] width 144 height 20
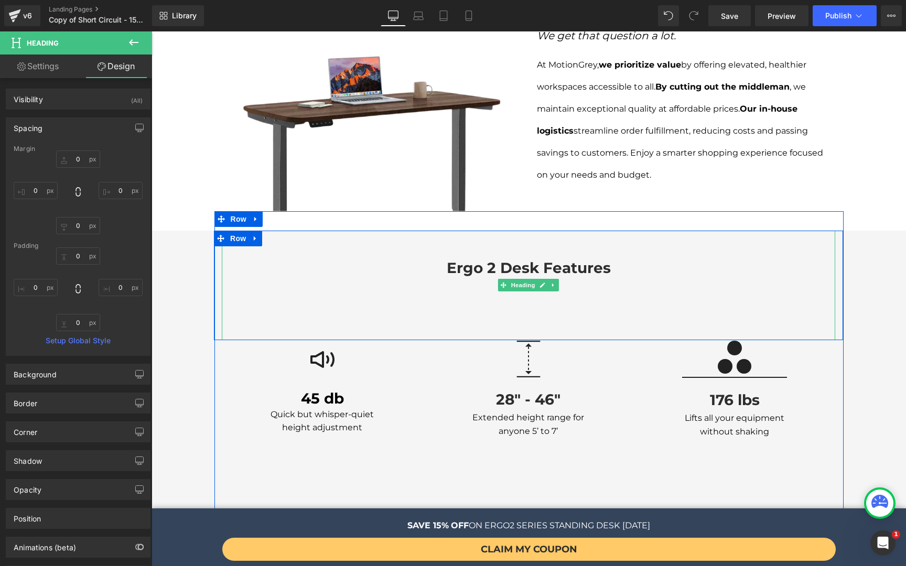
click at [422, 256] on p "ergo 2 desk features" at bounding box center [528, 268] width 613 height 25
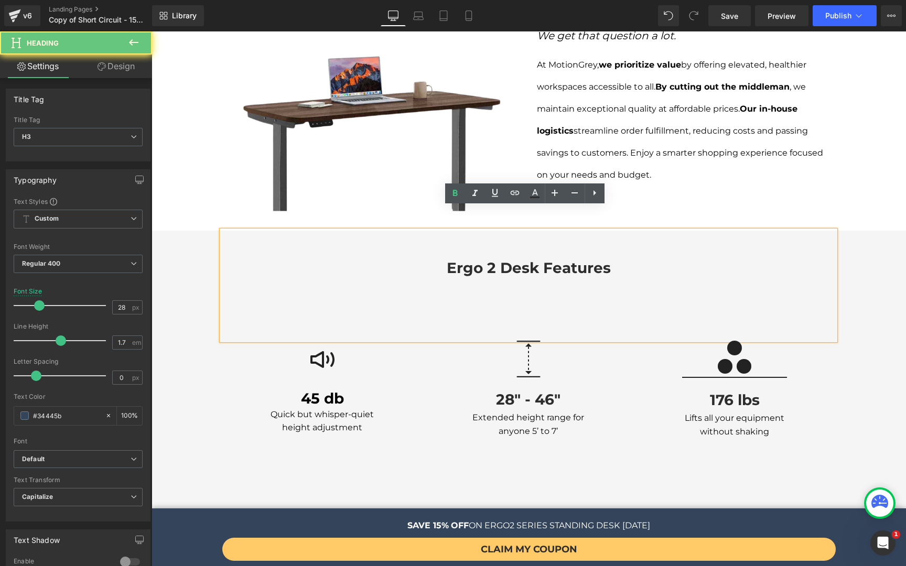
click at [302, 231] on div "ergo 2 desk features" at bounding box center [528, 285] width 613 height 109
click at [481, 259] on b "ergo 2 desk features" at bounding box center [529, 268] width 164 height 18
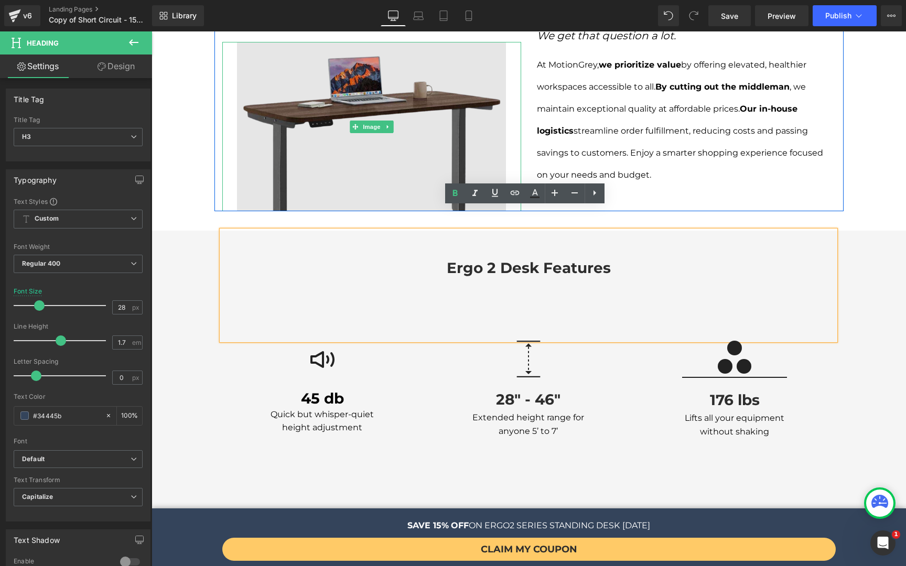
click at [316, 146] on img at bounding box center [371, 126] width 269 height 169
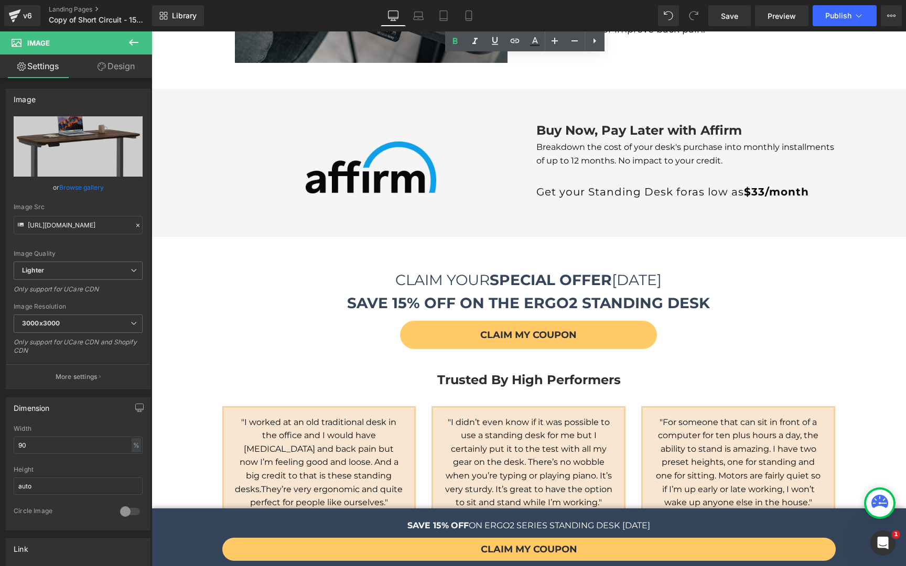
scroll to position [1937, 0]
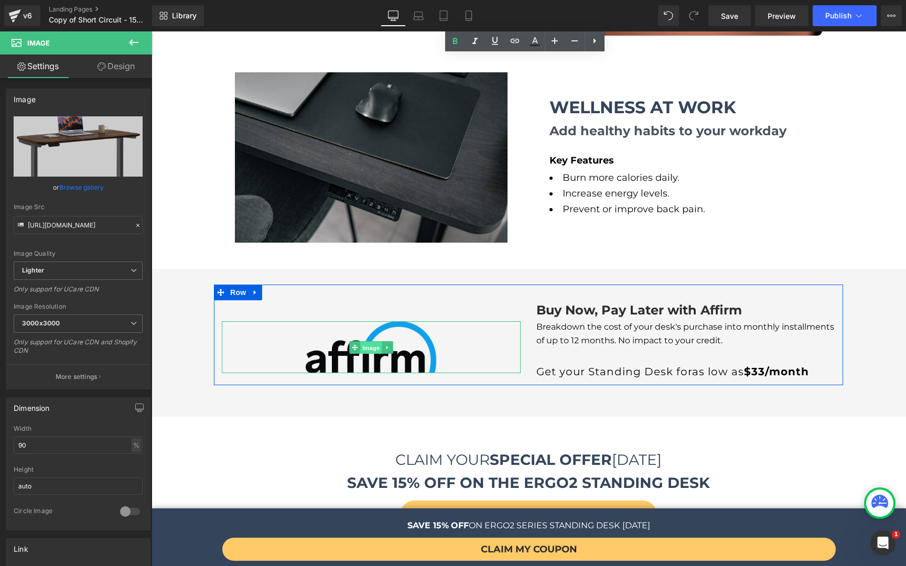
click at [370, 341] on span "Image" at bounding box center [371, 347] width 22 height 13
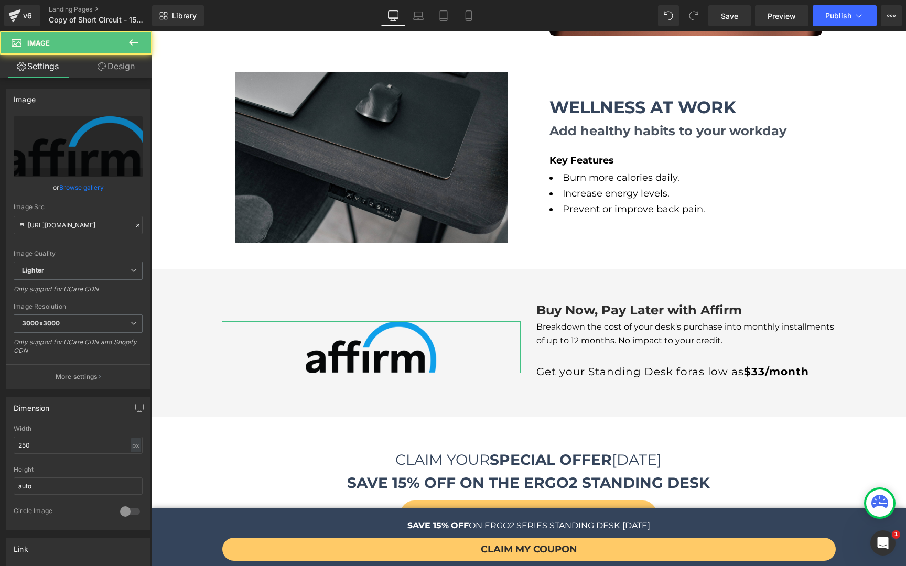
click at [136, 65] on link "Design" at bounding box center [116, 67] width 76 height 24
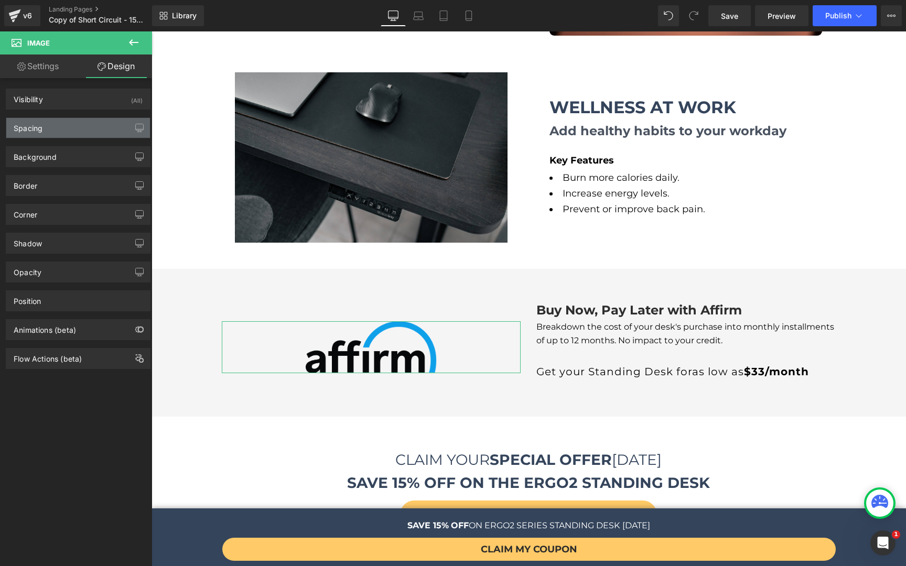
click at [60, 133] on div "Spacing" at bounding box center [78, 128] width 144 height 20
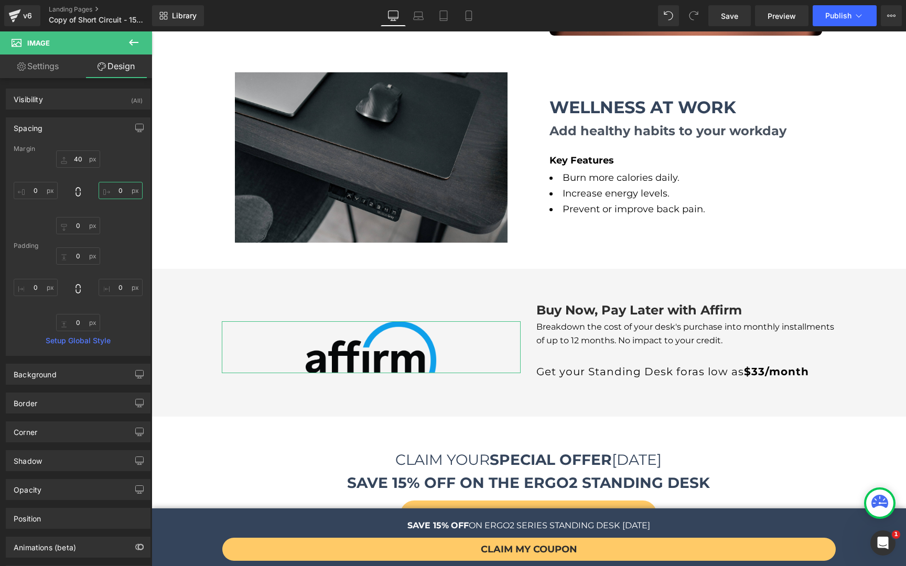
click at [122, 192] on input "0" at bounding box center [121, 190] width 44 height 17
type input "53"
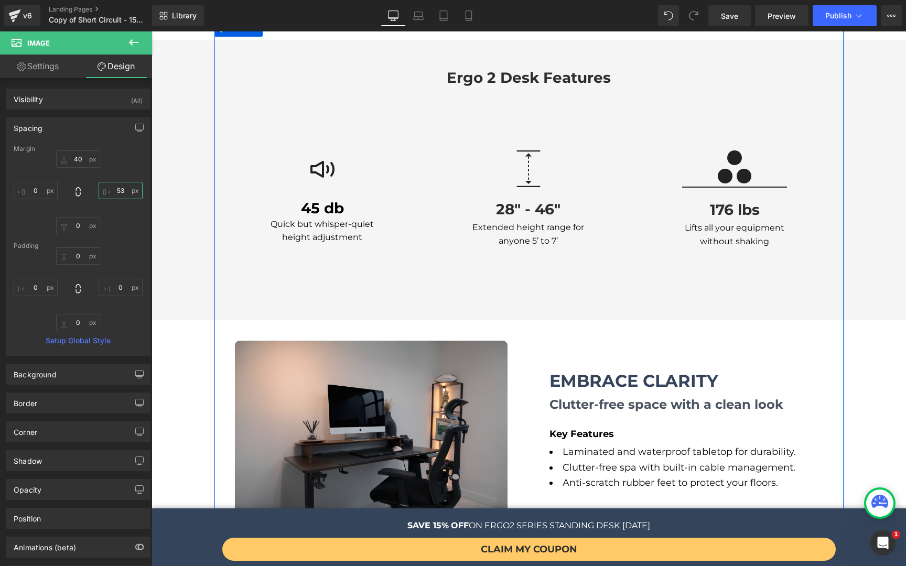
scroll to position [1086, 0]
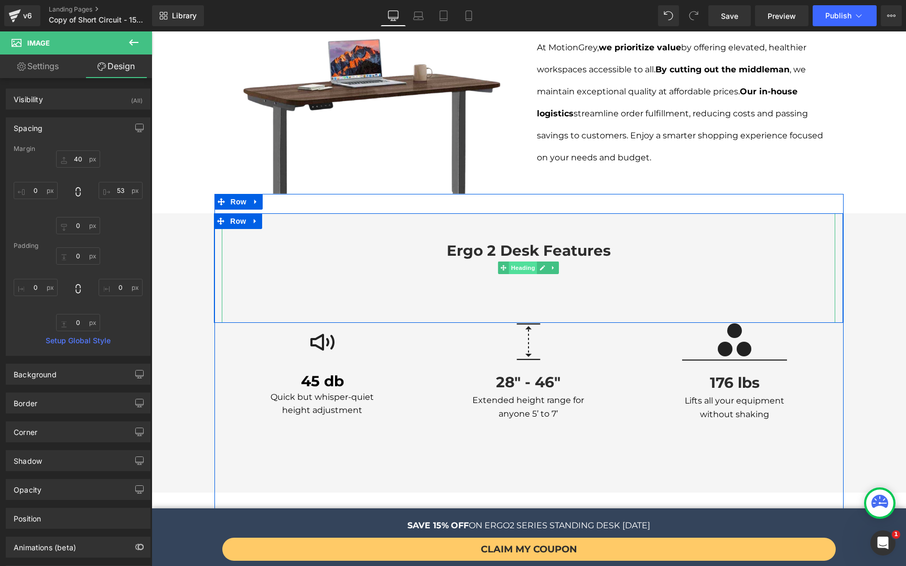
click at [519, 262] on span "Heading" at bounding box center [523, 268] width 28 height 13
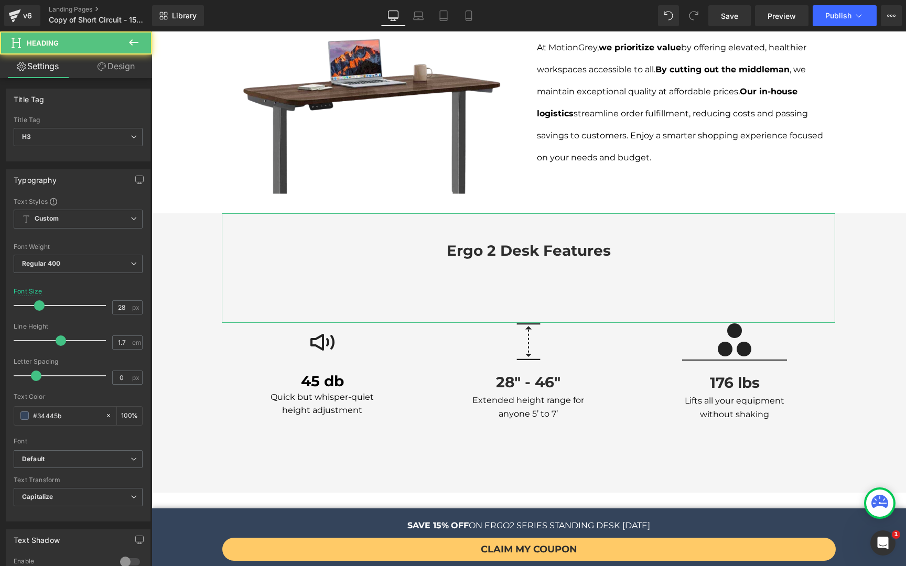
click at [126, 63] on link "Design" at bounding box center [116, 67] width 76 height 24
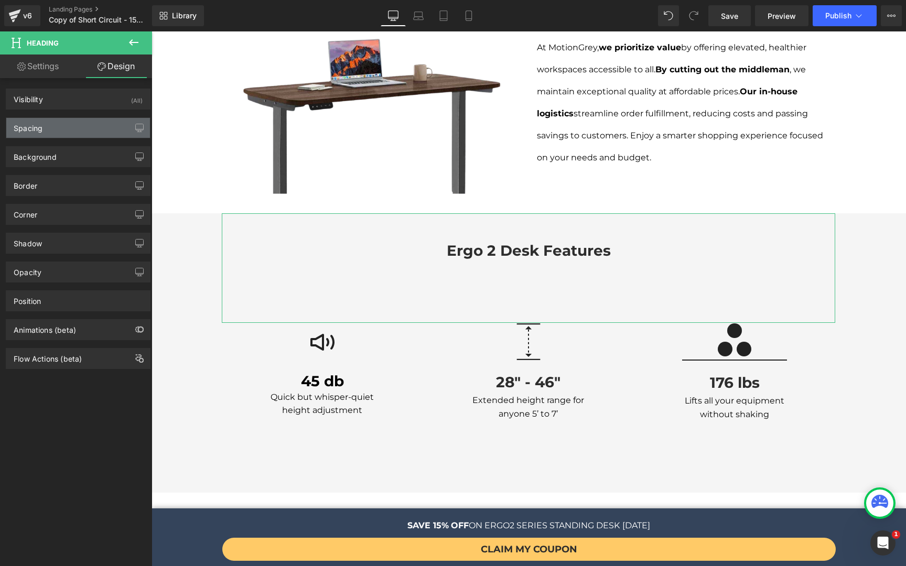
click at [63, 132] on div "Spacing" at bounding box center [78, 128] width 144 height 20
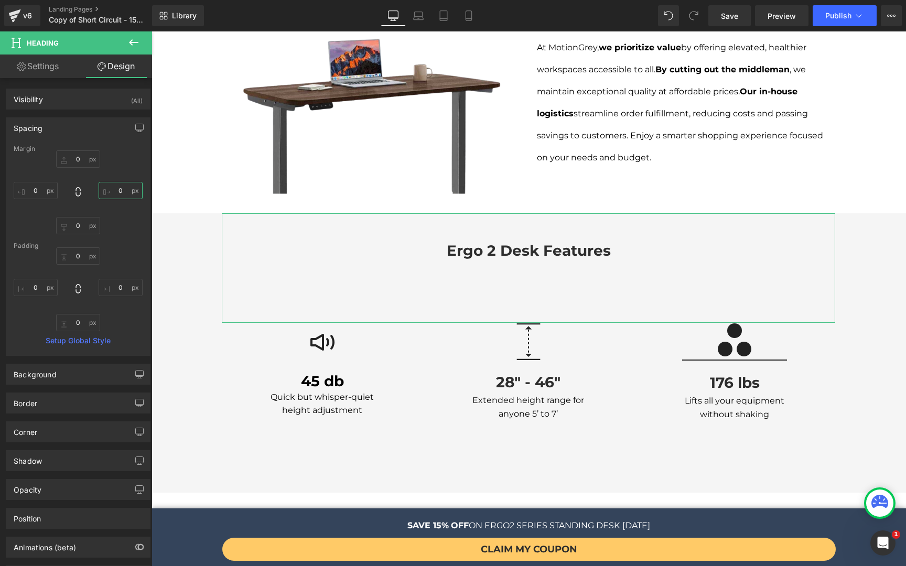
click at [116, 192] on input "0" at bounding box center [121, 190] width 44 height 17
click at [83, 153] on input "0" at bounding box center [78, 158] width 44 height 17
click at [80, 156] on input "0" at bounding box center [78, 158] width 44 height 17
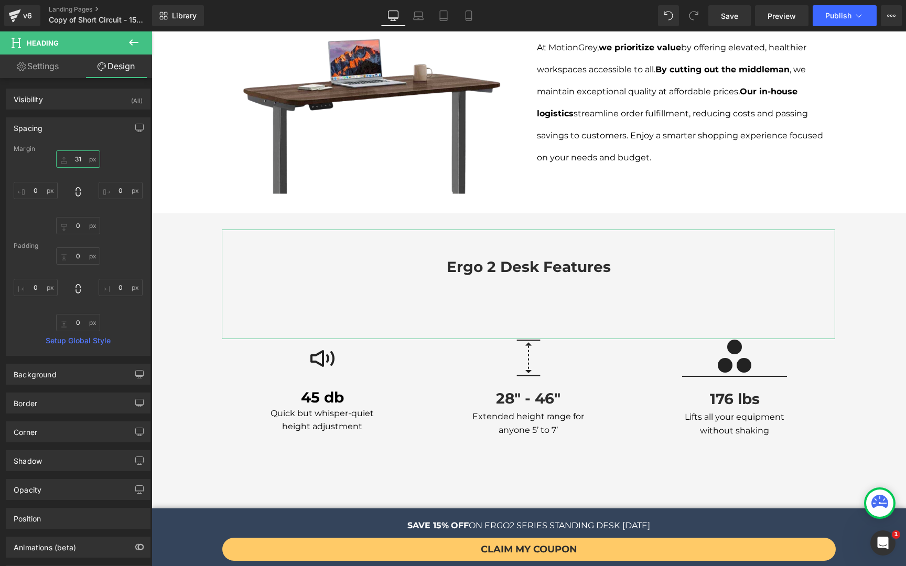
type input "32"
click at [739, 26] on div "Library Desktop Desktop Laptop Tablet Mobile Save Preview Publish Scheduled Vie…" at bounding box center [529, 15] width 754 height 31
click at [736, 20] on span "Save" at bounding box center [729, 15] width 17 height 11
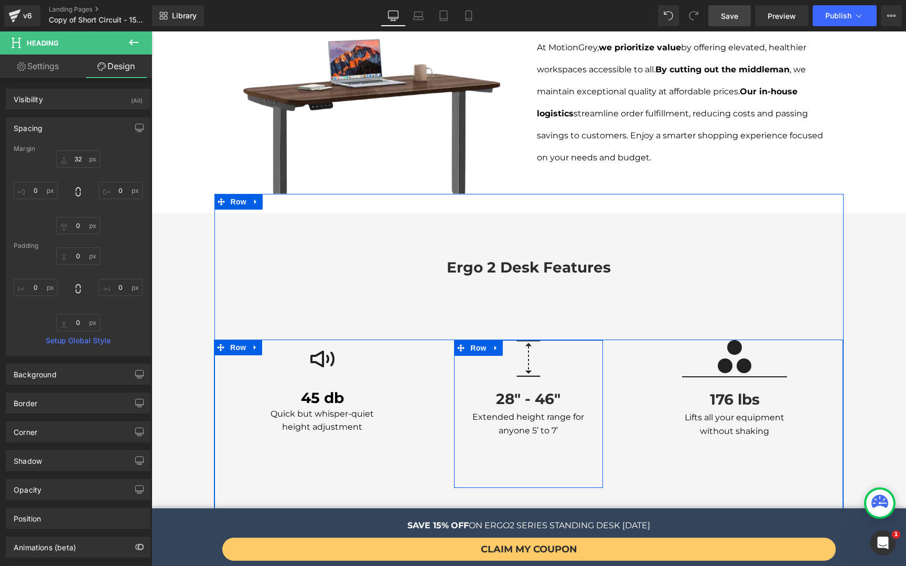
scroll to position [1197, 0]
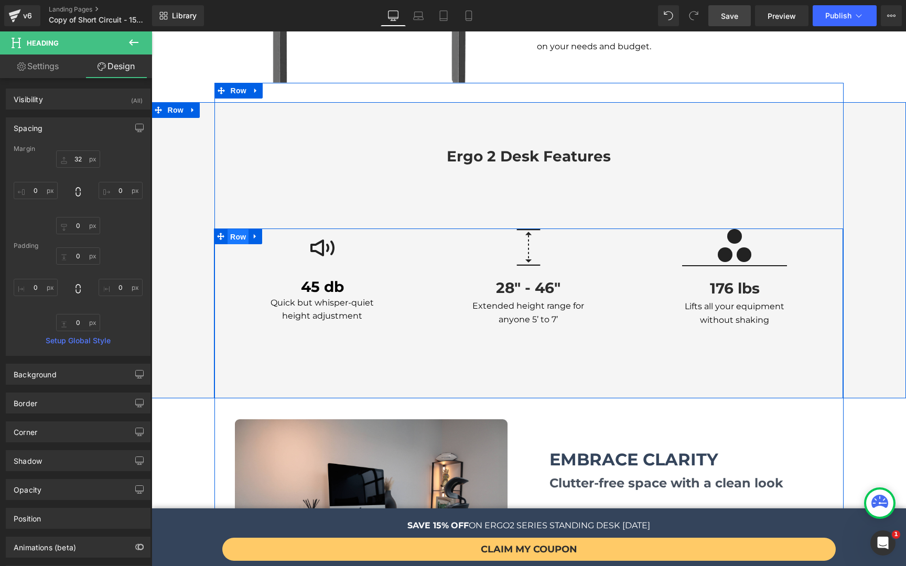
click at [235, 229] on span "Row" at bounding box center [237, 237] width 21 height 16
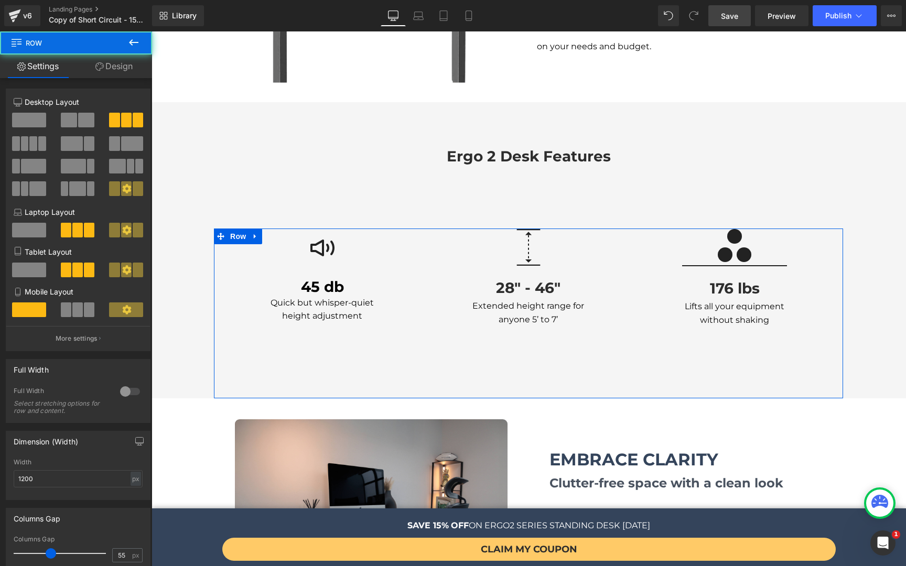
click at [104, 66] on link "Design" at bounding box center [114, 67] width 76 height 24
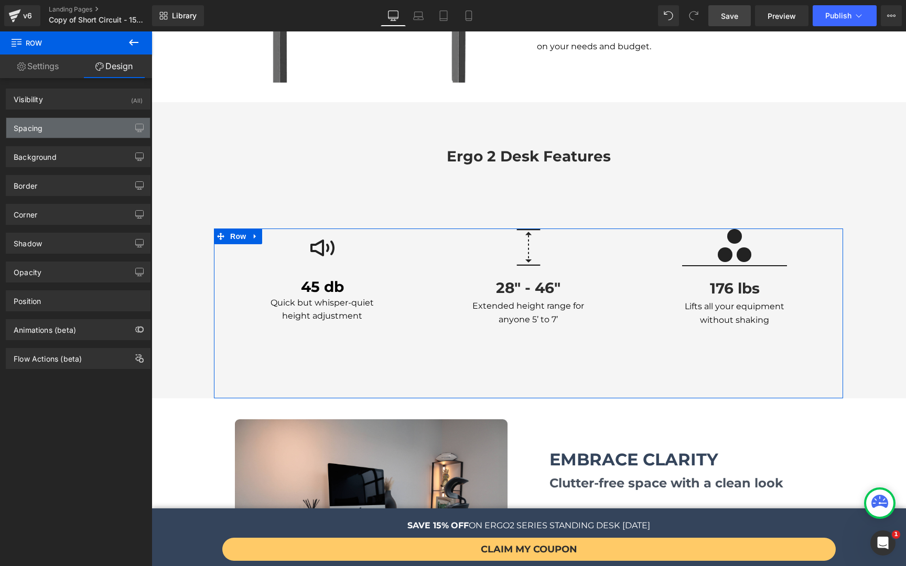
click at [70, 134] on div "Spacing" at bounding box center [78, 128] width 144 height 20
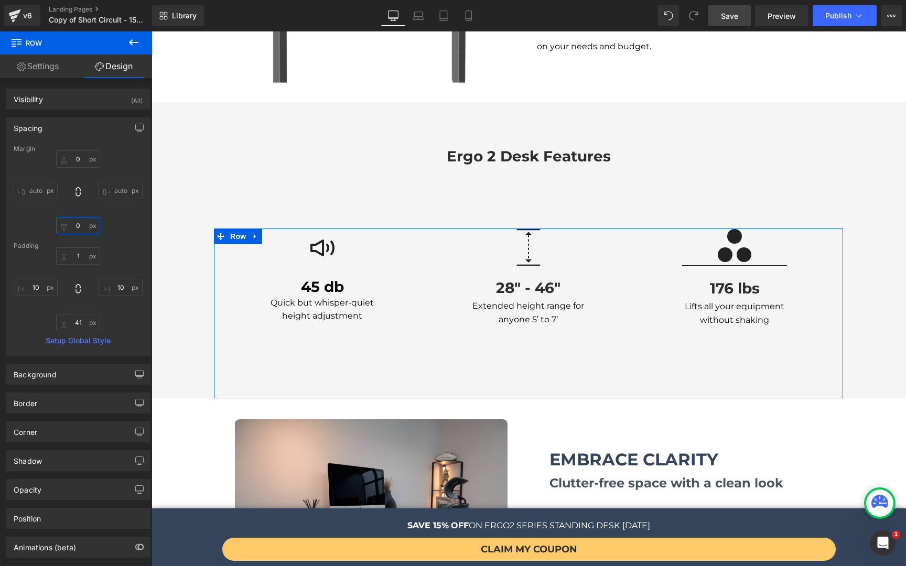
click at [74, 228] on input "0" at bounding box center [78, 225] width 44 height 17
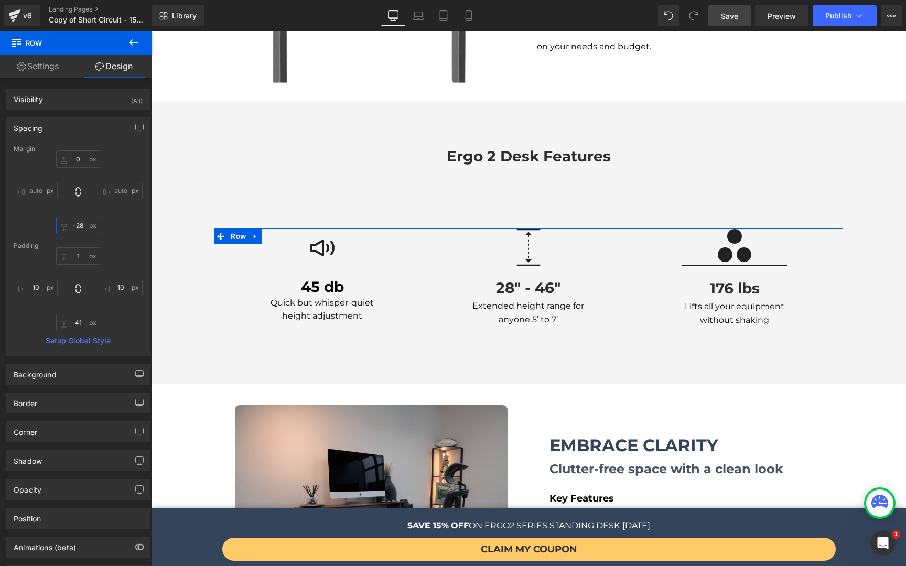
type input "-29"
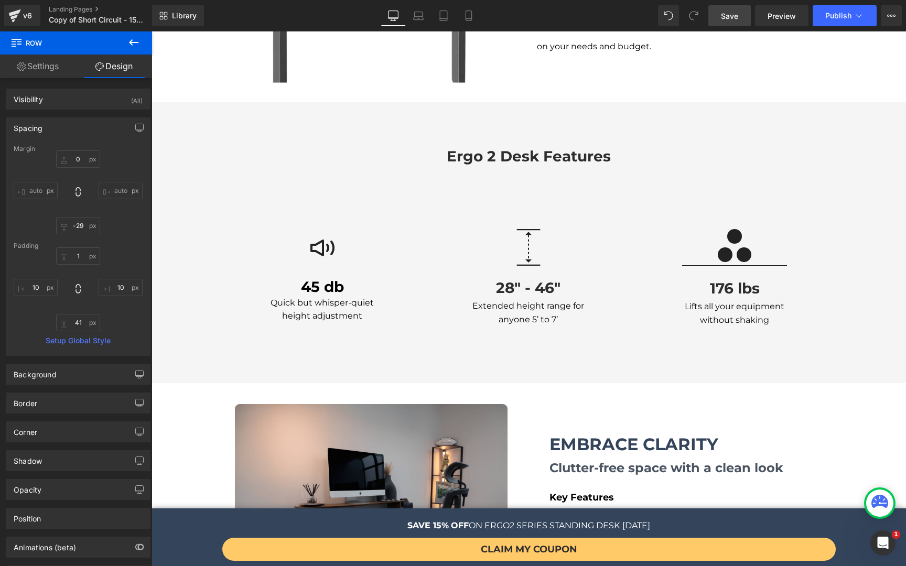
click at [729, 24] on link "Save" at bounding box center [729, 15] width 42 height 21
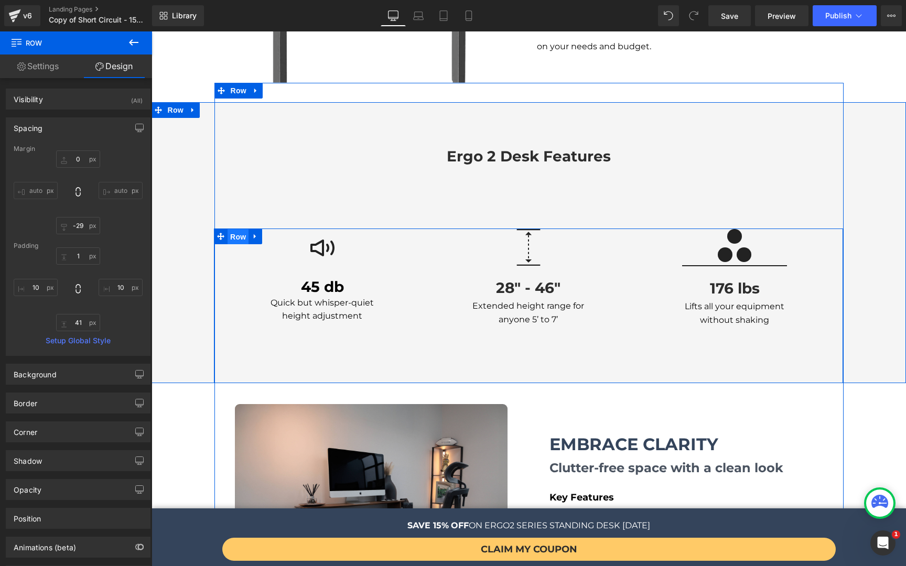
click at [229, 229] on span "Row" at bounding box center [237, 237] width 21 height 16
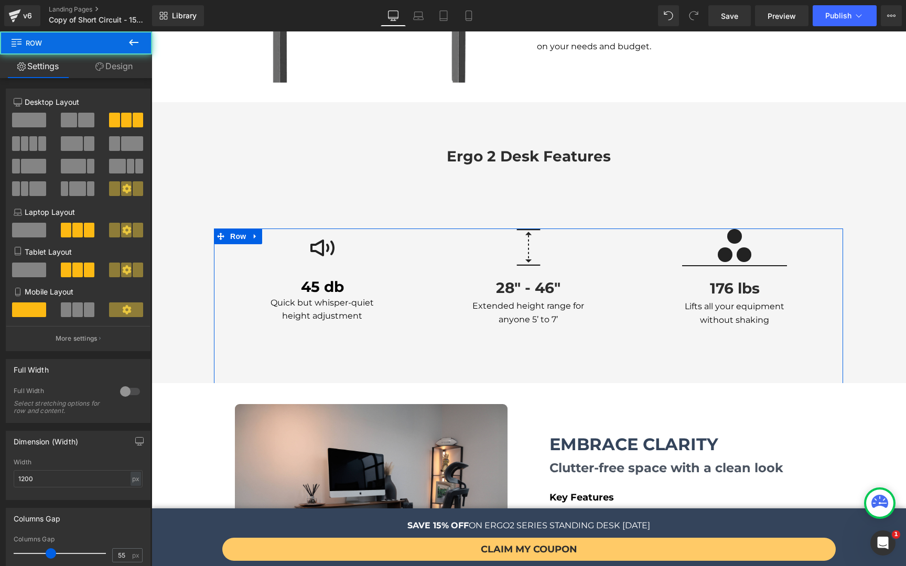
click at [85, 72] on link "Design" at bounding box center [114, 67] width 76 height 24
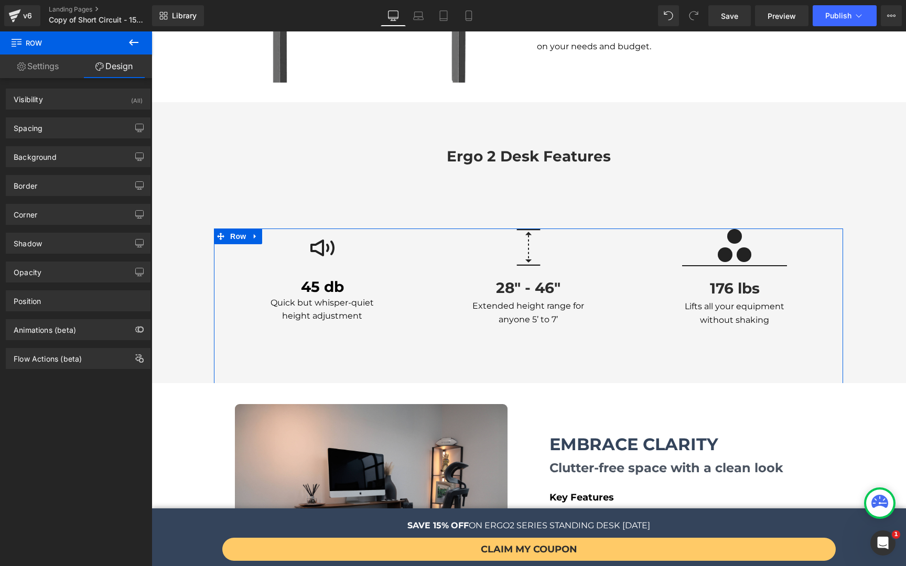
click at [106, 67] on link "Design" at bounding box center [114, 67] width 76 height 24
click at [68, 135] on div "Spacing" at bounding box center [78, 128] width 144 height 20
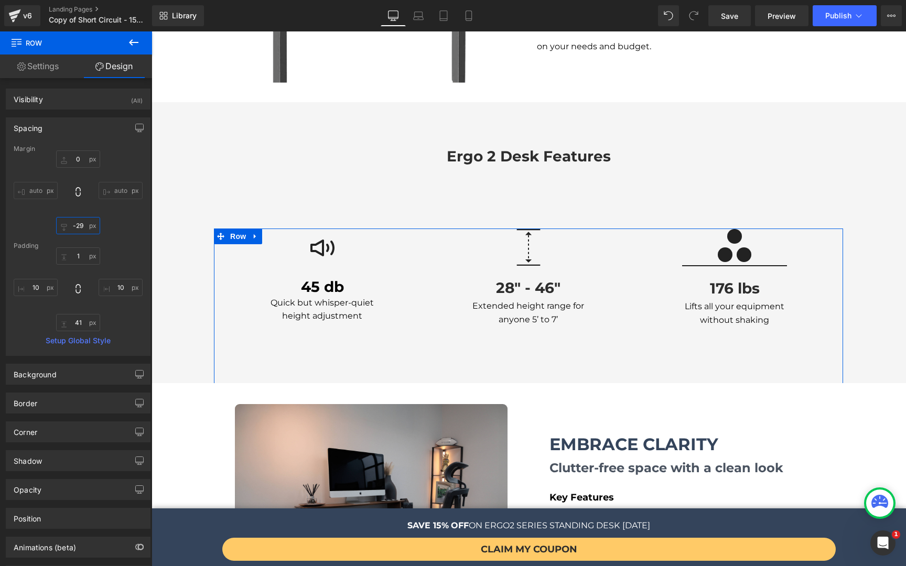
click at [78, 226] on input "-29" at bounding box center [78, 225] width 44 height 17
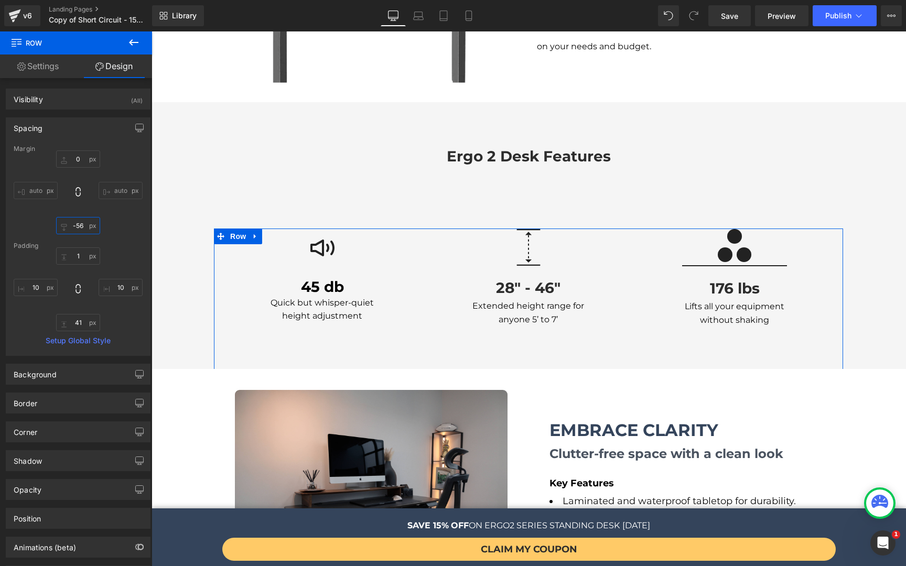
type input "-57"
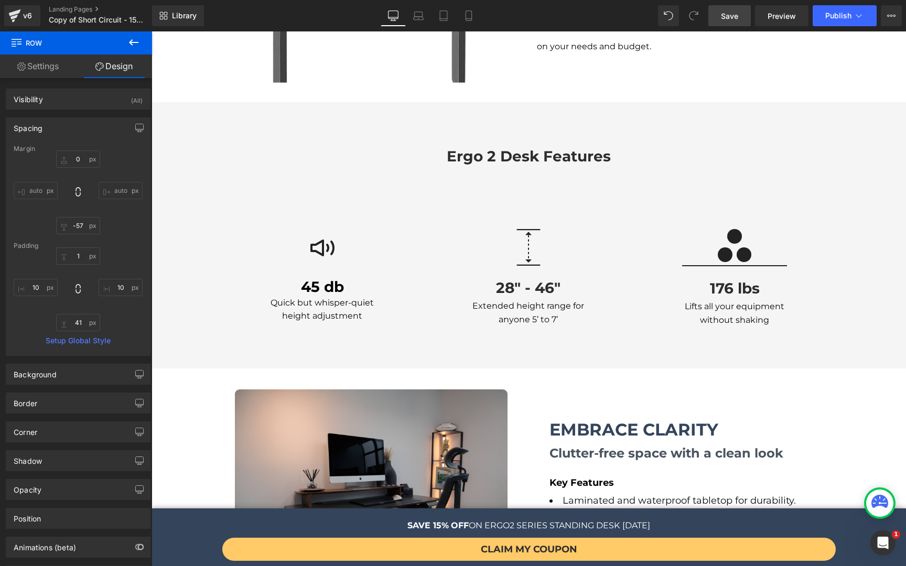
click at [724, 14] on span "Save" at bounding box center [729, 15] width 17 height 11
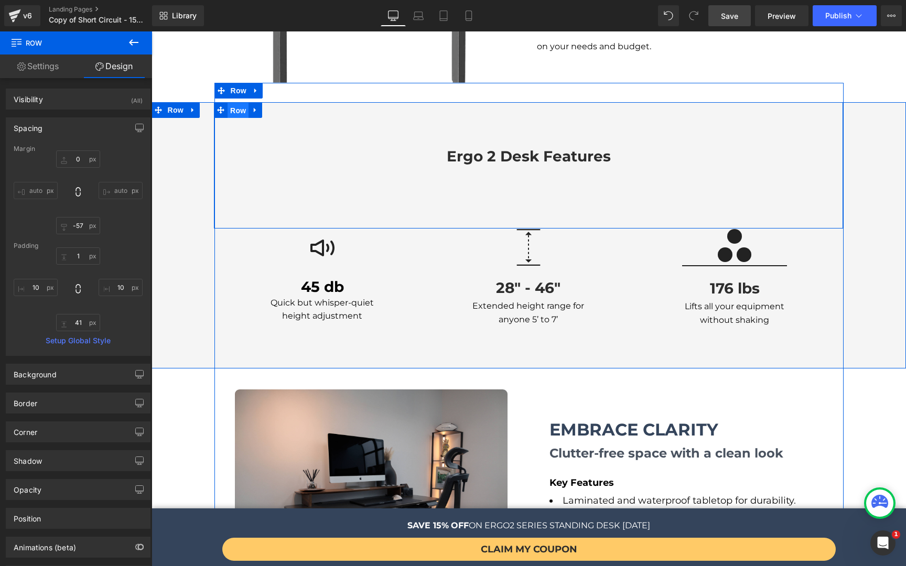
click at [229, 103] on span "Row" at bounding box center [237, 111] width 21 height 16
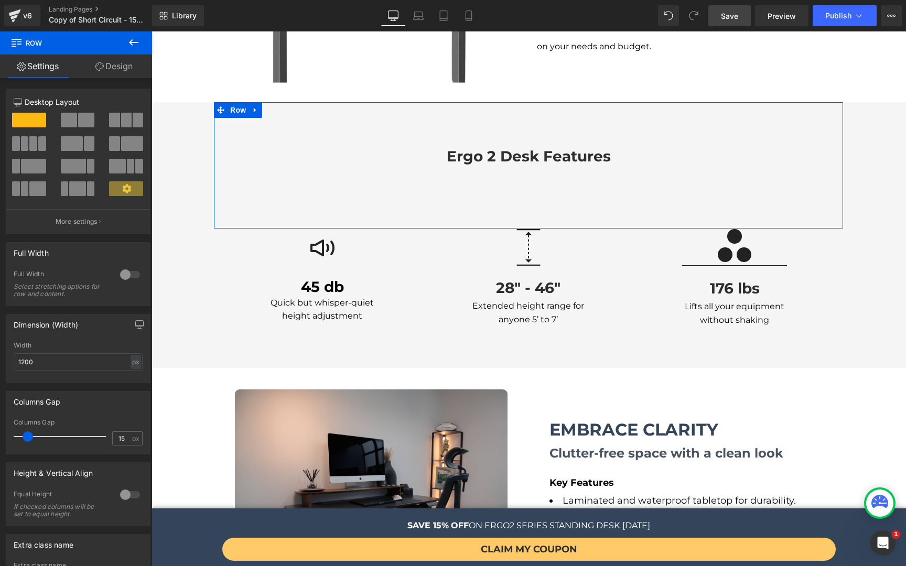
click at [114, 68] on link "Design" at bounding box center [114, 67] width 76 height 24
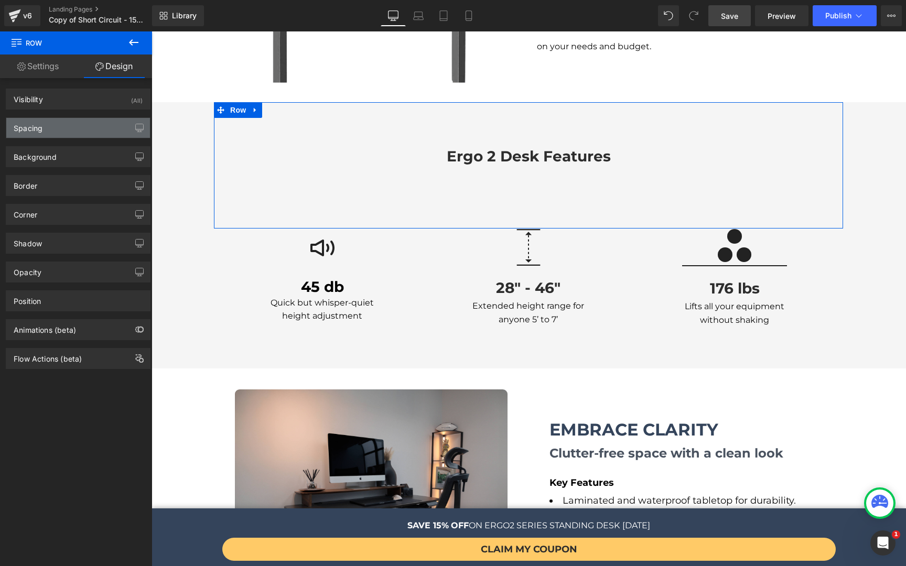
click at [68, 130] on div "Spacing" at bounding box center [78, 128] width 144 height 20
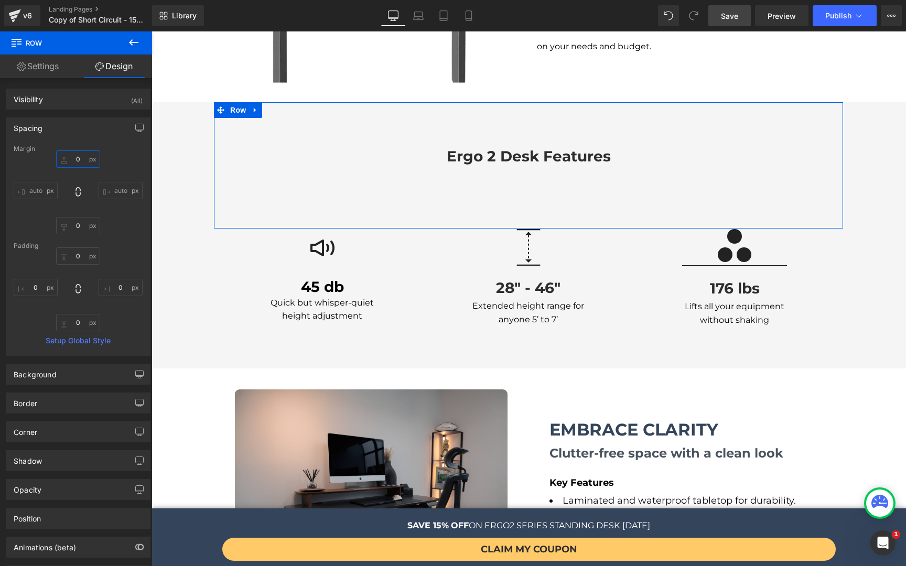
click at [81, 164] on input "0" at bounding box center [78, 158] width 44 height 17
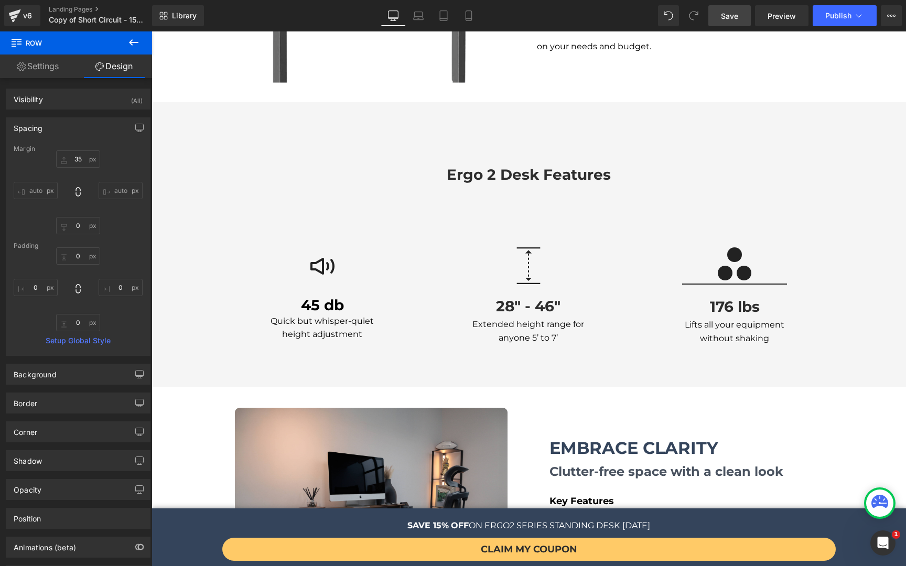
click at [725, 18] on span "Save" at bounding box center [729, 15] width 17 height 11
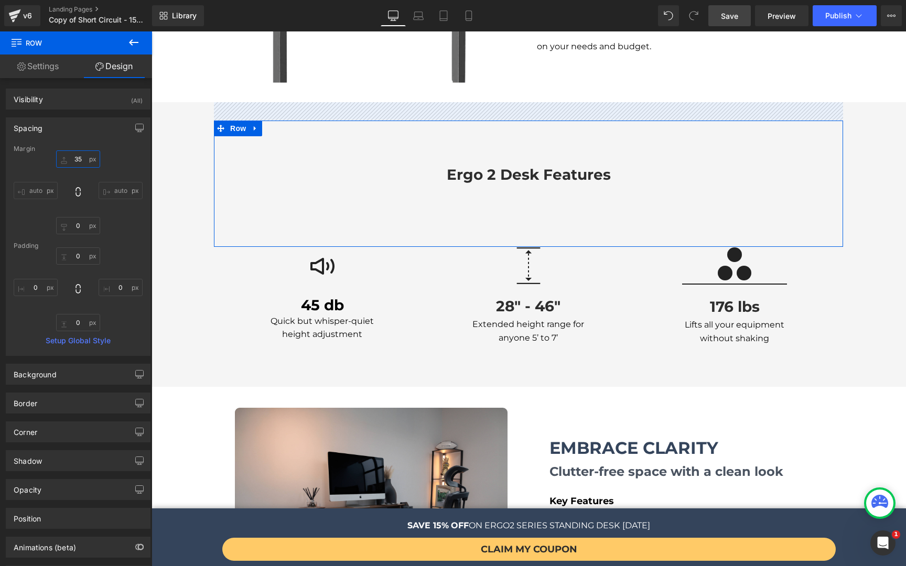
click at [74, 161] on input "35" at bounding box center [78, 158] width 44 height 17
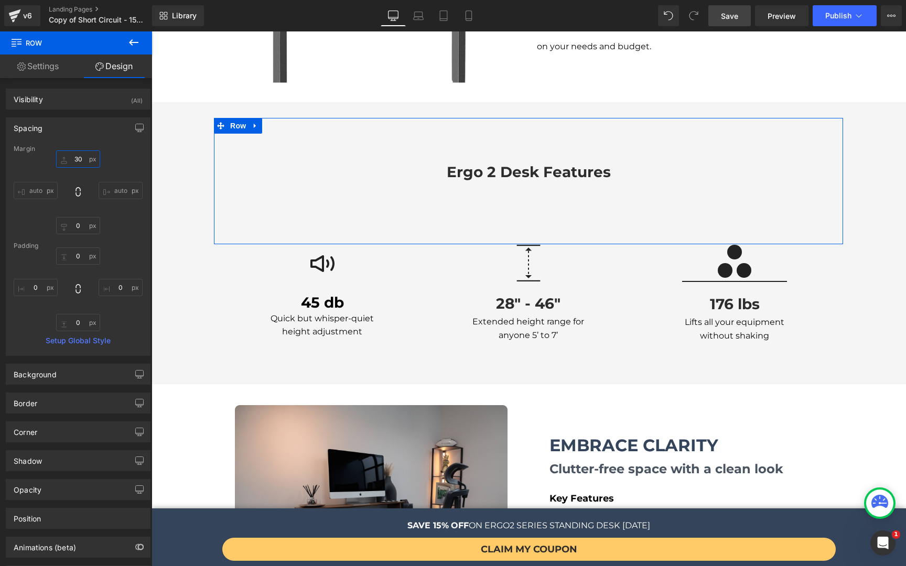
type input "30"
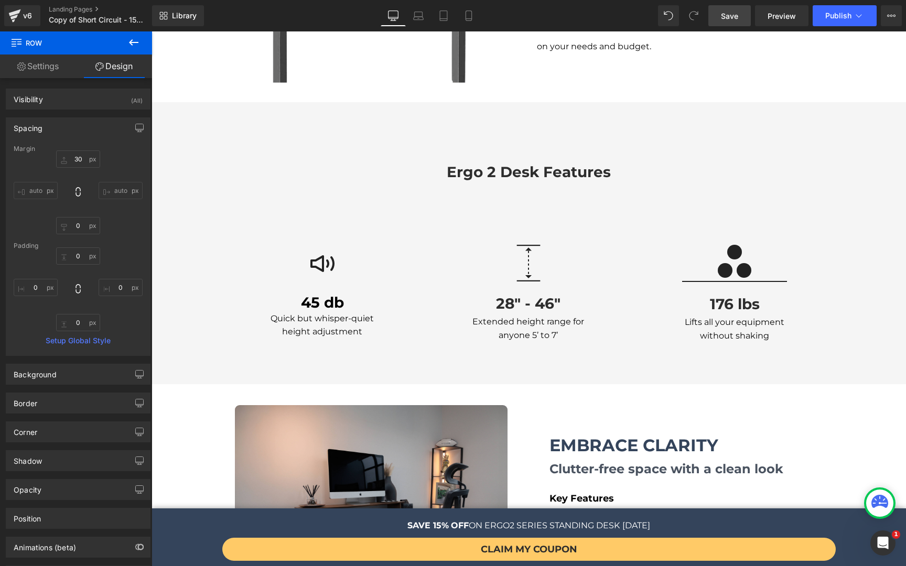
click at [719, 19] on link "Save" at bounding box center [729, 15] width 42 height 21
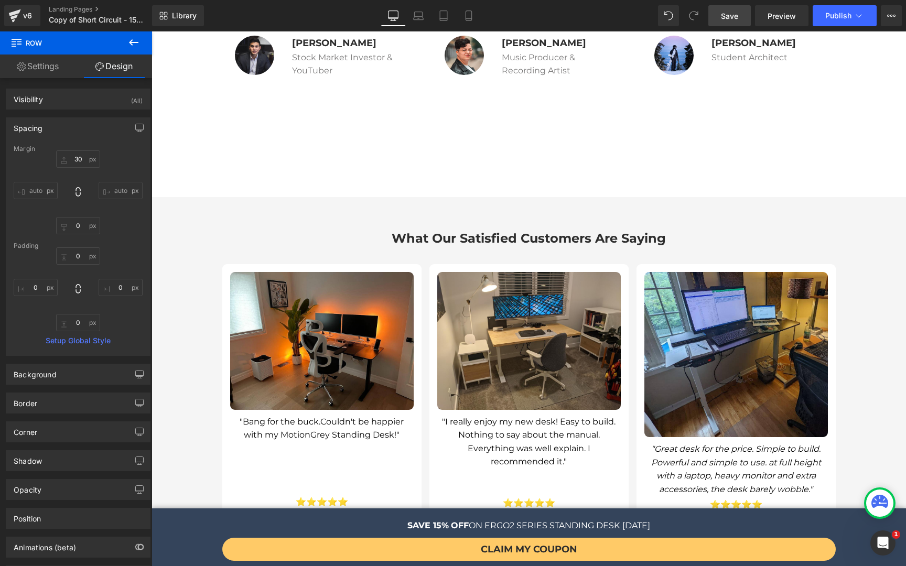
scroll to position [2851, 0]
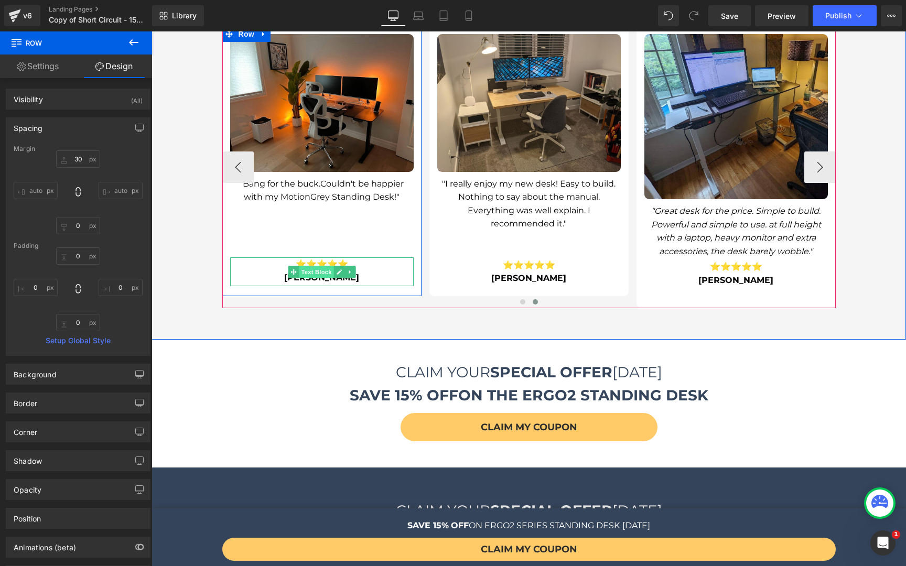
click at [318, 266] on span "Text Block" at bounding box center [316, 272] width 35 height 13
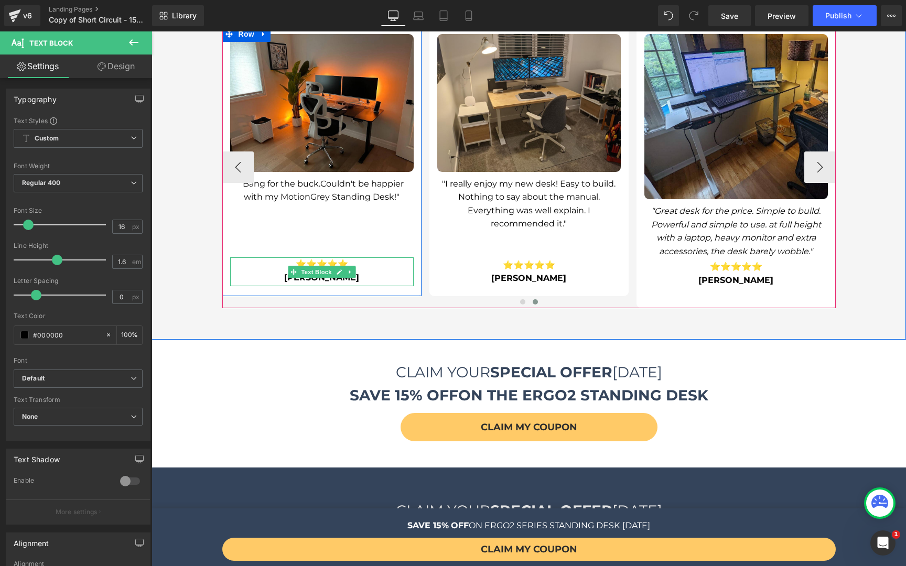
click at [312, 259] on strong "⭐⭐⭐⭐⭐" at bounding box center [322, 264] width 52 height 10
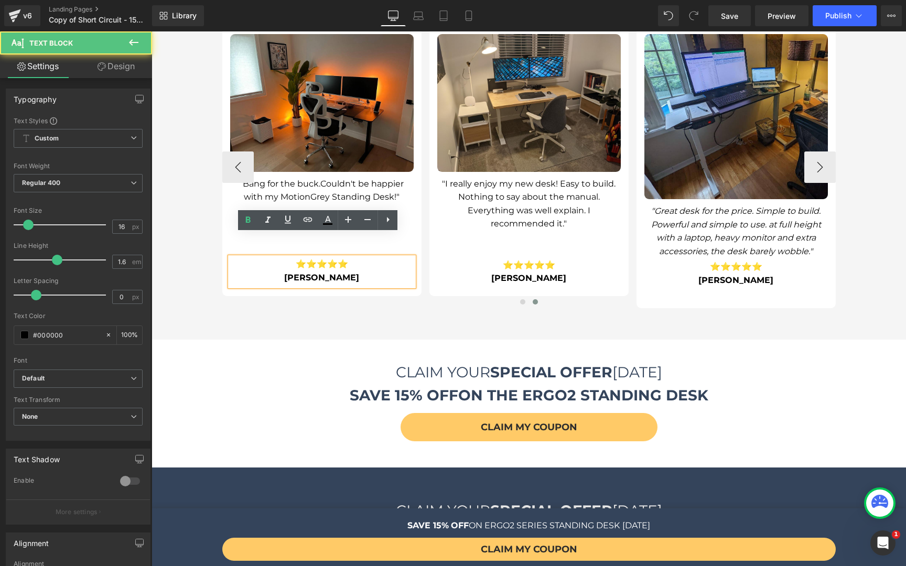
click at [312, 259] on strong "⭐⭐⭐⭐⭐" at bounding box center [322, 264] width 52 height 10
click at [316, 259] on strong "⭐⭐⭐⭐⭐" at bounding box center [322, 264] width 52 height 10
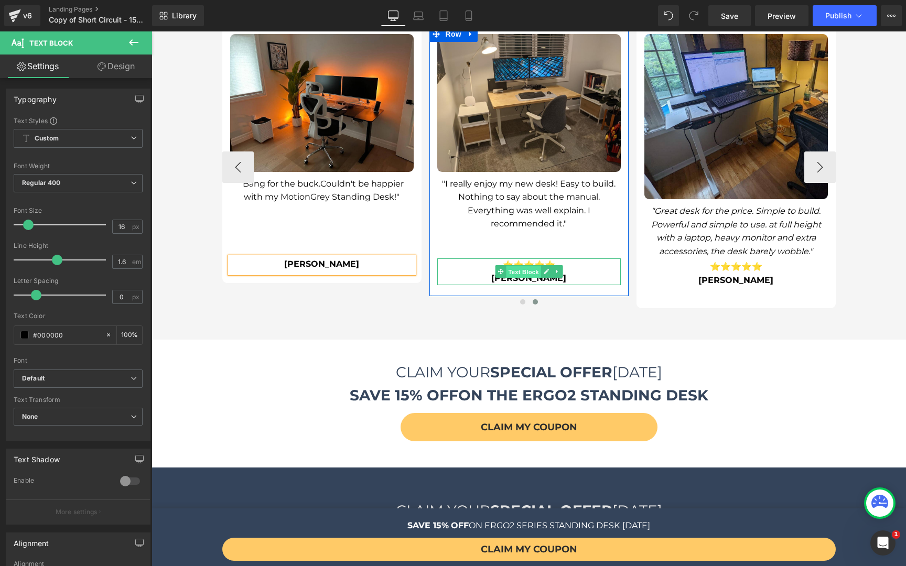
click at [519, 266] on span "Text Block" at bounding box center [523, 272] width 35 height 13
click at [522, 265] on span "Text Block" at bounding box center [523, 271] width 35 height 13
click at [527, 266] on span "Text Block" at bounding box center [523, 272] width 35 height 13
click at [529, 273] on b "[PERSON_NAME]" at bounding box center [528, 278] width 75 height 10
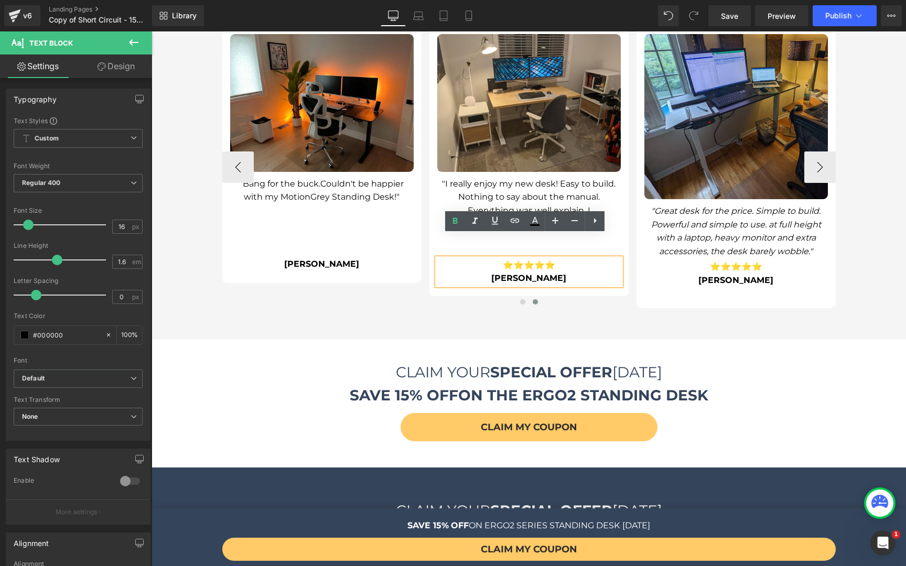
click at [524, 260] on strong "⭐⭐⭐⭐⭐" at bounding box center [529, 265] width 52 height 10
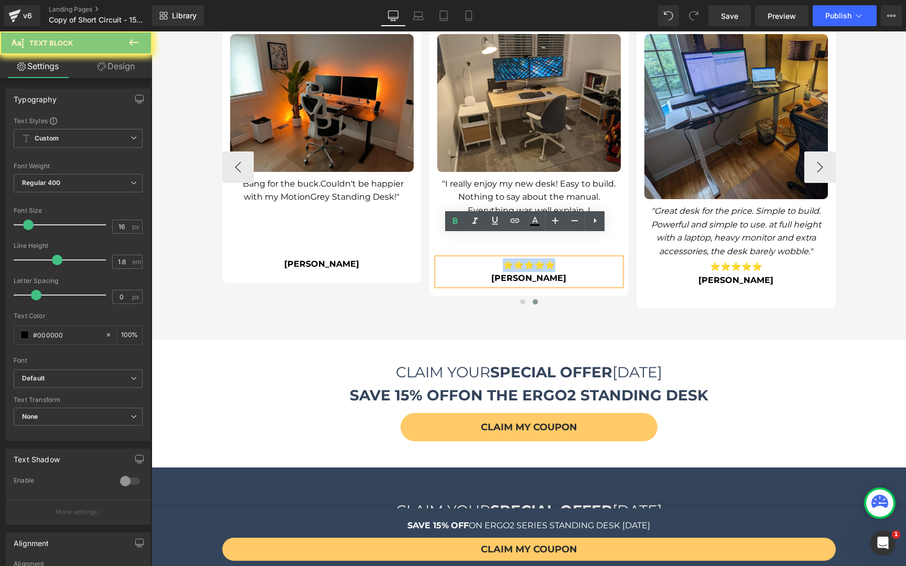
click at [524, 260] on strong "⭐⭐⭐⭐⭐" at bounding box center [529, 265] width 52 height 10
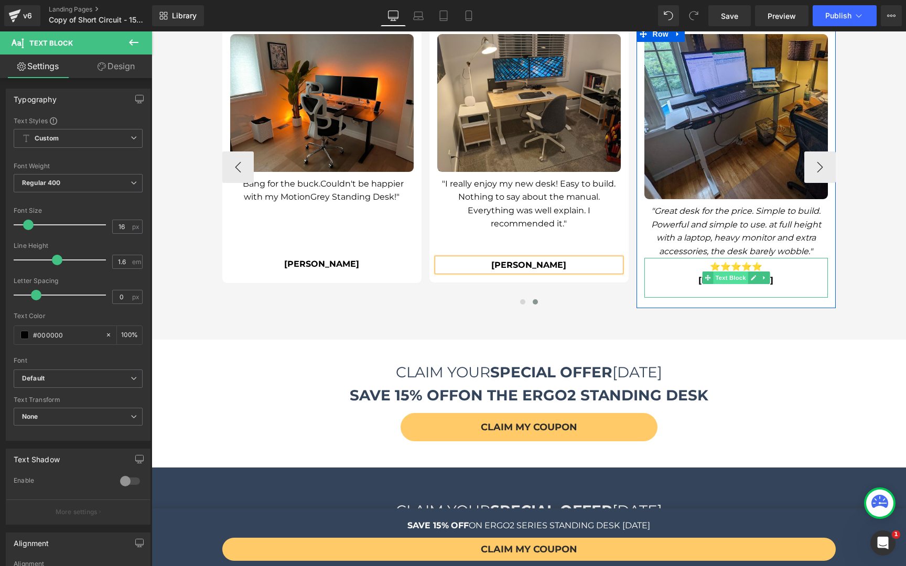
click at [732, 272] on span "Text Block" at bounding box center [730, 278] width 35 height 13
click at [731, 262] on strong "⭐⭐⭐⭐⭐" at bounding box center [736, 267] width 52 height 10
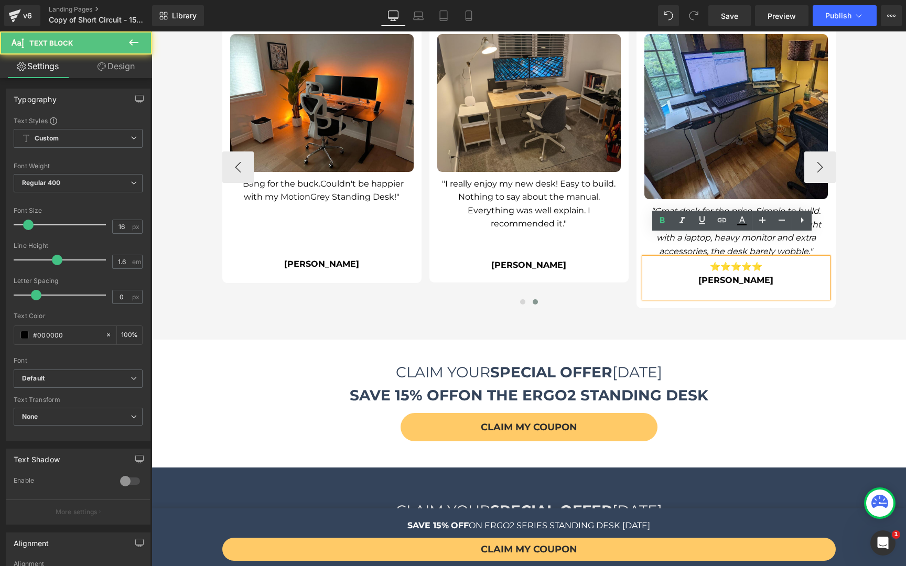
click at [732, 262] on strong "⭐⭐⭐⭐⭐" at bounding box center [736, 267] width 52 height 10
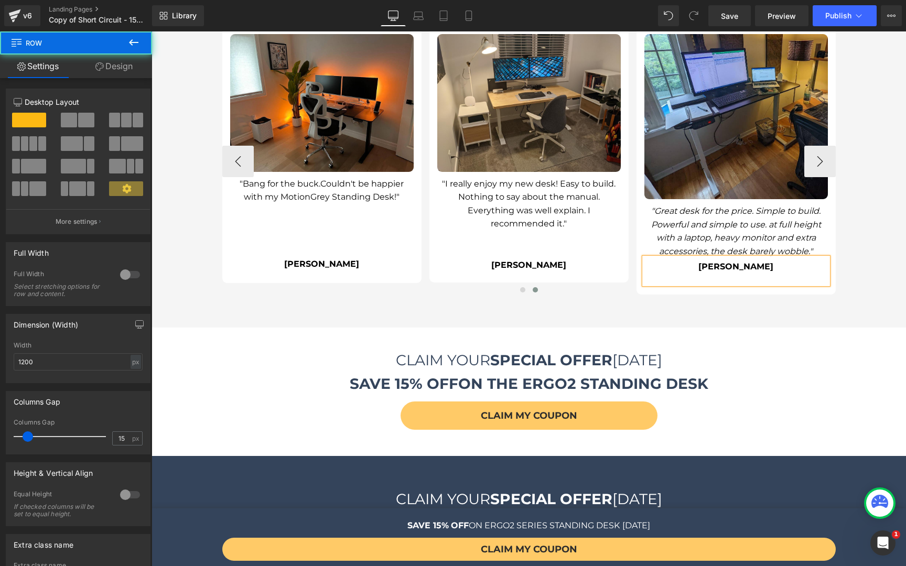
click at [742, 286] on div "What Our Satisfied Customers Are Saying Heading Image "Table looks good and fun…" at bounding box center [528, 143] width 629 height 368
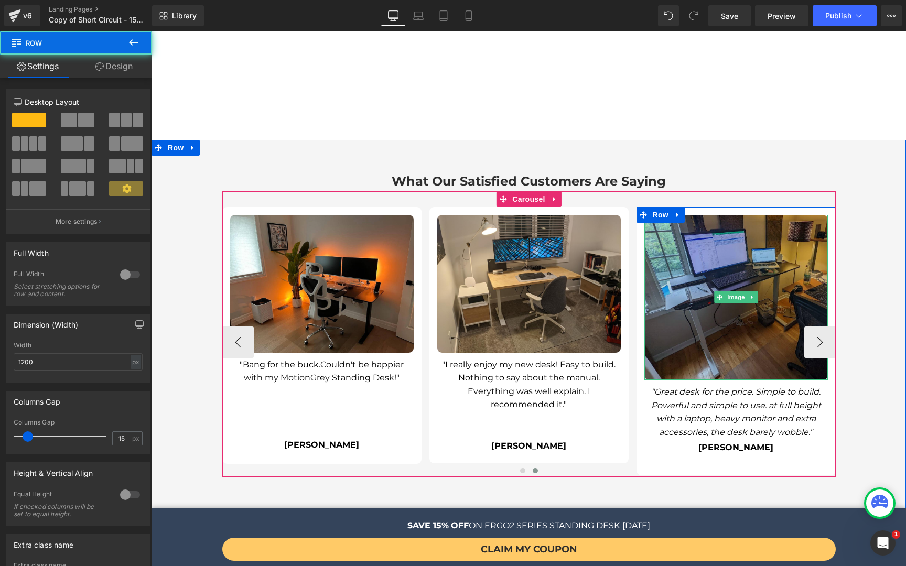
click at [744, 273] on div "Image" at bounding box center [735, 297] width 183 height 165
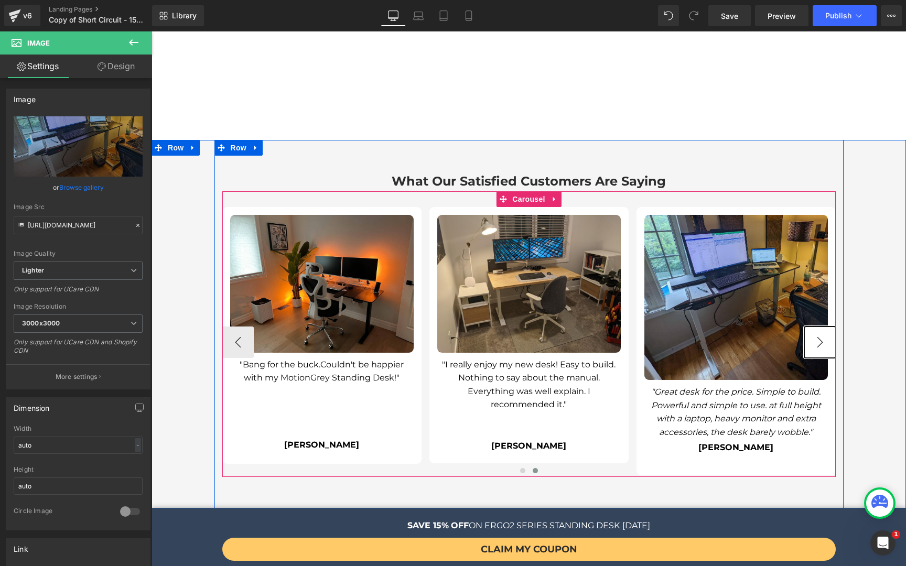
click at [814, 327] on button "›" at bounding box center [819, 342] width 31 height 31
click at [815, 327] on button "›" at bounding box center [819, 342] width 31 height 31
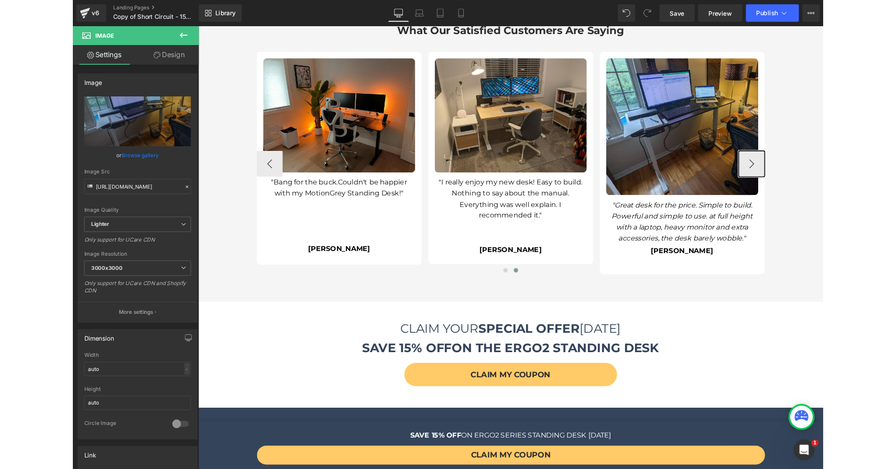
scroll to position [2692, 0]
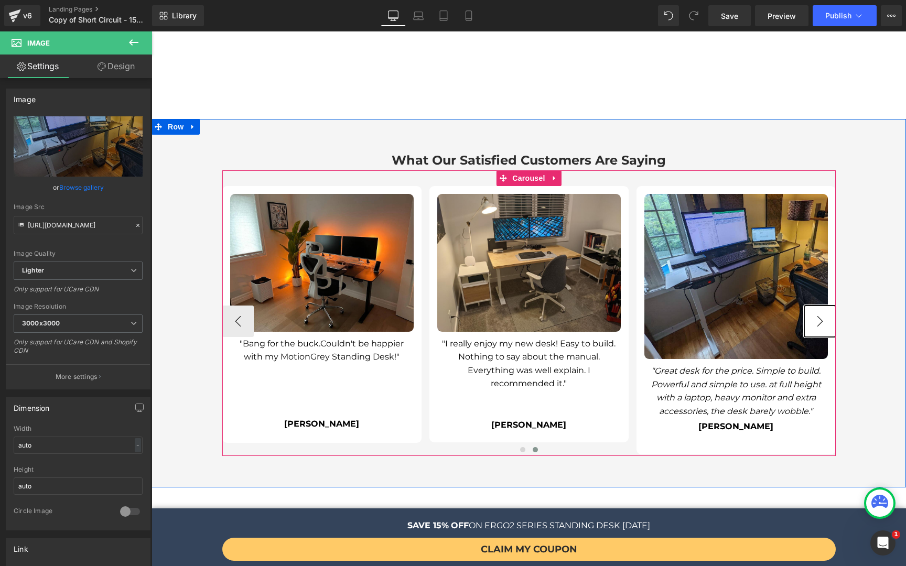
click at [804, 306] on button "›" at bounding box center [819, 321] width 31 height 31
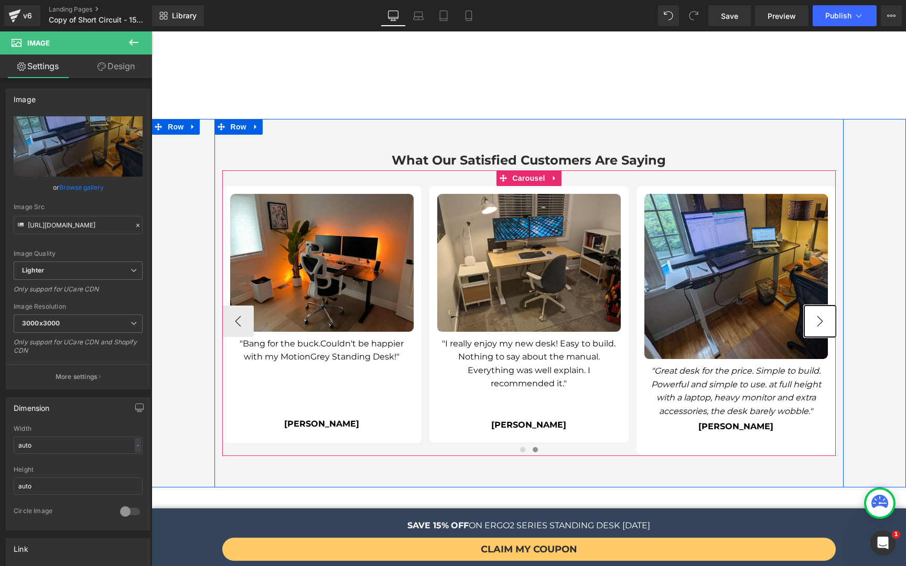
click at [810, 306] on button "›" at bounding box center [819, 321] width 31 height 31
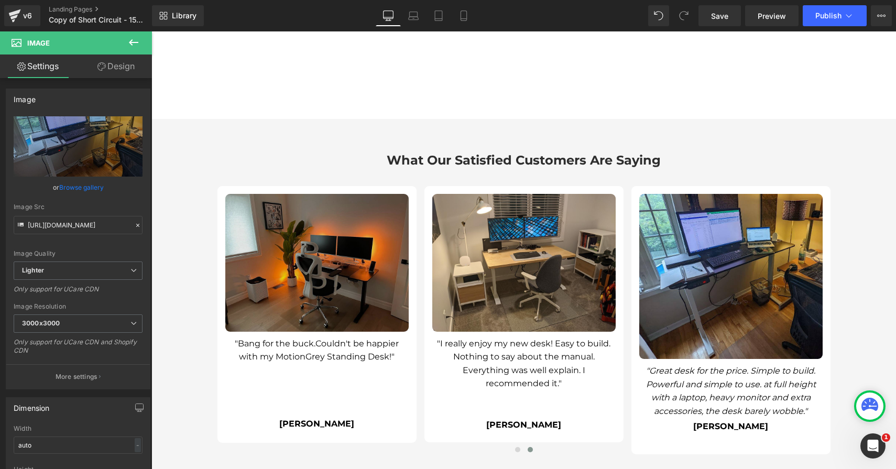
click at [318, 251] on img at bounding box center [316, 263] width 183 height 138
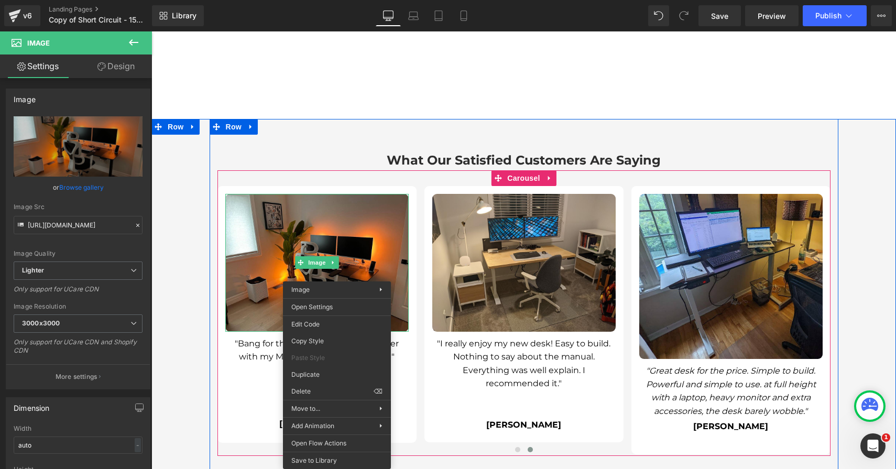
click at [595, 420] on div "Image "Table looks good and function properly. Assemble & install instructions …" at bounding box center [424, 321] width 828 height 270
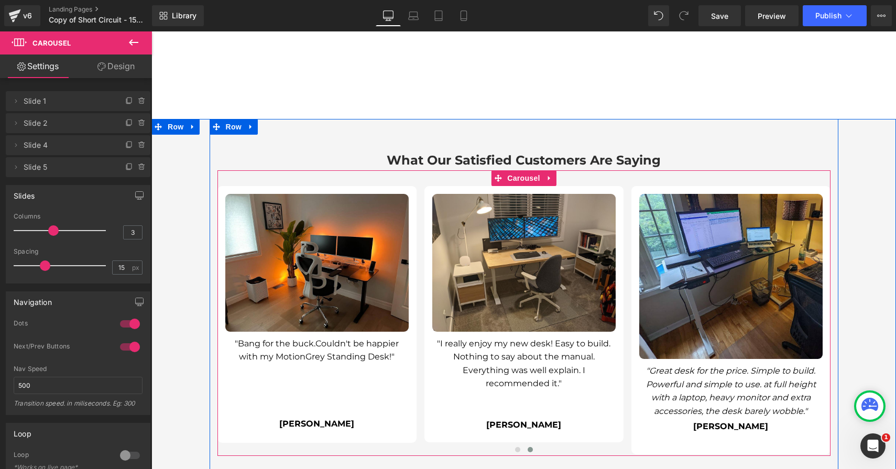
click at [693, 444] on div at bounding box center [524, 450] width 613 height 13
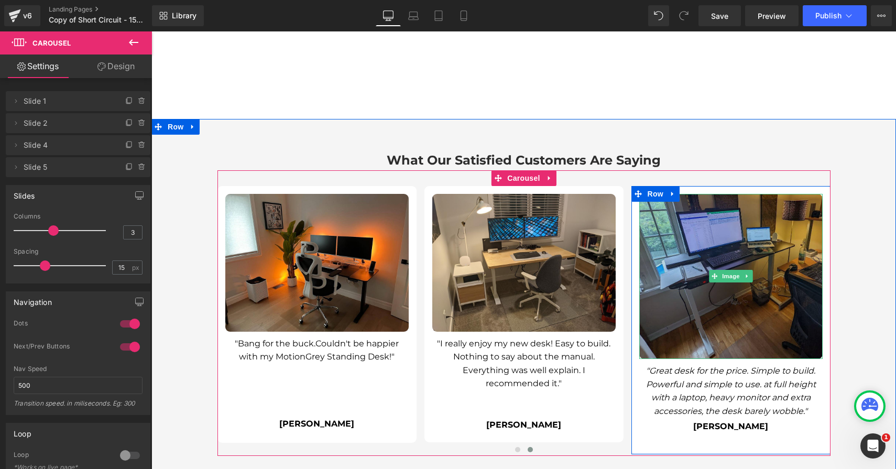
click at [687, 265] on img at bounding box center [730, 276] width 183 height 165
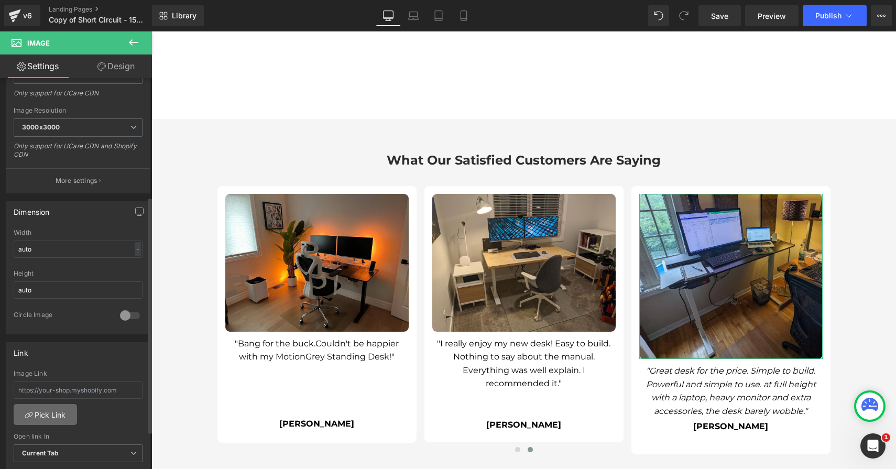
scroll to position [365, 0]
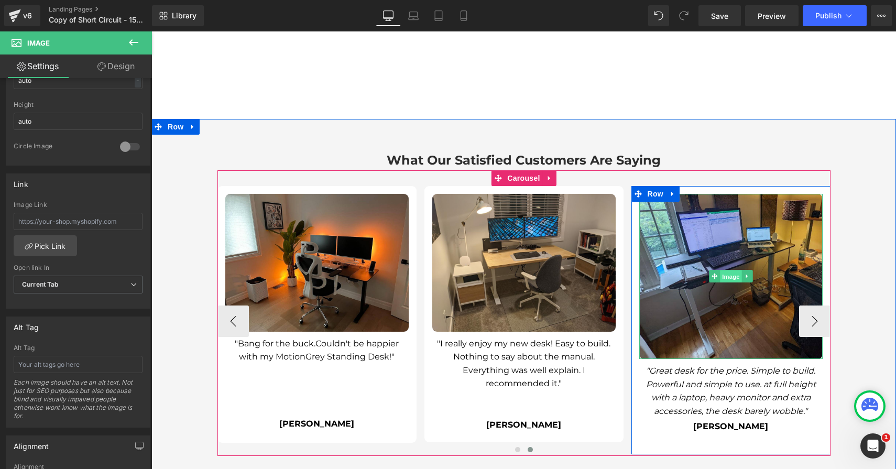
click at [732, 270] on span "Image" at bounding box center [731, 276] width 22 height 13
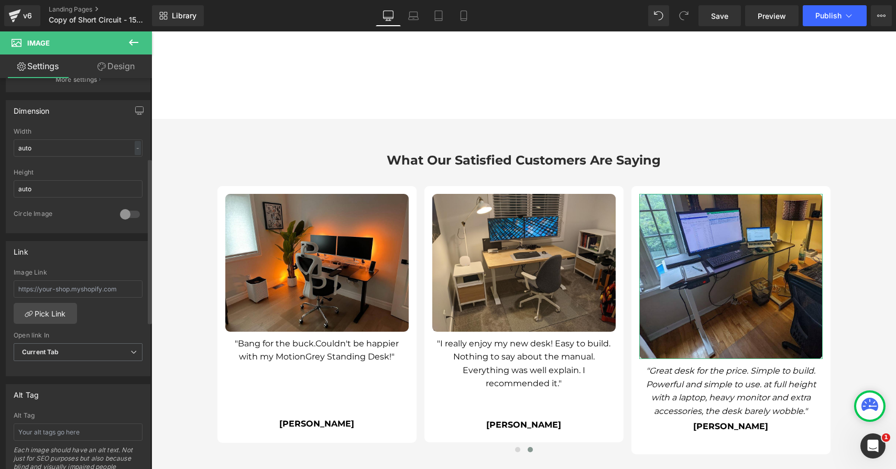
scroll to position [135, 0]
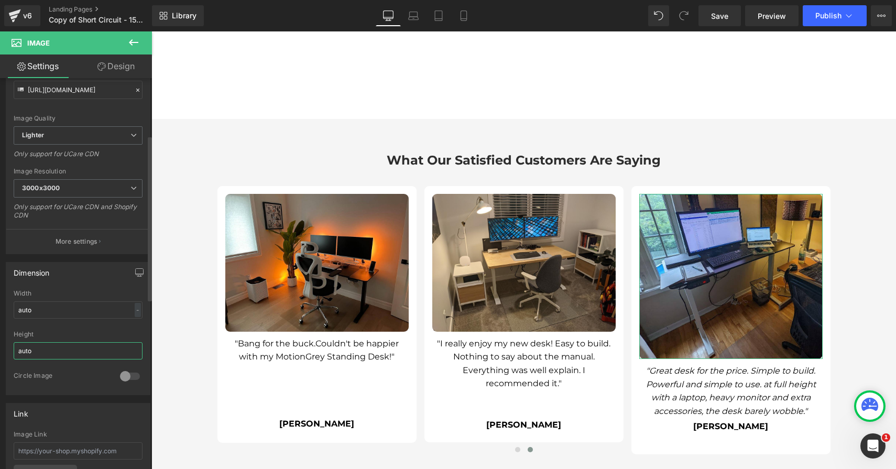
click at [47, 348] on input "auto" at bounding box center [78, 350] width 129 height 17
click at [60, 305] on input "auto" at bounding box center [78, 309] width 129 height 17
click at [135, 308] on div "-" at bounding box center [138, 310] width 6 height 14
click at [85, 312] on input "auto" at bounding box center [78, 309] width 129 height 17
type input "-7"
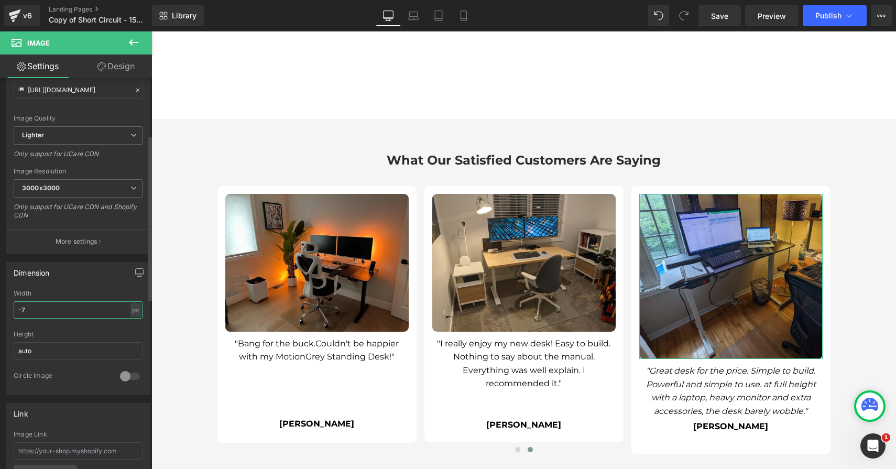
type input "[URL][DOMAIN_NAME]"
type input "-29"
drag, startPoint x: 85, startPoint y: 312, endPoint x: 49, endPoint y: 323, distance: 37.7
click at [49, 323] on div "Width -29 px % px" at bounding box center [78, 310] width 129 height 41
click at [56, 313] on input "-29" at bounding box center [78, 309] width 129 height 17
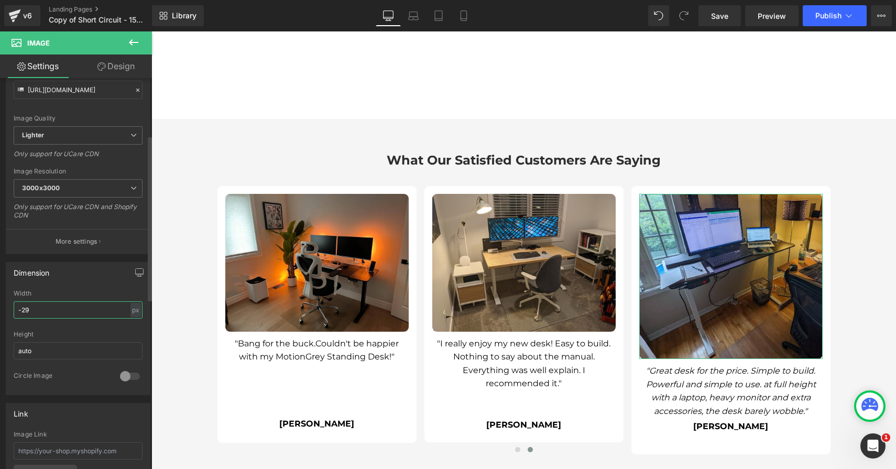
click at [56, 313] on input "-29" at bounding box center [78, 309] width 129 height 17
click at [68, 348] on input "auto" at bounding box center [78, 350] width 129 height 17
drag, startPoint x: 68, startPoint y: 348, endPoint x: -1, endPoint y: 357, distance: 69.8
click at [0, 357] on html "Image You are previewing how the will restyle your page. You can not edit Eleme…" at bounding box center [448, 234] width 896 height 469
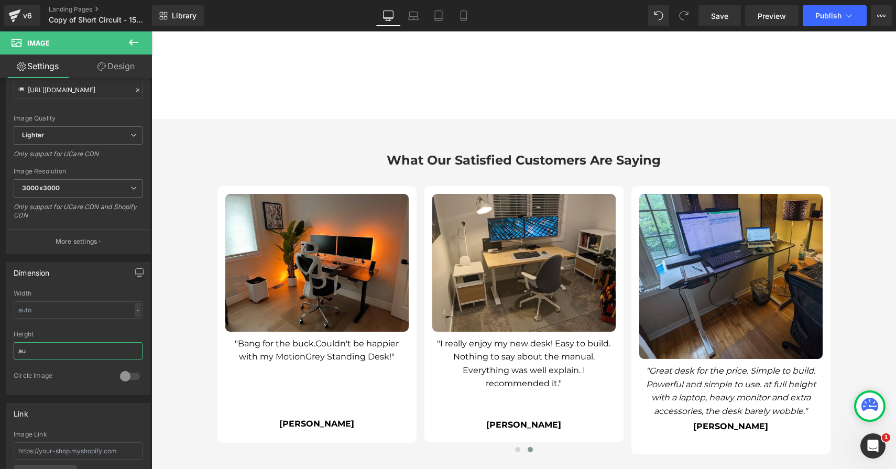
type input "a"
click at [49, 325] on div at bounding box center [78, 327] width 129 height 7
drag, startPoint x: 49, startPoint y: 350, endPoint x: 16, endPoint y: 354, distance: 33.9
click at [16, 354] on input "-10" at bounding box center [78, 350] width 129 height 17
type input "-"
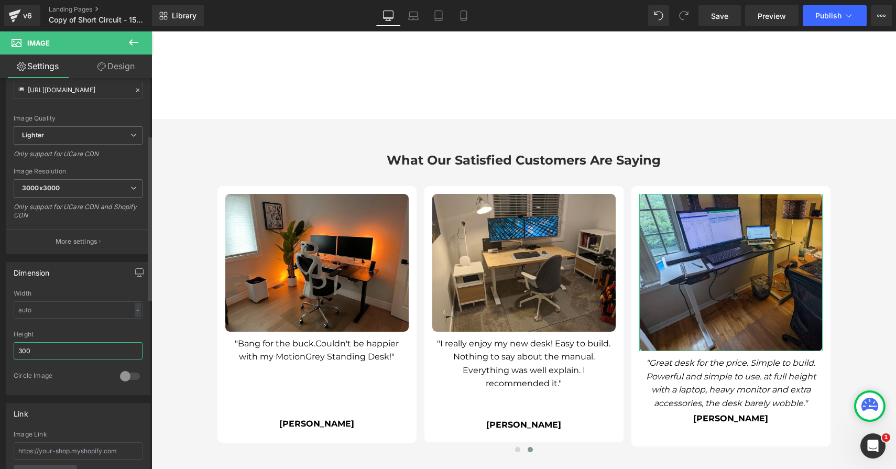
drag, startPoint x: 52, startPoint y: 352, endPoint x: 14, endPoint y: 355, distance: 37.9
click at [14, 355] on input "300" at bounding box center [78, 350] width 129 height 17
click at [22, 351] on input "300" at bounding box center [78, 350] width 129 height 17
drag, startPoint x: 23, startPoint y: 351, endPoint x: 16, endPoint y: 351, distance: 6.8
click at [16, 351] on input "300" at bounding box center [78, 350] width 129 height 17
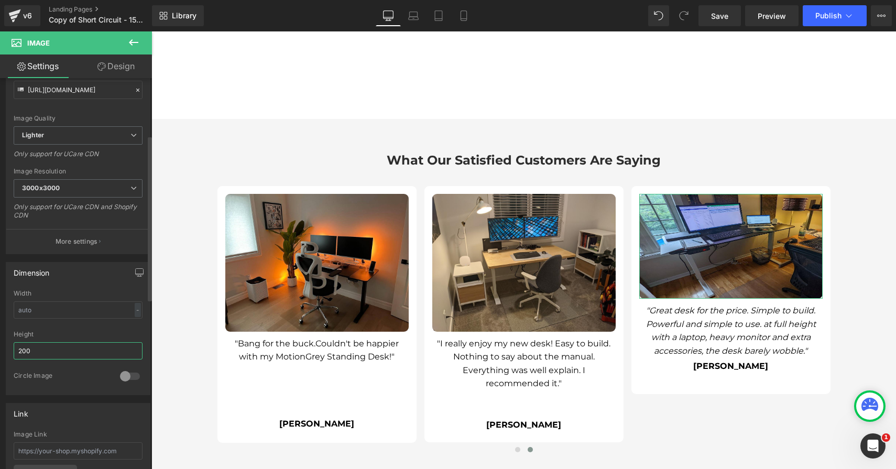
click at [37, 352] on input "200" at bounding box center [78, 350] width 129 height 17
click at [23, 351] on input "200" at bounding box center [78, 350] width 129 height 17
click at [23, 352] on input "200" at bounding box center [78, 350] width 129 height 17
click at [31, 352] on input "200" at bounding box center [78, 350] width 129 height 17
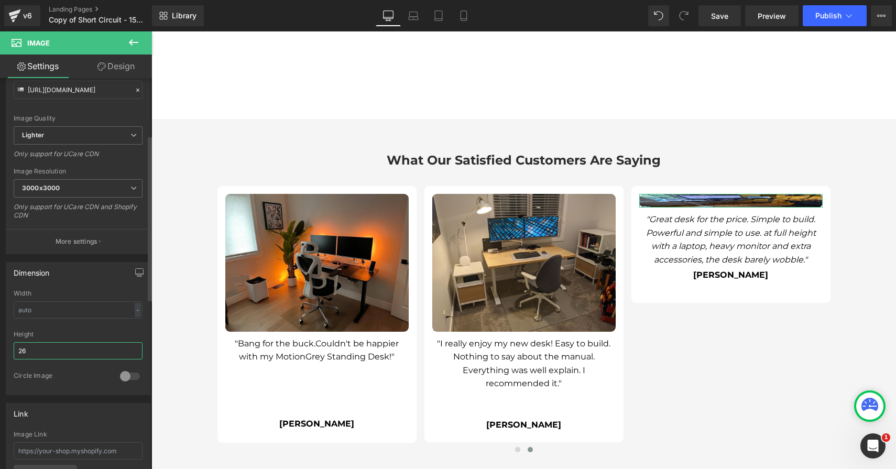
type input "265"
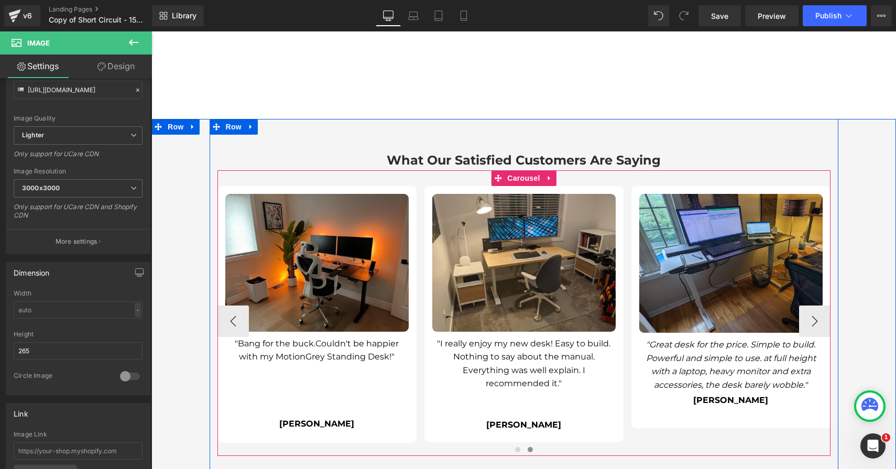
click at [692, 408] on div "Image "Table looks good and function properly. Assemble & install instructions …" at bounding box center [424, 321] width 828 height 270
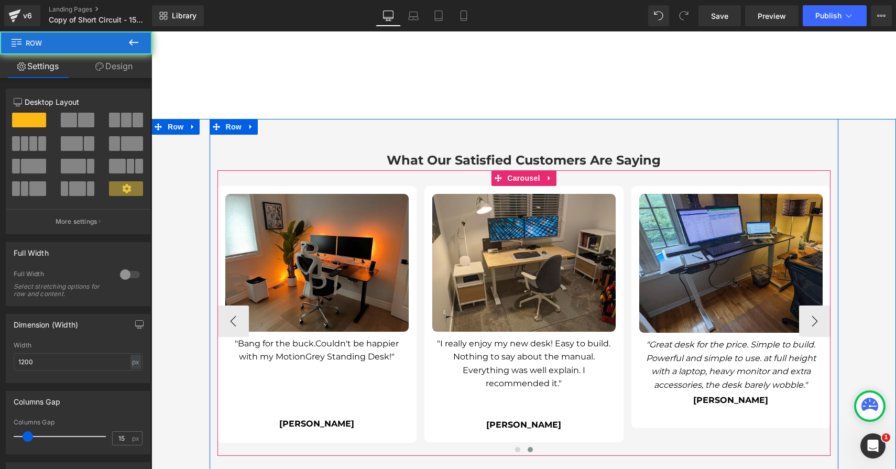
click at [151, 31] on div at bounding box center [151, 31] width 0 height 0
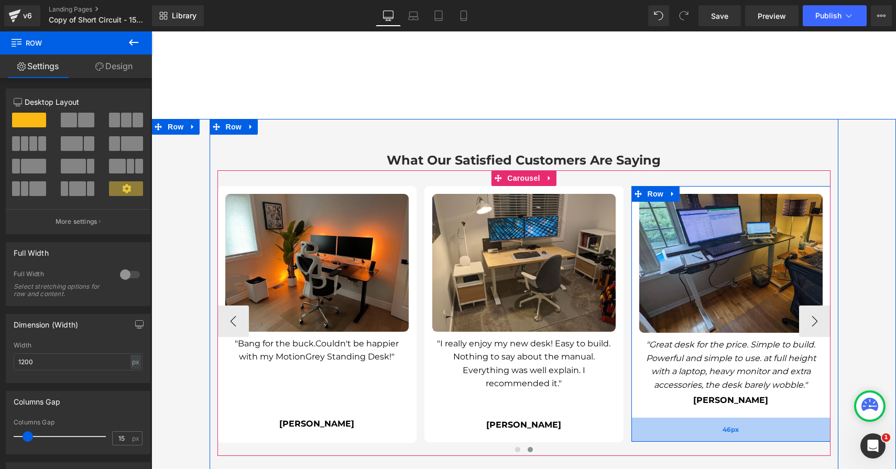
drag, startPoint x: 700, startPoint y: 403, endPoint x: 703, endPoint y: 416, distance: 14.1
click at [703, 418] on div "46px" at bounding box center [731, 430] width 199 height 24
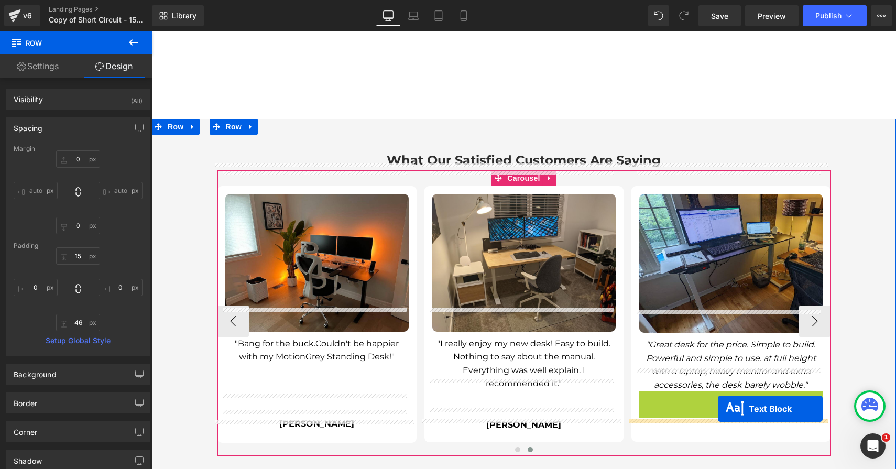
drag, startPoint x: 719, startPoint y: 382, endPoint x: 718, endPoint y: 408, distance: 26.7
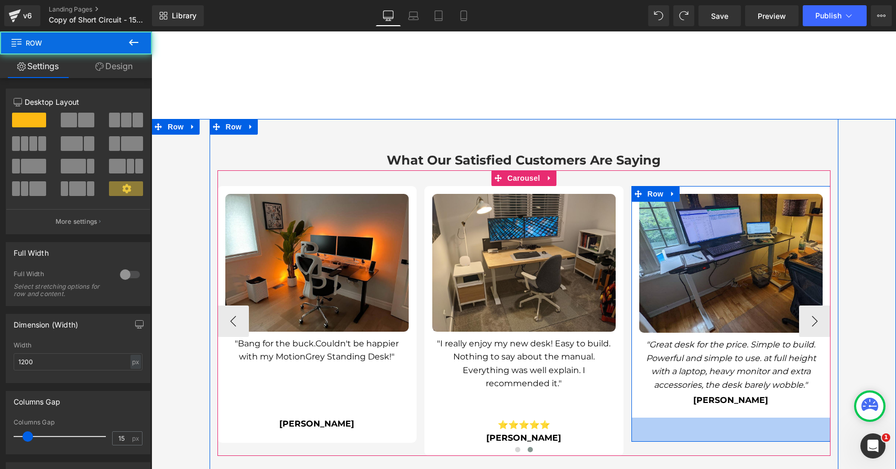
click at [706, 418] on div "46px" at bounding box center [731, 430] width 199 height 24
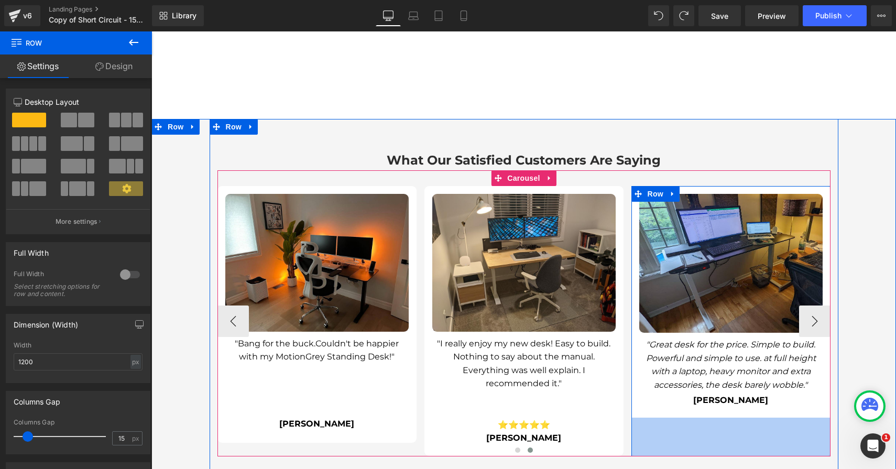
drag, startPoint x: 706, startPoint y: 417, endPoint x: 703, endPoint y: 432, distance: 14.9
click at [703, 432] on div "Image "Table looks good and function properly. Assemble & install instructions …" at bounding box center [524, 313] width 613 height 286
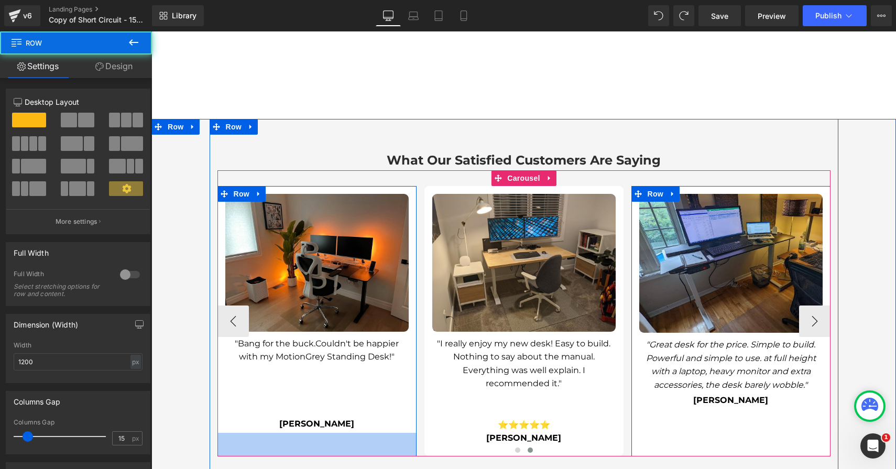
drag, startPoint x: 327, startPoint y: 417, endPoint x: 324, endPoint y: 430, distance: 13.4
click at [324, 430] on div "Image "Table looks good and function properly. Assemble & install instructions …" at bounding box center [524, 313] width 613 height 286
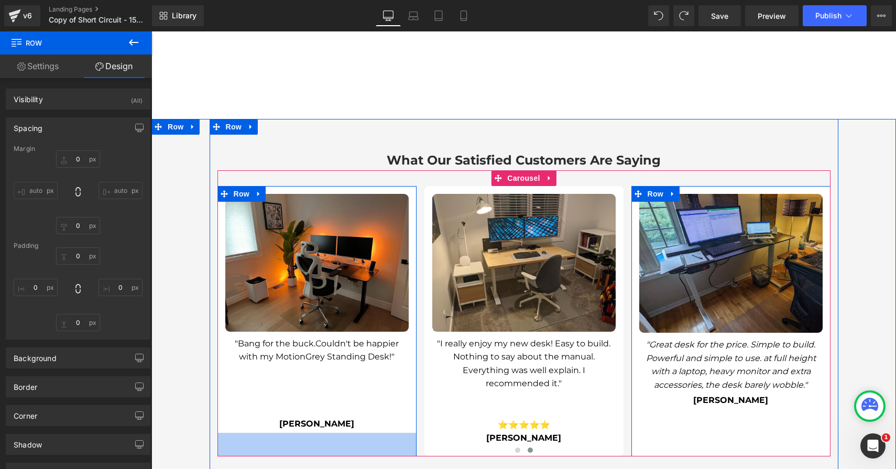
type input "0"
type input "15"
type input "0"
type input "45"
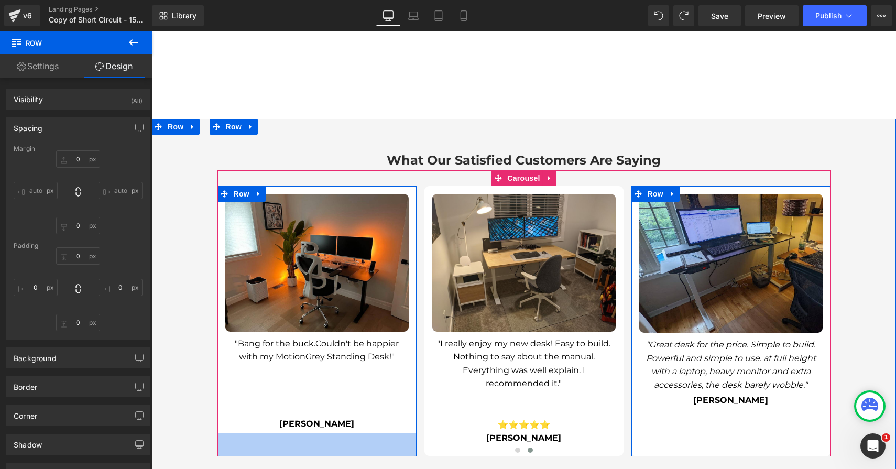
type input "0"
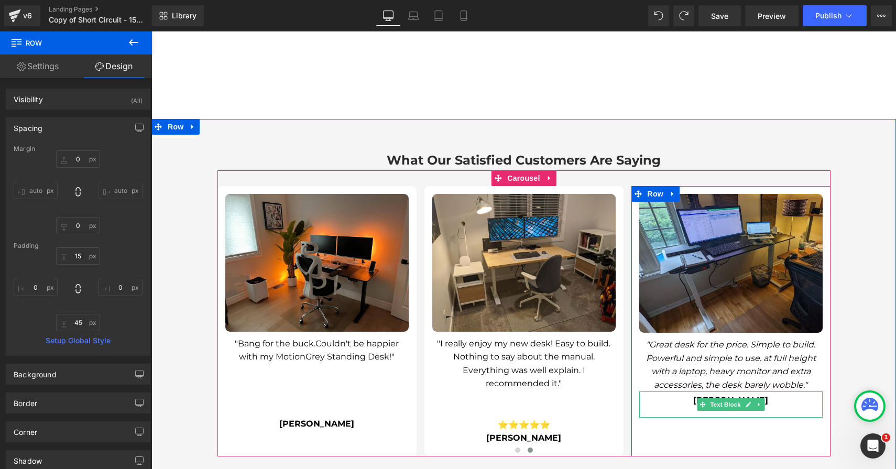
click at [735, 394] on p "[PERSON_NAME]" at bounding box center [730, 401] width 183 height 14
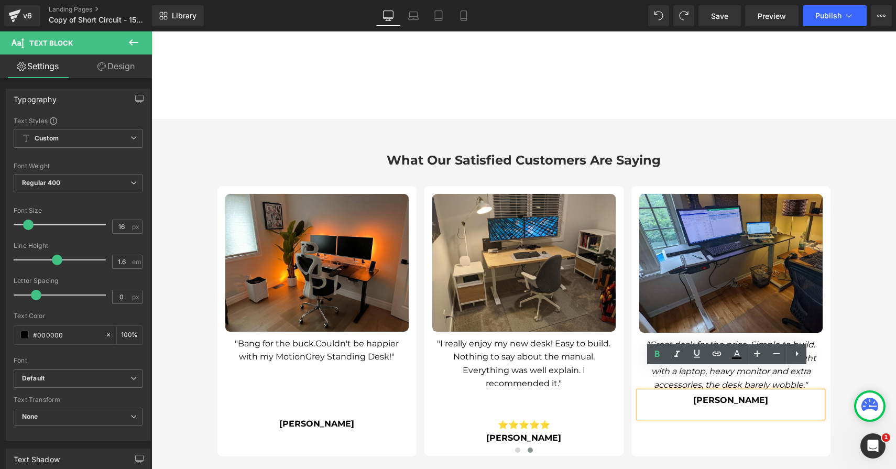
click at [695, 394] on p "[PERSON_NAME]" at bounding box center [730, 401] width 183 height 14
click at [694, 395] on span "[PERSON_NAME]" at bounding box center [730, 400] width 75 height 10
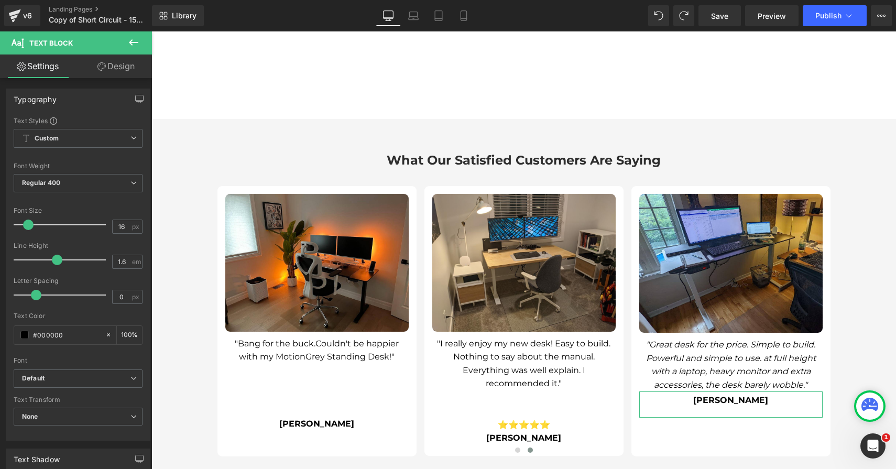
click at [124, 65] on link "Design" at bounding box center [116, 67] width 76 height 24
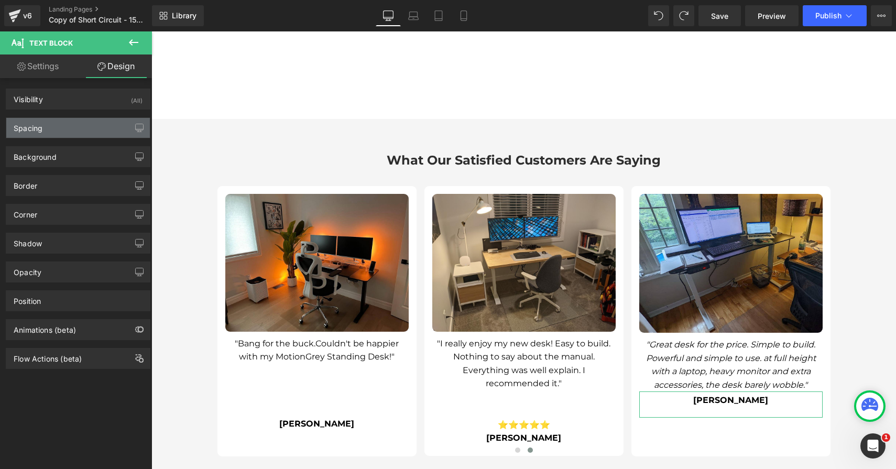
click at [71, 121] on div "Spacing" at bounding box center [78, 128] width 144 height 20
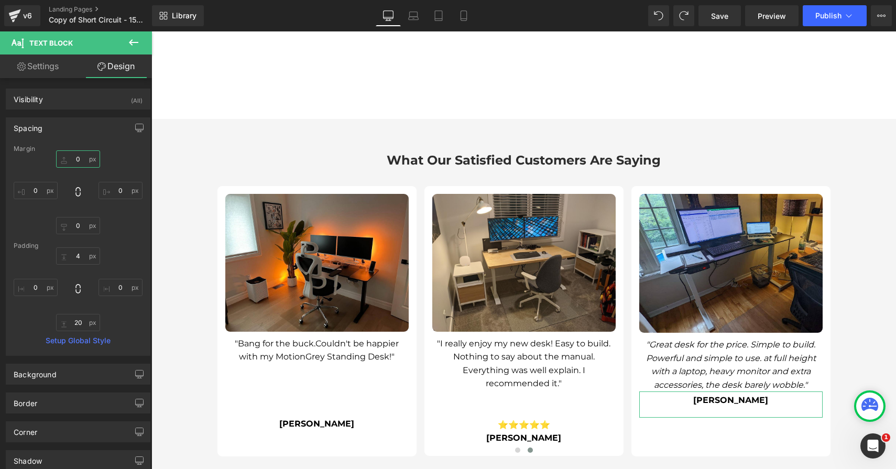
click at [77, 160] on input "0" at bounding box center [78, 158] width 44 height 17
type input "7"
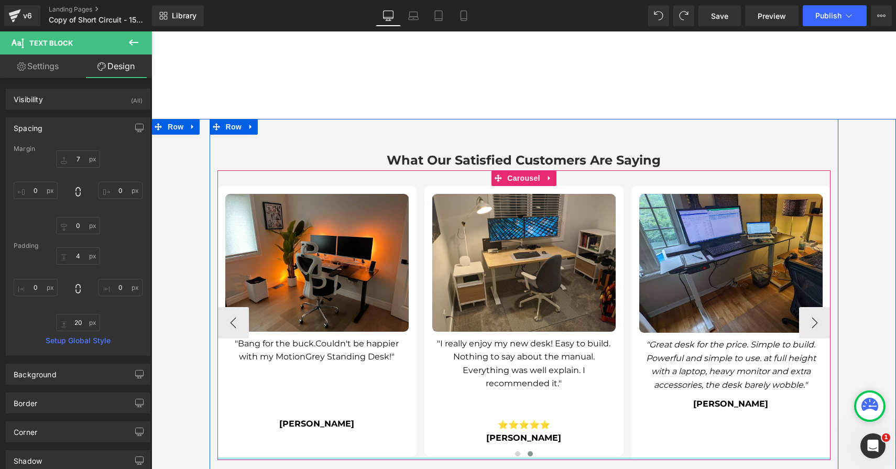
click at [728, 458] on div at bounding box center [524, 459] width 613 height 3
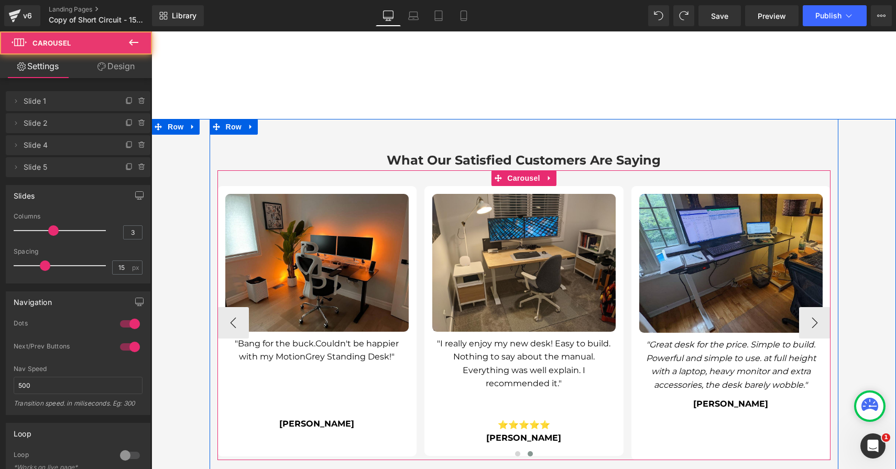
click at [724, 449] on div at bounding box center [524, 455] width 613 height 13
click at [628, 449] on div at bounding box center [524, 455] width 613 height 13
click at [627, 449] on div at bounding box center [524, 455] width 613 height 13
click at [628, 449] on div at bounding box center [524, 455] width 613 height 13
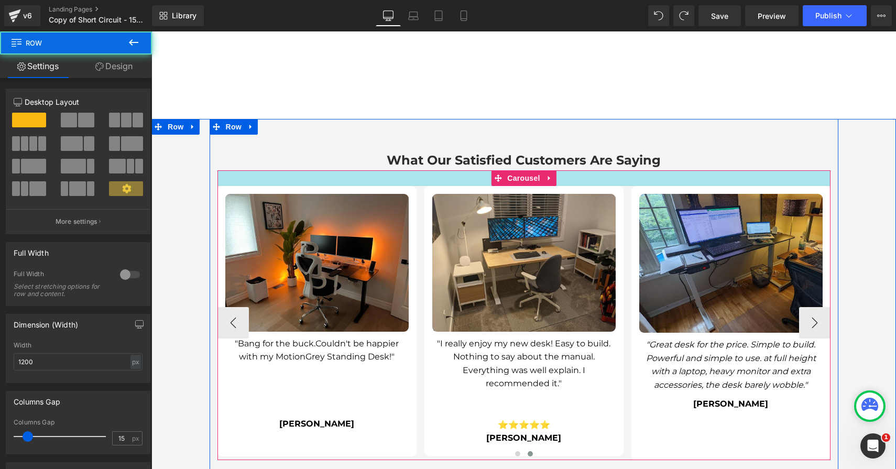
click at [648, 186] on div "Image "Great desk for the price. Simple to build. Powerful and simple to use. a…" at bounding box center [731, 323] width 199 height 274
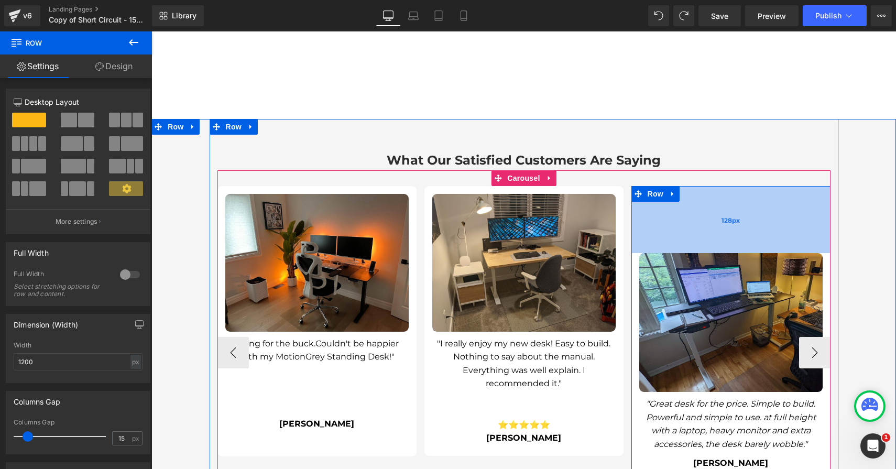
drag, startPoint x: 719, startPoint y: 164, endPoint x: 715, endPoint y: 223, distance: 59.3
click at [715, 223] on div "128px" at bounding box center [731, 219] width 199 height 67
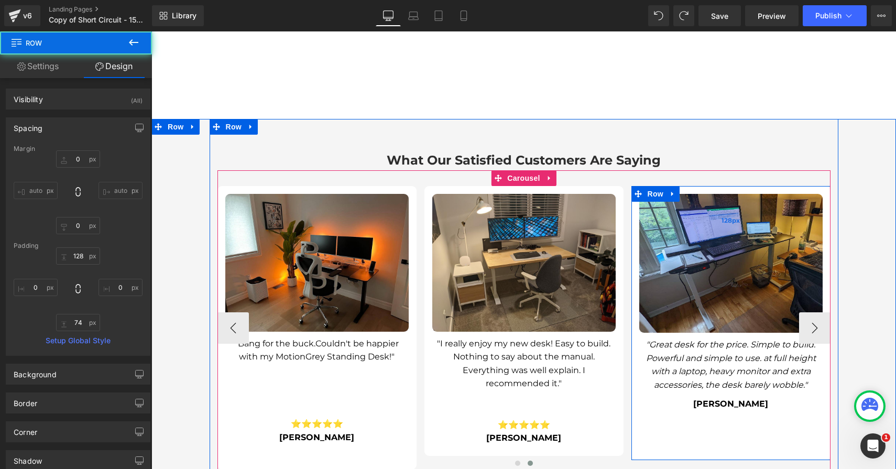
type input "0"
type input "15"
type input "0"
type input "74"
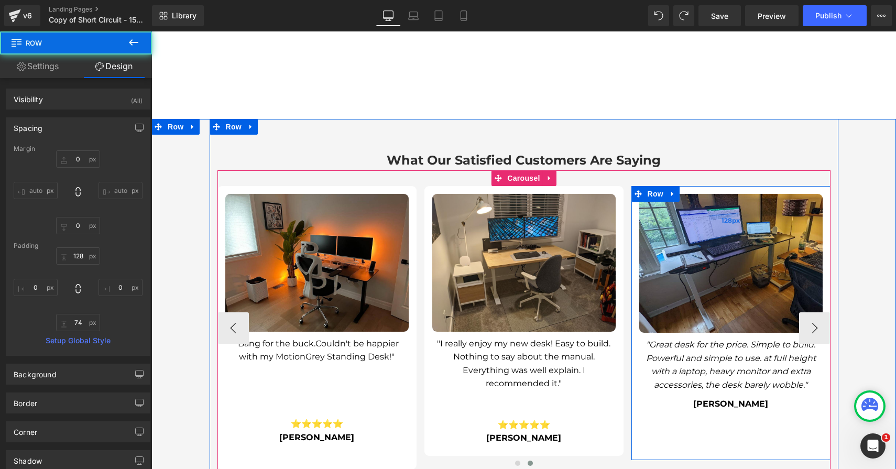
type input "0"
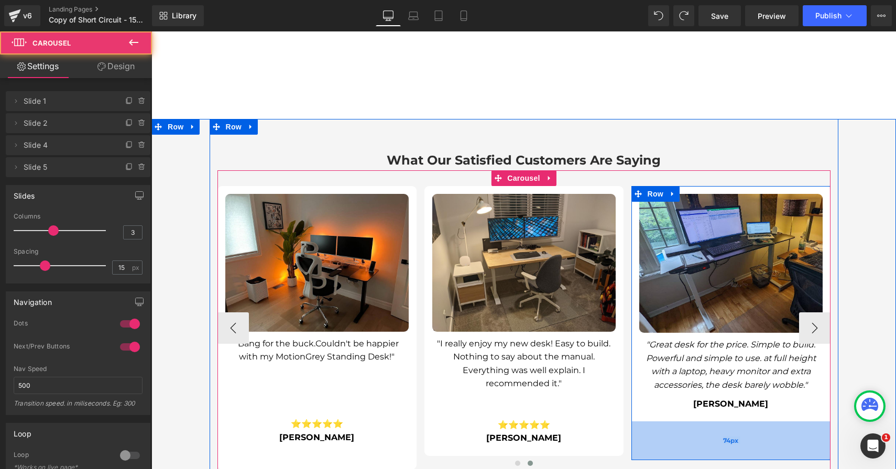
drag, startPoint x: 714, startPoint y: 436, endPoint x: 717, endPoint y: 411, distance: 24.8
click at [717, 411] on div "Image "Table looks good and function properly. Assemble & install instructions …" at bounding box center [524, 328] width 613 height 284
click at [720, 434] on div "74px" at bounding box center [731, 440] width 199 height 39
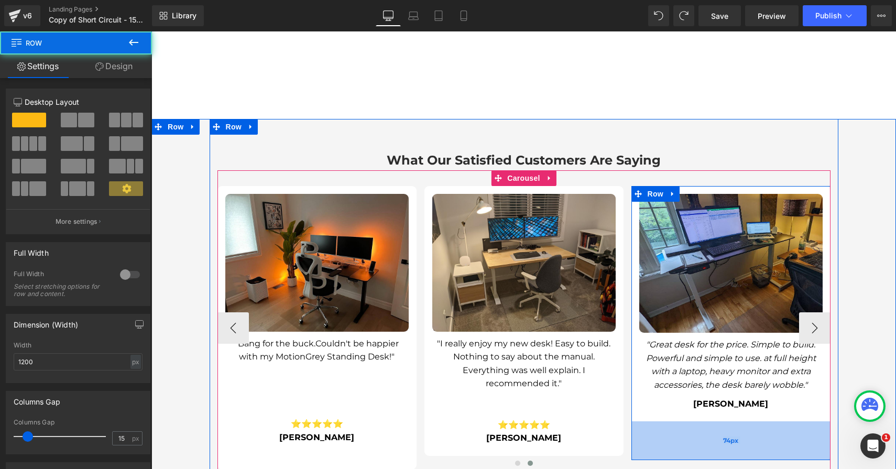
click at [720, 434] on div "74px" at bounding box center [731, 440] width 199 height 39
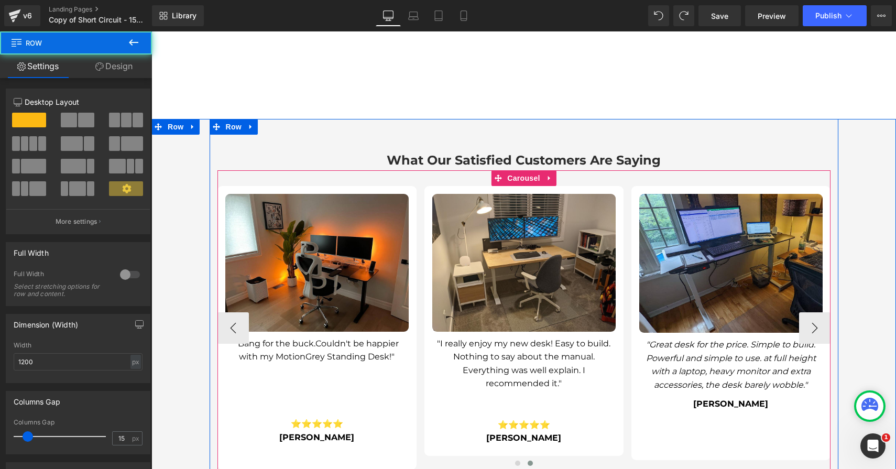
click at [720, 458] on div at bounding box center [524, 464] width 613 height 13
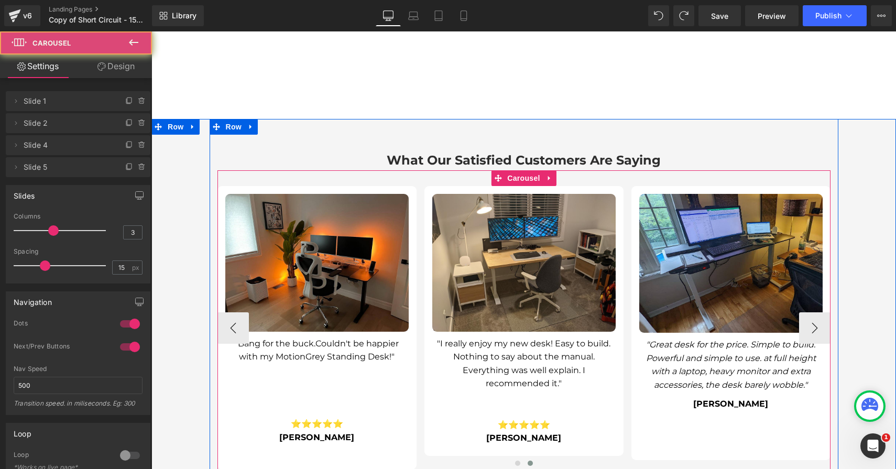
click at [721, 458] on div at bounding box center [524, 464] width 613 height 13
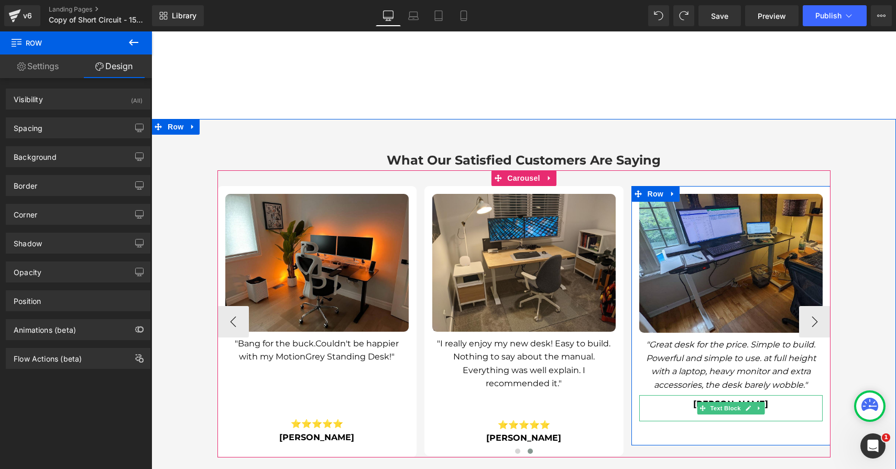
click at [728, 399] on span "[PERSON_NAME]" at bounding box center [730, 404] width 75 height 10
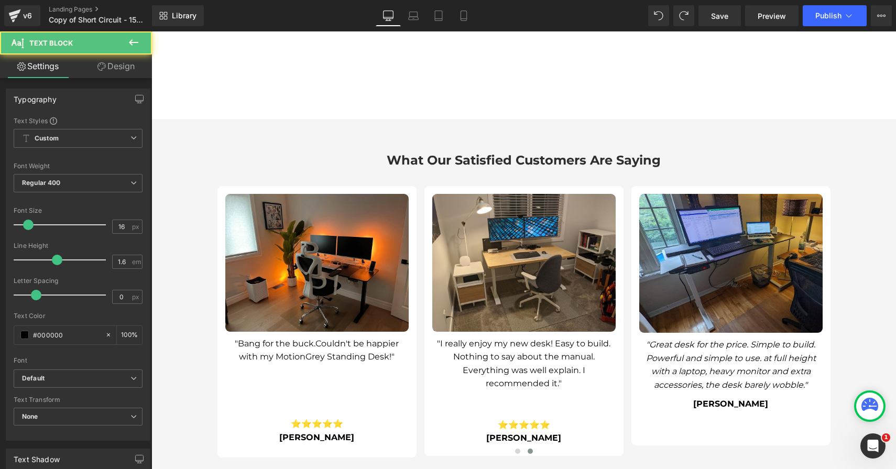
click at [103, 59] on link "Design" at bounding box center [116, 67] width 76 height 24
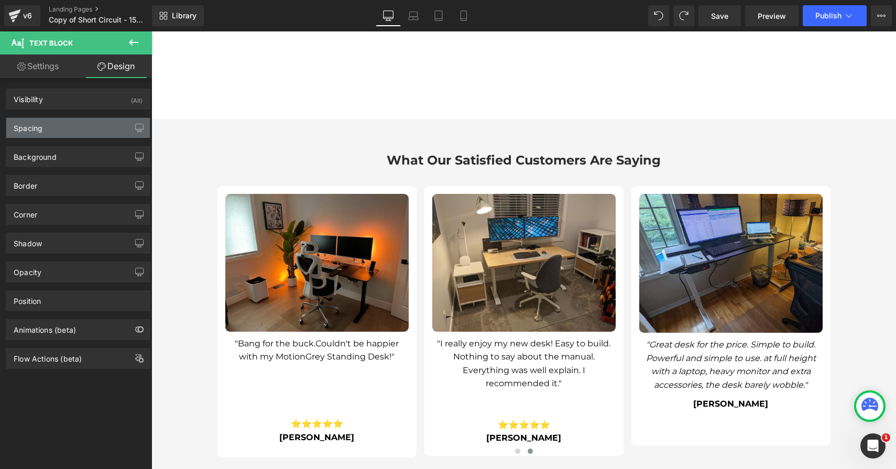
click at [86, 124] on div "Spacing" at bounding box center [78, 128] width 144 height 20
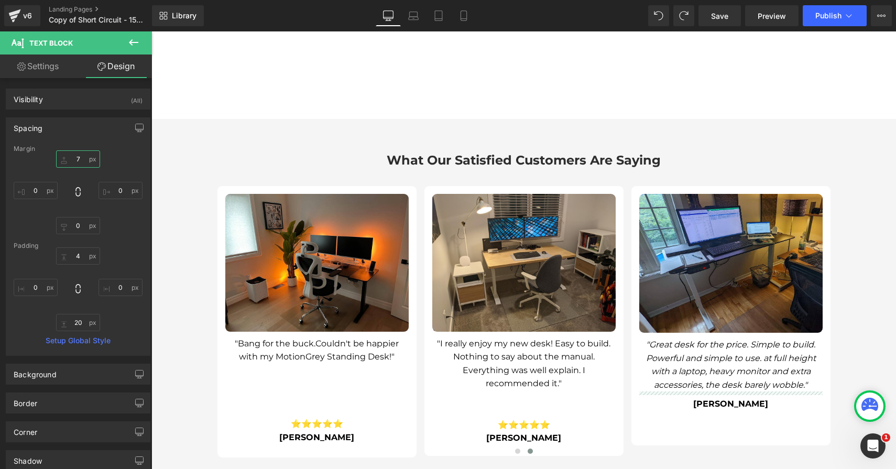
click at [79, 159] on input "7" at bounding box center [78, 158] width 44 height 17
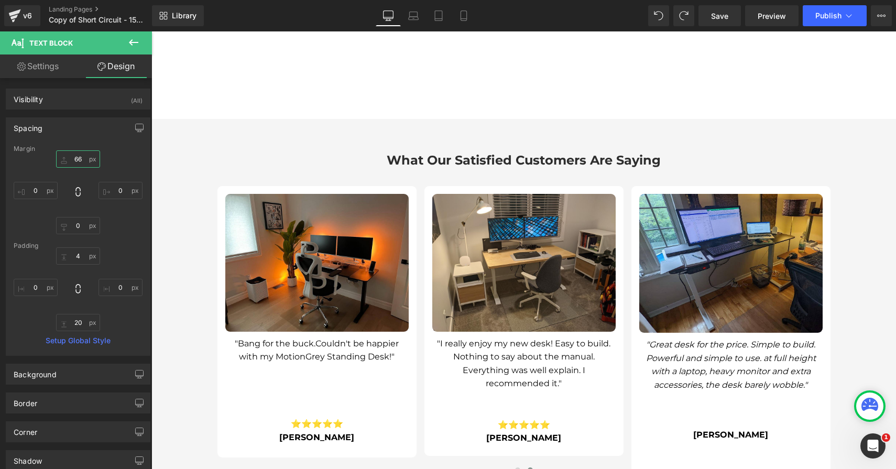
type input "67"
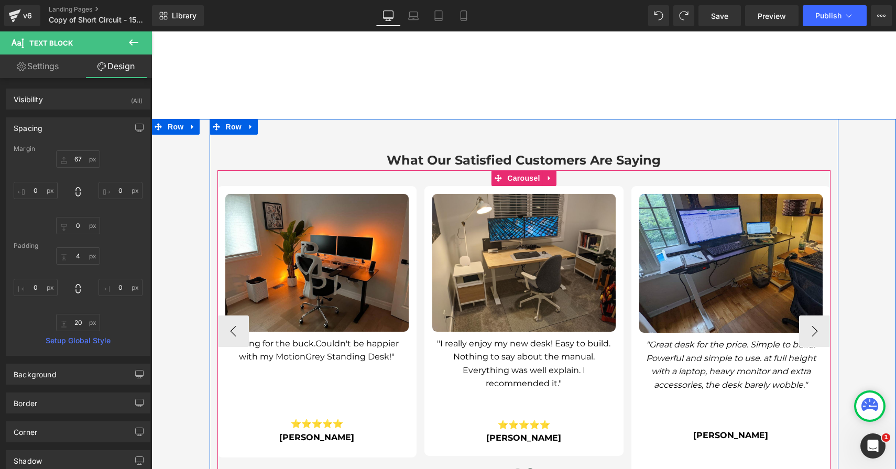
click at [734, 474] on div at bounding box center [524, 475] width 613 height 3
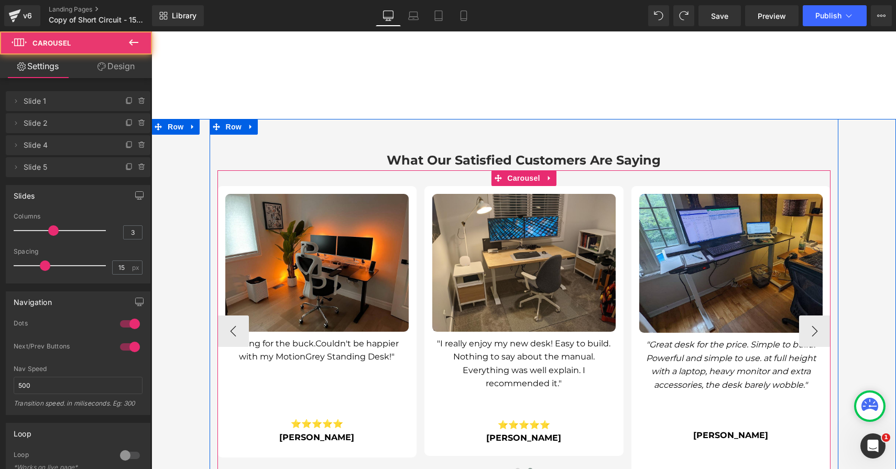
click at [735, 465] on div at bounding box center [524, 471] width 613 height 13
click at [622, 465] on div at bounding box center [524, 471] width 613 height 13
click at [627, 465] on div at bounding box center [524, 471] width 613 height 13
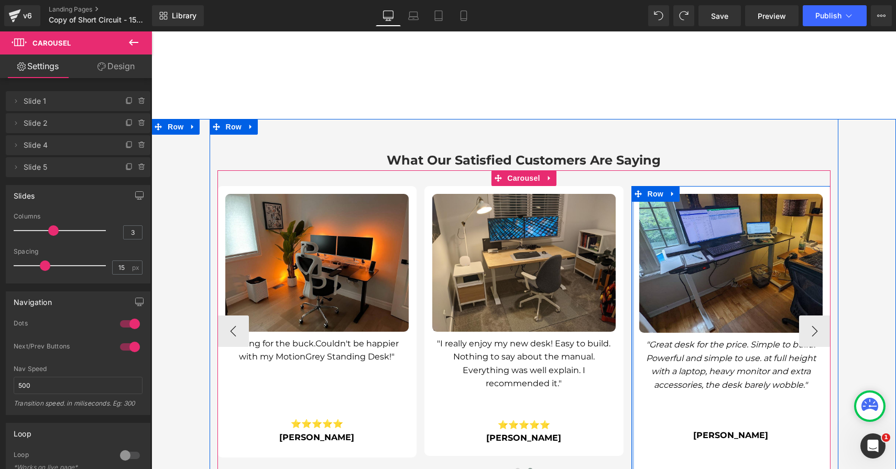
click at [632, 441] on div "Image "Great desk for the price. Simple to build. Powerful and simple to use. a…" at bounding box center [731, 331] width 199 height 291
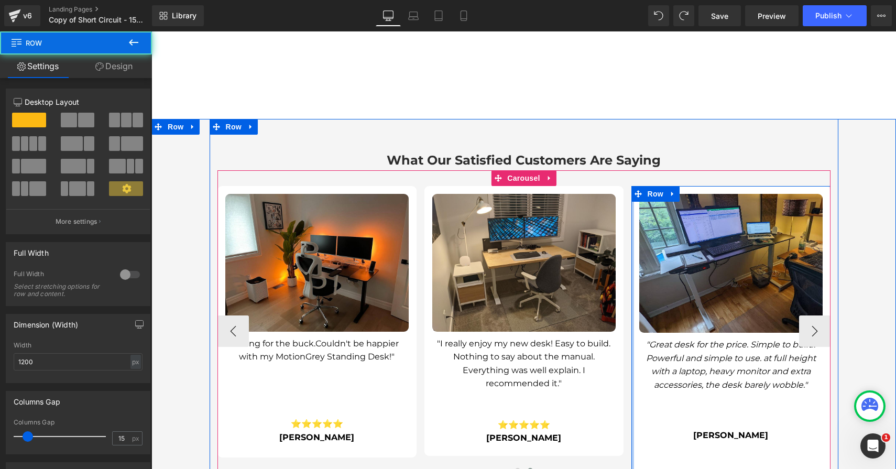
click at [632, 441] on div at bounding box center [633, 331] width 3 height 291
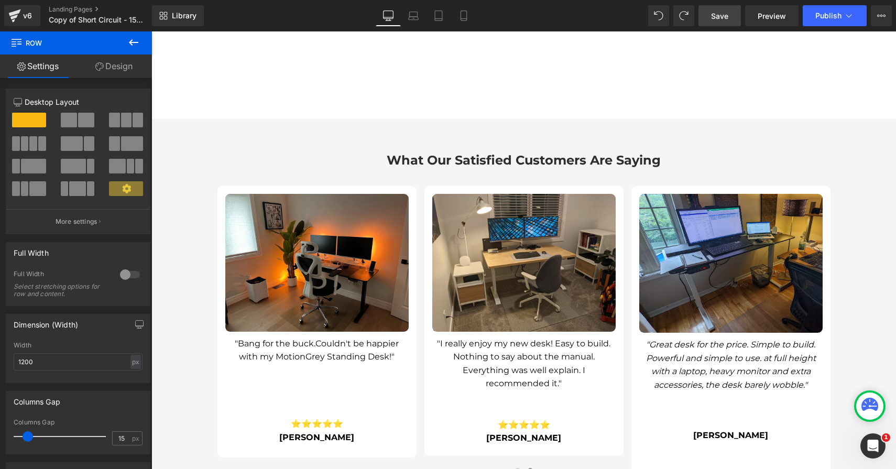
click at [717, 20] on span "Save" at bounding box center [719, 15] width 17 height 11
